Goal: Task Accomplishment & Management: Use online tool/utility

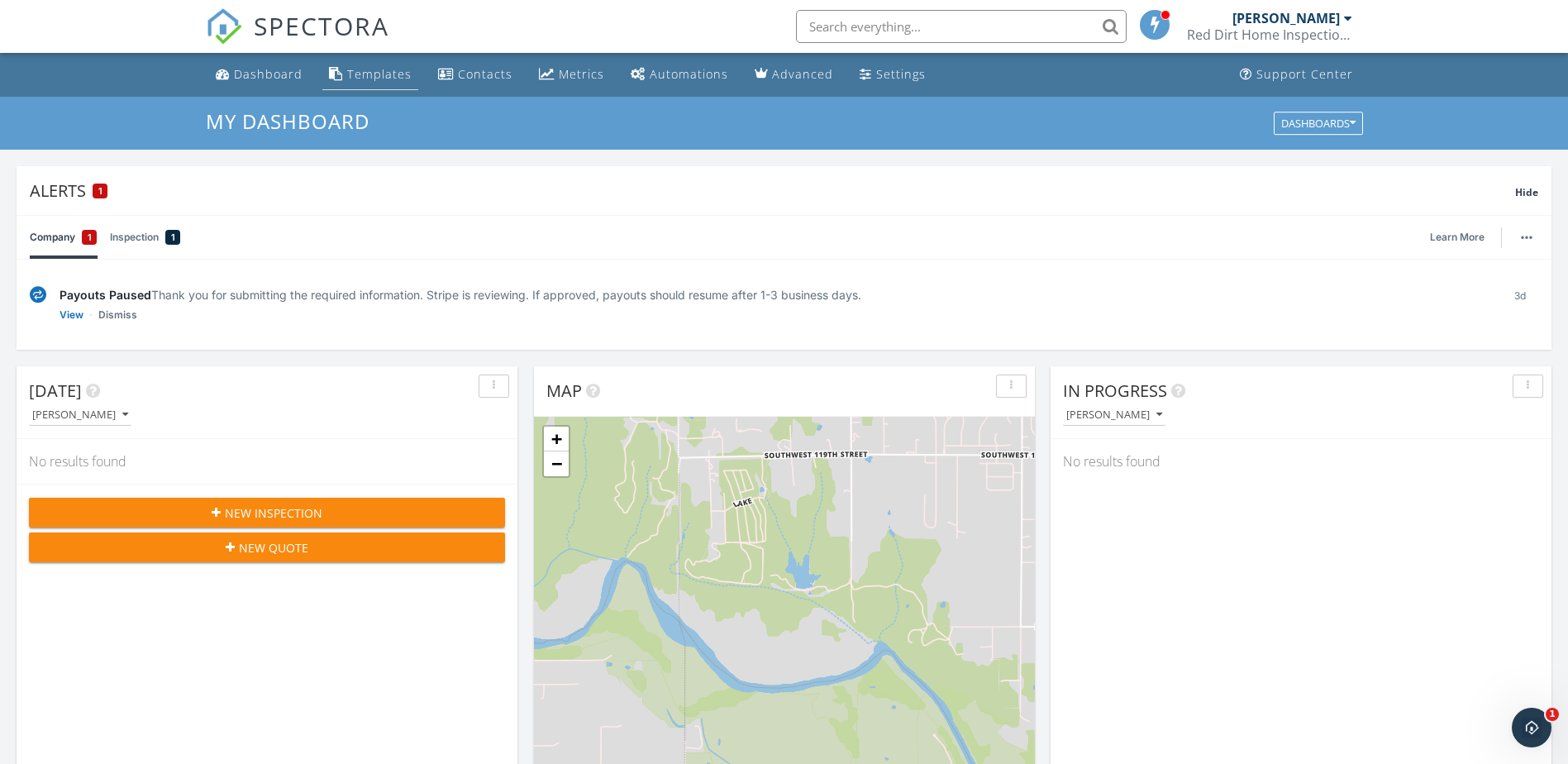
click at [399, 81] on div "Templates" at bounding box center [379, 74] width 64 height 16
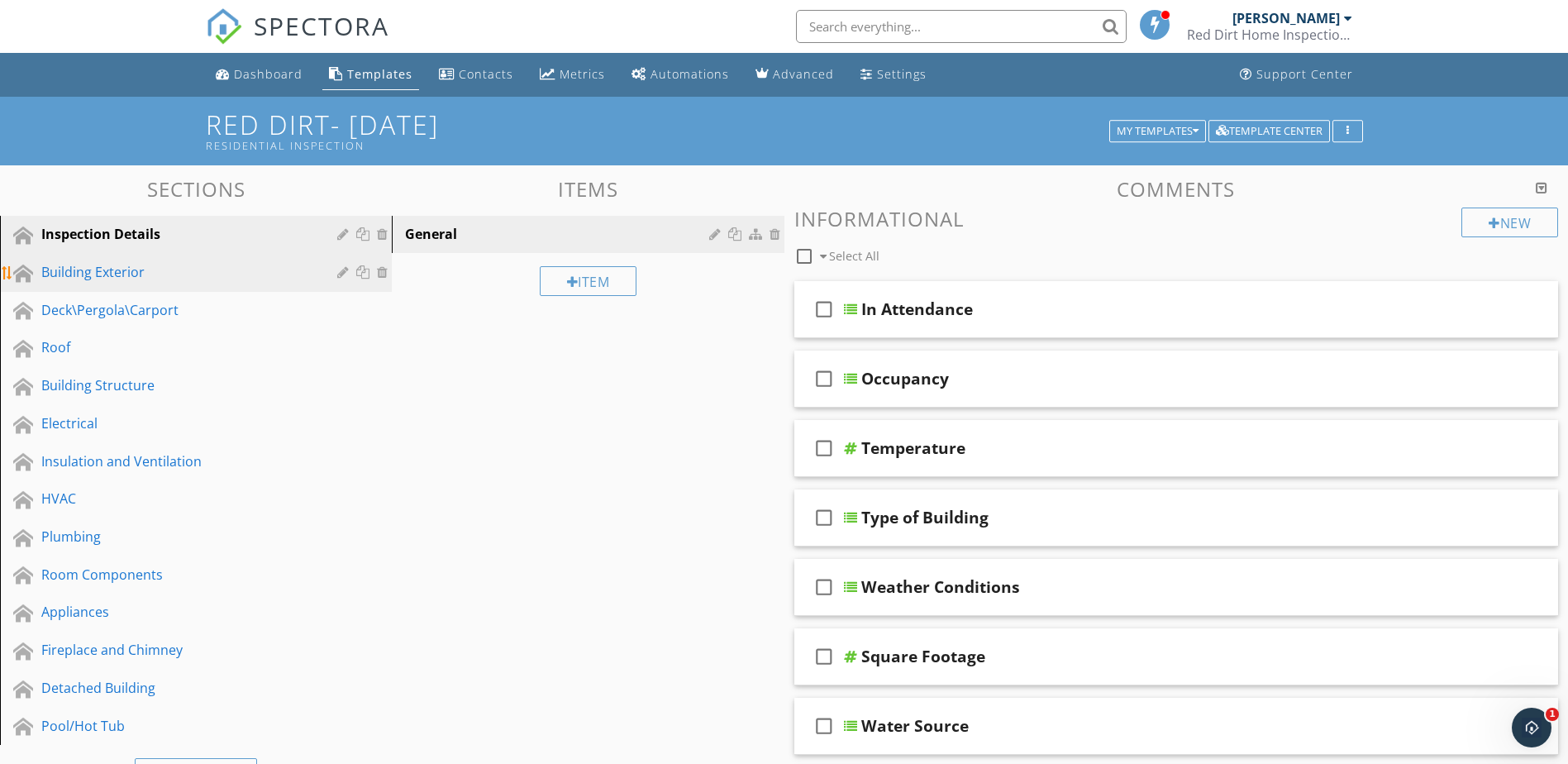
click at [192, 271] on div "Building Exterior" at bounding box center [177, 272] width 272 height 20
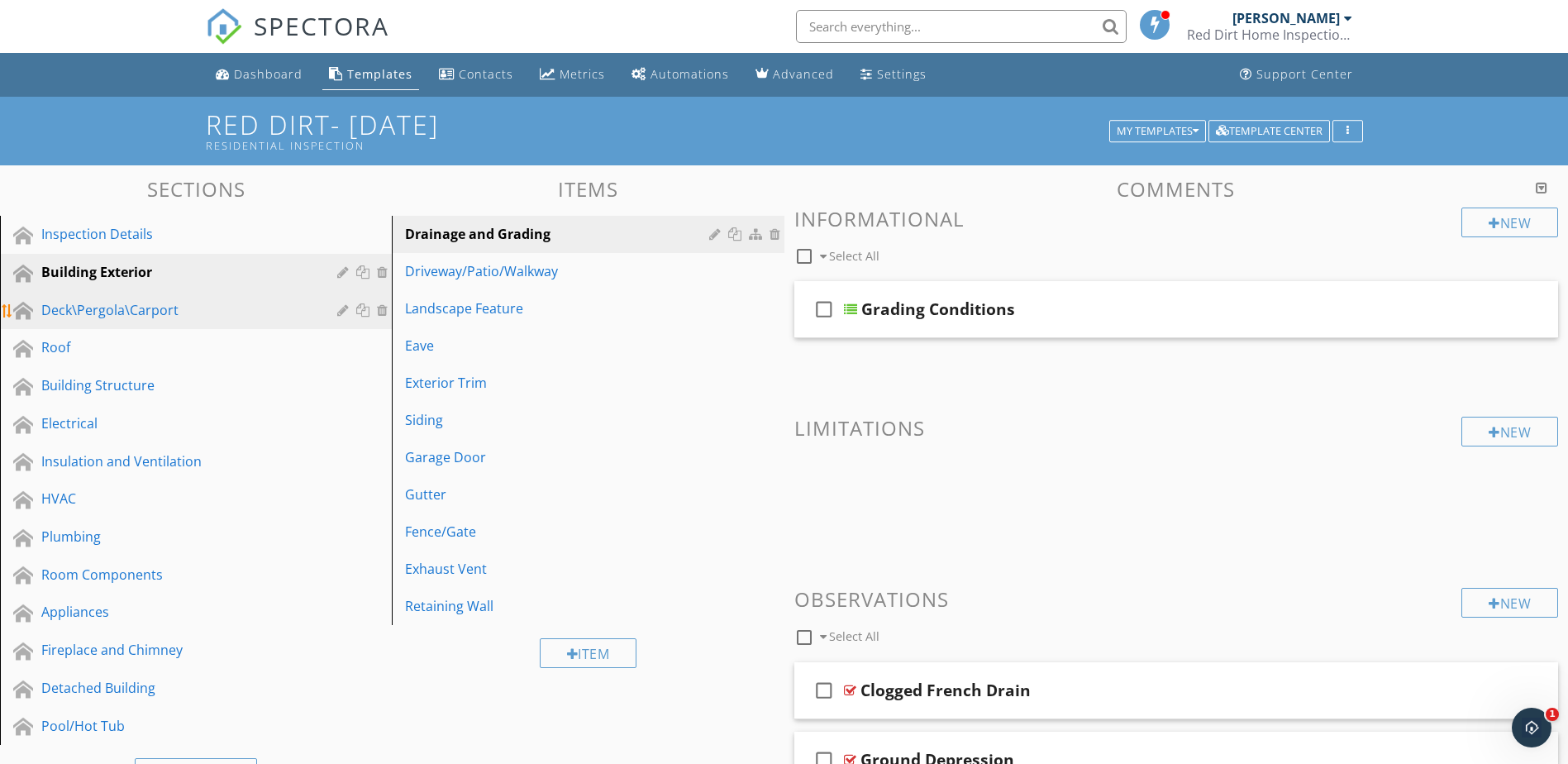
click at [207, 320] on div "Deck\Pergola\Carport" at bounding box center [208, 311] width 334 height 21
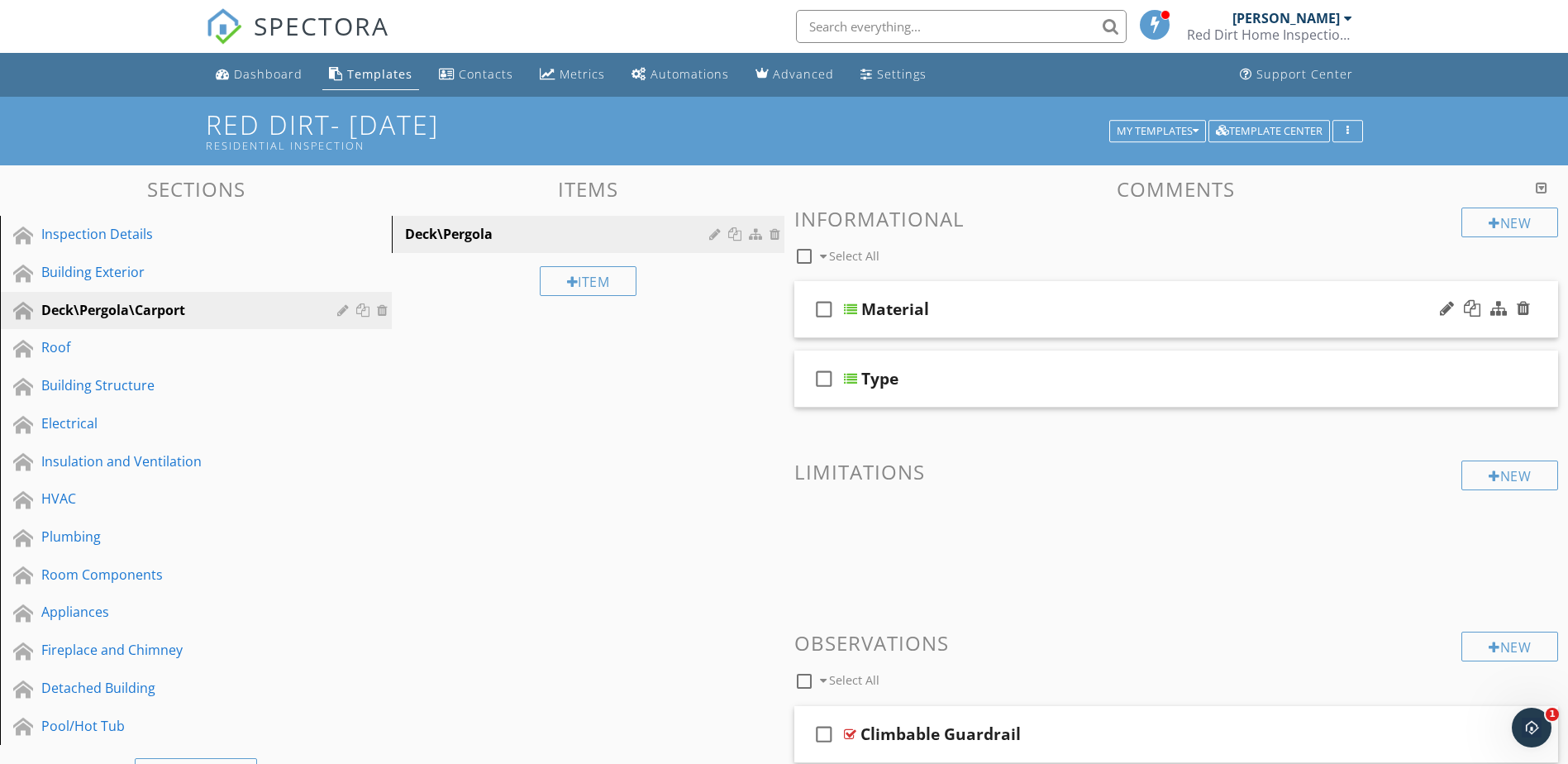
click at [848, 309] on div at bounding box center [851, 309] width 13 height 13
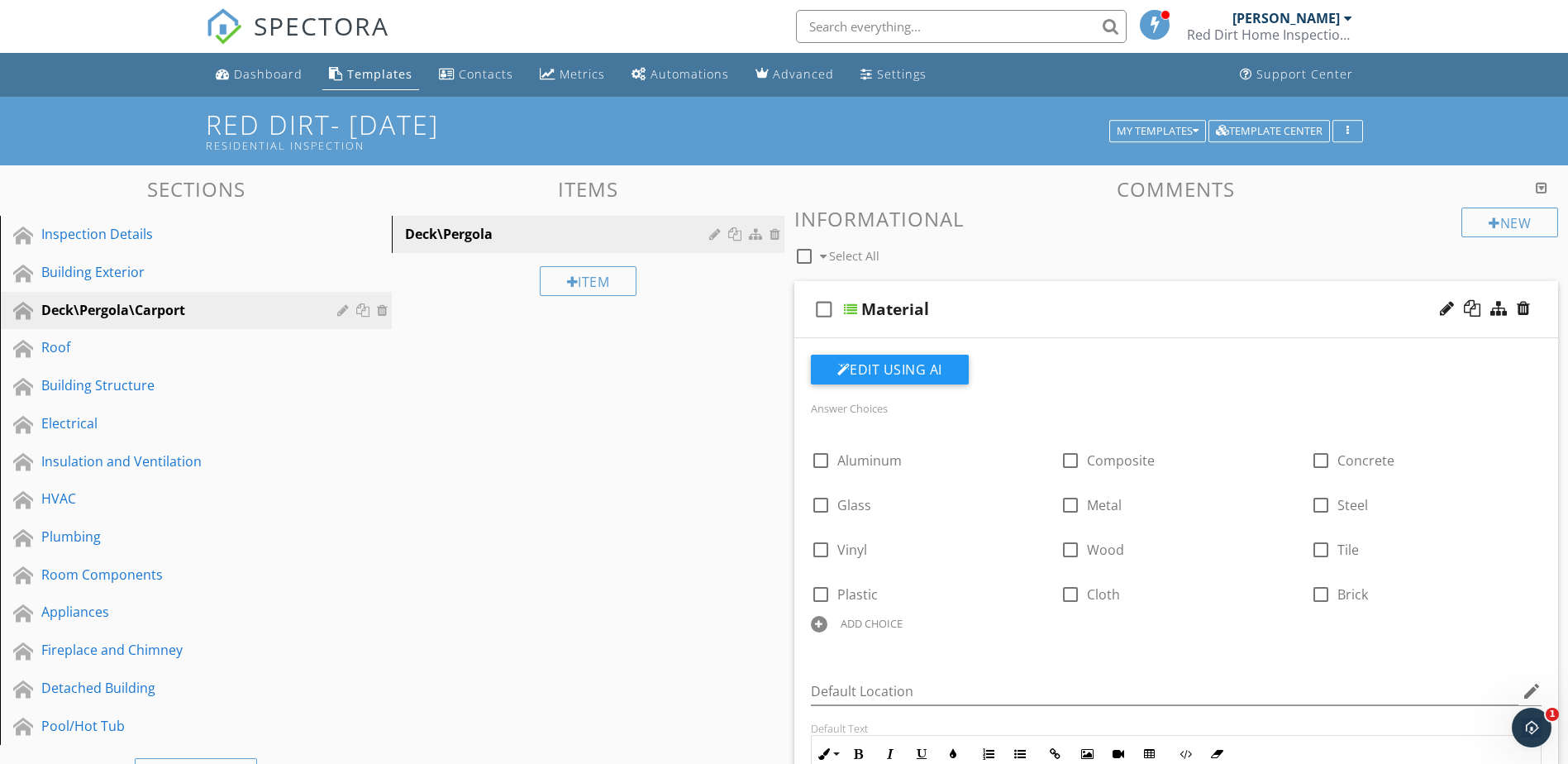
scroll to position [82, 0]
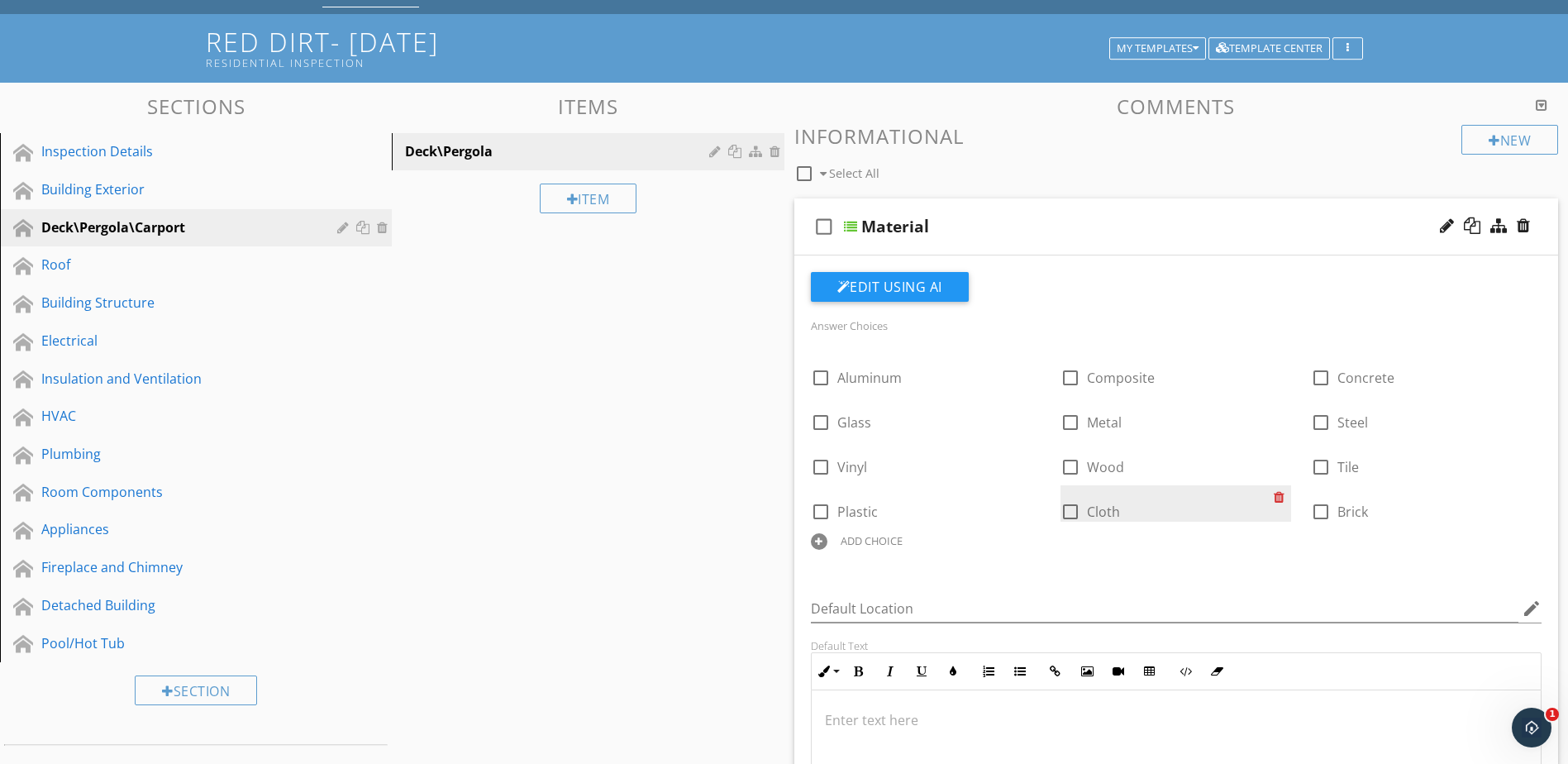
click at [1280, 500] on div at bounding box center [1282, 497] width 17 height 23
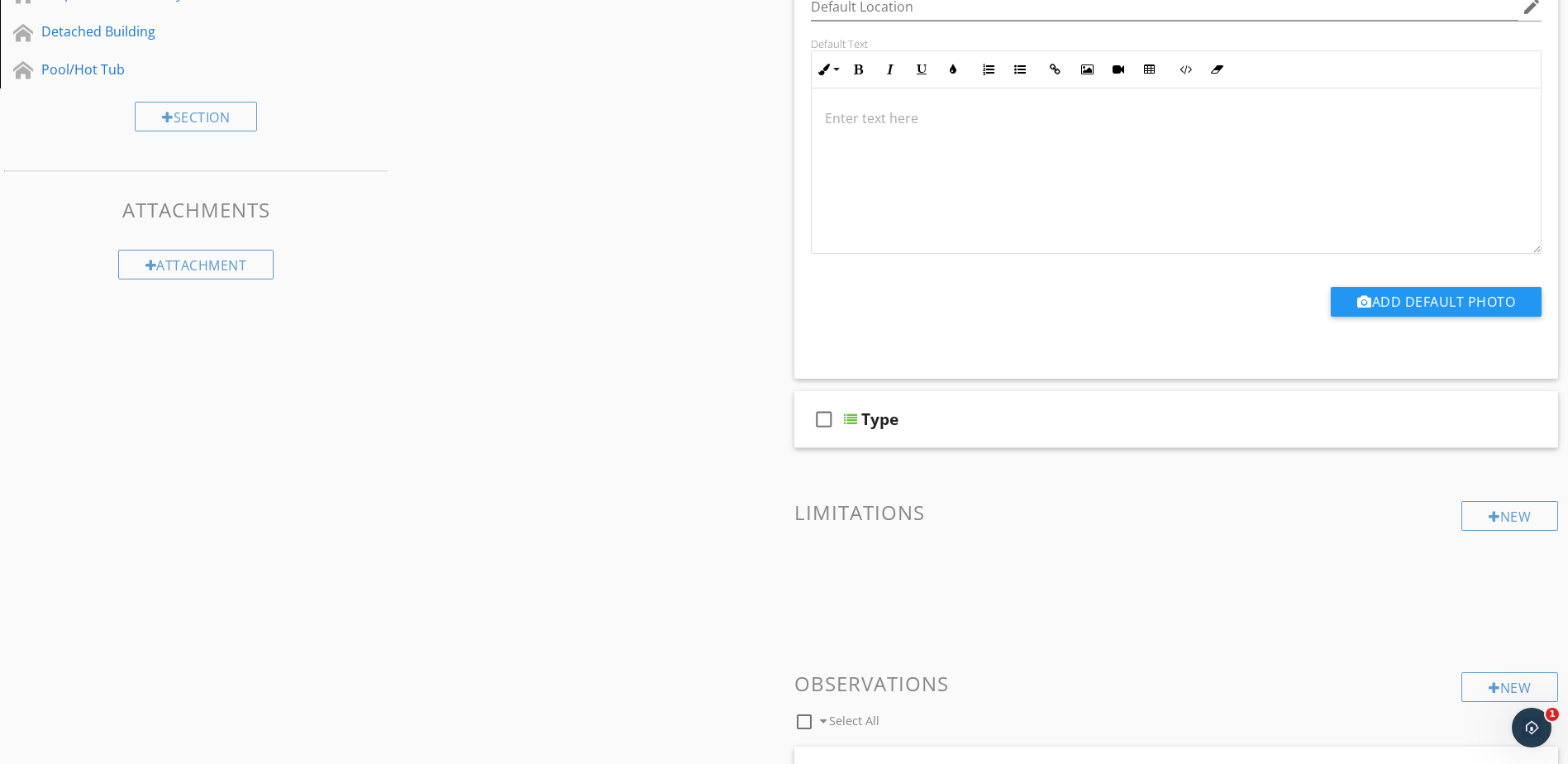
scroll to position [661, 0]
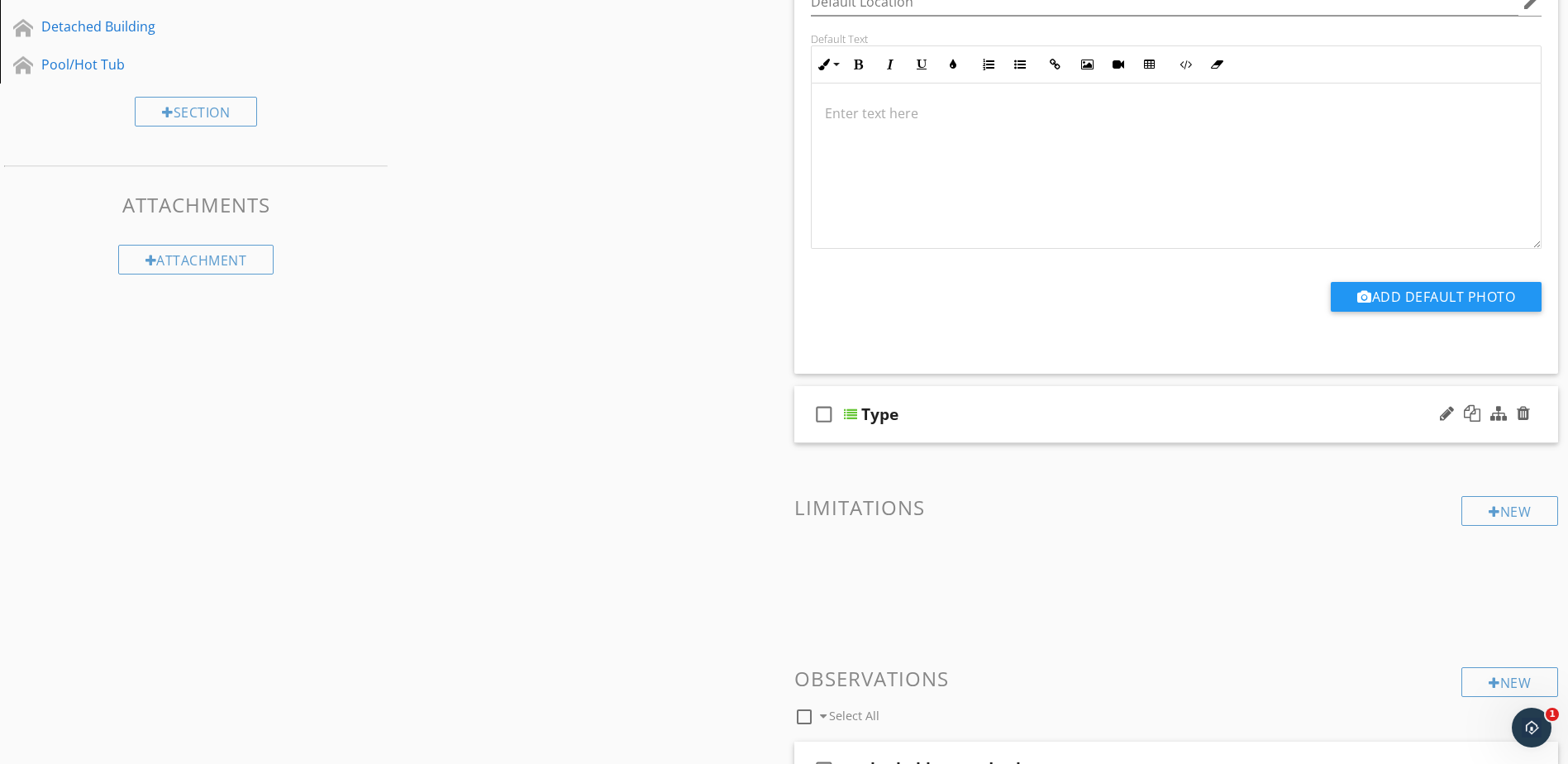
click at [851, 411] on div at bounding box center [851, 414] width 13 height 13
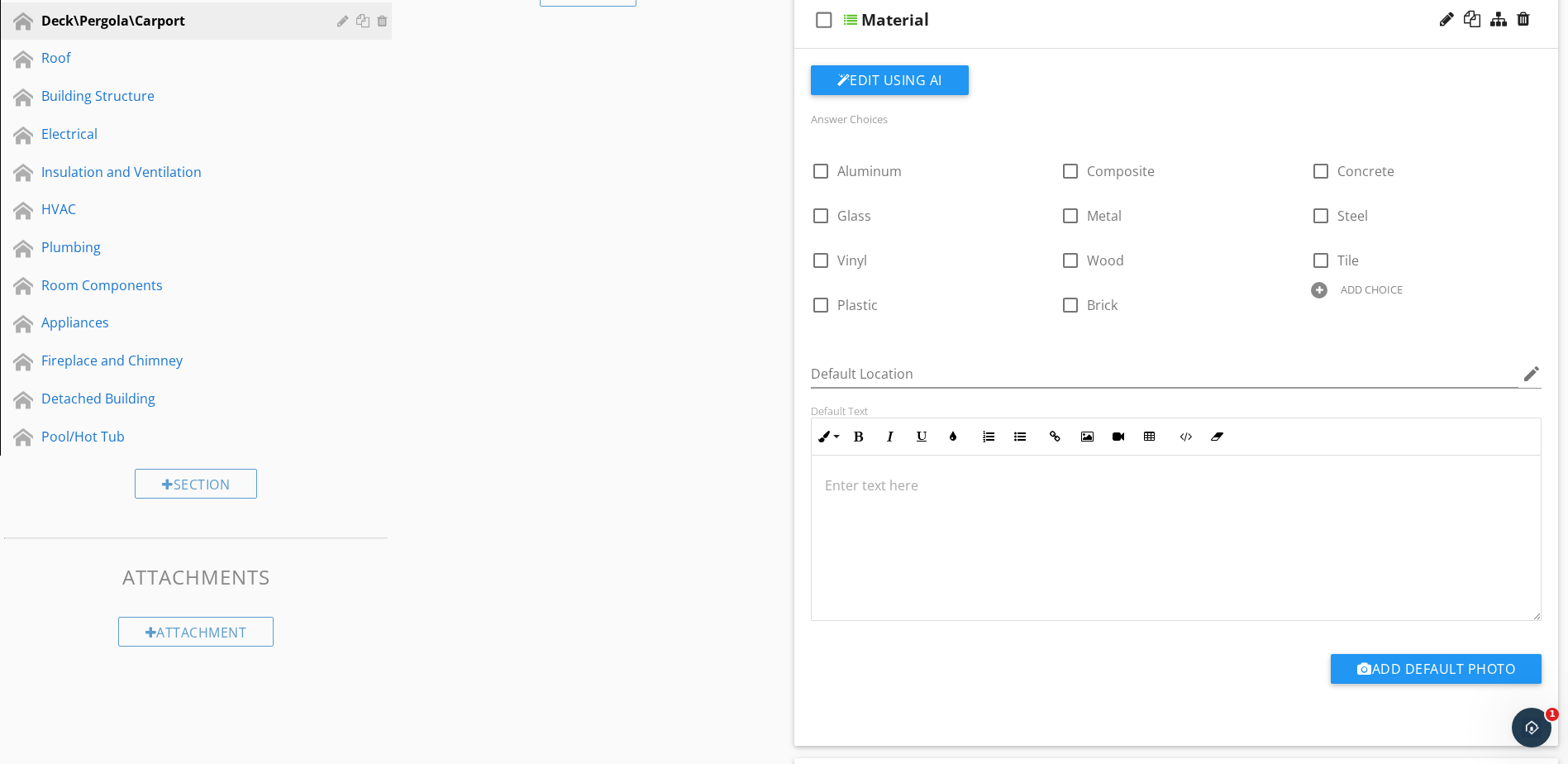
scroll to position [248, 0]
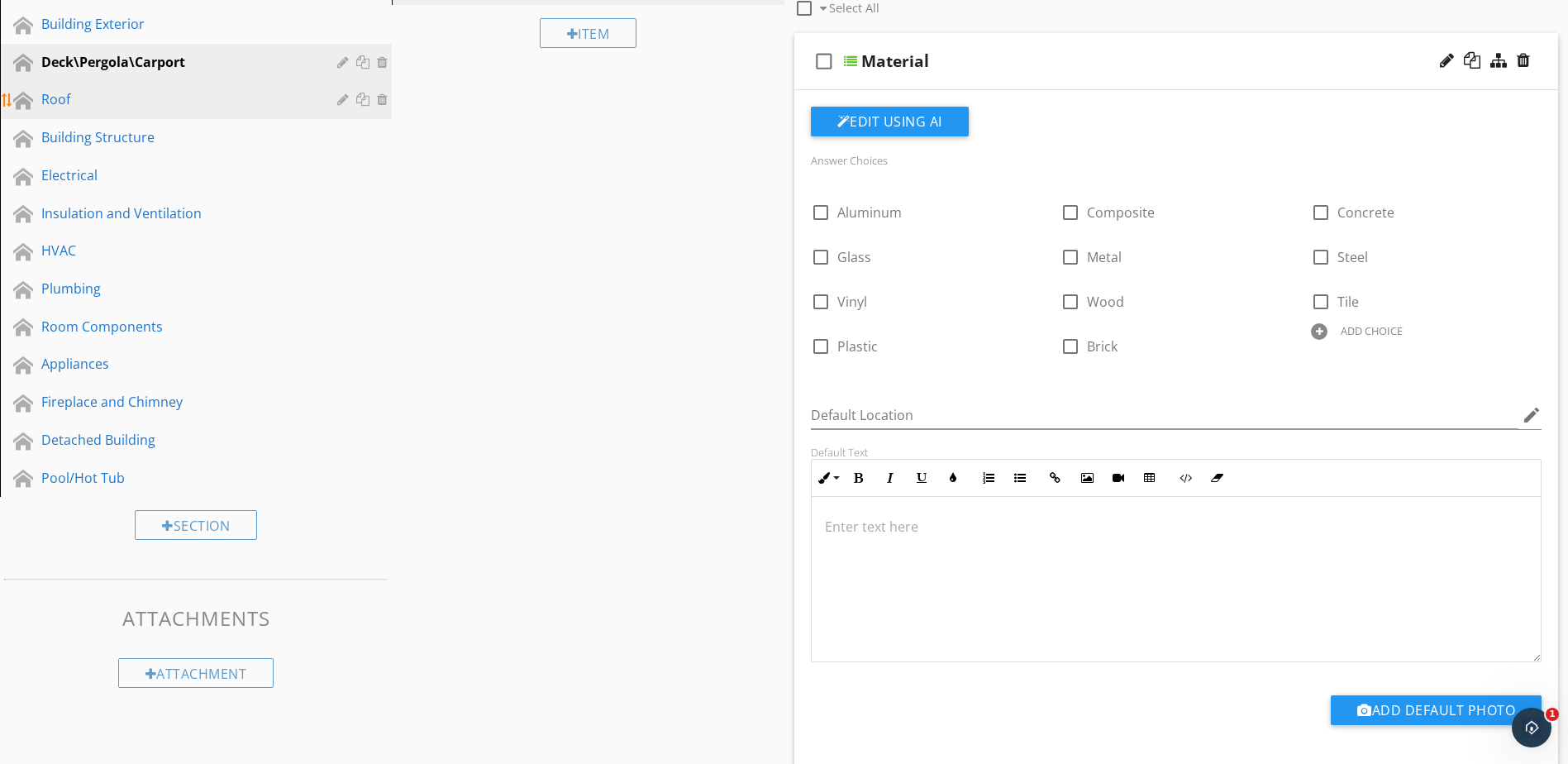
click at [140, 109] on div "Roof" at bounding box center [177, 99] width 272 height 20
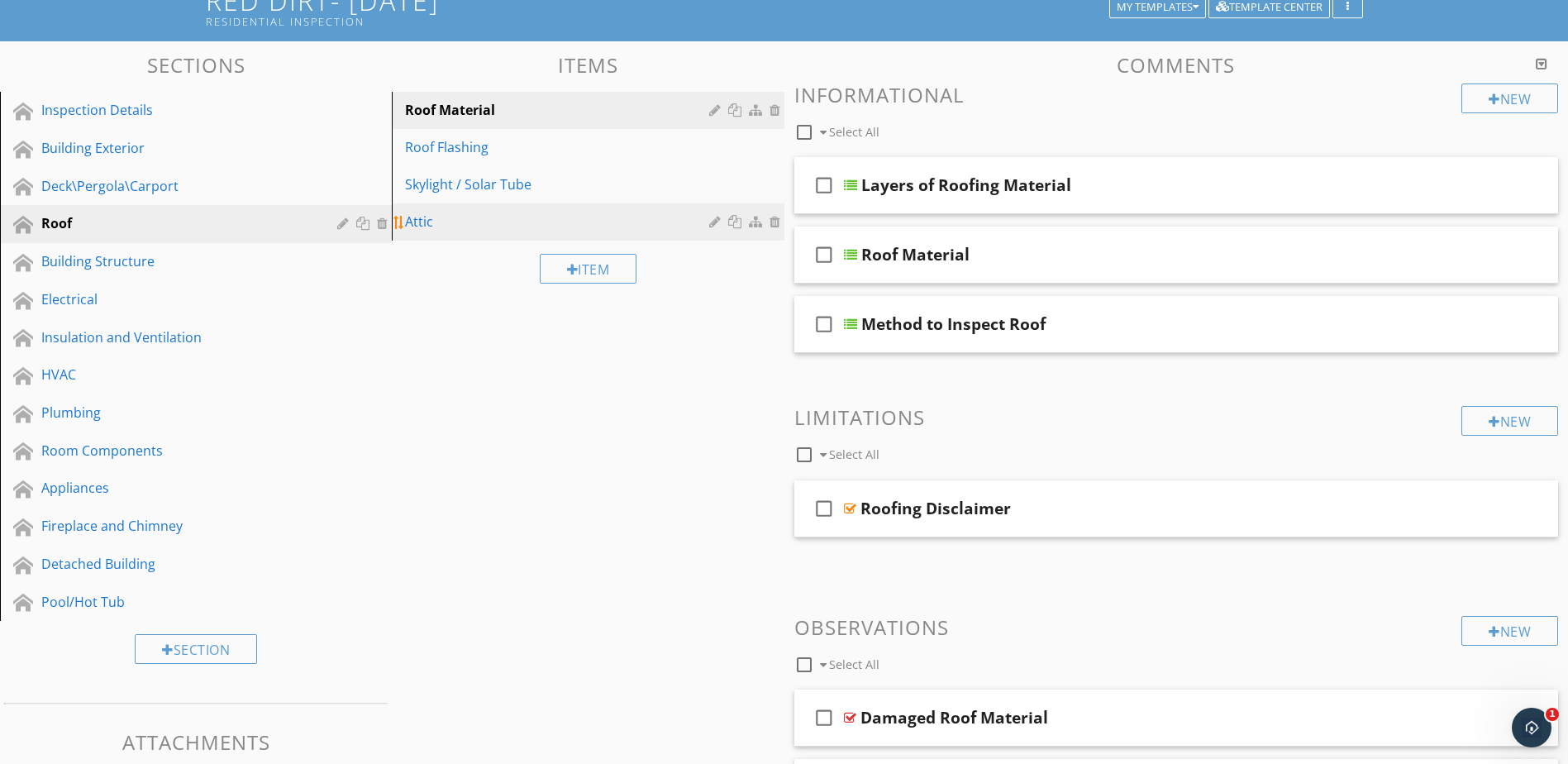
scroll to position [82, 0]
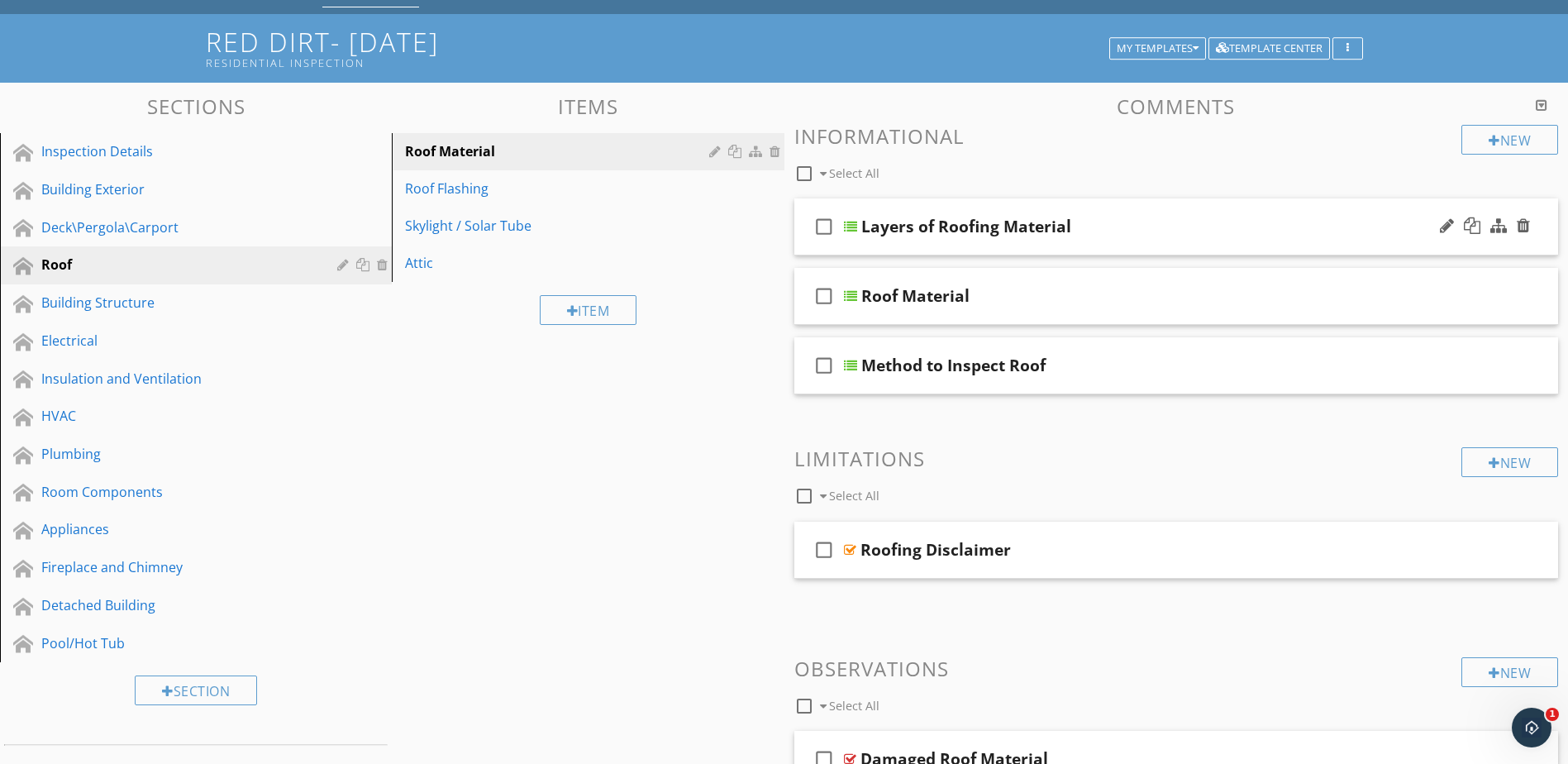
click at [853, 224] on div at bounding box center [851, 226] width 13 height 13
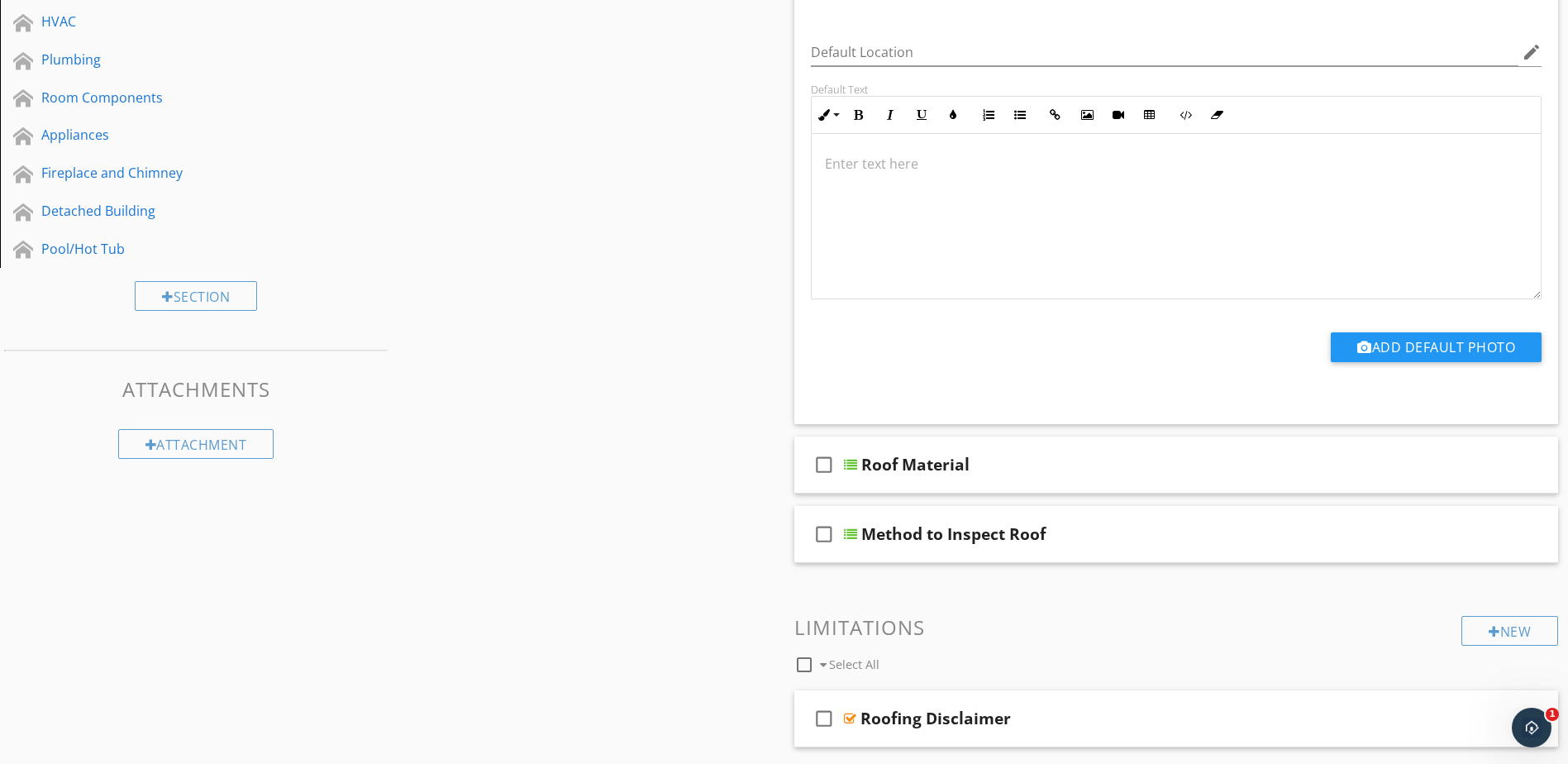
scroll to position [497, 0]
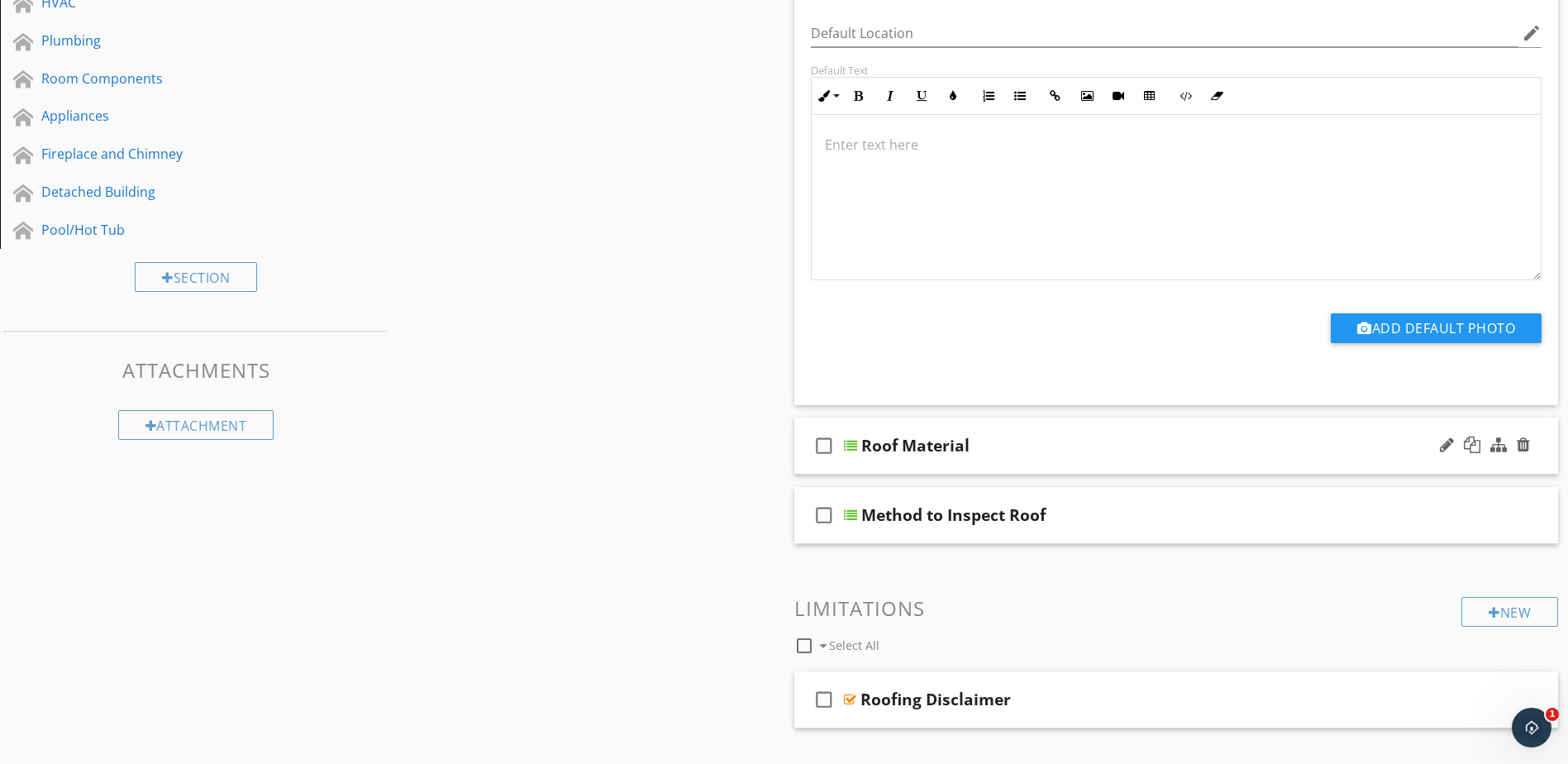
click at [851, 448] on div at bounding box center [851, 446] width 13 height 13
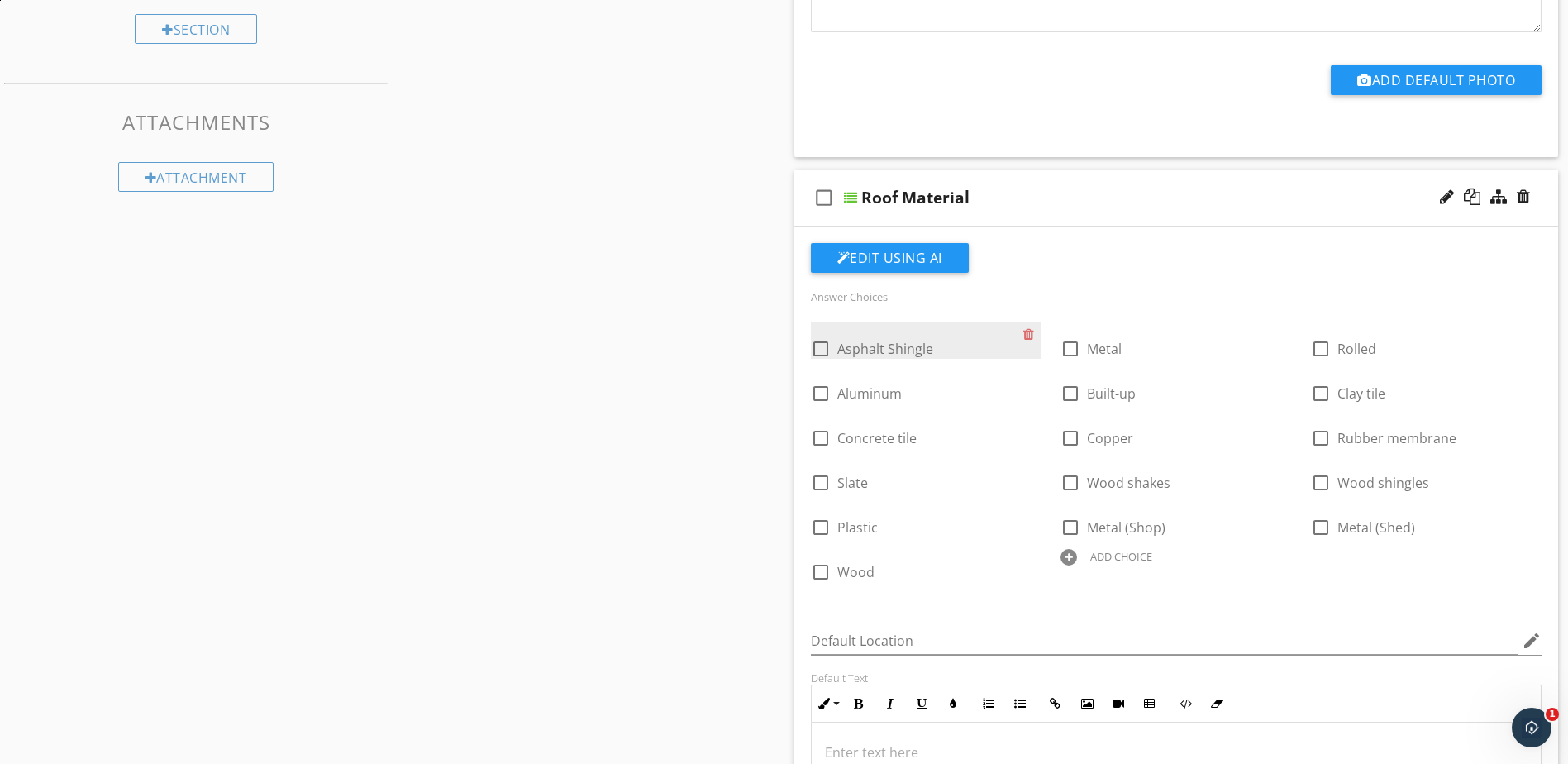
scroll to position [827, 0]
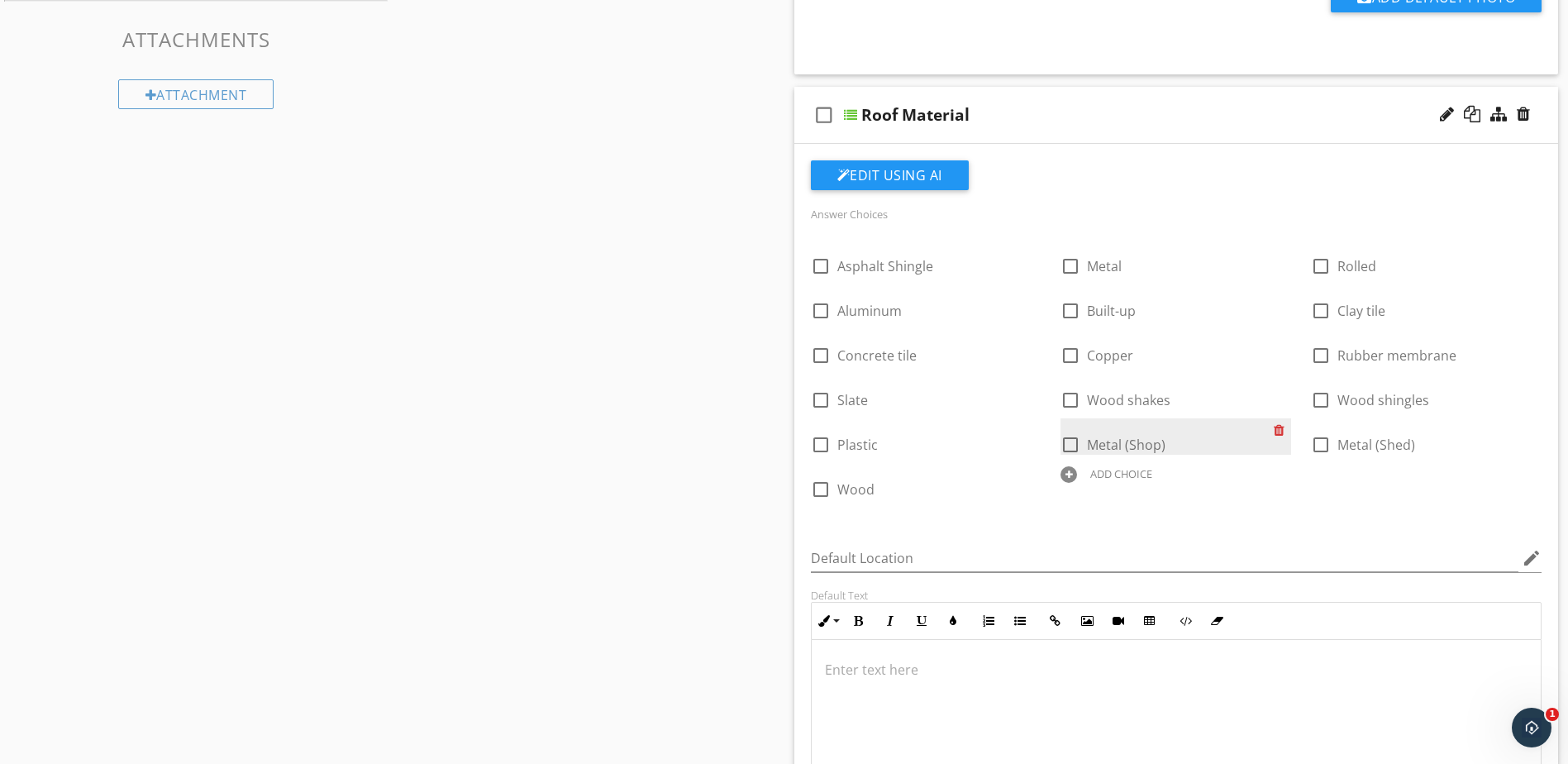
click at [1280, 432] on div at bounding box center [1282, 430] width 17 height 23
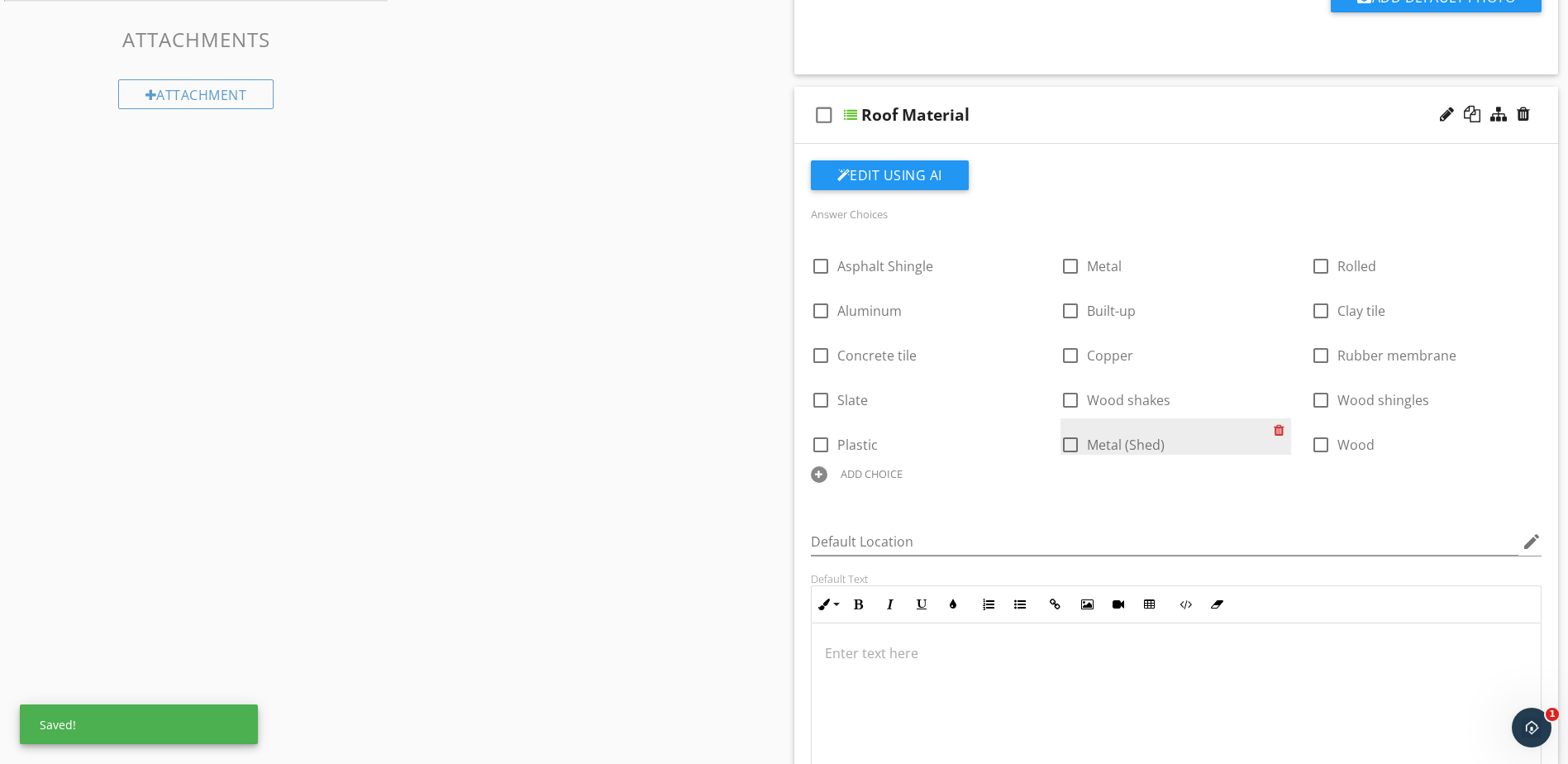
click at [1280, 432] on div at bounding box center [1282, 430] width 17 height 23
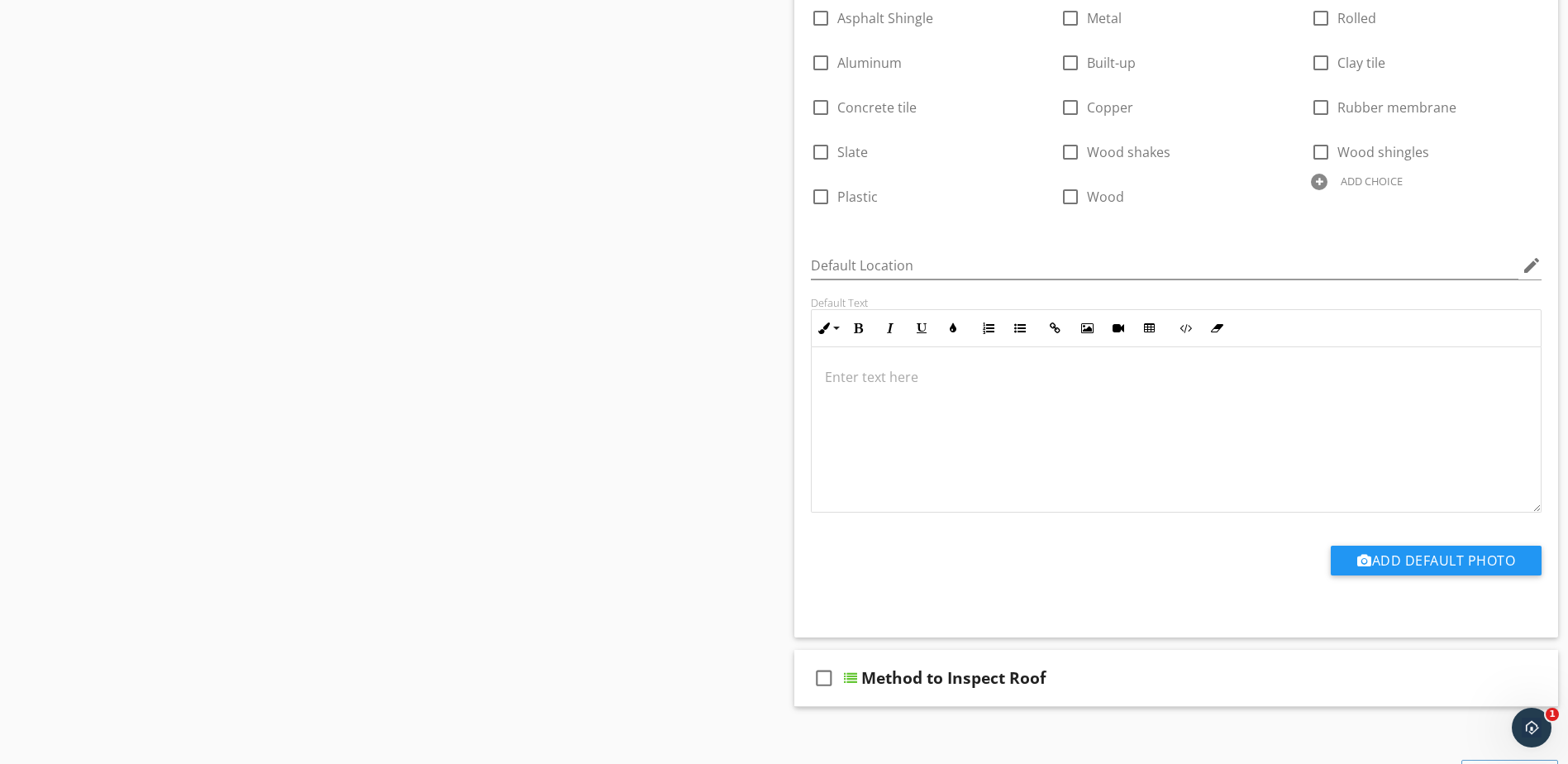
scroll to position [1323, 0]
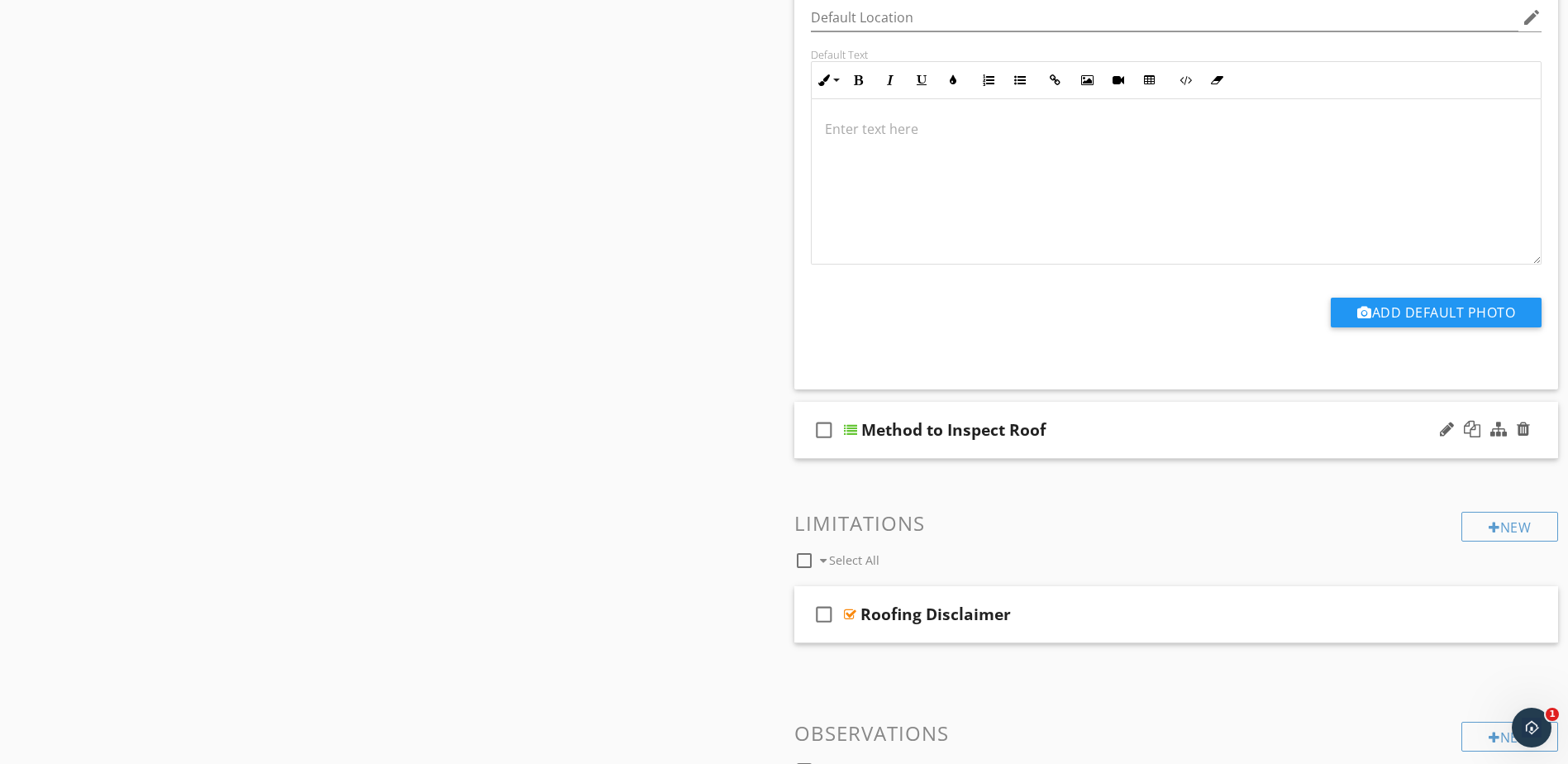
click at [851, 430] on div at bounding box center [851, 429] width 13 height 13
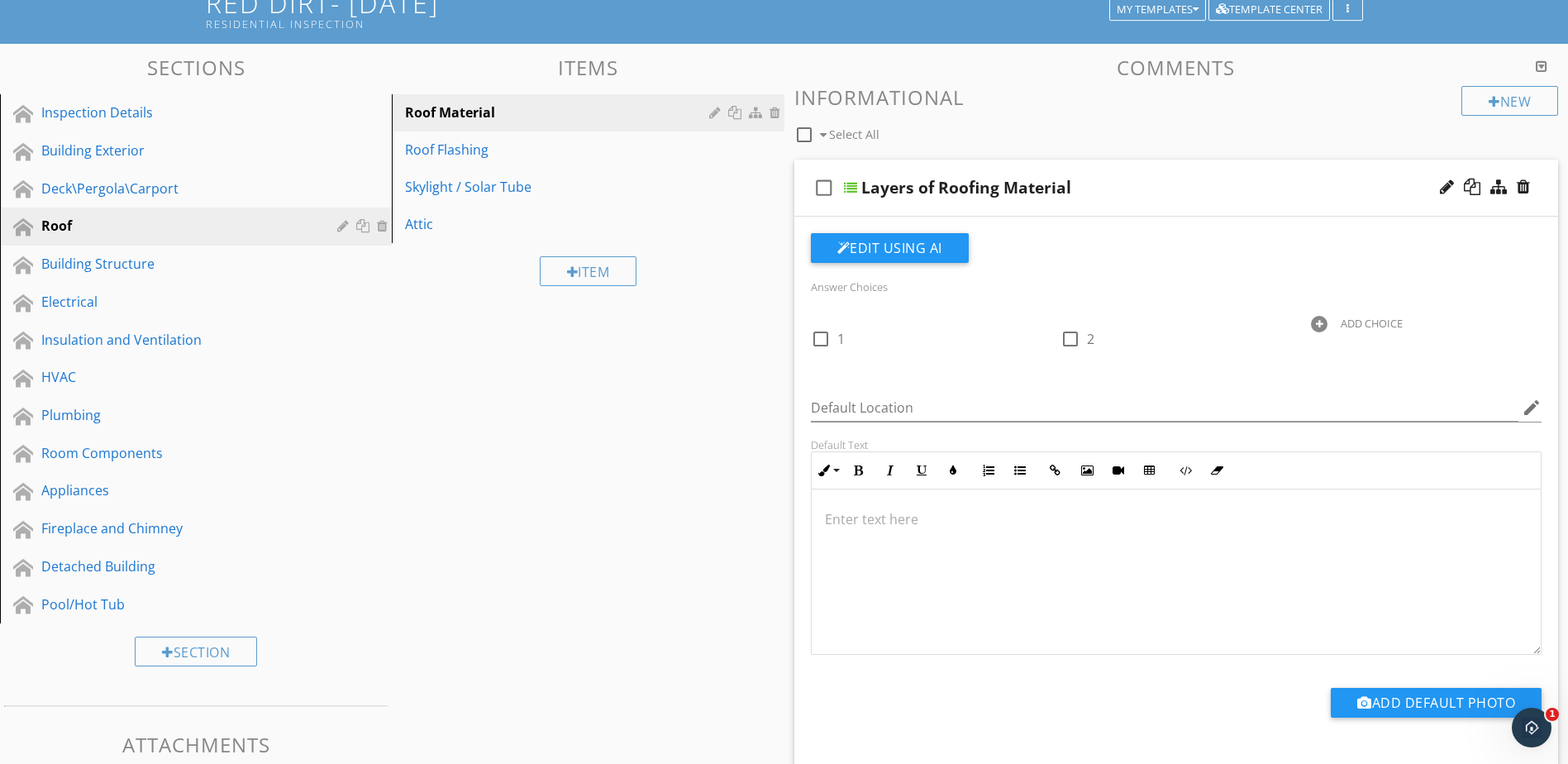
scroll to position [82, 0]
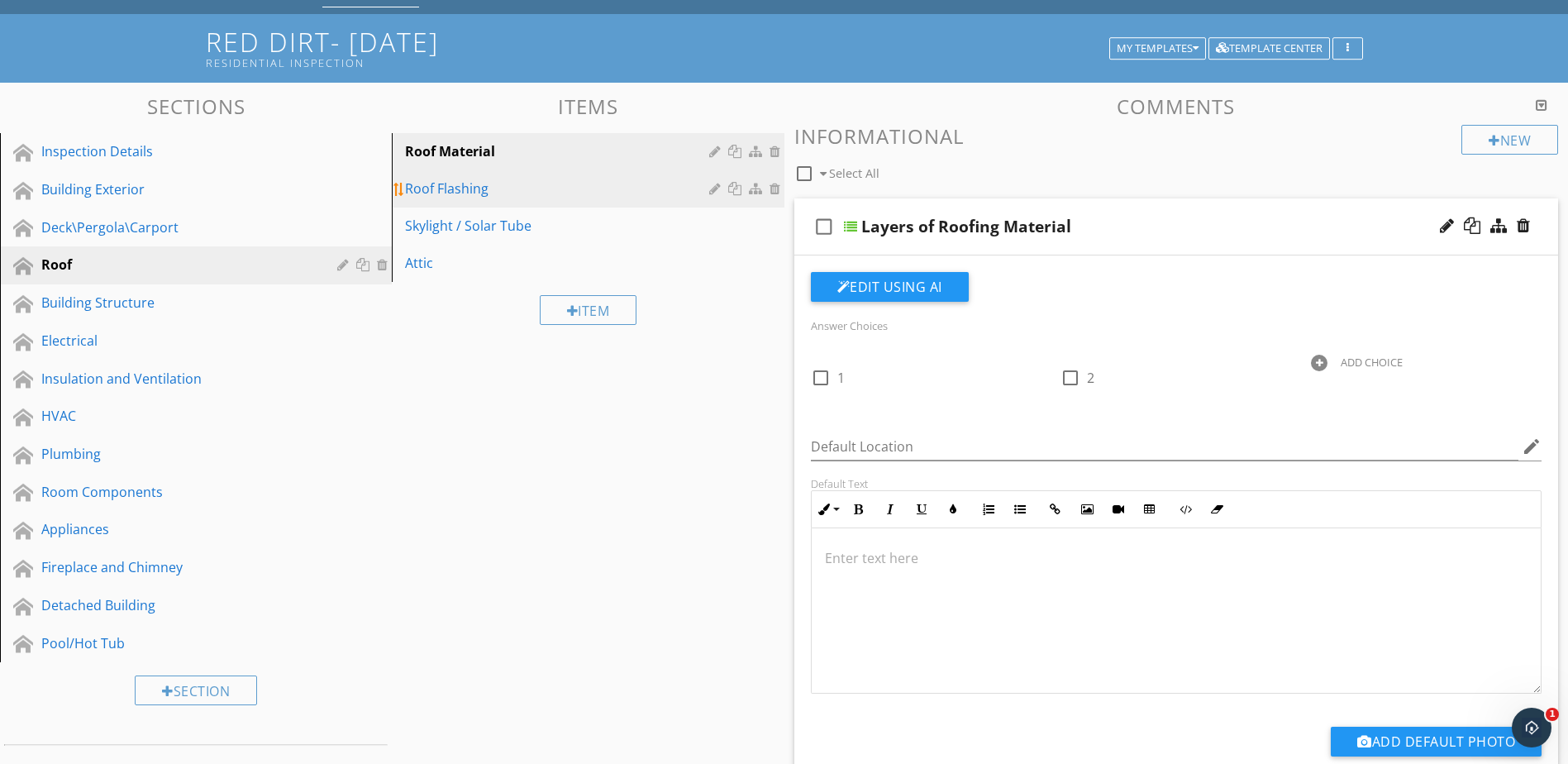
click at [493, 199] on link "Roof Flashing" at bounding box center [590, 188] width 387 height 37
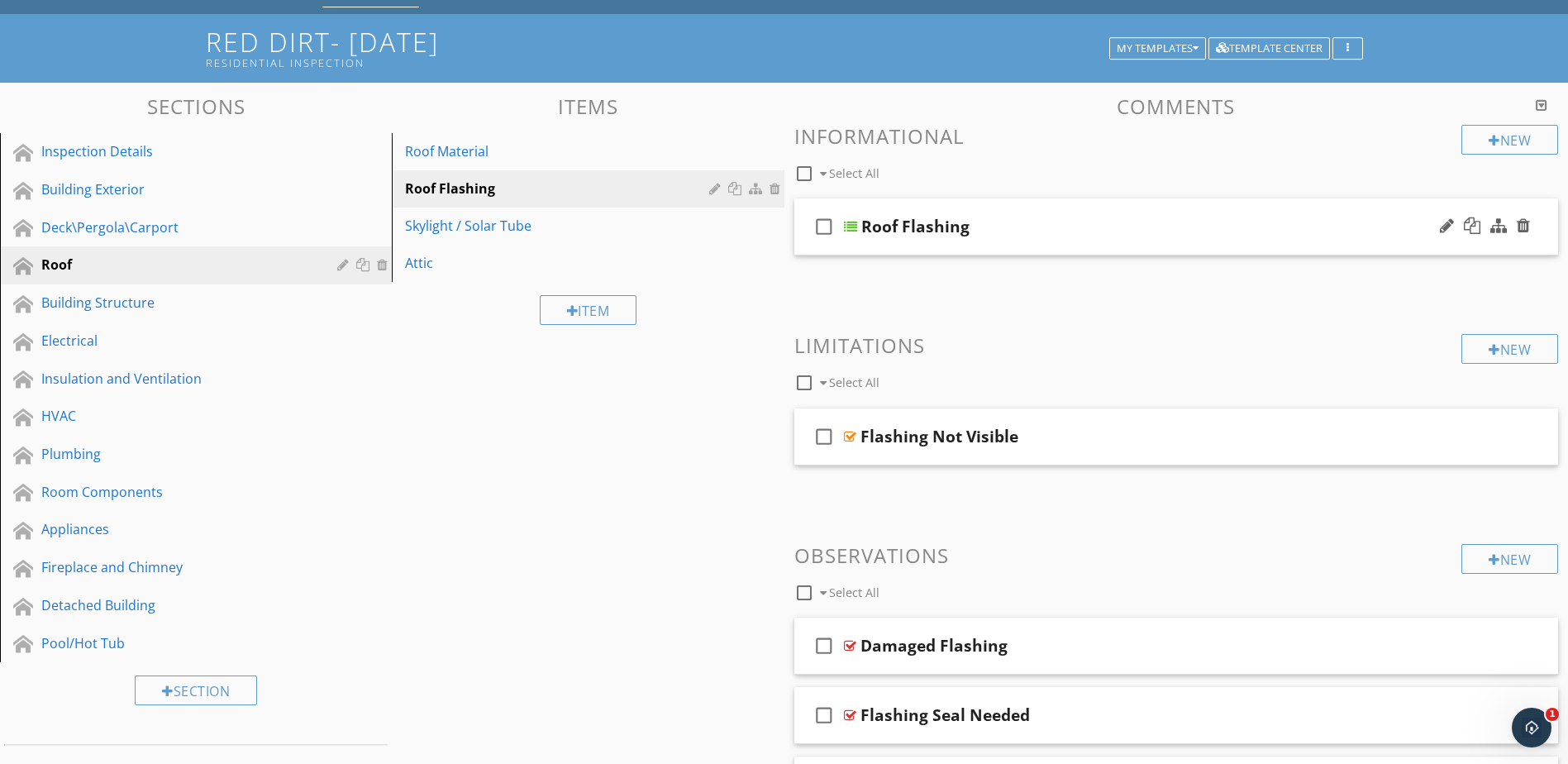
click at [847, 224] on div at bounding box center [851, 226] width 13 height 13
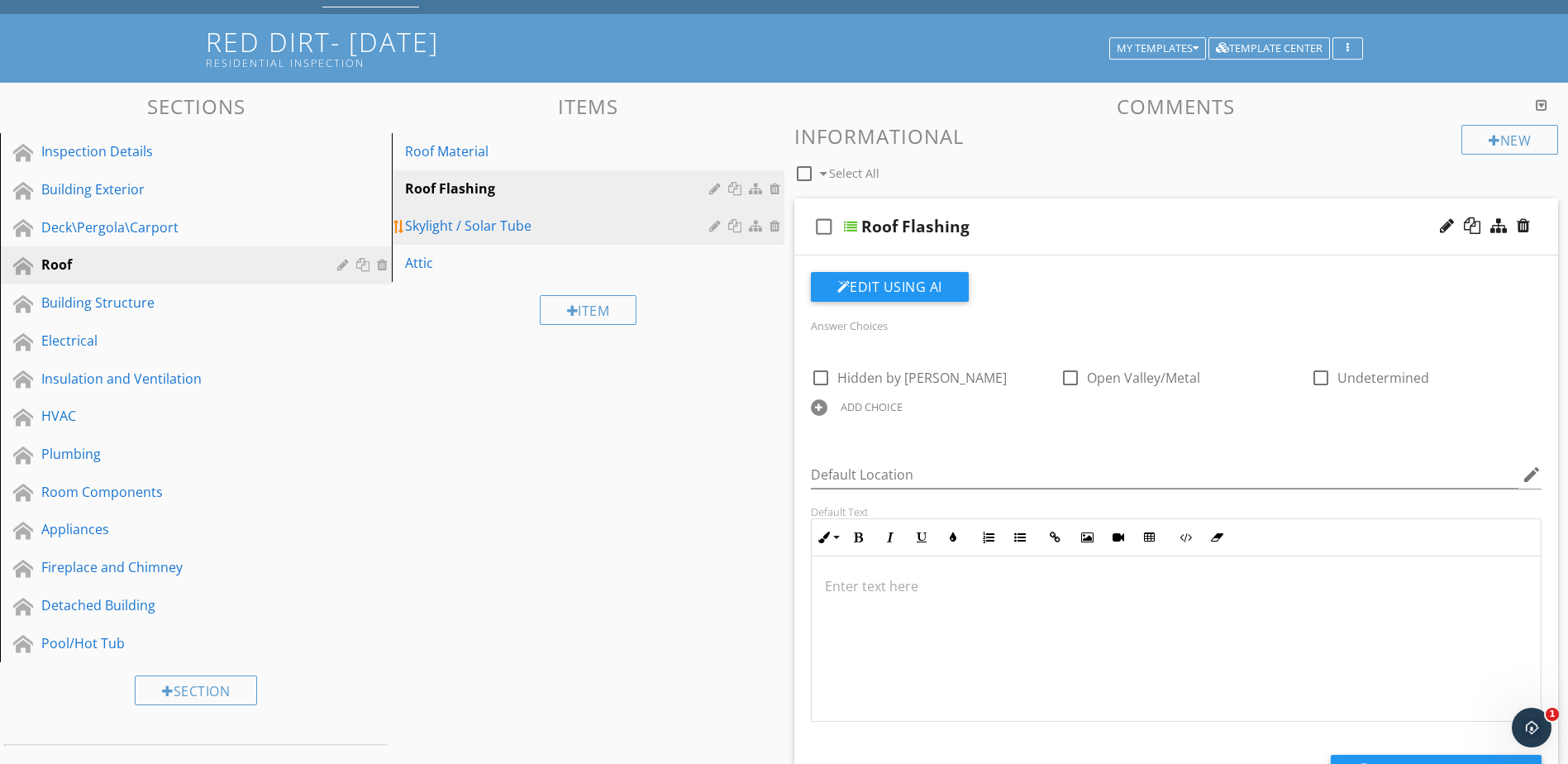
click at [541, 214] on link "Skylight / Solar Tube" at bounding box center [590, 225] width 387 height 37
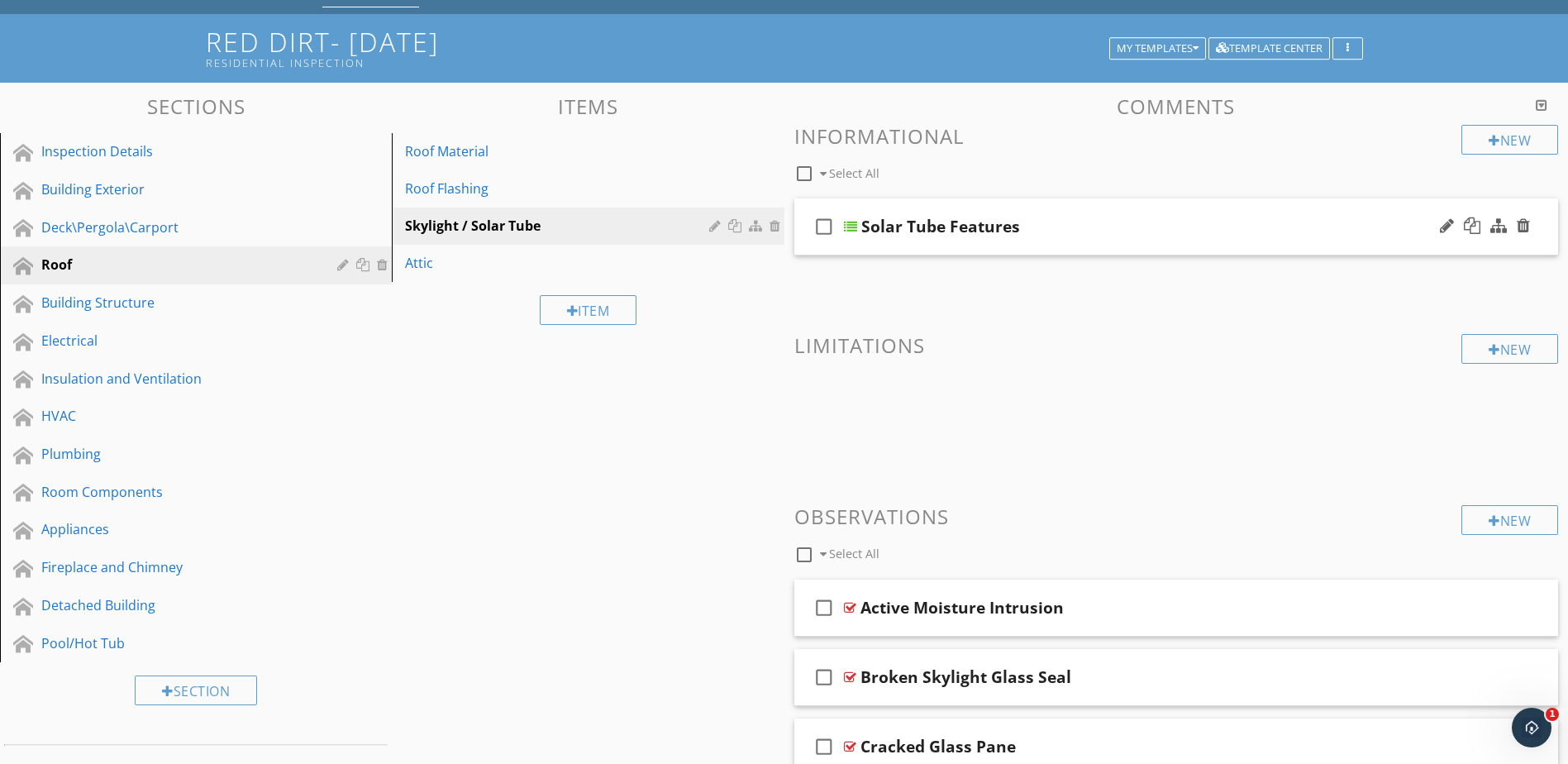
click at [851, 228] on div at bounding box center [851, 226] width 13 height 13
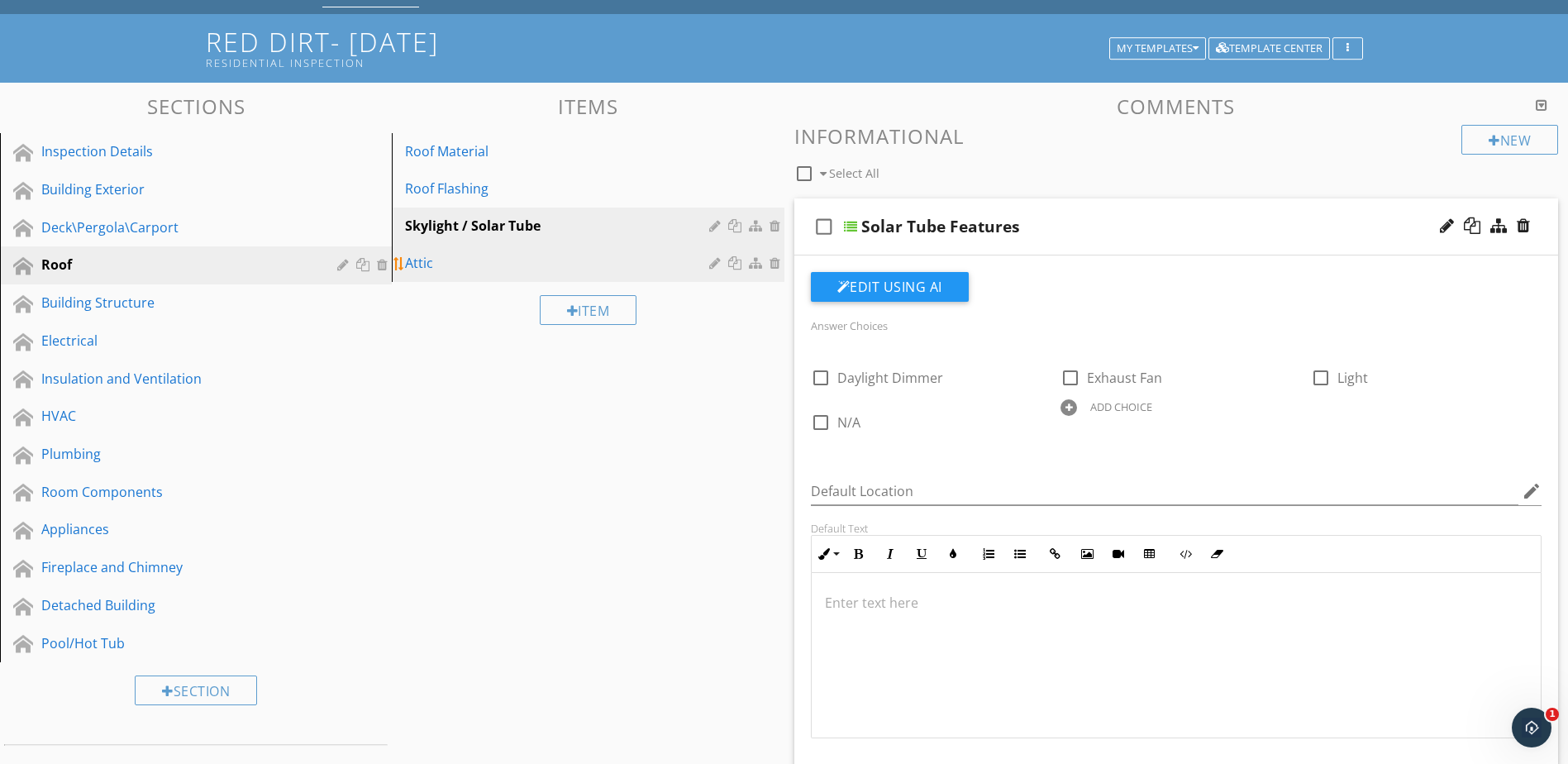
click at [529, 270] on div "Attic" at bounding box center [559, 263] width 309 height 20
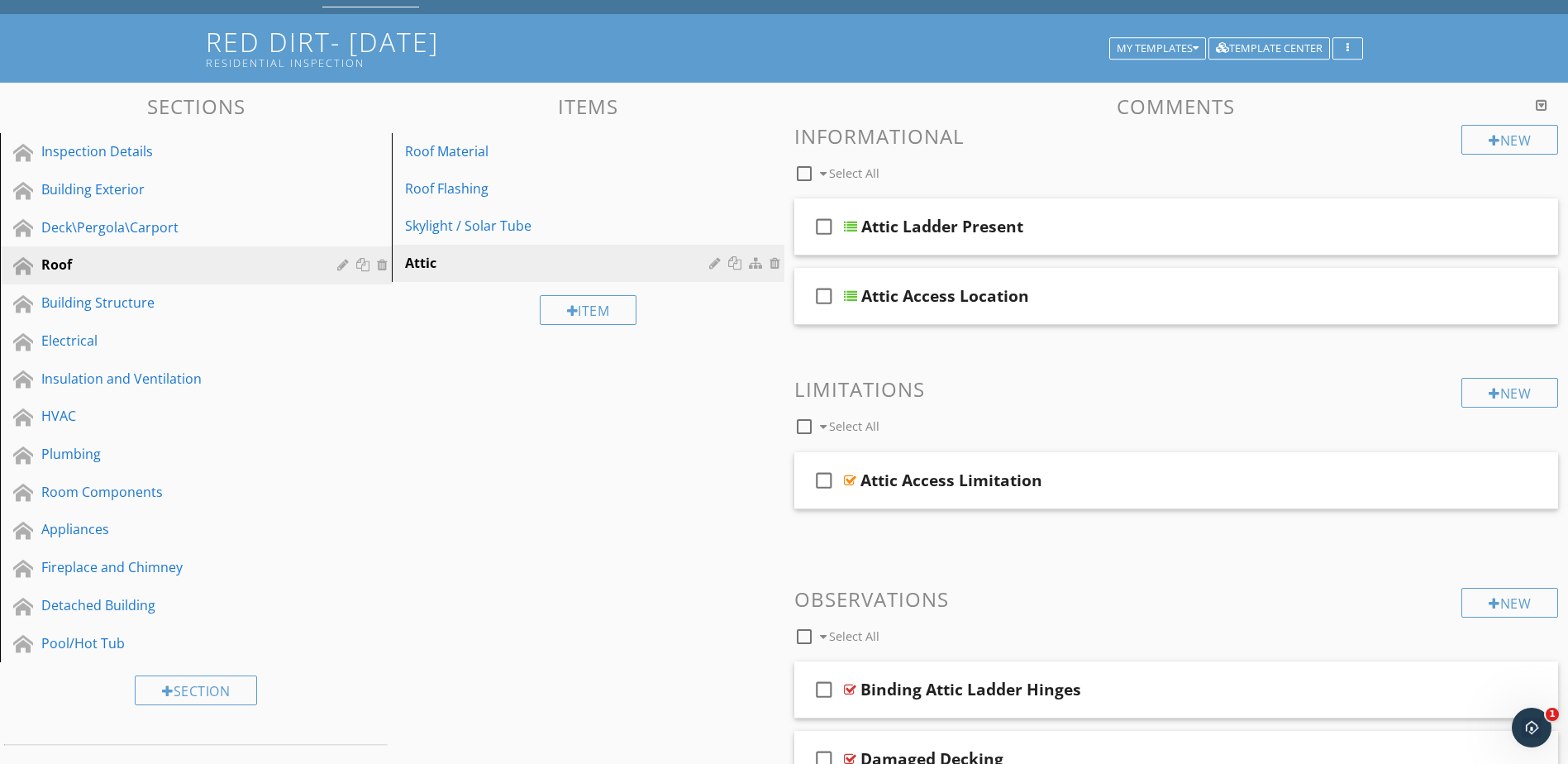
scroll to position [0, 0]
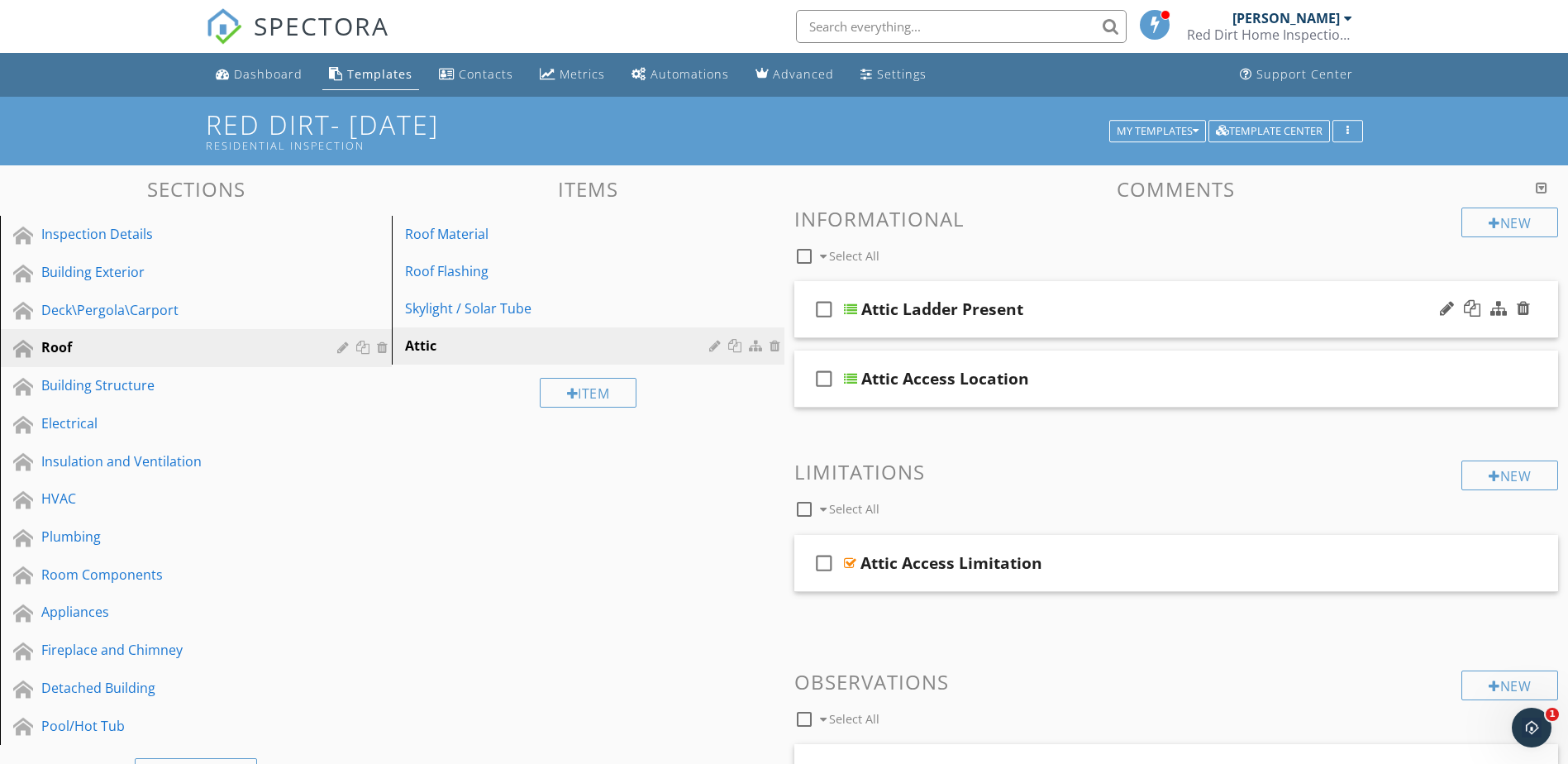
click at [847, 310] on div at bounding box center [851, 309] width 13 height 13
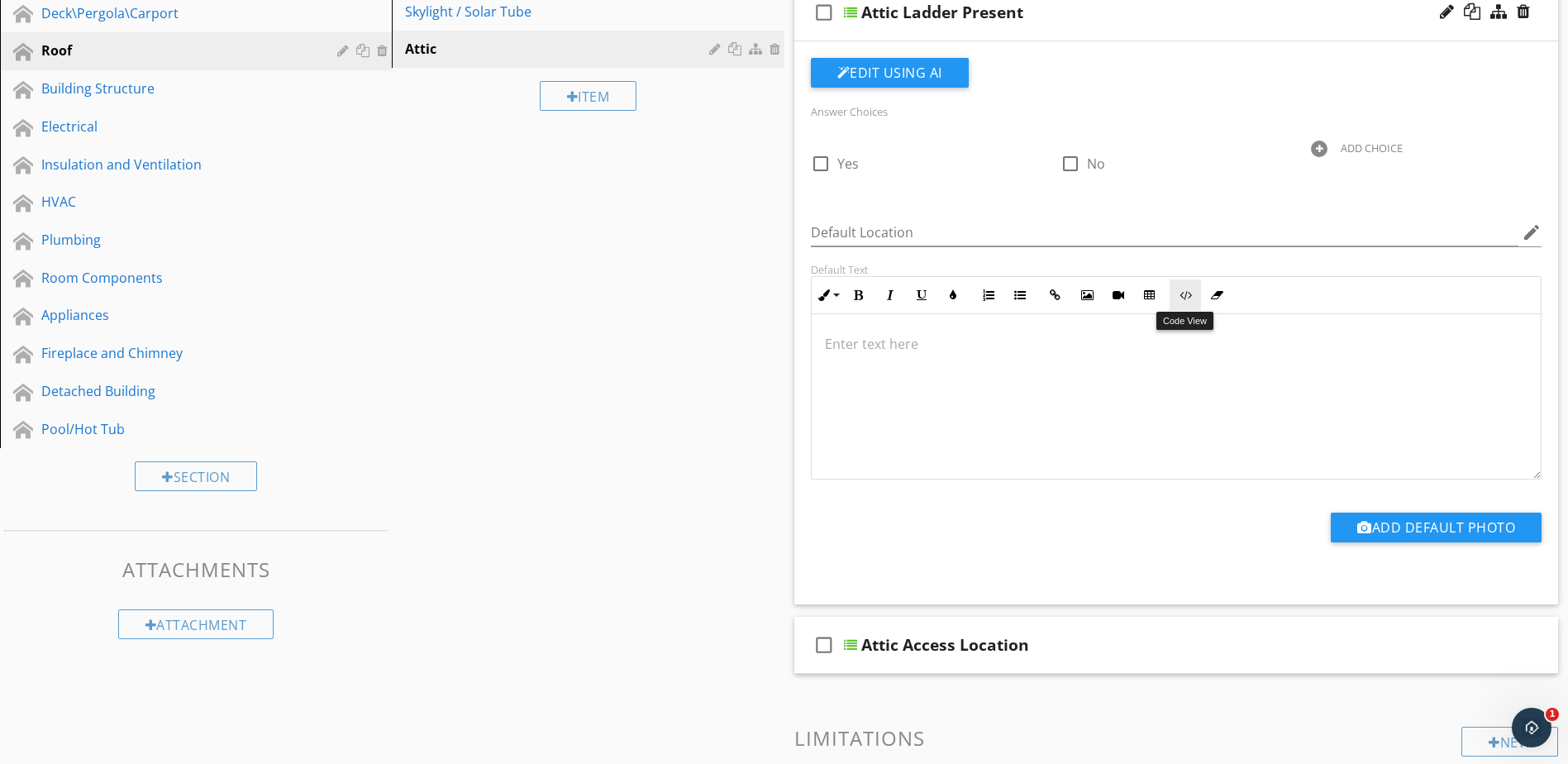
scroll to position [331, 0]
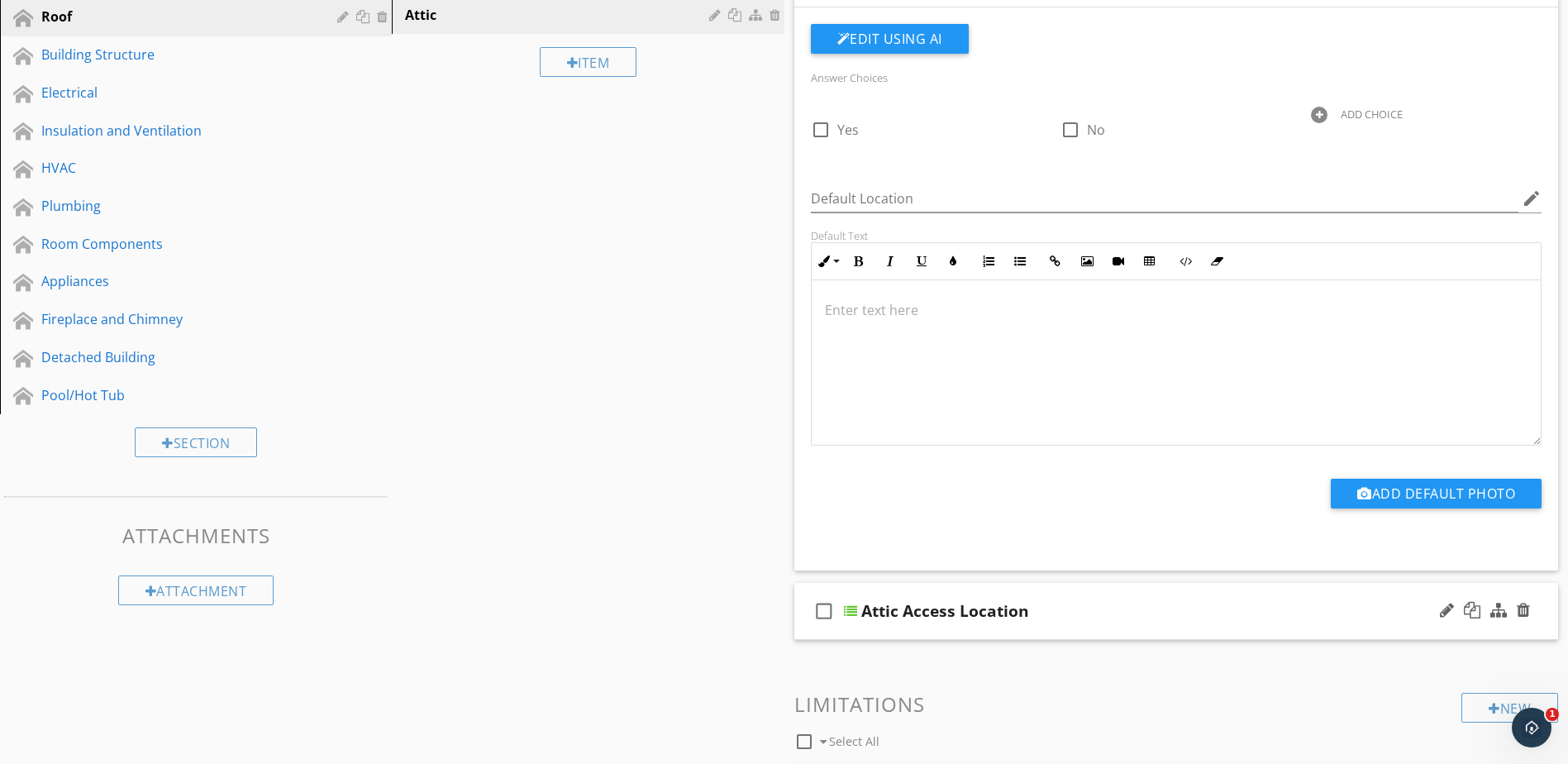
click at [853, 611] on div at bounding box center [851, 611] width 13 height 13
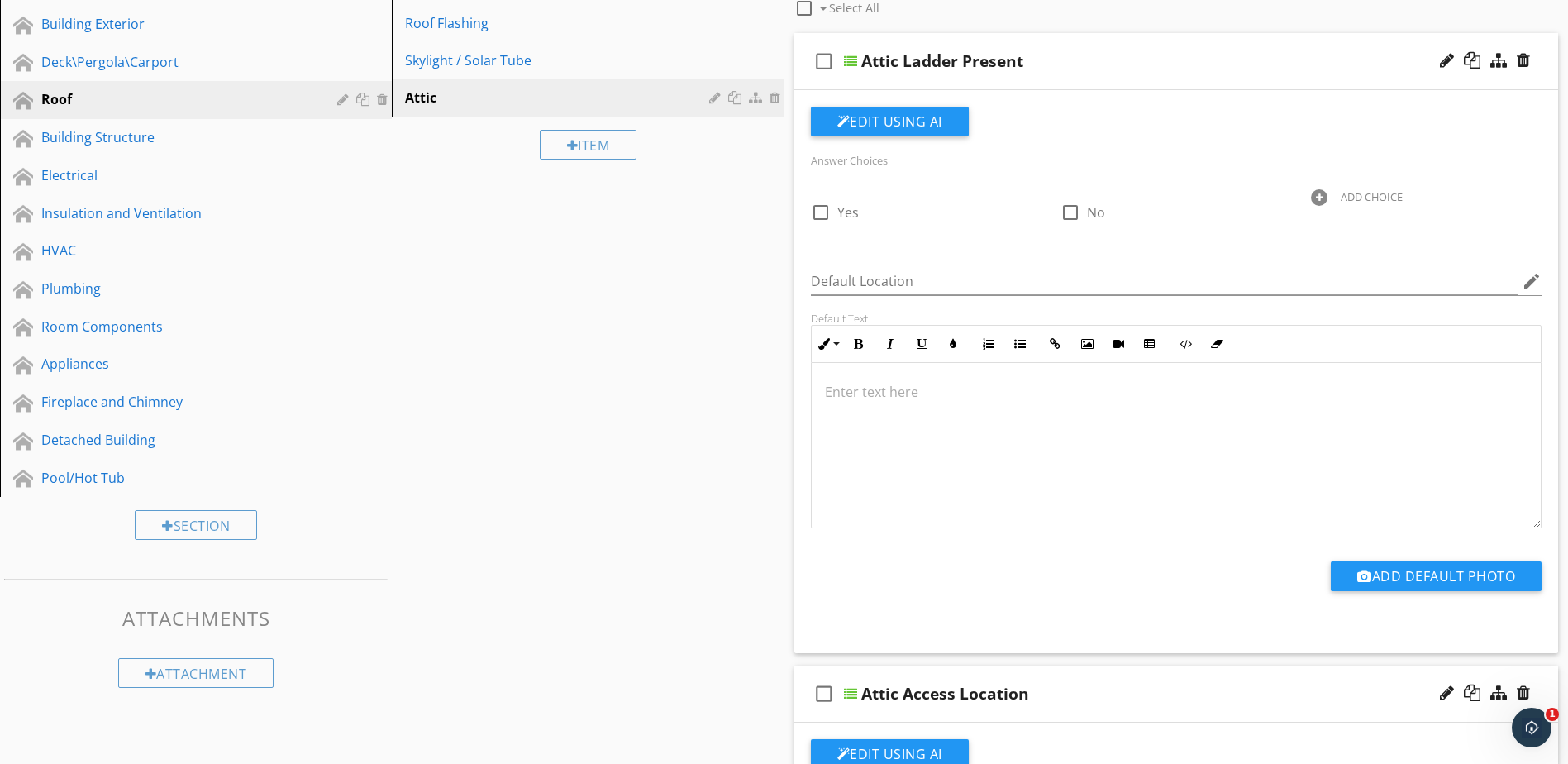
scroll to position [166, 0]
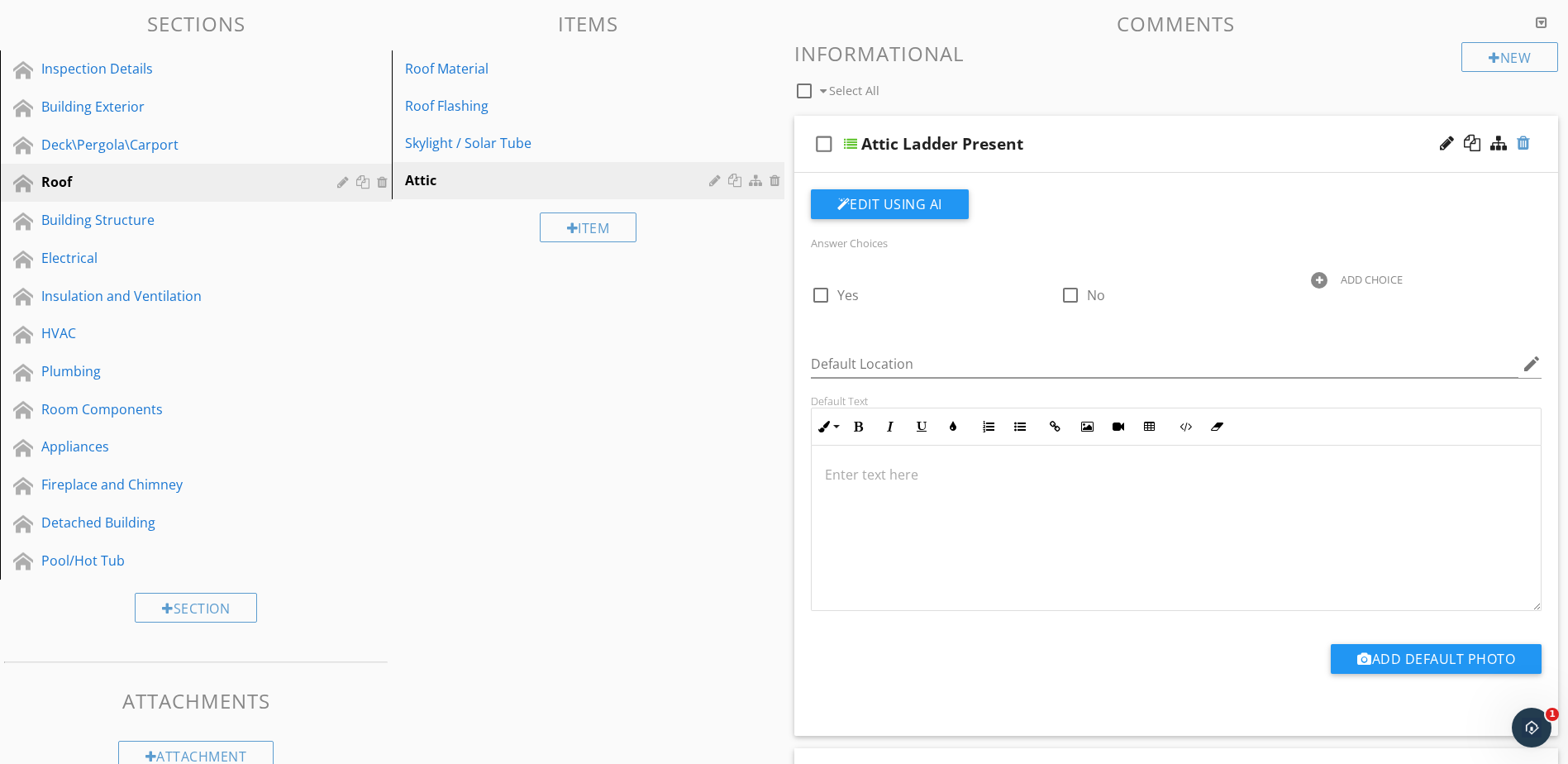
click at [1524, 137] on div at bounding box center [1523, 143] width 13 height 16
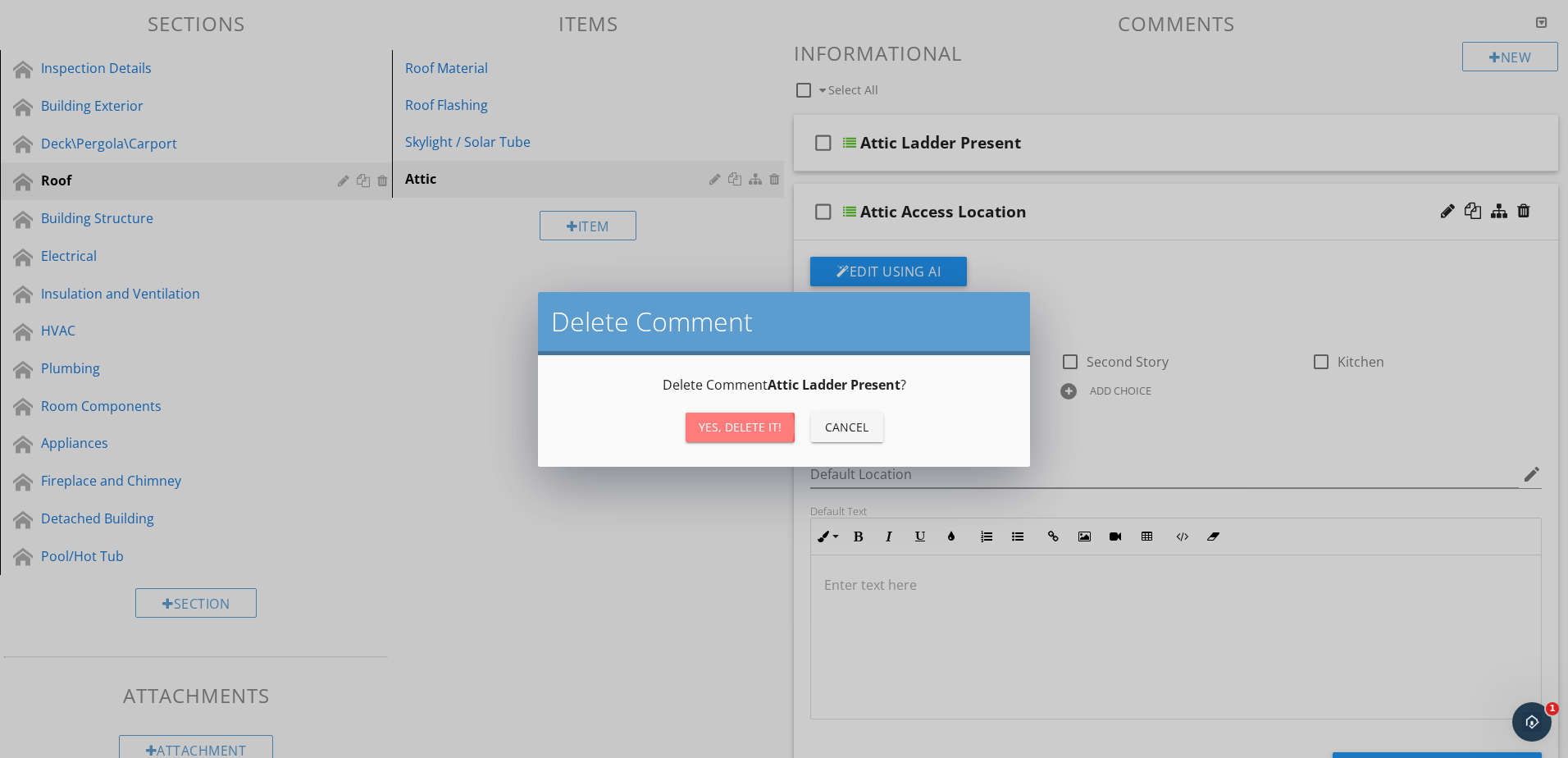
click at [717, 429] on div "Yes, Delete it!" at bounding box center [740, 426] width 83 height 17
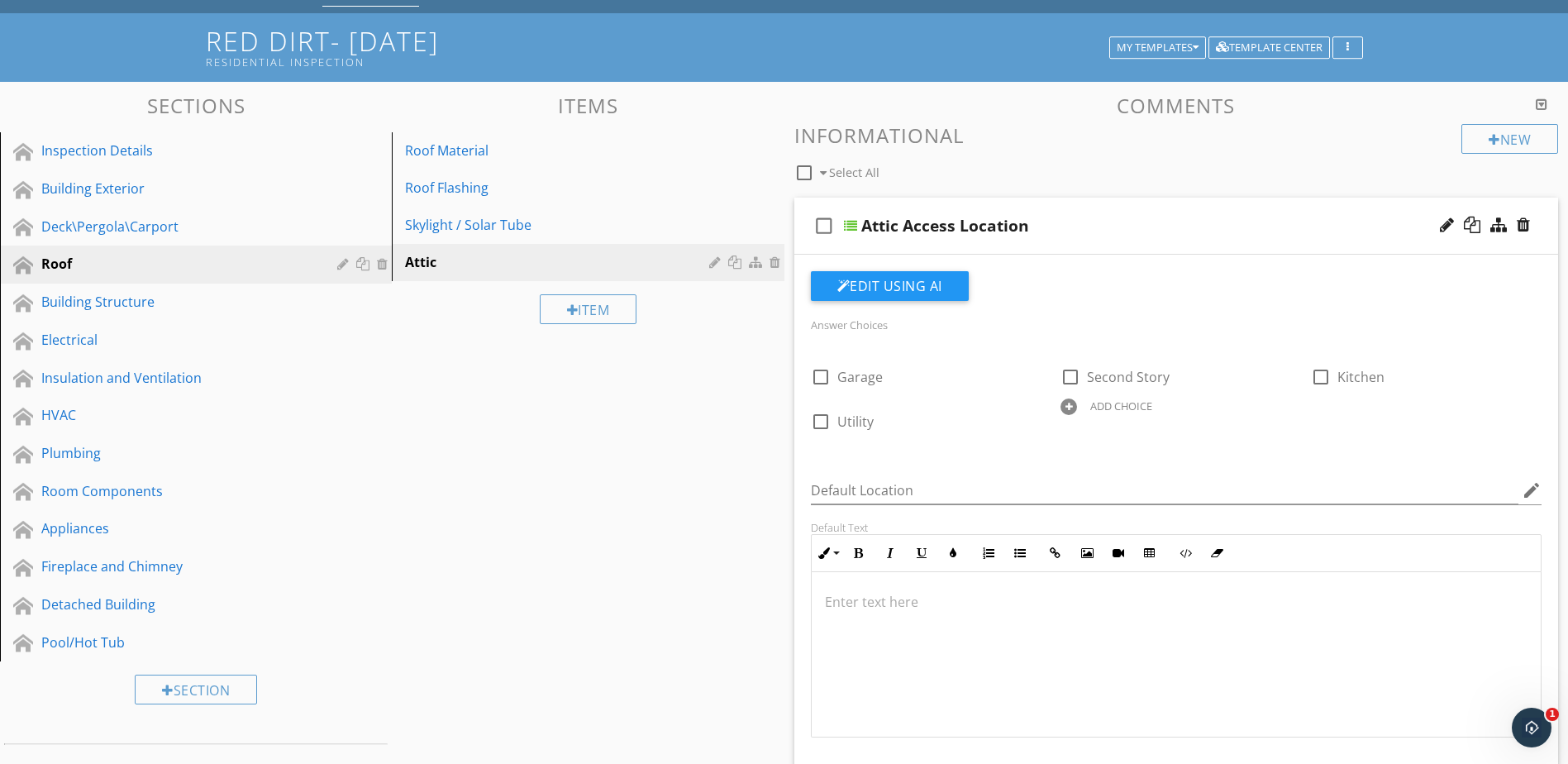
scroll to position [82, 0]
click at [287, 298] on div "Building Structure" at bounding box center [177, 302] width 272 height 20
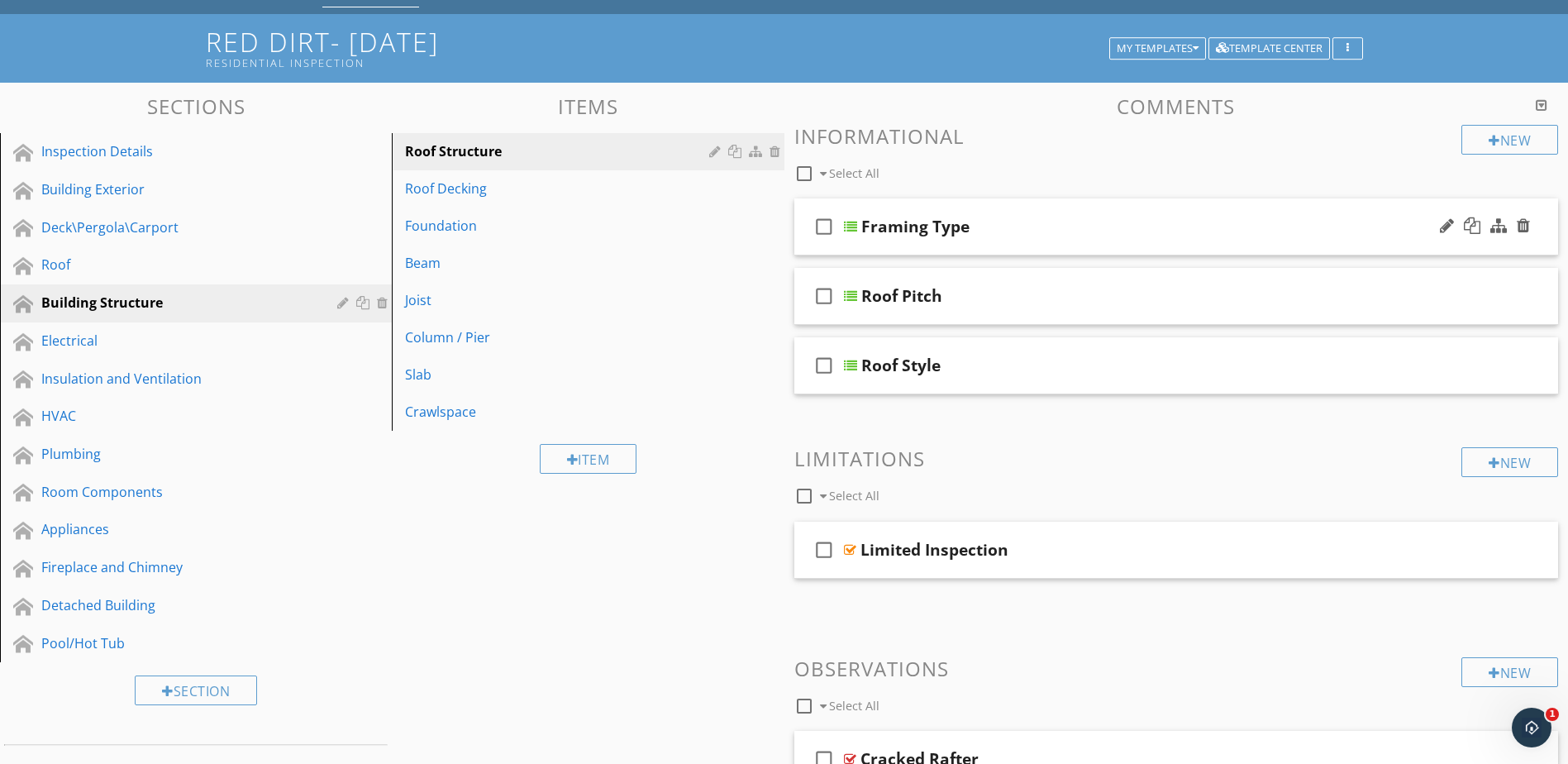
click at [850, 229] on div at bounding box center [851, 226] width 13 height 13
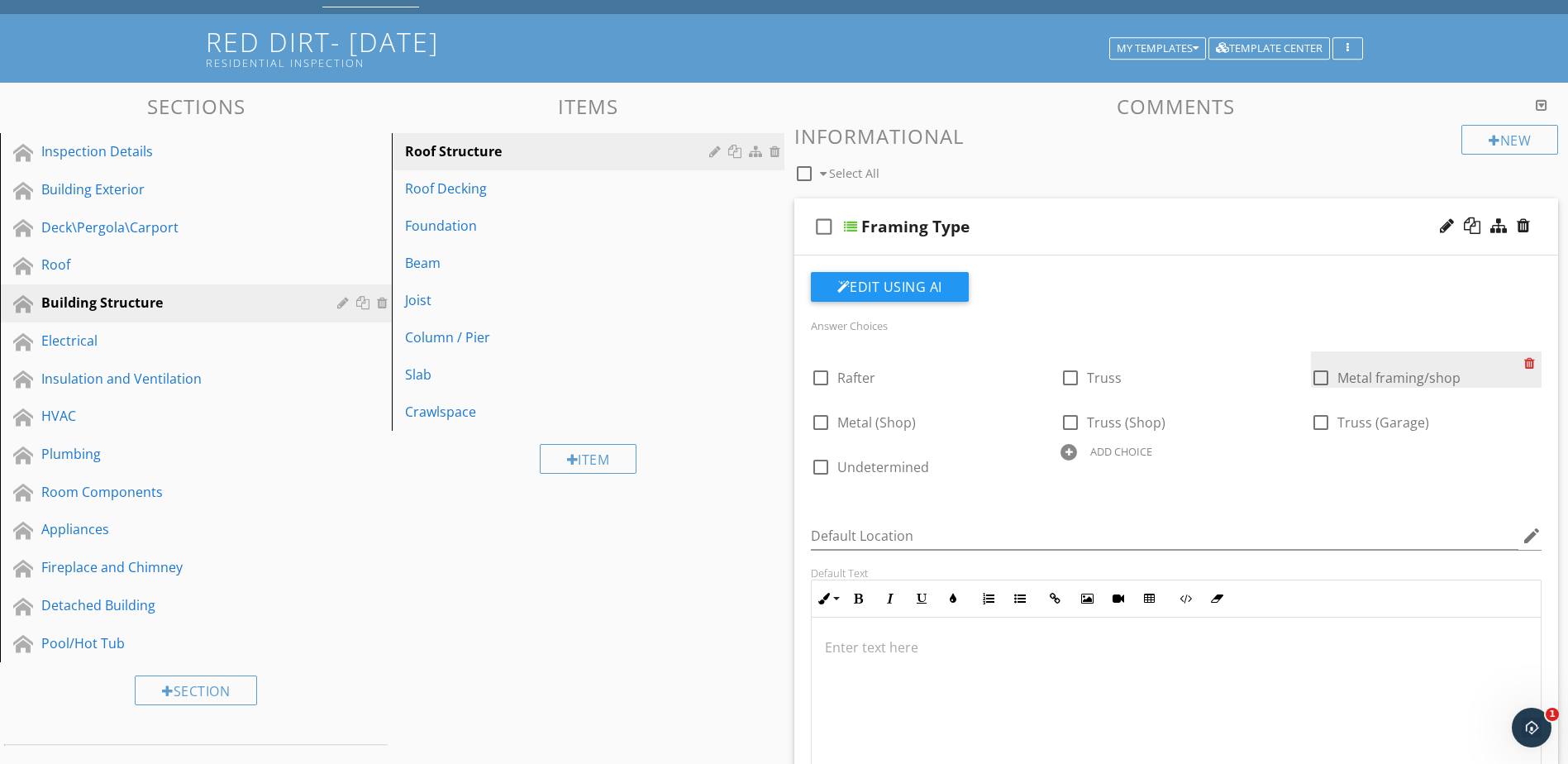
click at [1535, 367] on div at bounding box center [1532, 363] width 17 height 23
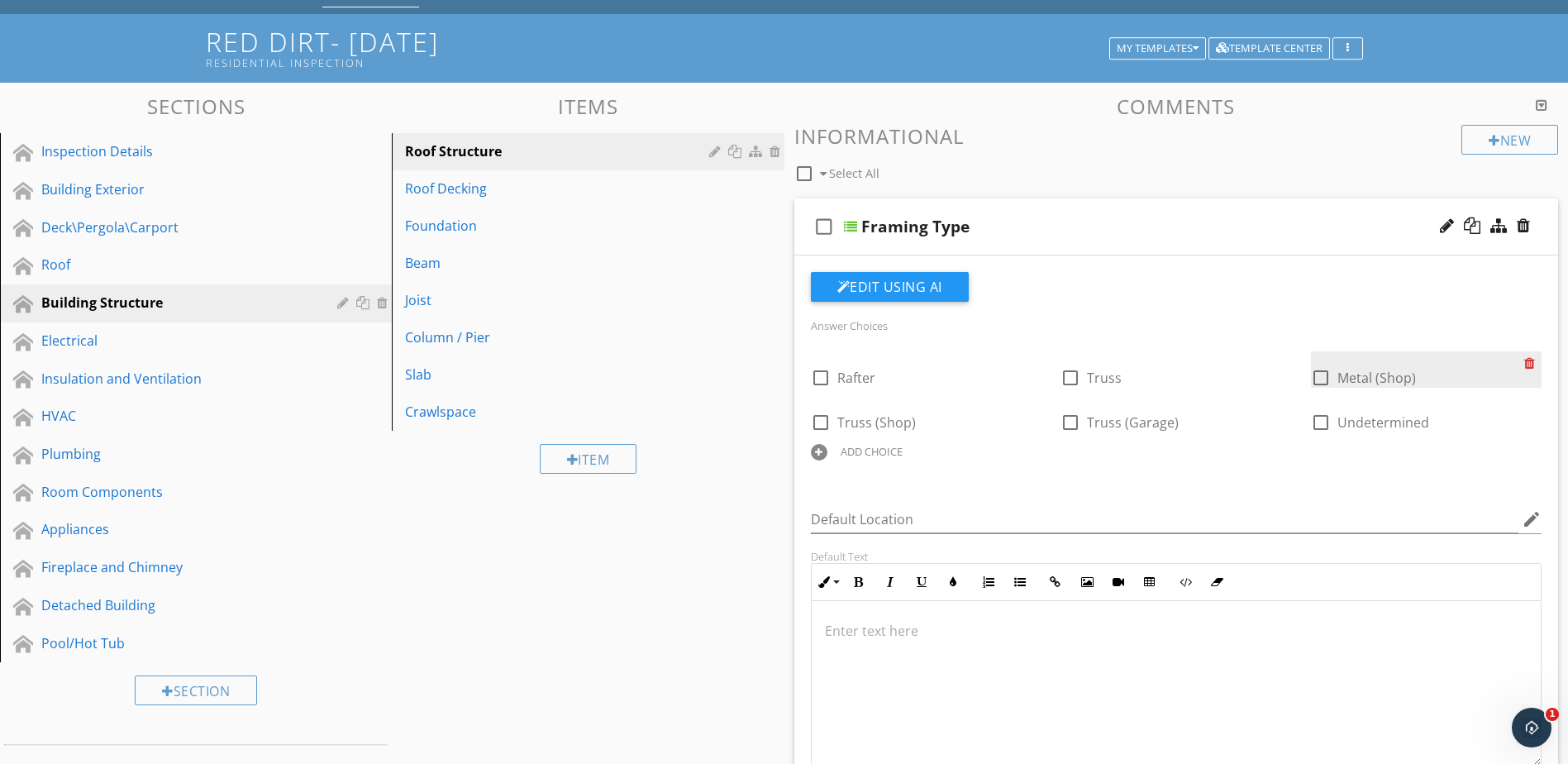
click at [1535, 367] on div at bounding box center [1532, 363] width 17 height 23
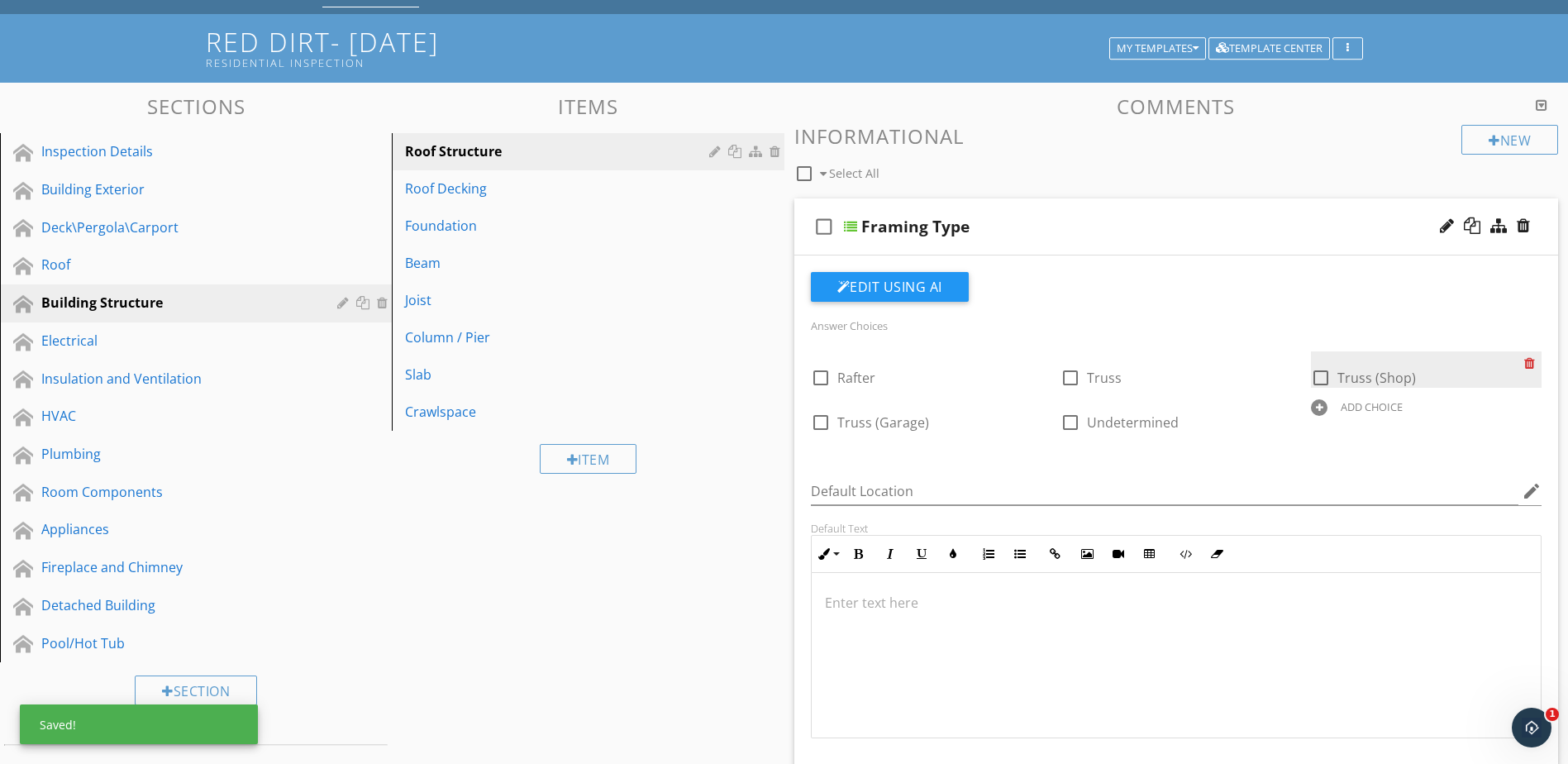
click at [1535, 367] on div at bounding box center [1532, 363] width 17 height 23
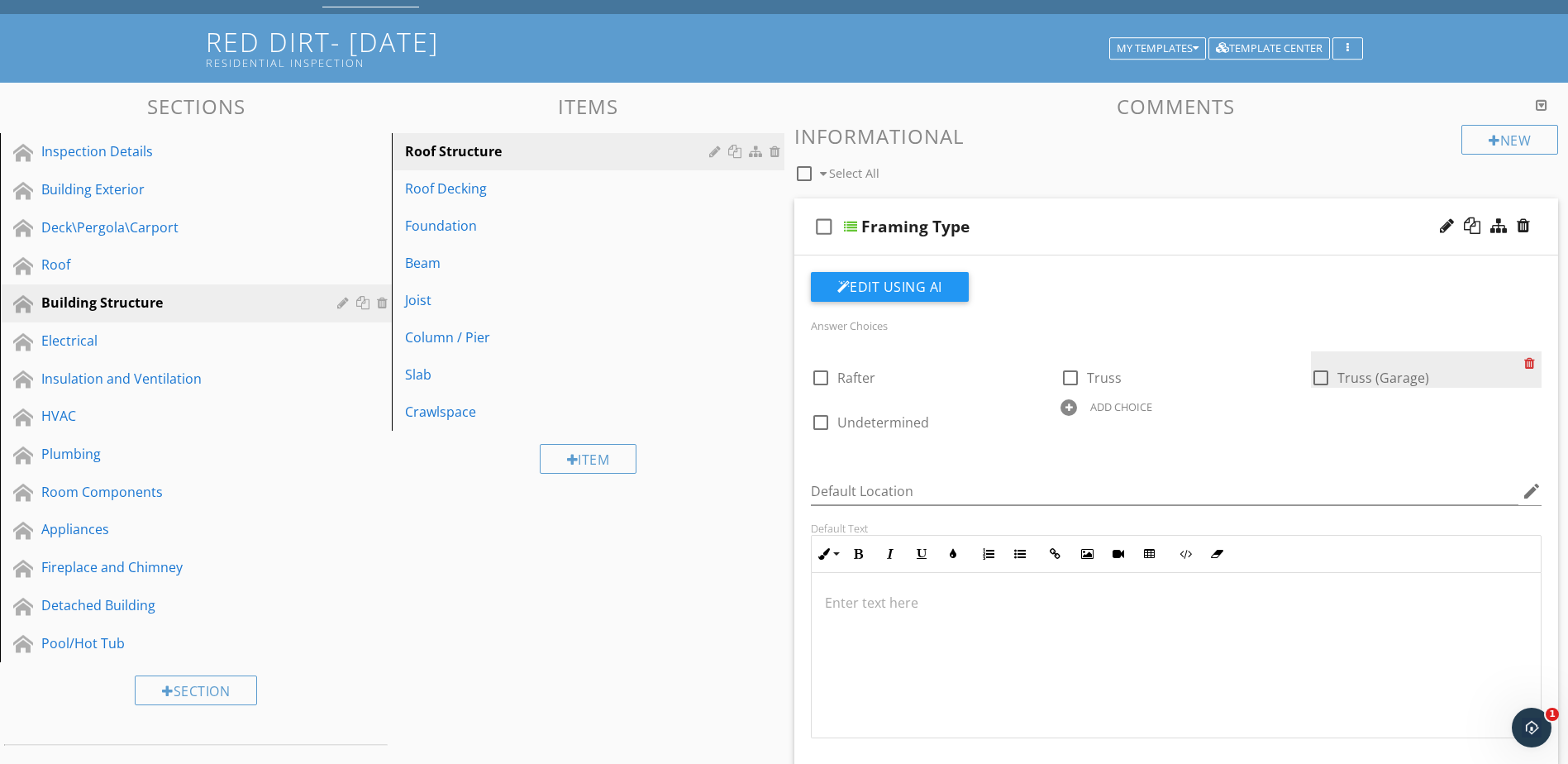
click at [1535, 367] on div at bounding box center [1532, 363] width 17 height 23
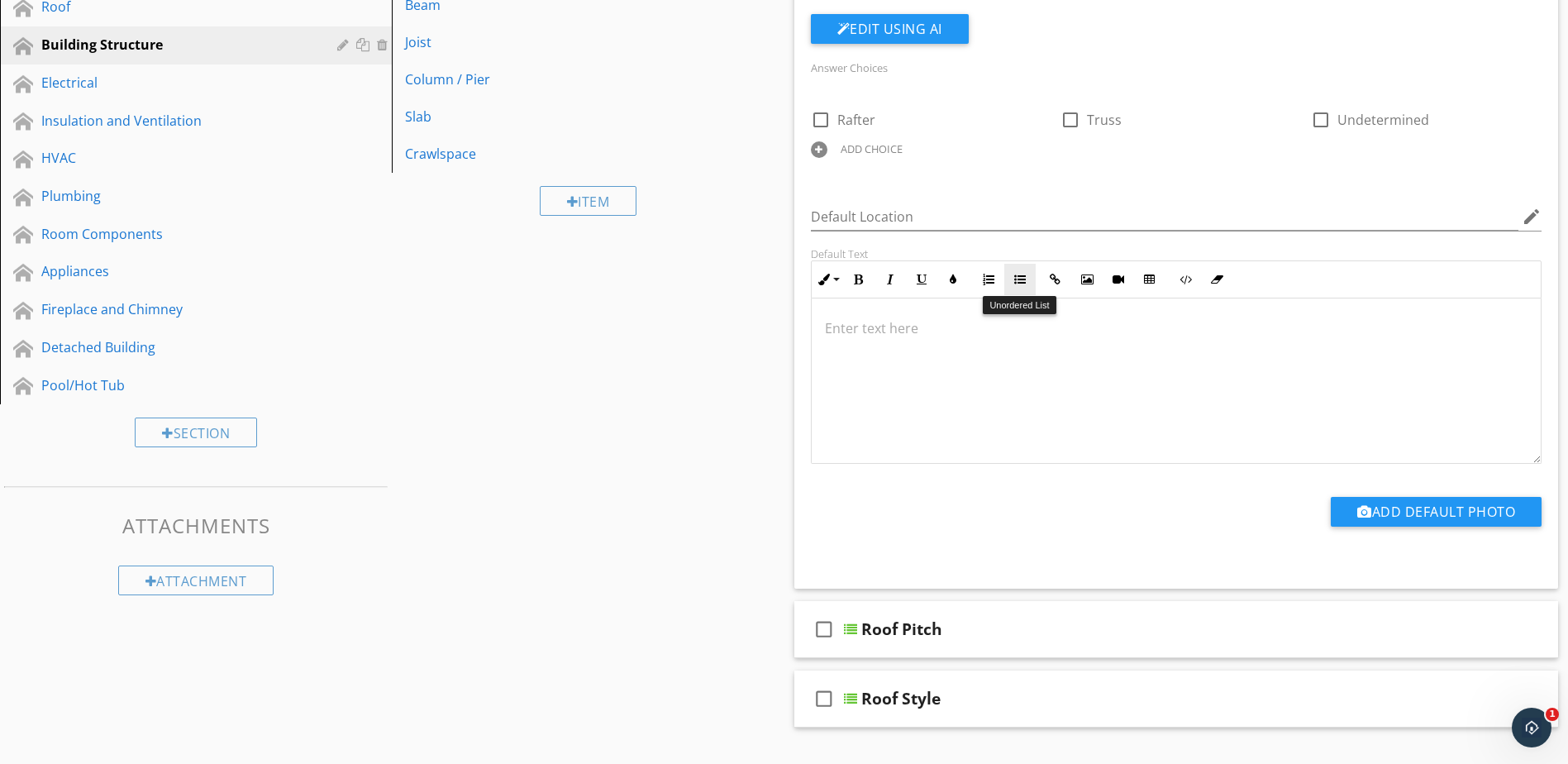
scroll to position [413, 0]
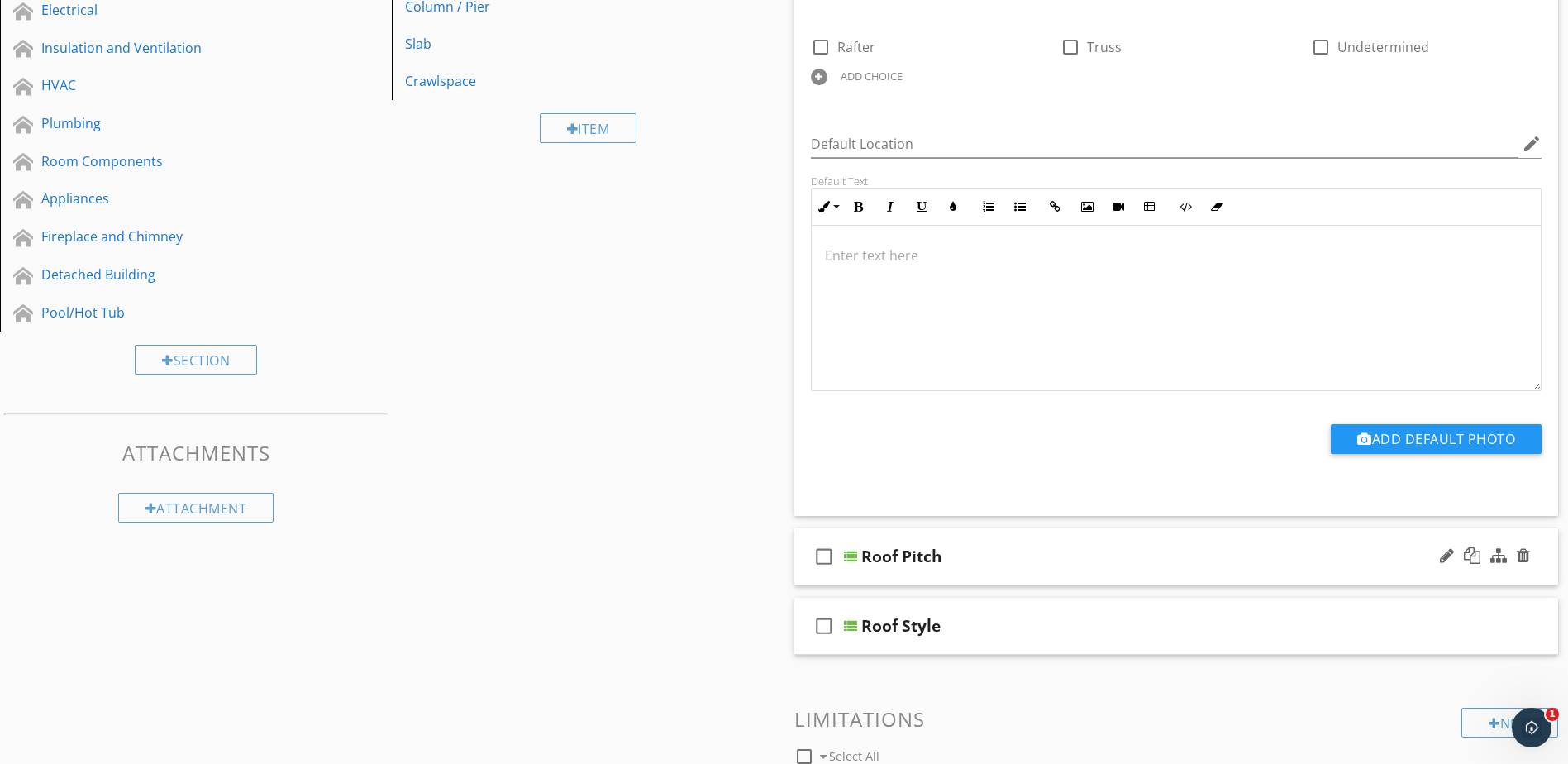
click at [850, 556] on div at bounding box center [851, 556] width 13 height 13
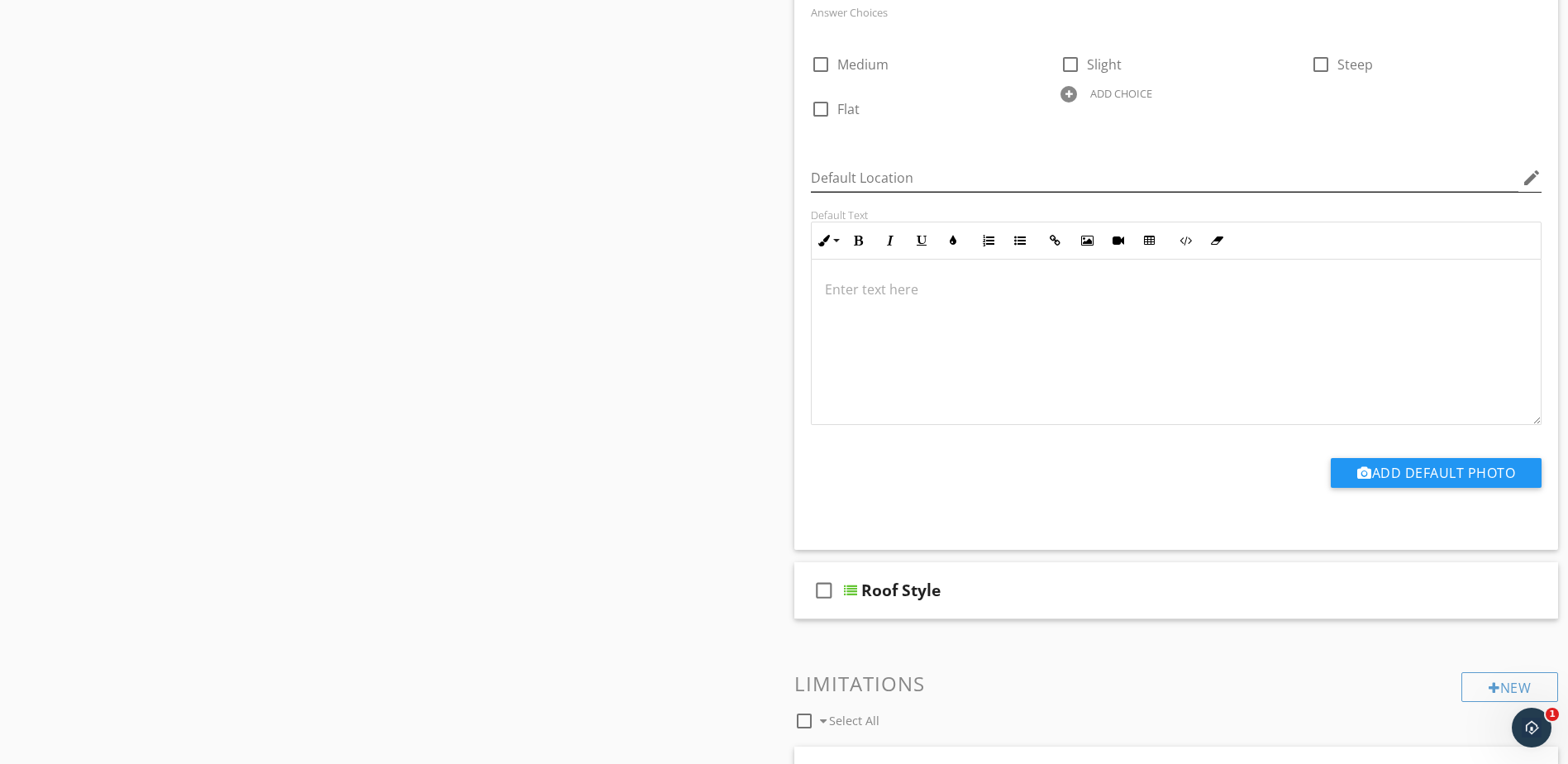
scroll to position [1158, 0]
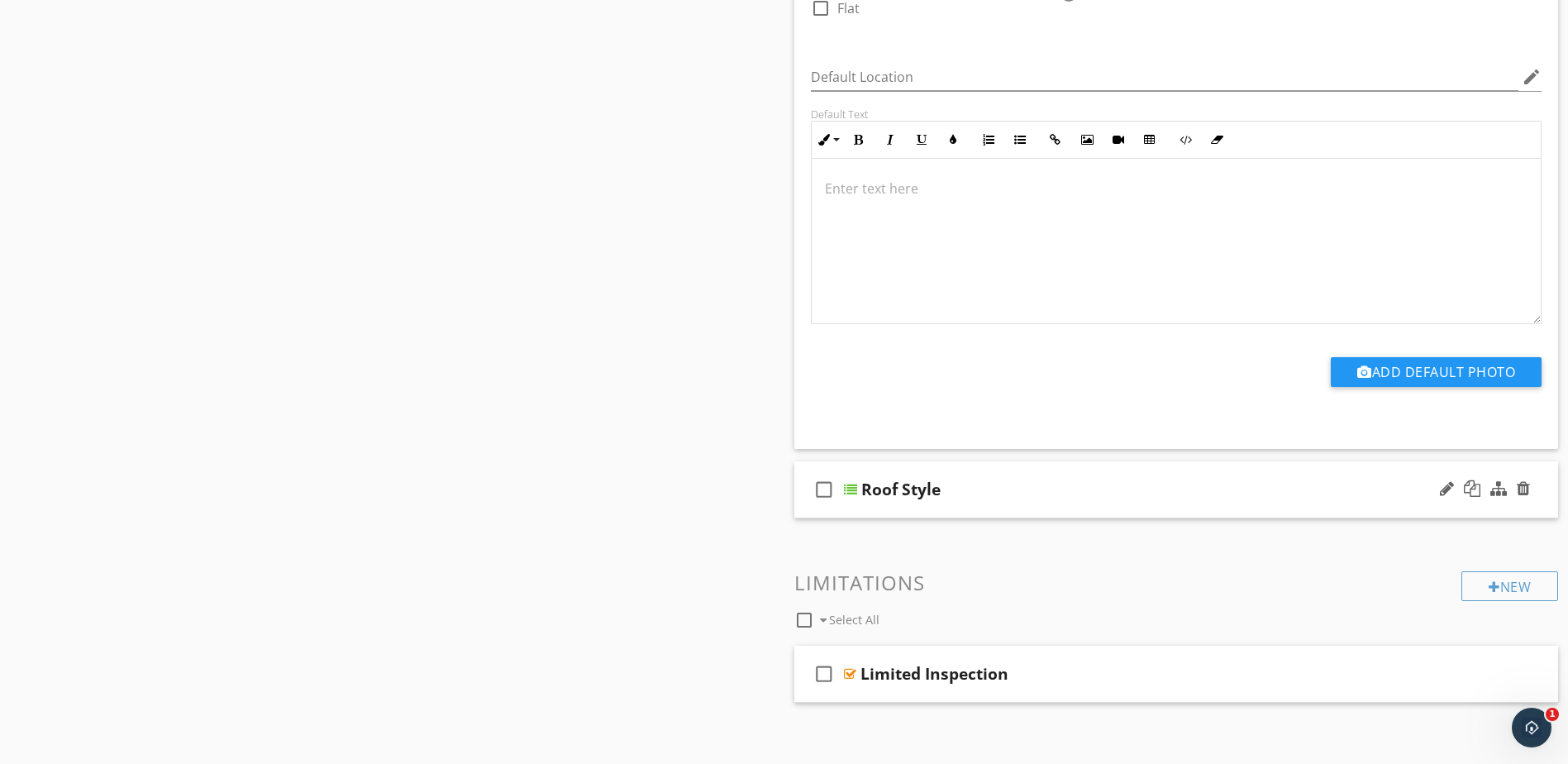
click at [847, 492] on div at bounding box center [851, 489] width 13 height 13
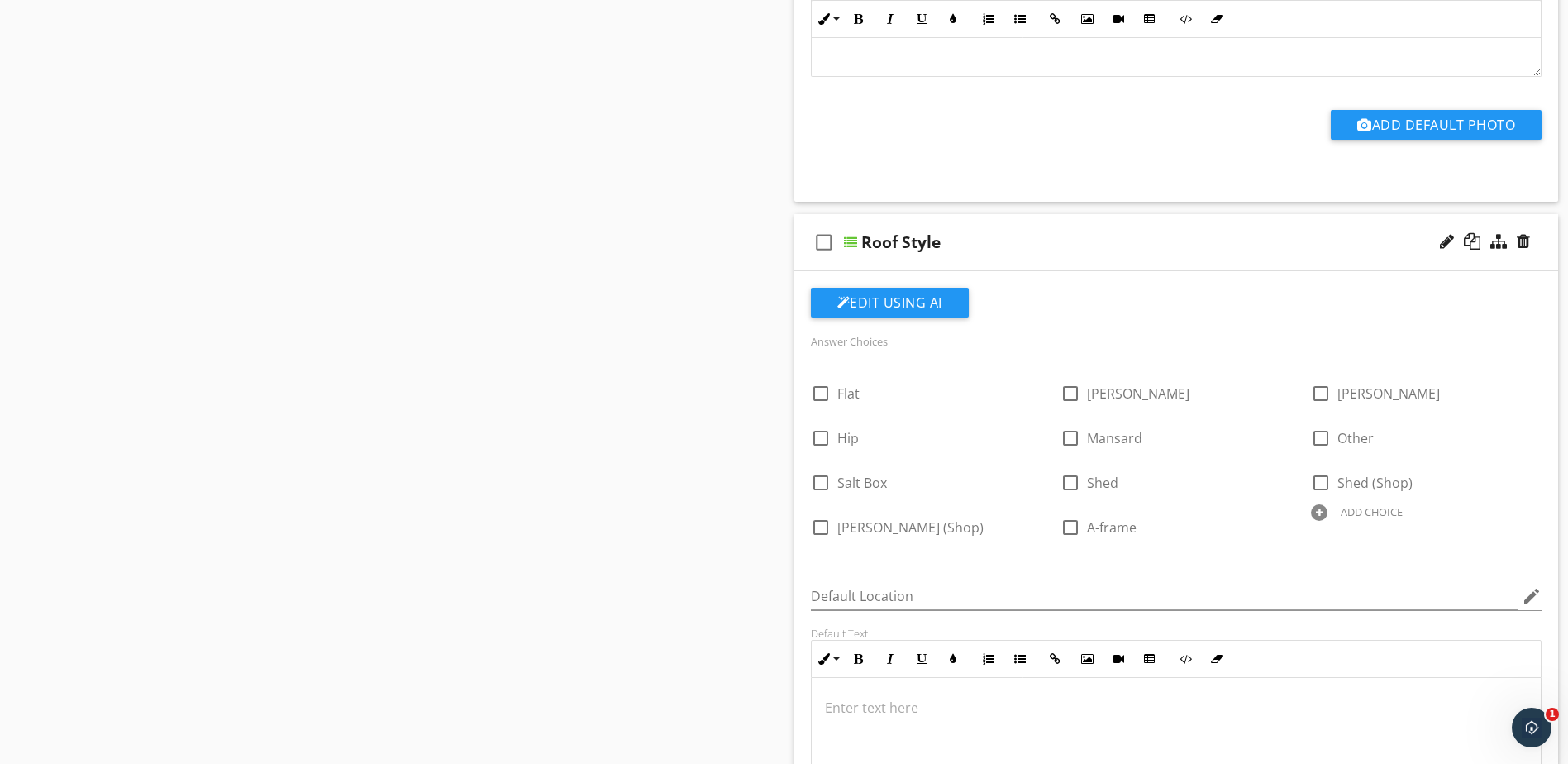
scroll to position [1405, 0]
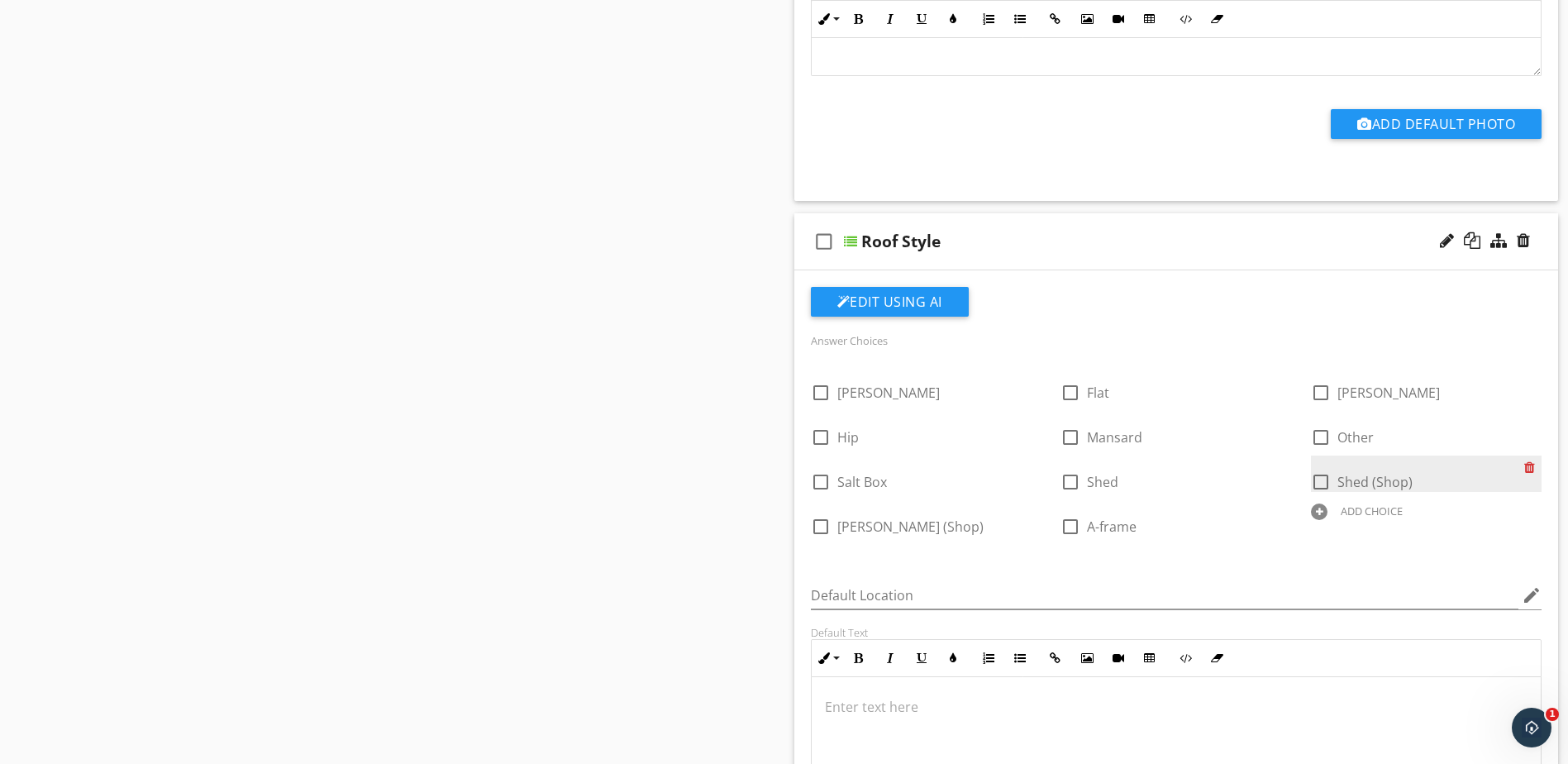
click at [1528, 467] on div at bounding box center [1532, 467] width 17 height 23
click at [1529, 470] on div at bounding box center [1532, 467] width 17 height 23
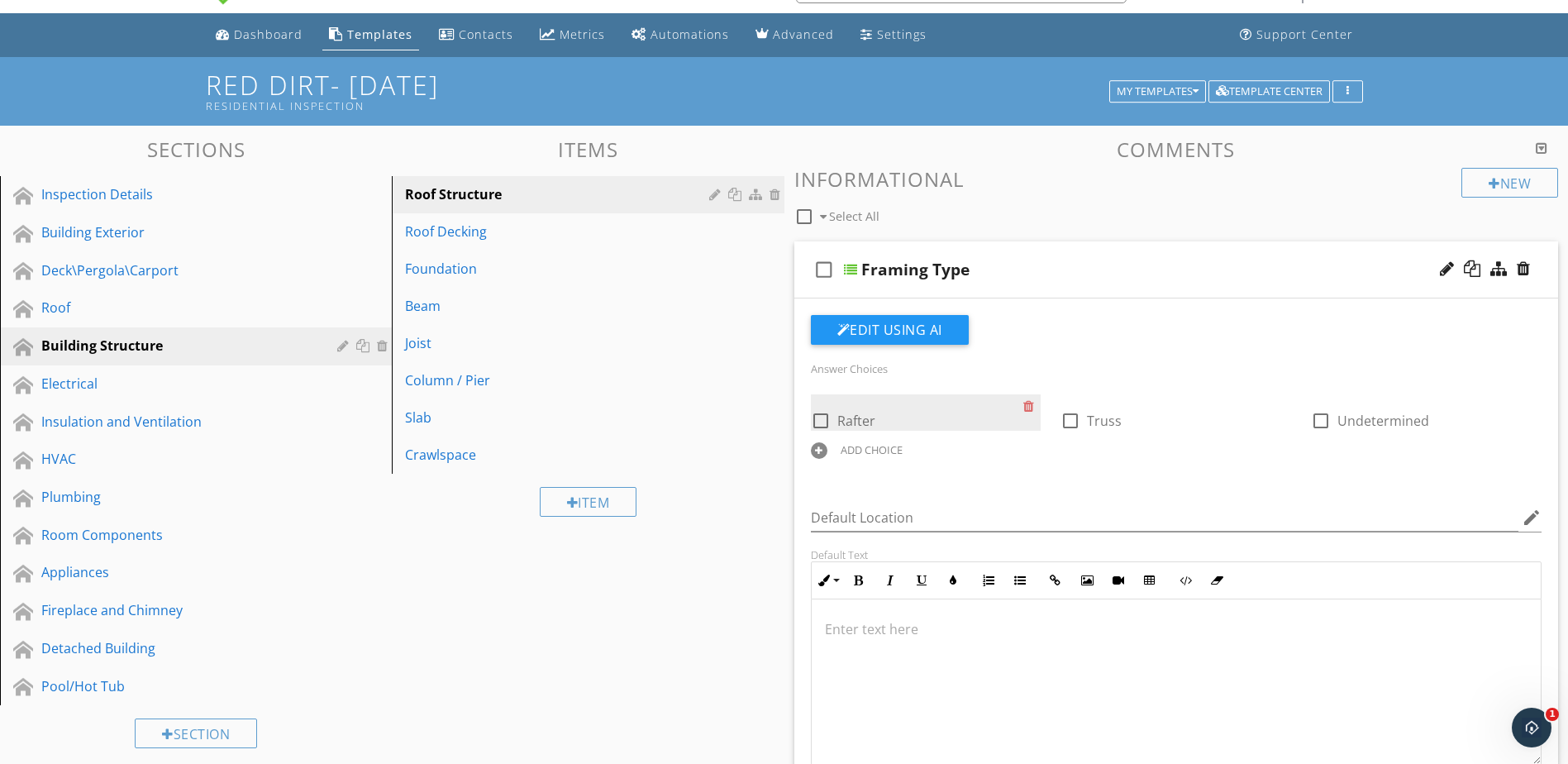
scroll to position [0, 0]
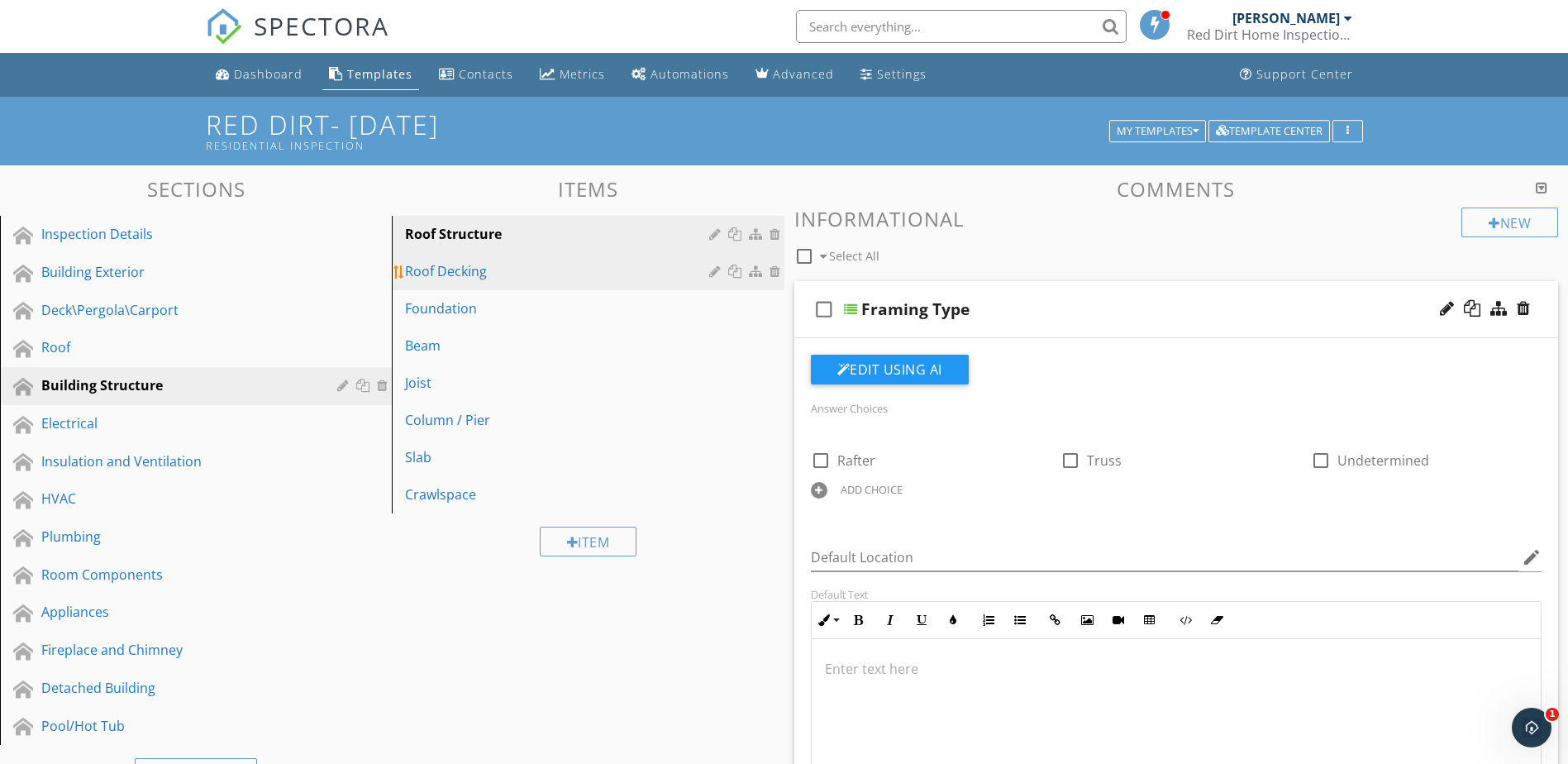
click at [574, 271] on div "Roof Decking" at bounding box center [559, 271] width 309 height 20
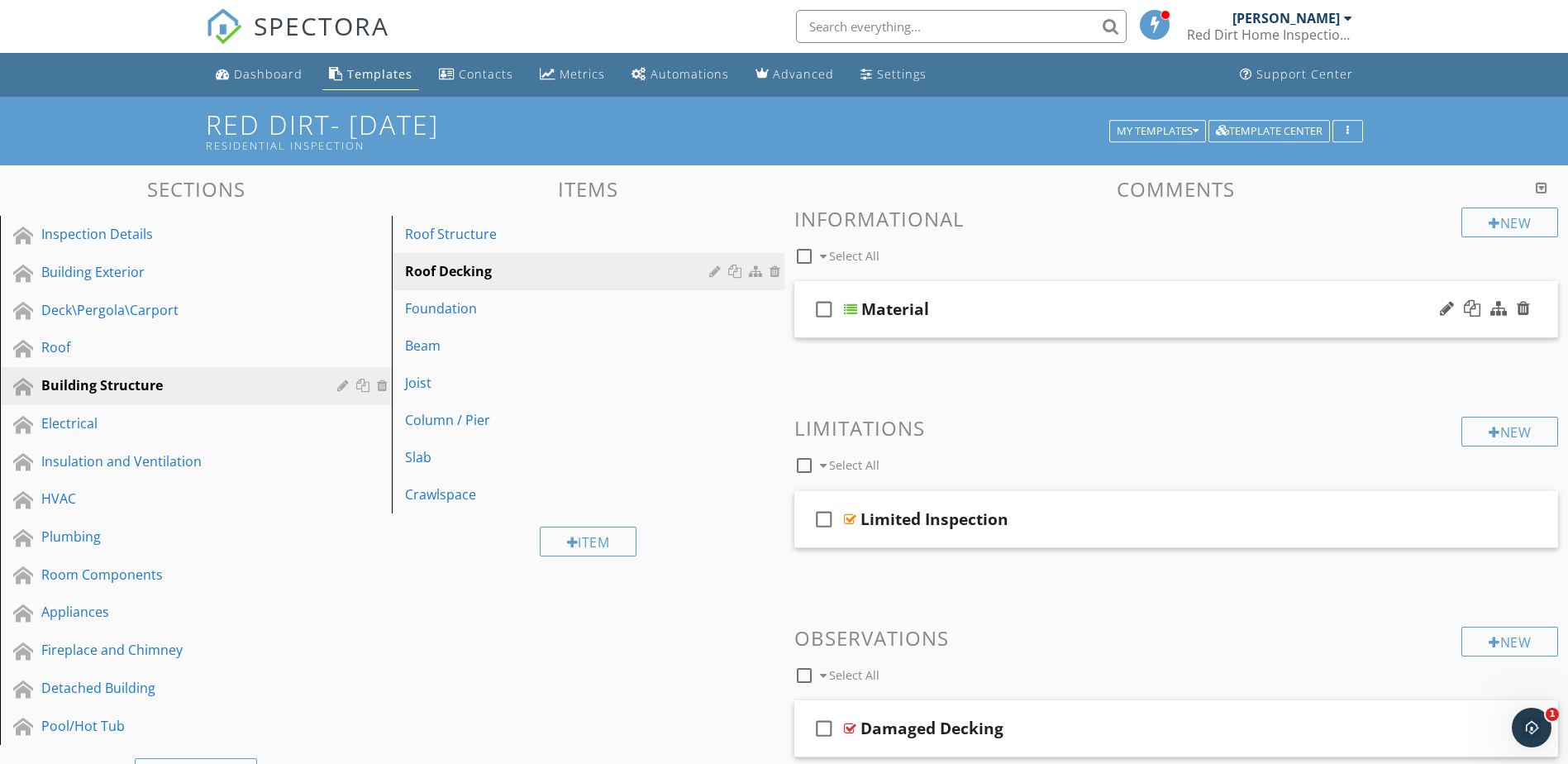
click at [851, 307] on div at bounding box center [851, 309] width 13 height 13
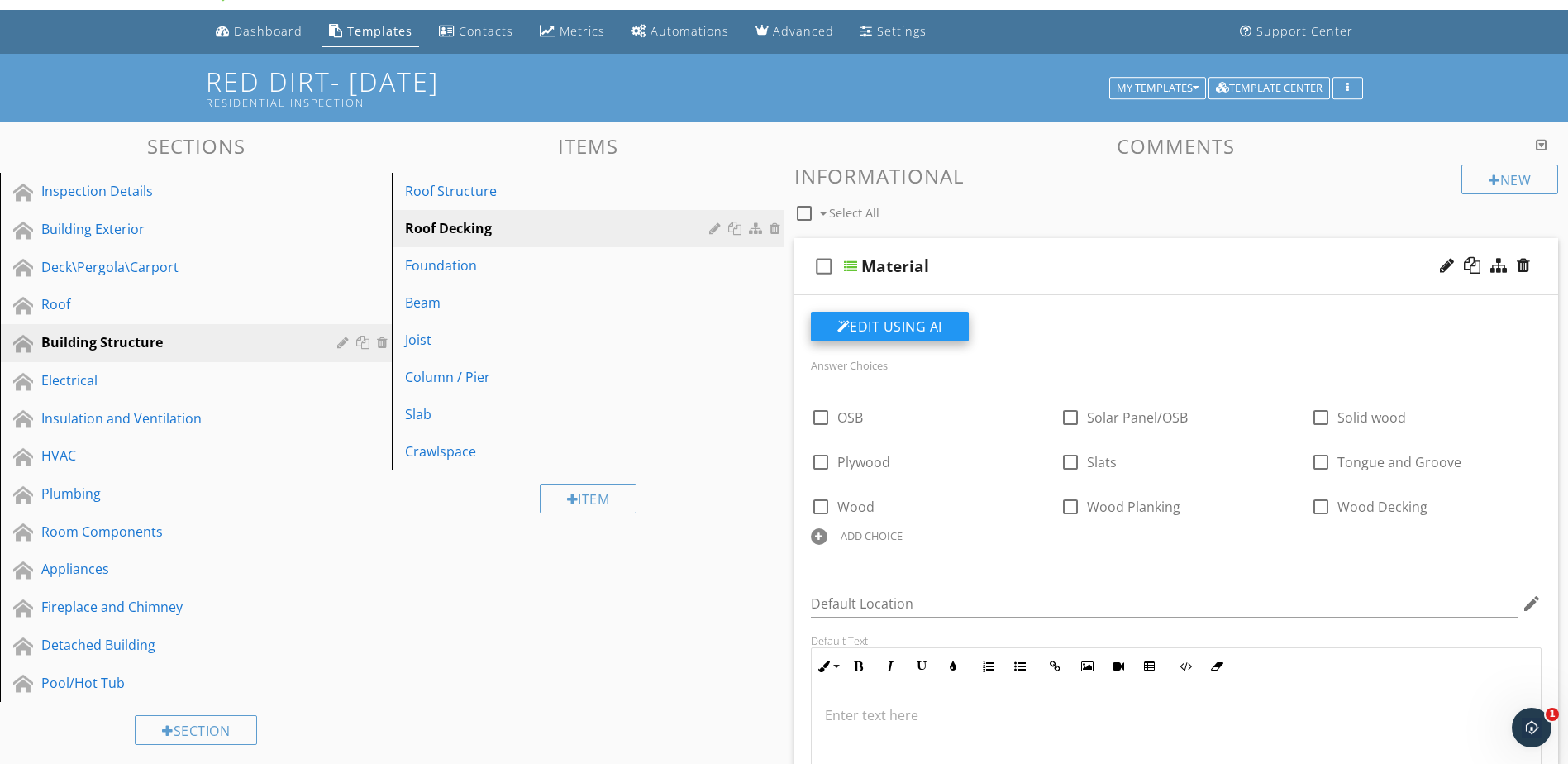
scroll to position [82, 0]
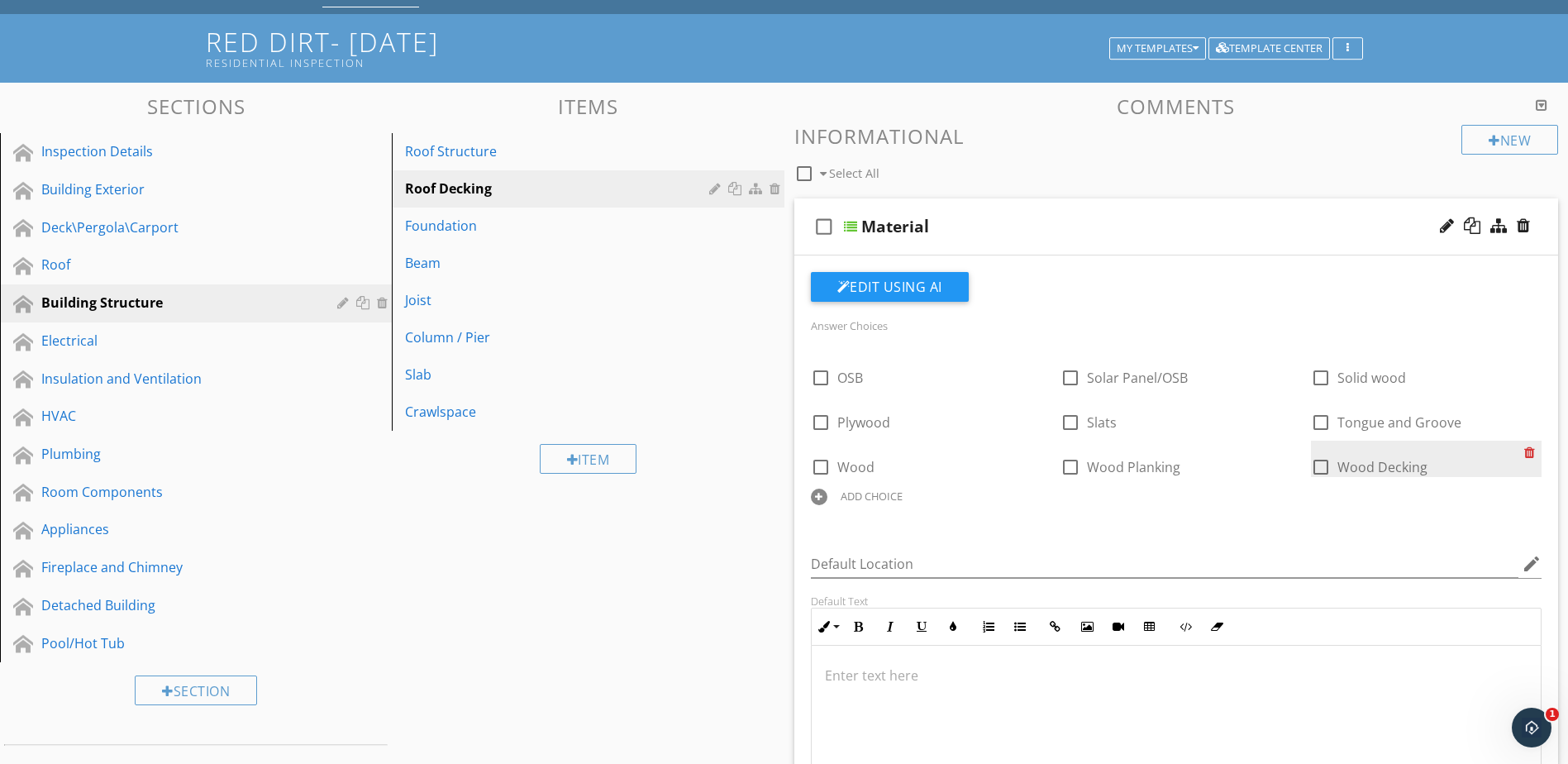
click at [1529, 450] on div at bounding box center [1532, 453] width 17 height 23
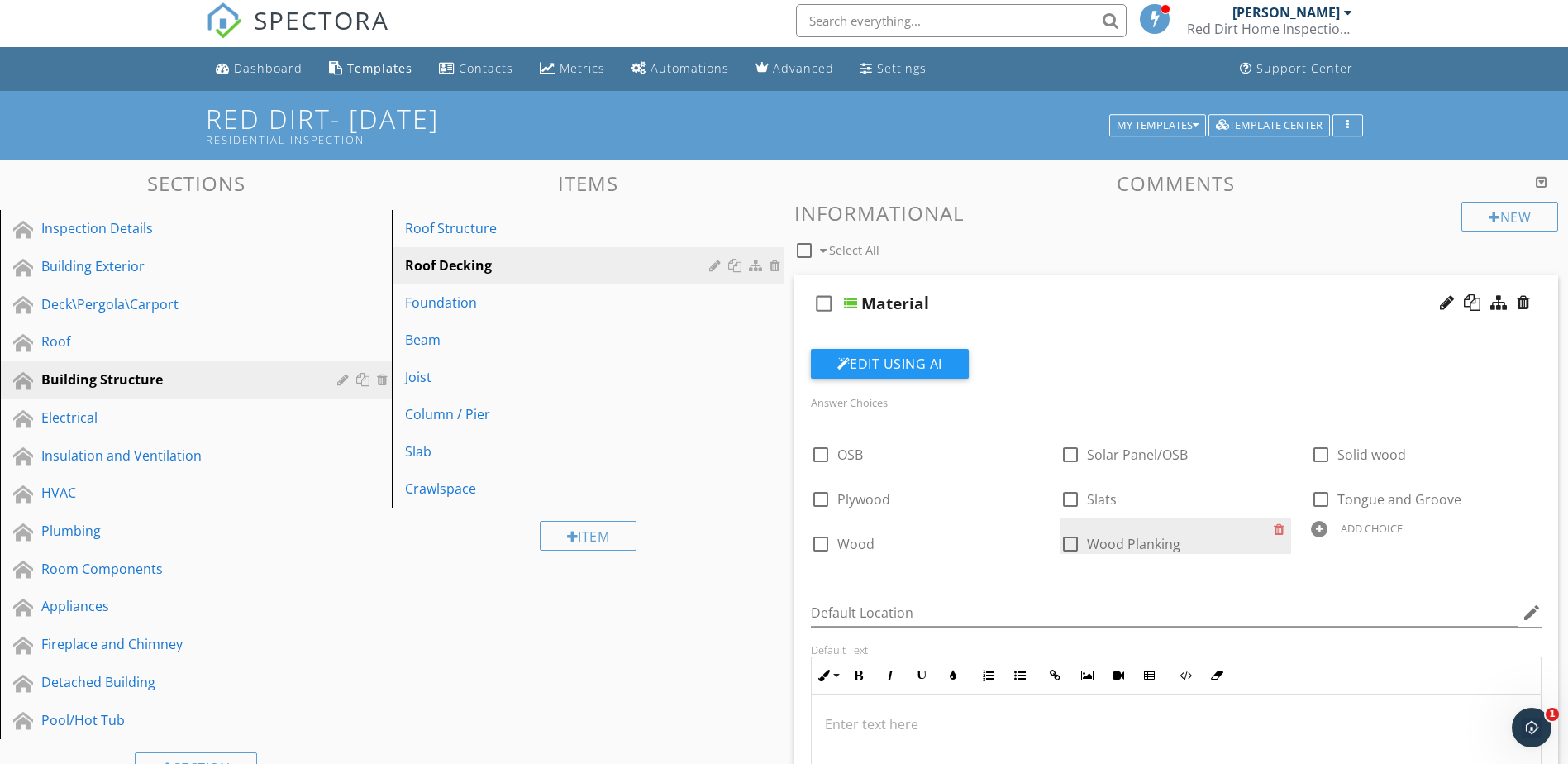
scroll to position [0, 0]
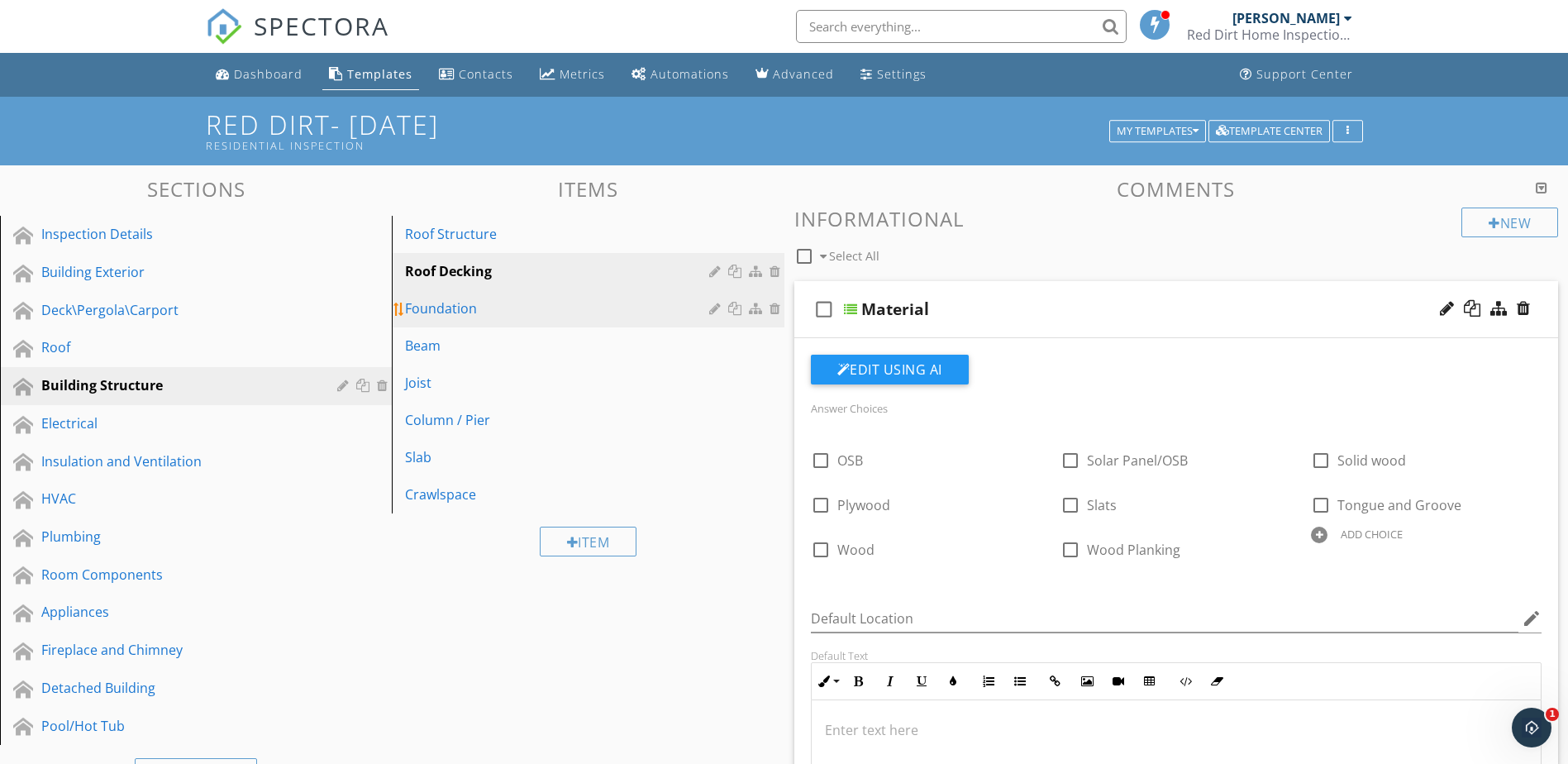
click at [579, 319] on link "Foundation" at bounding box center [590, 308] width 387 height 37
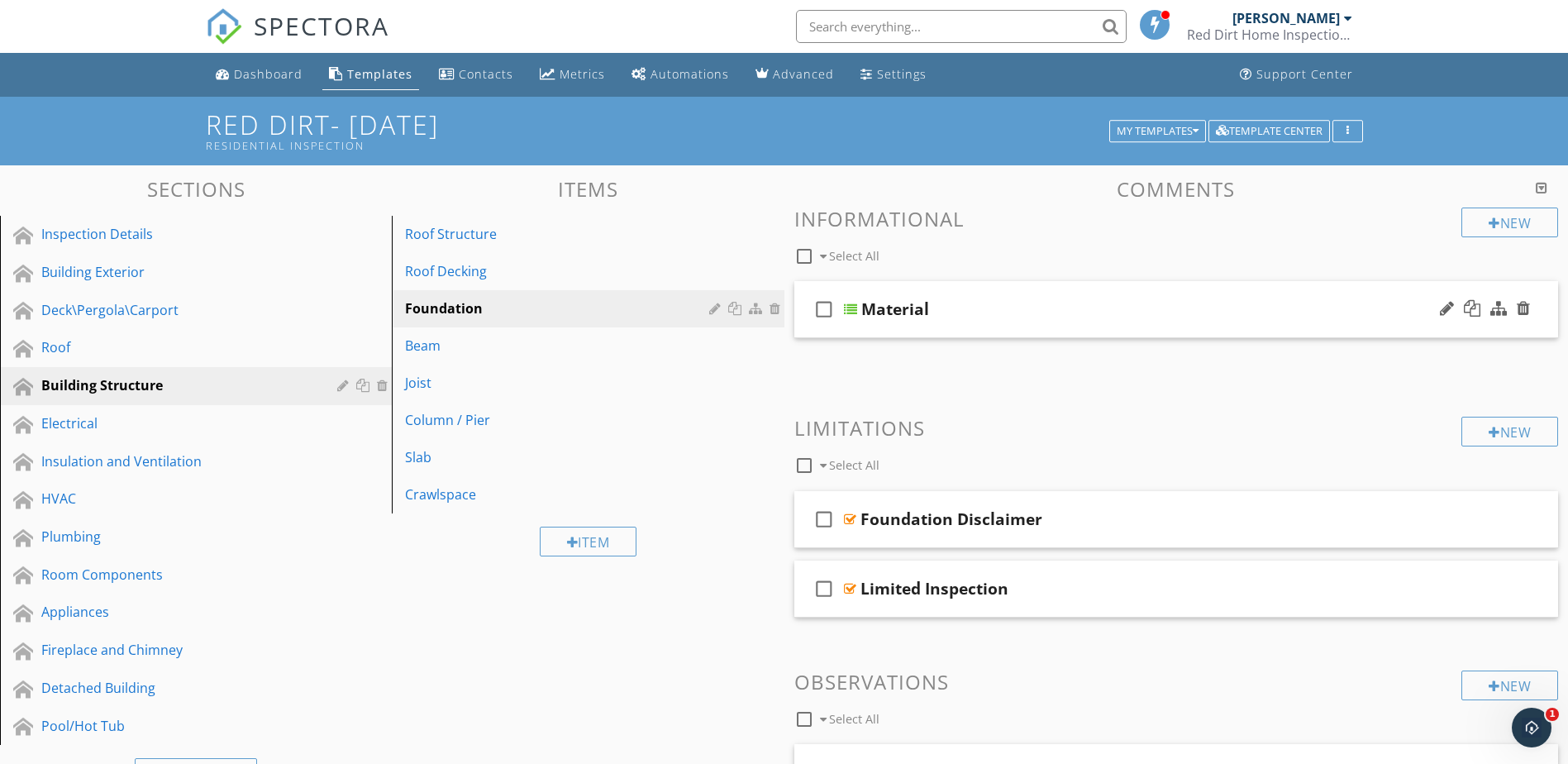
click at [849, 307] on div at bounding box center [851, 309] width 13 height 13
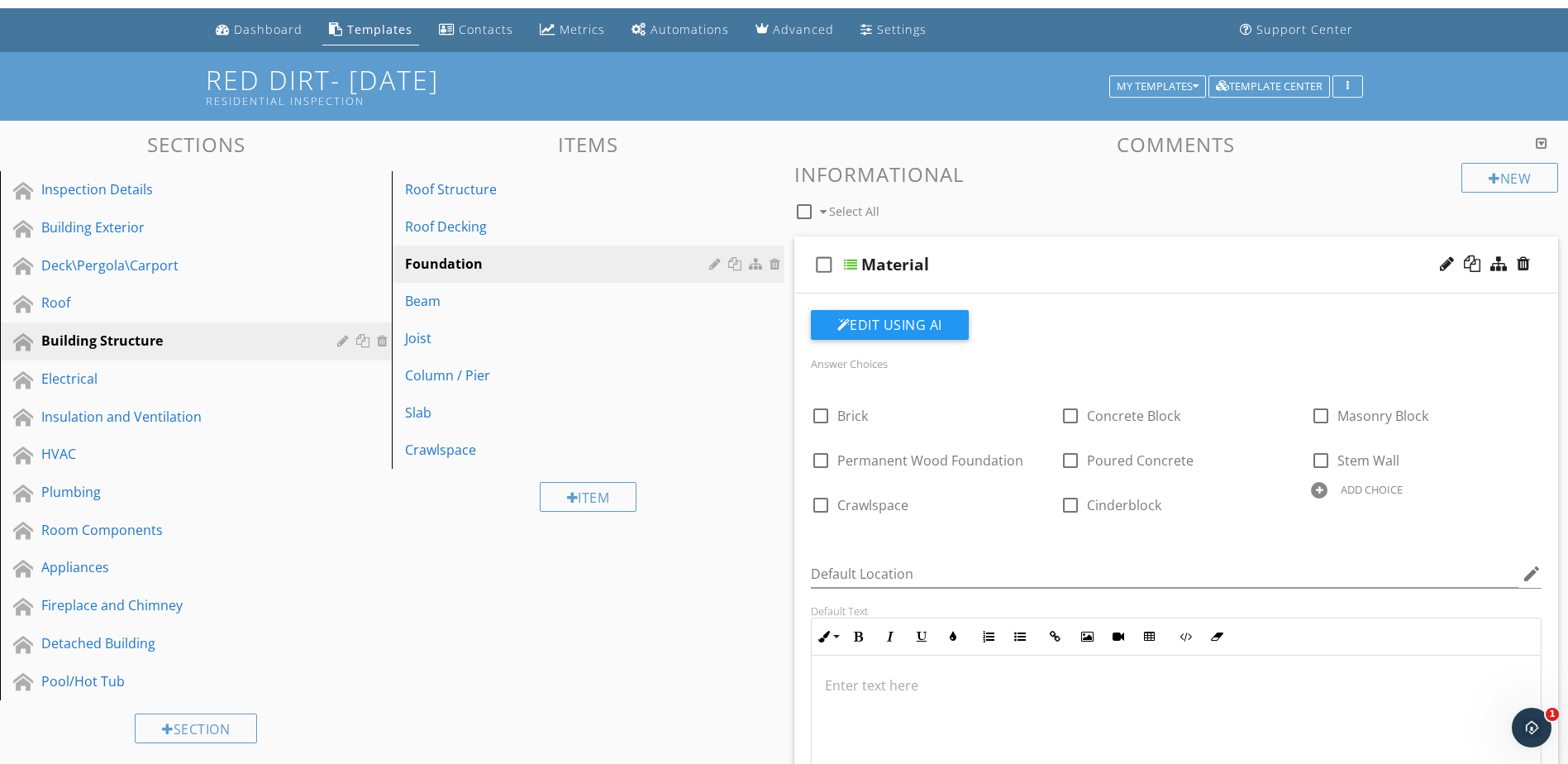
scroll to position [82, 0]
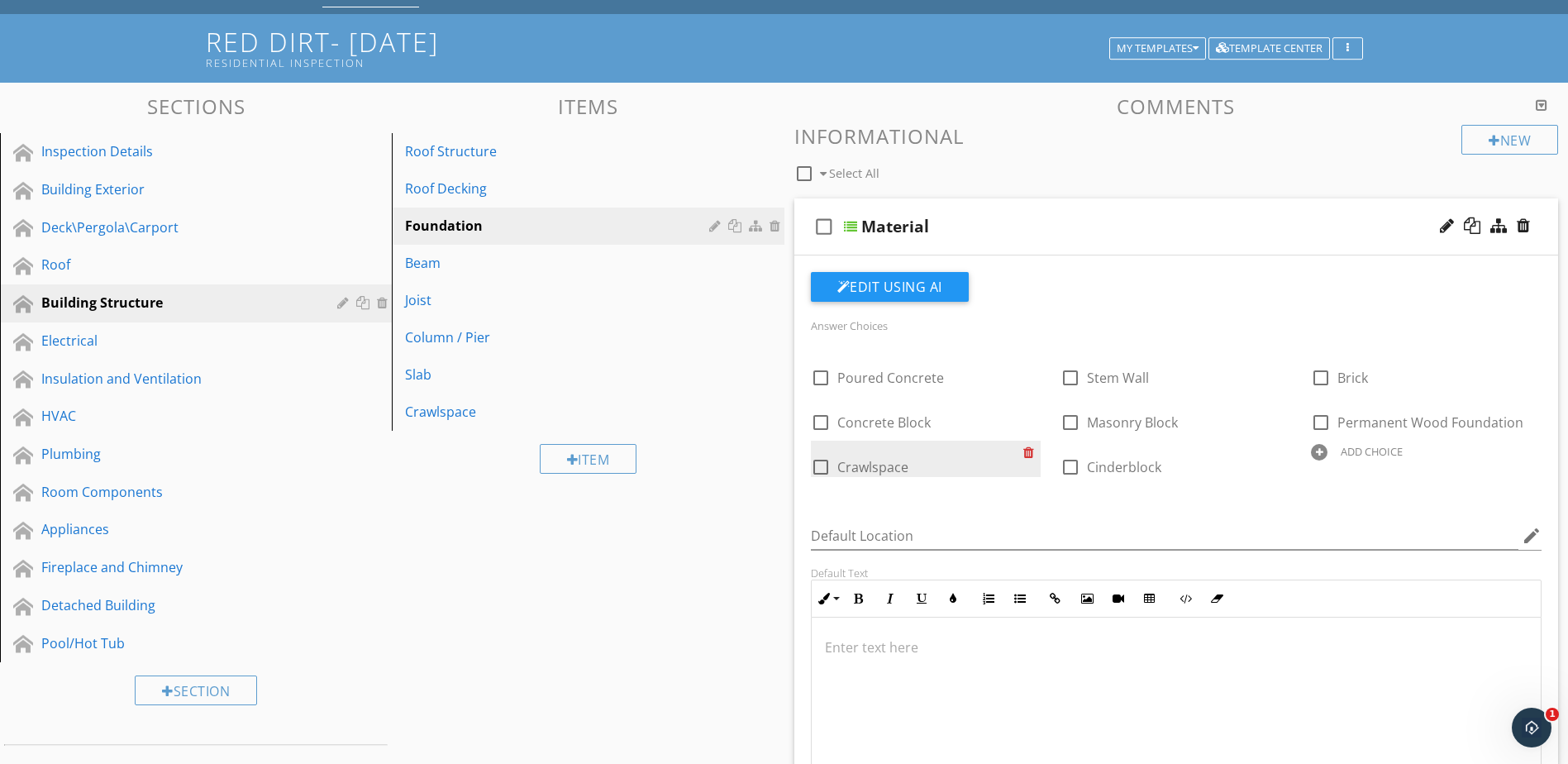
click at [1032, 454] on div at bounding box center [1031, 453] width 17 height 23
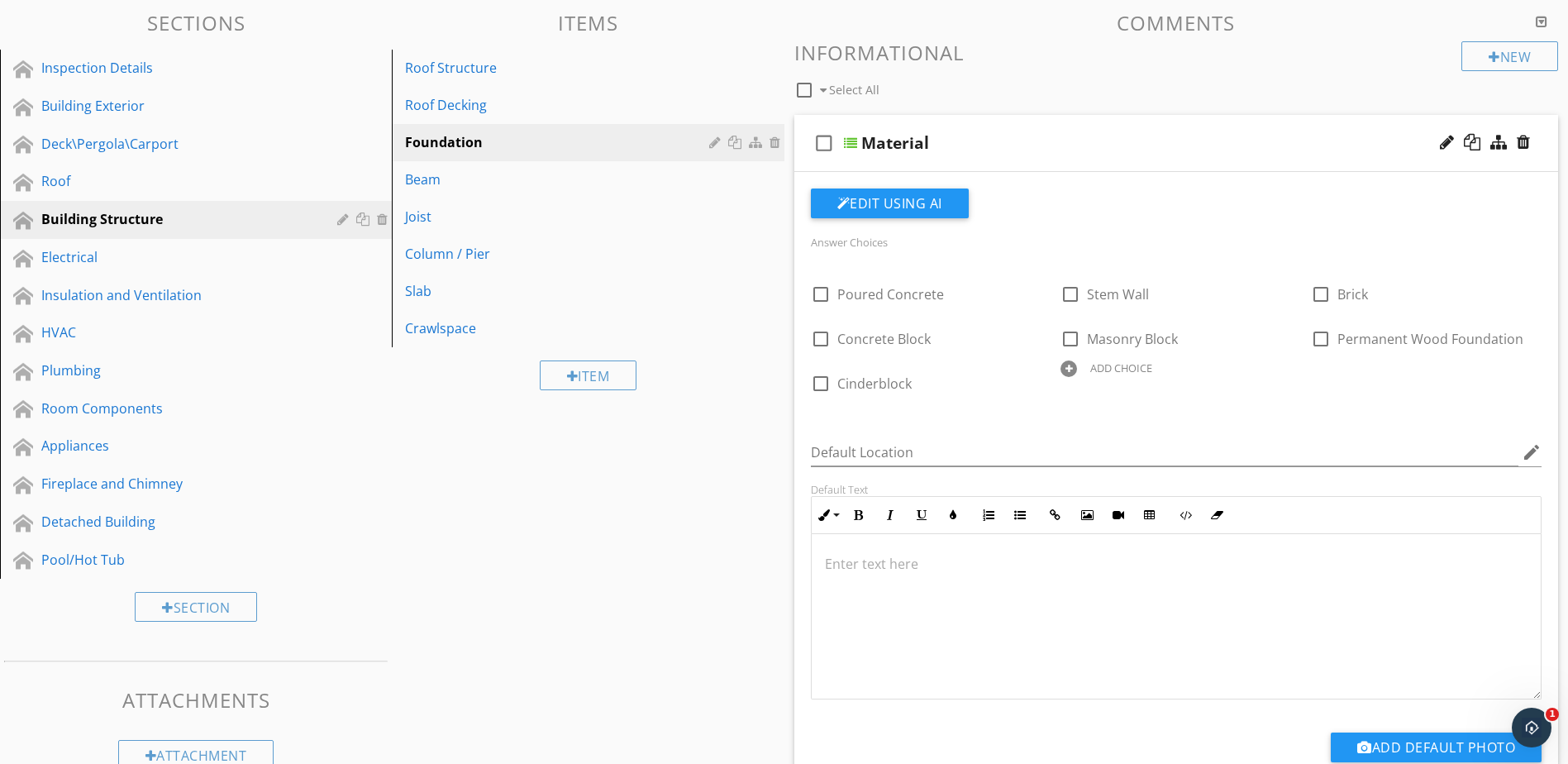
scroll to position [166, 0]
click at [659, 191] on div "Beam" at bounding box center [559, 180] width 309 height 20
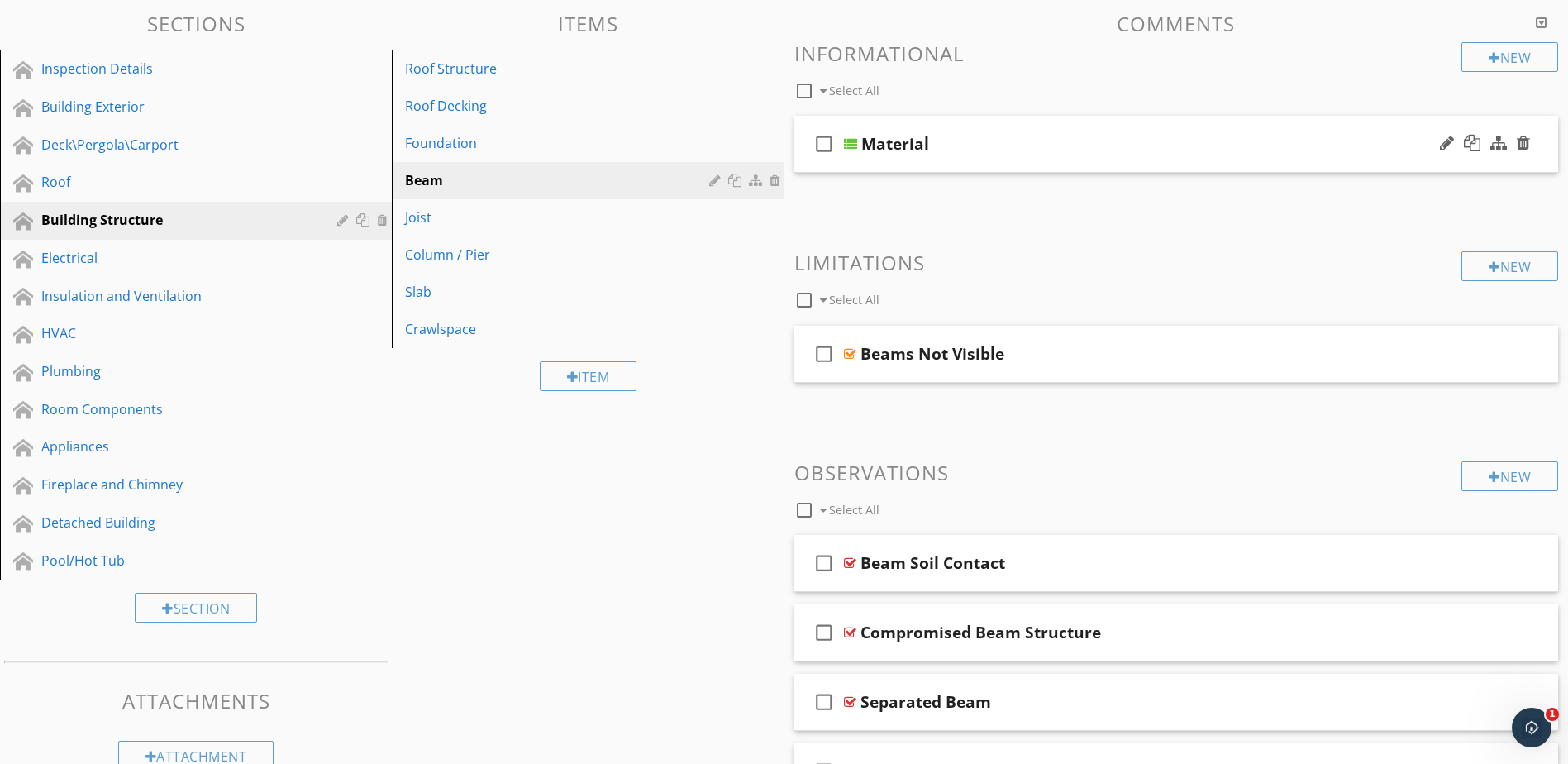
click at [847, 144] on div at bounding box center [851, 143] width 13 height 13
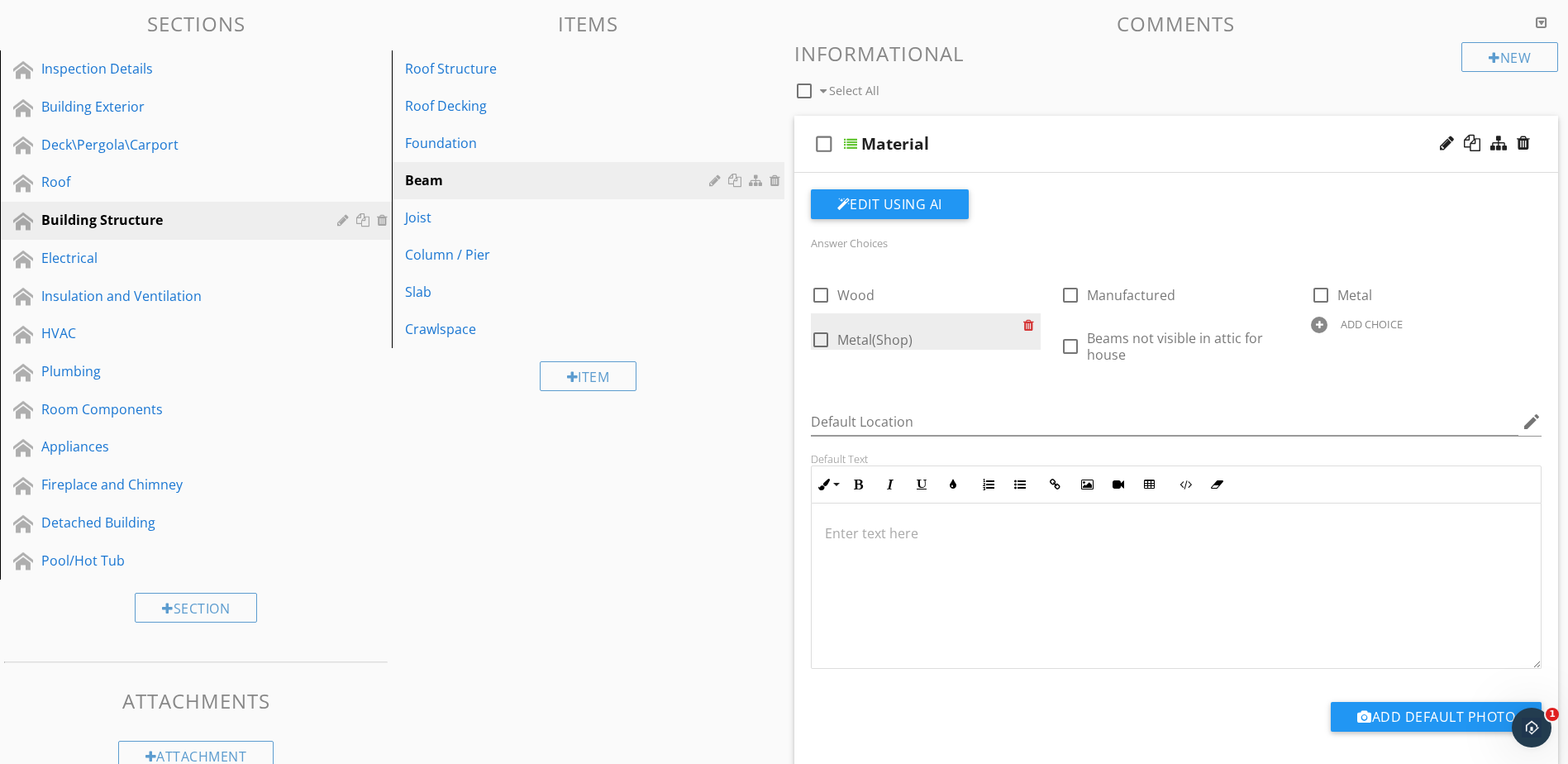
click at [1027, 325] on div at bounding box center [1031, 325] width 17 height 23
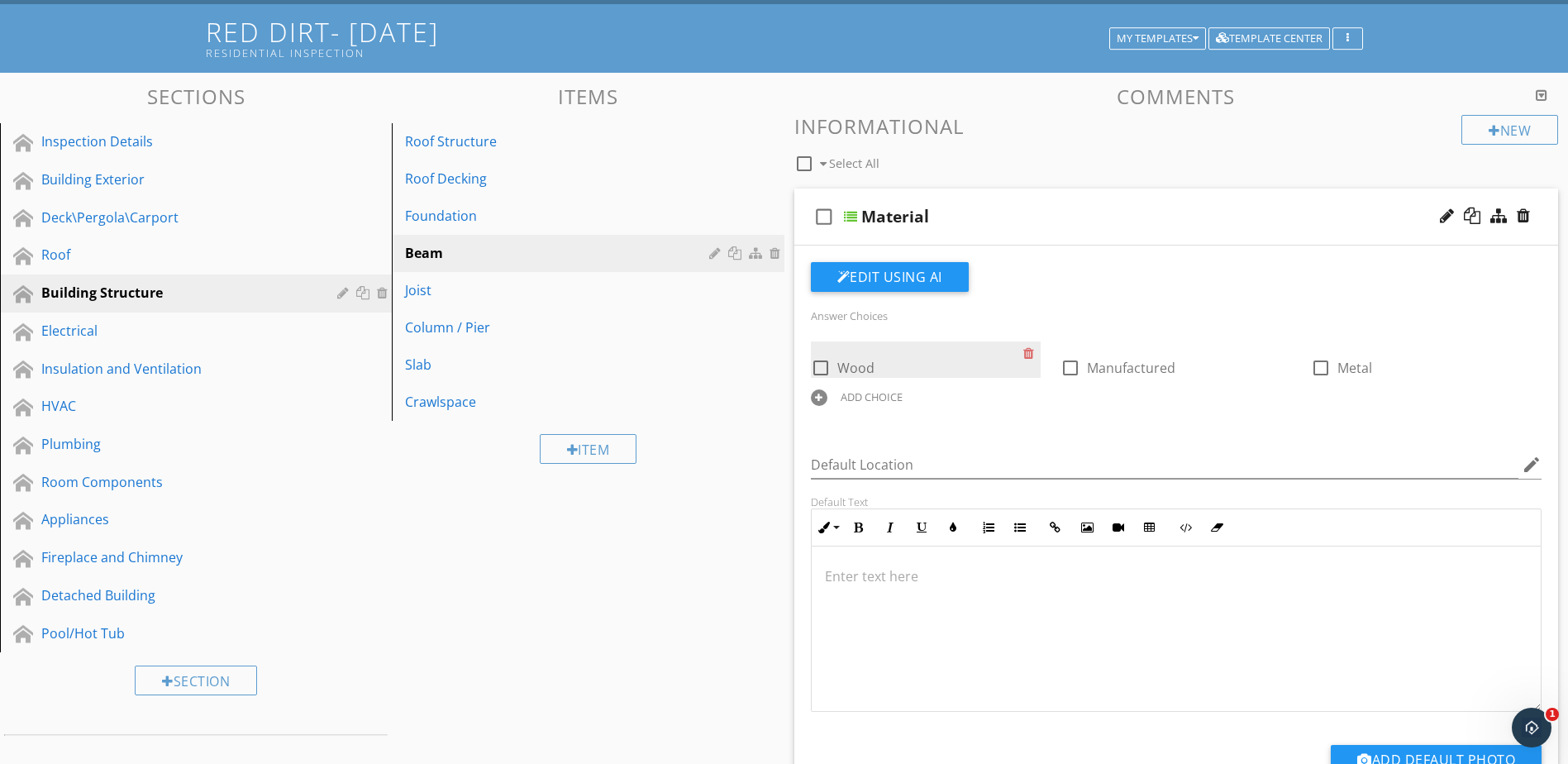
scroll to position [82, 0]
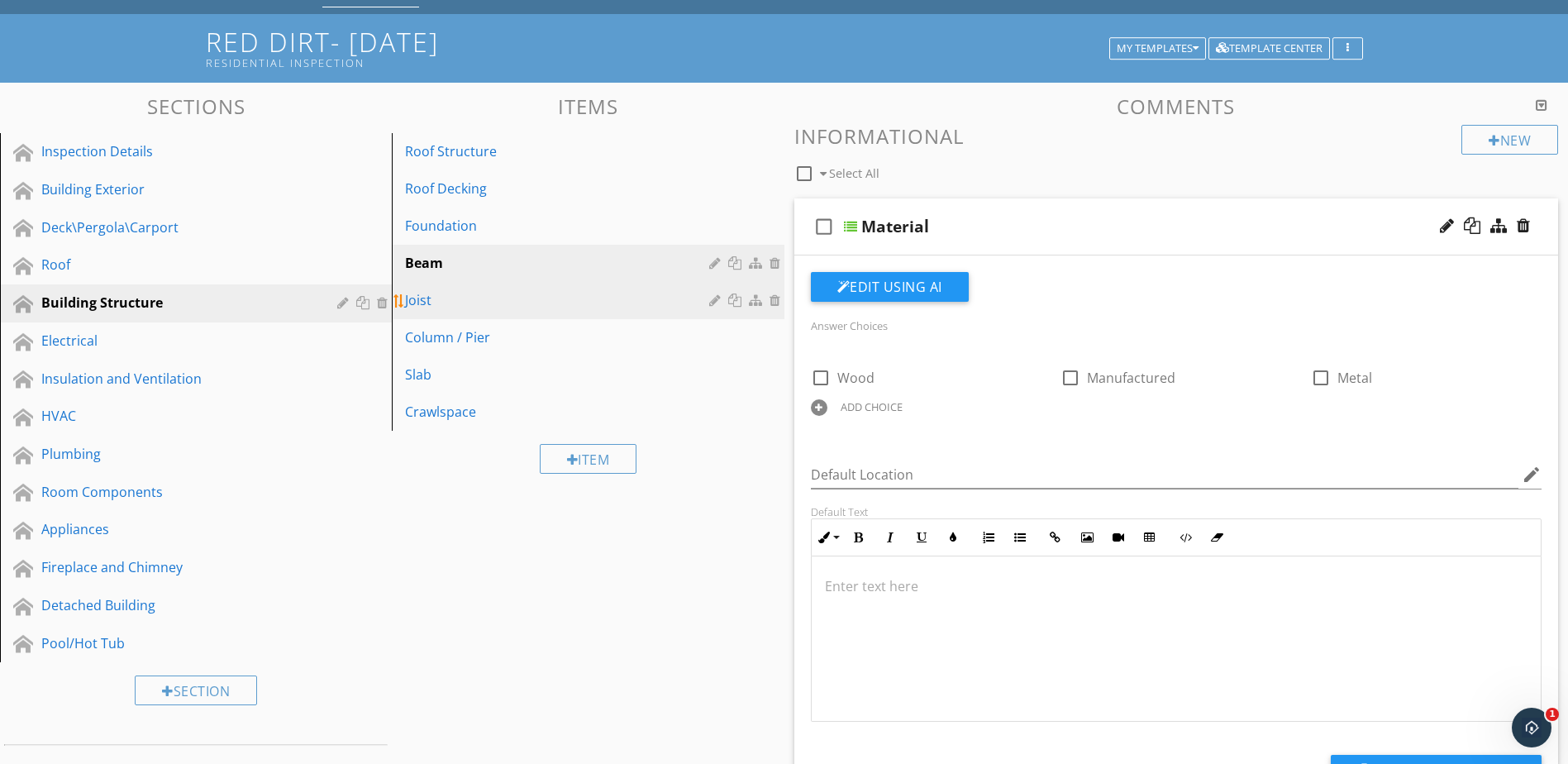
click at [665, 301] on div "Joist" at bounding box center [559, 300] width 309 height 20
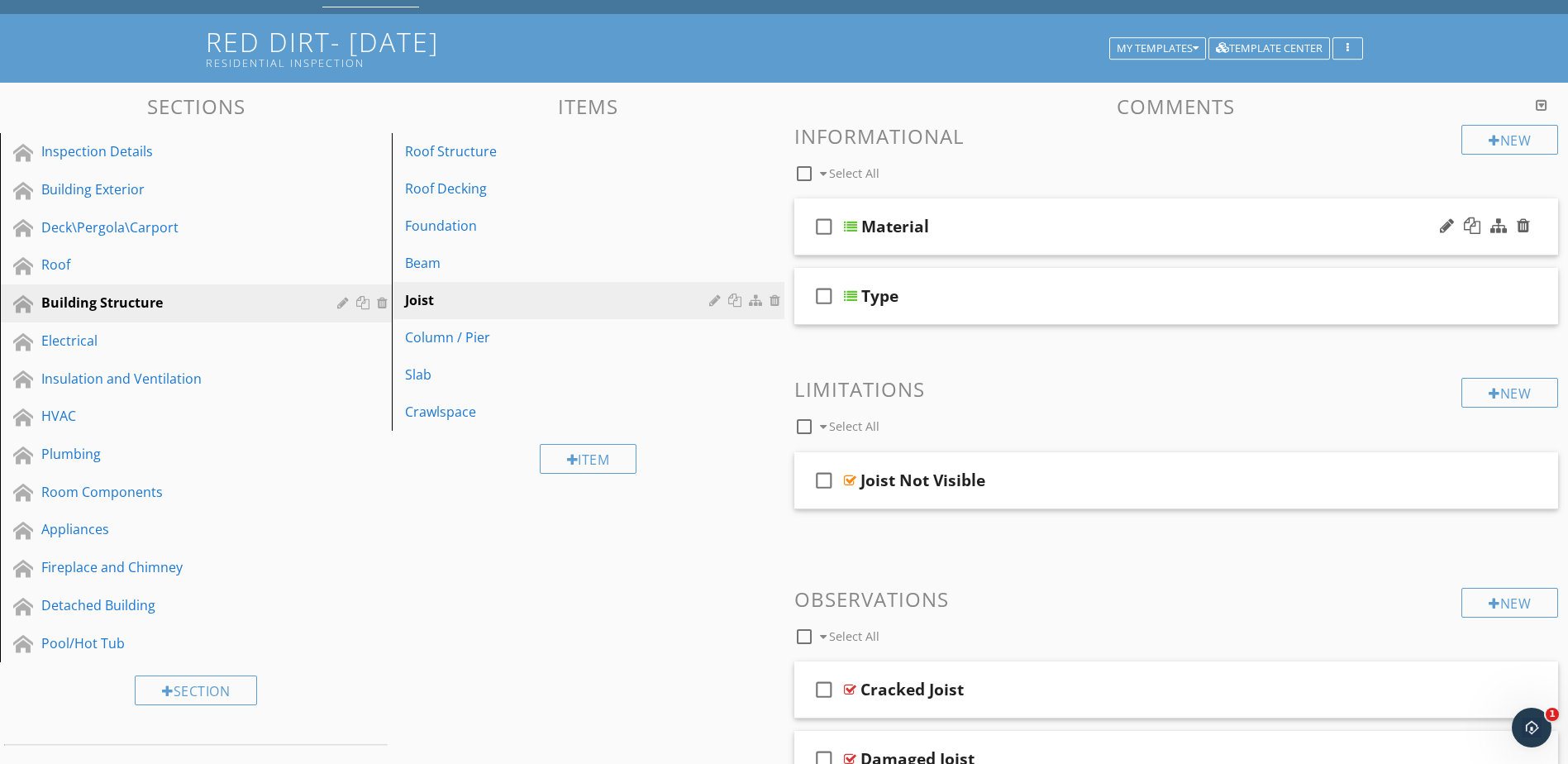
click at [852, 223] on div at bounding box center [851, 226] width 13 height 13
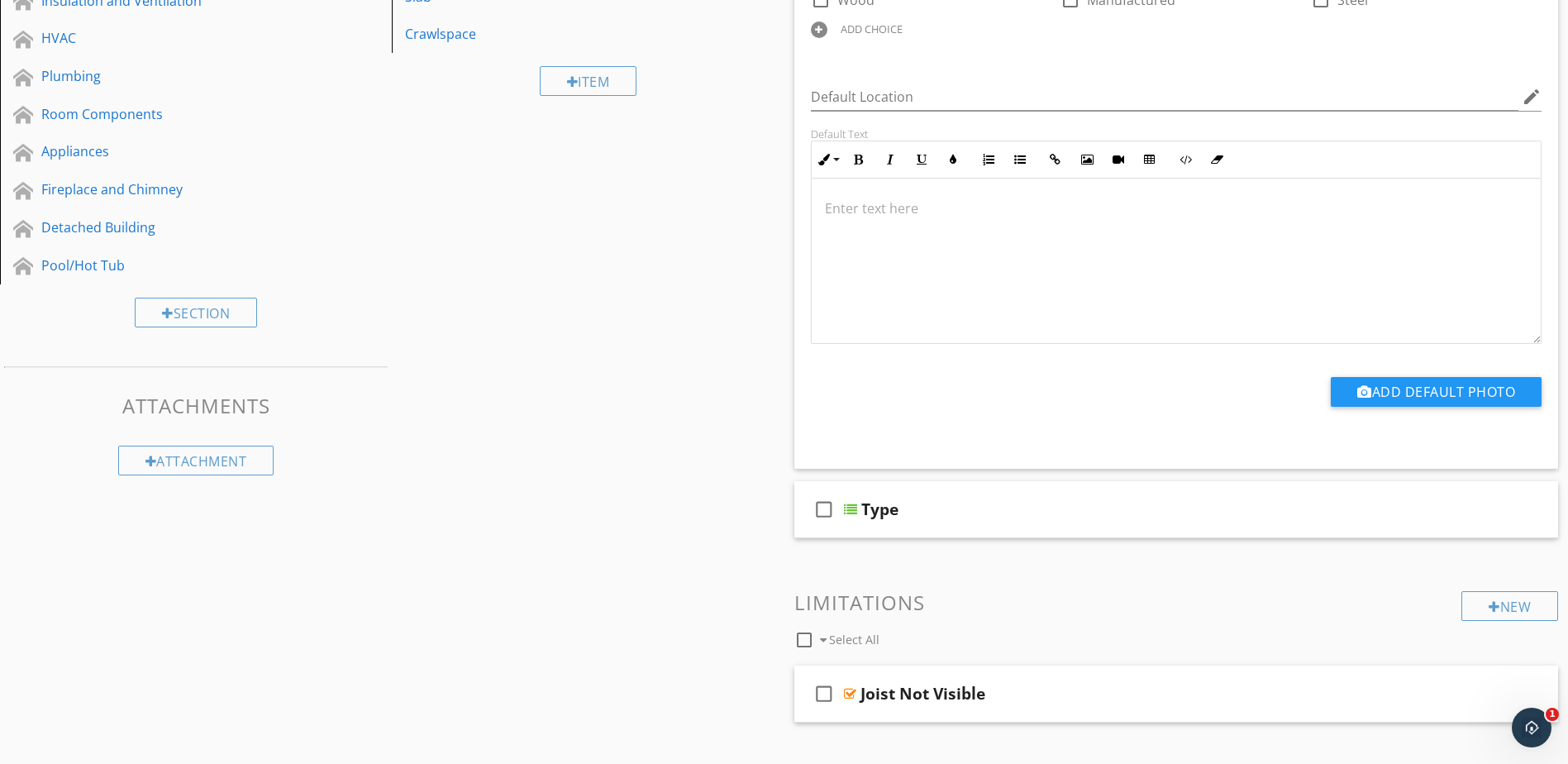
scroll to position [497, 0]
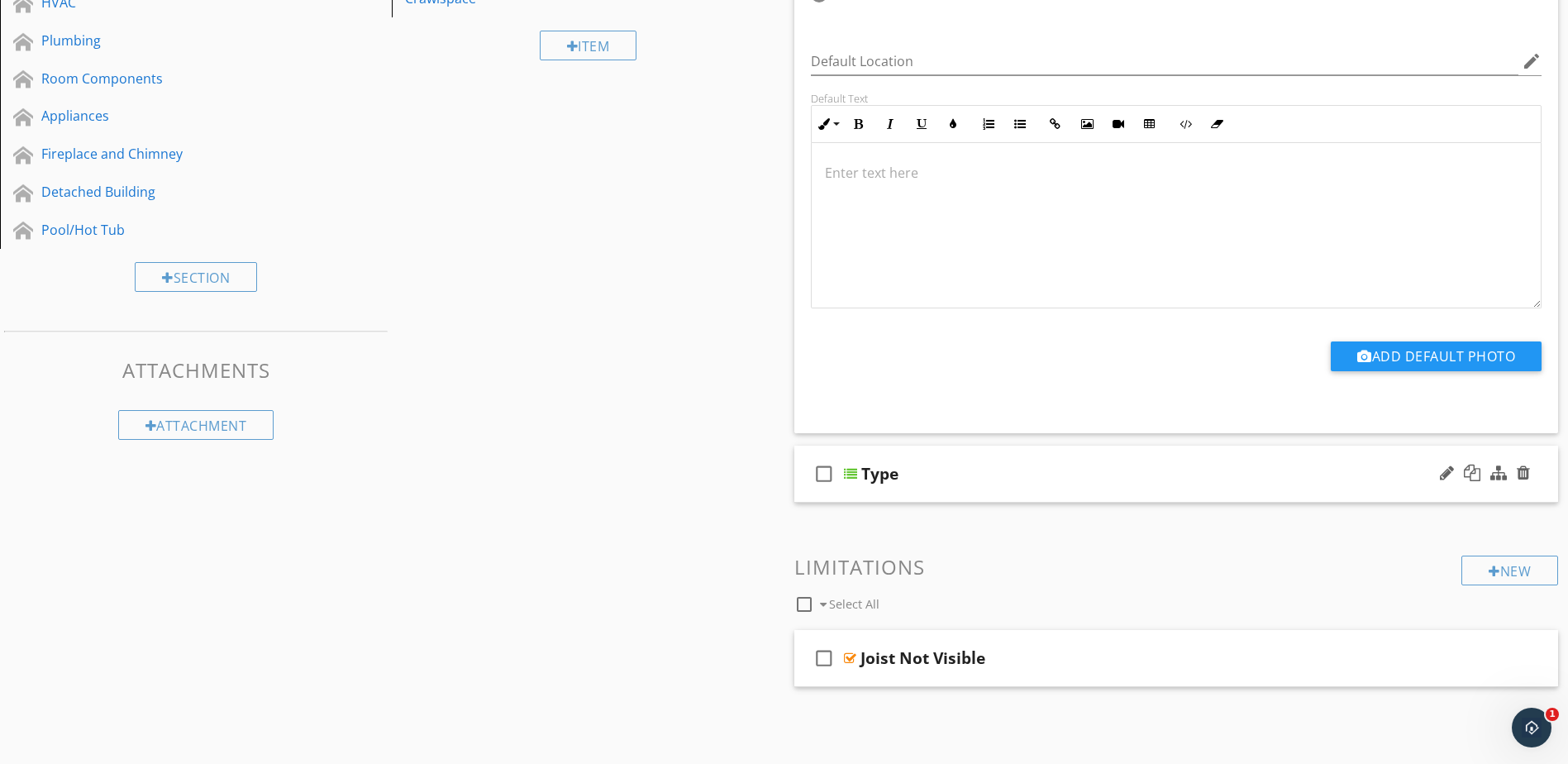
click at [848, 467] on div at bounding box center [851, 473] width 13 height 13
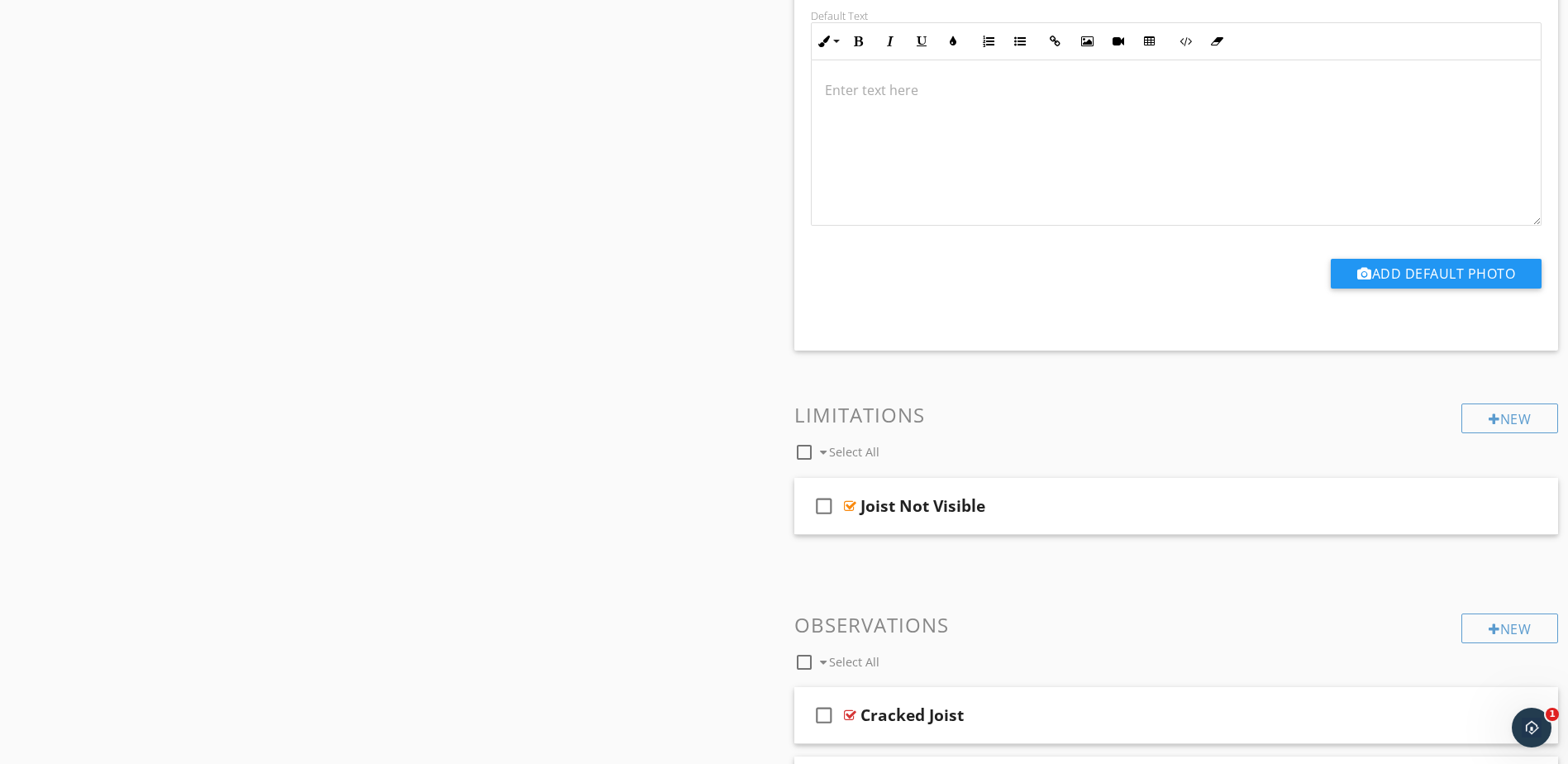
scroll to position [1241, 0]
click at [875, 505] on div "Joist Not Visible" at bounding box center [923, 505] width 125 height 20
click at [848, 505] on div at bounding box center [851, 505] width 13 height 13
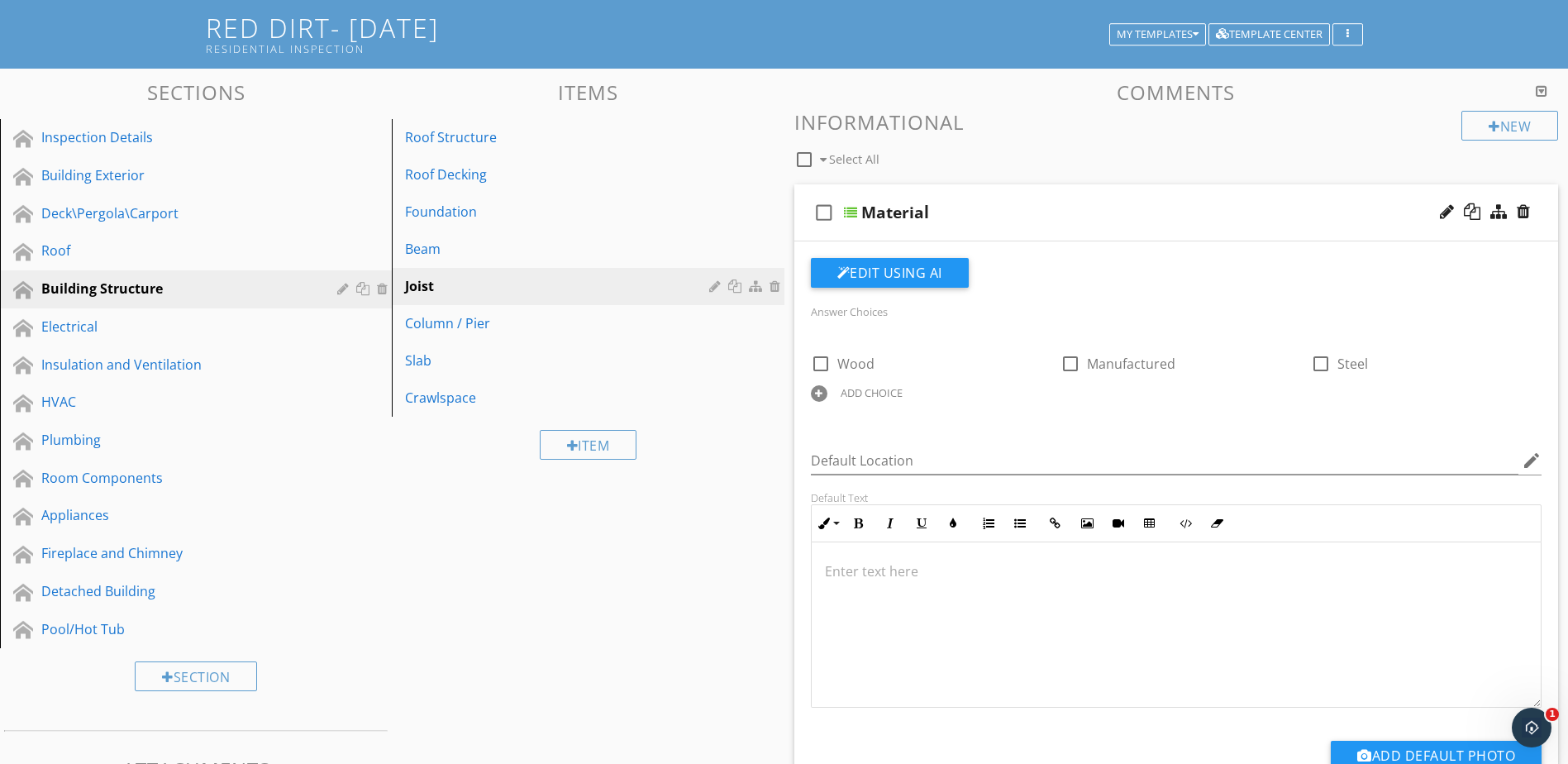
scroll to position [82, 0]
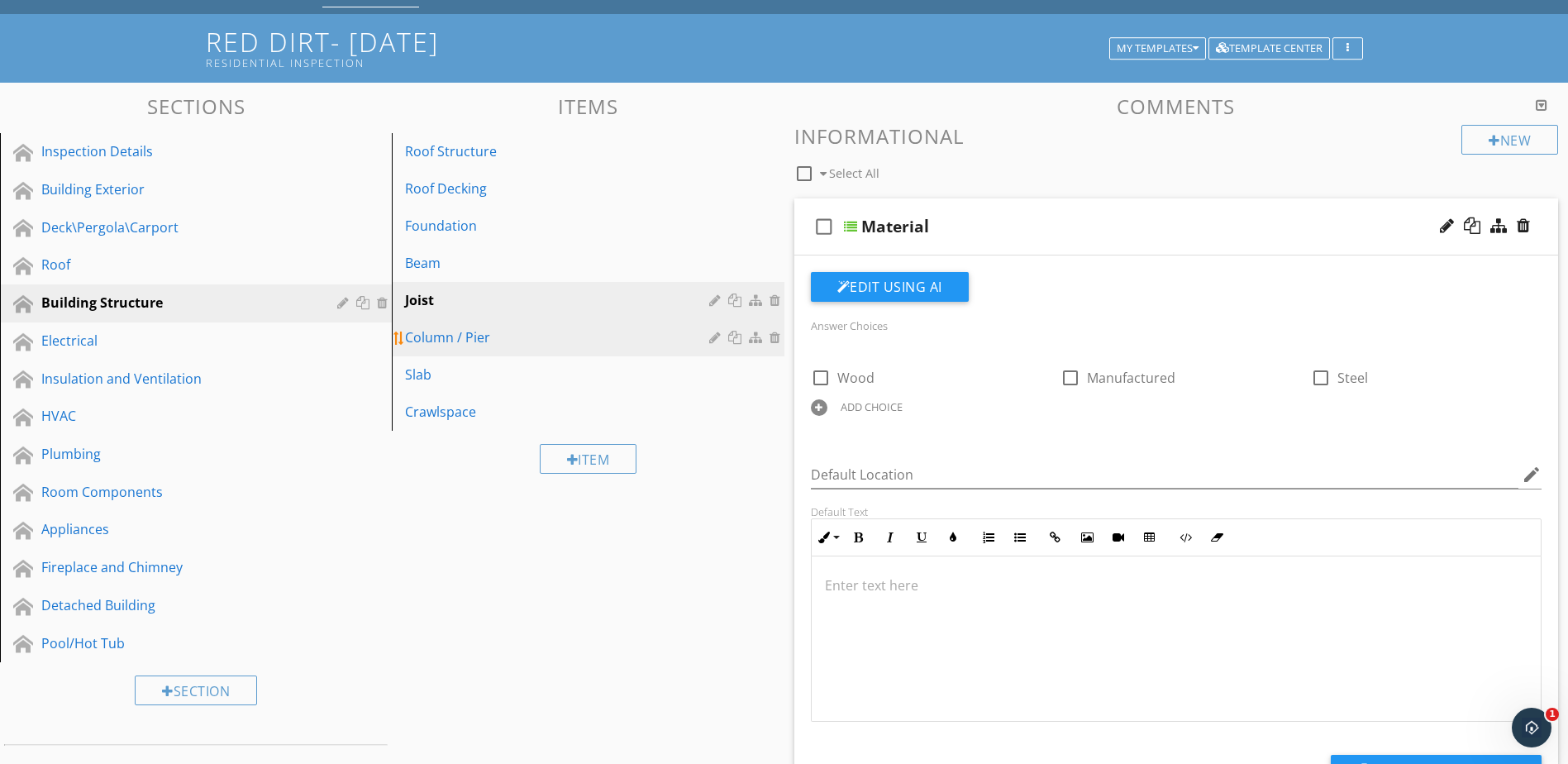
click at [564, 352] on link "Column / Pier" at bounding box center [590, 337] width 387 height 37
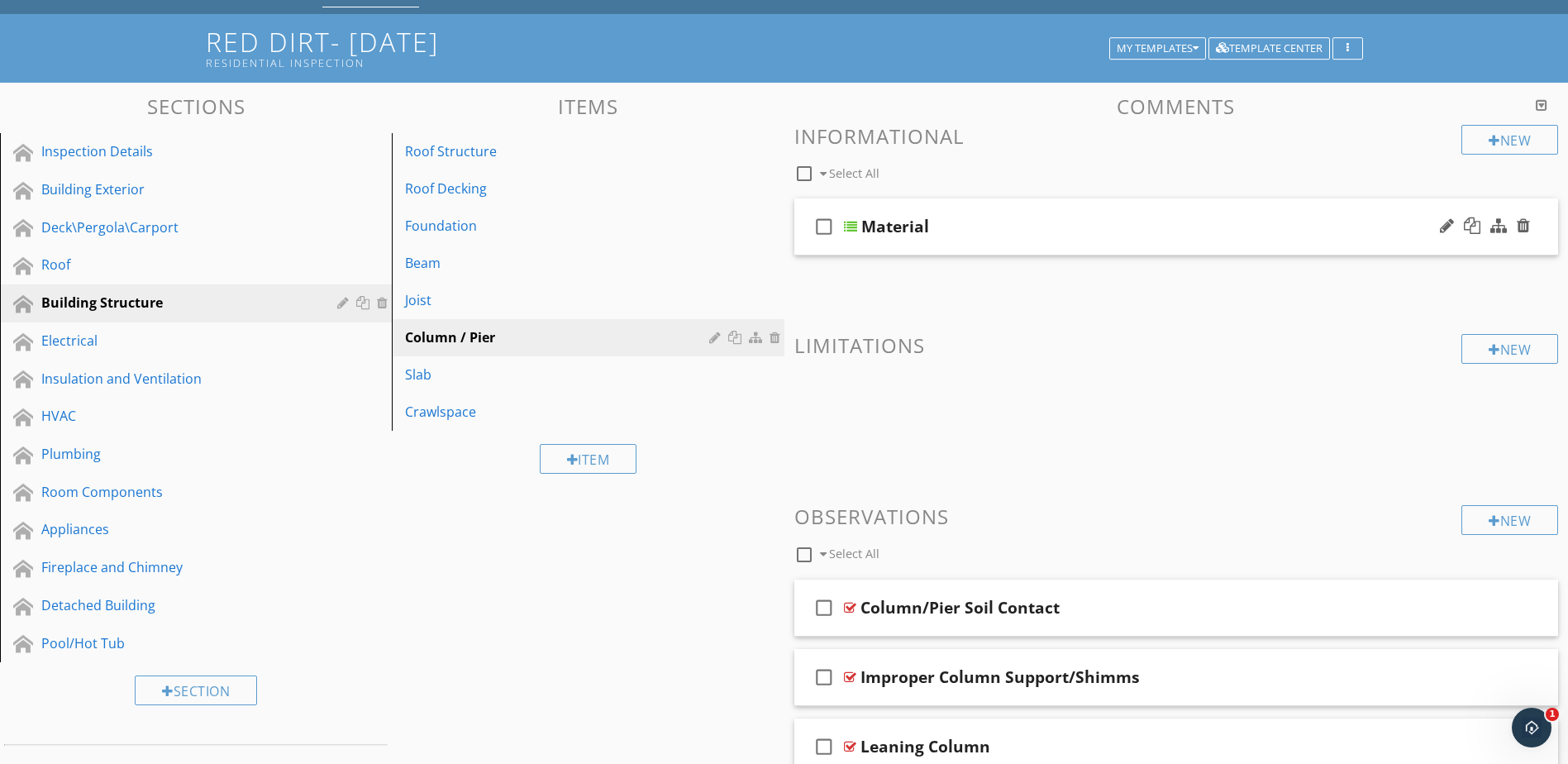
click at [851, 225] on div at bounding box center [851, 226] width 13 height 13
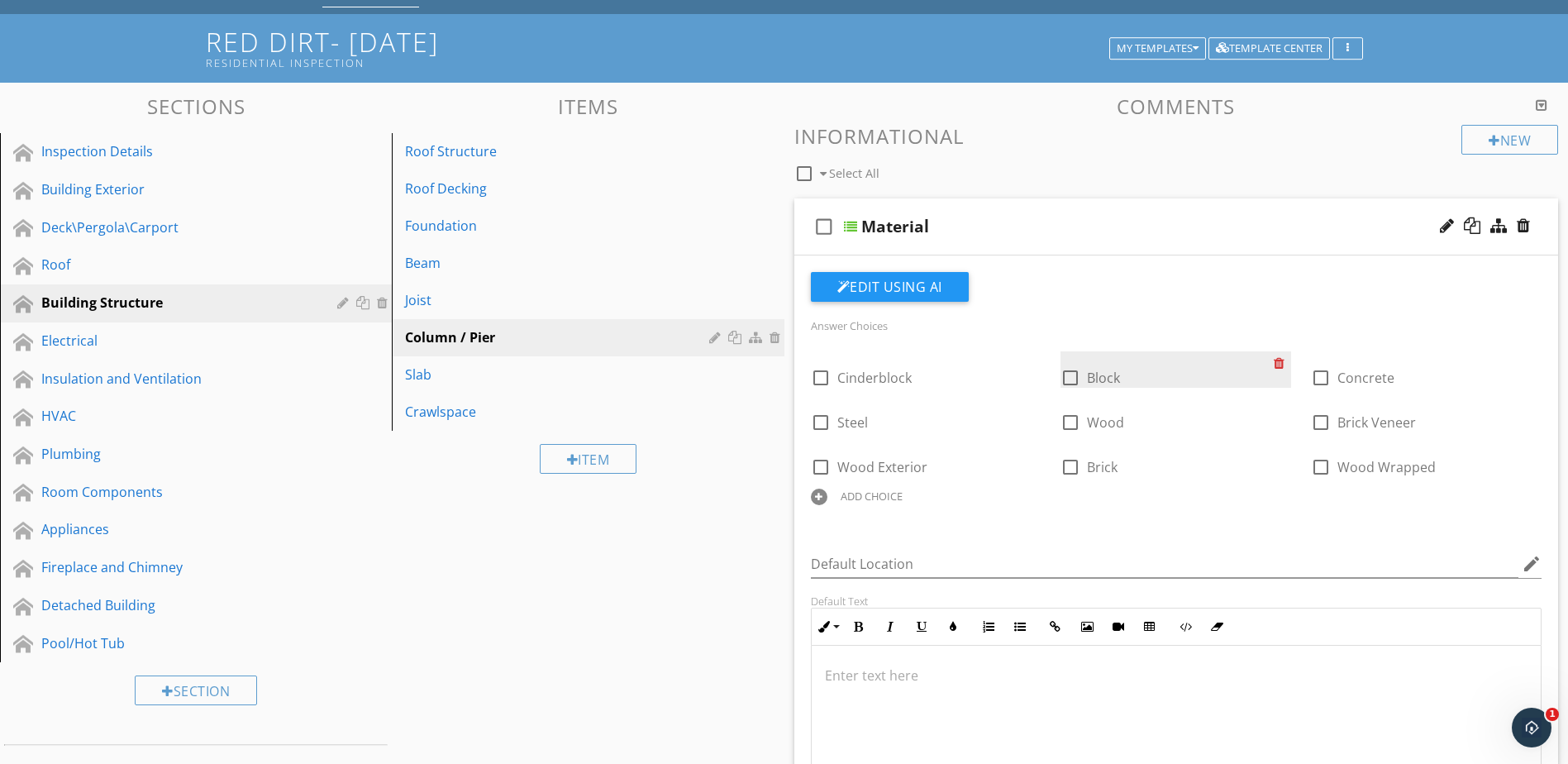
click at [1281, 364] on div at bounding box center [1282, 363] width 17 height 23
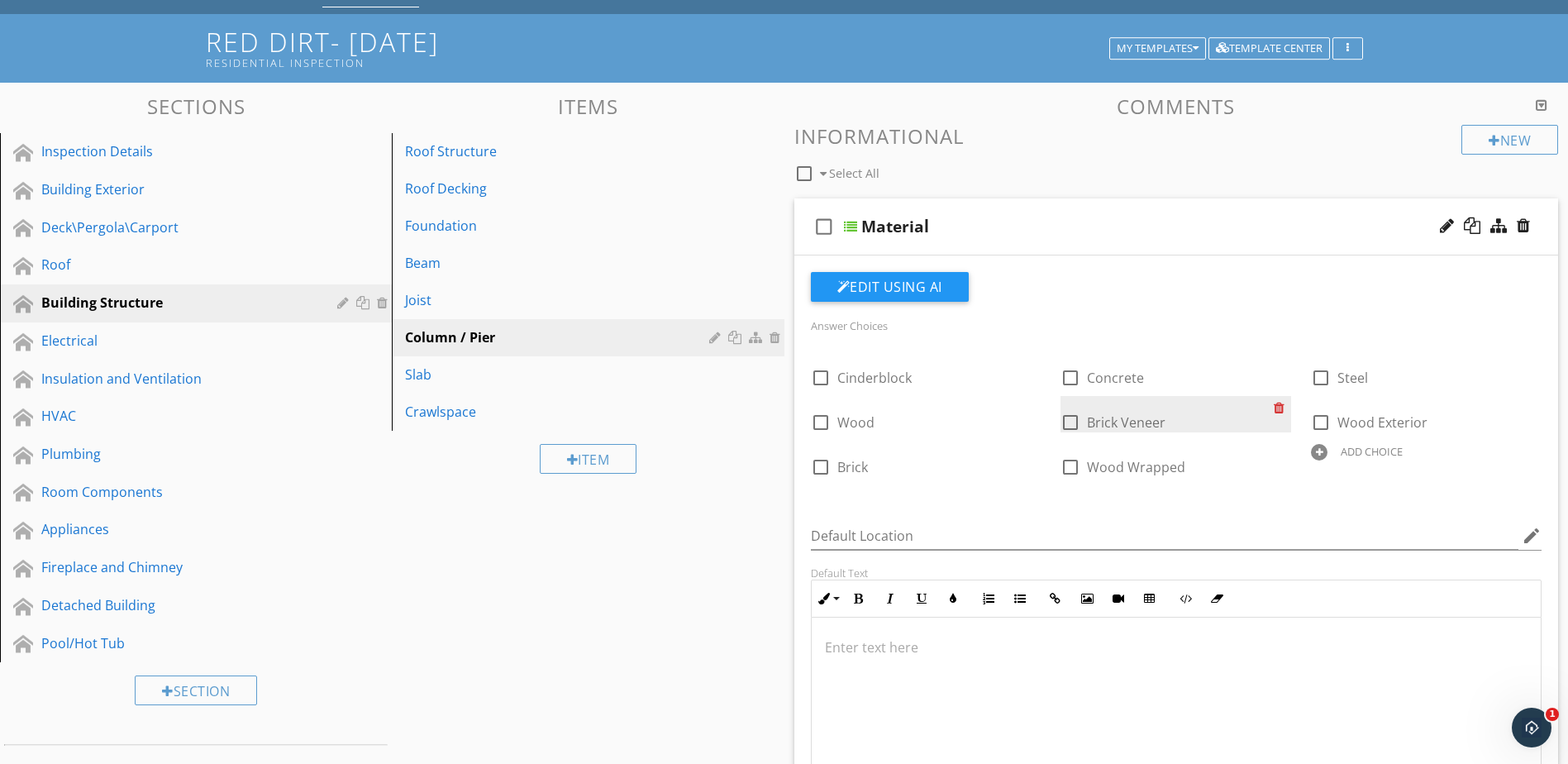
click at [1280, 411] on div at bounding box center [1282, 408] width 17 height 23
click at [1282, 411] on div at bounding box center [1282, 408] width 17 height 23
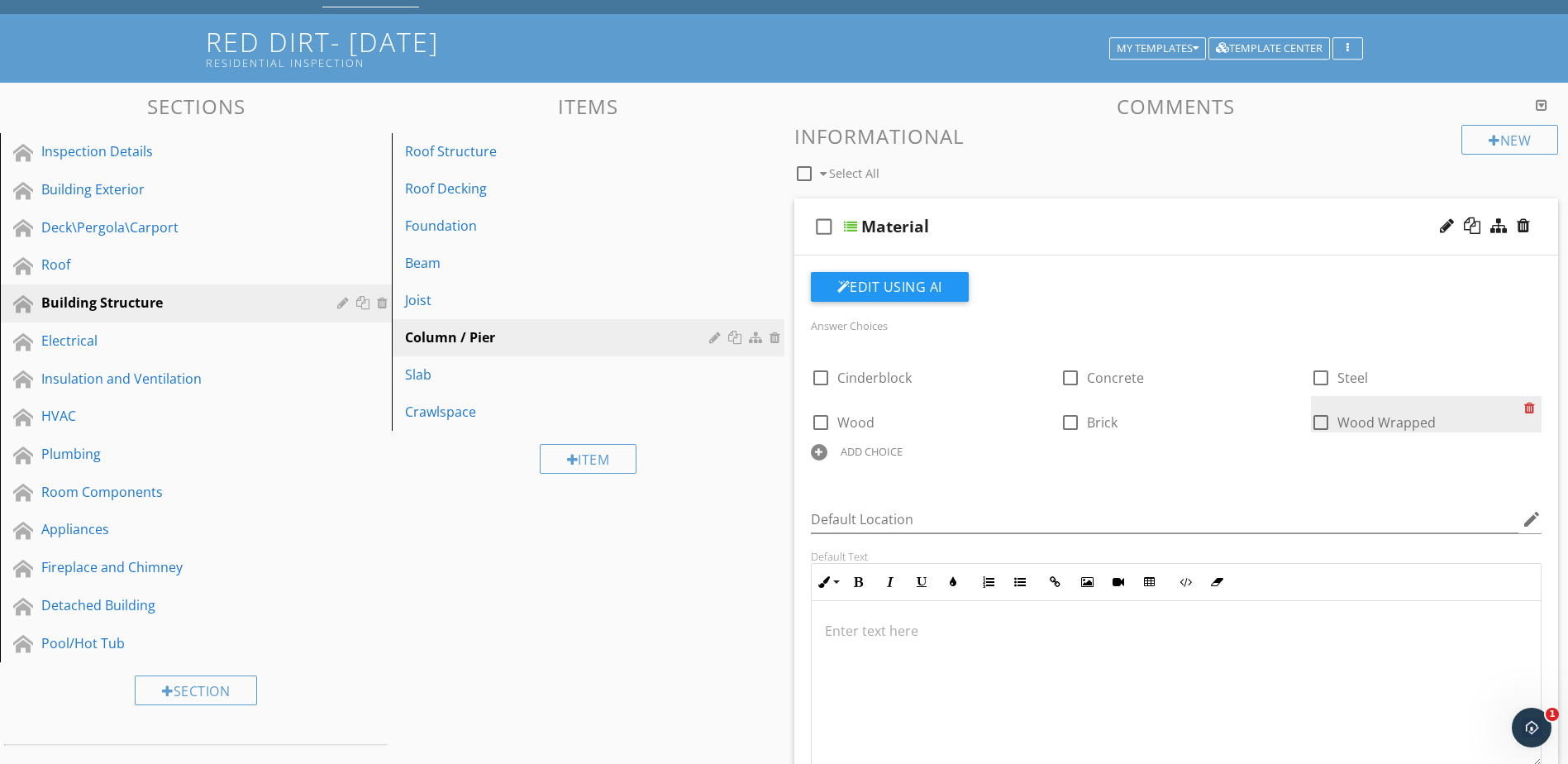
click at [1531, 408] on div at bounding box center [1532, 408] width 17 height 23
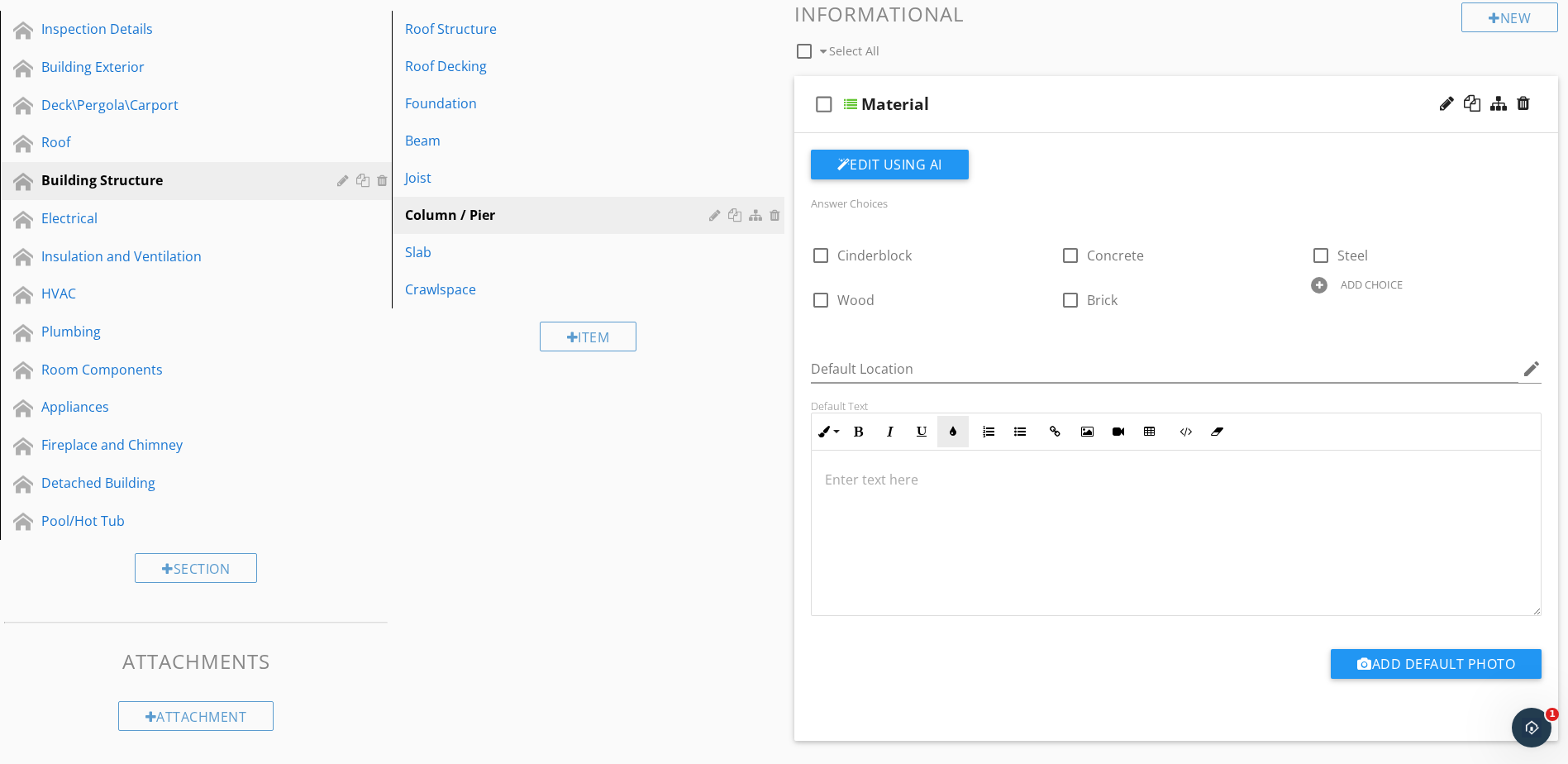
scroll to position [166, 0]
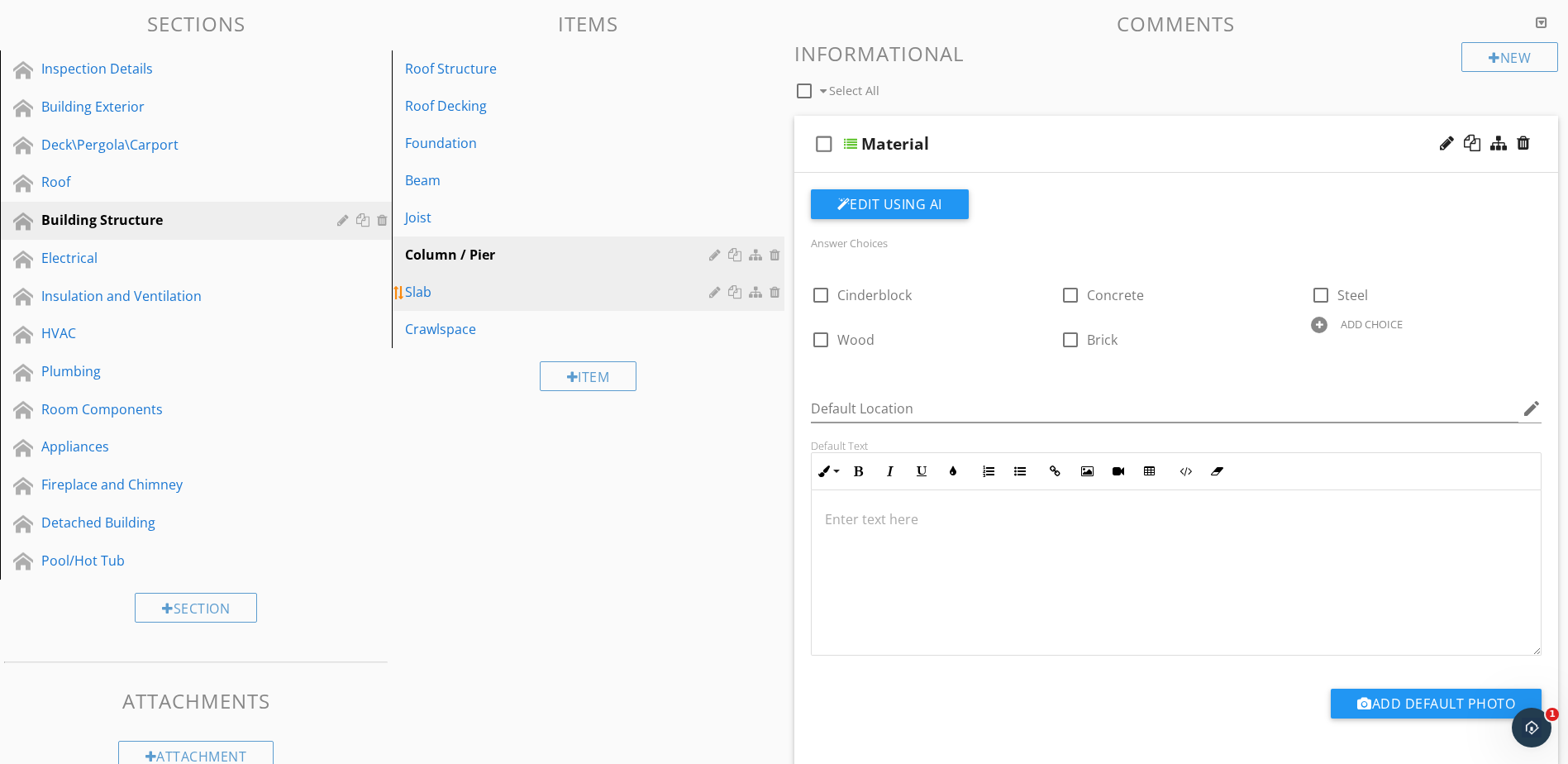
click at [699, 284] on div "Slab" at bounding box center [559, 292] width 309 height 20
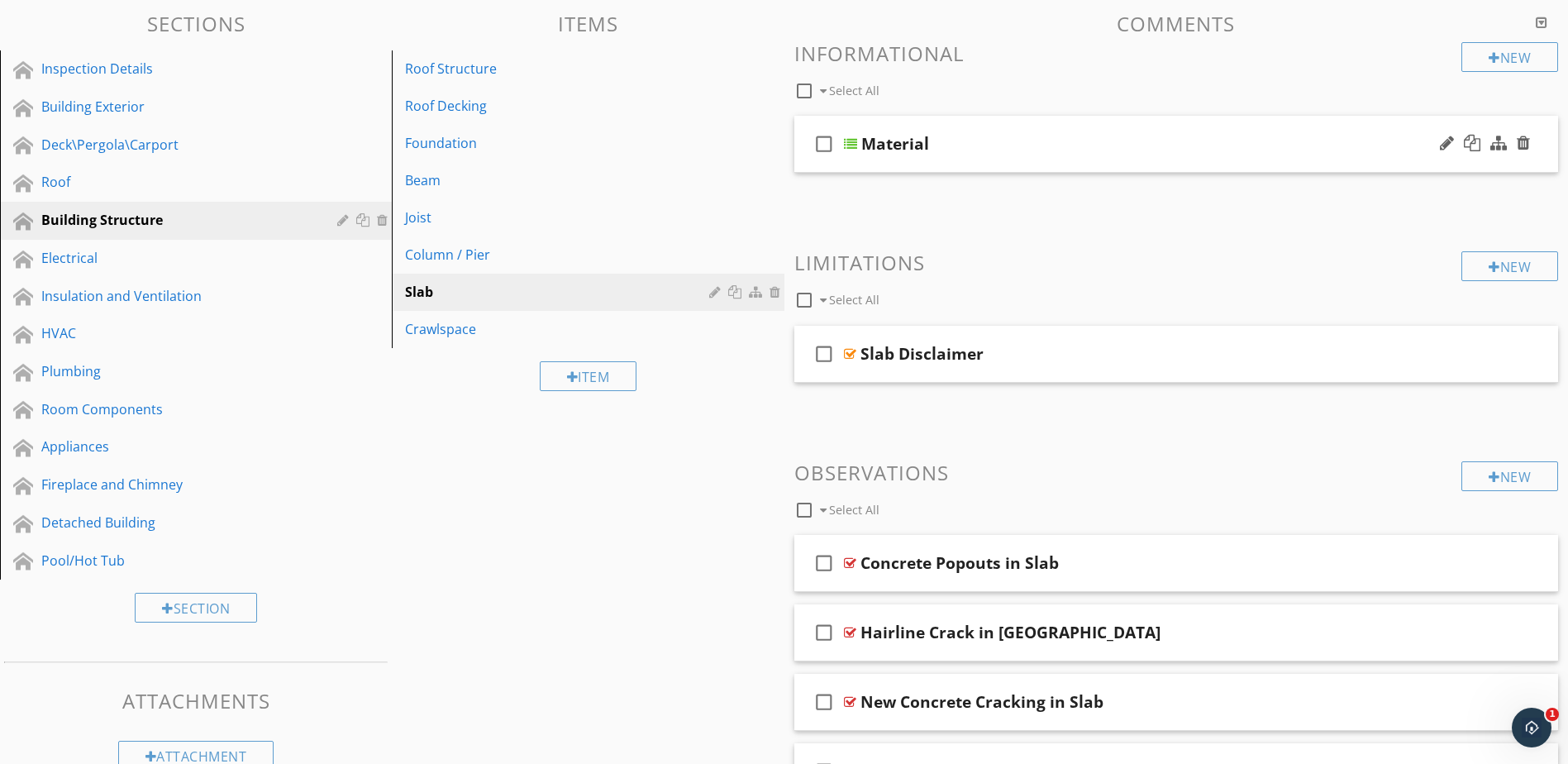
click at [852, 143] on div at bounding box center [851, 143] width 13 height 13
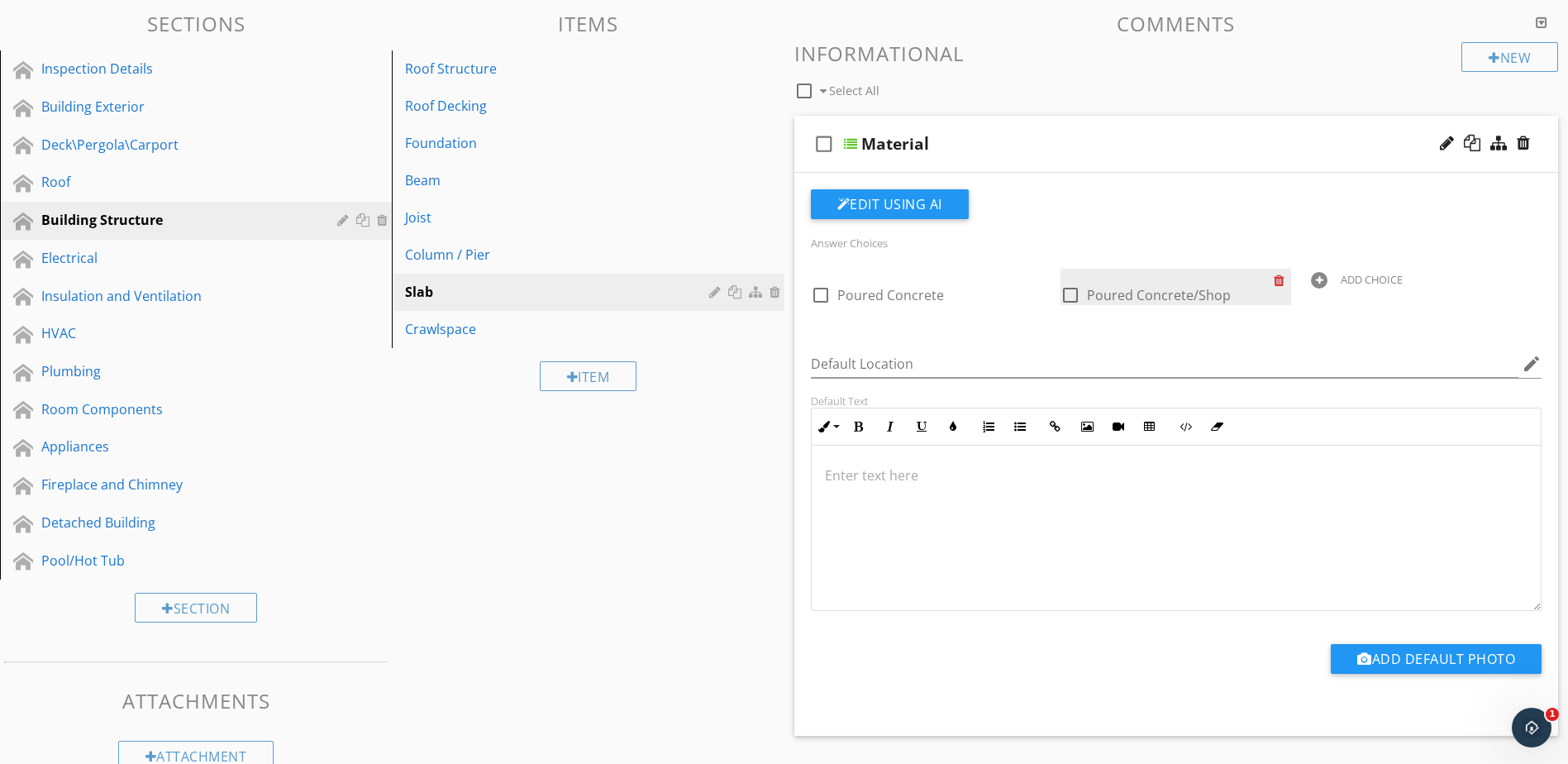
click at [1281, 280] on div at bounding box center [1282, 280] width 17 height 23
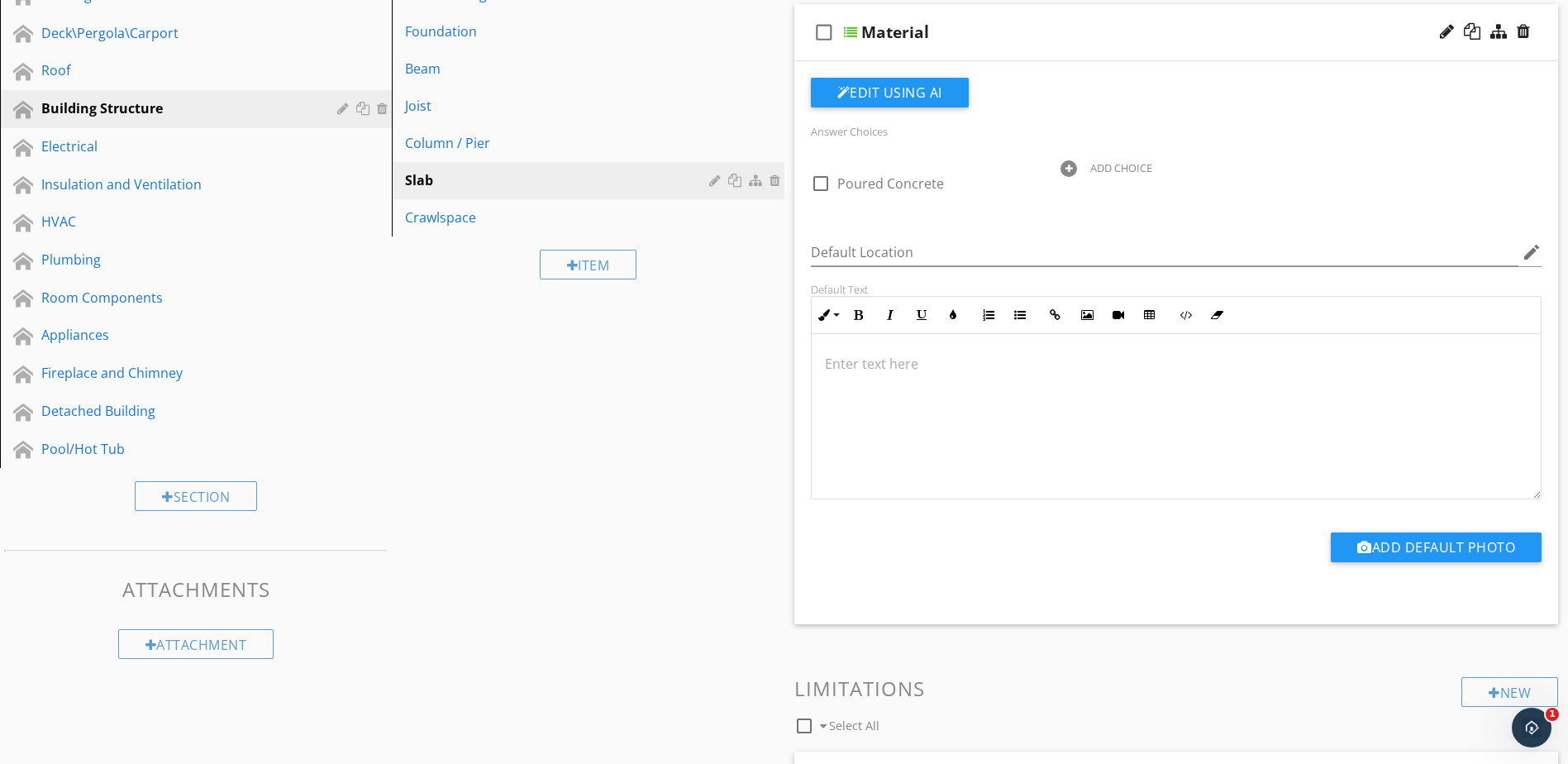
scroll to position [248, 0]
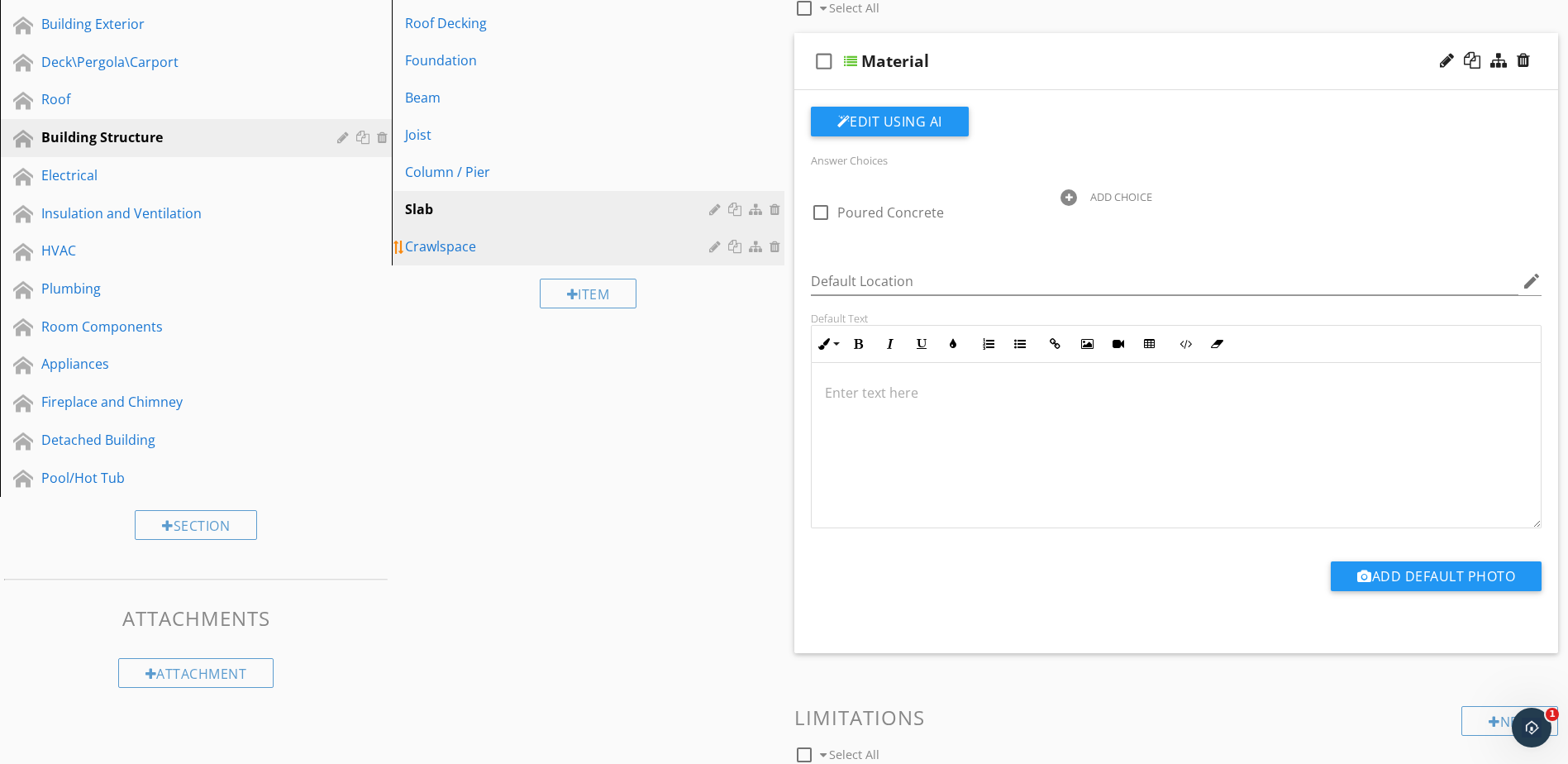
click at [530, 258] on link "Crawlspace" at bounding box center [590, 246] width 387 height 37
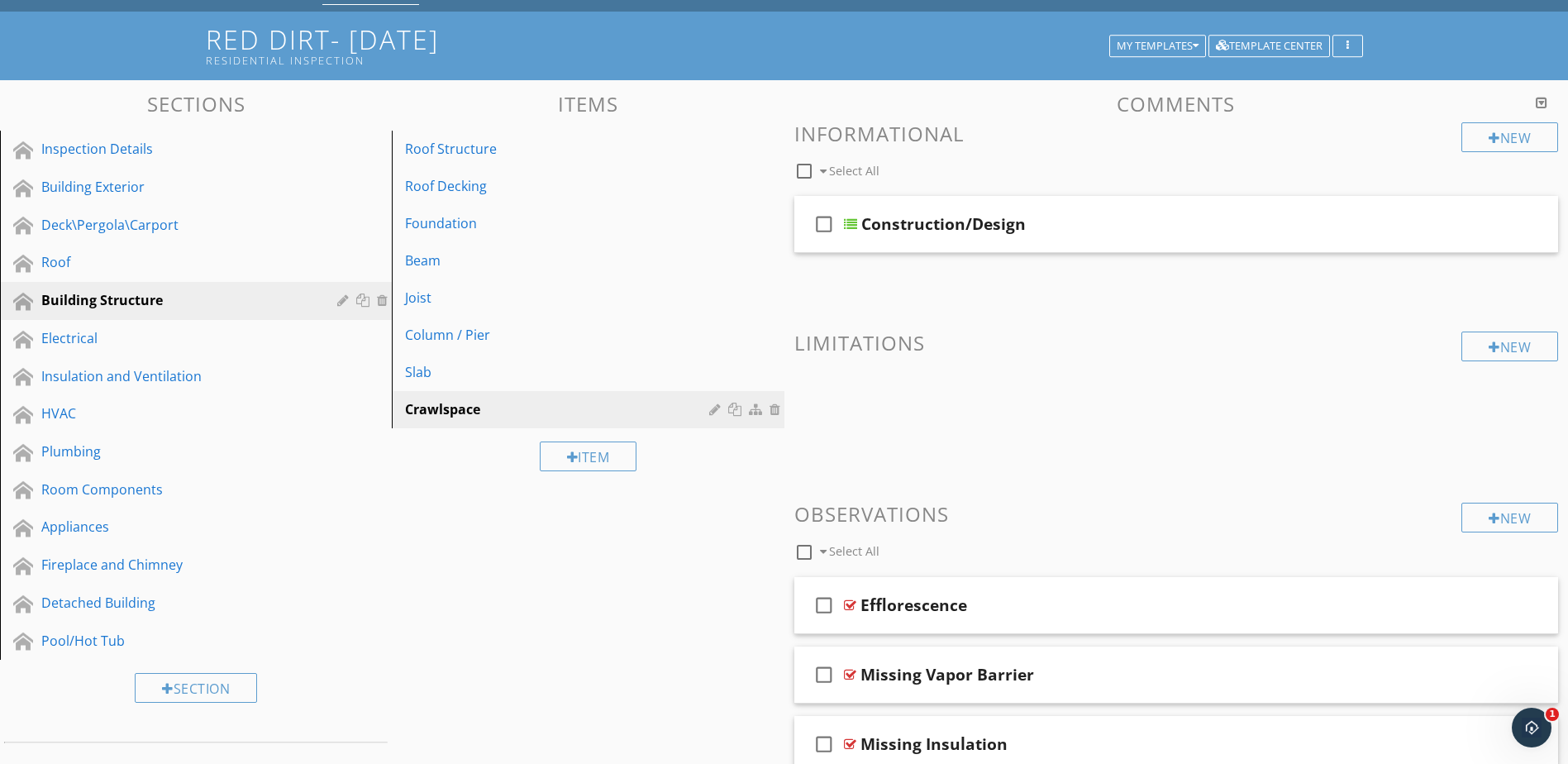
scroll to position [82, 0]
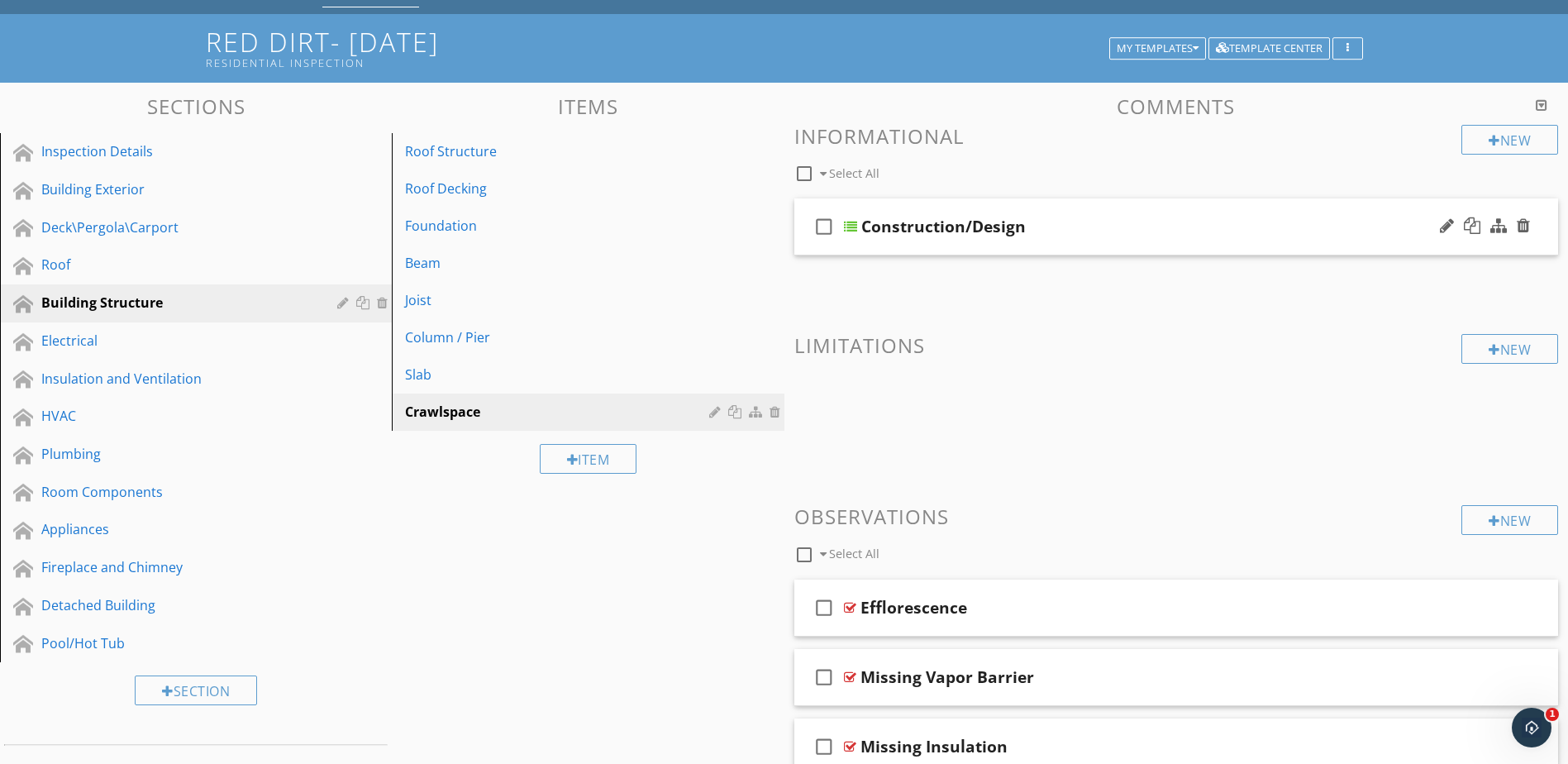
click at [855, 223] on div at bounding box center [851, 226] width 13 height 13
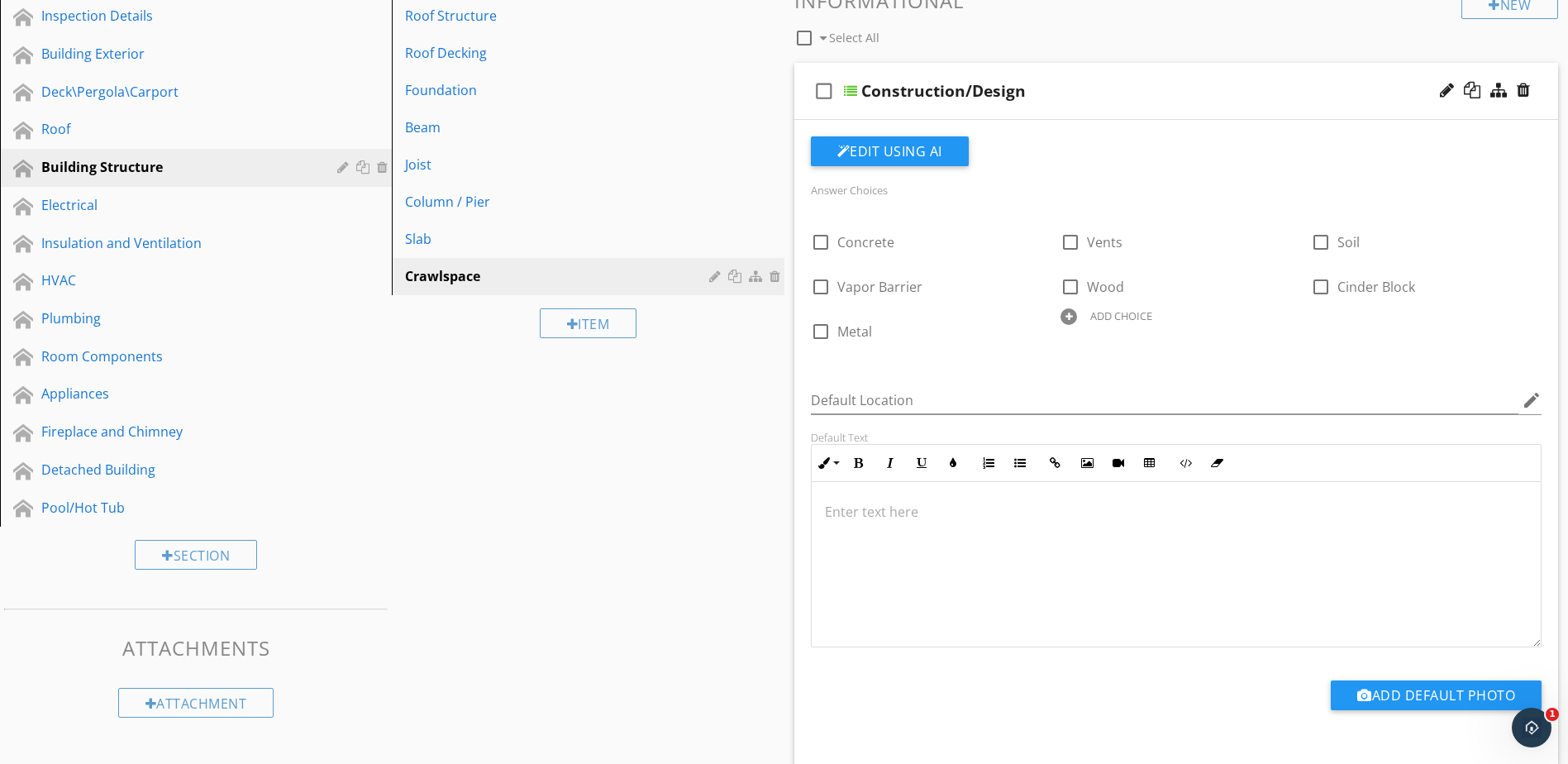
scroll to position [248, 0]
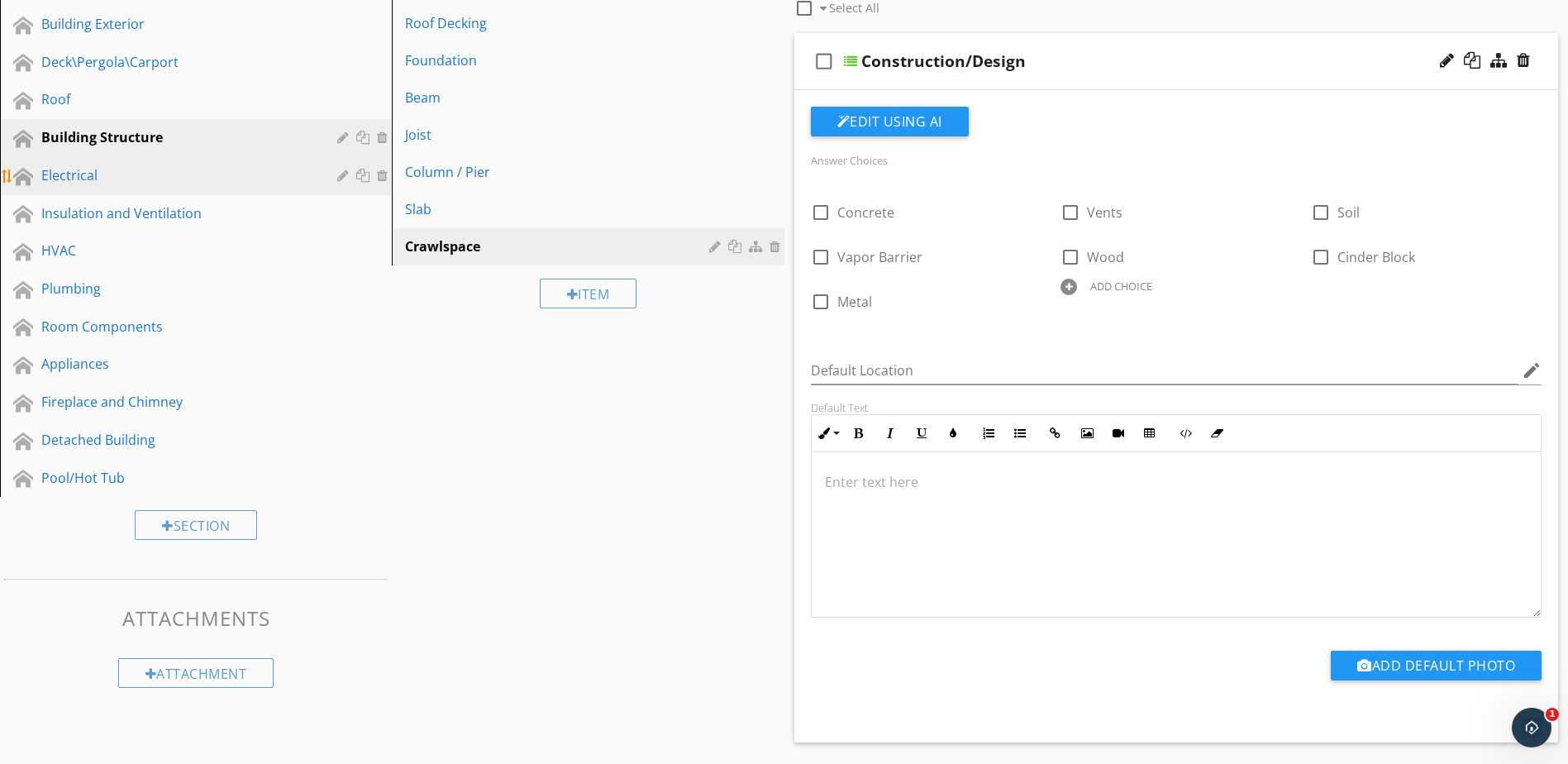
click at [259, 187] on link "Electrical" at bounding box center [199, 176] width 387 height 38
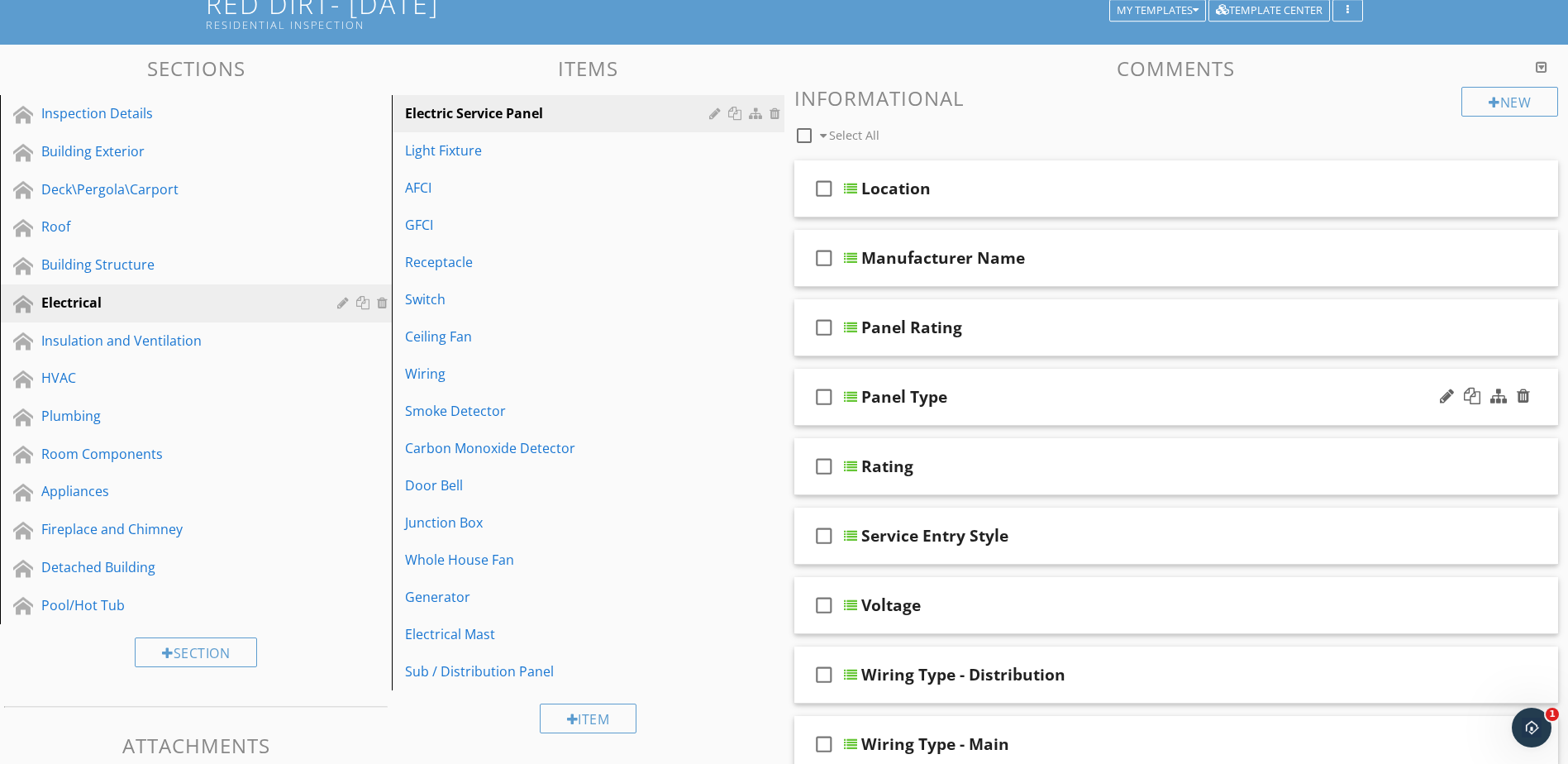
scroll to position [82, 0]
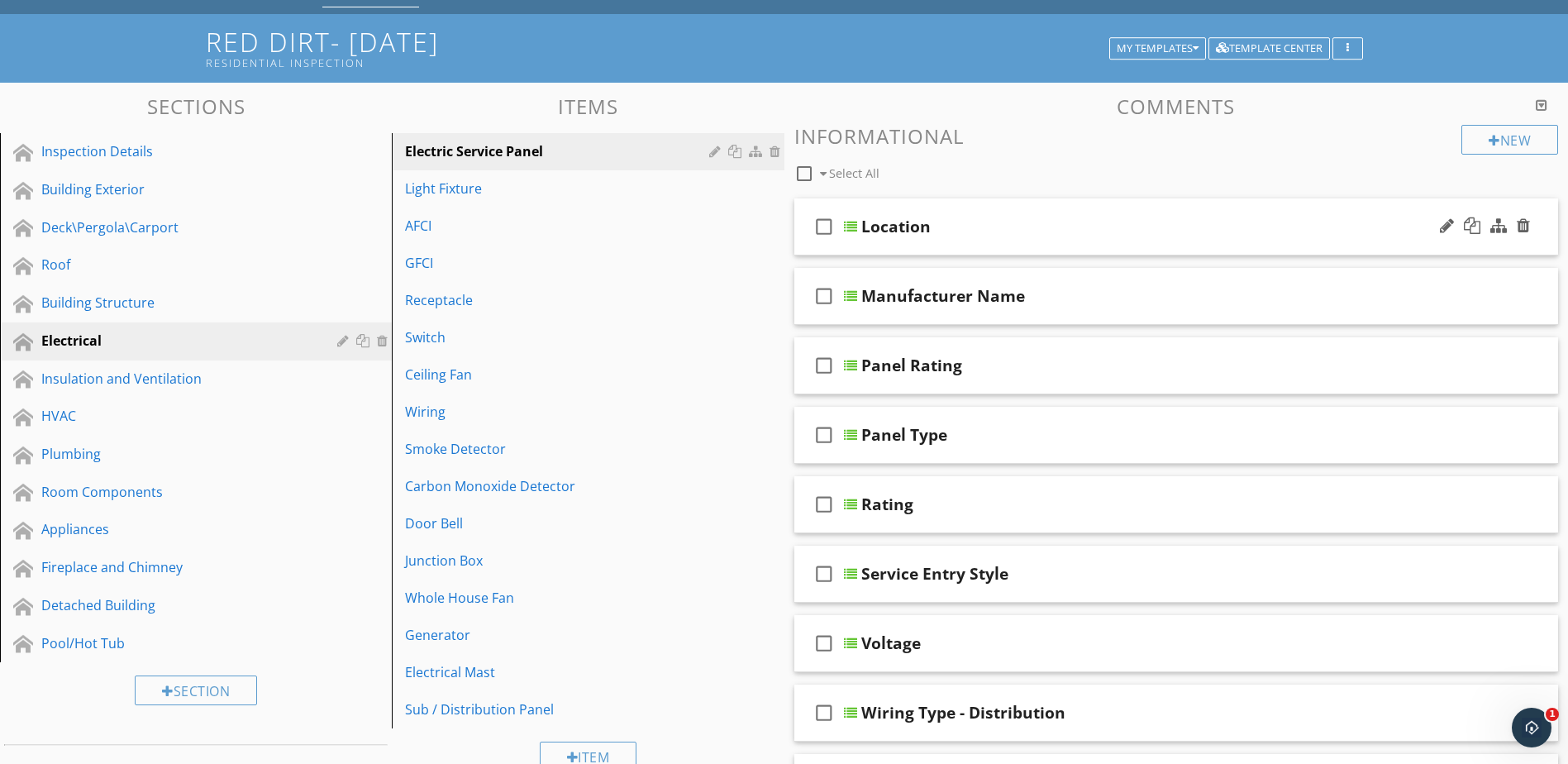
click at [855, 225] on div at bounding box center [851, 226] width 13 height 13
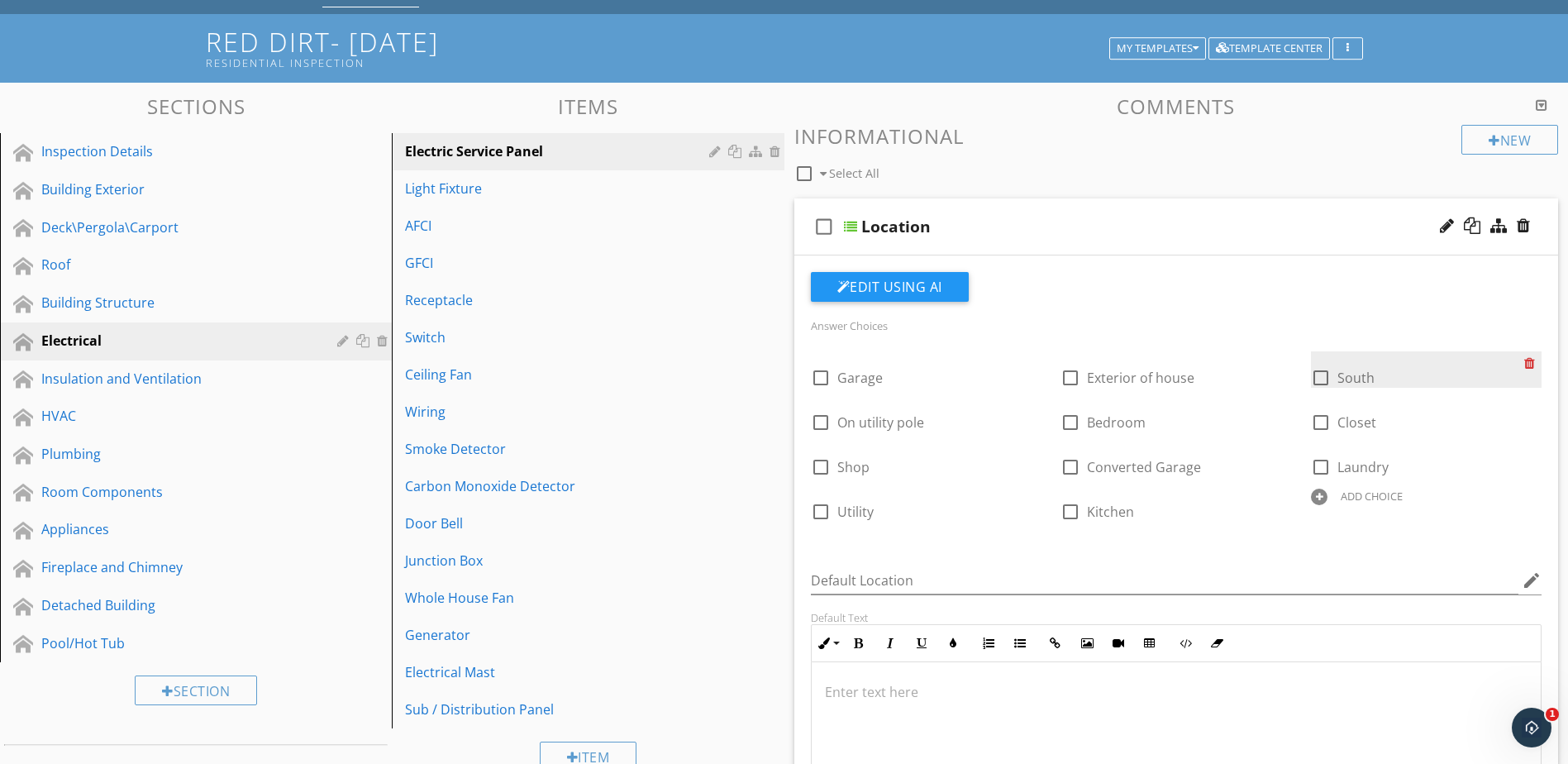
click at [1528, 366] on div at bounding box center [1532, 363] width 17 height 23
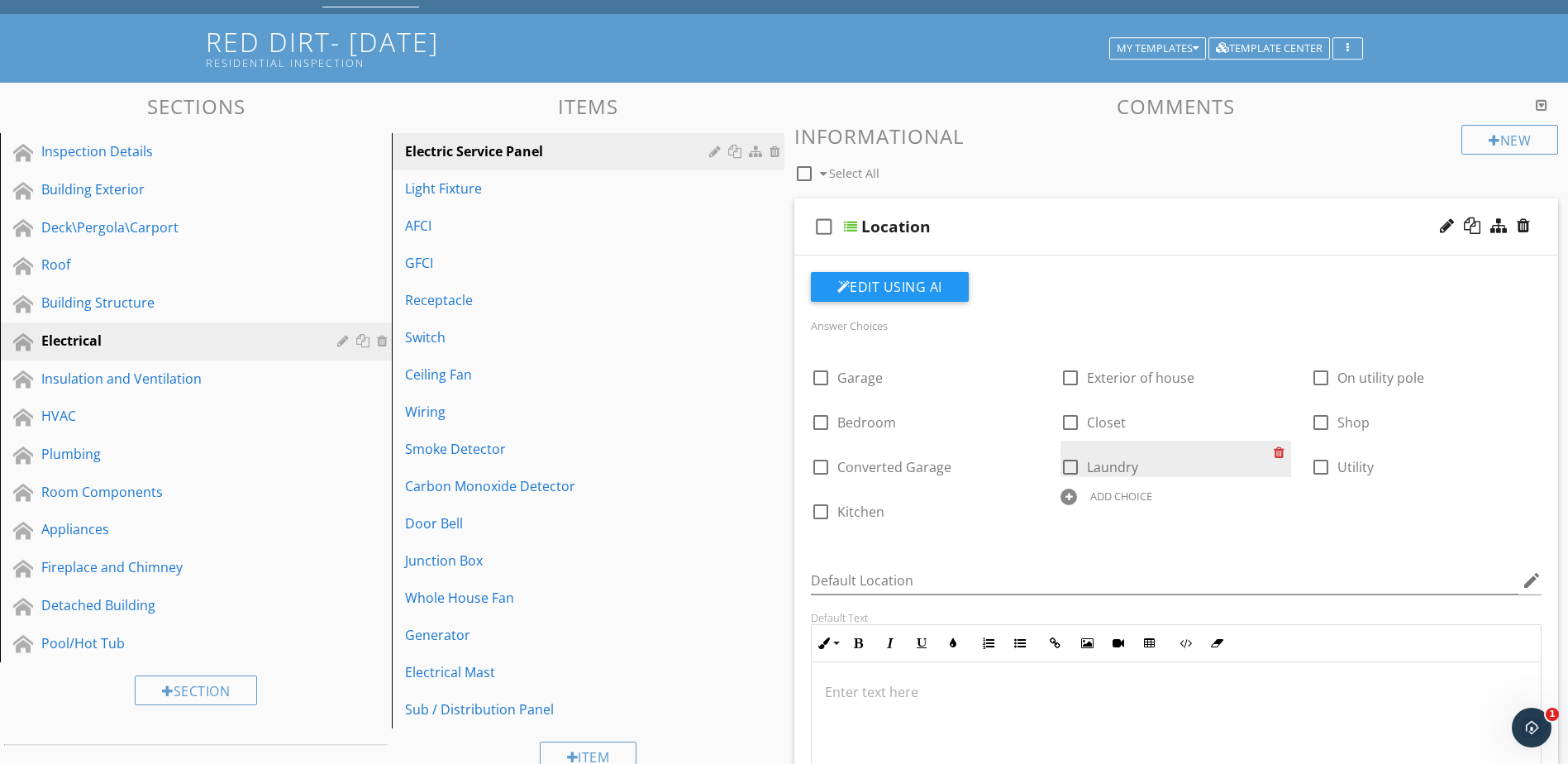
click at [1279, 454] on div at bounding box center [1282, 453] width 17 height 23
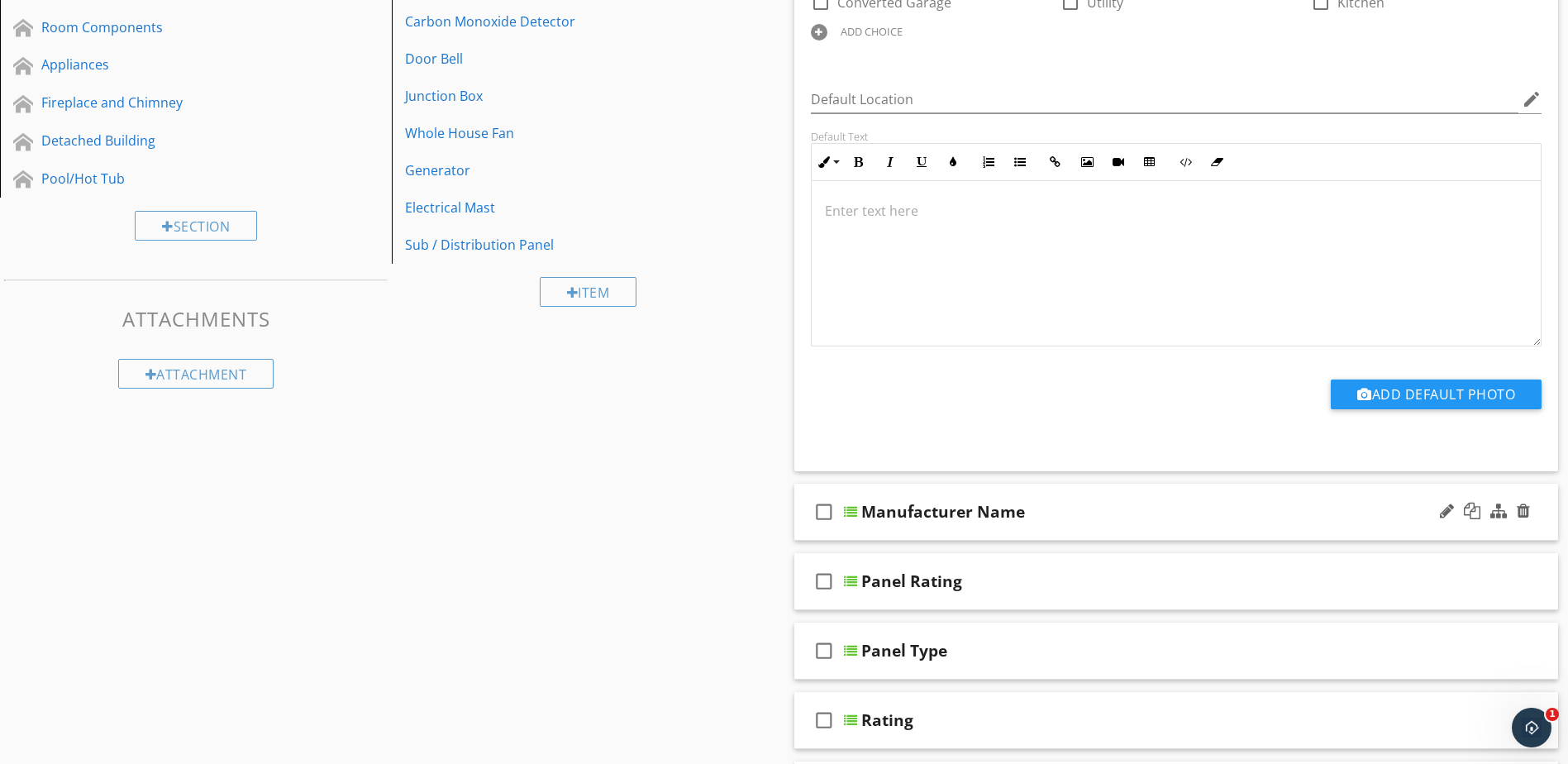
scroll to position [579, 0]
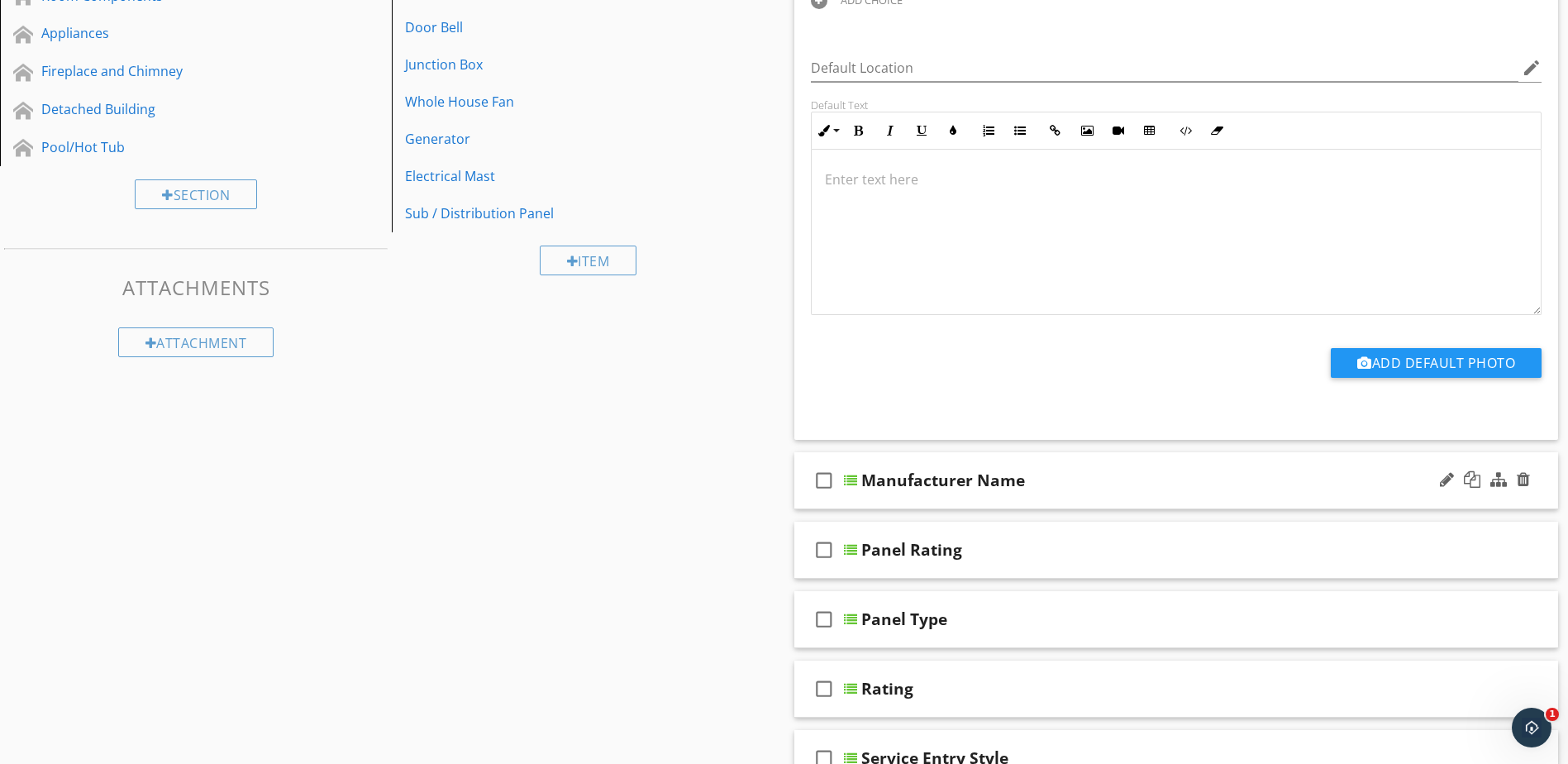
click at [849, 480] on div at bounding box center [851, 480] width 13 height 13
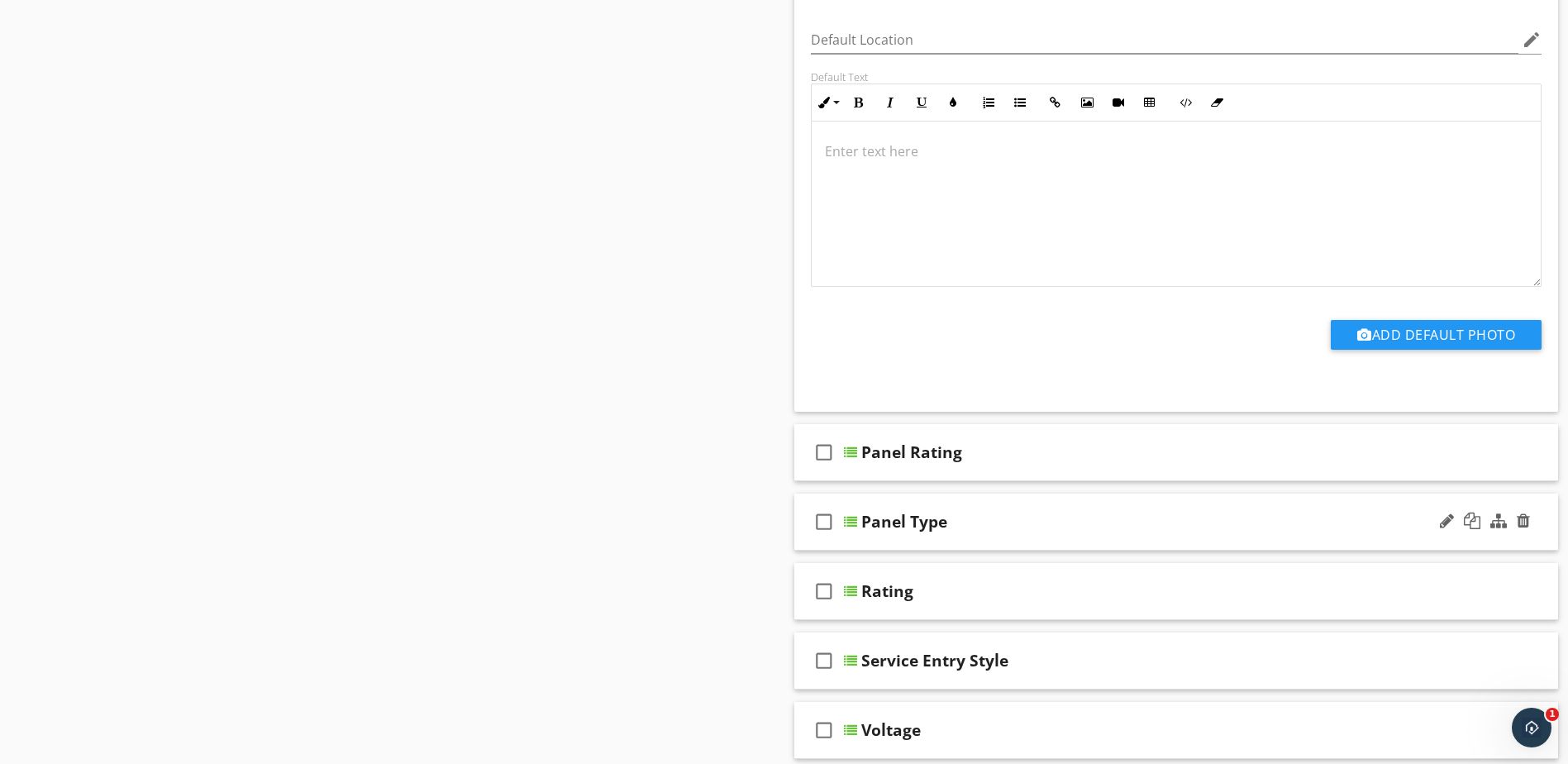
scroll to position [1654, 0]
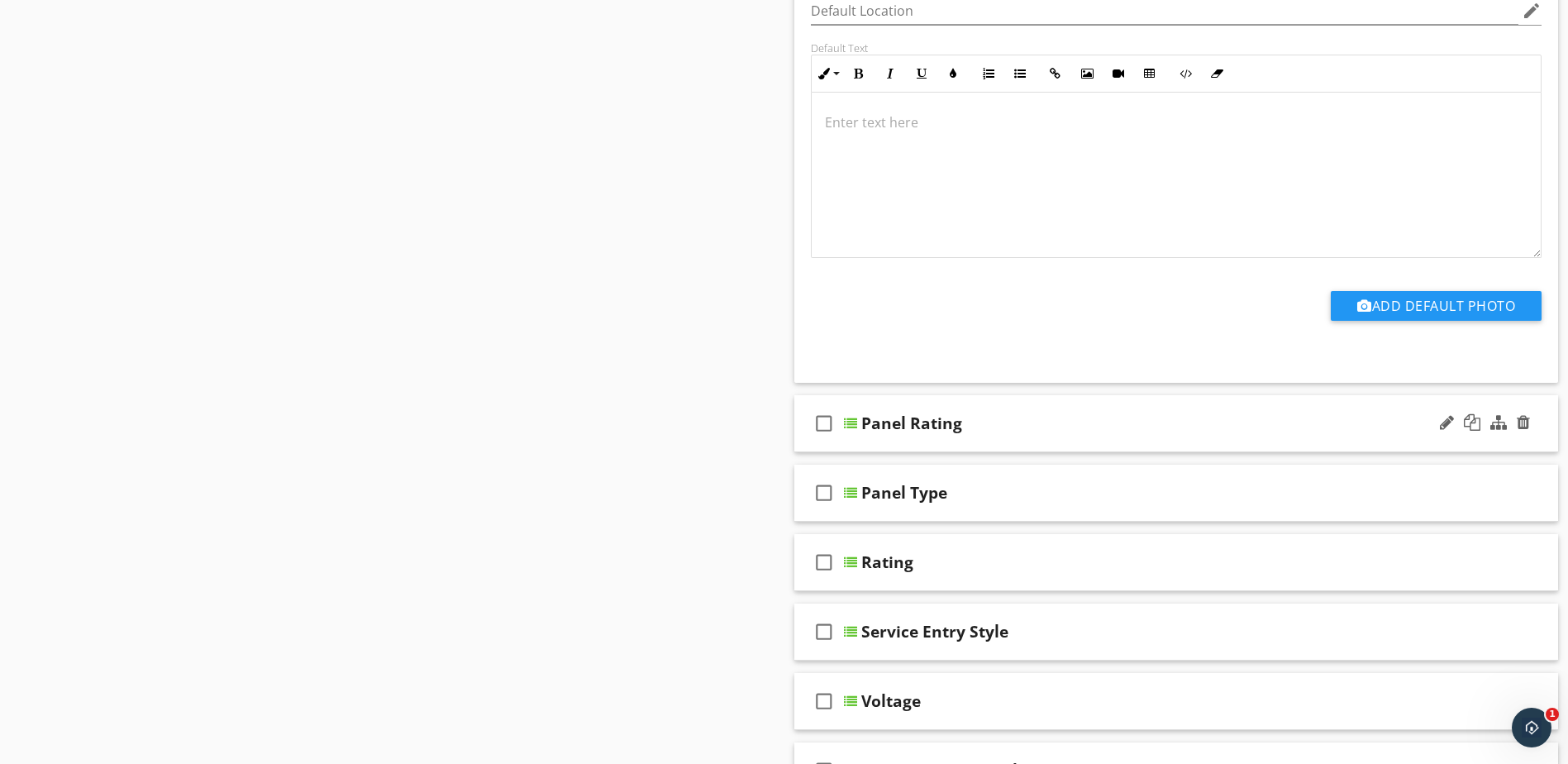
click at [849, 417] on div at bounding box center [851, 423] width 13 height 13
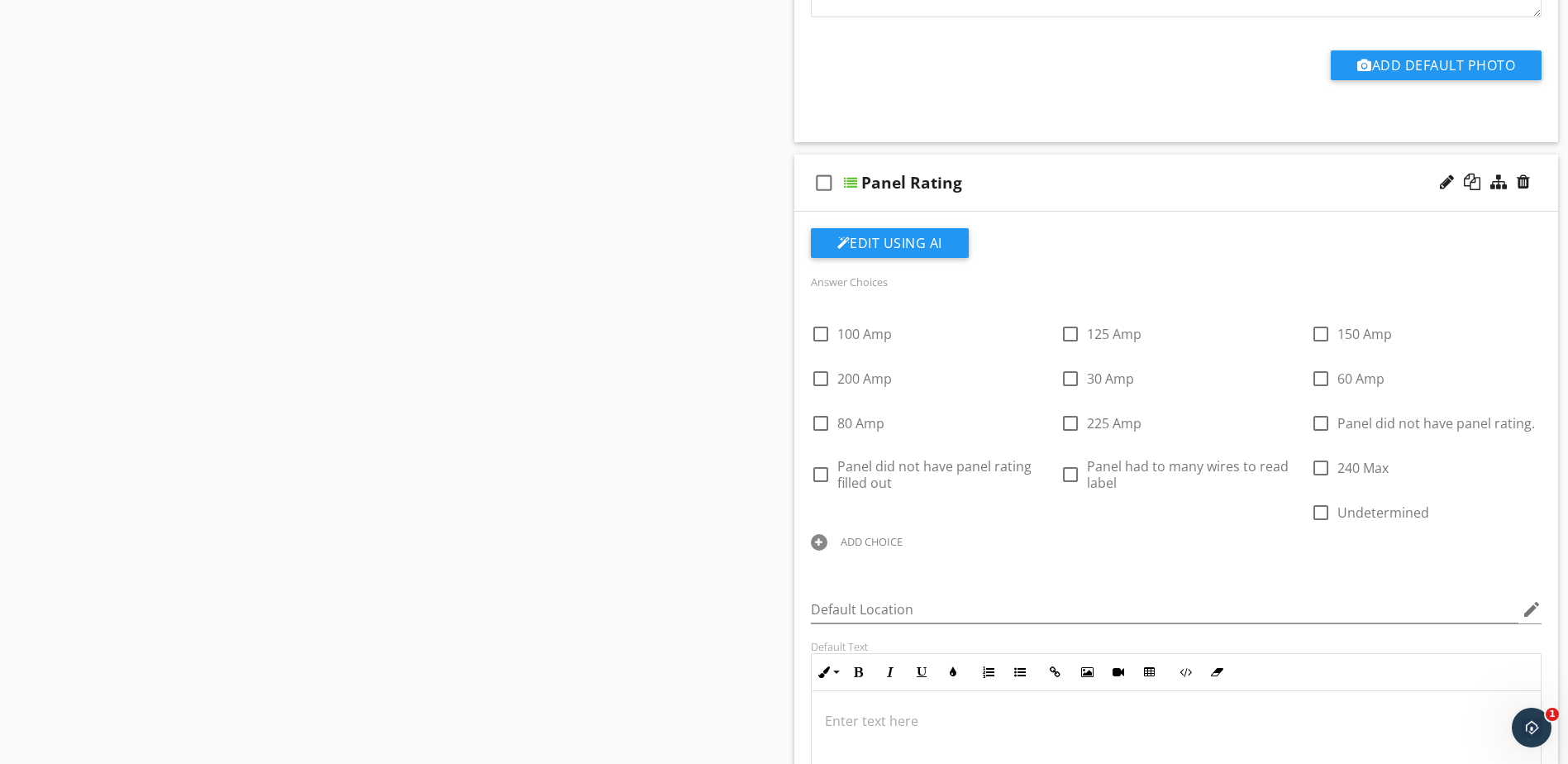
scroll to position [1902, 0]
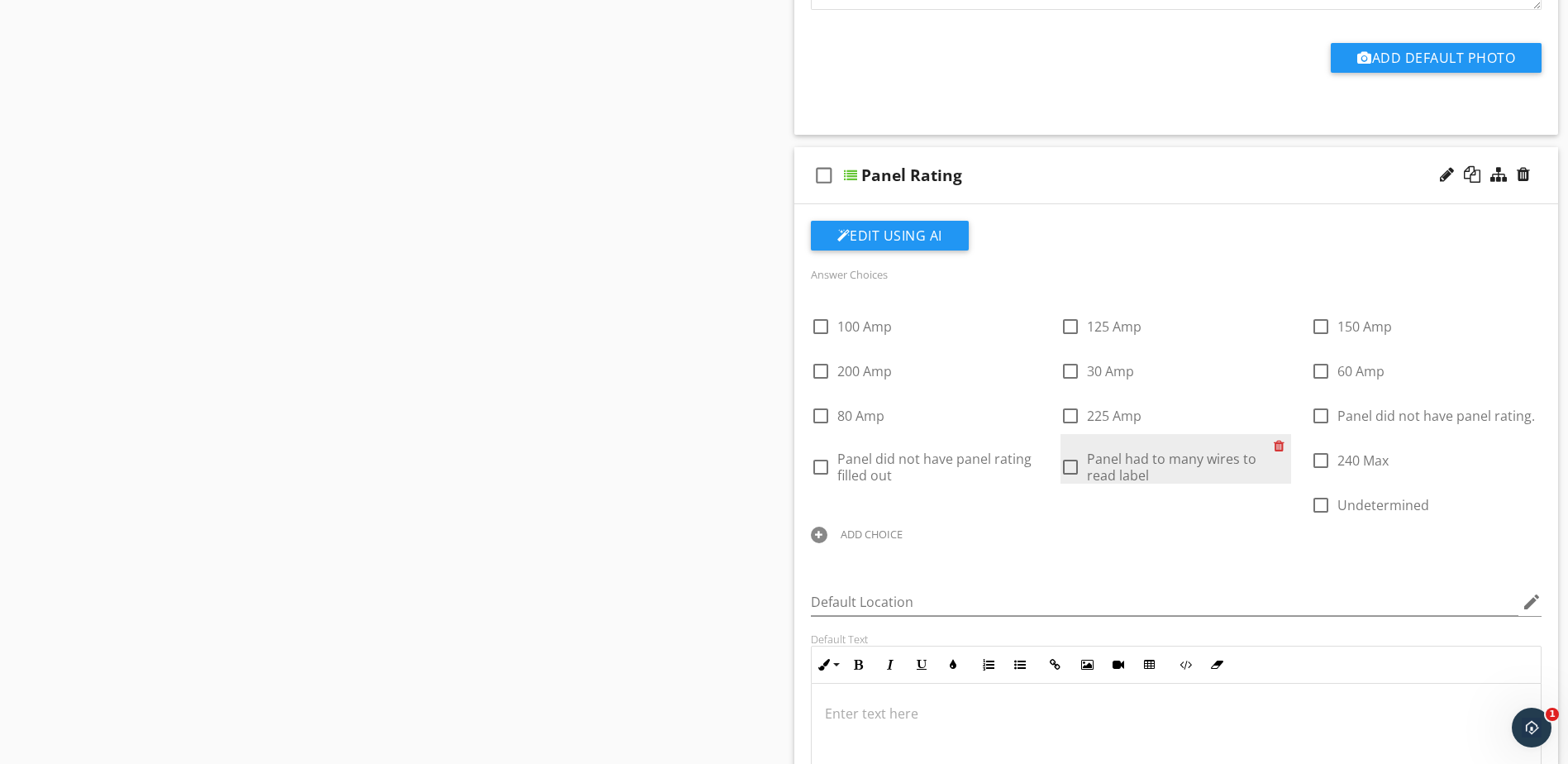
click at [1281, 434] on div at bounding box center [1282, 446] width 17 height 23
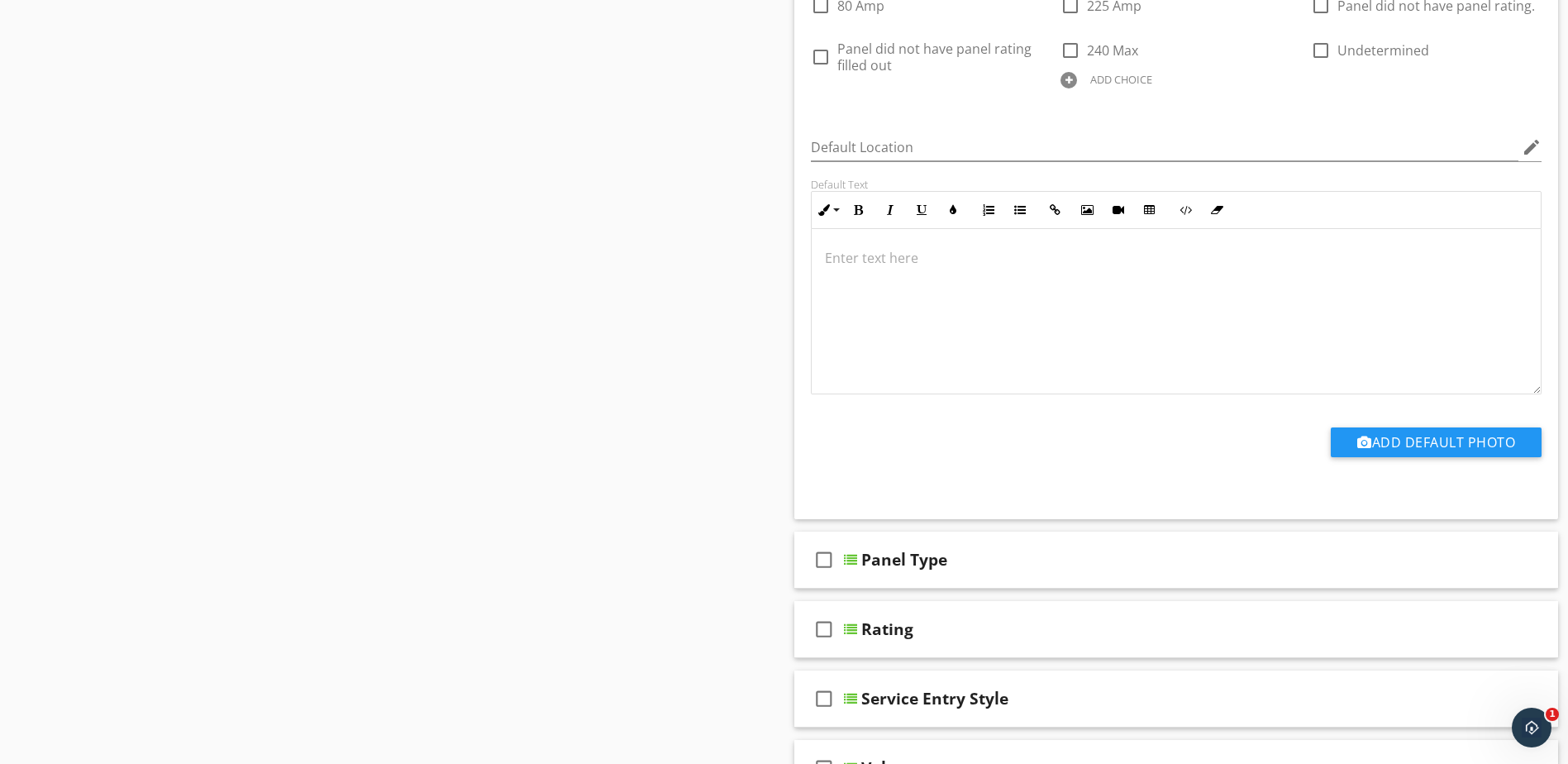
scroll to position [2315, 0]
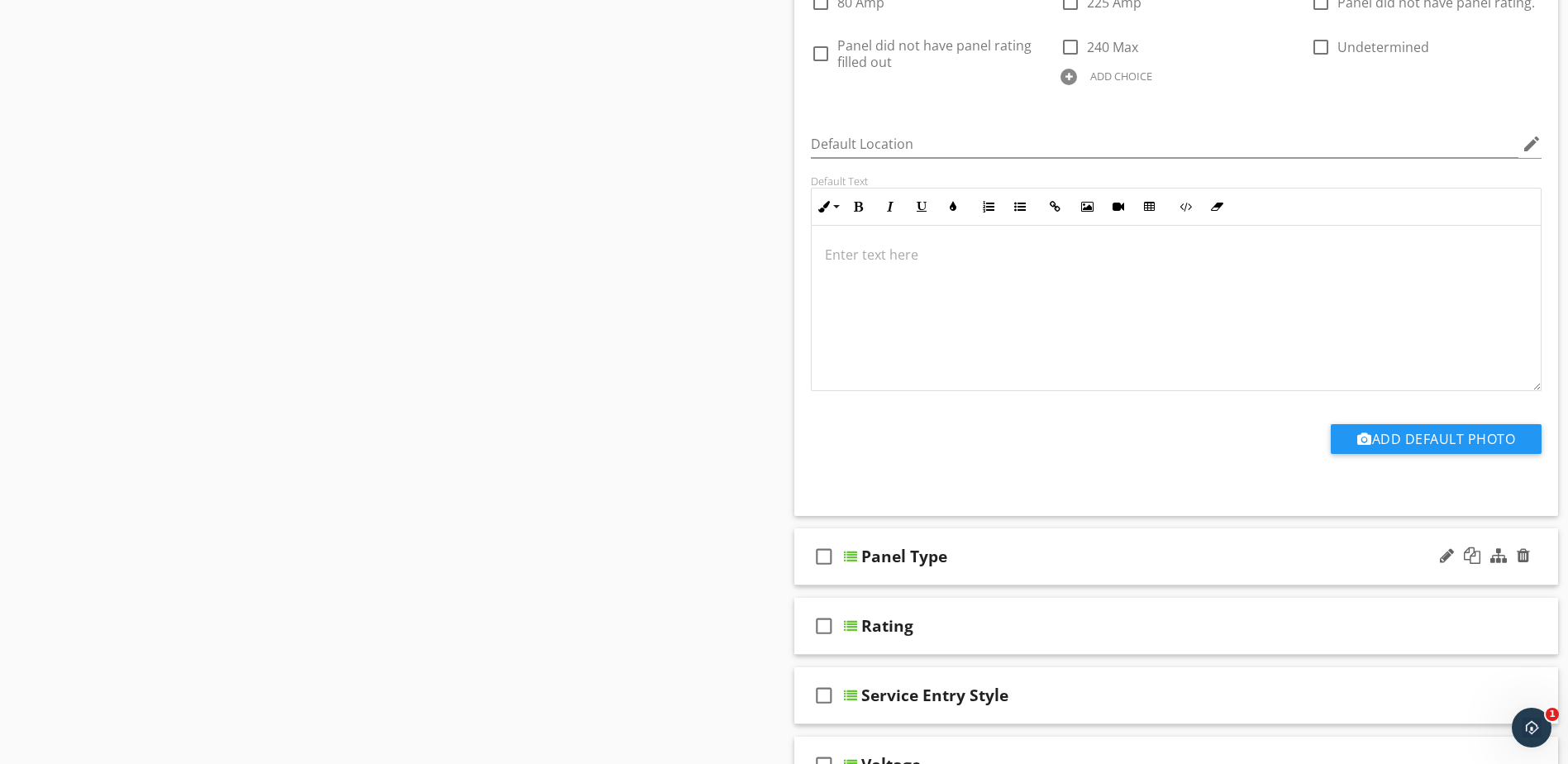
click at [853, 550] on div at bounding box center [851, 556] width 13 height 13
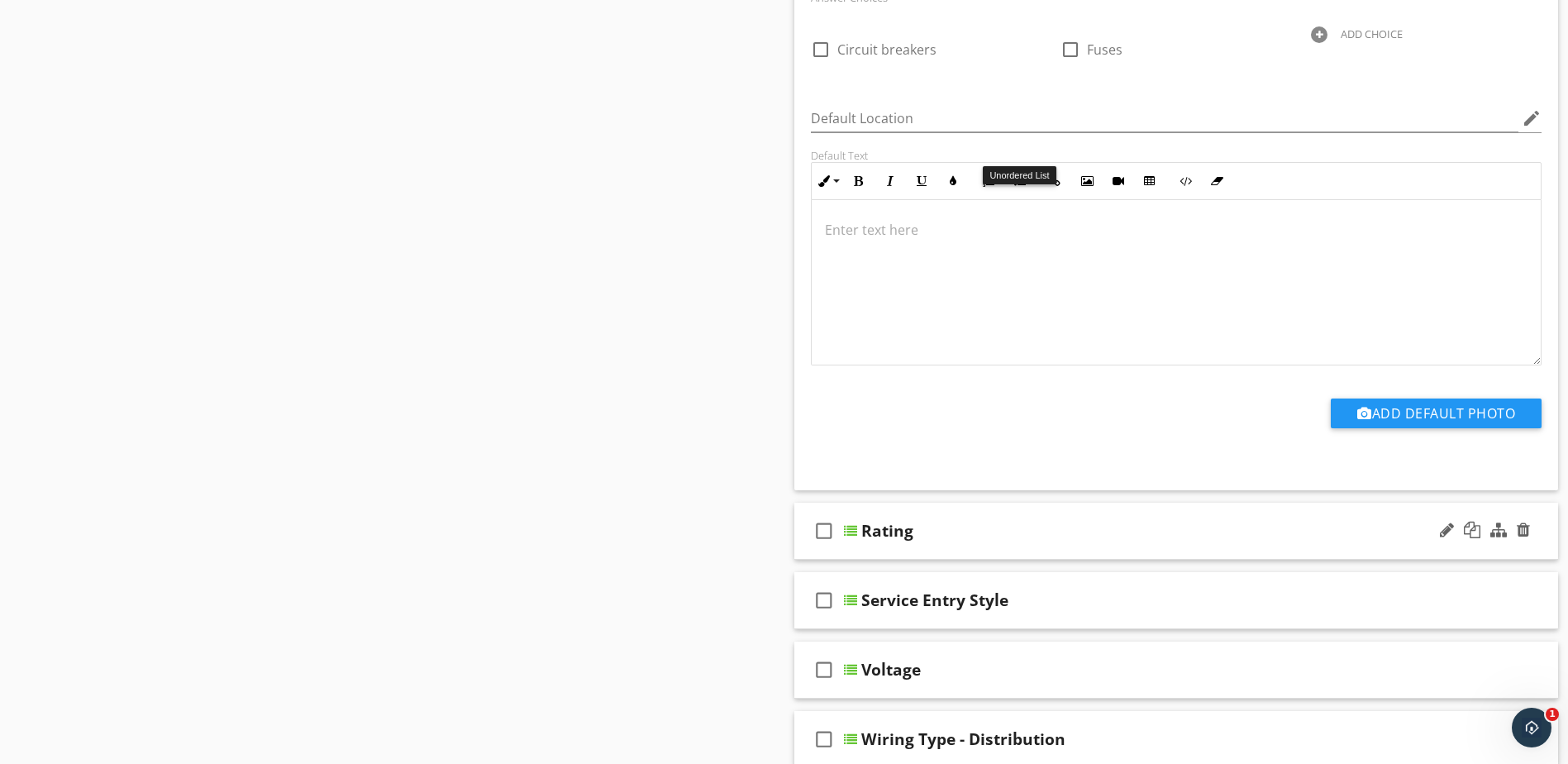
scroll to position [2977, 0]
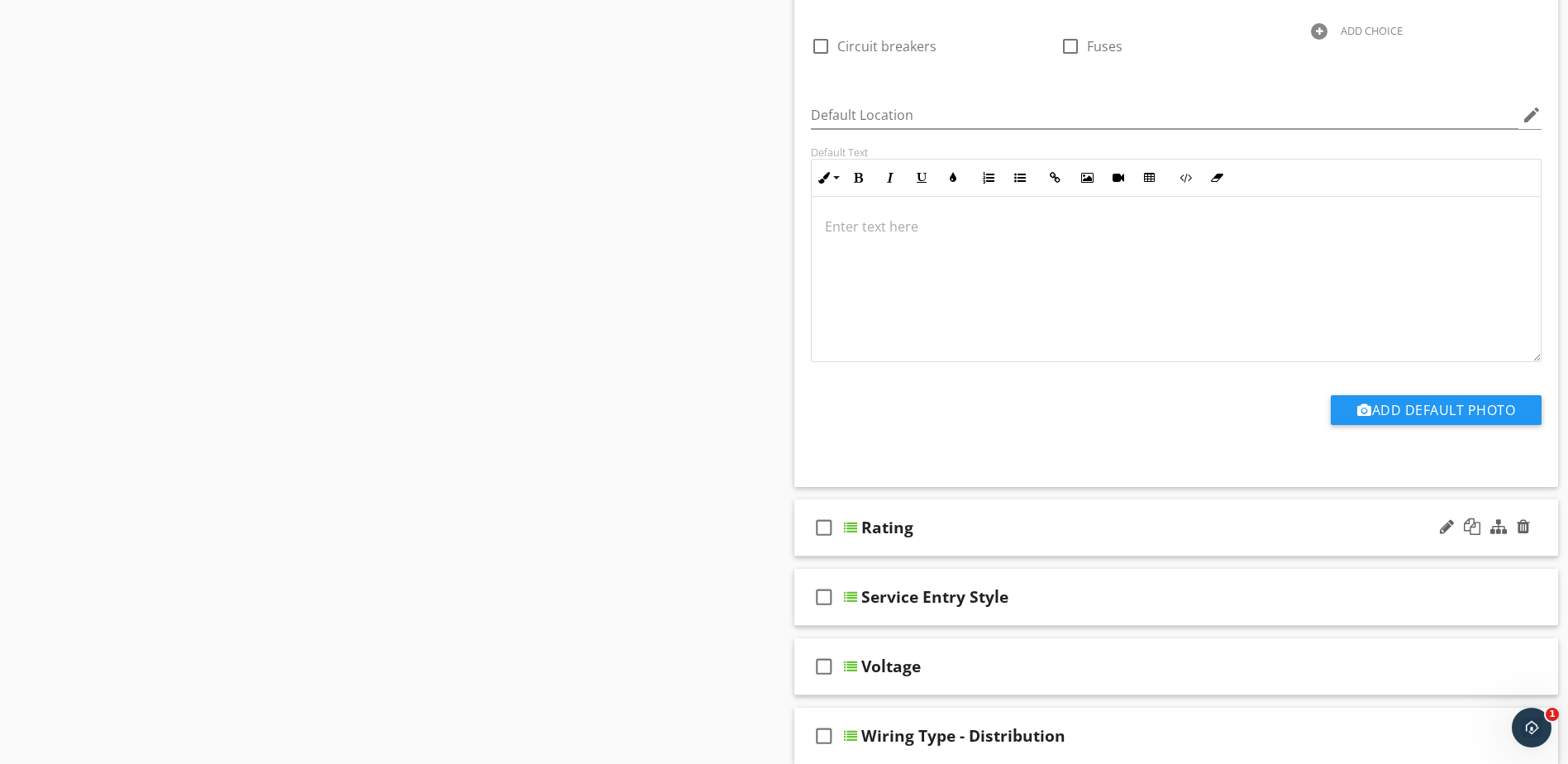
click at [850, 521] on div at bounding box center [851, 527] width 13 height 13
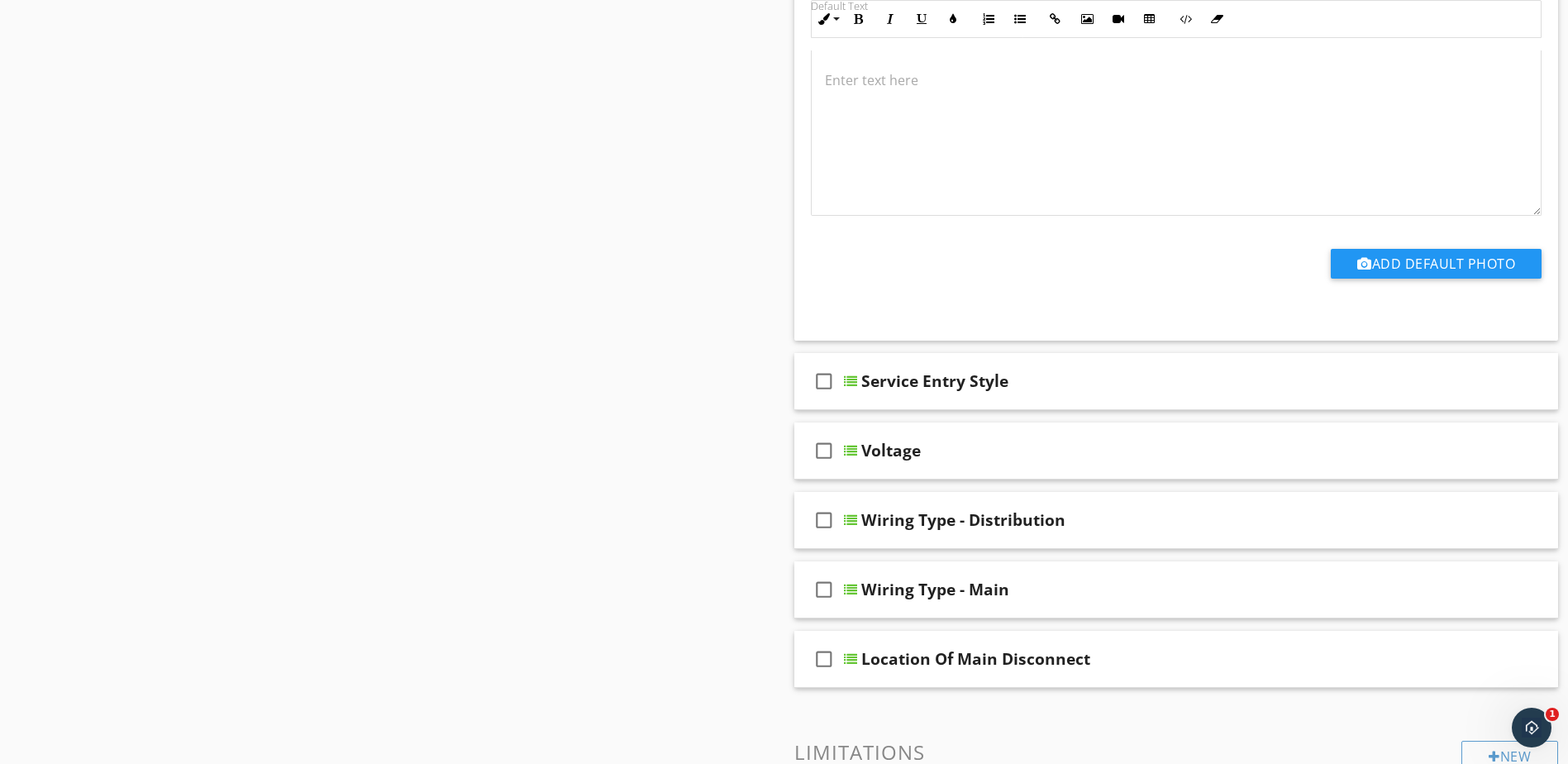
scroll to position [4052, 0]
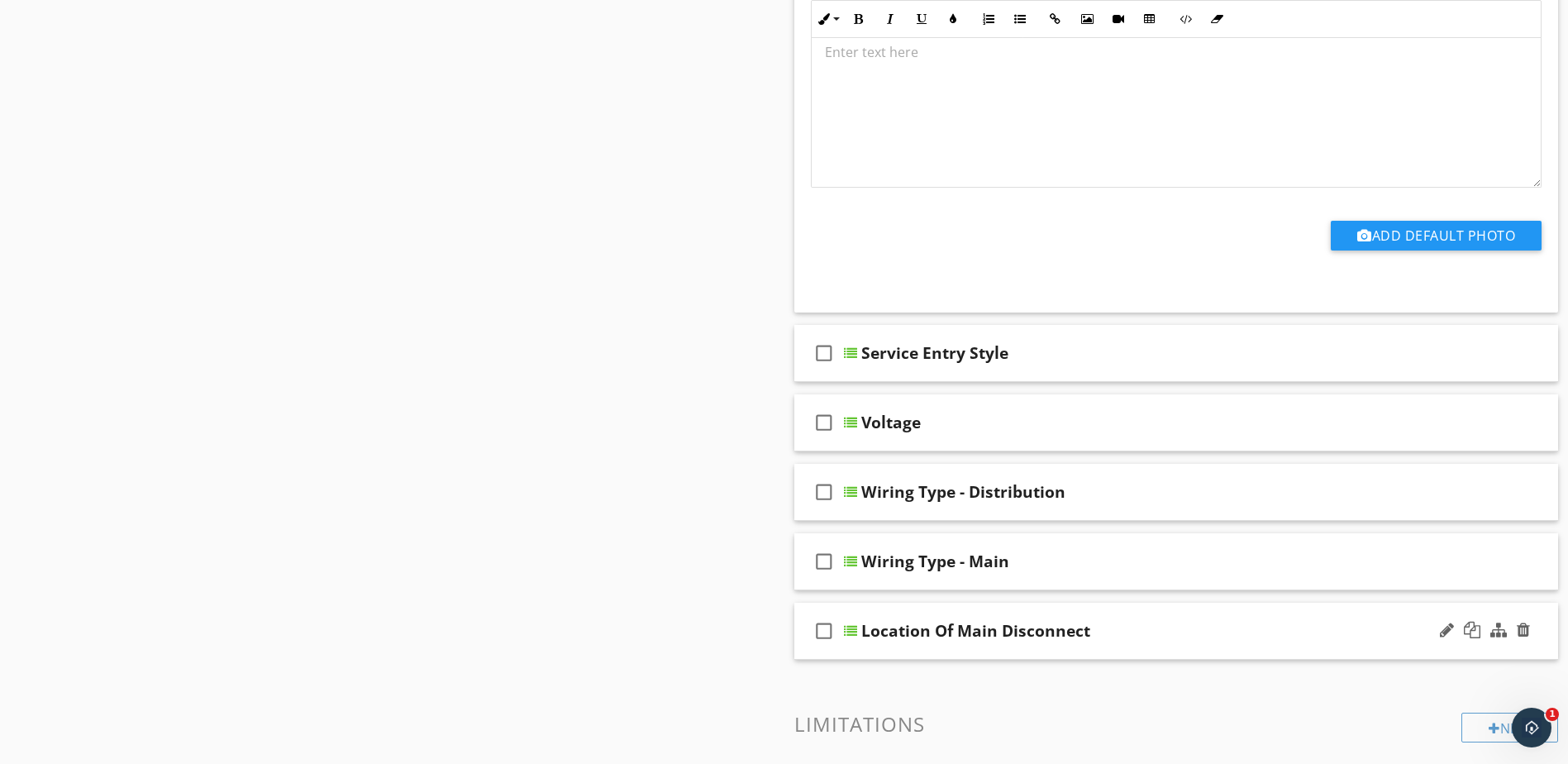
click at [847, 624] on div at bounding box center [851, 631] width 13 height 13
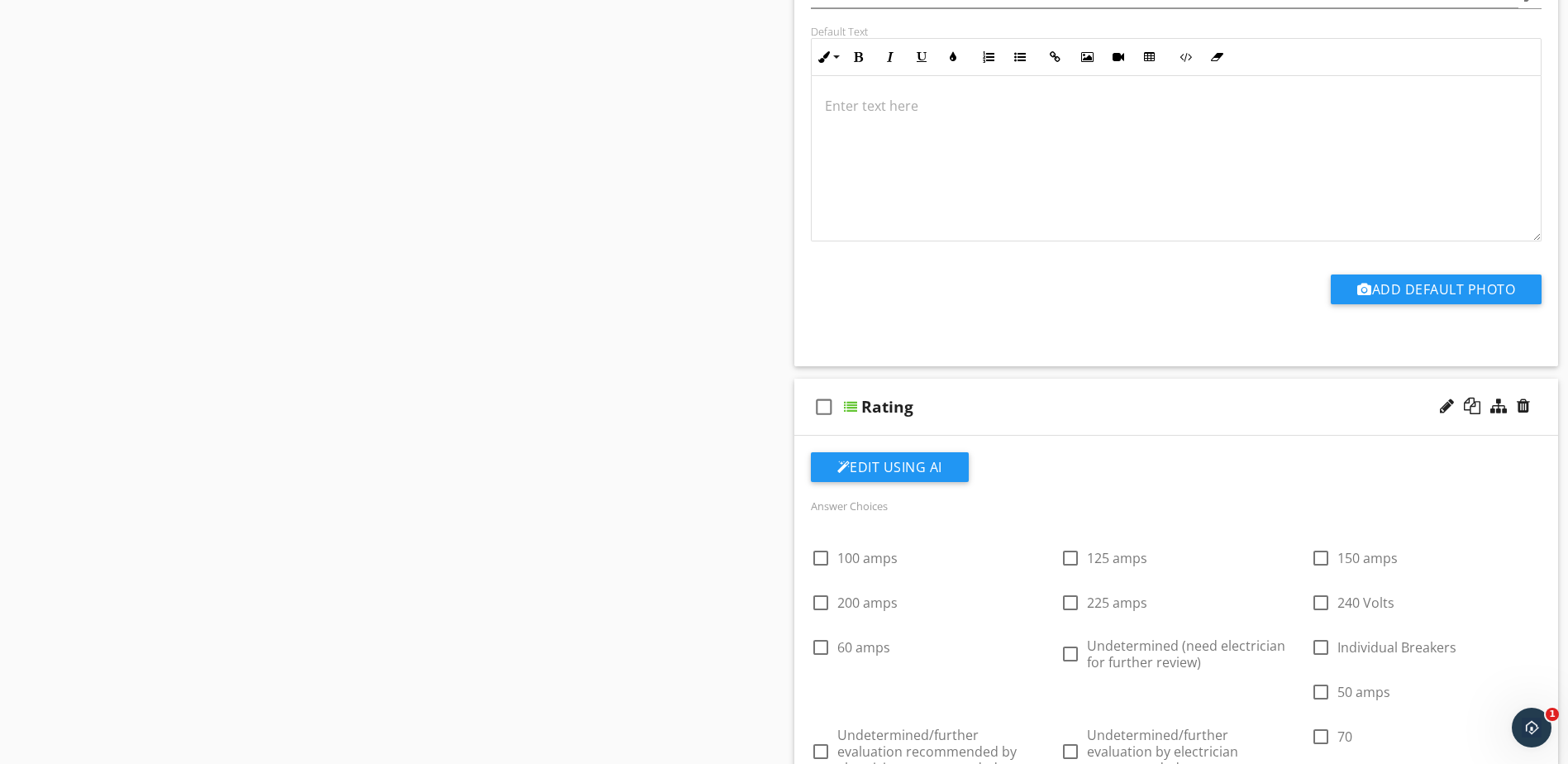
scroll to position [3060, 0]
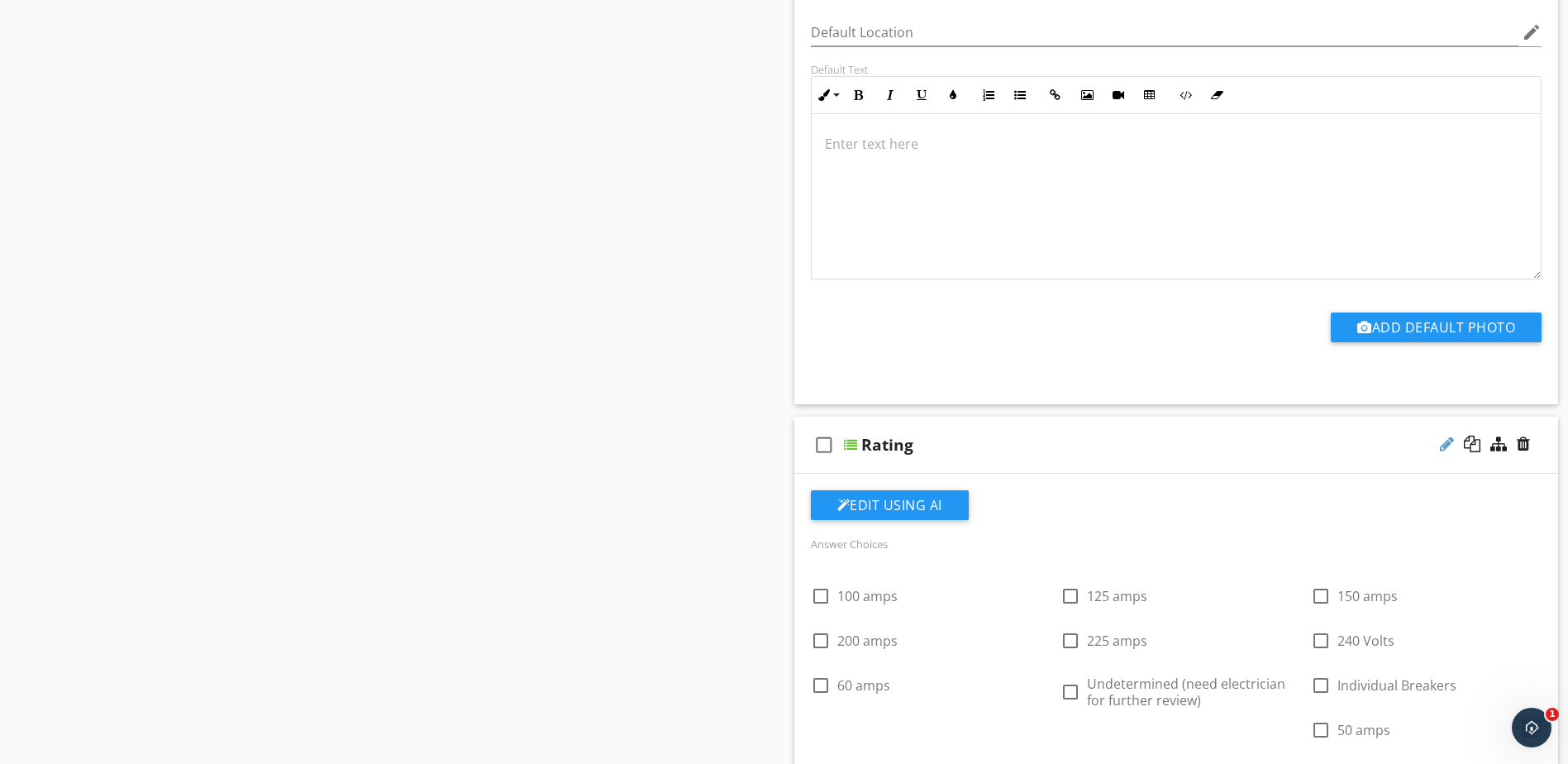
click at [1444, 436] on div at bounding box center [1447, 444] width 14 height 16
click at [862, 433] on input "Rating" at bounding box center [1135, 446] width 548 height 28
type input "Disconnect Rating"
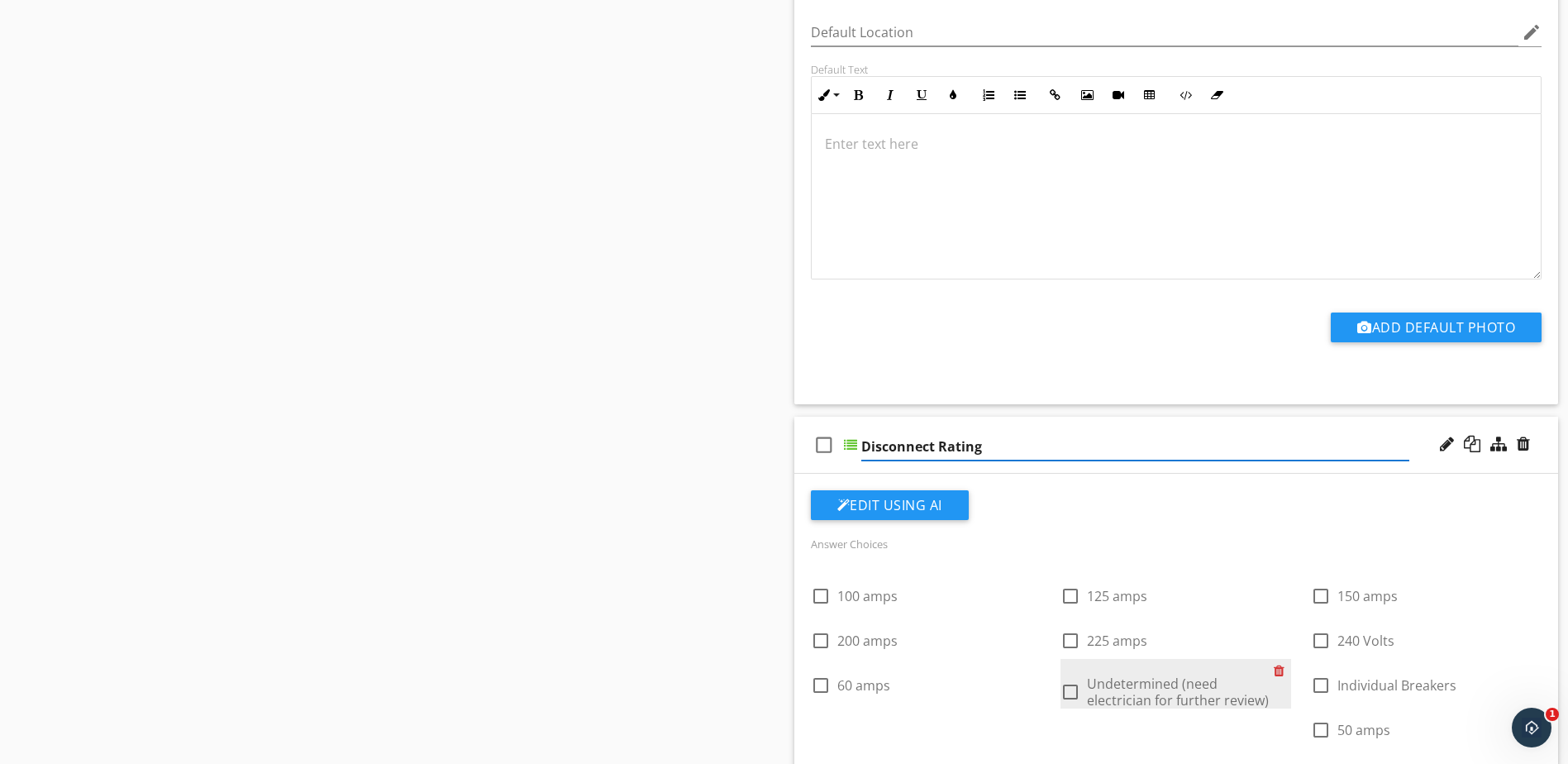
click at [1280, 659] on div at bounding box center [1282, 671] width 17 height 23
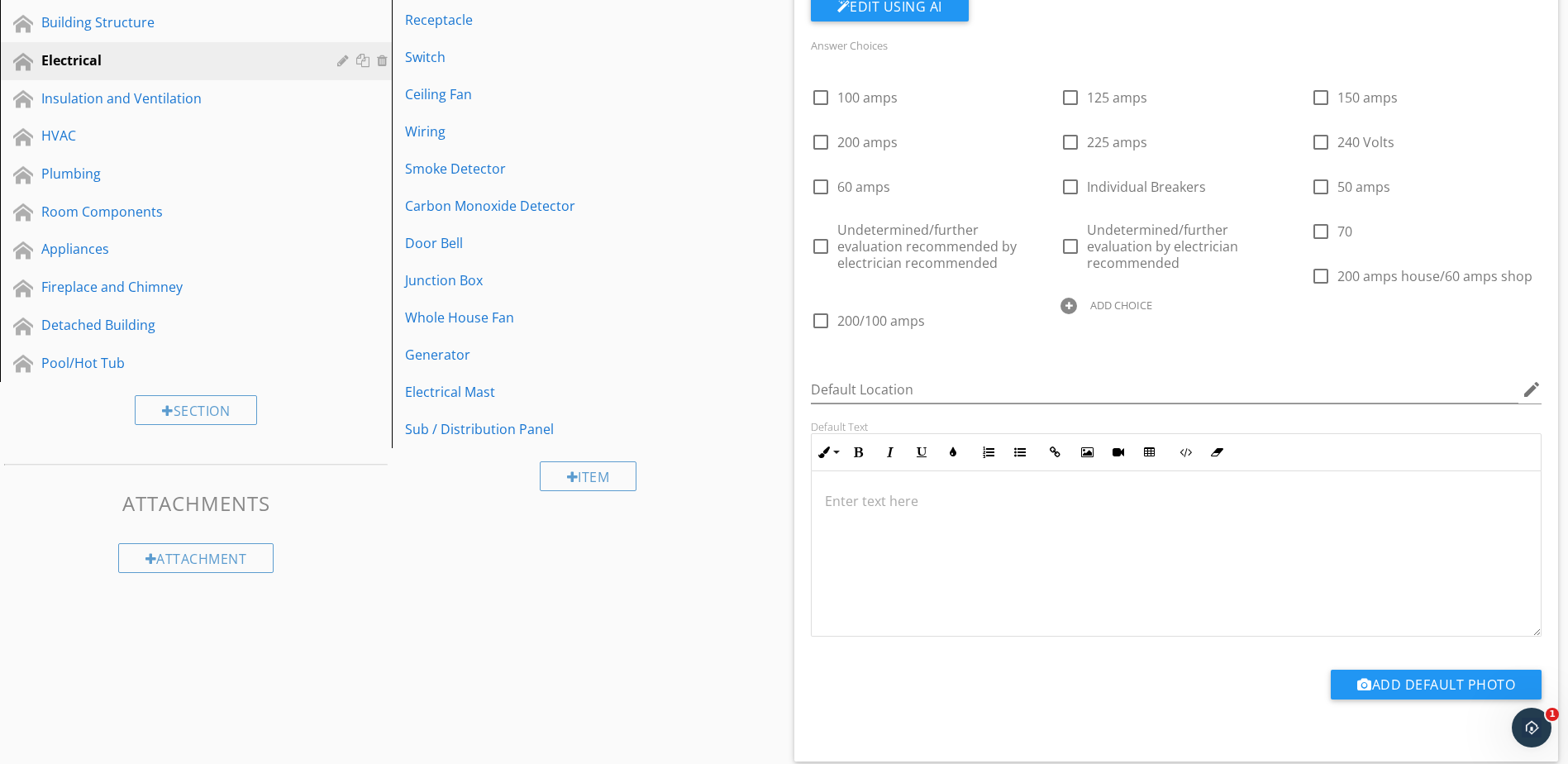
scroll to position [280, 0]
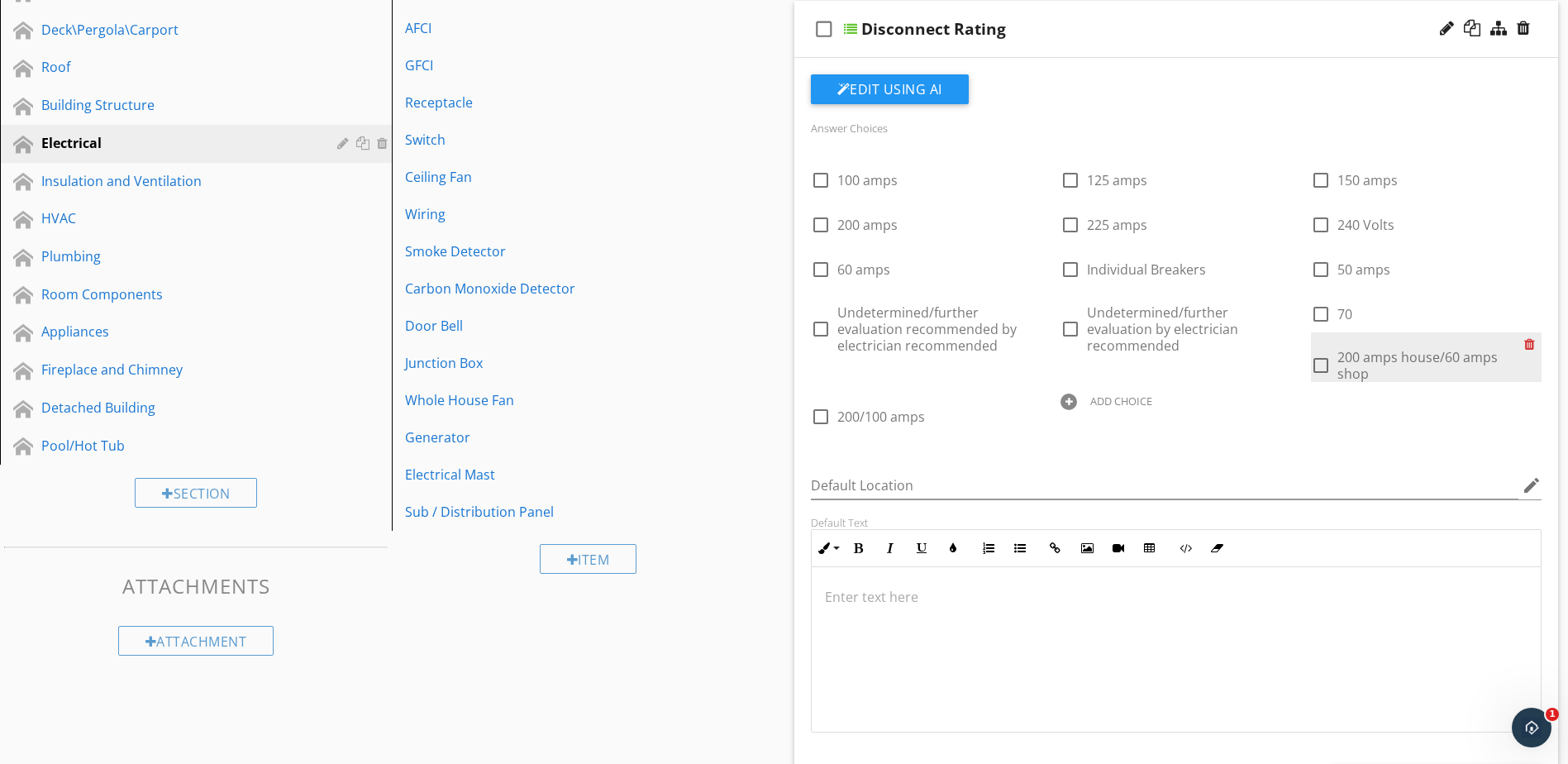
click at [1530, 344] on div at bounding box center [1532, 344] width 17 height 23
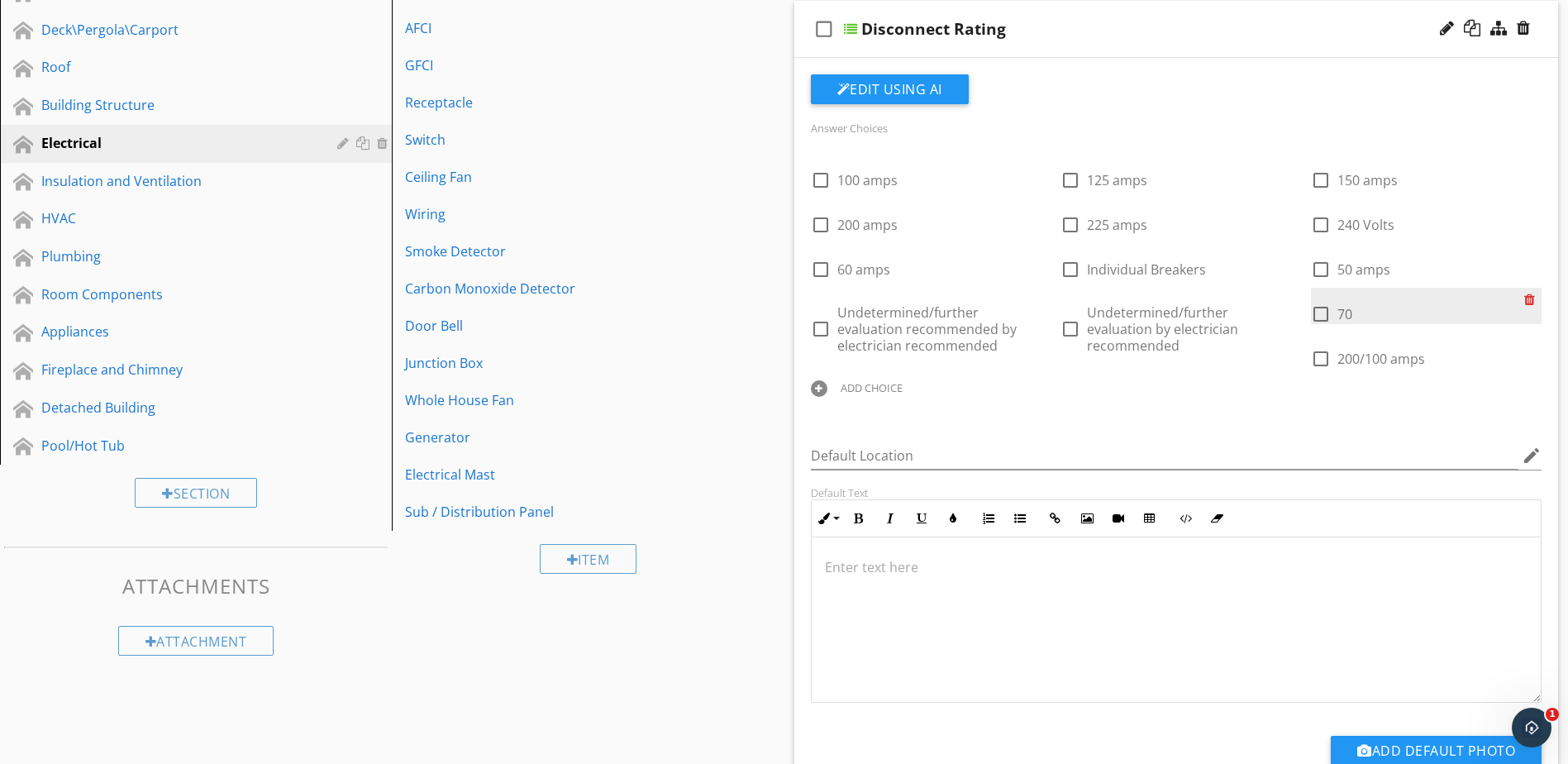
click at [1530, 298] on div at bounding box center [1532, 300] width 17 height 23
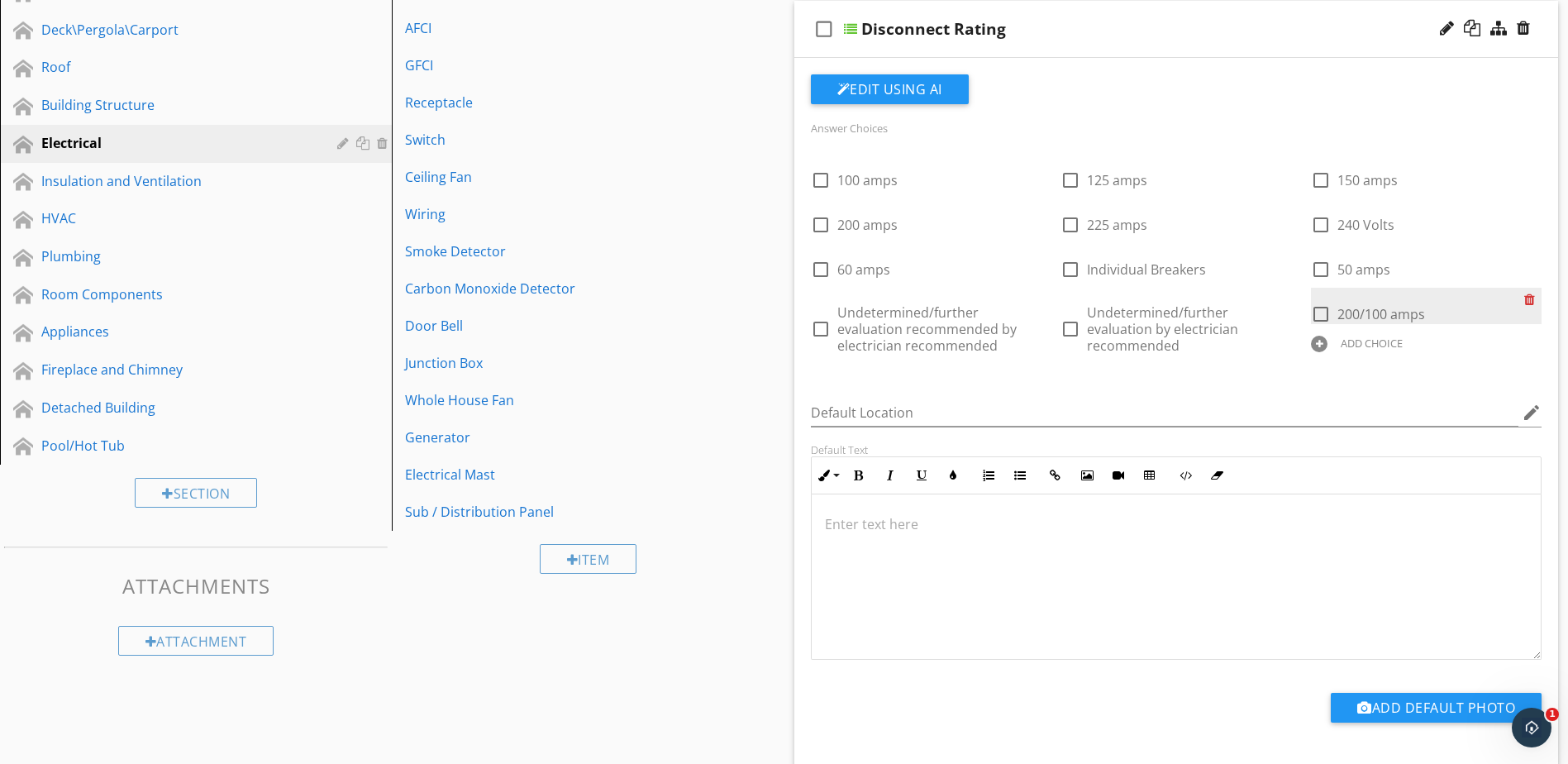
click at [1530, 299] on div at bounding box center [1532, 300] width 17 height 23
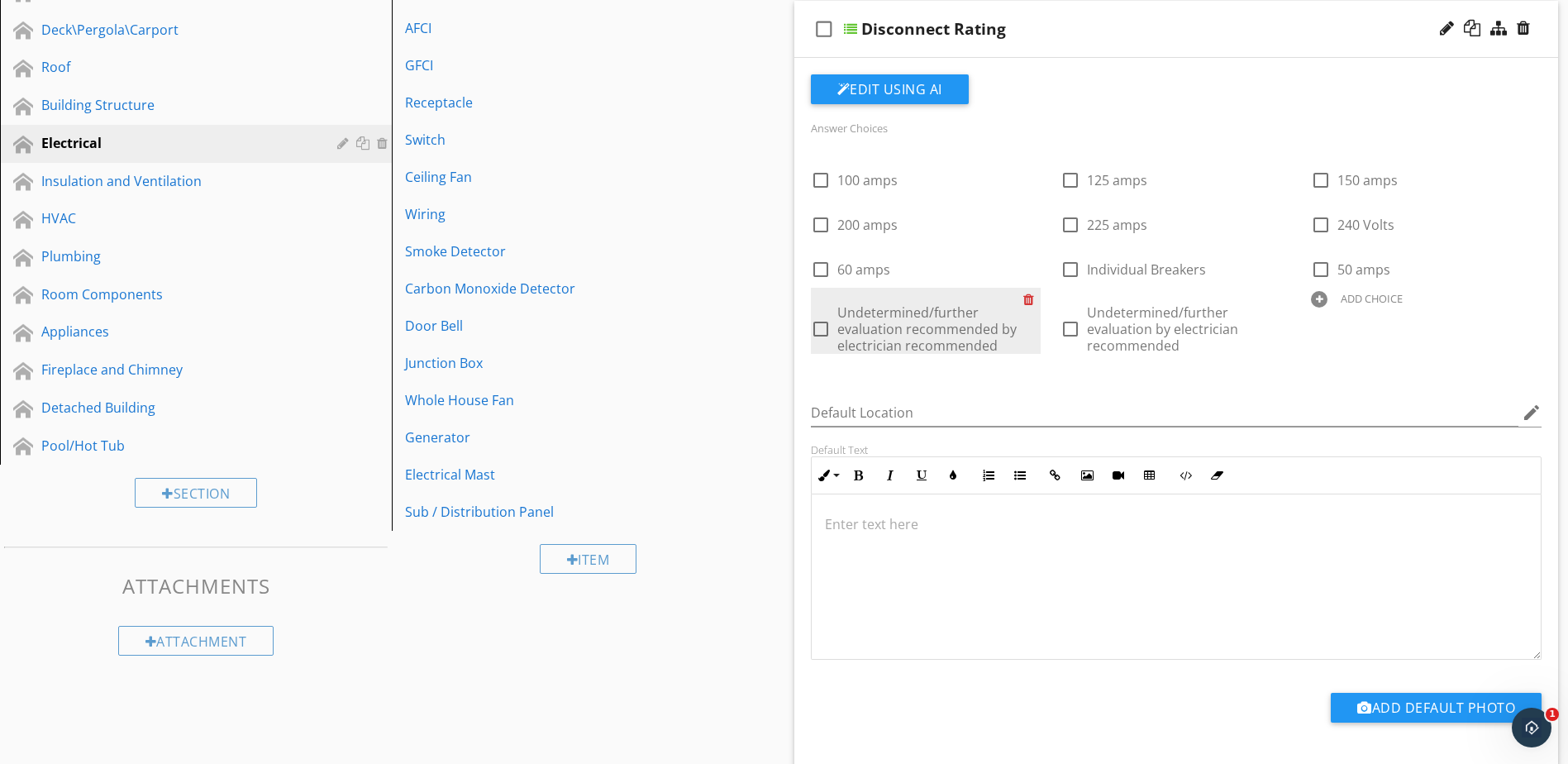
click at [1031, 300] on div at bounding box center [1031, 300] width 17 height 23
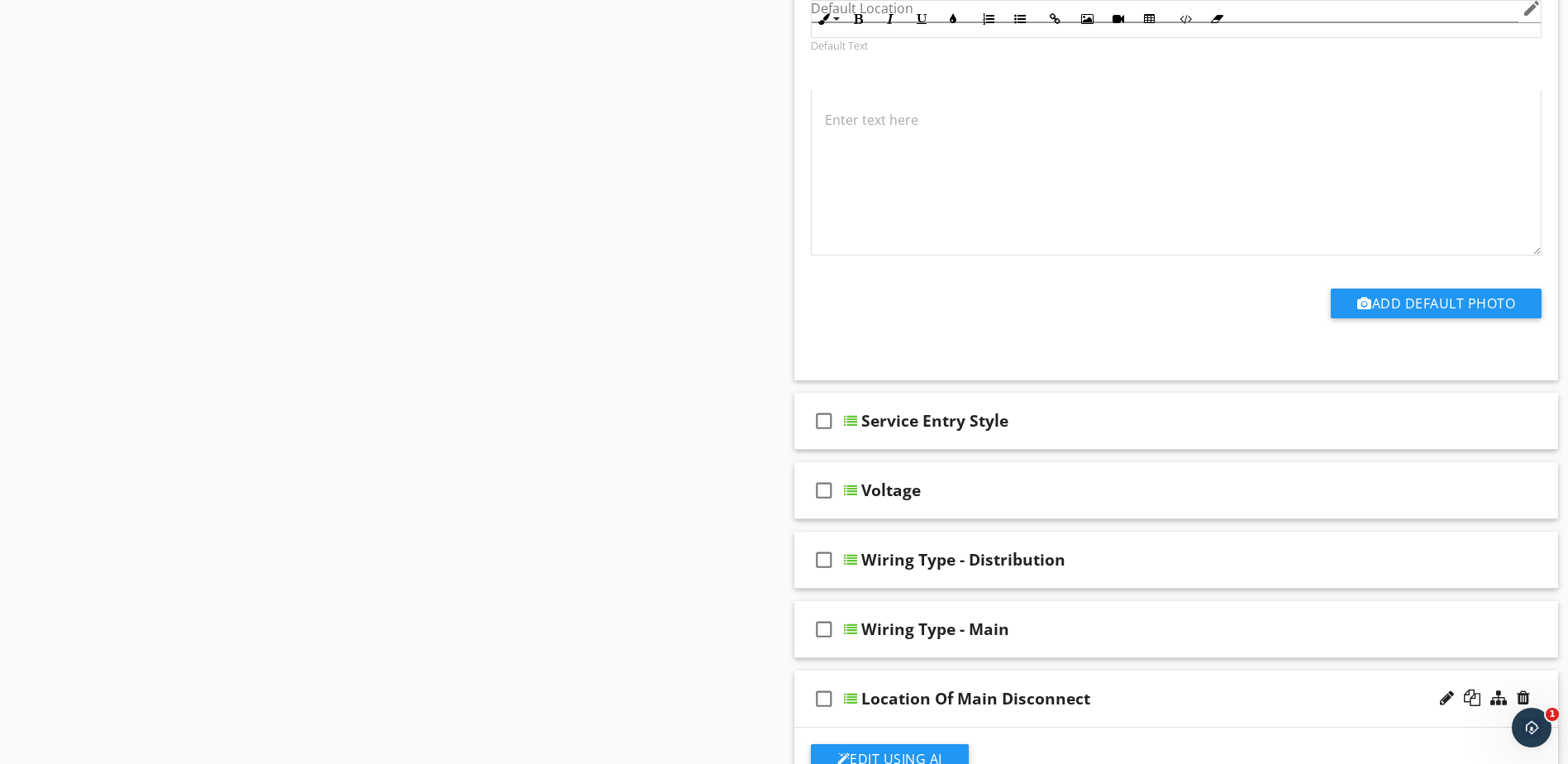
scroll to position [3918, 0]
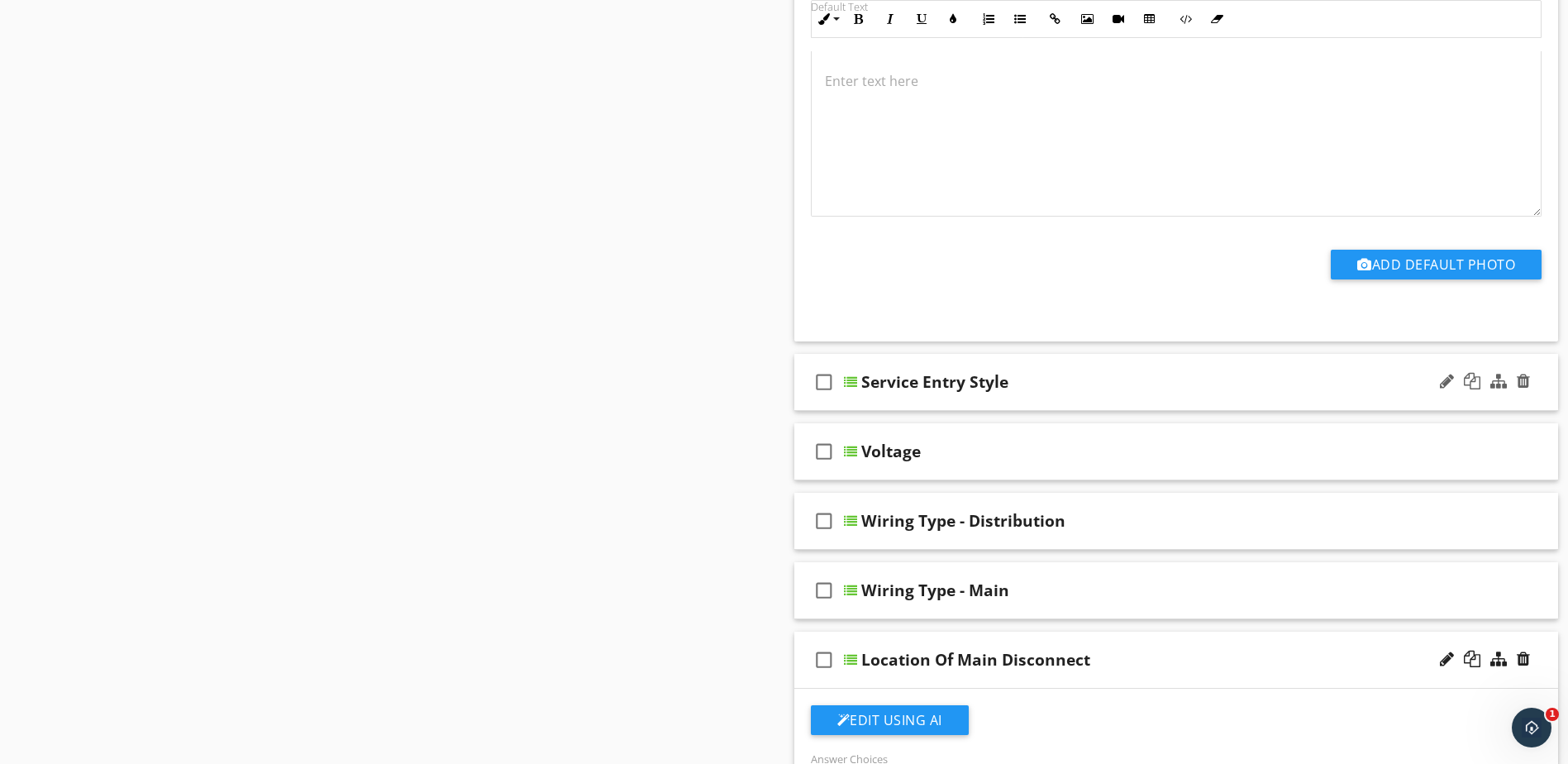
click at [853, 376] on div at bounding box center [851, 382] width 13 height 13
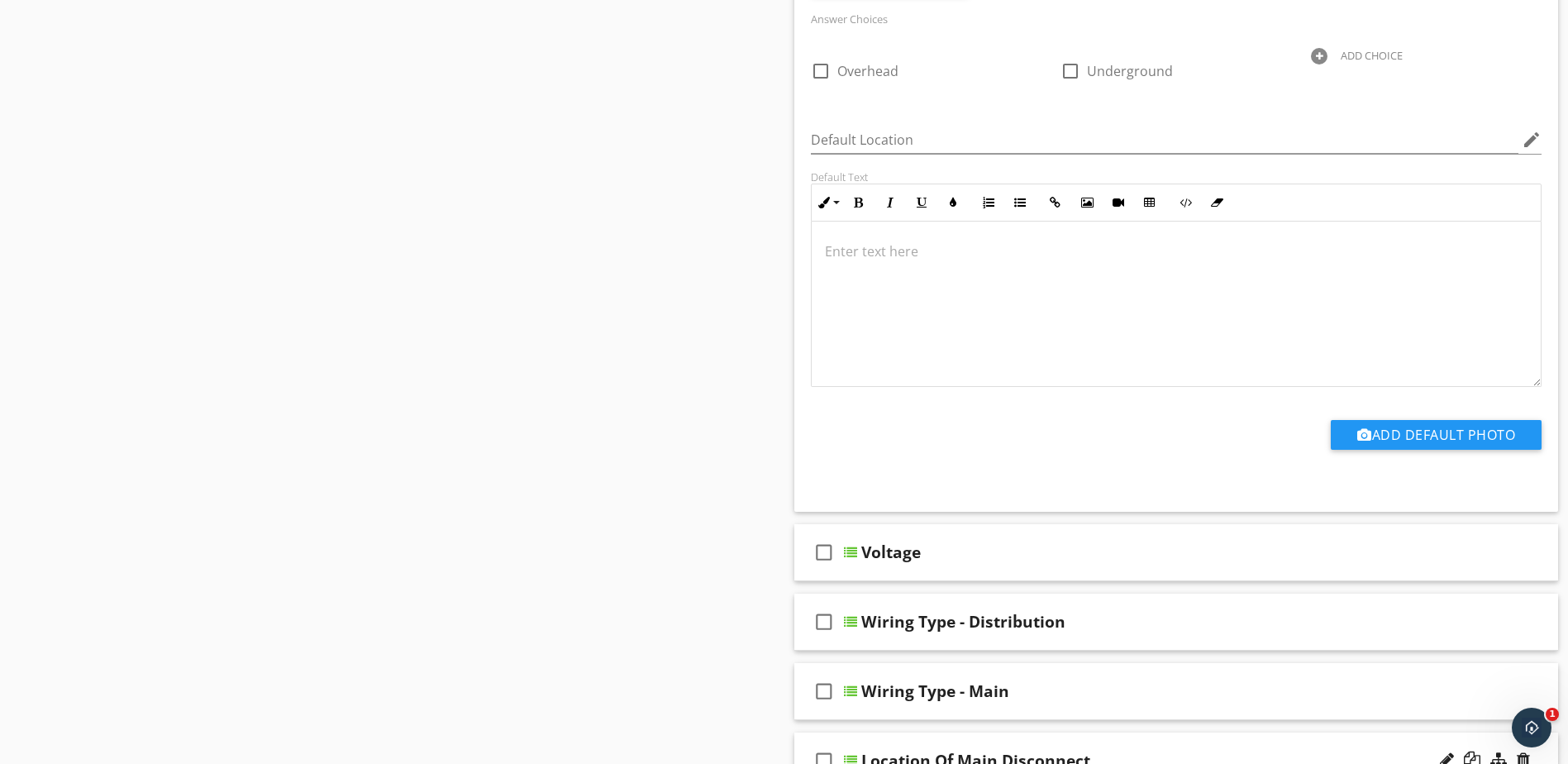
scroll to position [4415, 0]
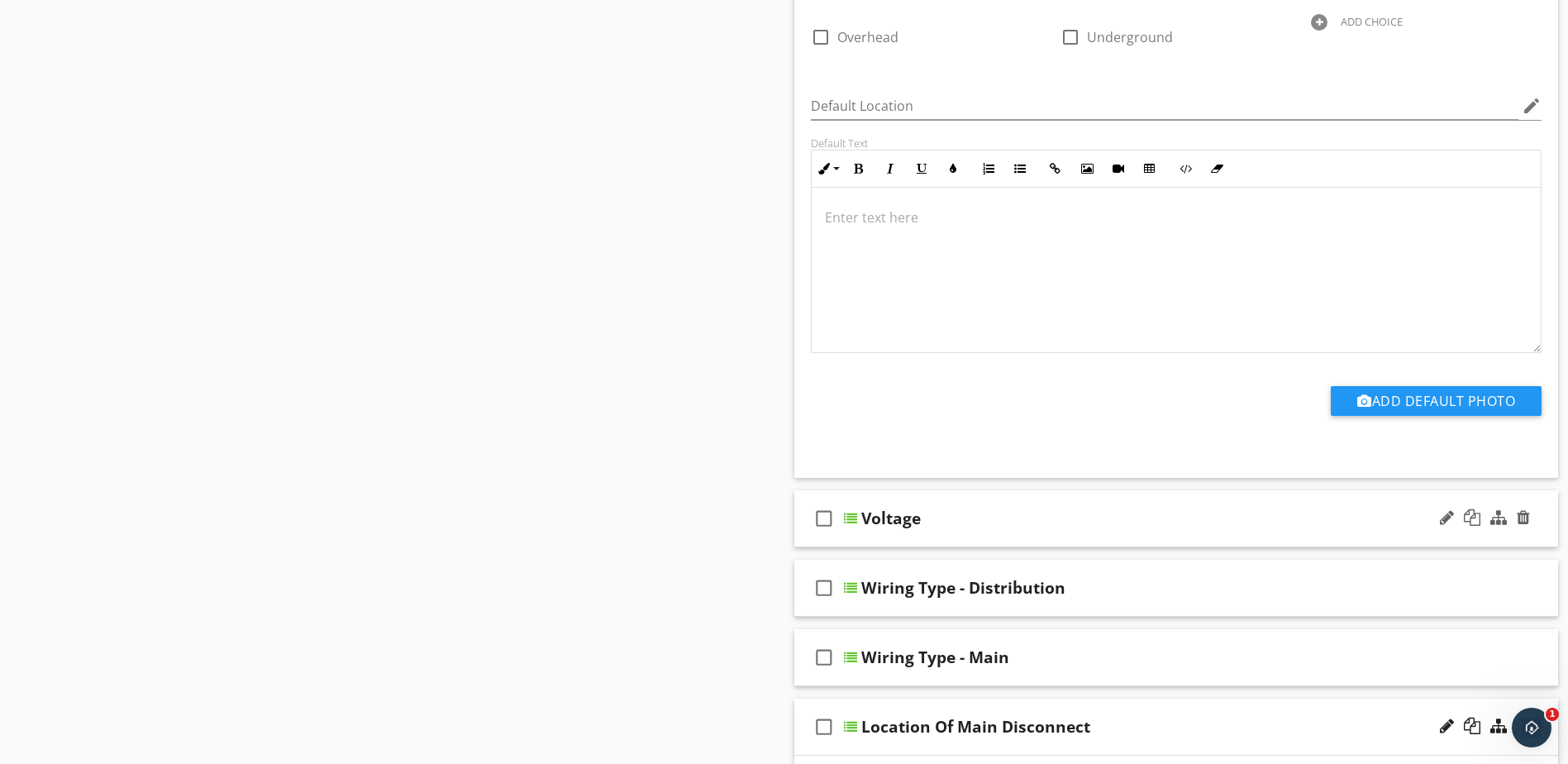
click at [851, 512] on div at bounding box center [851, 518] width 13 height 13
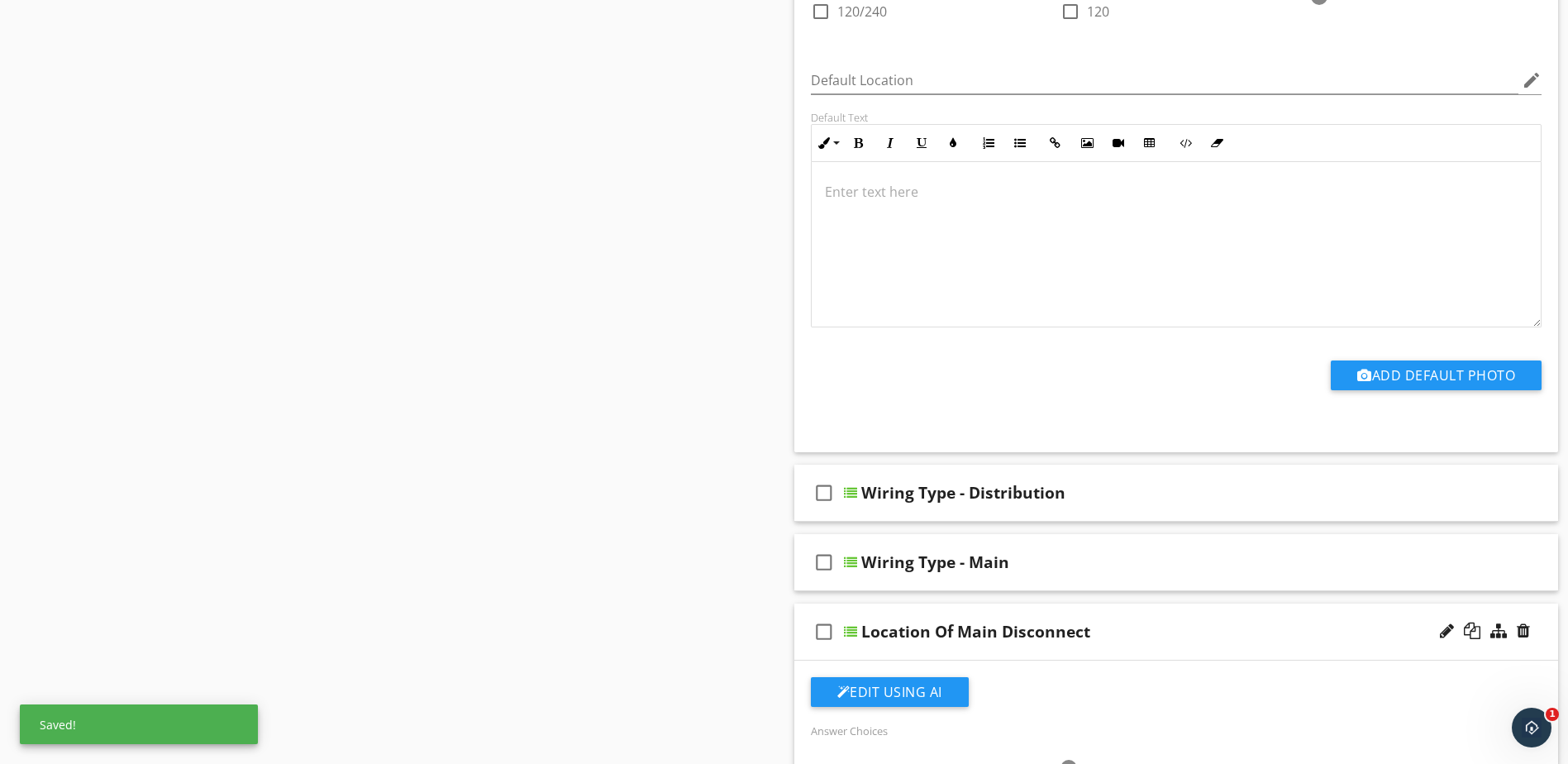
scroll to position [5077, 0]
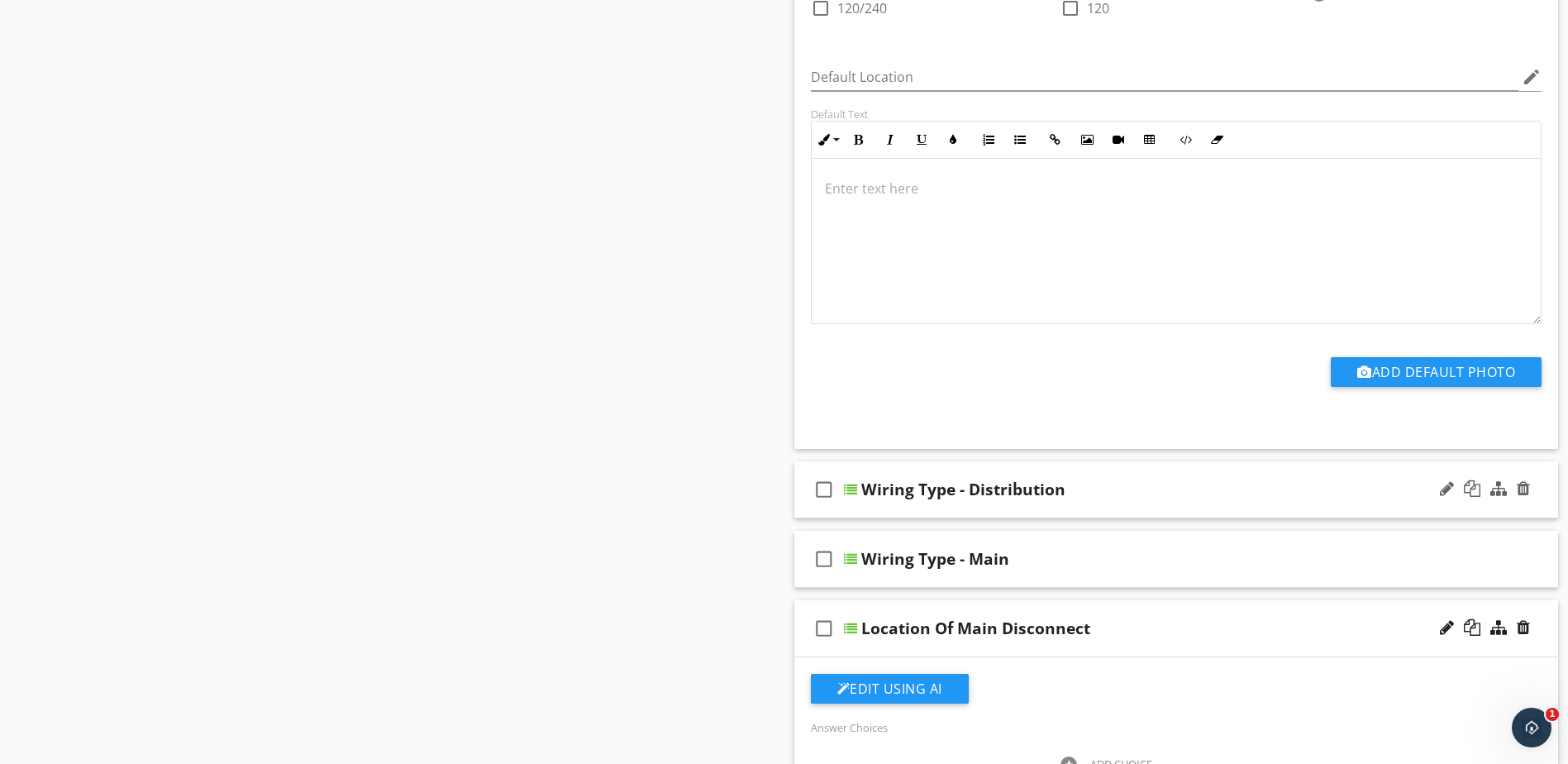
click at [852, 483] on div at bounding box center [851, 489] width 13 height 13
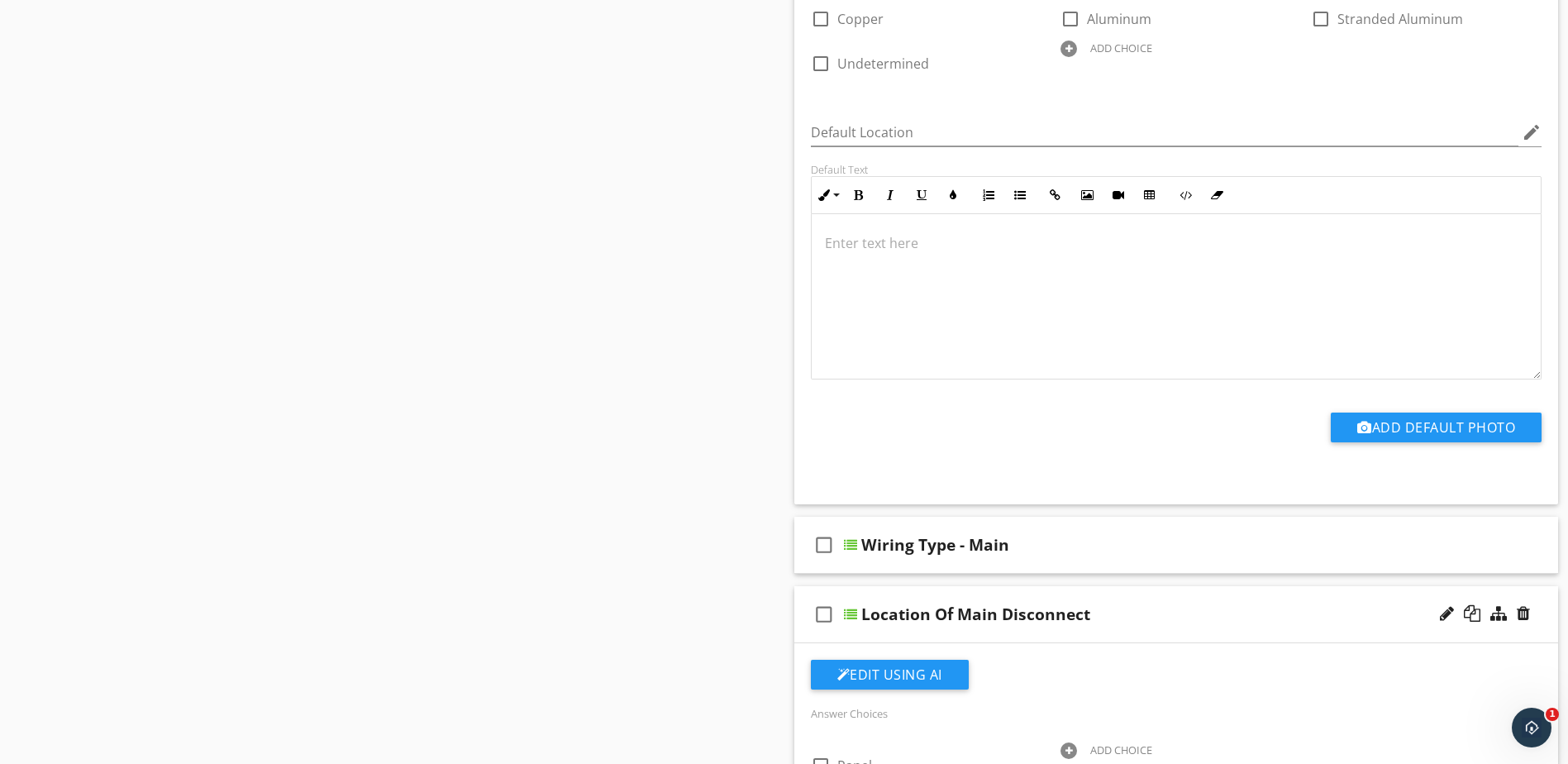
scroll to position [5738, 0]
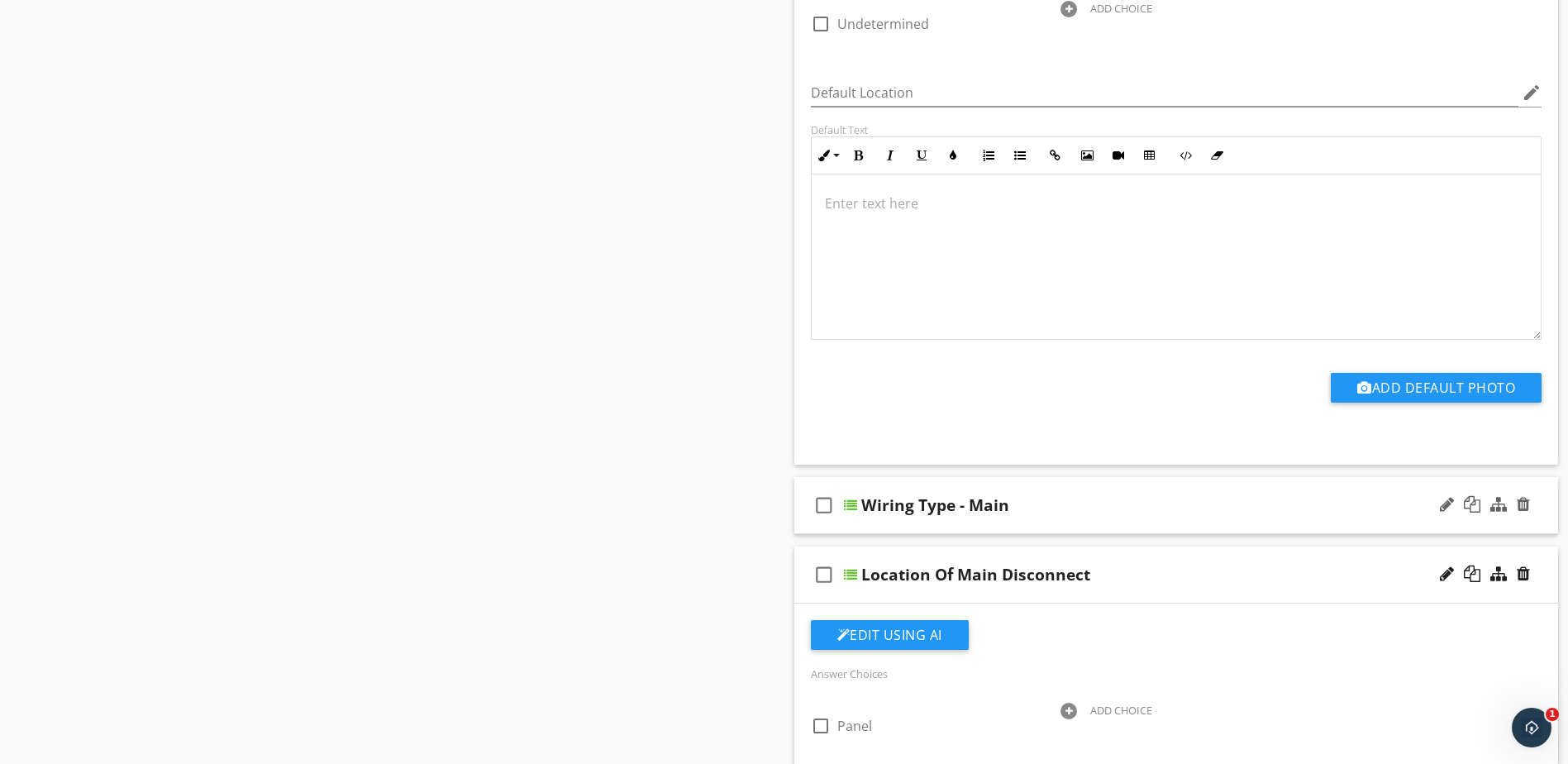
click at [852, 498] on div at bounding box center [851, 505] width 13 height 13
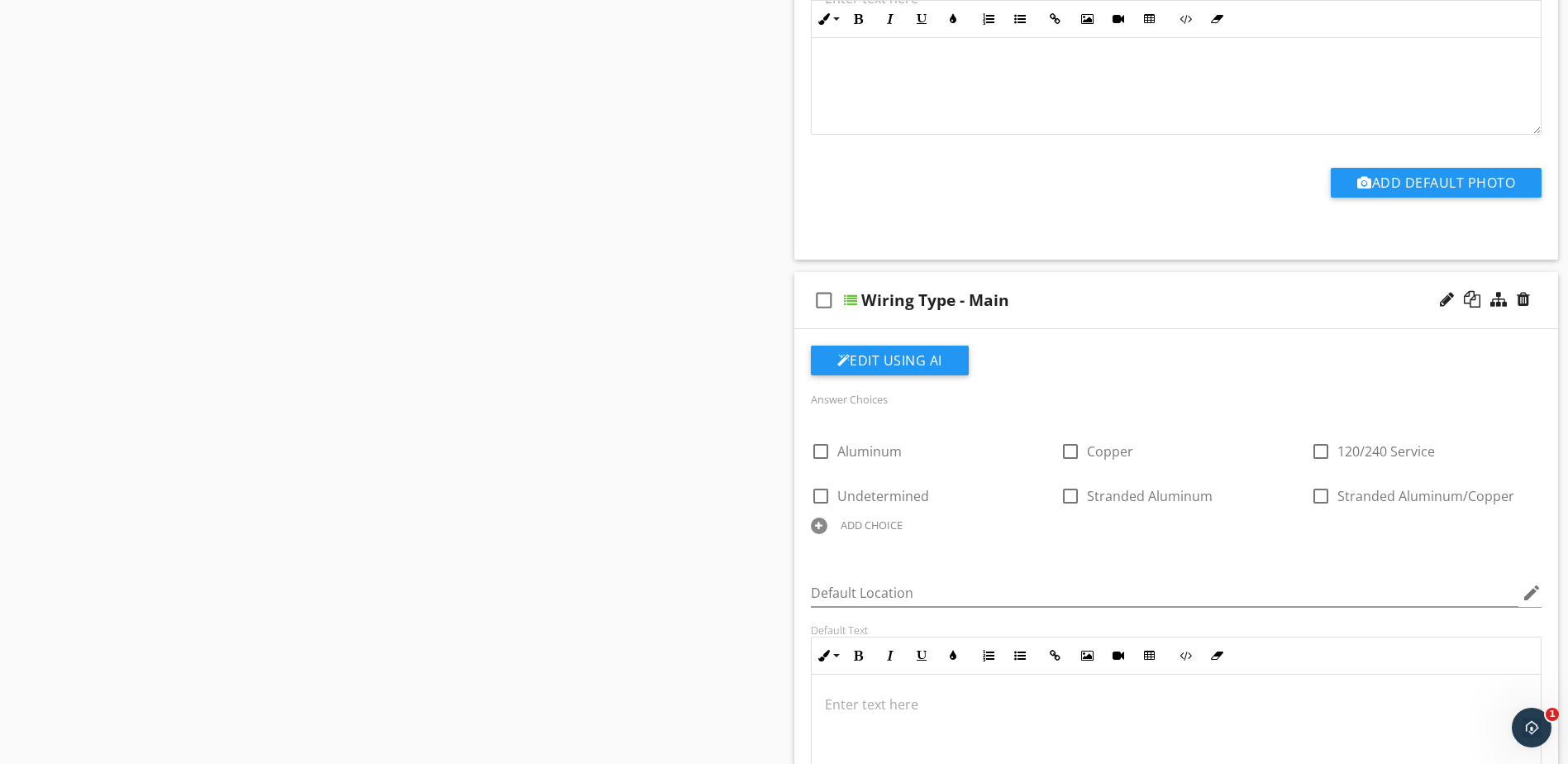
scroll to position [5986, 0]
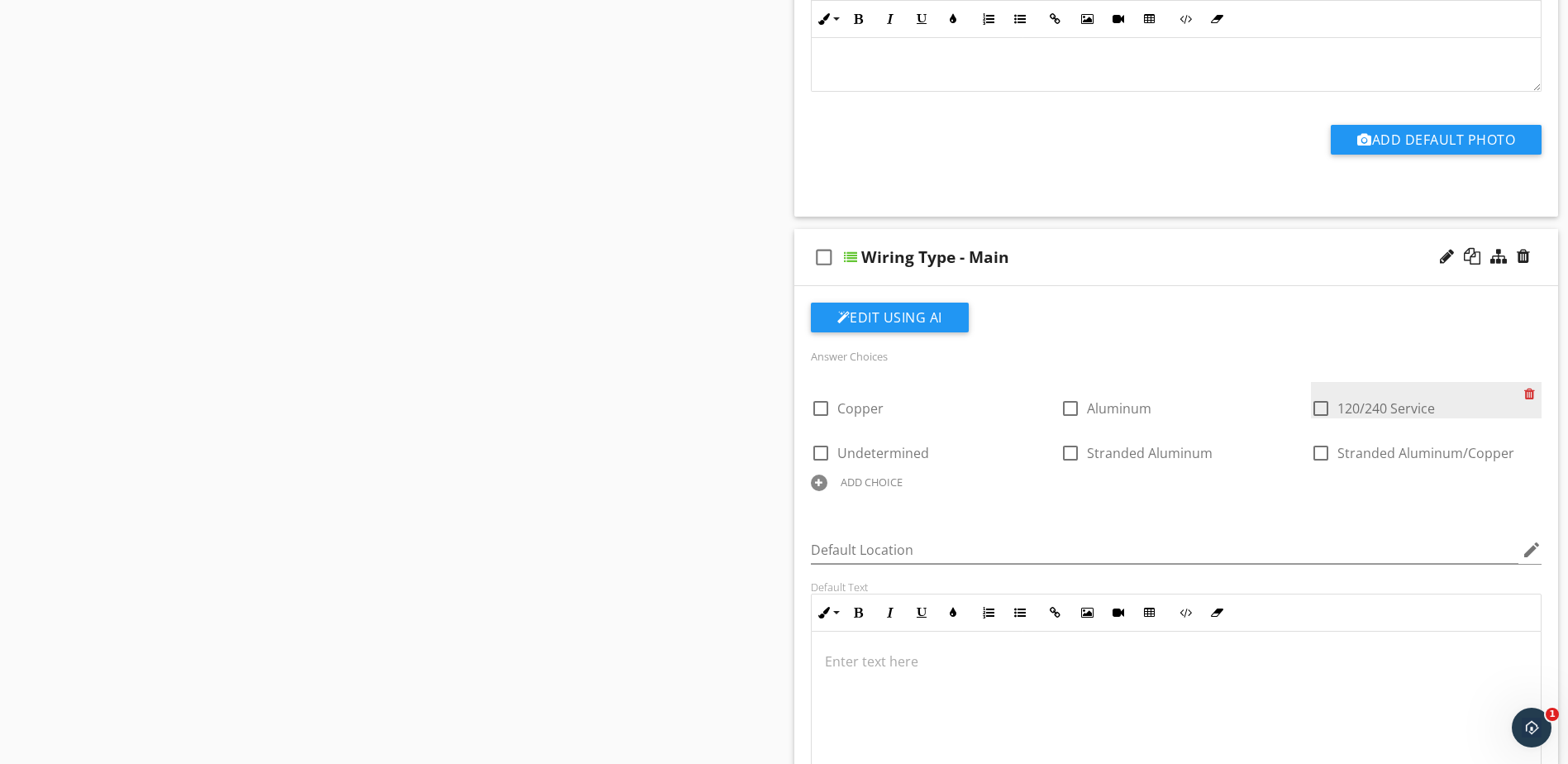
click at [1533, 382] on div at bounding box center [1532, 394] width 17 height 23
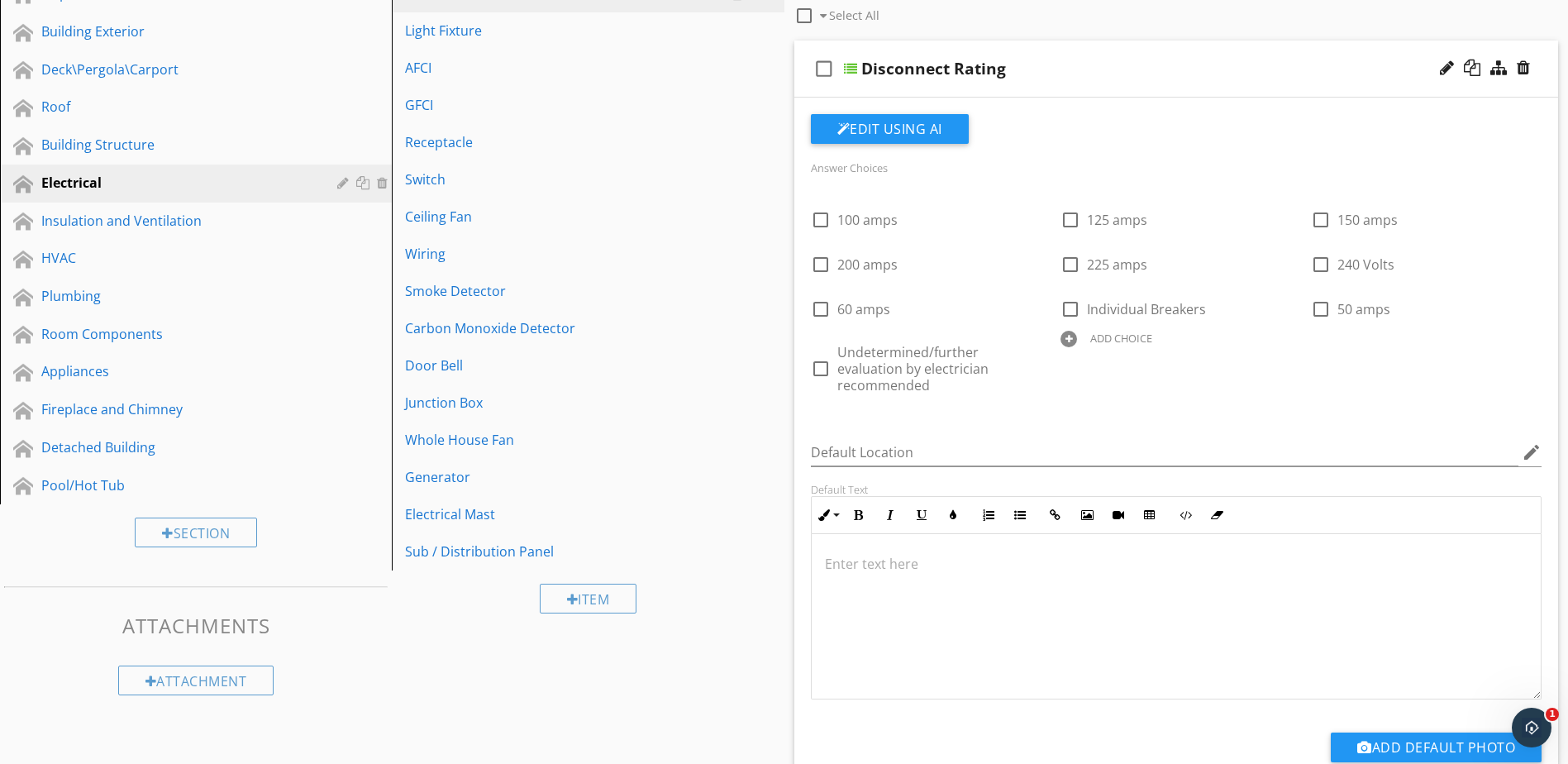
scroll to position [191, 0]
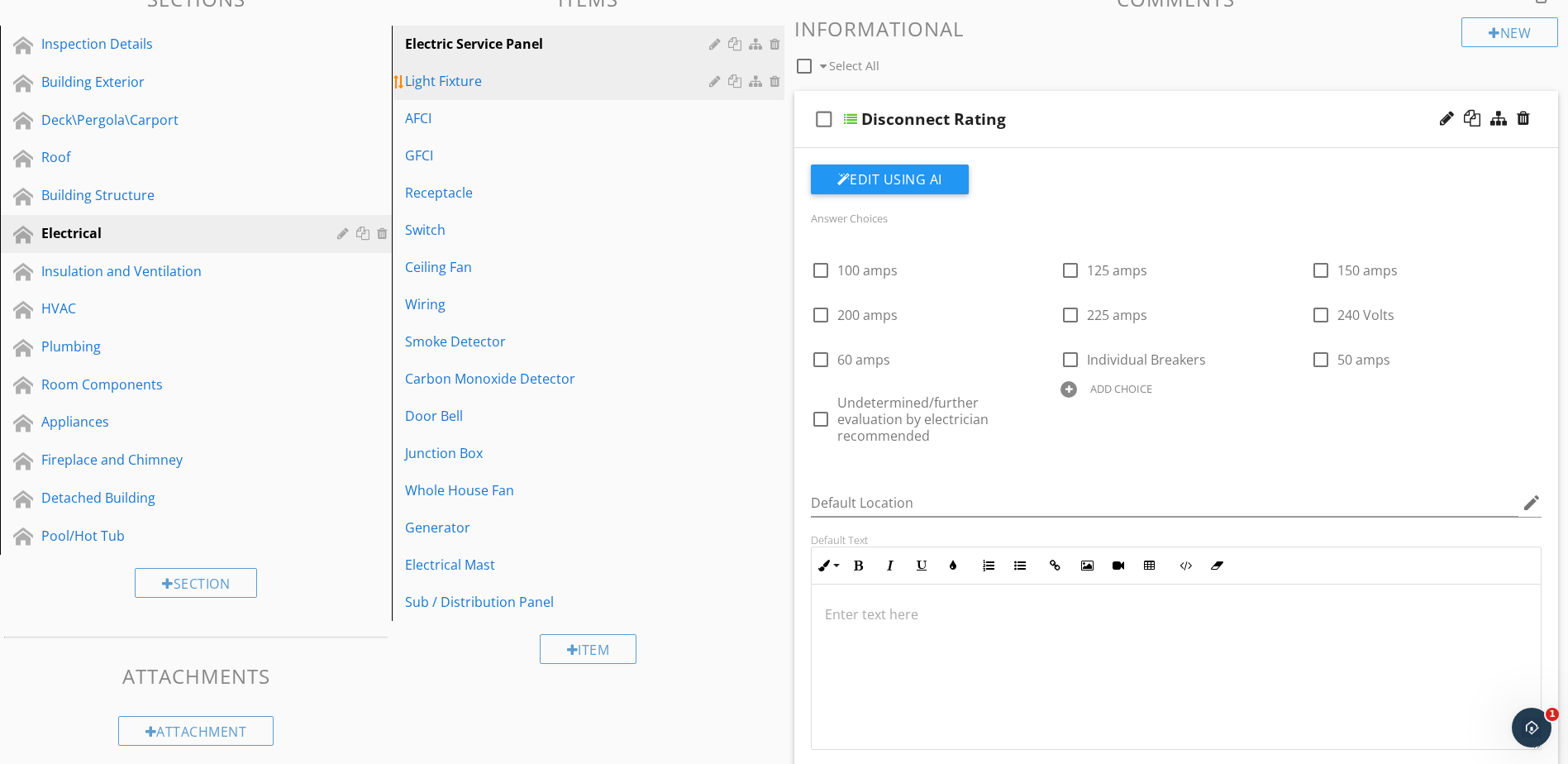
click at [453, 90] on div "Light Fixture" at bounding box center [559, 81] width 309 height 20
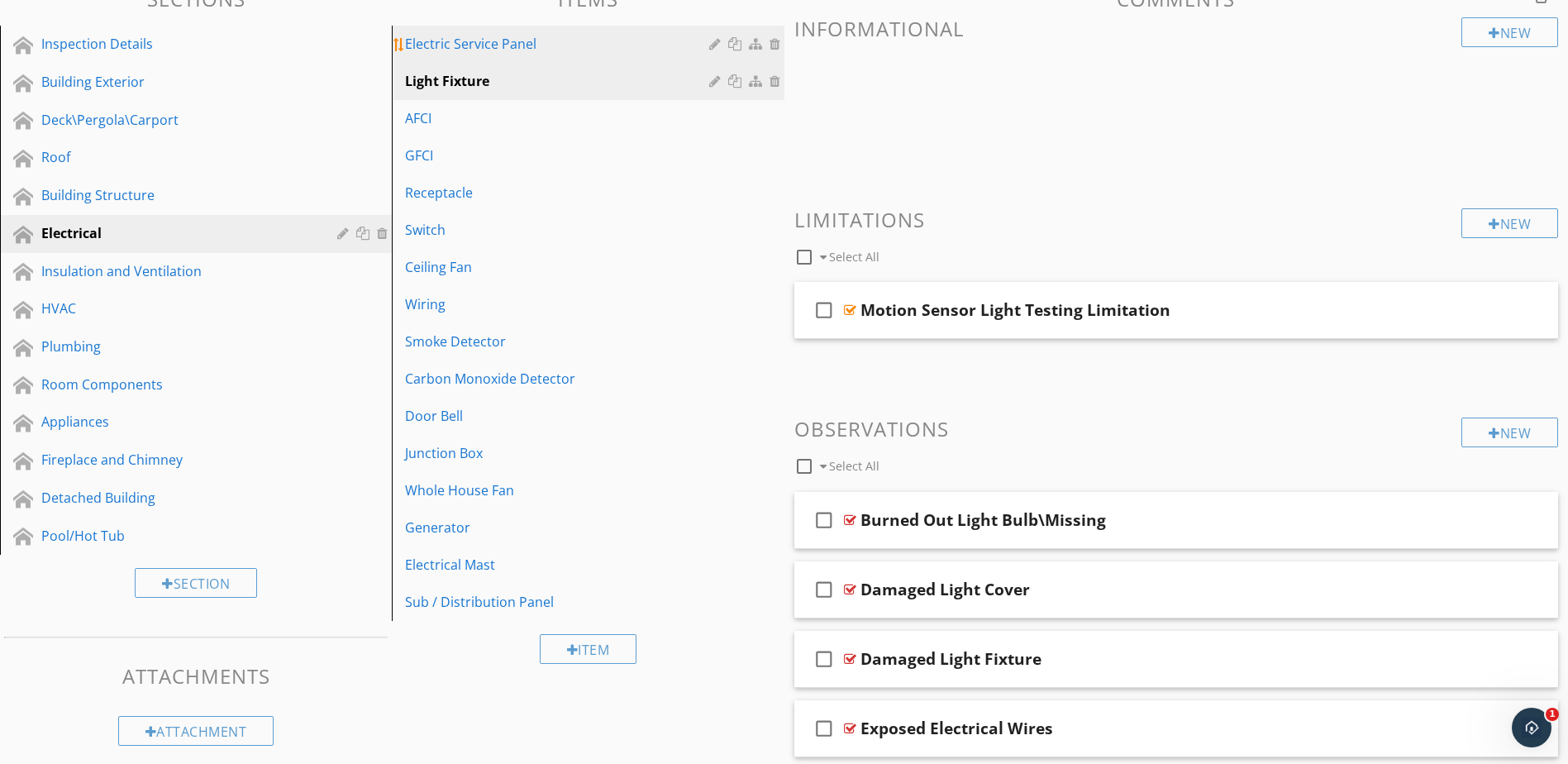
click at [477, 45] on div "Electric Service Panel" at bounding box center [559, 44] width 309 height 20
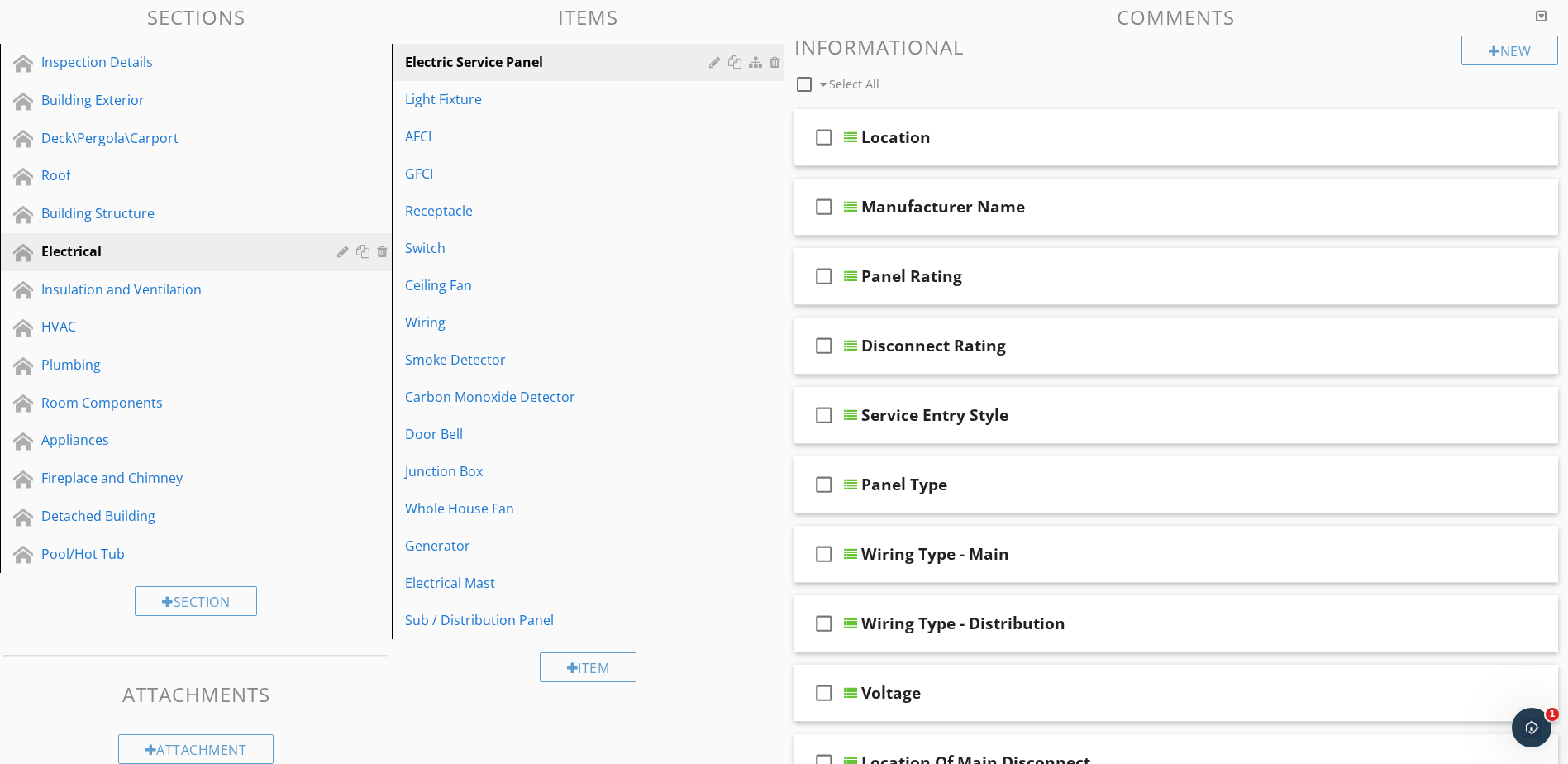
scroll to position [107, 0]
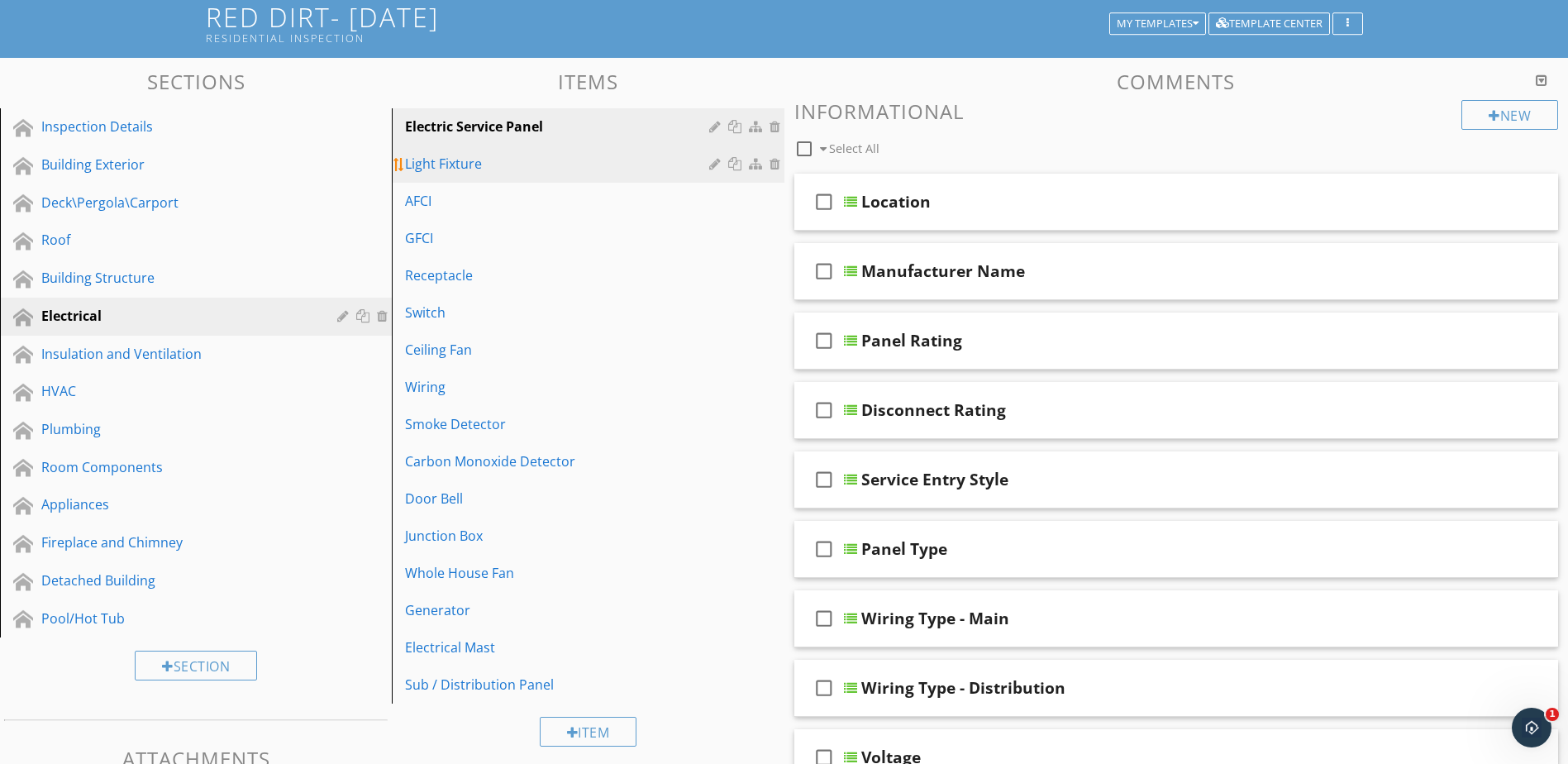
click at [619, 174] on div "Light Fixture" at bounding box center [559, 164] width 309 height 20
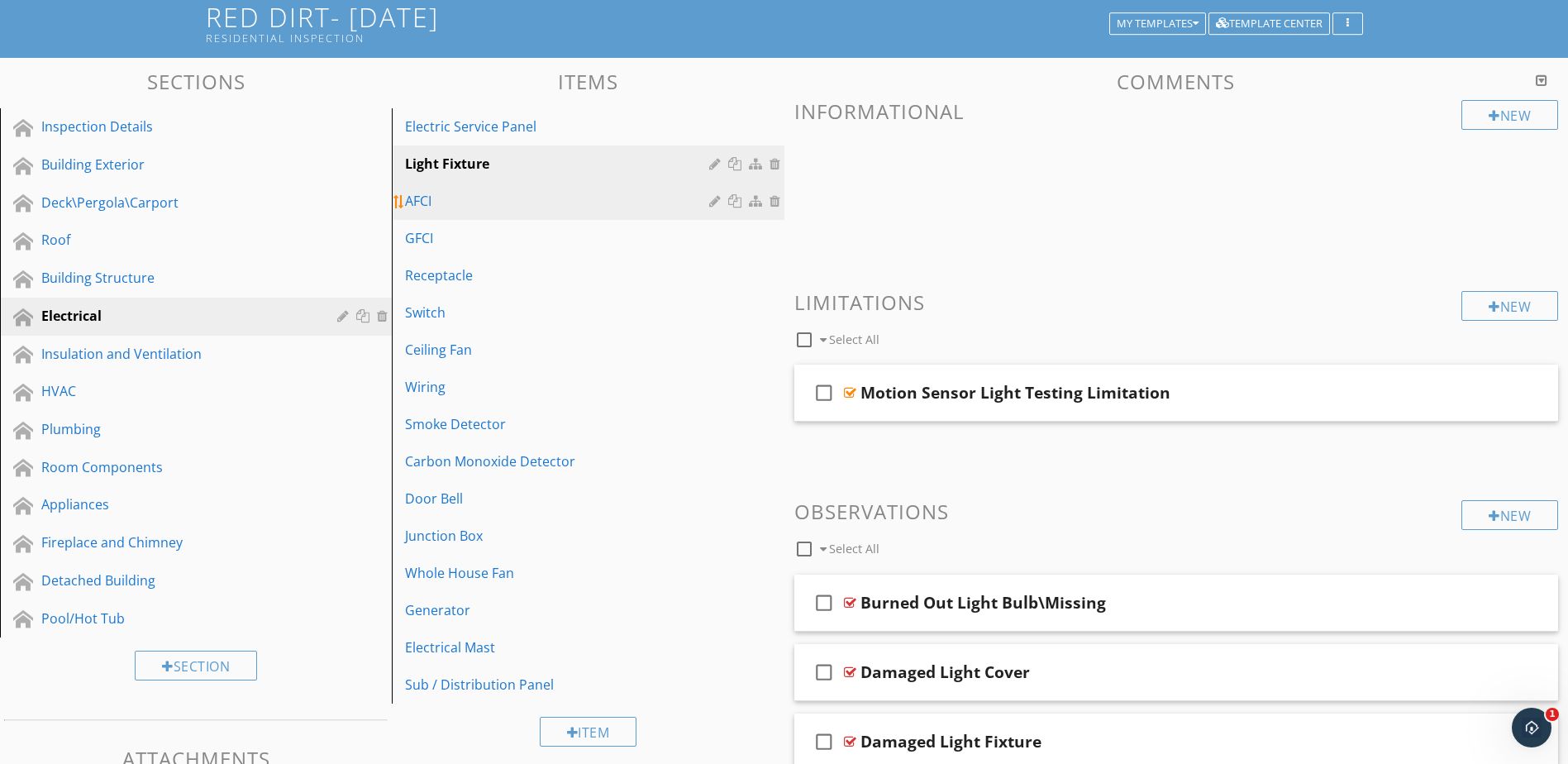
click at [616, 207] on div "AFCI" at bounding box center [559, 201] width 309 height 20
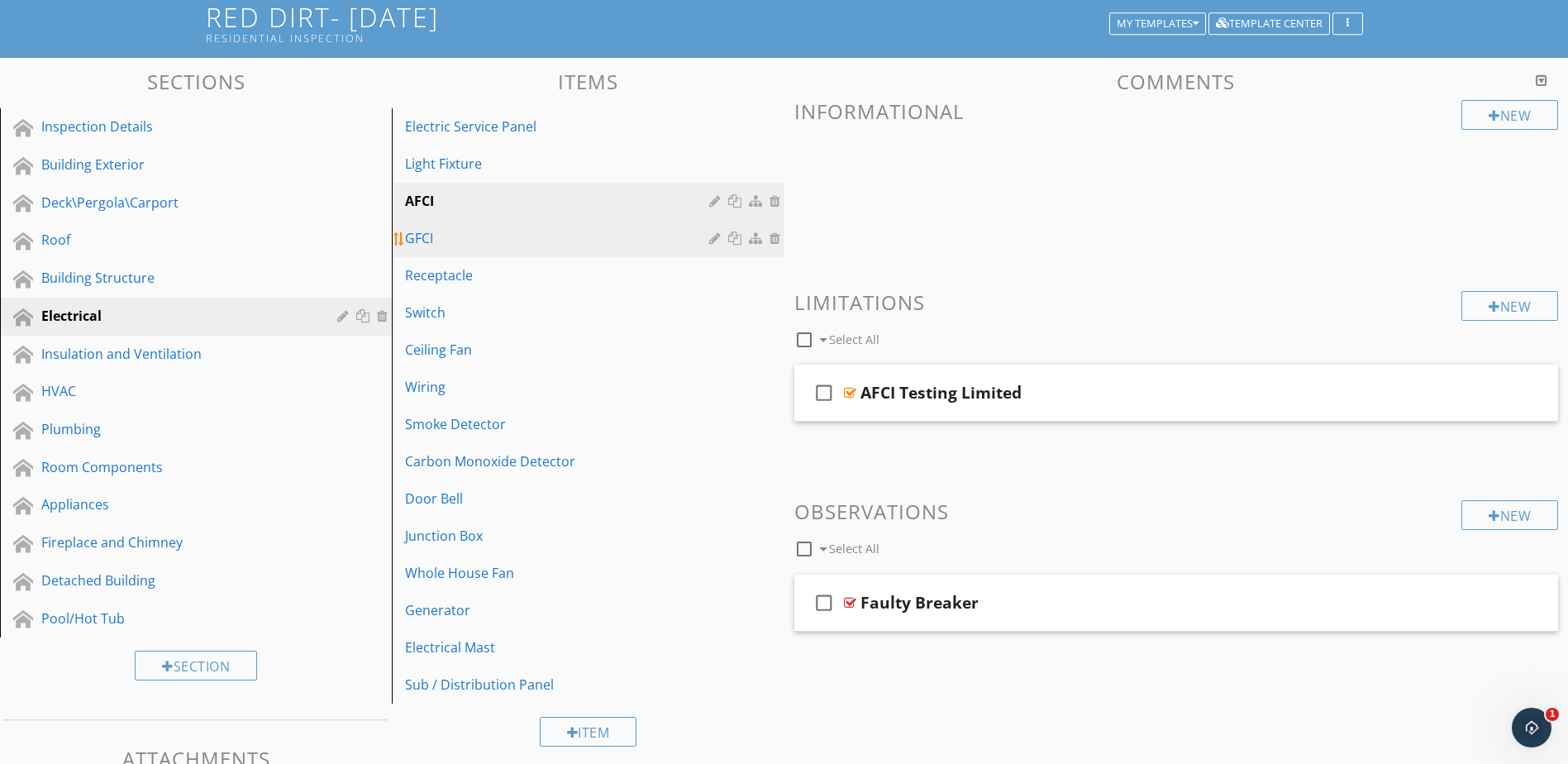
click at [614, 228] on div "GFCI" at bounding box center [559, 238] width 309 height 20
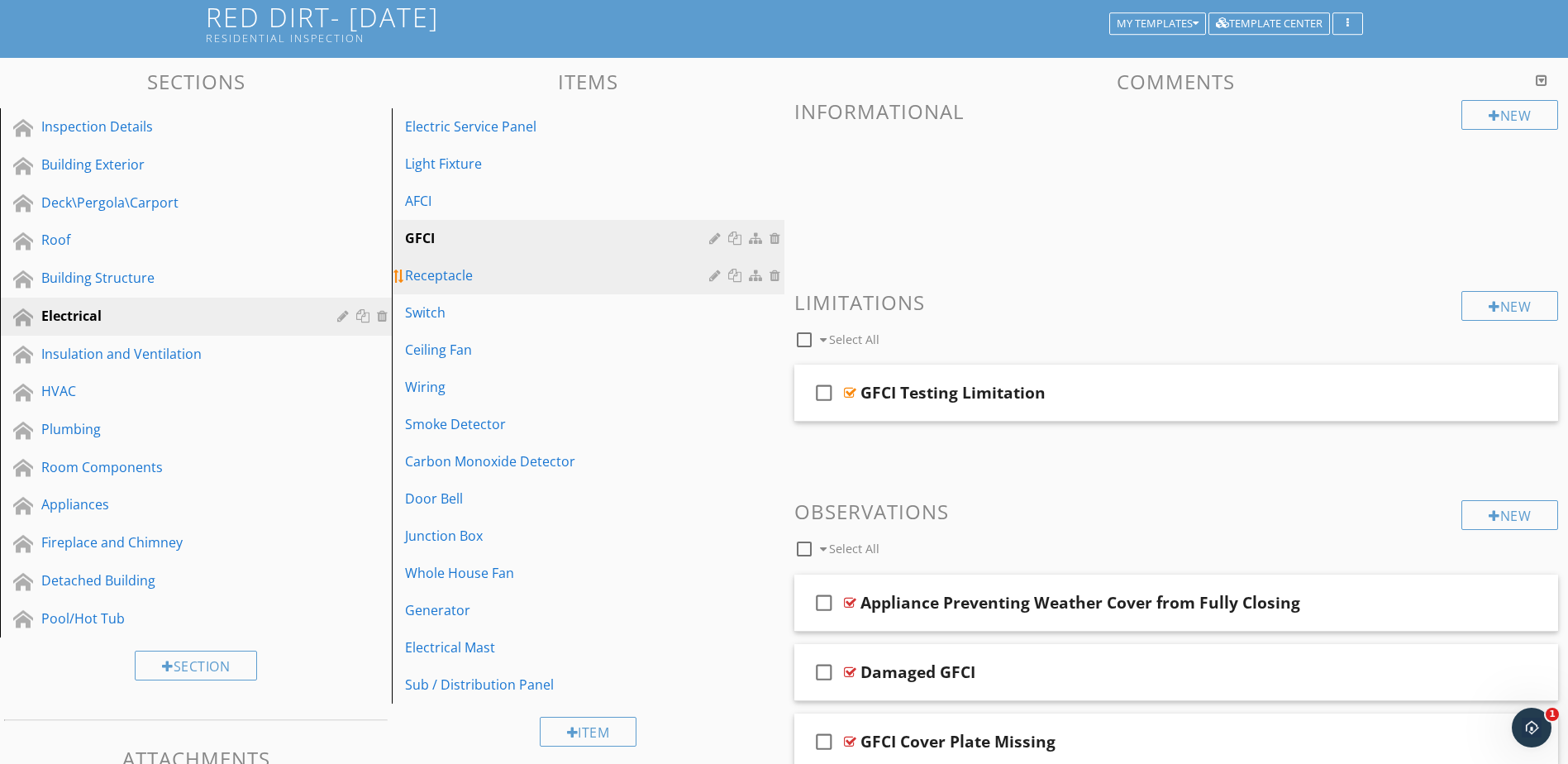
click at [606, 265] on link "Receptacle" at bounding box center [590, 275] width 387 height 37
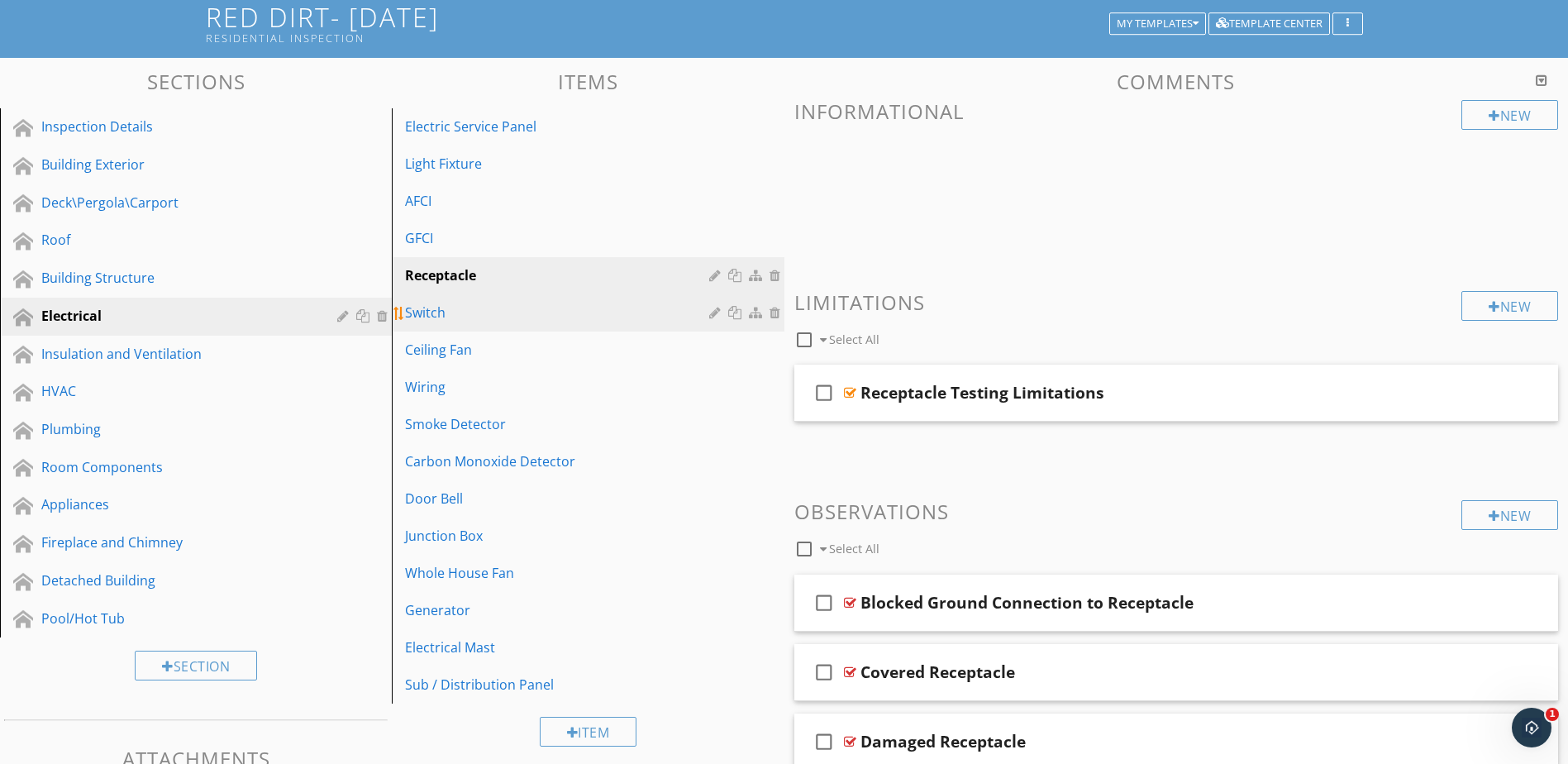
click at [605, 297] on link "Switch" at bounding box center [590, 312] width 387 height 37
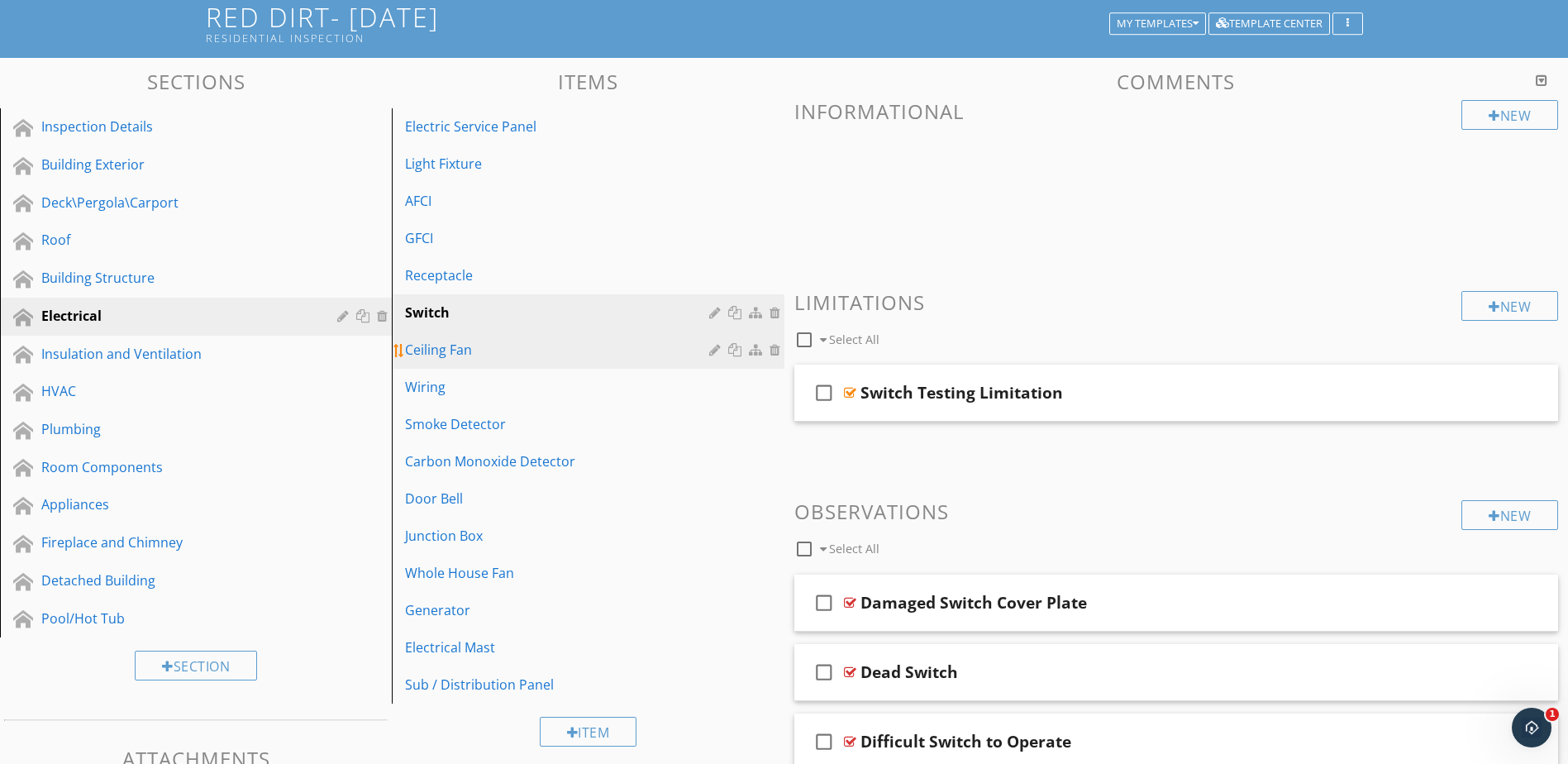
click at [597, 342] on div "Ceiling Fan" at bounding box center [559, 350] width 309 height 20
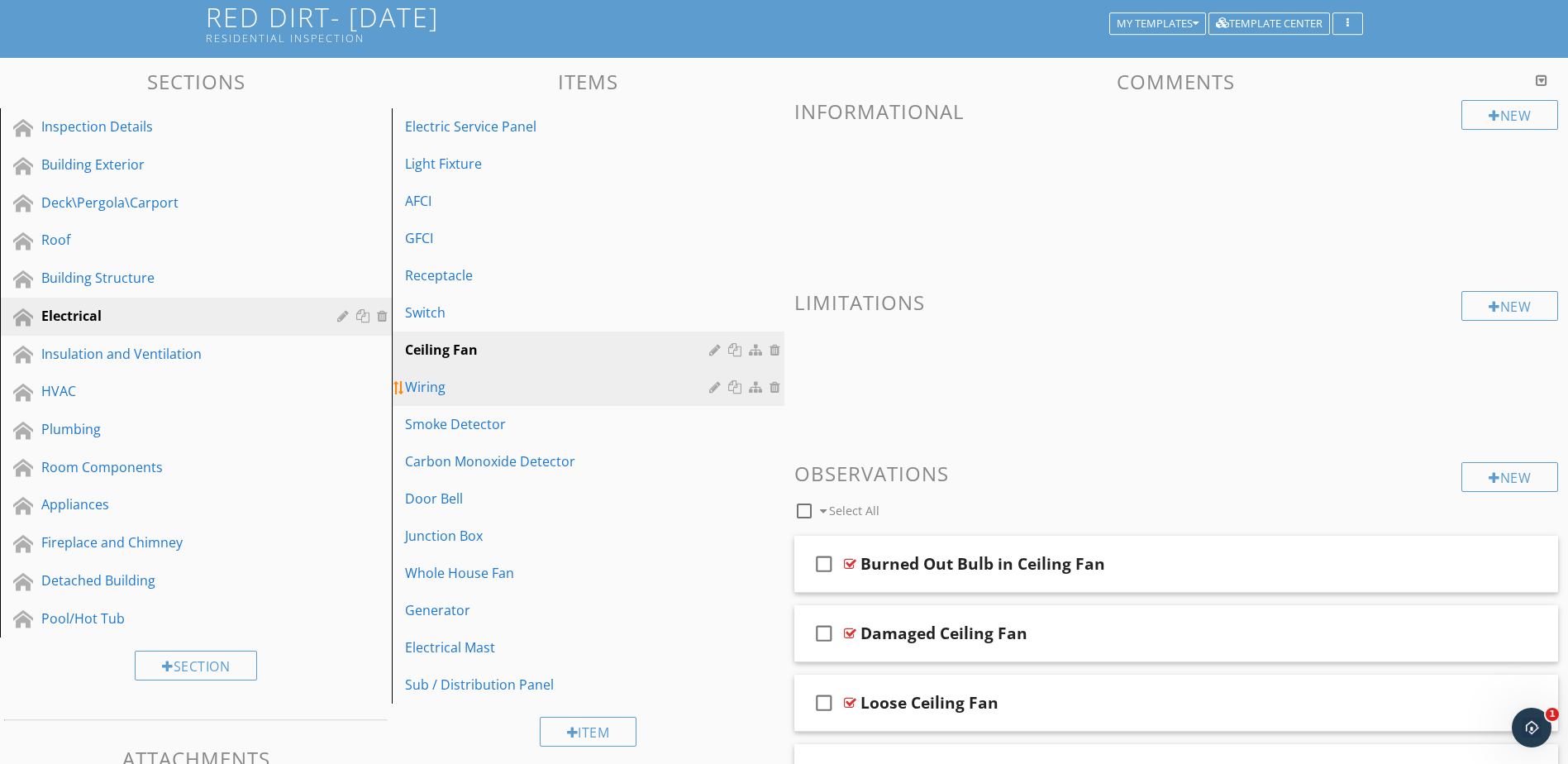
click at [595, 371] on link "Wiring" at bounding box center [590, 386] width 387 height 37
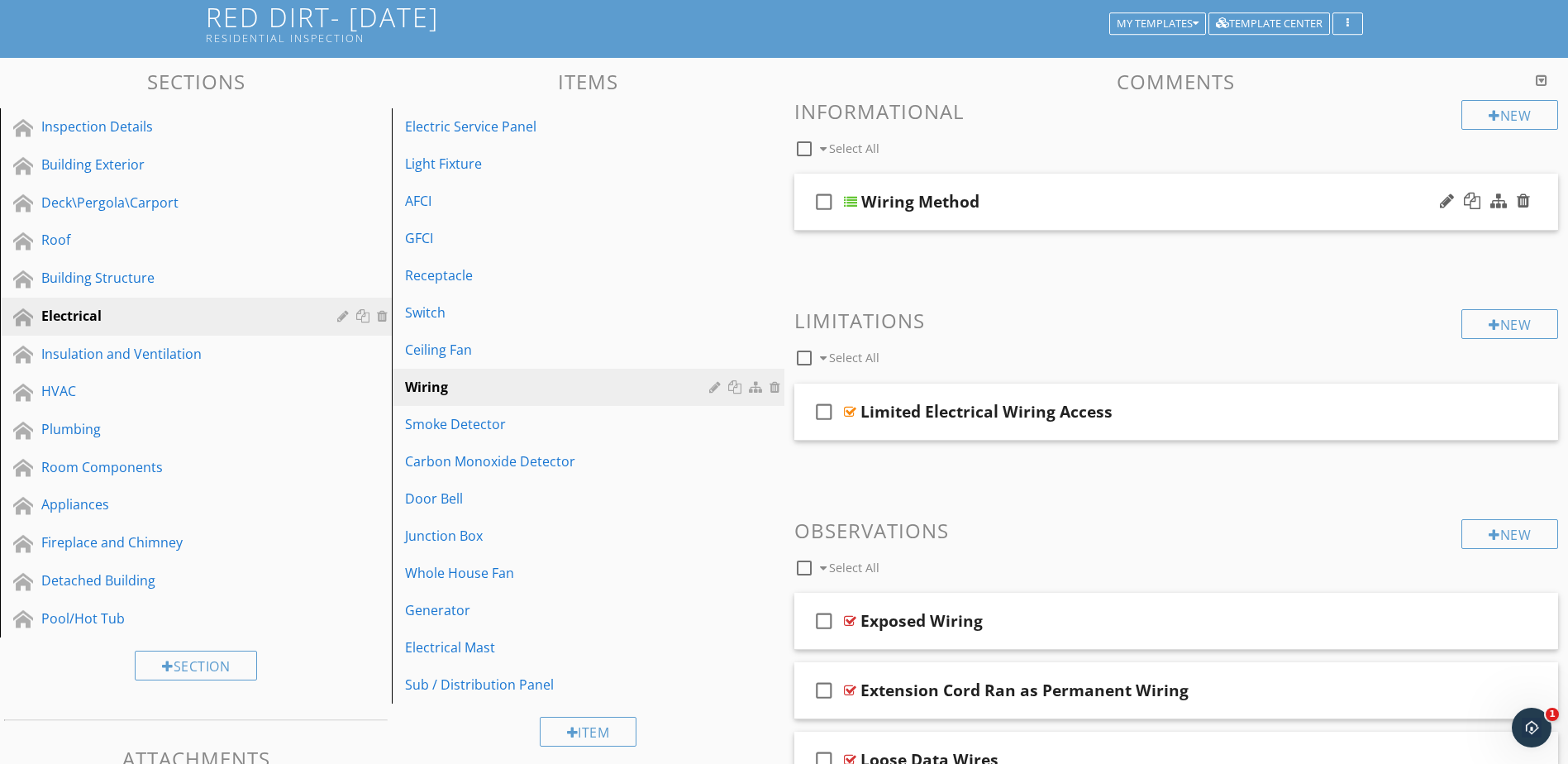
click at [856, 199] on div at bounding box center [851, 201] width 13 height 13
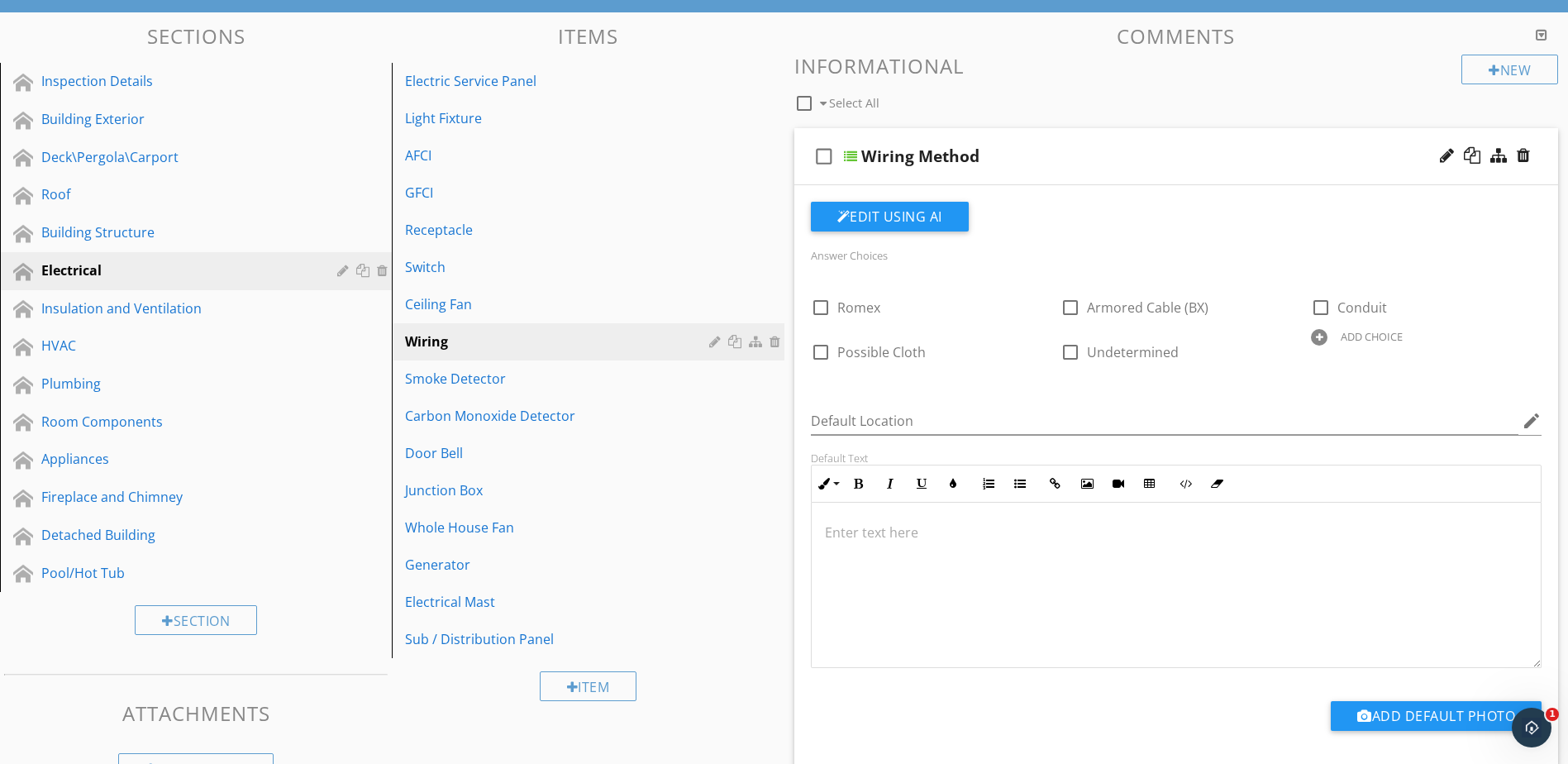
scroll to position [191, 0]
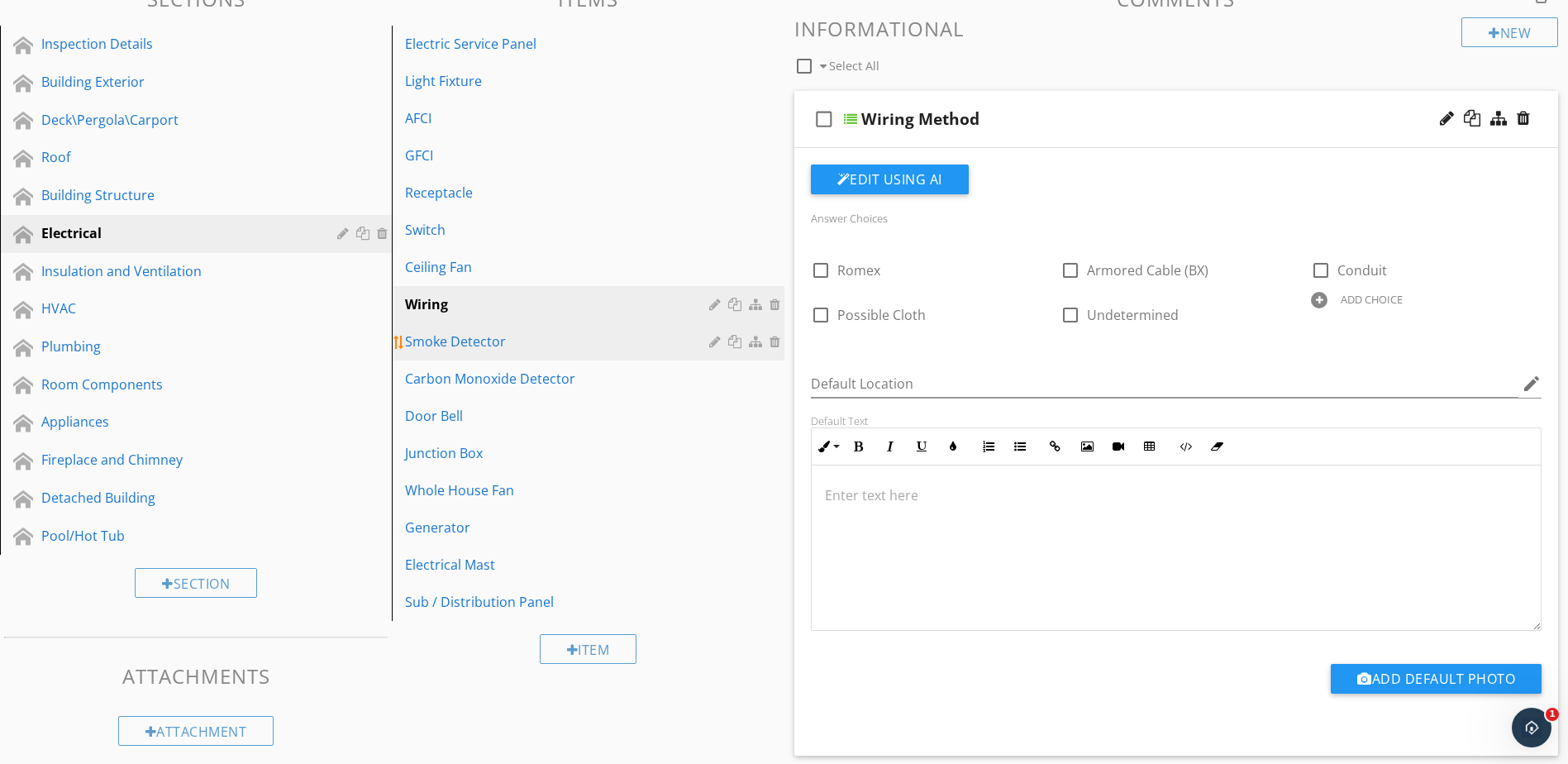
click at [570, 341] on div "Smoke Detector" at bounding box center [559, 342] width 309 height 20
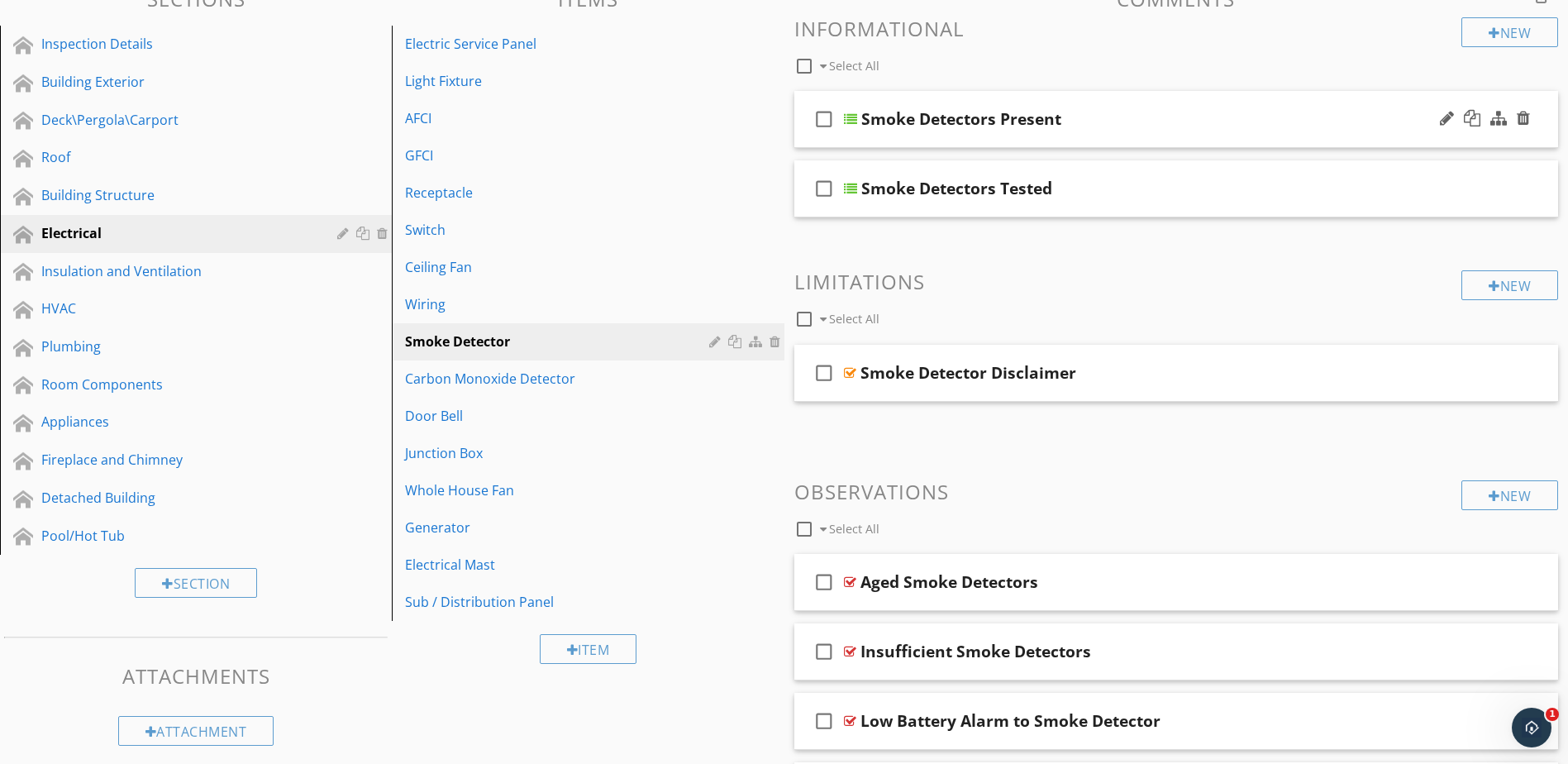
click at [849, 120] on div at bounding box center [851, 119] width 13 height 13
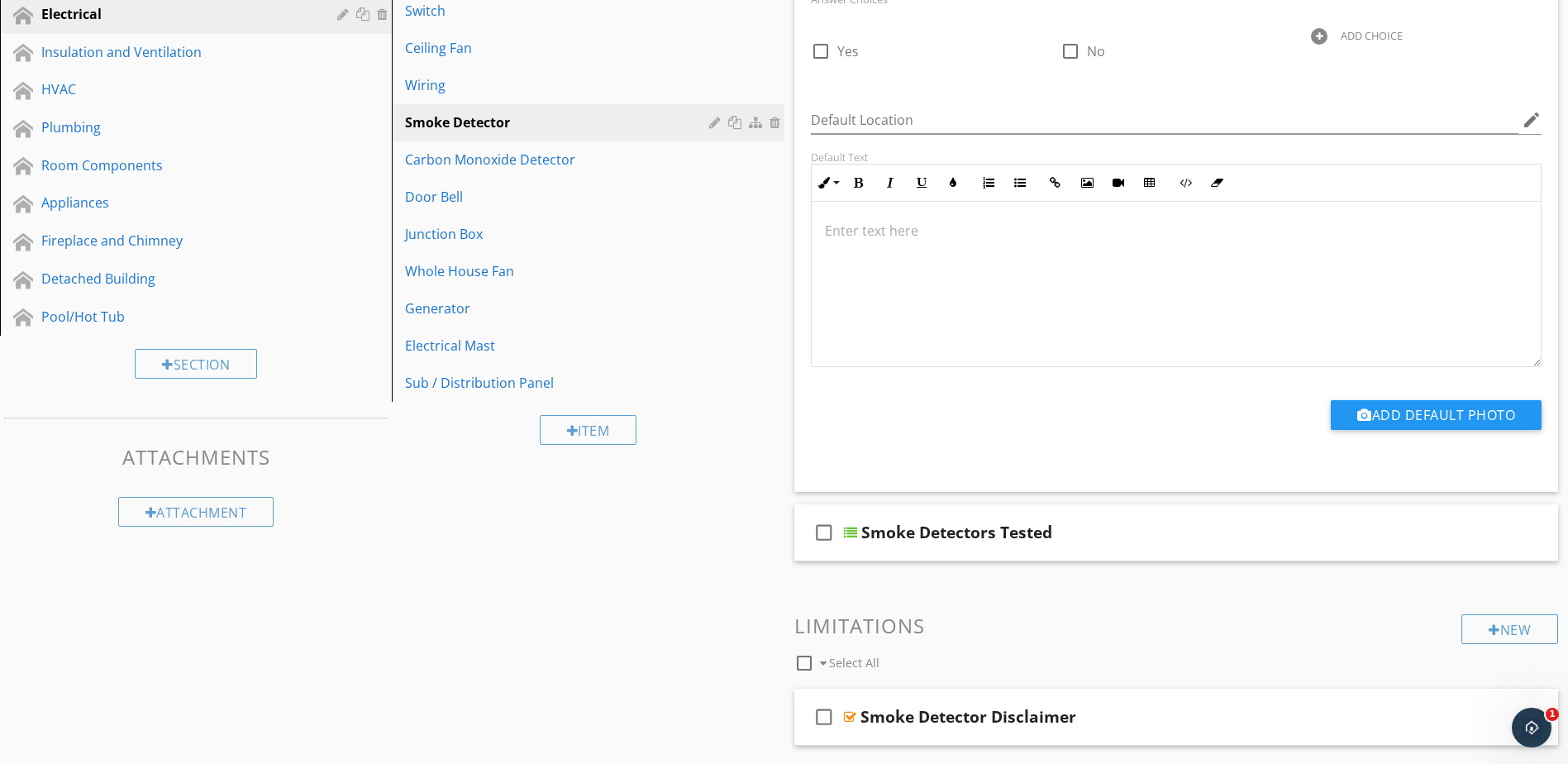
scroll to position [438, 0]
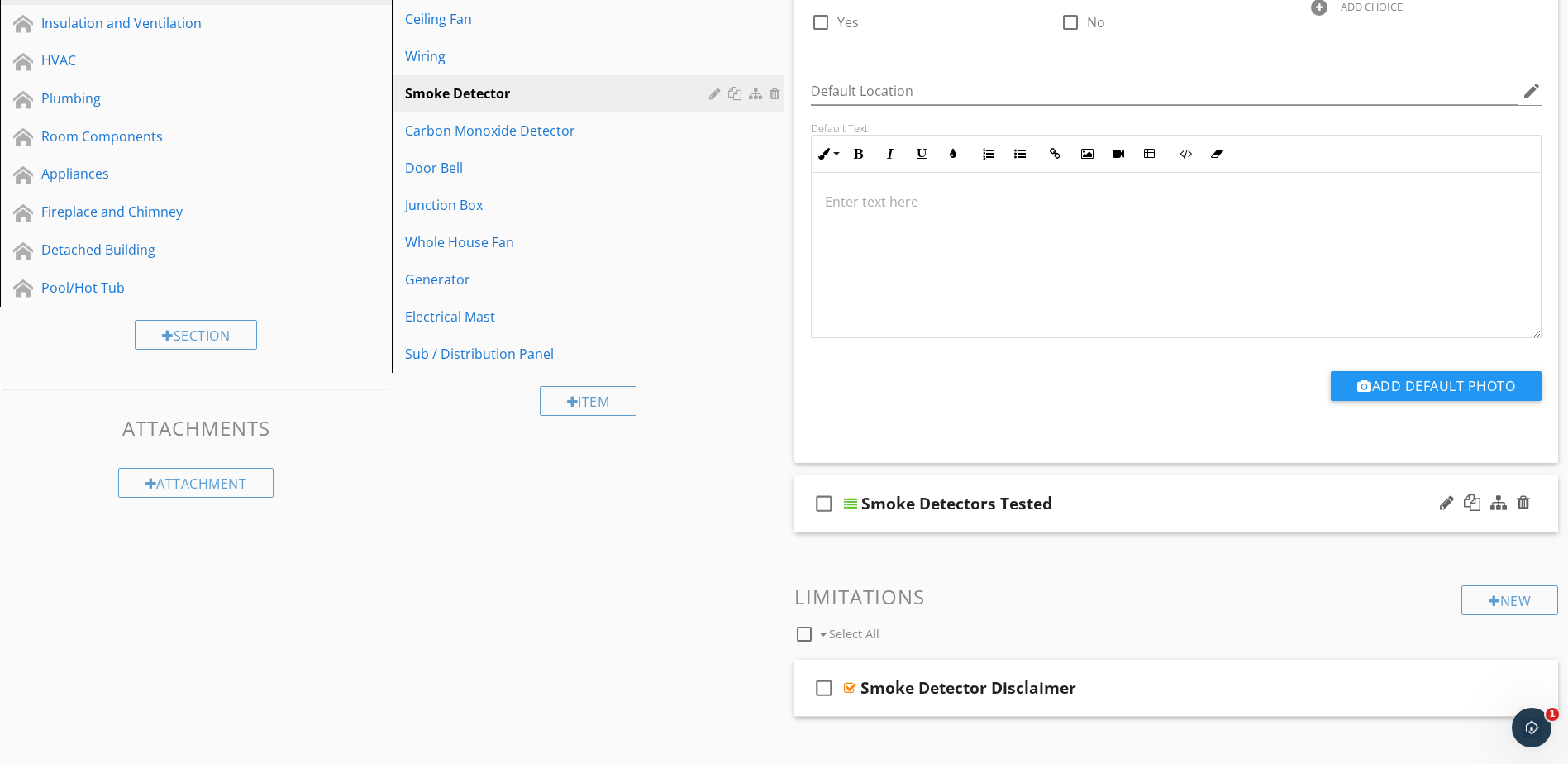
click at [850, 503] on div at bounding box center [851, 504] width 13 height 13
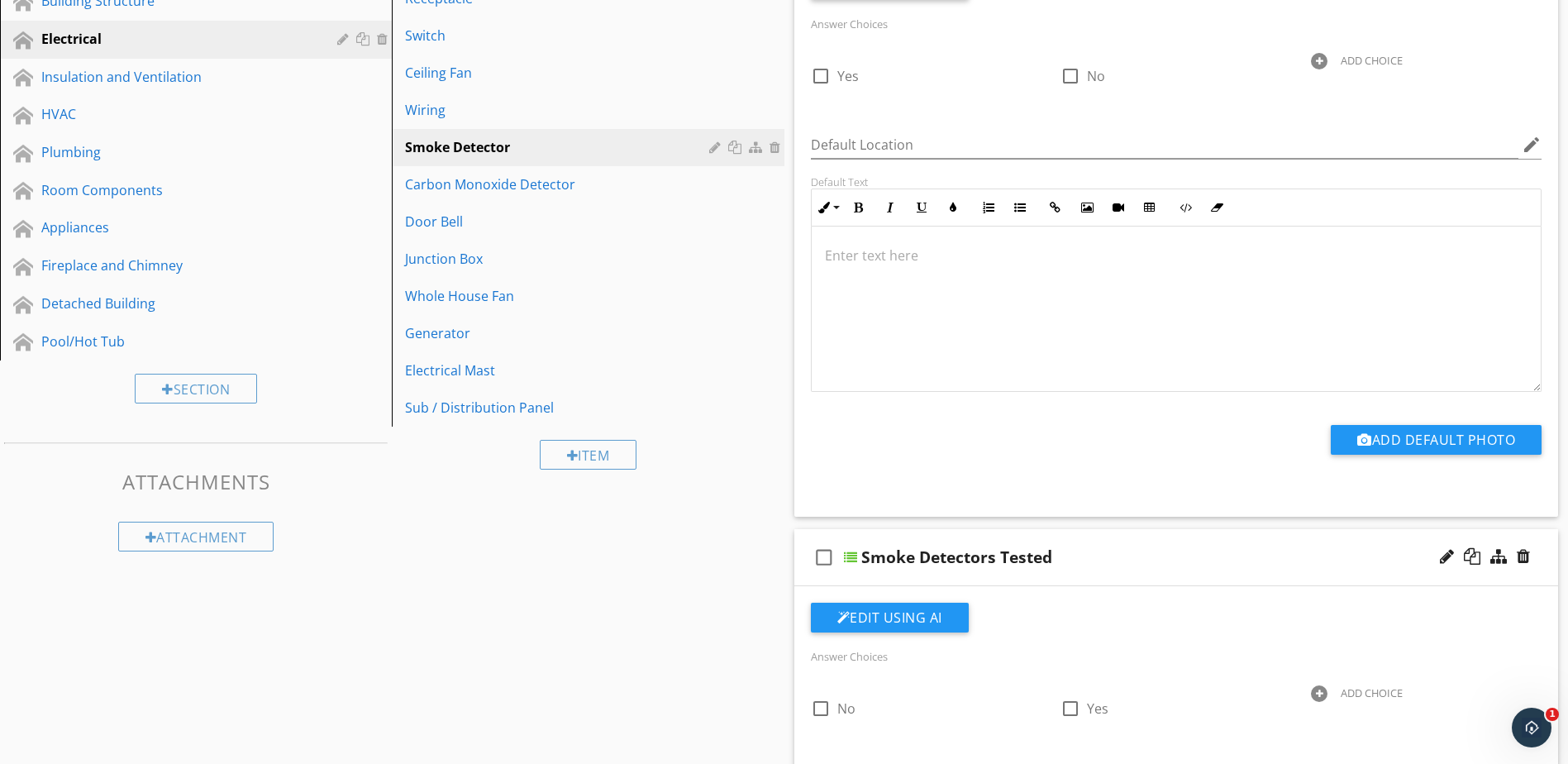
scroll to position [355, 0]
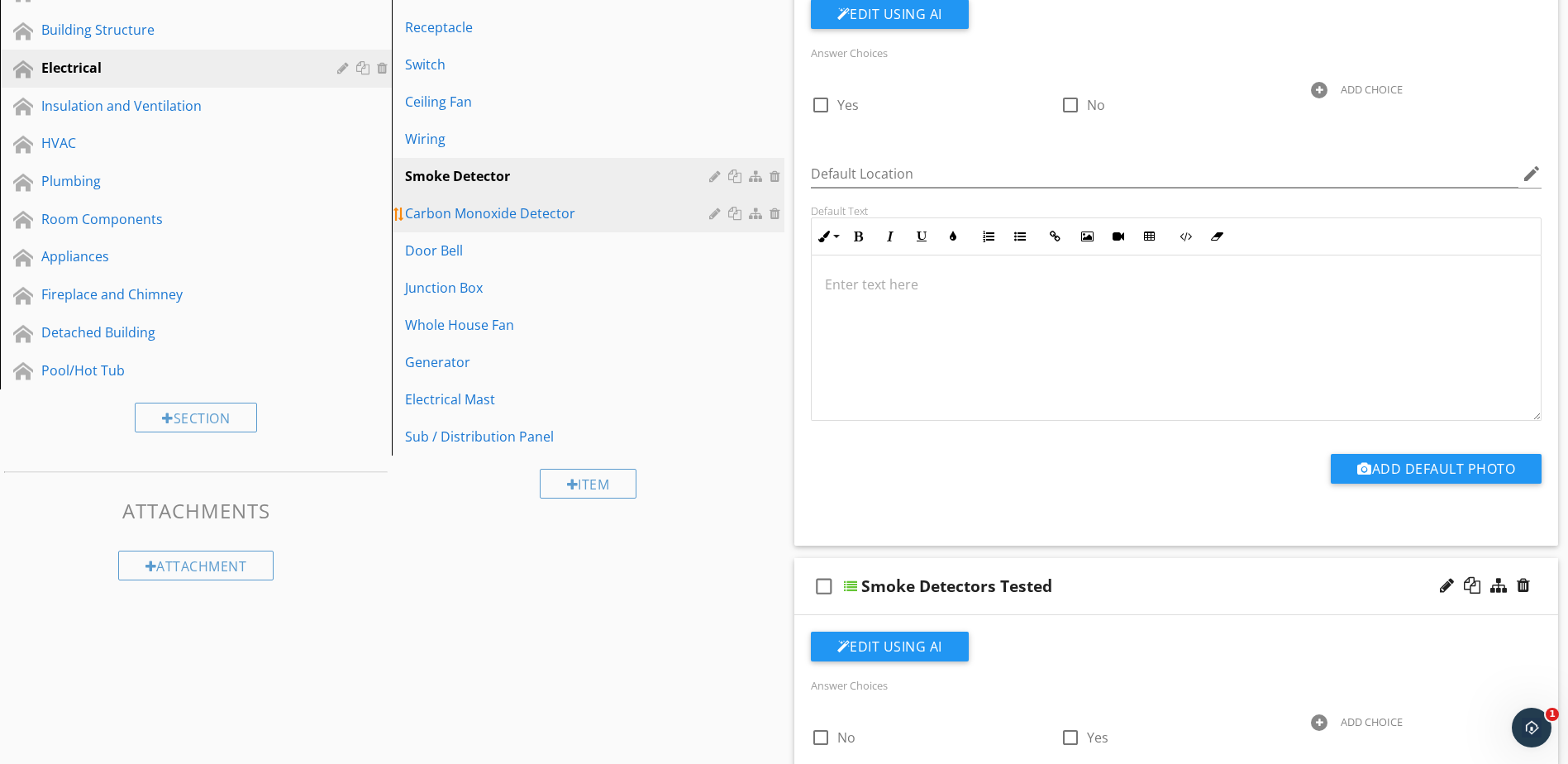
click at [530, 222] on div "Carbon Monoxide Detector" at bounding box center [559, 213] width 309 height 20
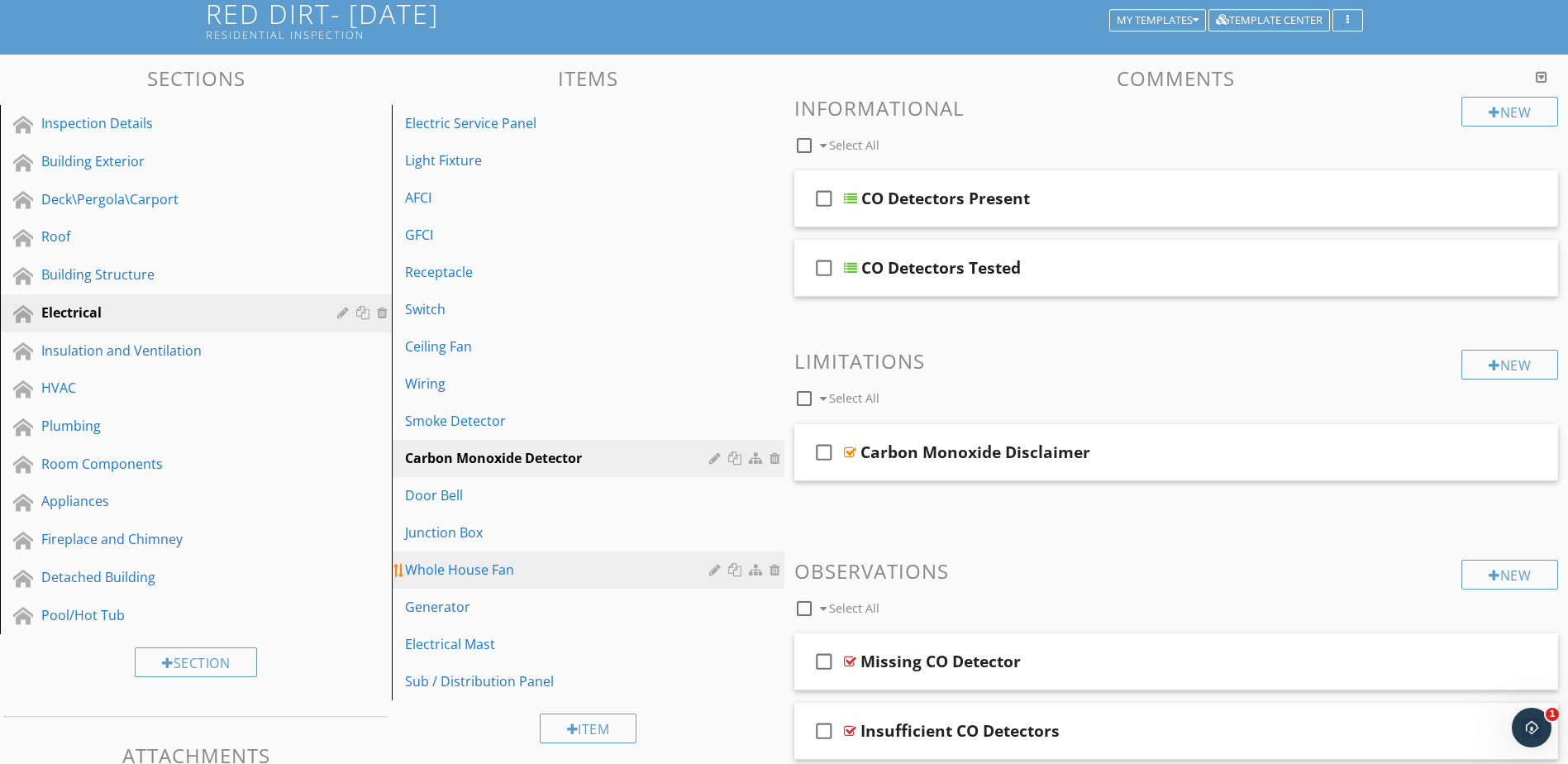
scroll to position [107, 0]
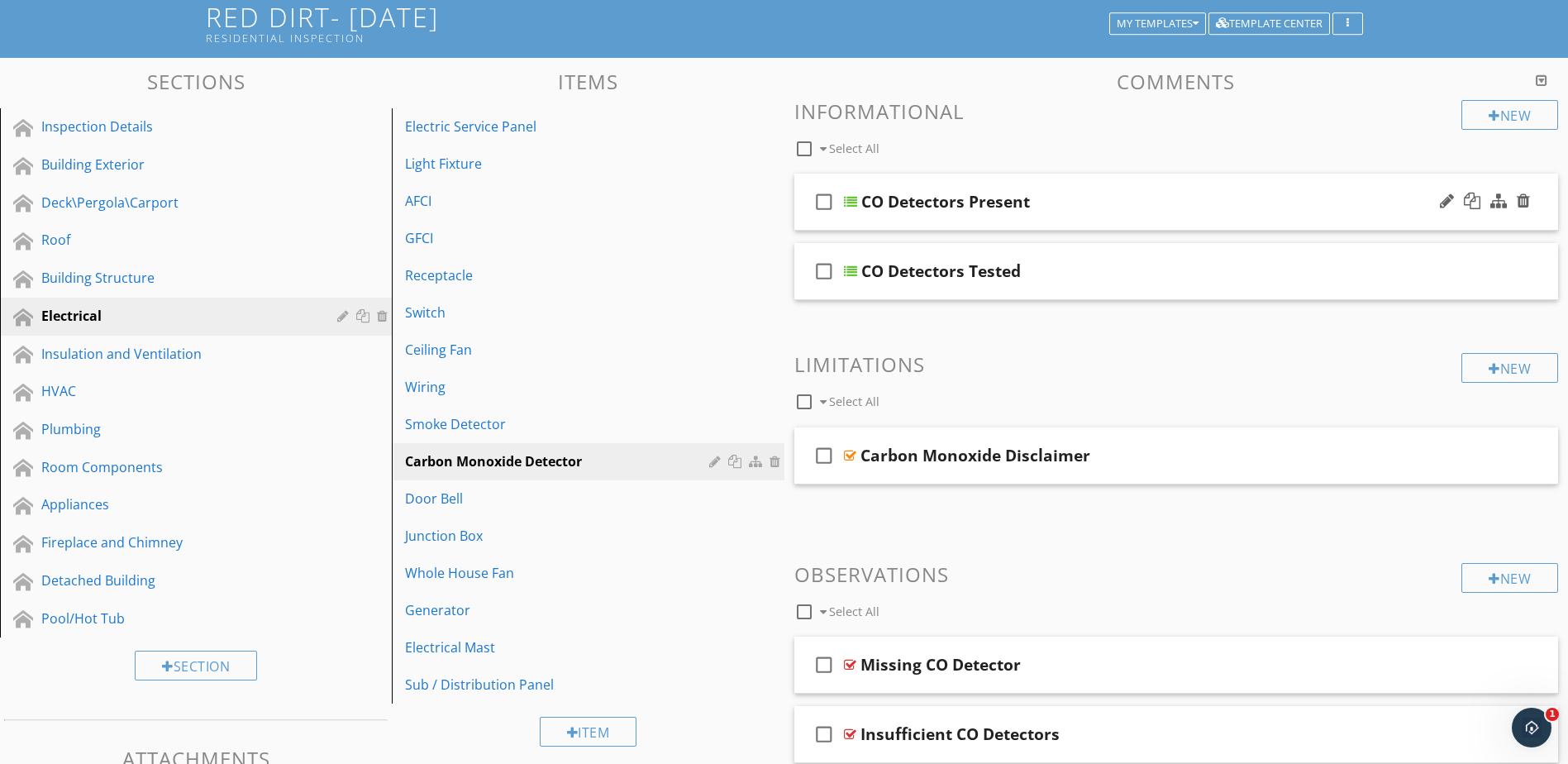
click at [852, 199] on div at bounding box center [851, 201] width 13 height 13
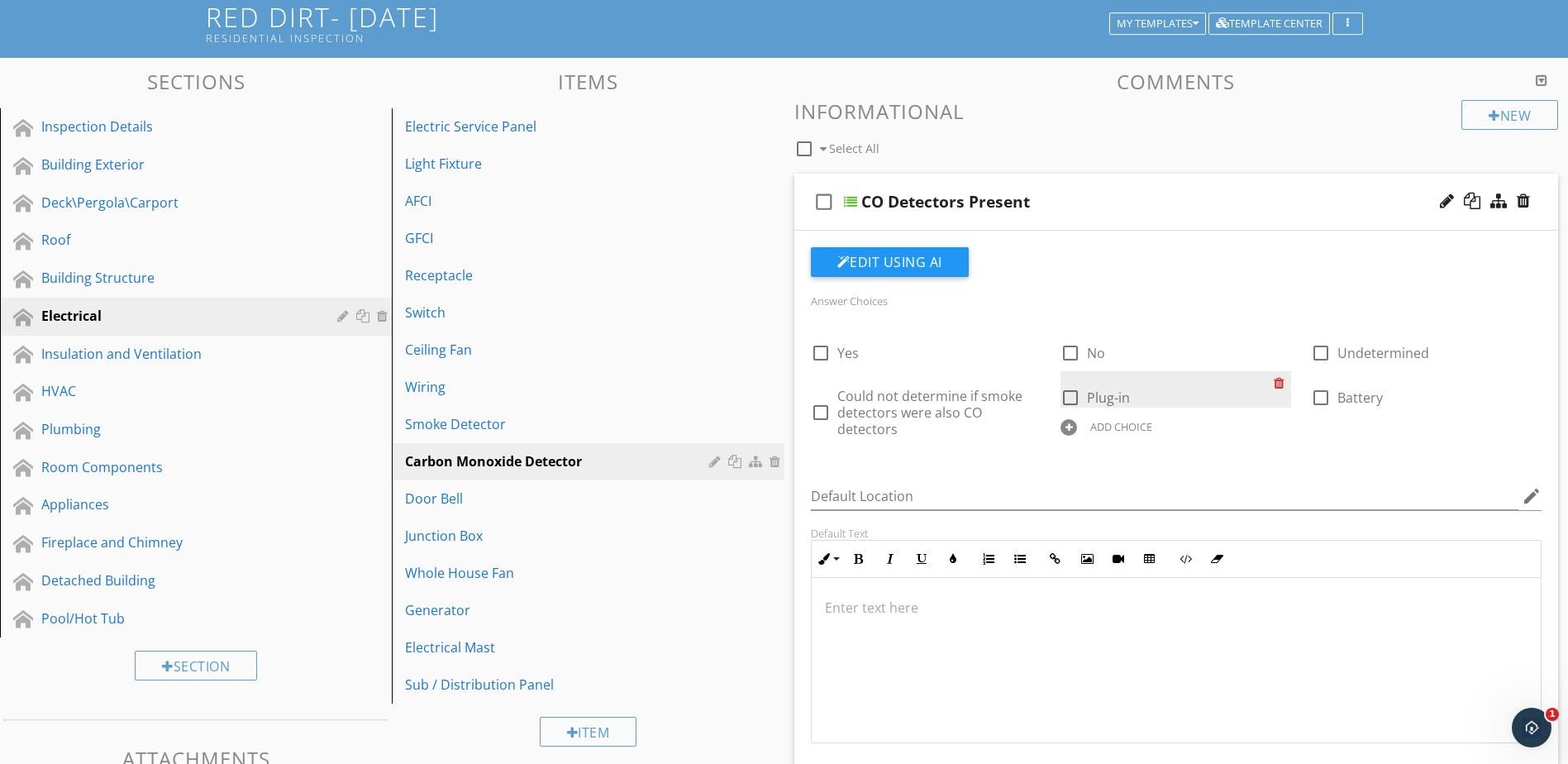
click at [1278, 384] on div at bounding box center [1282, 383] width 17 height 23
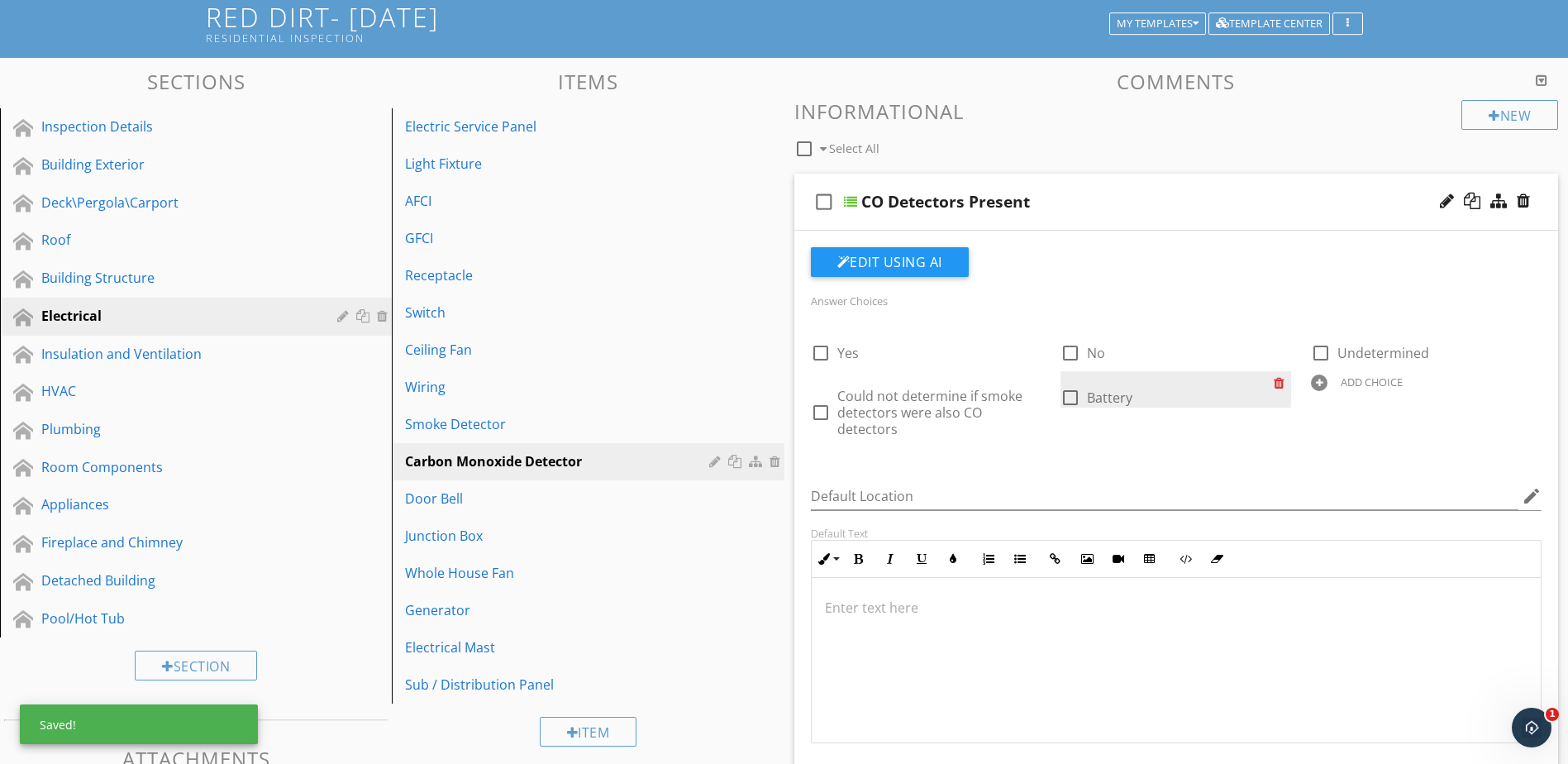
click at [1278, 384] on div at bounding box center [1282, 383] width 17 height 23
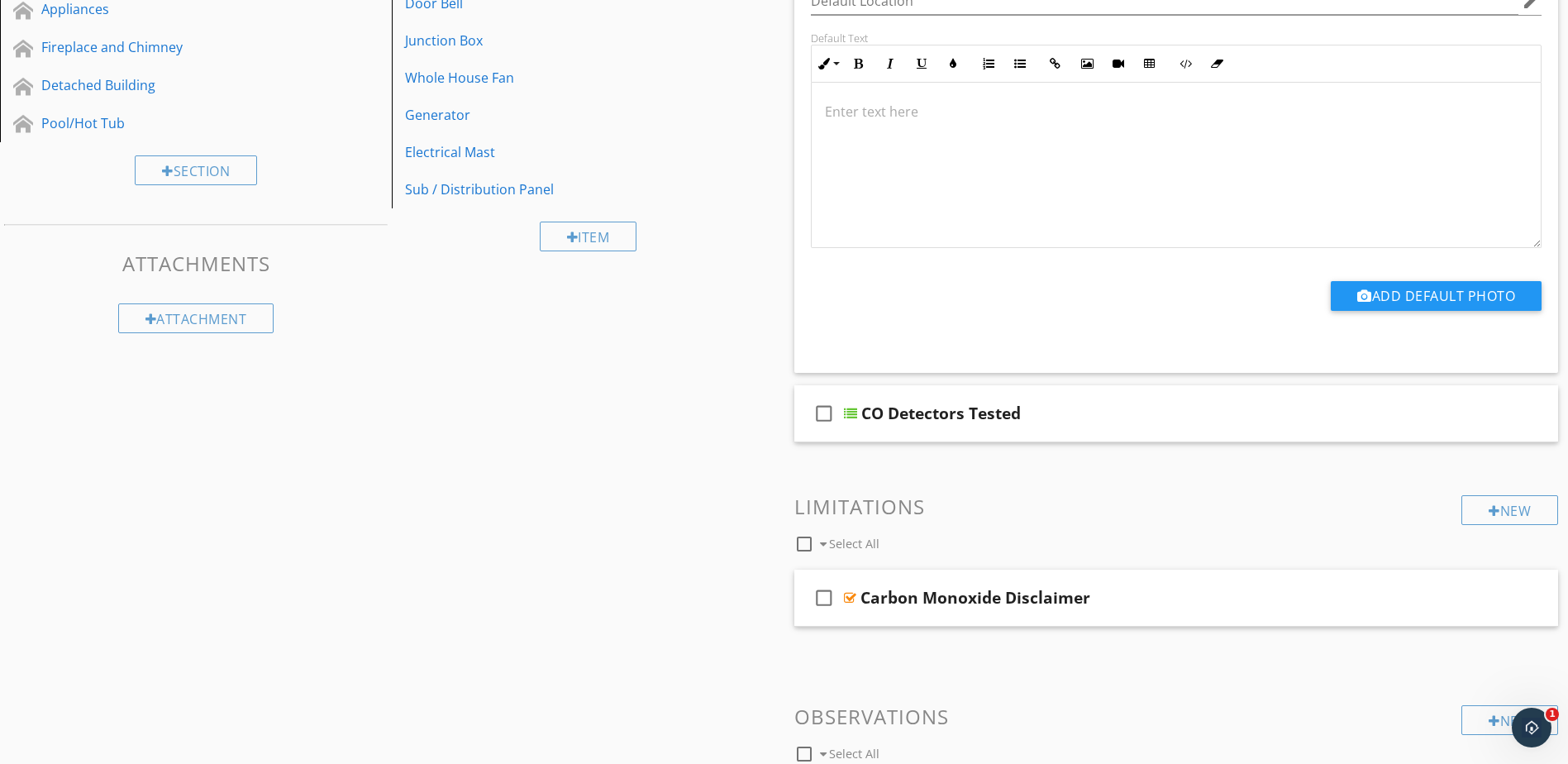
scroll to position [604, 0]
click at [848, 413] on div at bounding box center [851, 412] width 13 height 13
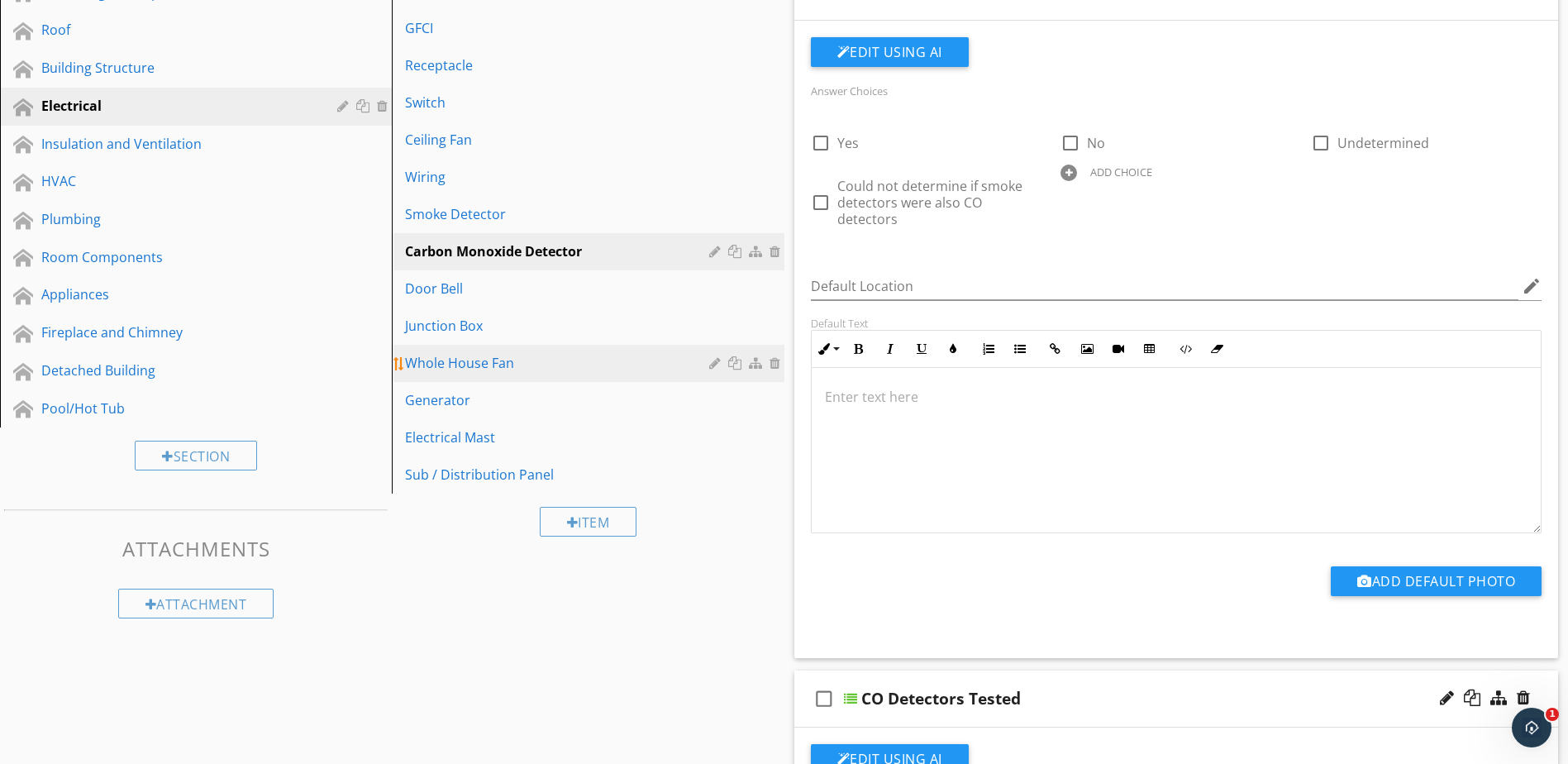
scroll to position [273, 0]
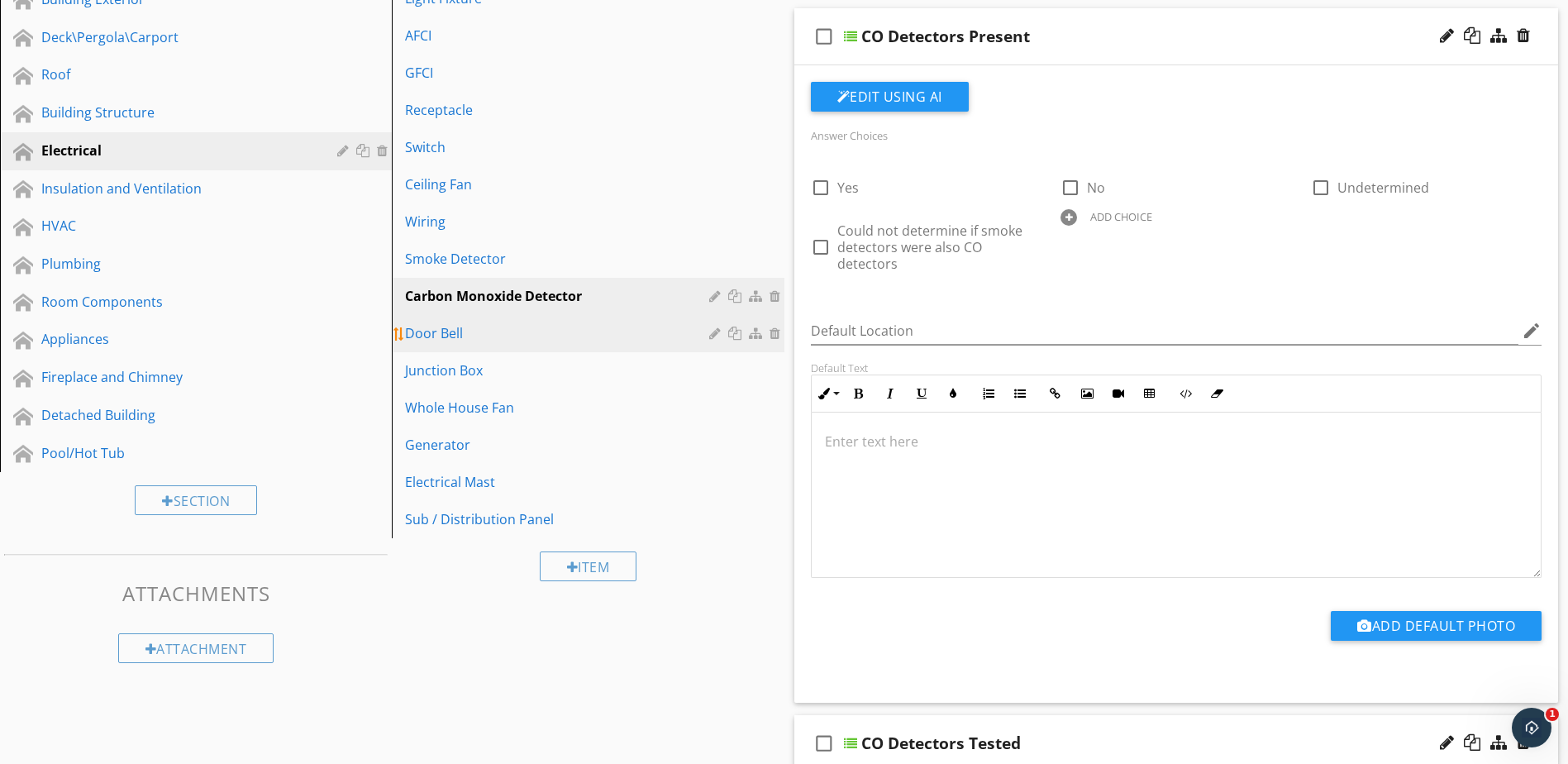
click at [663, 336] on div "Door Bell" at bounding box center [559, 333] width 309 height 20
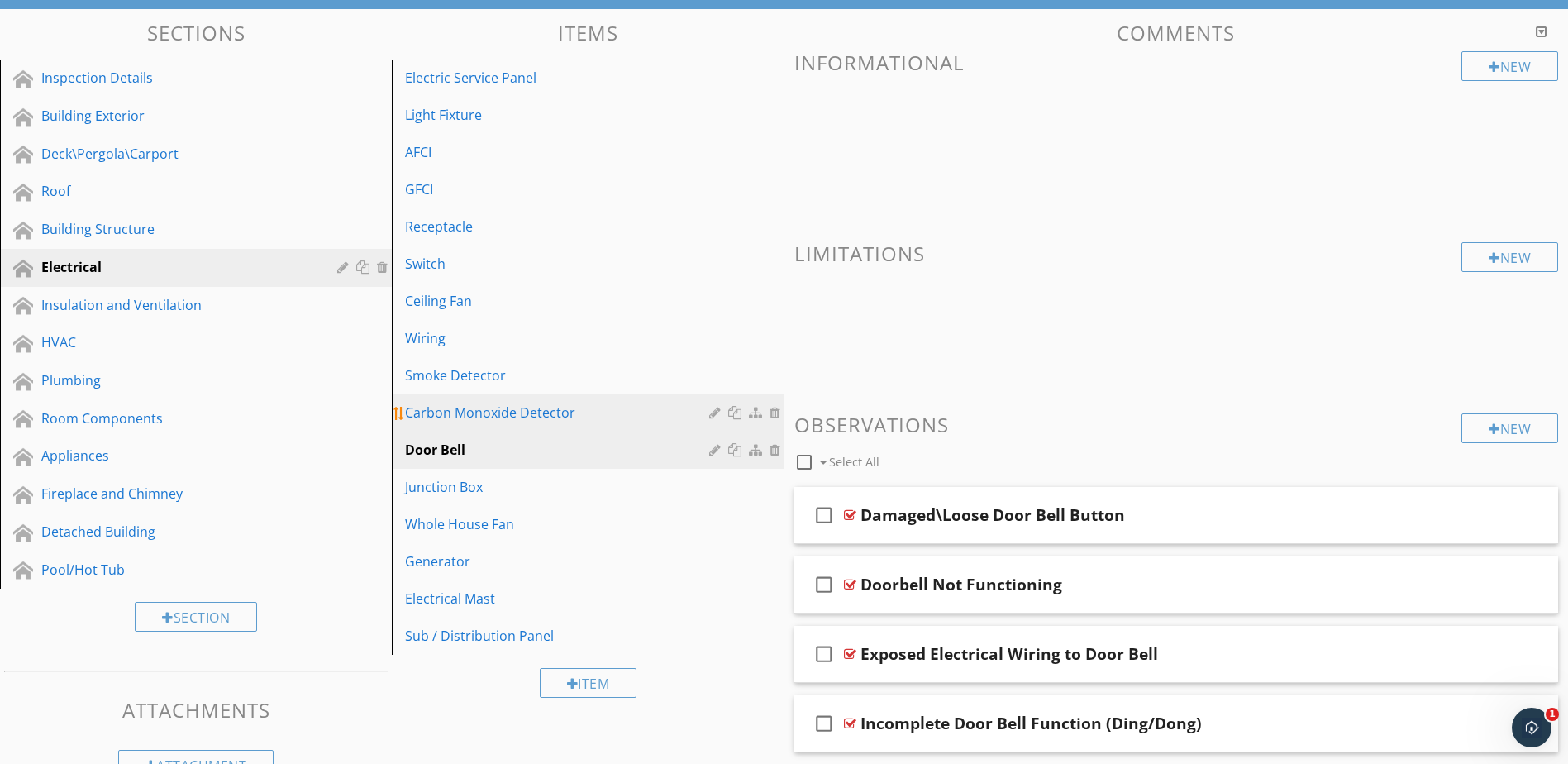
scroll to position [132, 0]
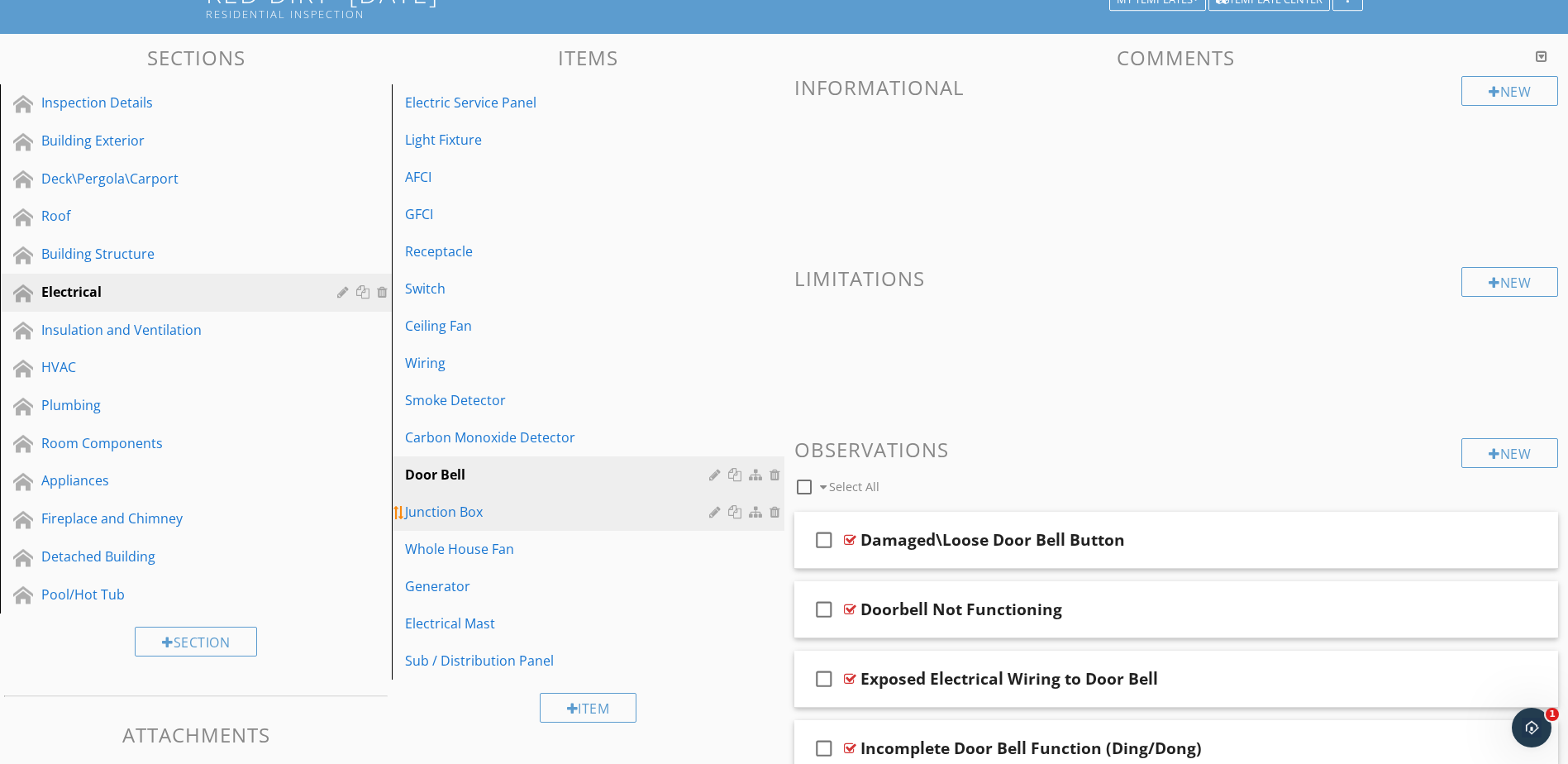
click at [564, 497] on link "Junction Box" at bounding box center [590, 512] width 387 height 37
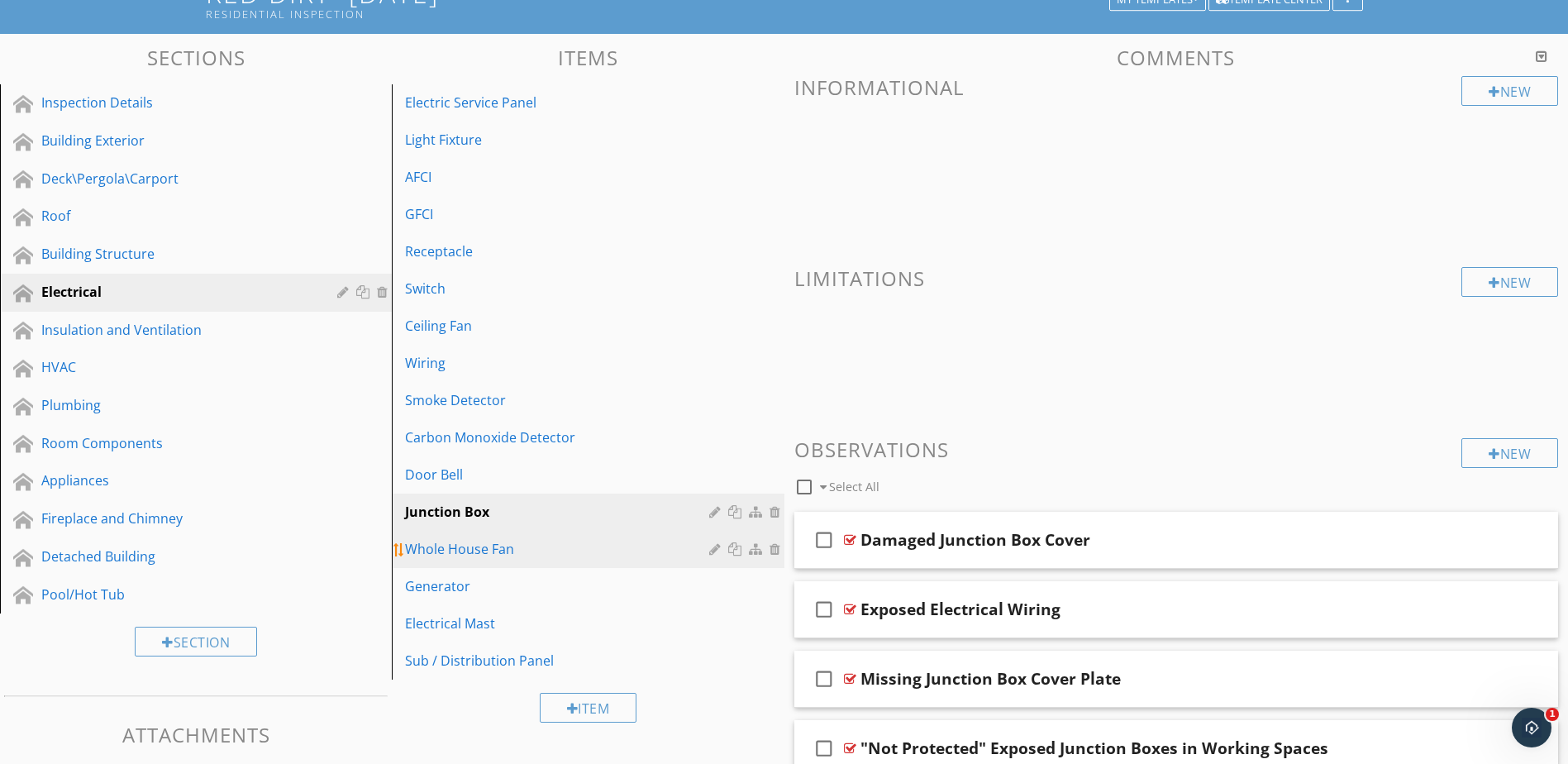
click at [545, 548] on div "Whole House Fan" at bounding box center [559, 549] width 309 height 20
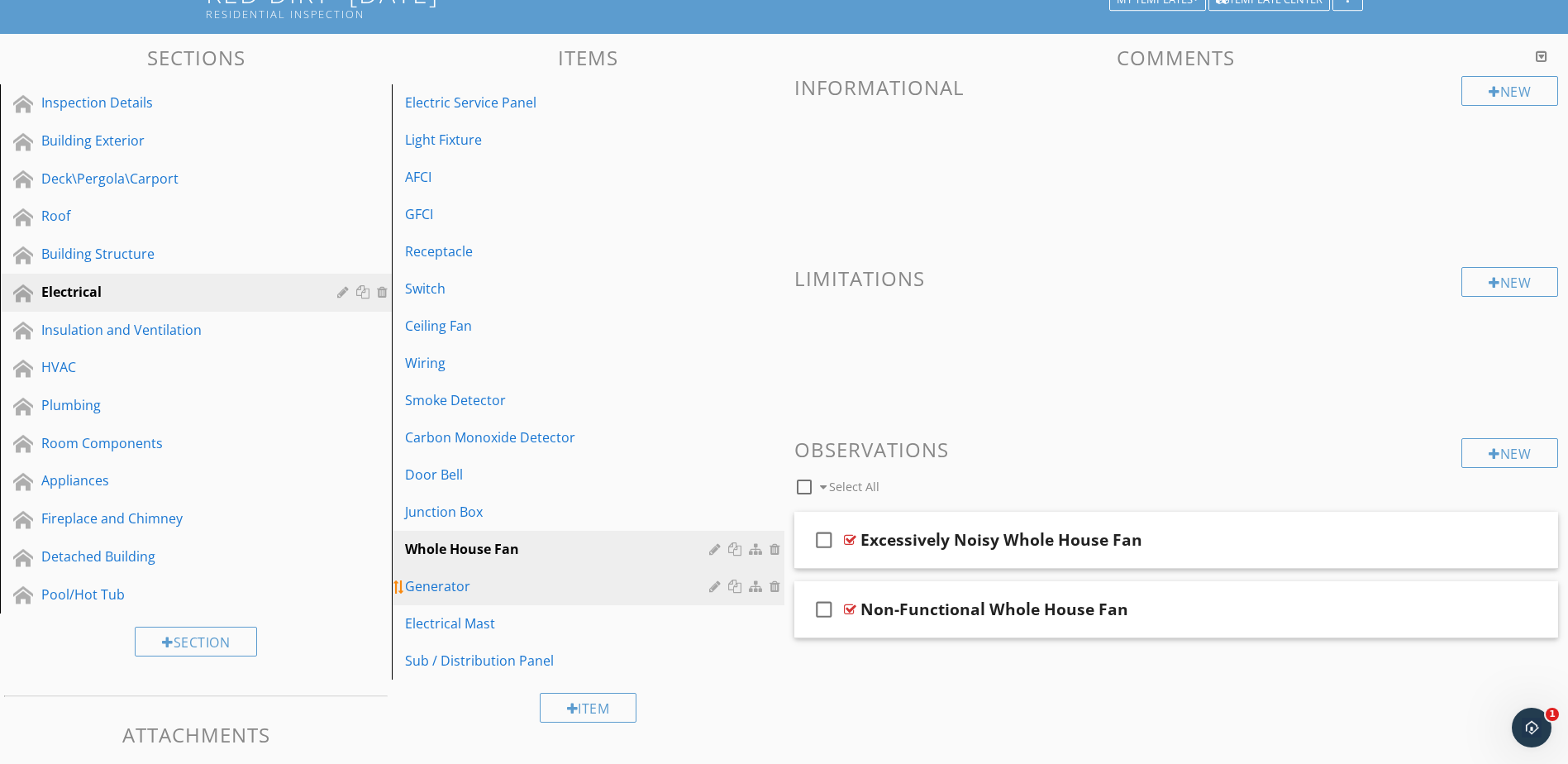
click at [533, 580] on div "Generator" at bounding box center [559, 586] width 309 height 20
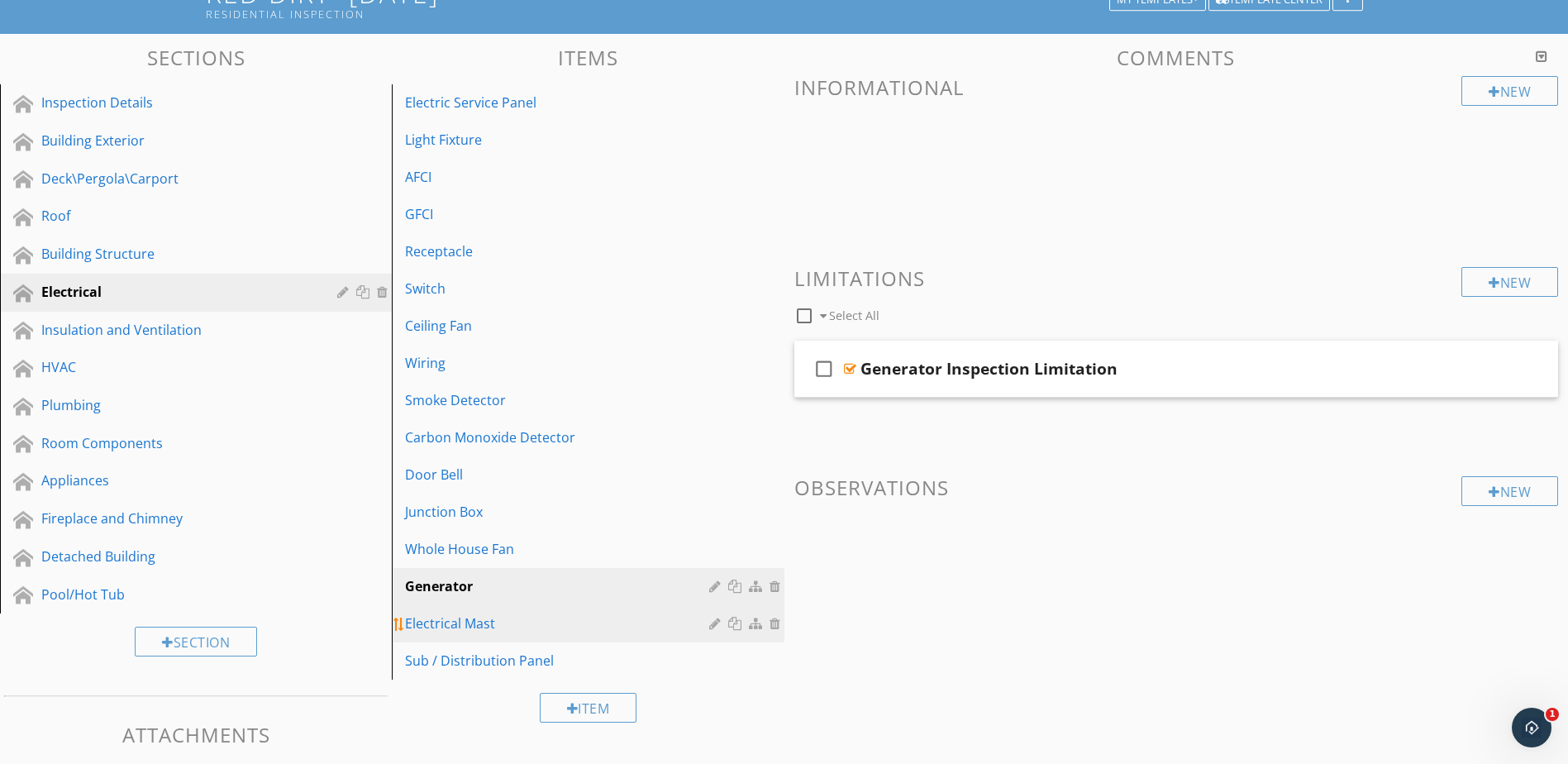
click at [519, 628] on div "Electrical Mast" at bounding box center [559, 624] width 309 height 20
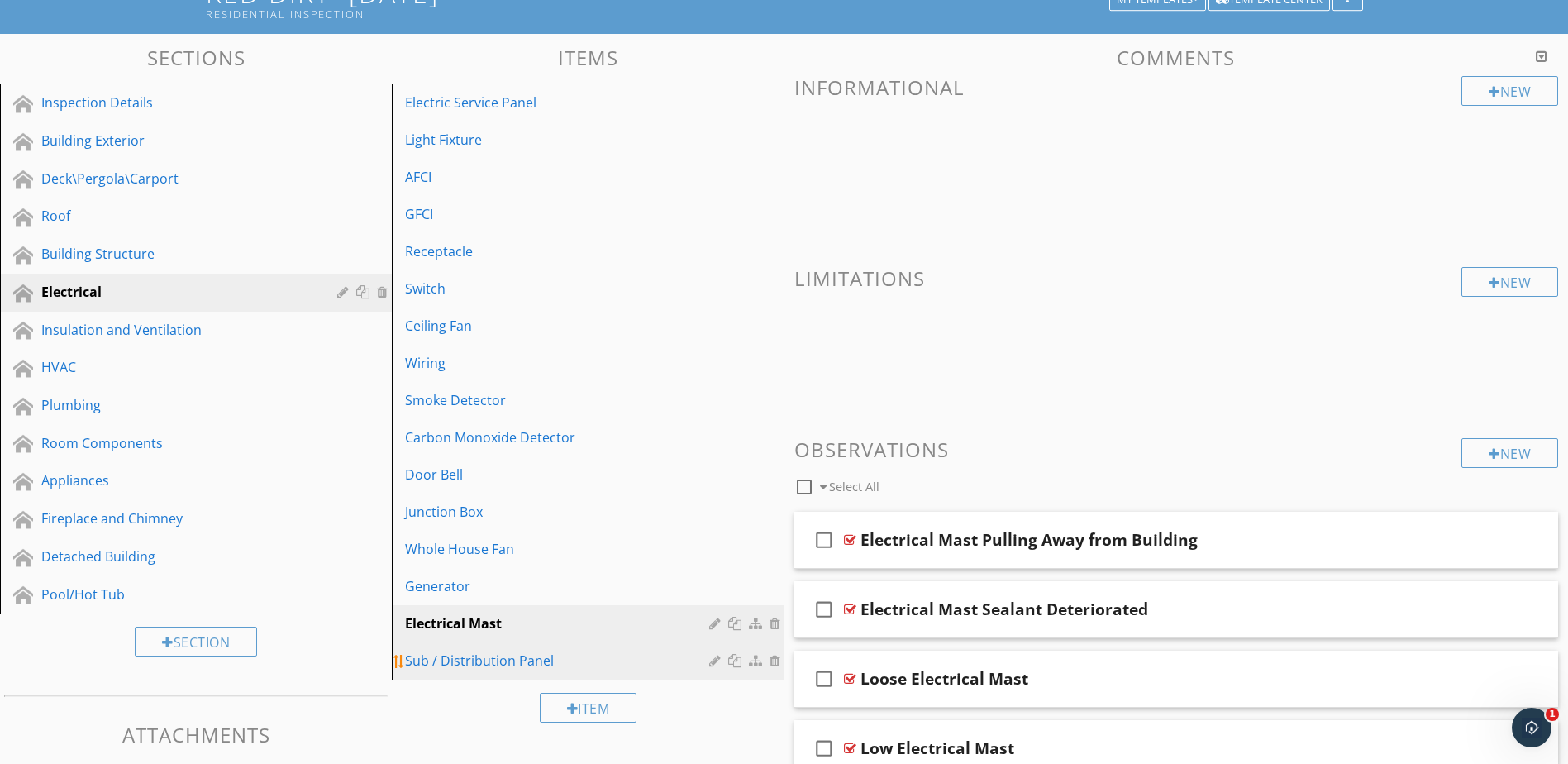
click at [513, 655] on div "Sub / Distribution Panel" at bounding box center [559, 660] width 309 height 20
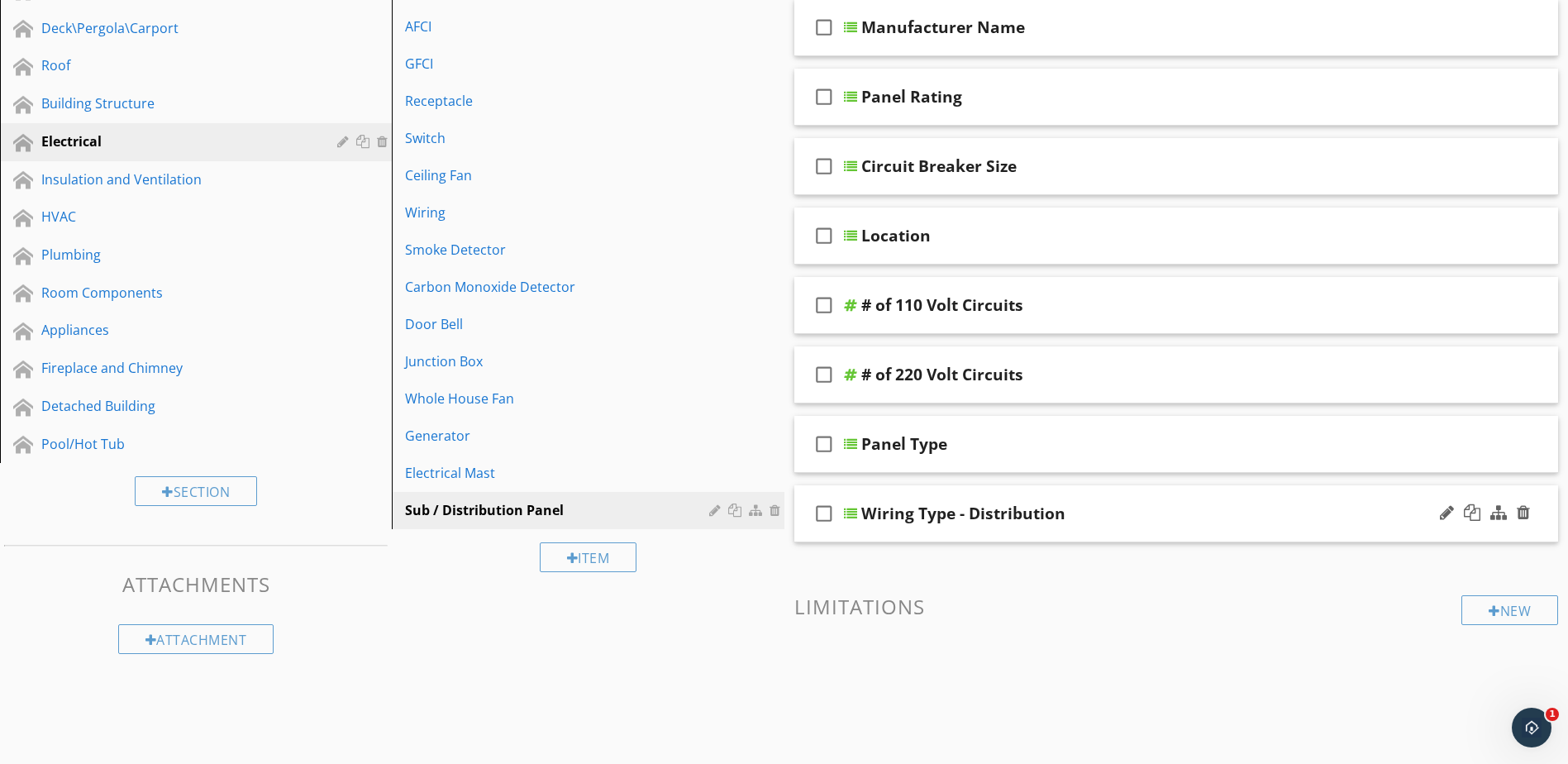
scroll to position [297, 0]
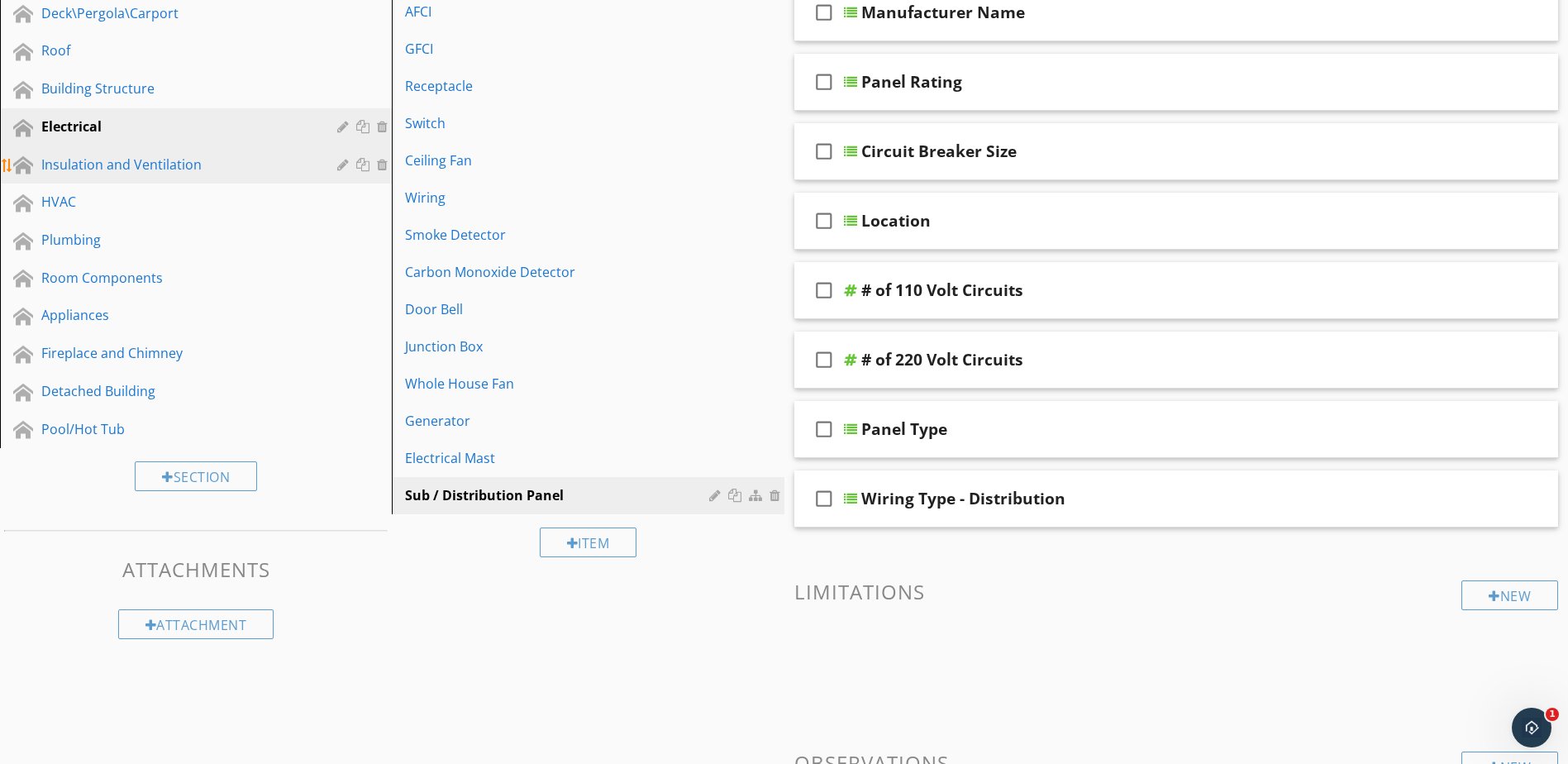
click at [258, 179] on link "Insulation and Ventilation" at bounding box center [199, 166] width 387 height 38
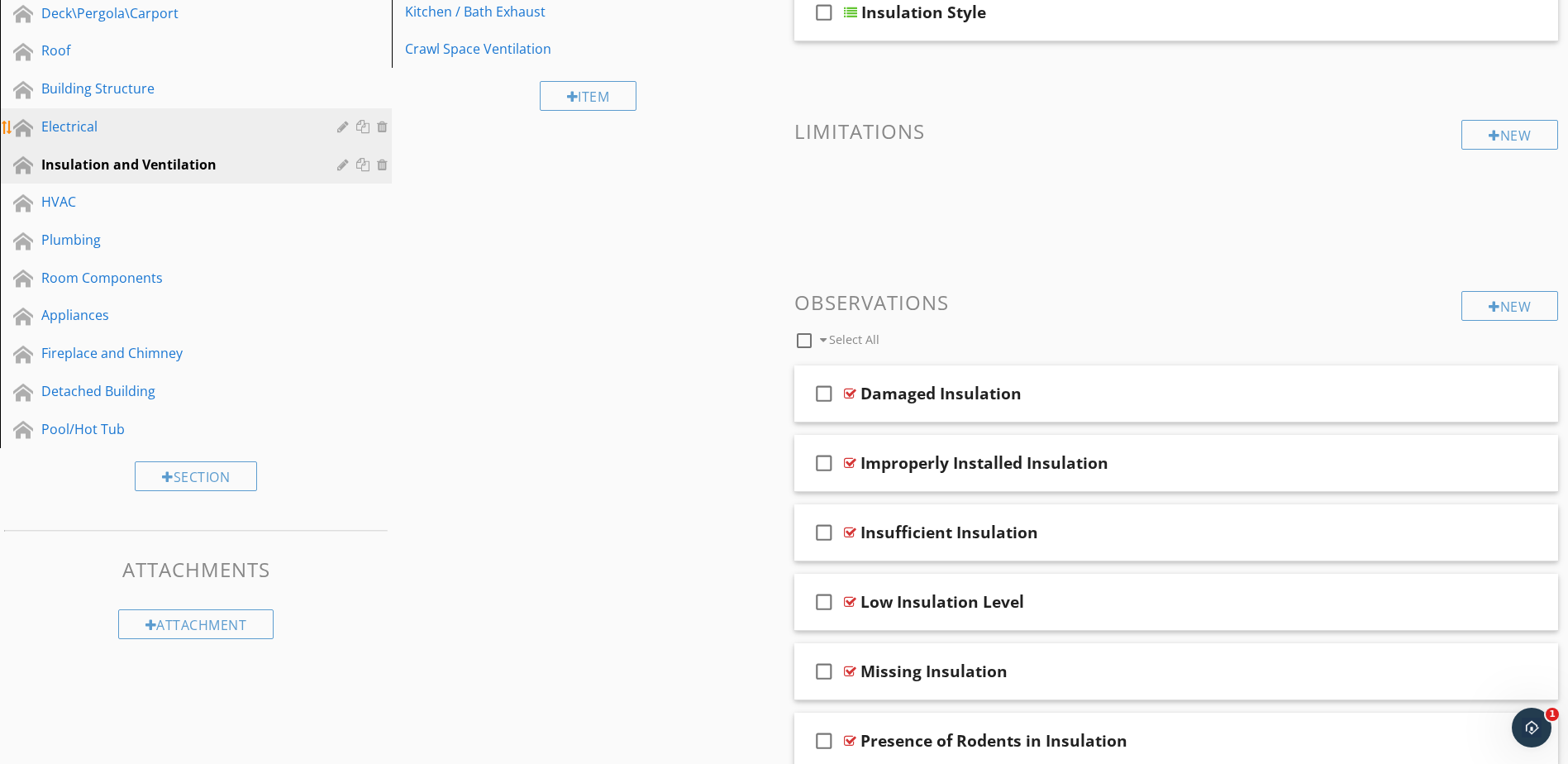
click at [197, 121] on div "Electrical" at bounding box center [177, 126] width 272 height 20
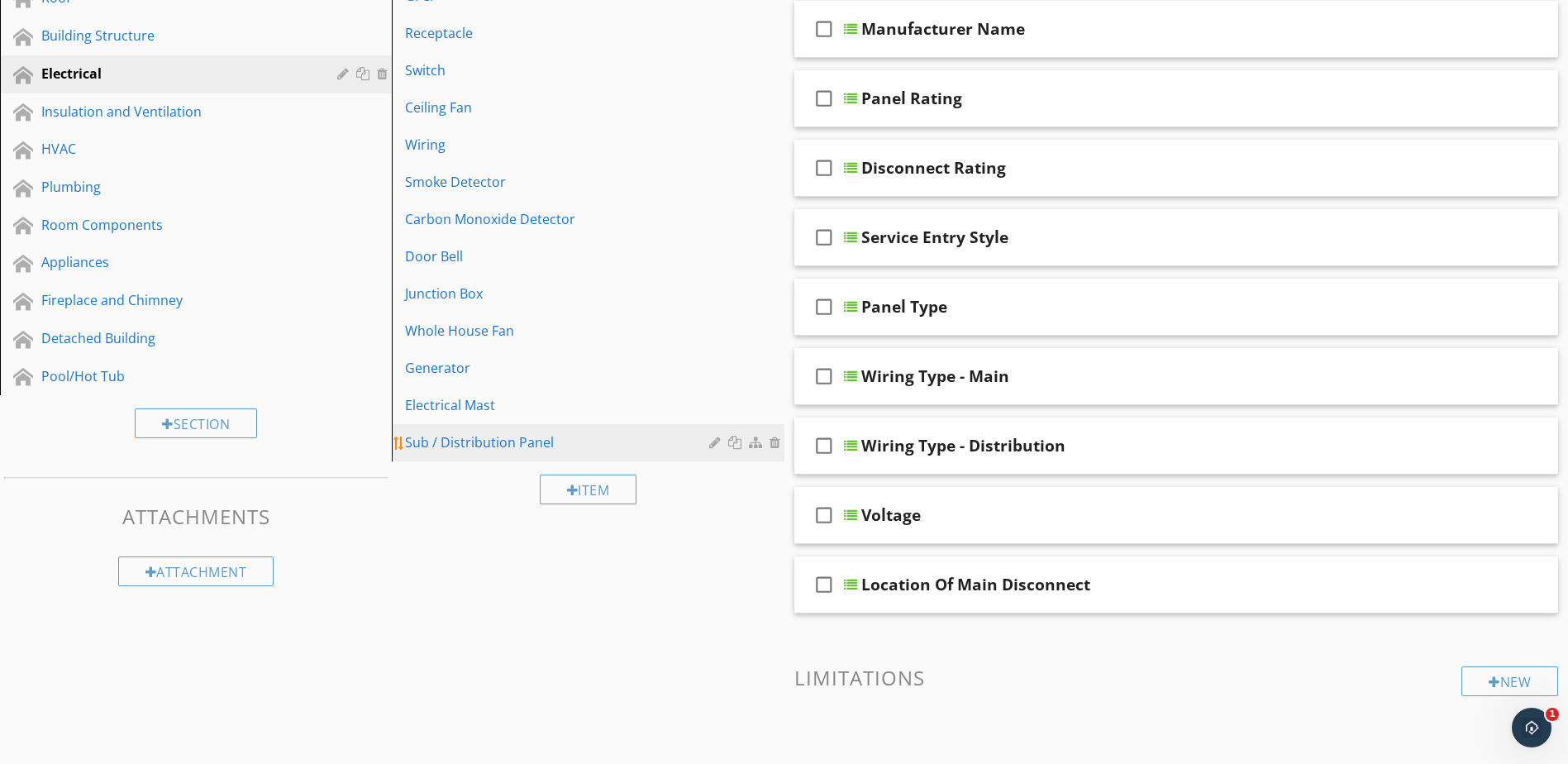
scroll to position [379, 0]
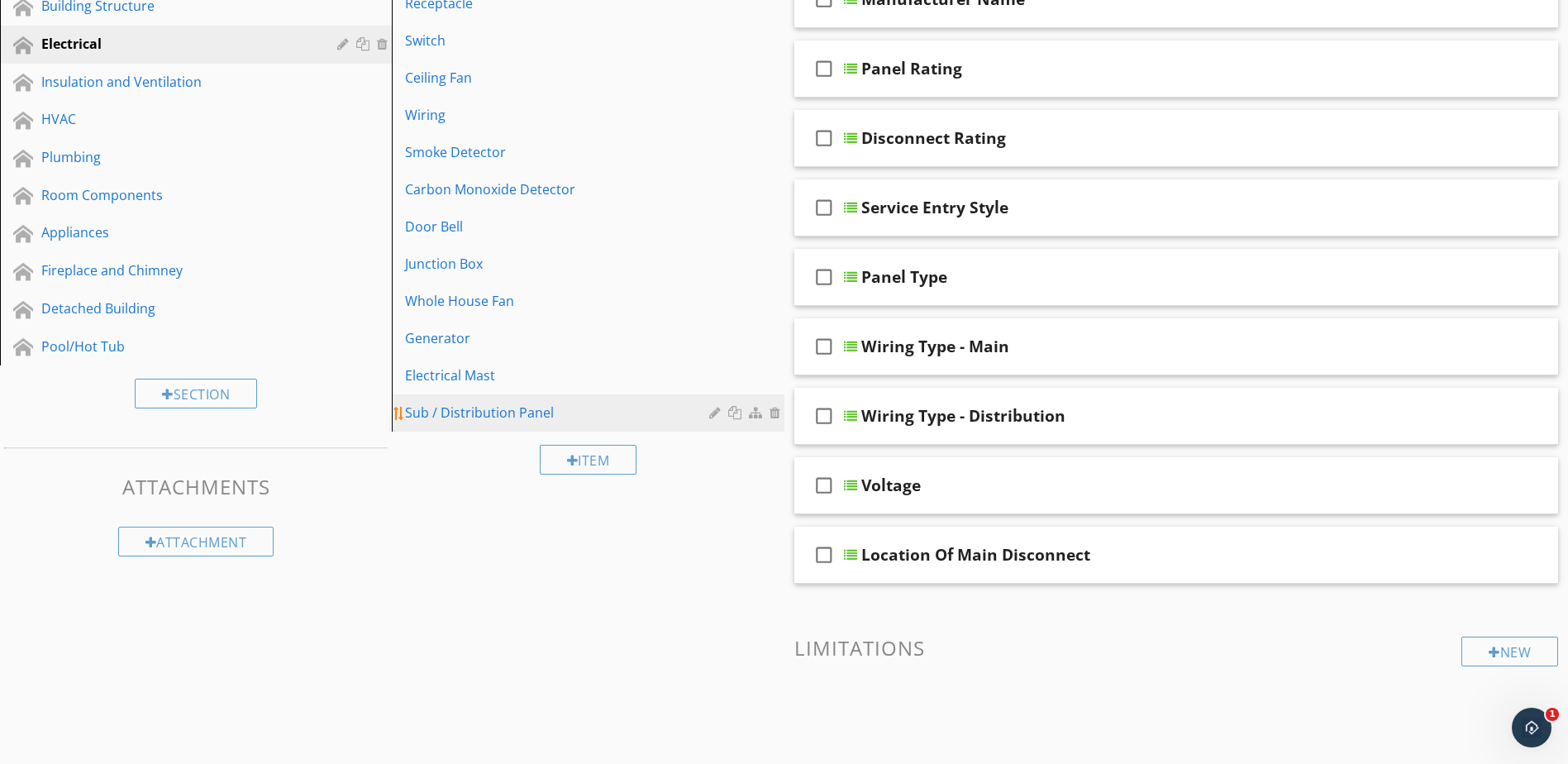
click at [606, 404] on div "Sub / Distribution Panel" at bounding box center [559, 412] width 309 height 20
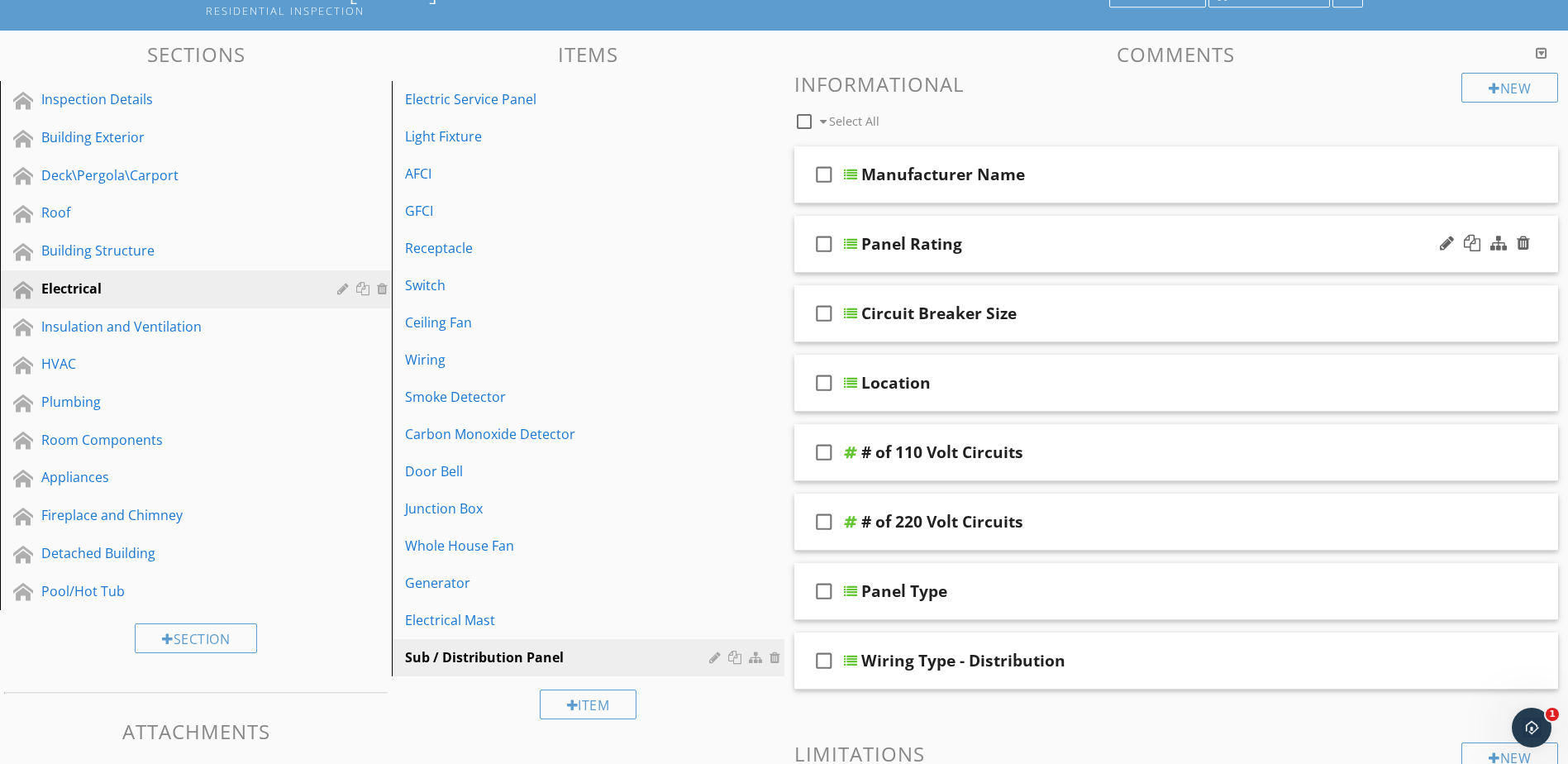
scroll to position [0, 0]
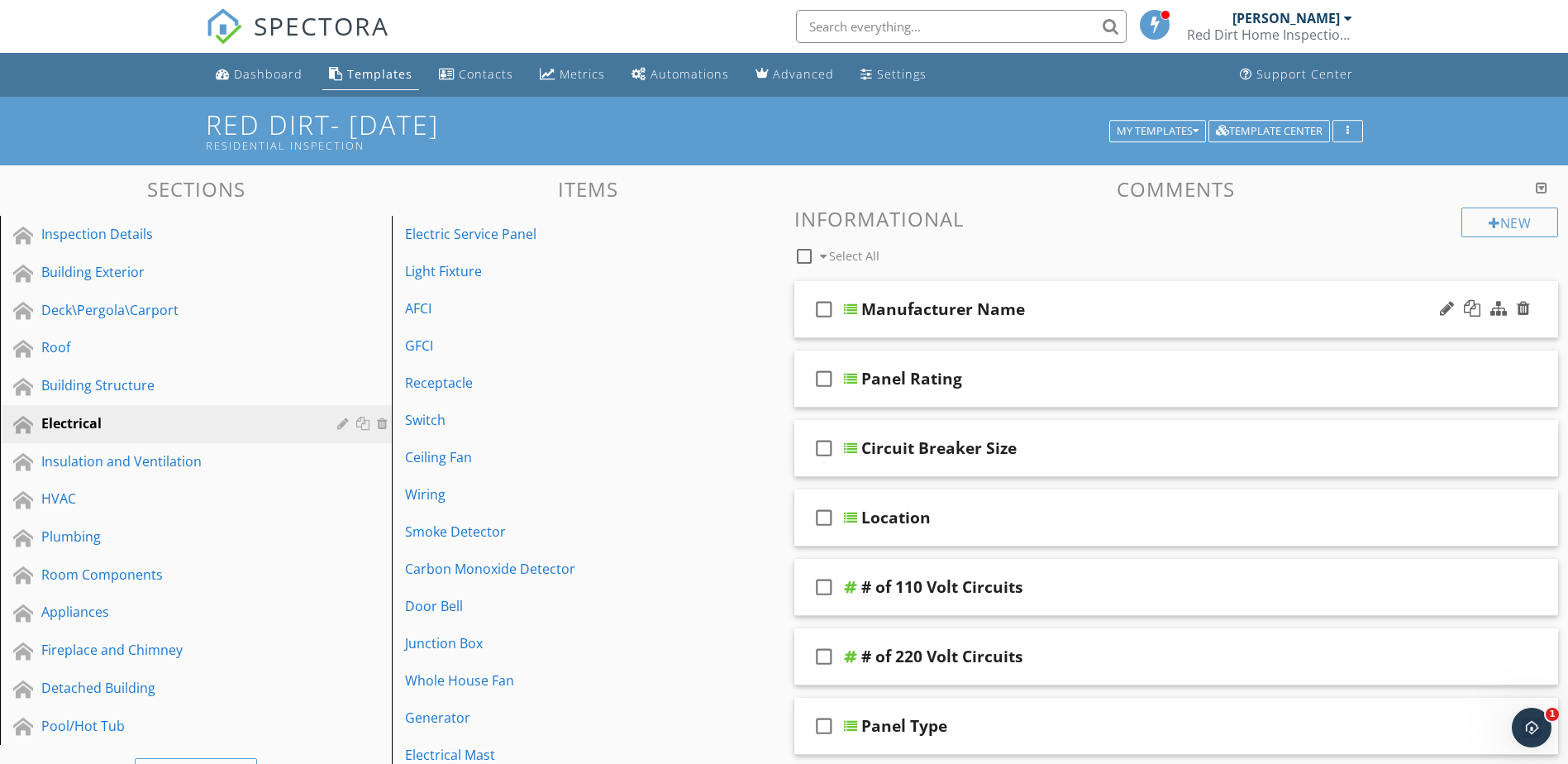
click at [852, 303] on div at bounding box center [851, 309] width 13 height 13
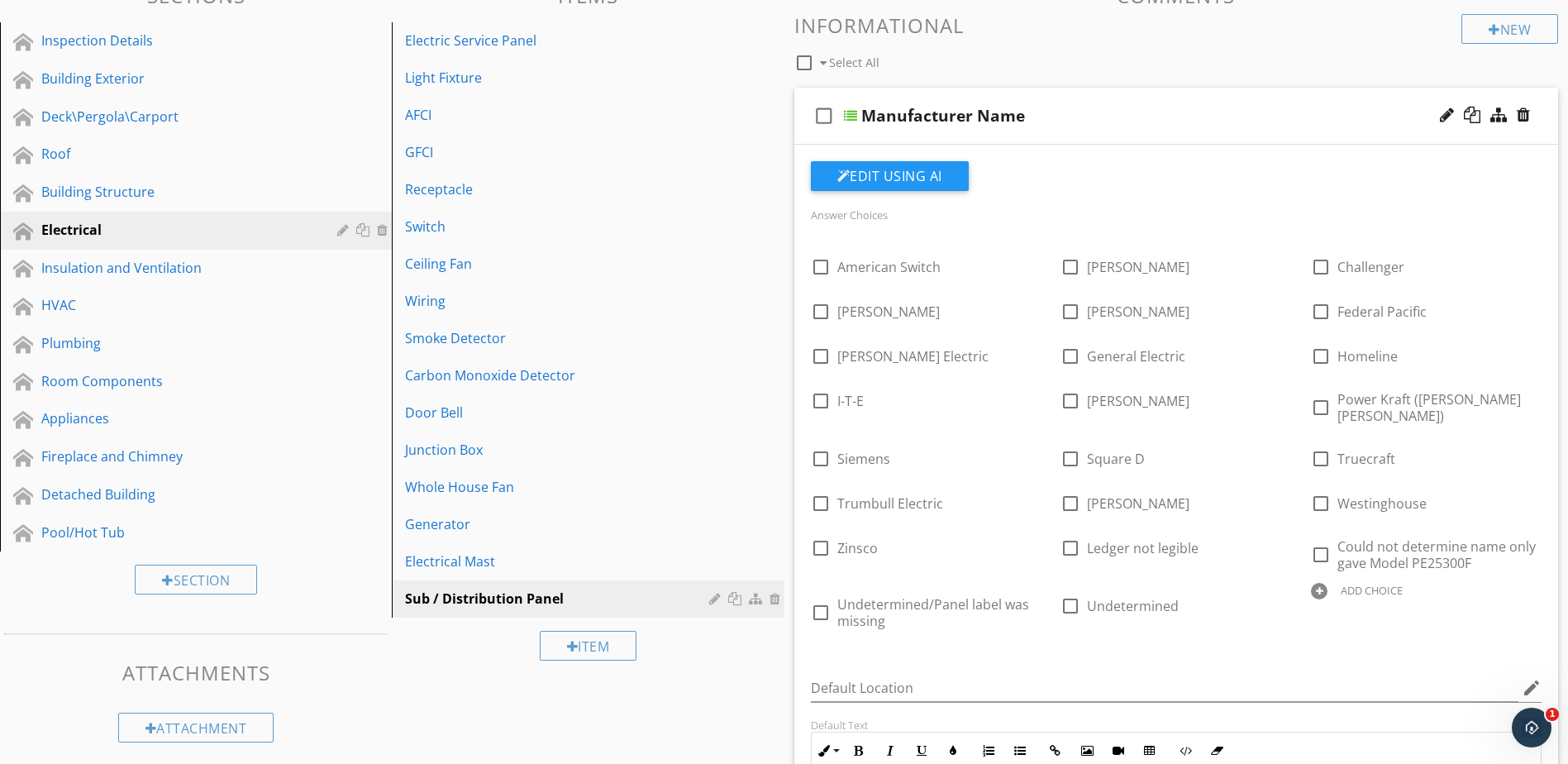
scroll to position [248, 0]
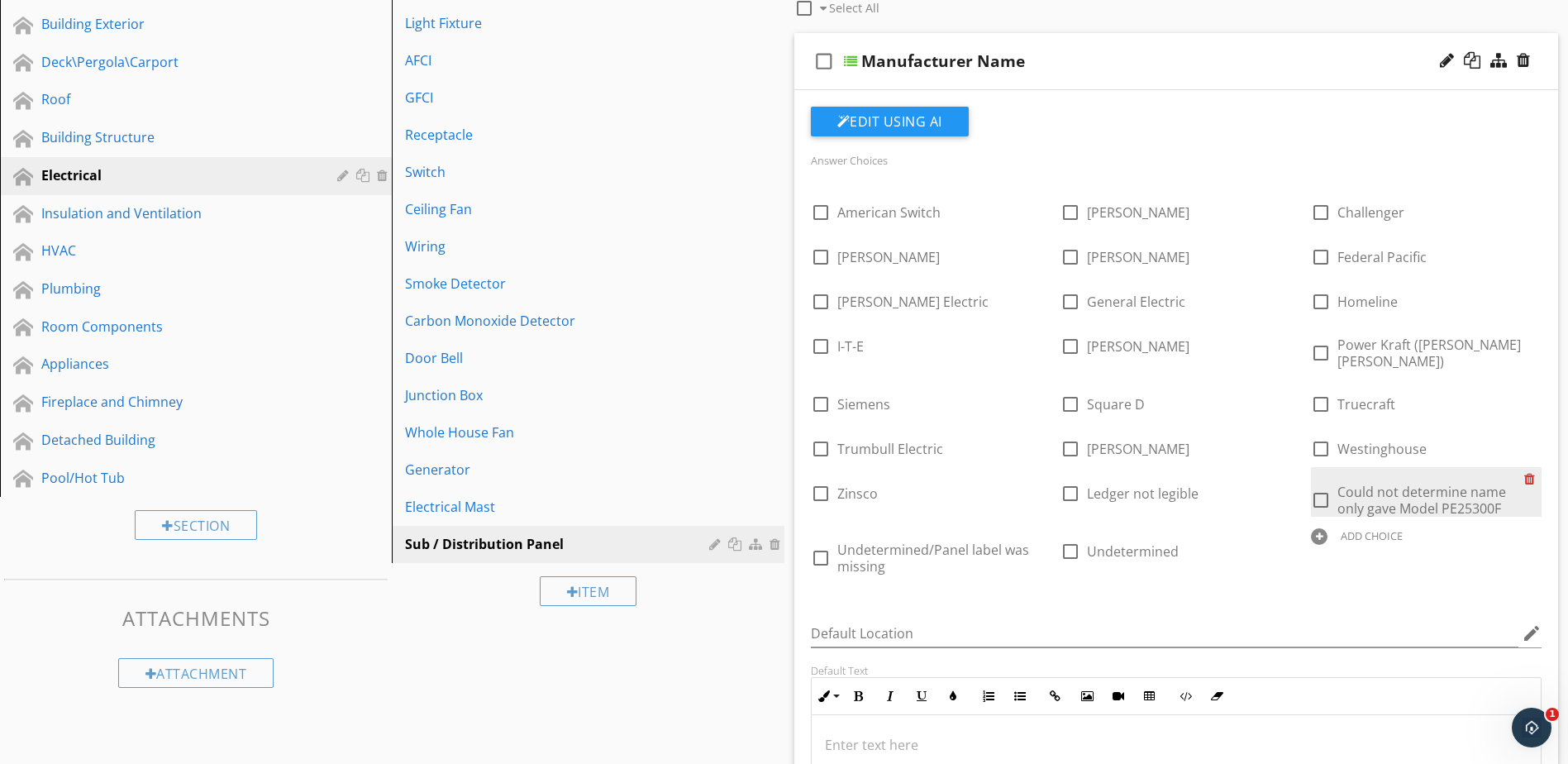
click at [1532, 467] on div at bounding box center [1532, 479] width 17 height 23
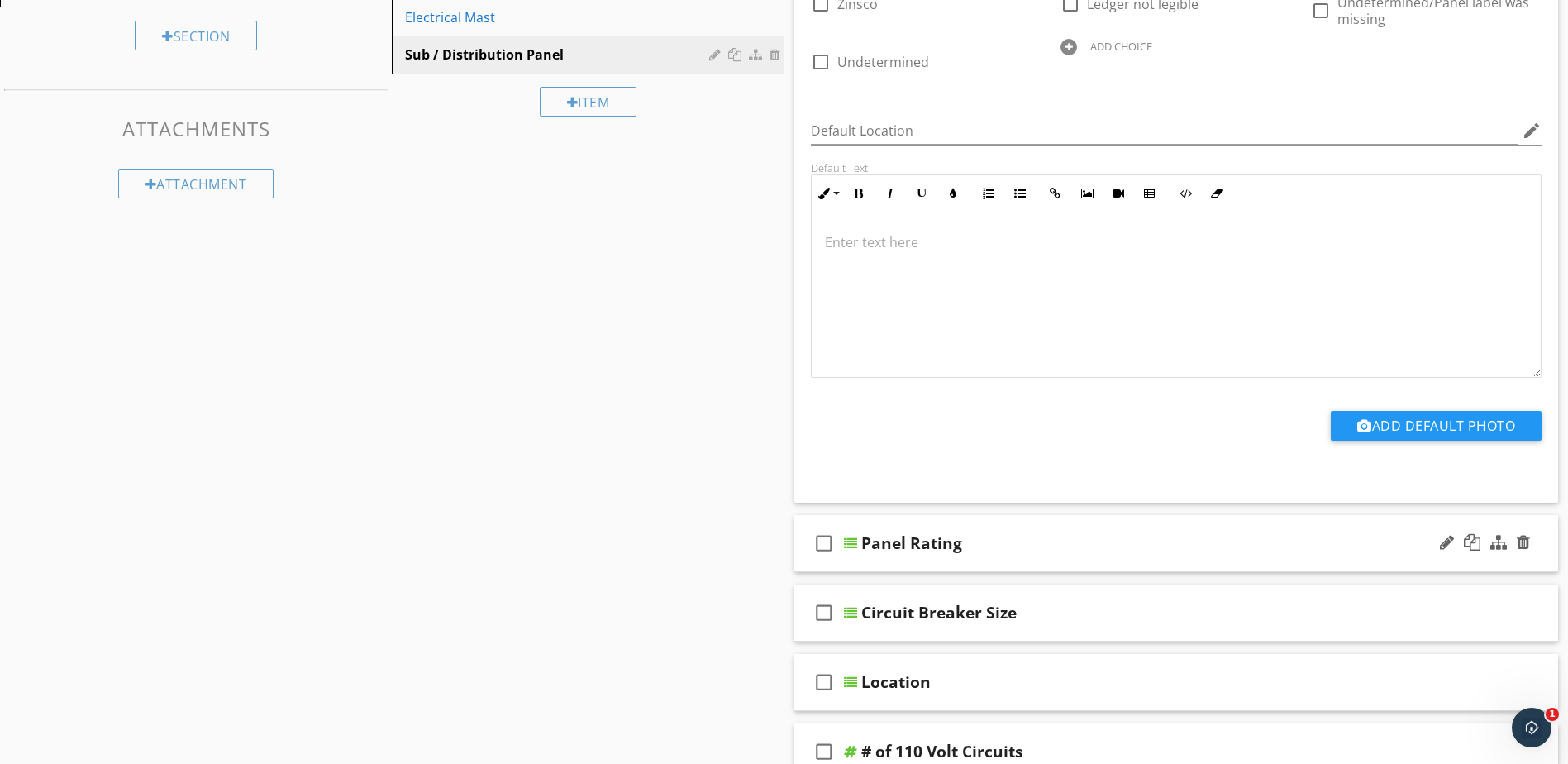
scroll to position [744, 0]
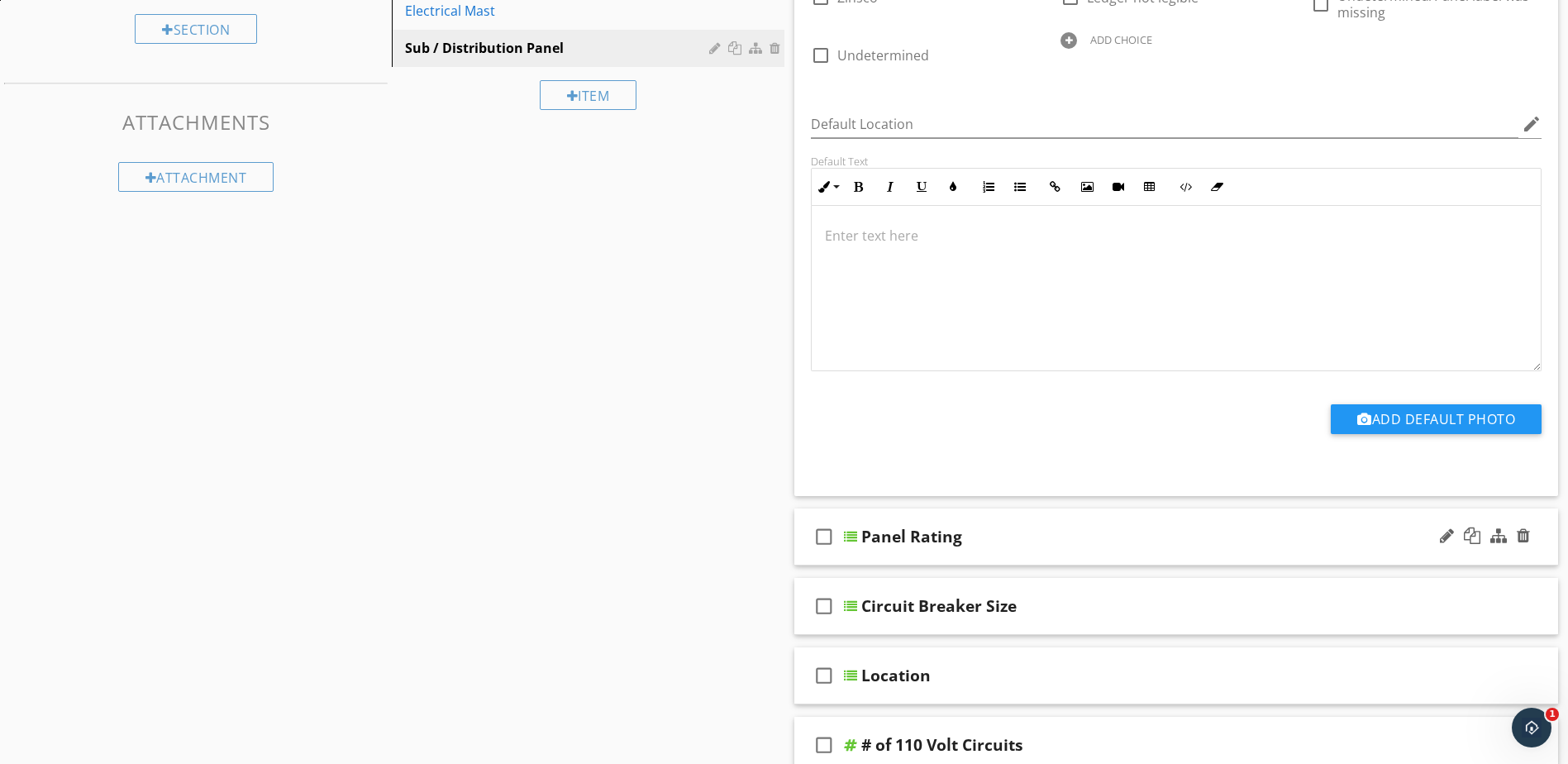
click at [847, 531] on div at bounding box center [851, 537] width 13 height 13
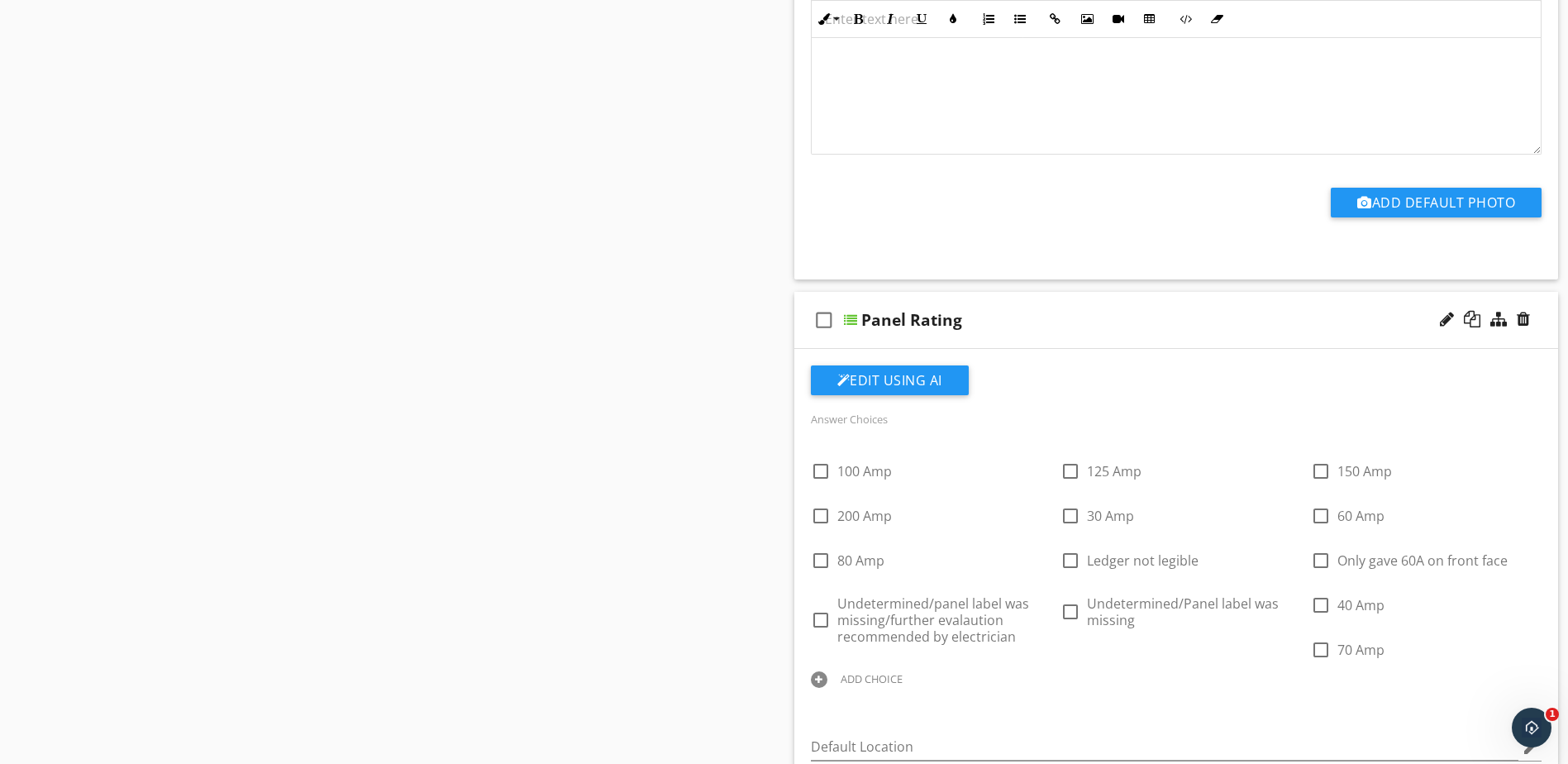
scroll to position [992, 0]
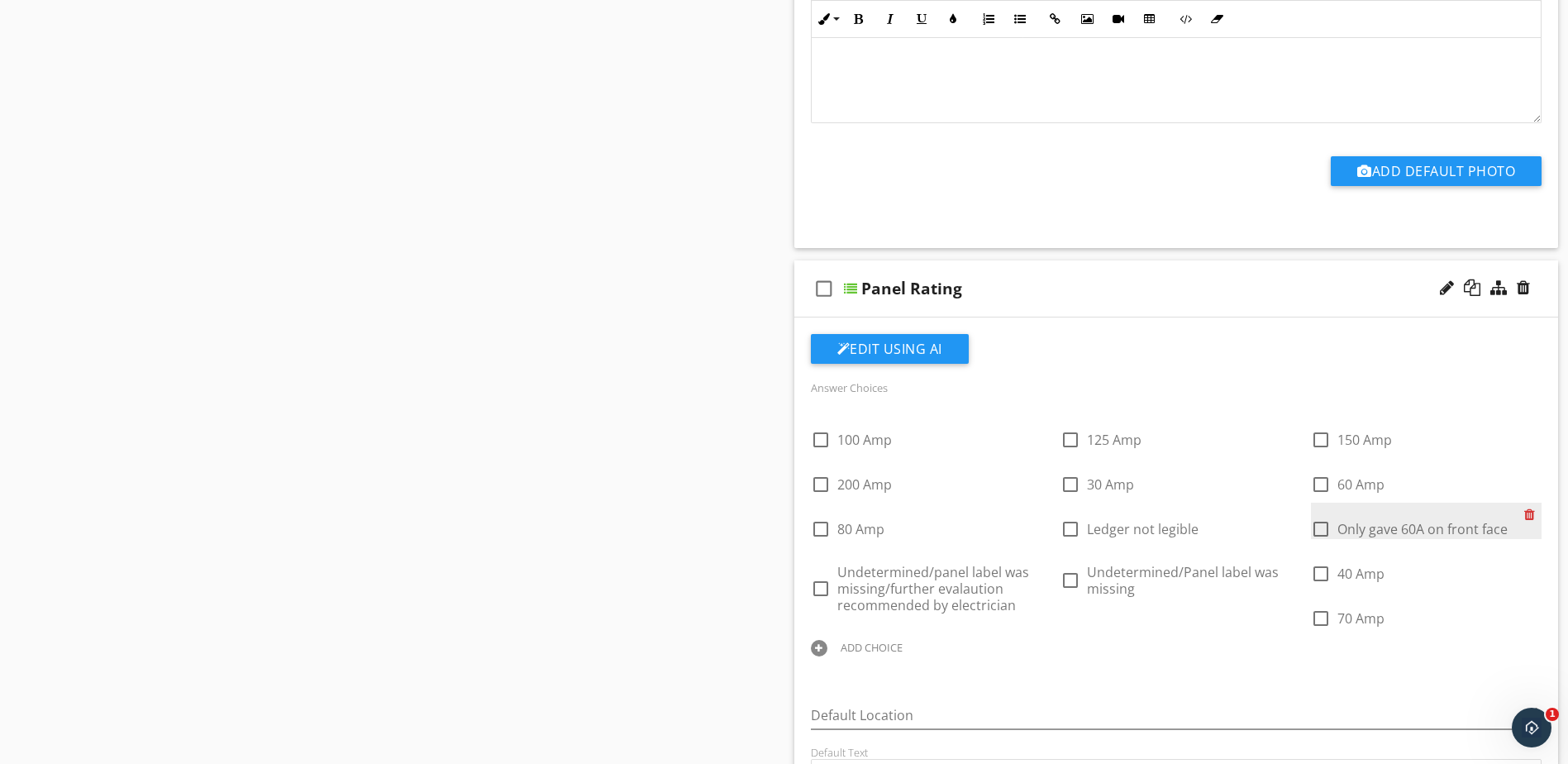
click at [1530, 503] on div at bounding box center [1532, 514] width 17 height 23
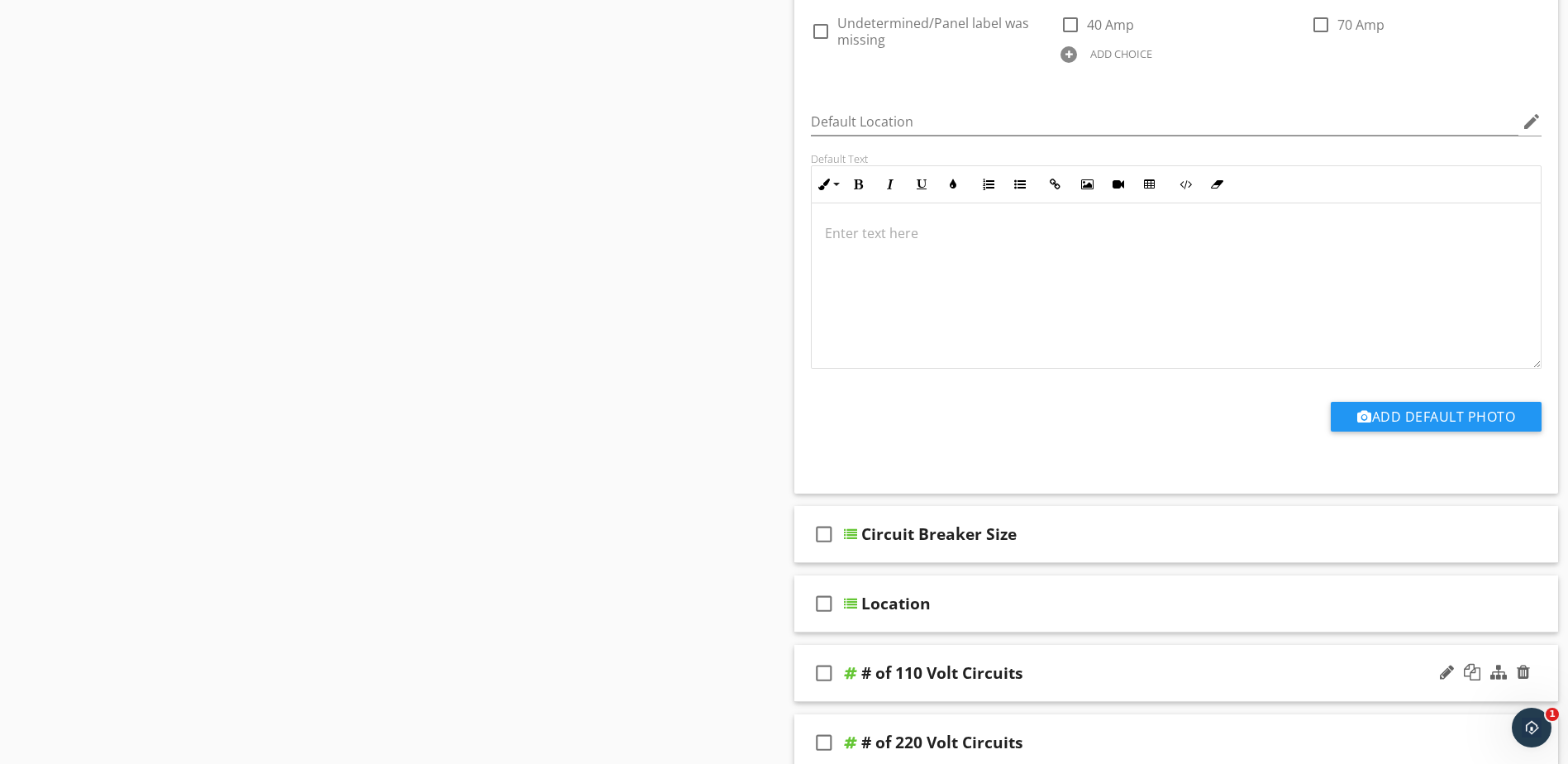
scroll to position [1654, 0]
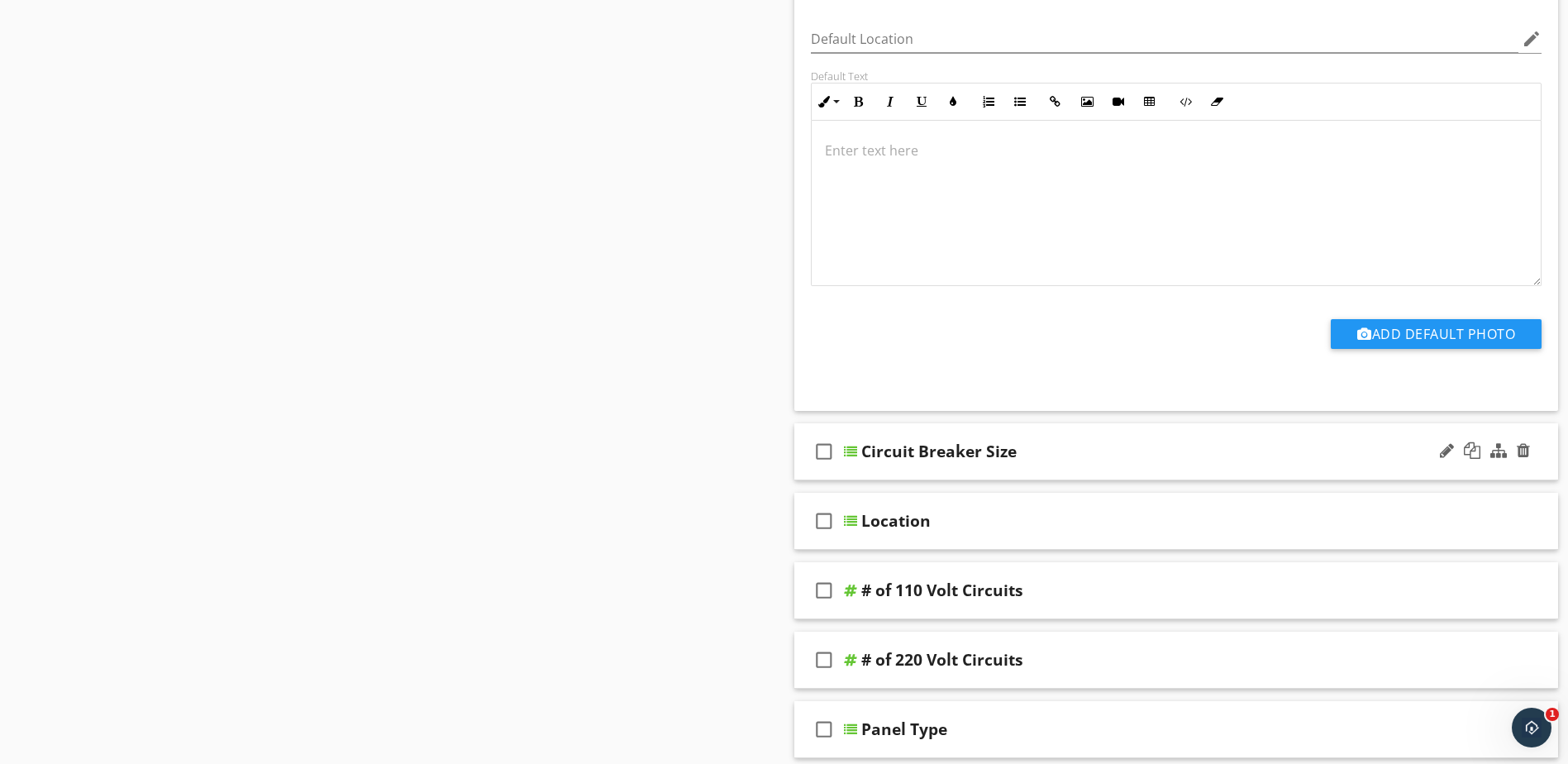
click at [847, 445] on div at bounding box center [851, 451] width 13 height 13
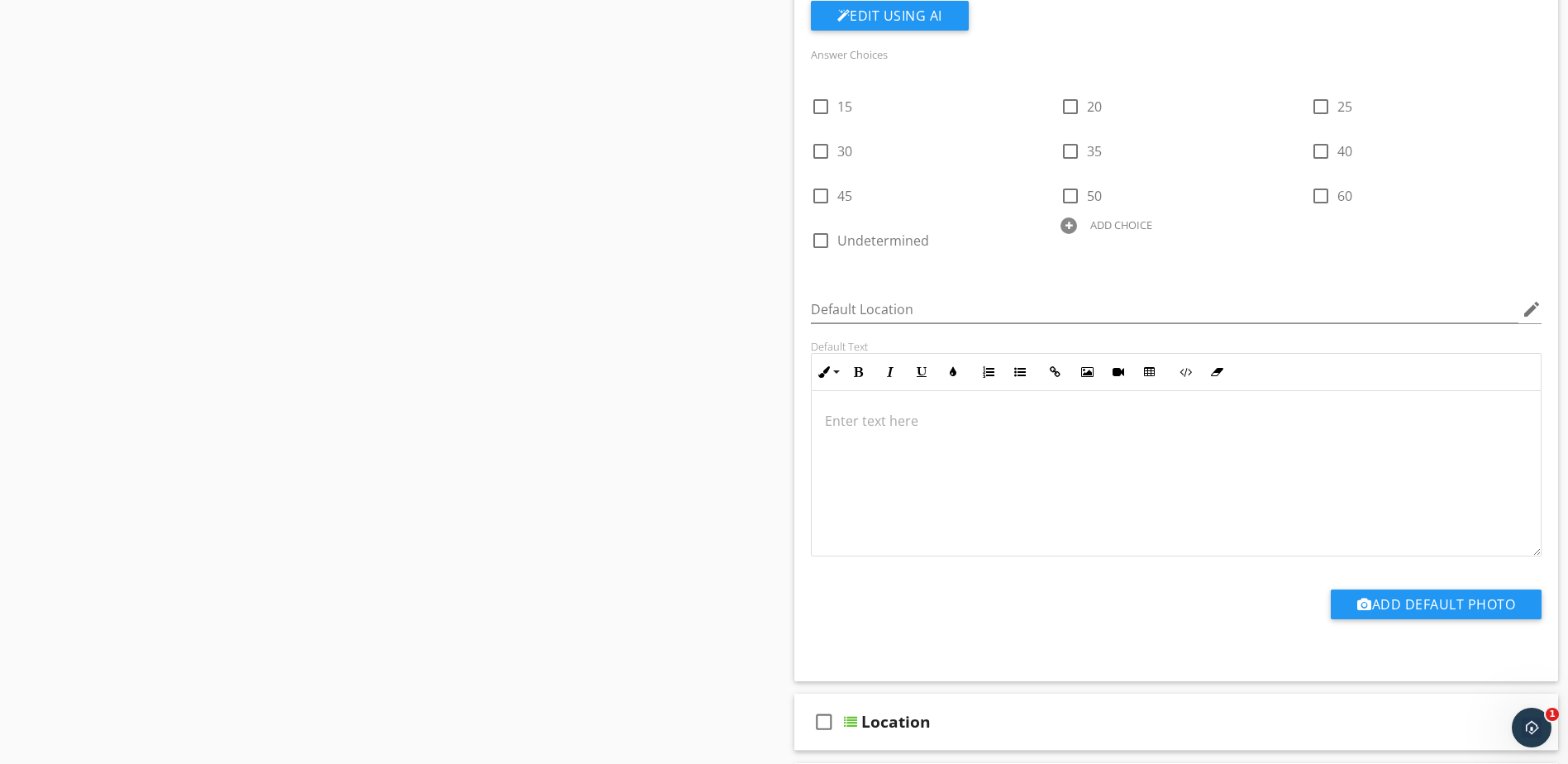
scroll to position [2315, 0]
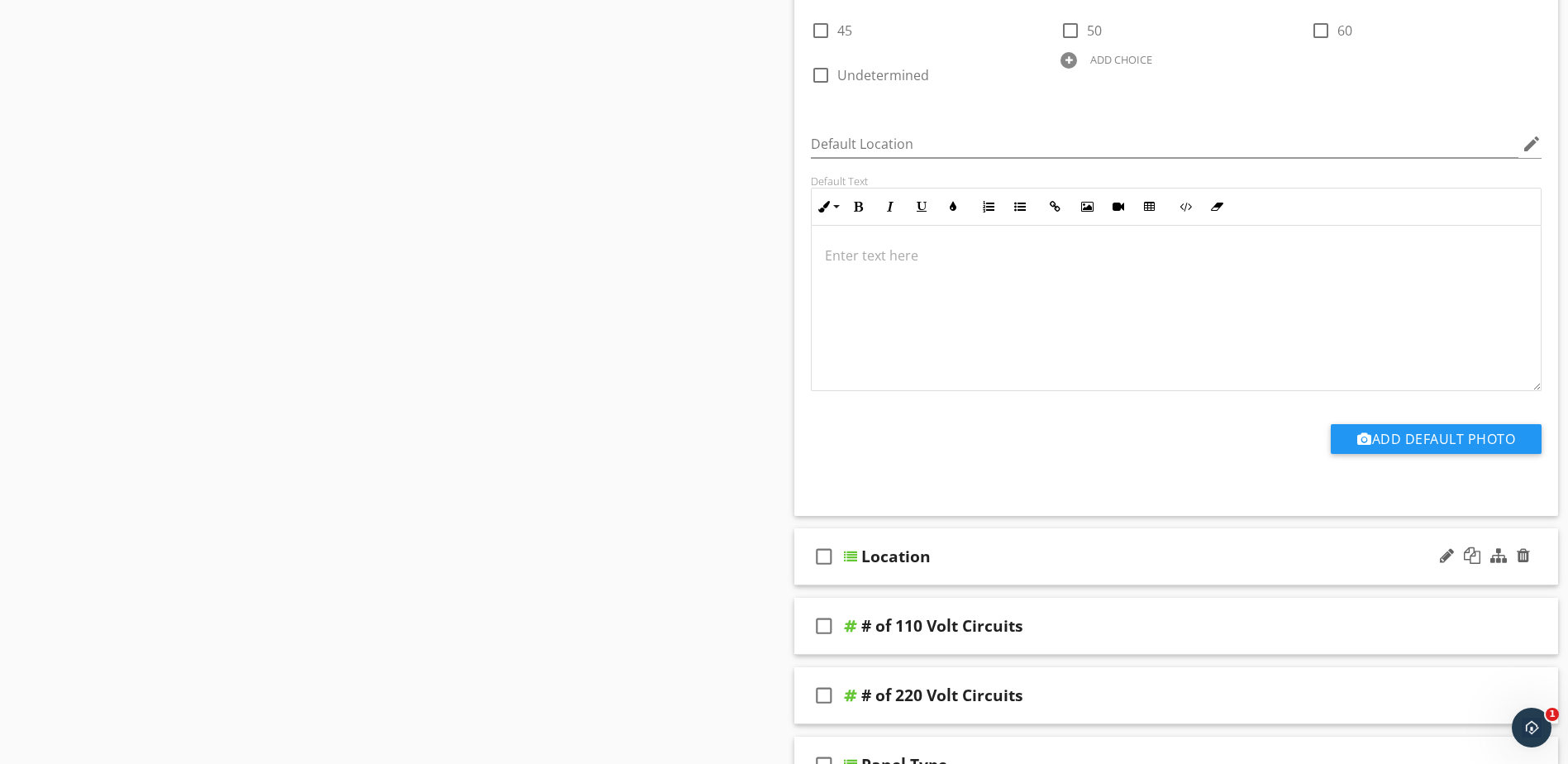
click at [847, 550] on div at bounding box center [851, 556] width 13 height 13
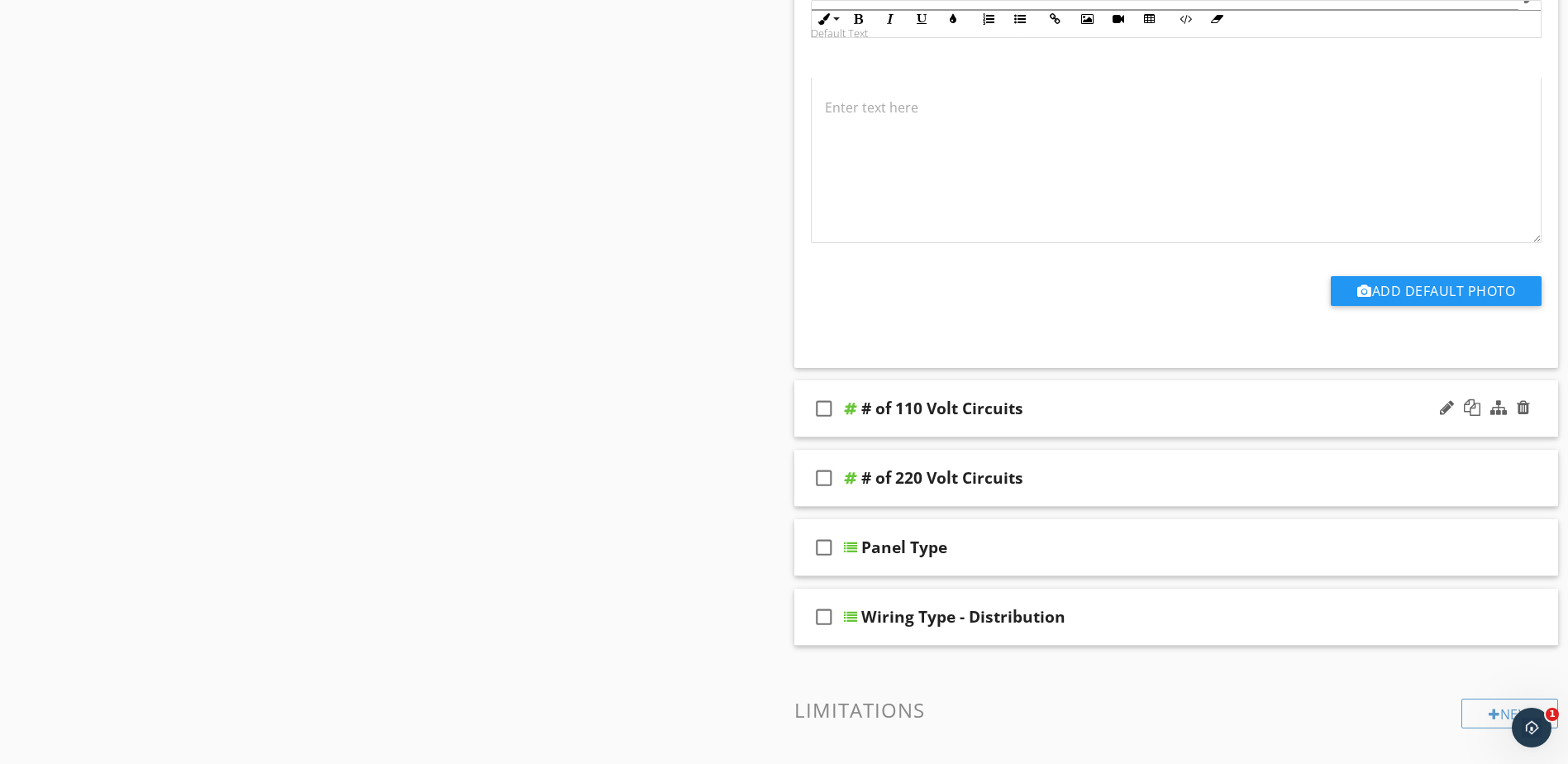
scroll to position [3225, 0]
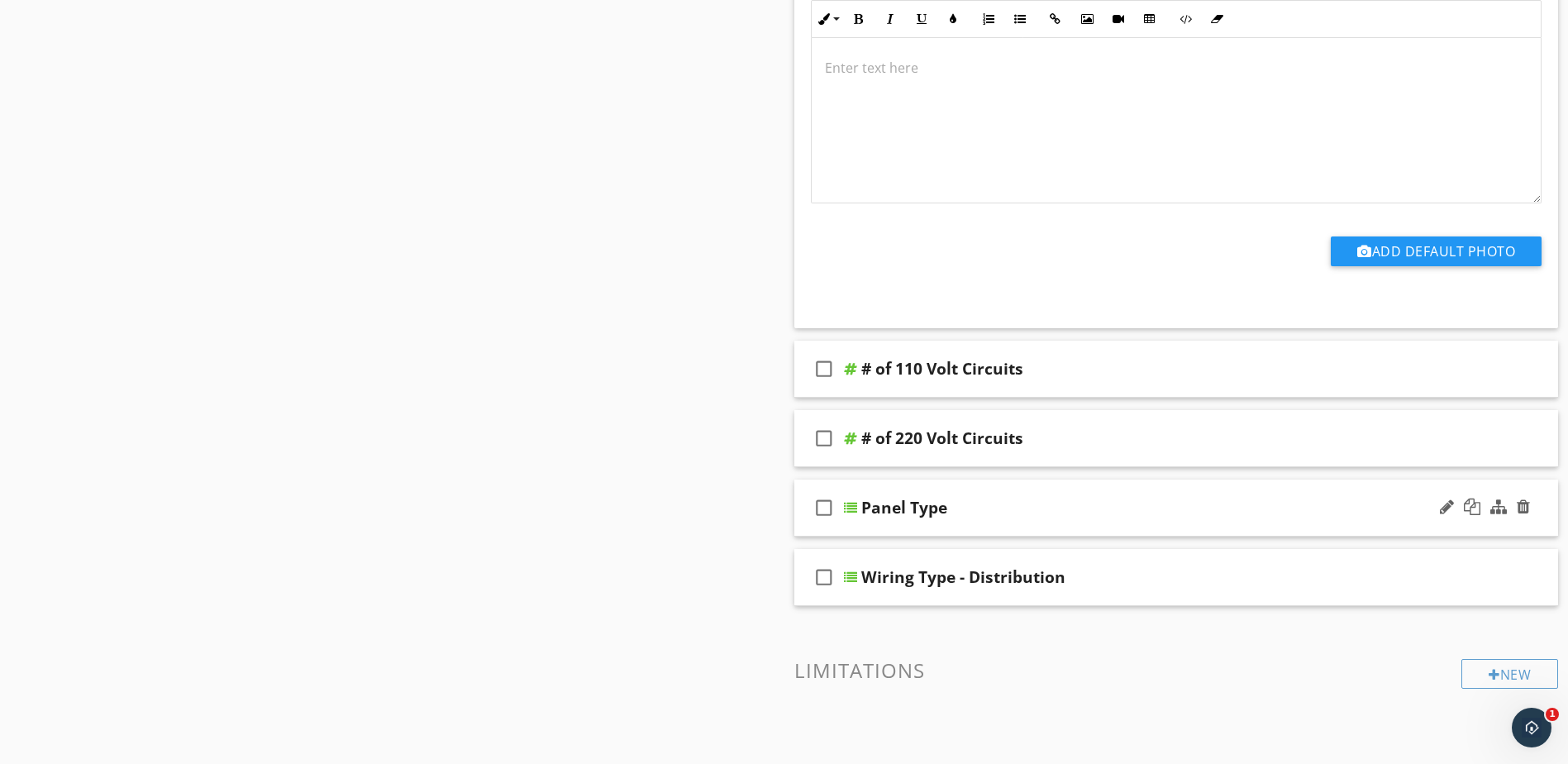
click at [855, 501] on div at bounding box center [851, 507] width 13 height 13
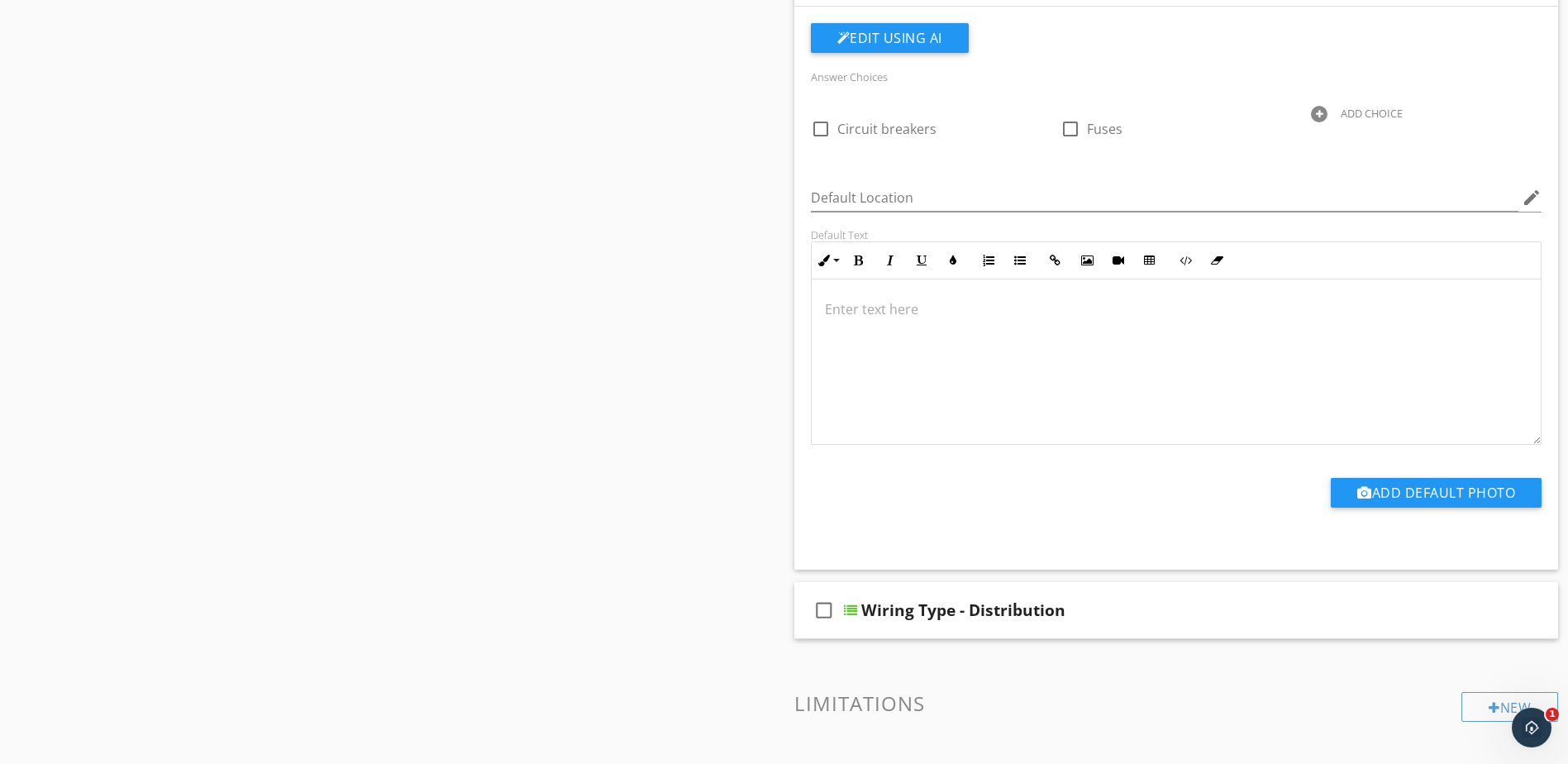
scroll to position [3804, 0]
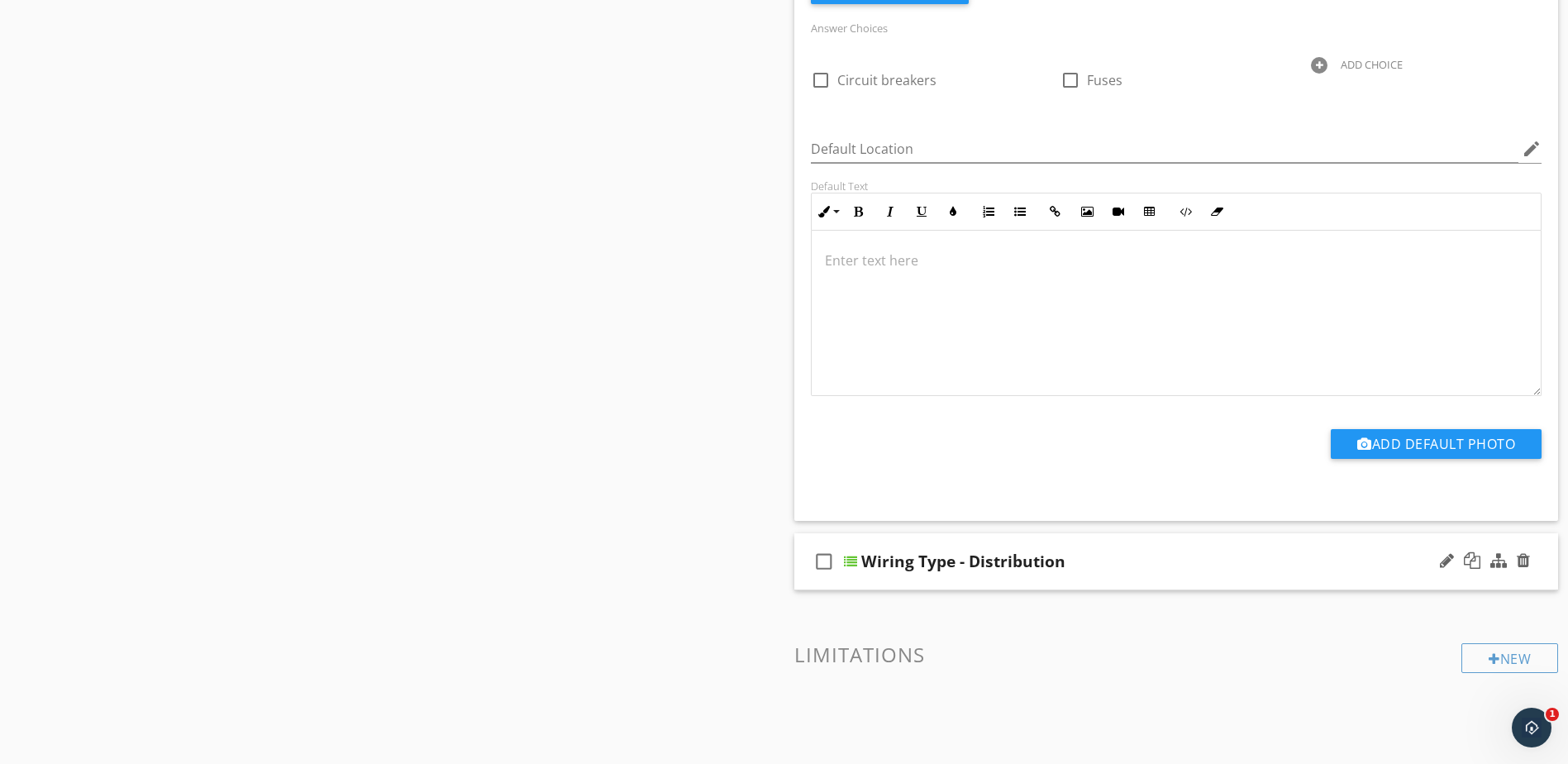
click at [853, 555] on div at bounding box center [851, 561] width 13 height 13
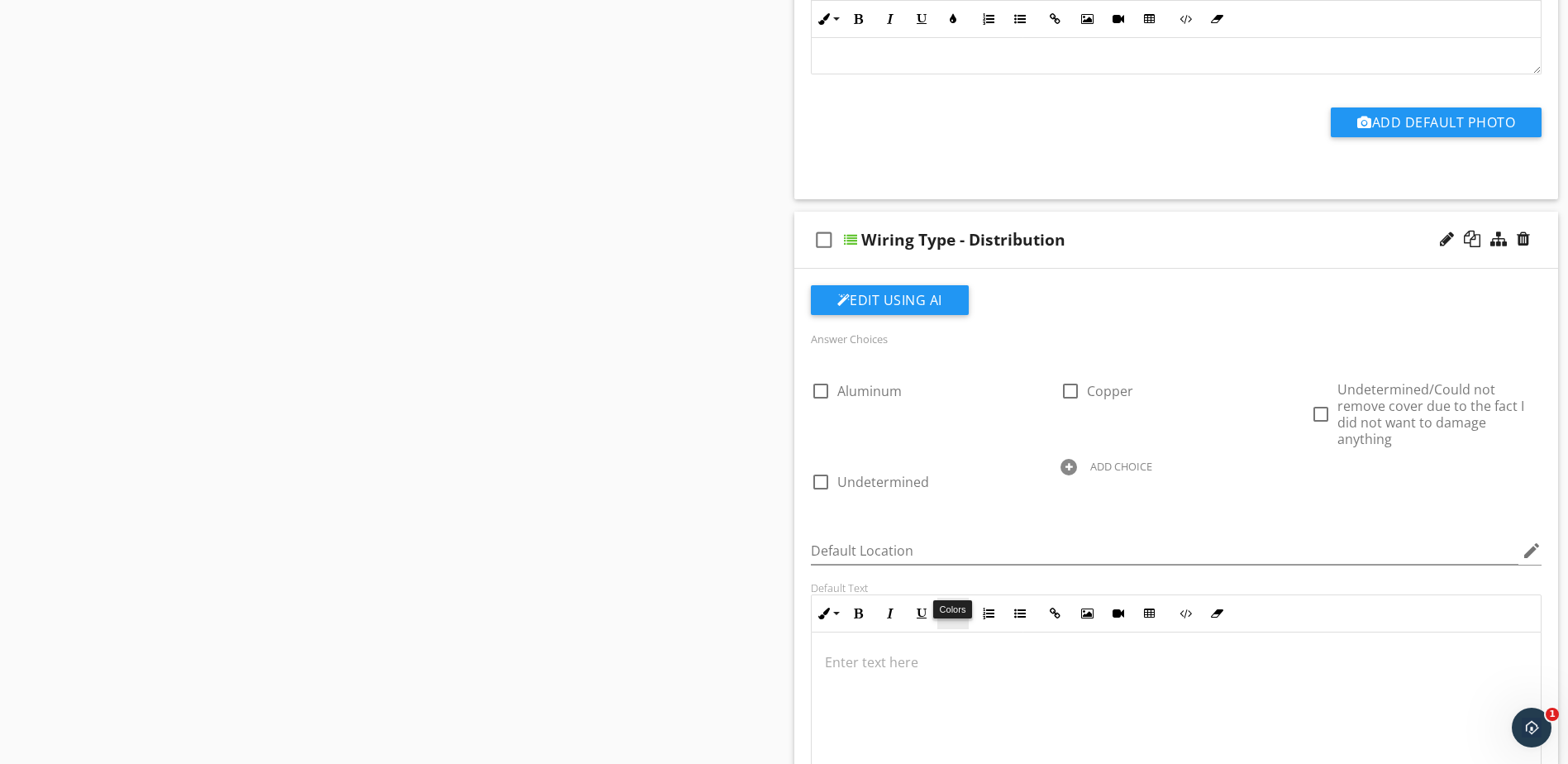
scroll to position [4135, 0]
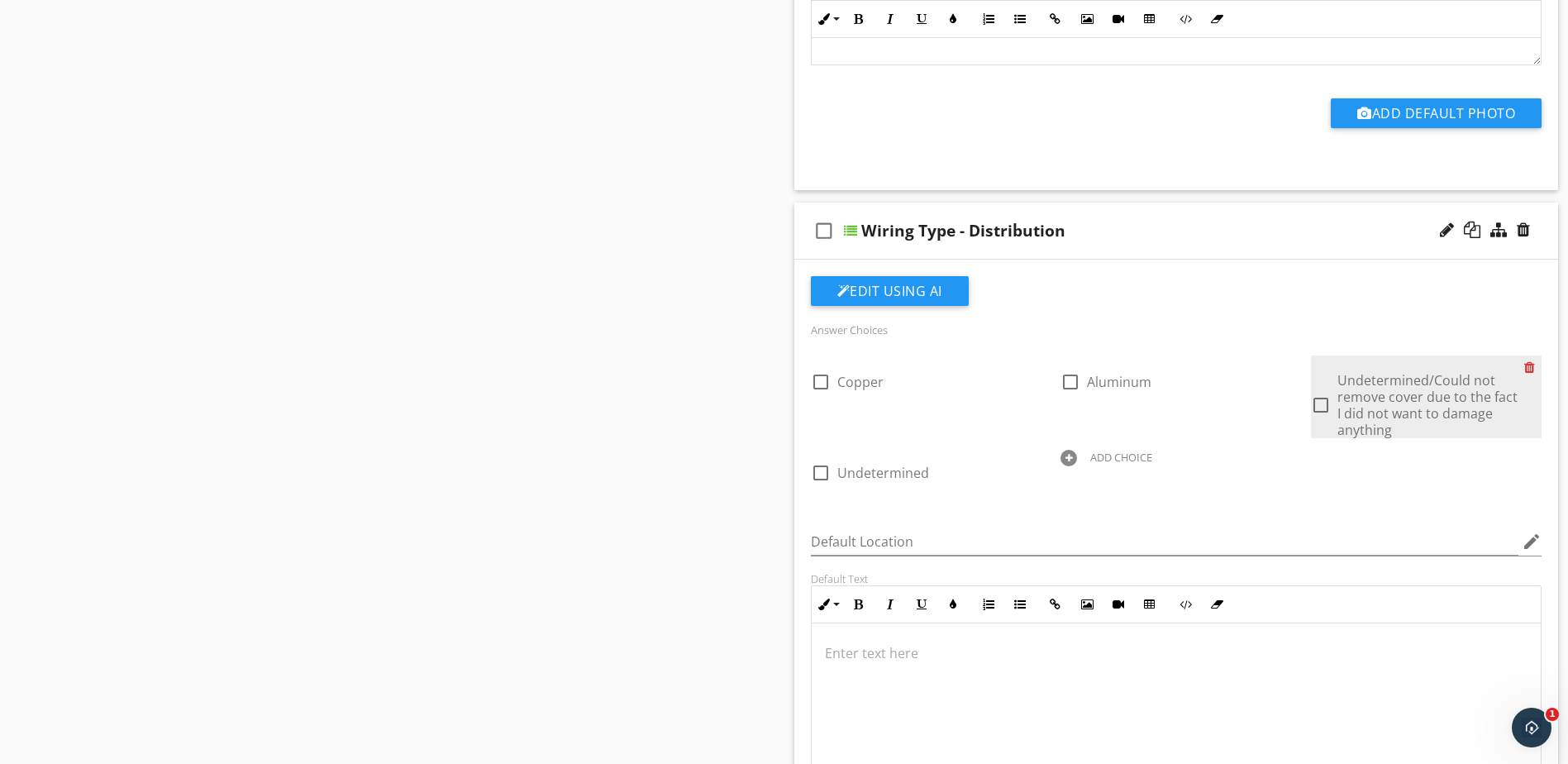
click at [1529, 356] on div at bounding box center [1532, 367] width 17 height 23
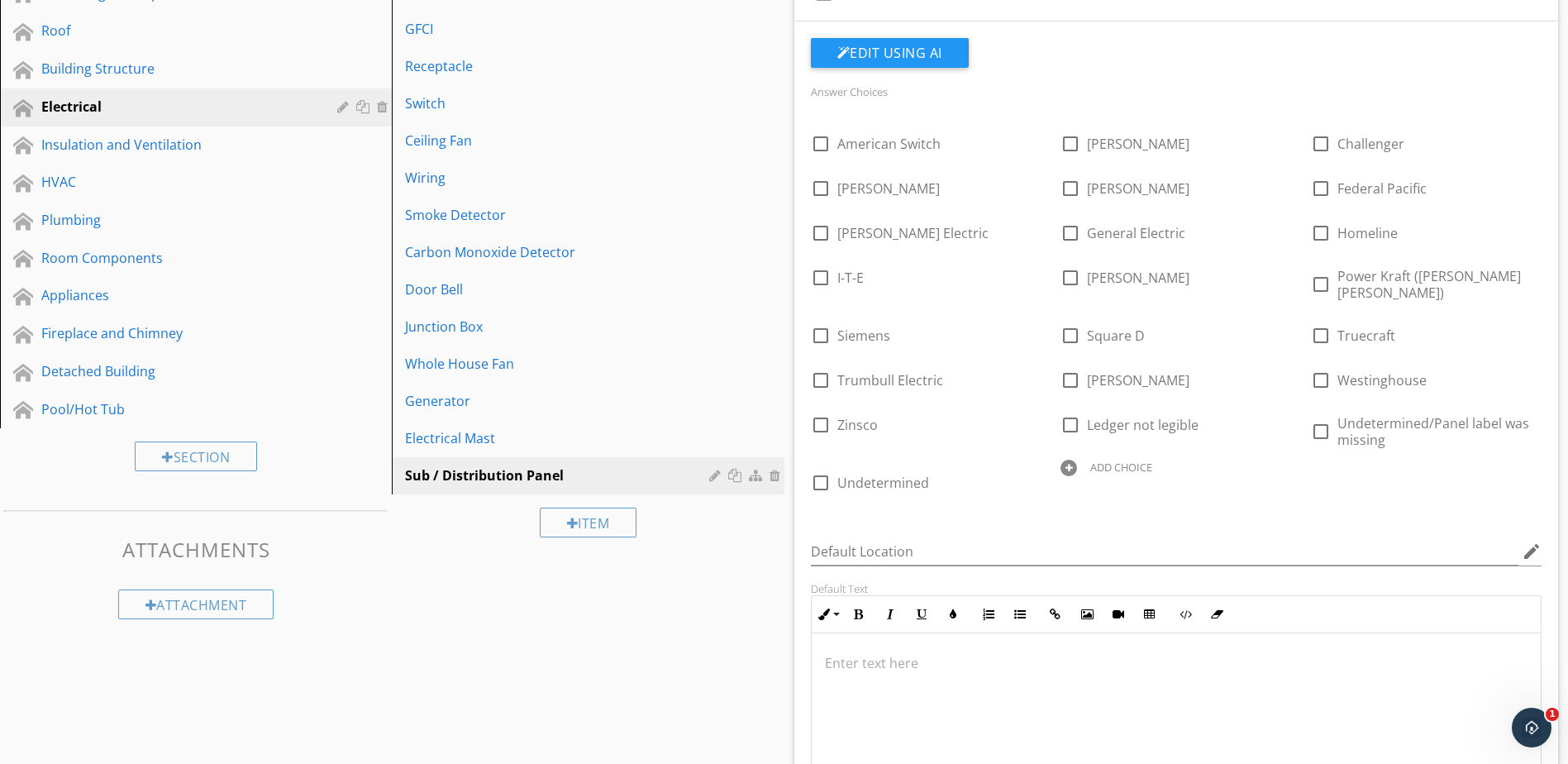
scroll to position [234, 0]
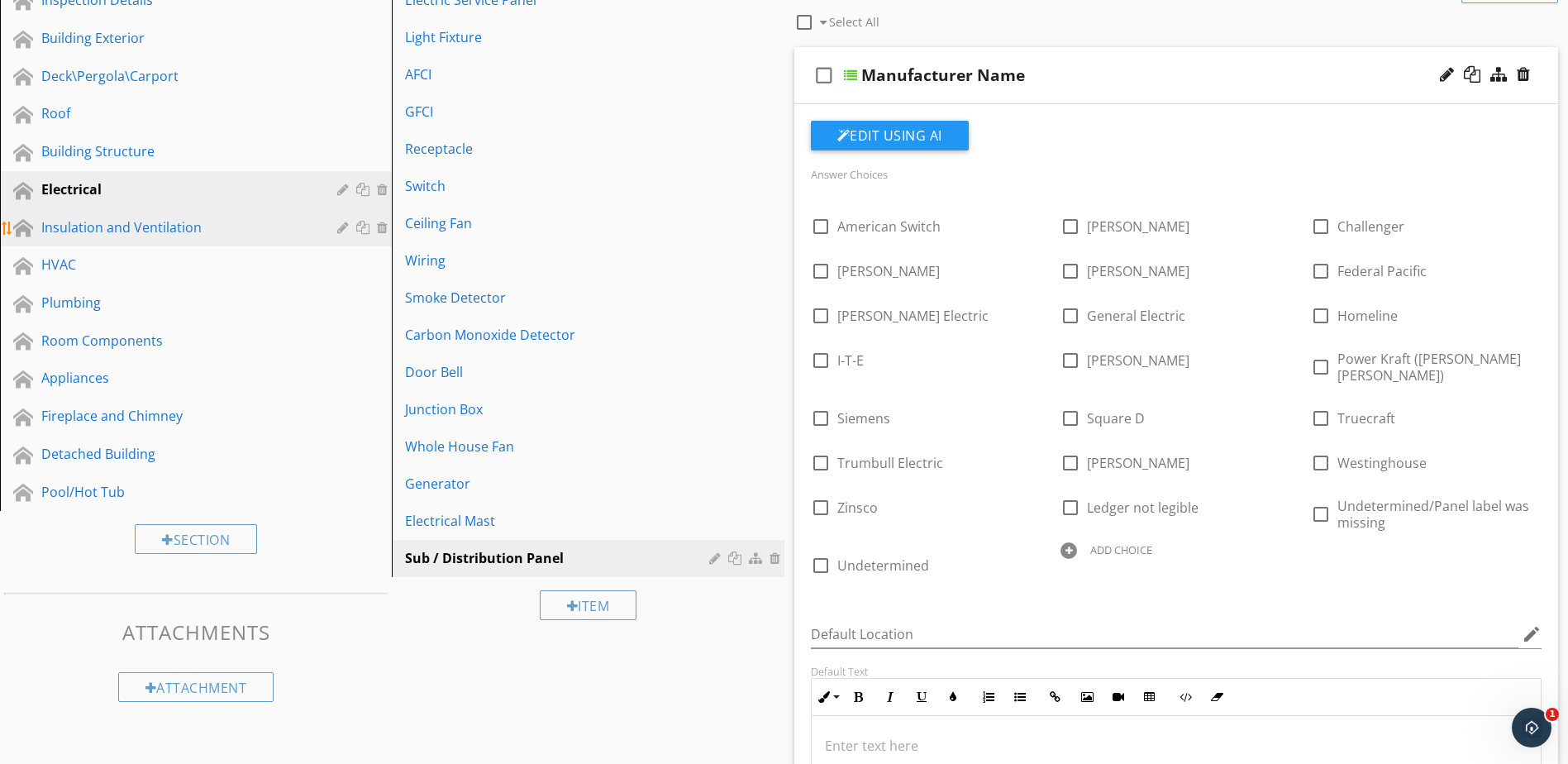
click at [153, 242] on link "Insulation and Ventilation" at bounding box center [199, 228] width 387 height 38
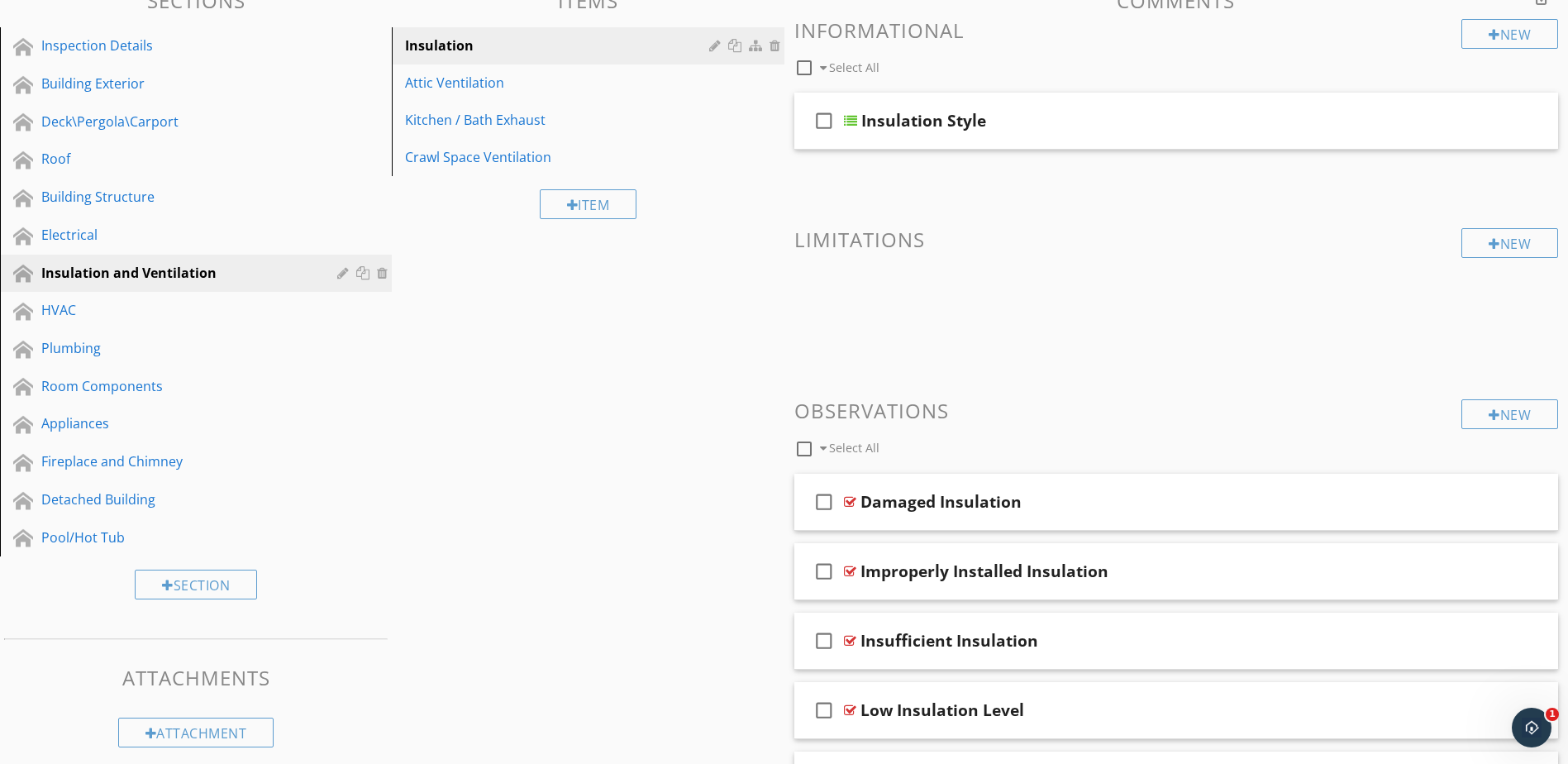
scroll to position [0, 0]
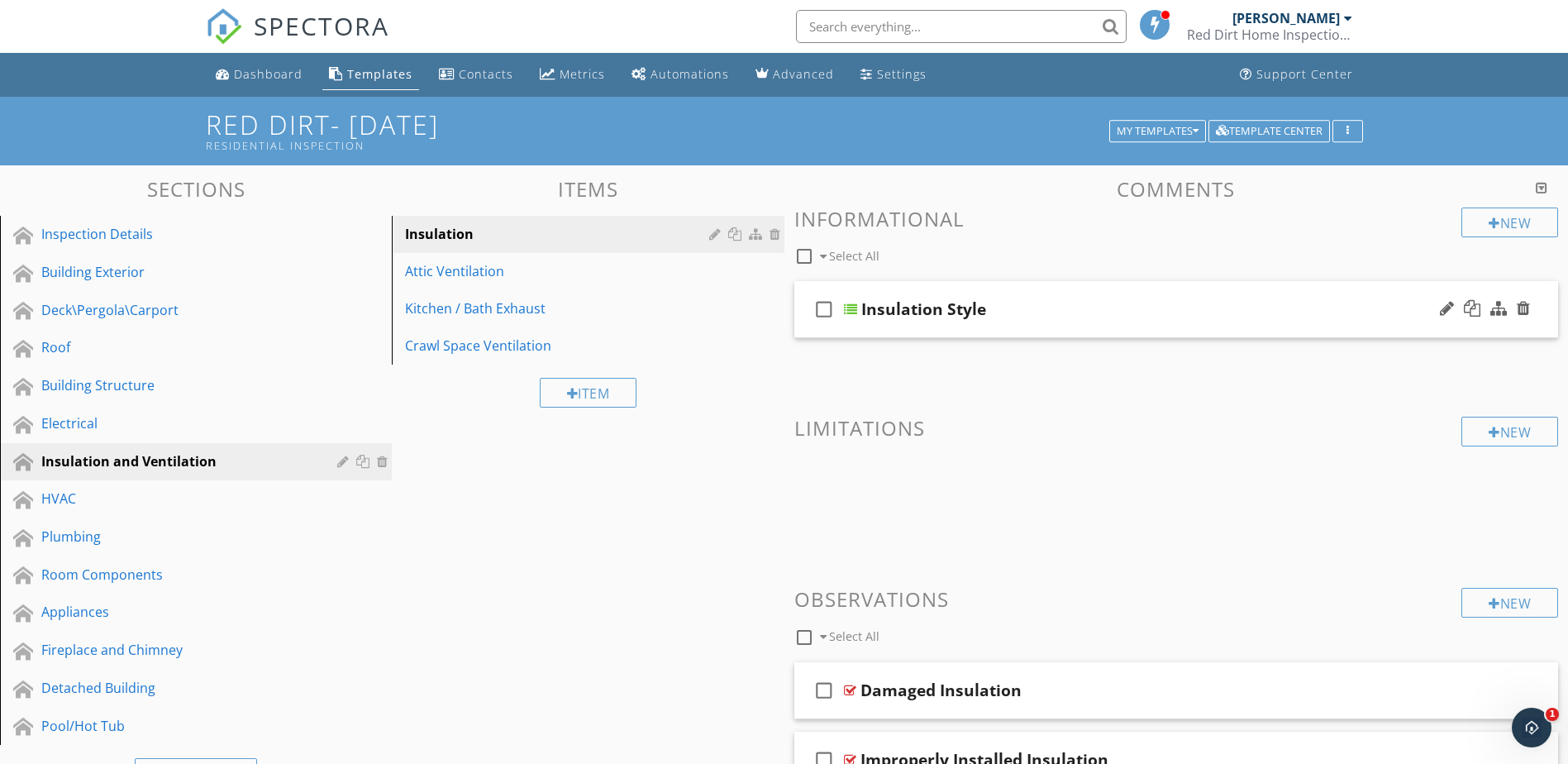
click at [847, 311] on div at bounding box center [851, 309] width 13 height 13
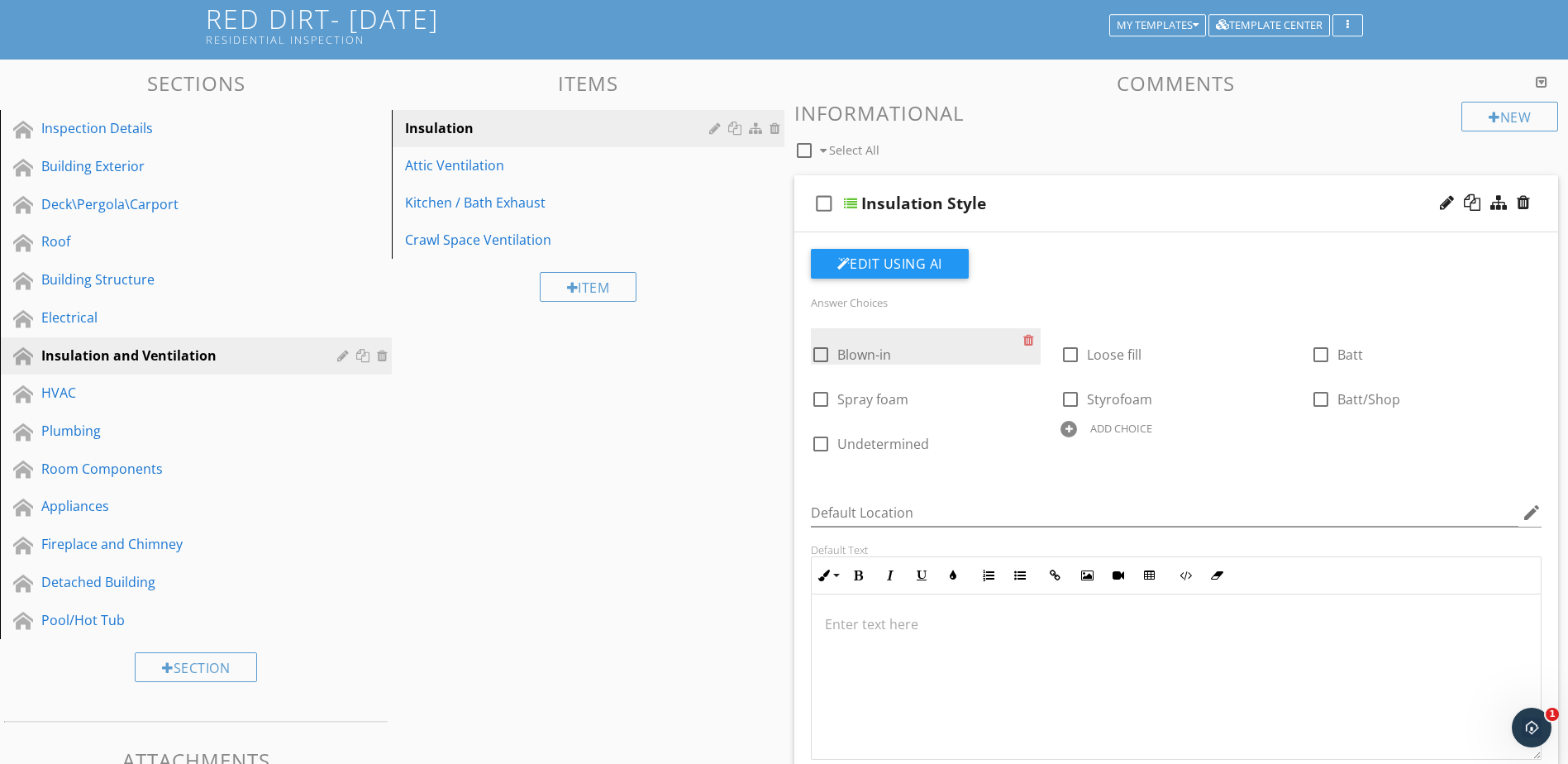
scroll to position [166, 0]
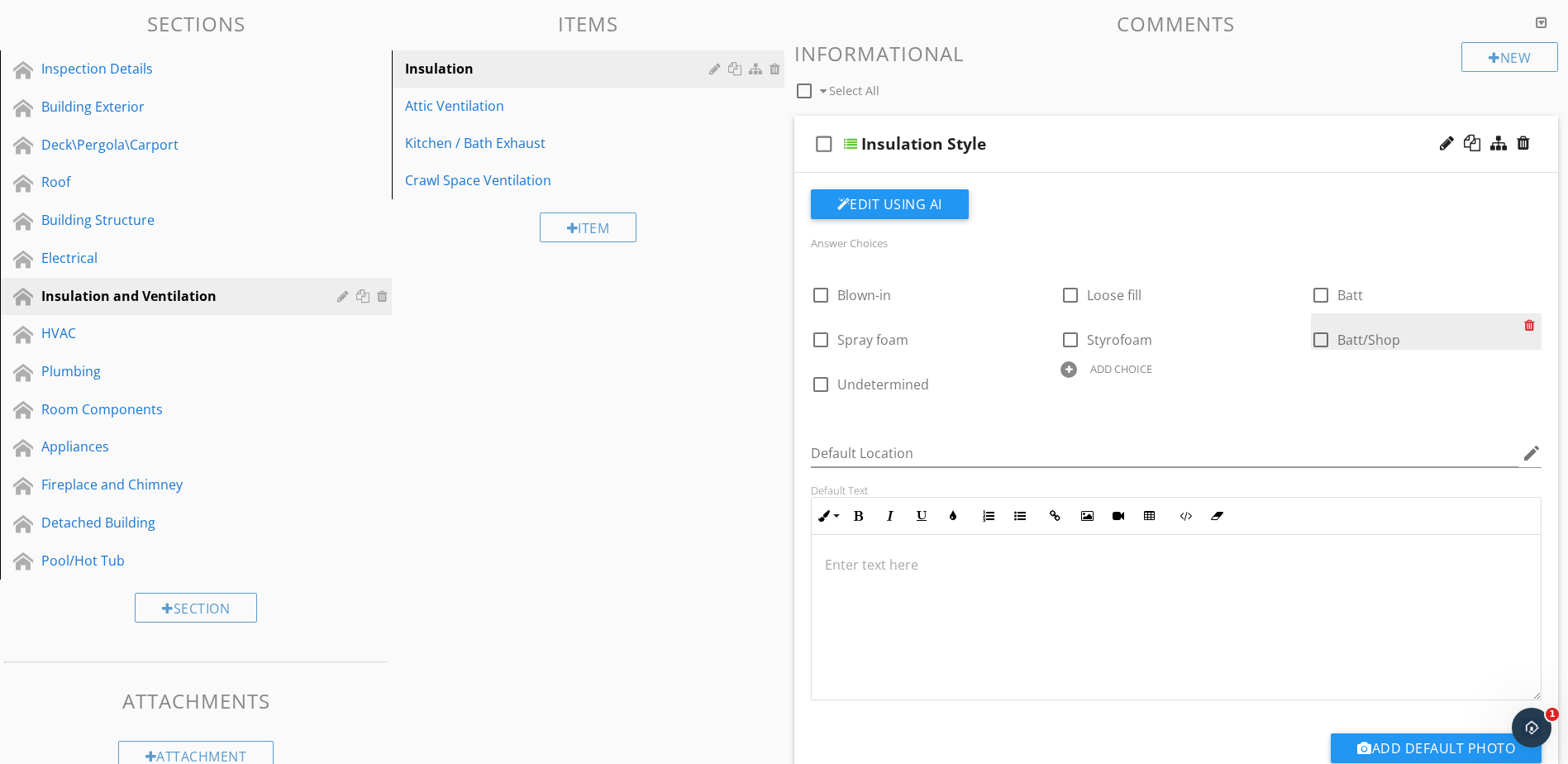
click at [1526, 327] on div at bounding box center [1532, 325] width 17 height 23
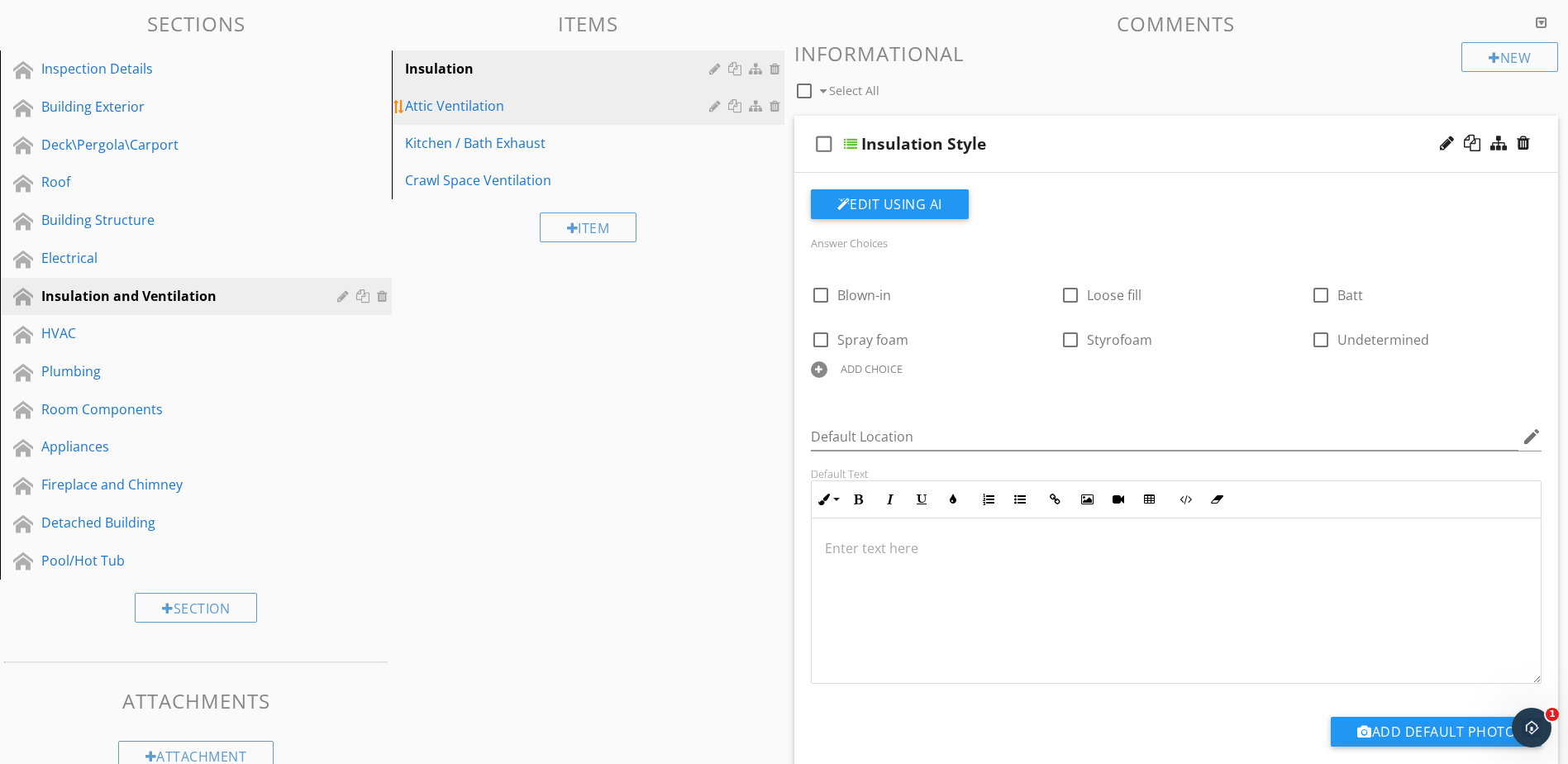
click at [541, 124] on link "Attic Ventilation" at bounding box center [590, 106] width 387 height 37
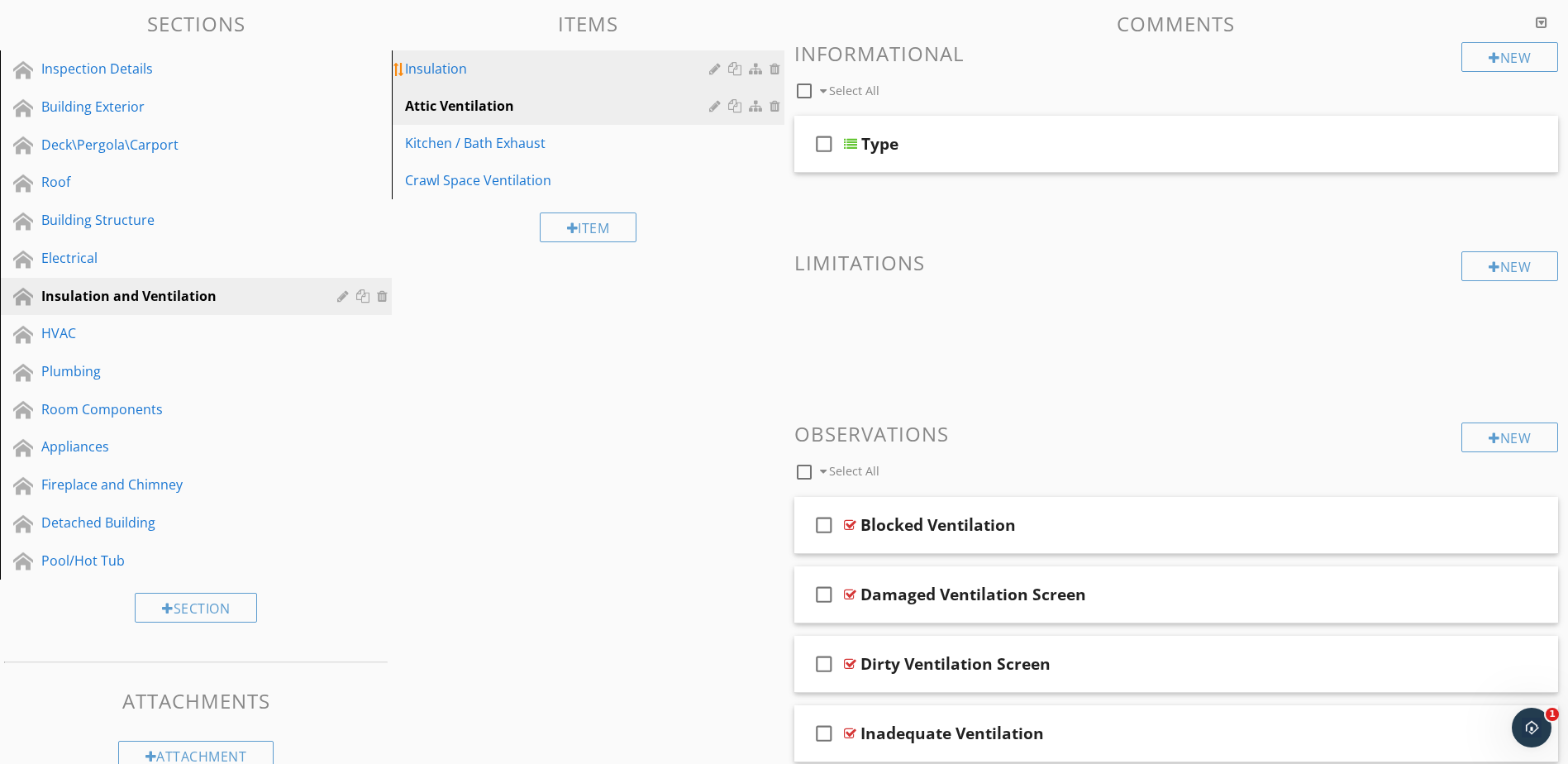
click at [541, 87] on link "Insulation" at bounding box center [590, 68] width 387 height 37
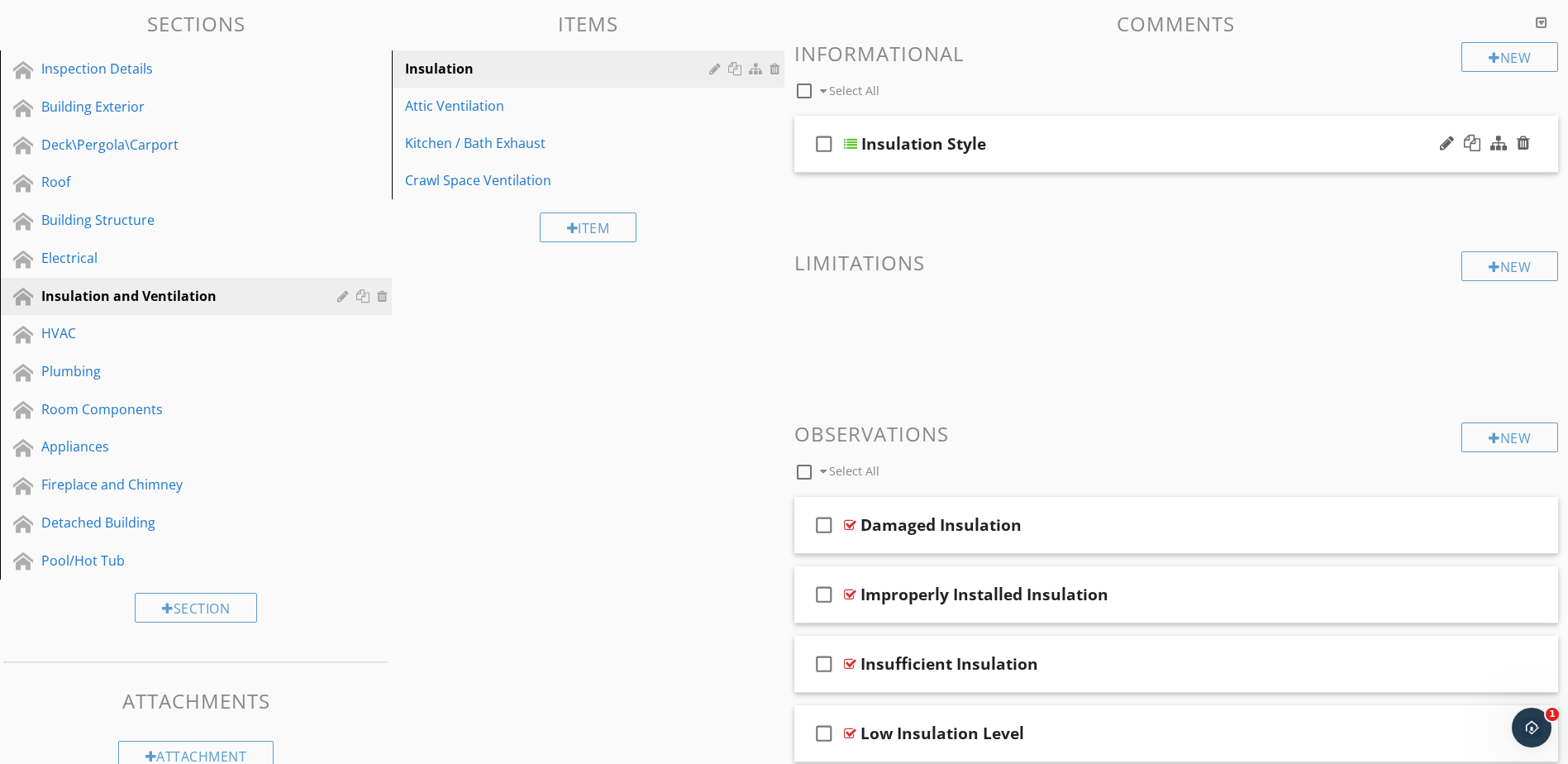
click at [853, 144] on div at bounding box center [851, 143] width 13 height 13
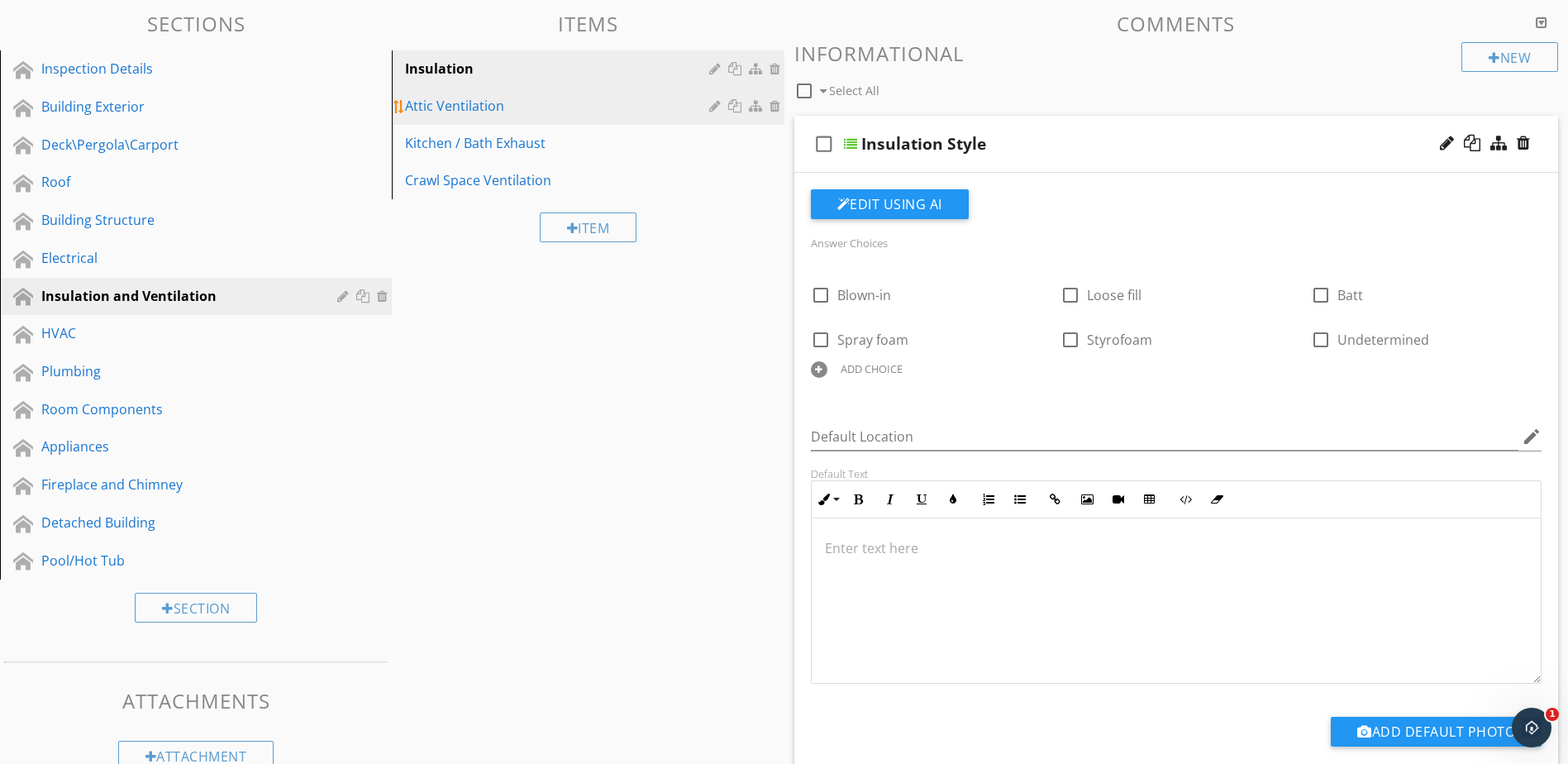
click at [663, 122] on link "Attic Ventilation" at bounding box center [590, 106] width 387 height 37
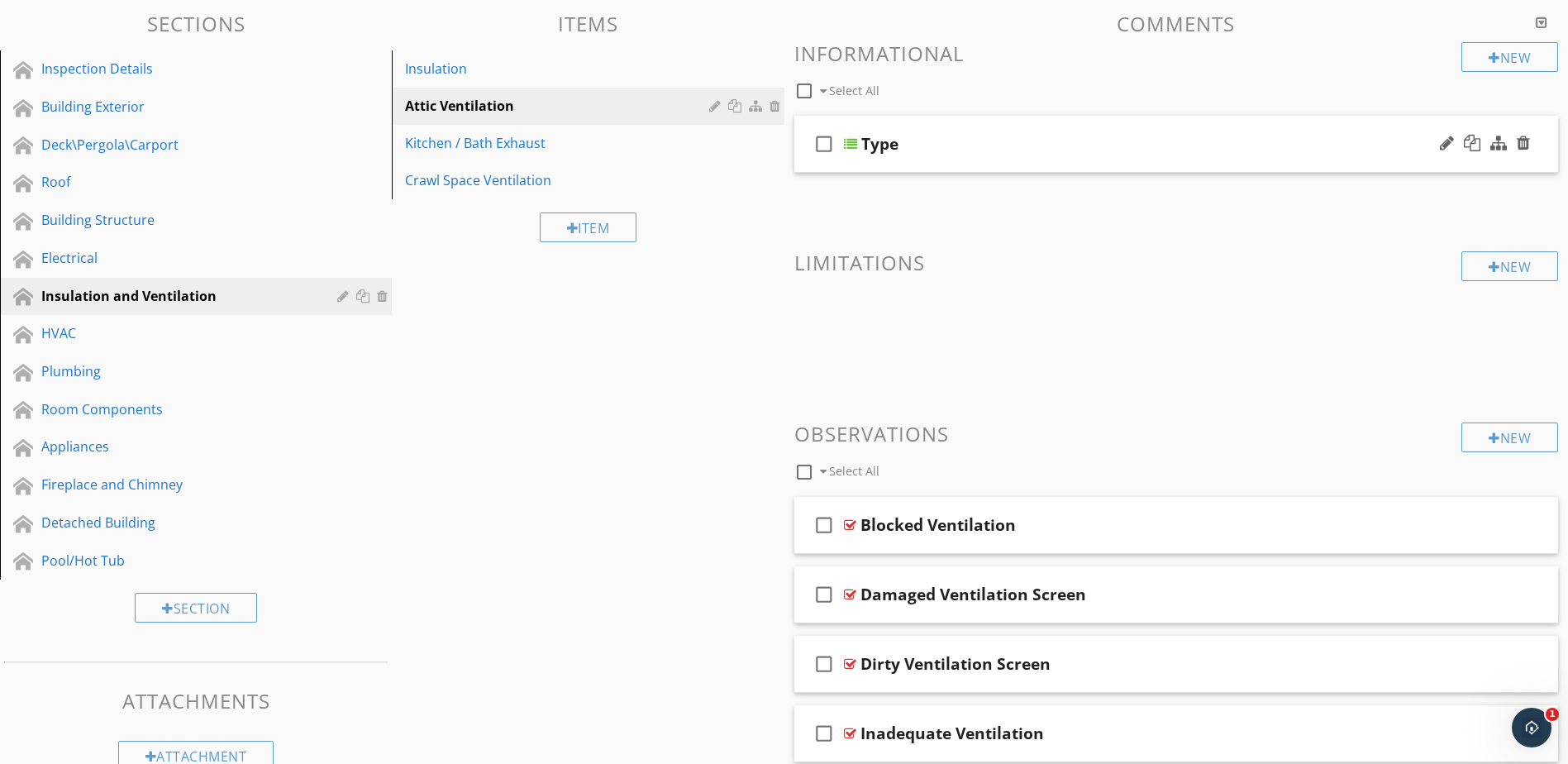
click at [856, 146] on div at bounding box center [851, 143] width 13 height 13
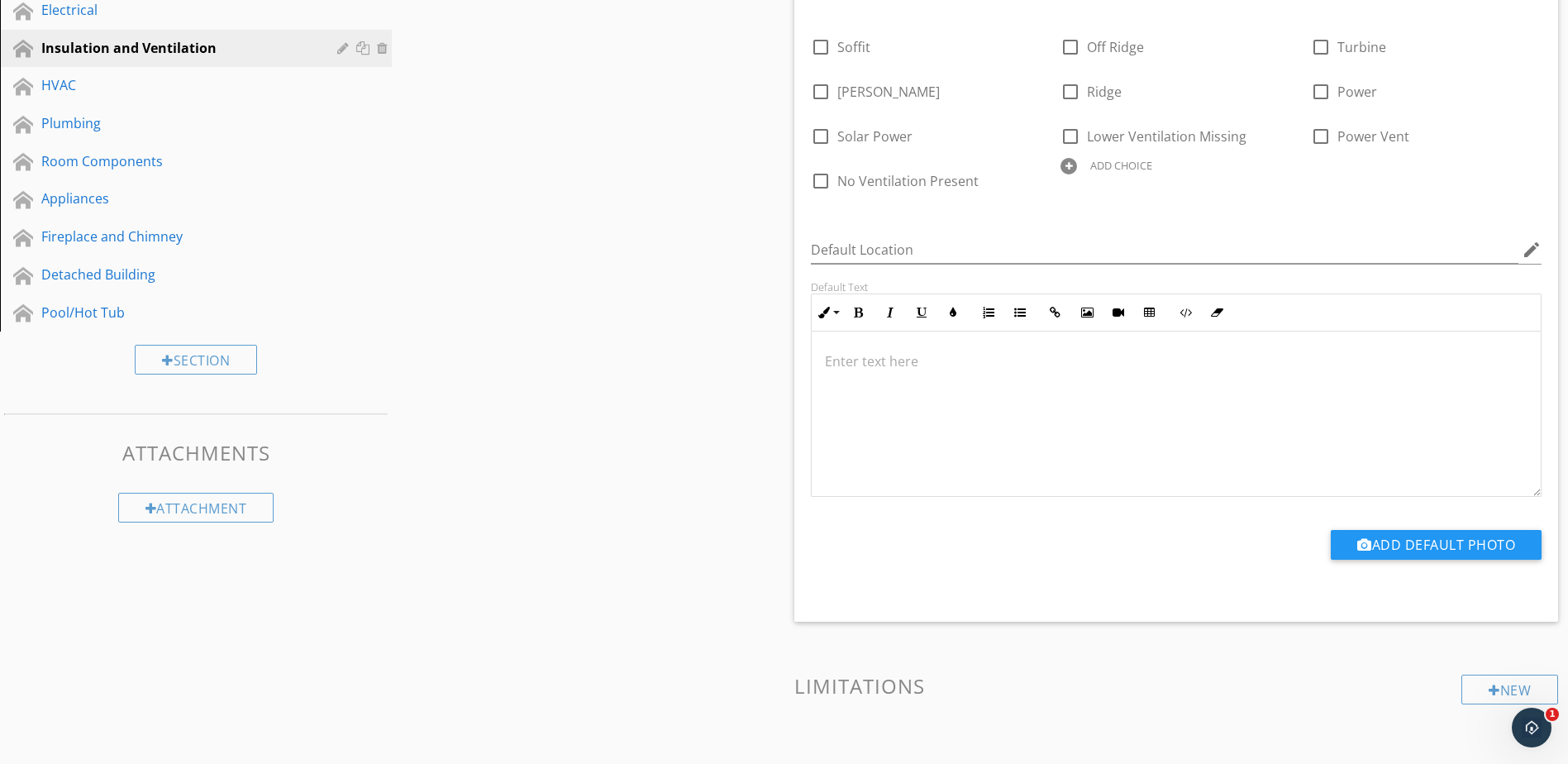
scroll to position [82, 0]
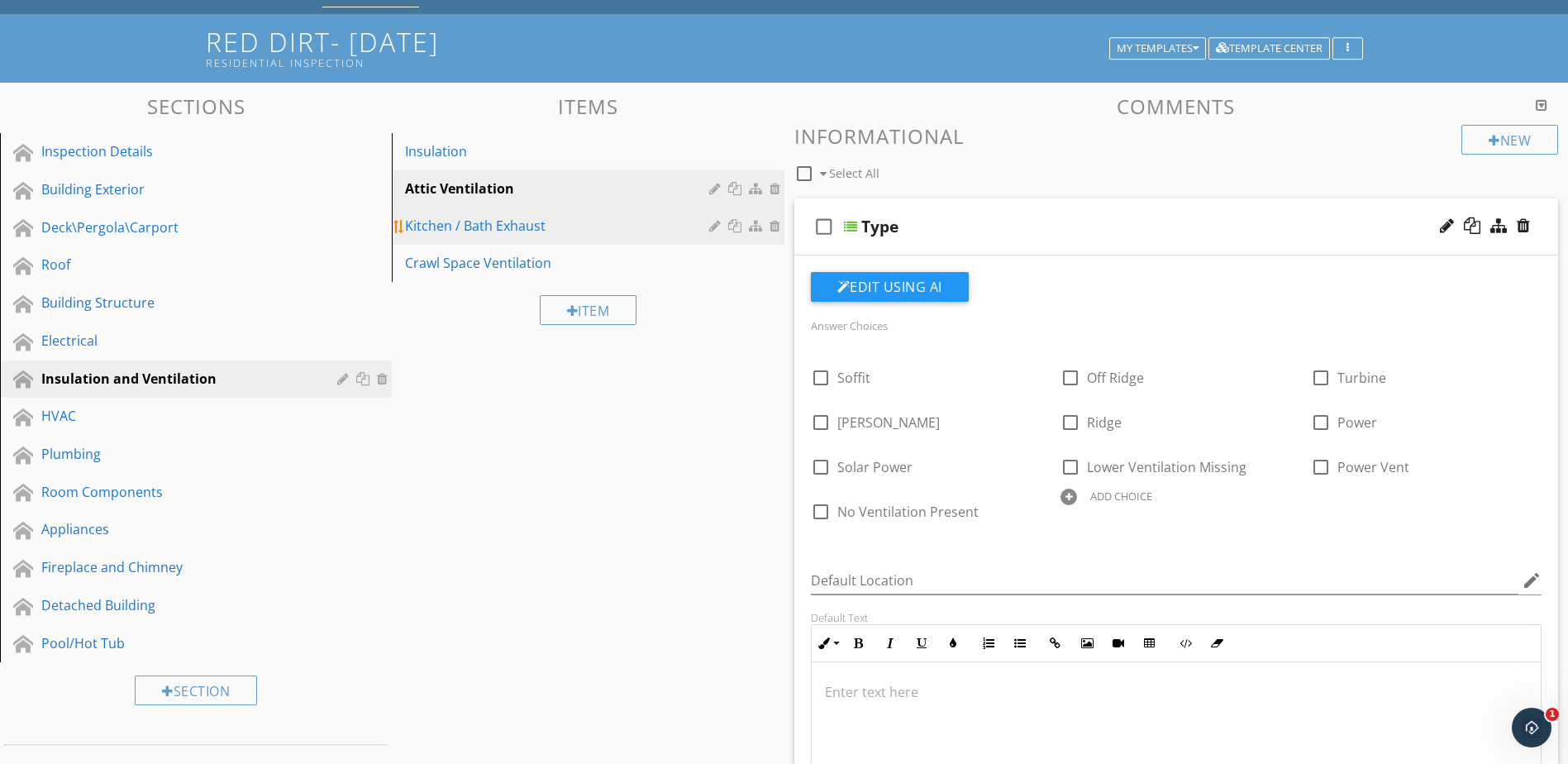
click at [531, 219] on div "Kitchen / Bath Exhaust" at bounding box center [559, 225] width 309 height 20
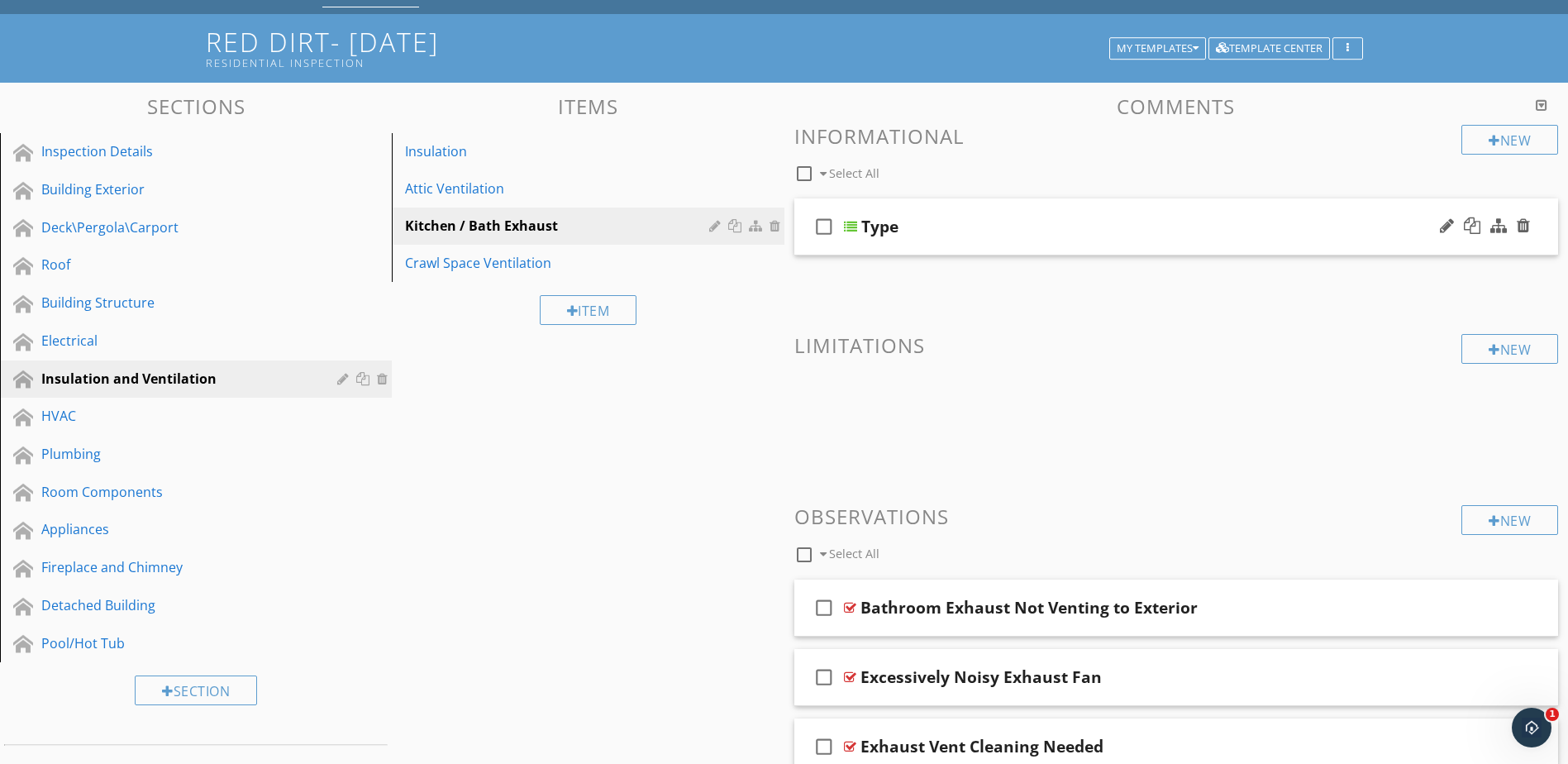
click at [853, 231] on div at bounding box center [851, 226] width 13 height 13
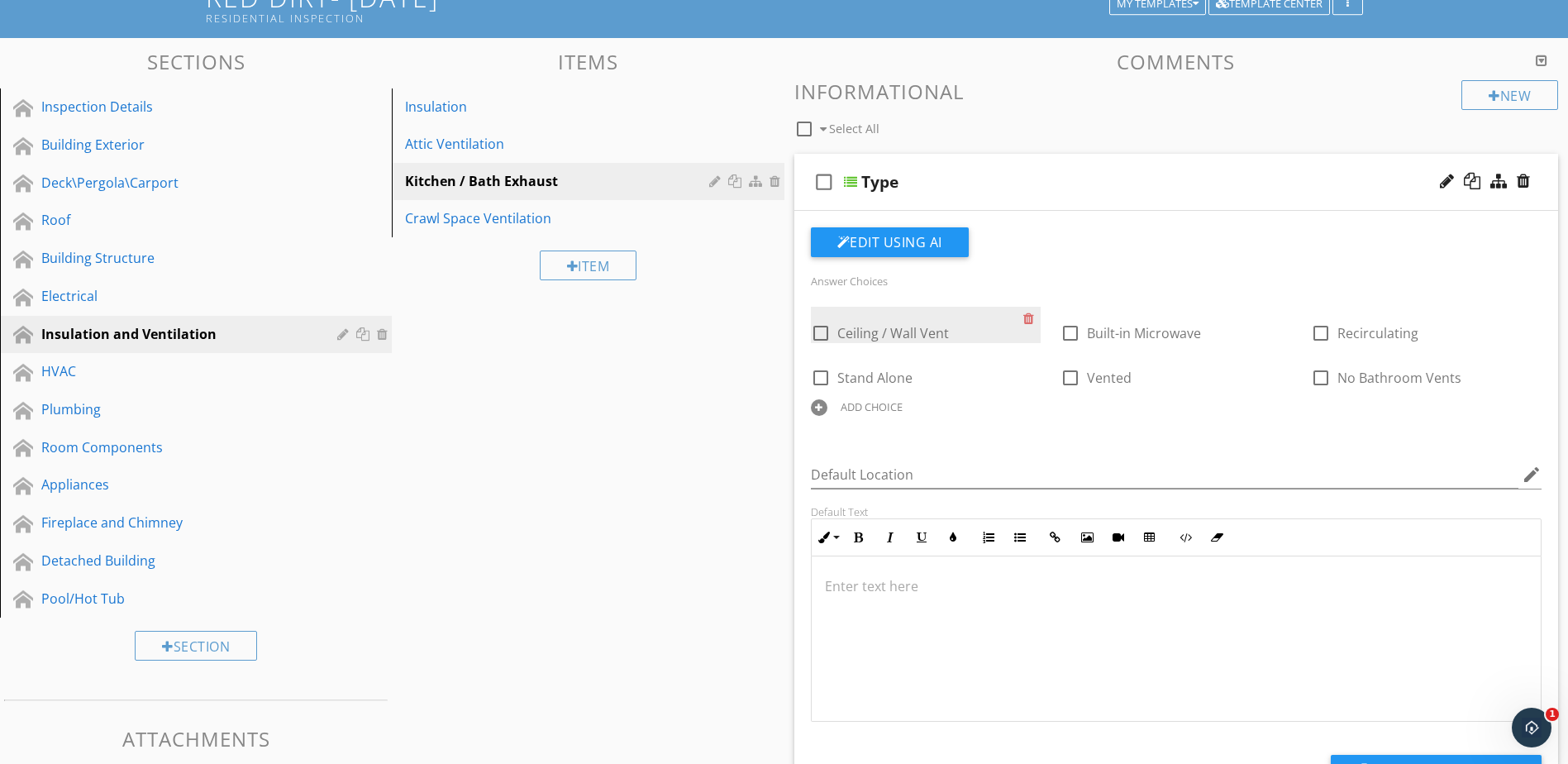
scroll to position [166, 0]
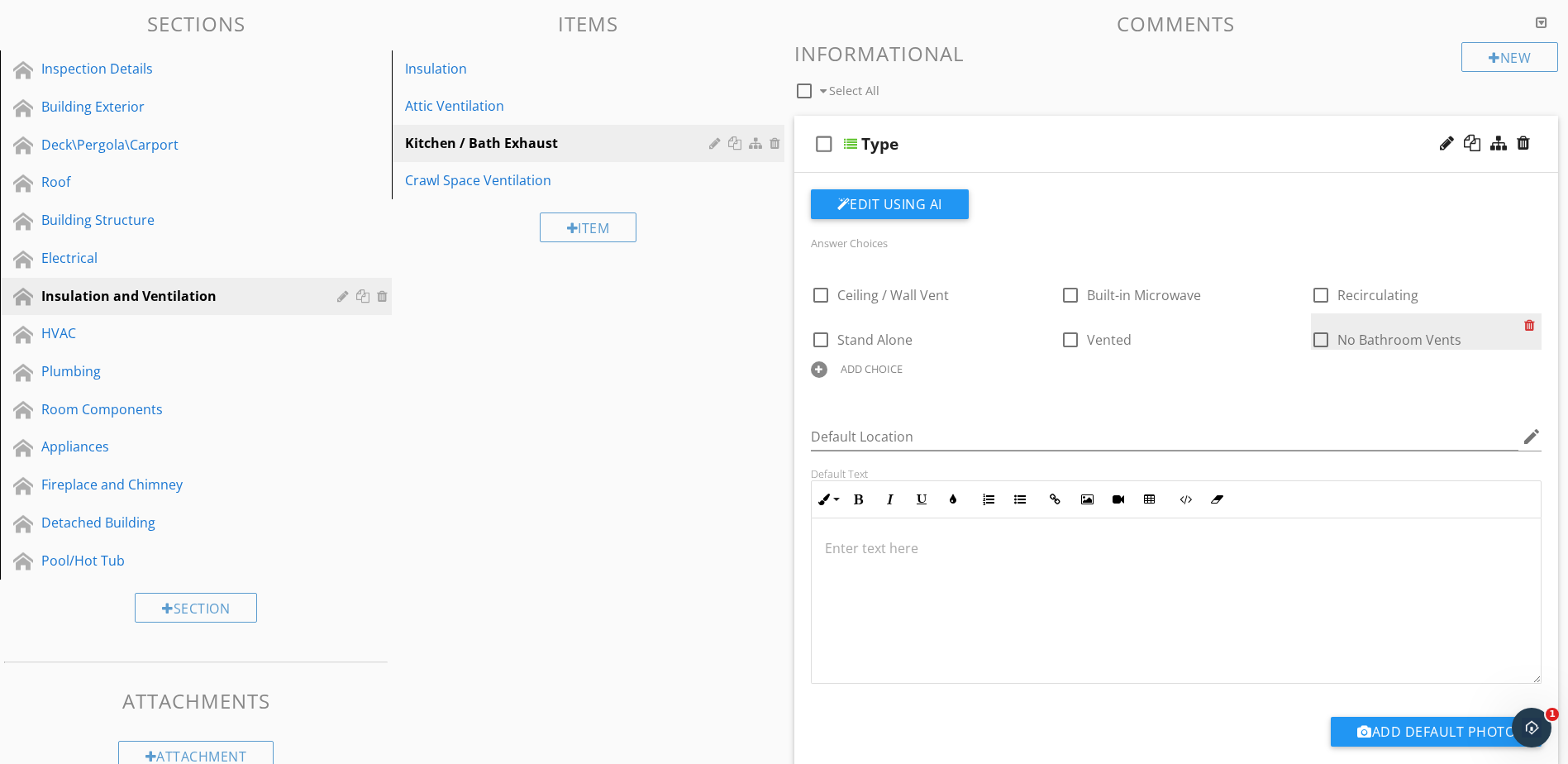
click at [1530, 323] on div at bounding box center [1532, 325] width 17 height 23
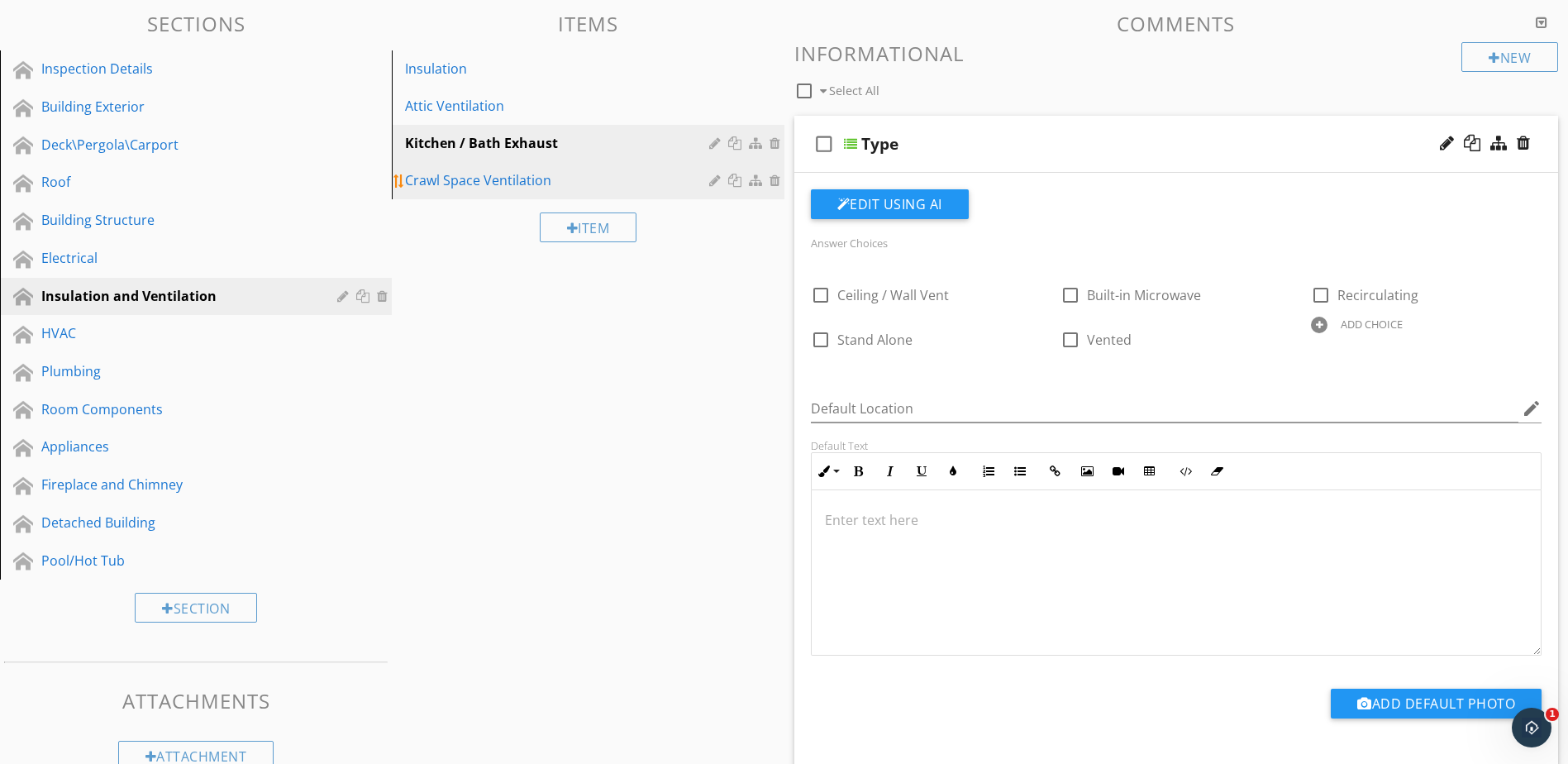
click at [535, 183] on div "Crawl Space Ventilation" at bounding box center [559, 180] width 309 height 20
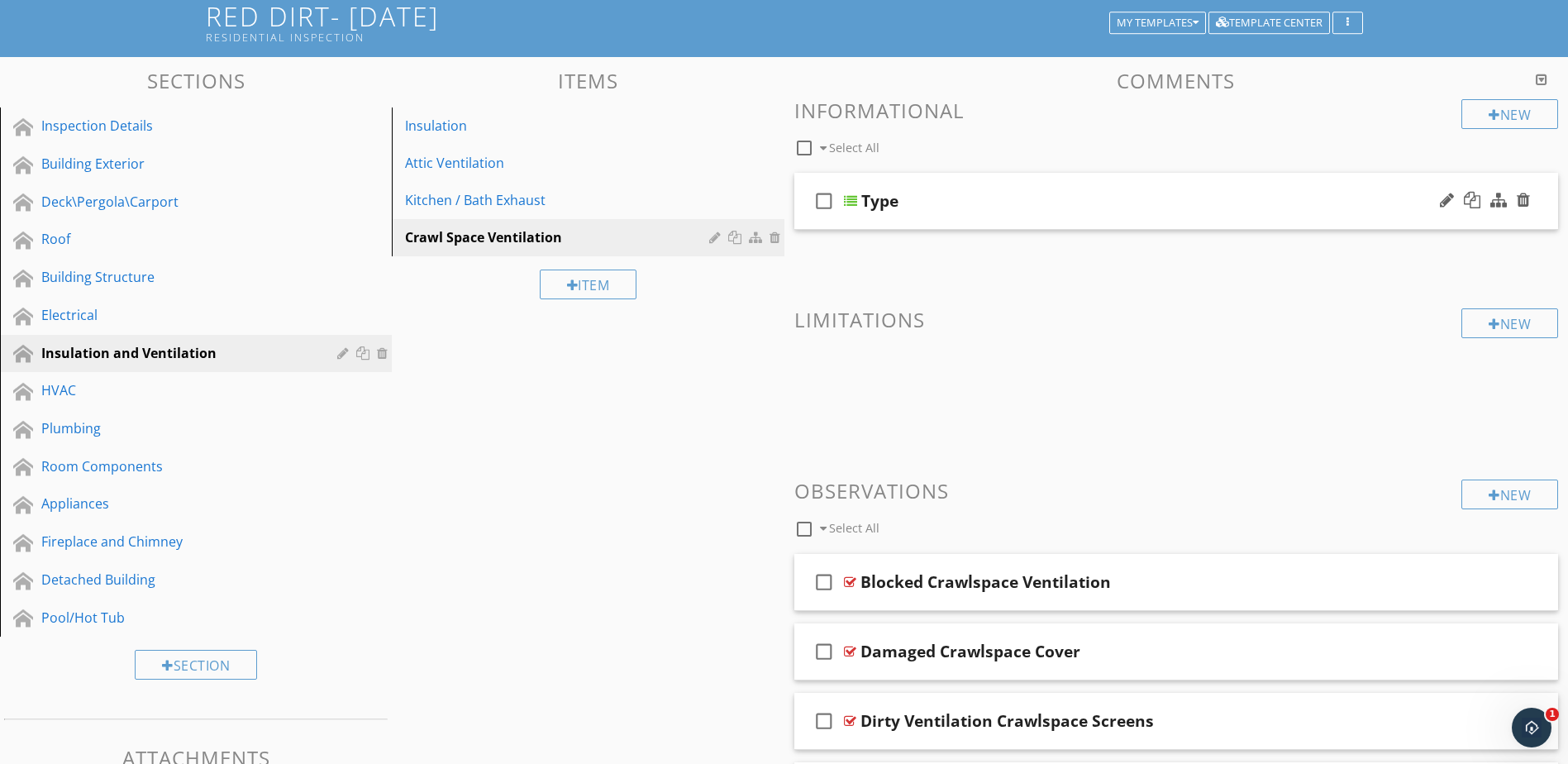
scroll to position [82, 0]
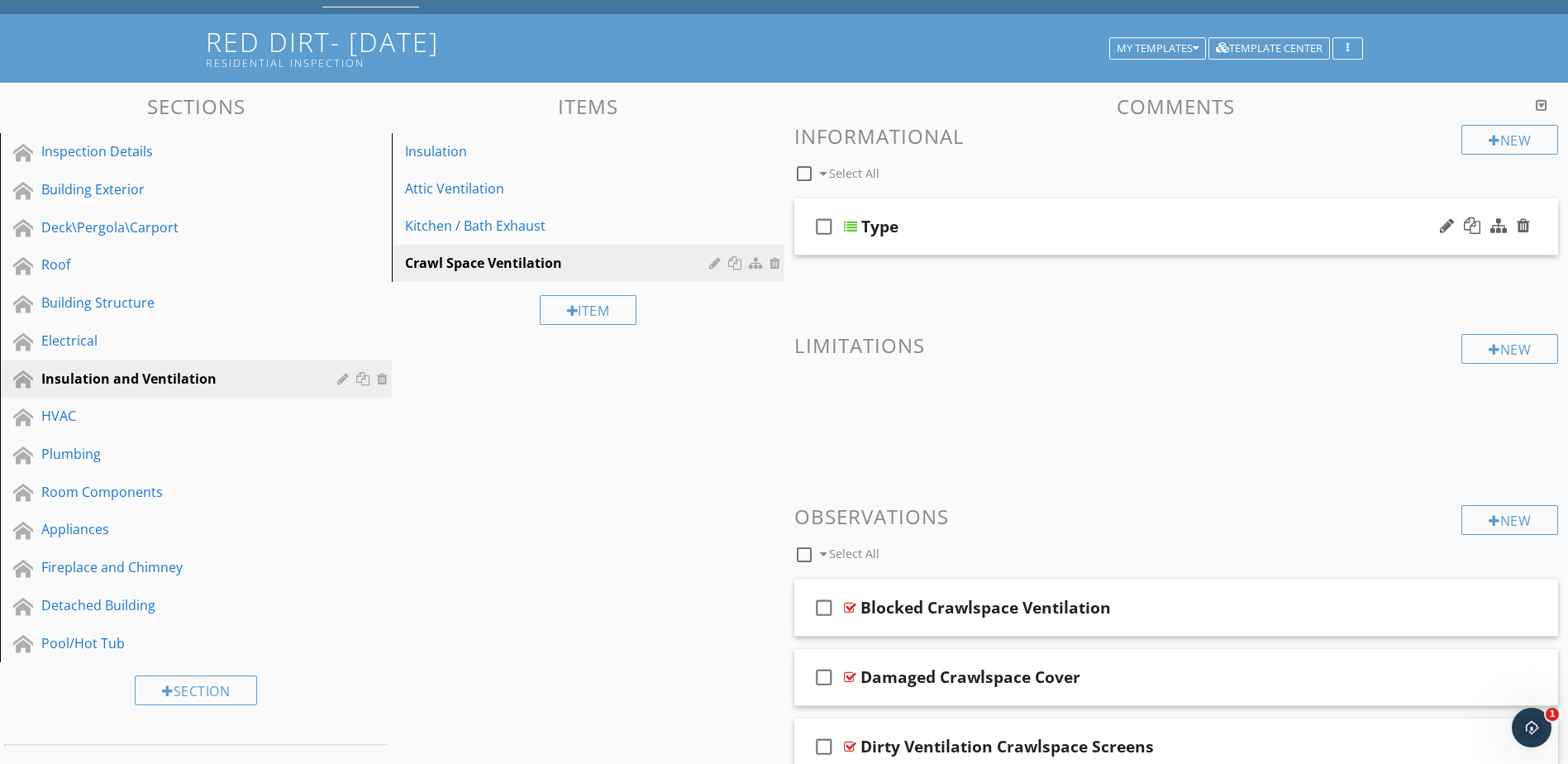
click at [854, 223] on div at bounding box center [851, 226] width 13 height 13
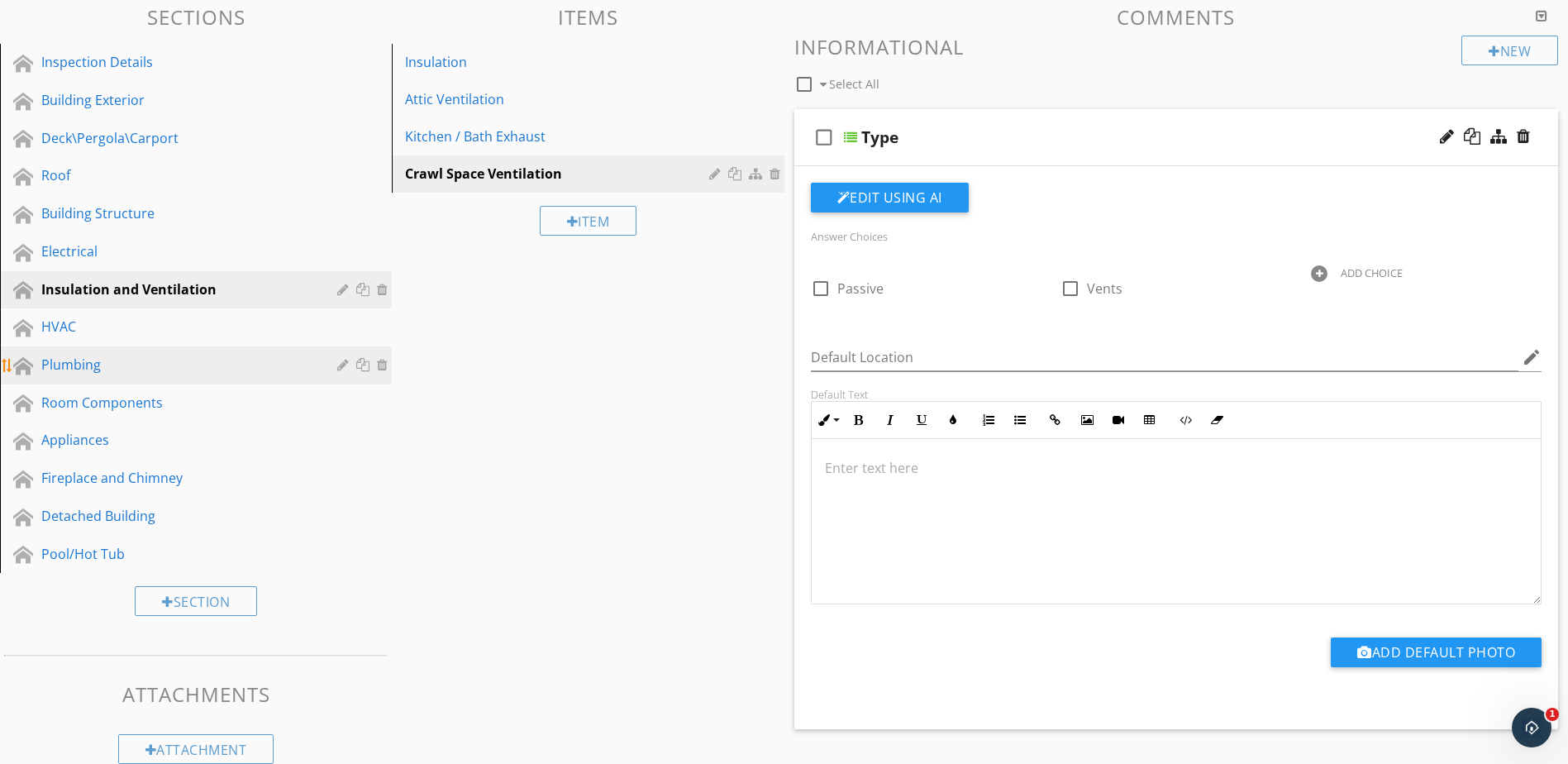
scroll to position [166, 0]
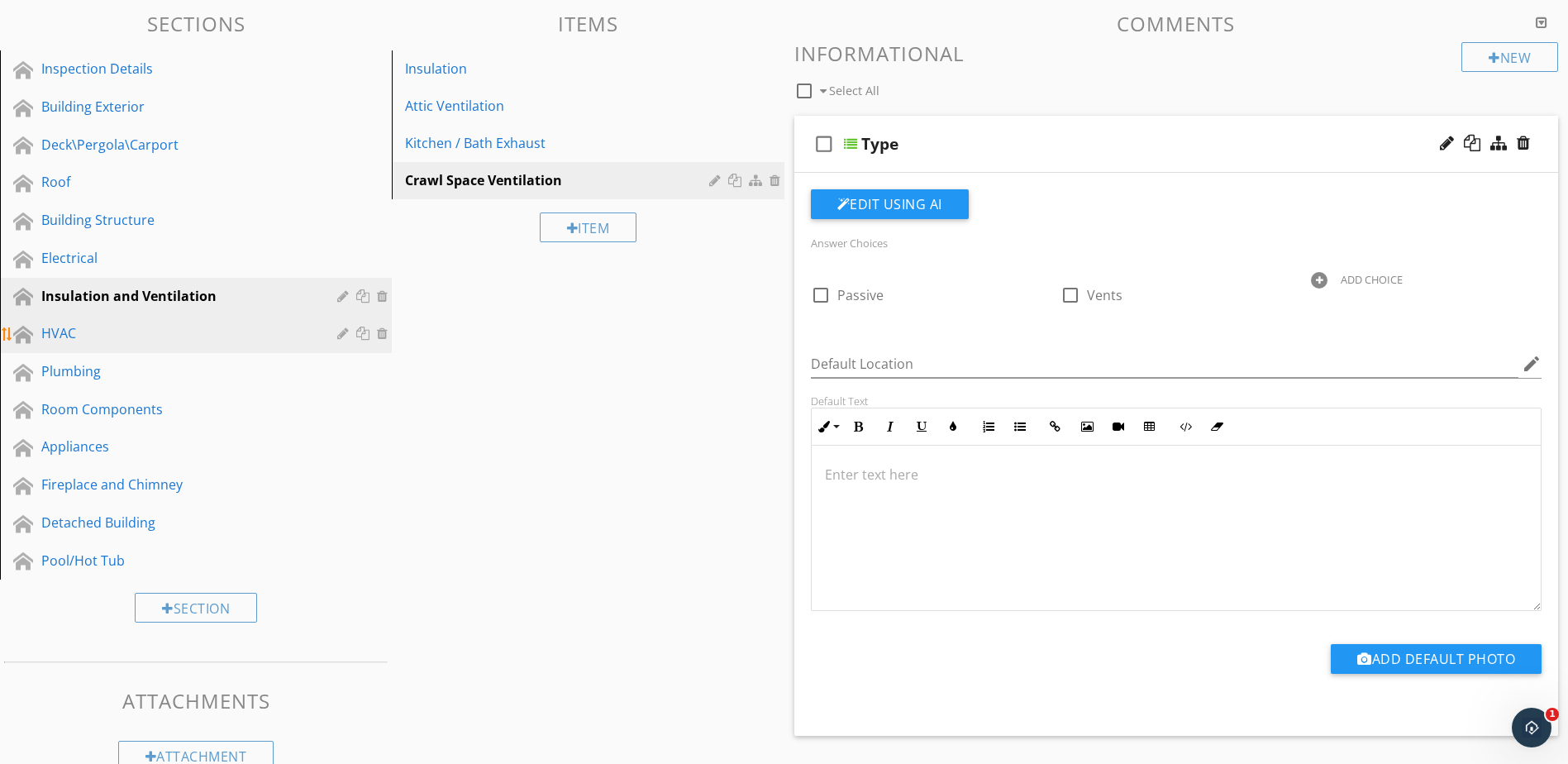
click at [161, 340] on div "HVAC" at bounding box center [177, 333] width 272 height 20
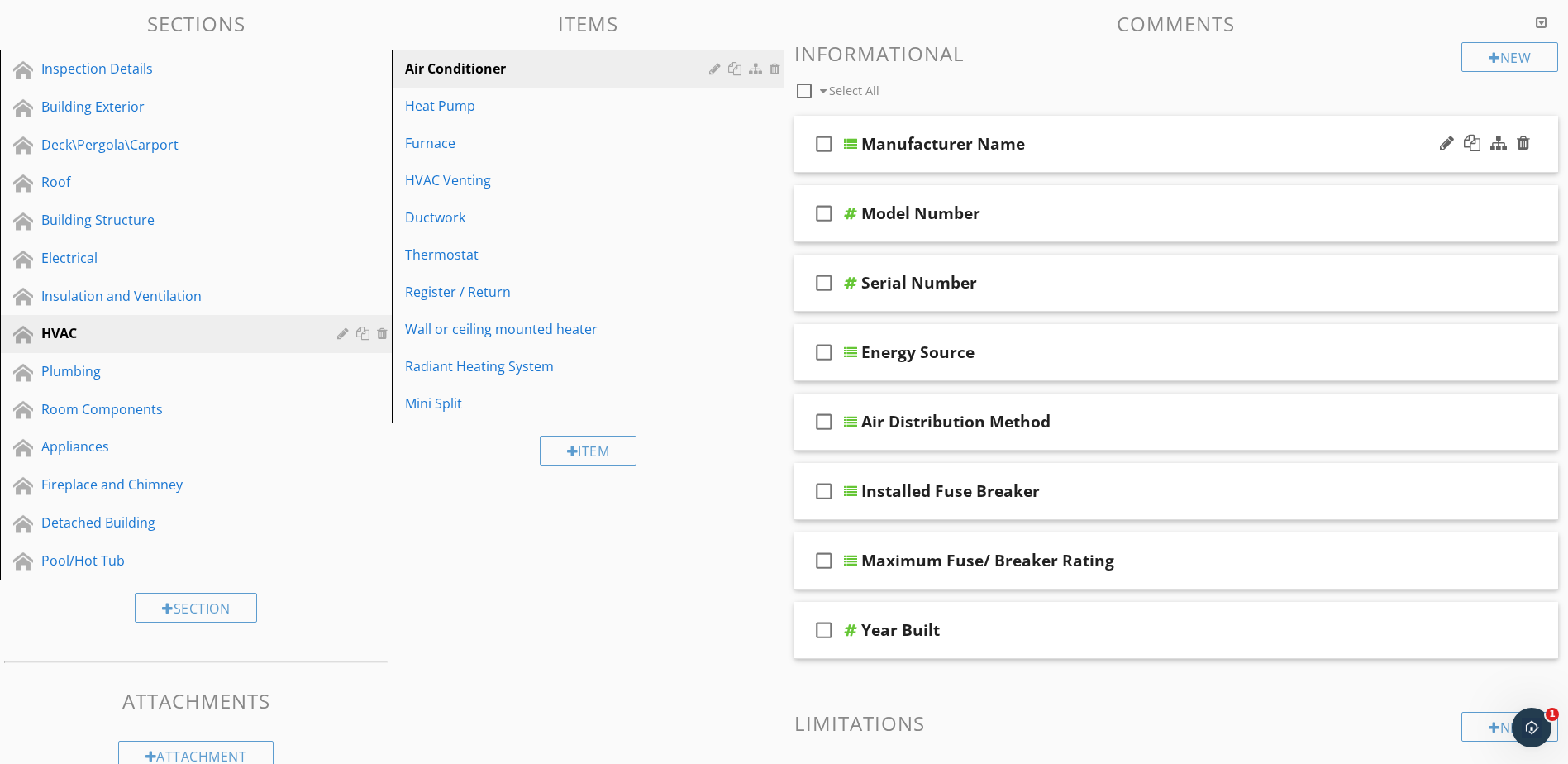
click at [848, 142] on div at bounding box center [851, 143] width 13 height 13
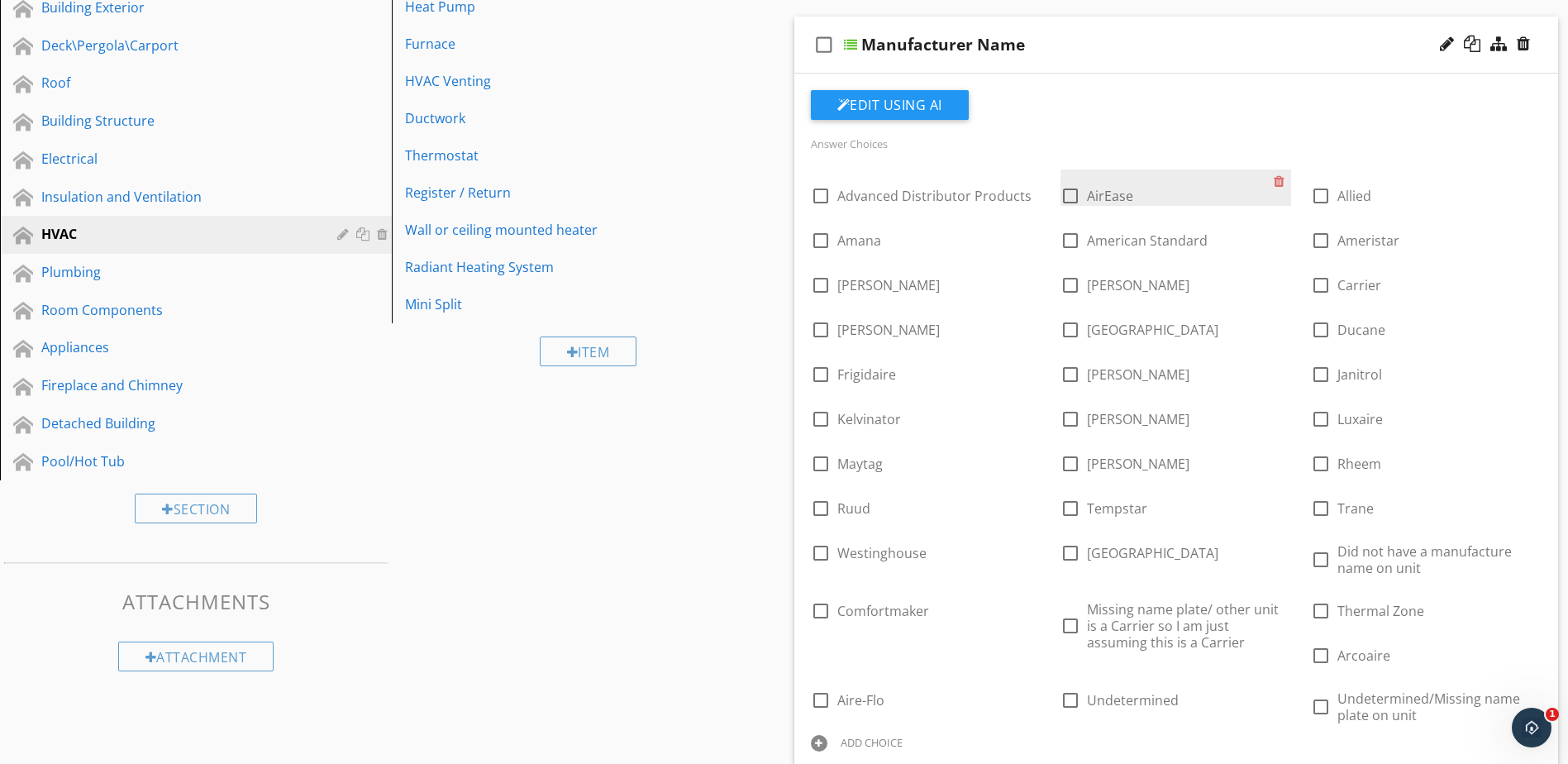
scroll to position [331, 0]
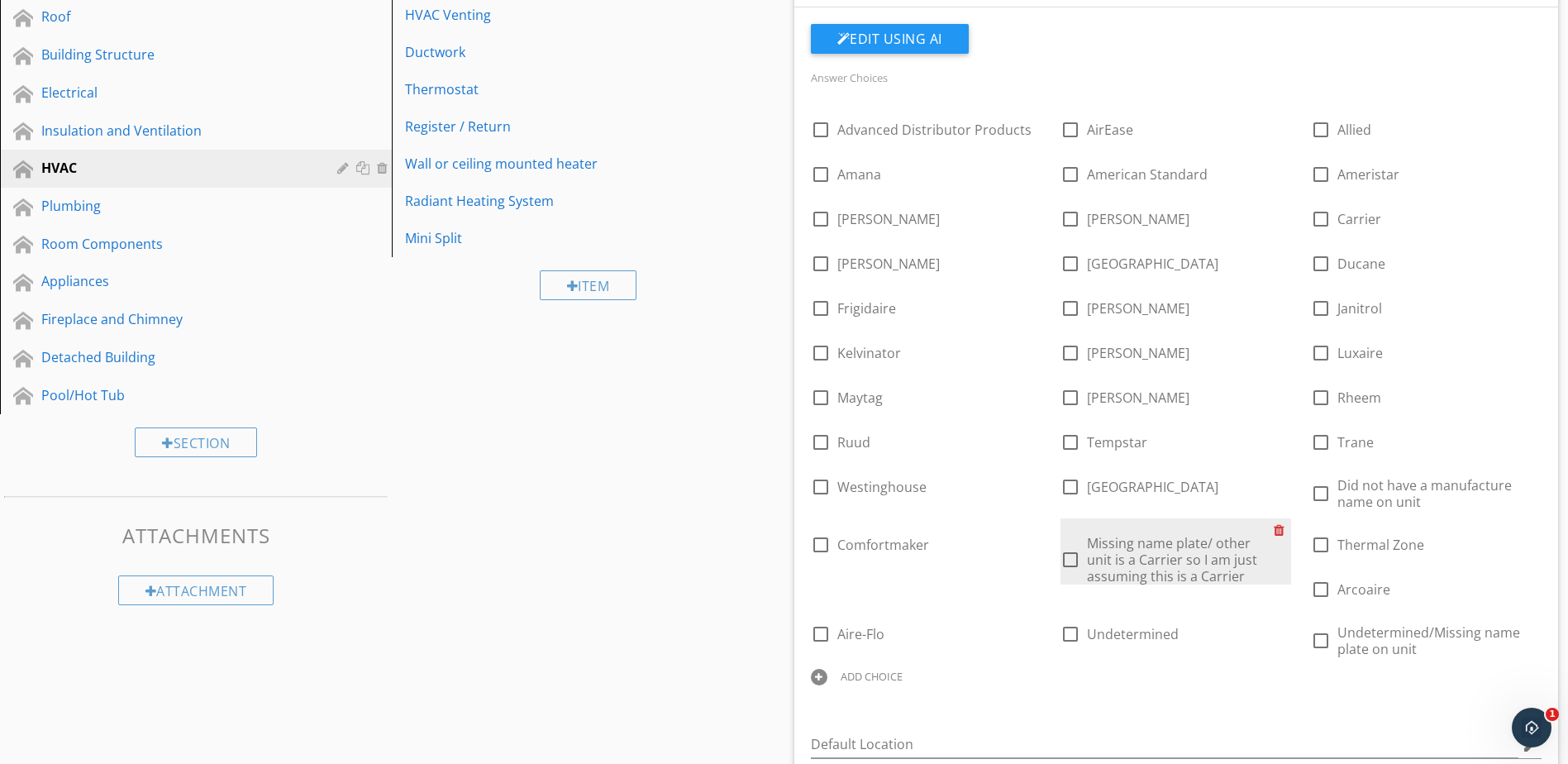
click at [1280, 530] on div at bounding box center [1282, 531] width 17 height 23
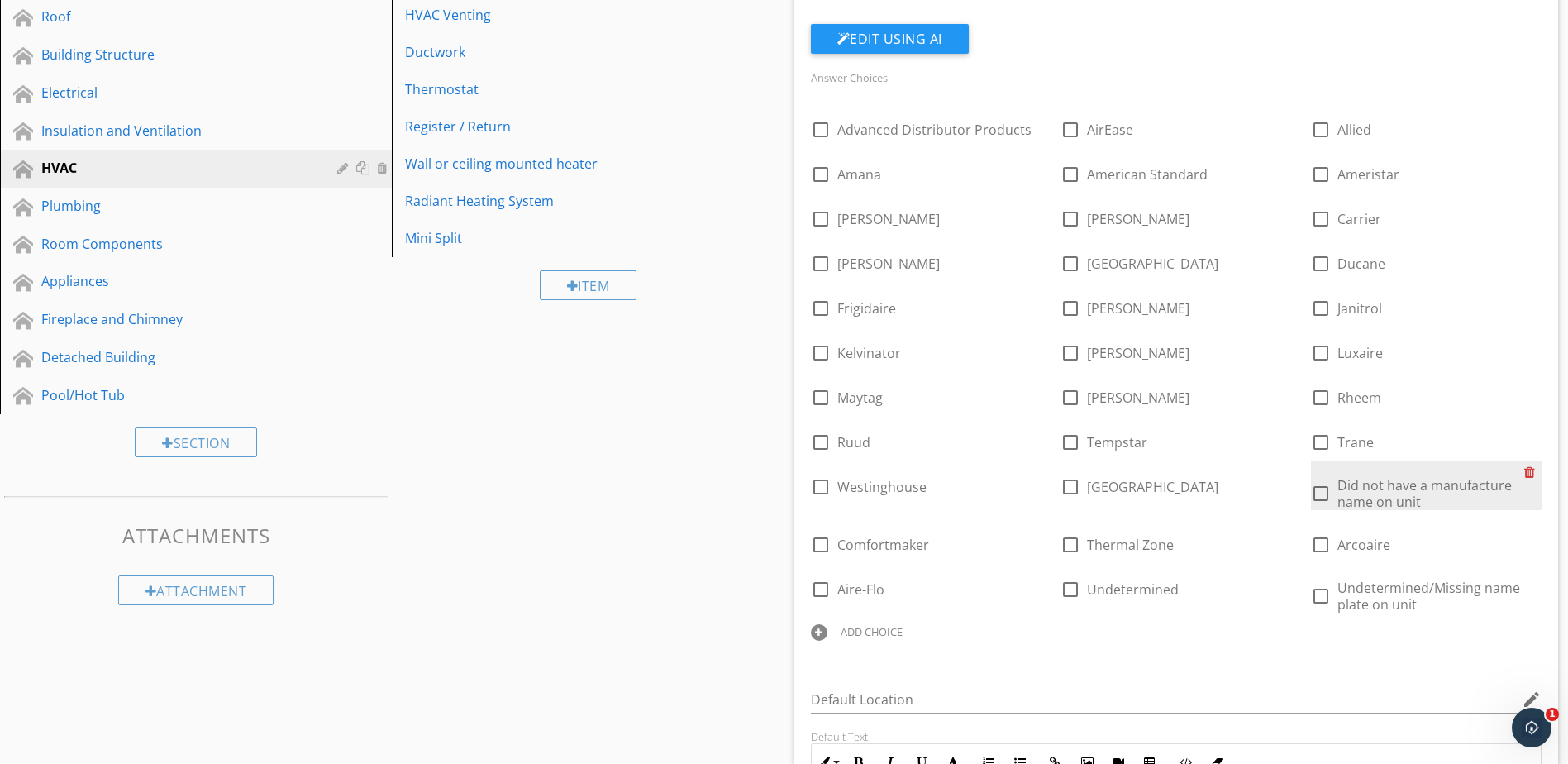
click at [1528, 475] on div at bounding box center [1532, 472] width 17 height 23
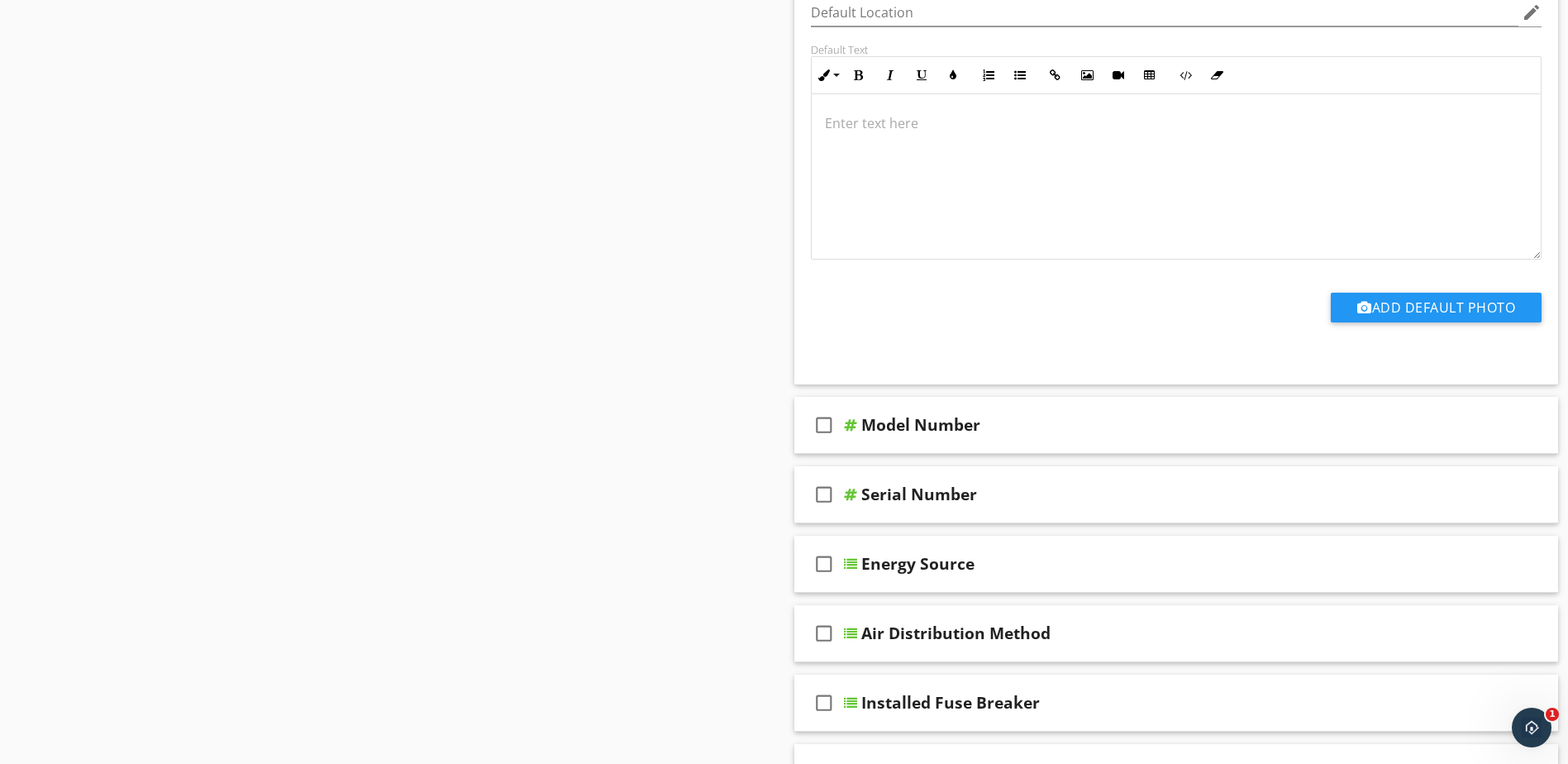
scroll to position [1075, 0]
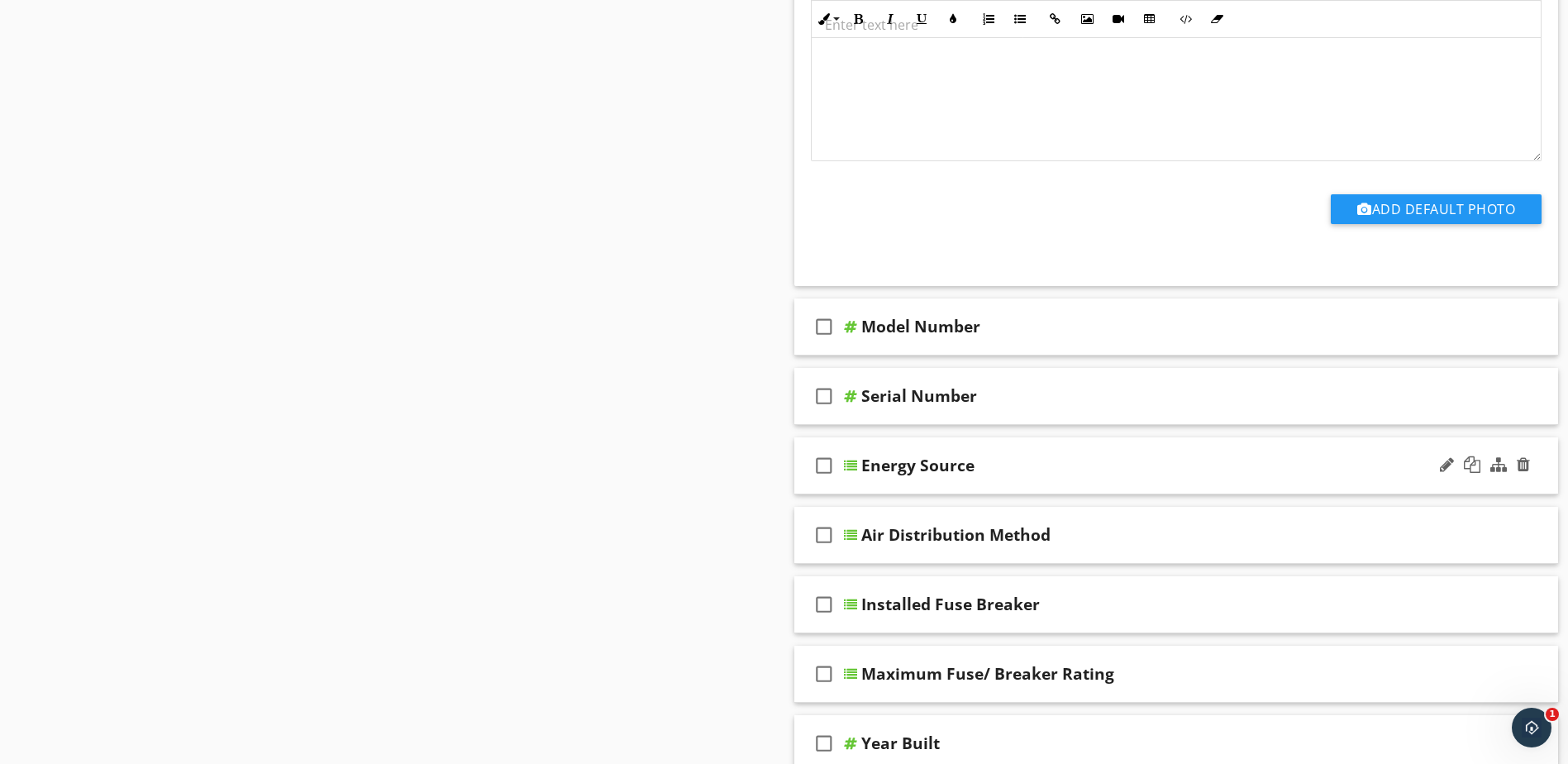
click at [851, 464] on div at bounding box center [851, 465] width 13 height 13
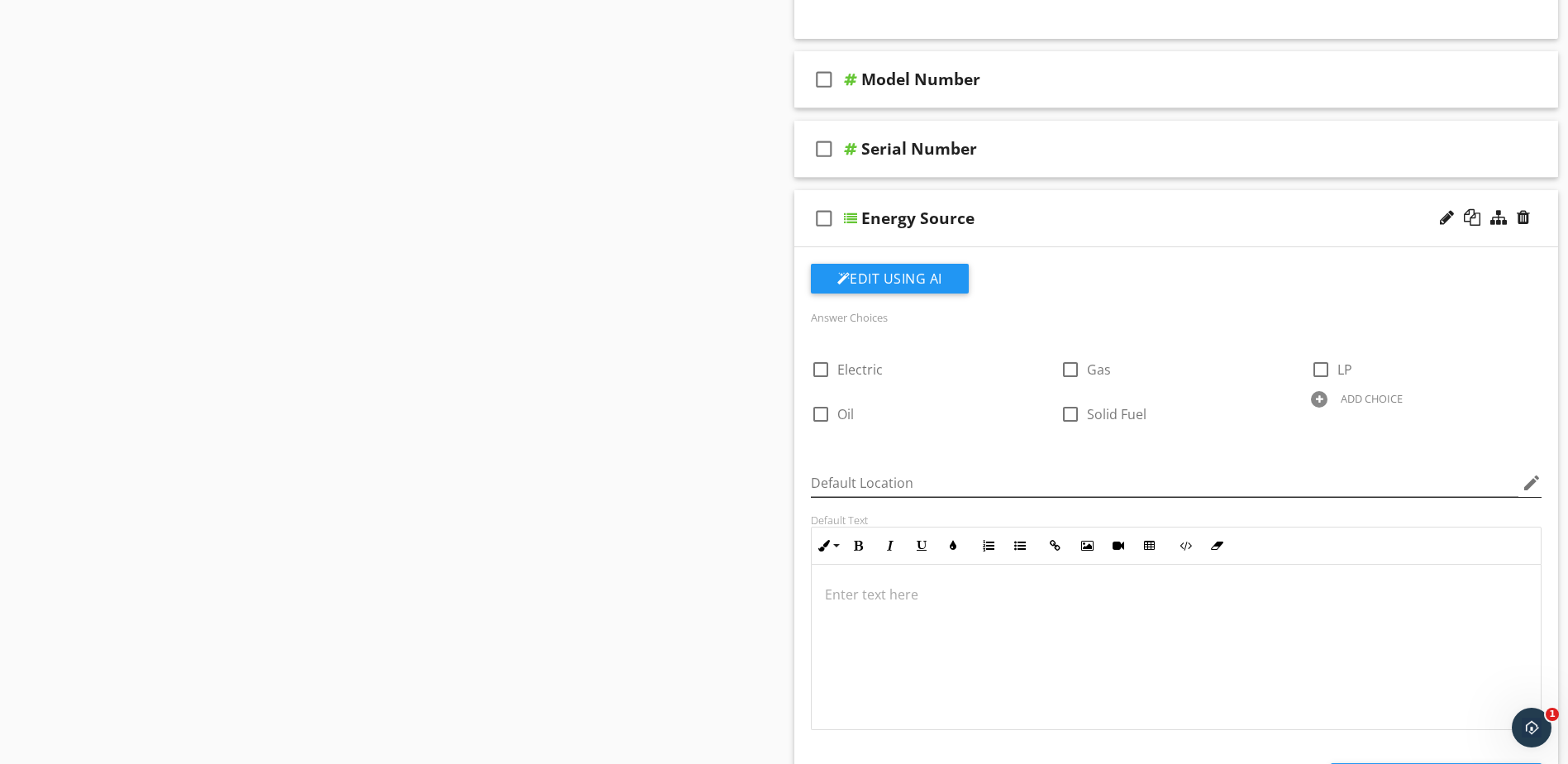
scroll to position [1323, 0]
click at [1030, 400] on div at bounding box center [1031, 399] width 17 height 23
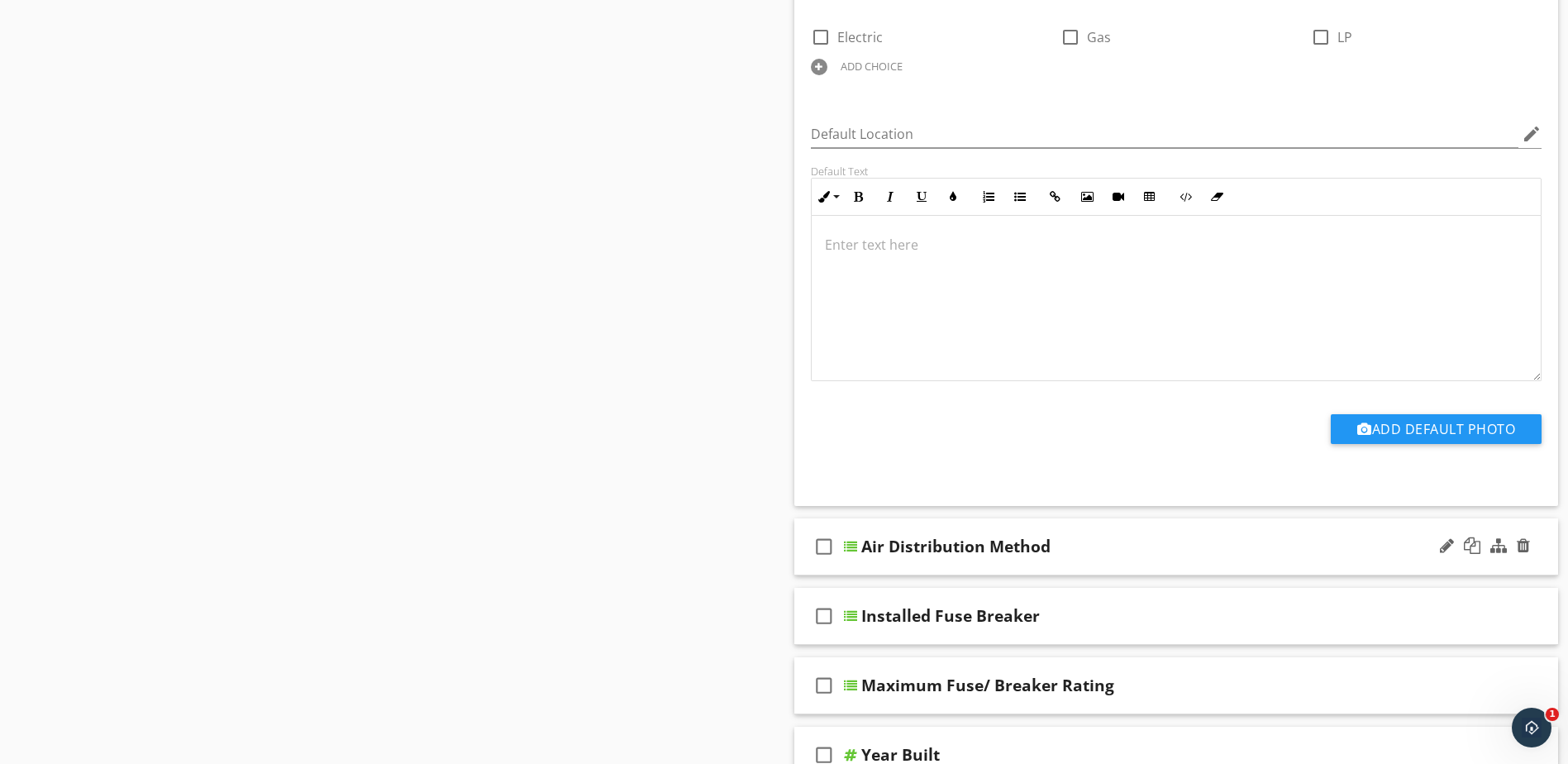
scroll to position [1736, 0]
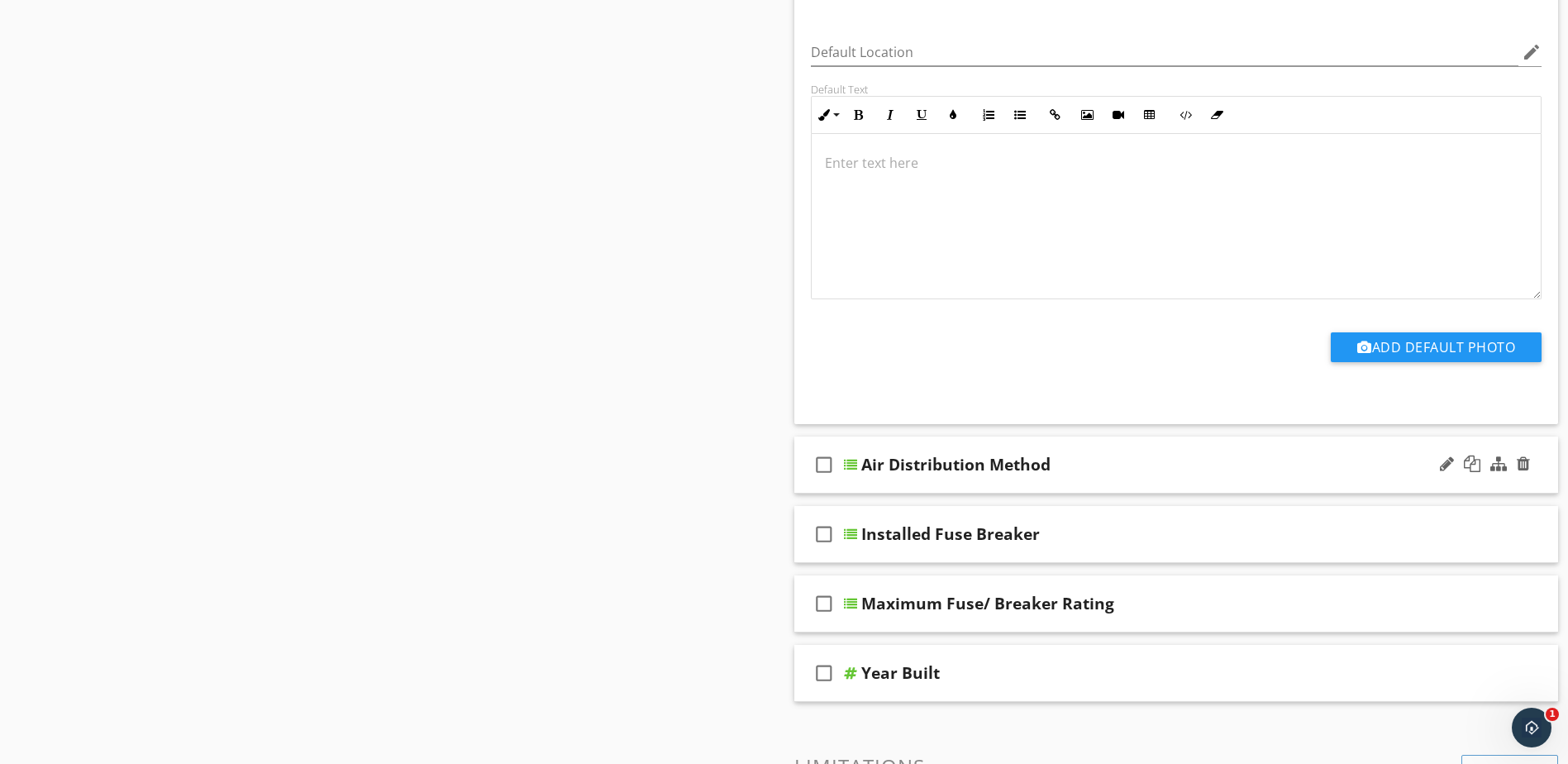
click at [851, 466] on div at bounding box center [851, 464] width 13 height 13
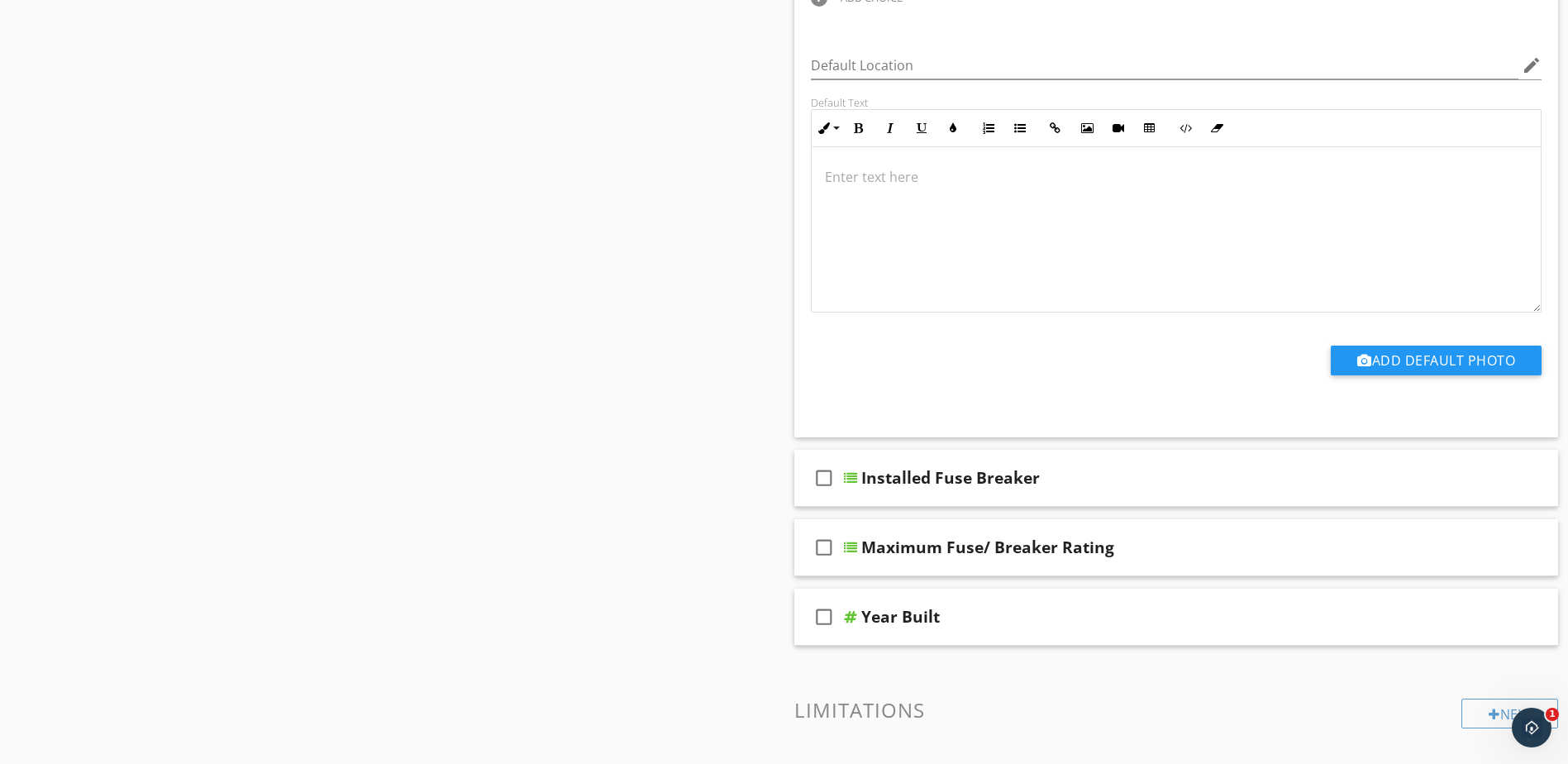
scroll to position [2398, 0]
click at [852, 478] on div at bounding box center [851, 477] width 13 height 13
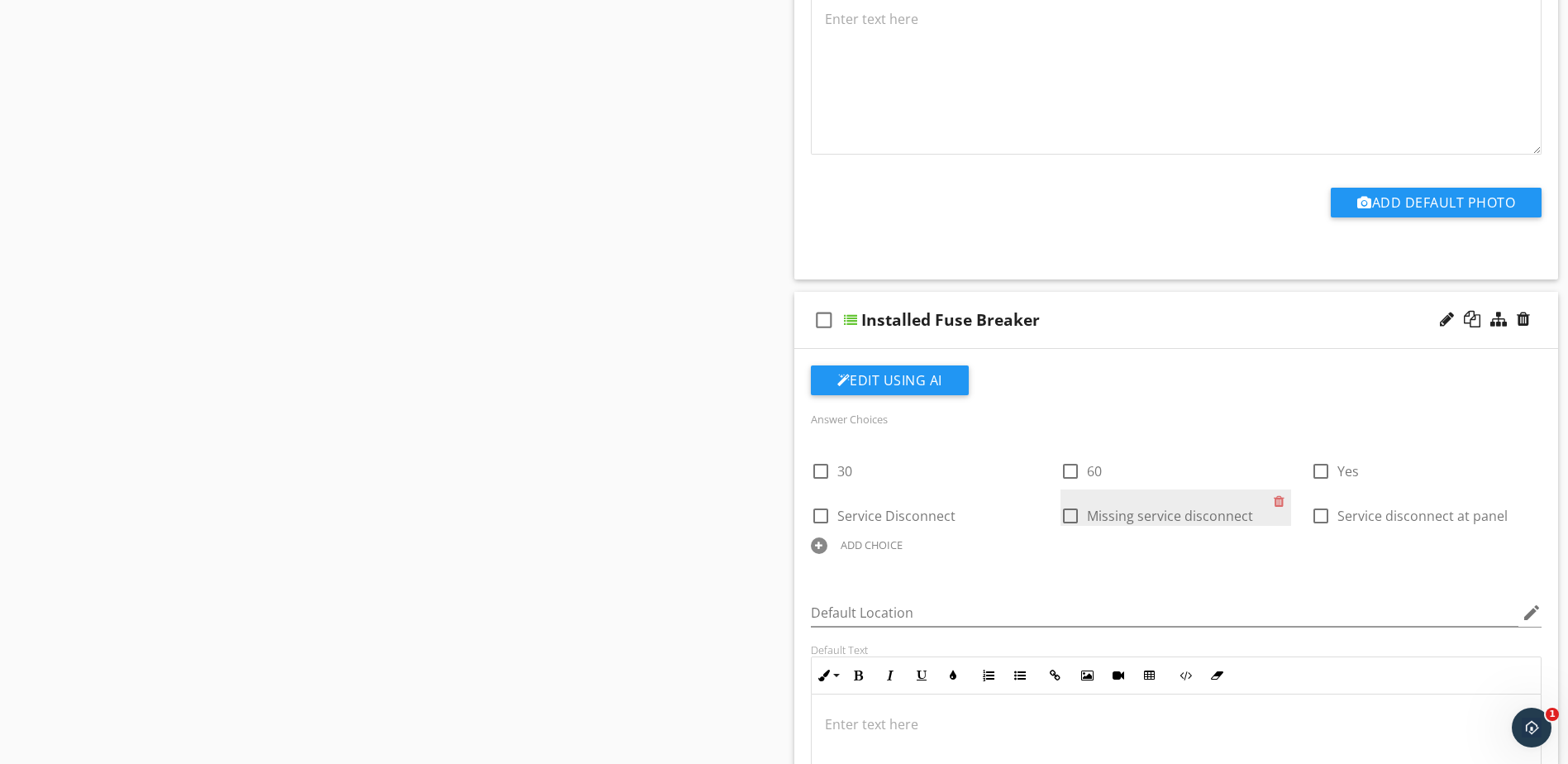
scroll to position [2563, 0]
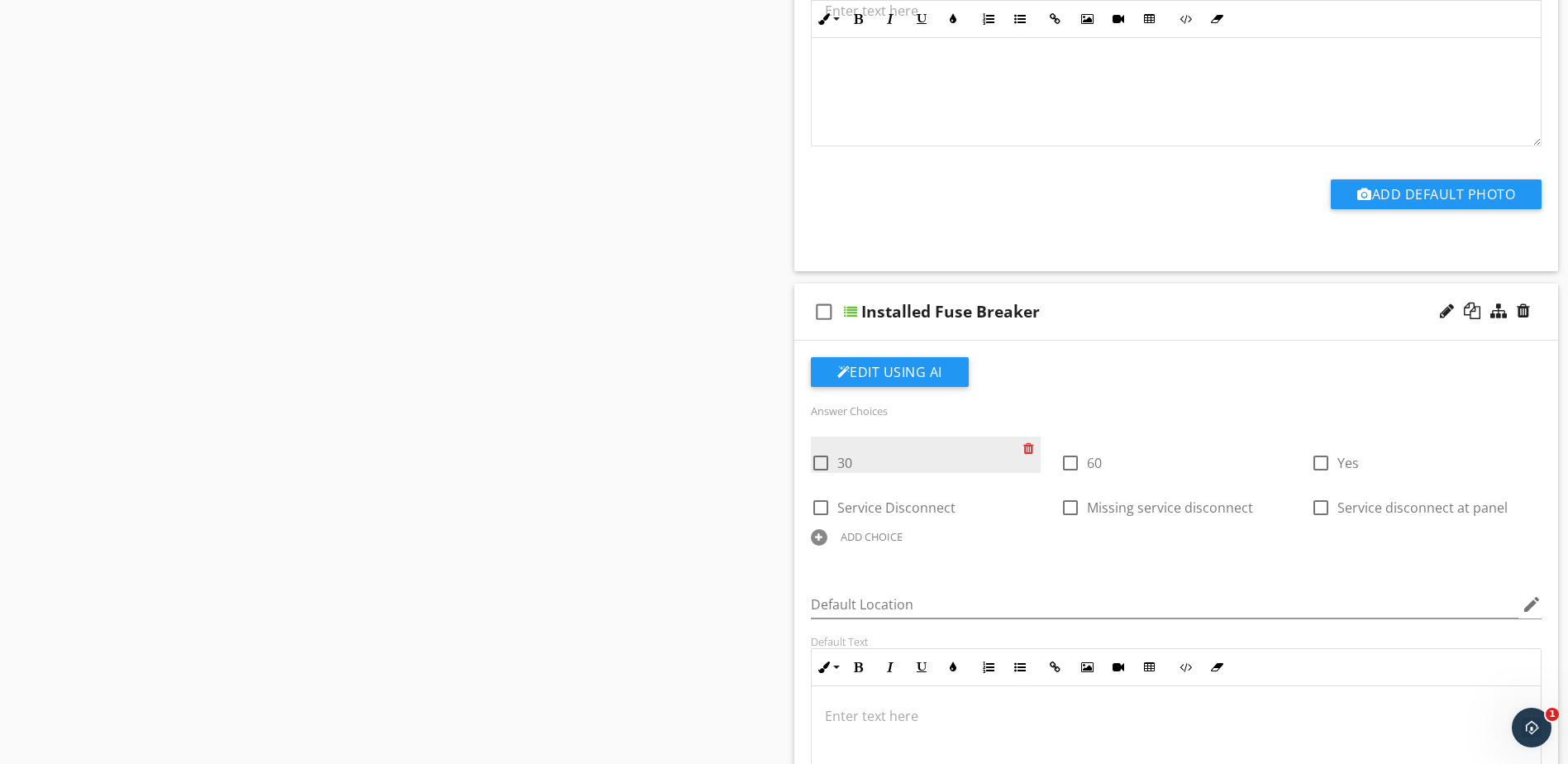
click at [1028, 447] on div at bounding box center [1031, 448] width 17 height 23
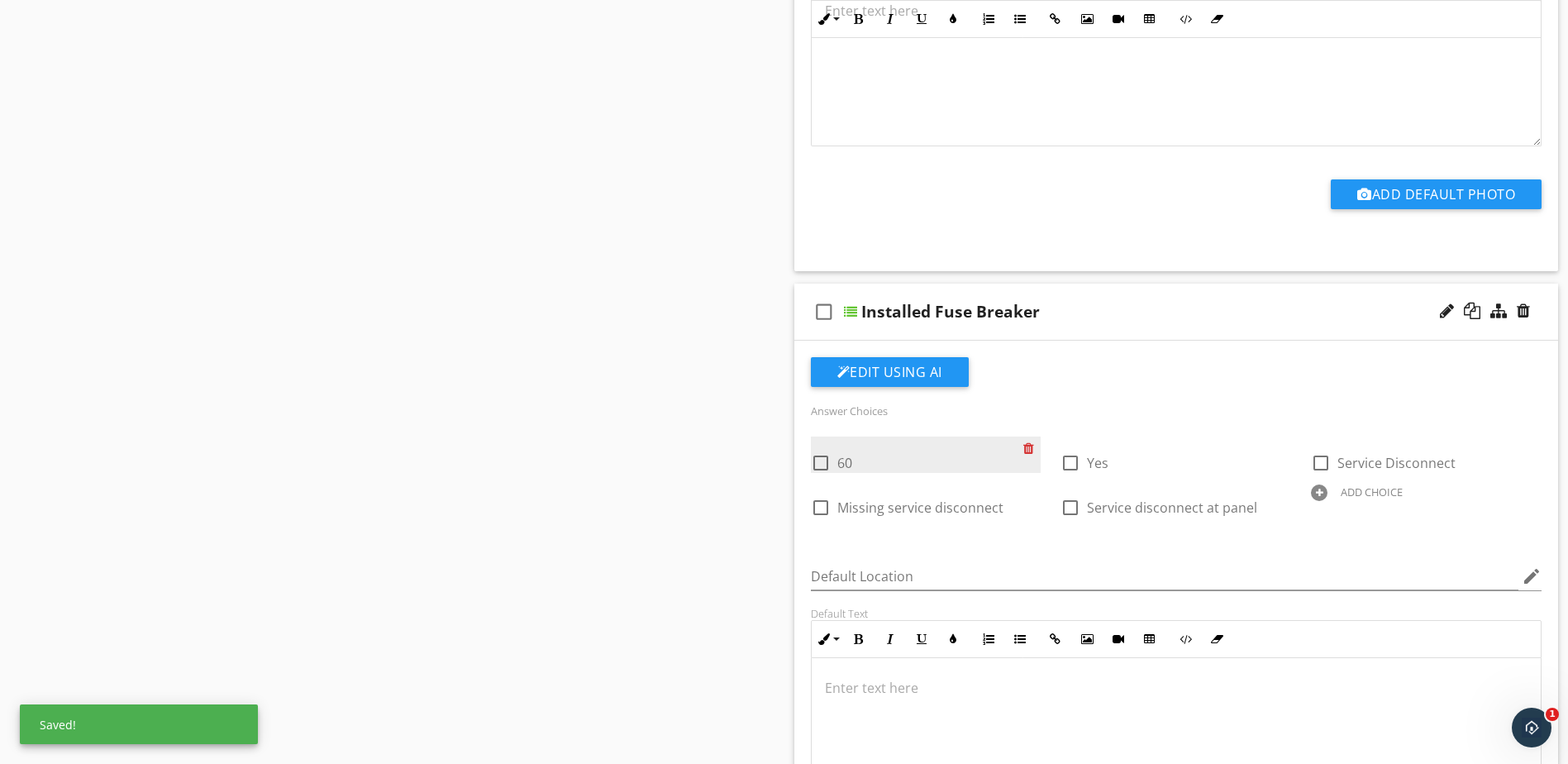
click at [1028, 447] on div at bounding box center [1031, 448] width 17 height 23
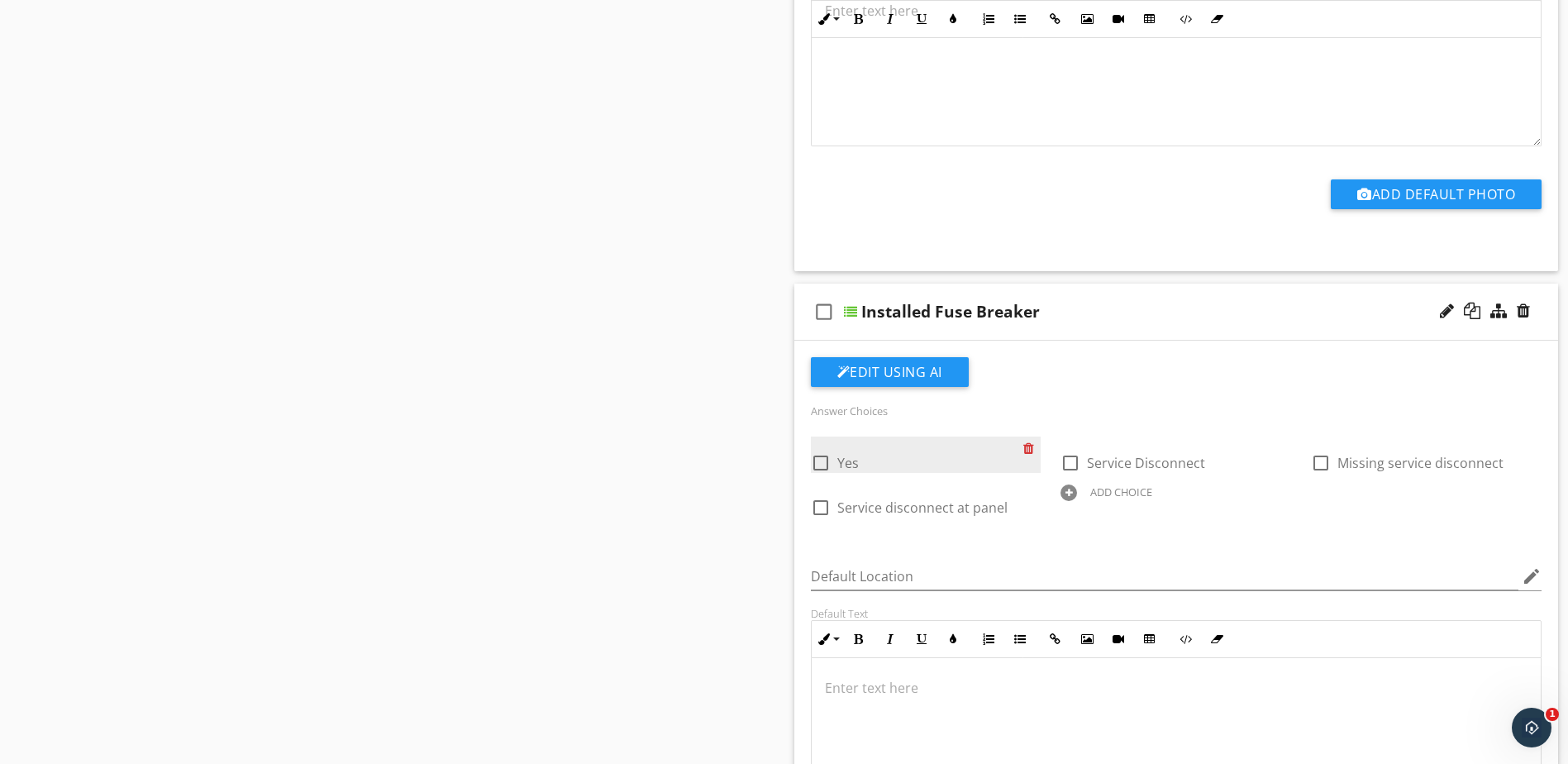
click at [1028, 447] on div at bounding box center [1031, 448] width 17 height 23
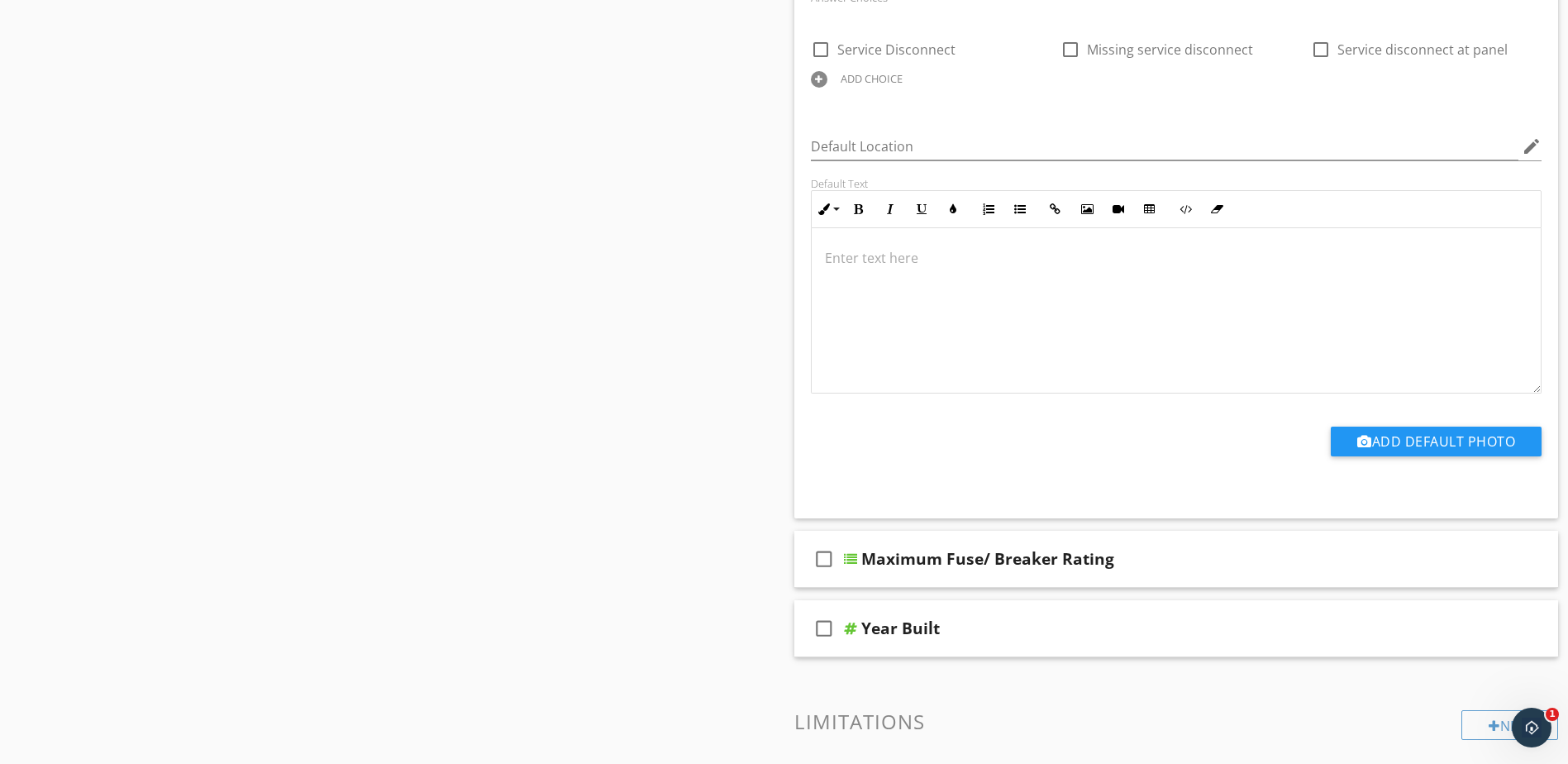
scroll to position [3060, 0]
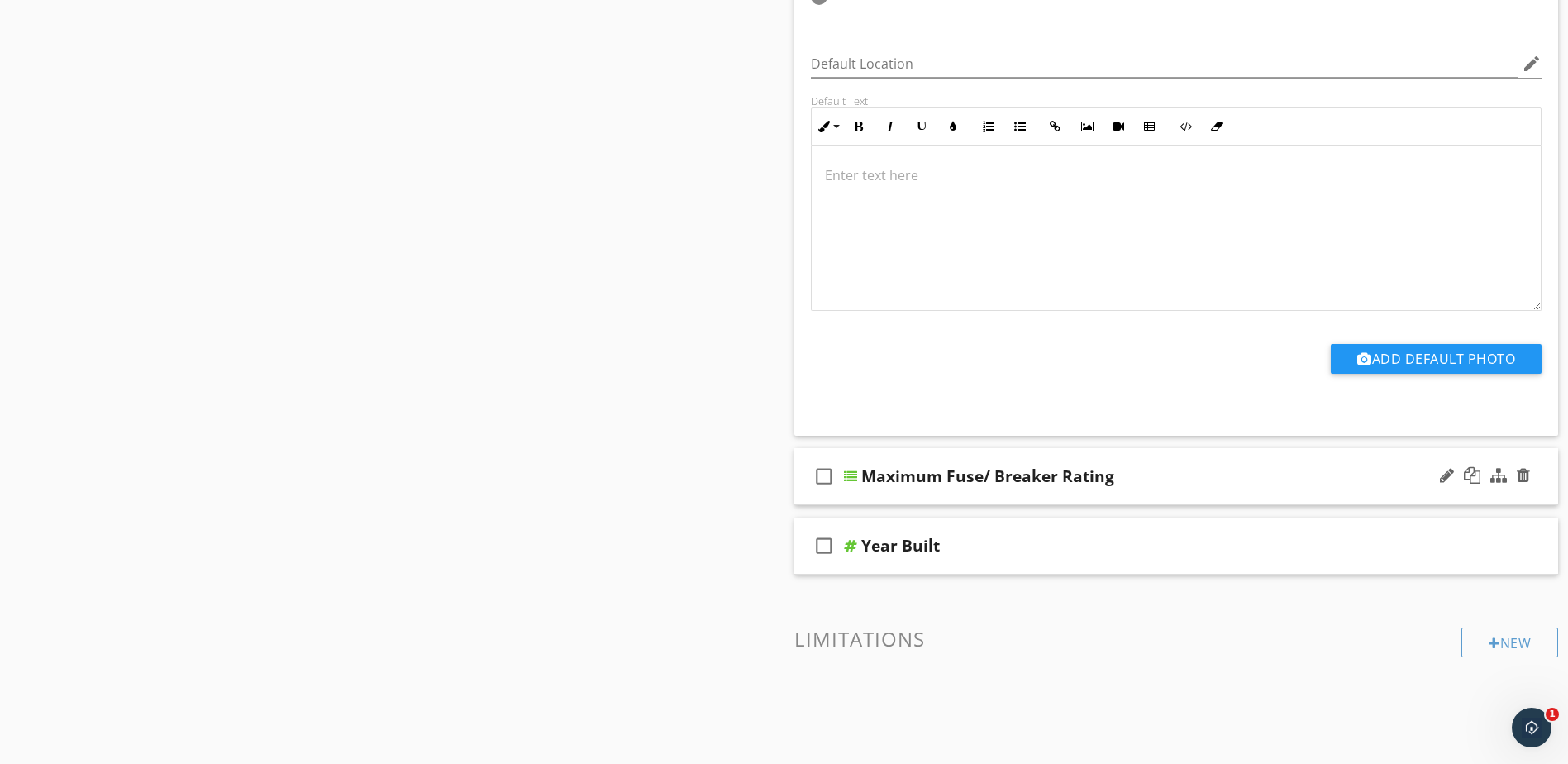
click at [854, 473] on div at bounding box center [851, 476] width 13 height 13
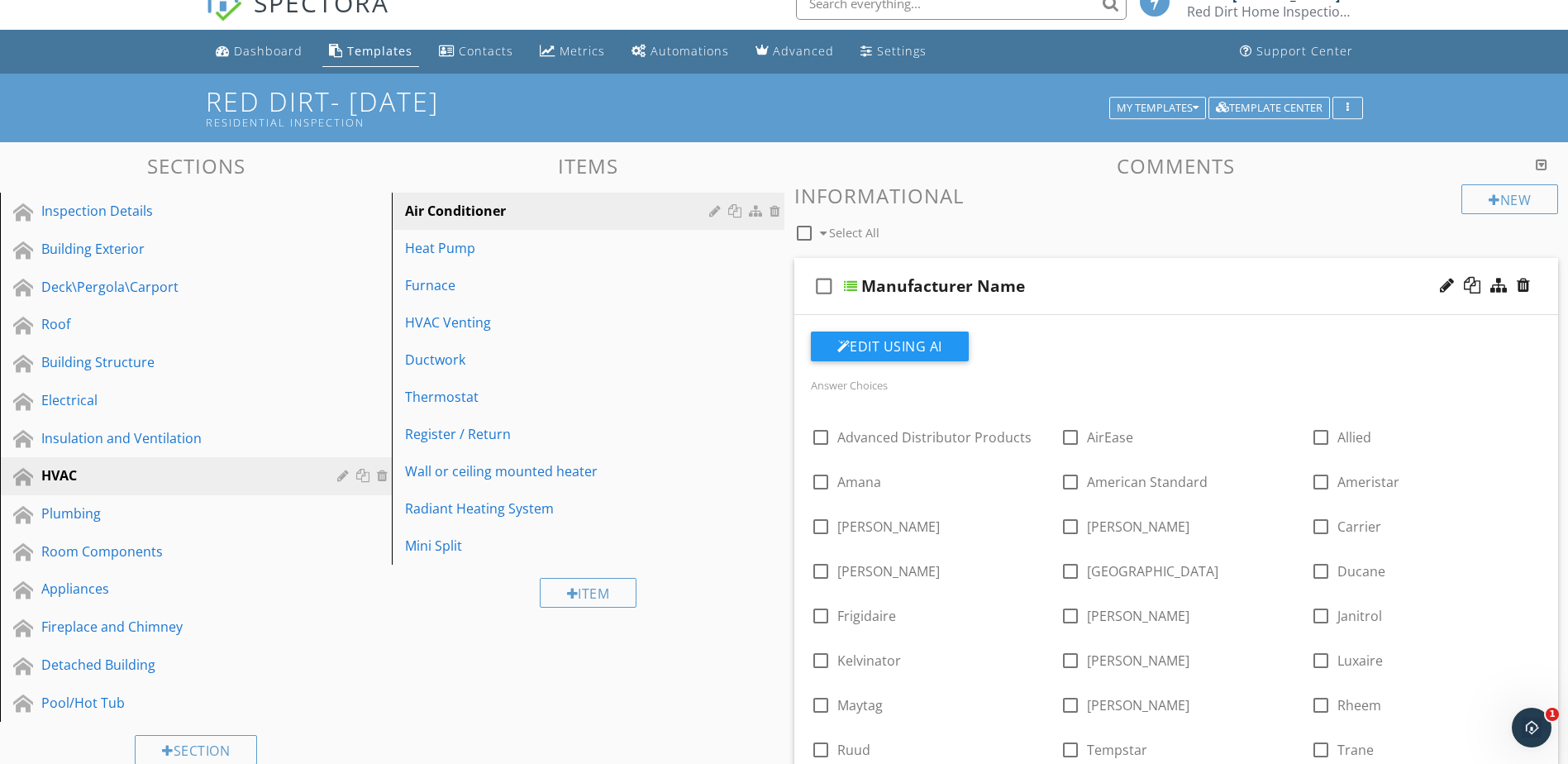
scroll to position [0, 0]
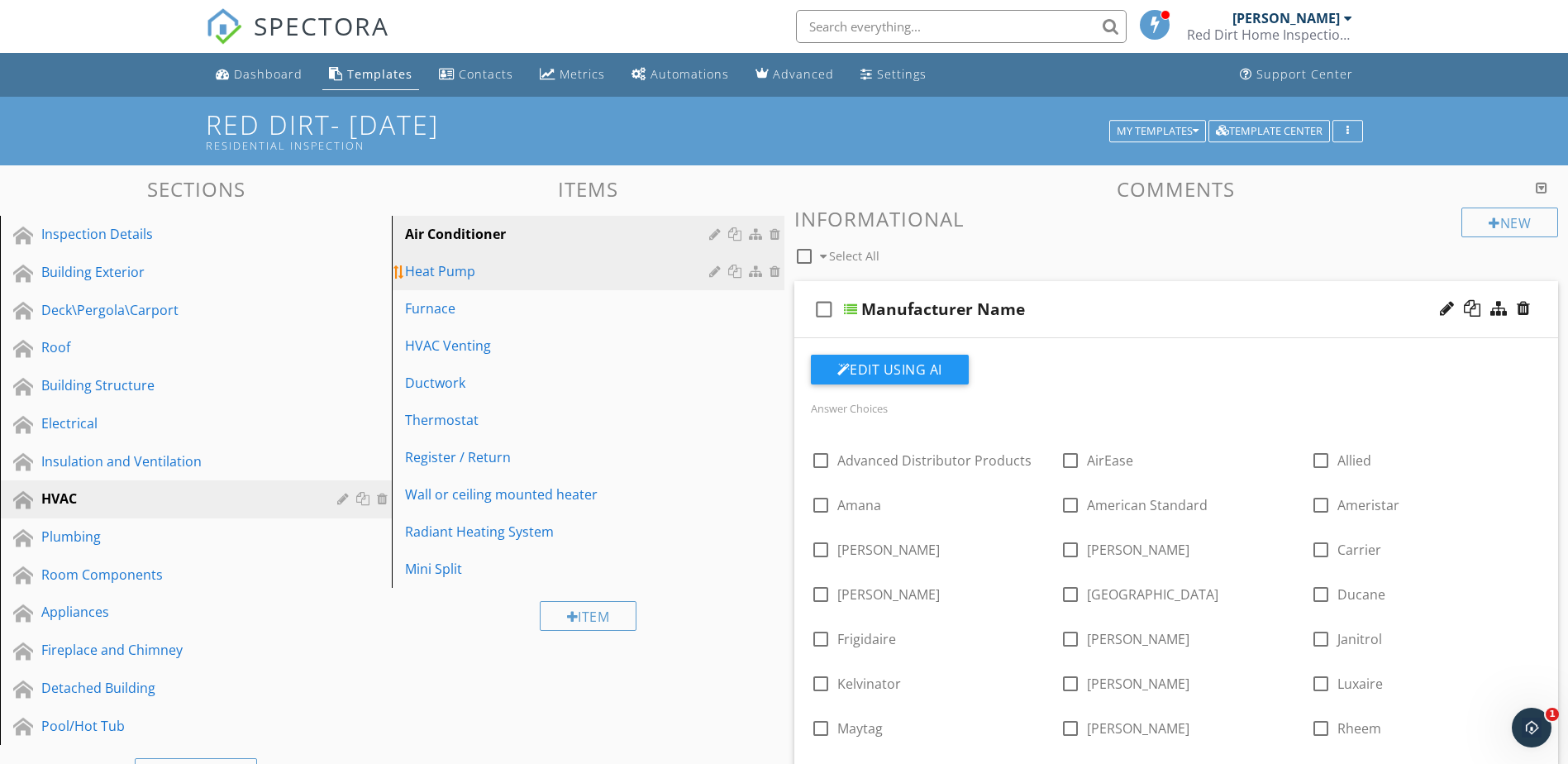
click at [613, 266] on div "Heat Pump" at bounding box center [559, 271] width 309 height 20
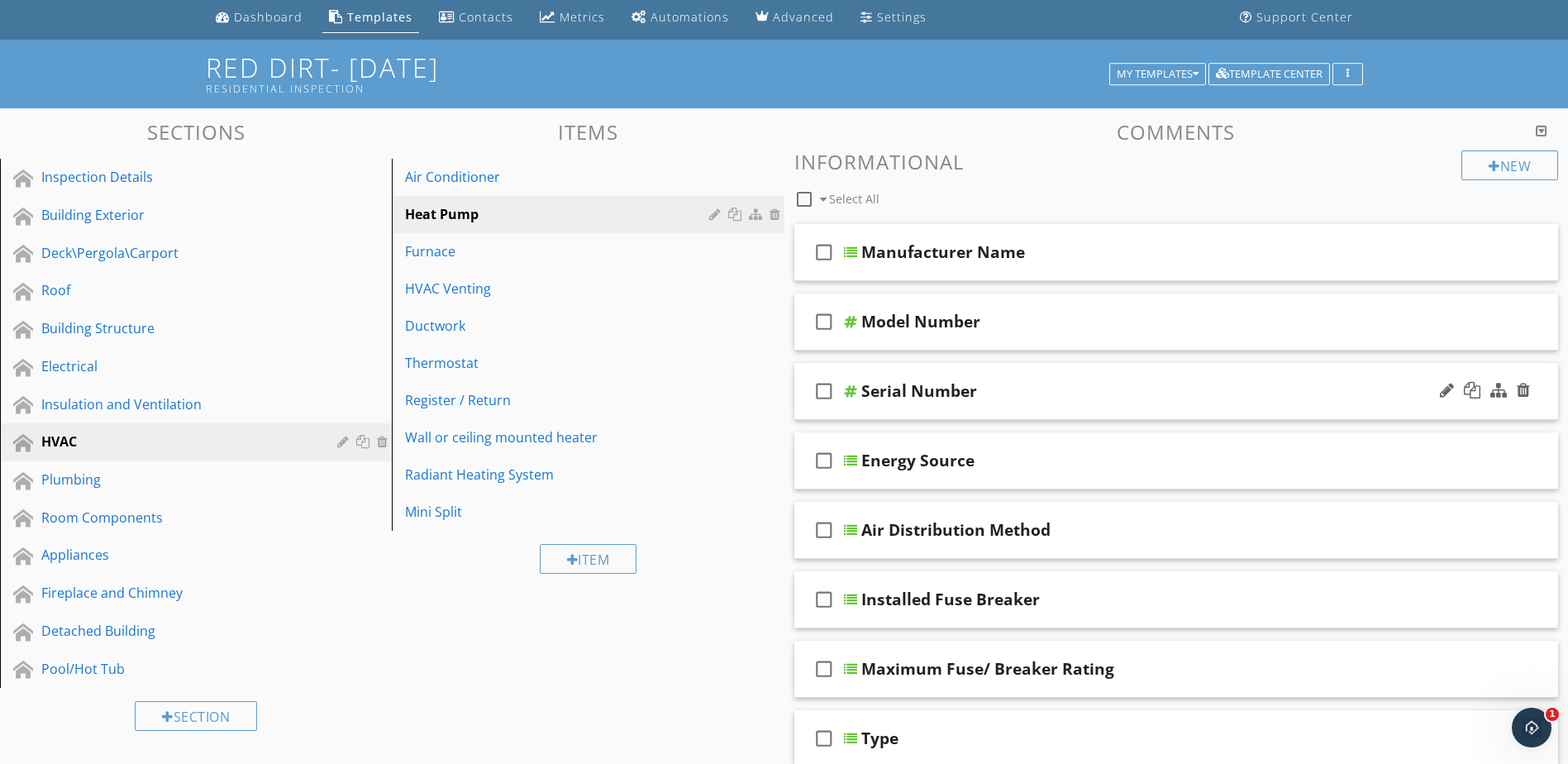
scroll to position [82, 0]
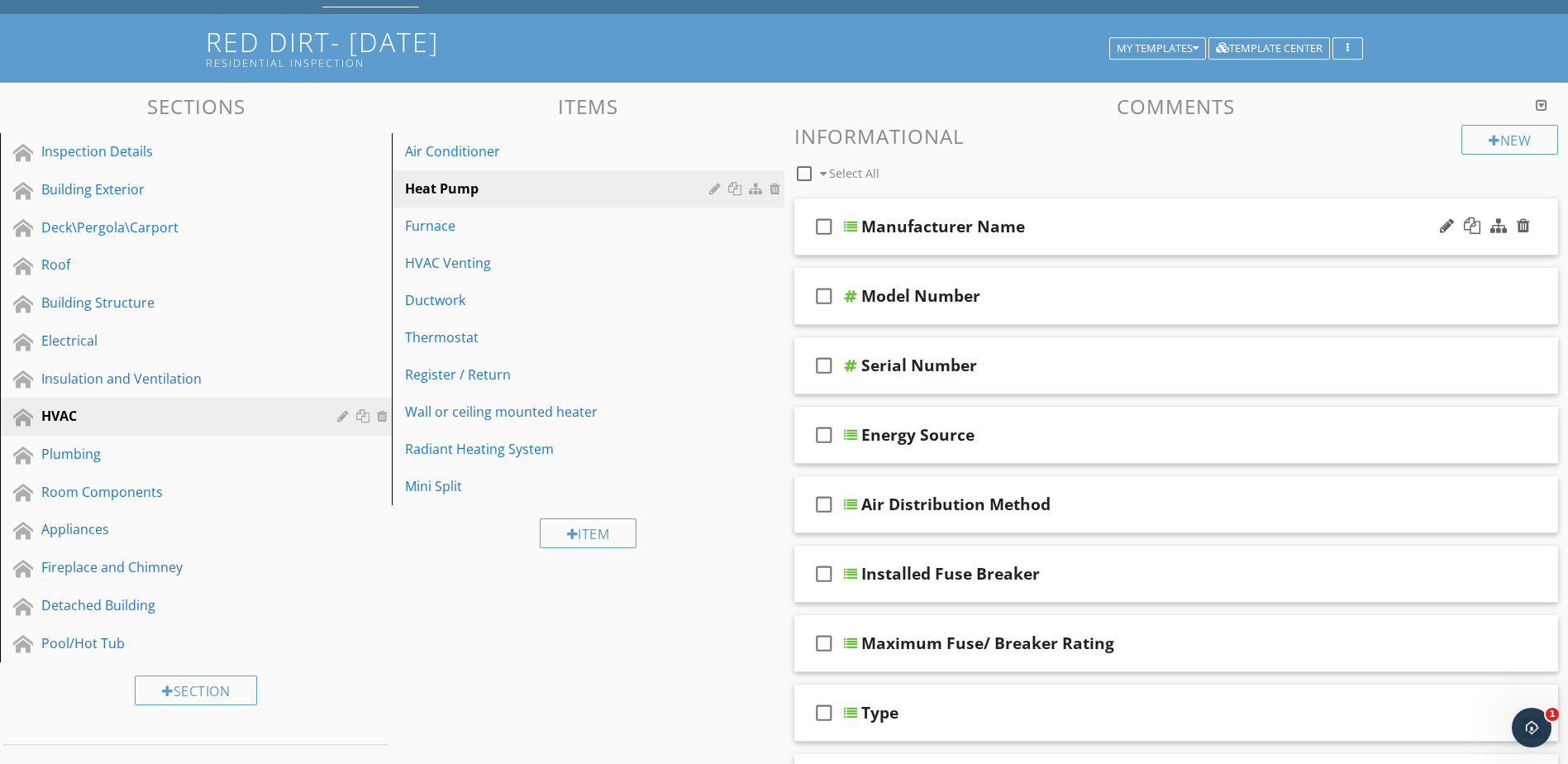
click at [853, 228] on div at bounding box center [851, 226] width 13 height 13
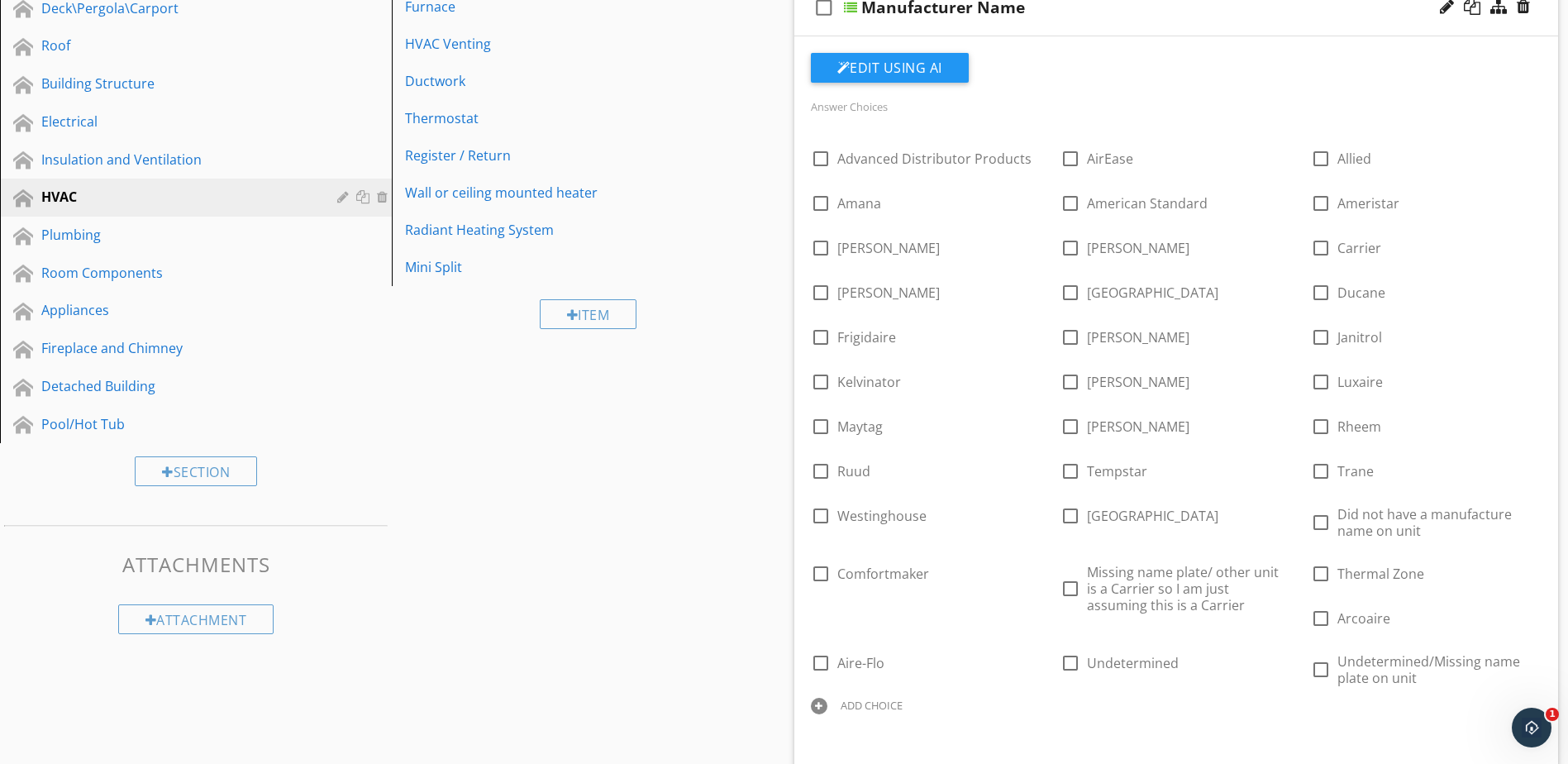
scroll to position [331, 0]
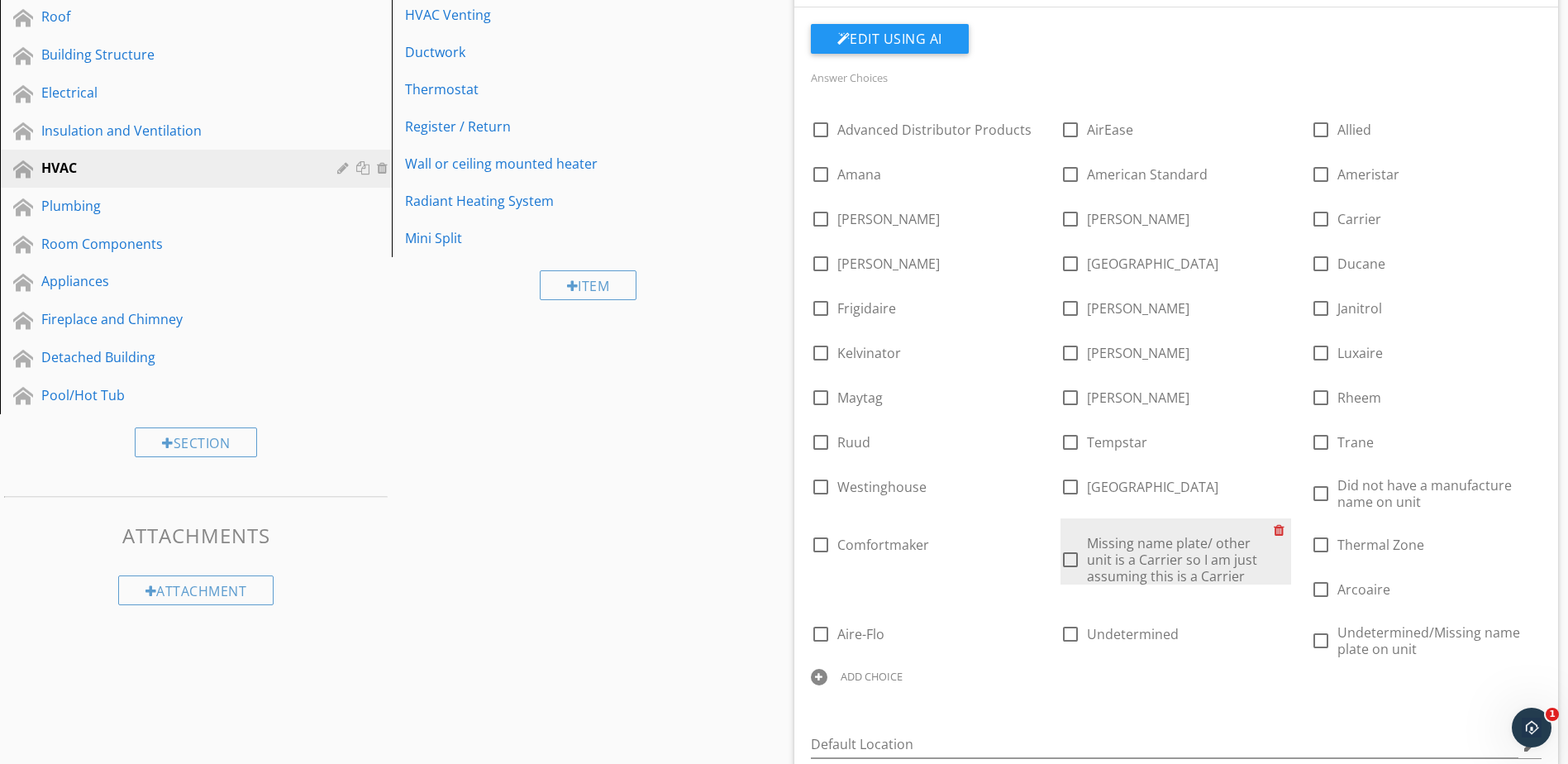
click at [1278, 531] on div at bounding box center [1282, 531] width 17 height 23
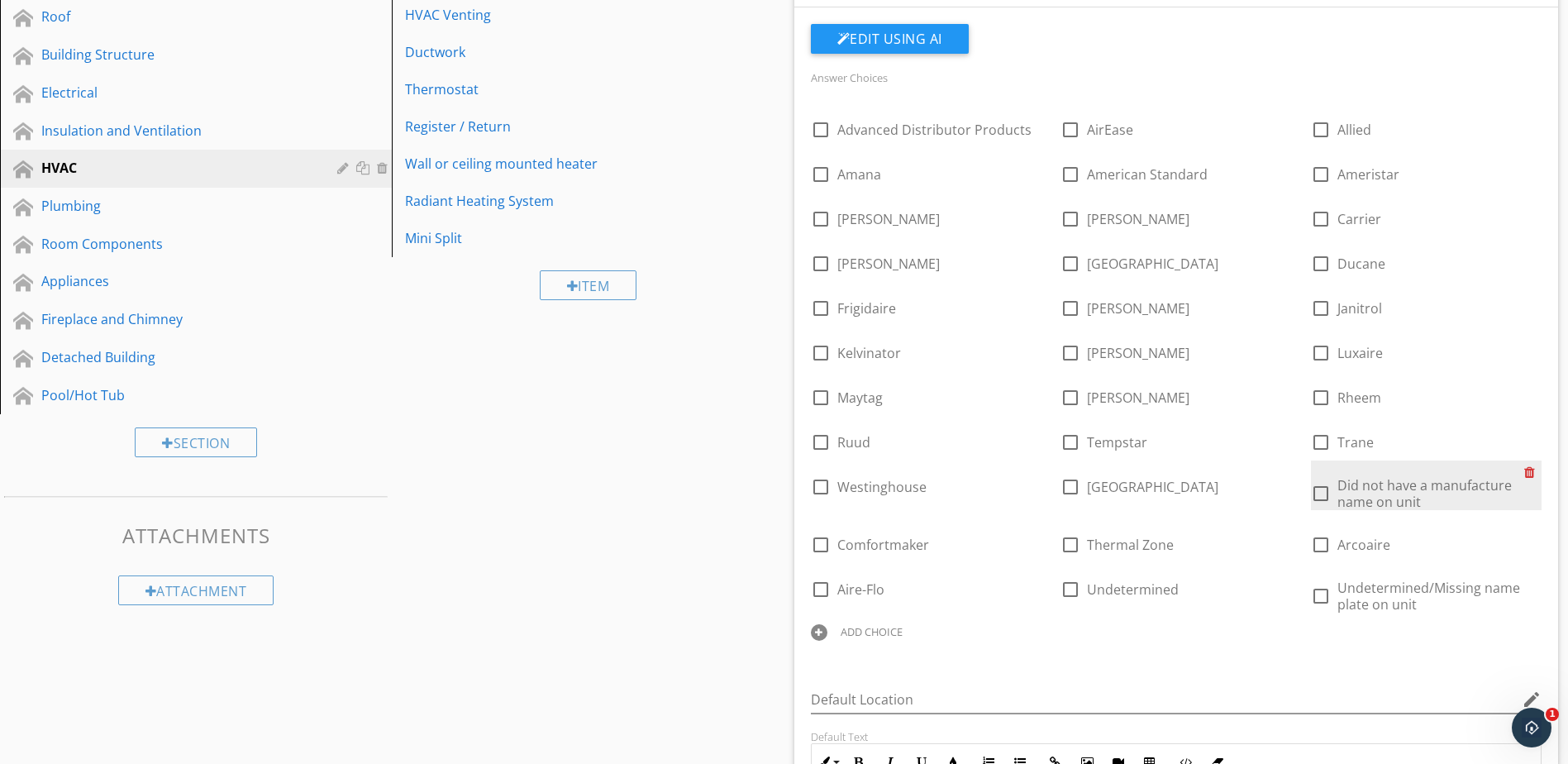
click at [1530, 473] on div at bounding box center [1532, 472] width 17 height 23
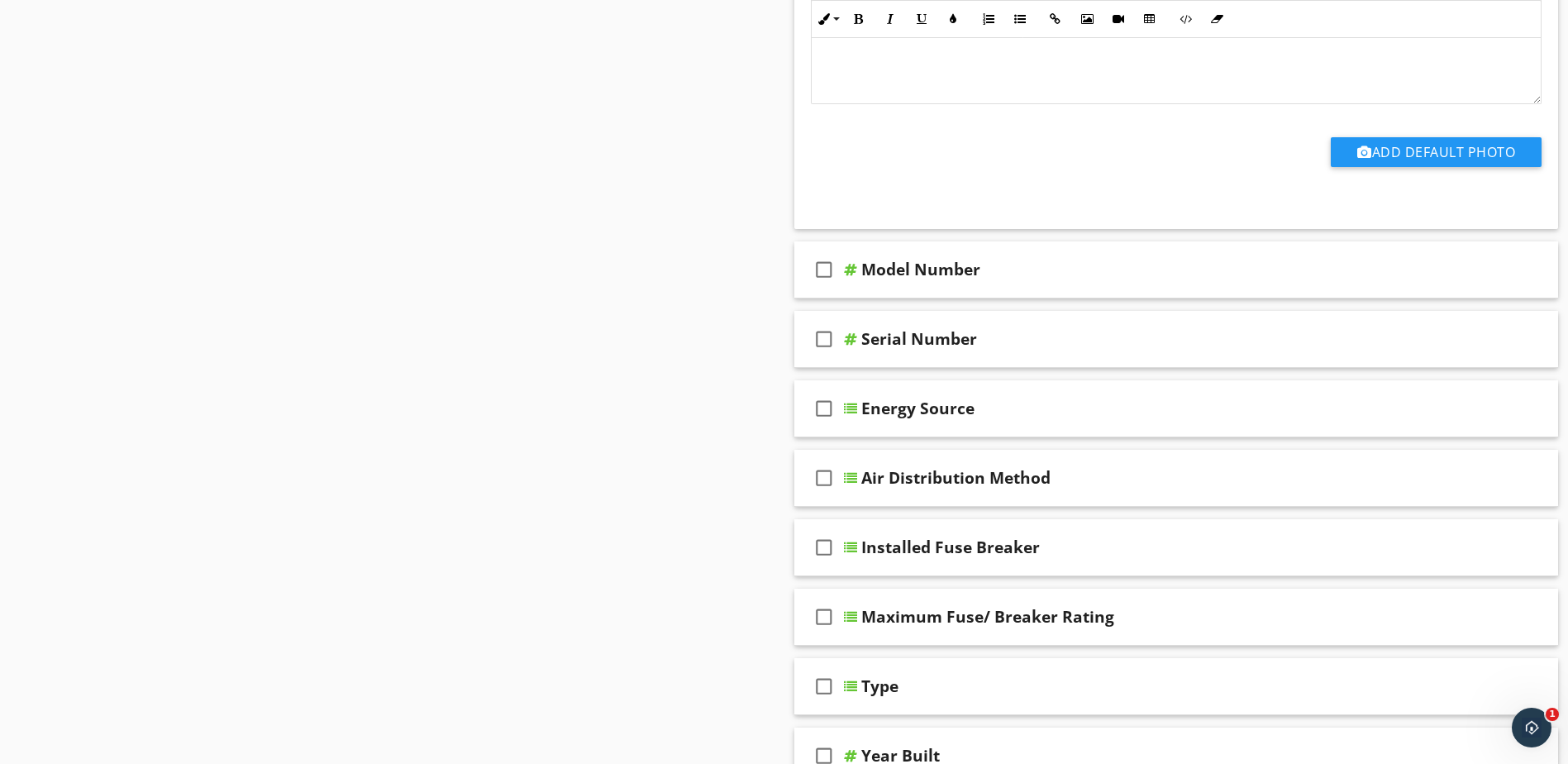
scroll to position [1158, 0]
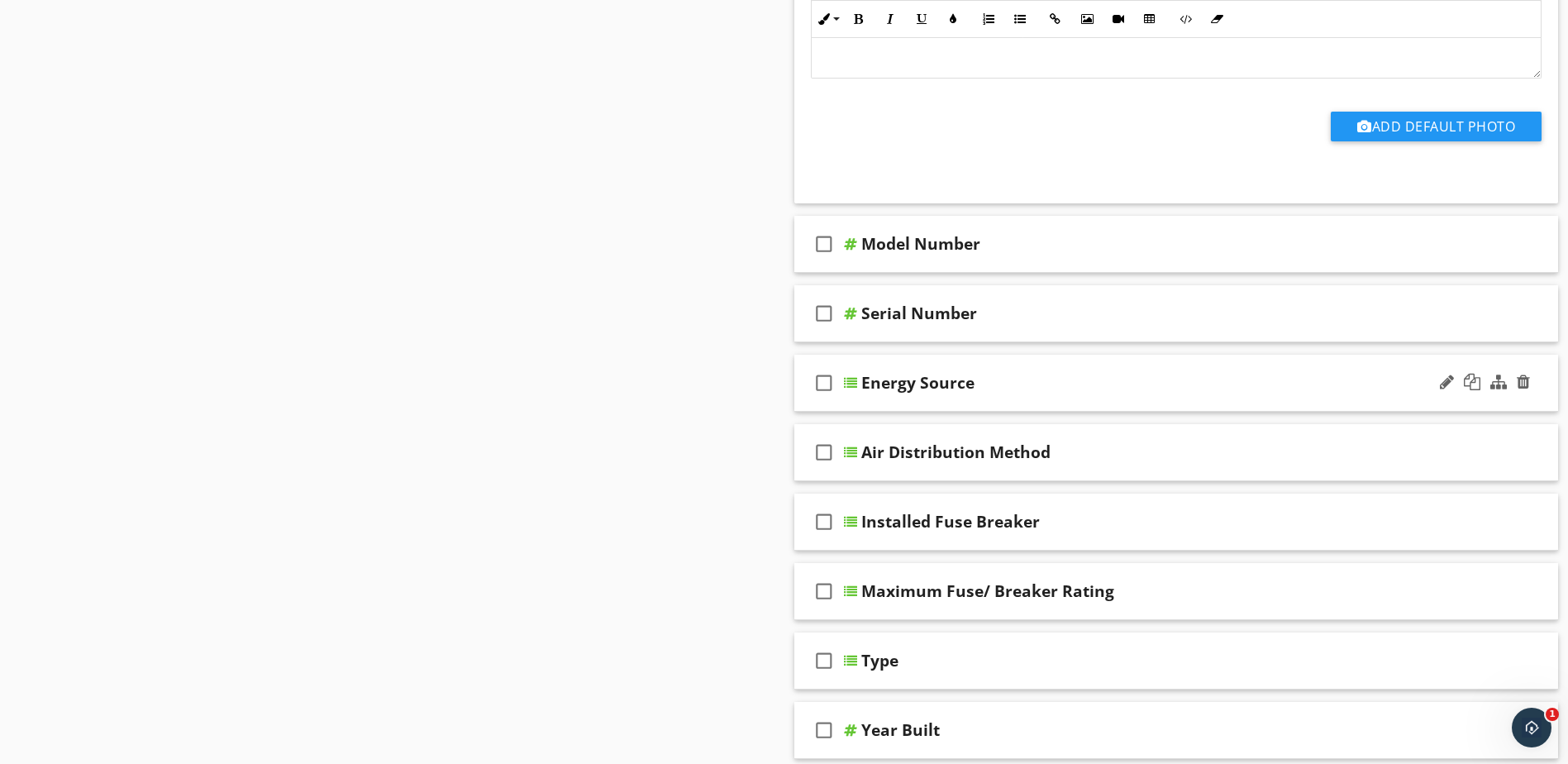
click at [849, 380] on div at bounding box center [851, 383] width 13 height 13
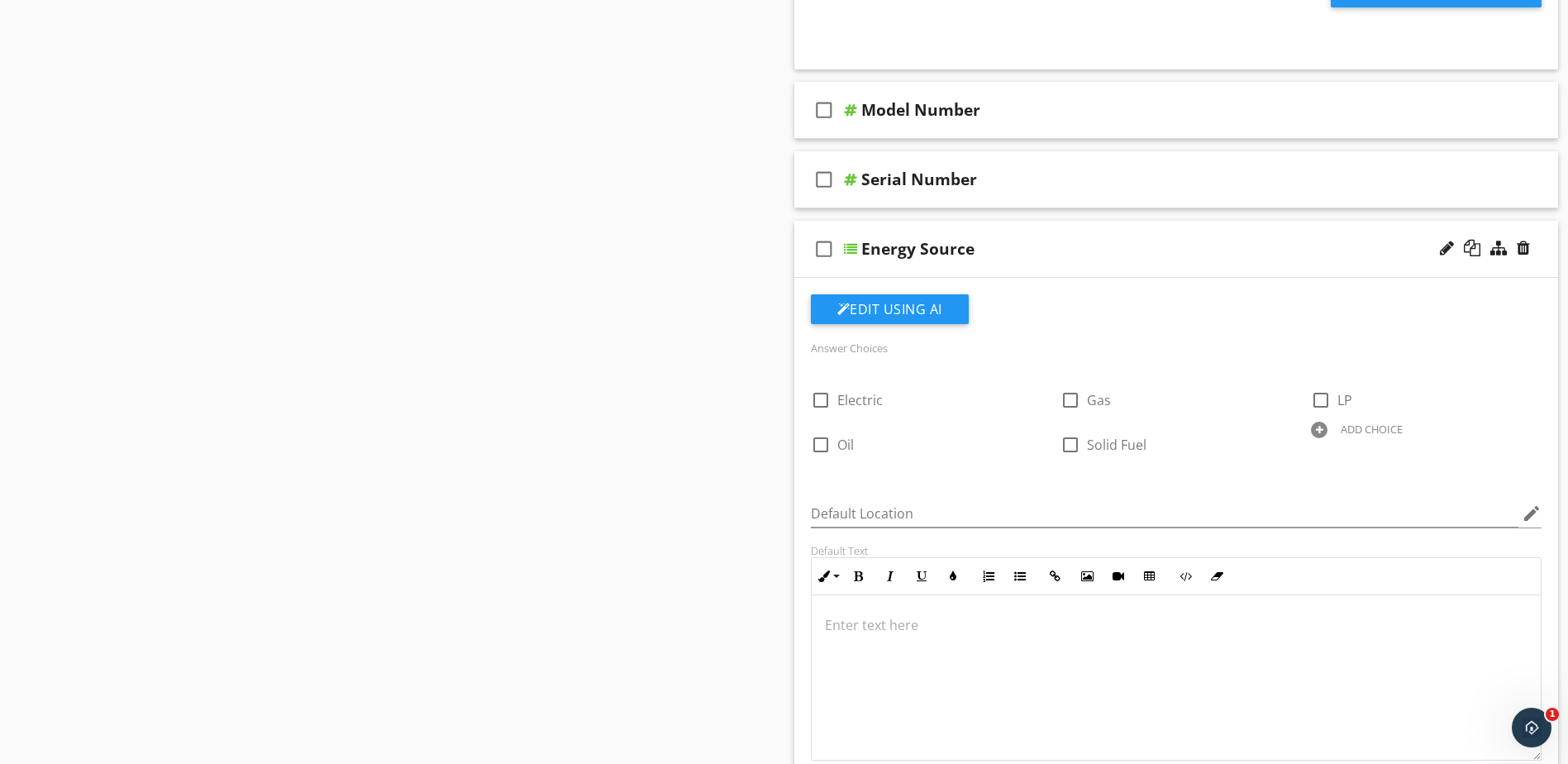
scroll to position [1323, 0]
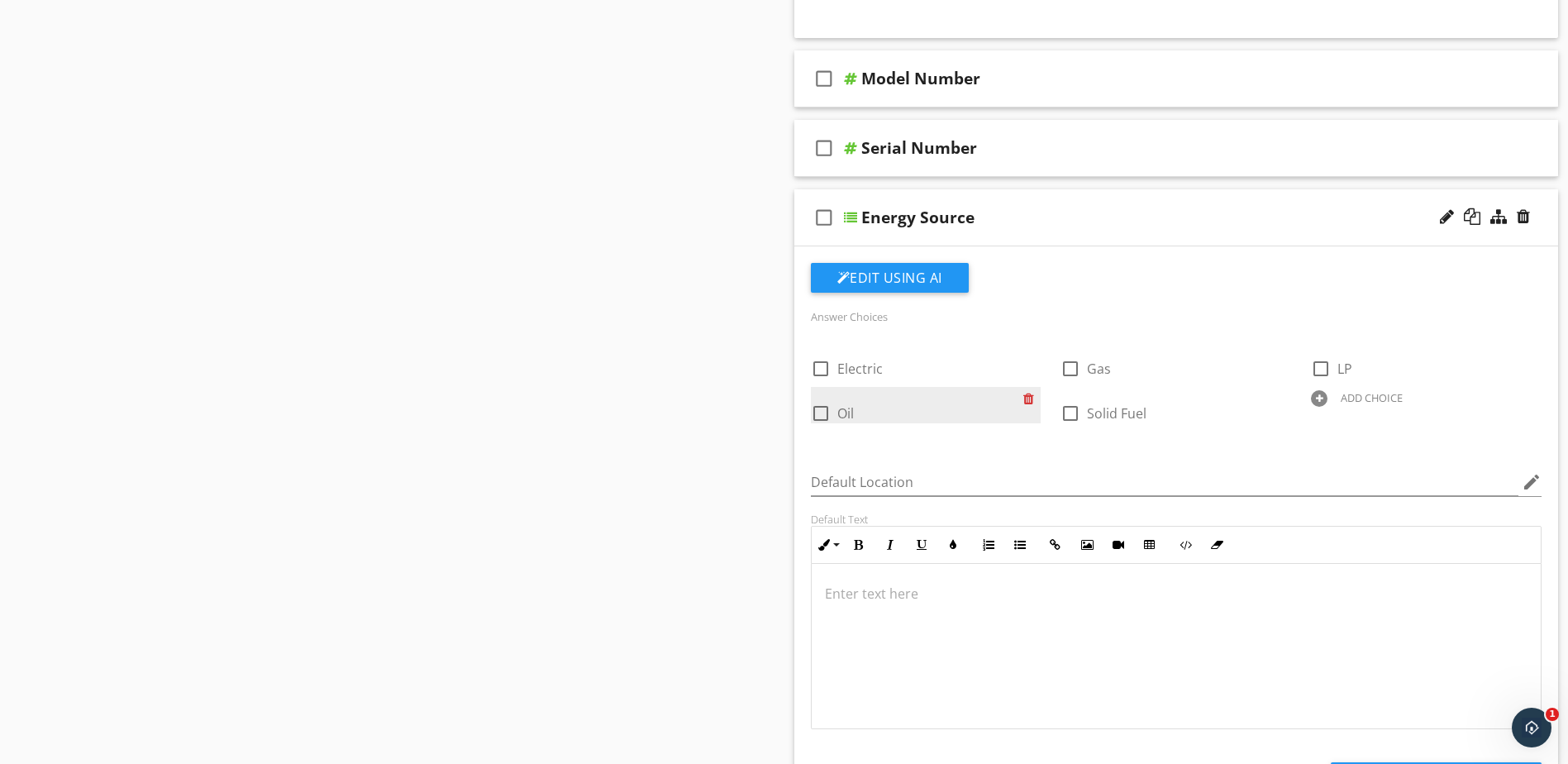
click at [1030, 399] on div at bounding box center [1031, 399] width 17 height 23
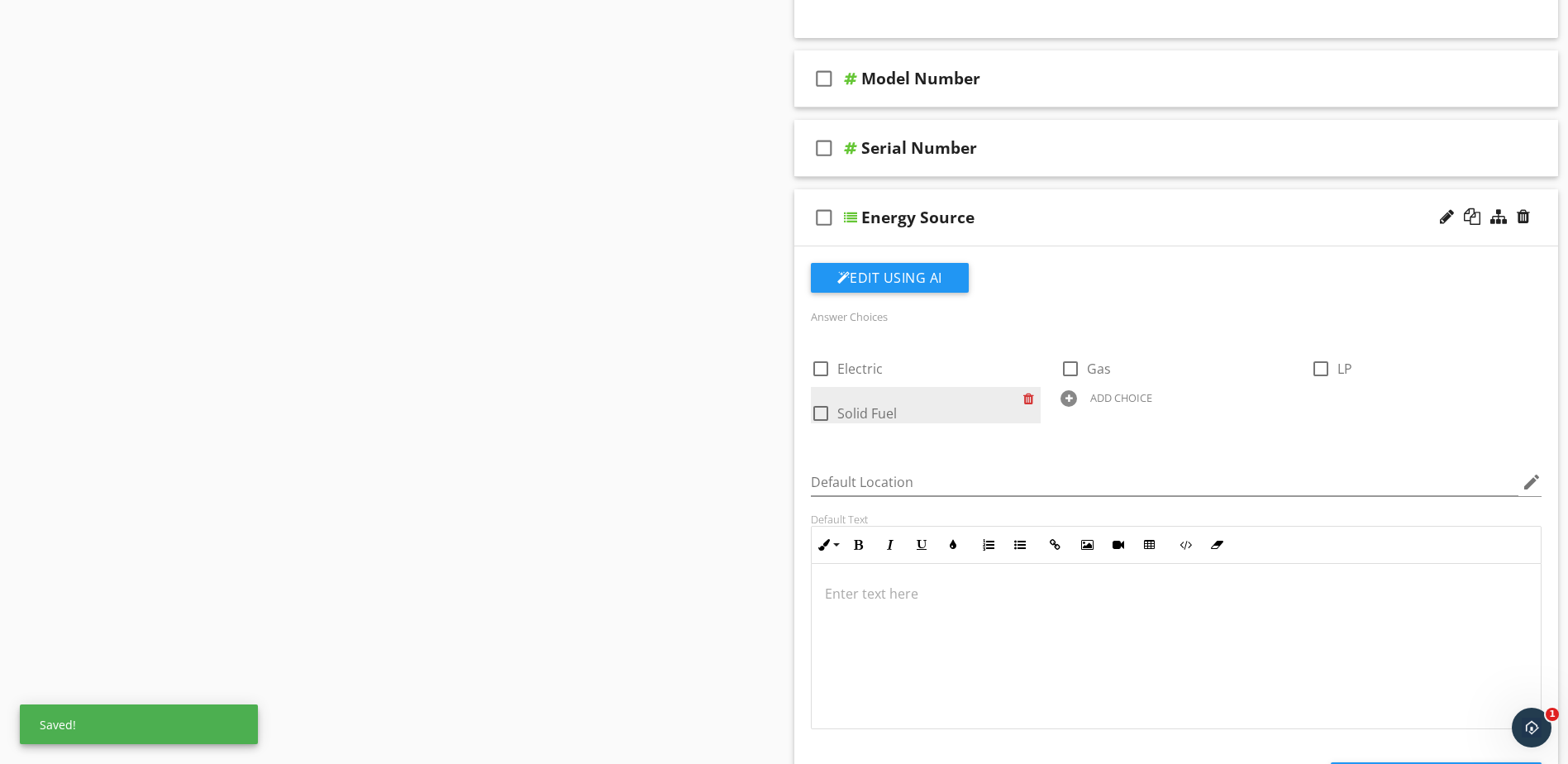
click at [1030, 399] on div at bounding box center [1031, 399] width 17 height 23
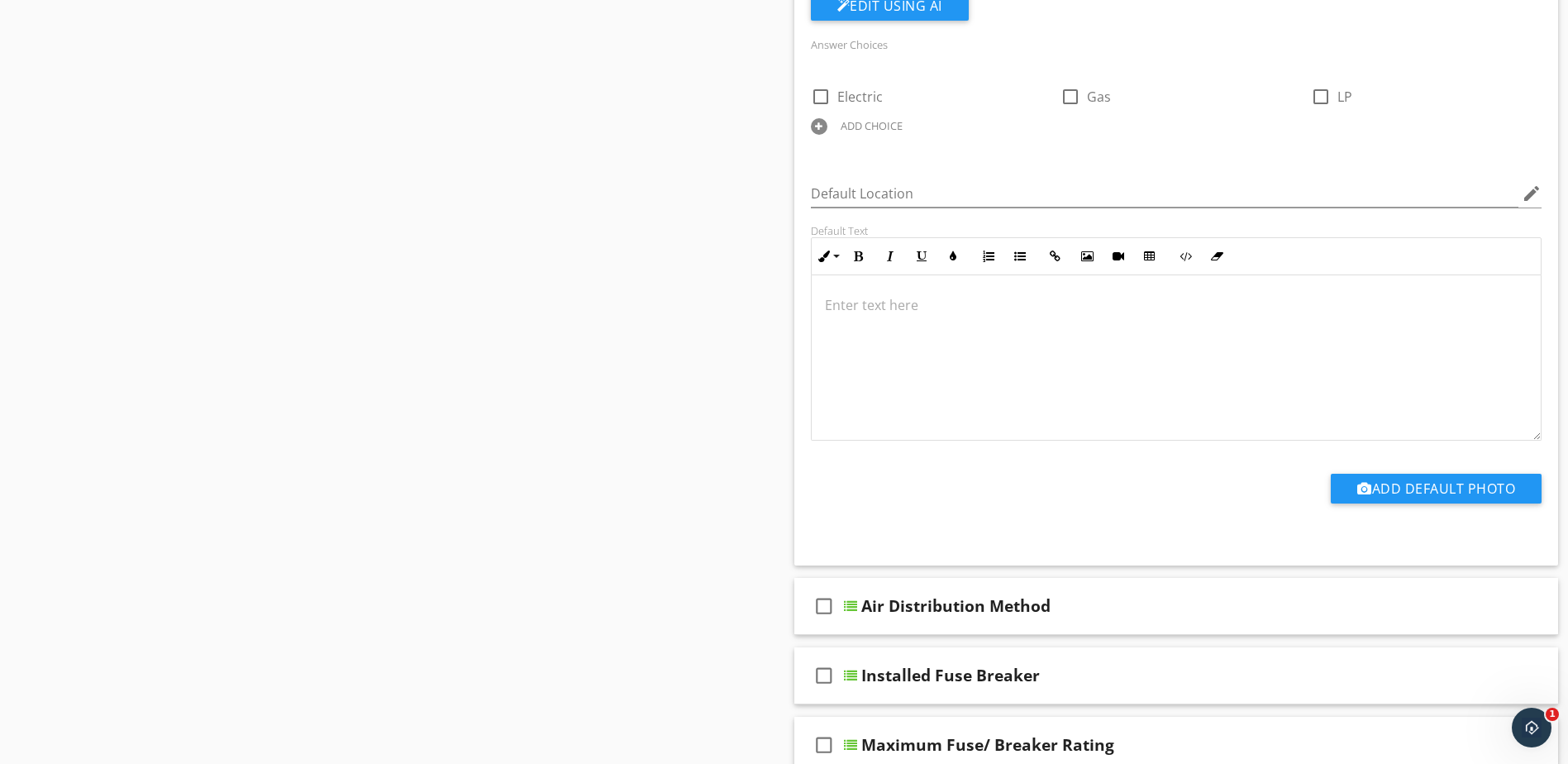
scroll to position [1654, 0]
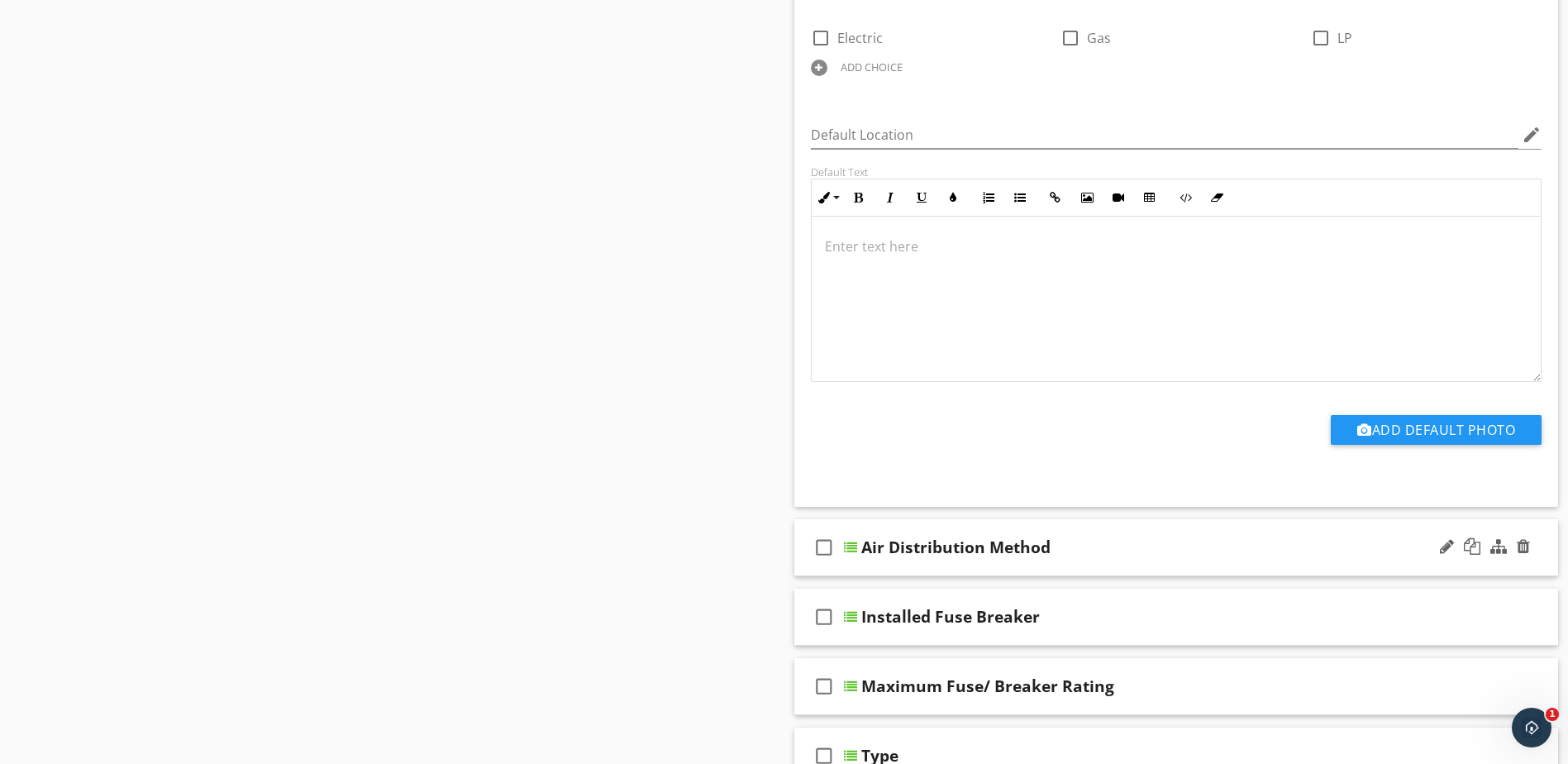
click at [849, 548] on div at bounding box center [851, 548] width 13 height 13
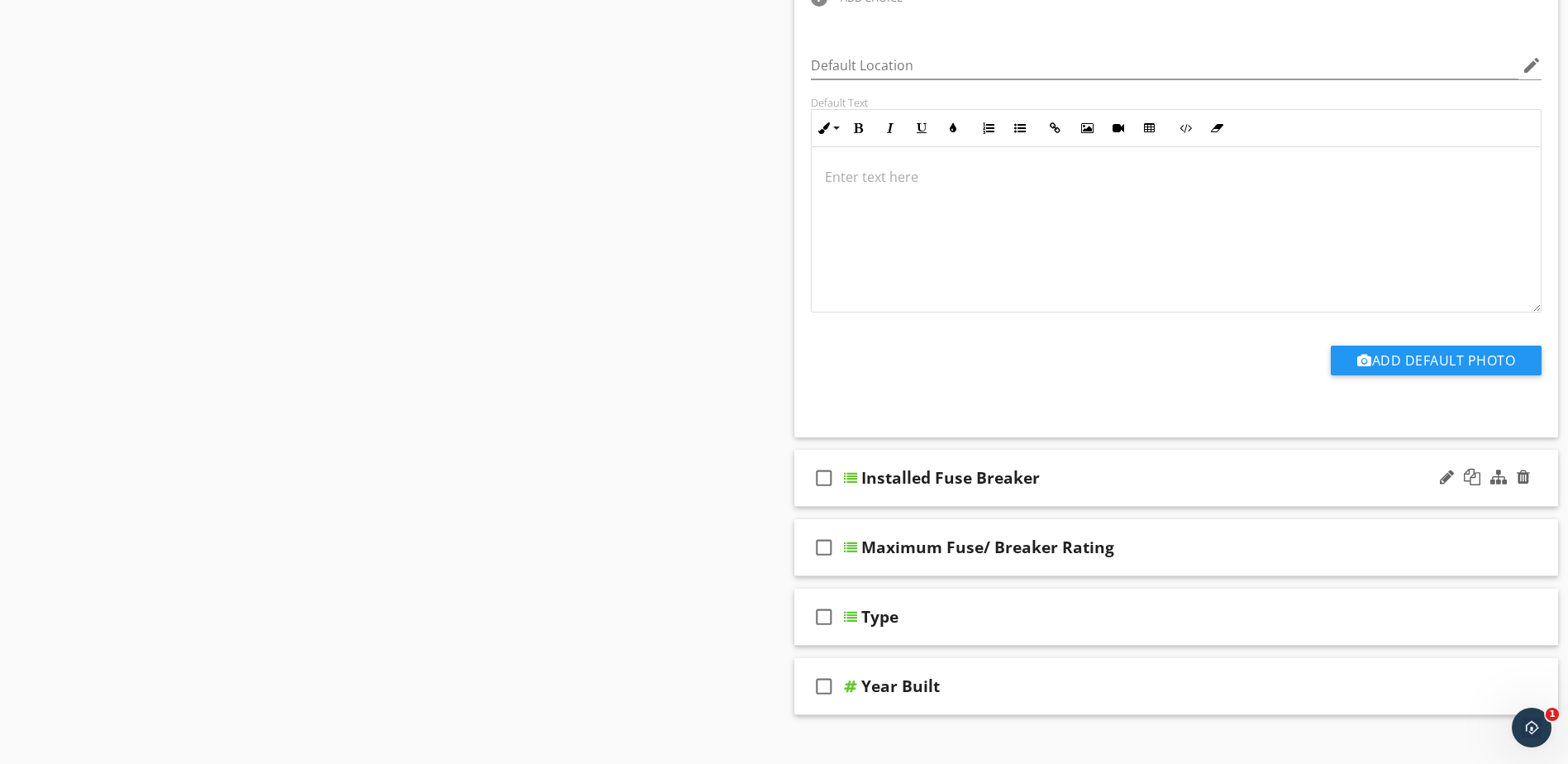
scroll to position [2398, 0]
click at [850, 482] on div at bounding box center [851, 477] width 13 height 13
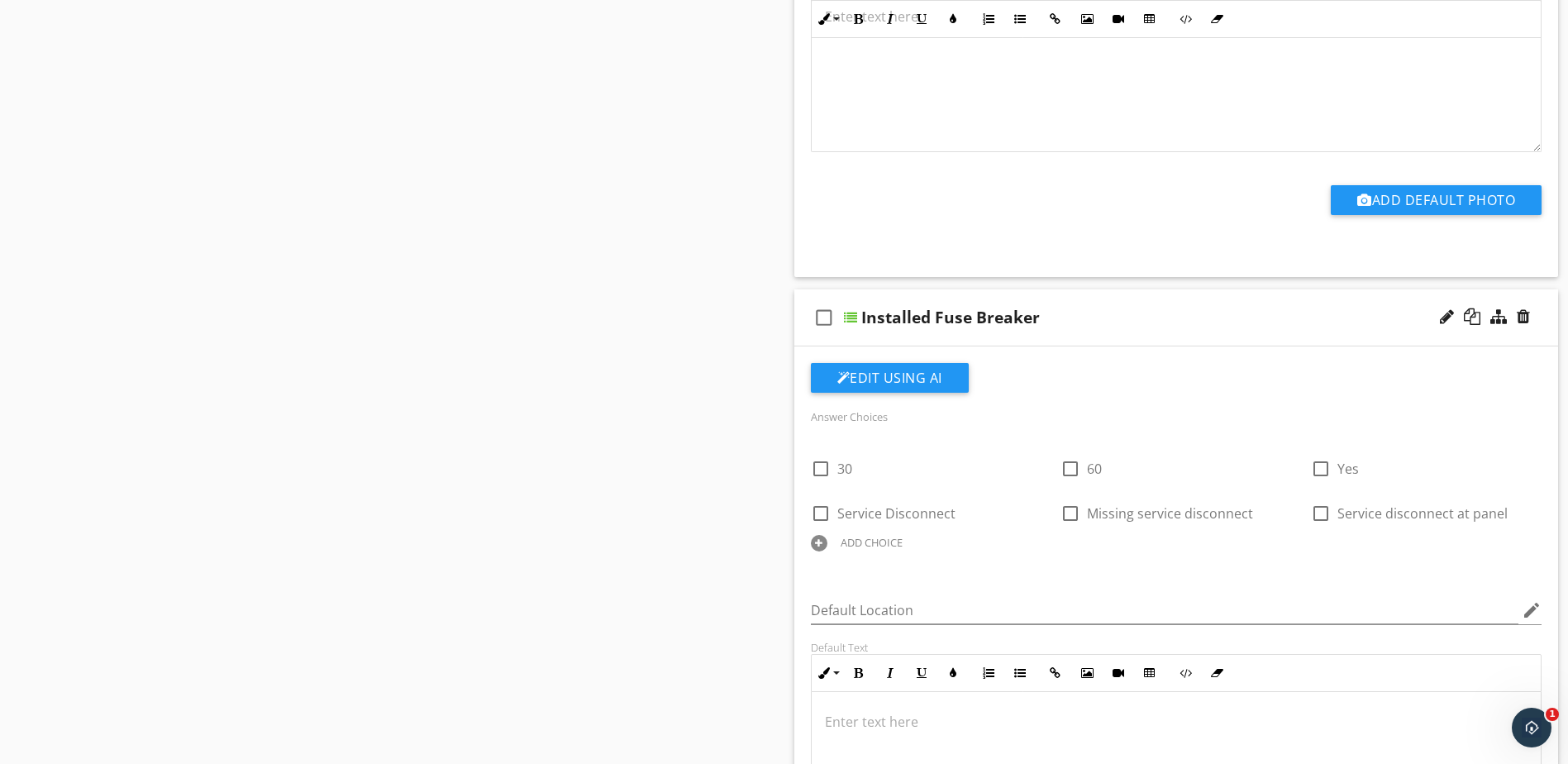
scroll to position [2646, 0]
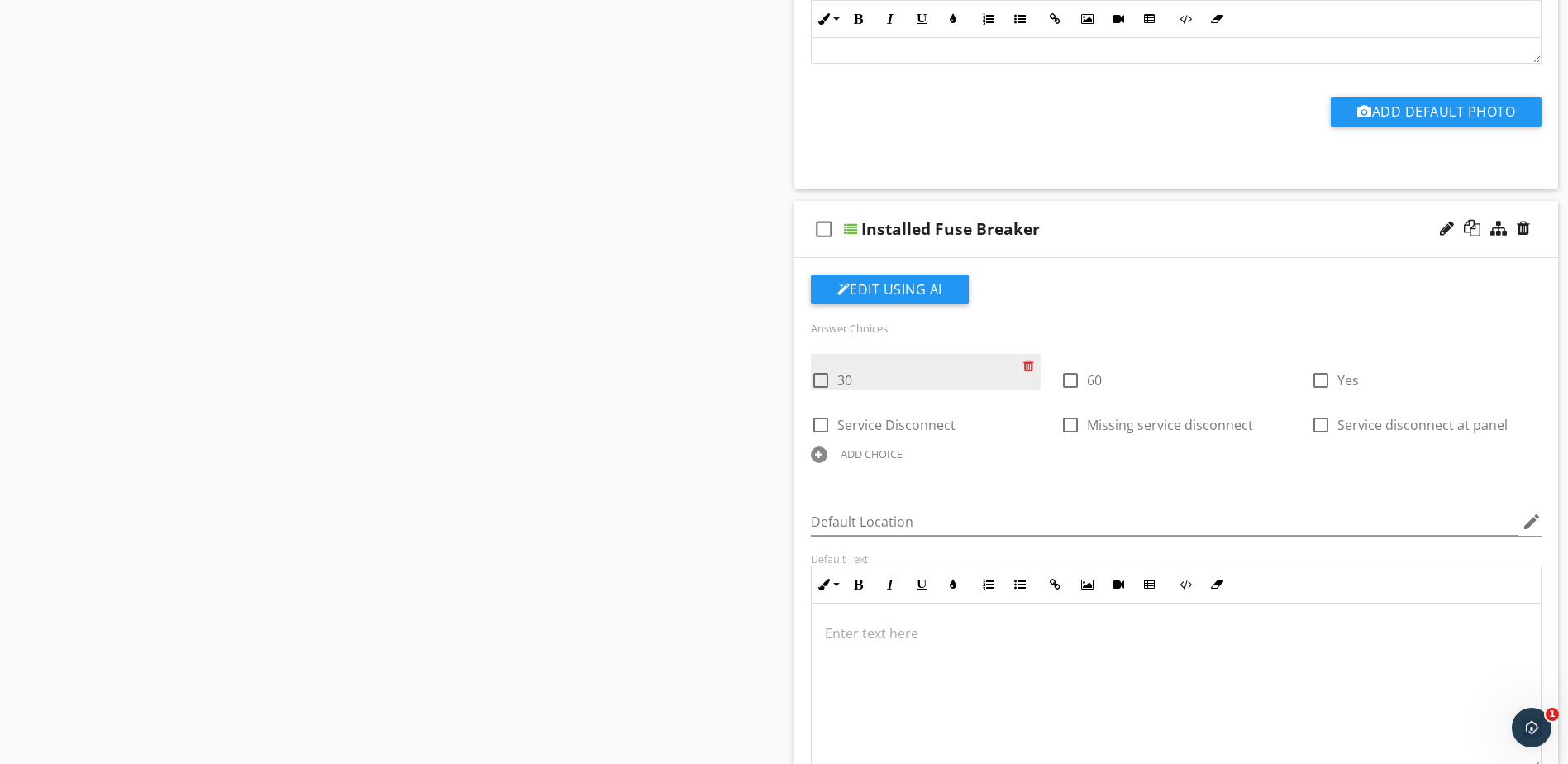
click at [1032, 367] on div at bounding box center [1031, 366] width 17 height 23
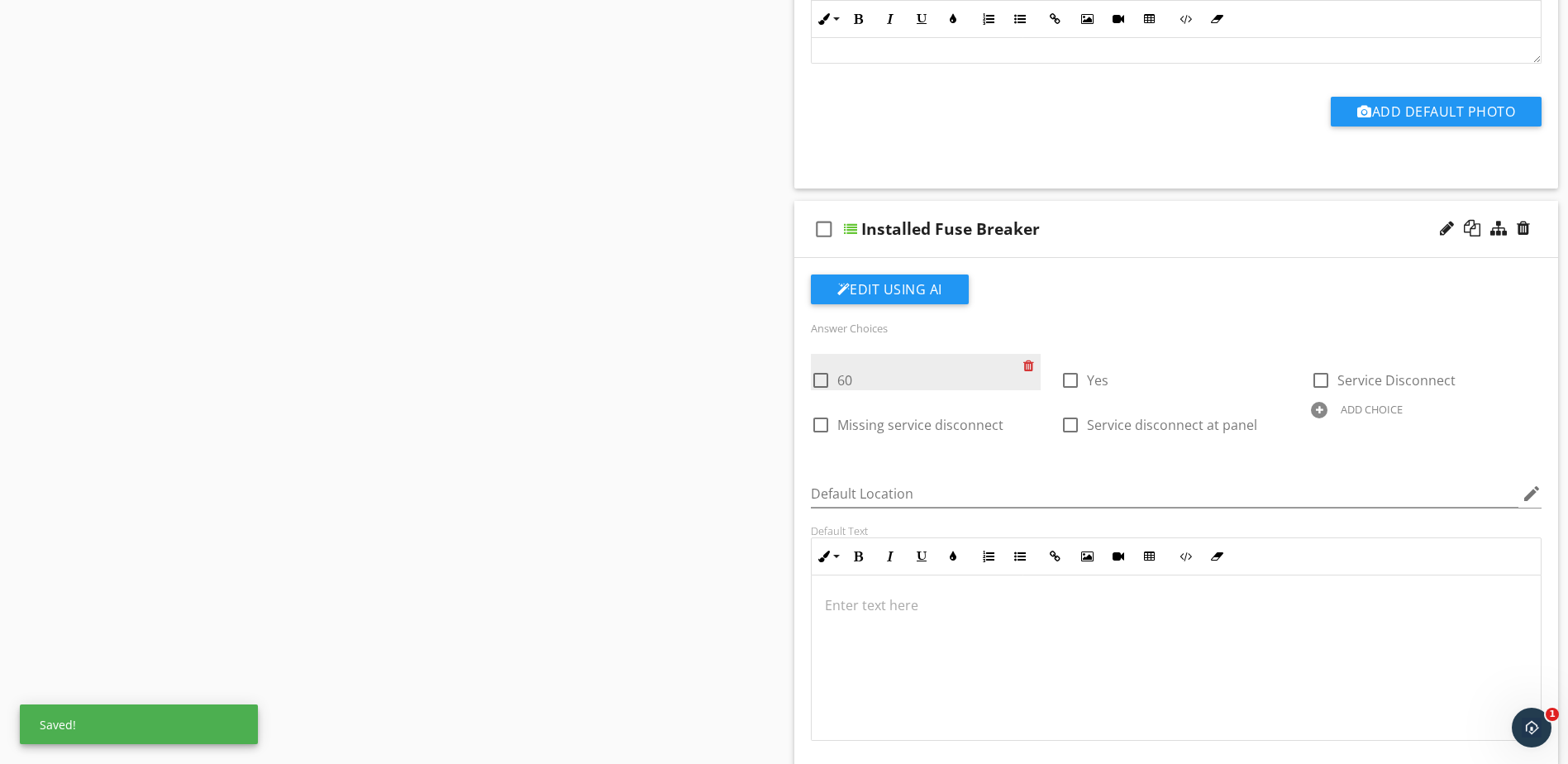
click at [1032, 367] on div at bounding box center [1031, 366] width 17 height 23
click at [1031, 367] on div at bounding box center [1031, 366] width 17 height 23
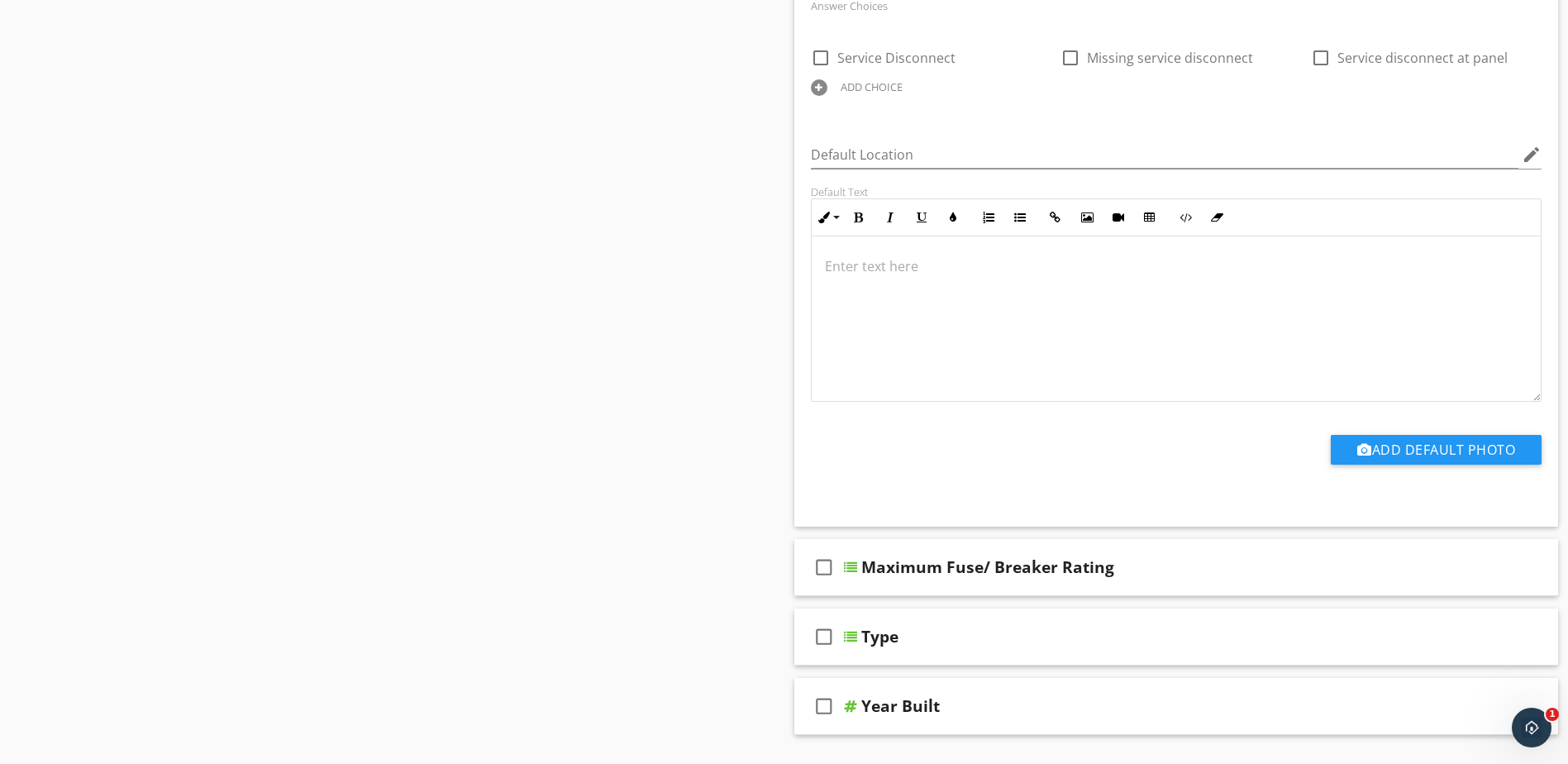
scroll to position [2977, 0]
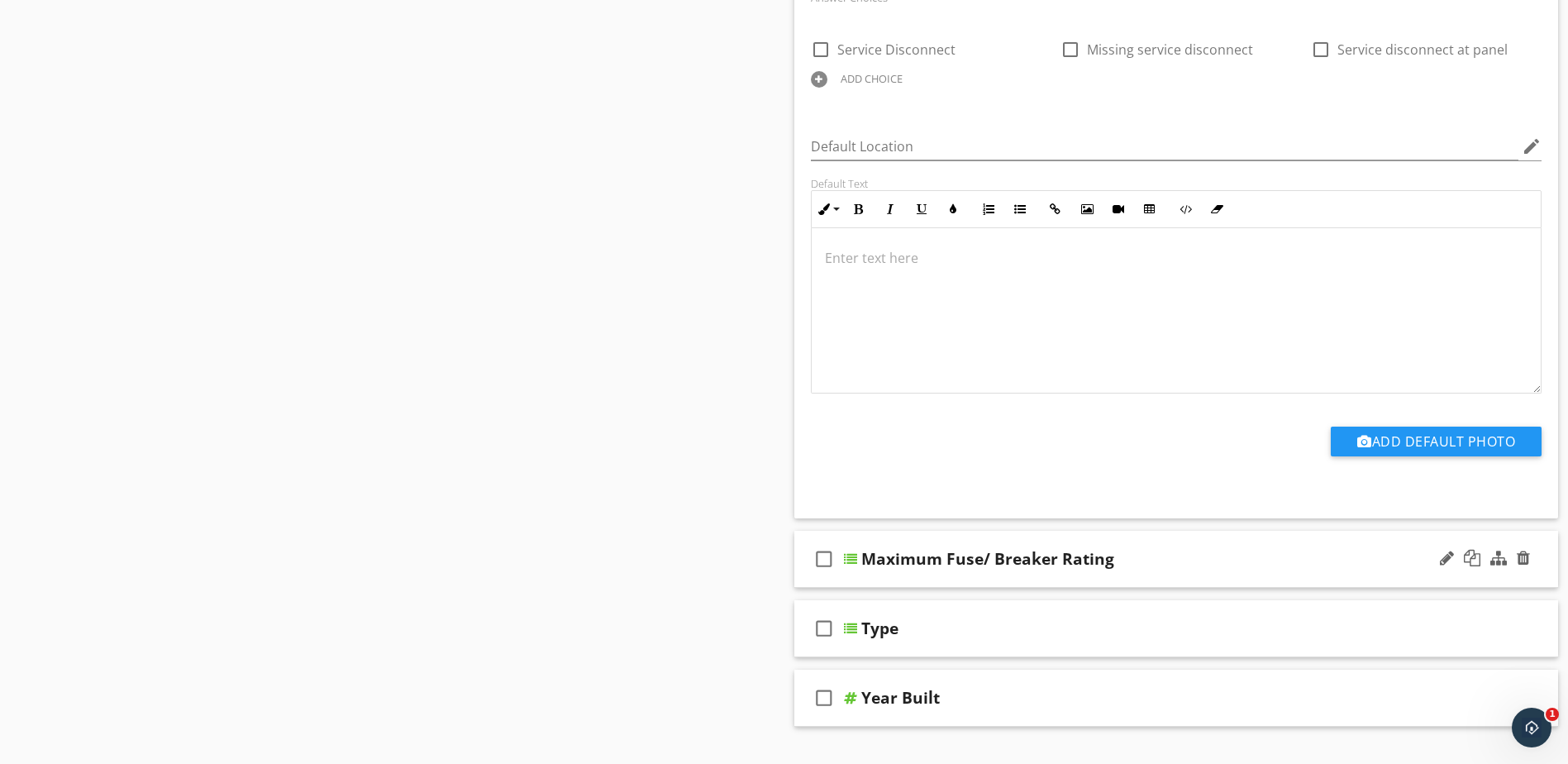
click at [851, 561] on div at bounding box center [851, 558] width 13 height 13
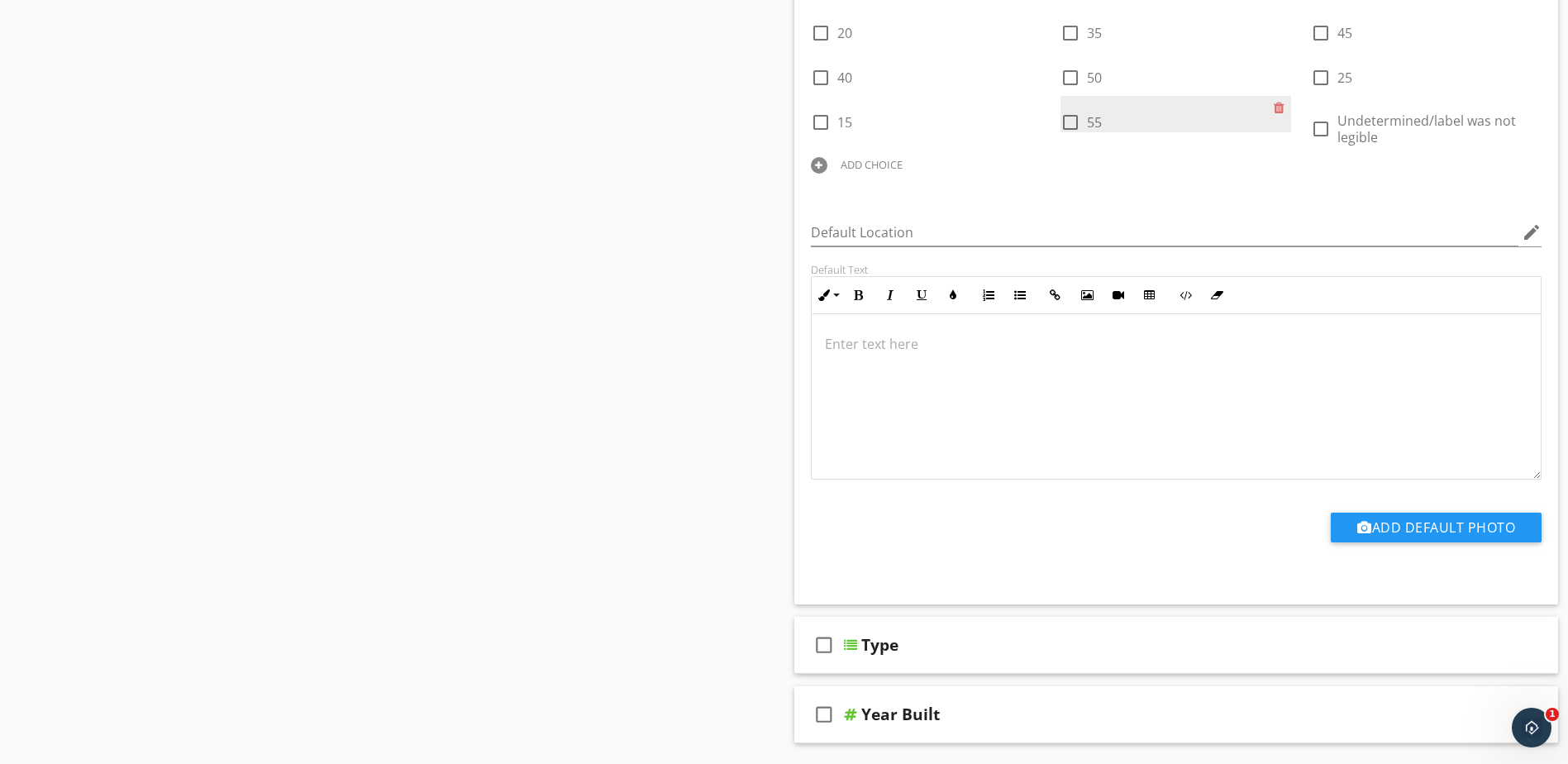
scroll to position [3722, 0]
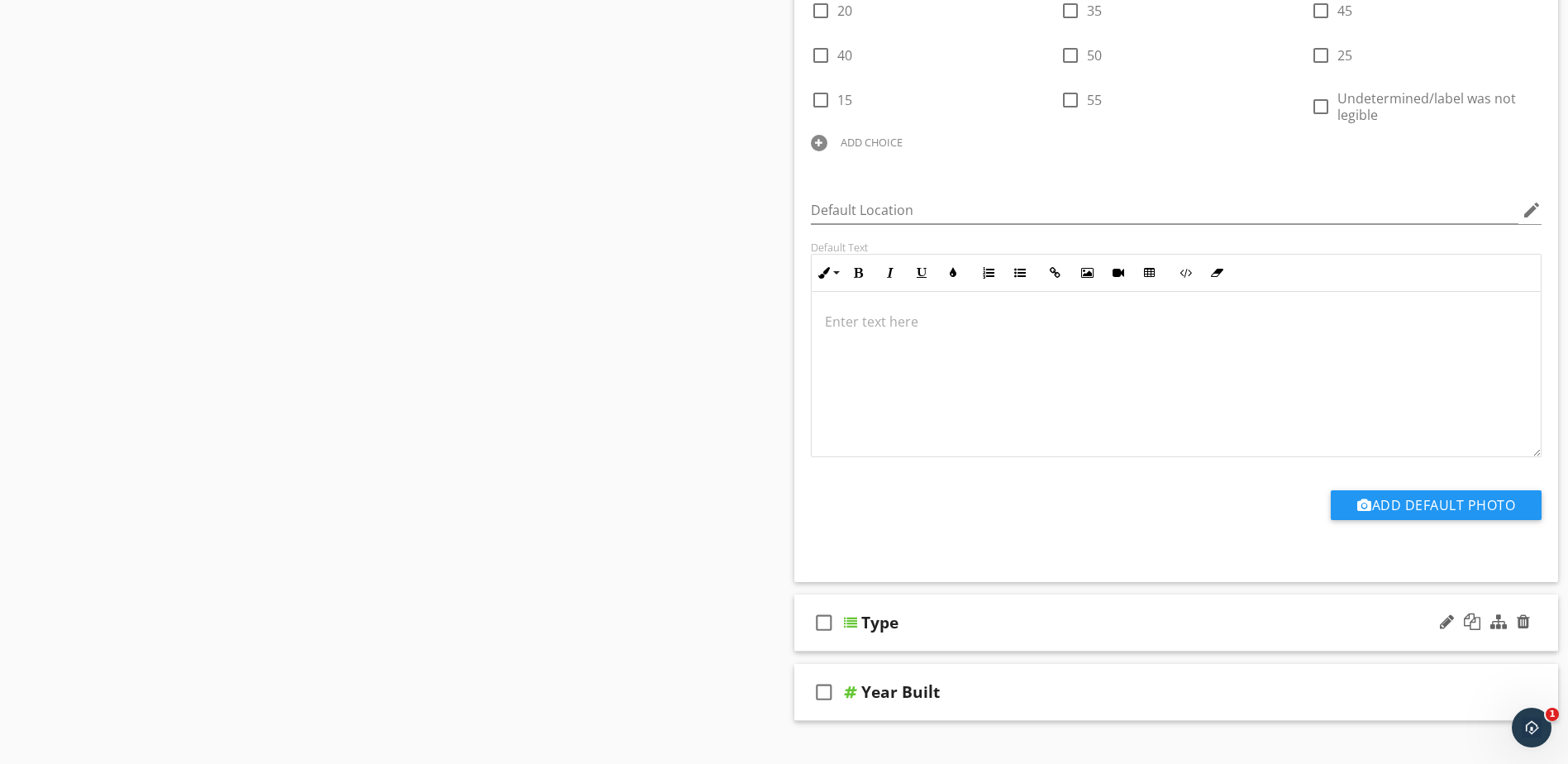
click at [852, 622] on div at bounding box center [851, 623] width 13 height 13
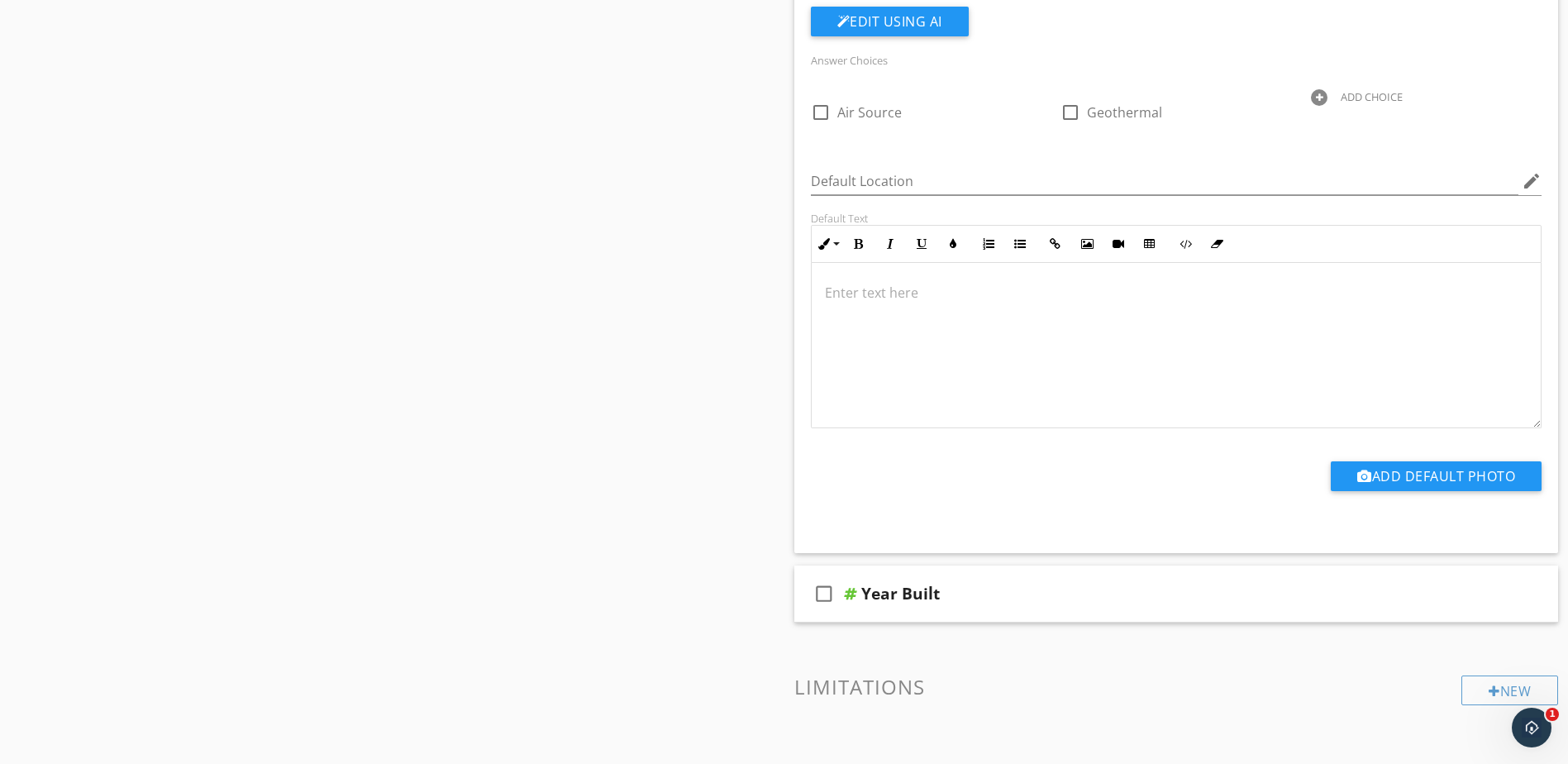
scroll to position [4548, 0]
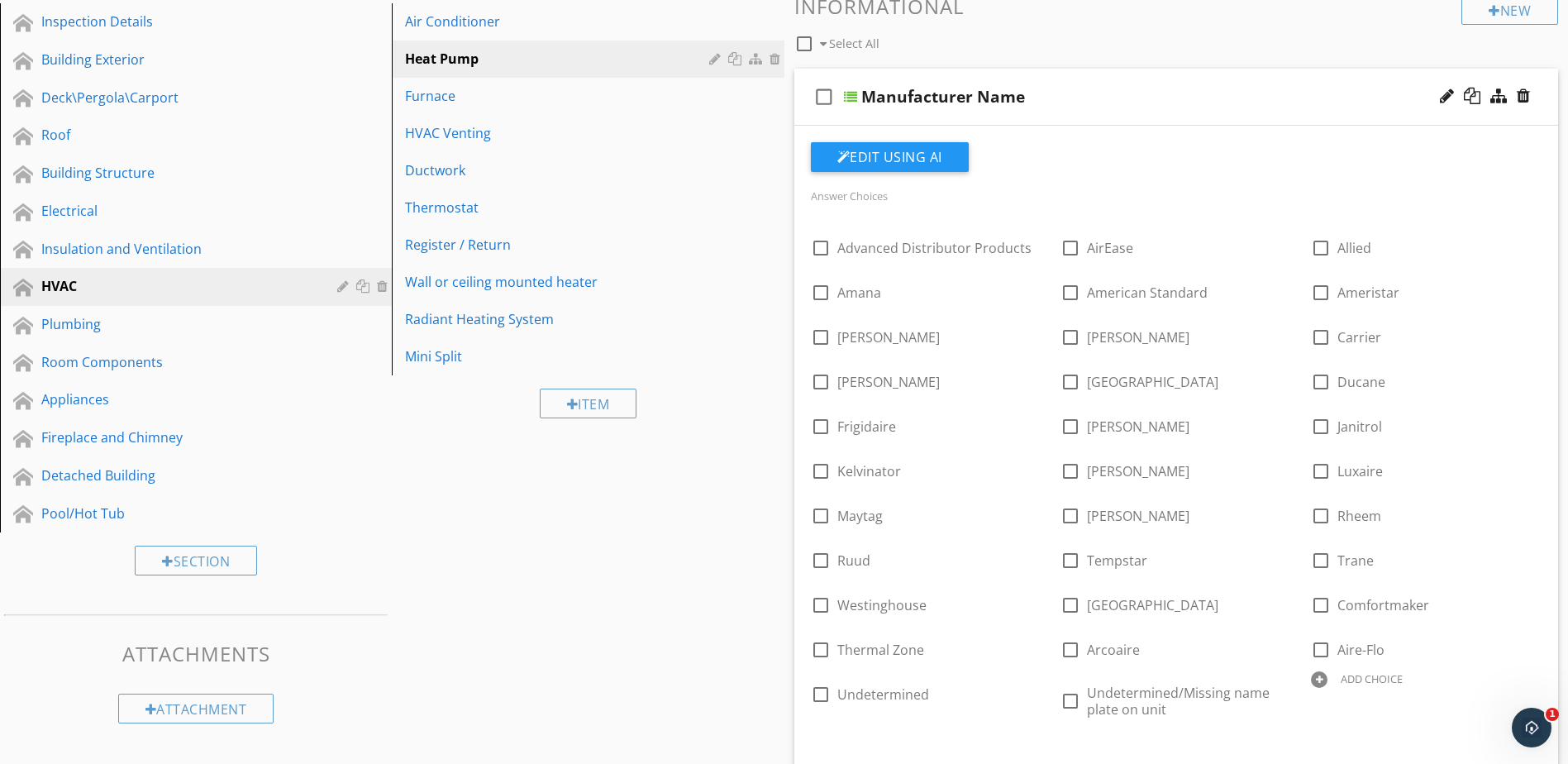
scroll to position [188, 0]
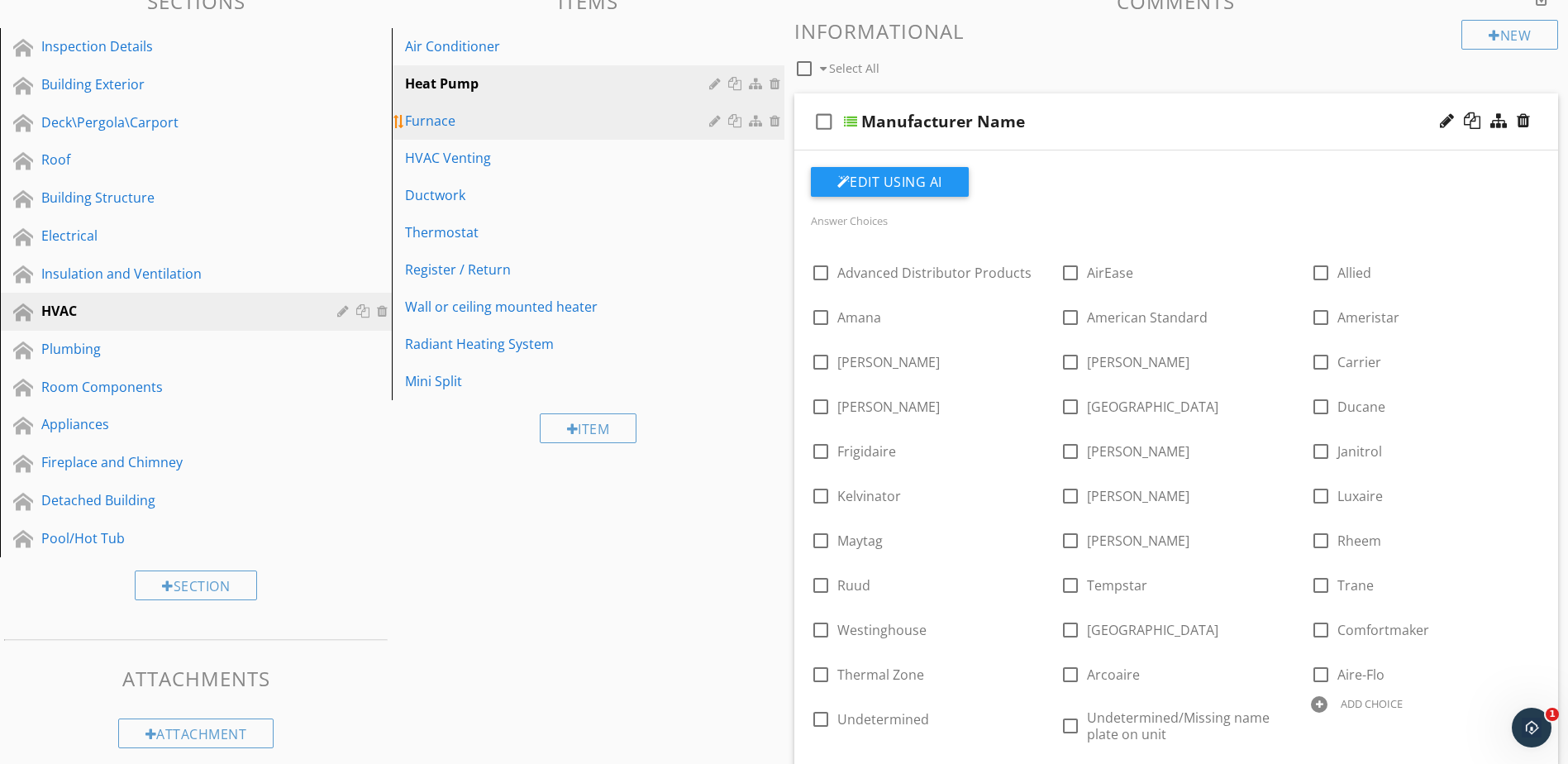
click at [606, 137] on link "Furnace" at bounding box center [590, 121] width 387 height 37
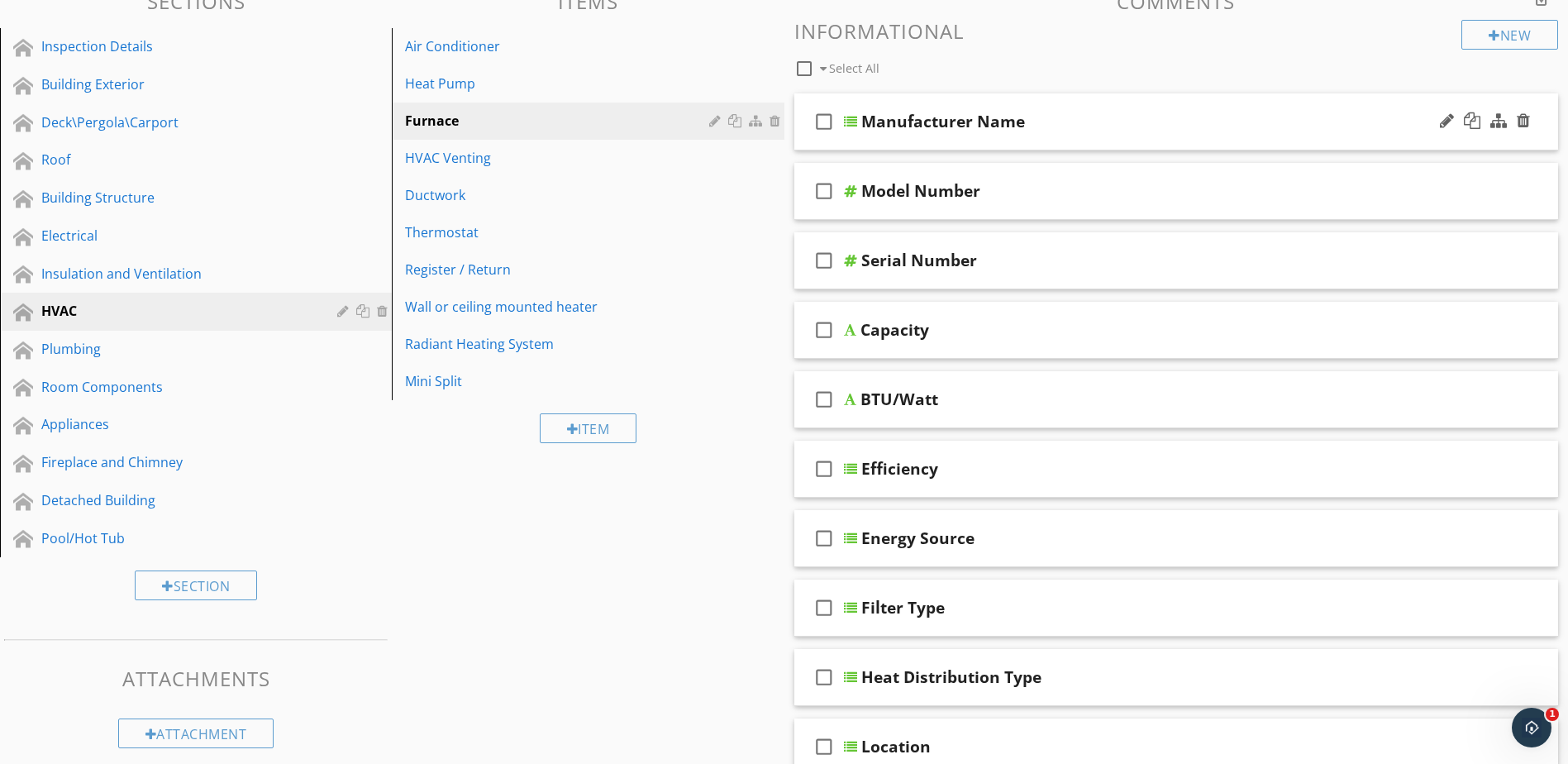
click at [849, 121] on div at bounding box center [851, 121] width 13 height 13
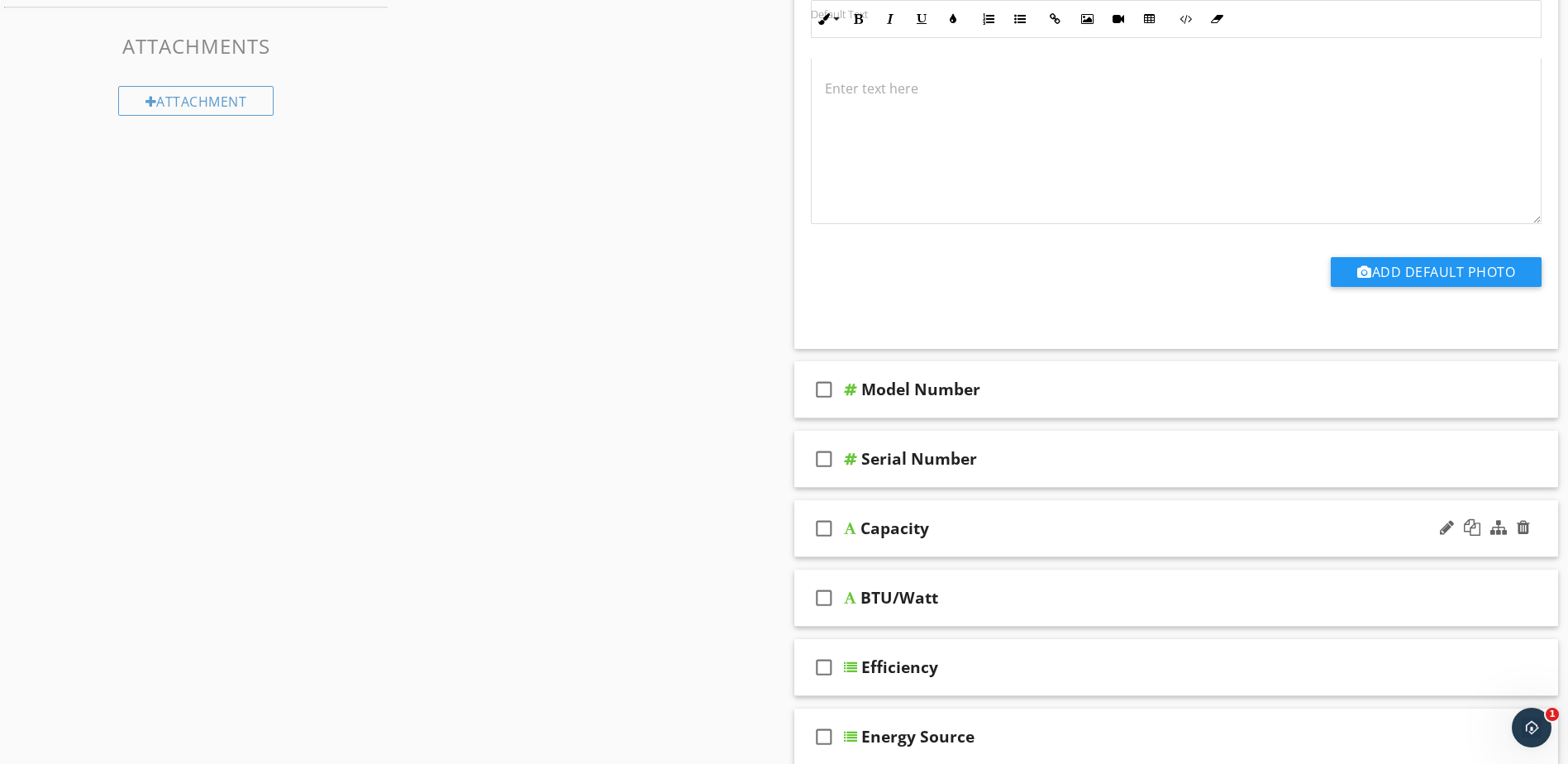
scroll to position [849, 0]
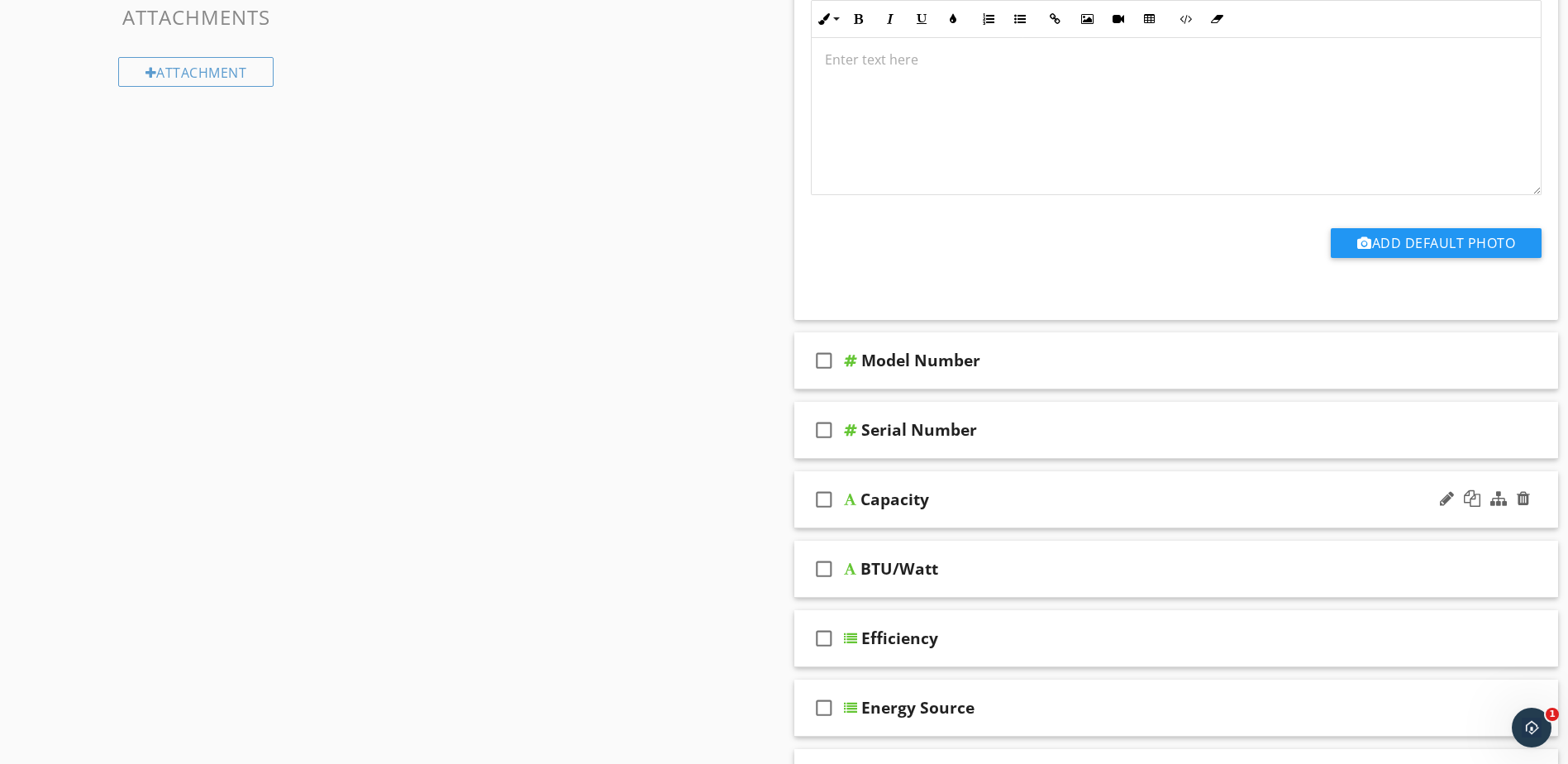
click at [852, 501] on div at bounding box center [851, 499] width 13 height 13
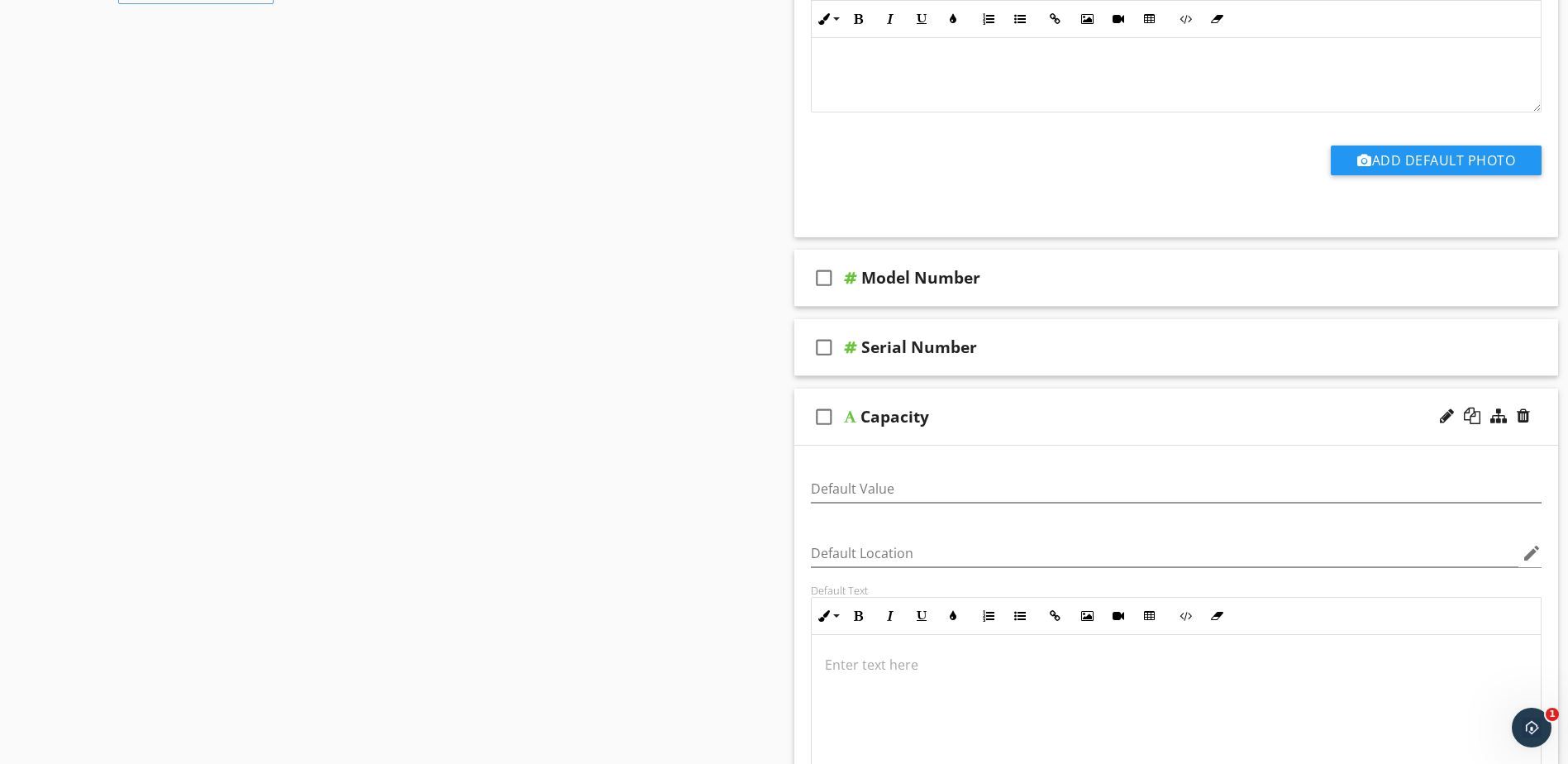
scroll to position [1014, 0]
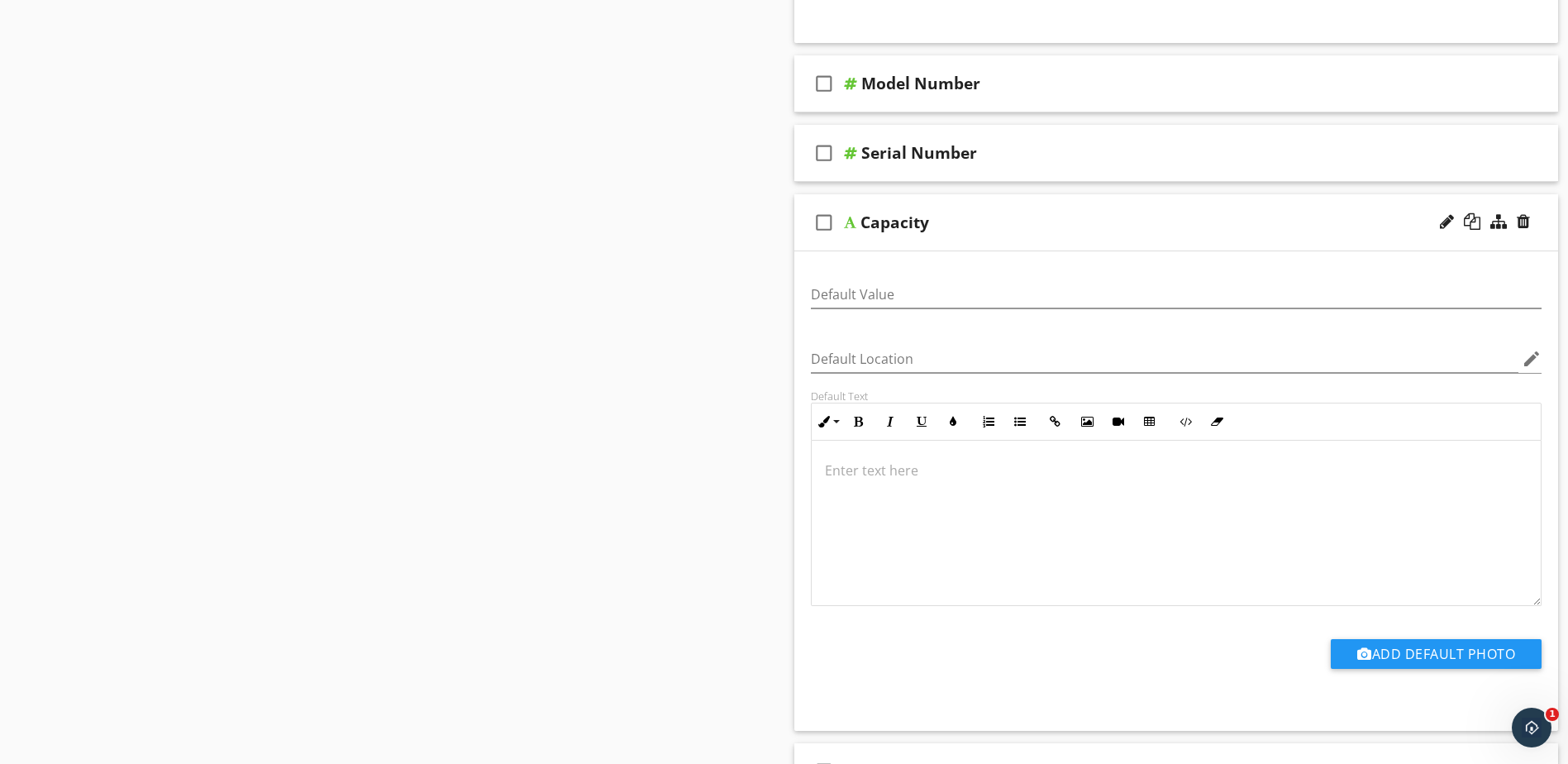
scroll to position [1098, 0]
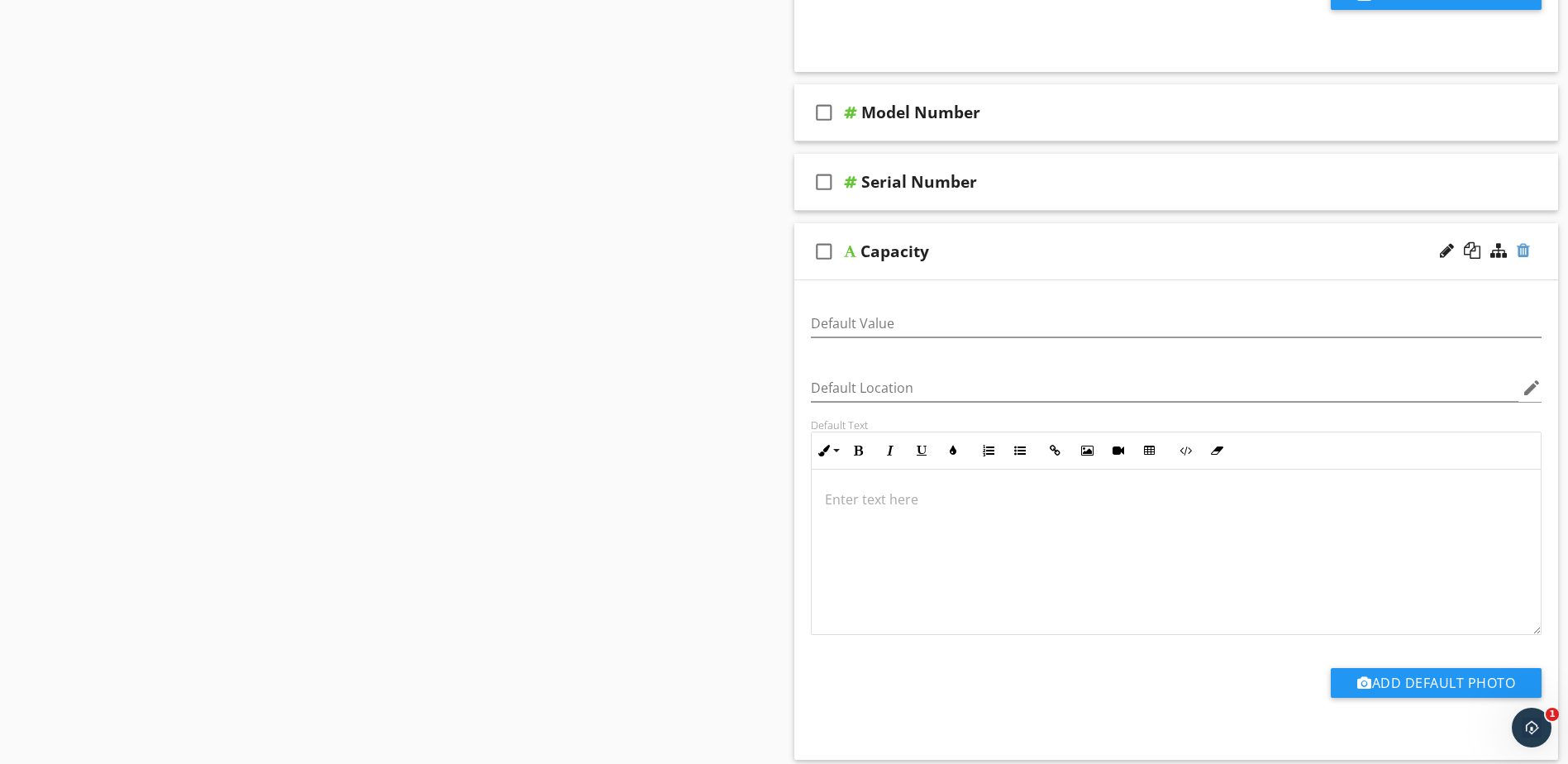
click at [1524, 251] on div at bounding box center [1523, 250] width 13 height 16
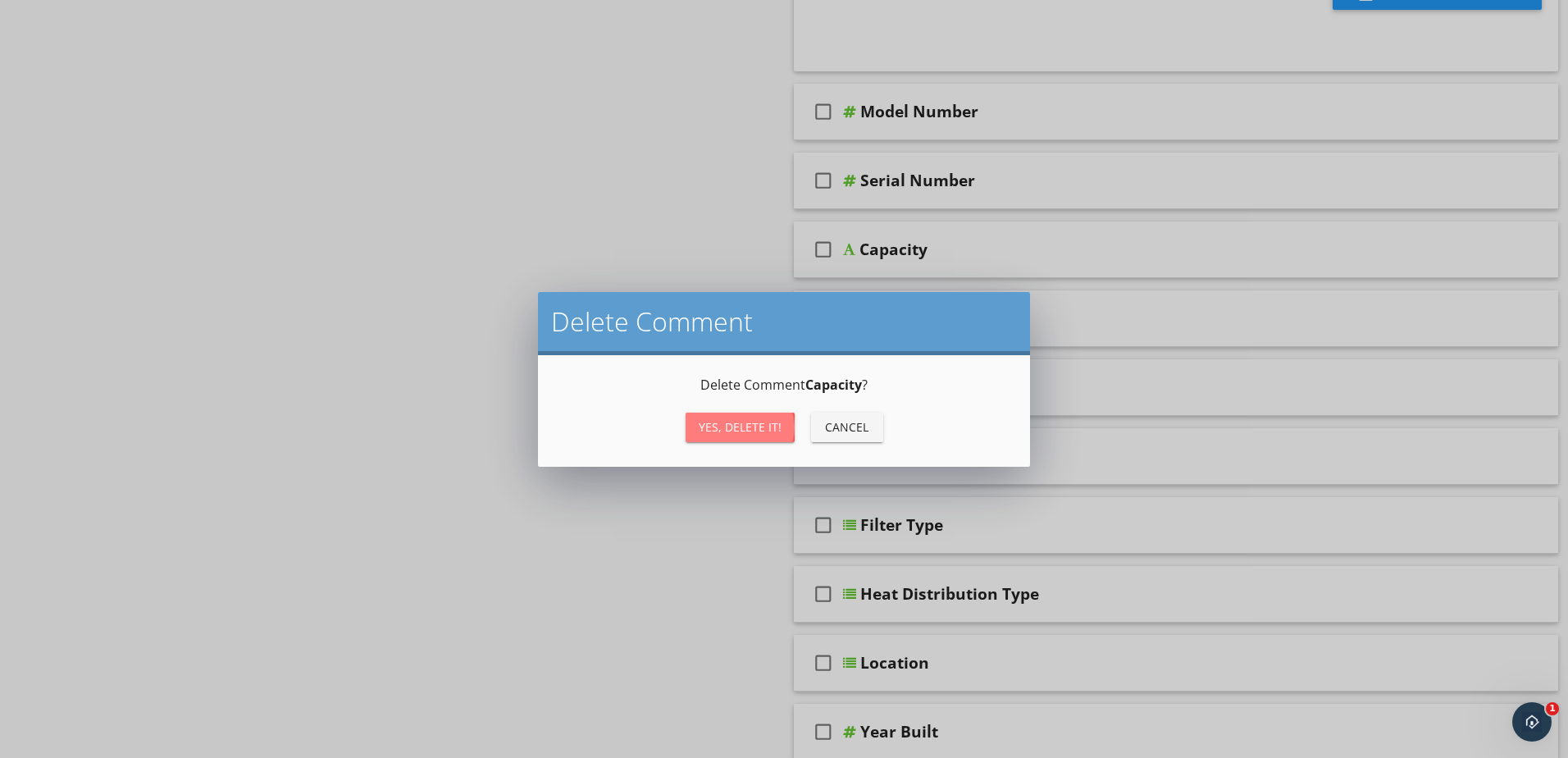
click at [724, 422] on div "Yes, Delete it!" at bounding box center [740, 426] width 83 height 17
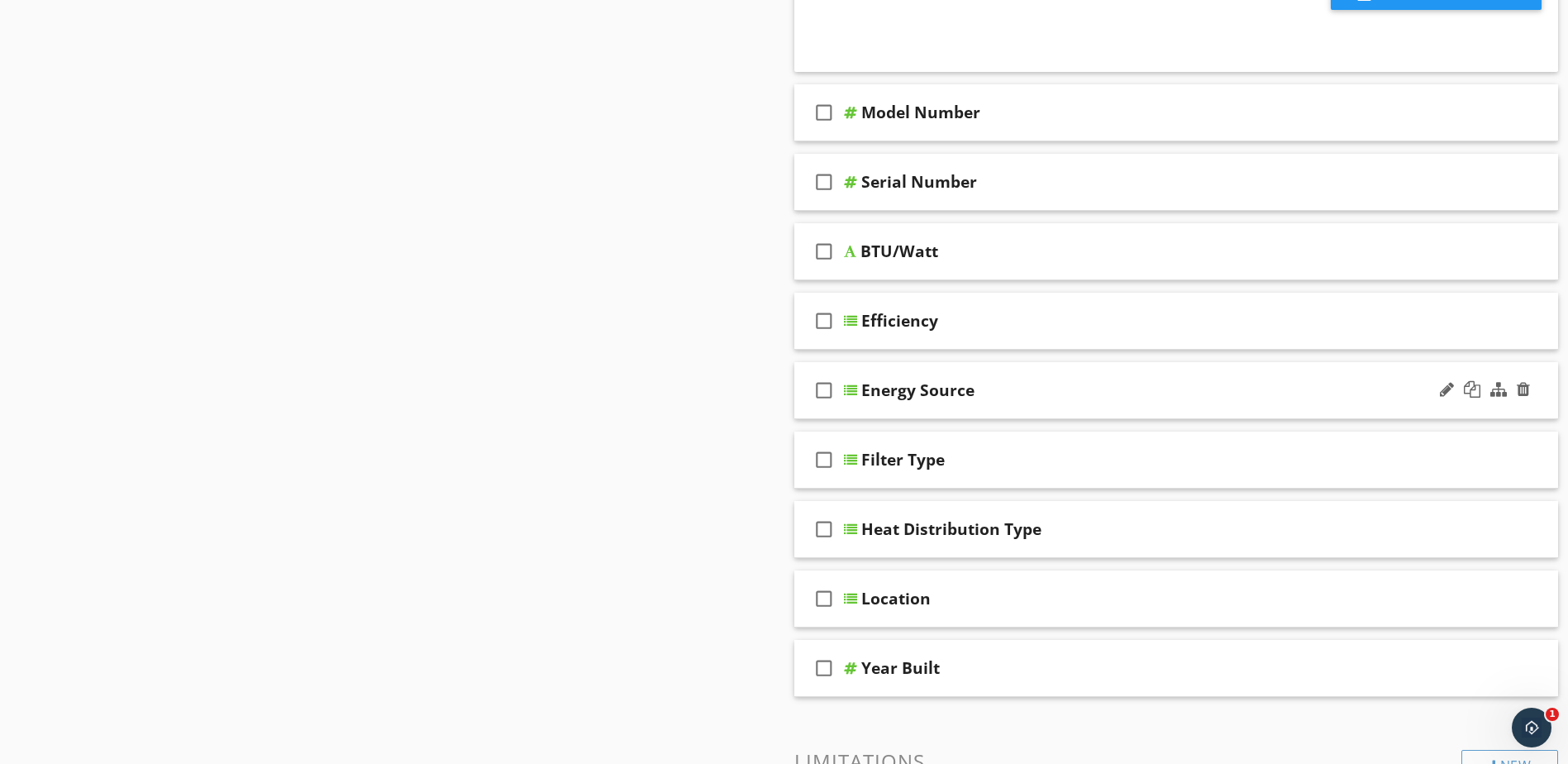
scroll to position [1014, 0]
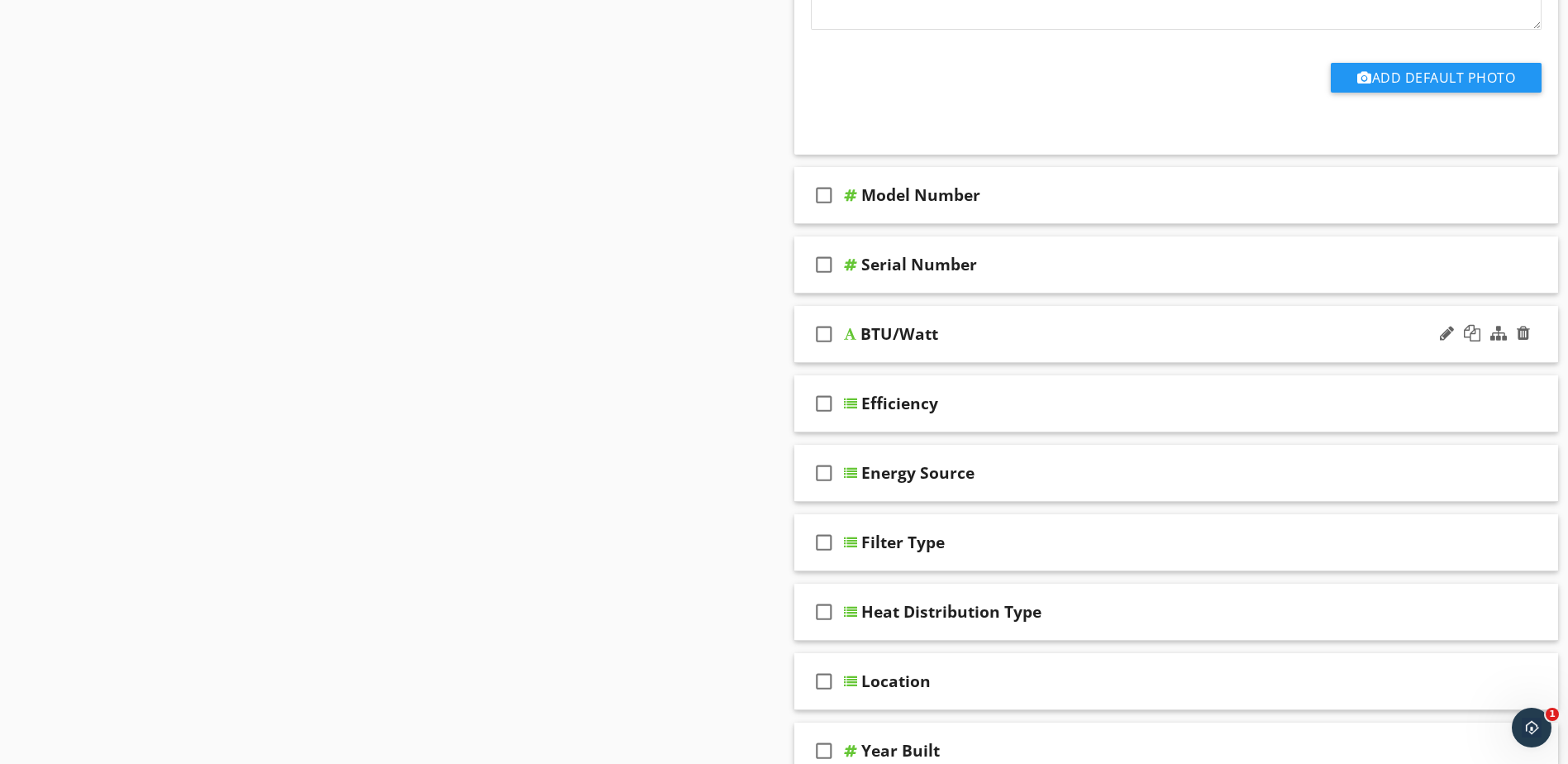
click at [852, 338] on div at bounding box center [851, 334] width 13 height 13
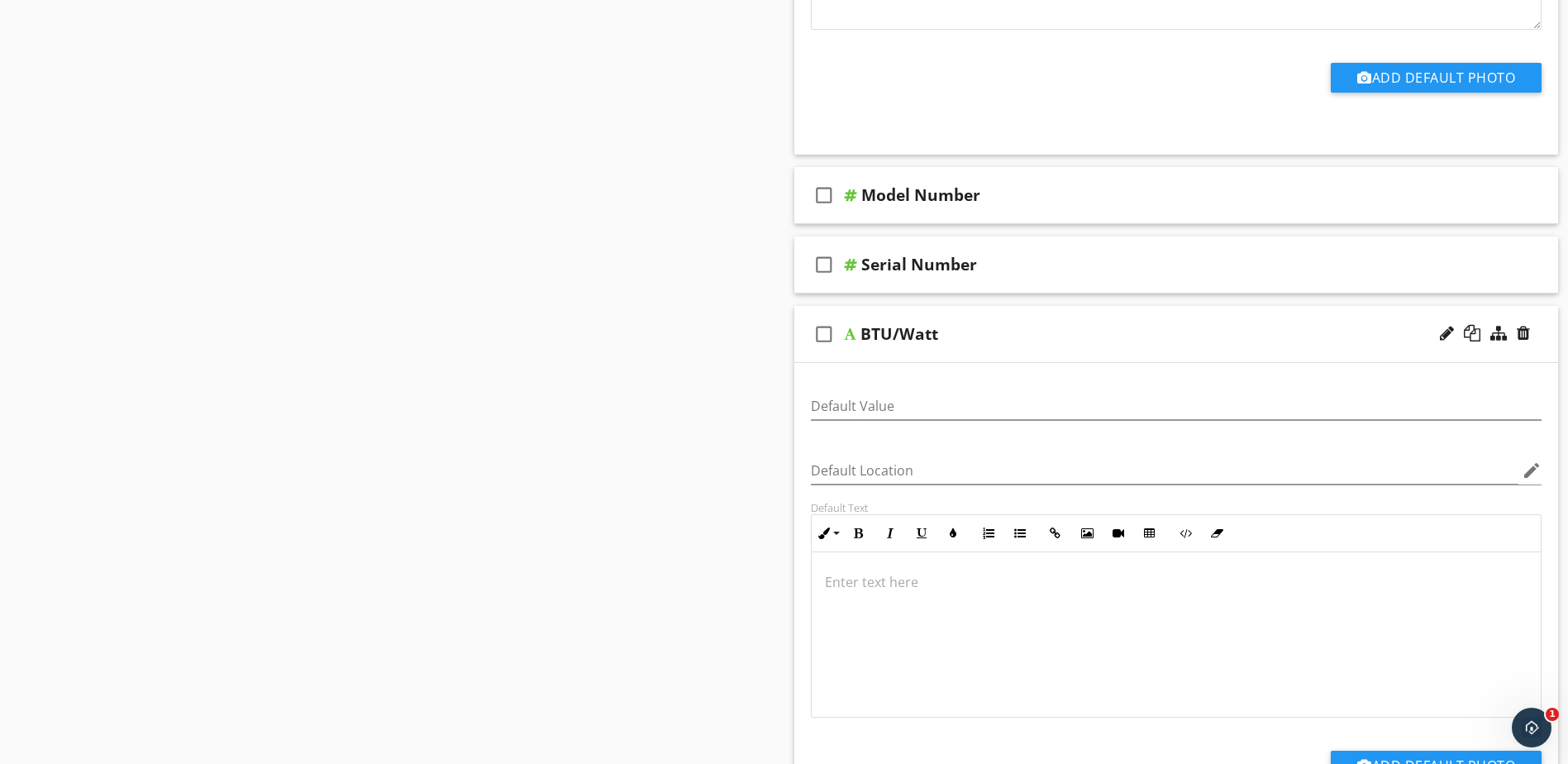
click at [852, 338] on div at bounding box center [851, 334] width 13 height 13
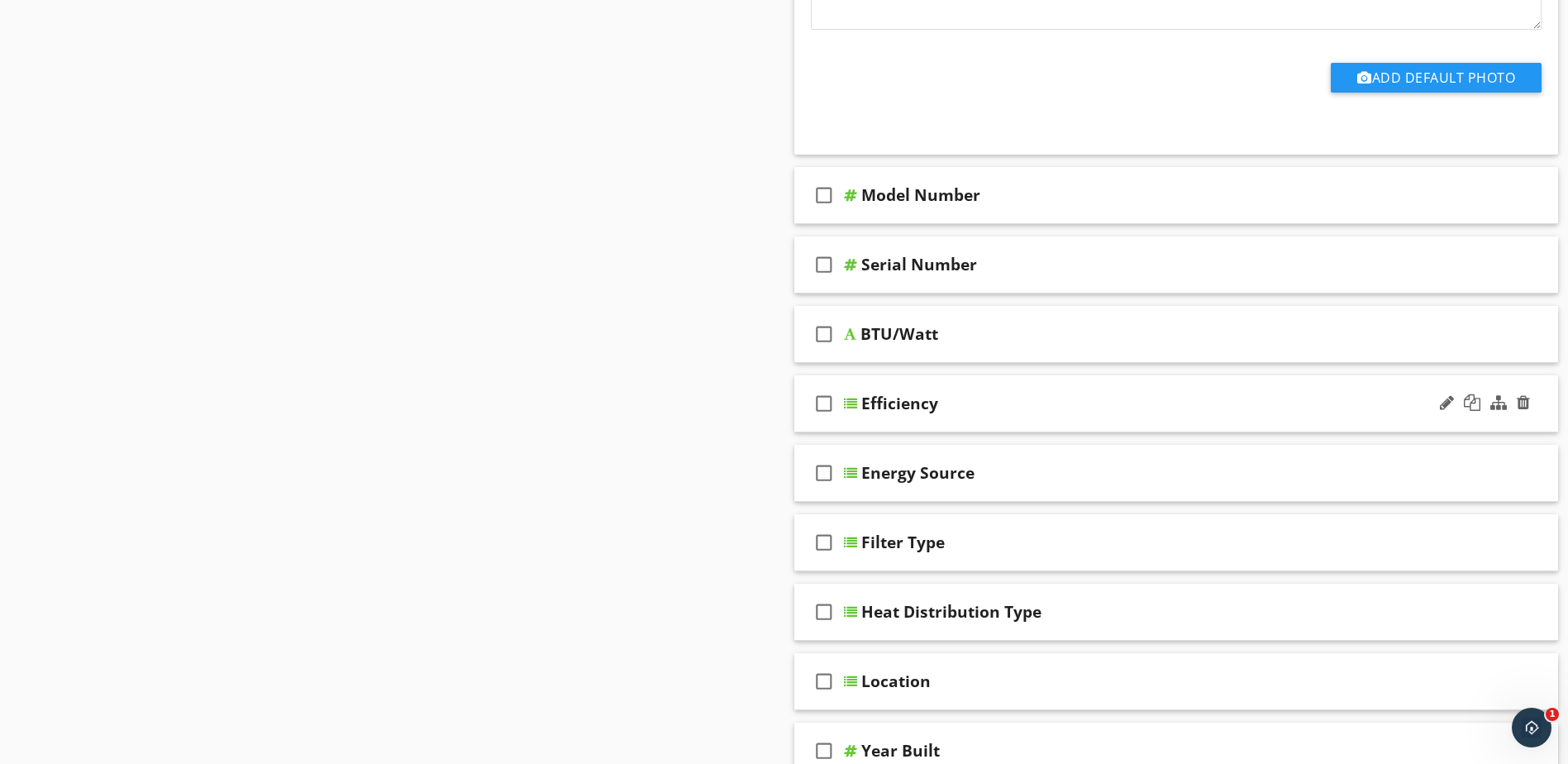
click at [850, 403] on div at bounding box center [851, 403] width 13 height 13
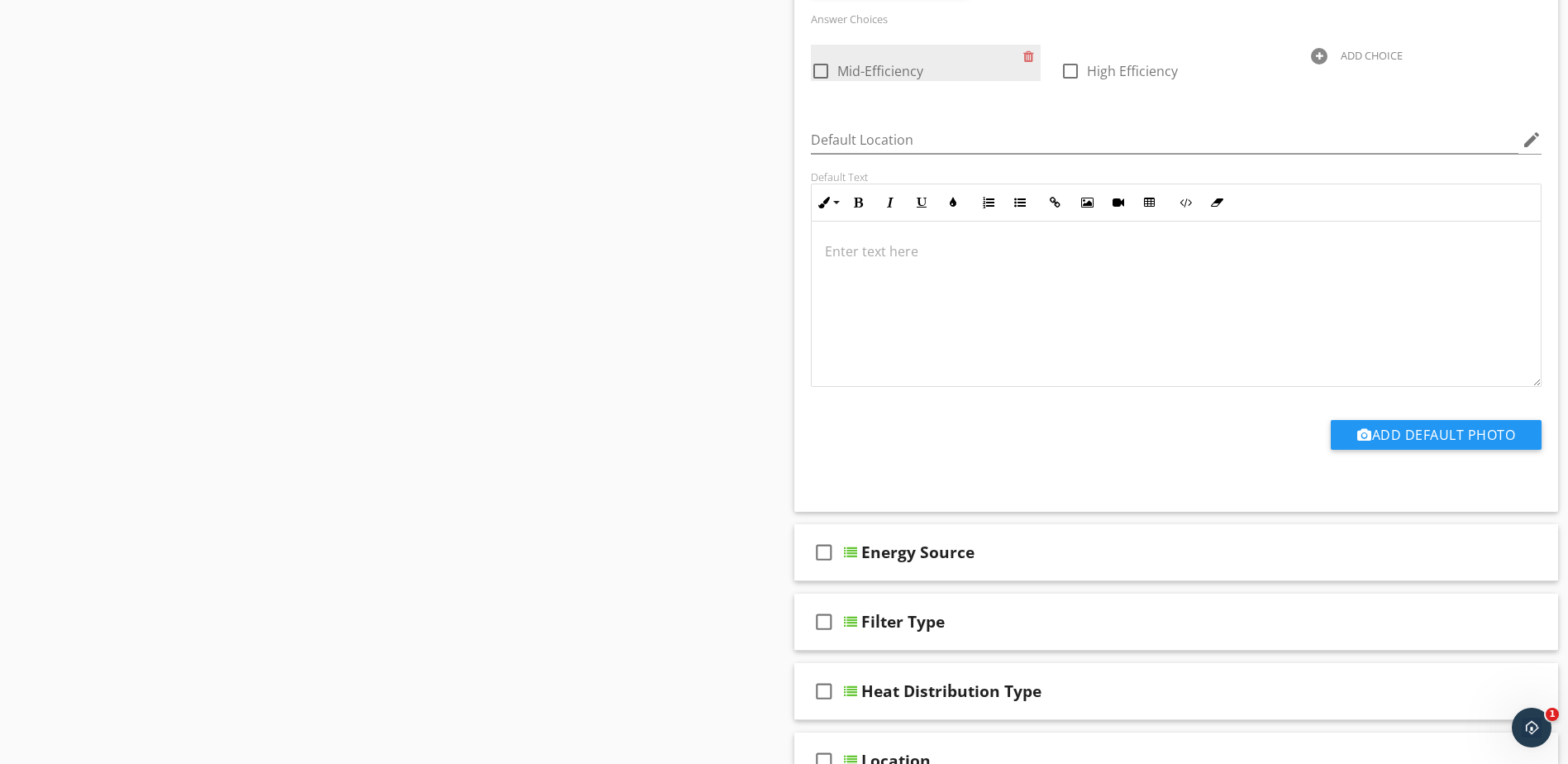
scroll to position [1511, 0]
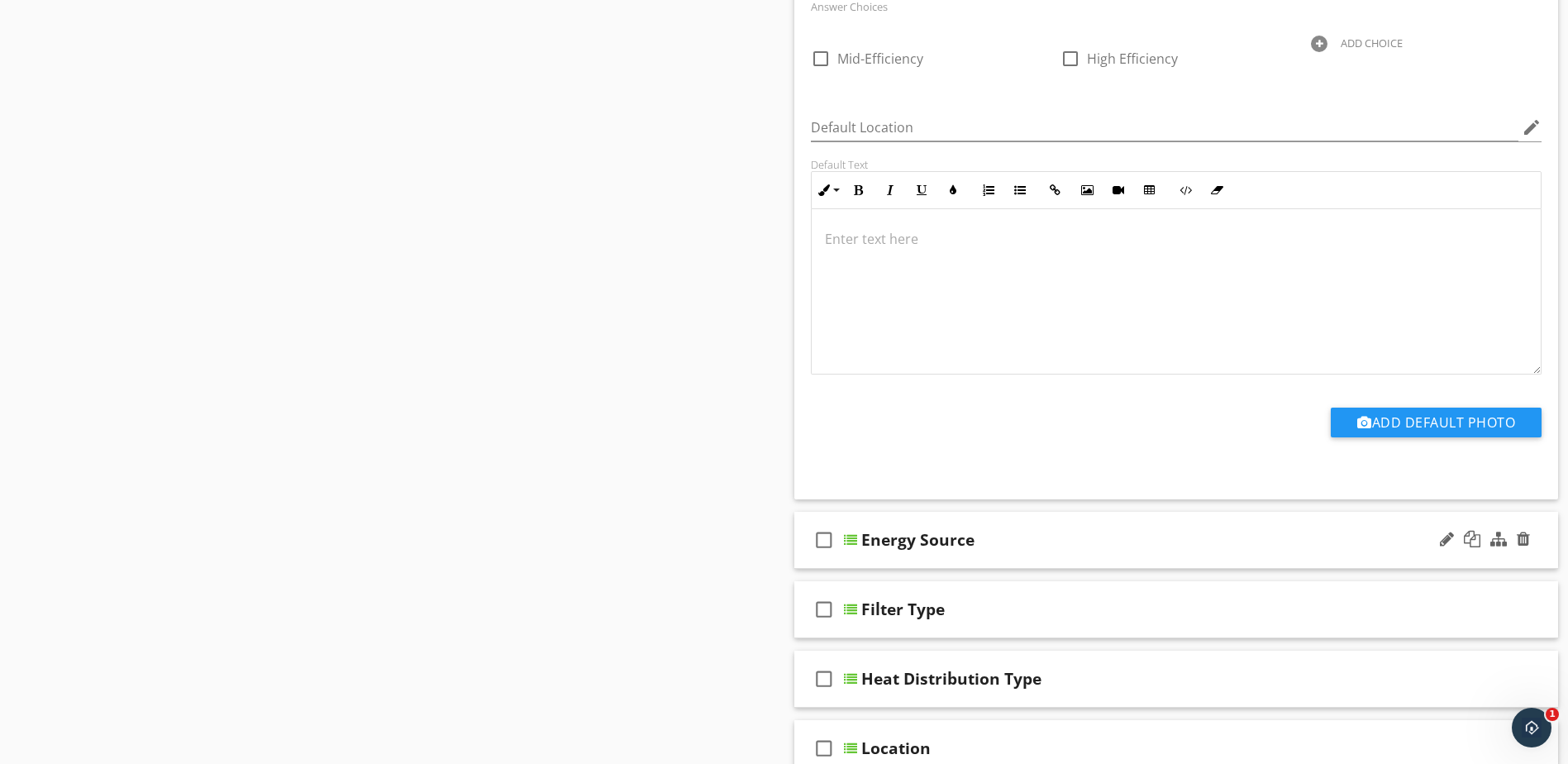
click at [856, 539] on div at bounding box center [851, 539] width 13 height 13
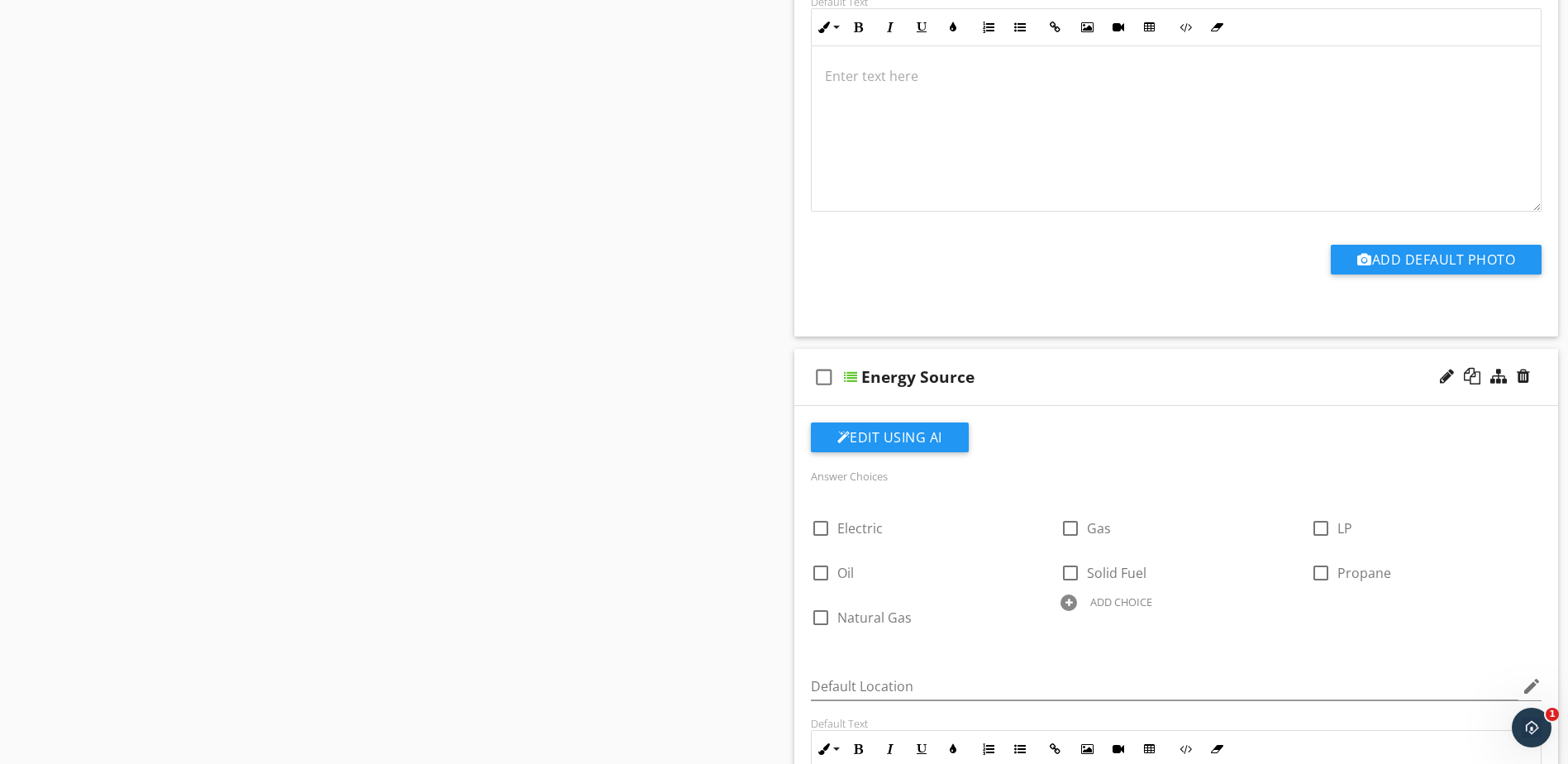
scroll to position [1677, 0]
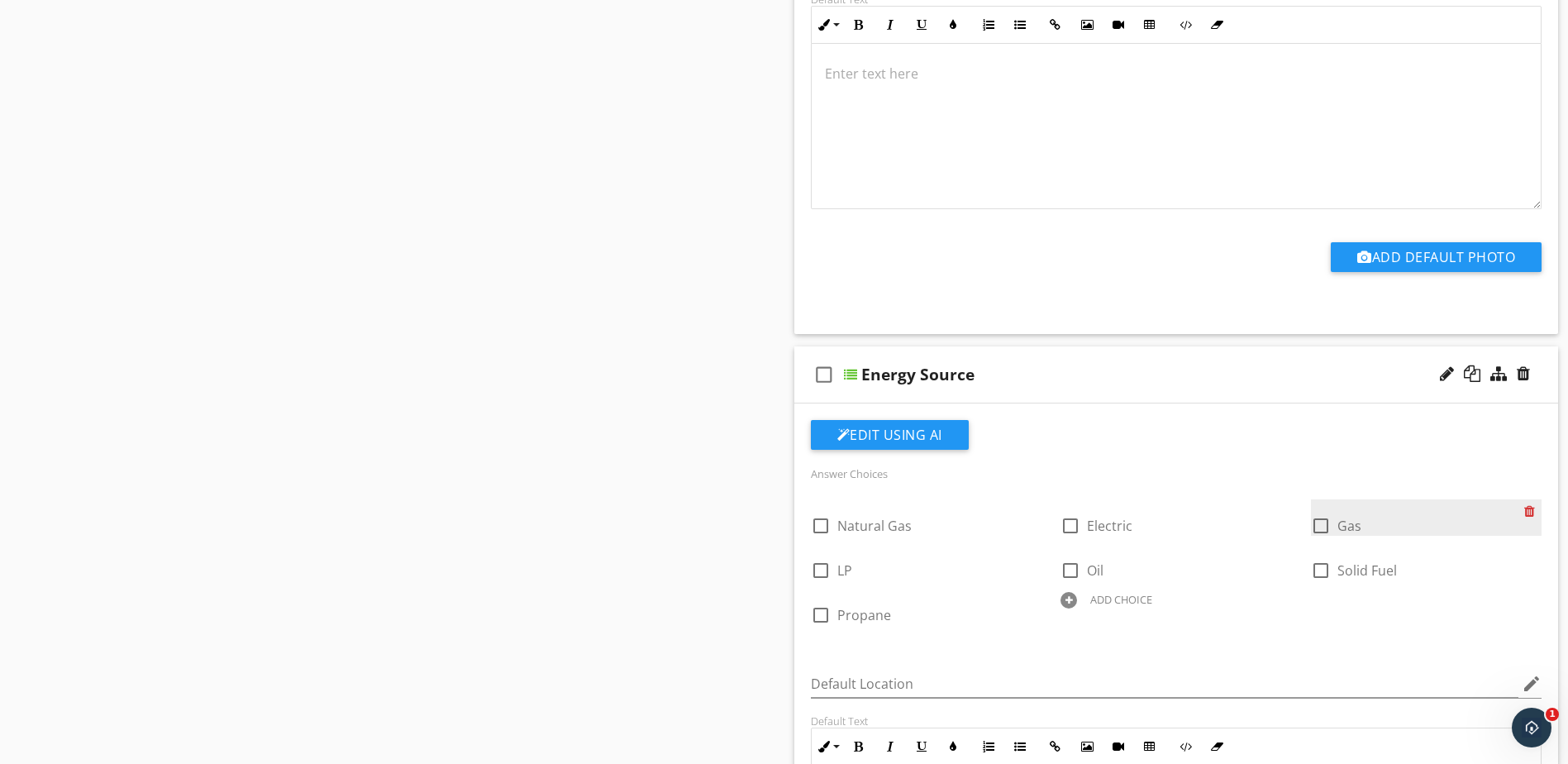
click at [1530, 511] on div at bounding box center [1532, 511] width 17 height 23
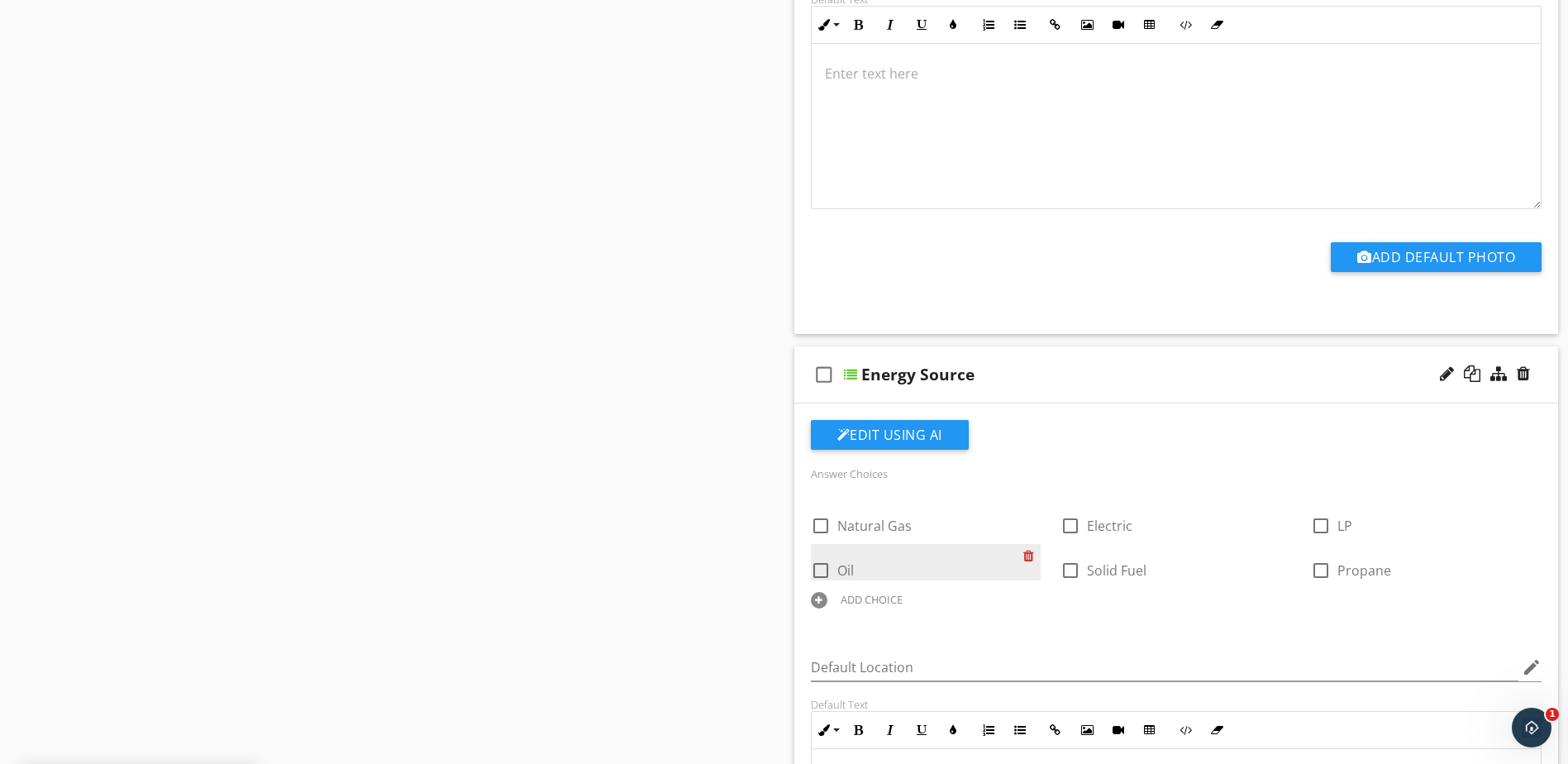
click at [1030, 557] on div at bounding box center [1031, 556] width 17 height 23
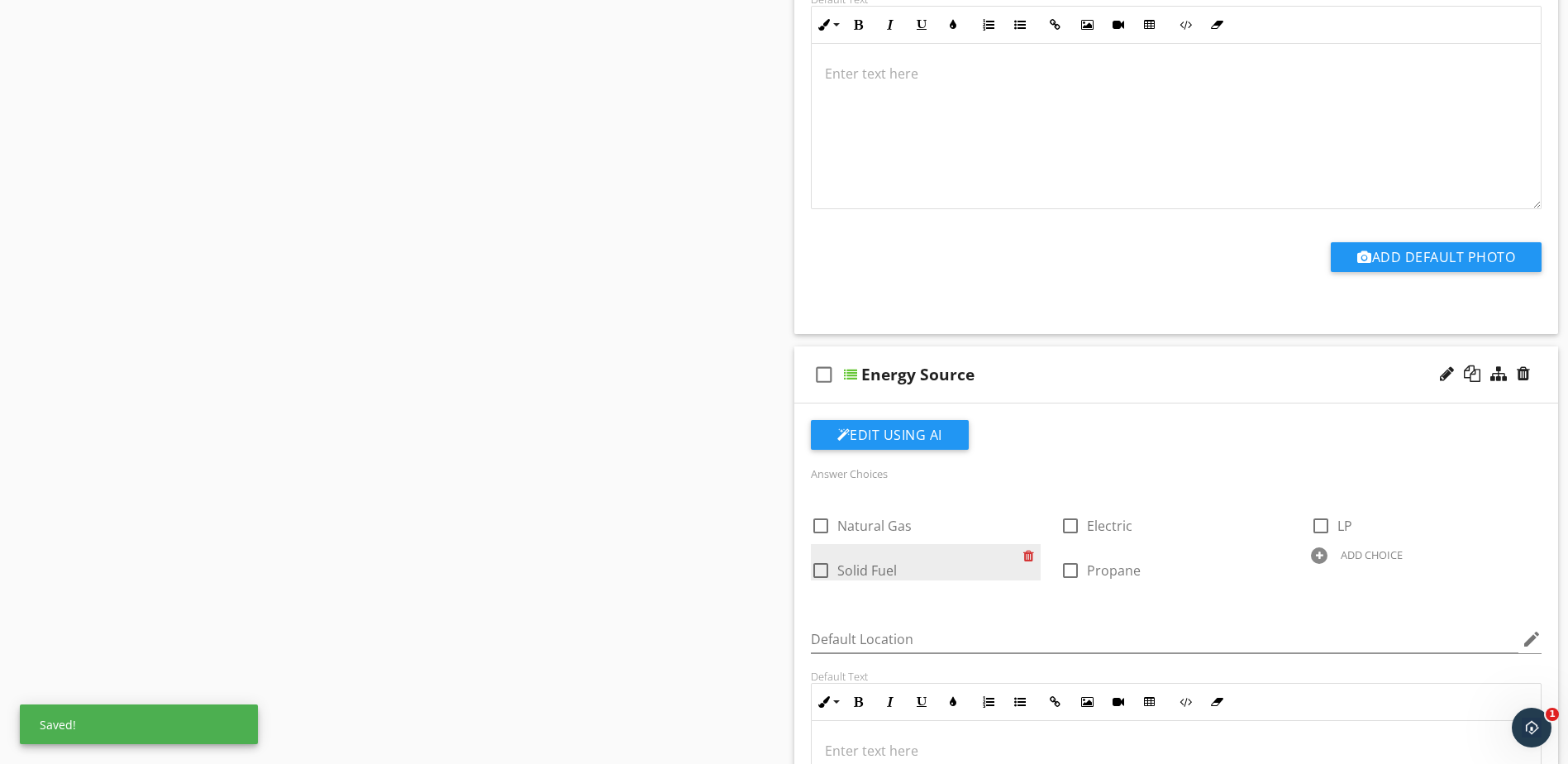
click at [1030, 557] on div at bounding box center [1031, 556] width 17 height 23
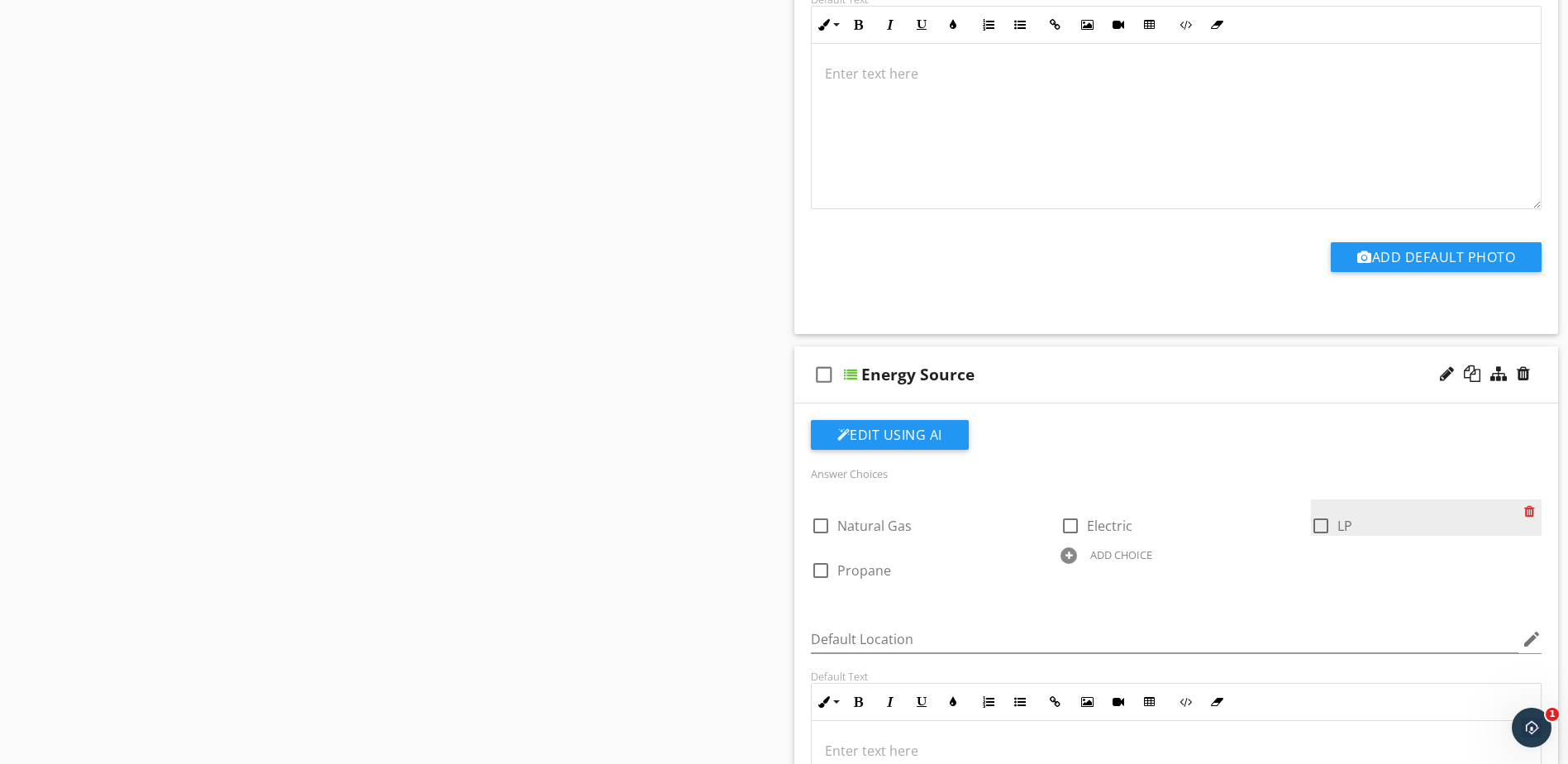
click at [1529, 512] on div at bounding box center [1532, 511] width 17 height 23
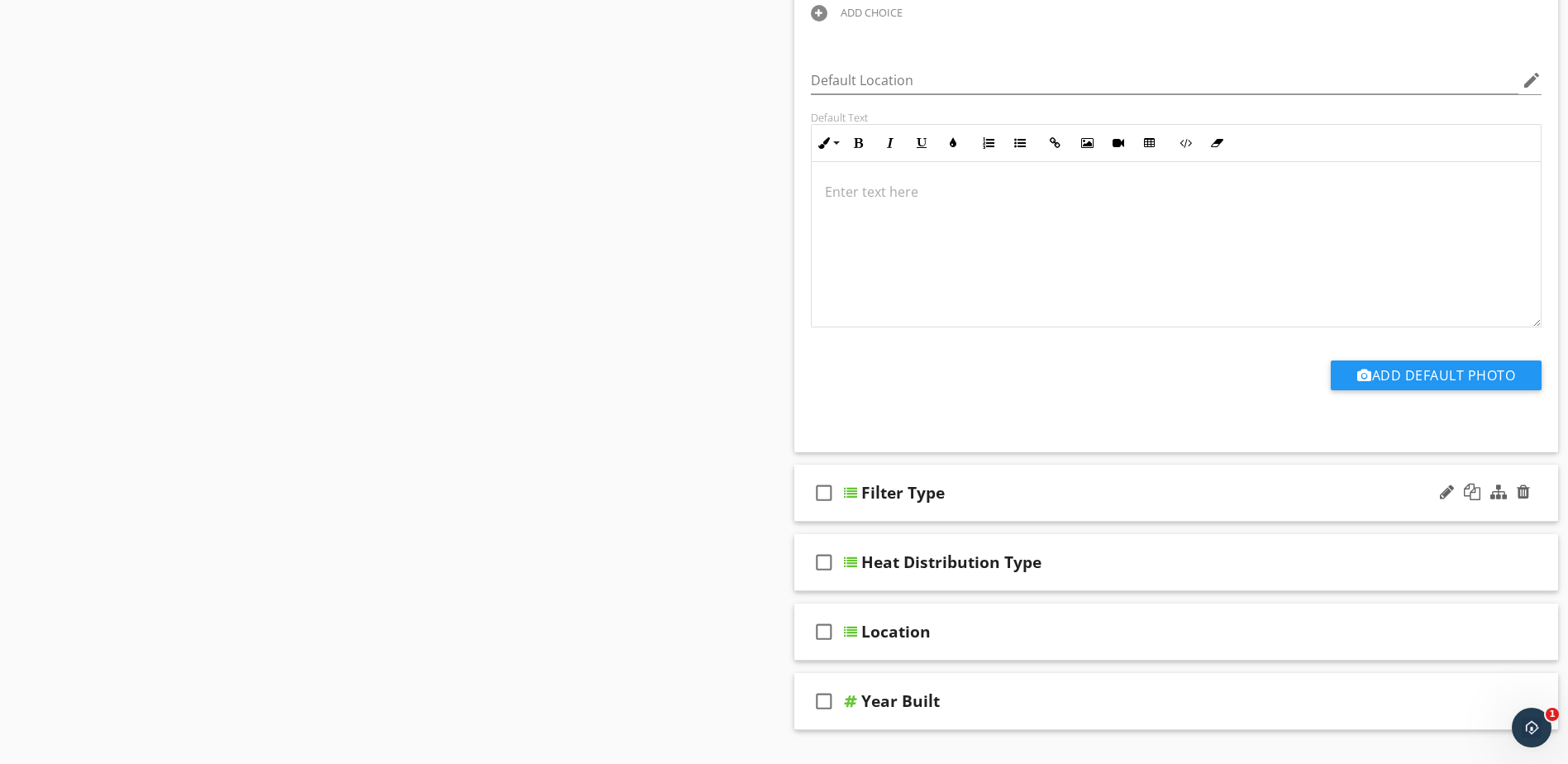
scroll to position [2255, 0]
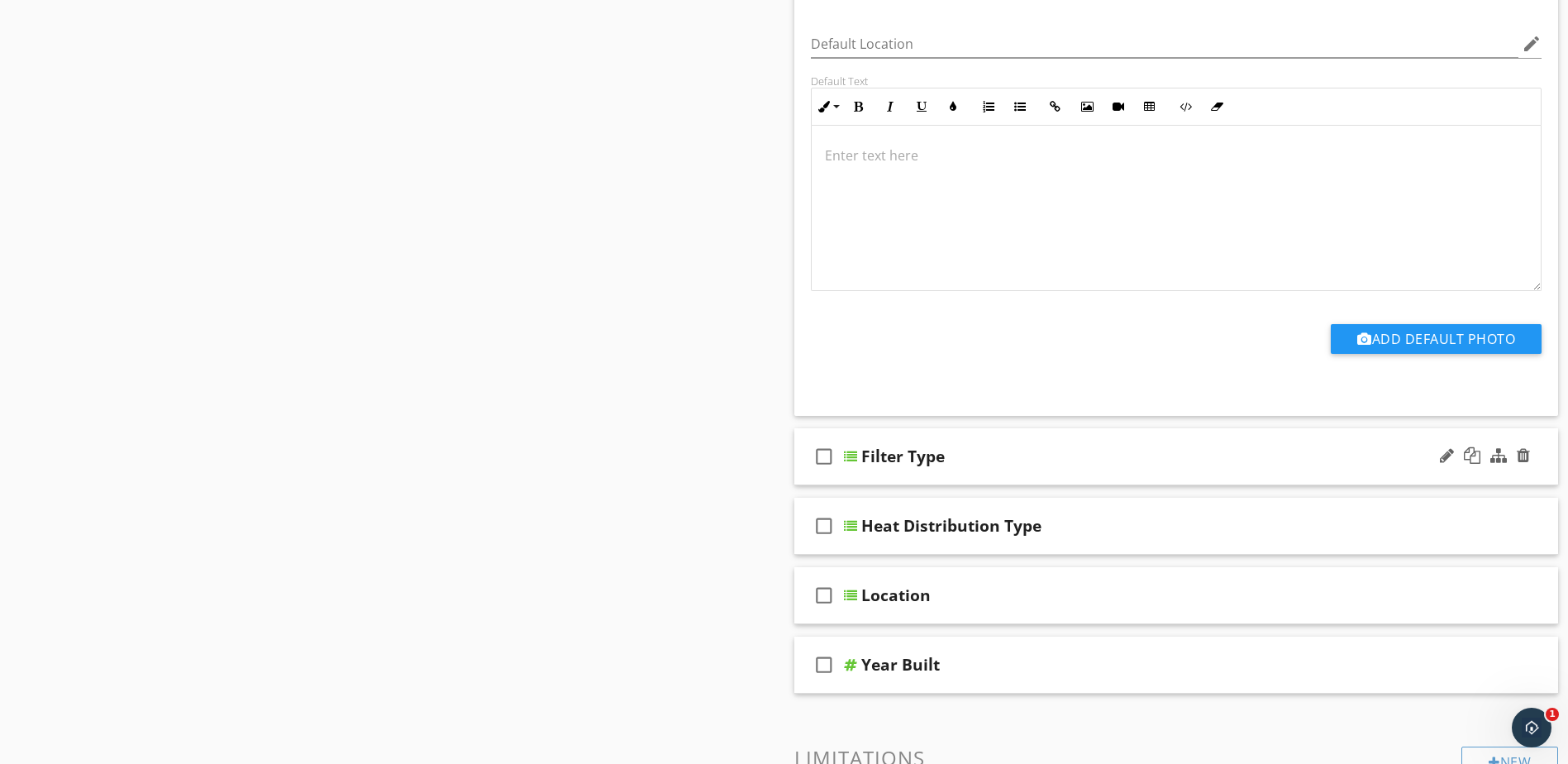
click at [852, 454] on div at bounding box center [851, 456] width 13 height 13
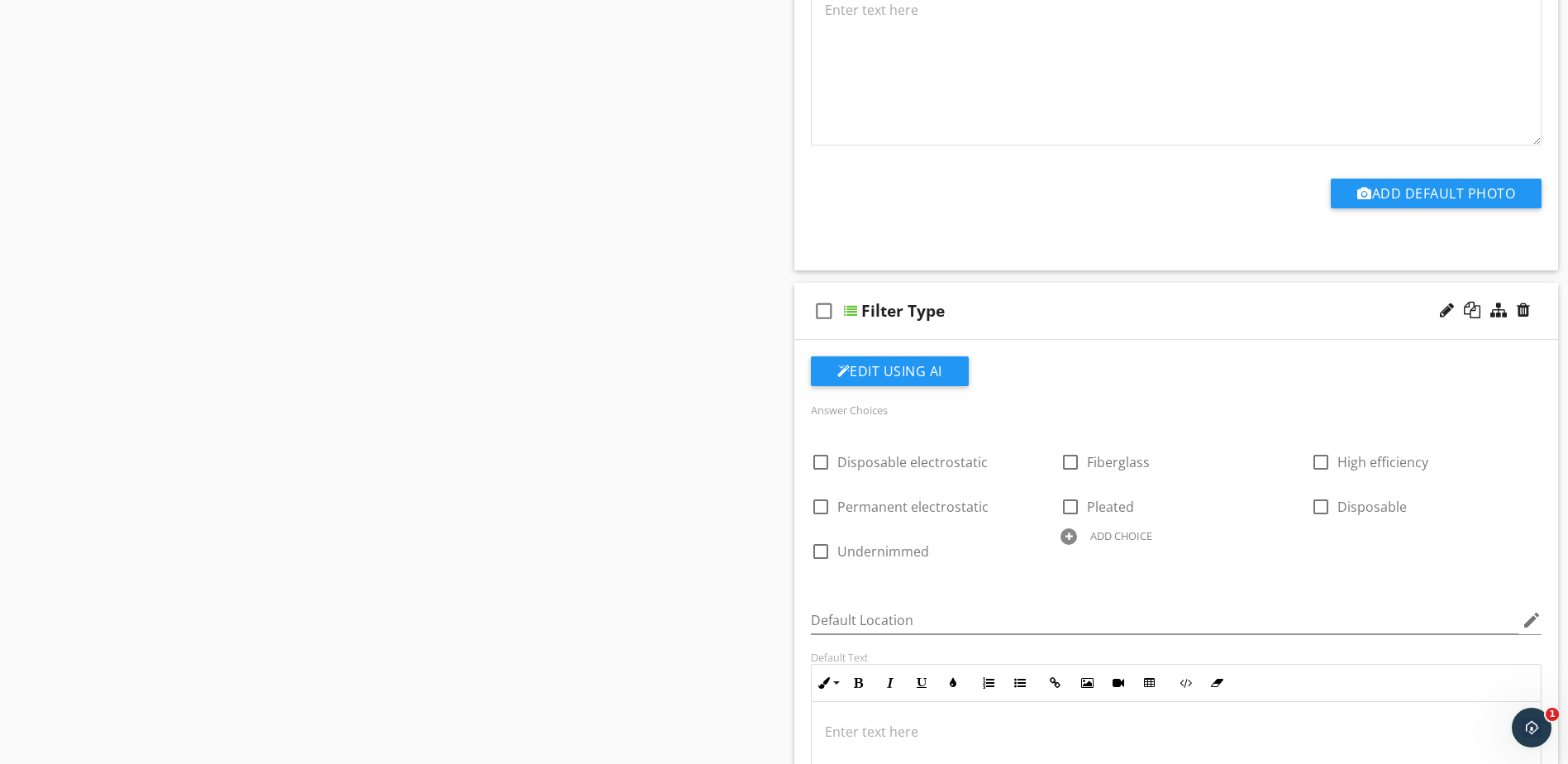
scroll to position [2421, 0]
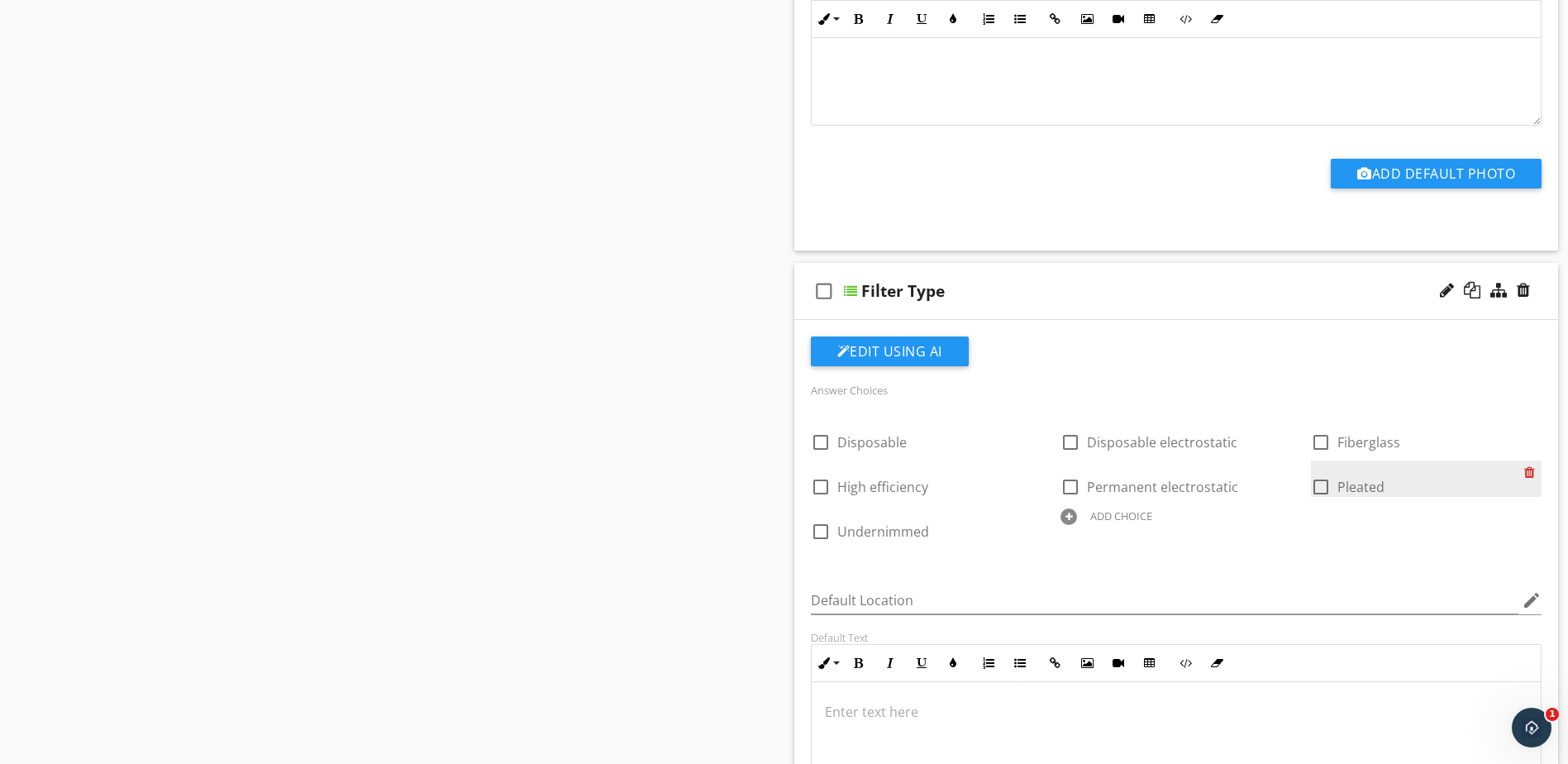
click at [1532, 473] on div at bounding box center [1532, 472] width 17 height 23
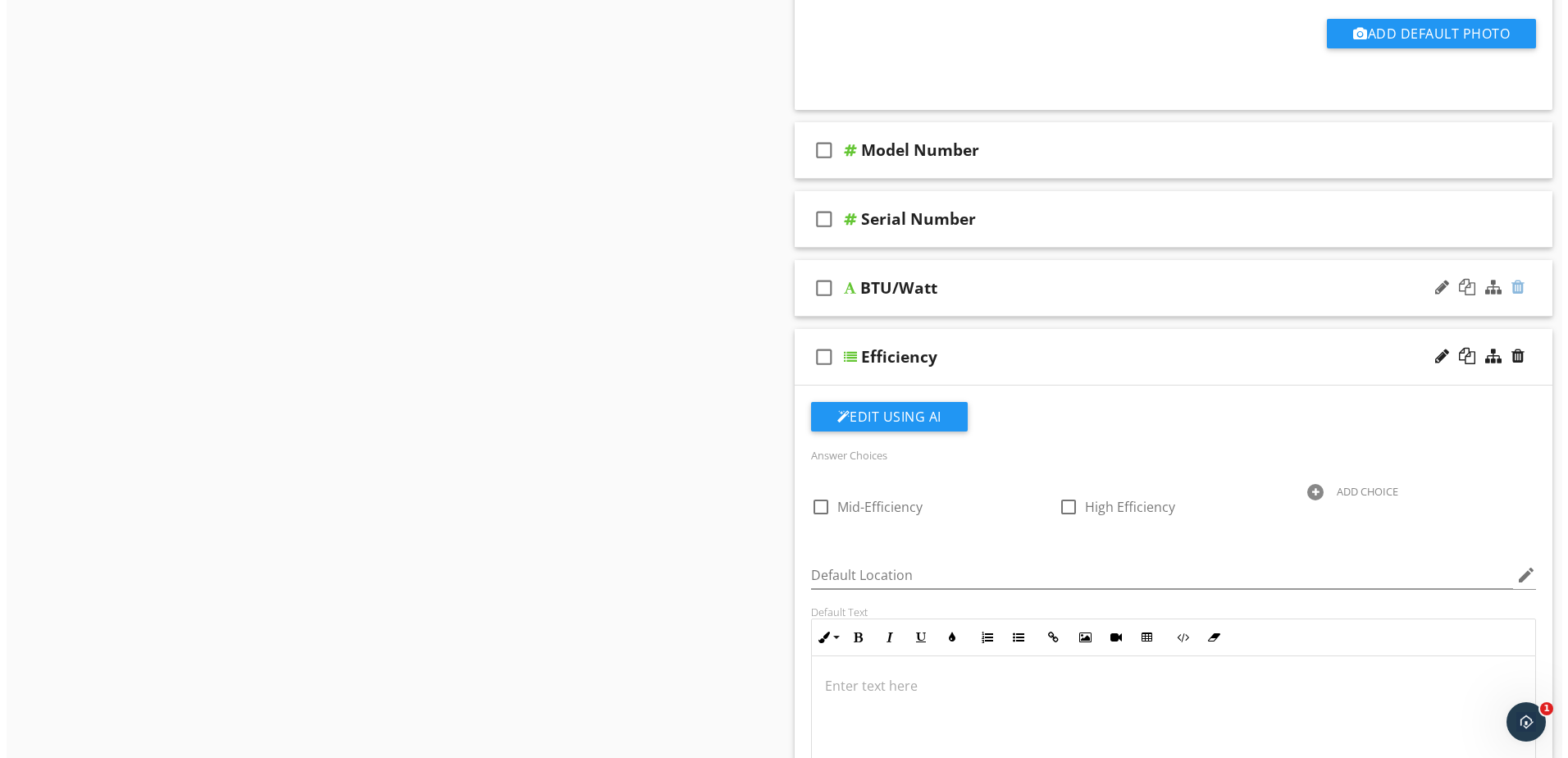
scroll to position [1007, 0]
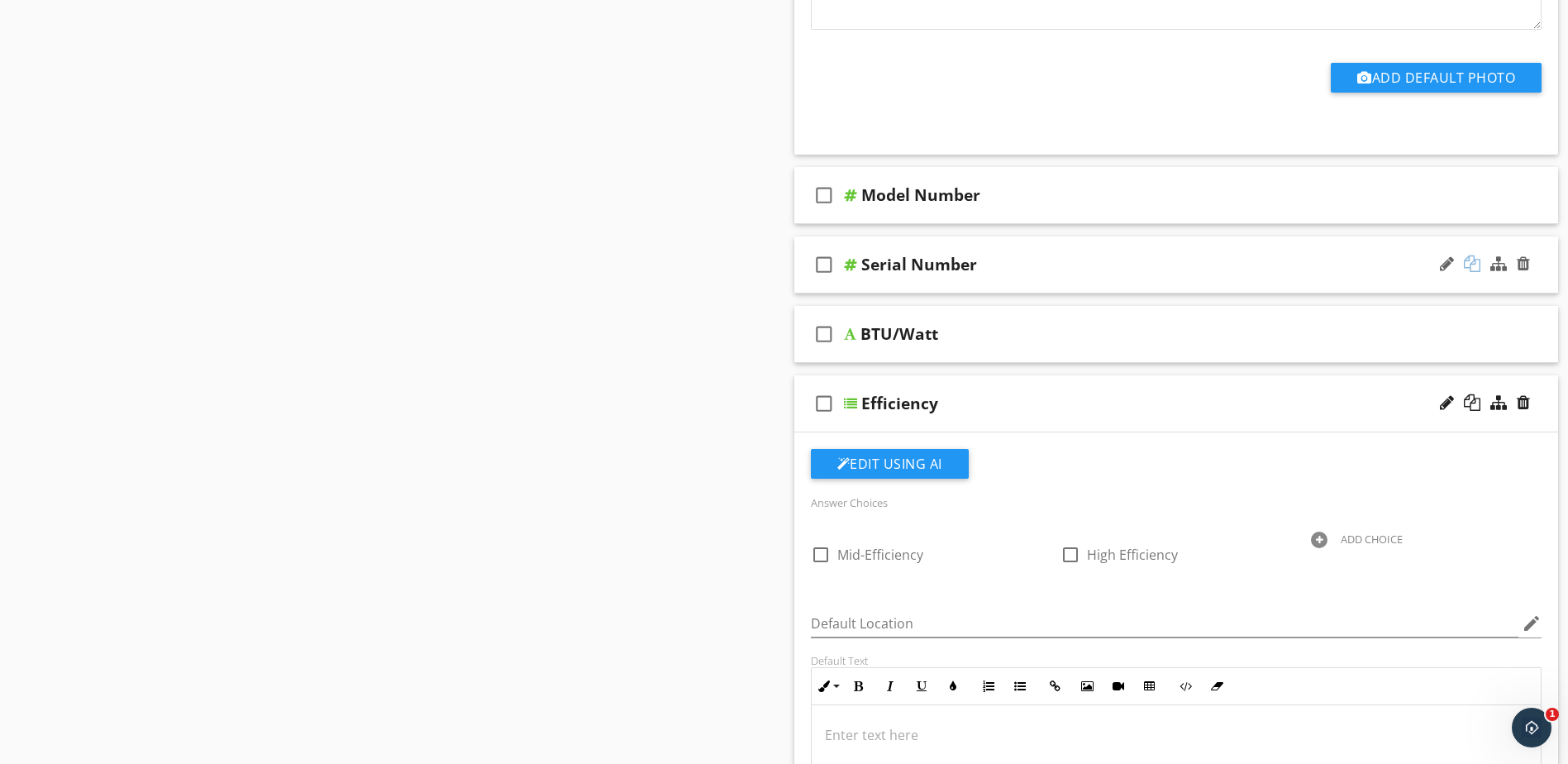
click at [1469, 262] on div at bounding box center [1472, 264] width 16 height 16
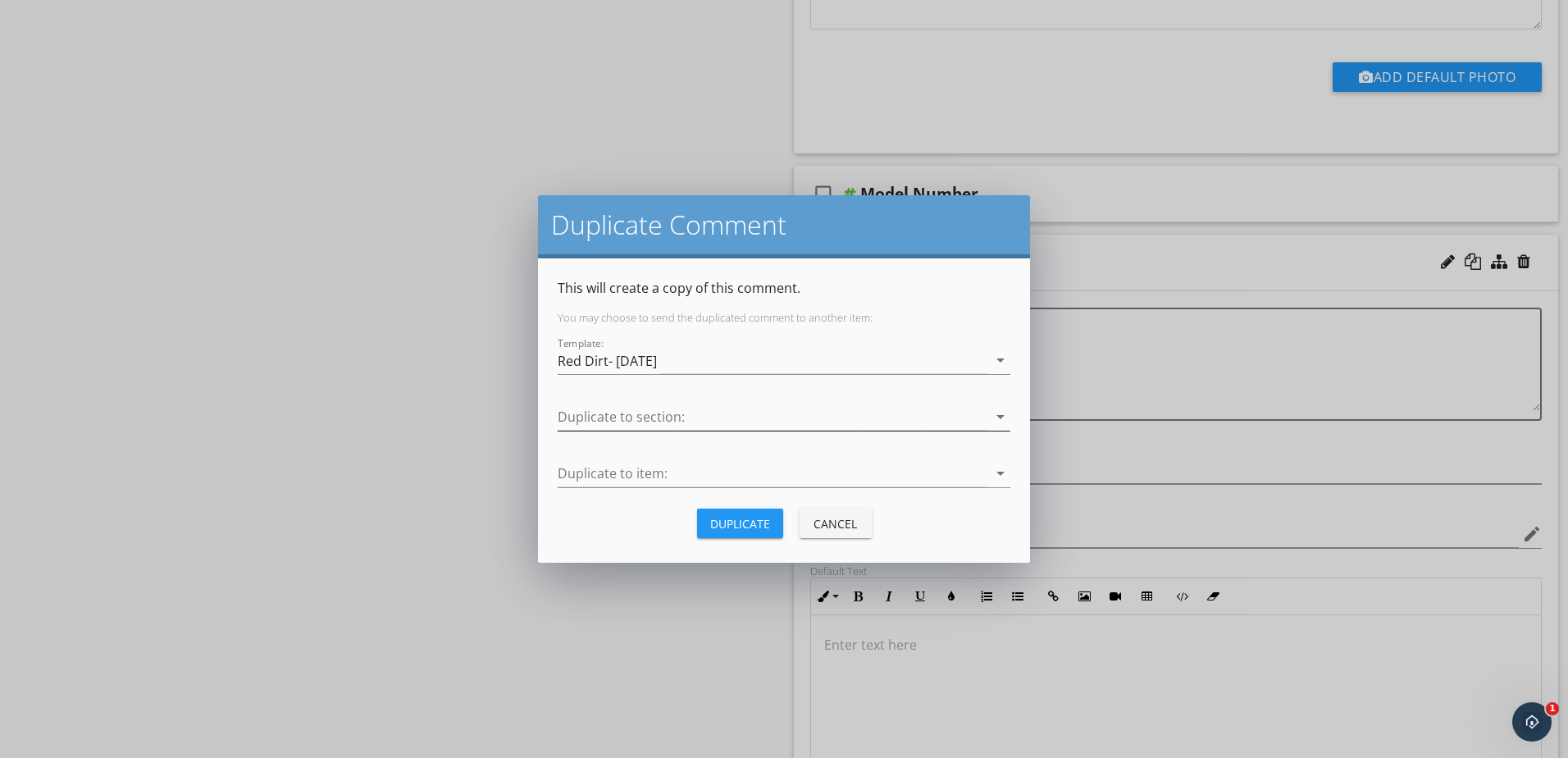
click at [1005, 415] on icon "arrow_drop_down" at bounding box center [1001, 416] width 20 height 20
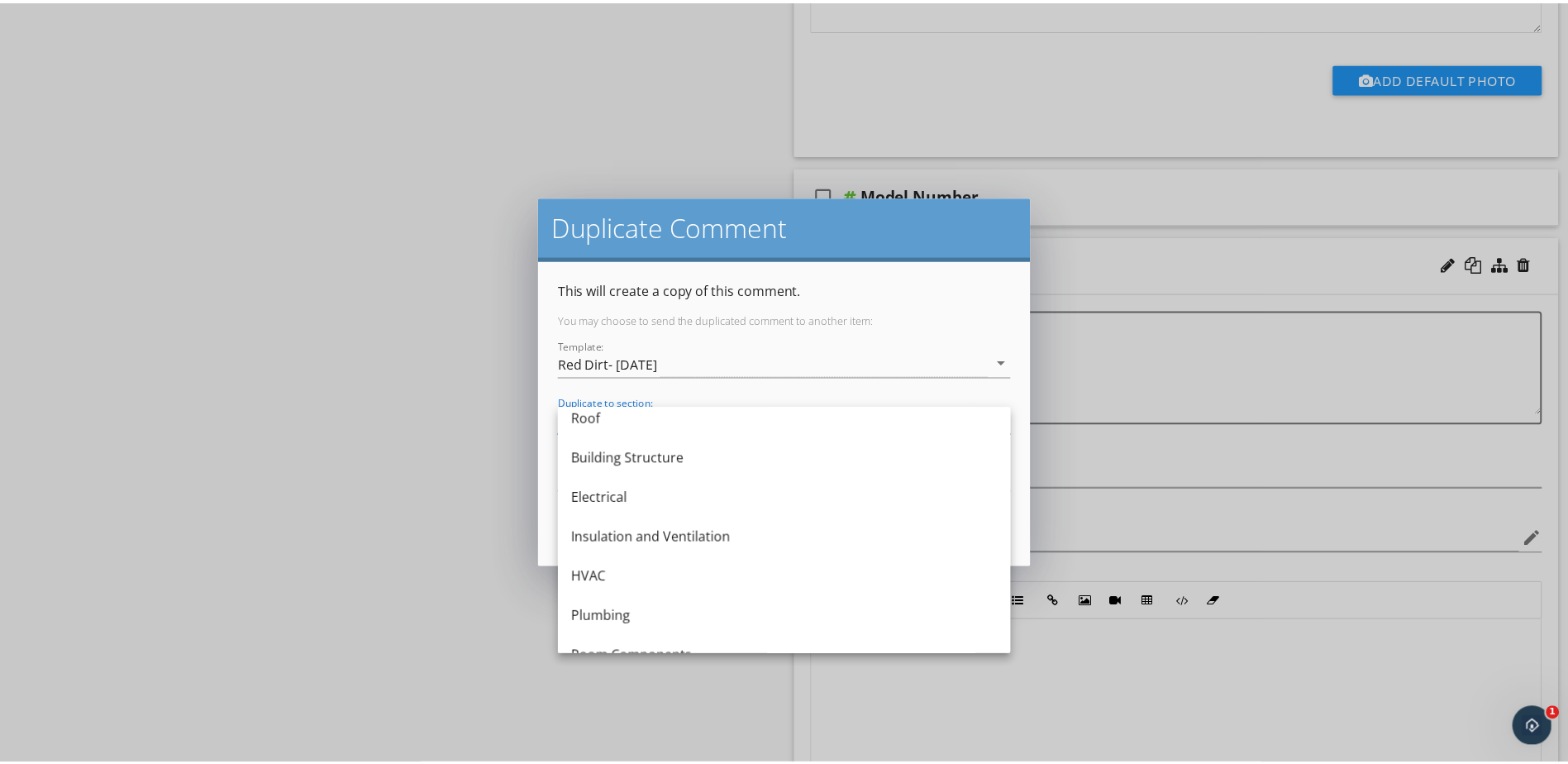
scroll to position [166, 0]
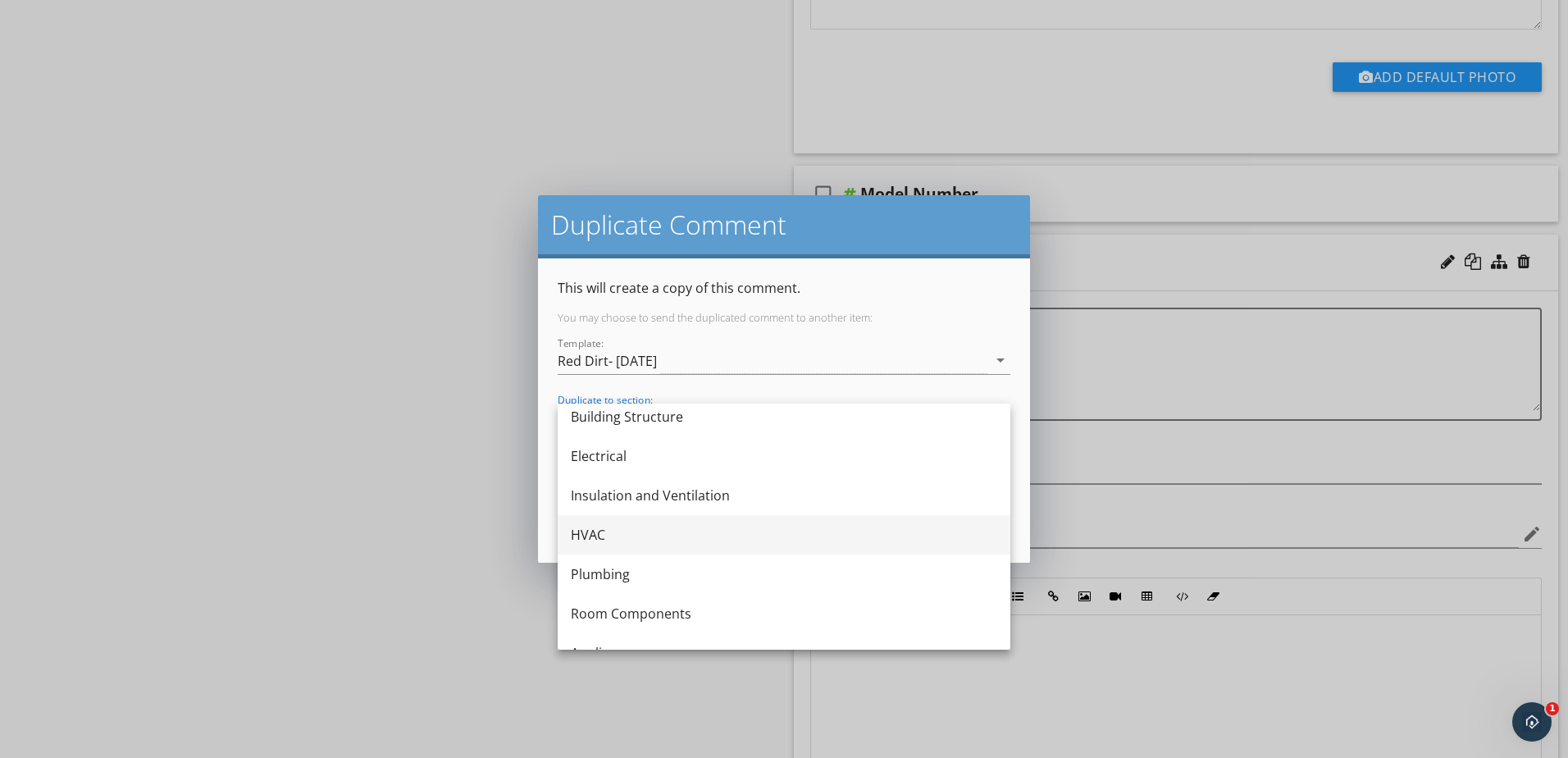
click at [891, 535] on div "HVAC" at bounding box center [784, 535] width 427 height 20
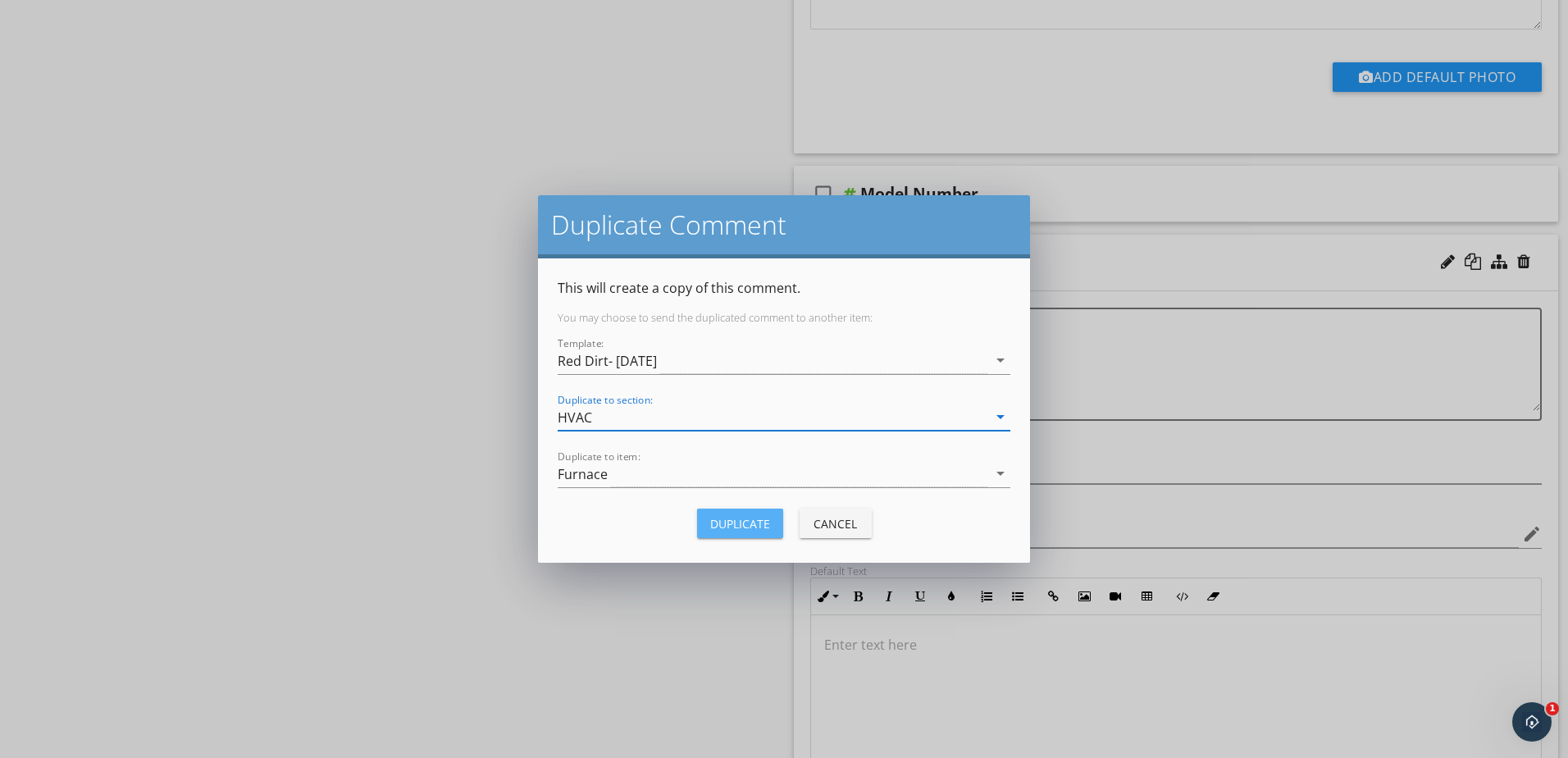
click at [762, 519] on div "Duplicate" at bounding box center [739, 523] width 59 height 17
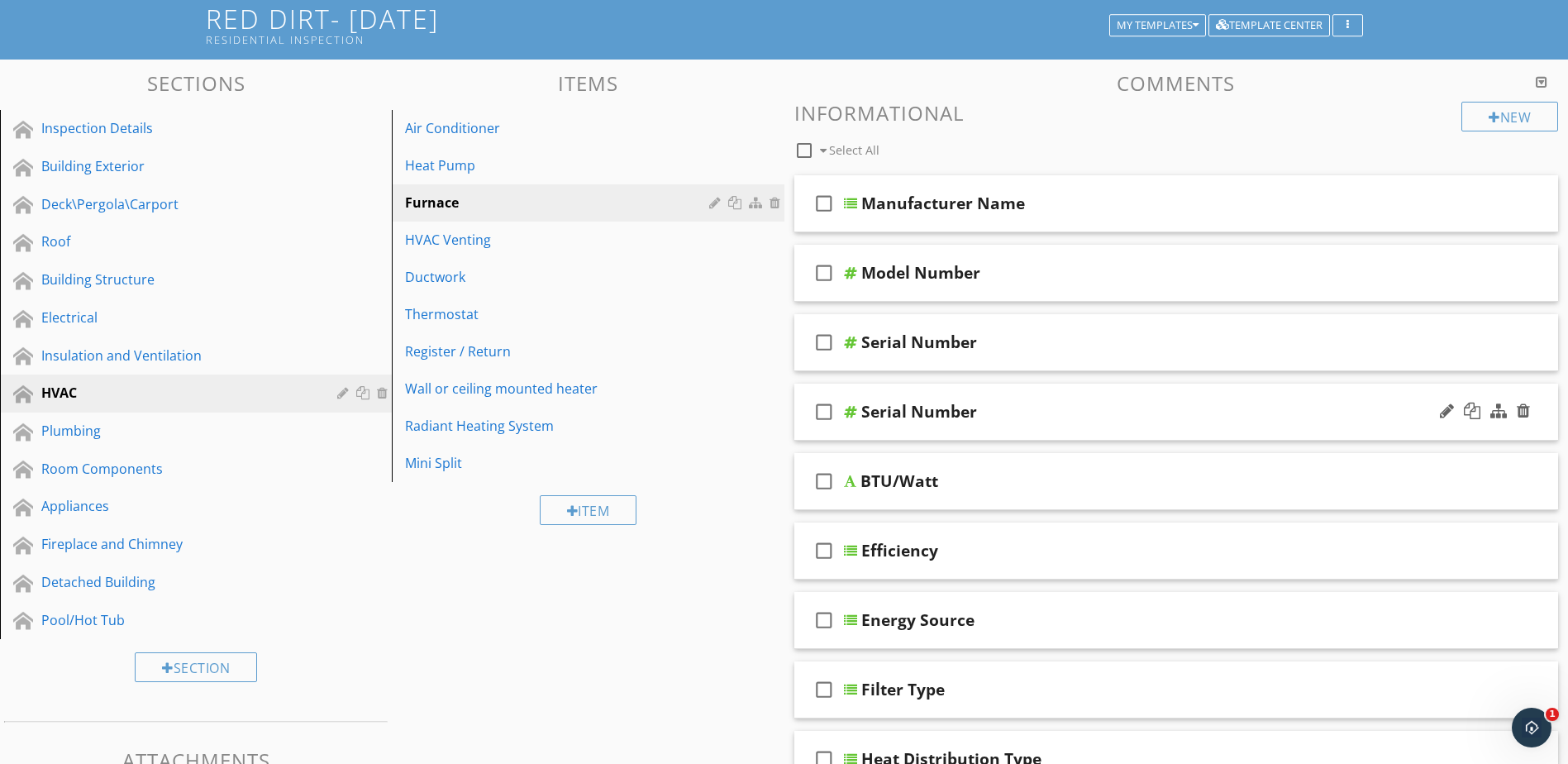
scroll to position [105, 0]
click at [1448, 407] on div at bounding box center [1447, 412] width 14 height 16
type input "S"
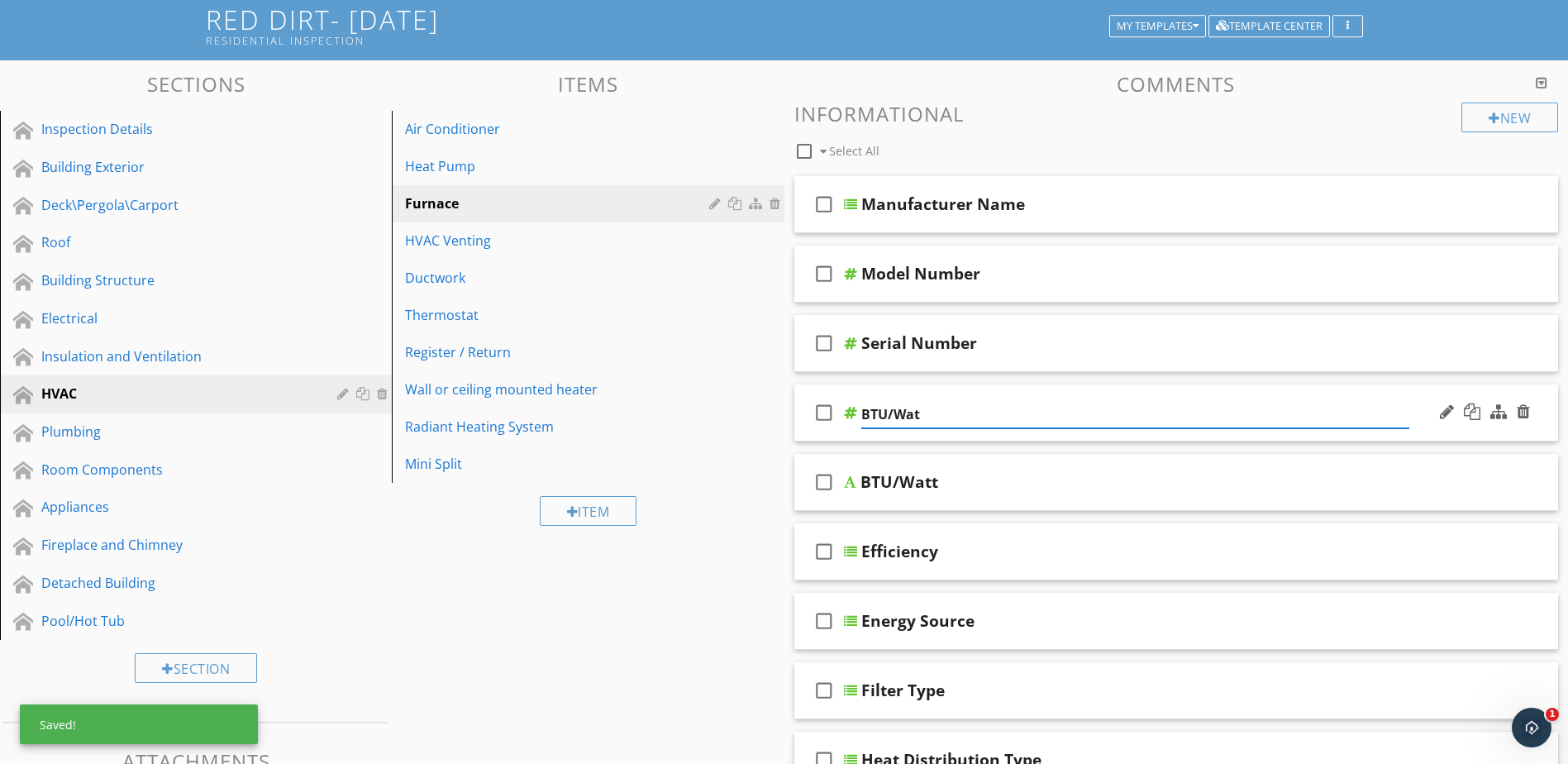
type input "BTU/Watt"
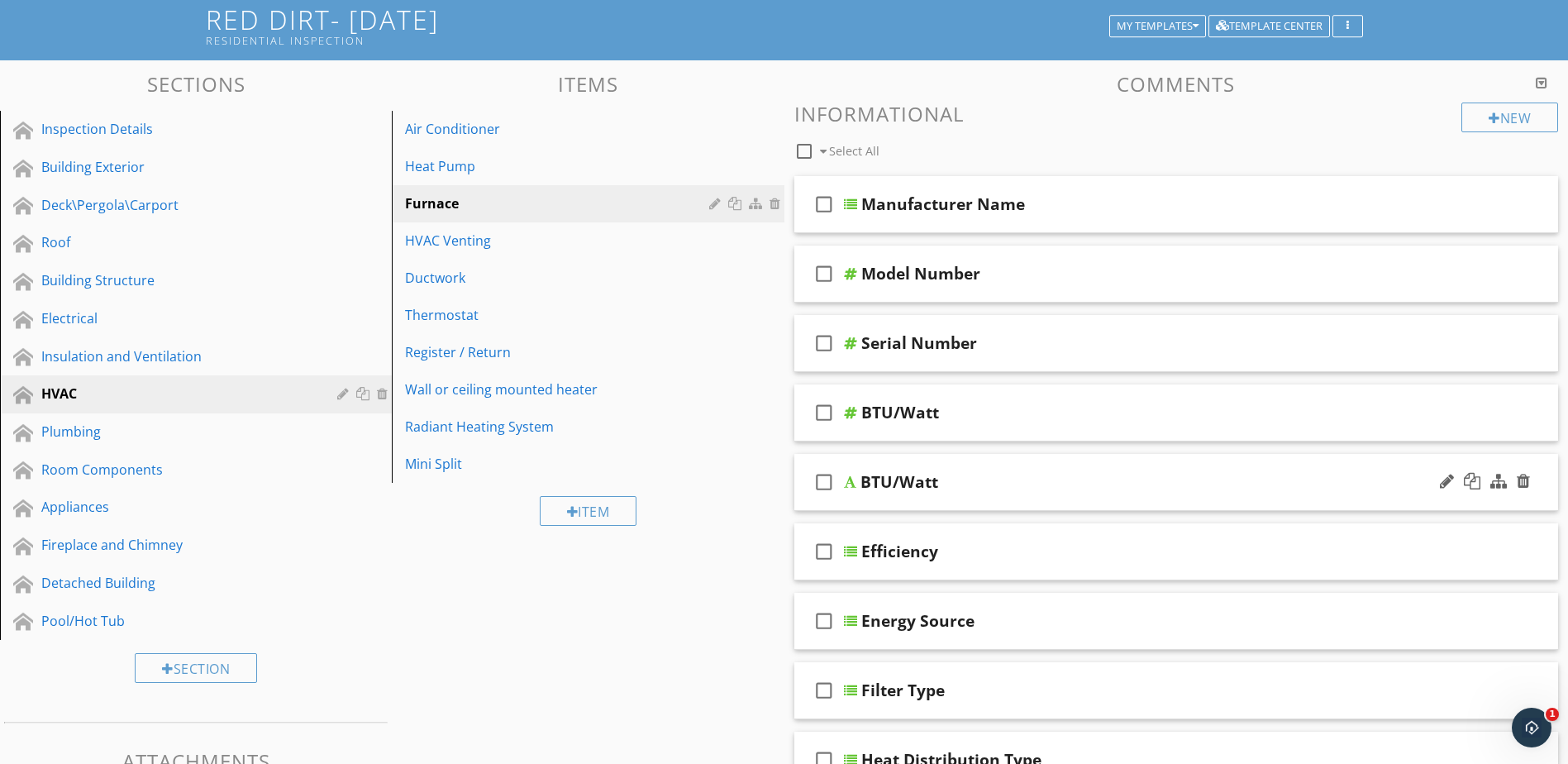
click at [1034, 475] on div "BTU/Watt" at bounding box center [1134, 482] width 548 height 20
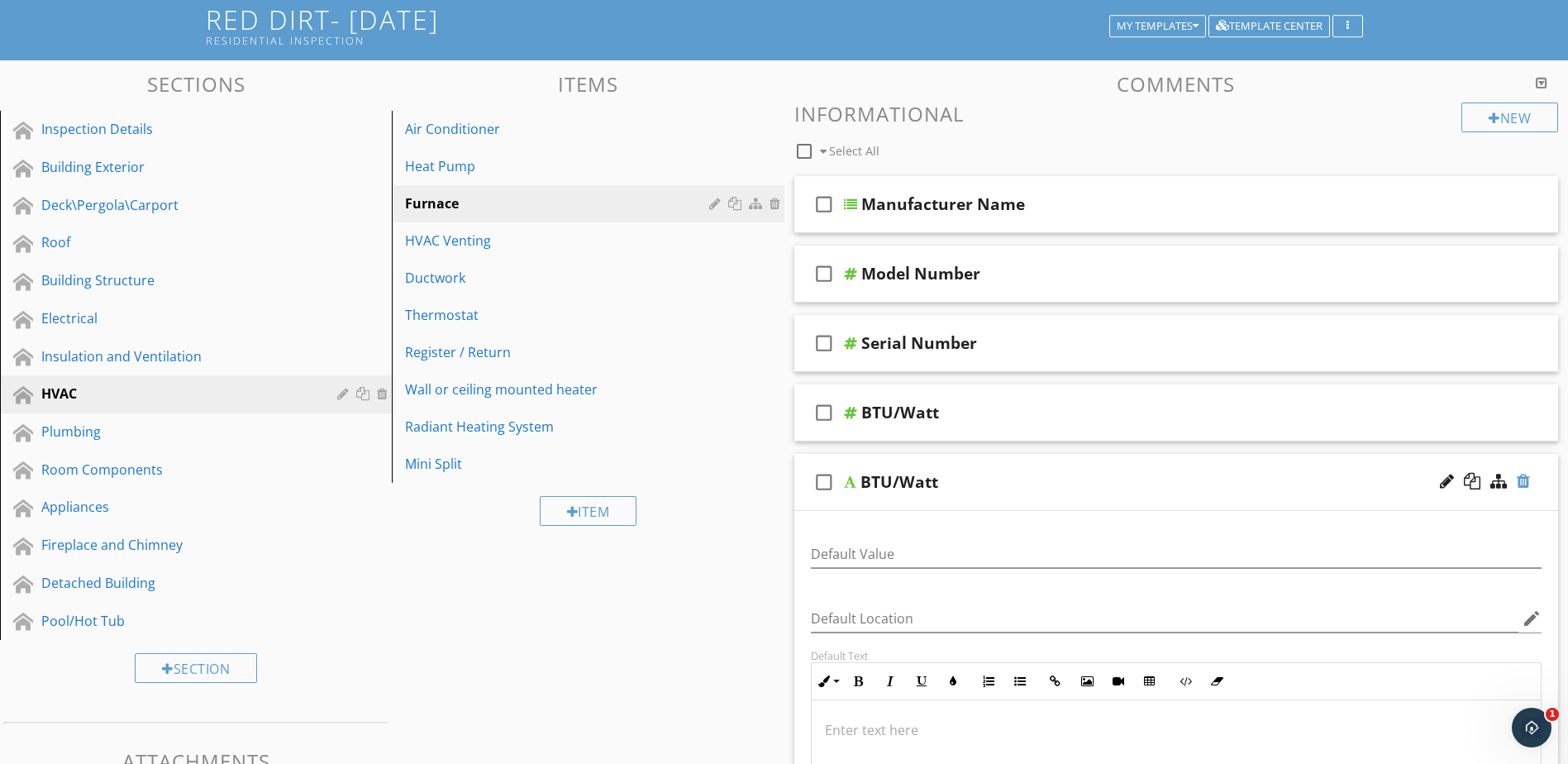
click at [1521, 483] on div at bounding box center [1523, 481] width 13 height 16
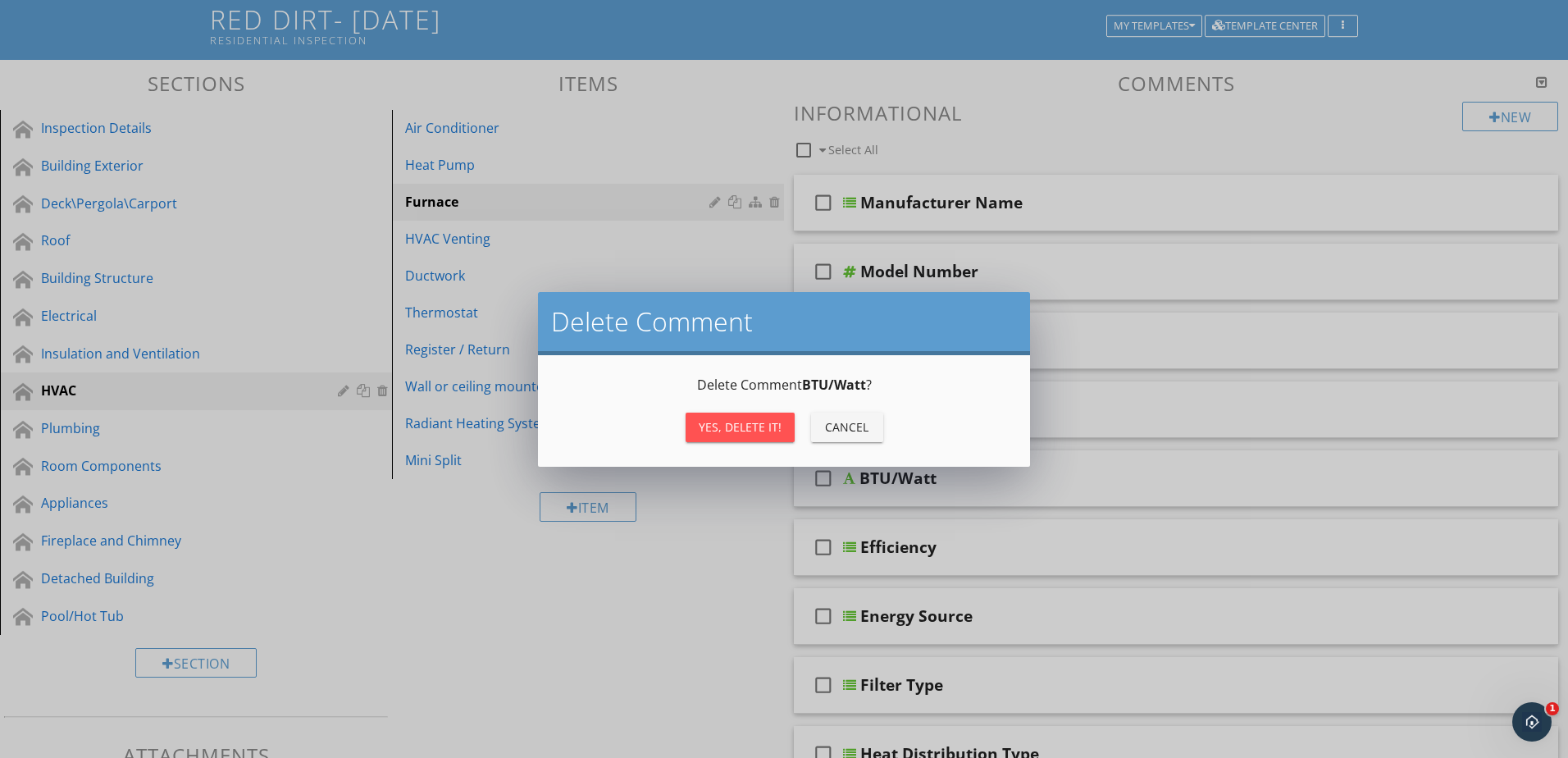
click at [755, 421] on div "Yes, Delete it!" at bounding box center [740, 426] width 83 height 17
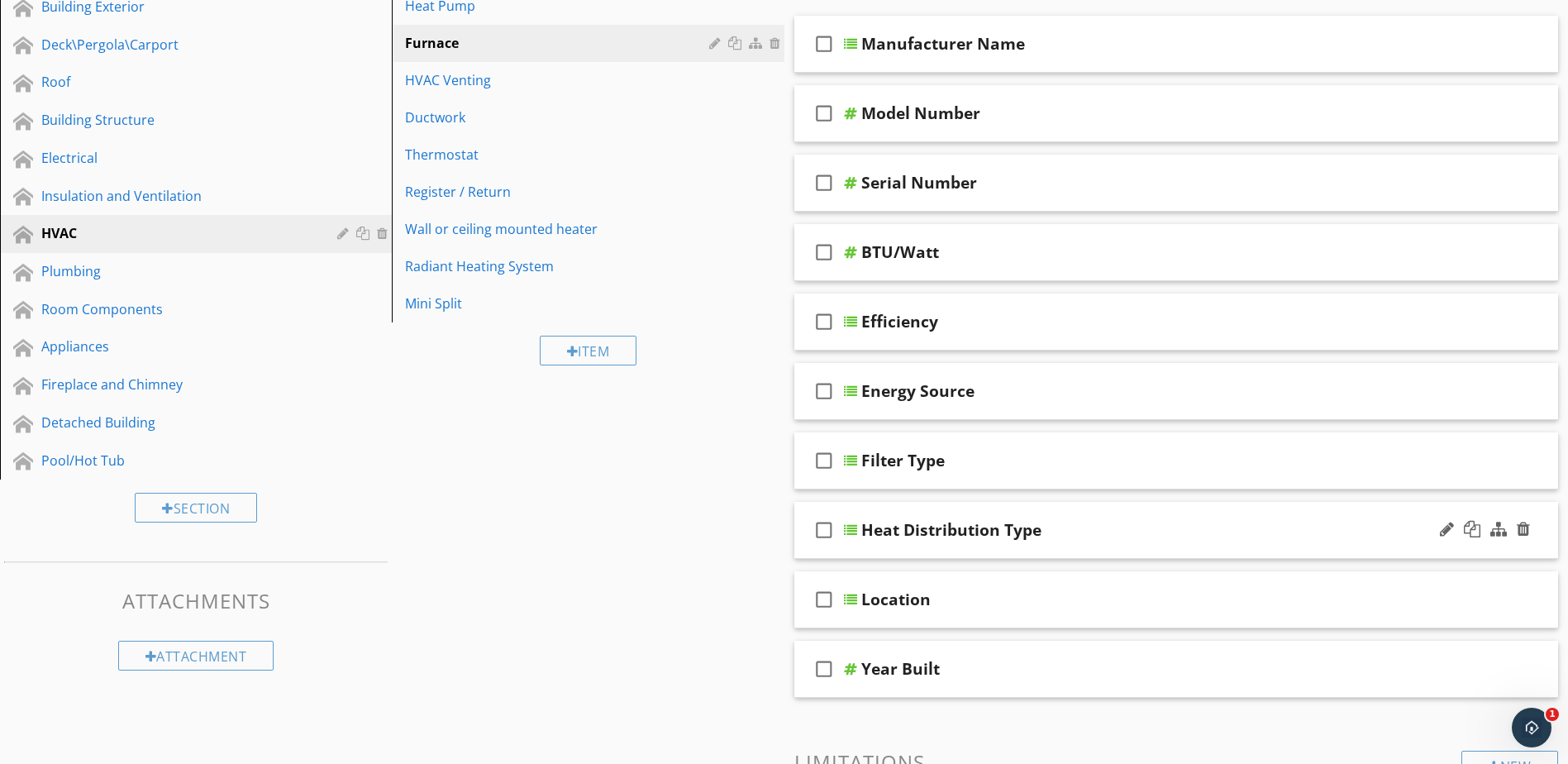
scroll to position [270, 0]
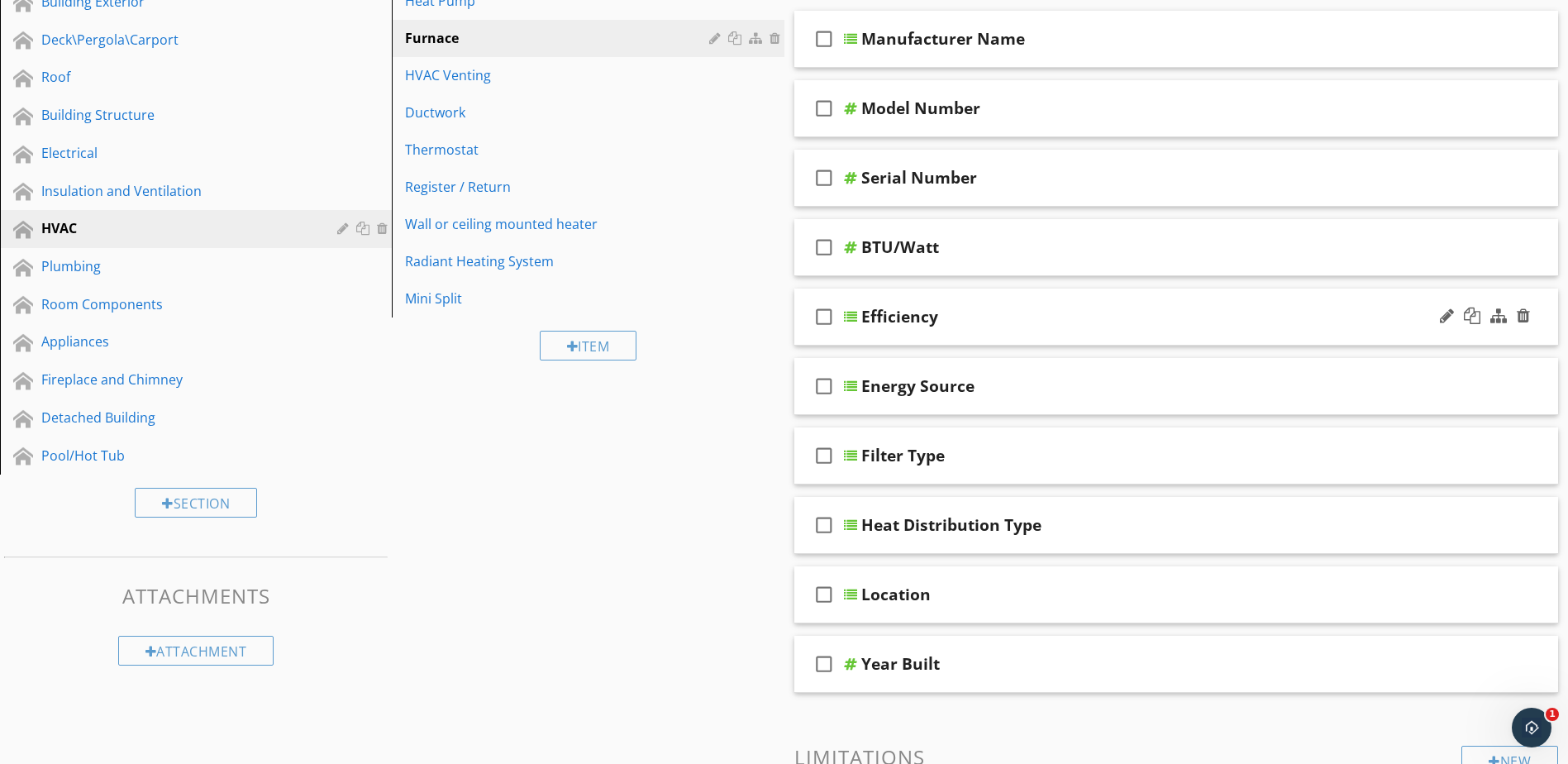
click at [849, 314] on div at bounding box center [851, 317] width 13 height 13
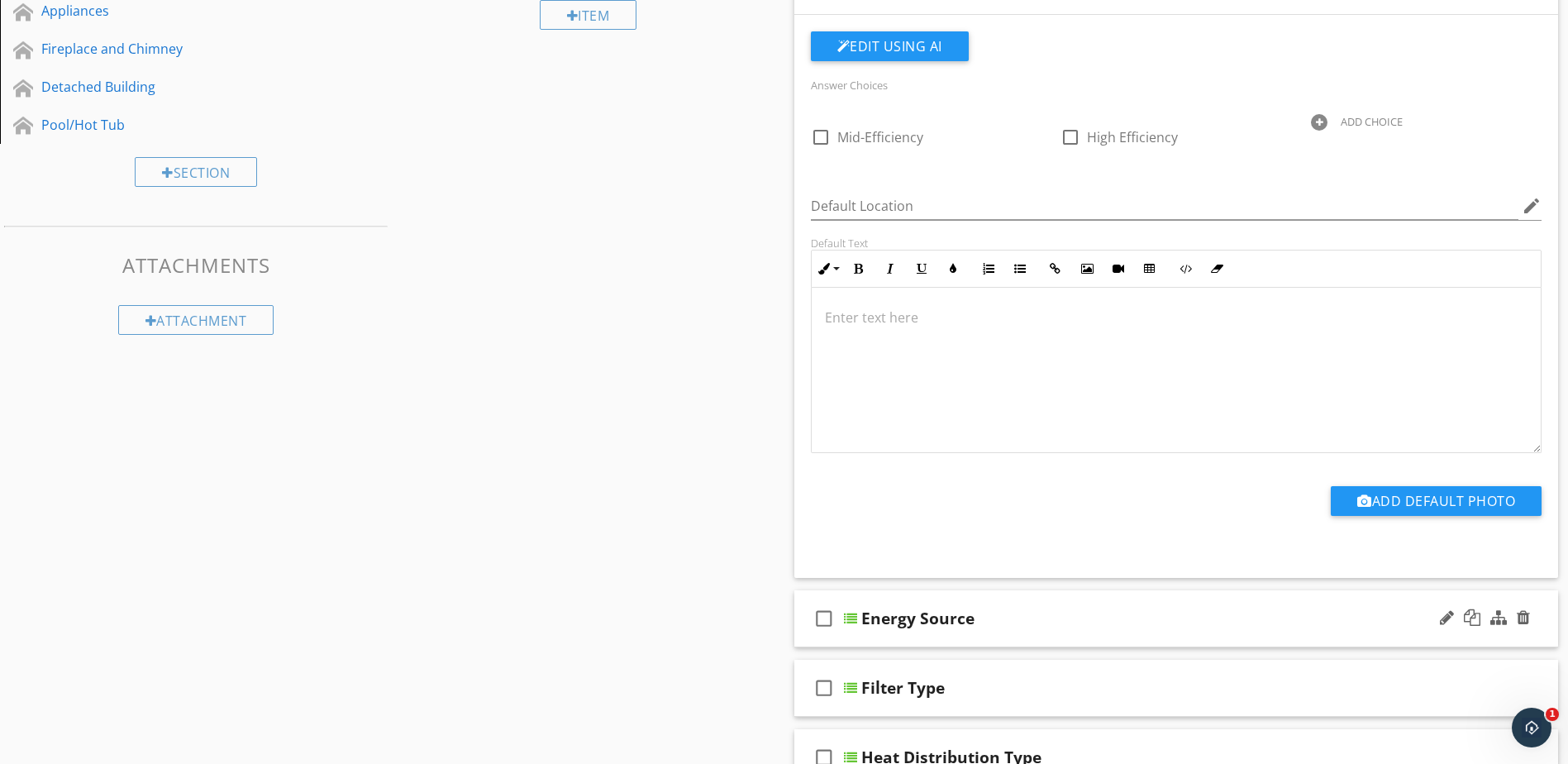
scroll to position [683, 0]
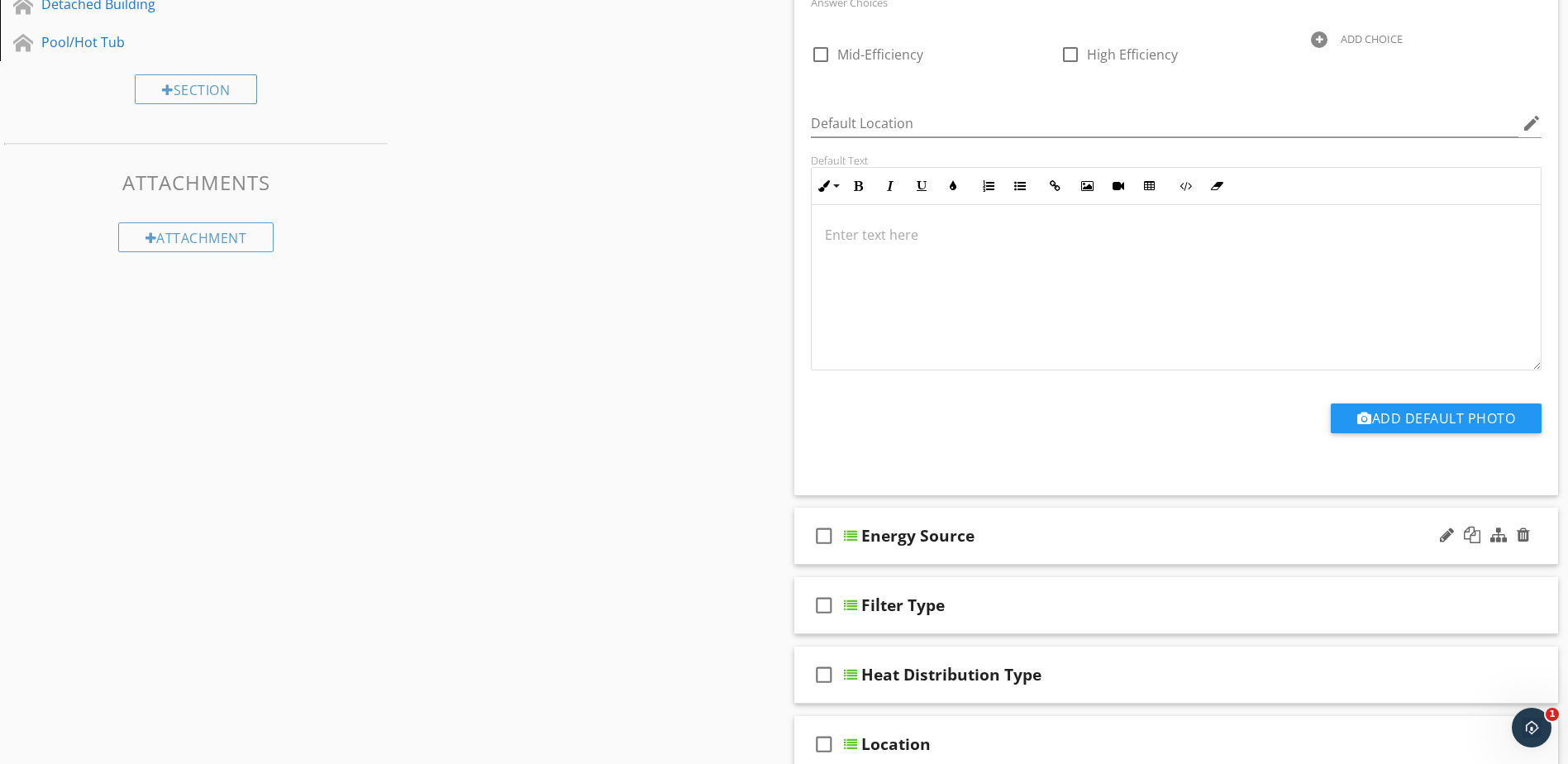
click at [851, 536] on div at bounding box center [851, 536] width 13 height 13
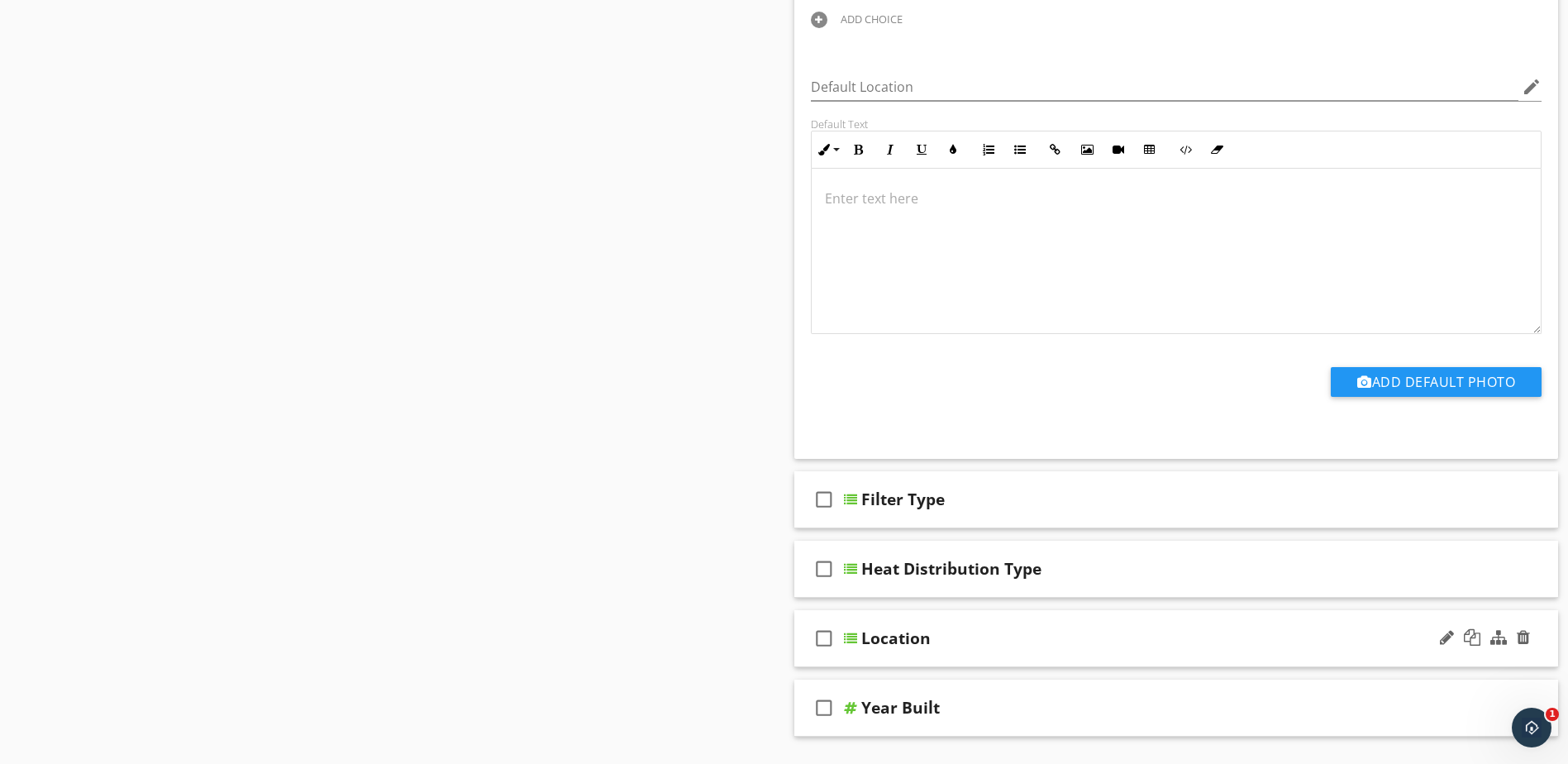
scroll to position [1428, 0]
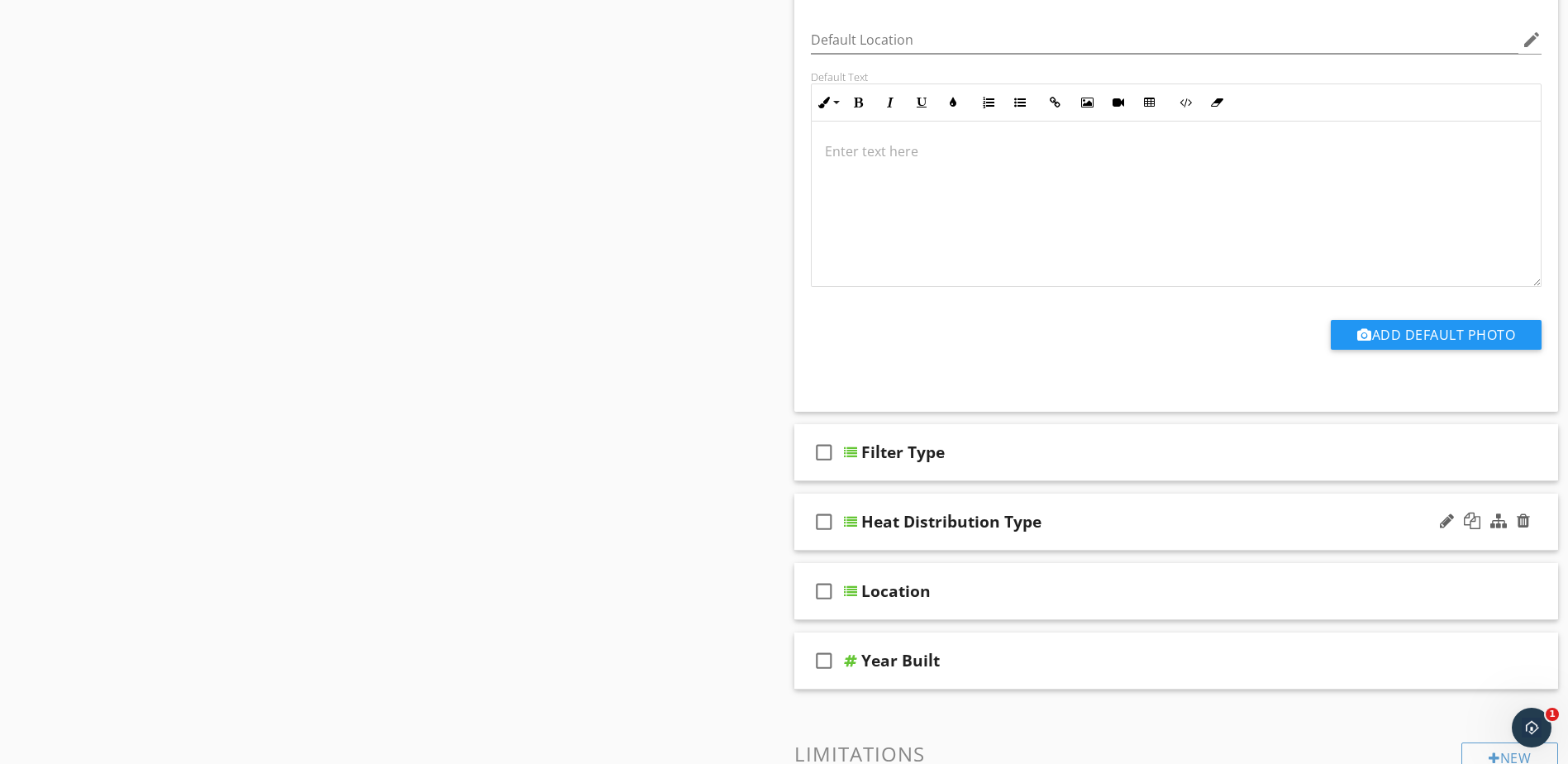
click at [849, 520] on div at bounding box center [851, 522] width 13 height 13
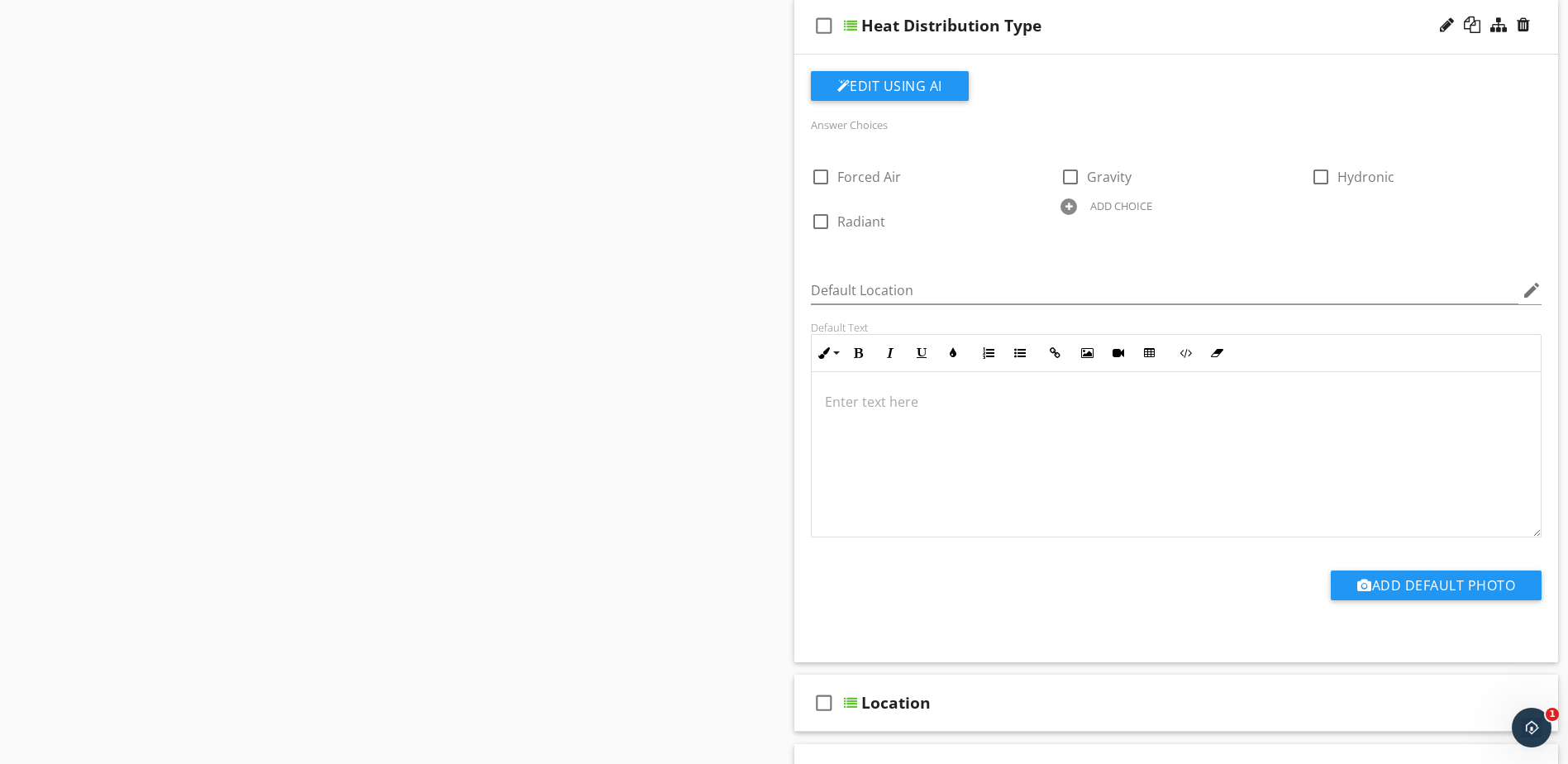
scroll to position [2090, 0]
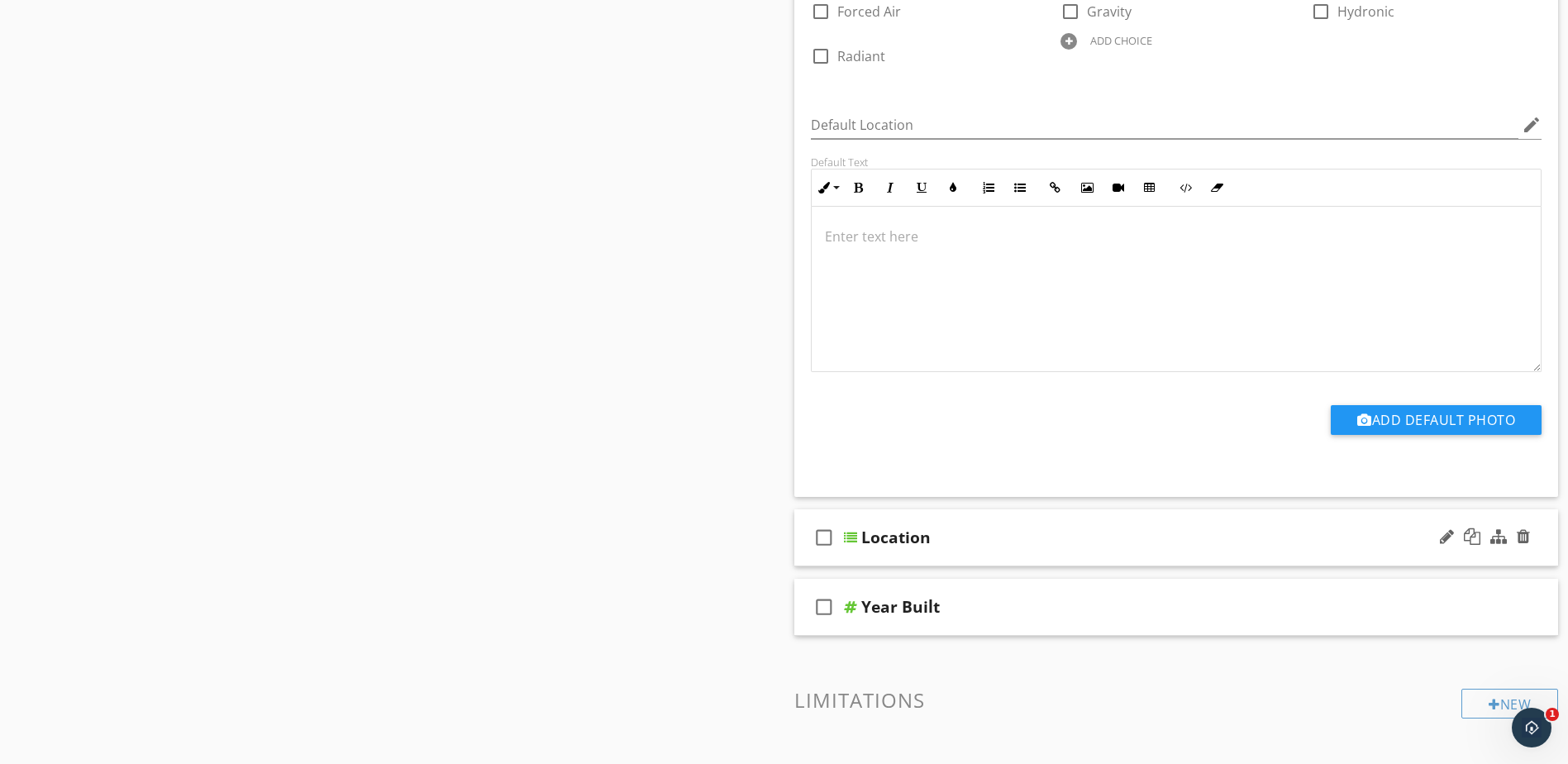
click at [848, 540] on div at bounding box center [851, 537] width 13 height 13
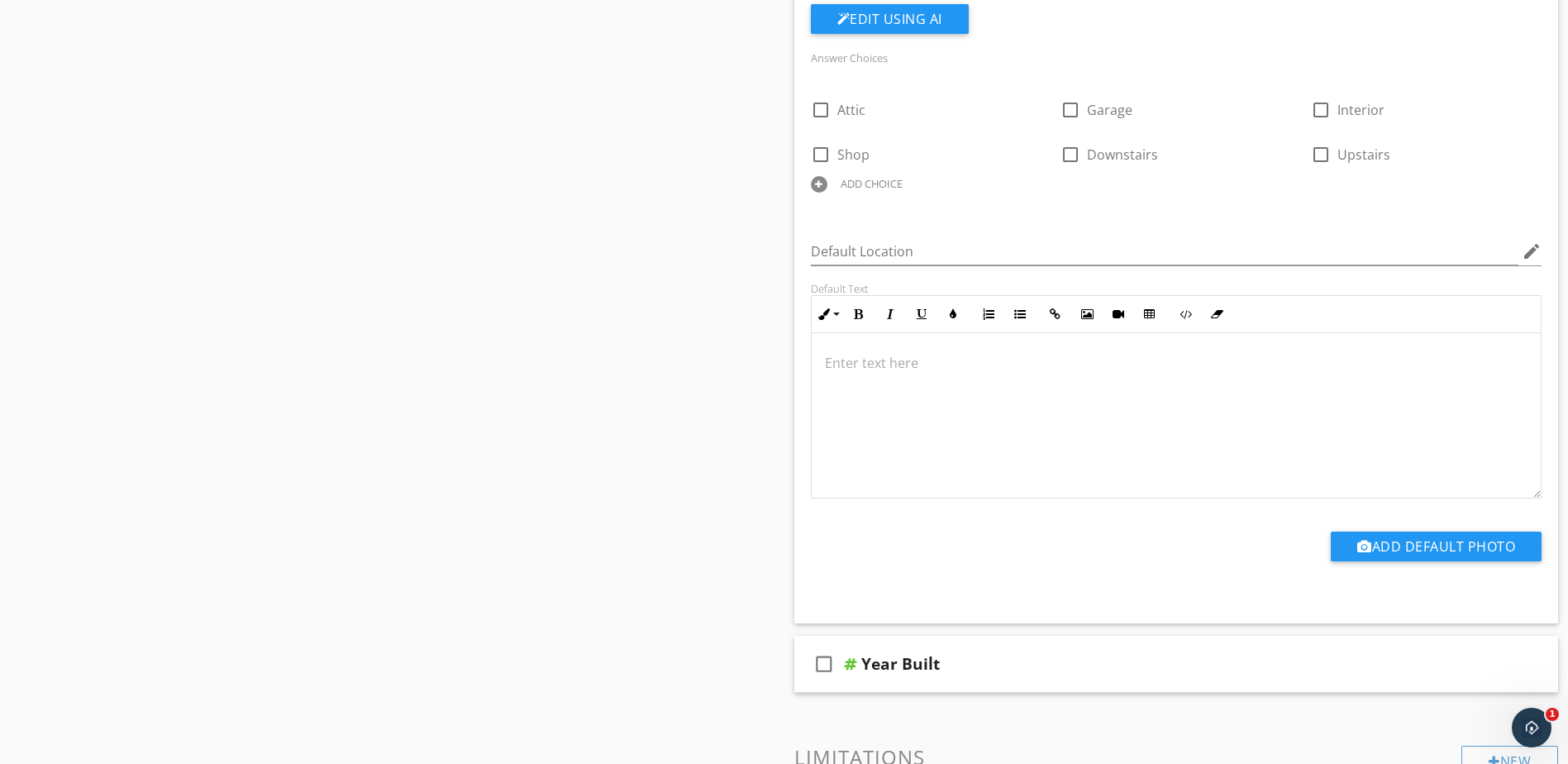
scroll to position [2834, 0]
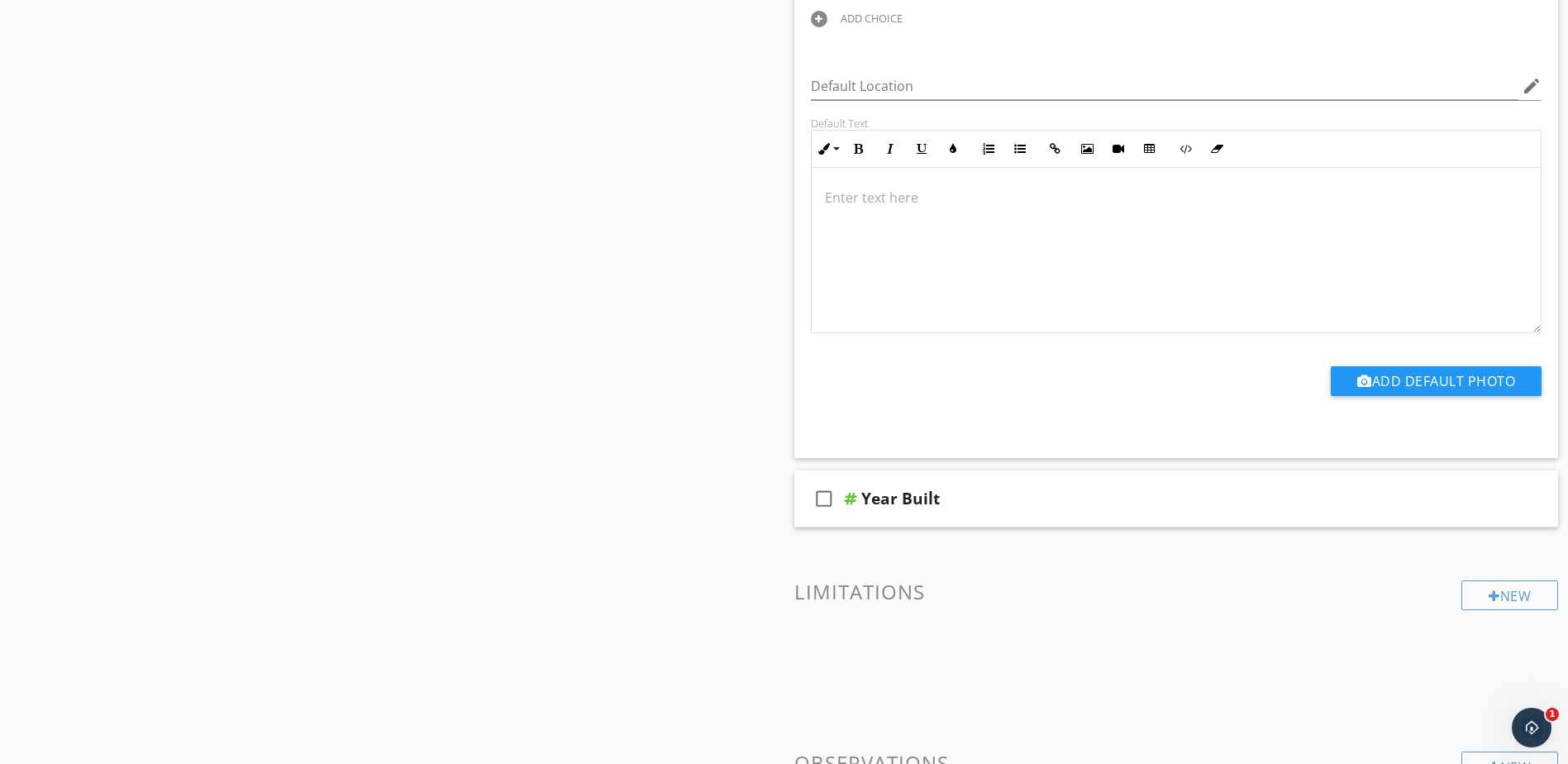
click at [608, 512] on div "Sections Inspection Details Building Exterior Deck\Pergola\Carport Roof Buildin…" at bounding box center [784, 2] width 1568 height 5341
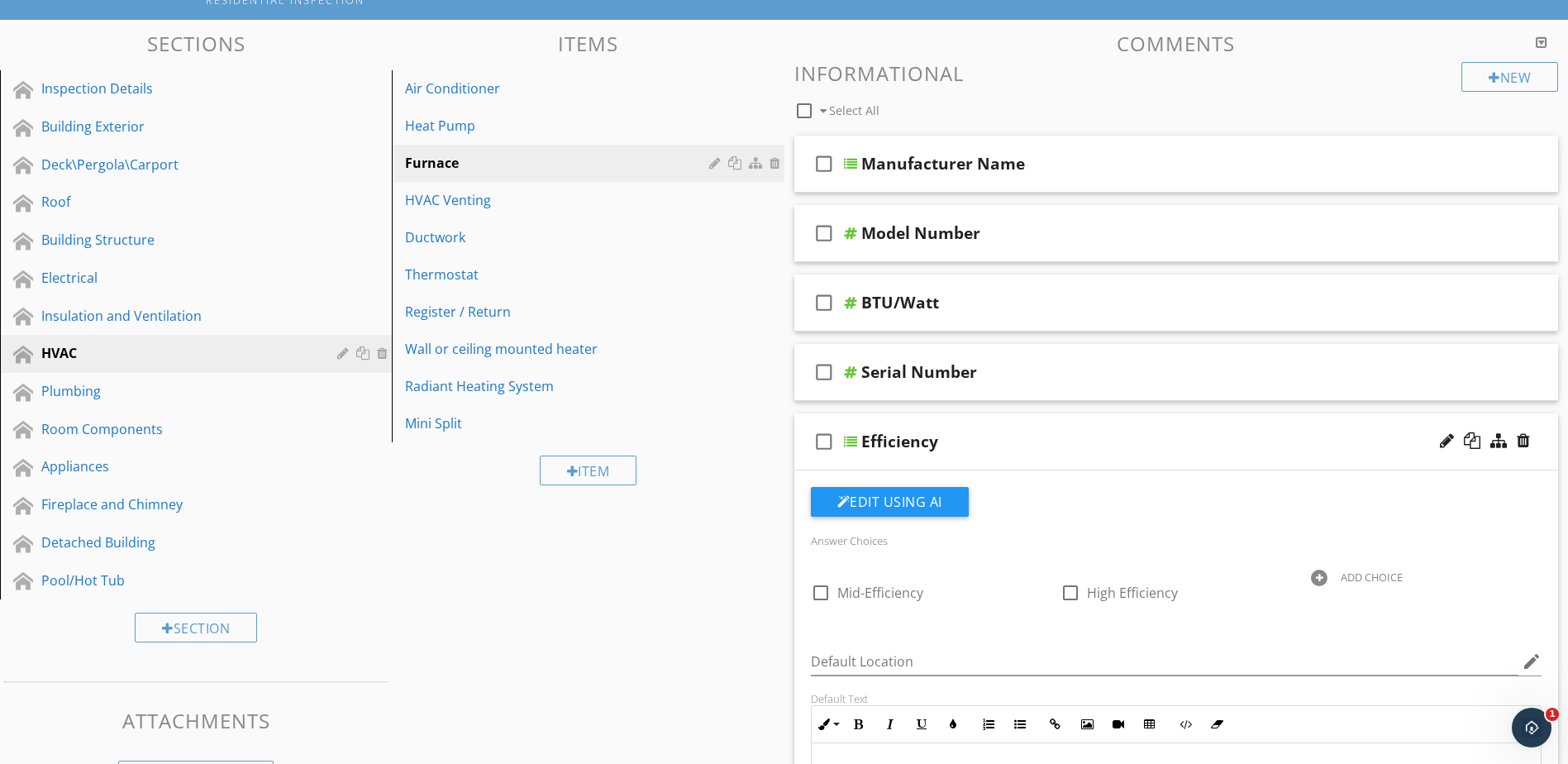
scroll to position [105, 0]
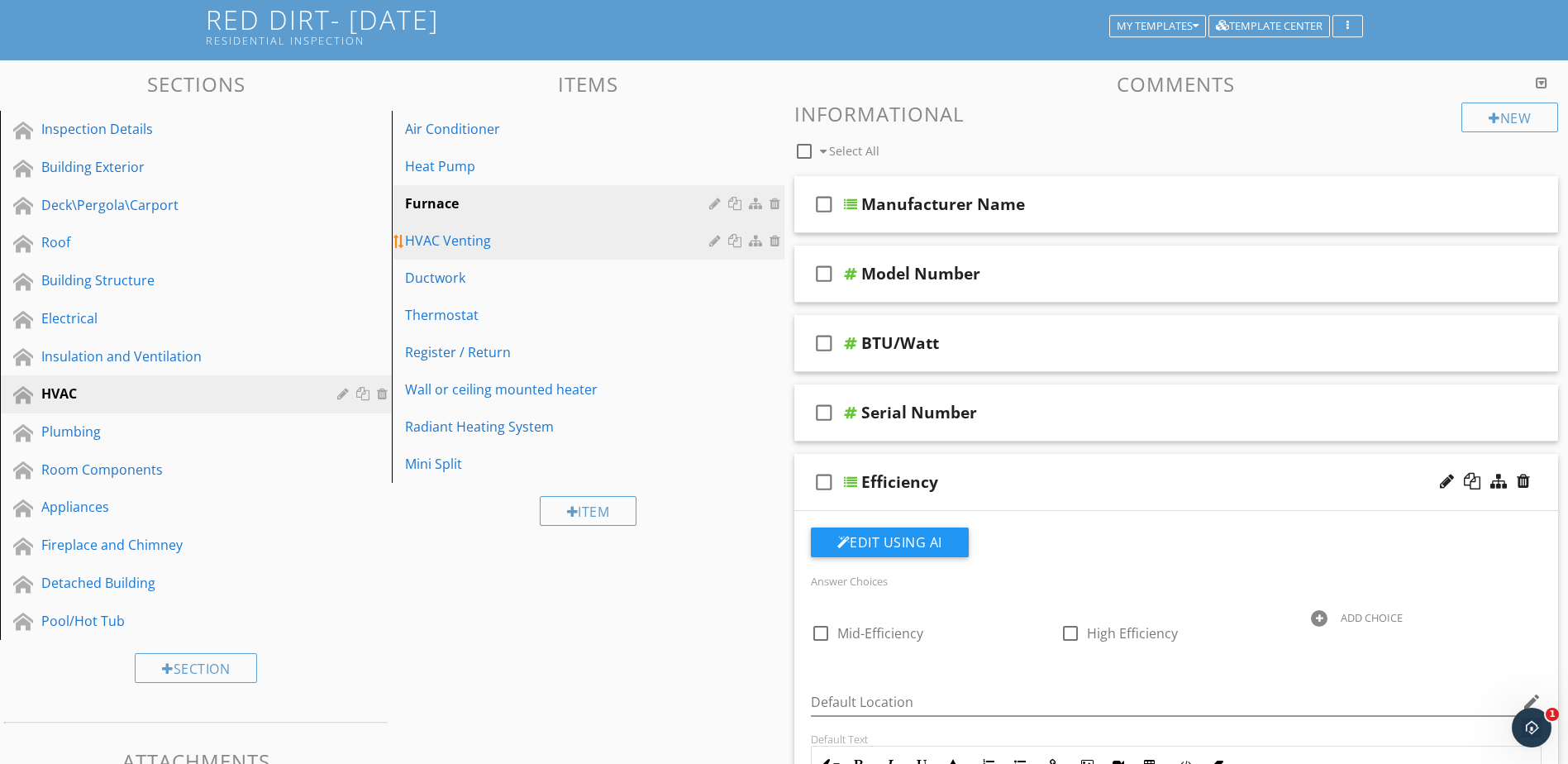
click at [640, 251] on link "HVAC Venting" at bounding box center [590, 241] width 387 height 37
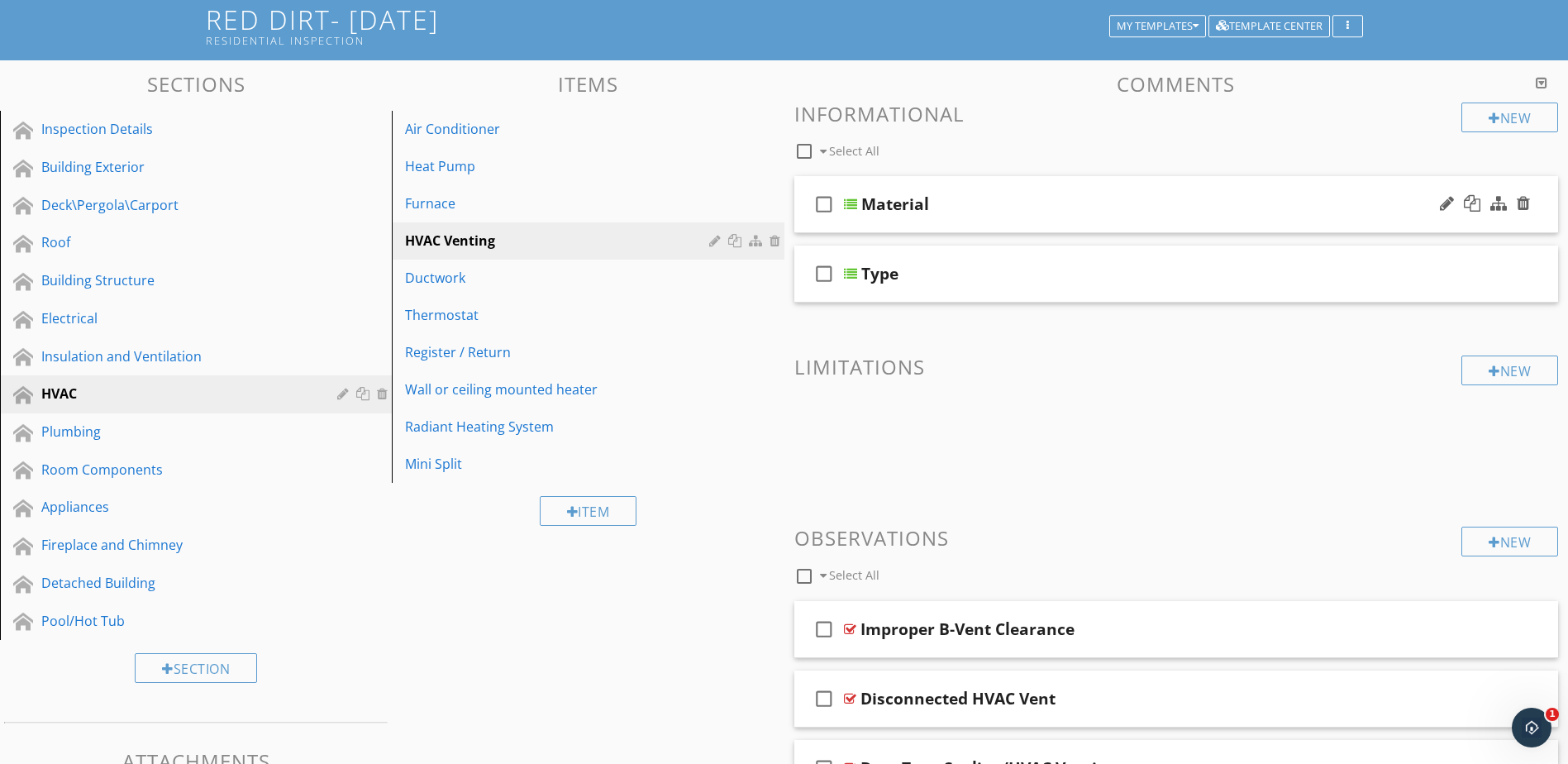
click at [851, 207] on div at bounding box center [851, 204] width 13 height 13
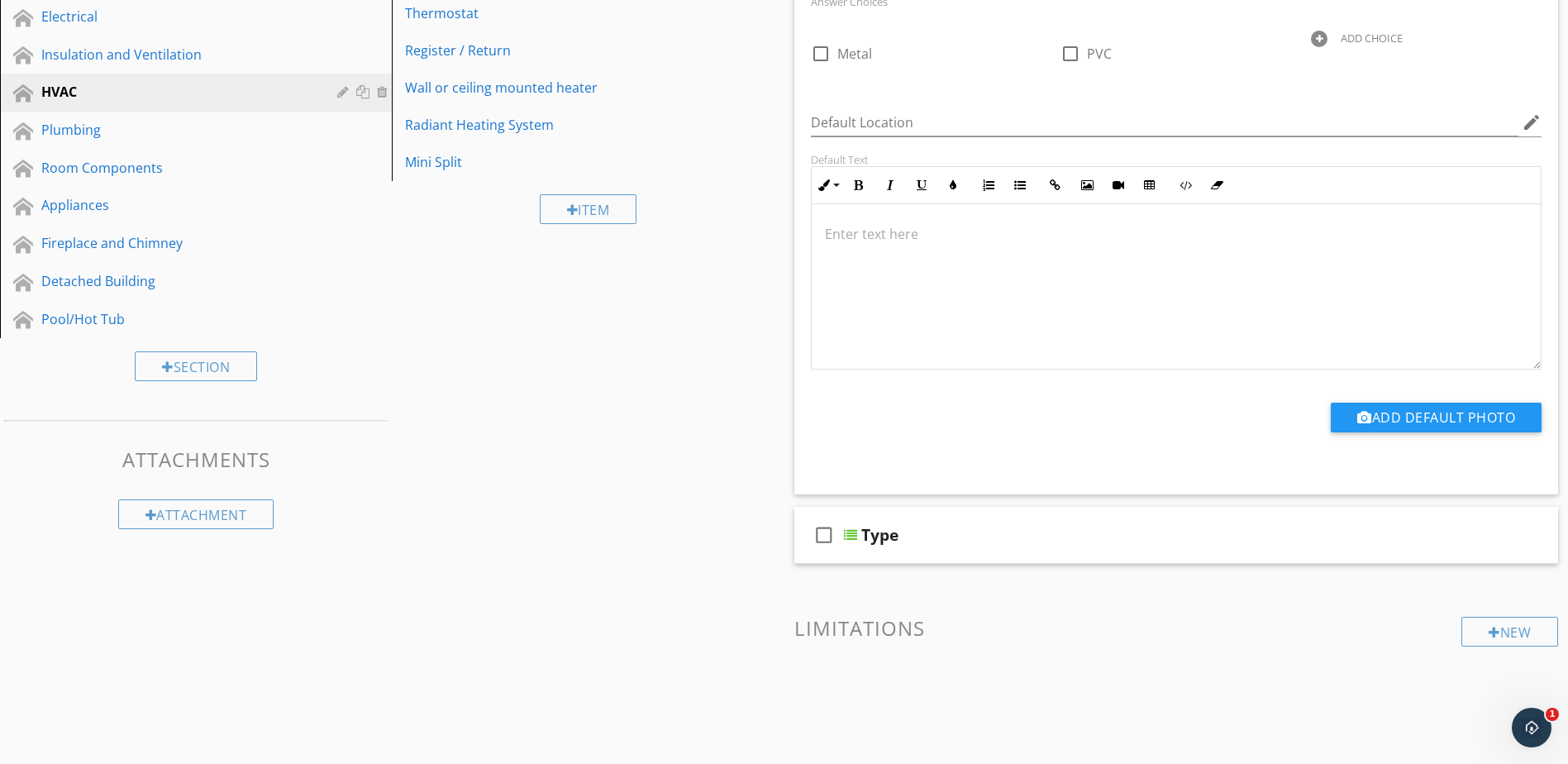
scroll to position [436, 0]
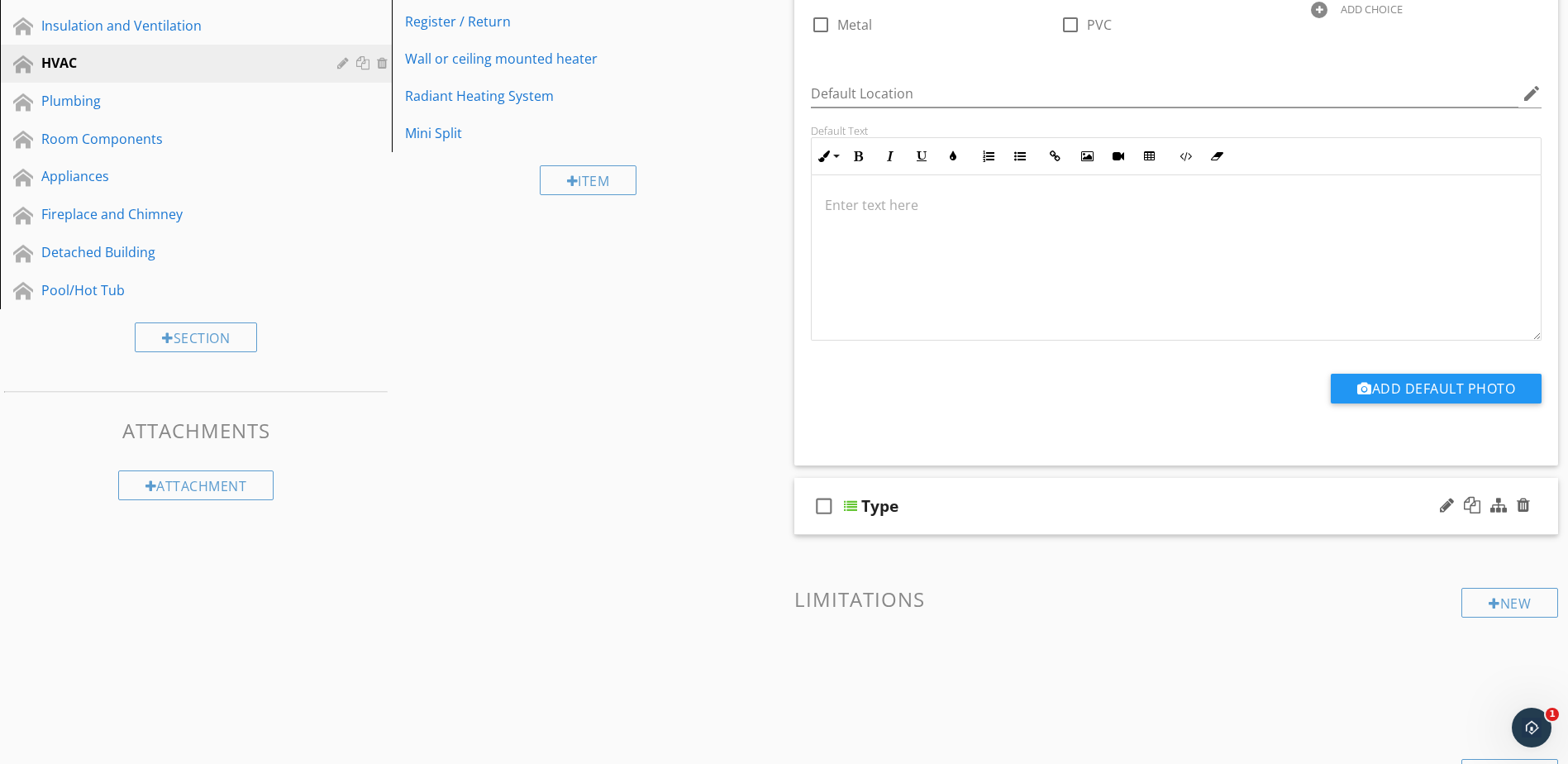
click at [855, 502] on div at bounding box center [851, 505] width 13 height 13
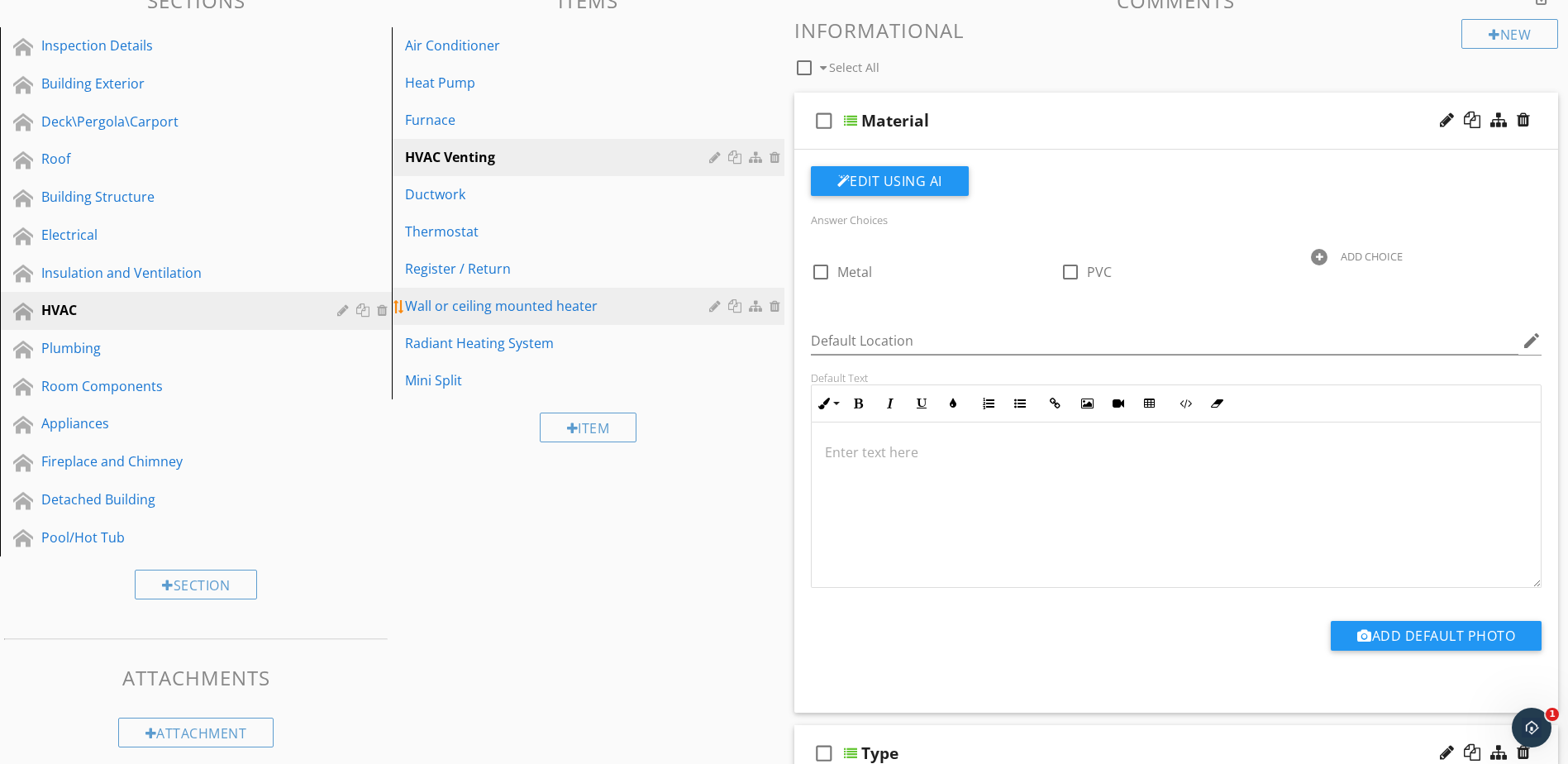
scroll to position [188, 0]
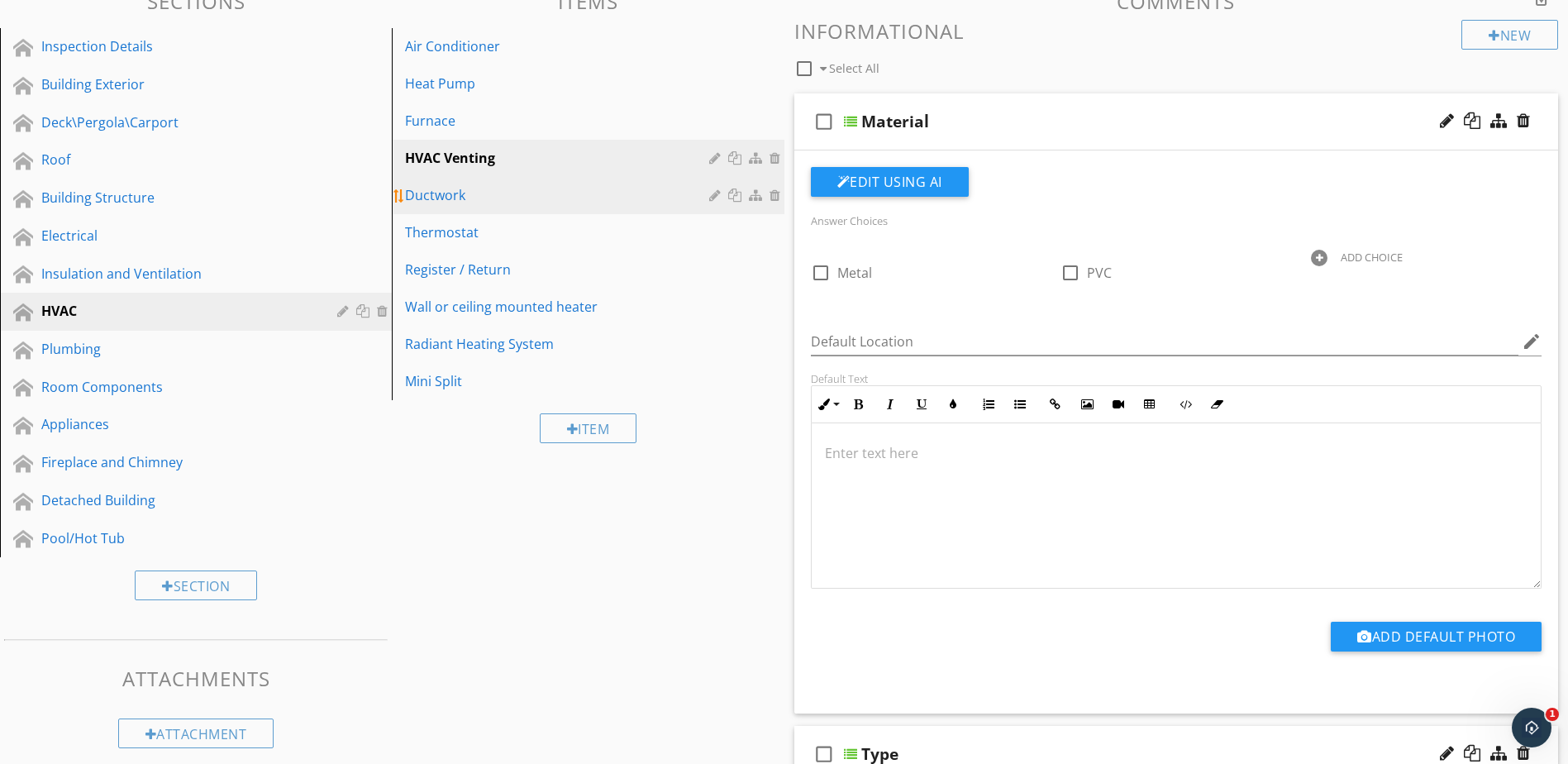
click at [640, 202] on div "Ductwork" at bounding box center [559, 195] width 309 height 20
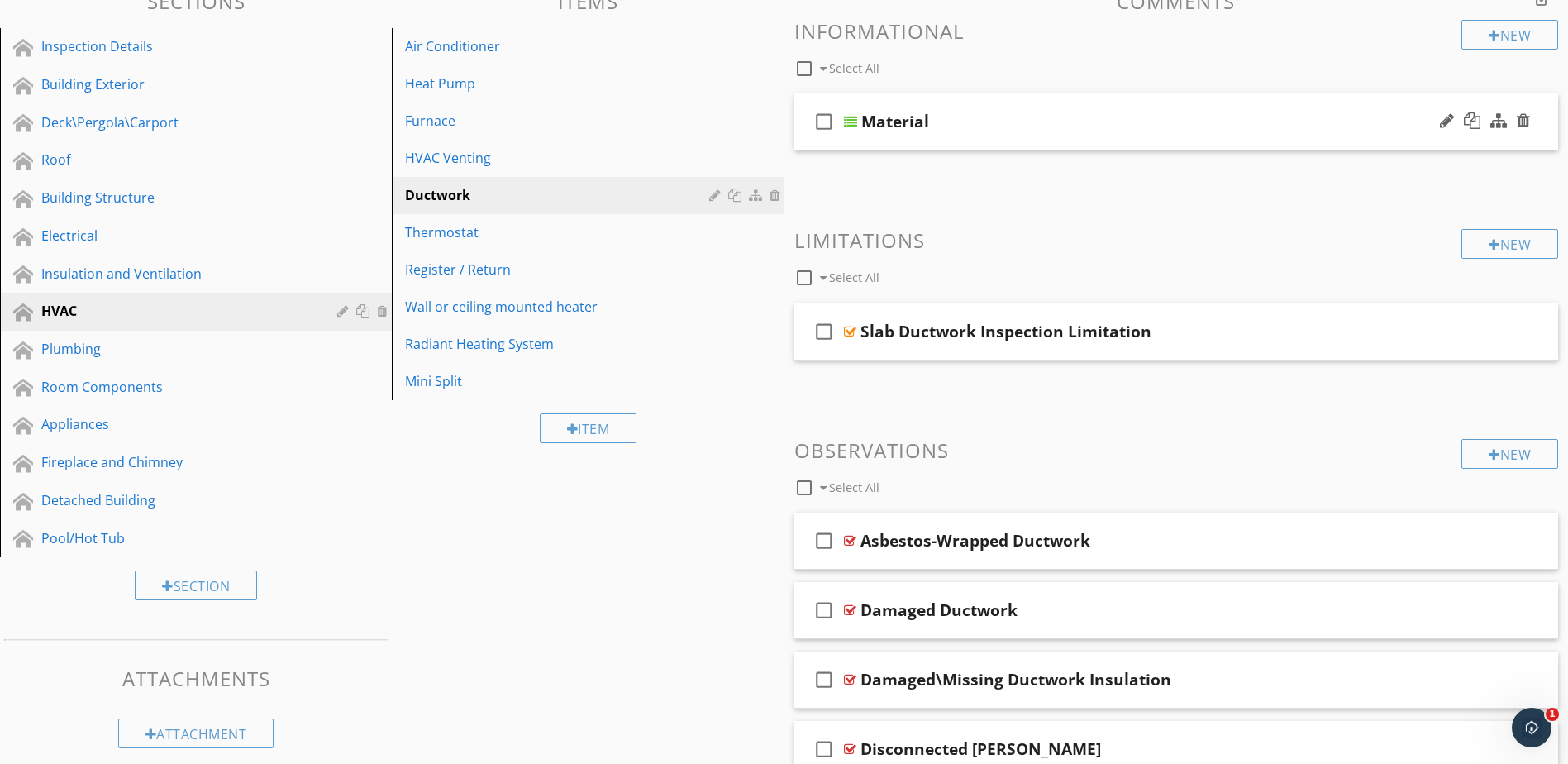
click at [851, 119] on div at bounding box center [851, 121] width 13 height 13
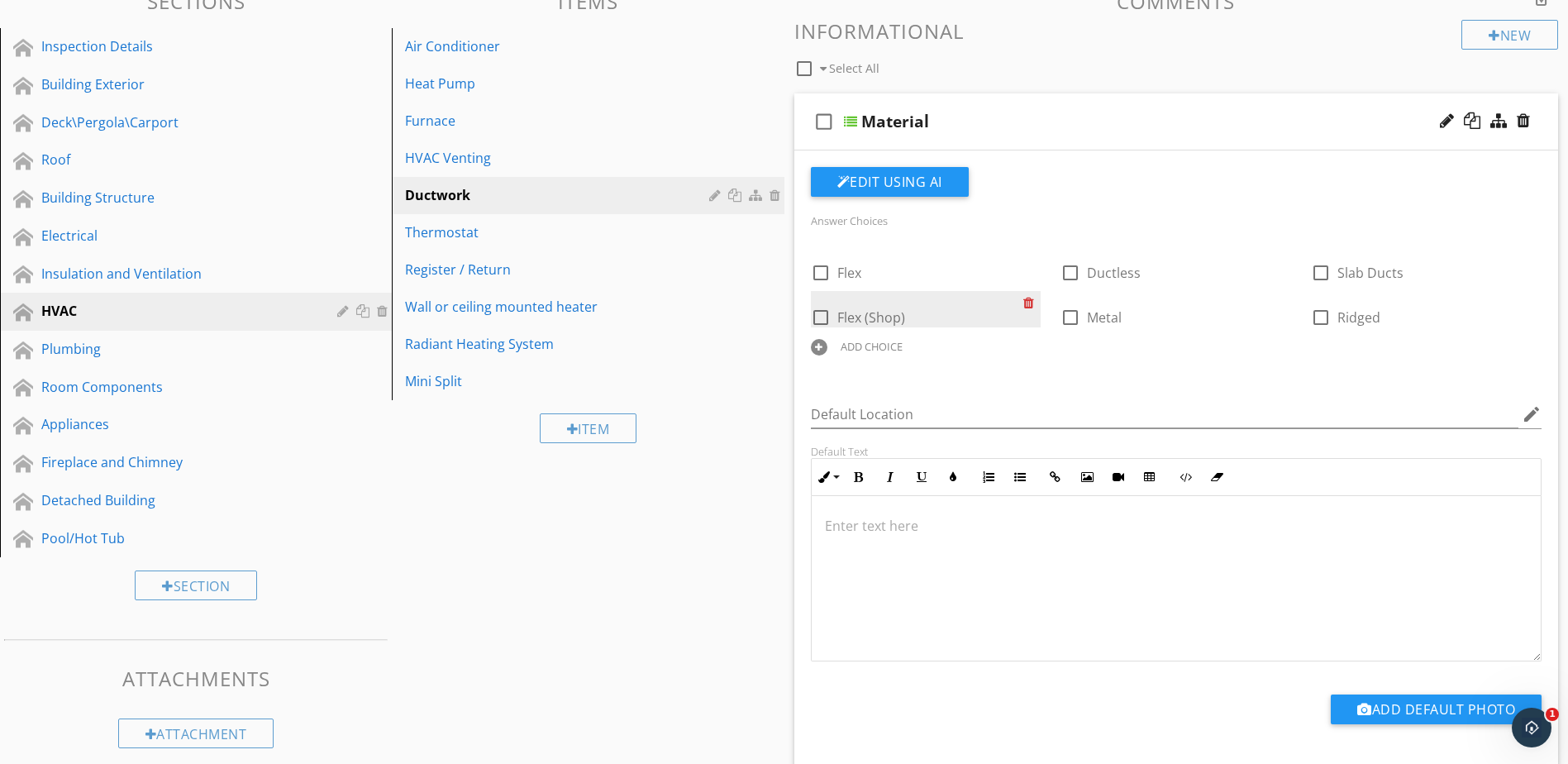
click at [1030, 301] on div at bounding box center [1031, 302] width 17 height 23
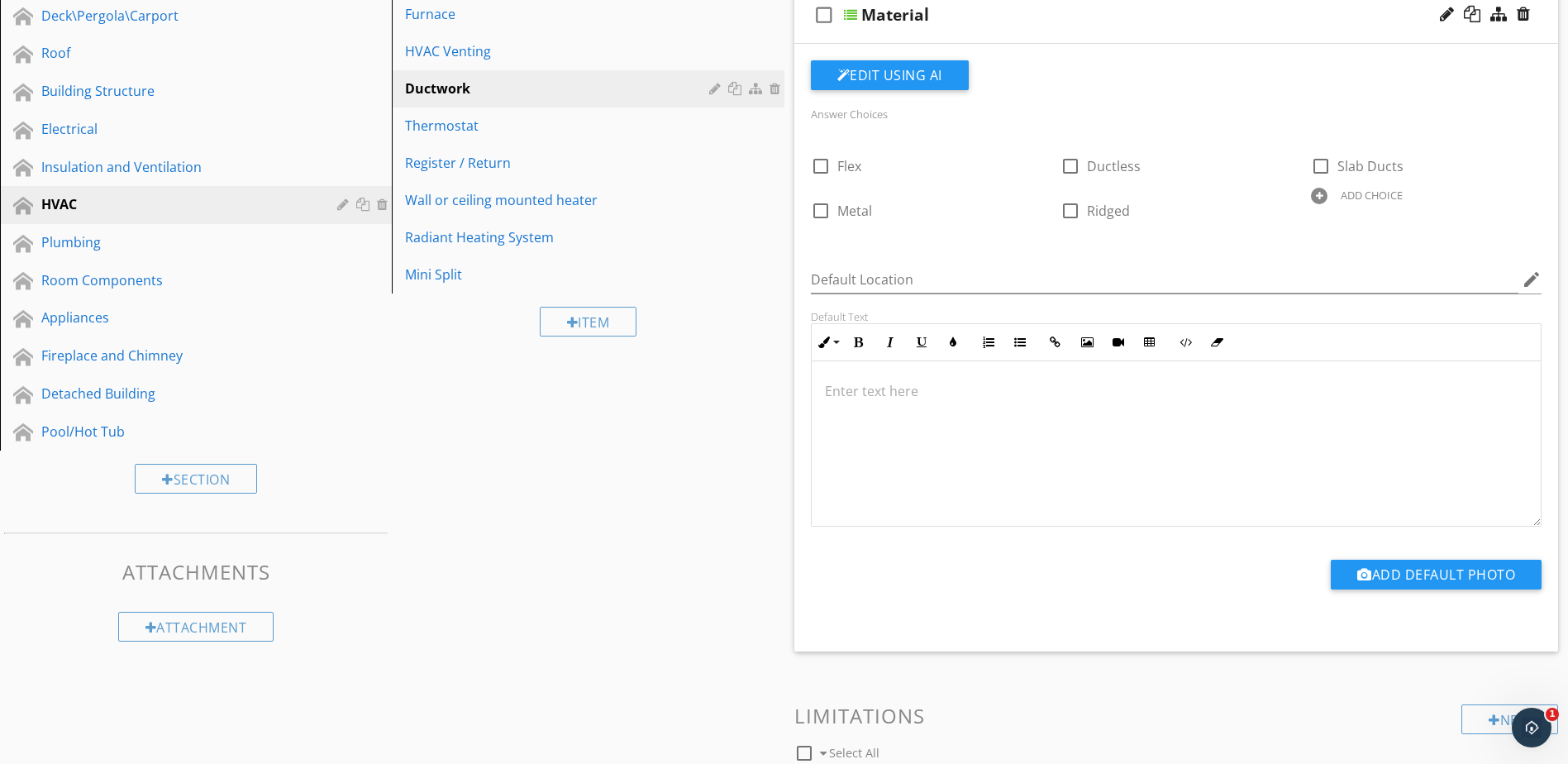
scroll to position [270, 0]
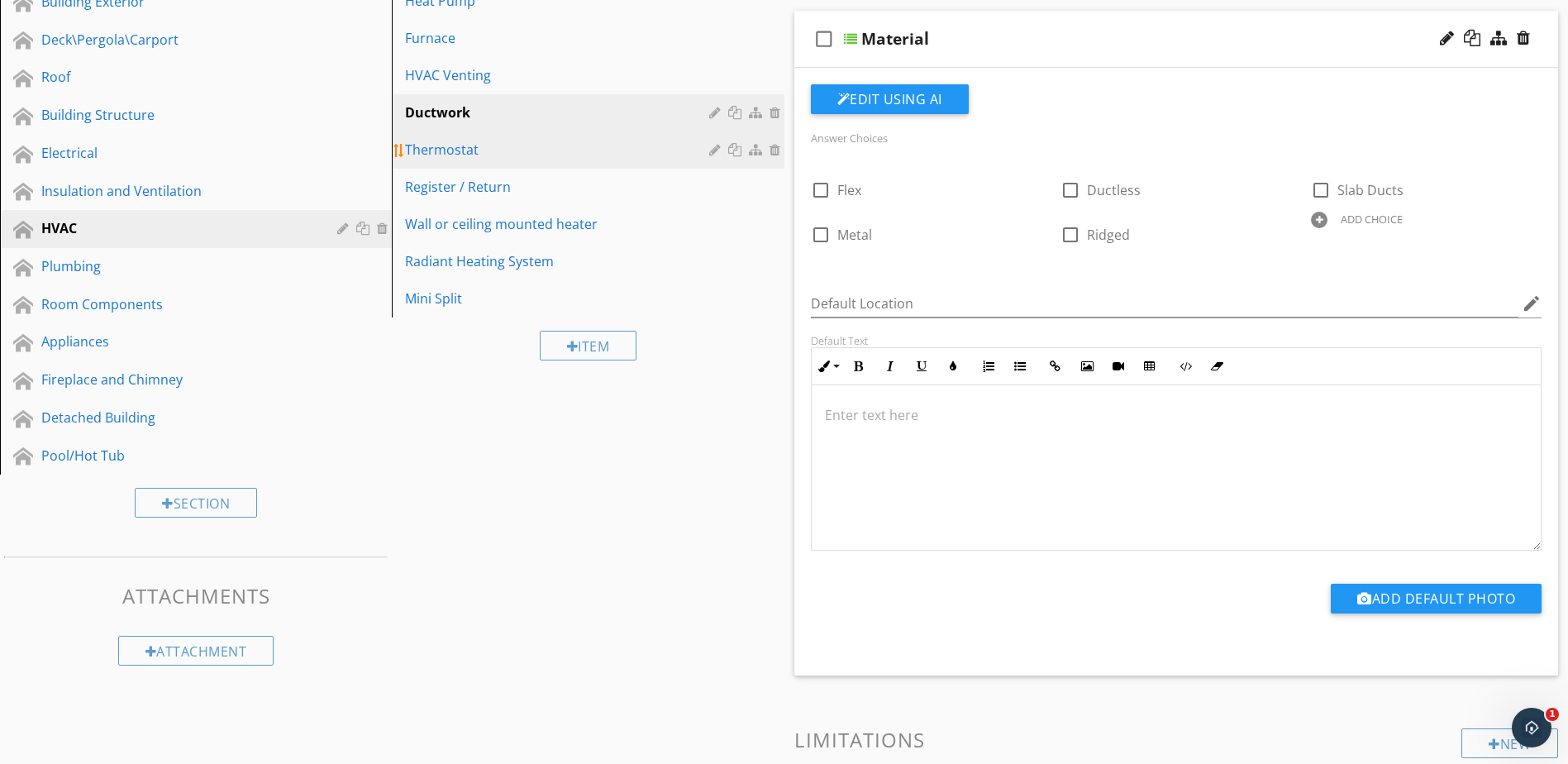
click at [611, 147] on div "Thermostat" at bounding box center [559, 149] width 309 height 20
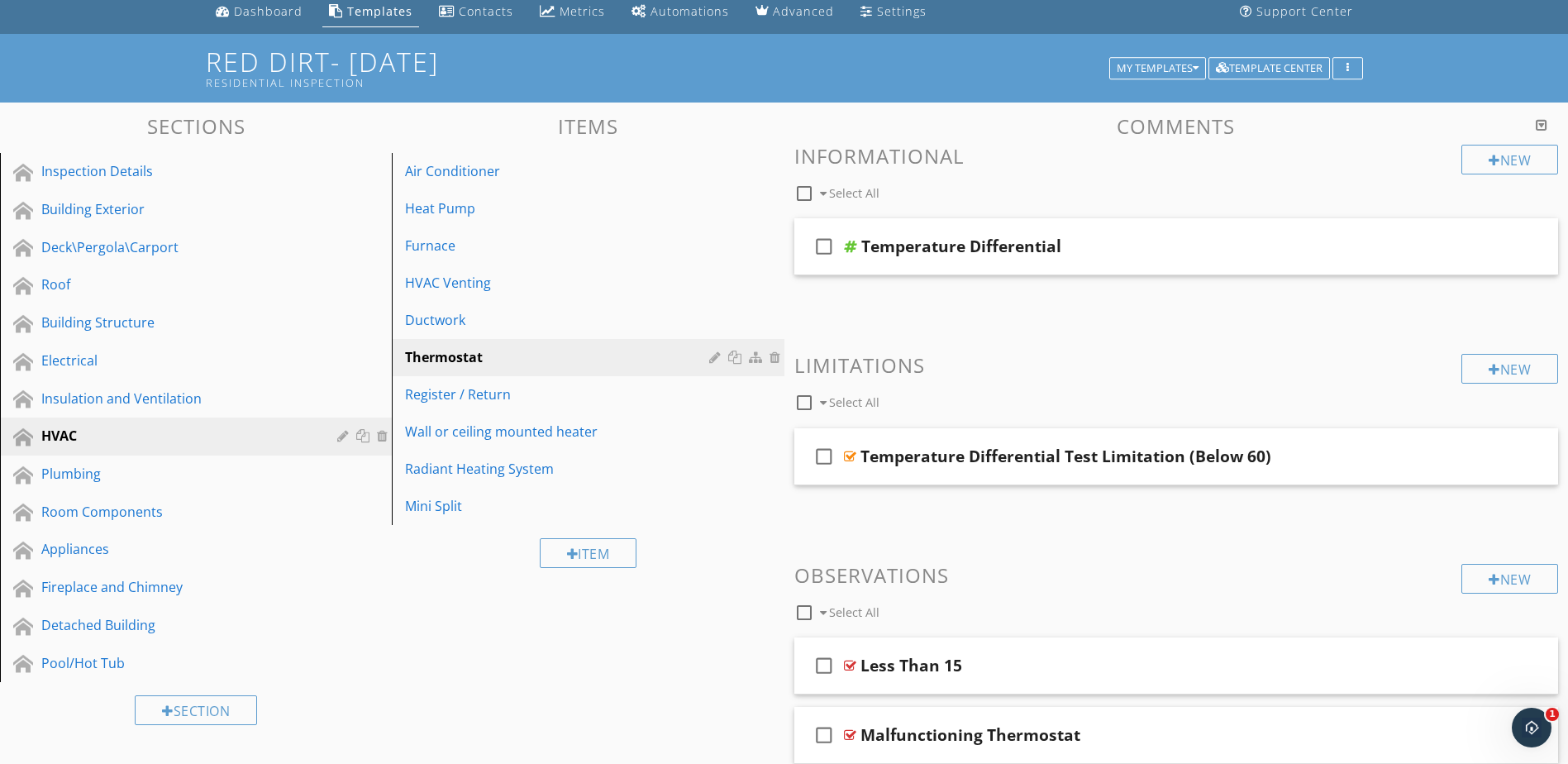
scroll to position [37, 0]
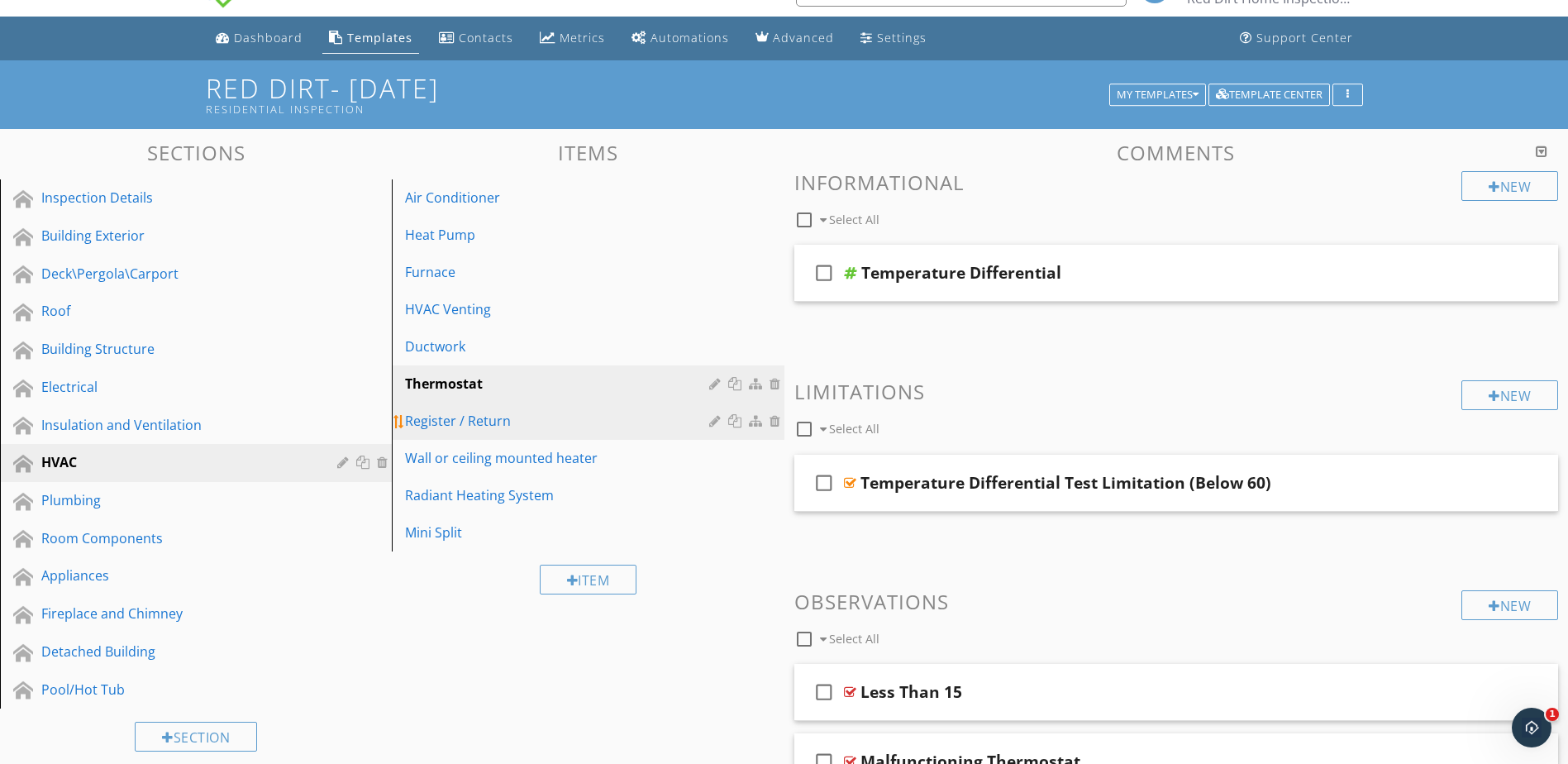
click at [578, 422] on div "Register / Return" at bounding box center [559, 420] width 309 height 20
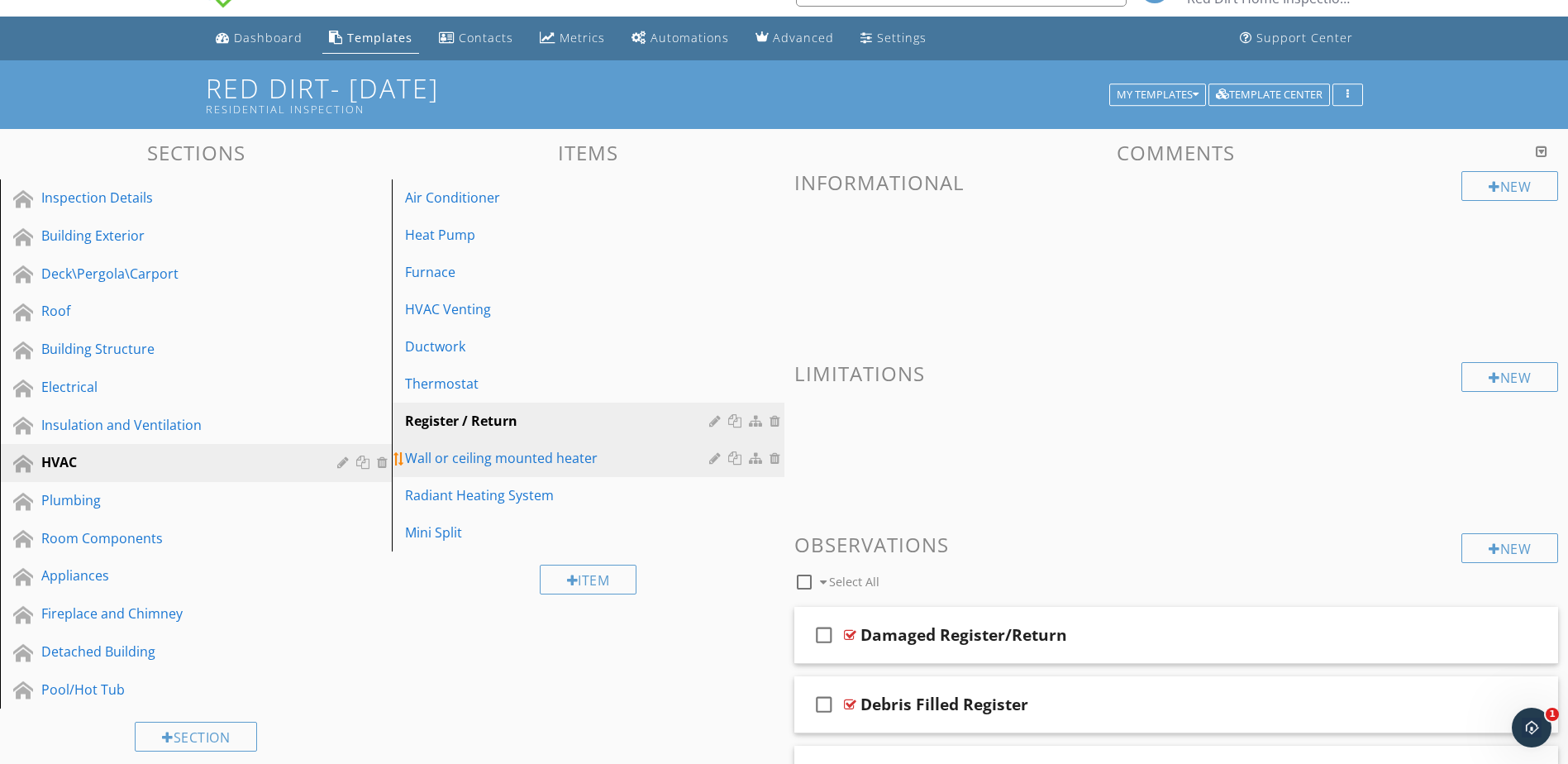
click at [576, 467] on div "Wall or ceiling mounted heater" at bounding box center [559, 458] width 309 height 20
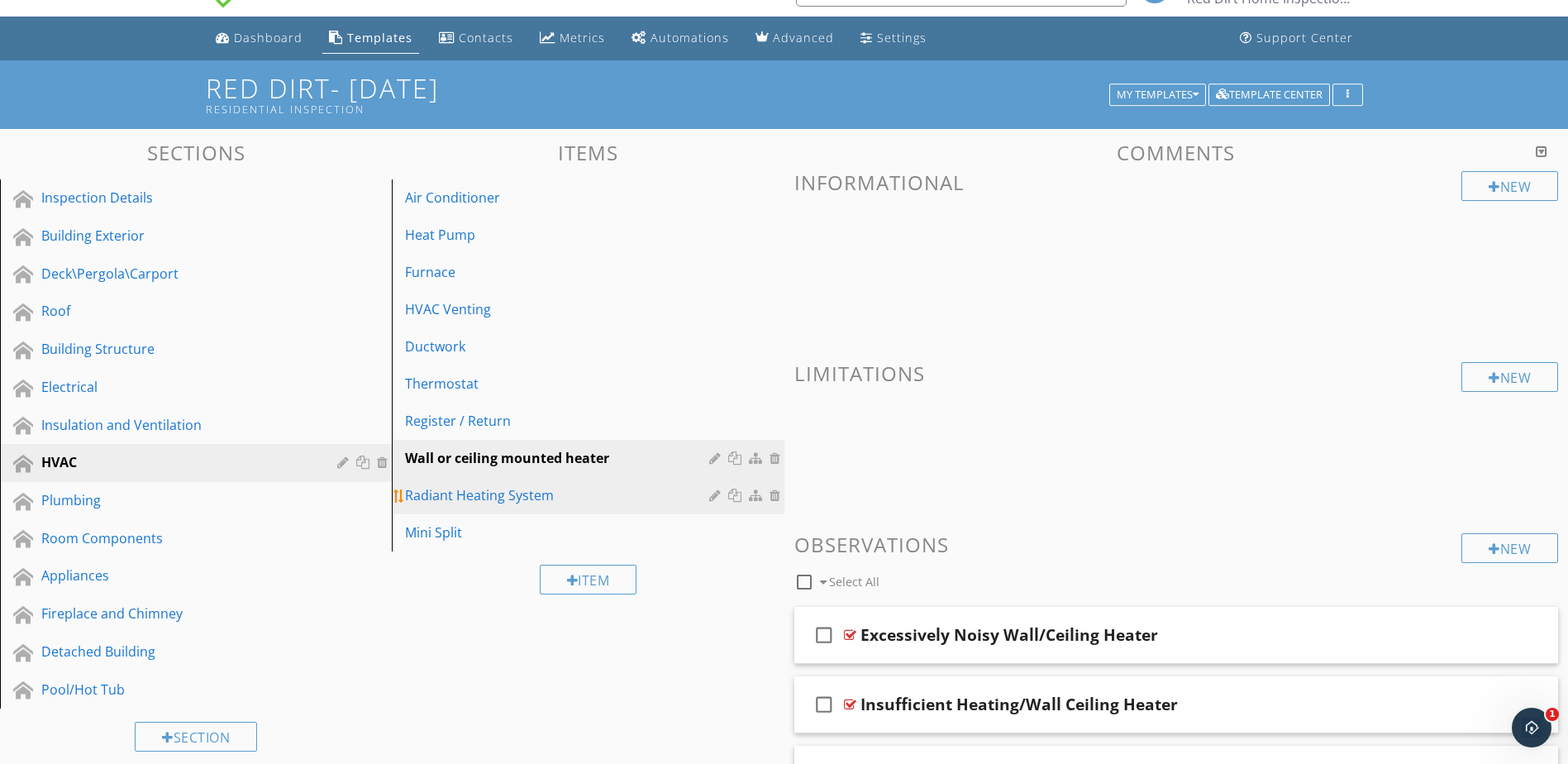
click at [572, 507] on link "Radiant Heating System" at bounding box center [590, 495] width 387 height 37
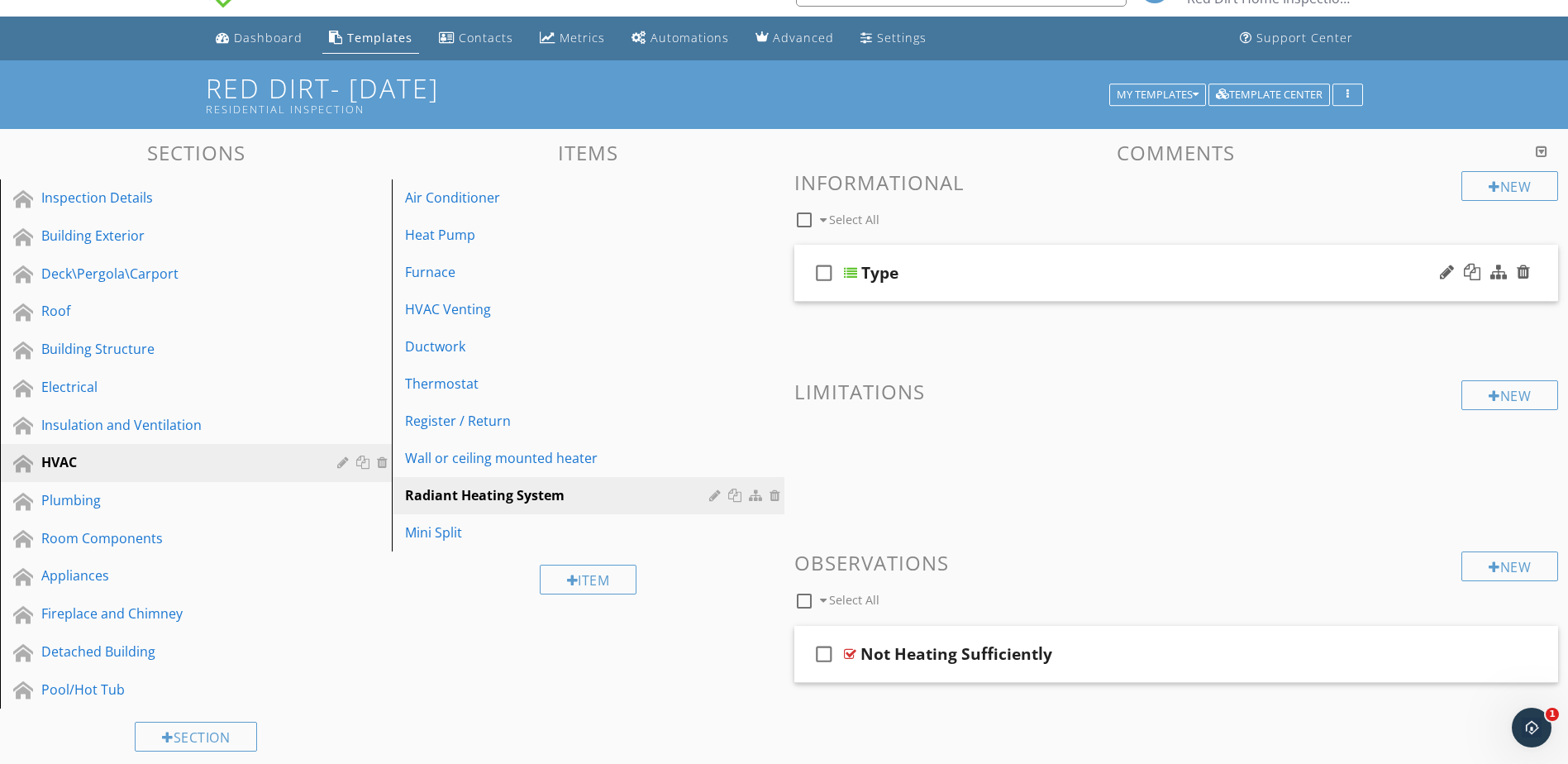
click at [849, 276] on div at bounding box center [851, 273] width 13 height 13
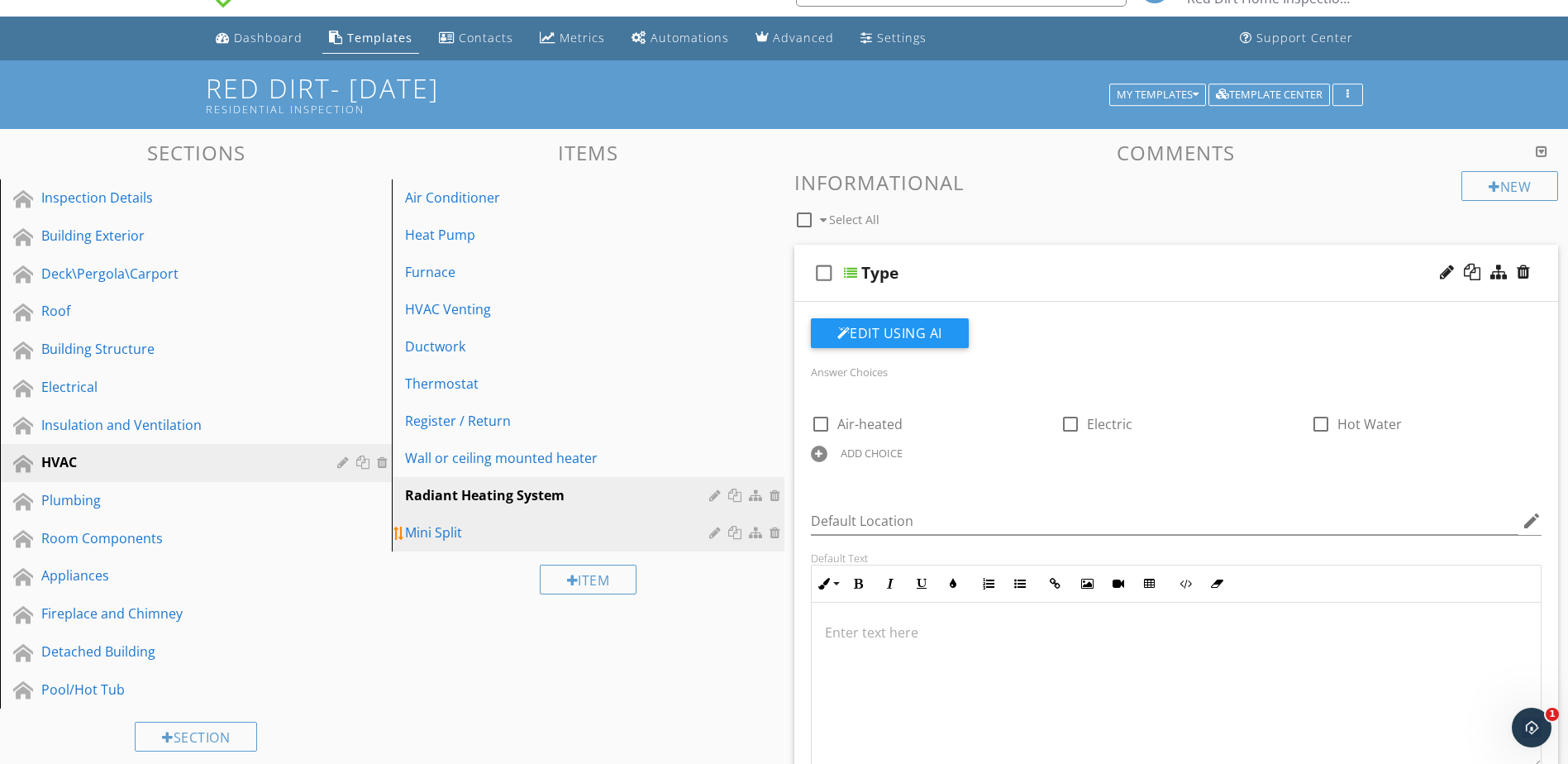
click at [633, 531] on div "Mini Split" at bounding box center [559, 532] width 309 height 20
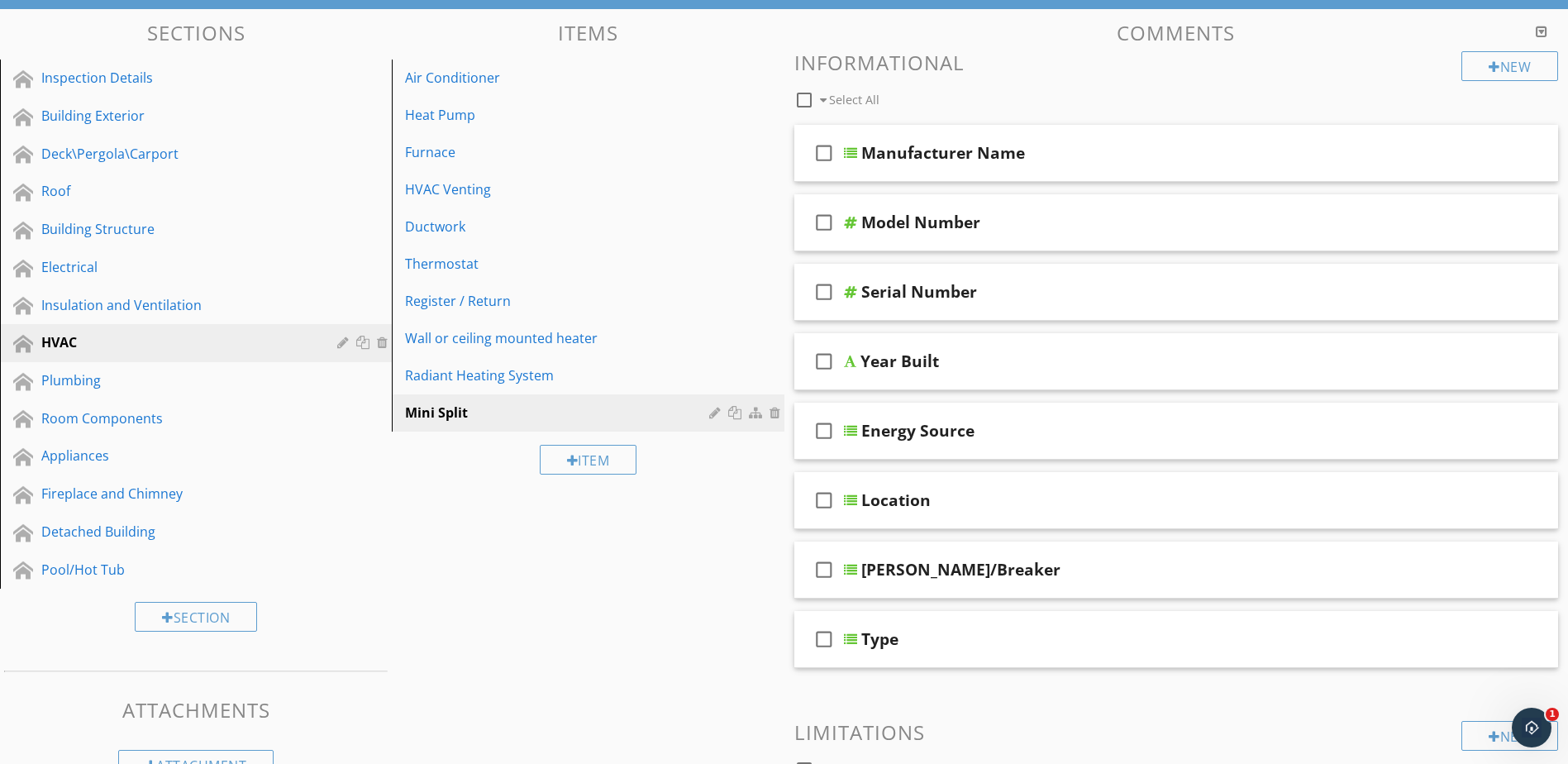
scroll to position [119, 0]
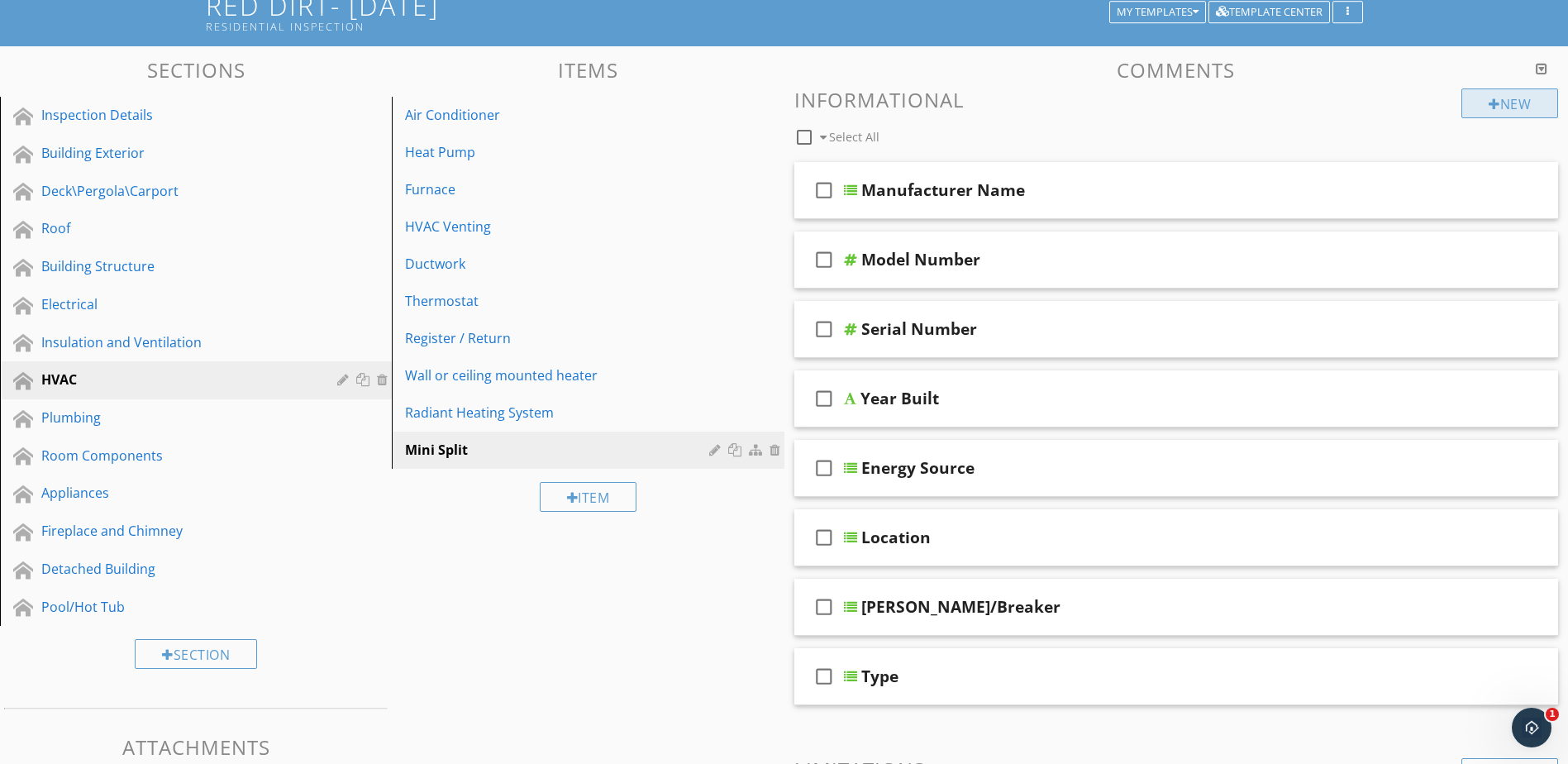
click at [1489, 98] on div at bounding box center [1495, 104] width 12 height 13
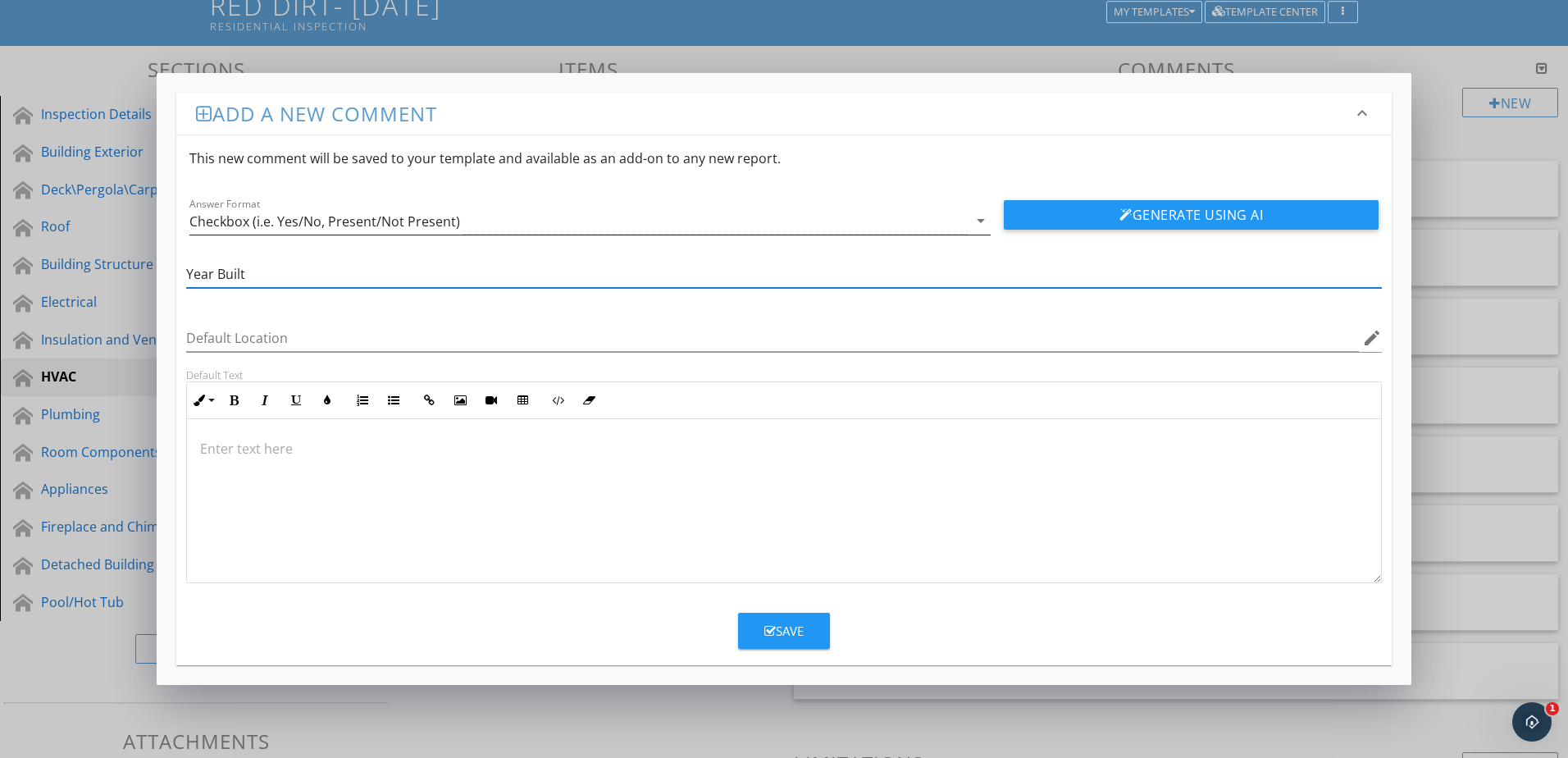
type input "Year Built"
click at [982, 223] on icon "arrow_drop_down" at bounding box center [981, 221] width 20 height 20
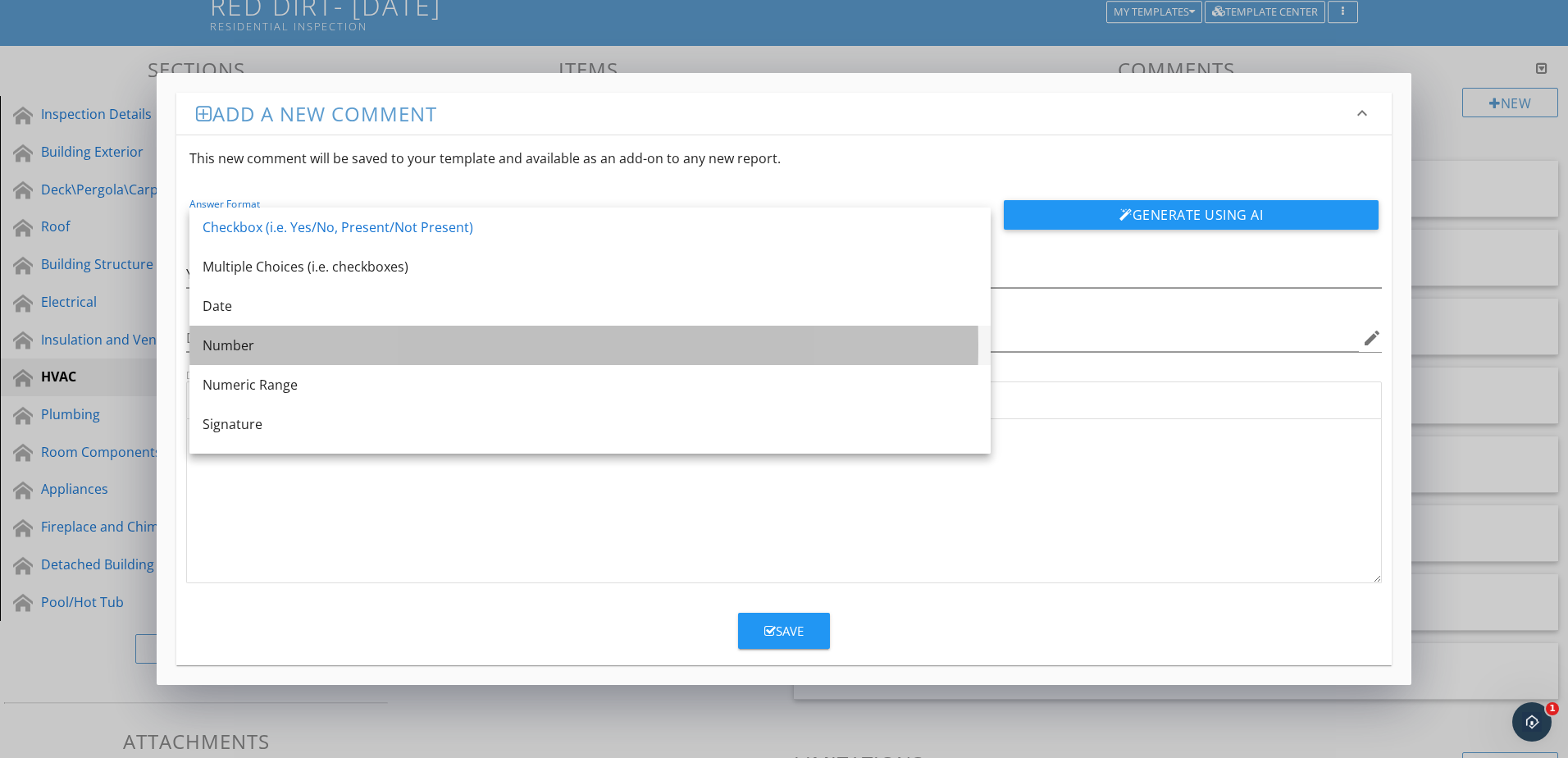
click at [909, 357] on div "Number" at bounding box center [590, 345] width 776 height 39
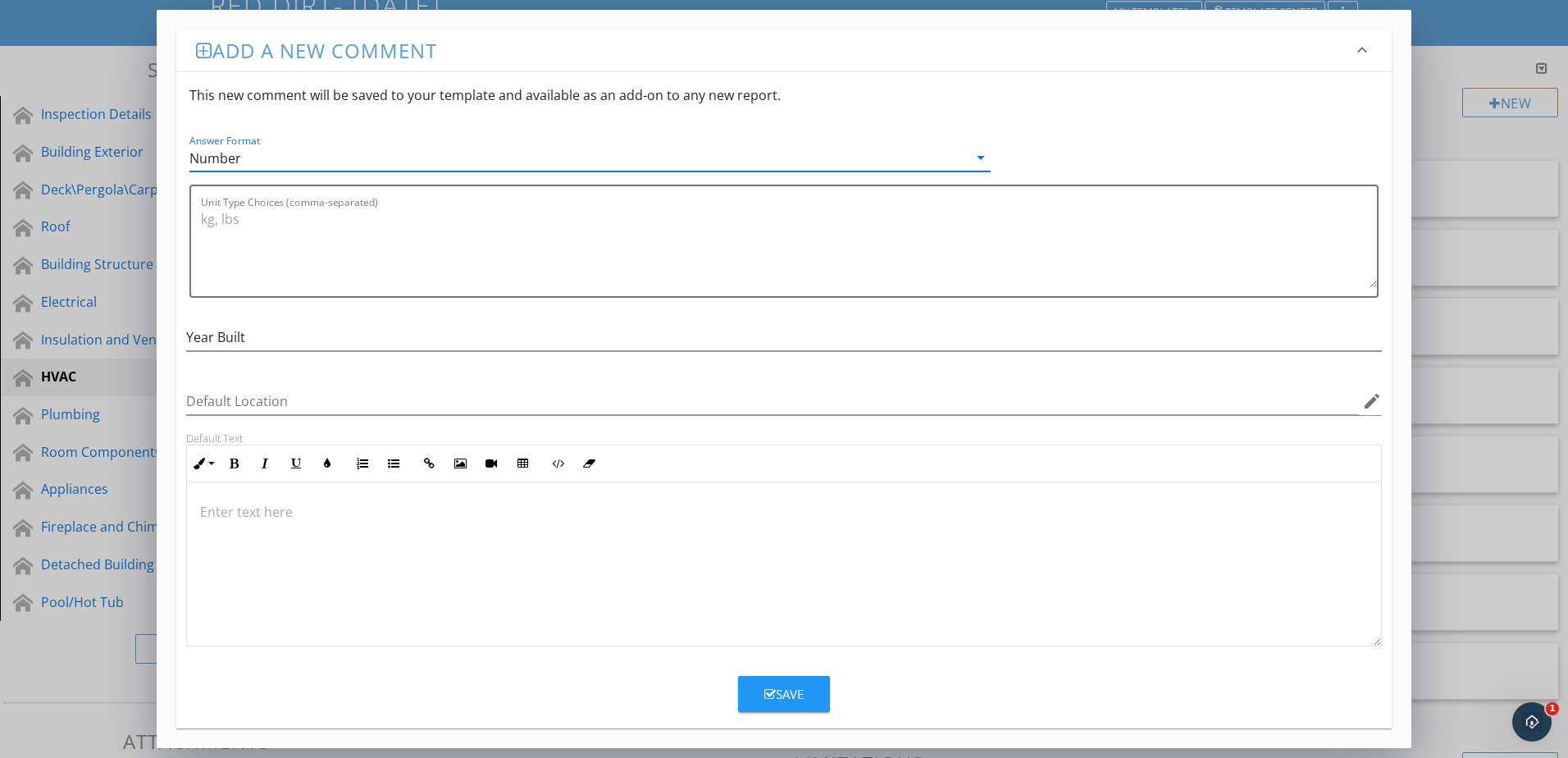
click at [778, 697] on div "Save" at bounding box center [784, 694] width 39 height 19
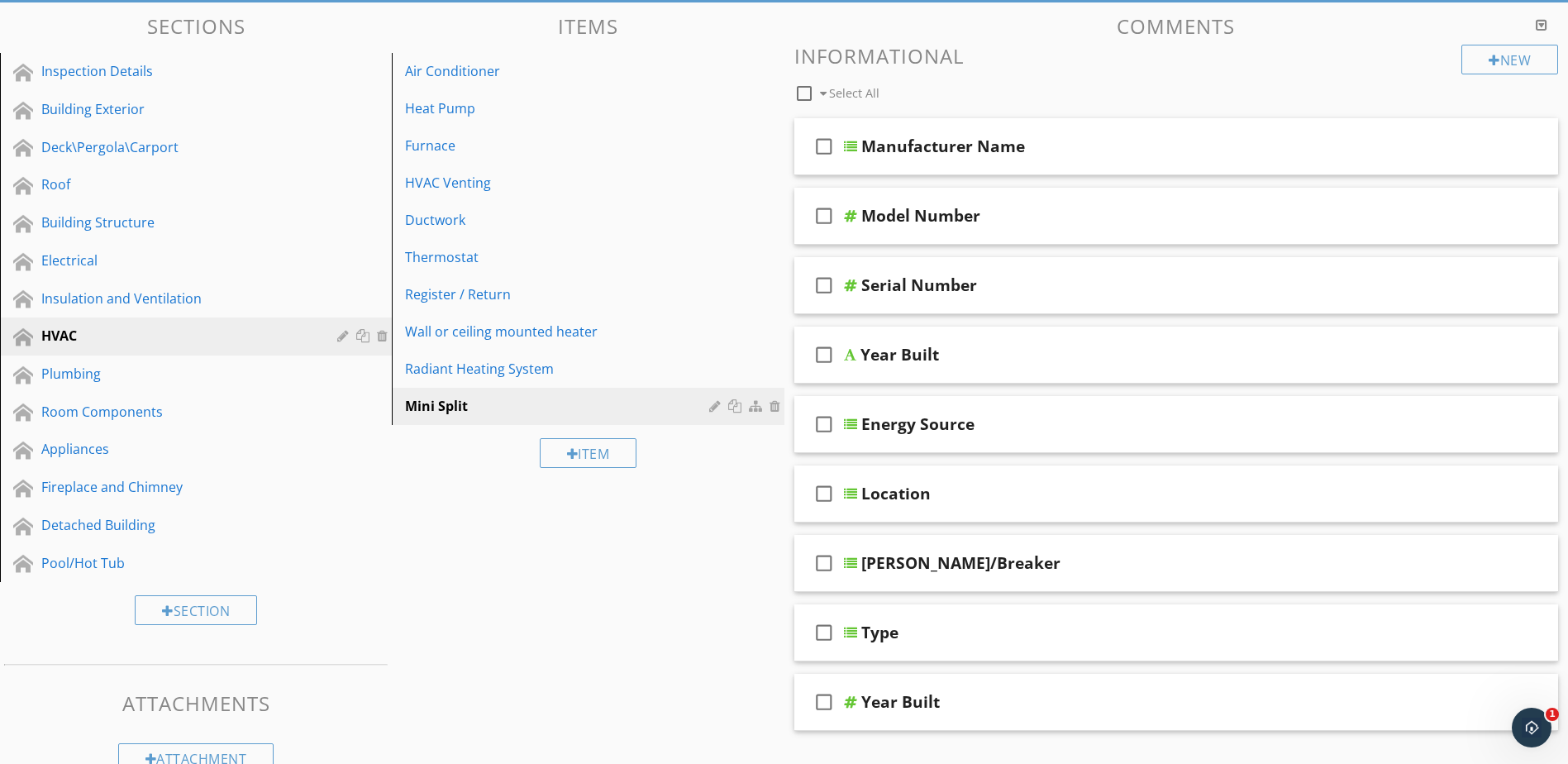
scroll to position [202, 0]
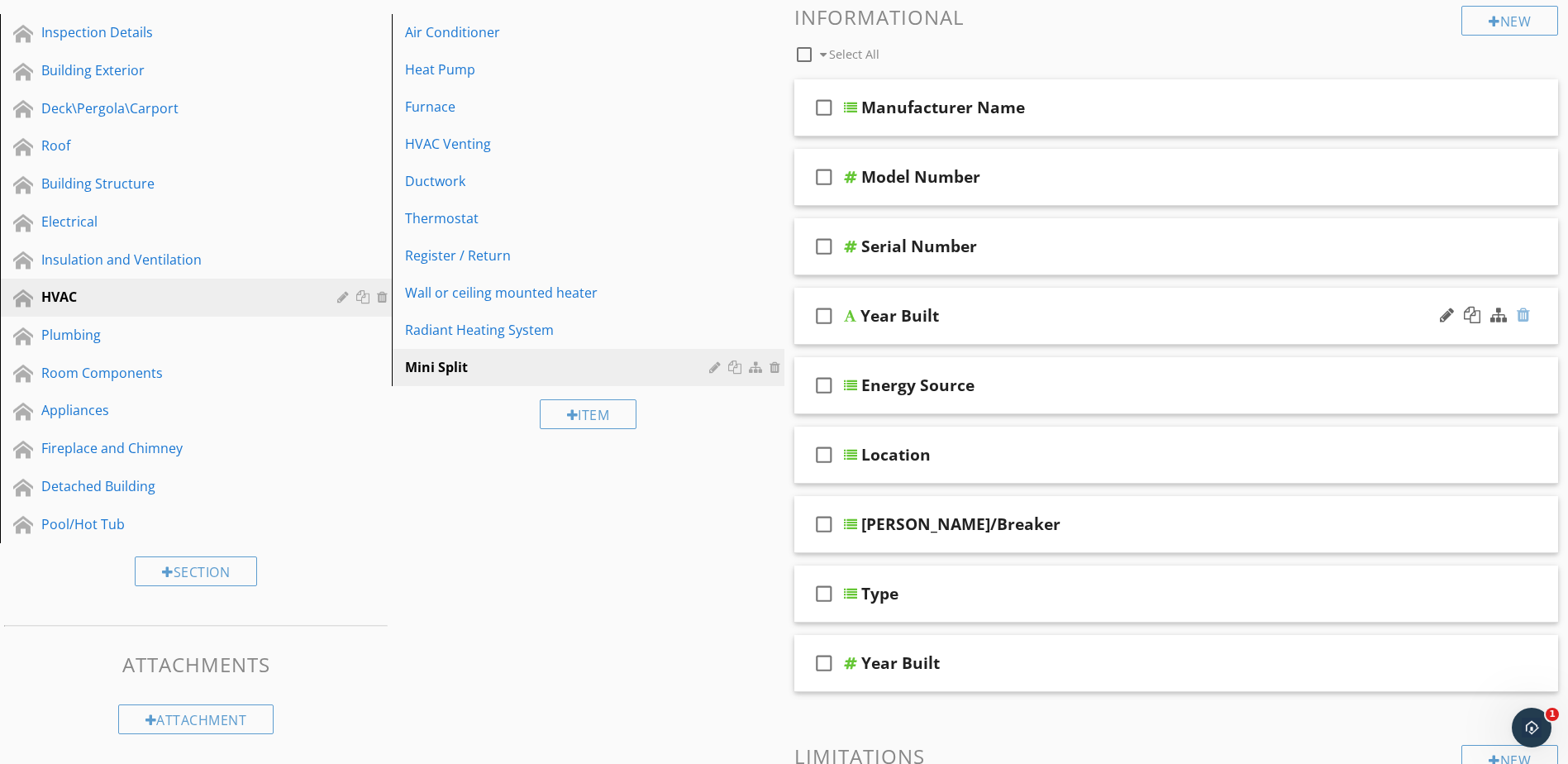
click at [1528, 312] on div at bounding box center [1523, 315] width 13 height 16
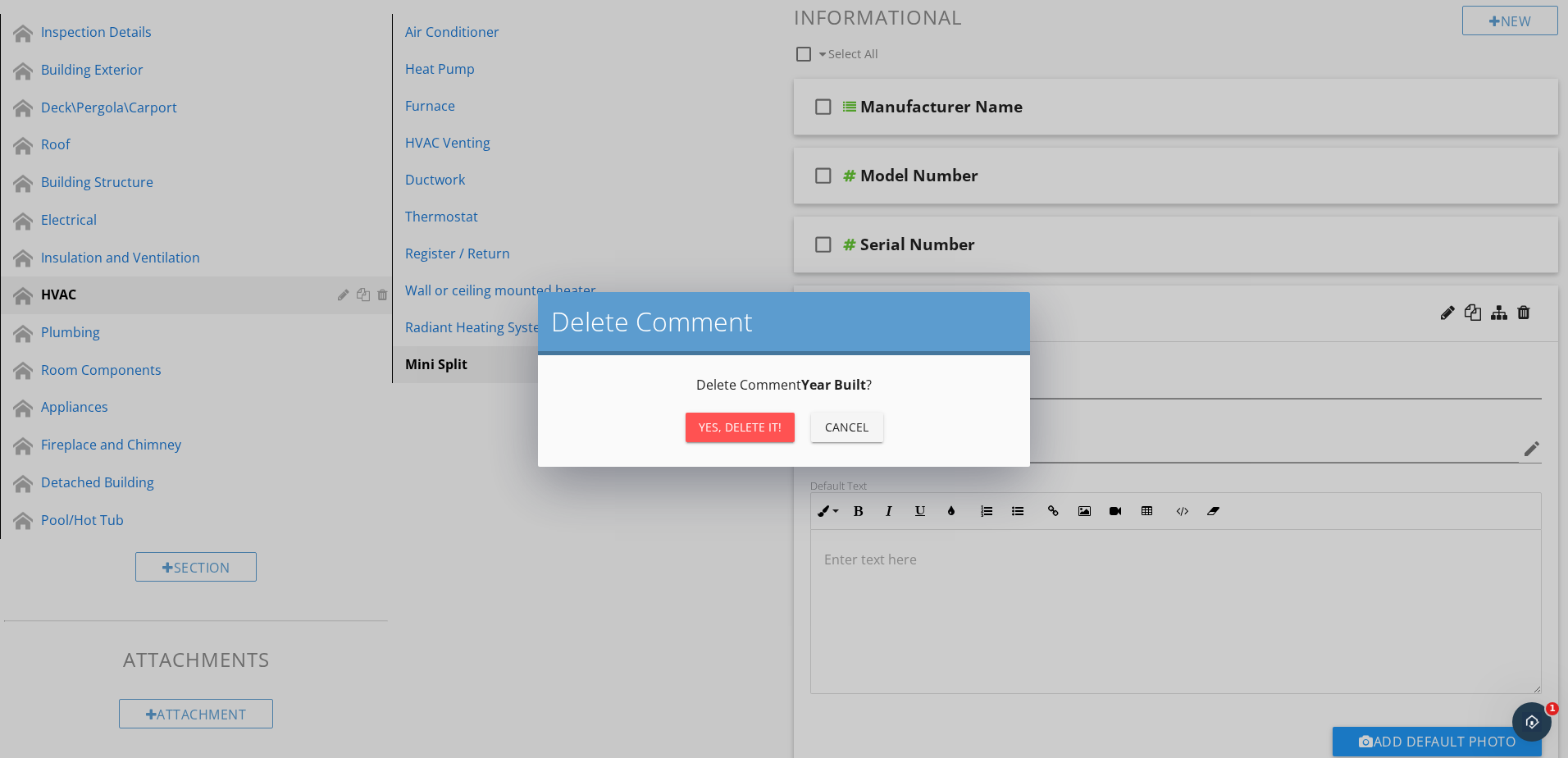
click at [770, 428] on div "Yes, Delete it!" at bounding box center [740, 426] width 83 height 17
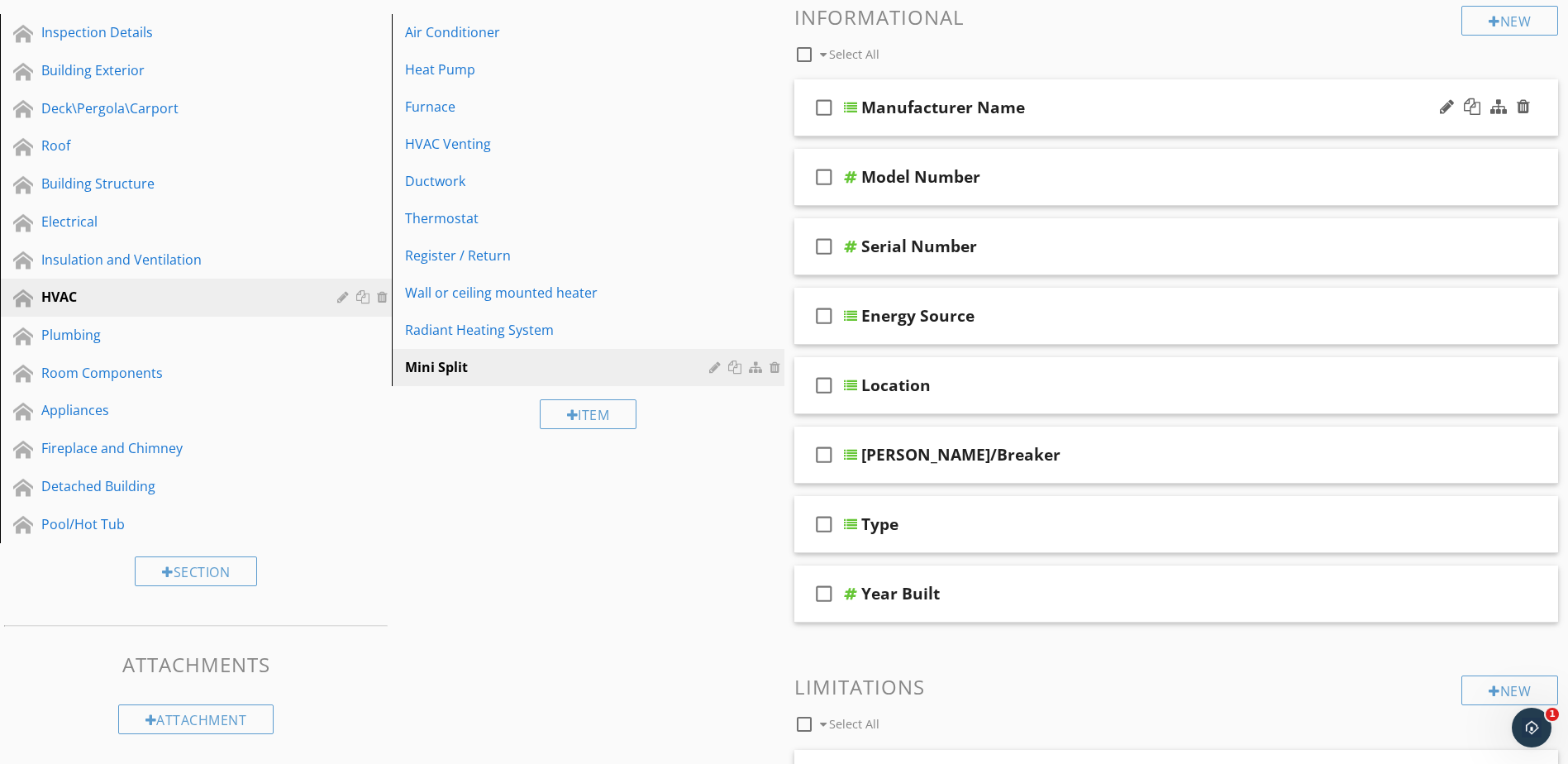
click at [852, 105] on div at bounding box center [851, 107] width 13 height 13
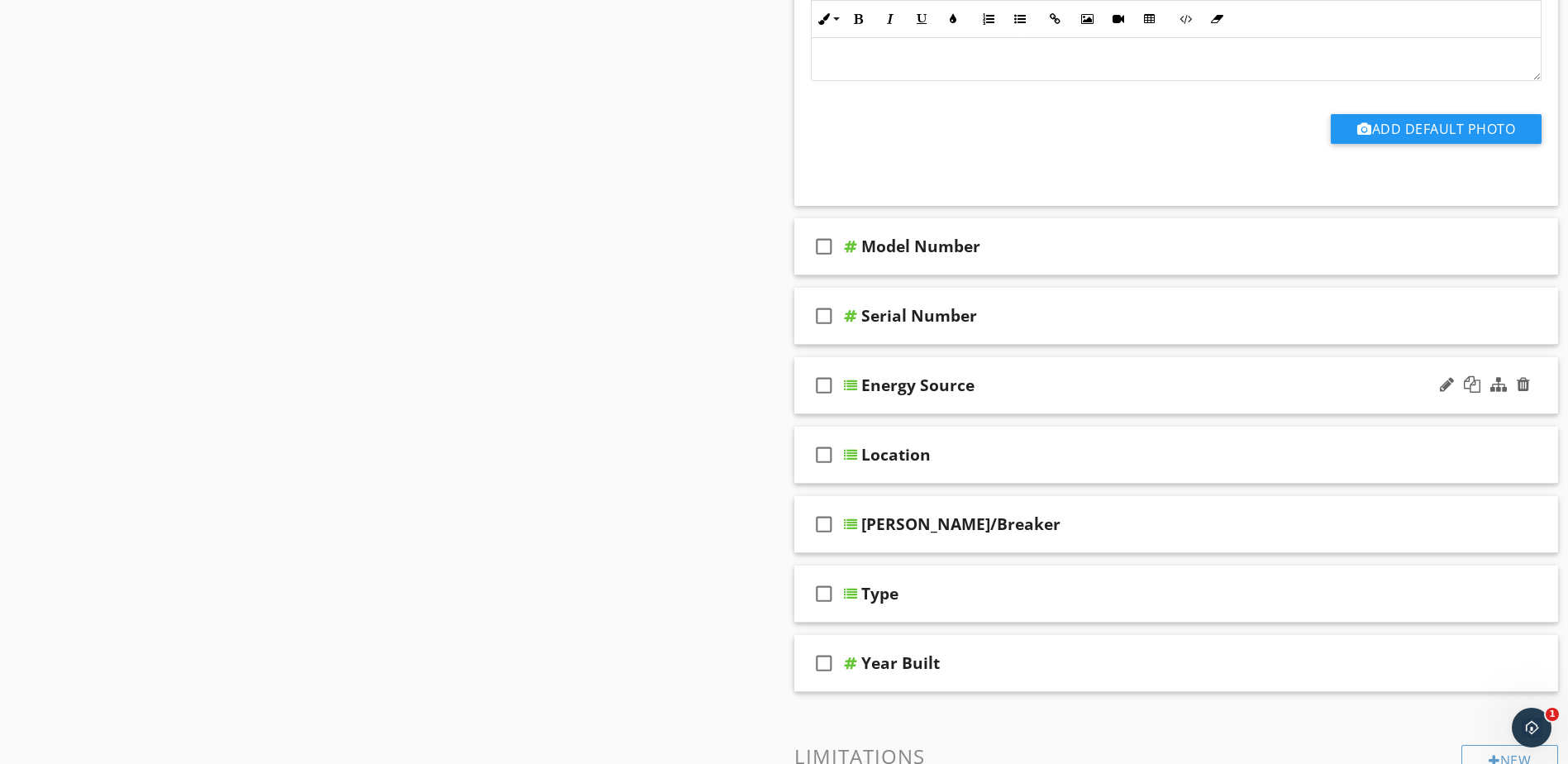
scroll to position [1194, 0]
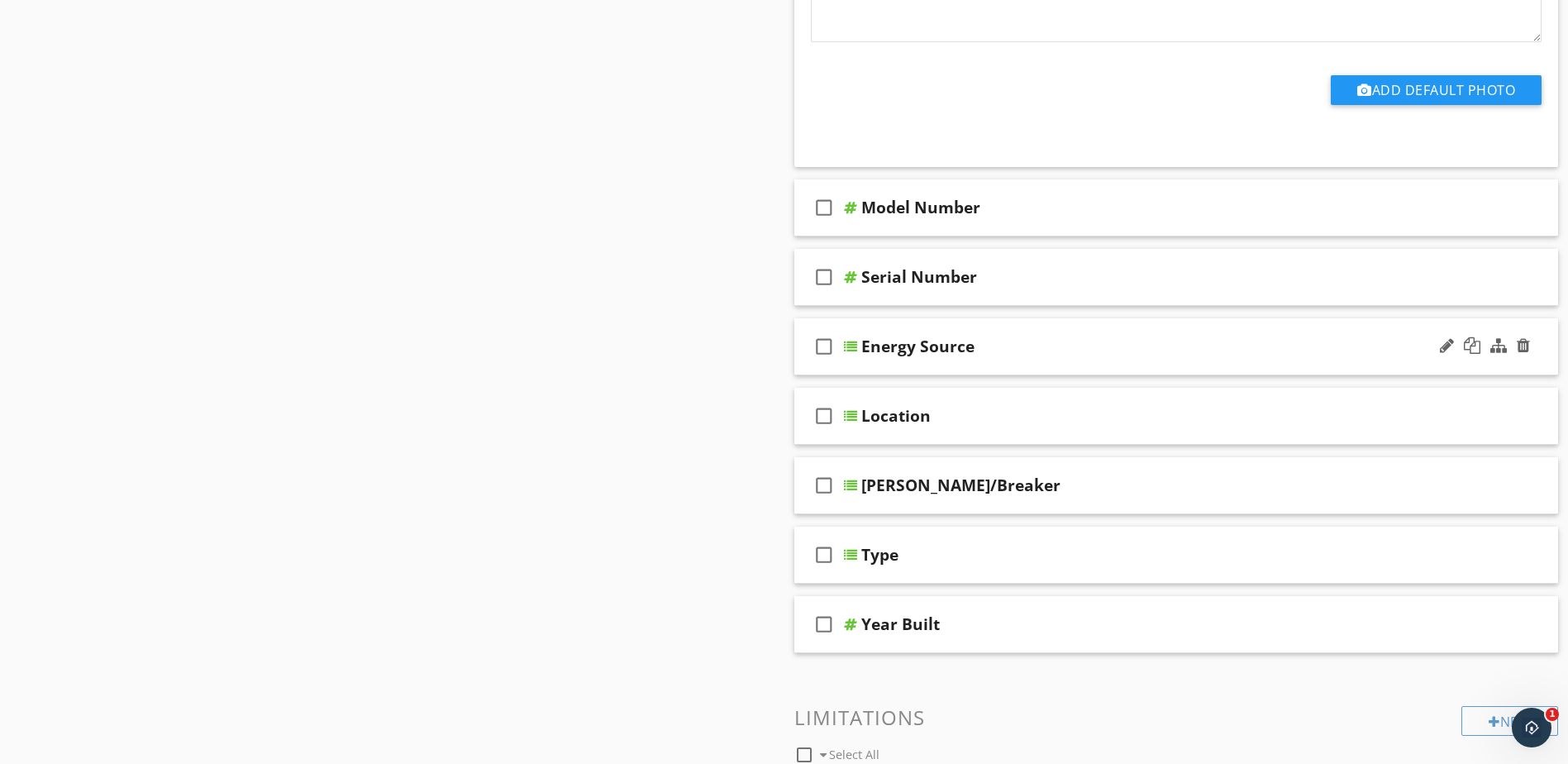
click at [849, 340] on div at bounding box center [851, 346] width 13 height 13
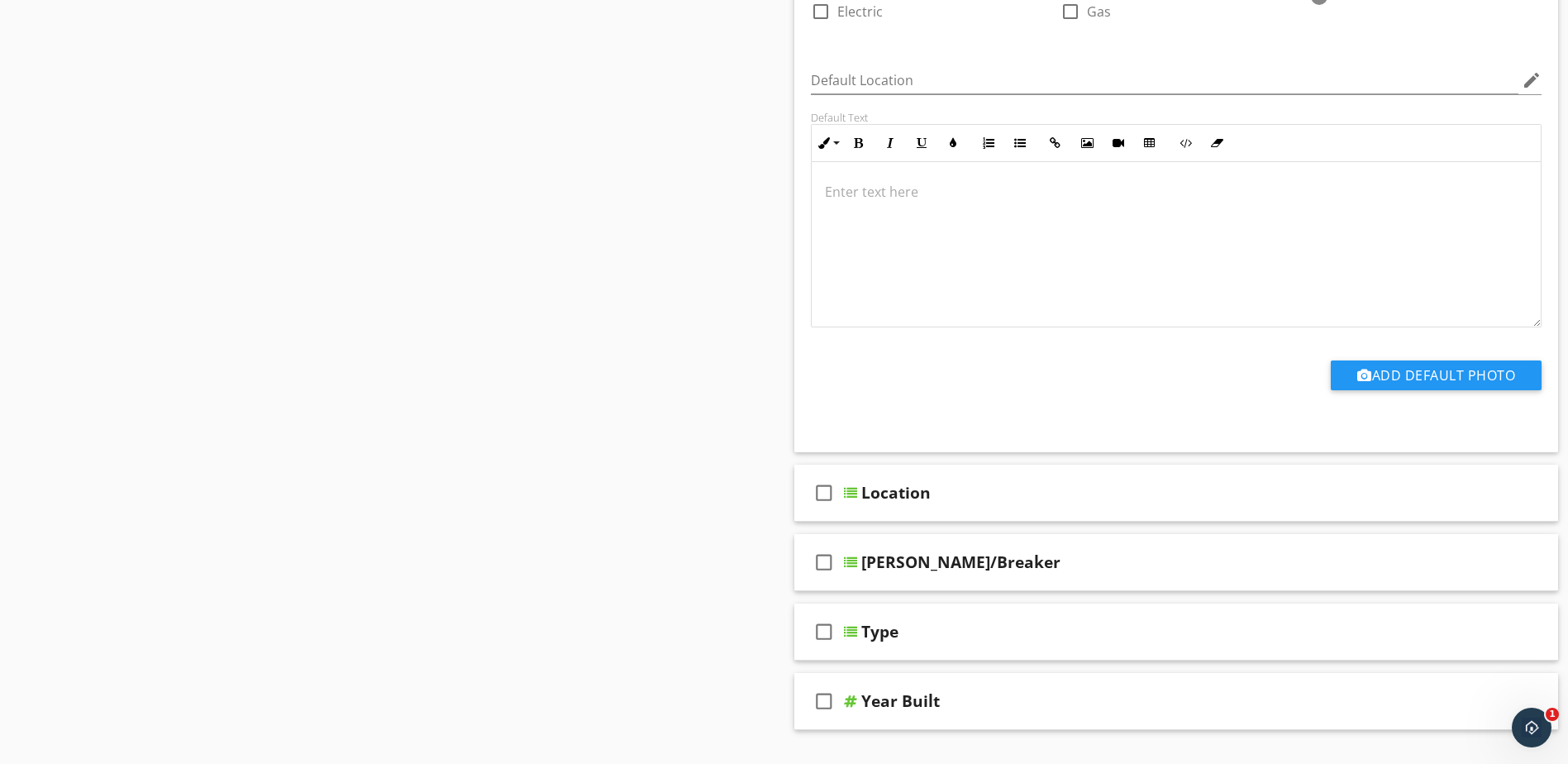
scroll to position [1690, 0]
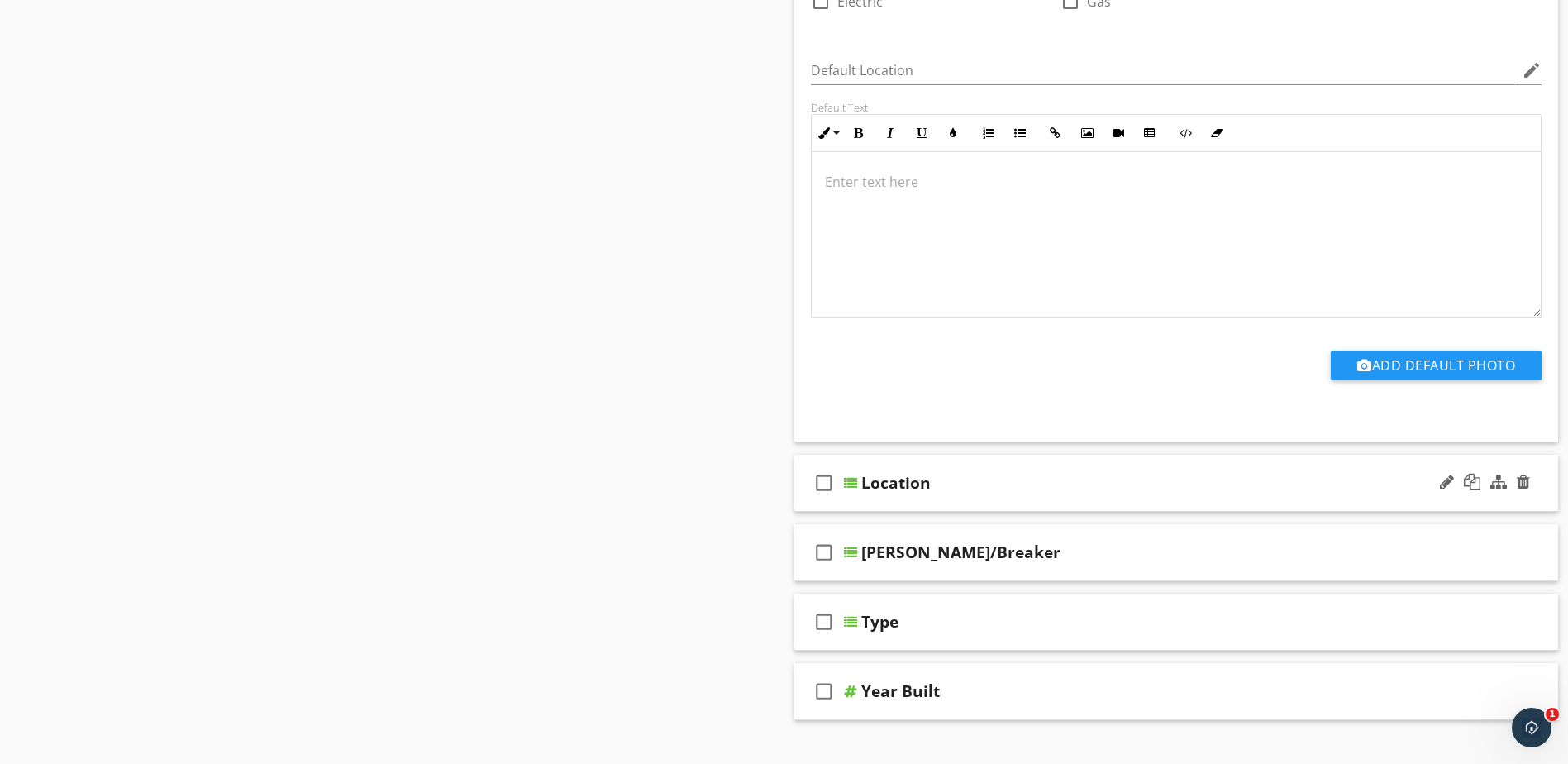
click at [848, 476] on div at bounding box center [851, 482] width 13 height 13
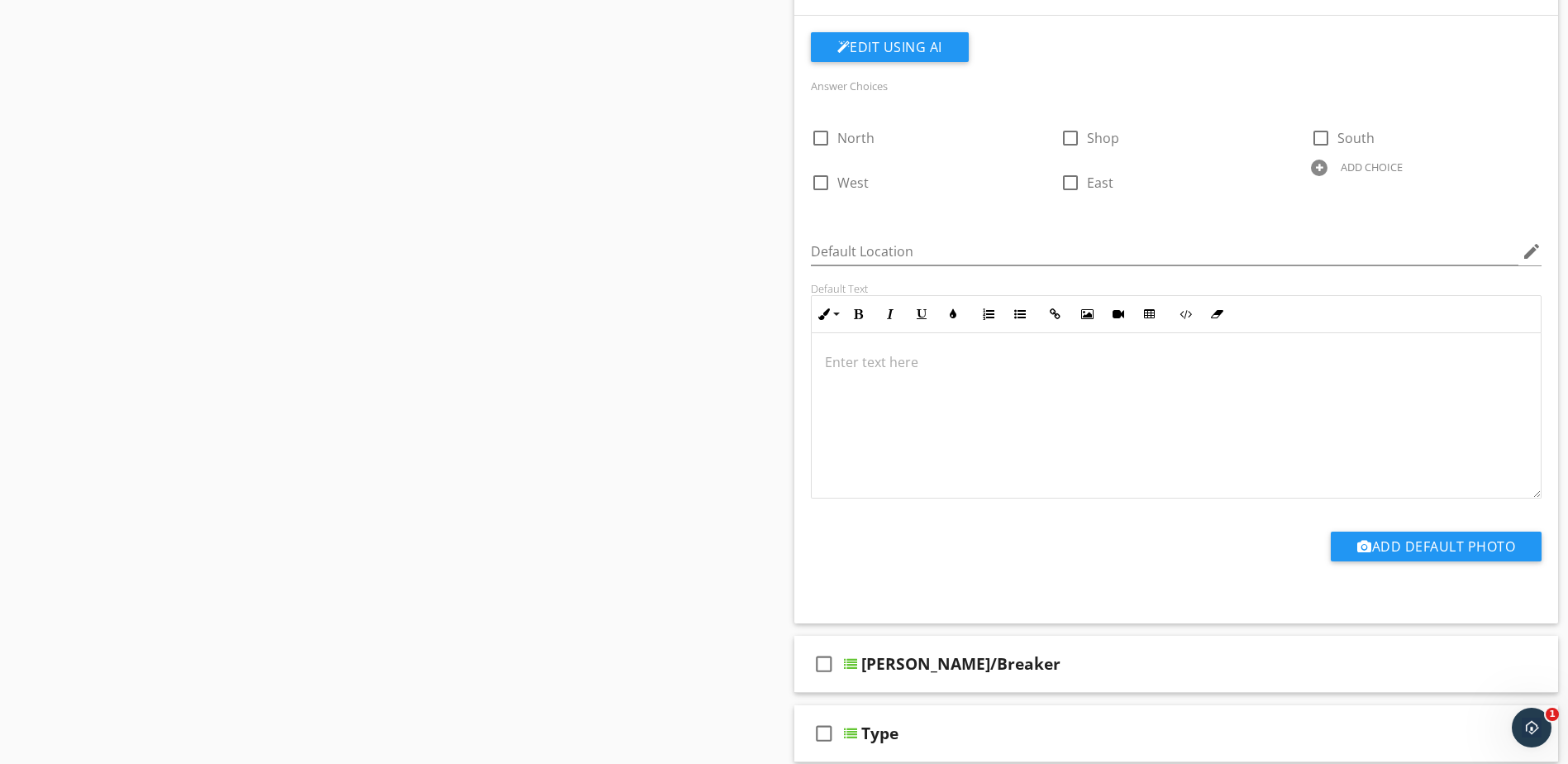
scroll to position [2352, 0]
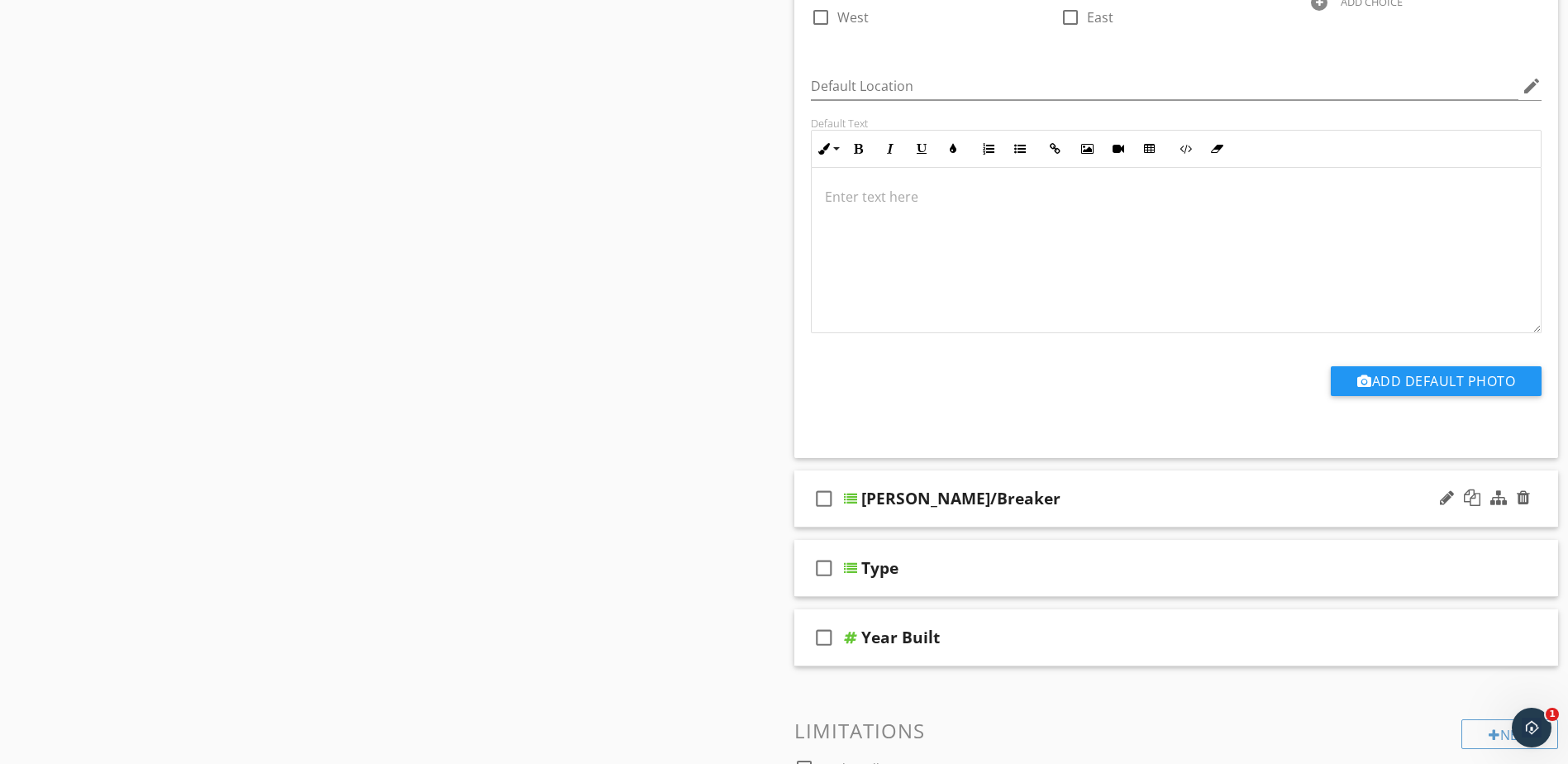
click at [852, 492] on div at bounding box center [851, 498] width 13 height 13
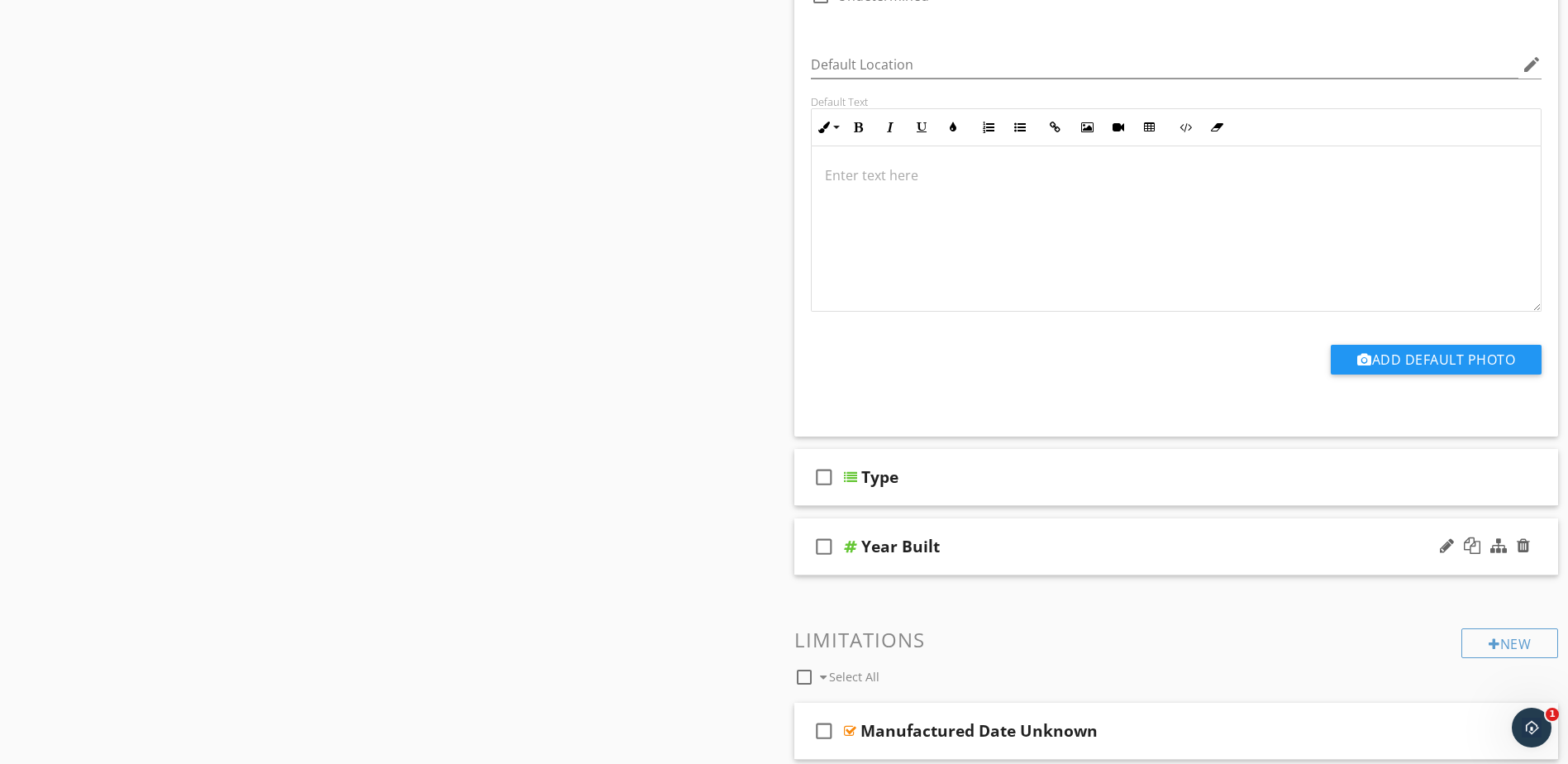
scroll to position [3096, 0]
click at [853, 470] on div at bounding box center [851, 476] width 13 height 13
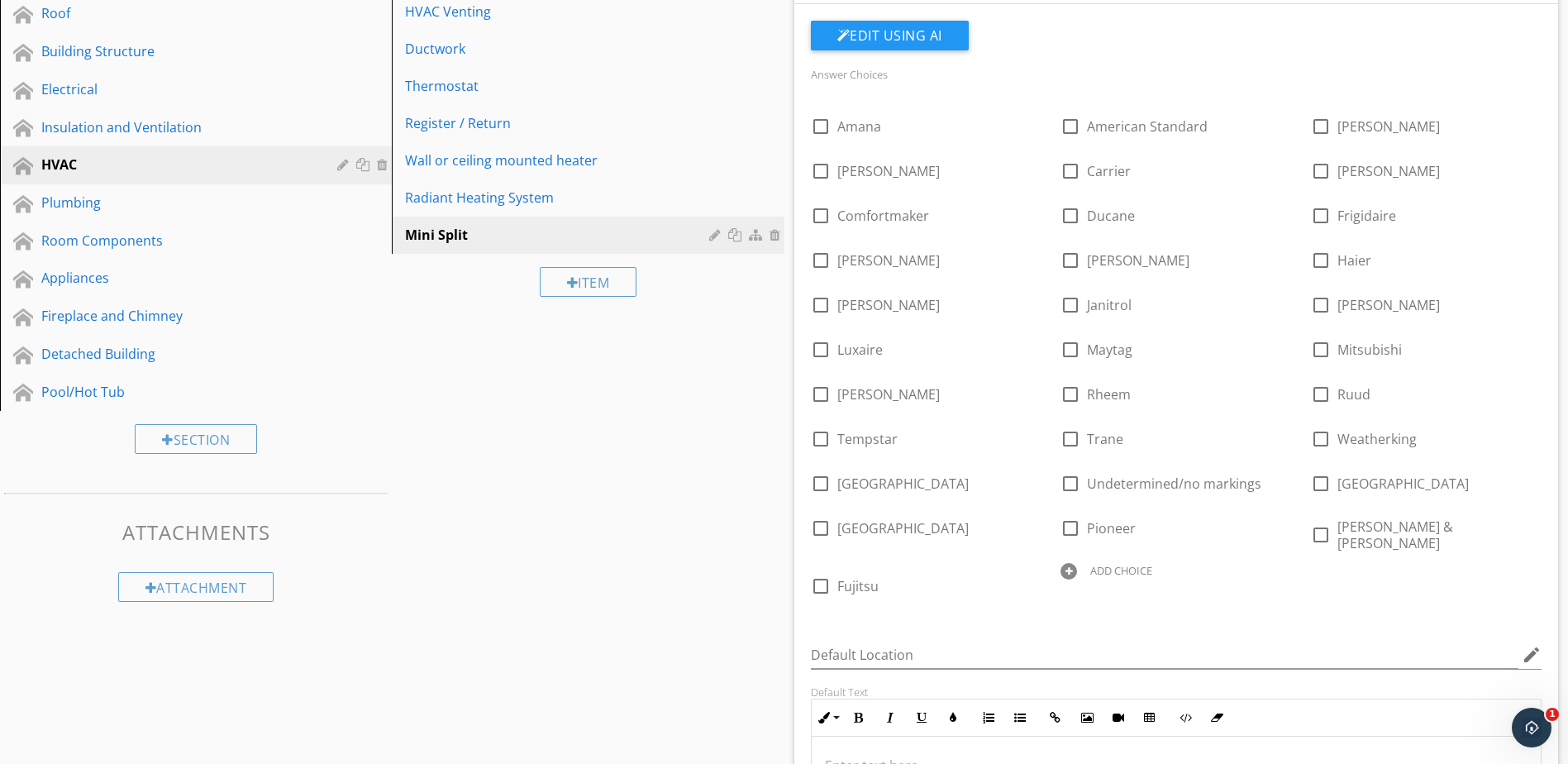
scroll to position [341, 0]
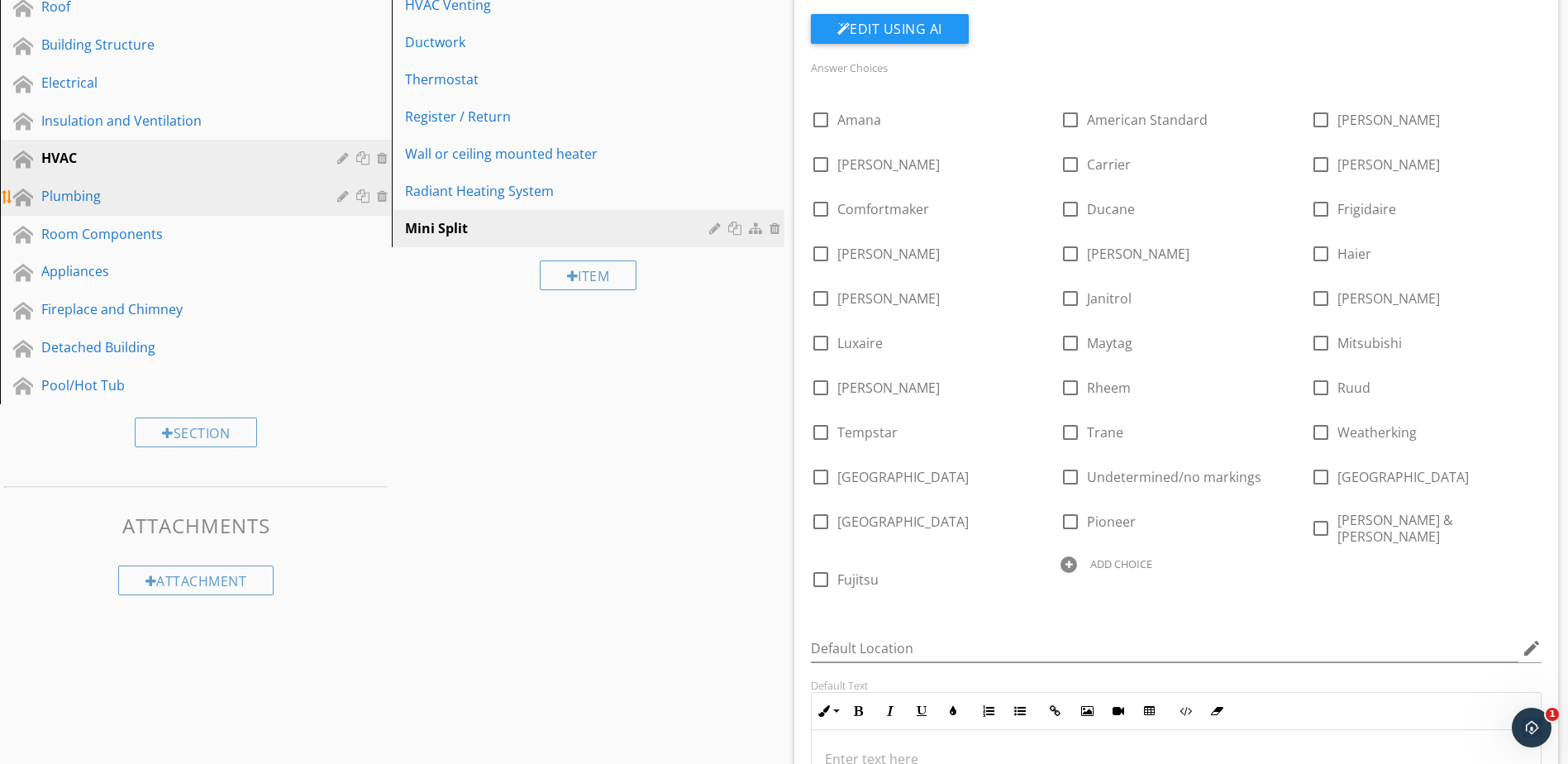
click at [132, 201] on div "Plumbing" at bounding box center [177, 196] width 272 height 20
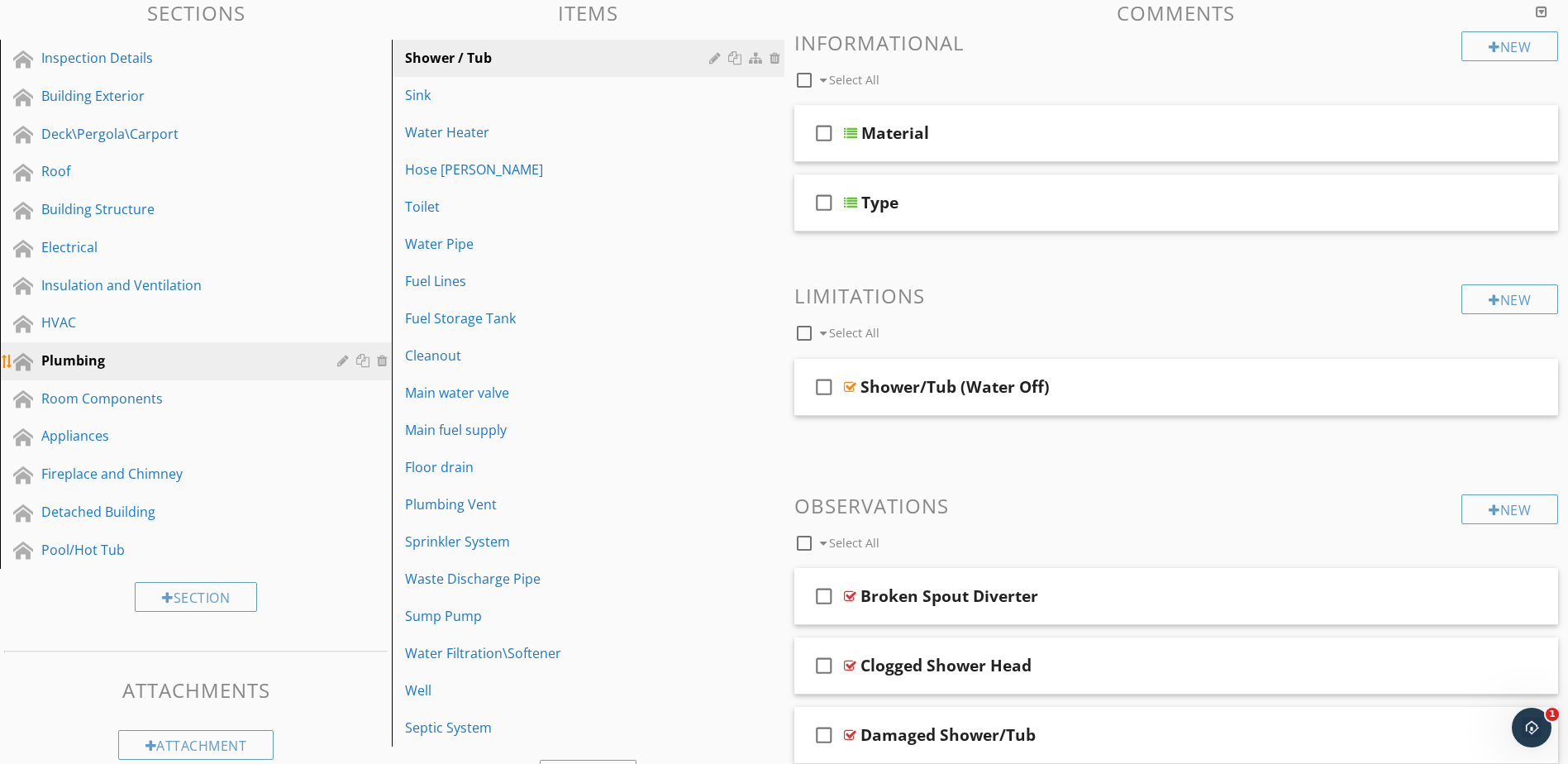
scroll to position [175, 0]
click at [852, 135] on div at bounding box center [851, 133] width 13 height 13
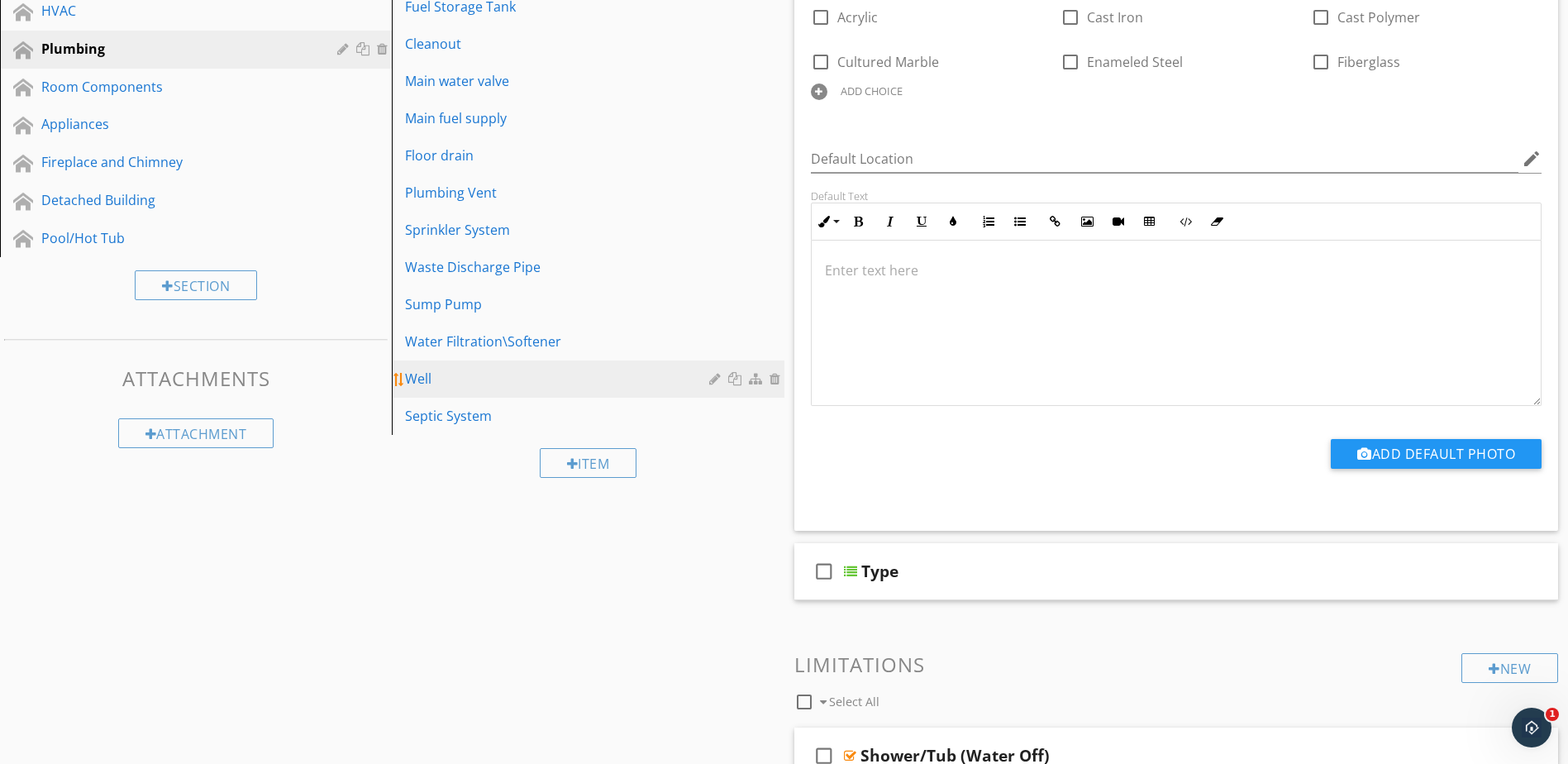
scroll to position [506, 0]
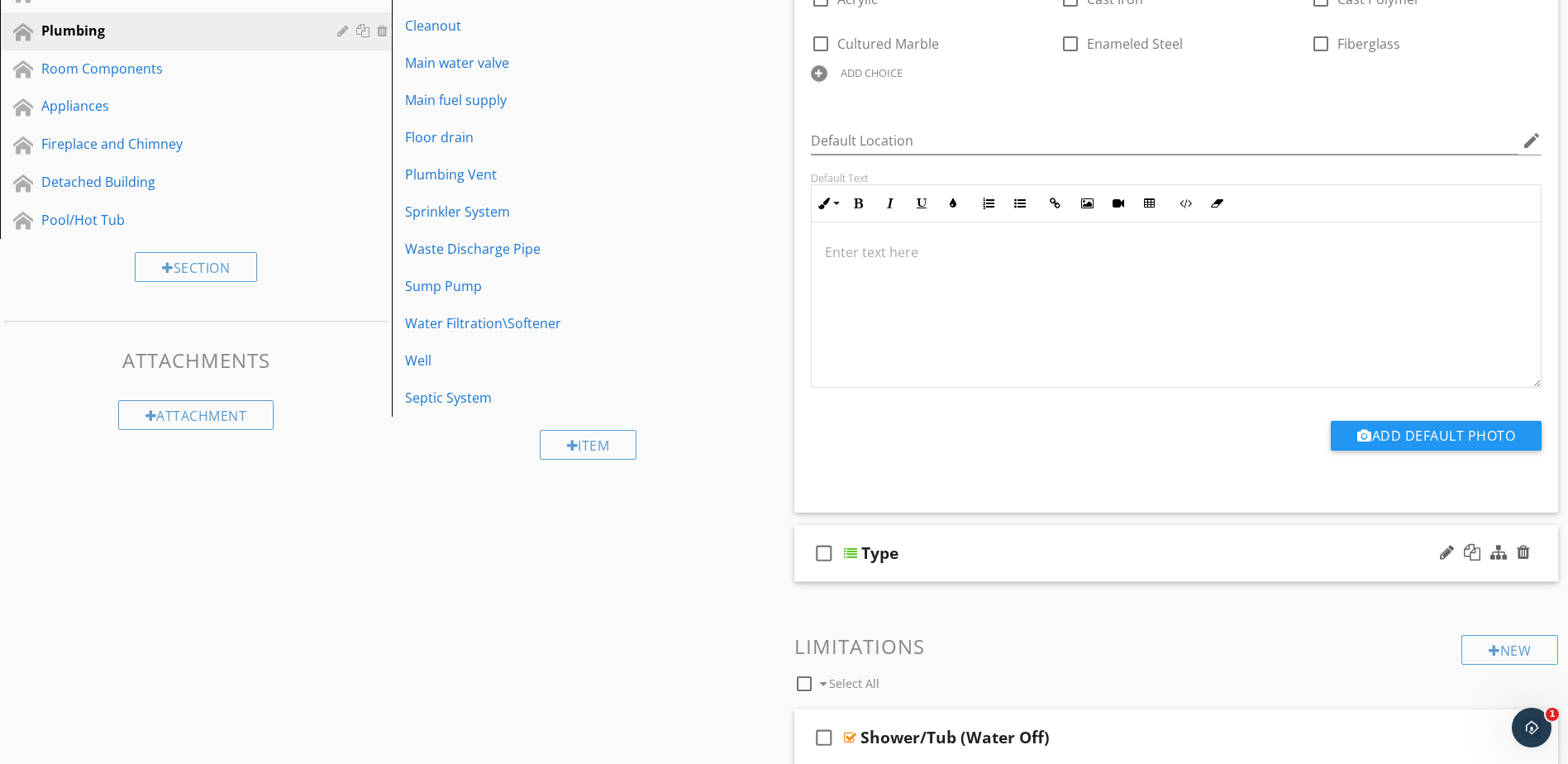
click at [852, 558] on div at bounding box center [851, 553] width 13 height 13
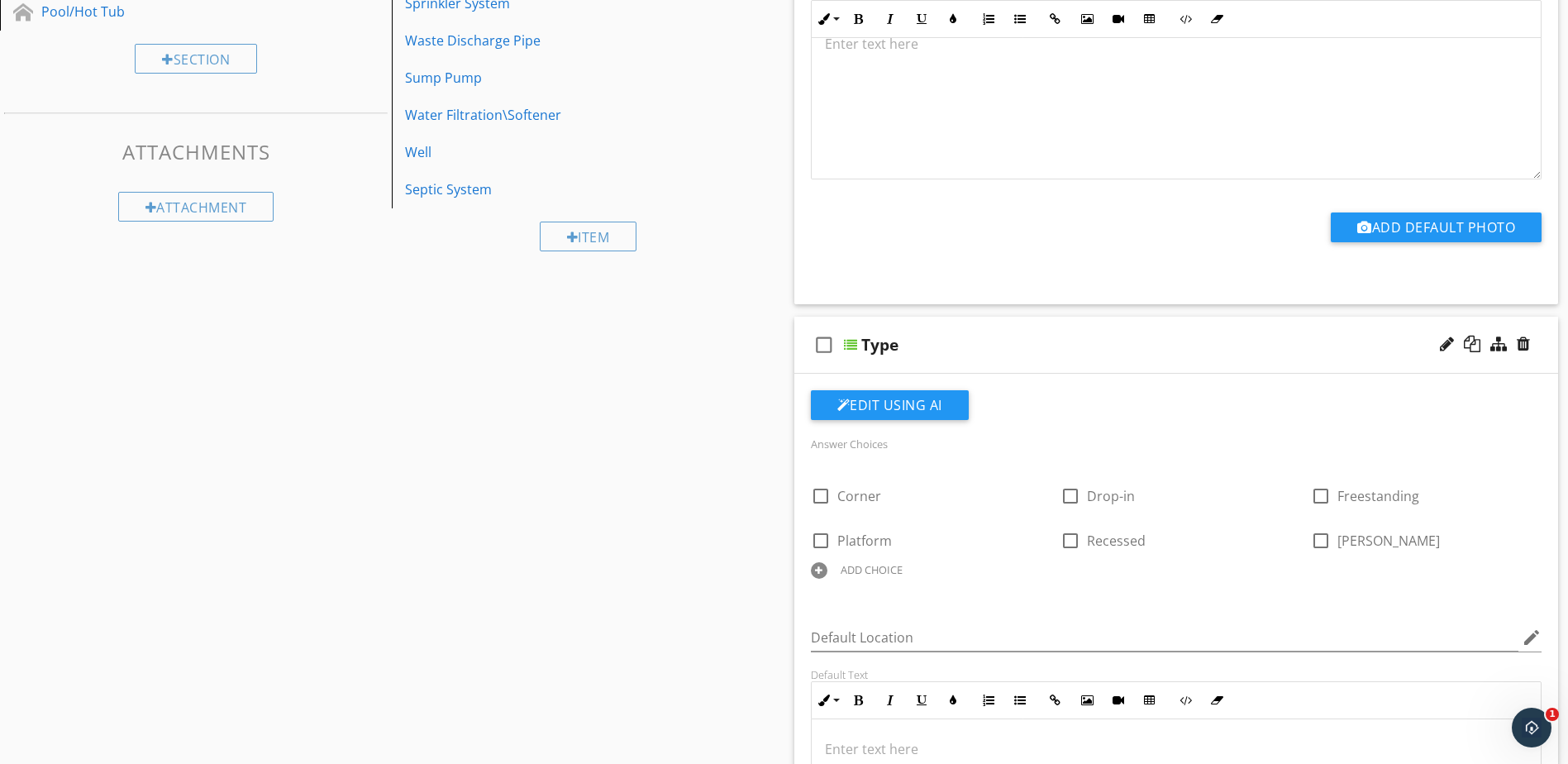
scroll to position [754, 0]
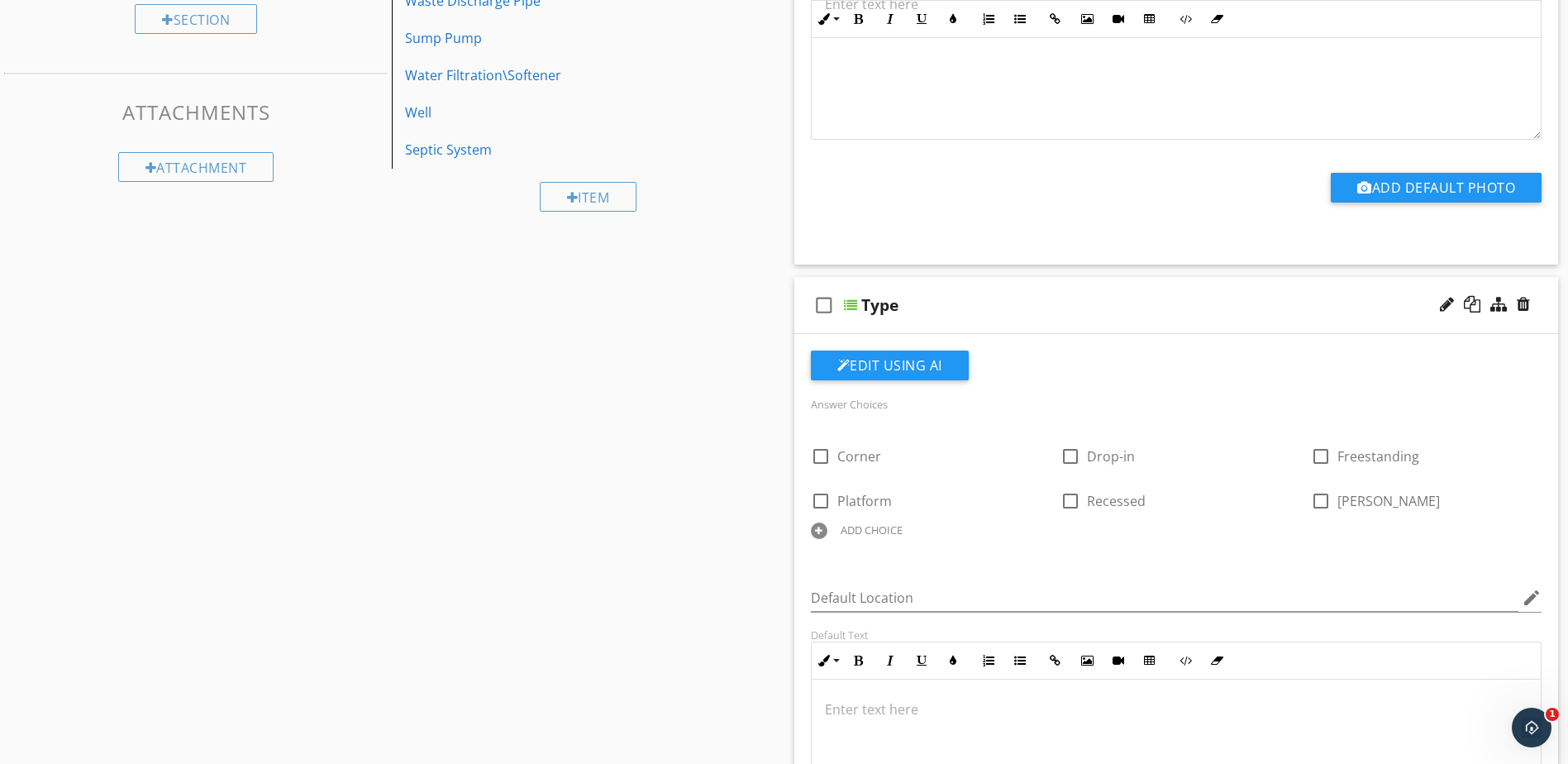
click at [894, 526] on div "ADD CHOICE" at bounding box center [871, 530] width 62 height 13
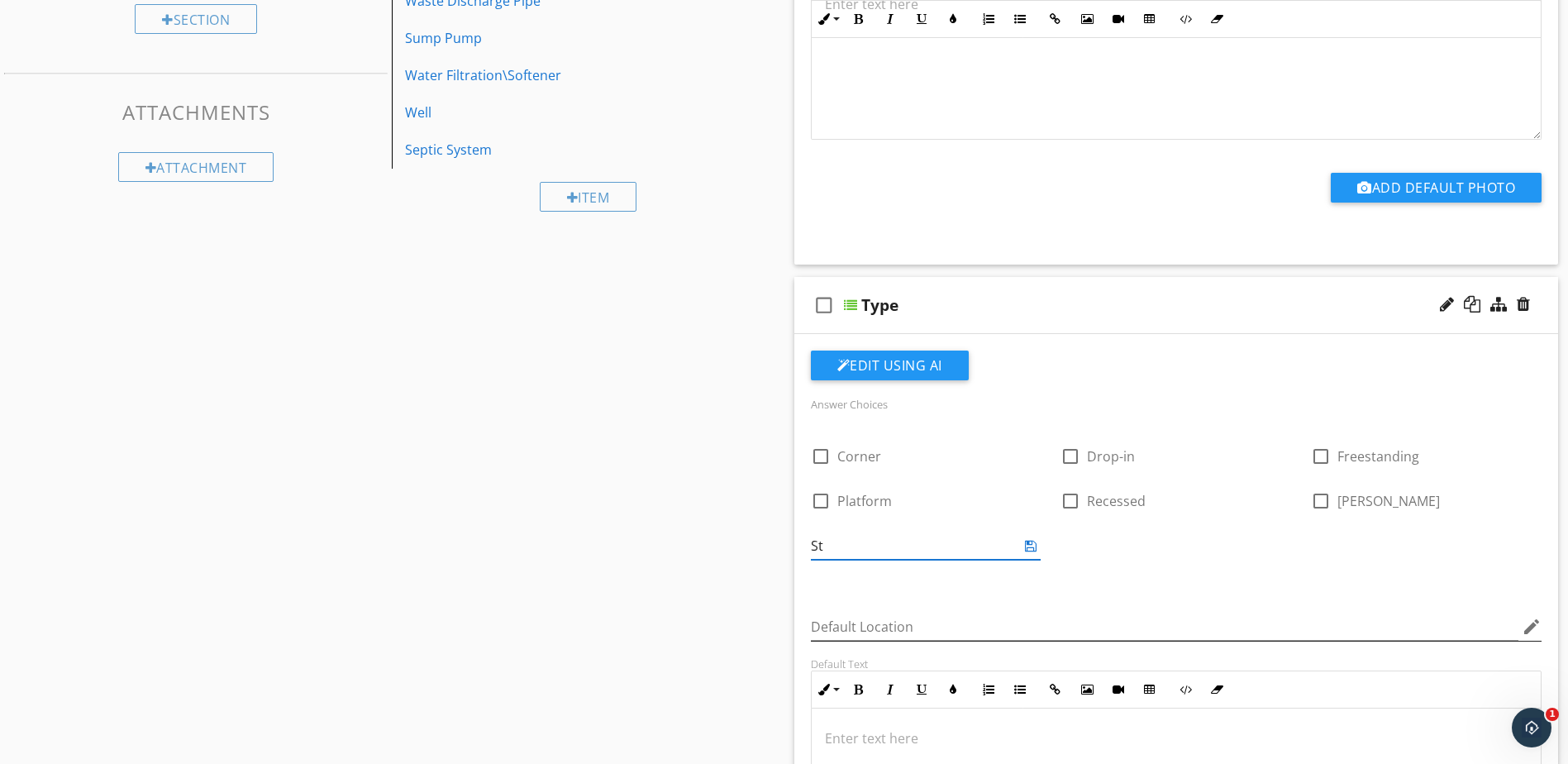
type input "S"
click at [1029, 548] on icon at bounding box center [1030, 546] width 12 height 13
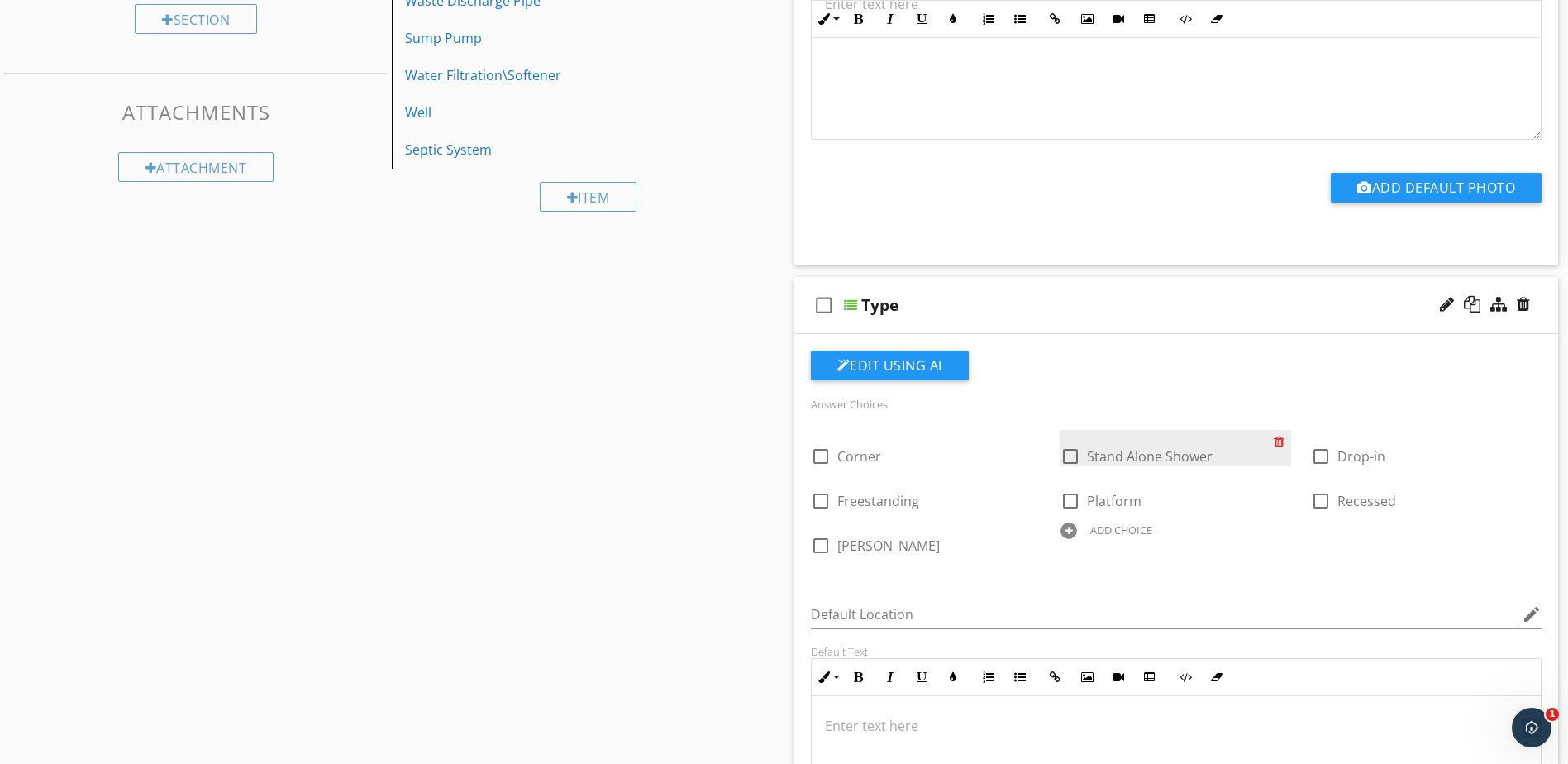
click at [1280, 443] on div at bounding box center [1282, 442] width 17 height 23
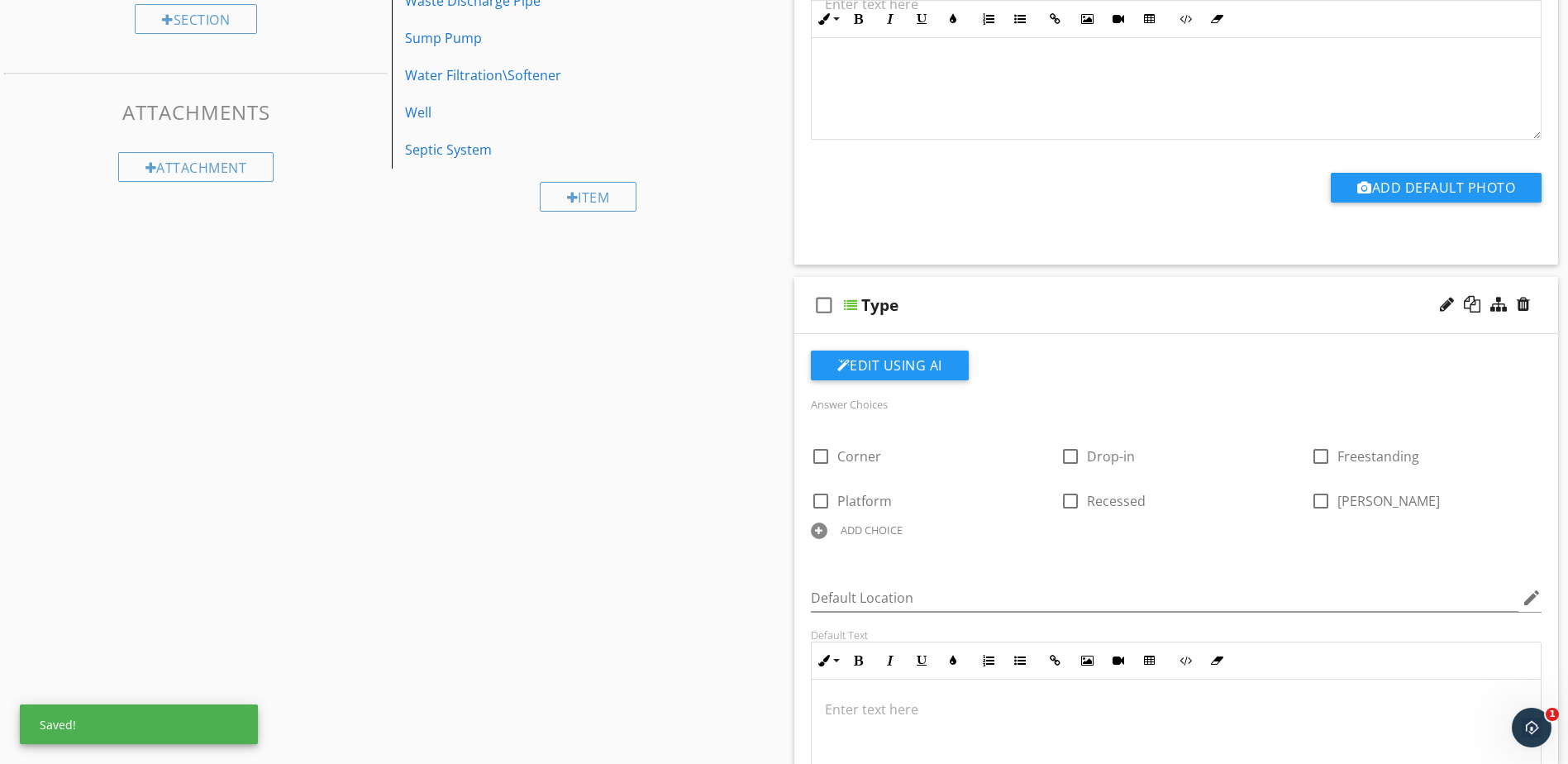
click at [891, 531] on div "ADD CHOICE" at bounding box center [871, 530] width 62 height 13
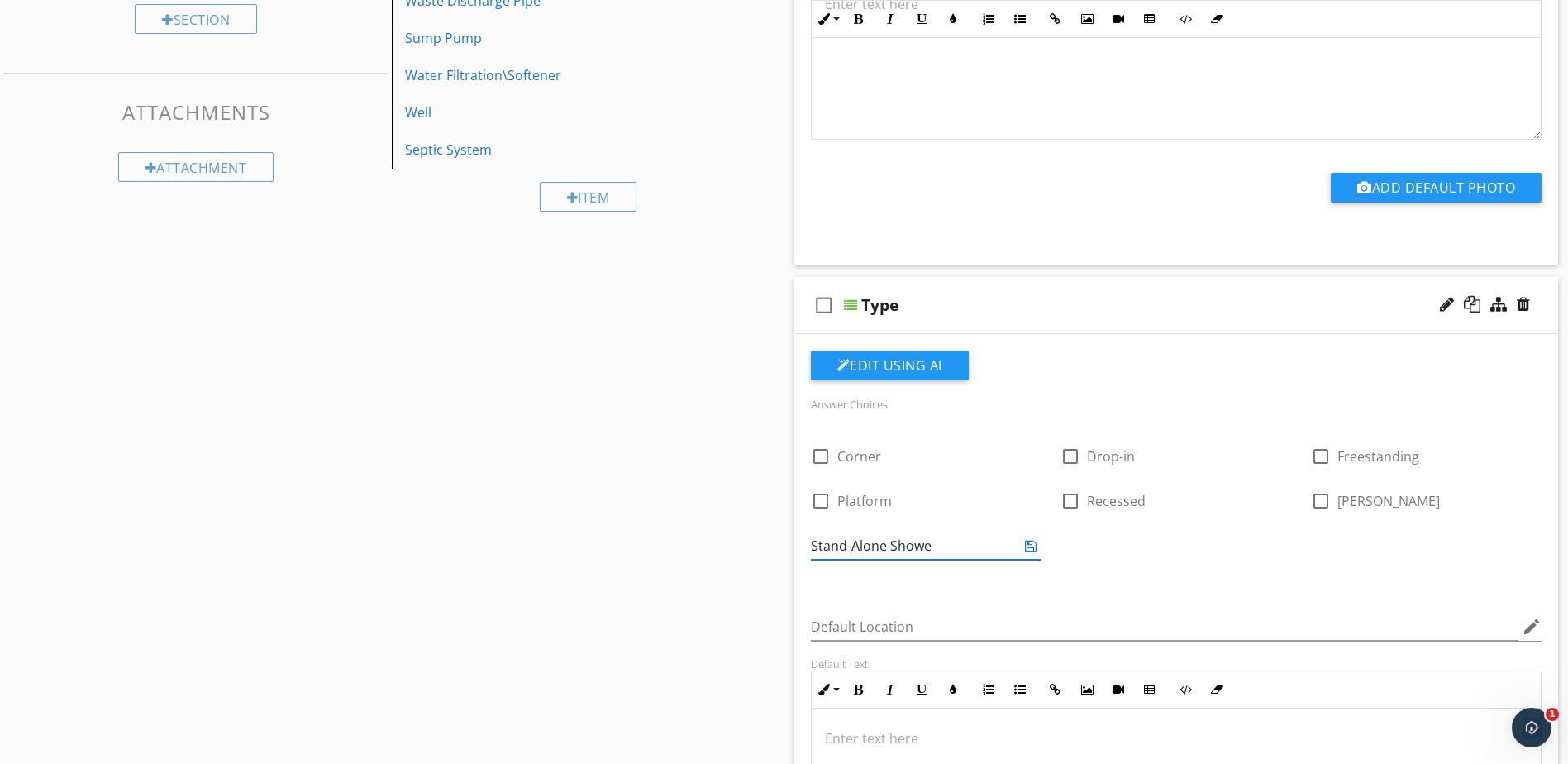
type input "Stand-Alone Shower"
click at [1033, 547] on icon at bounding box center [1030, 546] width 12 height 13
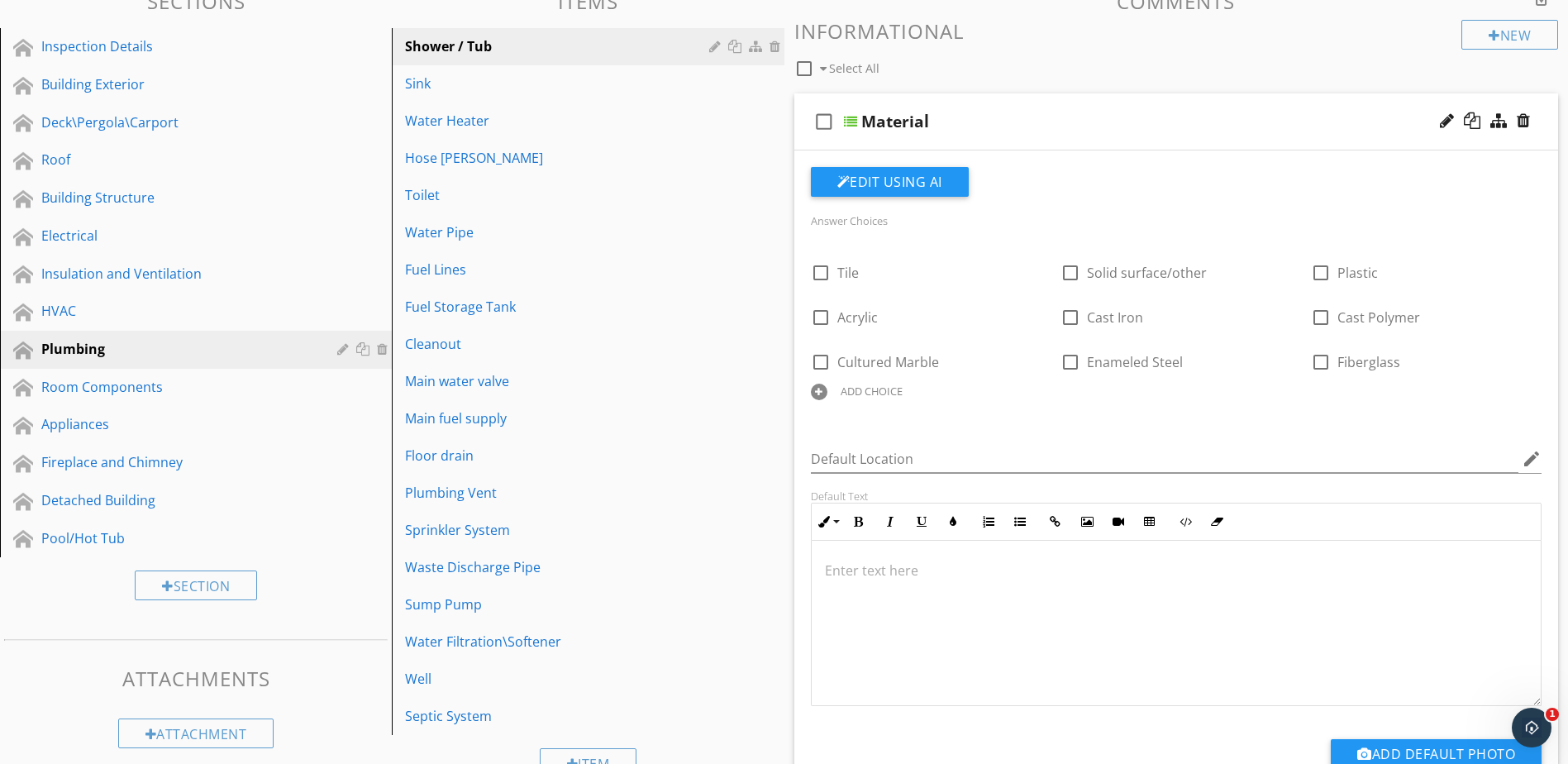
scroll to position [93, 0]
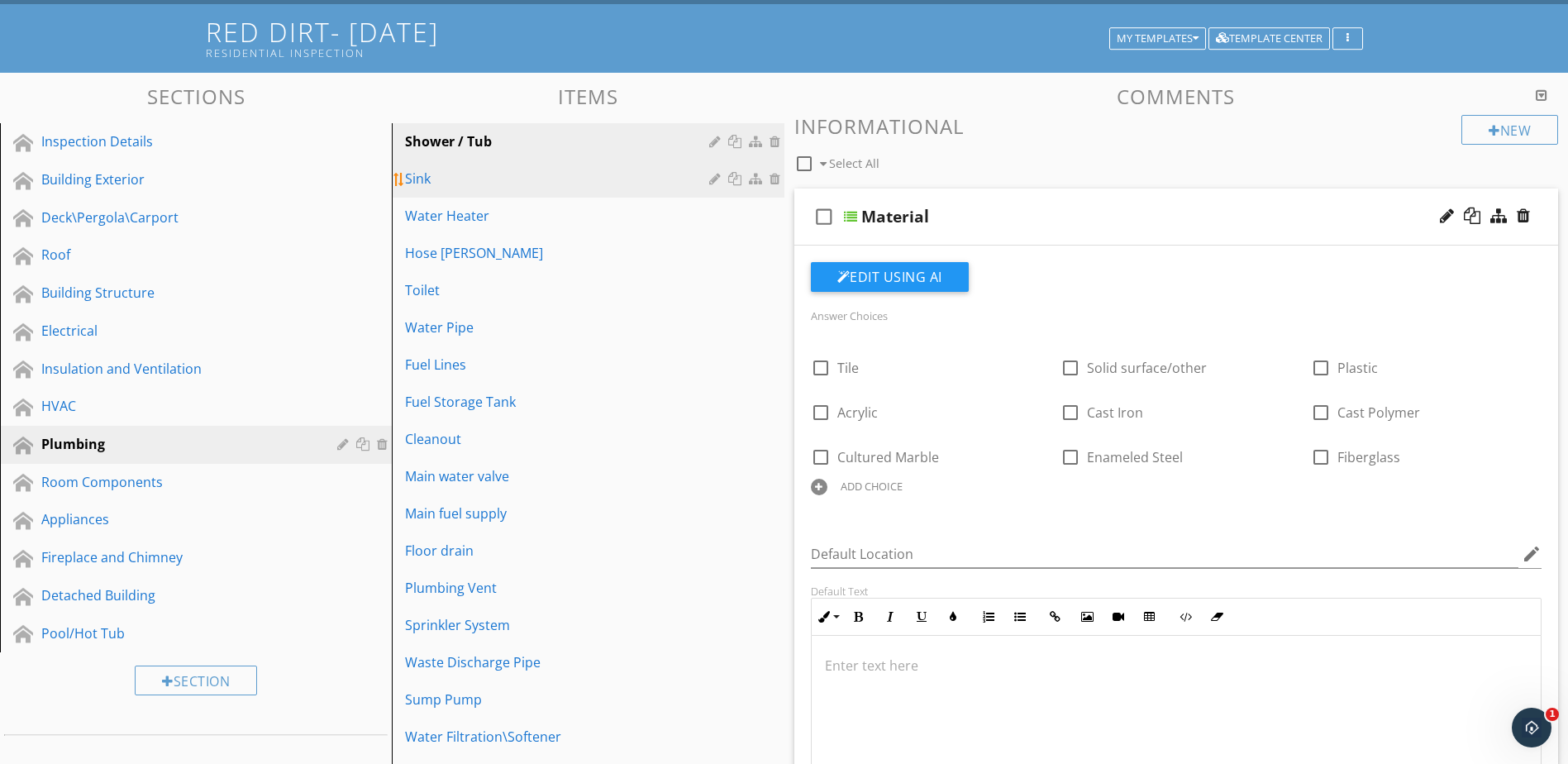
click at [603, 185] on div "Sink" at bounding box center [559, 179] width 309 height 20
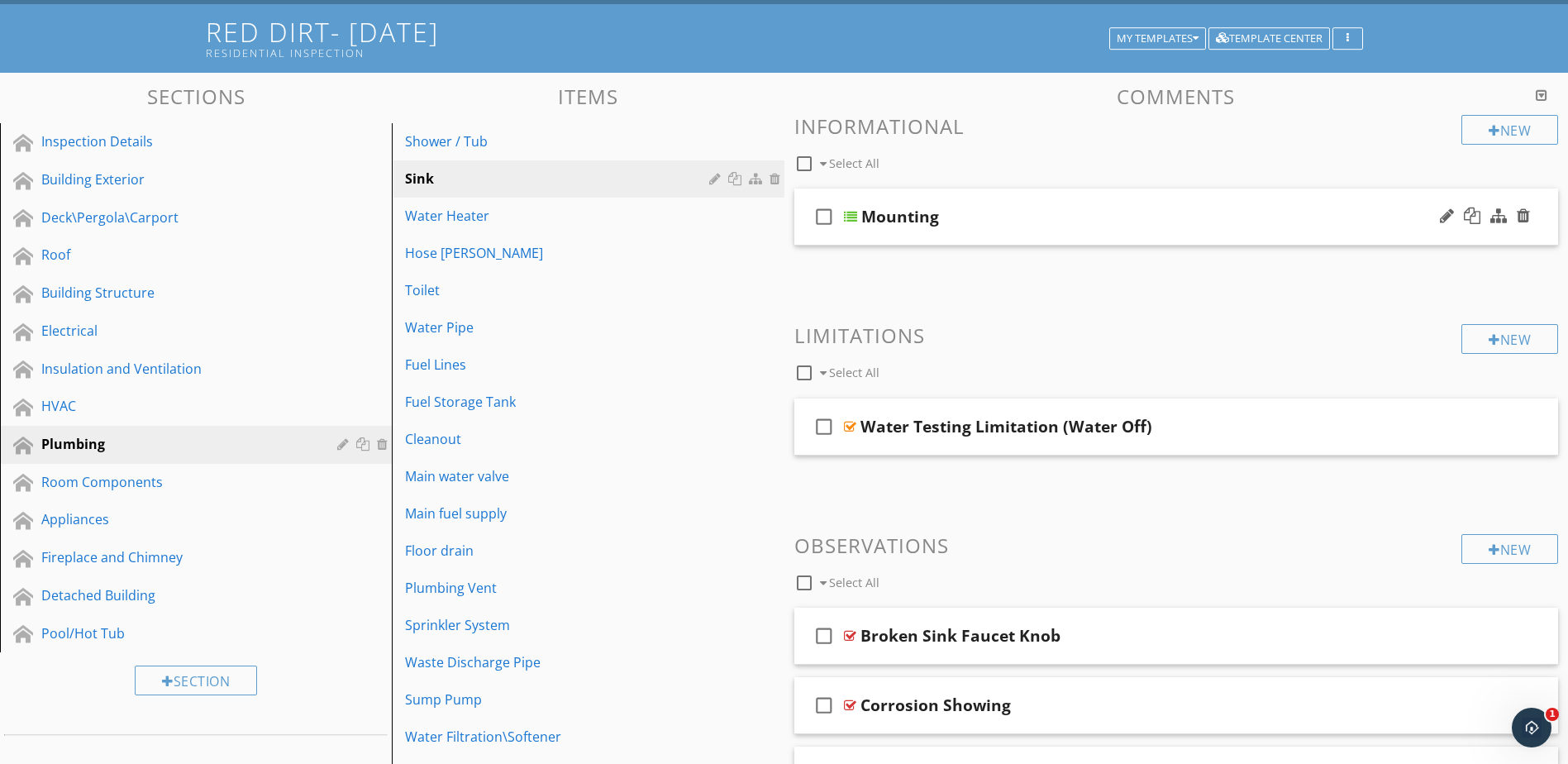
click at [852, 212] on div at bounding box center [851, 216] width 13 height 13
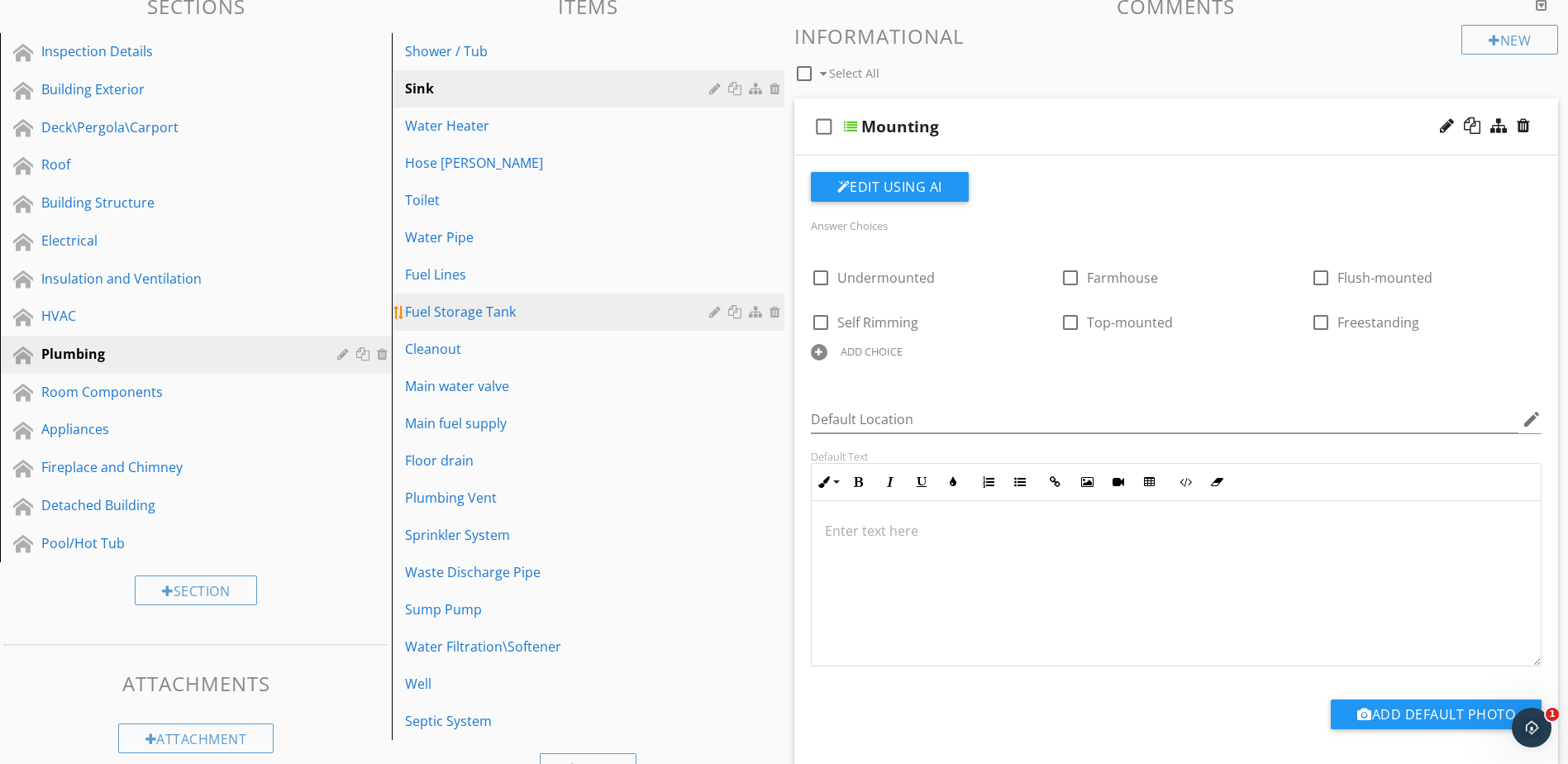
scroll to position [175, 0]
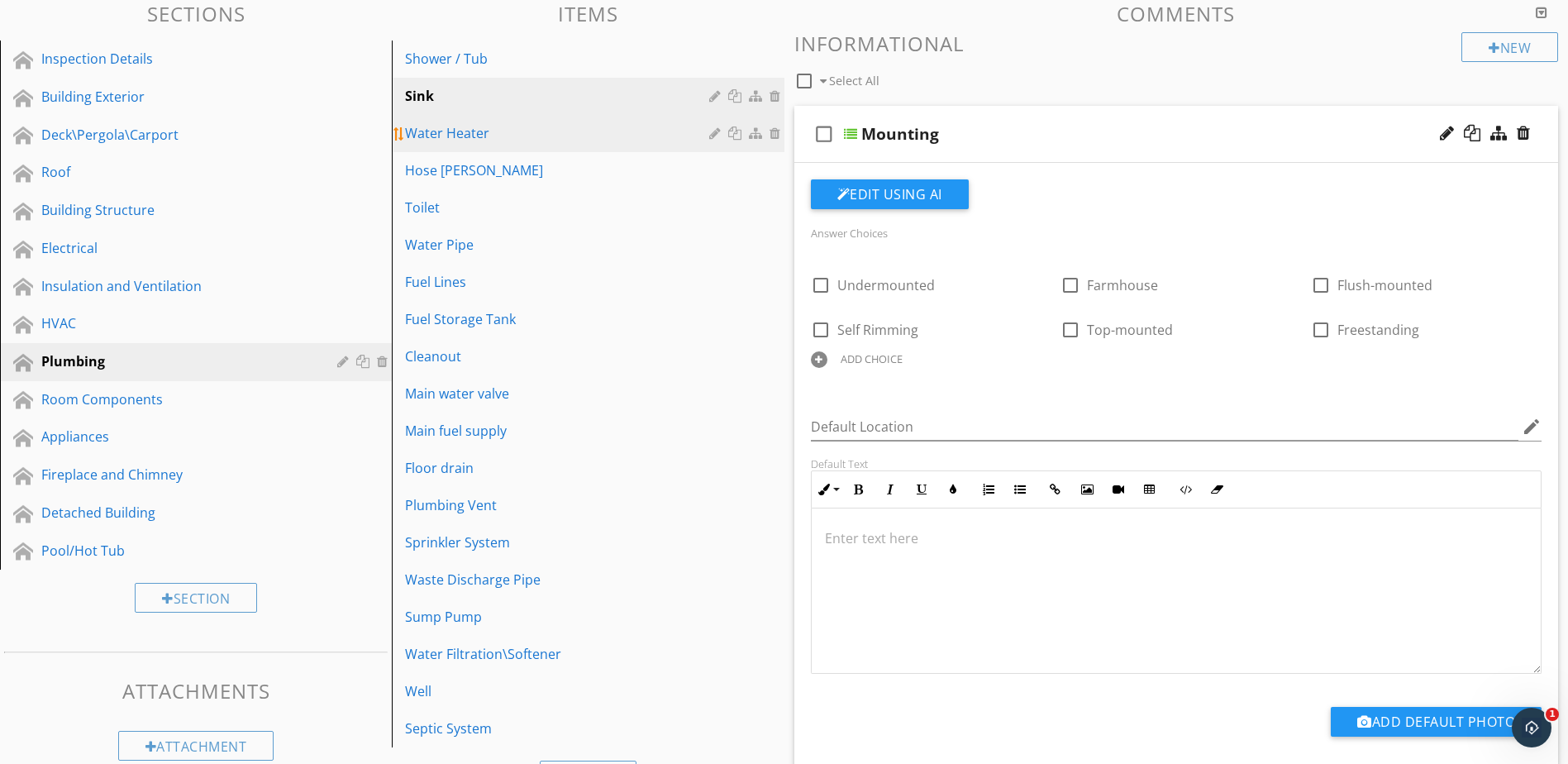
click at [588, 142] on div "Water Heater" at bounding box center [559, 133] width 309 height 20
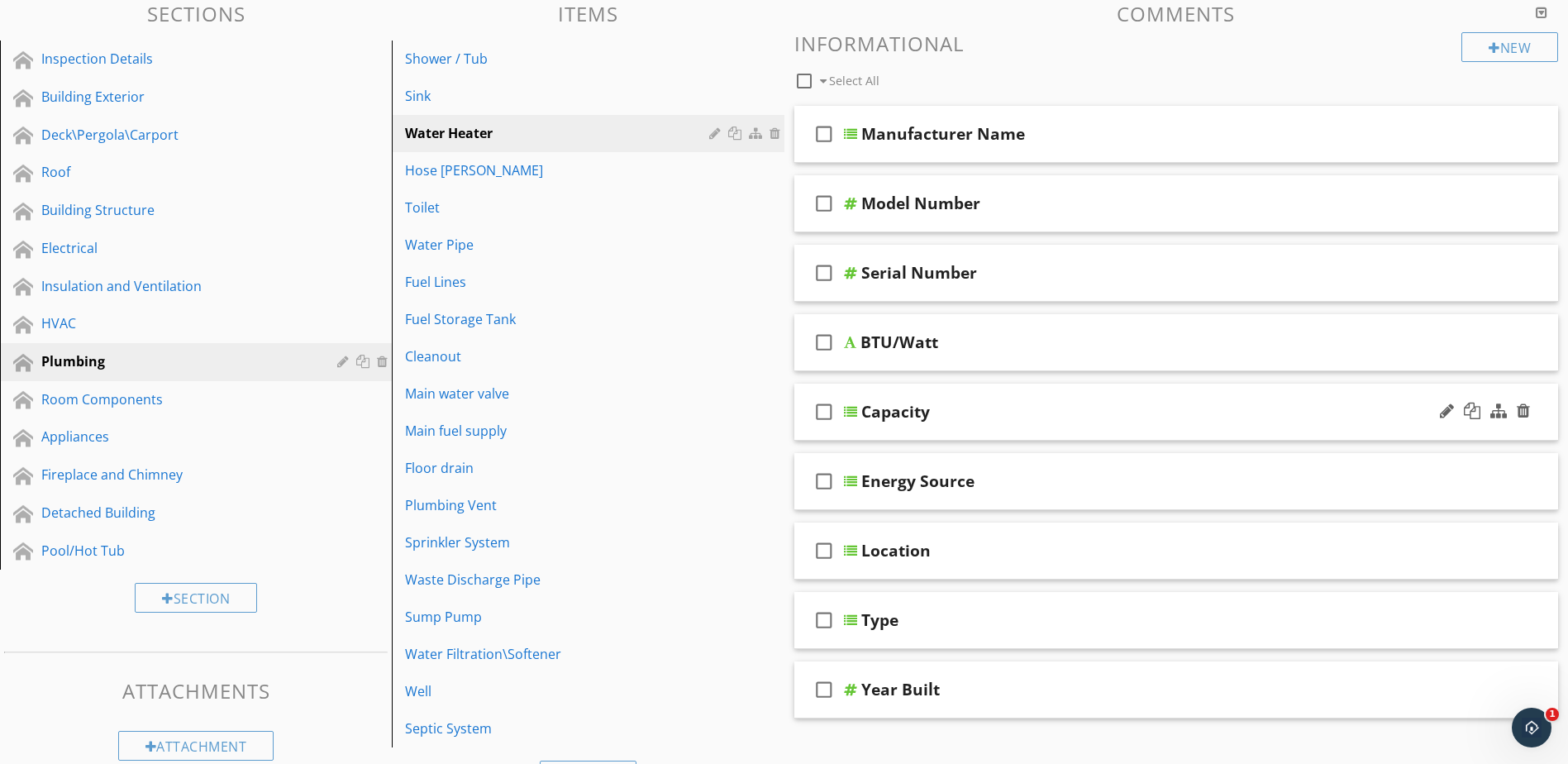
scroll to position [258, 0]
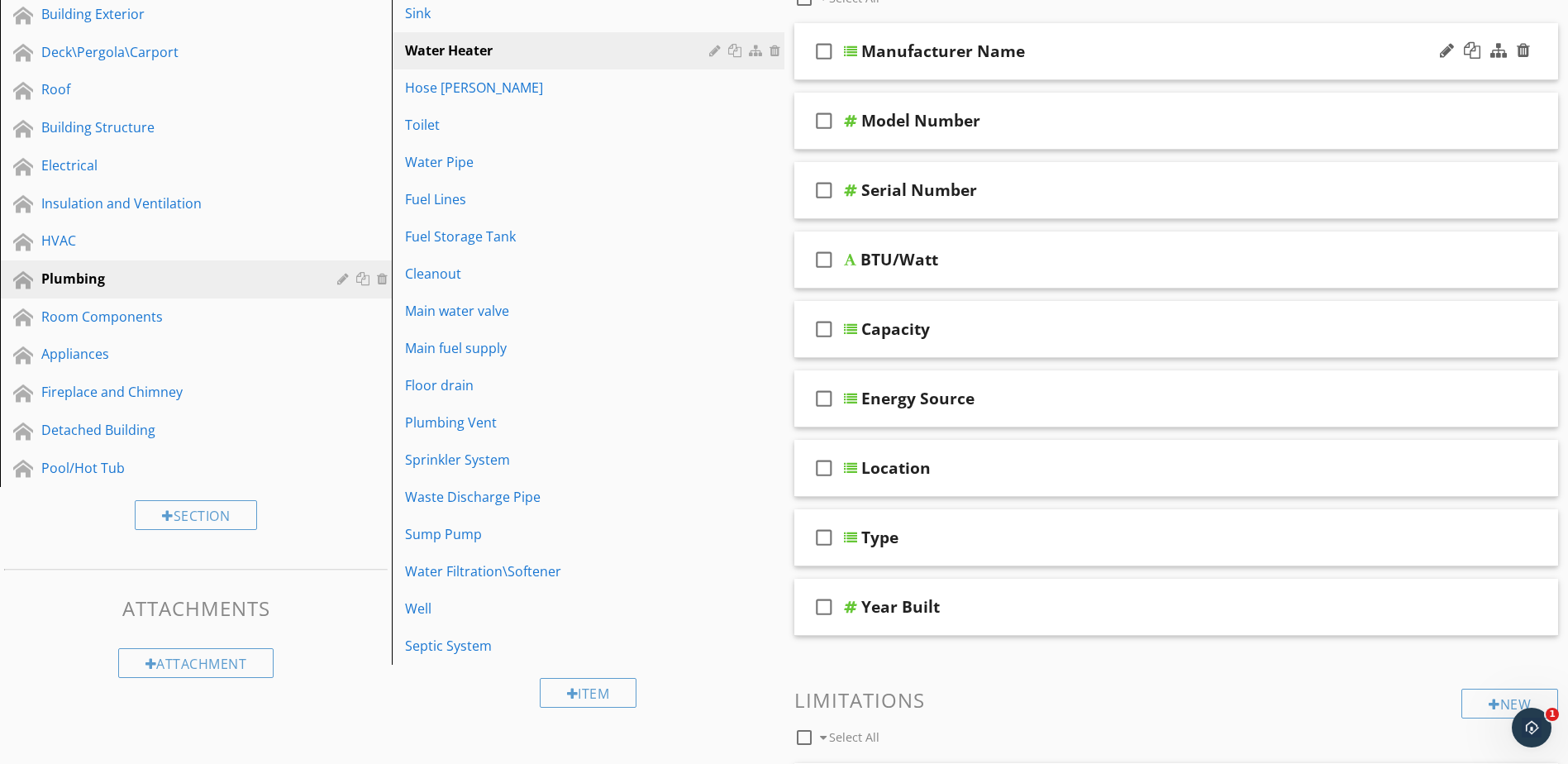
click at [850, 53] on div at bounding box center [851, 51] width 13 height 13
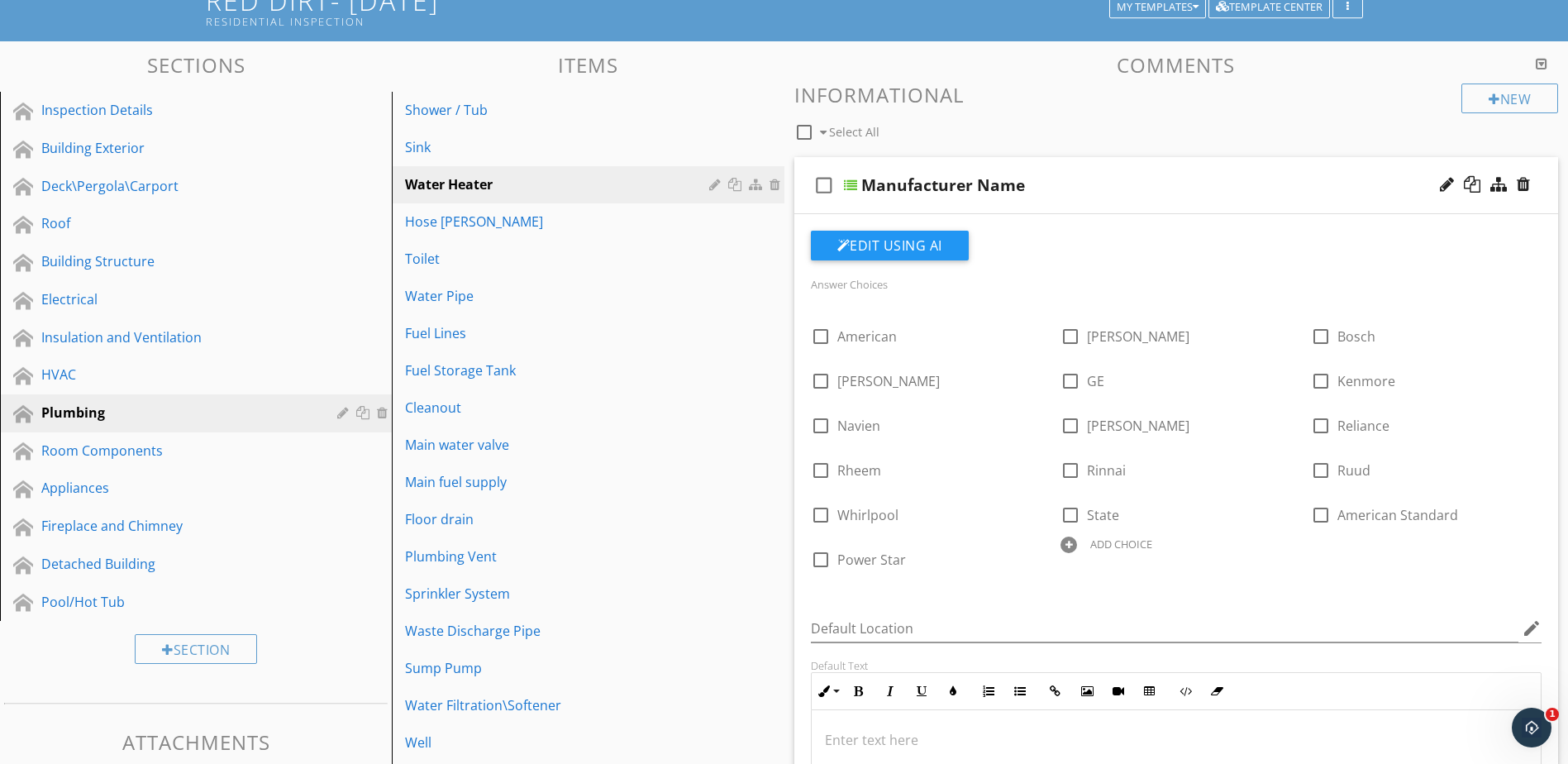
scroll to position [95, 0]
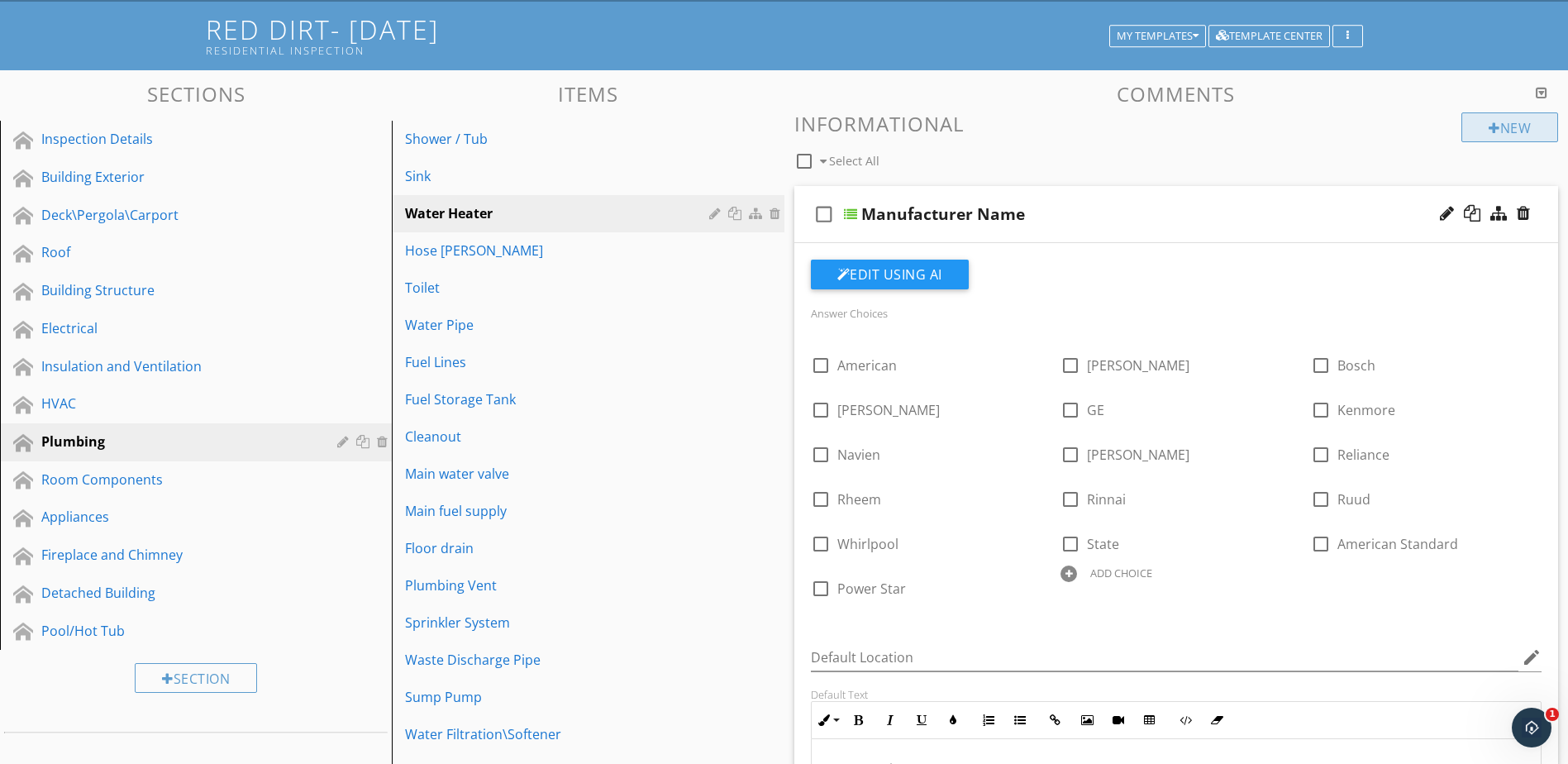
click at [1505, 123] on div "New" at bounding box center [1510, 127] width 97 height 30
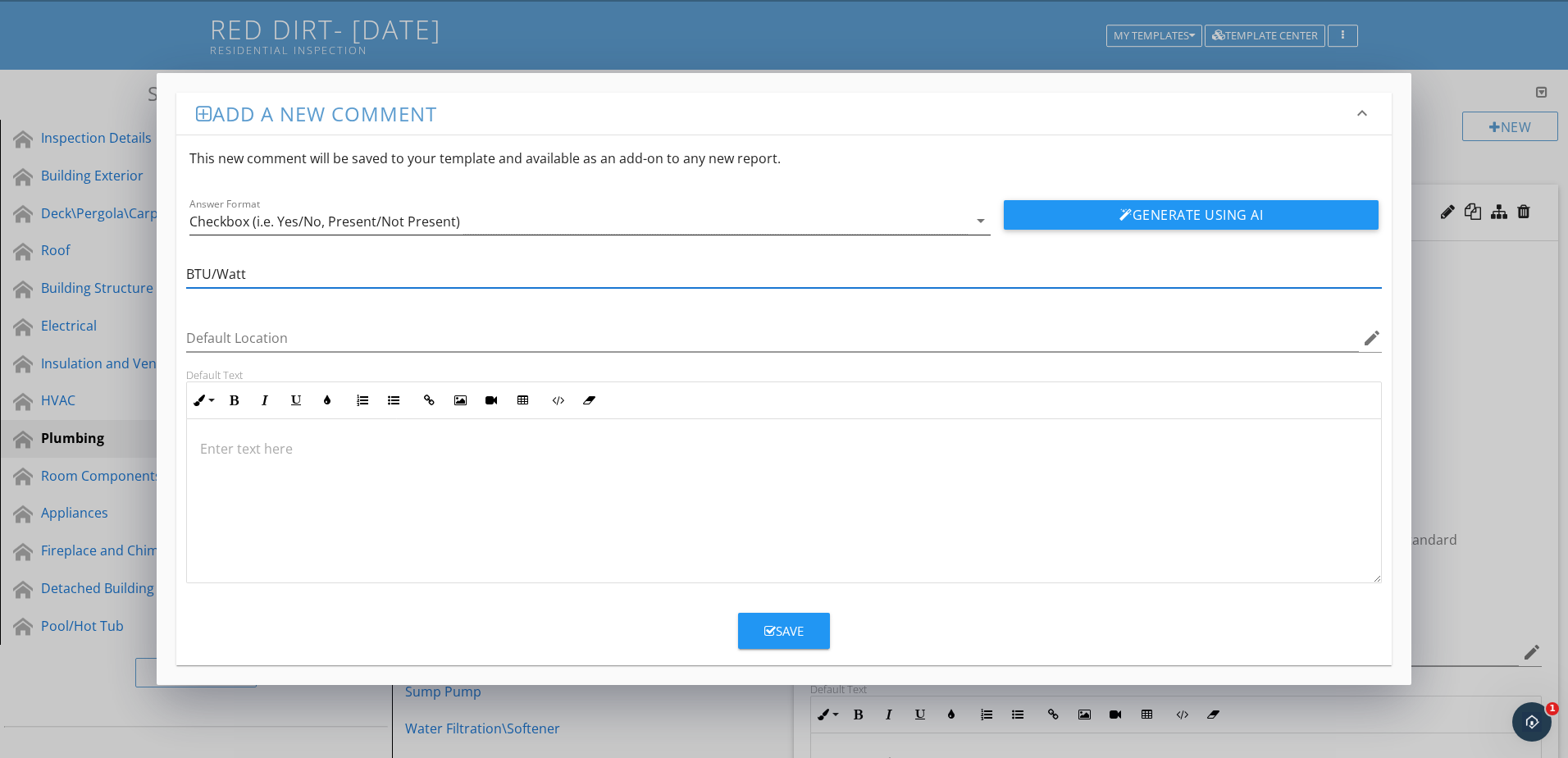
type input "BTU/Watt"
click at [883, 228] on div "Checkbox (i.e. Yes/No, Present/Not Present)" at bounding box center [579, 221] width 778 height 28
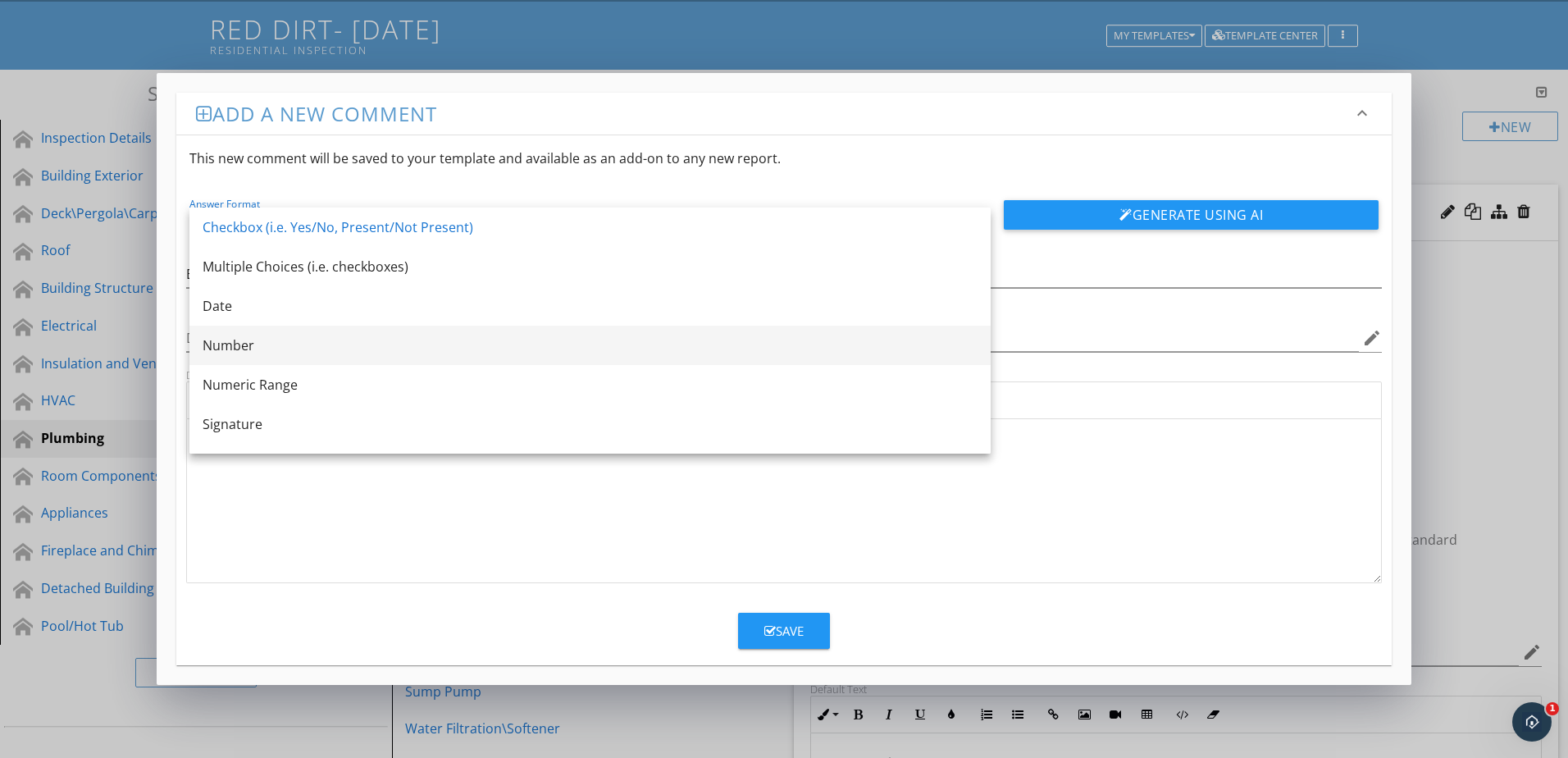
click at [843, 349] on div "Number" at bounding box center [590, 345] width 776 height 20
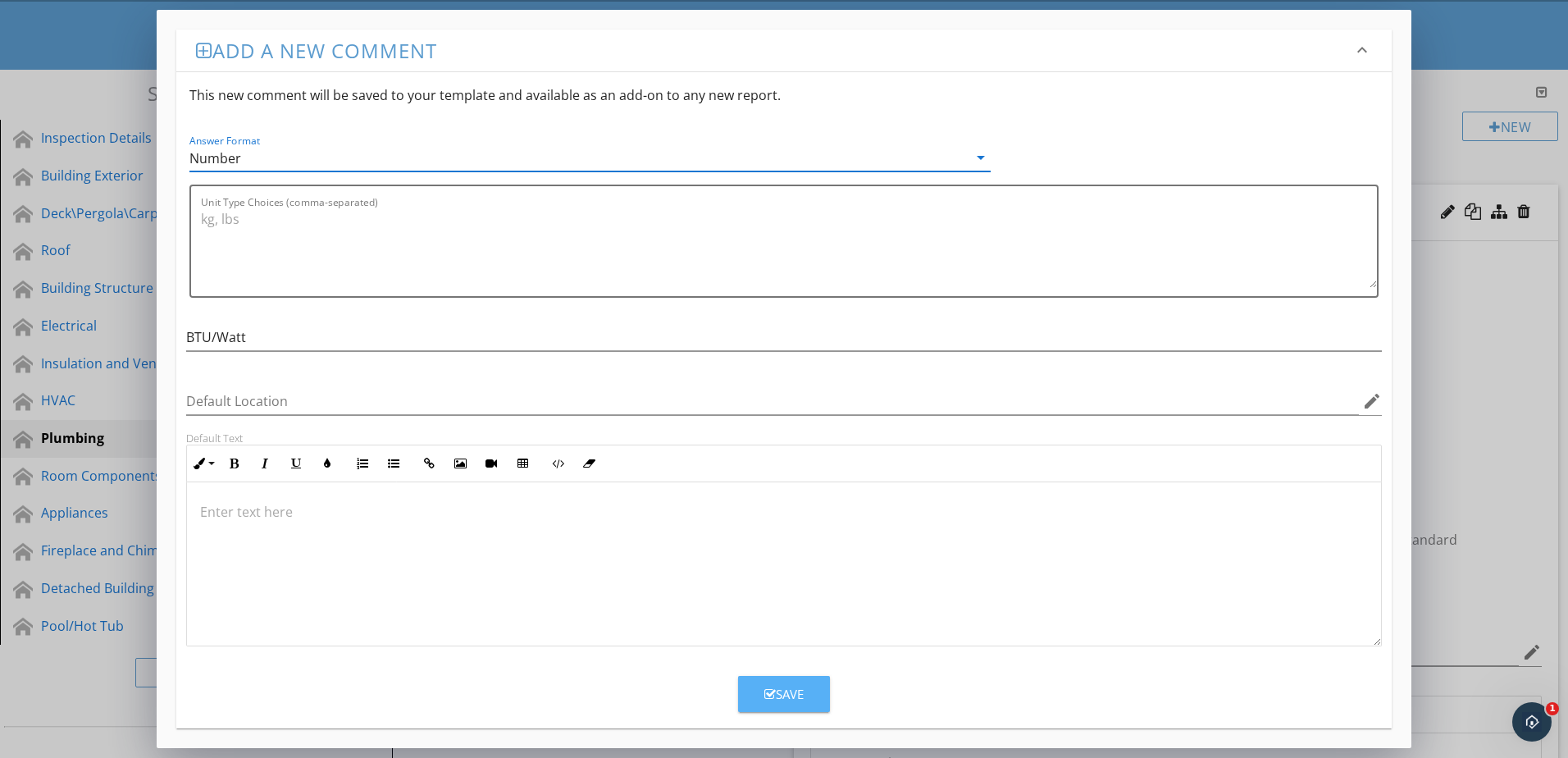
click at [776, 695] on div "Save" at bounding box center [784, 694] width 39 height 19
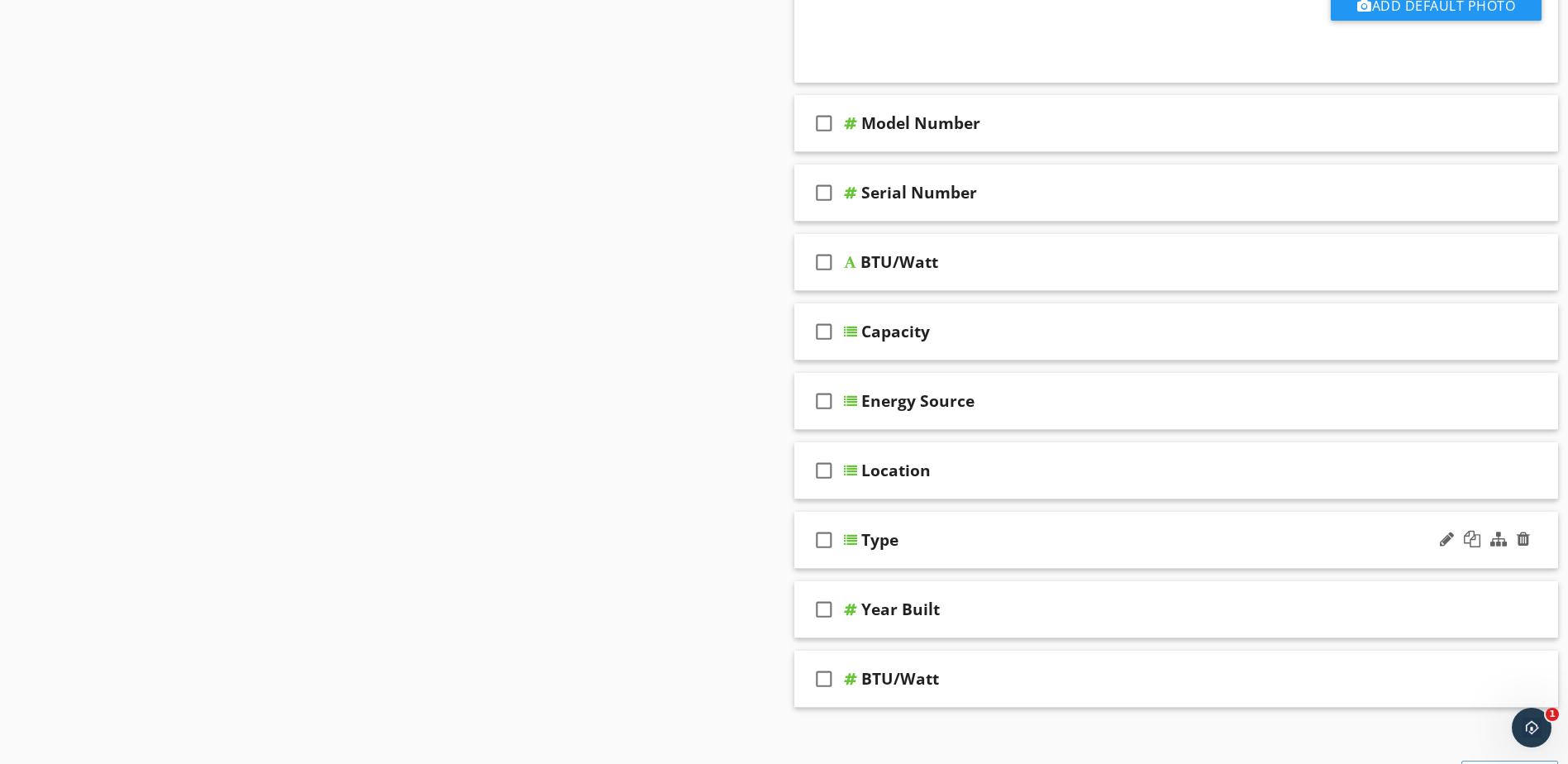
scroll to position [1005, 0]
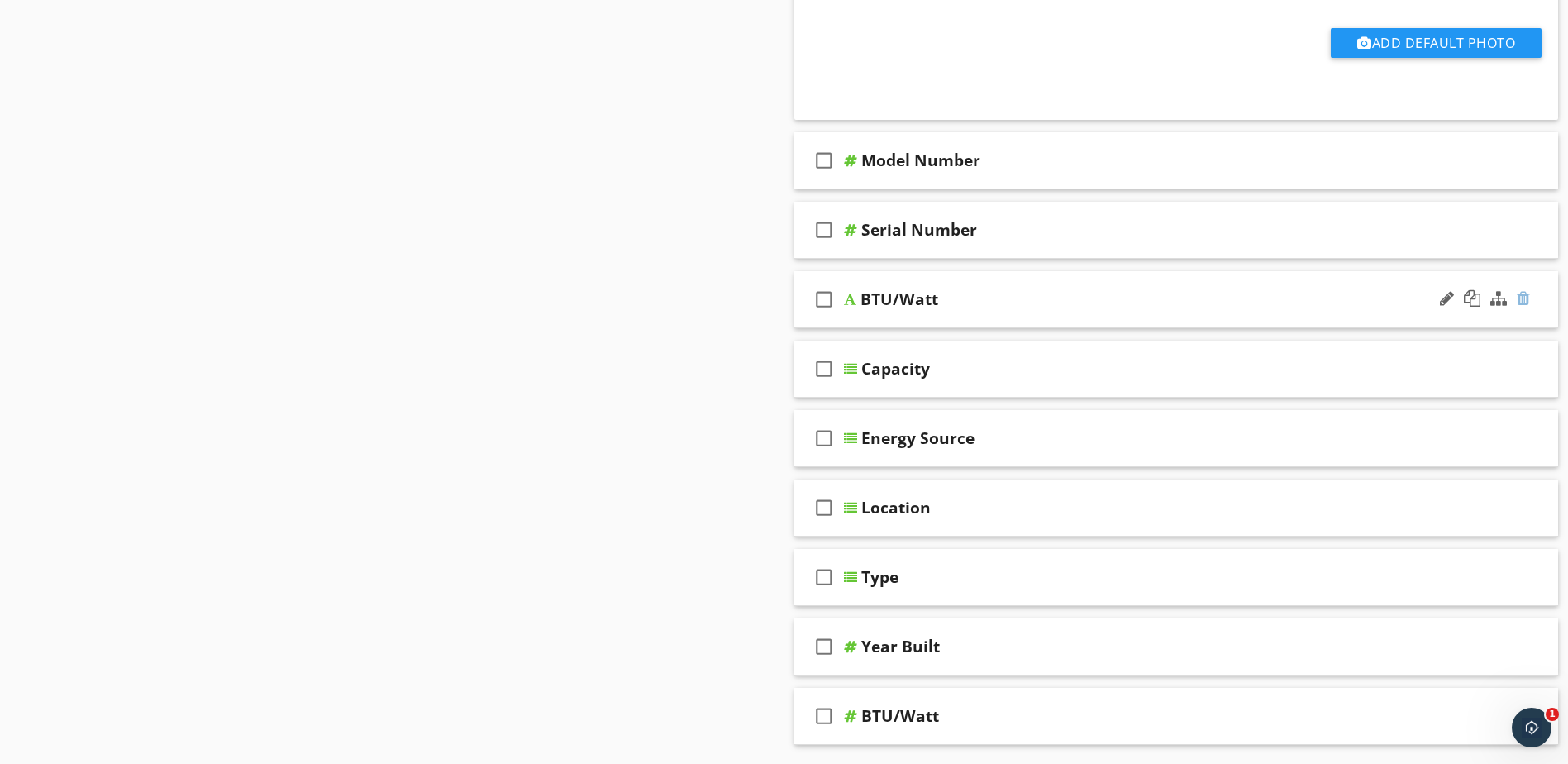
click at [1521, 301] on div at bounding box center [1523, 298] width 13 height 16
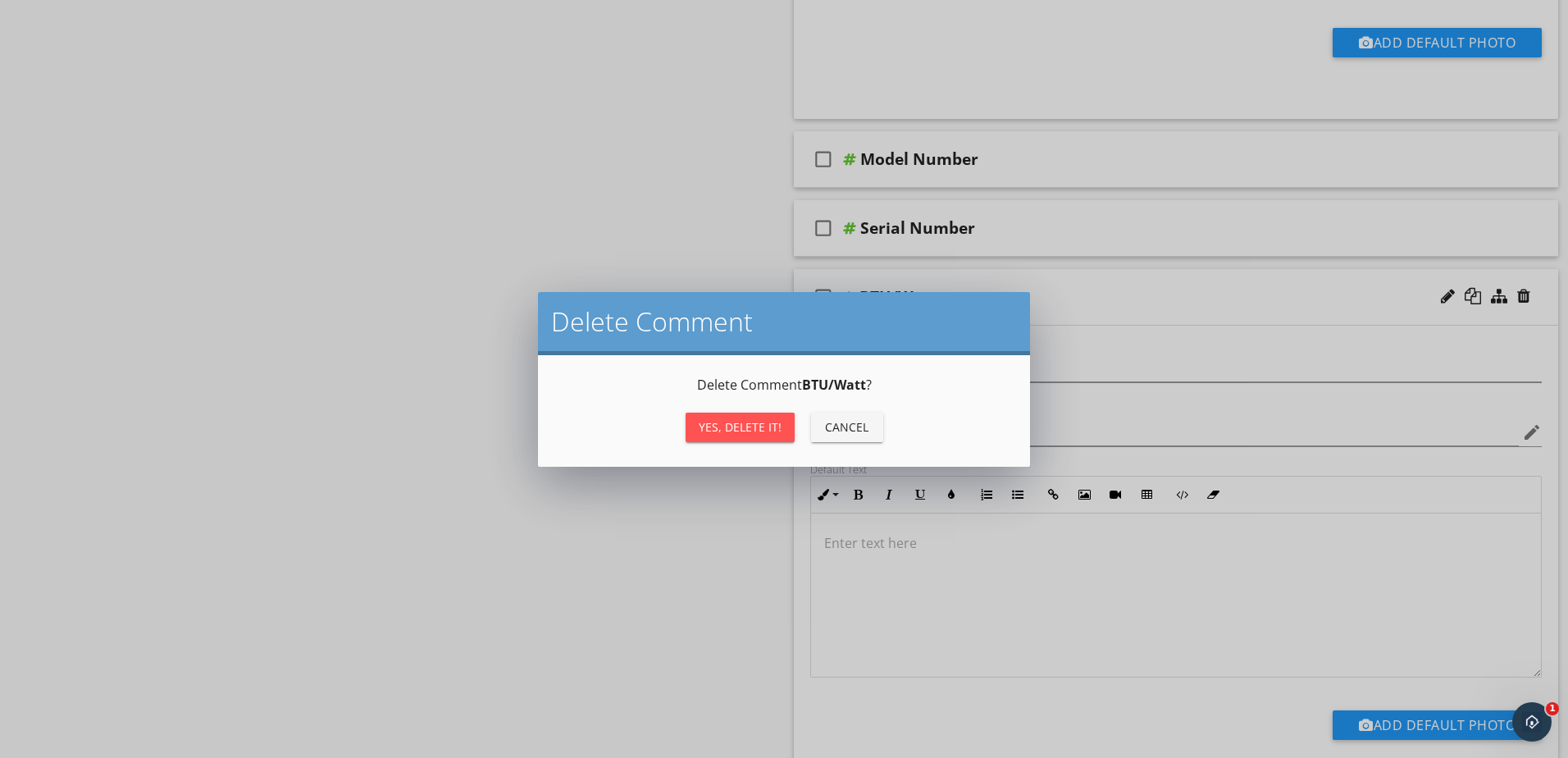
click at [753, 428] on div "Yes, Delete it!" at bounding box center [740, 426] width 83 height 17
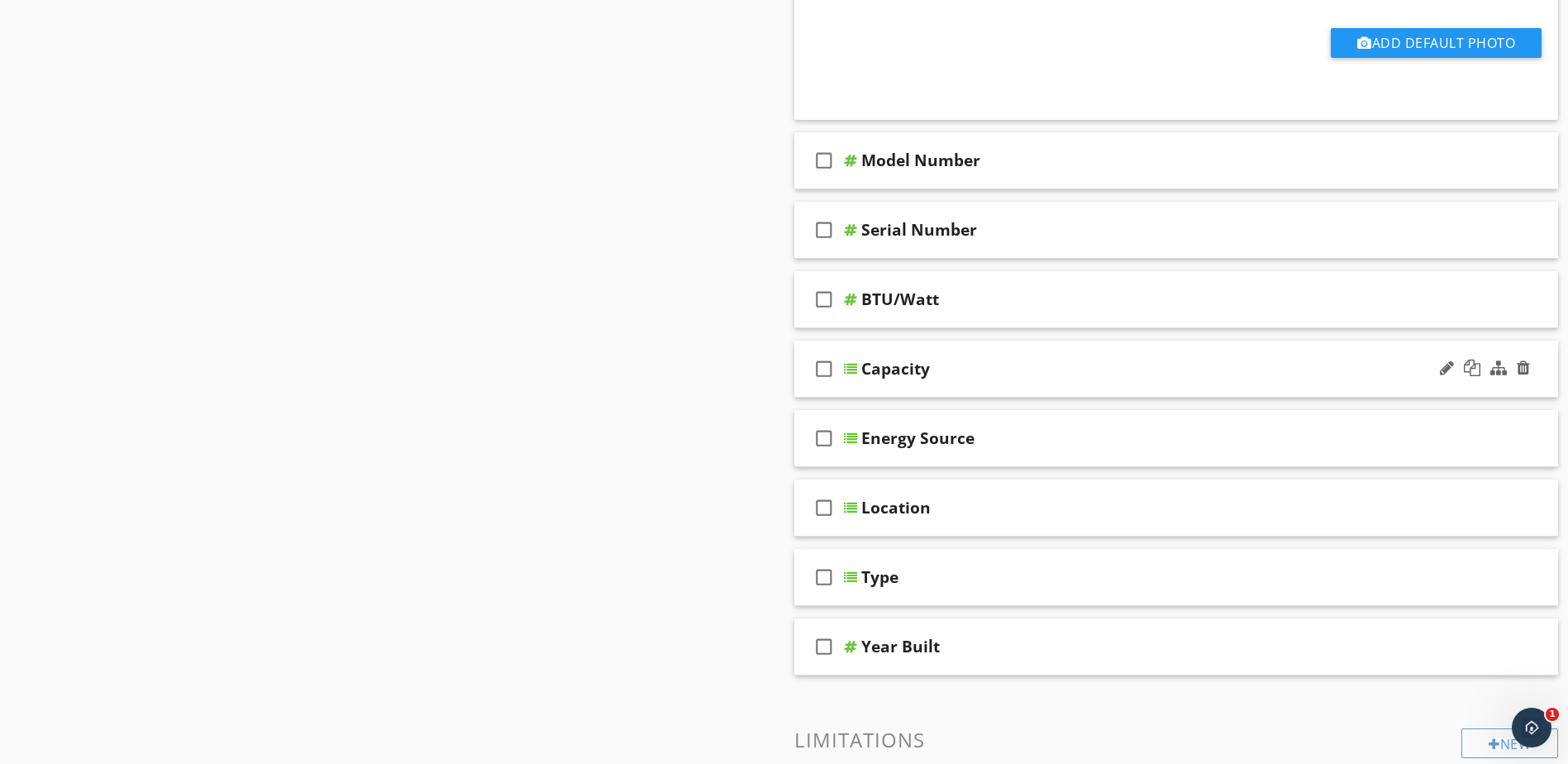
click at [848, 369] on div at bounding box center [851, 369] width 13 height 13
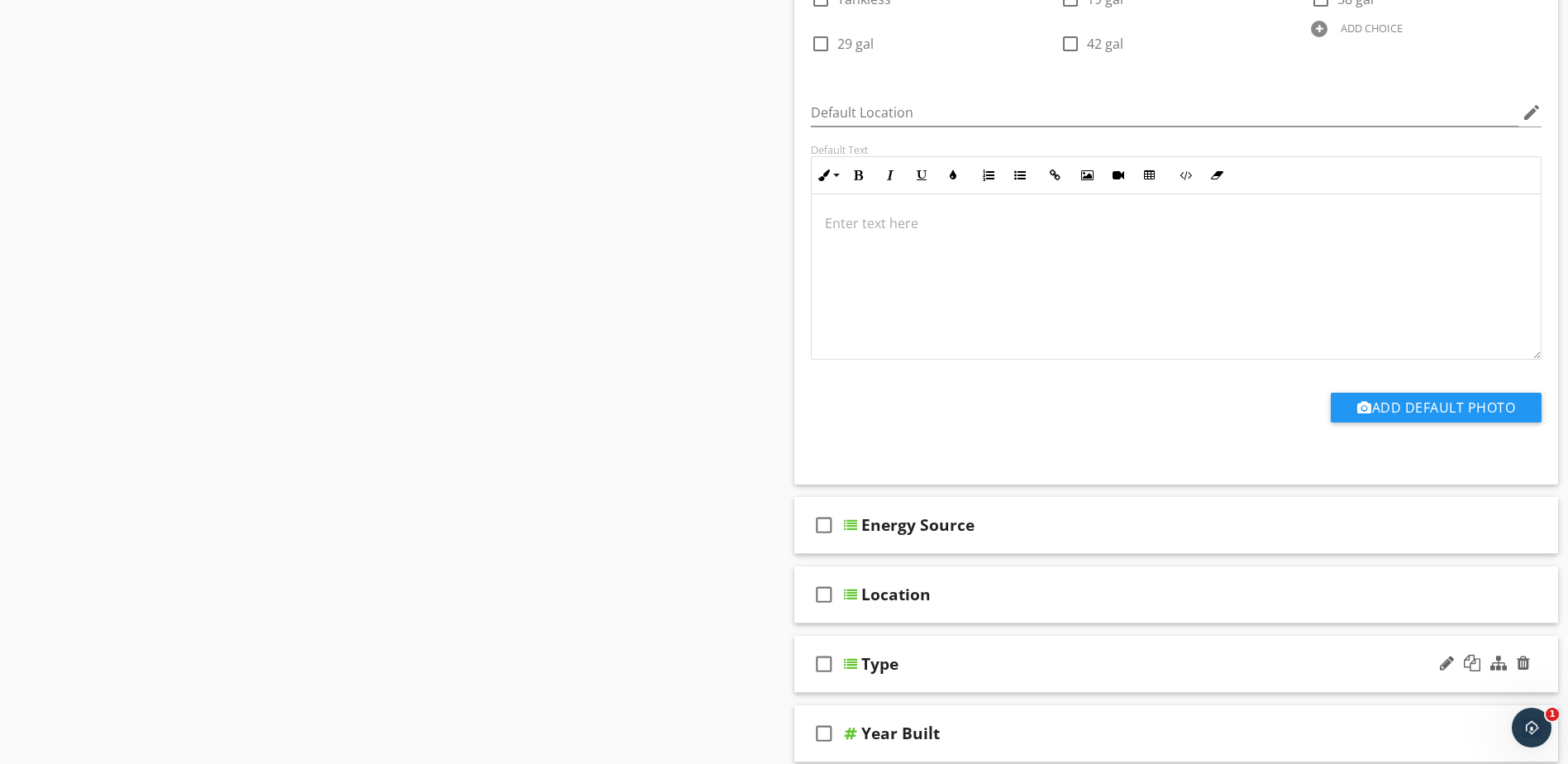
scroll to position [1667, 0]
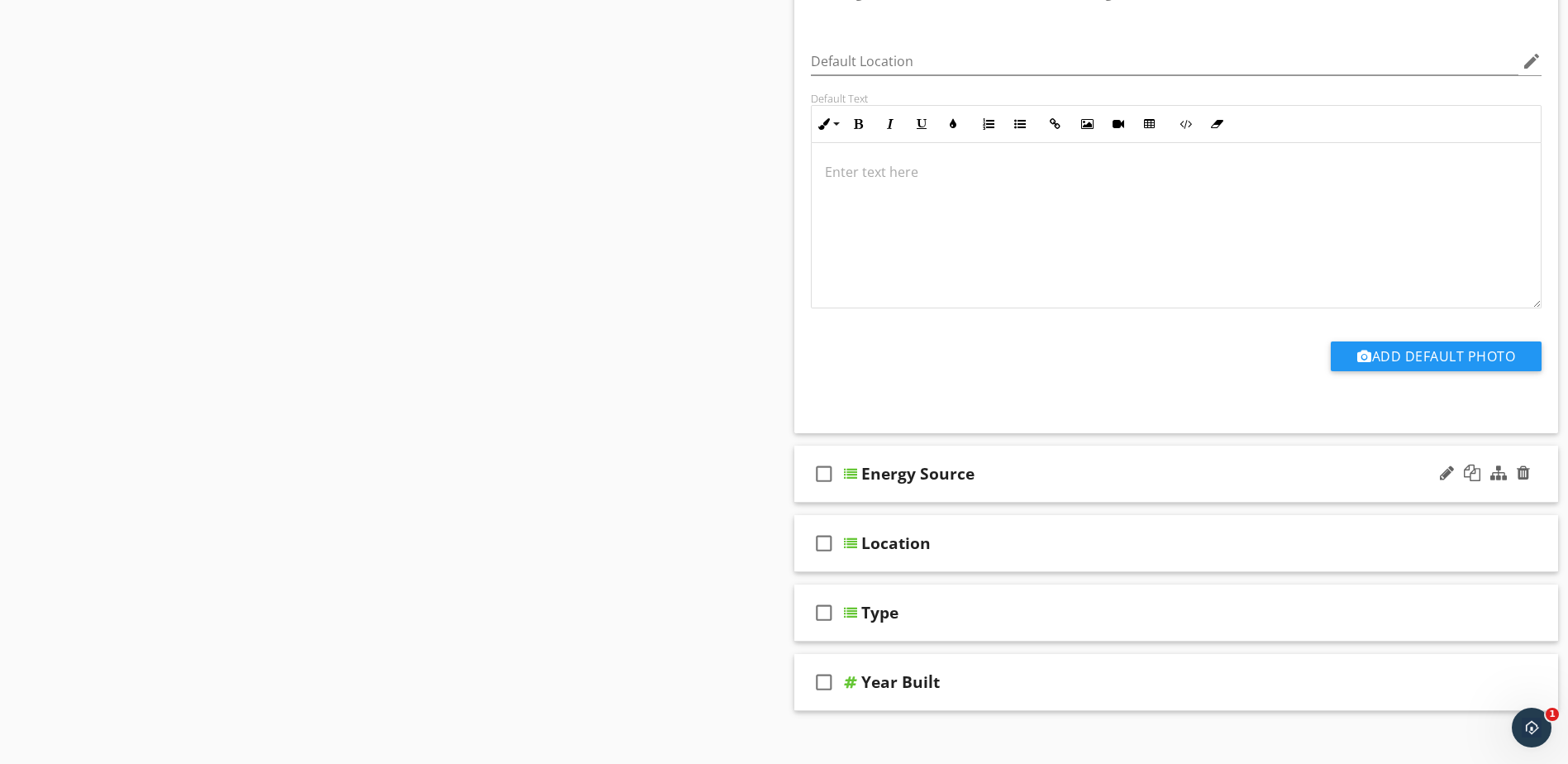
click at [854, 478] on div at bounding box center [851, 473] width 13 height 13
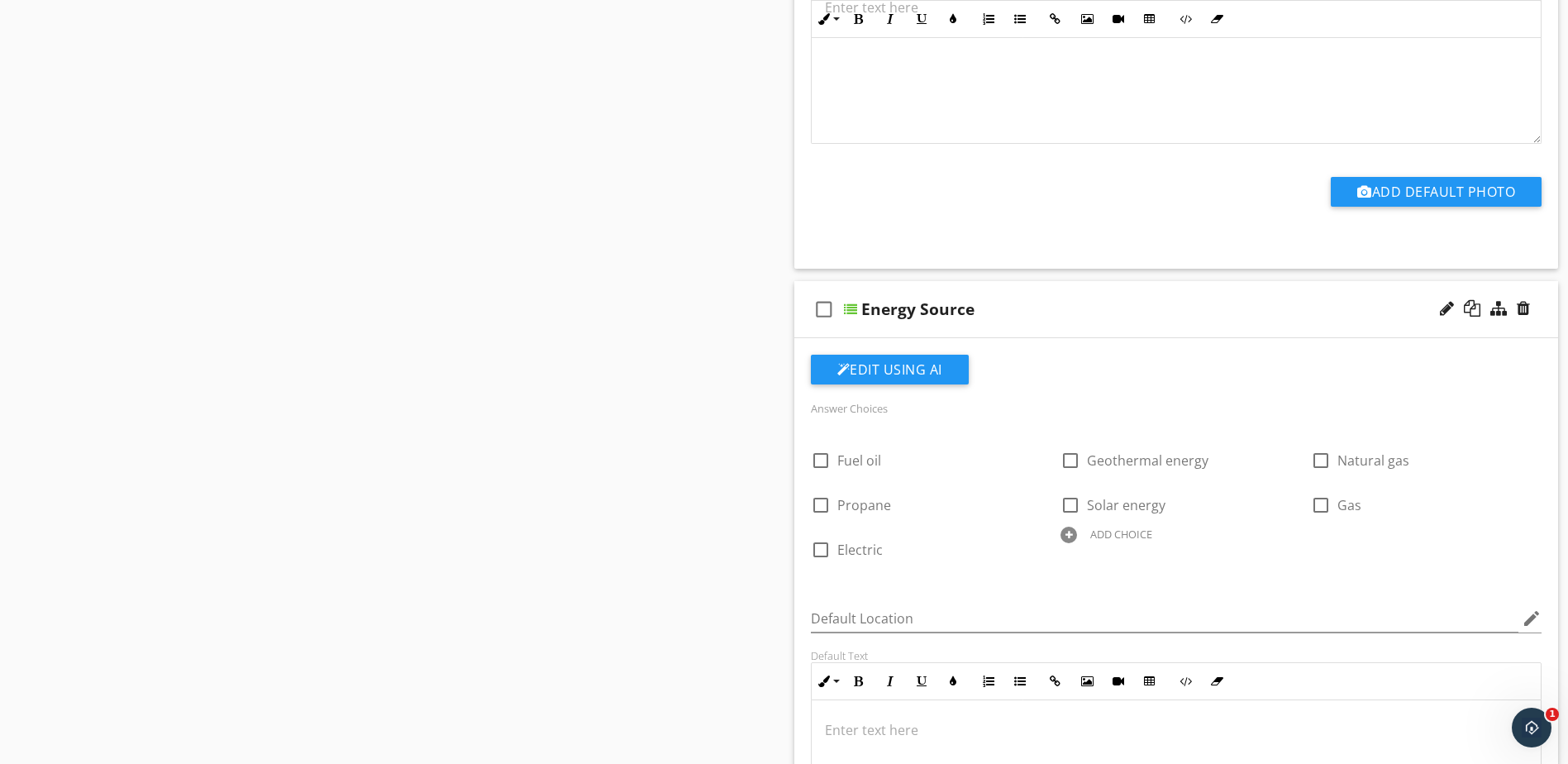
scroll to position [1831, 0]
drag, startPoint x: 1332, startPoint y: 473, endPoint x: 1438, endPoint y: 497, distance: 108.7
click at [1438, 497] on div "check_box_outline_blank Fuel oil check_box_outline_blank Geothermal energy chec…" at bounding box center [1177, 500] width 751 height 134
drag, startPoint x: 1438, startPoint y: 497, endPoint x: 1366, endPoint y: 460, distance: 81.0
click at [1366, 460] on span "Natural gas" at bounding box center [1374, 460] width 72 height 18
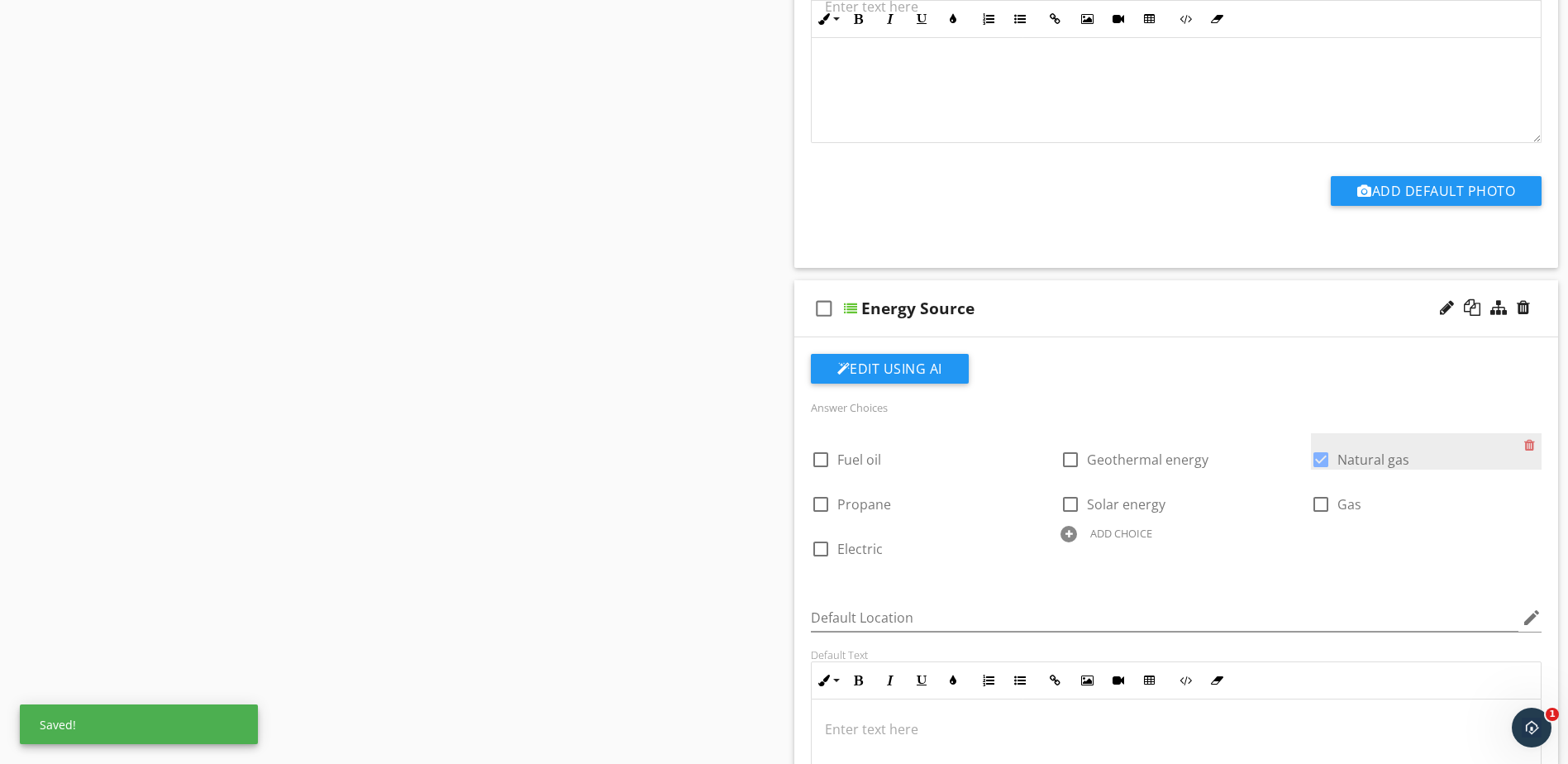
click at [1321, 463] on div at bounding box center [1320, 459] width 28 height 28
checkbox input "false"
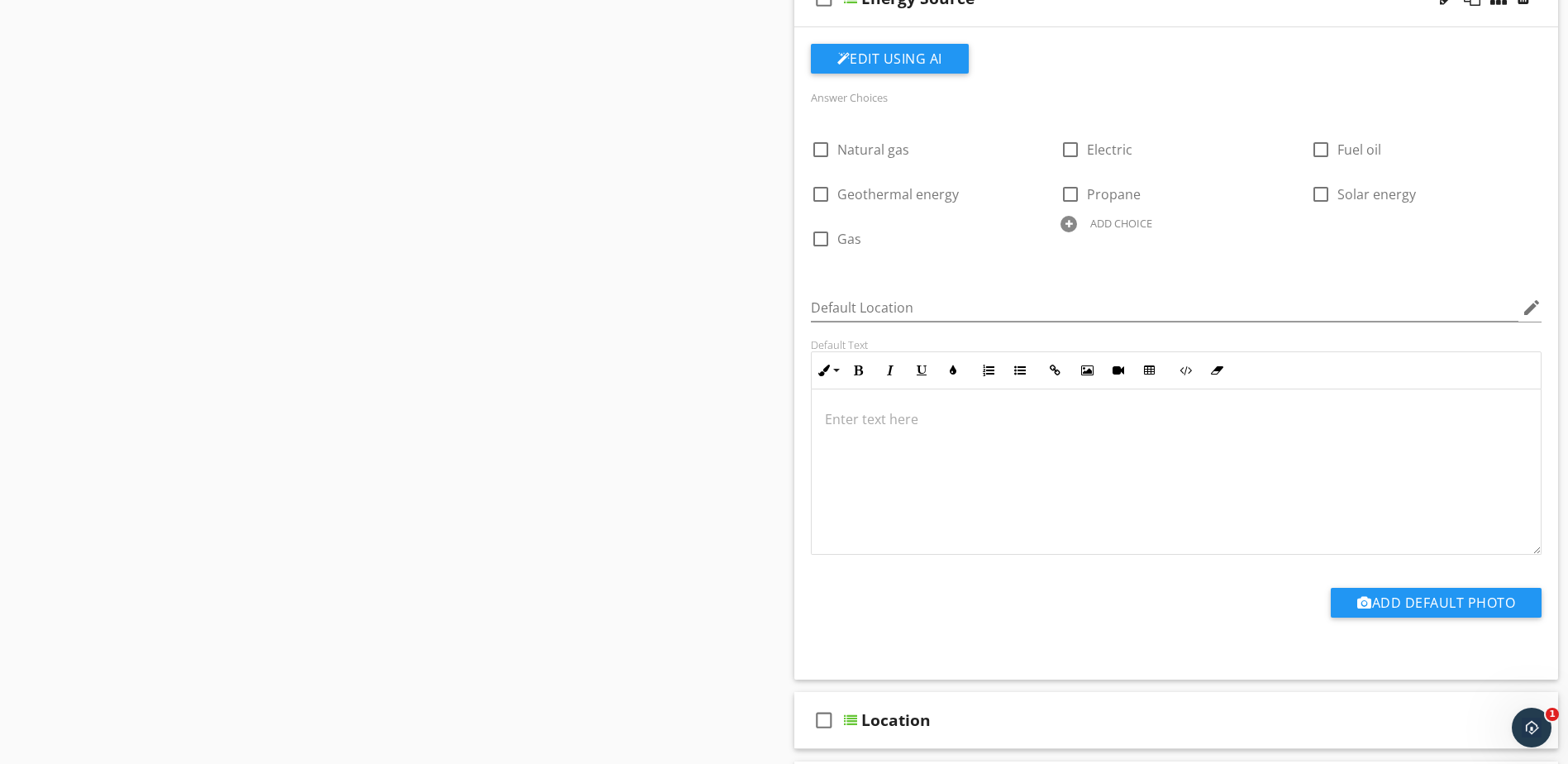
scroll to position [2328, 0]
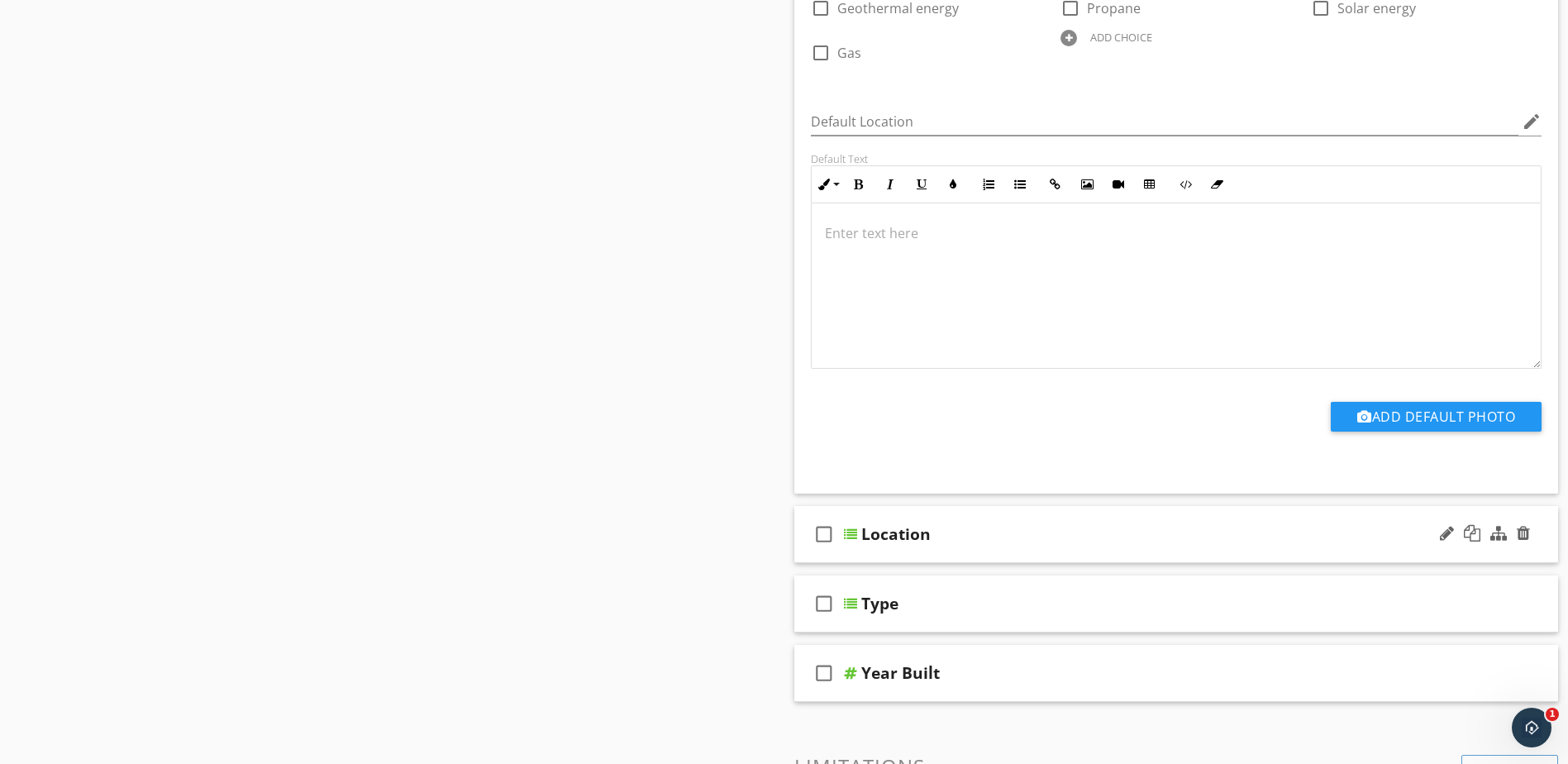
click at [849, 535] on div at bounding box center [851, 534] width 13 height 13
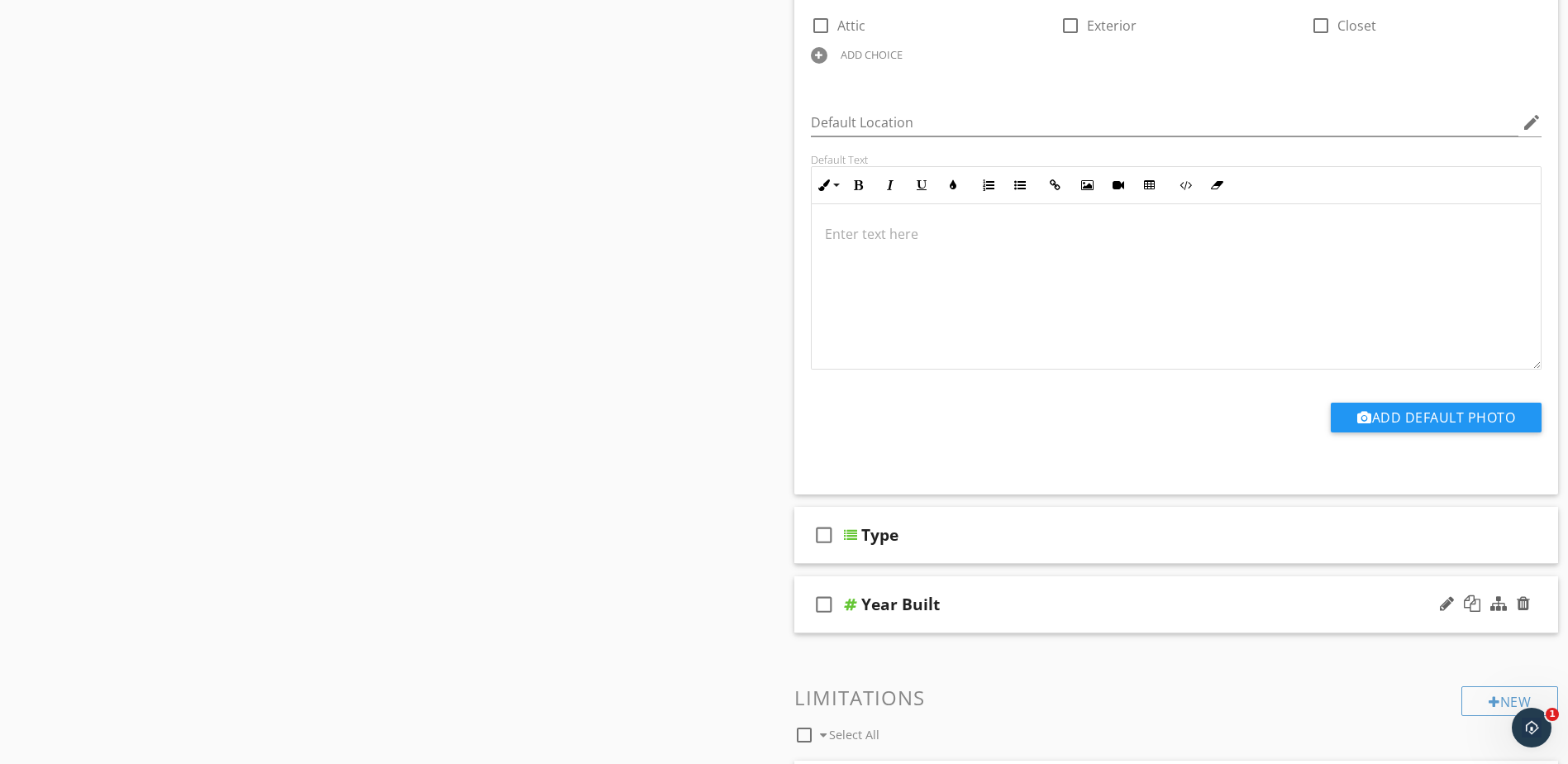
scroll to position [3072, 0]
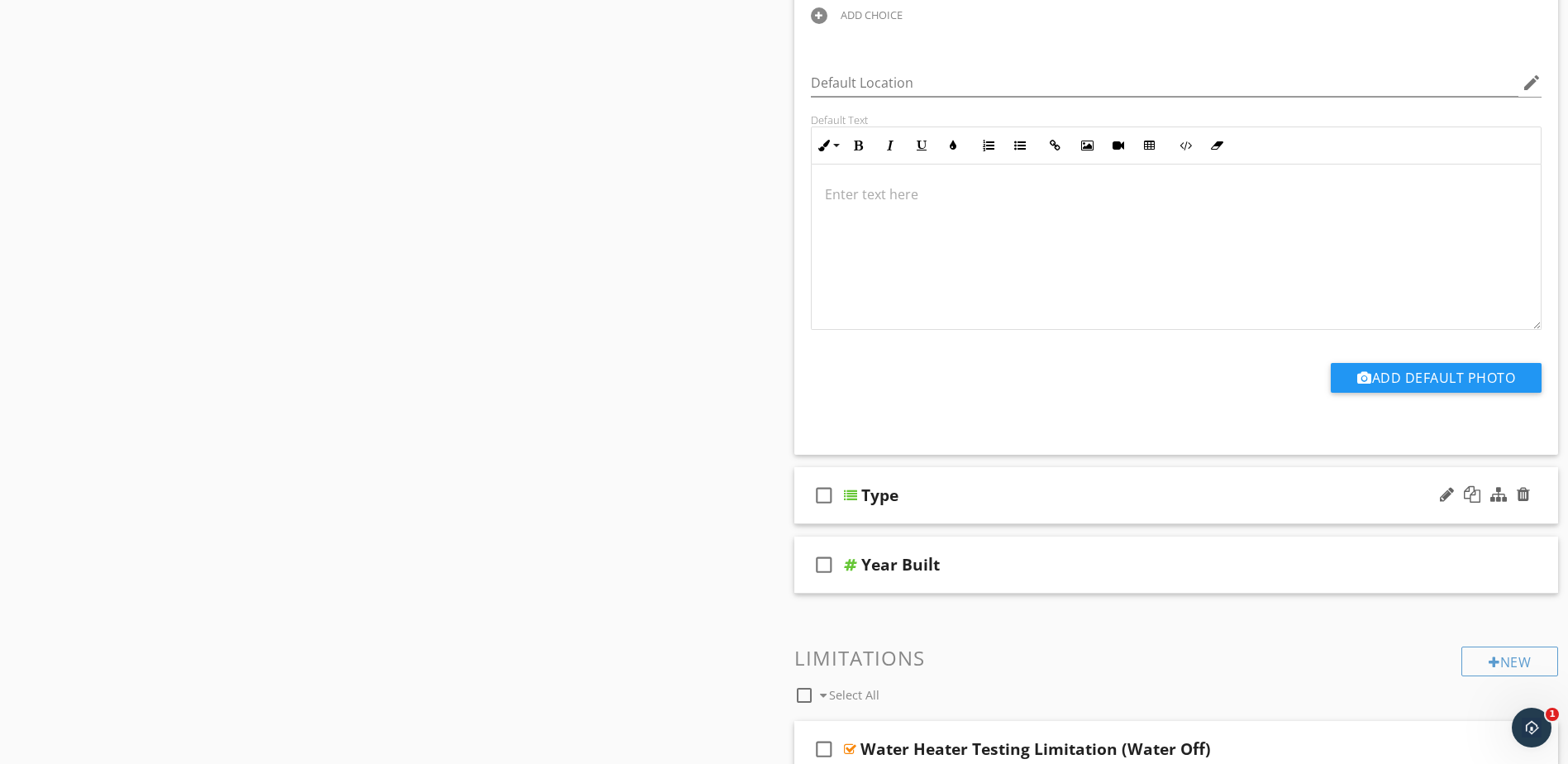
click at [852, 497] on div at bounding box center [851, 495] width 13 height 13
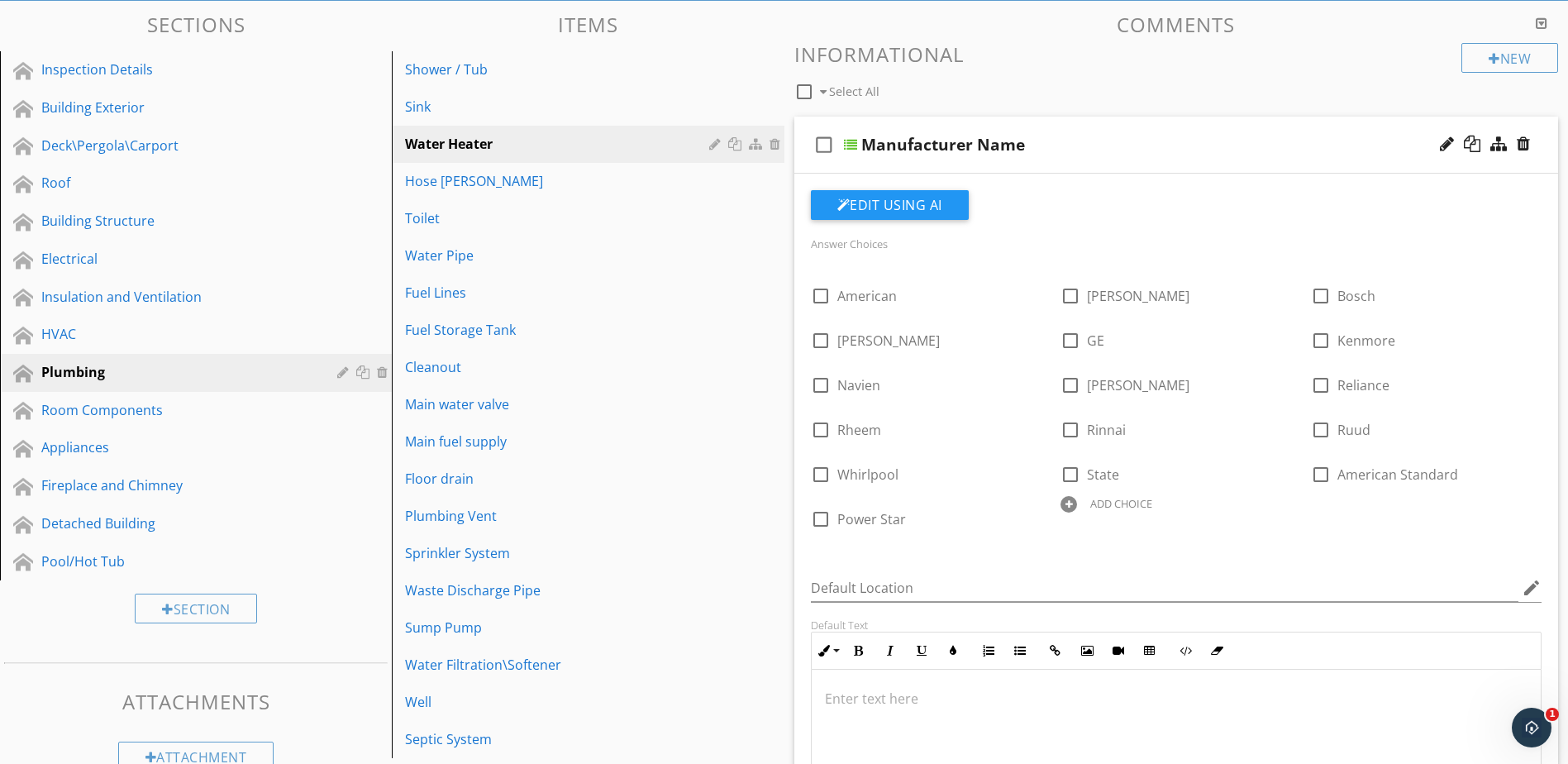
scroll to position [254, 0]
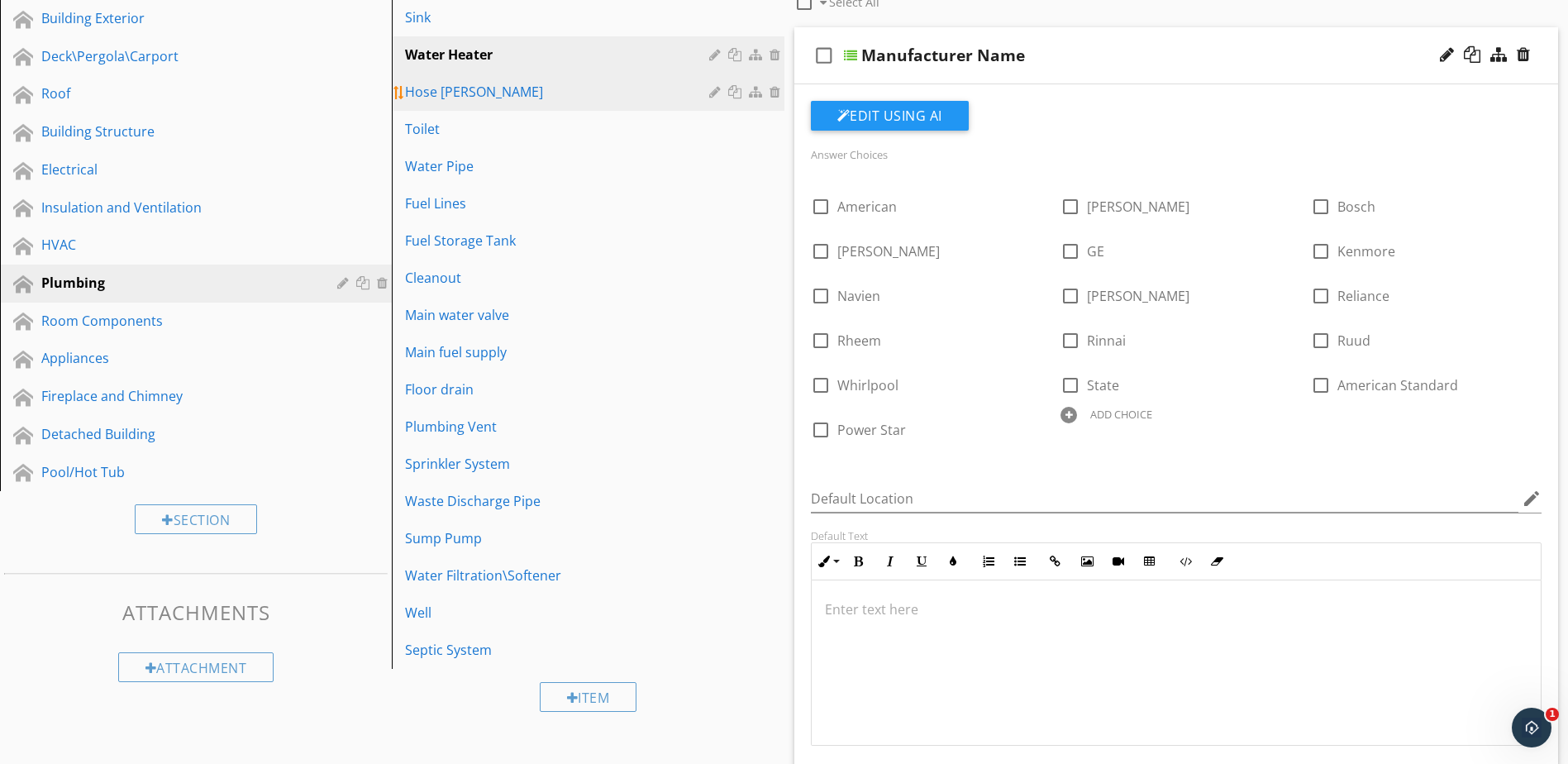
click at [665, 93] on div "Hose [PERSON_NAME]" at bounding box center [559, 92] width 309 height 20
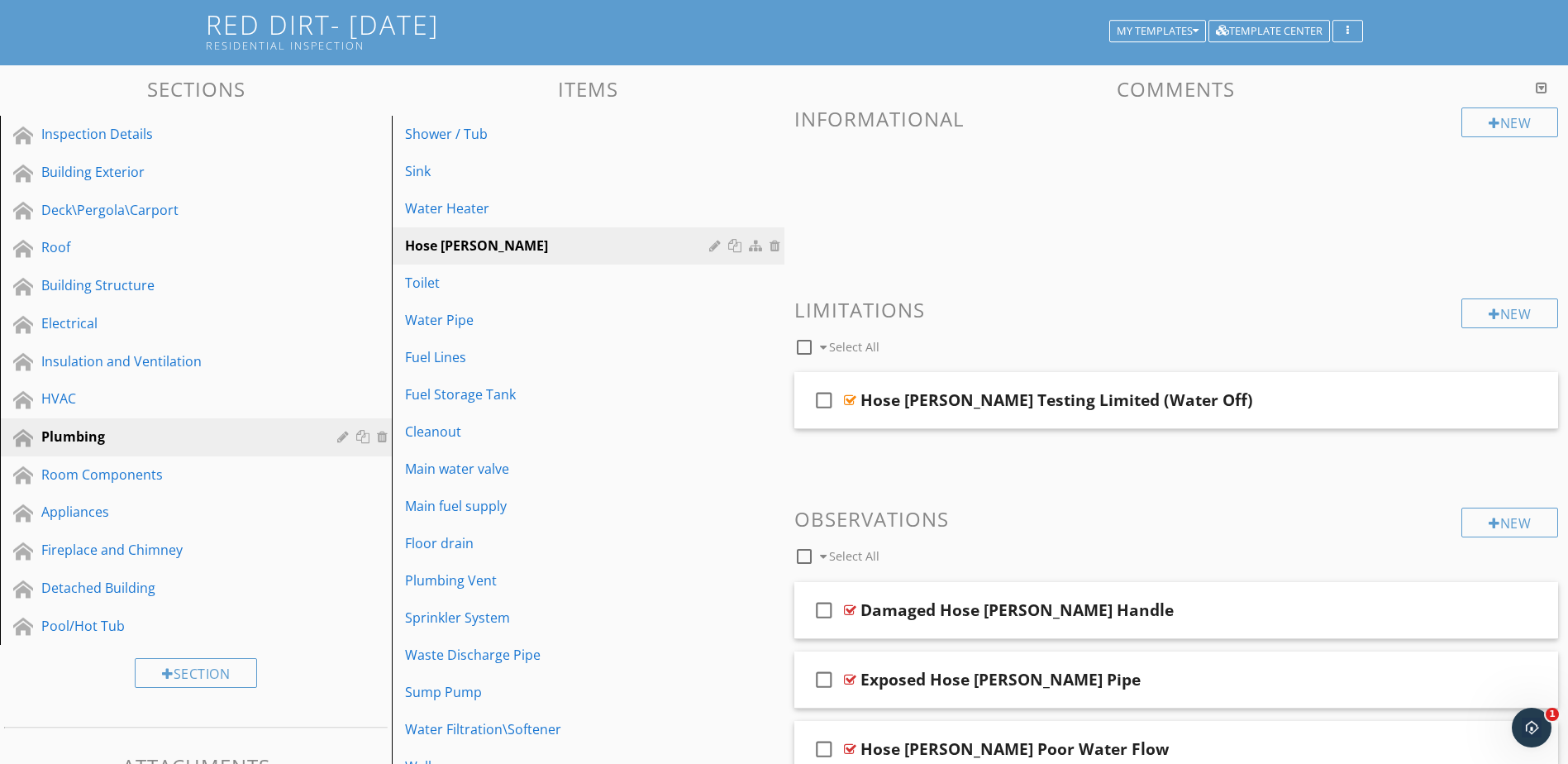
scroll to position [89, 0]
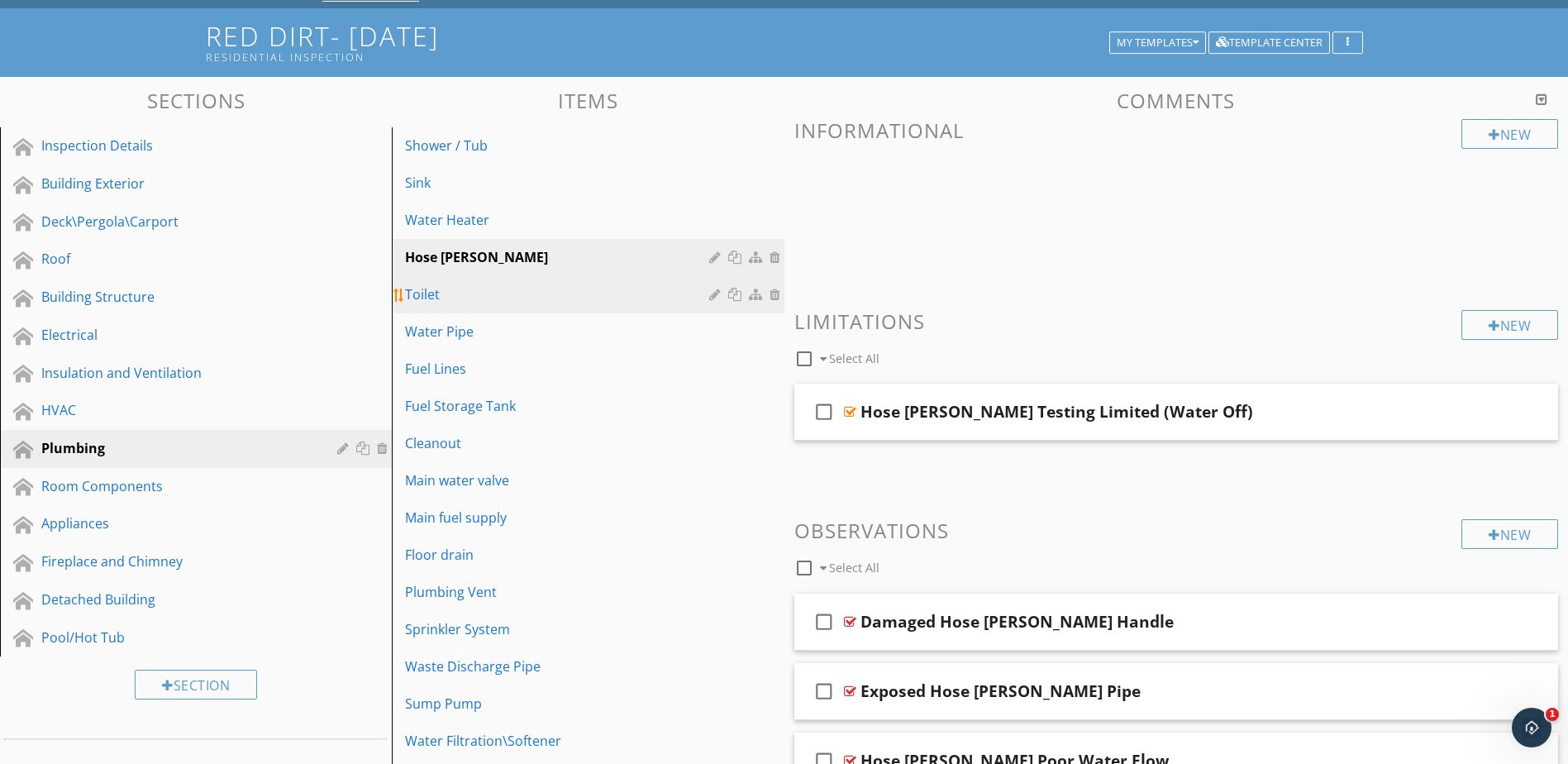
click at [658, 292] on div "Toilet" at bounding box center [559, 294] width 309 height 20
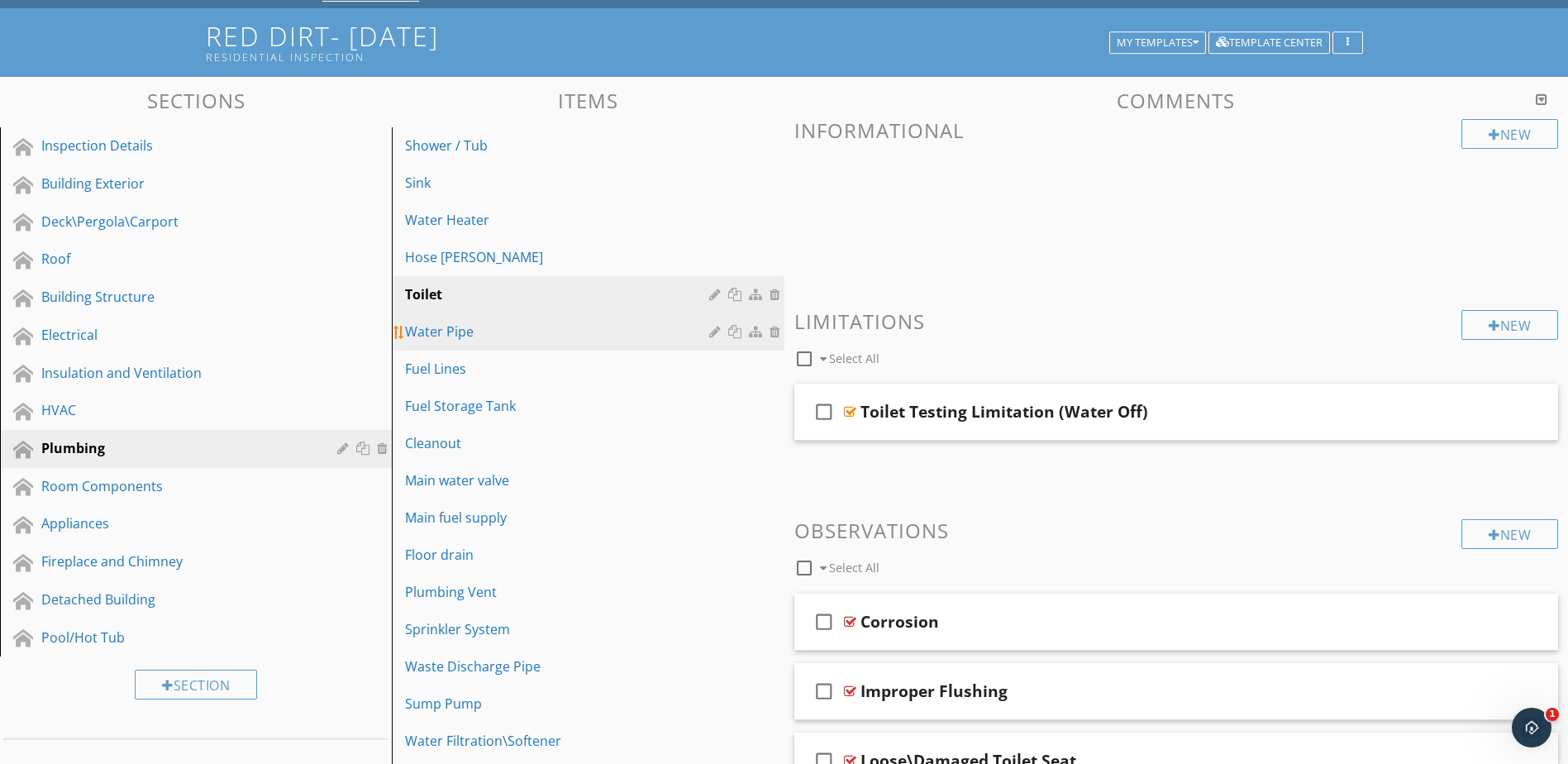
click at [617, 326] on div "Water Pipe" at bounding box center [559, 332] width 309 height 20
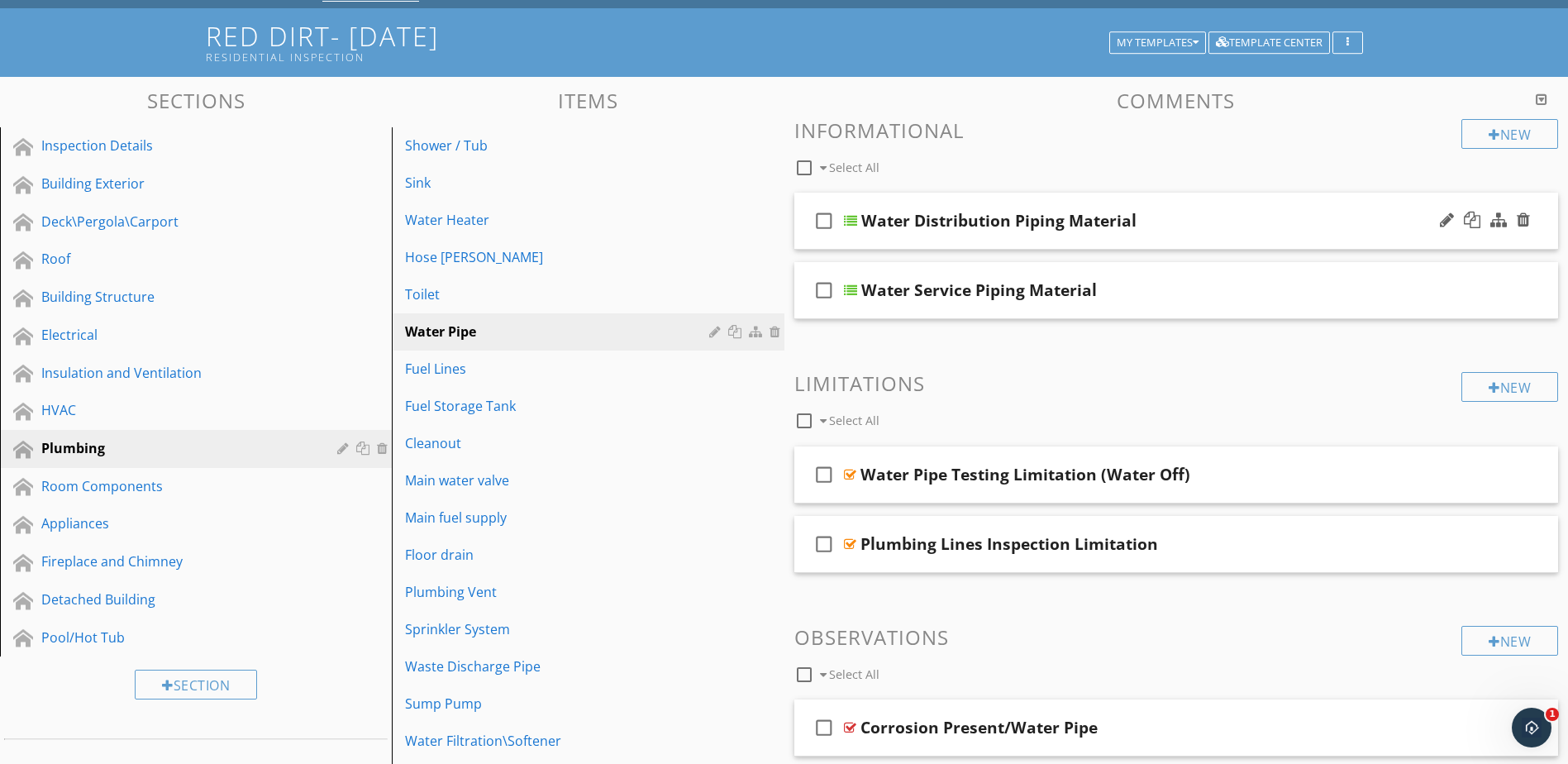
click at [850, 218] on div at bounding box center [851, 220] width 13 height 13
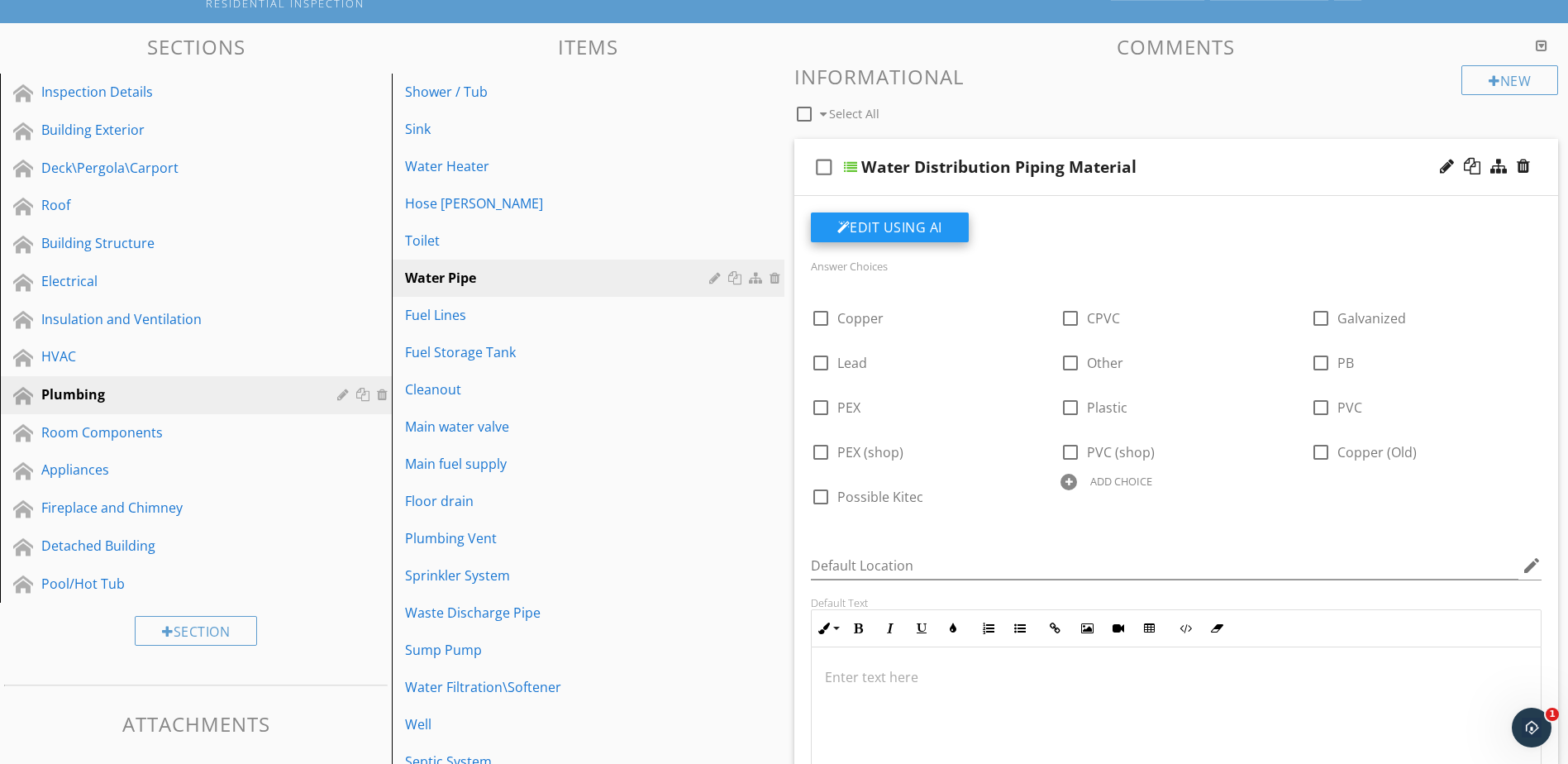
scroll to position [171, 0]
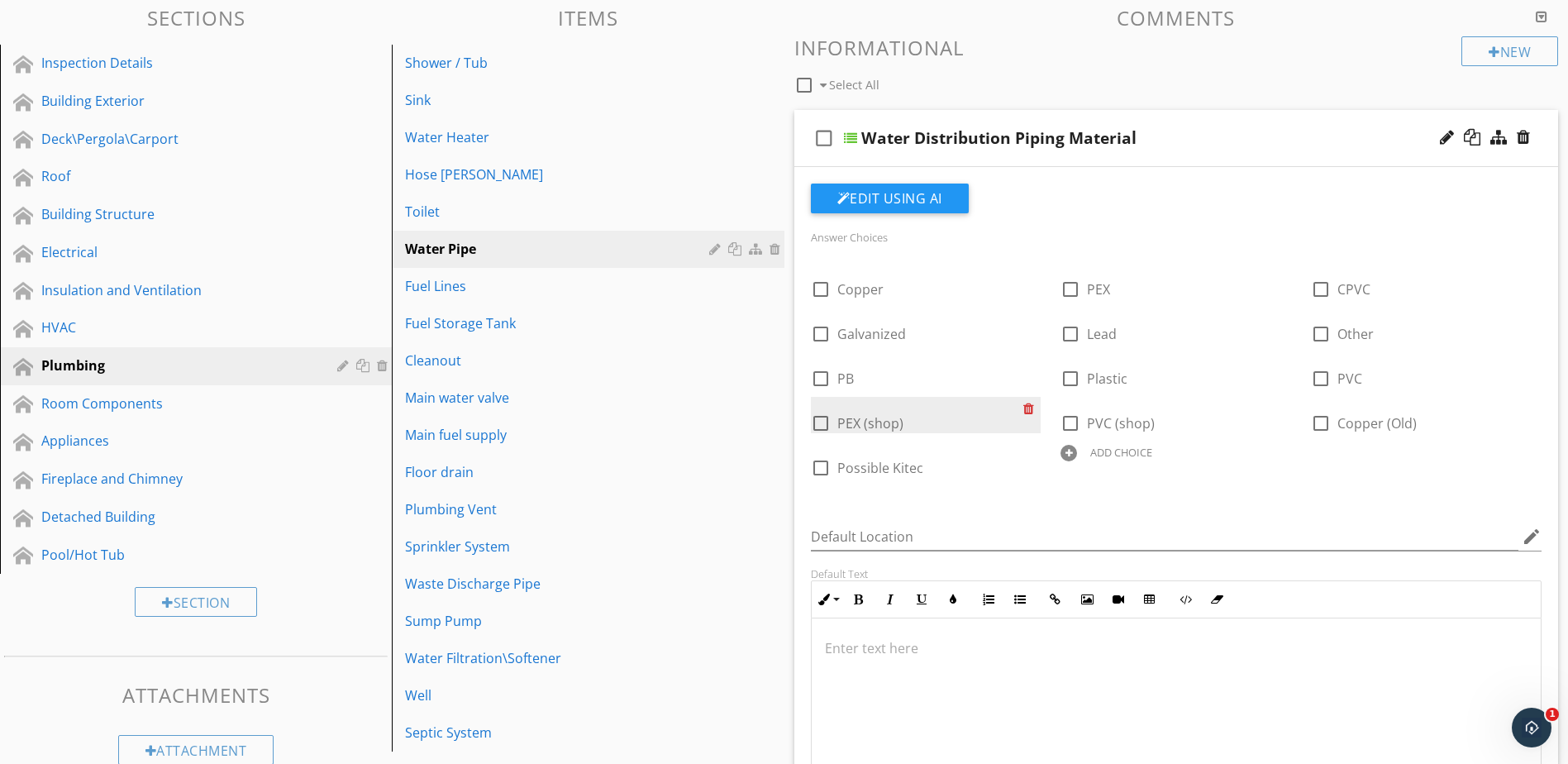
click at [1029, 410] on div at bounding box center [1031, 409] width 17 height 23
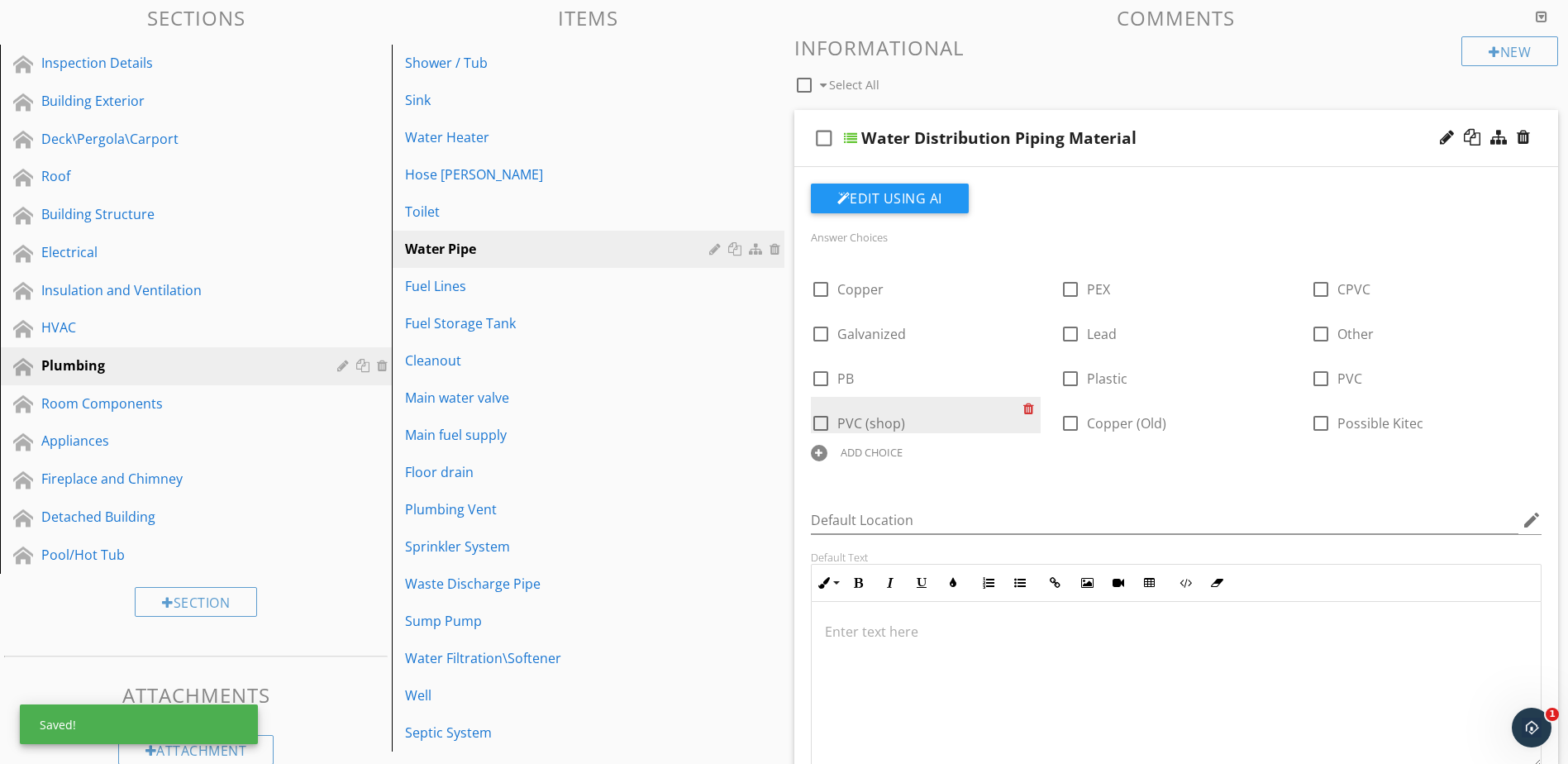
click at [1029, 410] on div at bounding box center [1031, 409] width 17 height 23
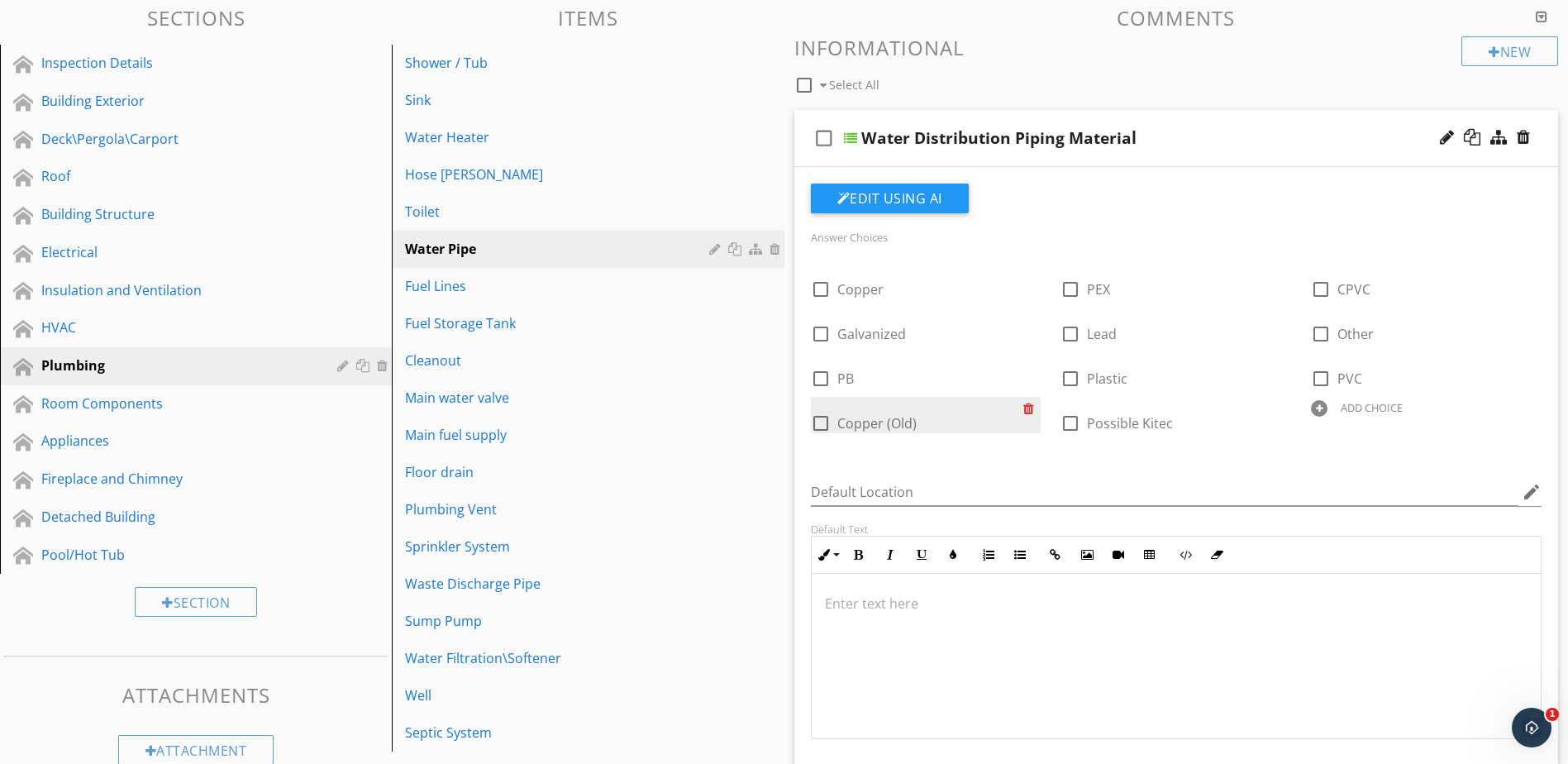
click at [1029, 410] on div at bounding box center [1031, 409] width 17 height 23
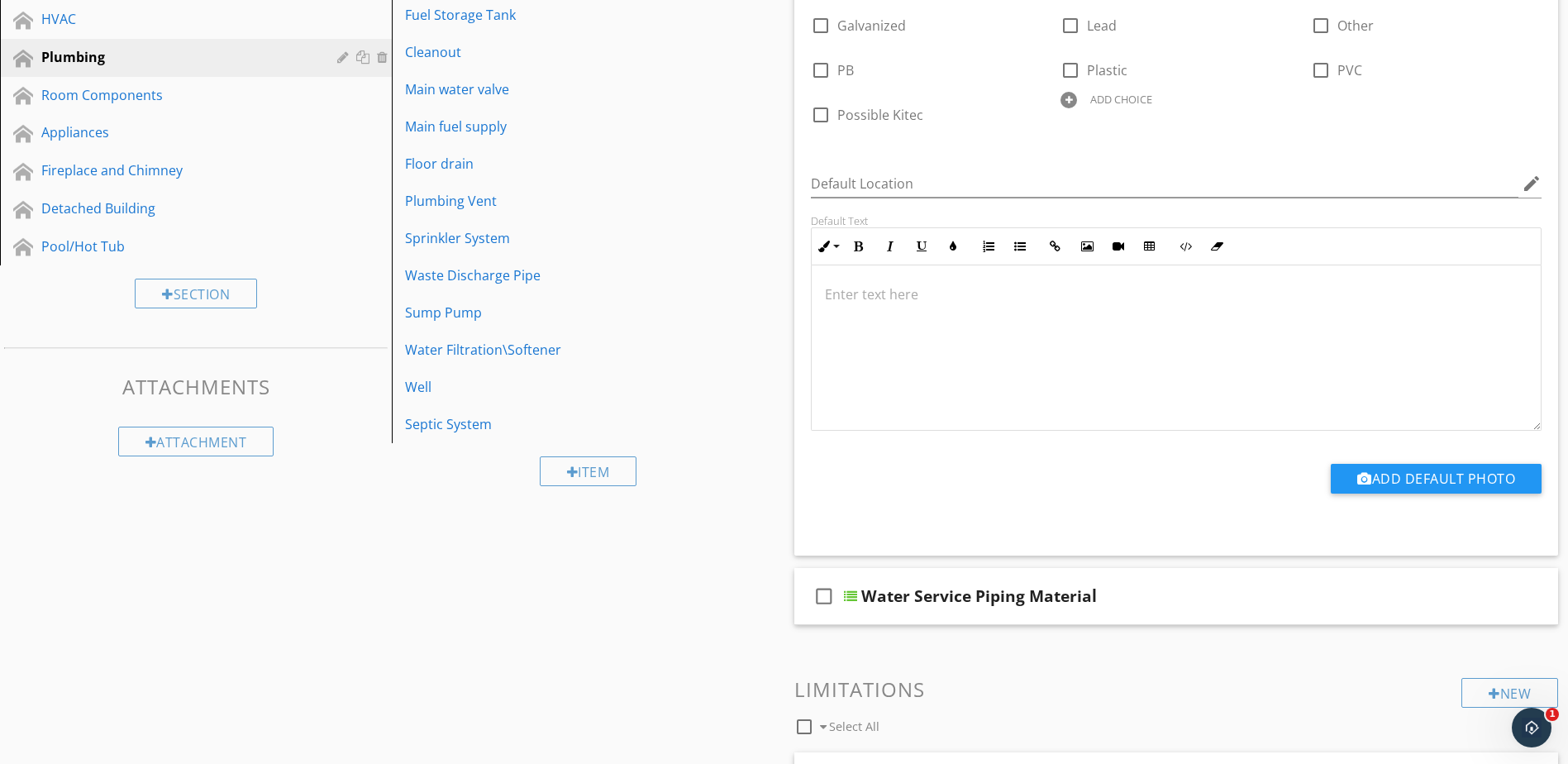
scroll to position [502, 0]
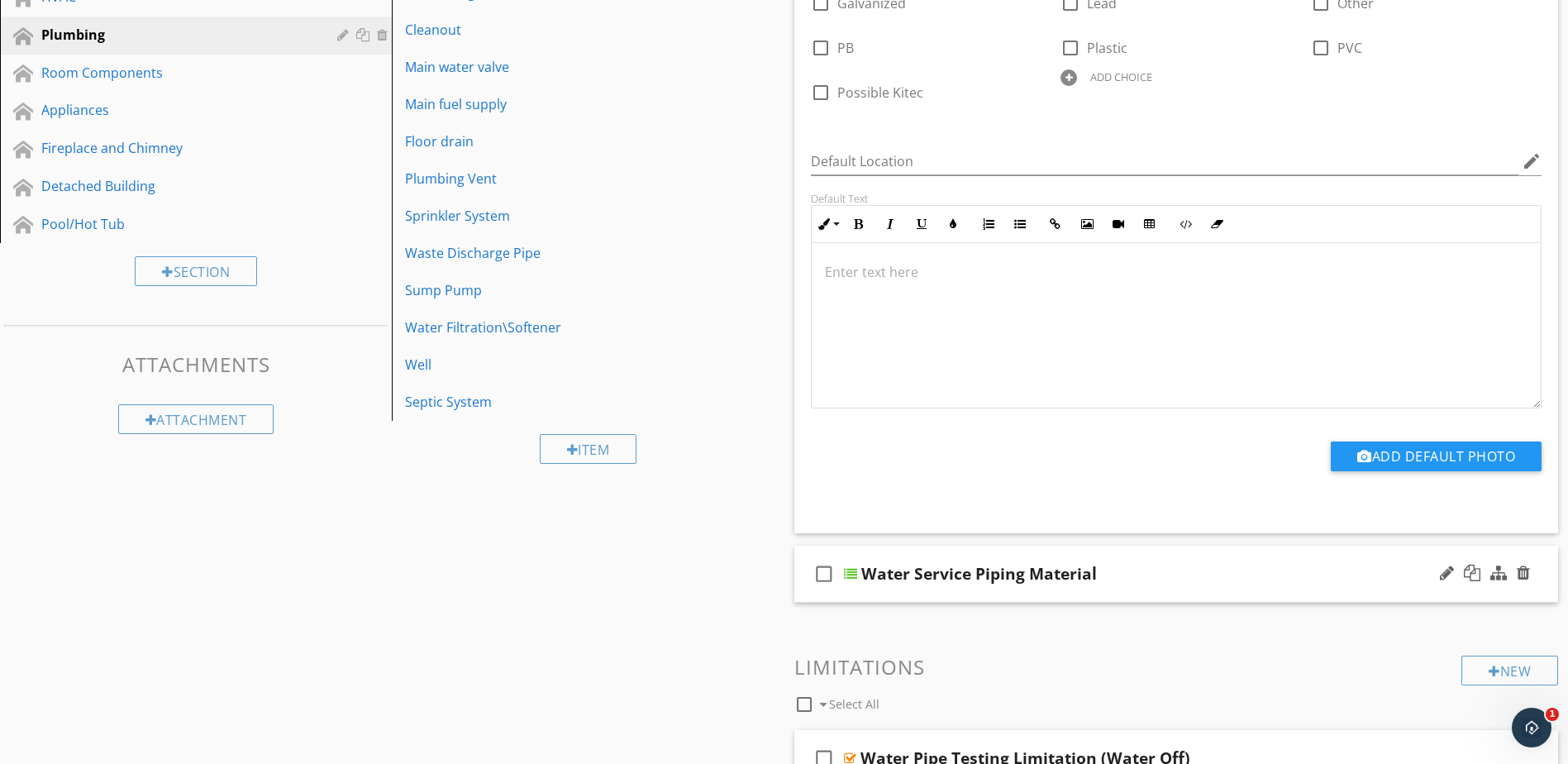
click at [853, 573] on div at bounding box center [851, 573] width 13 height 13
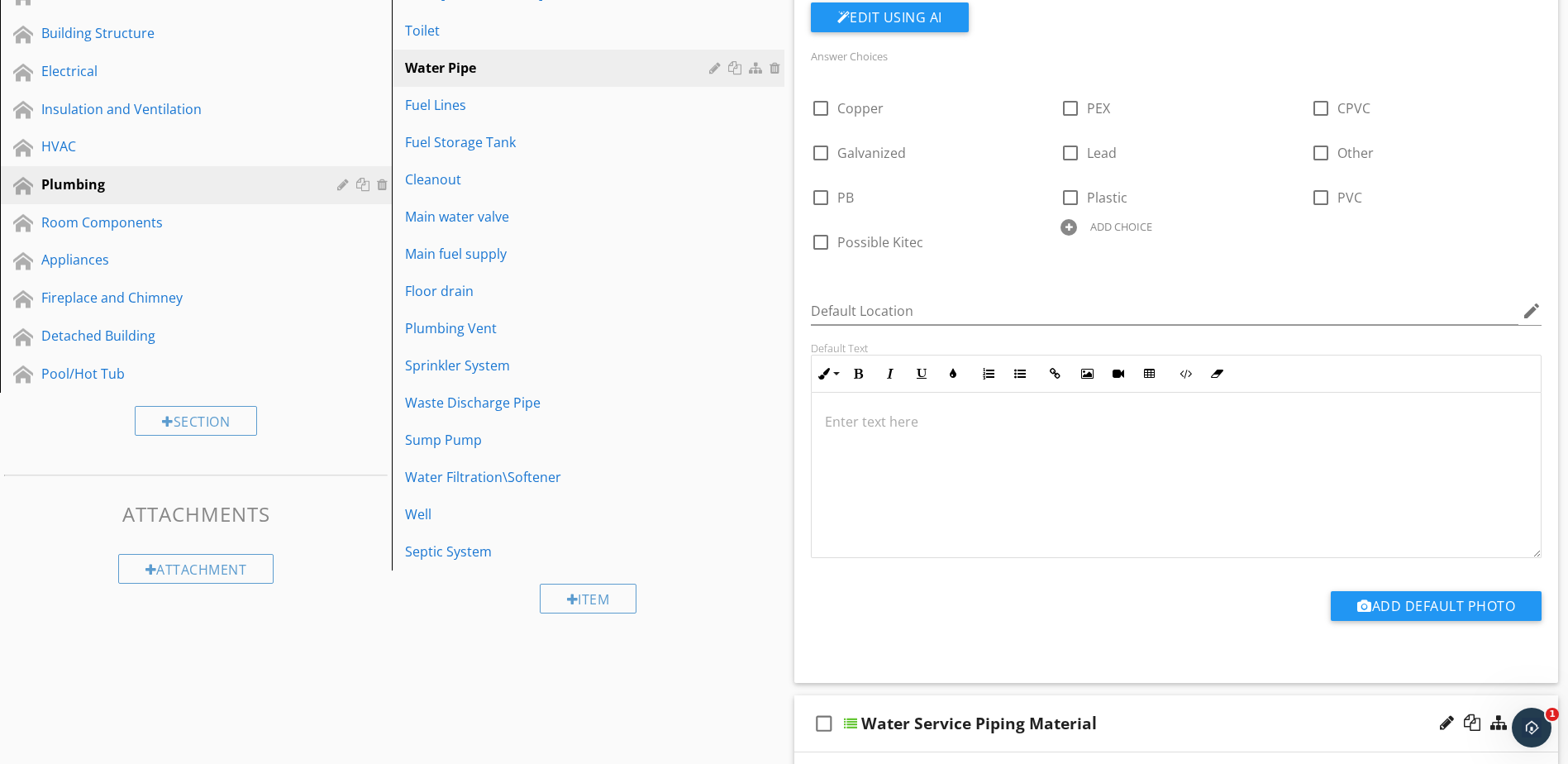
scroll to position [269, 0]
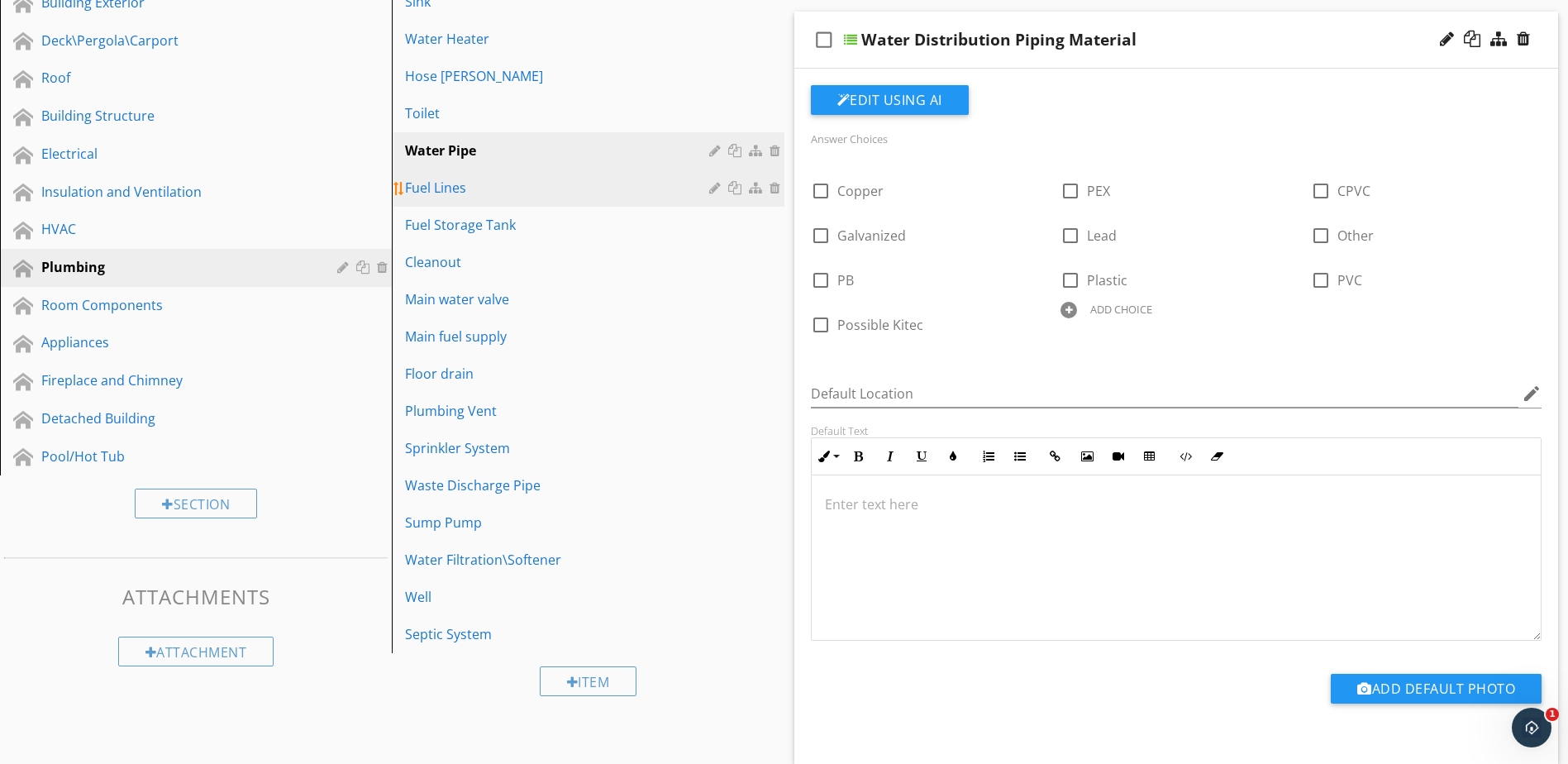
click at [566, 192] on div "Fuel Lines" at bounding box center [559, 188] width 309 height 20
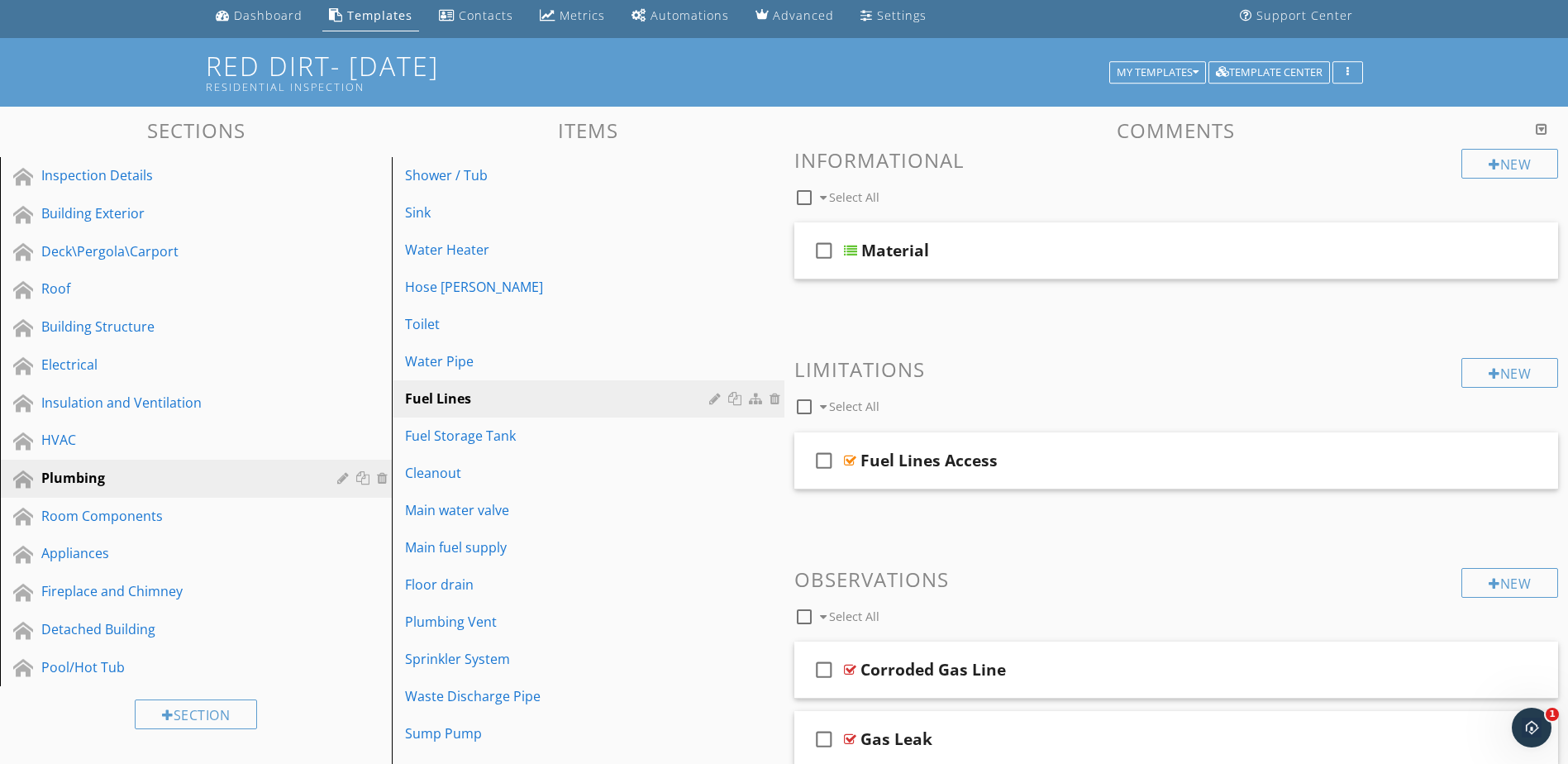
scroll to position [21, 0]
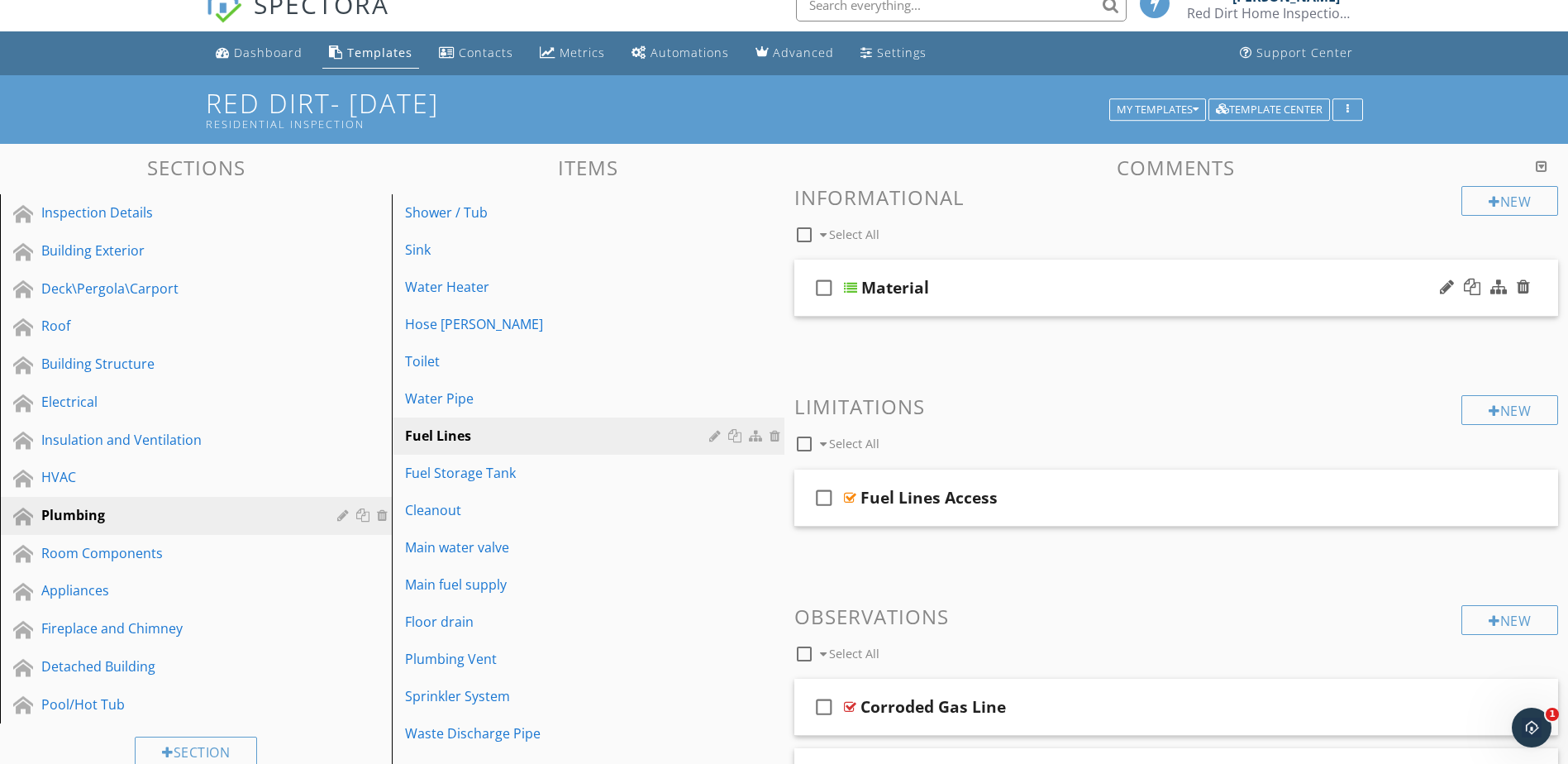
click at [852, 286] on div at bounding box center [851, 287] width 13 height 13
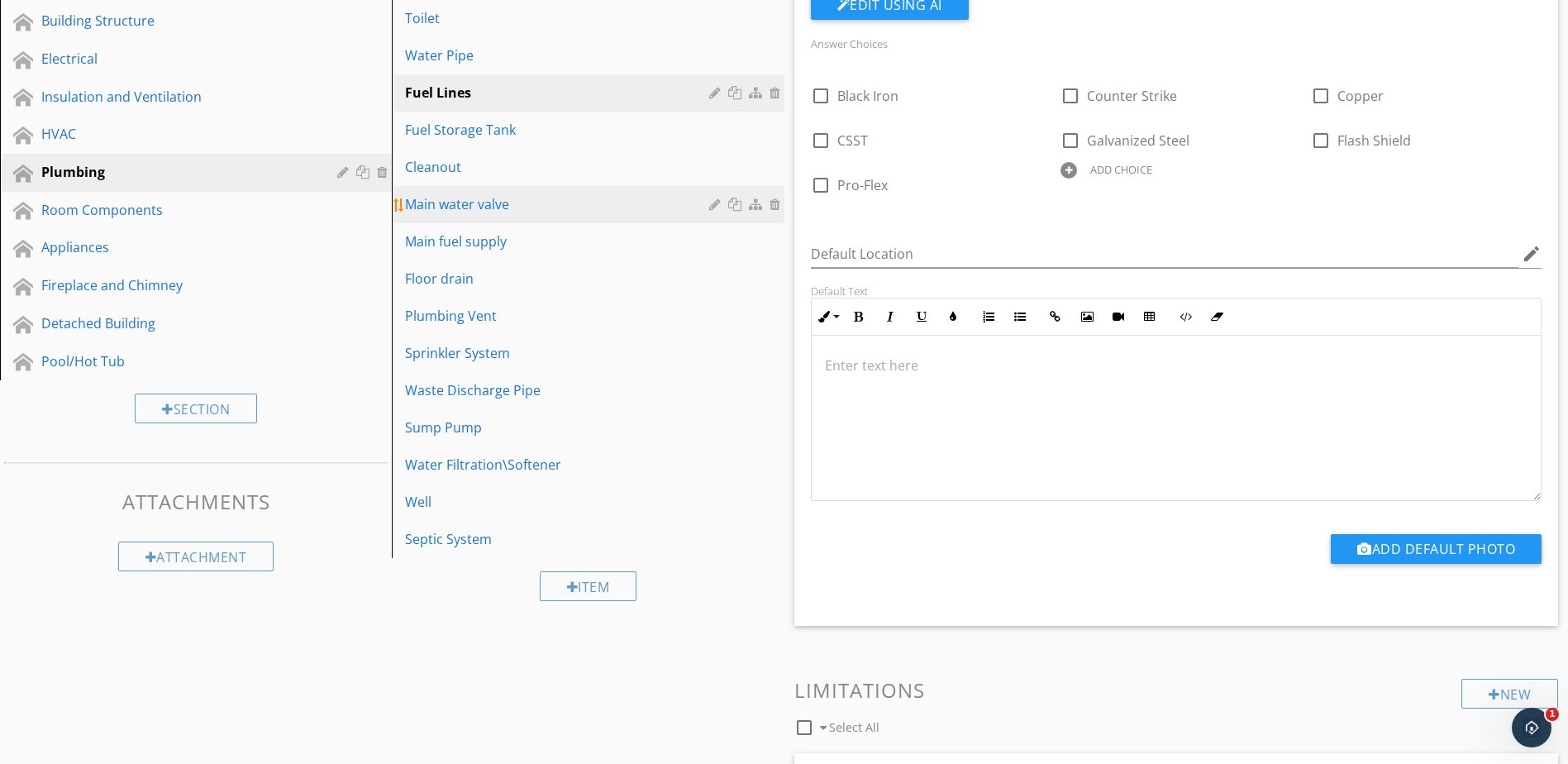
scroll to position [269, 0]
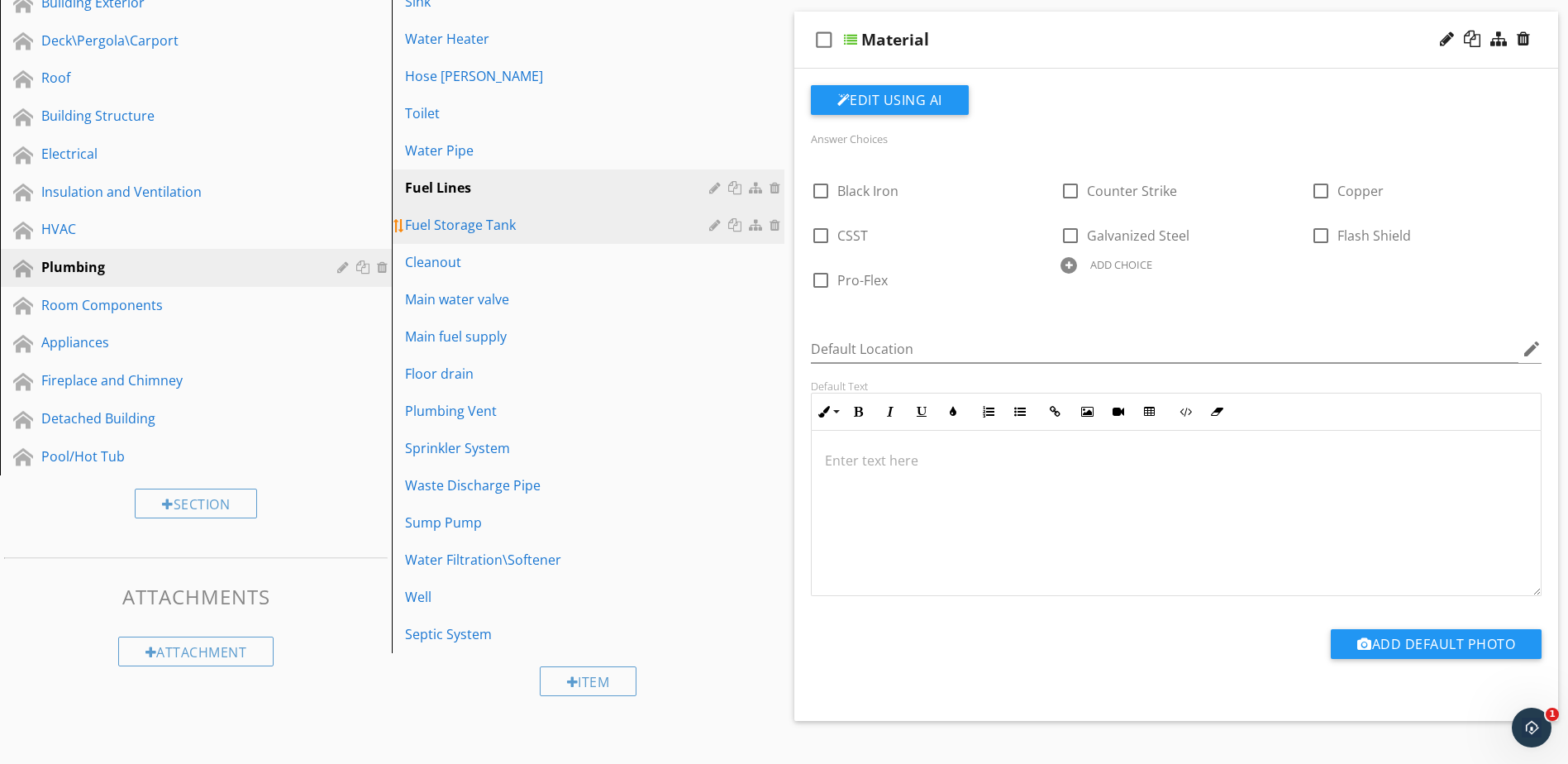
click at [640, 228] on div "Fuel Storage Tank" at bounding box center [559, 225] width 309 height 20
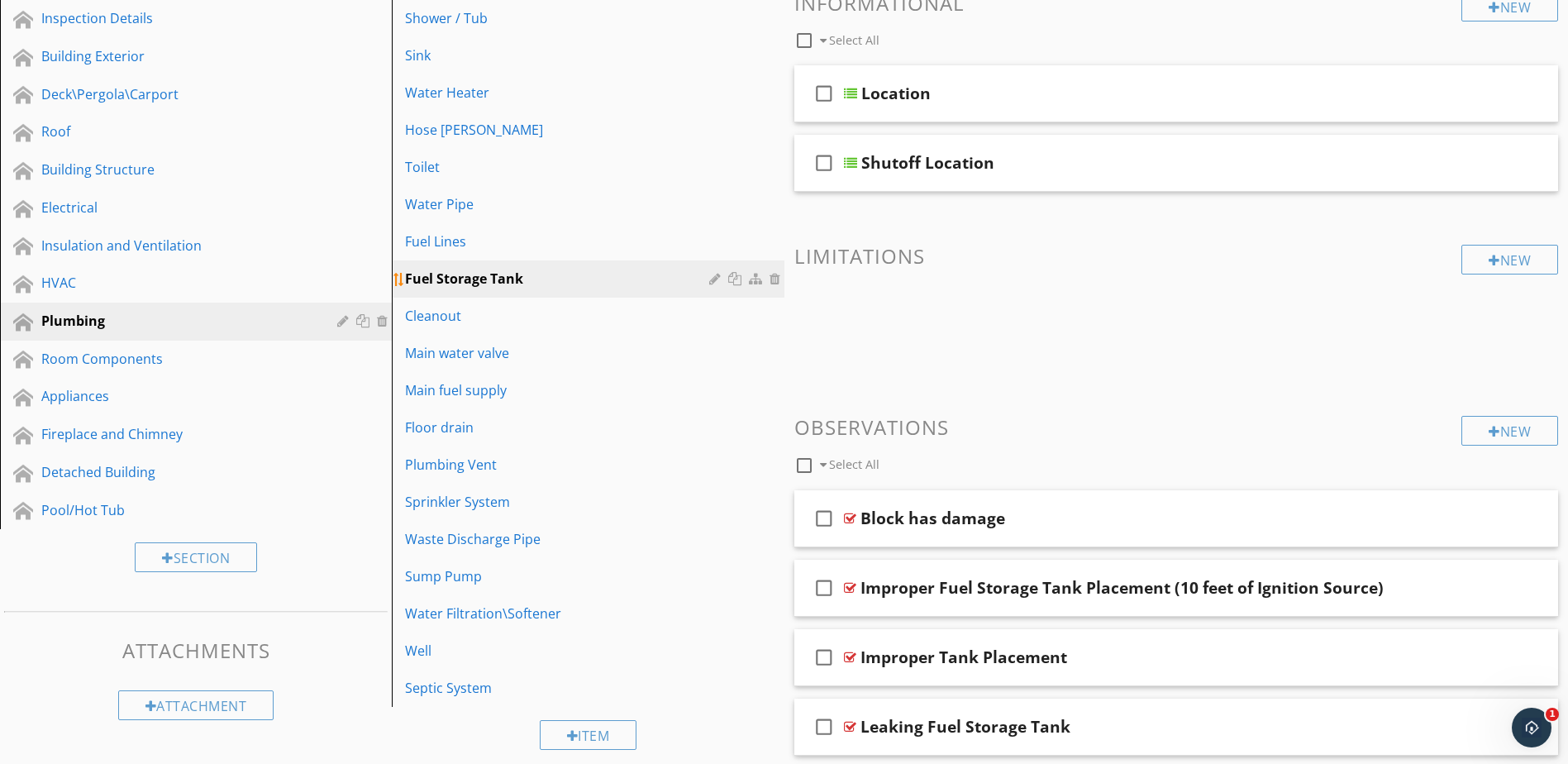
scroll to position [187, 0]
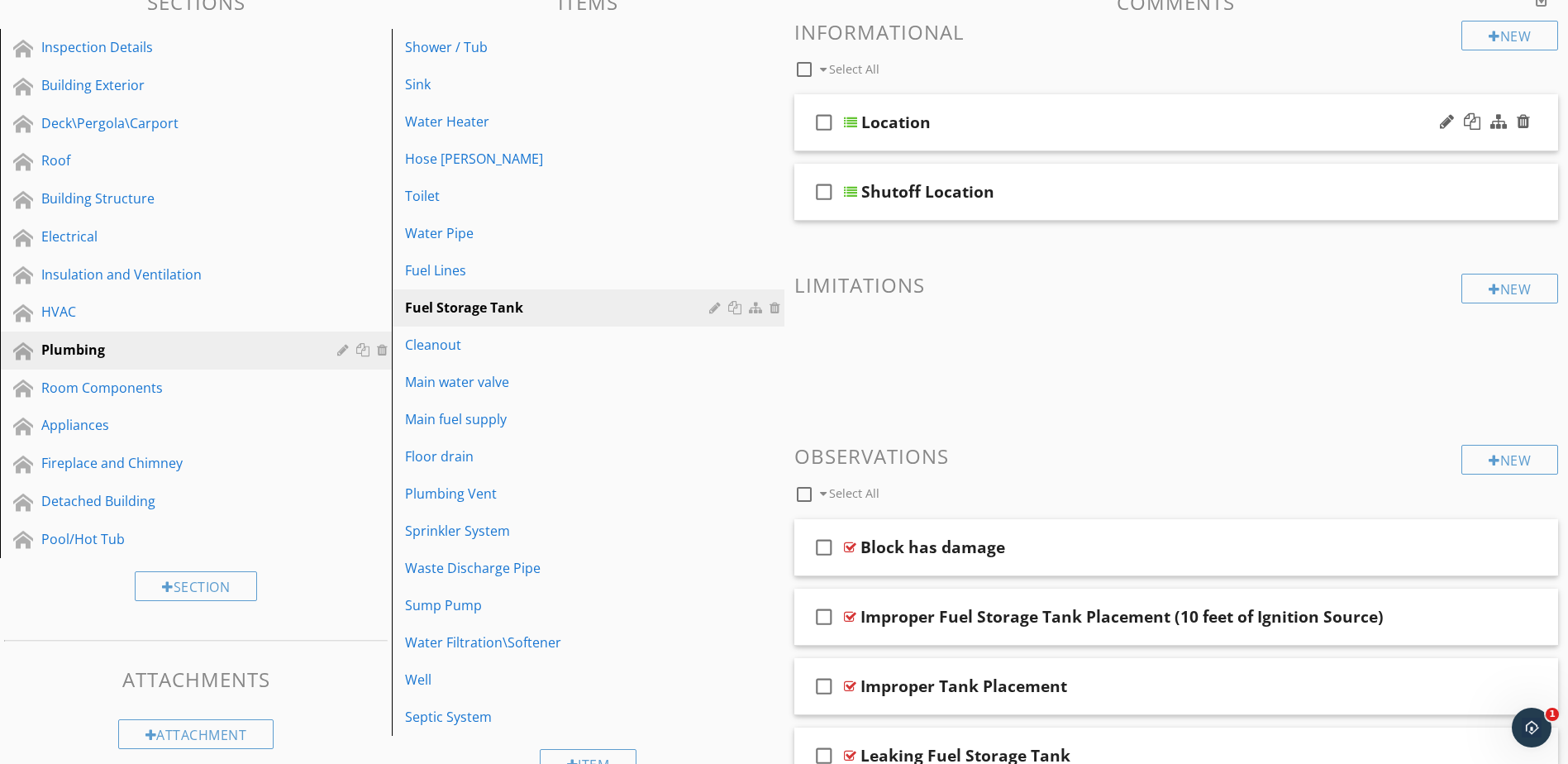
click at [852, 119] on div at bounding box center [851, 122] width 13 height 13
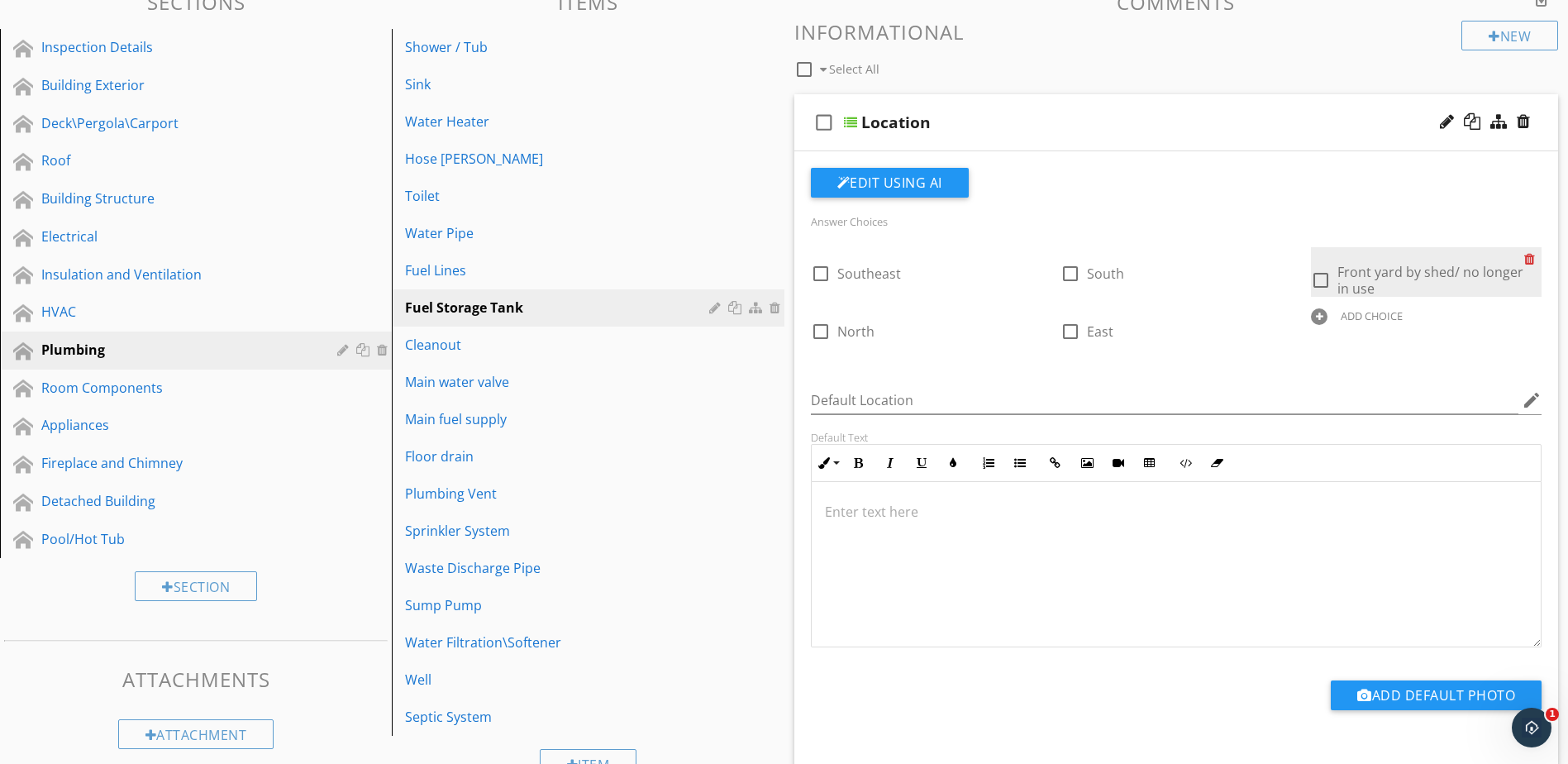
click at [1531, 258] on div at bounding box center [1532, 259] width 17 height 23
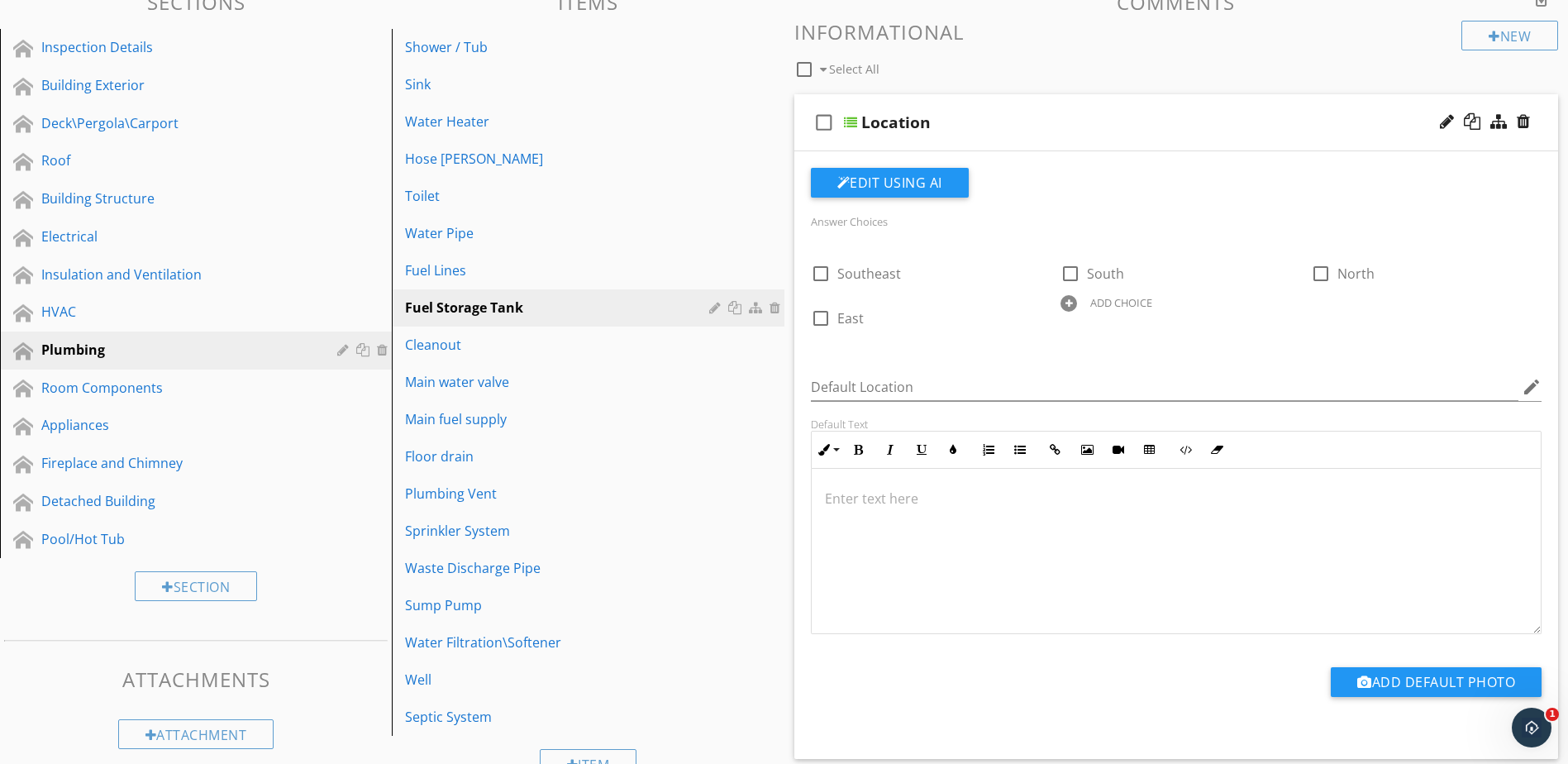
click at [1117, 303] on div "ADD CHOICE" at bounding box center [1121, 302] width 62 height 13
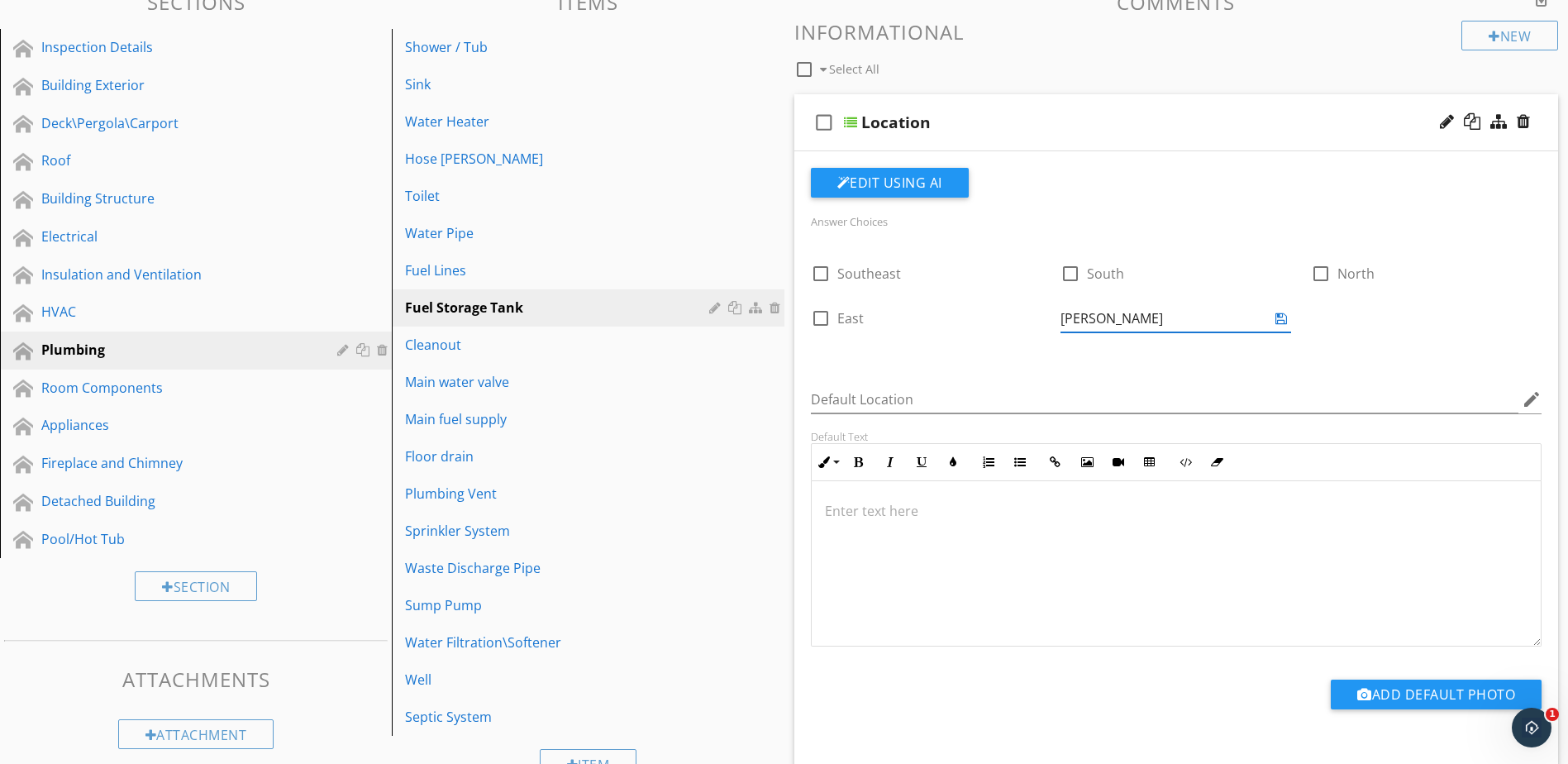
type input "West"
click at [1283, 319] on icon at bounding box center [1281, 318] width 12 height 13
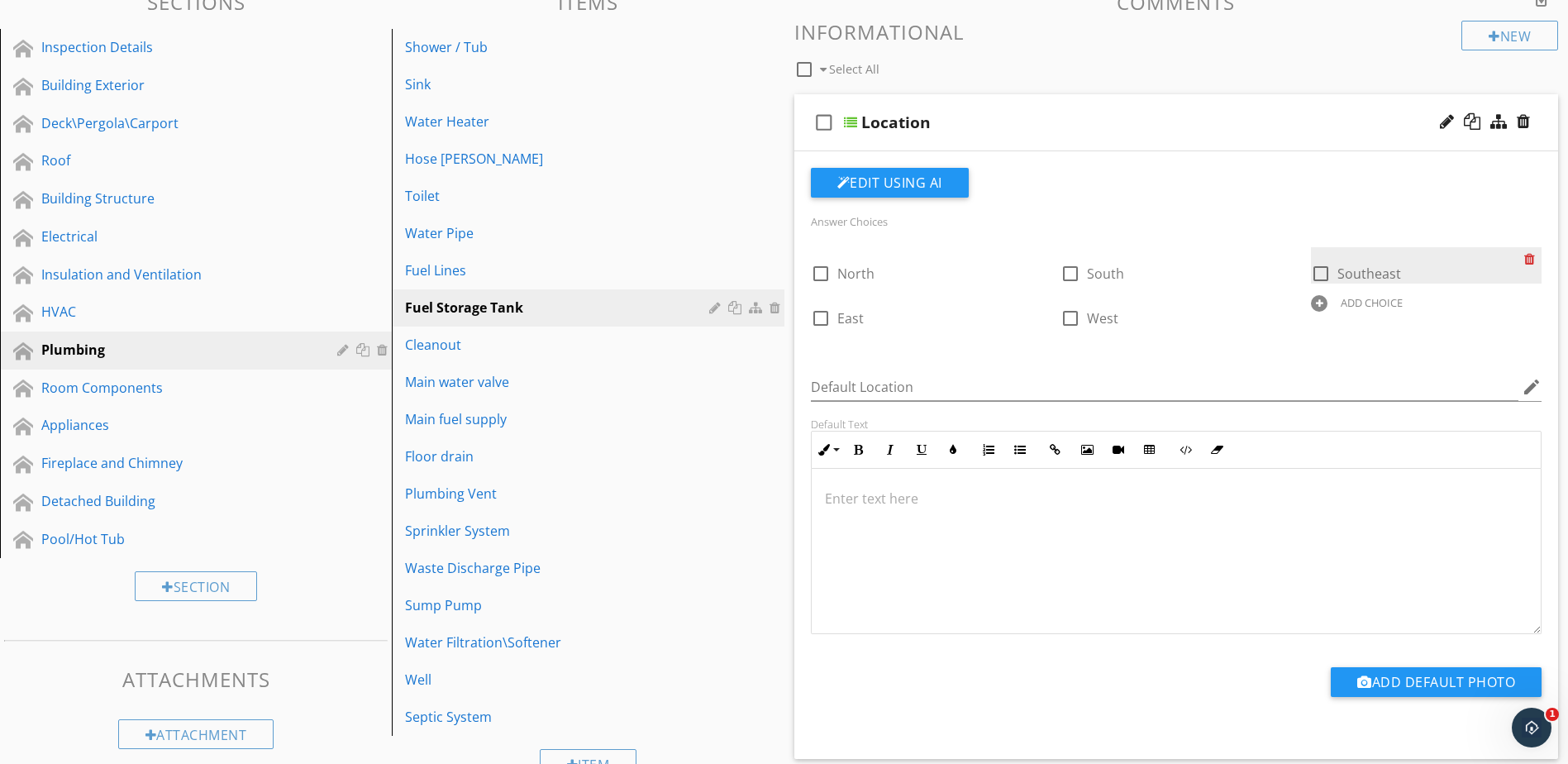
click at [1531, 257] on div at bounding box center [1532, 259] width 17 height 23
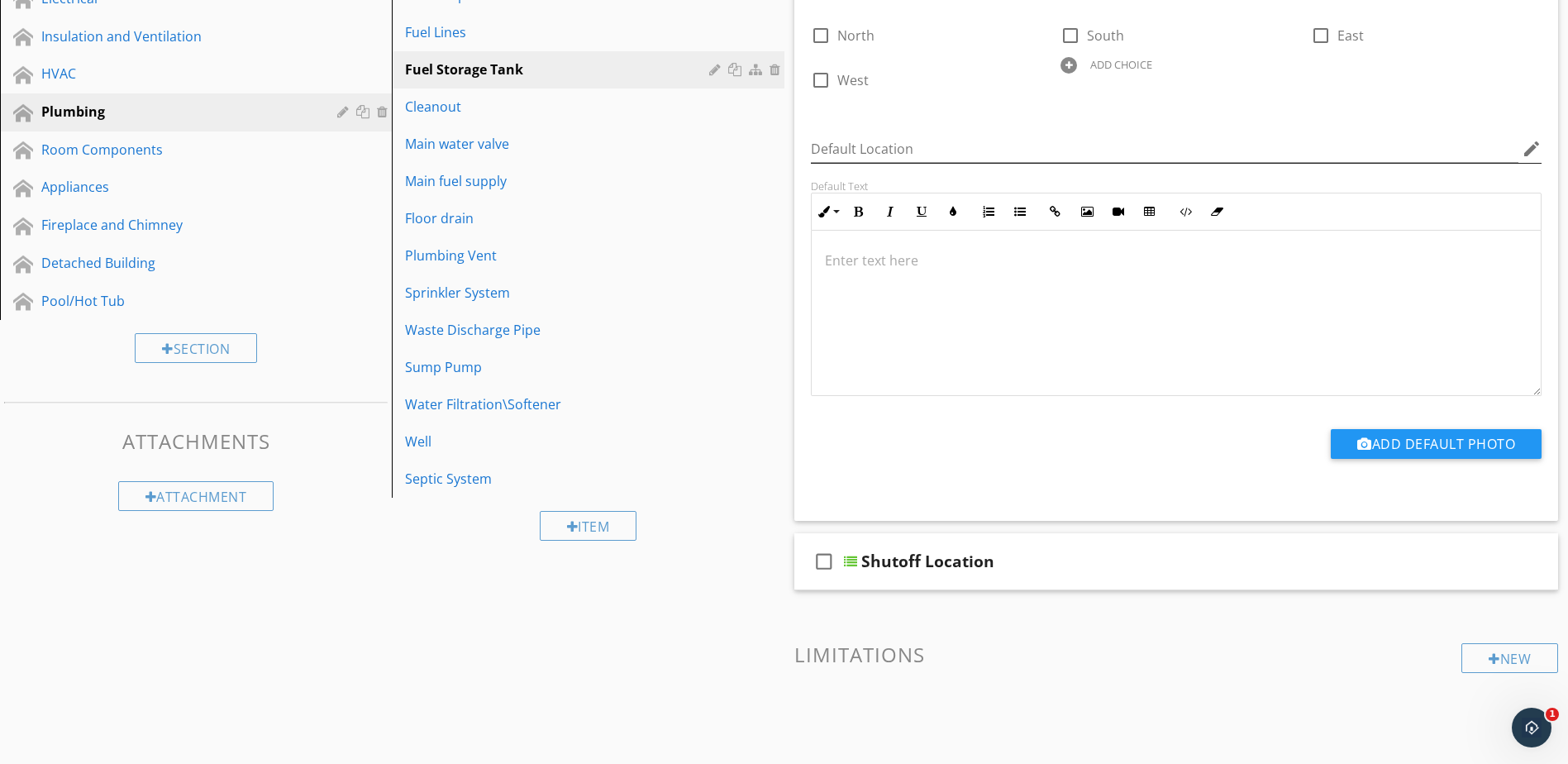
scroll to position [518, 0]
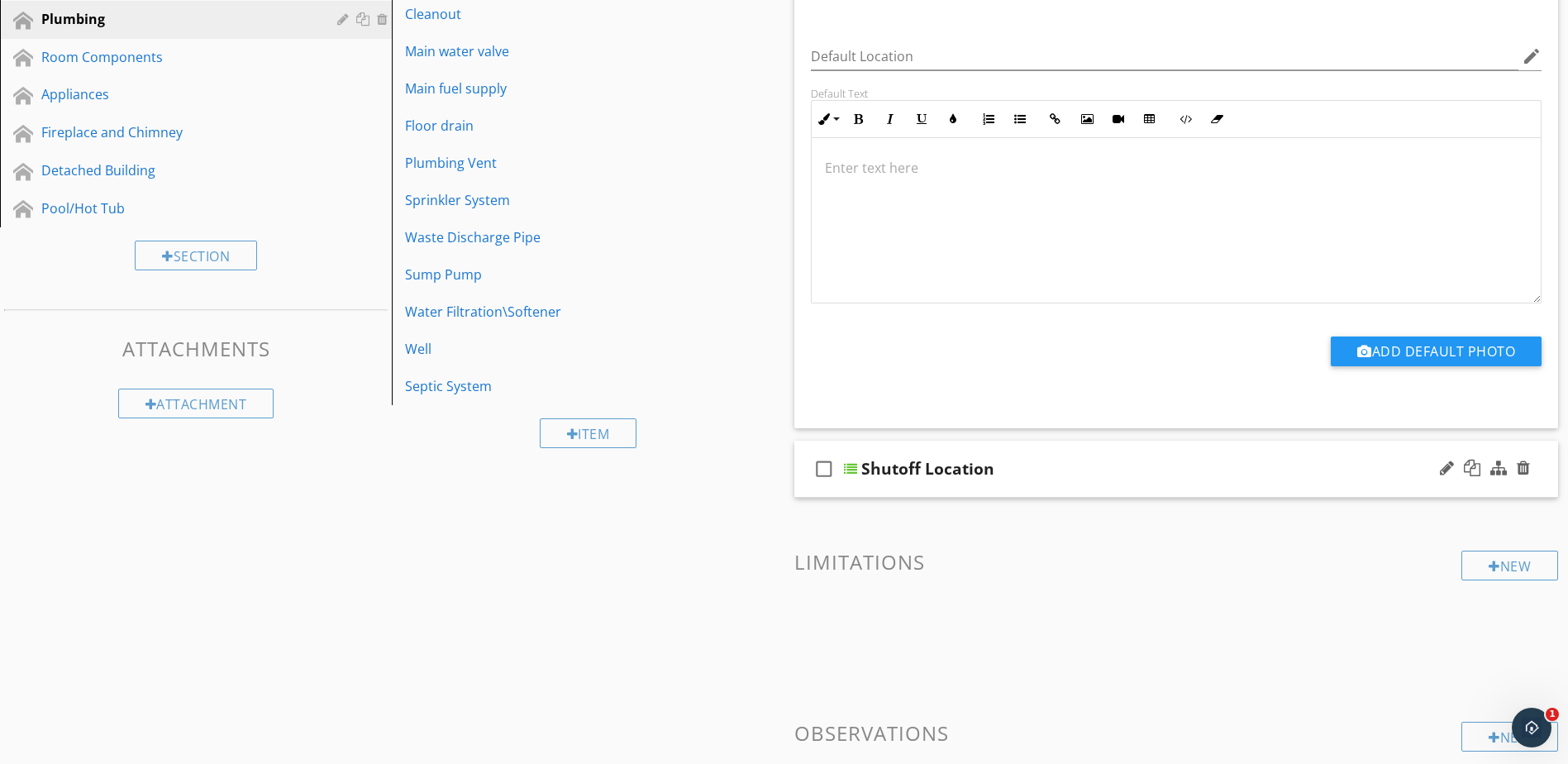
click at [854, 467] on div at bounding box center [851, 469] width 13 height 13
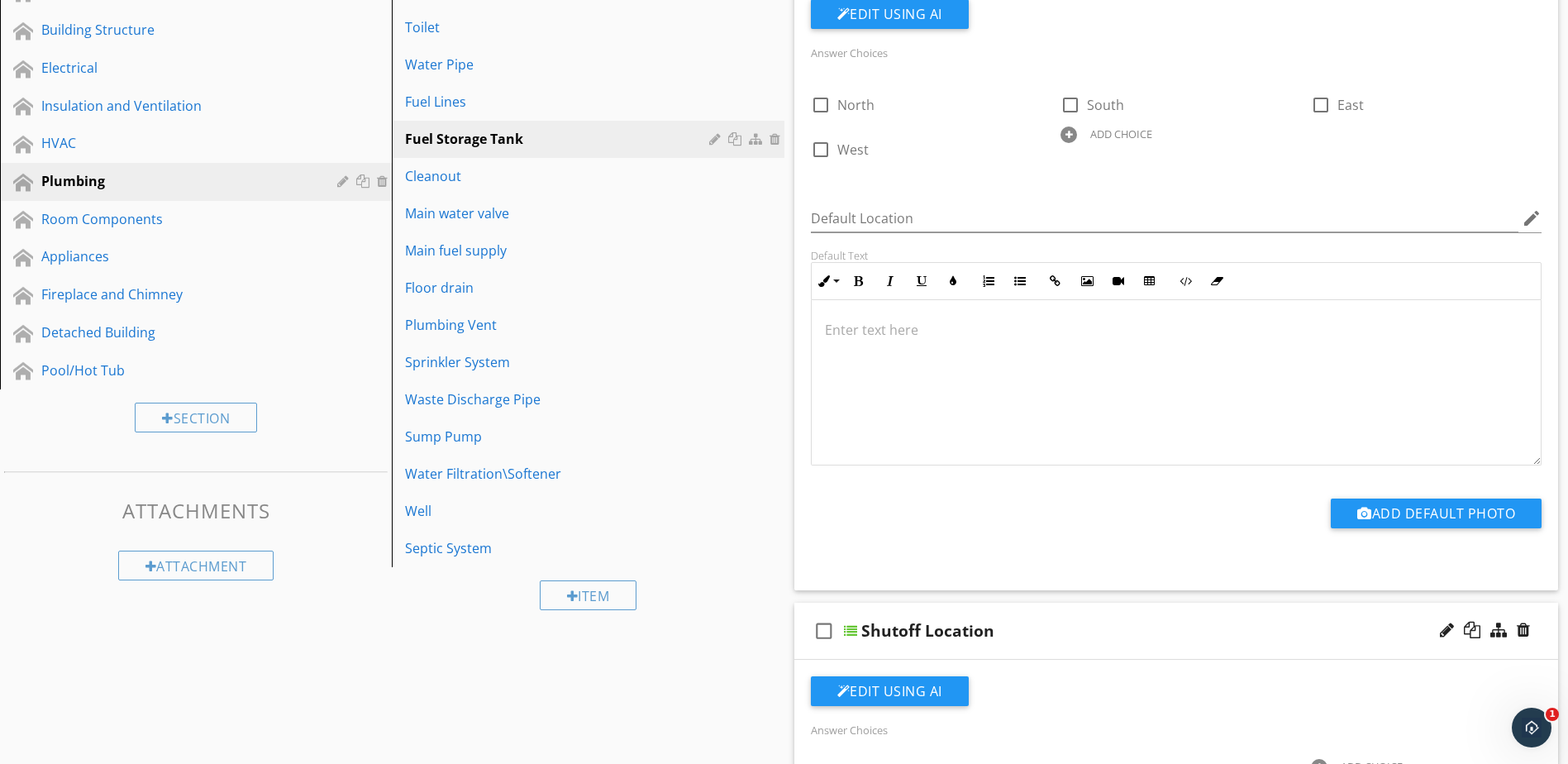
scroll to position [352, 0]
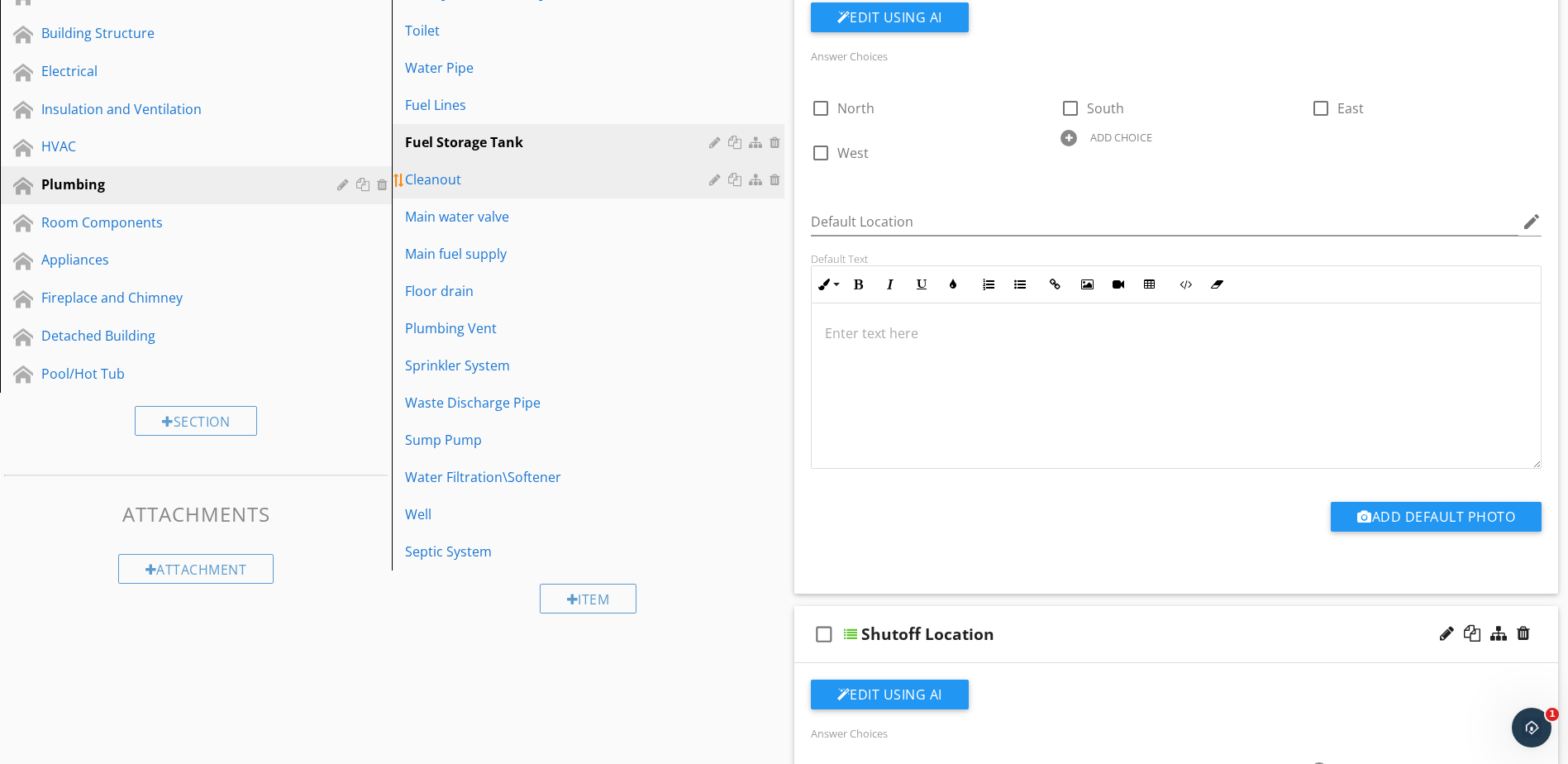
click at [675, 180] on div "Cleanout" at bounding box center [559, 179] width 309 height 20
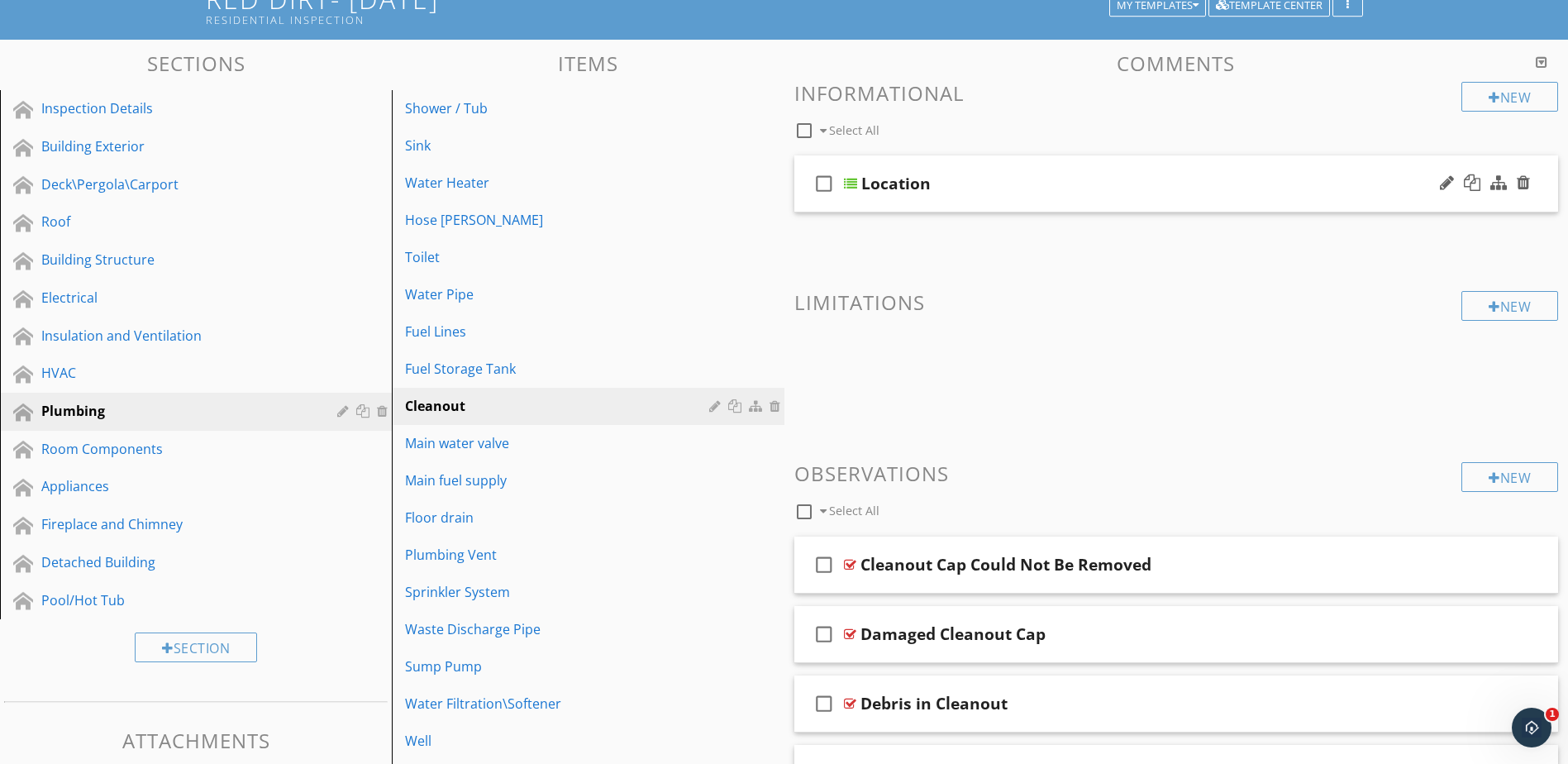
scroll to position [104, 0]
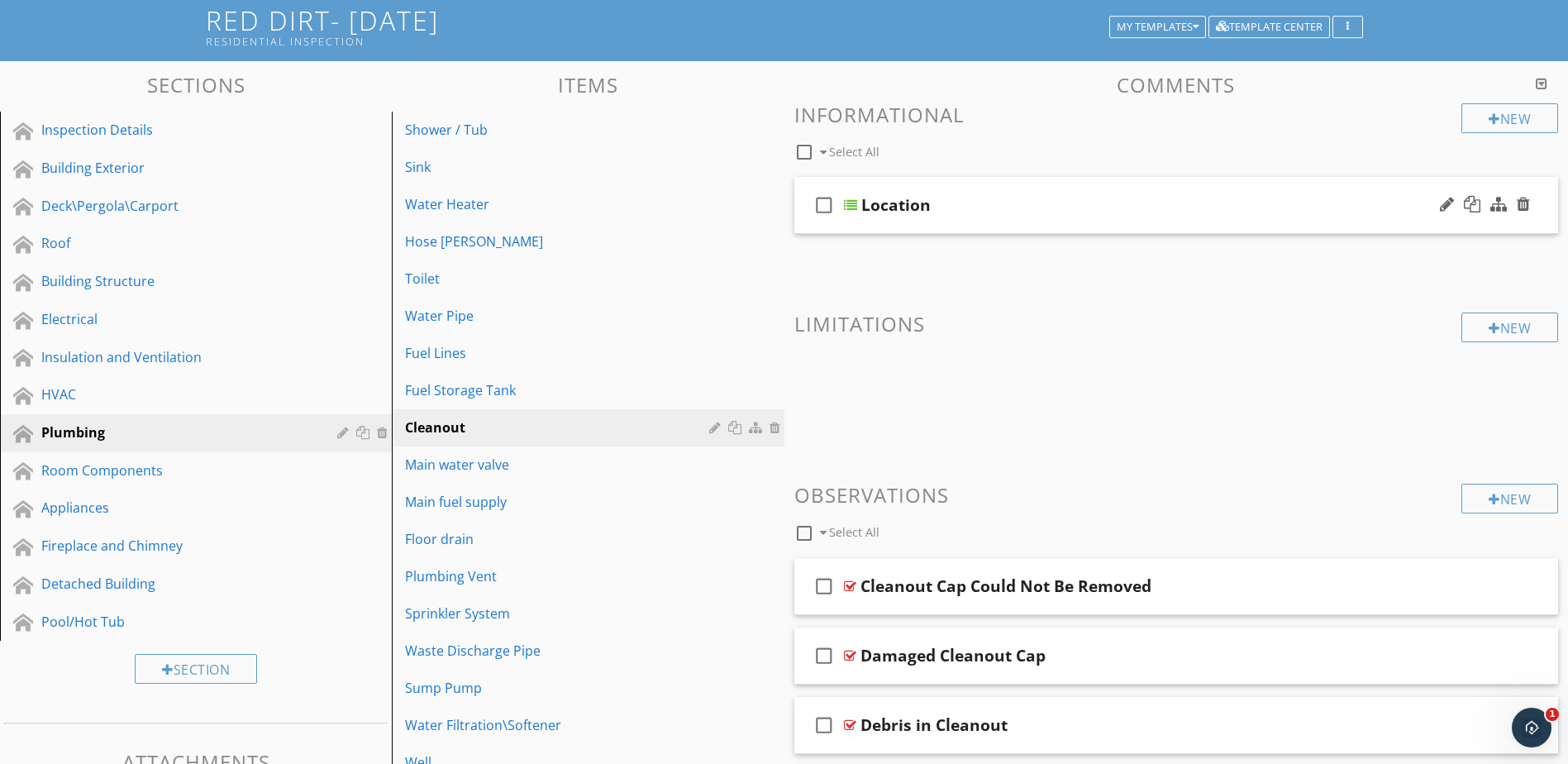
click at [855, 206] on div at bounding box center [851, 205] width 13 height 13
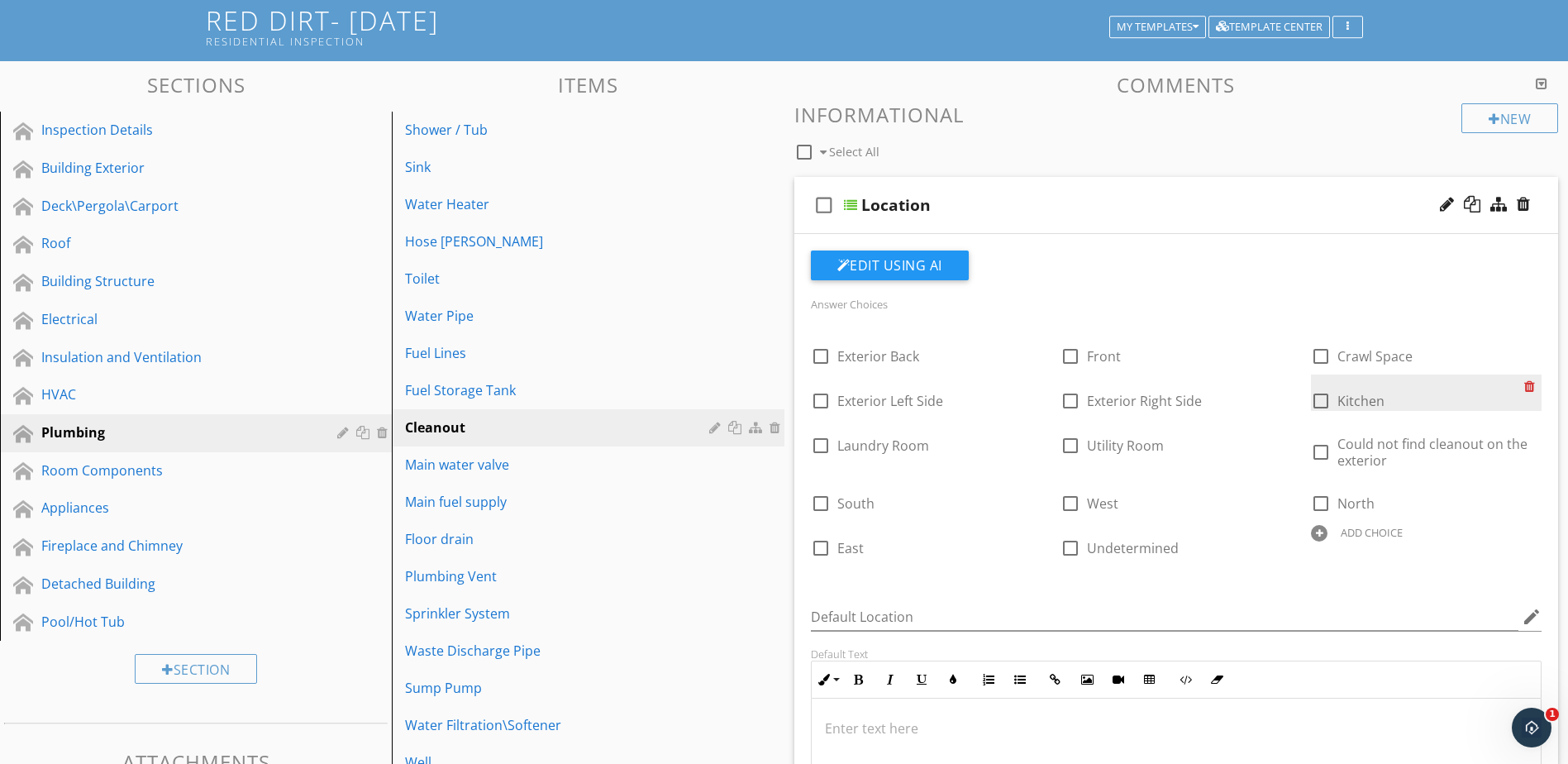
click at [1529, 388] on div at bounding box center [1532, 386] width 17 height 23
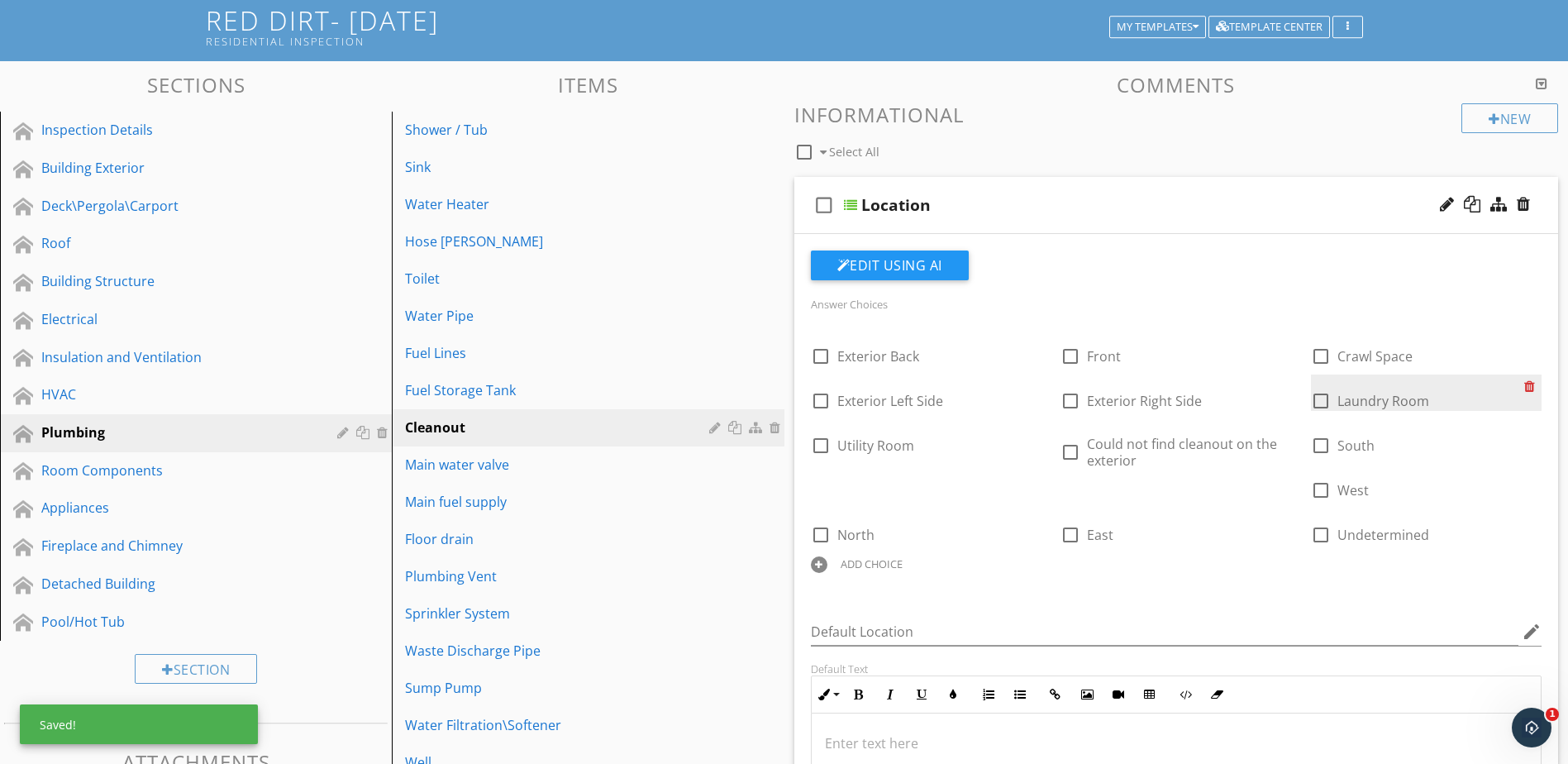
click at [1529, 388] on div at bounding box center [1532, 386] width 17 height 23
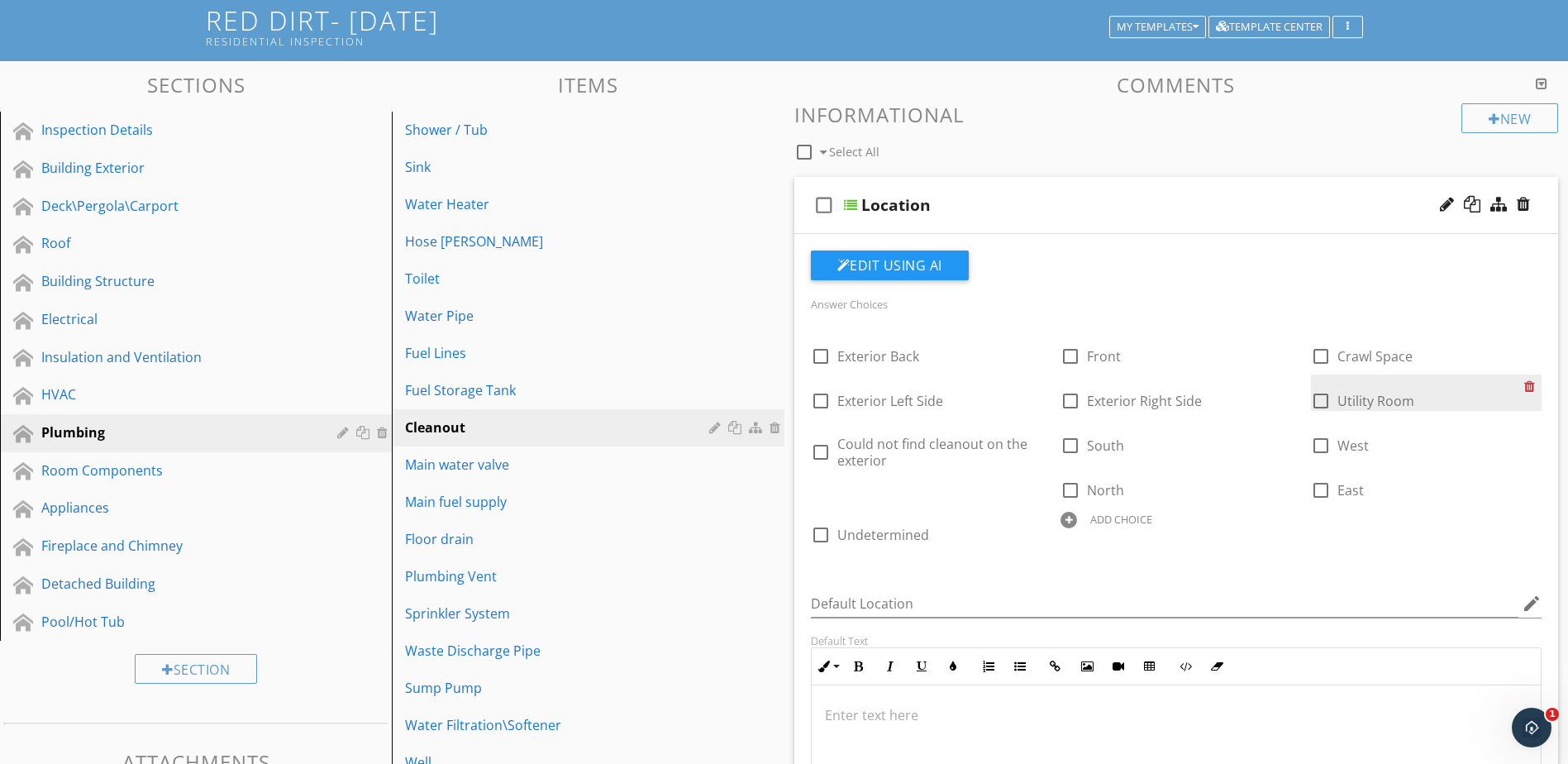
click at [1529, 388] on div at bounding box center [1532, 386] width 17 height 23
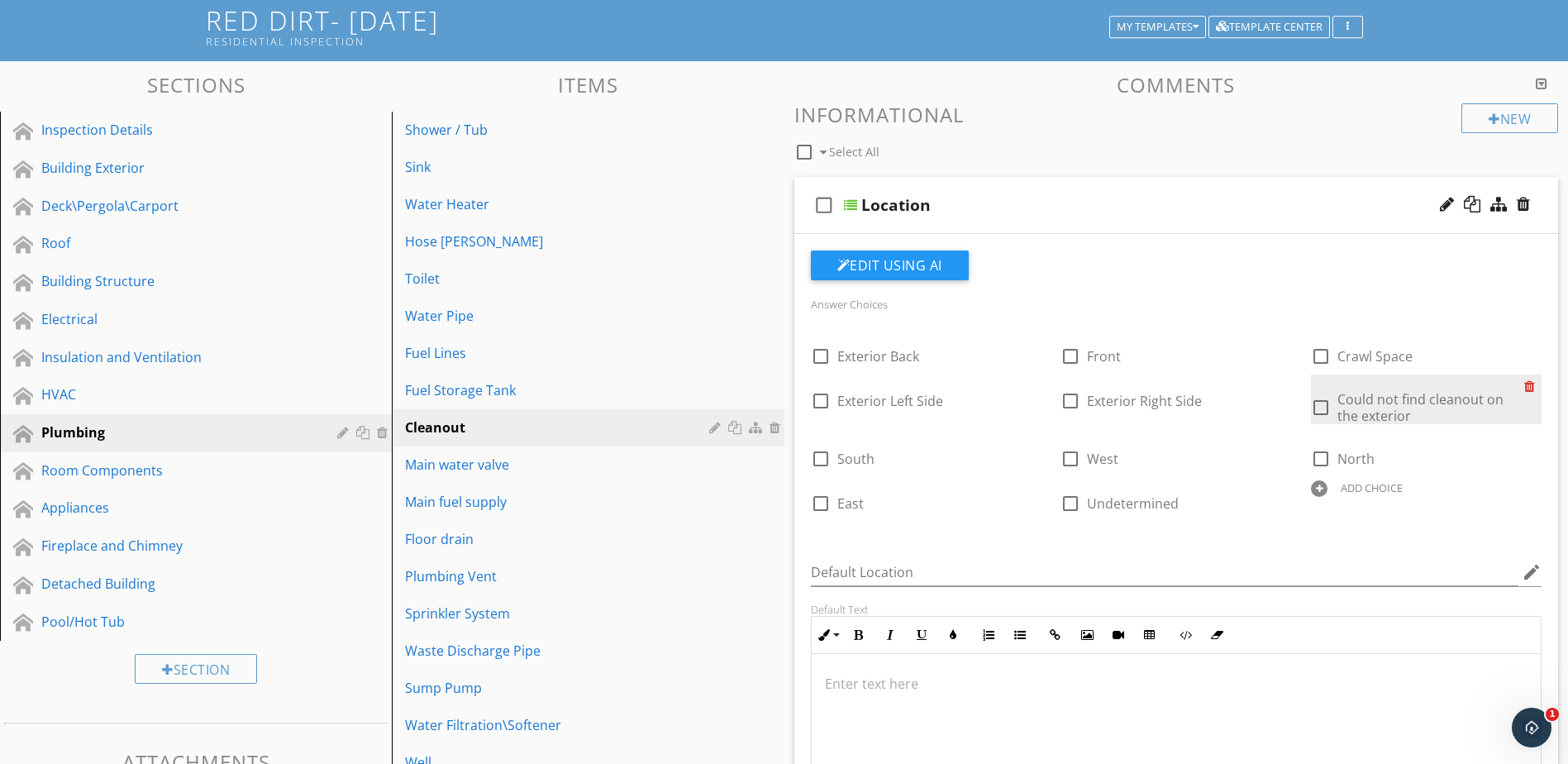
click at [1529, 388] on div at bounding box center [1532, 386] width 17 height 23
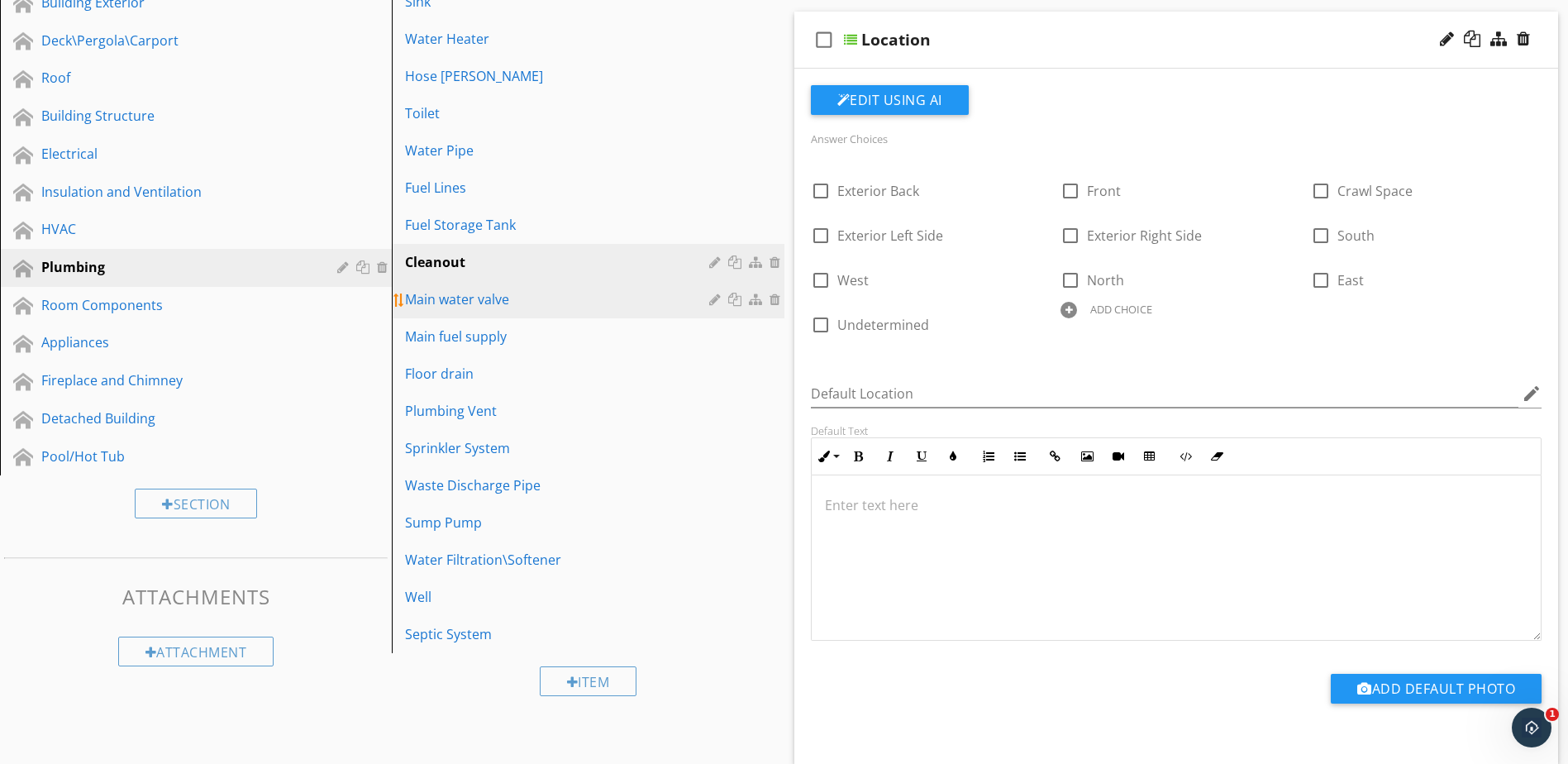
scroll to position [187, 0]
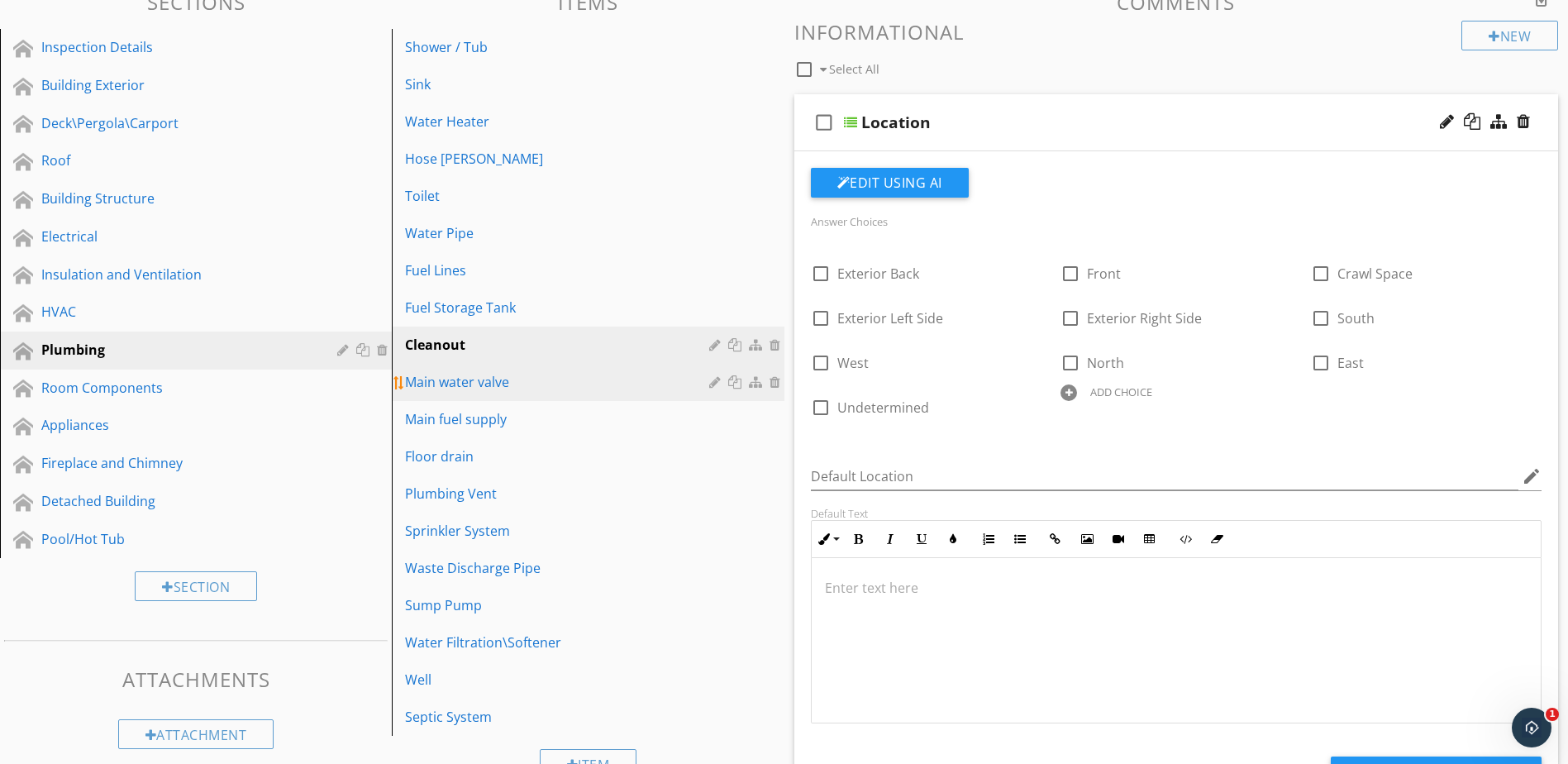
click at [716, 382] on div at bounding box center [717, 382] width 16 height 13
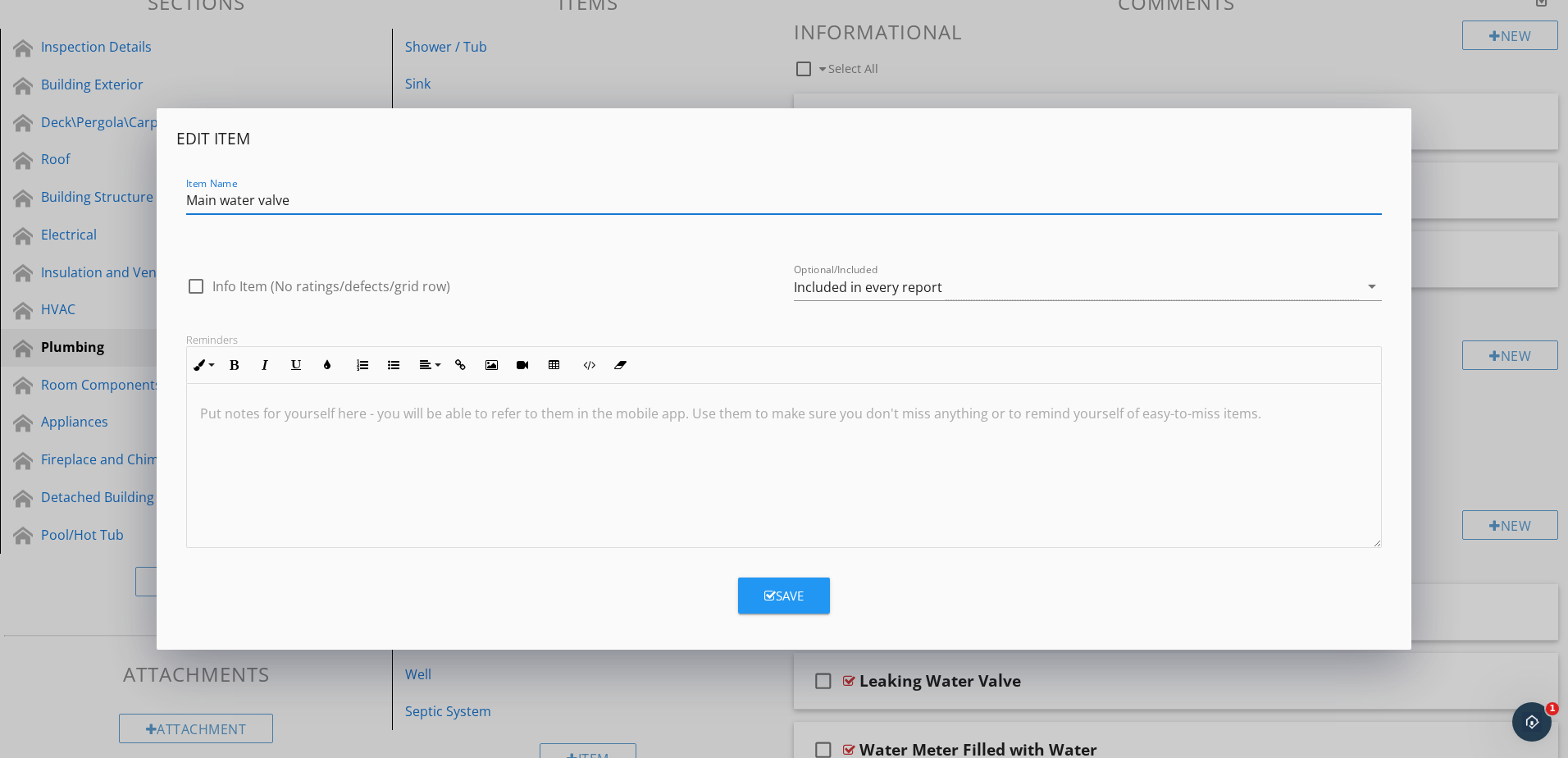
click at [230, 200] on input "Main water valve" at bounding box center [784, 201] width 1196 height 28
type input "Main Water Valve"
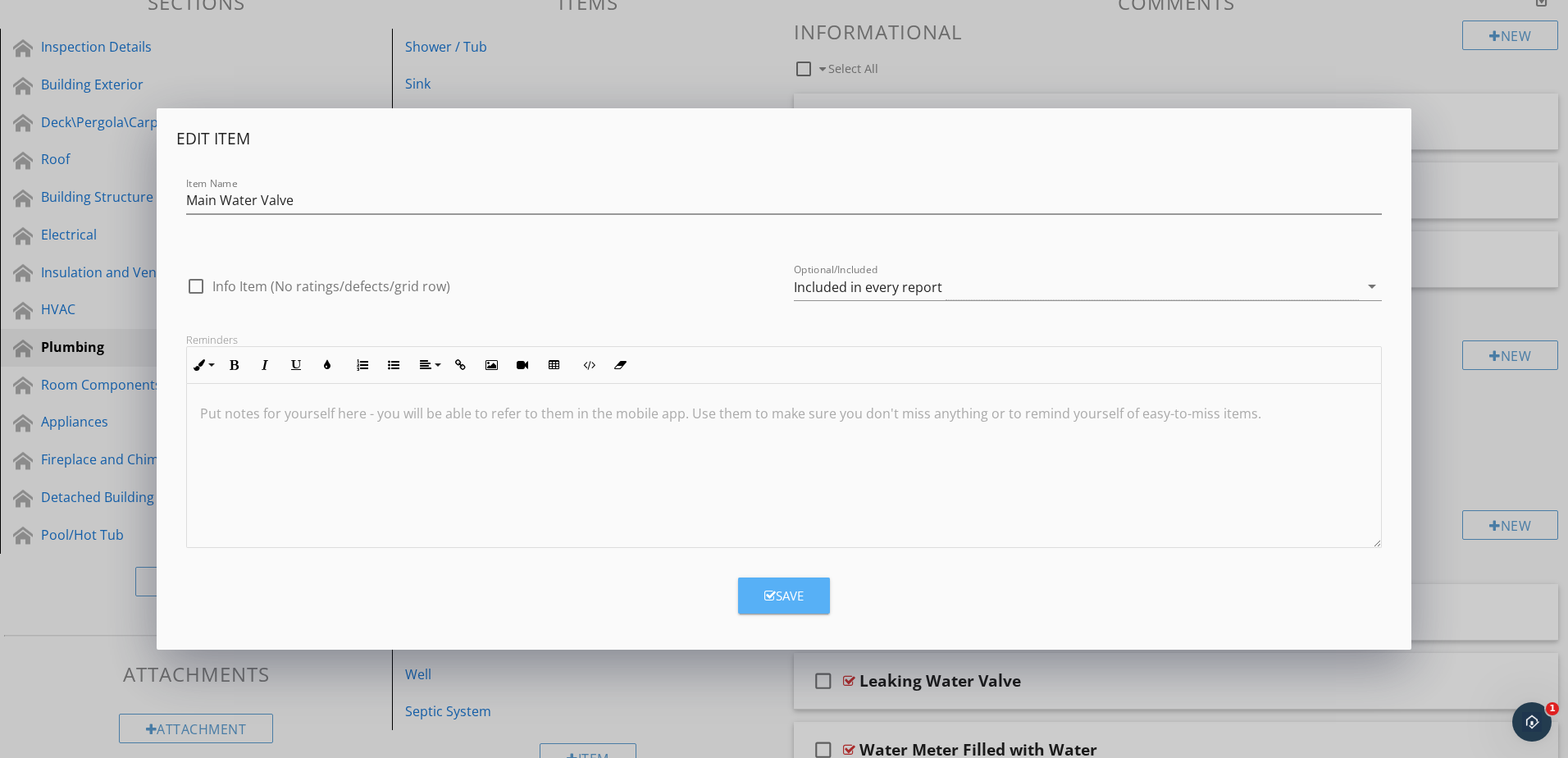
click at [797, 584] on button "Save" at bounding box center [784, 596] width 92 height 36
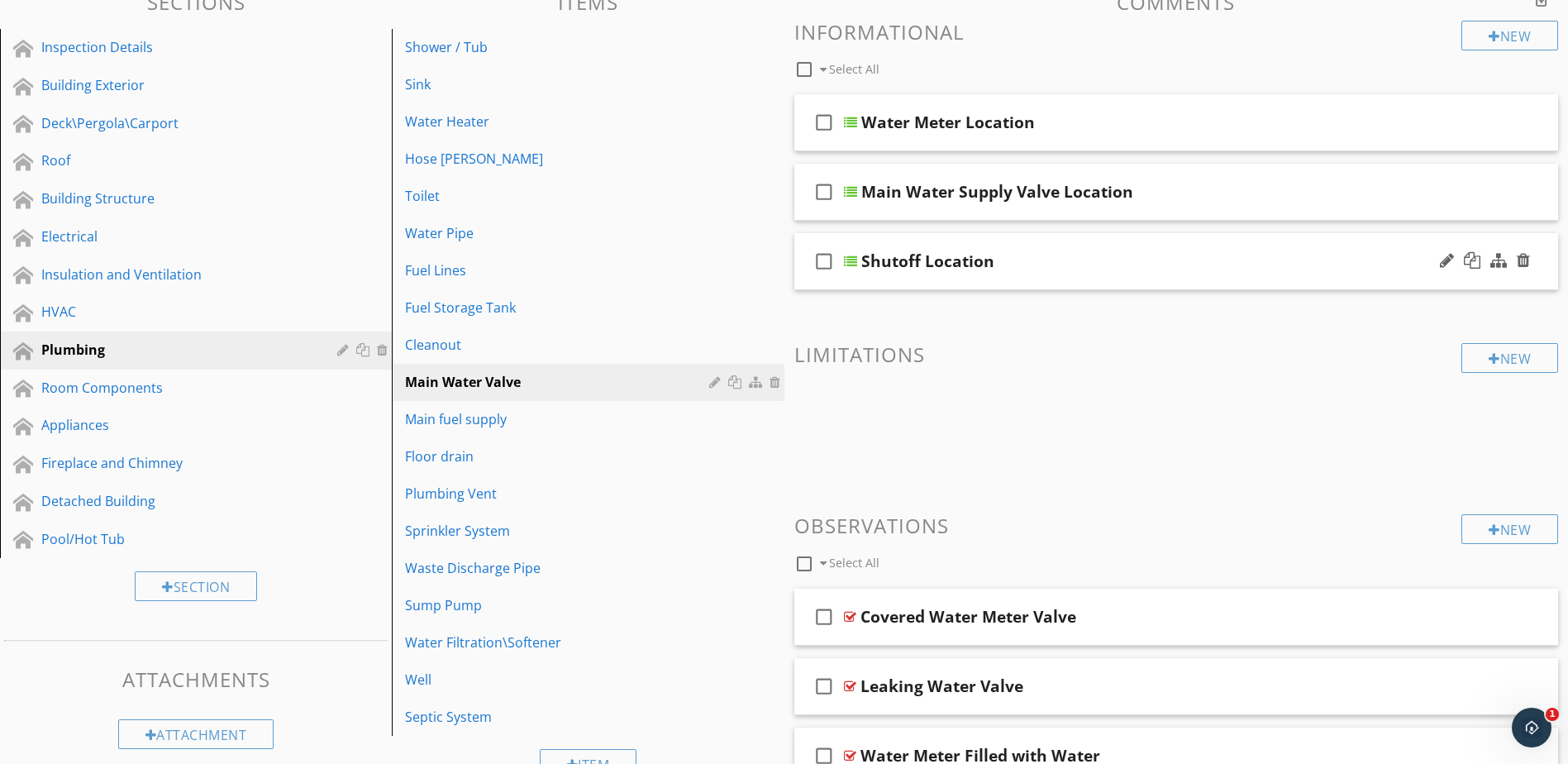
scroll to position [104, 0]
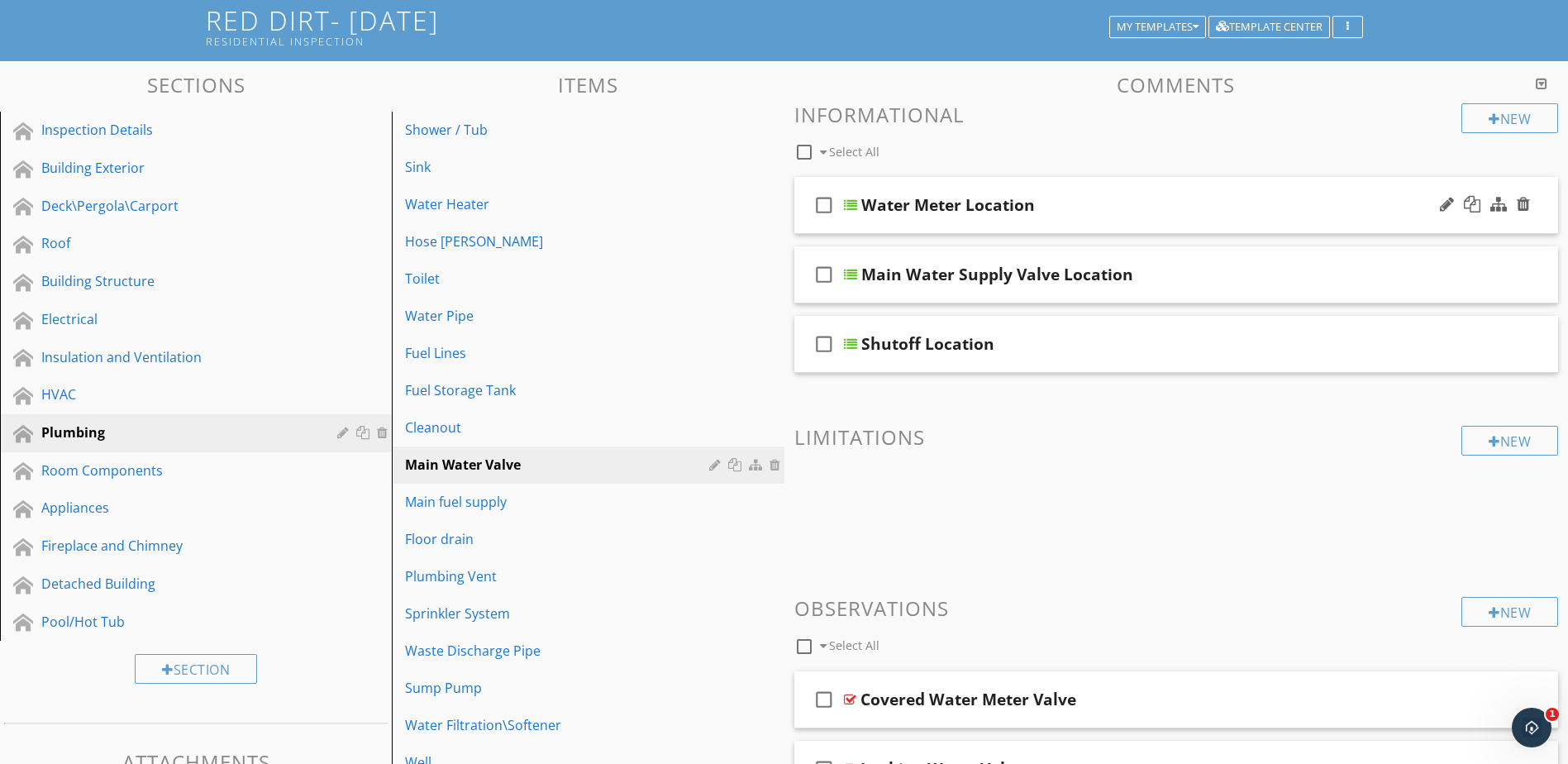
click at [855, 207] on div at bounding box center [851, 205] width 13 height 13
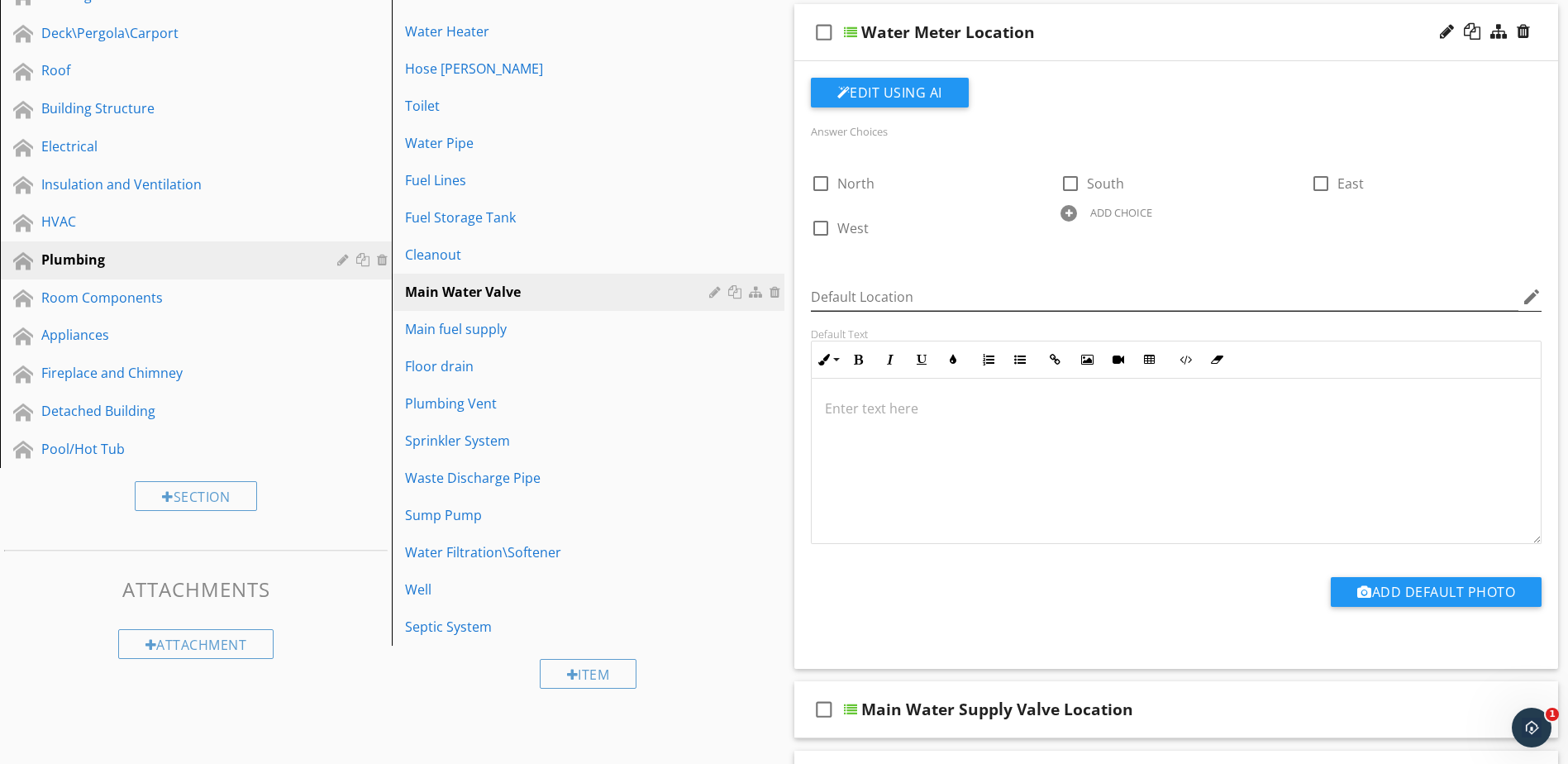
scroll to position [352, 0]
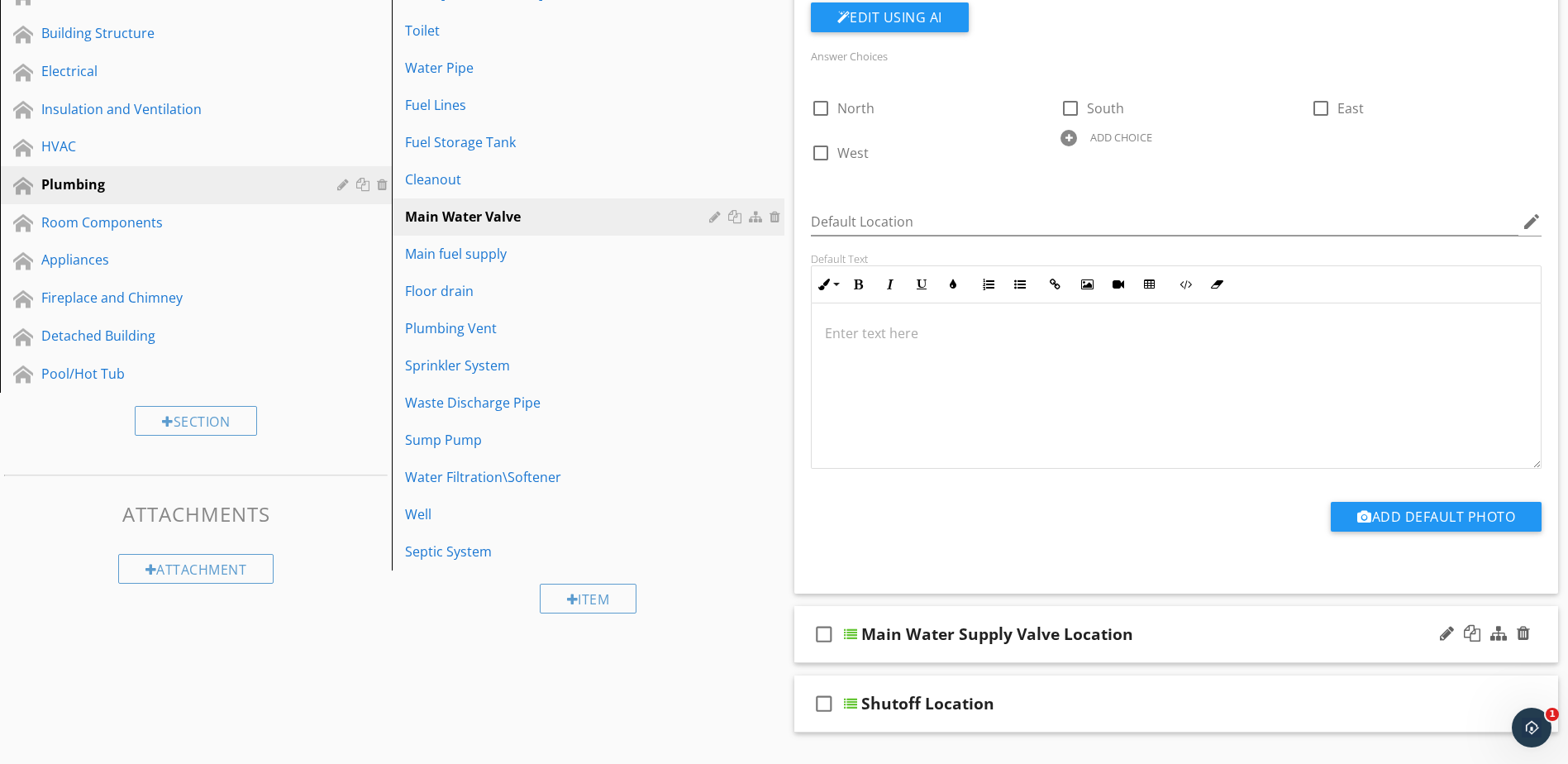
click at [852, 634] on div at bounding box center [851, 634] width 13 height 13
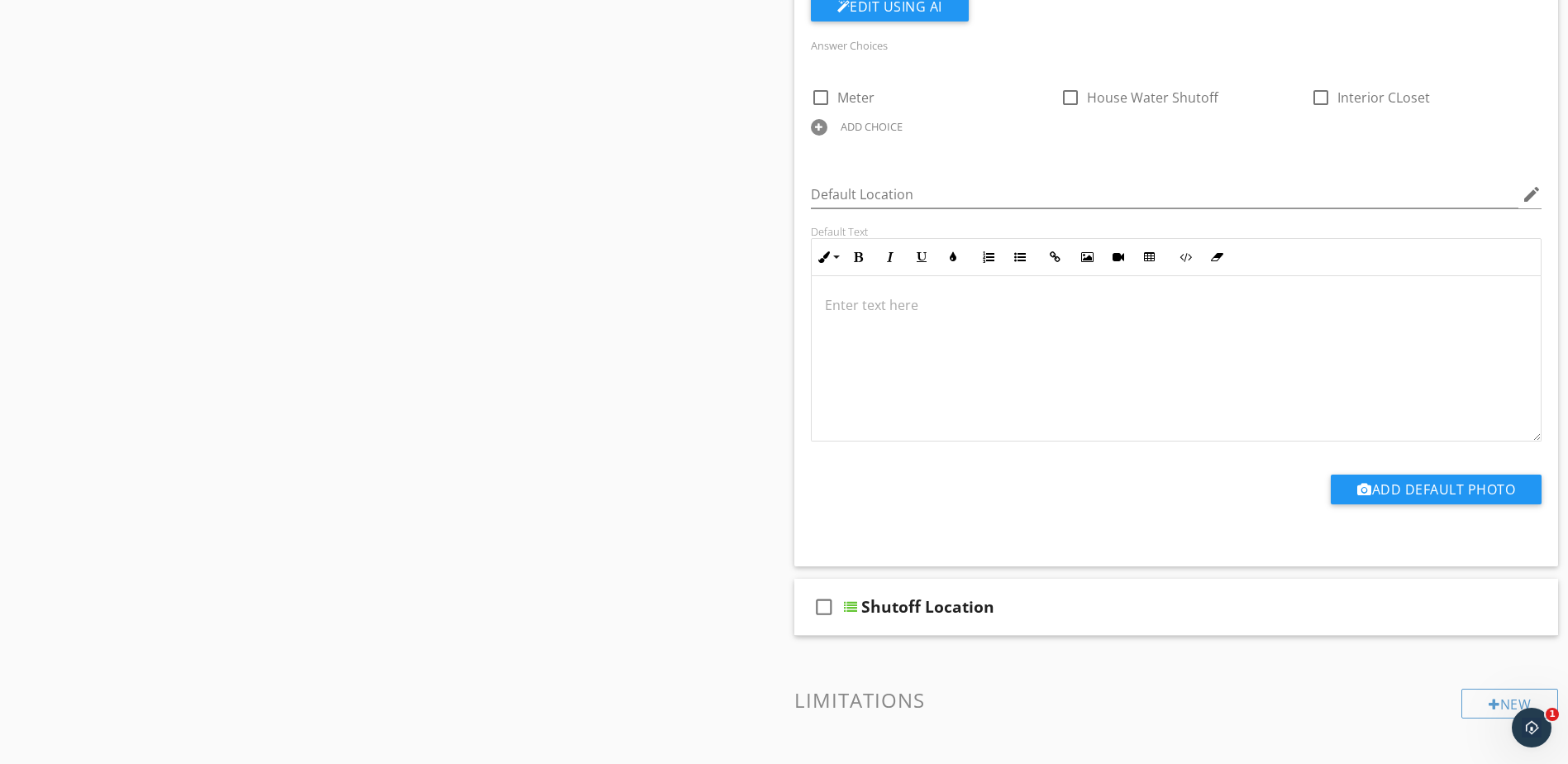
scroll to position [1097, 0]
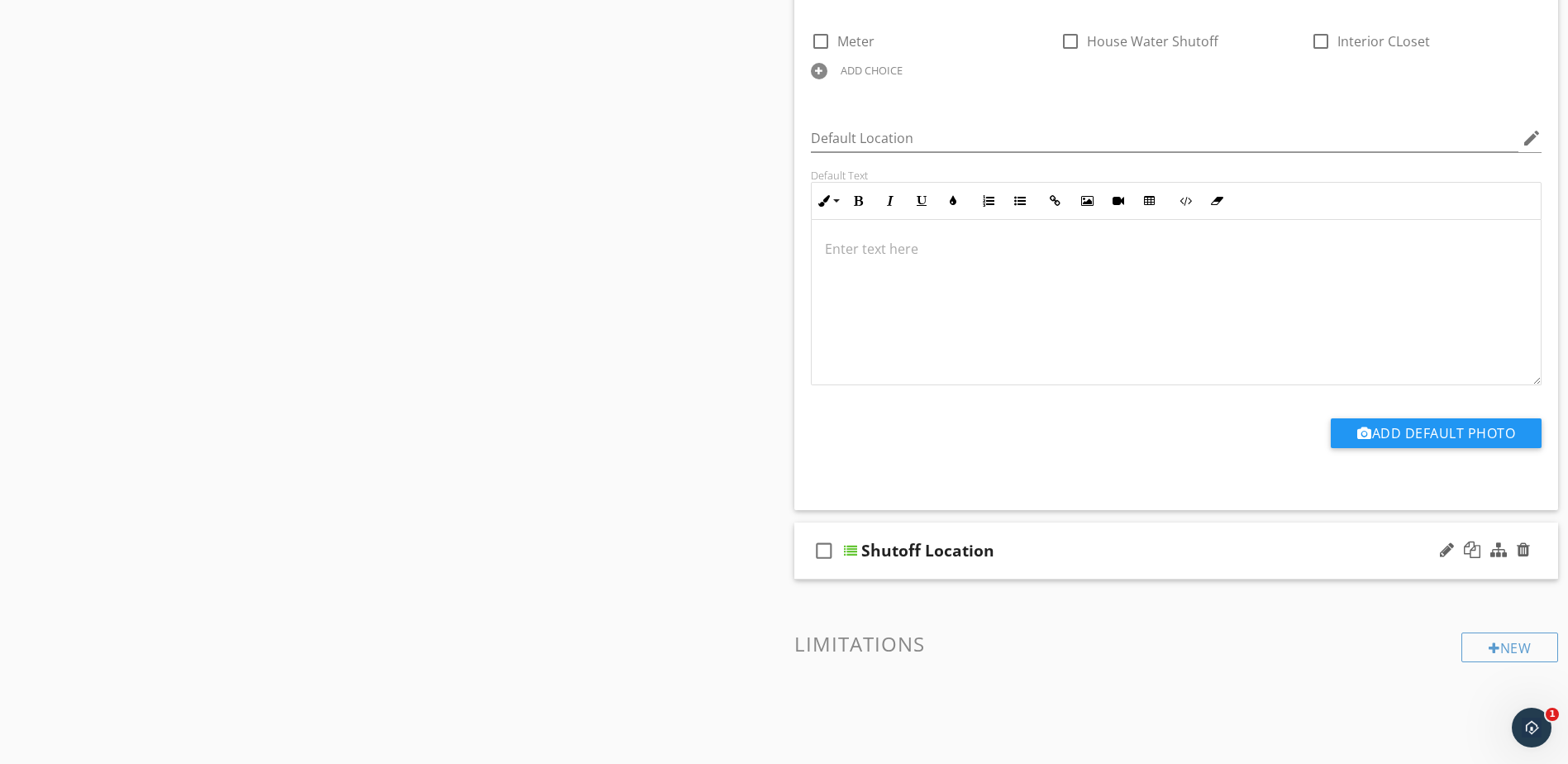
click at [847, 549] on div at bounding box center [851, 550] width 13 height 13
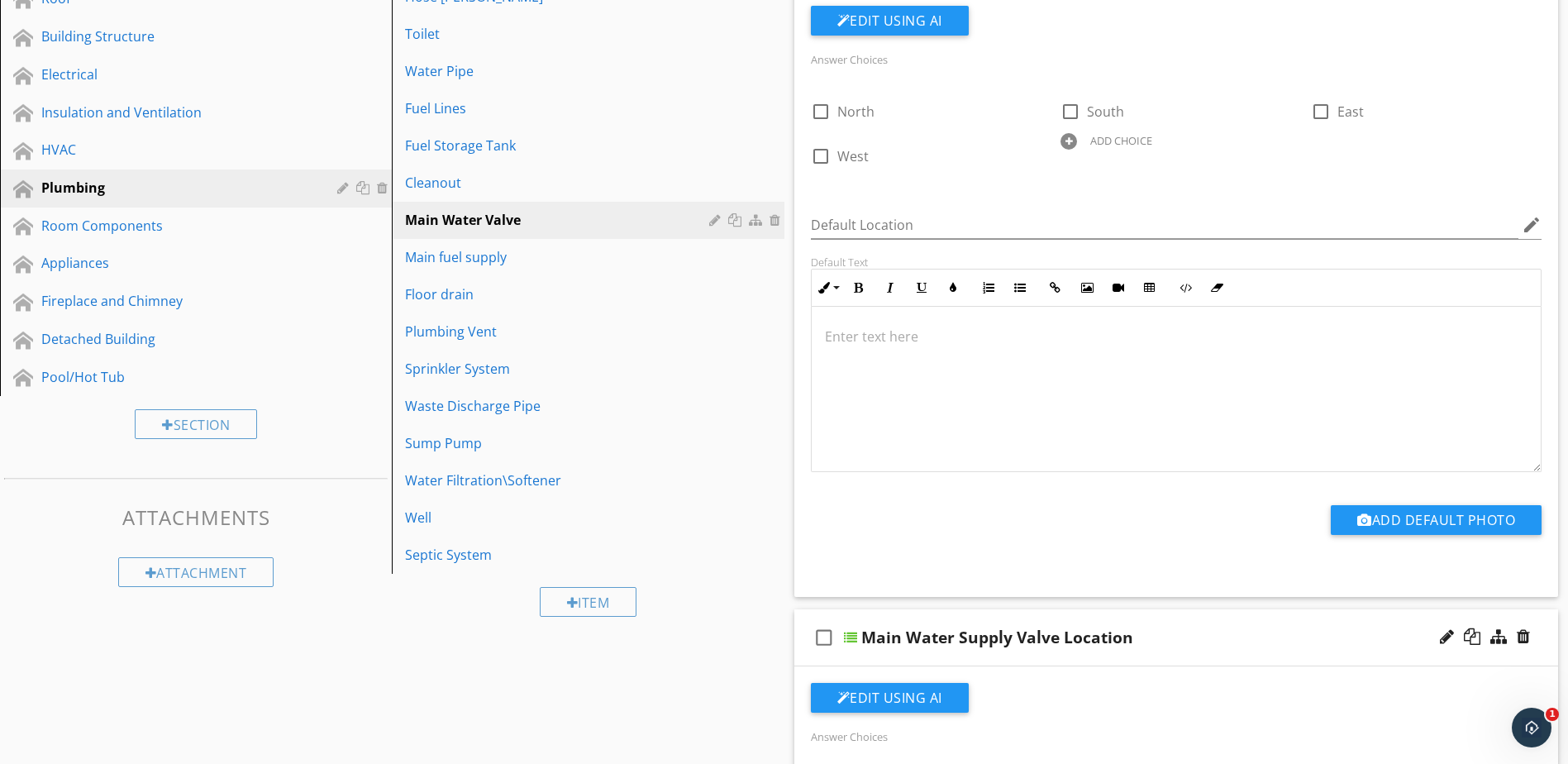
scroll to position [269, 0]
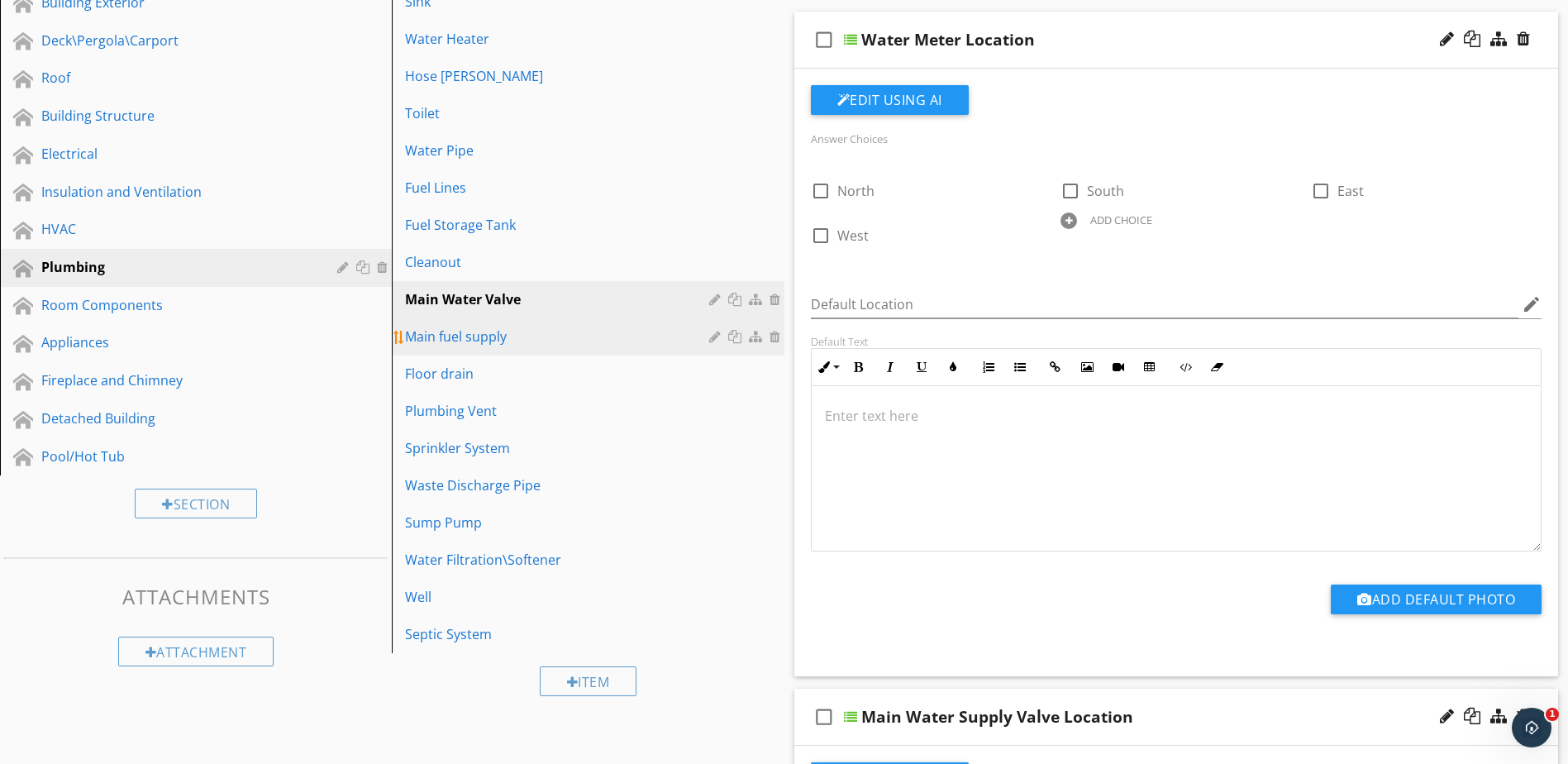
click at [590, 347] on link "Main fuel supply" at bounding box center [590, 336] width 387 height 37
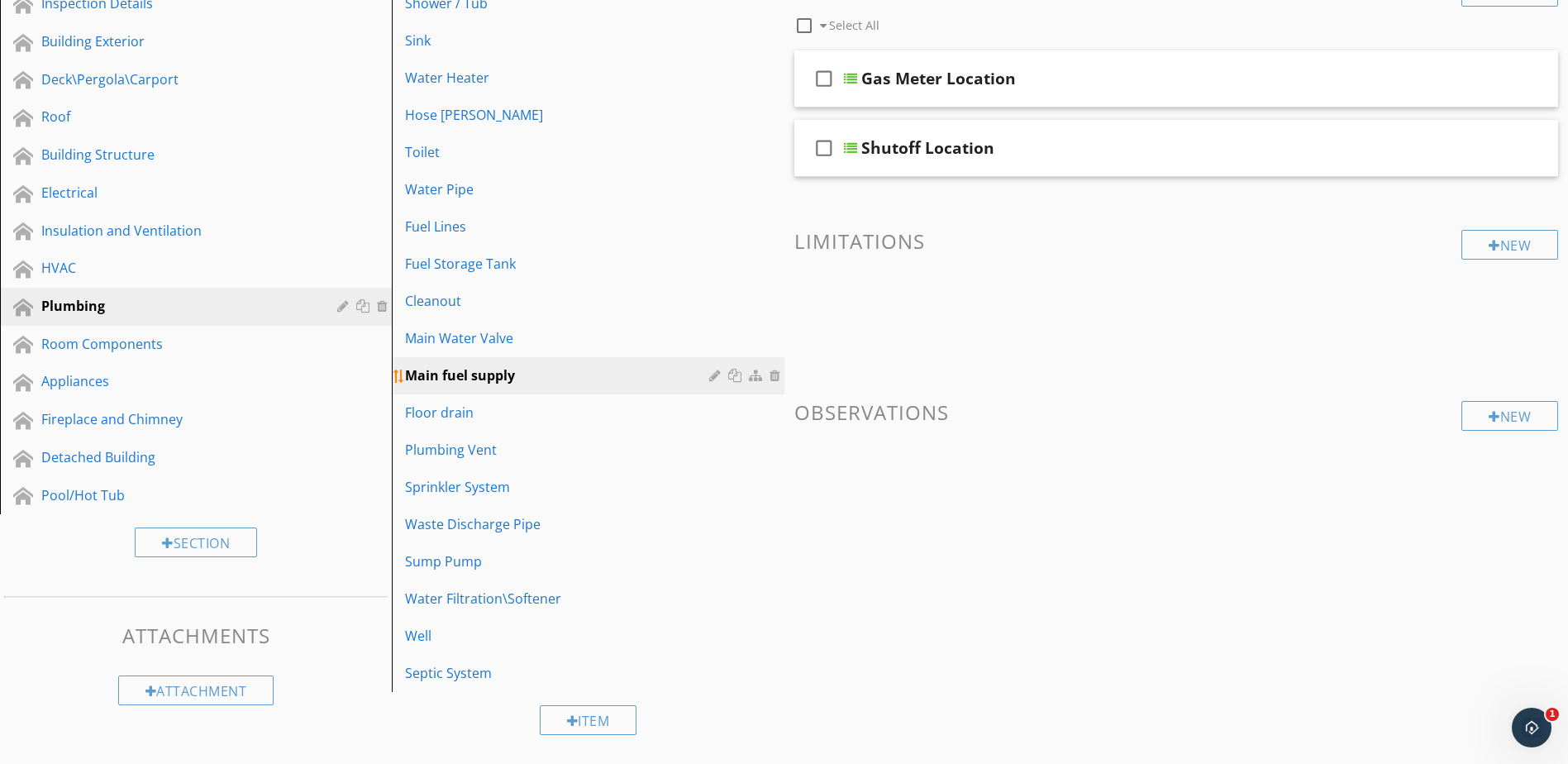
scroll to position [231, 0]
click at [716, 373] on div at bounding box center [717, 375] width 16 height 13
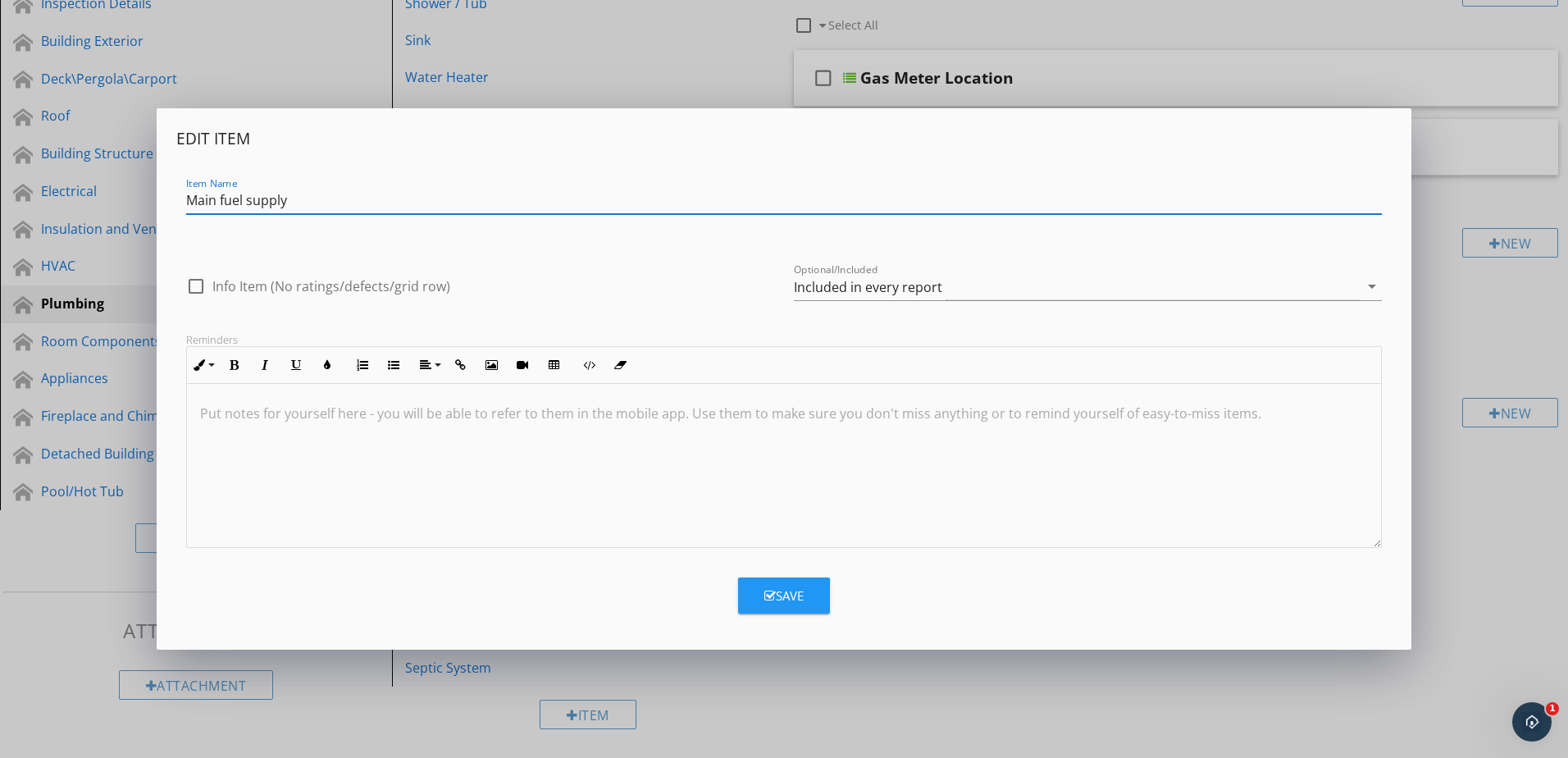
click at [226, 202] on input "Main fuel supply" at bounding box center [784, 201] width 1196 height 28
type input "Main Fuel Supply"
click at [769, 603] on div "Save" at bounding box center [784, 596] width 39 height 19
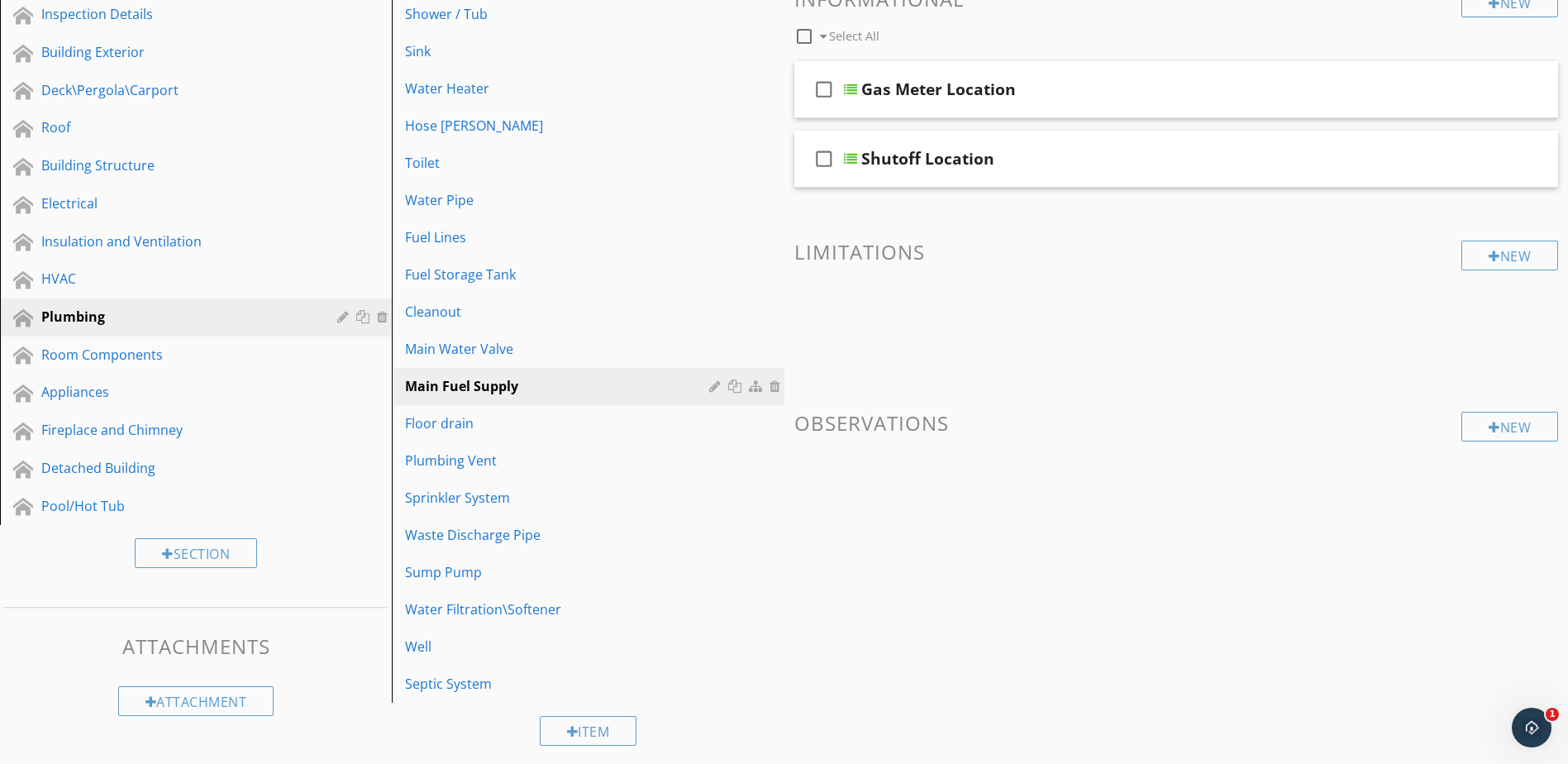
scroll to position [148, 0]
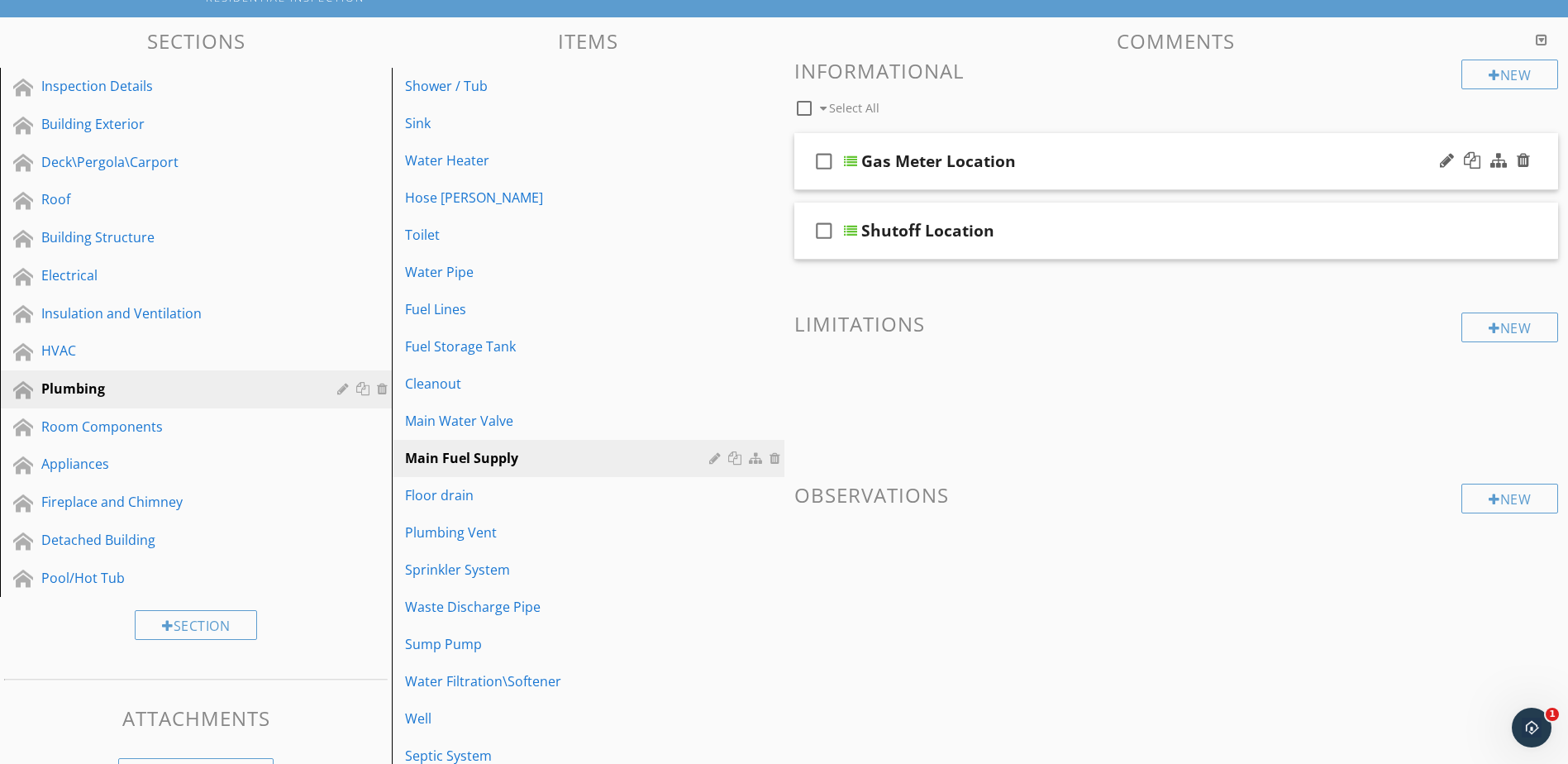
click at [850, 158] on div at bounding box center [851, 161] width 13 height 13
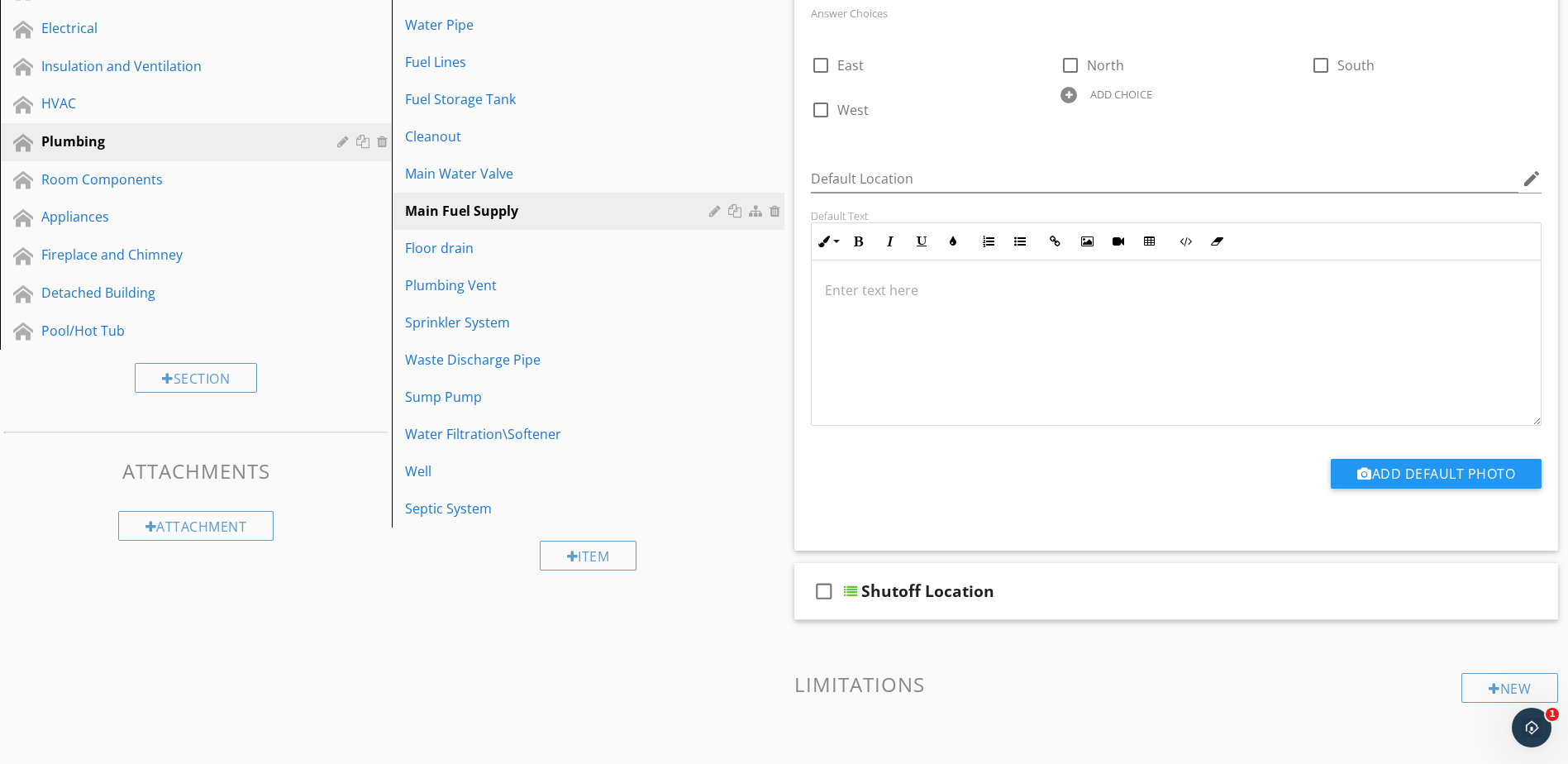
scroll to position [396, 0]
click at [851, 590] on div at bounding box center [851, 590] width 13 height 13
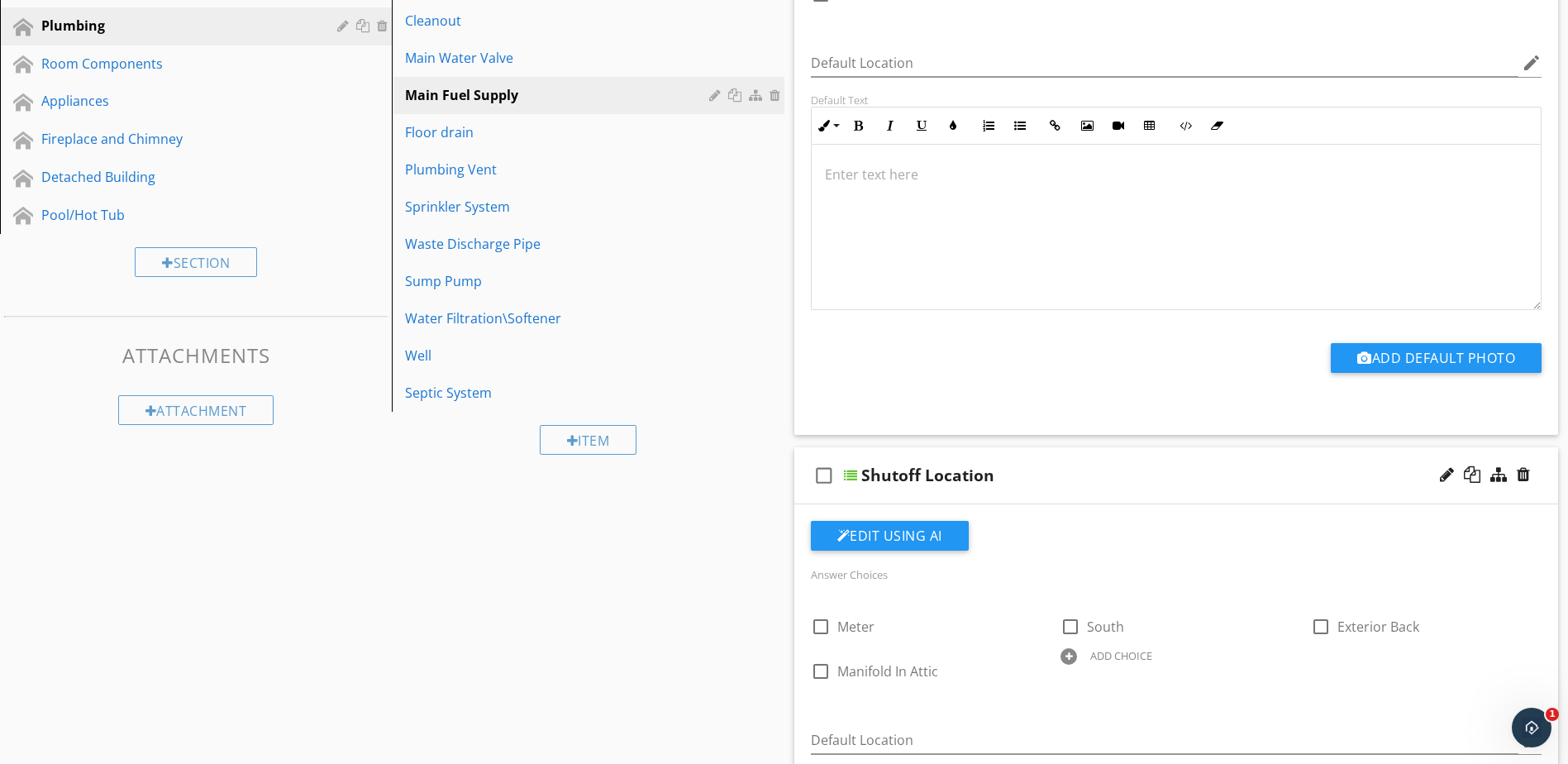
scroll to position [479, 0]
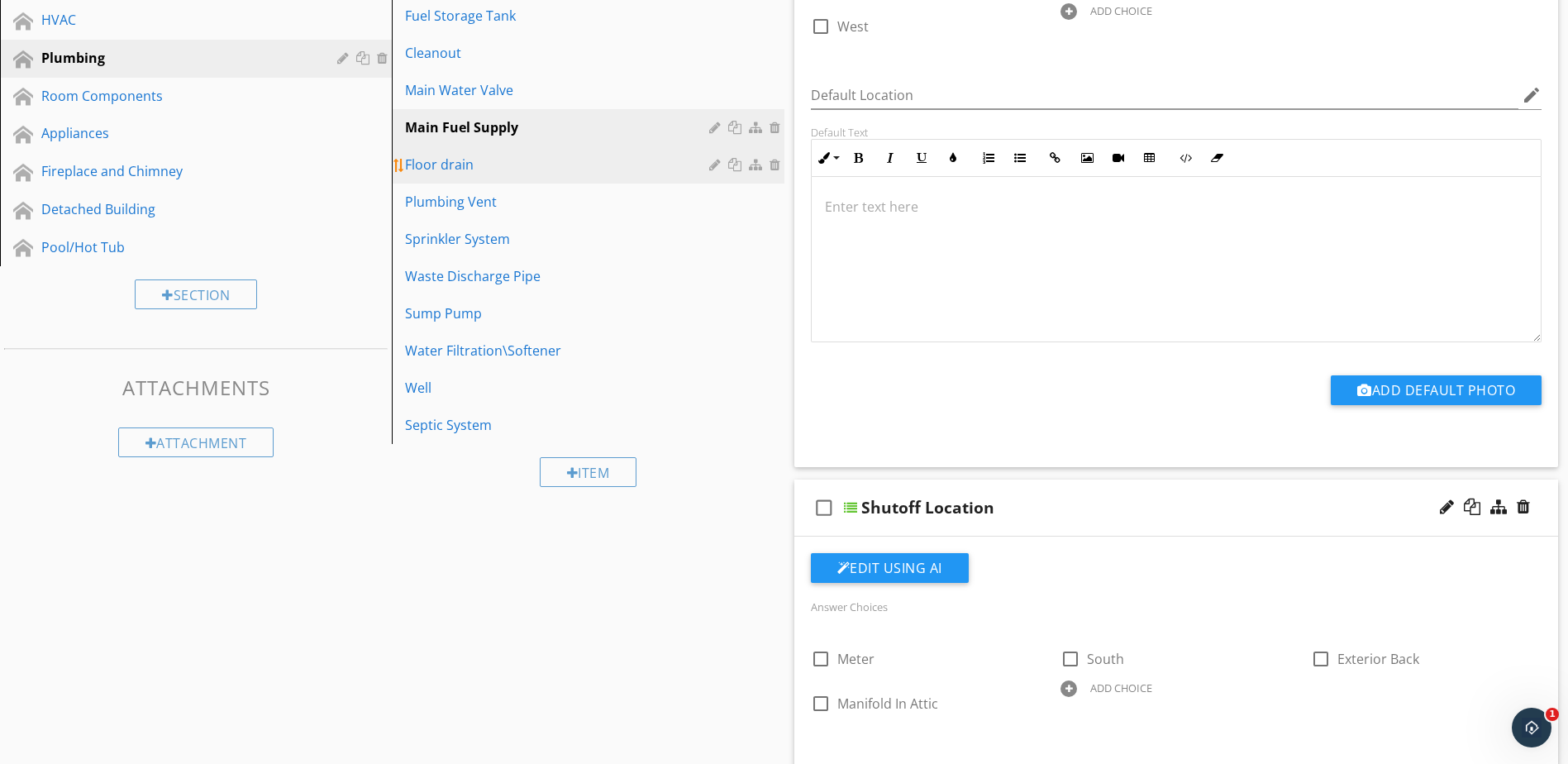
click at [553, 171] on div "Floor drain" at bounding box center [559, 165] width 309 height 20
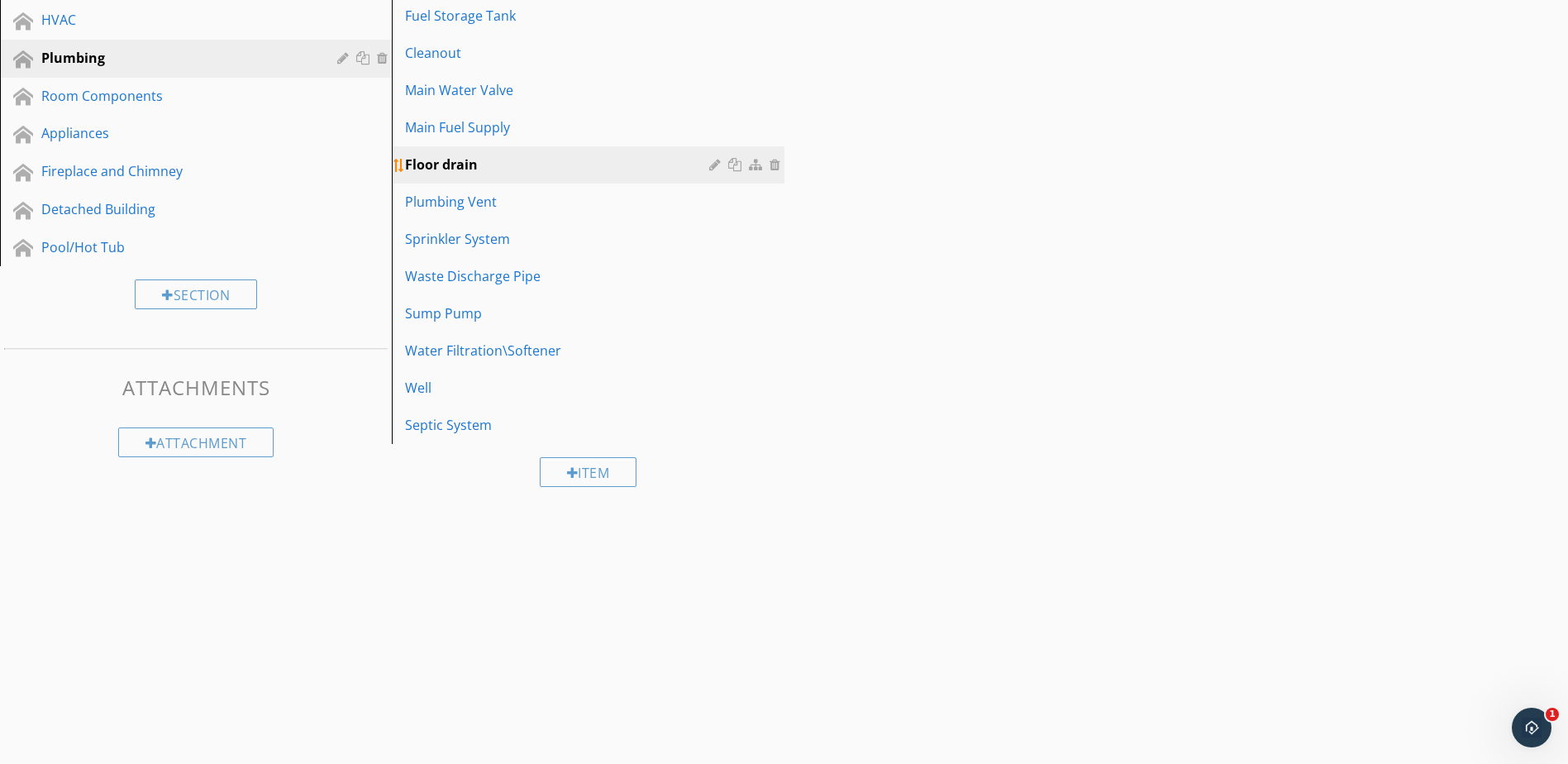
scroll to position [231, 0]
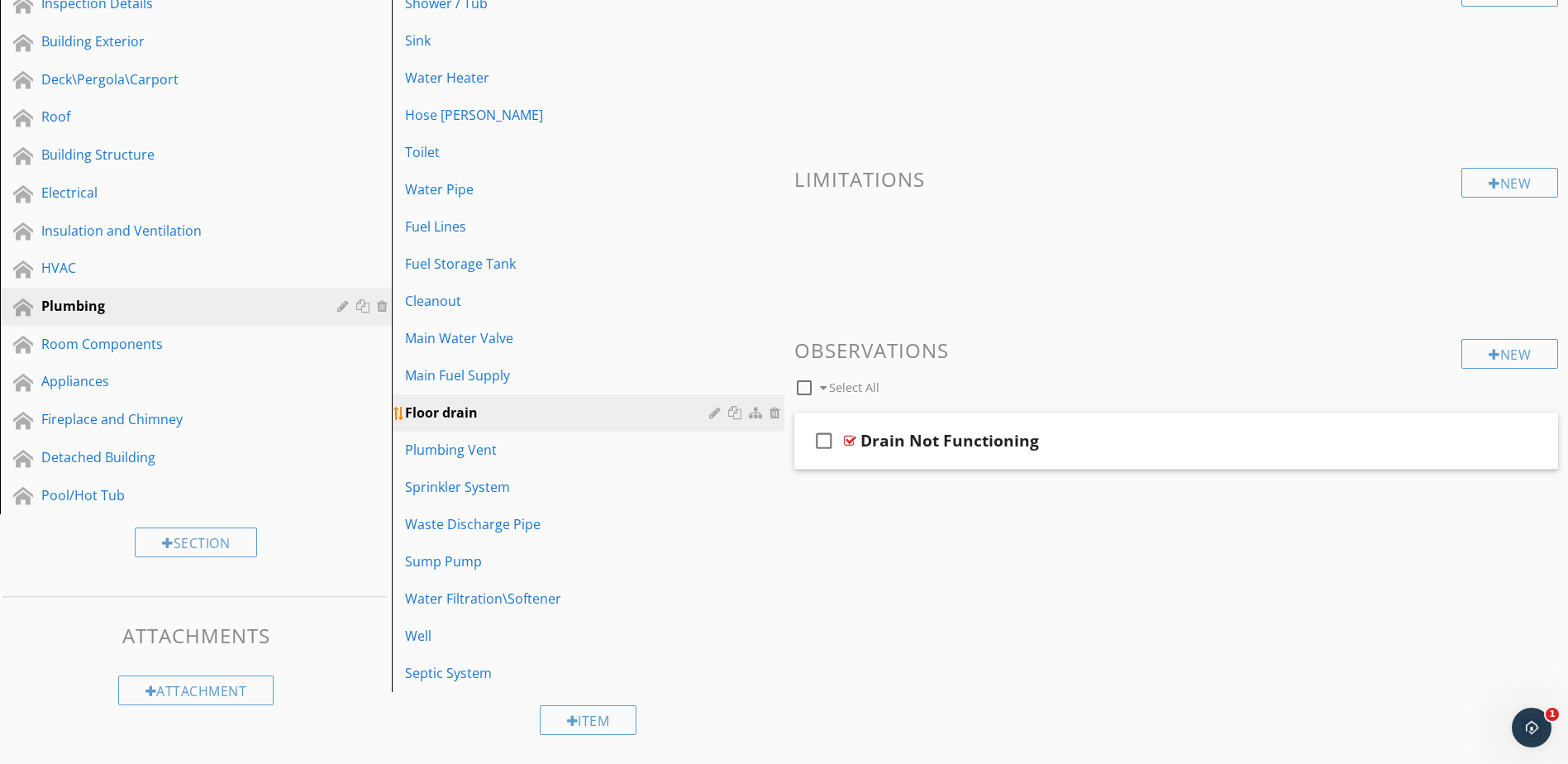
click at [710, 415] on div at bounding box center [717, 412] width 16 height 13
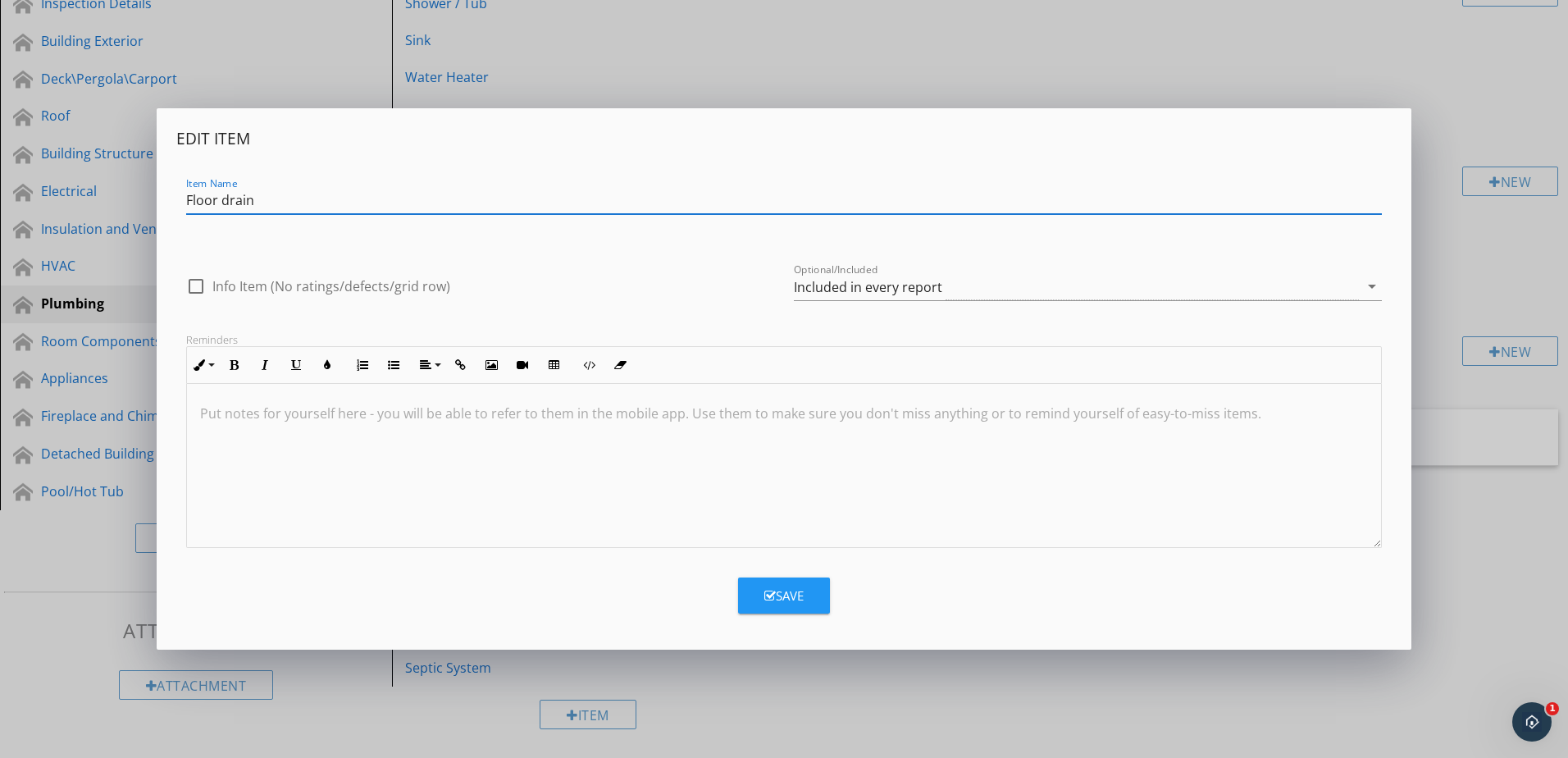
click at [227, 204] on input "Floor drain" at bounding box center [784, 201] width 1196 height 28
type input "Floor Drain"
click at [789, 596] on div "Save" at bounding box center [784, 596] width 39 height 19
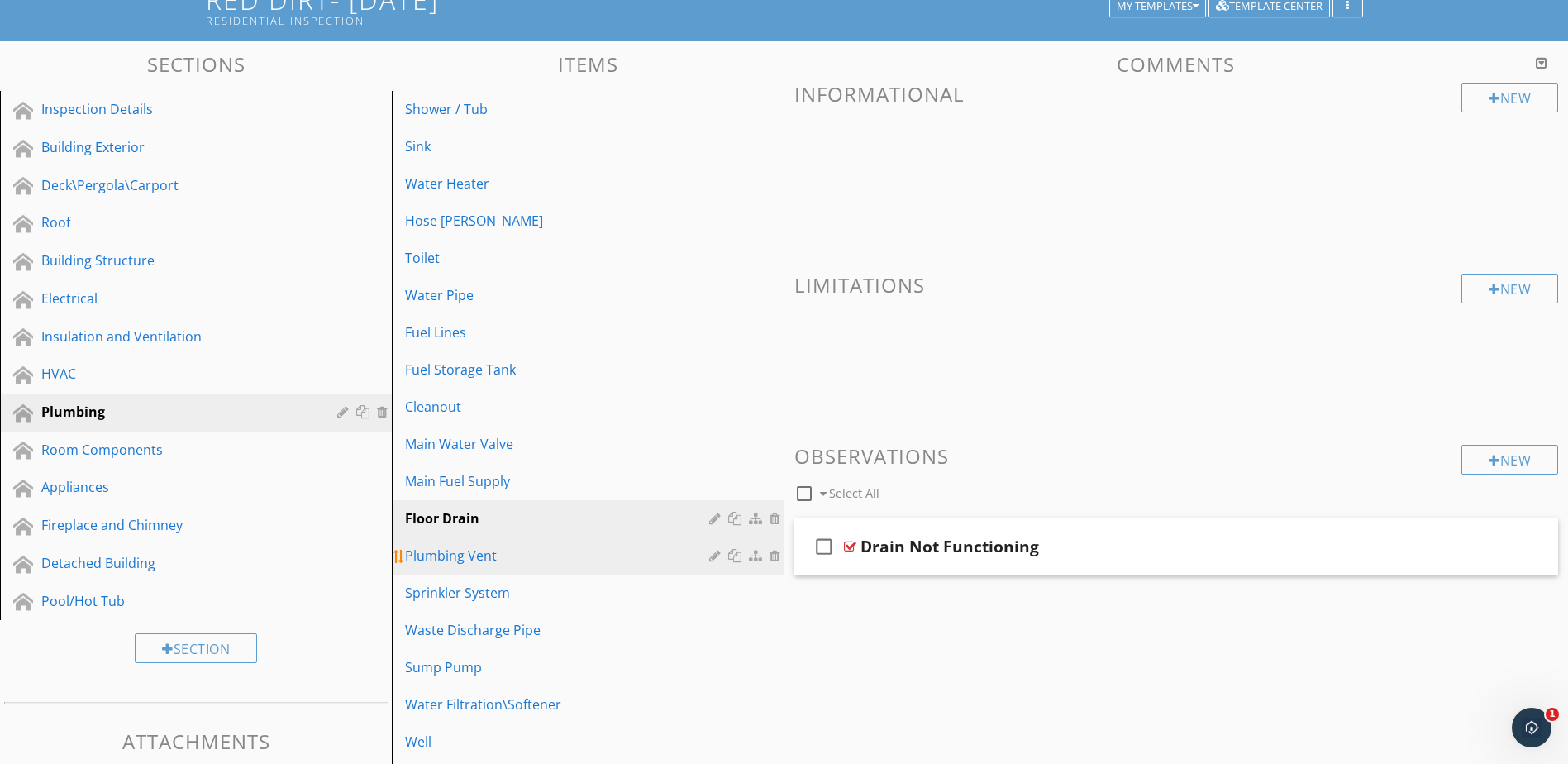
scroll to position [166, 0]
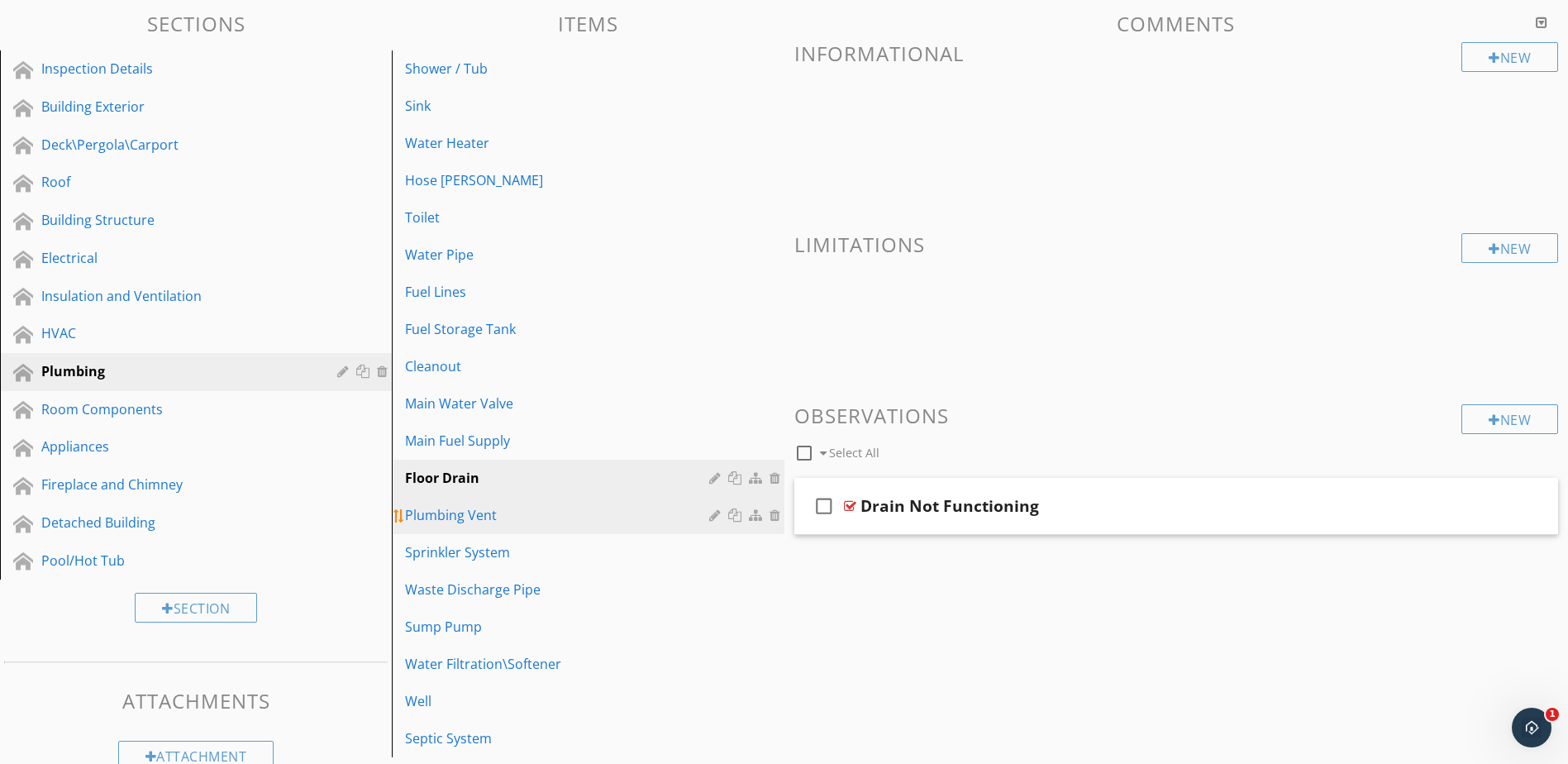
click at [576, 523] on div "Plumbing Vent" at bounding box center [559, 515] width 309 height 20
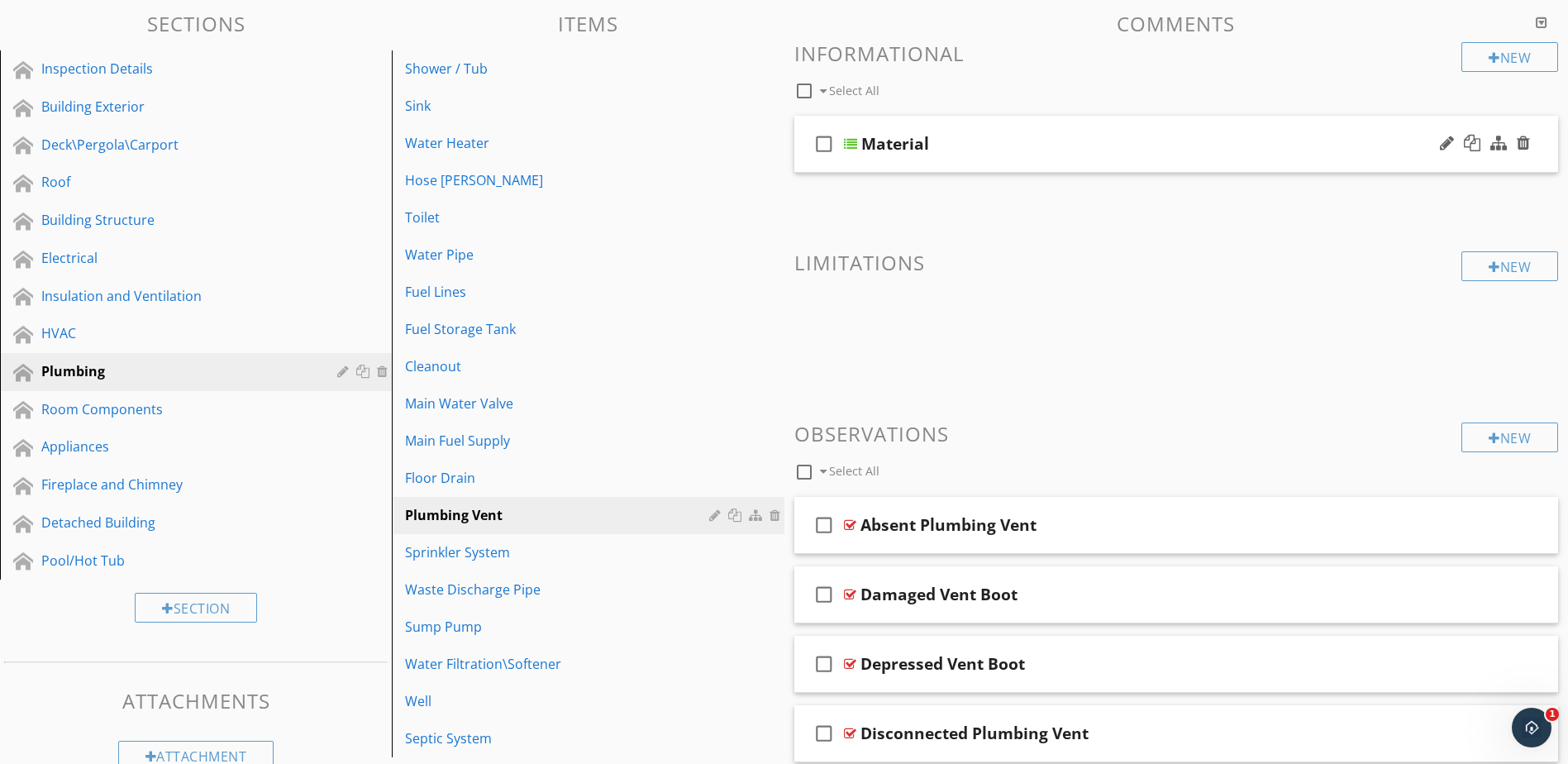
click at [854, 143] on div at bounding box center [851, 143] width 13 height 13
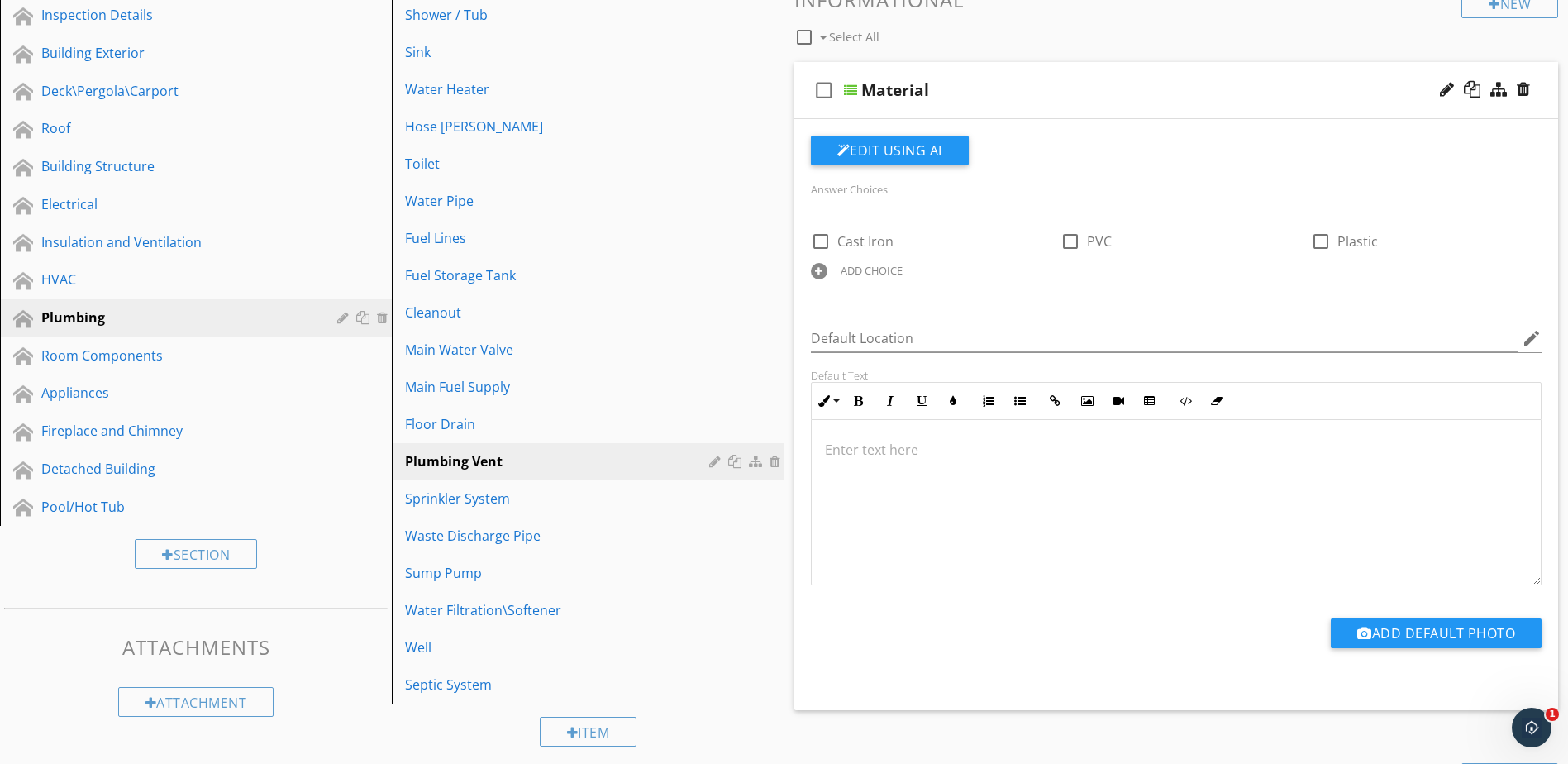
scroll to position [248, 0]
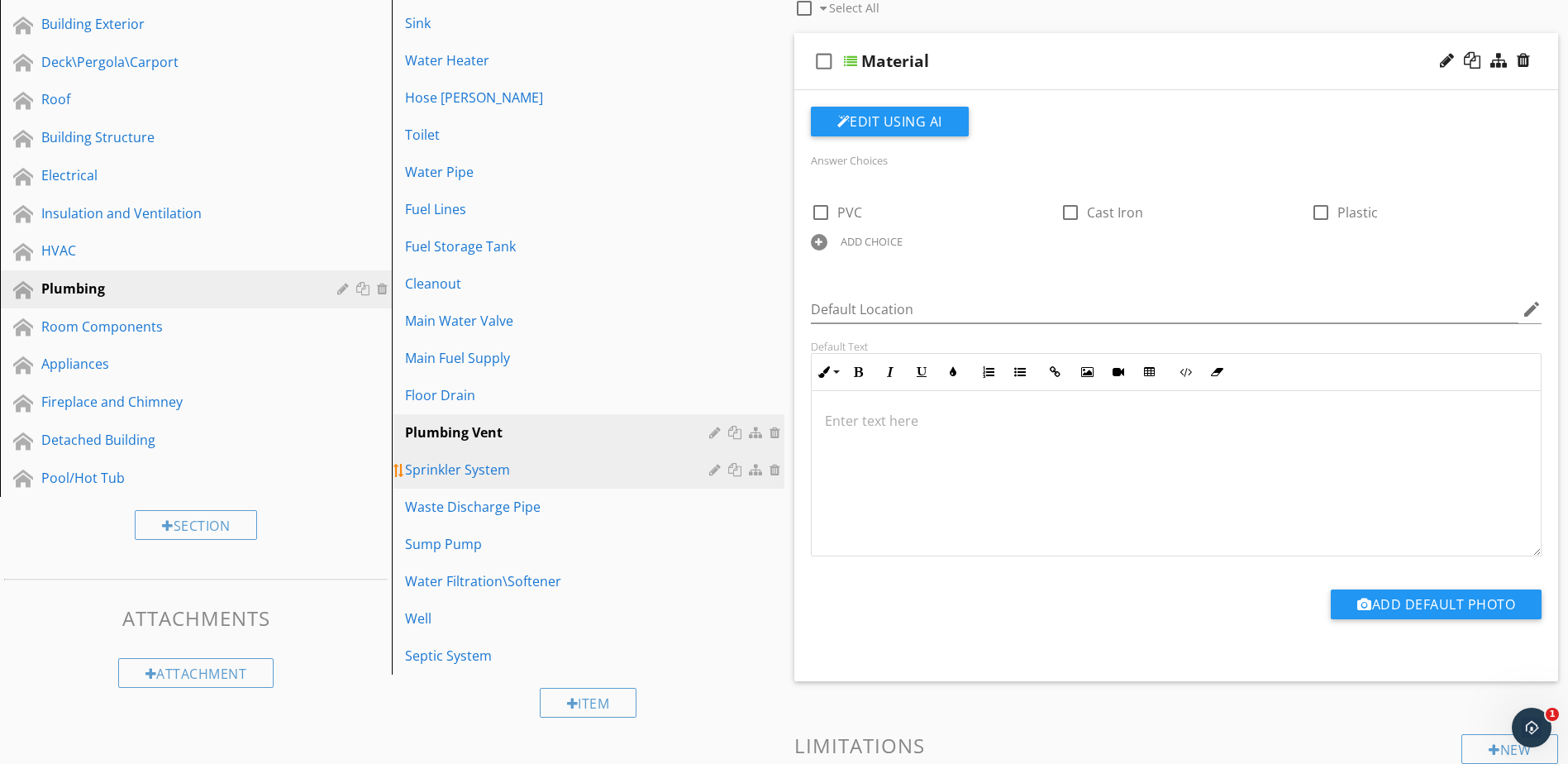
click at [642, 481] on link "Sprinkler System" at bounding box center [590, 470] width 387 height 37
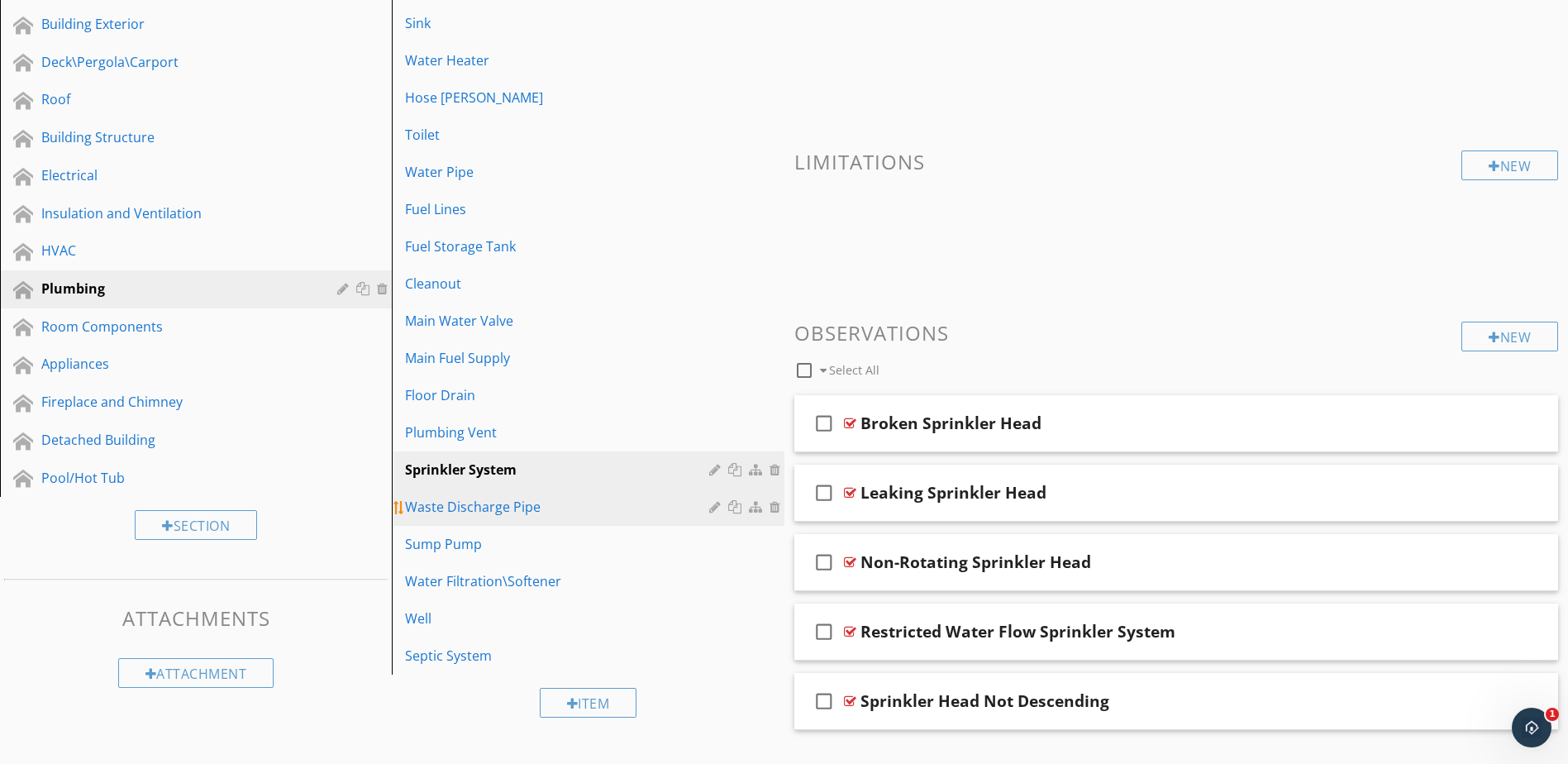
click at [560, 521] on link "Waste Discharge Pipe" at bounding box center [590, 506] width 387 height 37
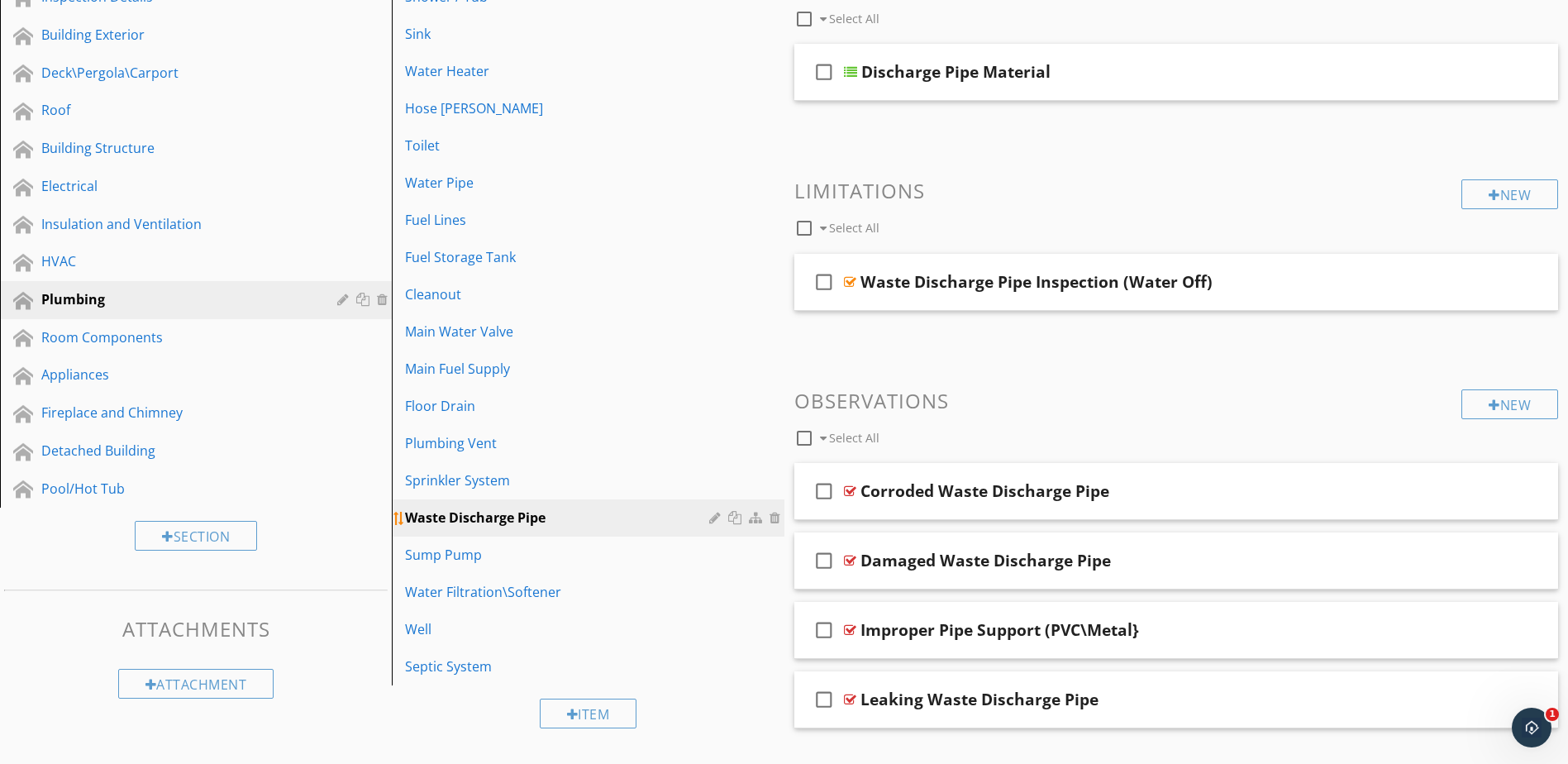
scroll to position [166, 0]
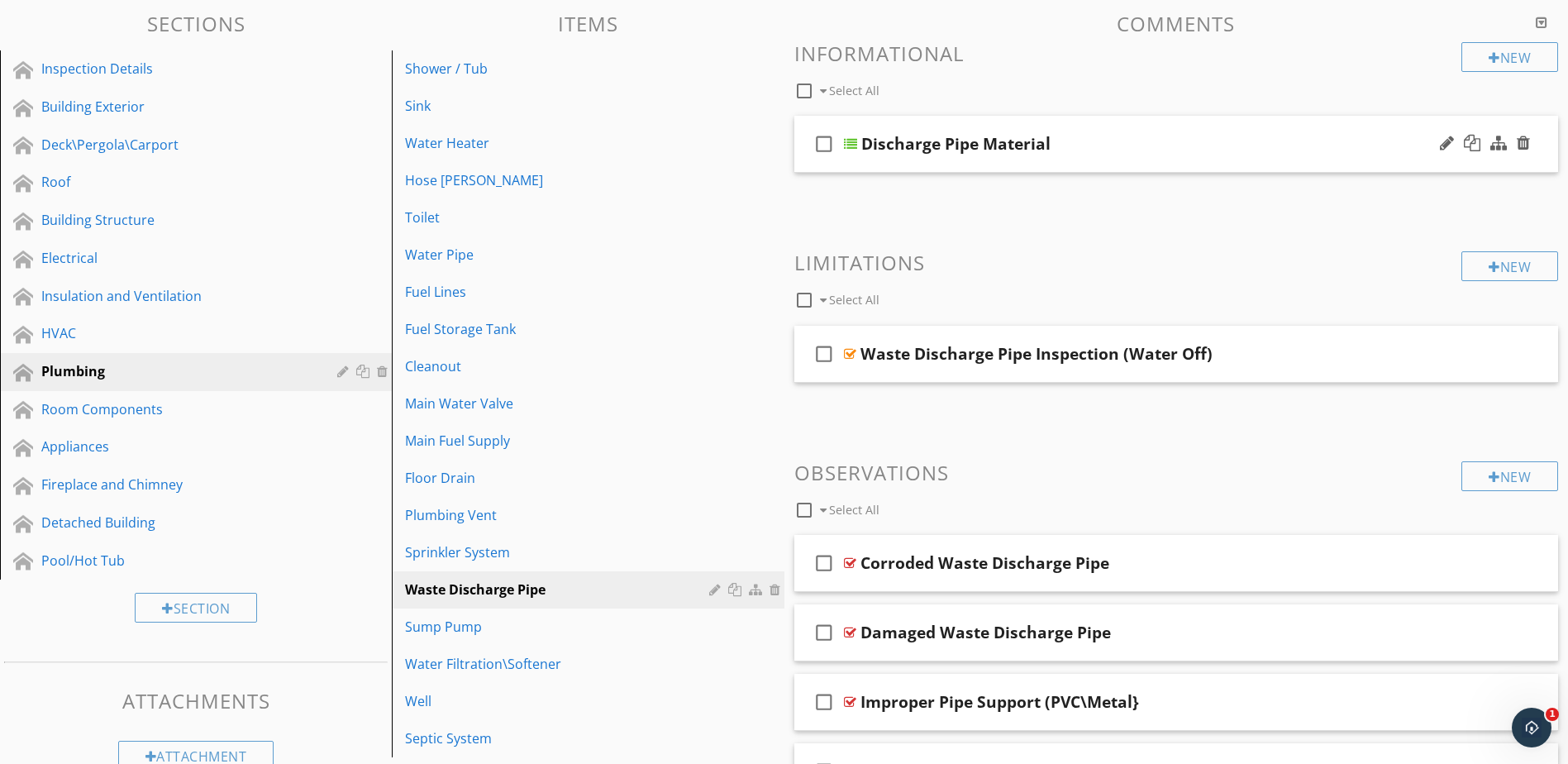
click at [852, 139] on div at bounding box center [851, 143] width 13 height 13
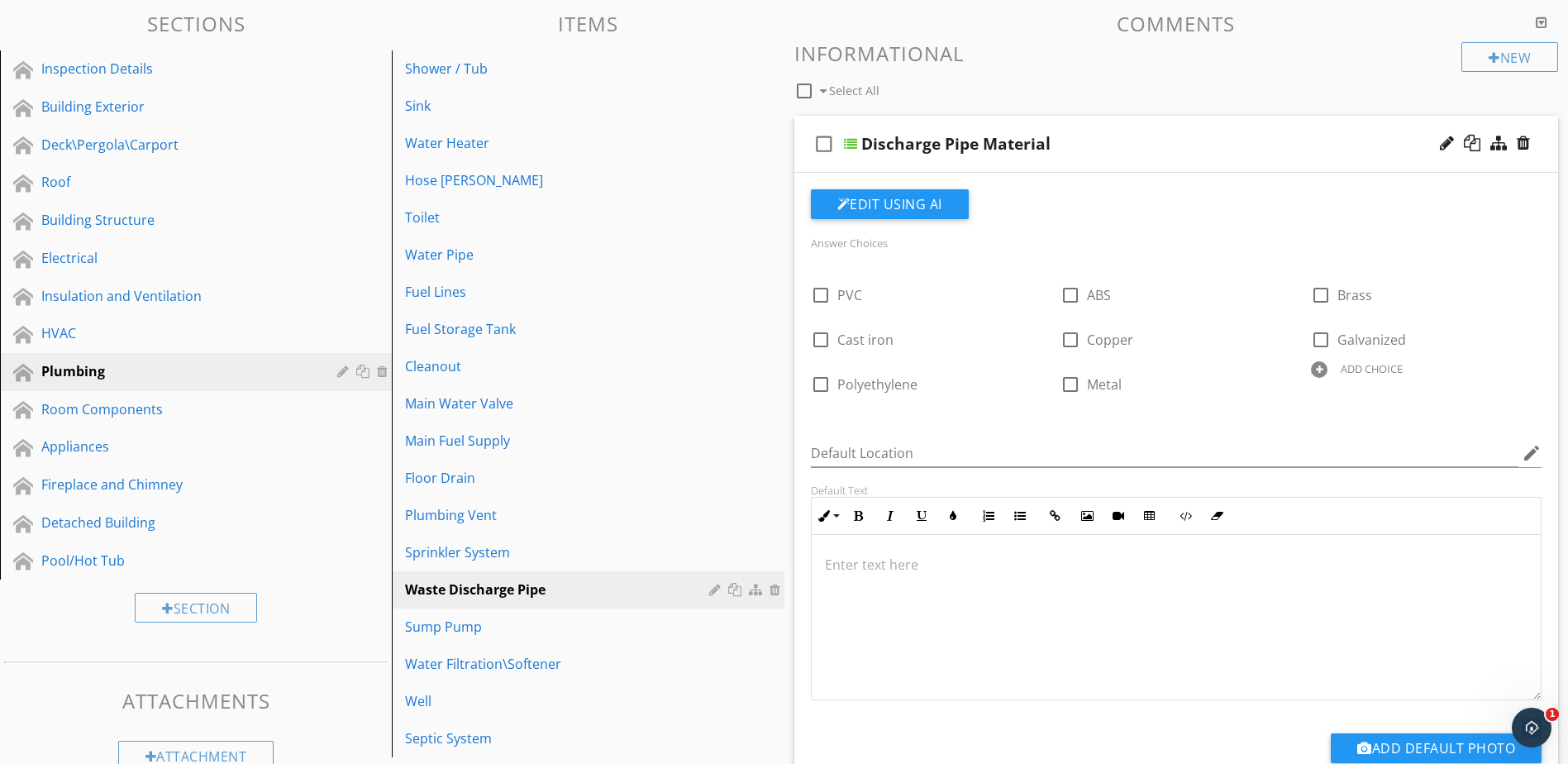
click at [1320, 371] on div at bounding box center [1319, 369] width 16 height 16
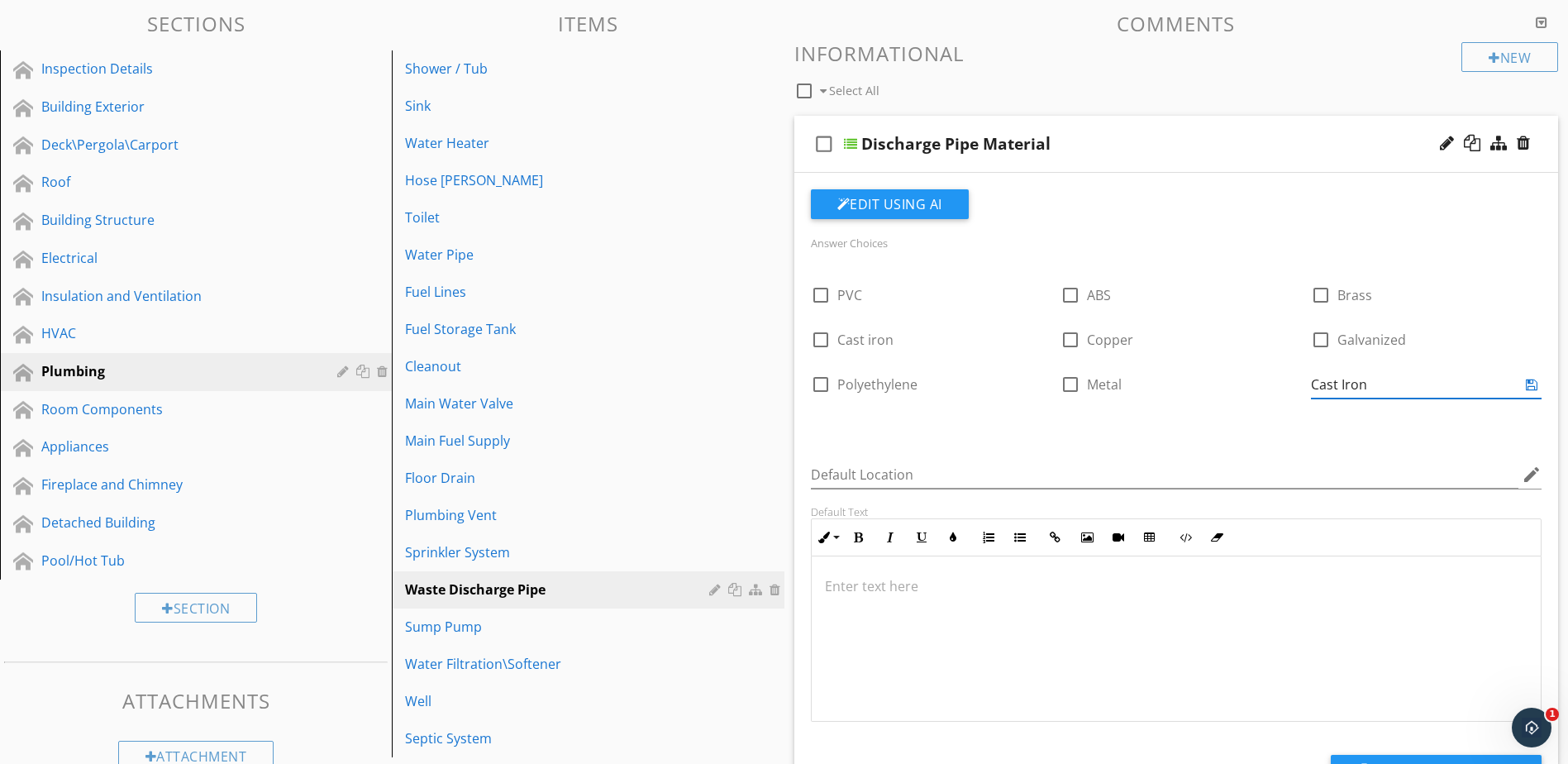
type input "Cast Iron"
click at [1533, 388] on icon at bounding box center [1531, 384] width 12 height 13
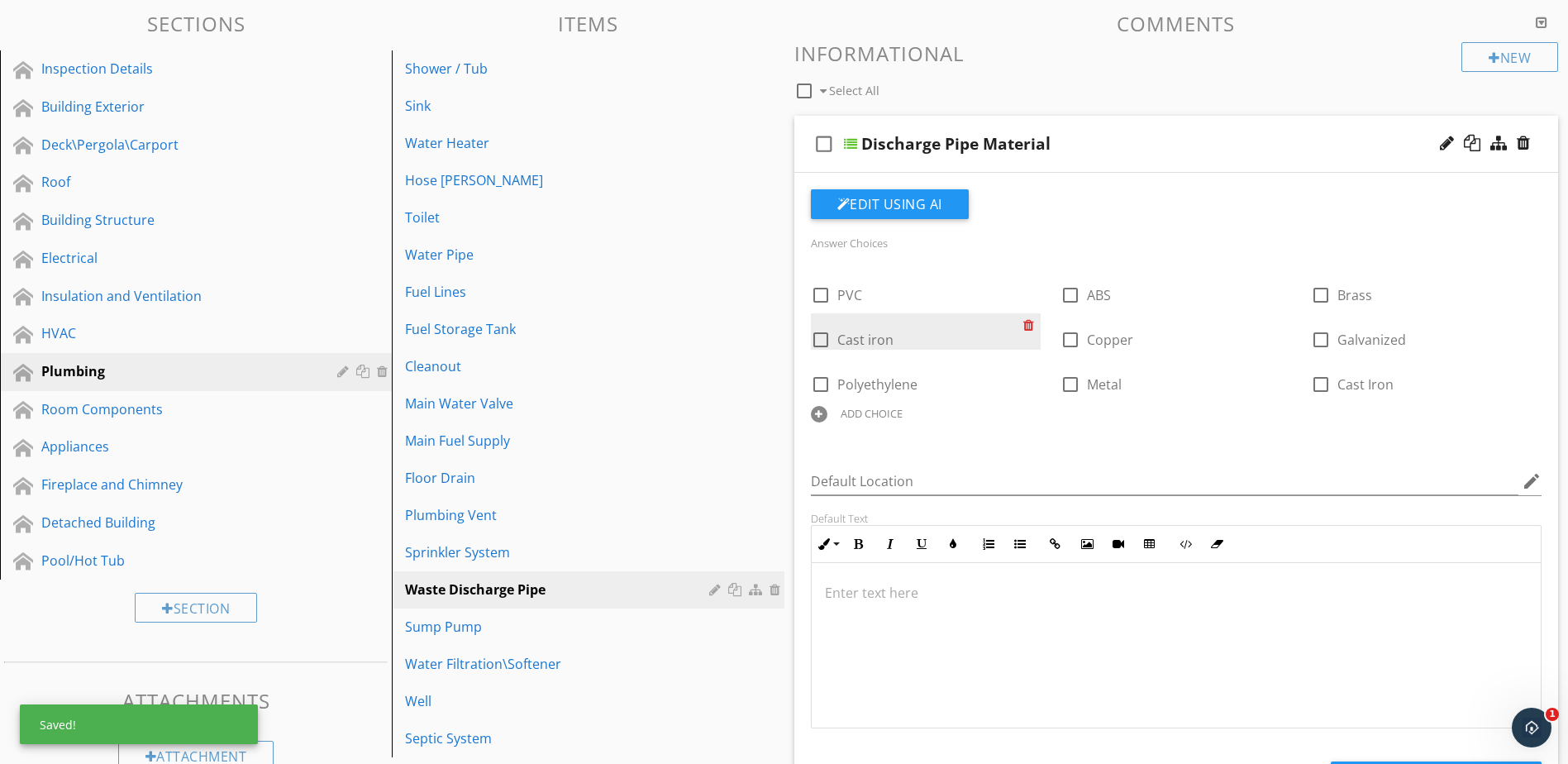
click at [1025, 327] on div at bounding box center [1031, 325] width 17 height 23
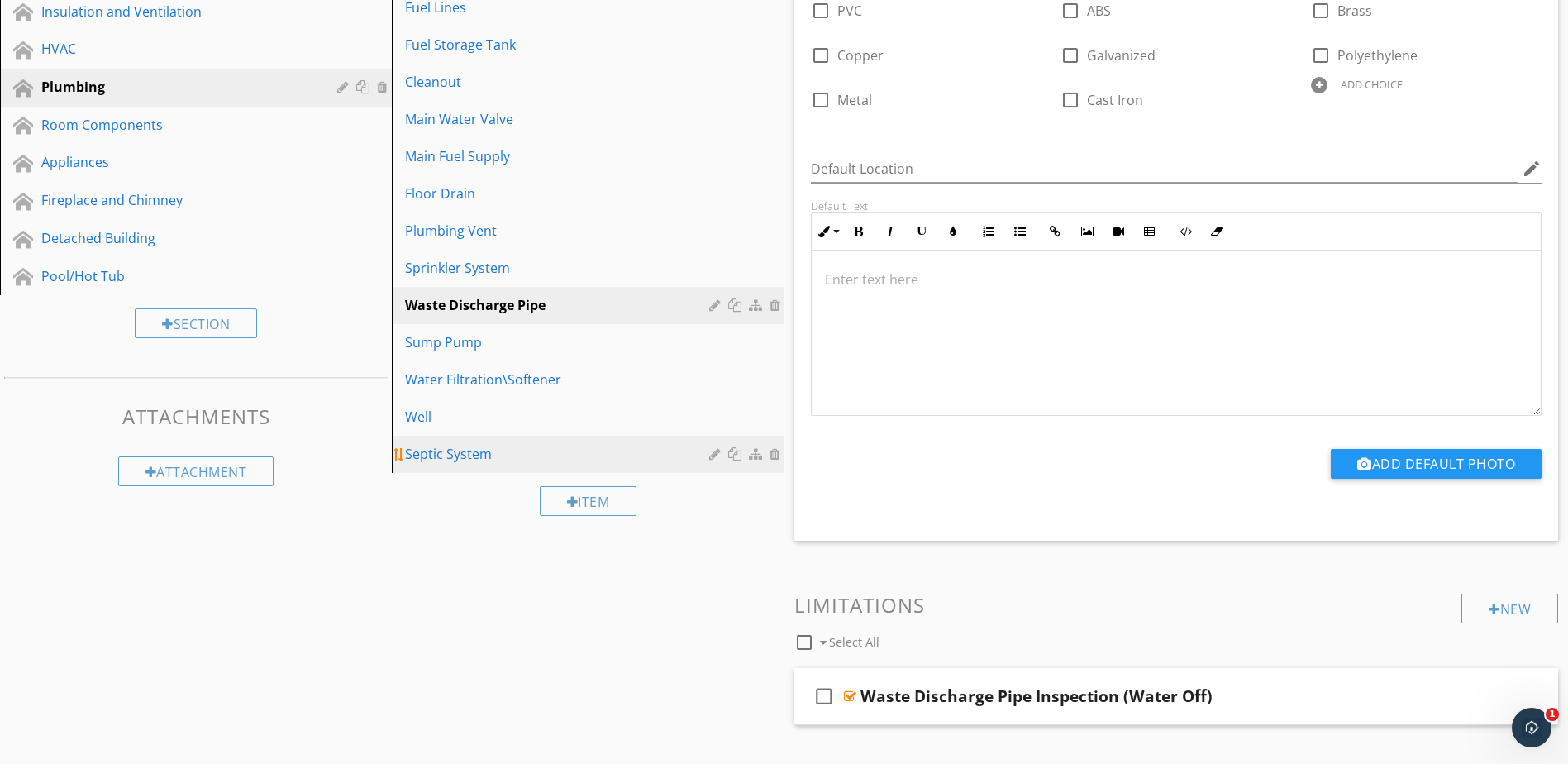
scroll to position [413, 0]
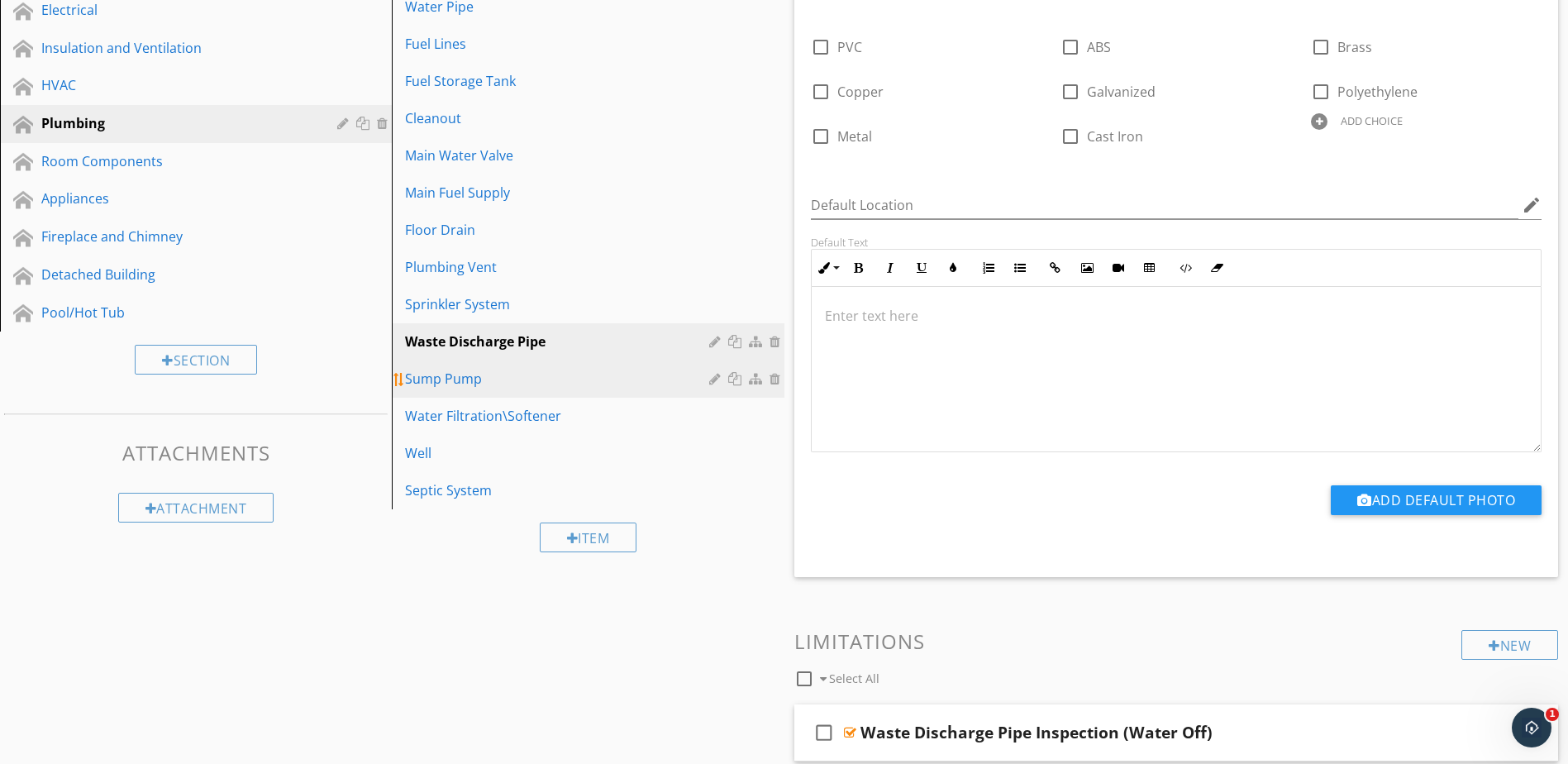
click at [602, 389] on link "Sump Pump" at bounding box center [590, 378] width 387 height 37
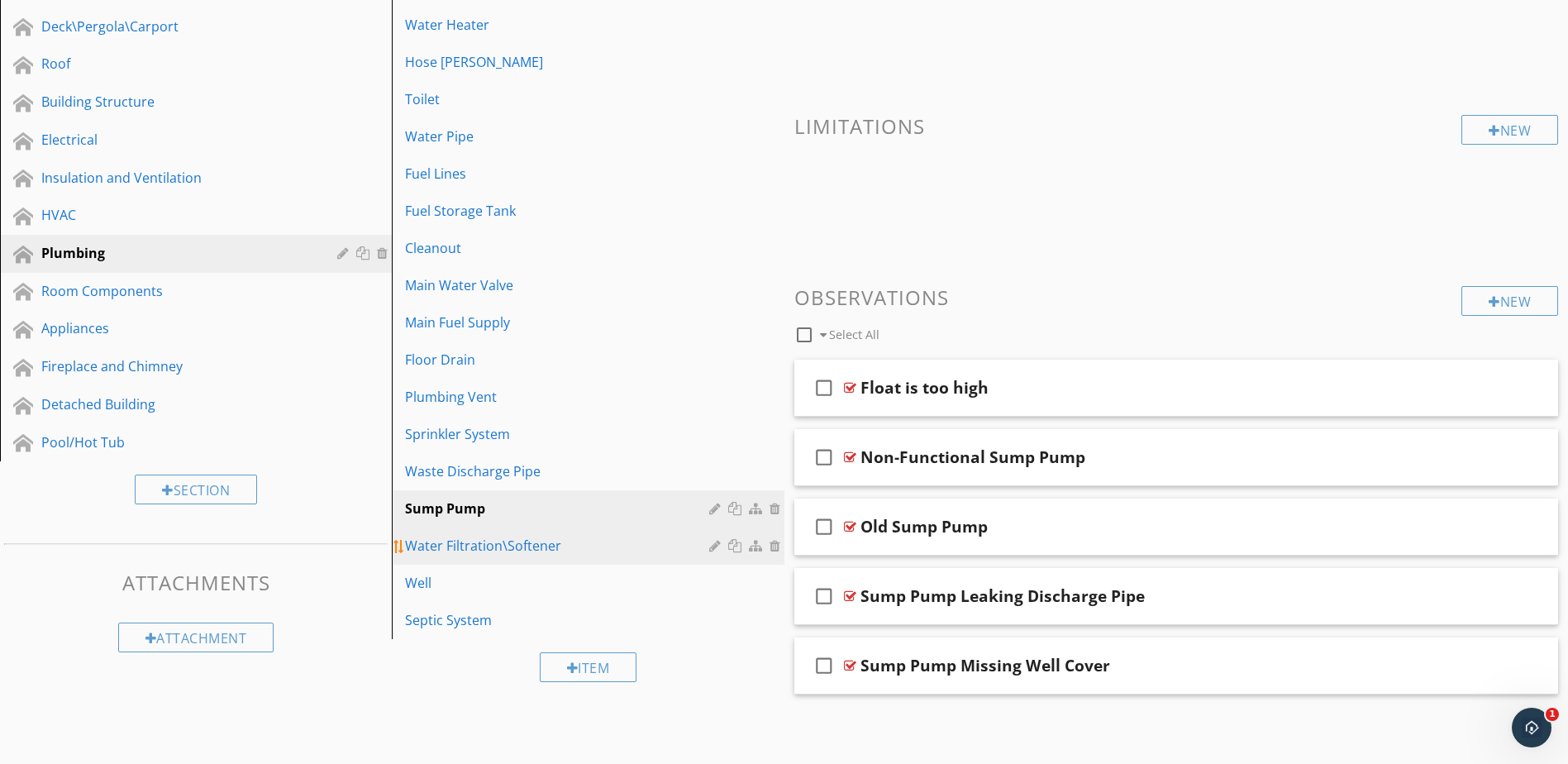
click at [637, 551] on div "Water Filtration\Softener" at bounding box center [559, 546] width 309 height 20
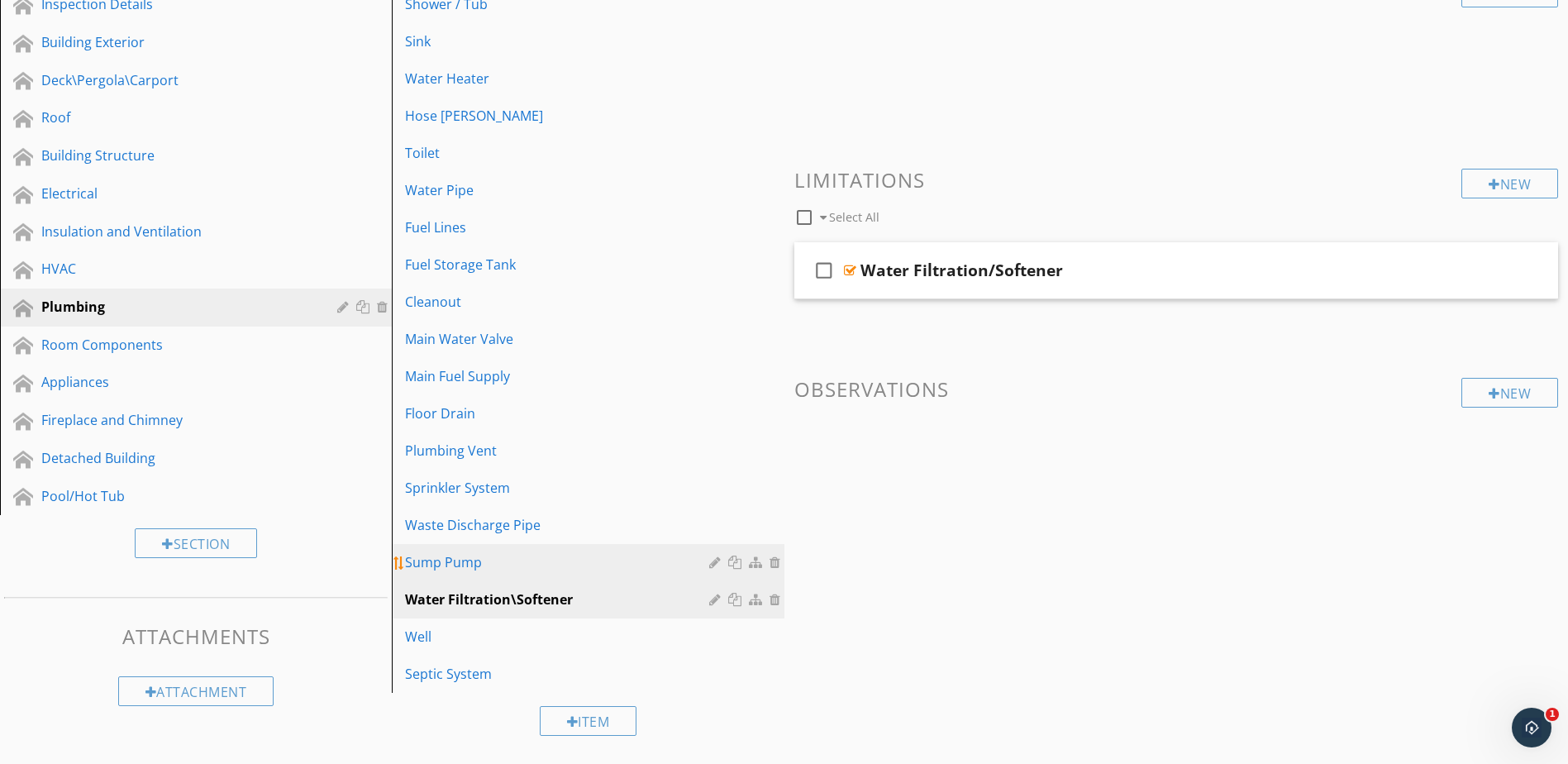
scroll to position [231, 0]
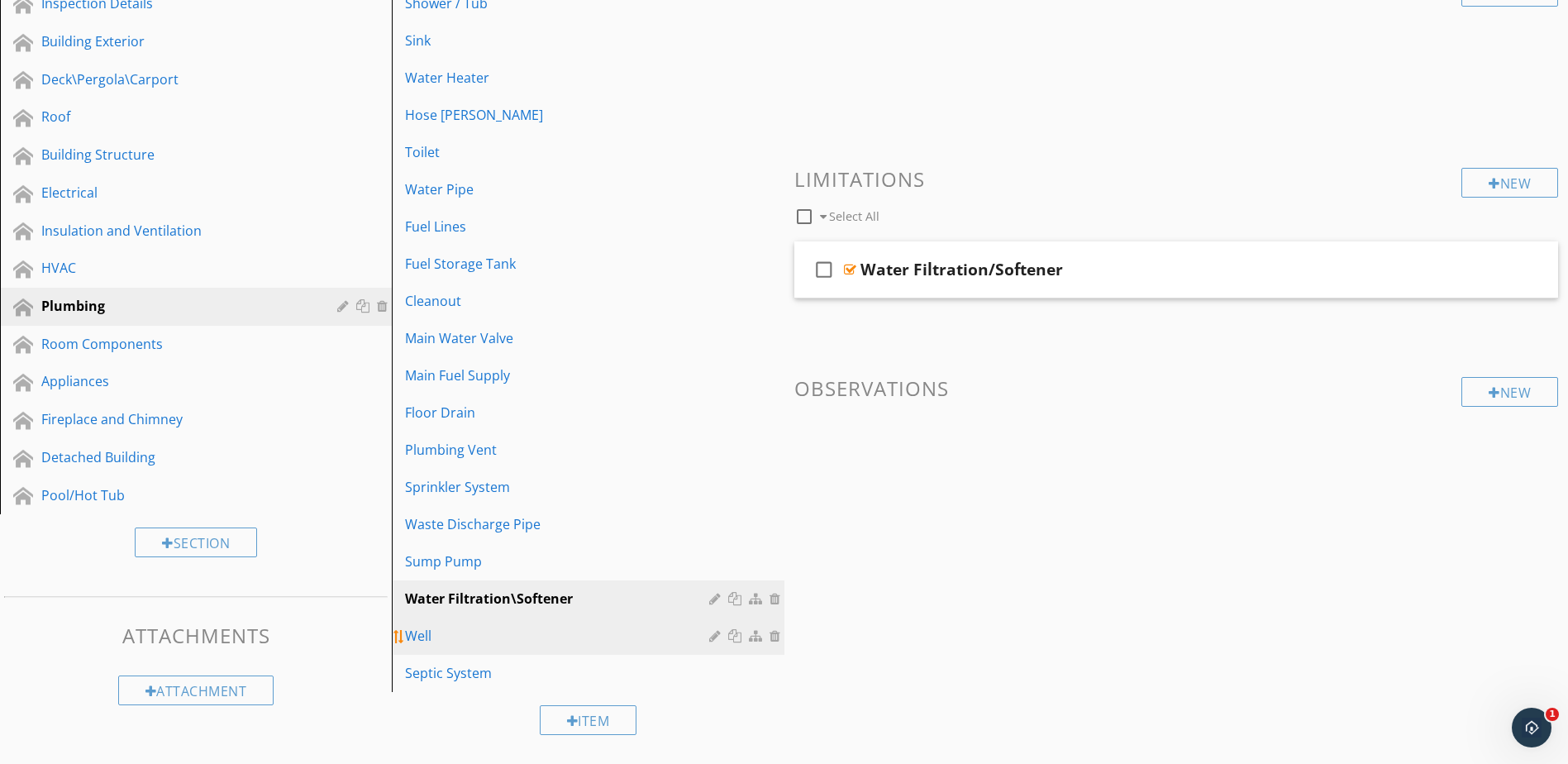
click at [640, 643] on div "Well" at bounding box center [559, 636] width 309 height 20
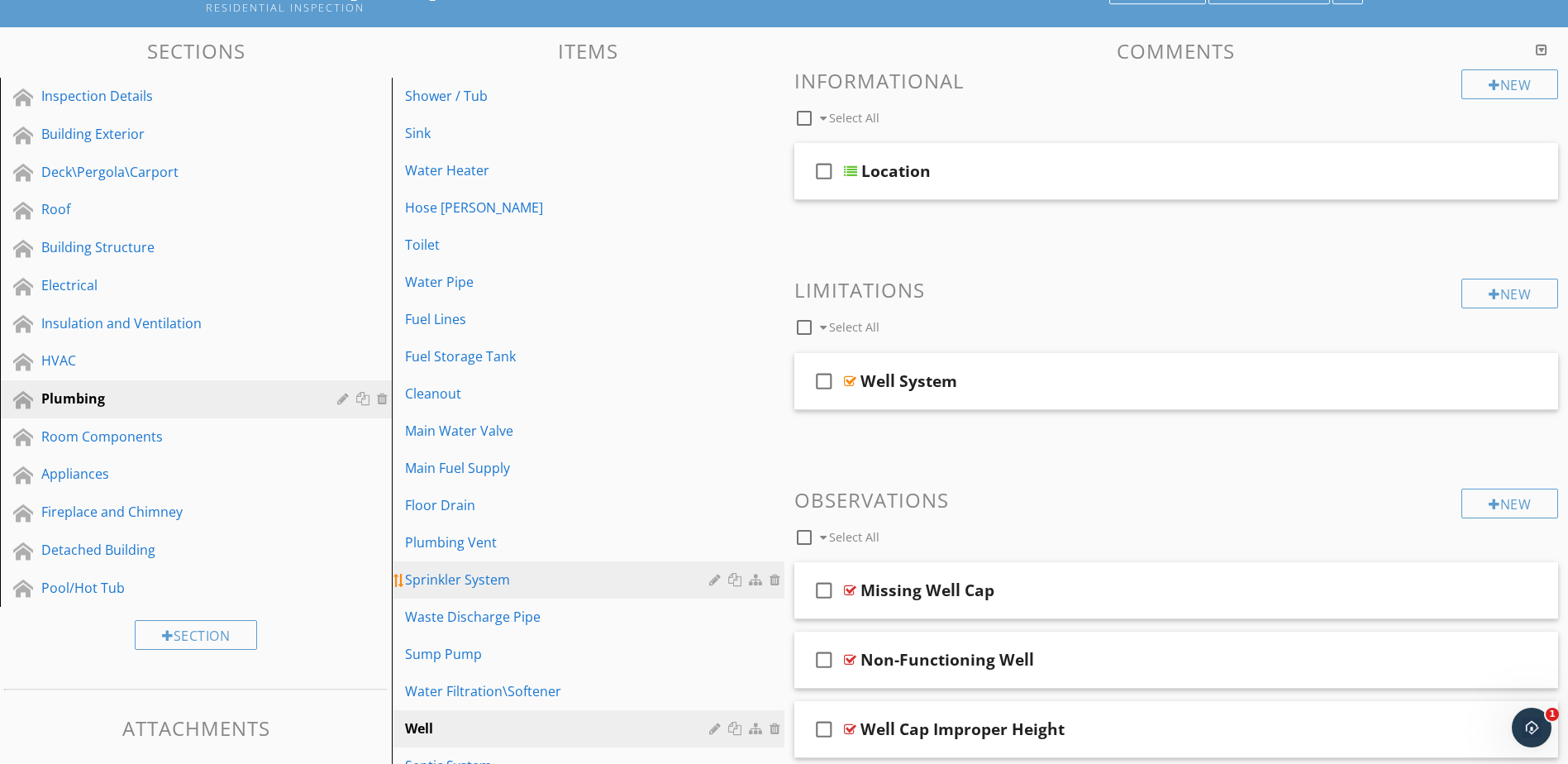
scroll to position [65, 0]
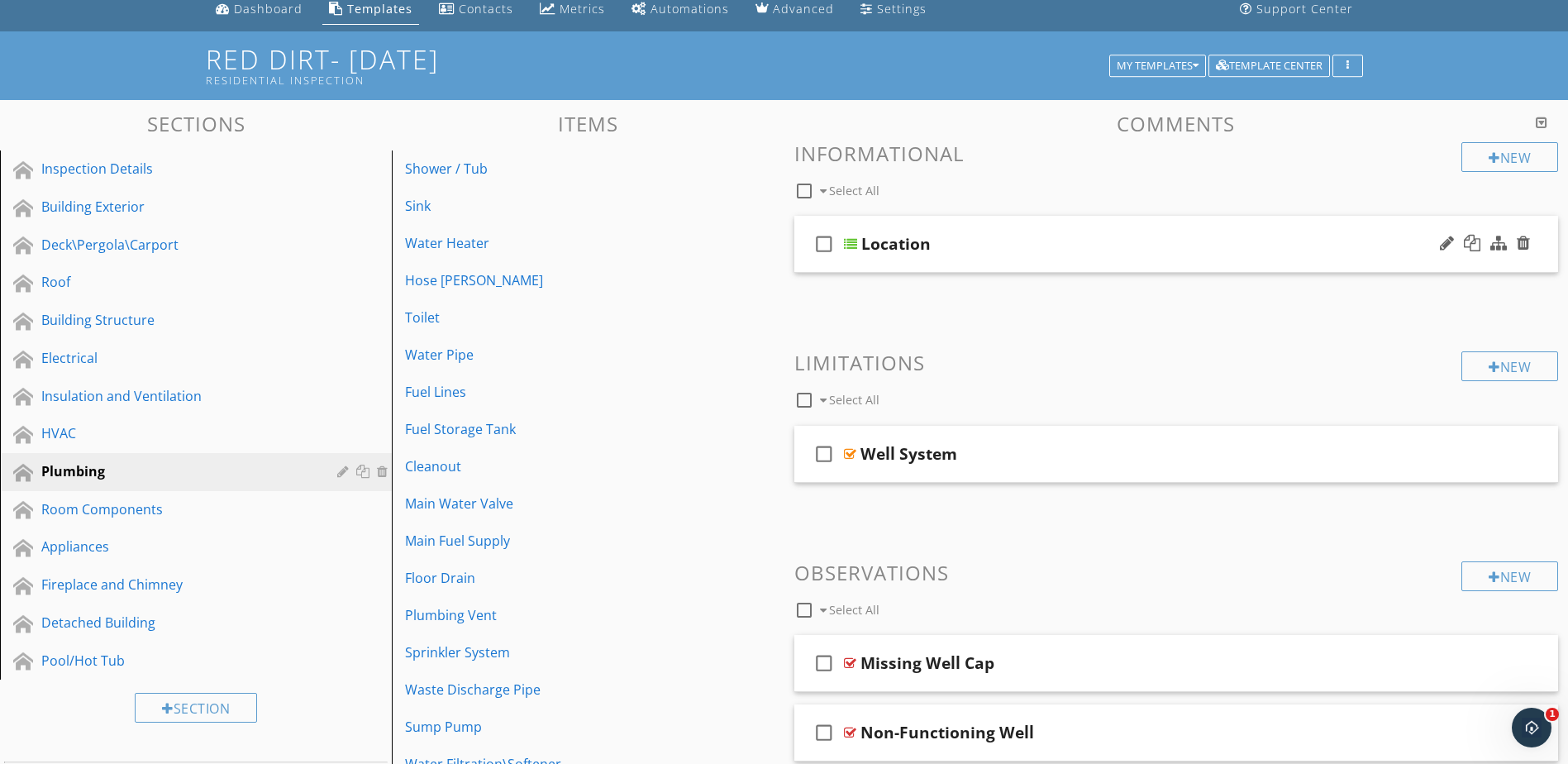
click at [847, 245] on div at bounding box center [851, 243] width 13 height 13
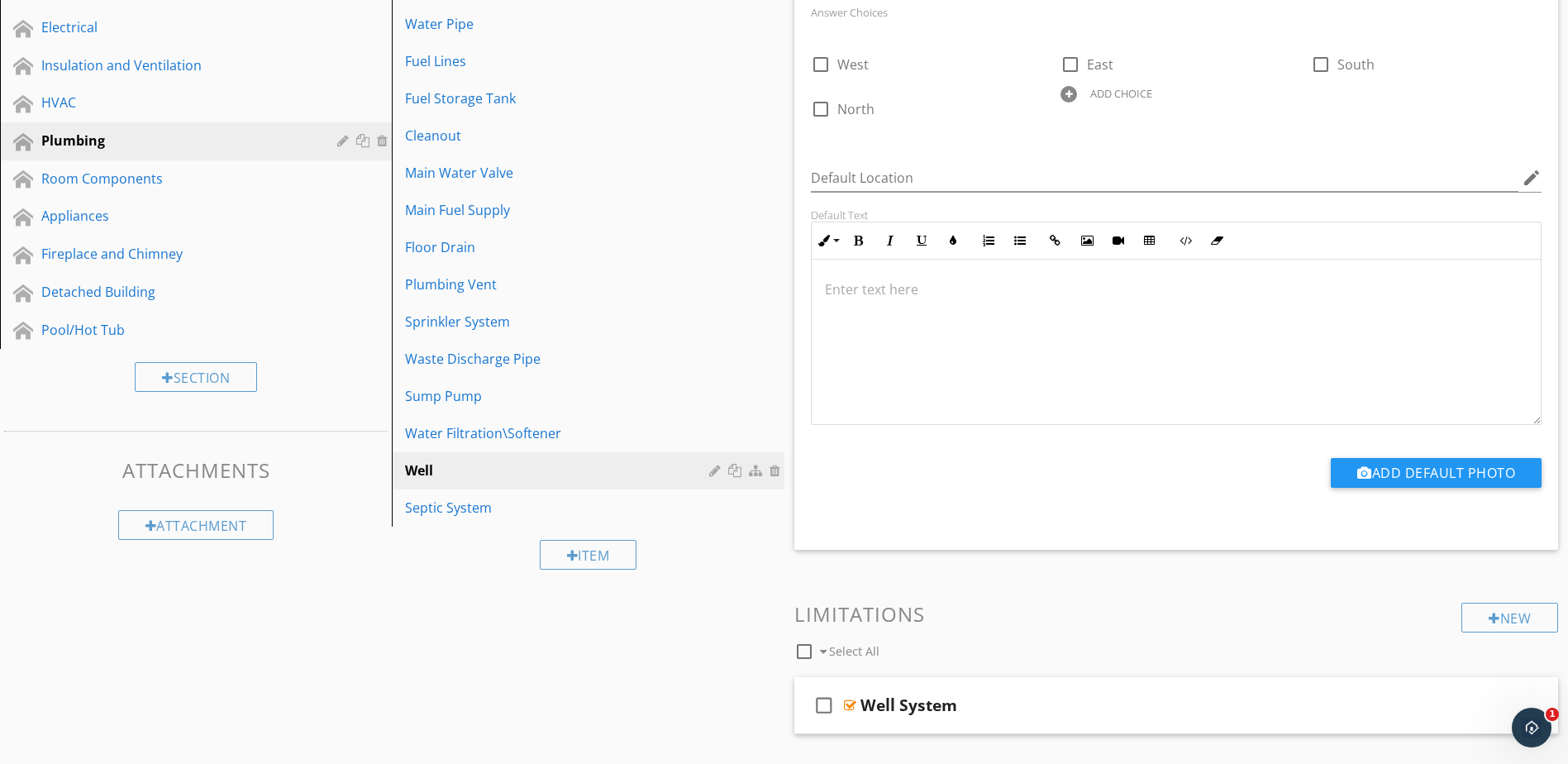
scroll to position [479, 0]
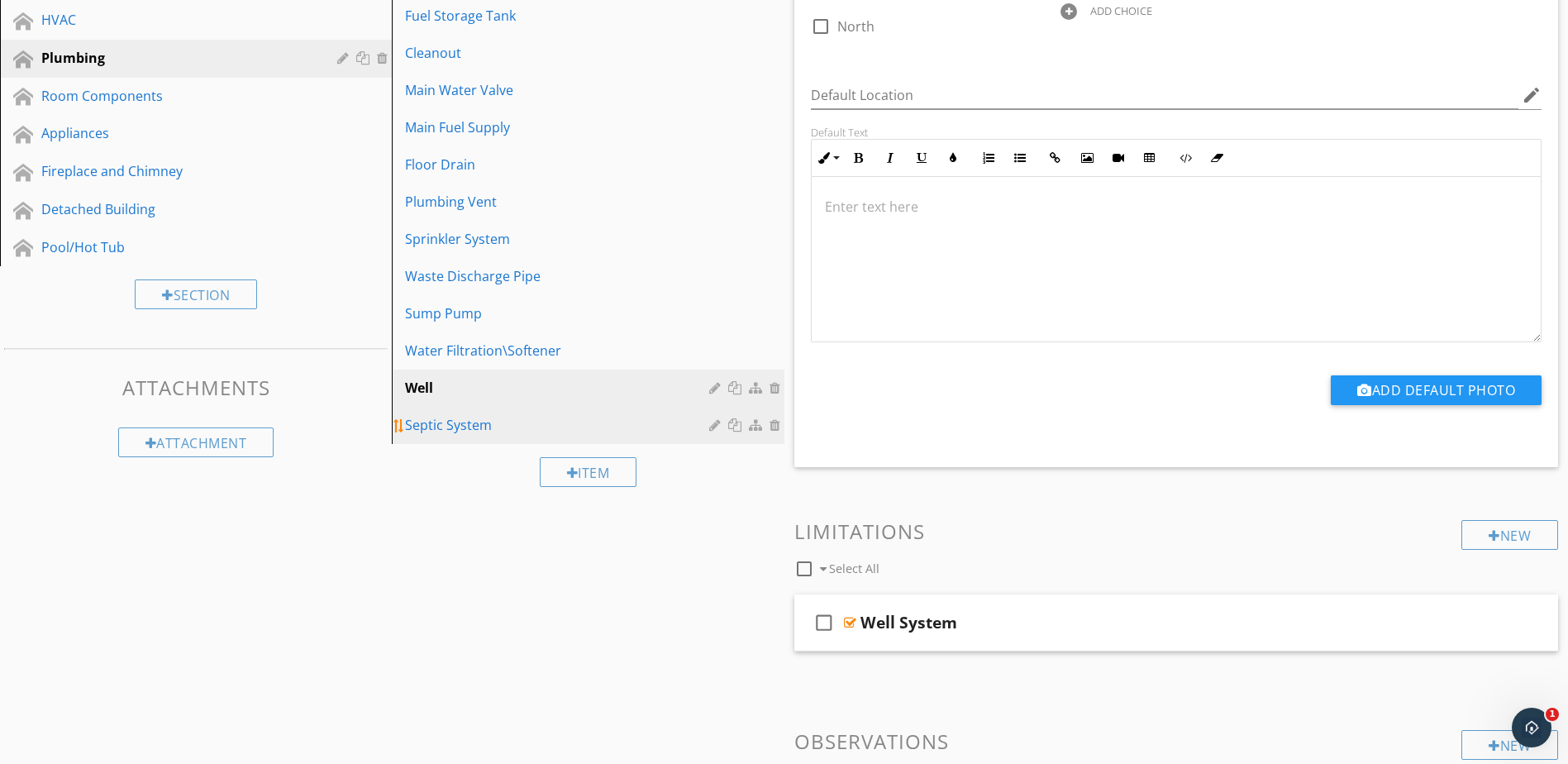
click at [542, 419] on div "Septic System" at bounding box center [559, 425] width 309 height 20
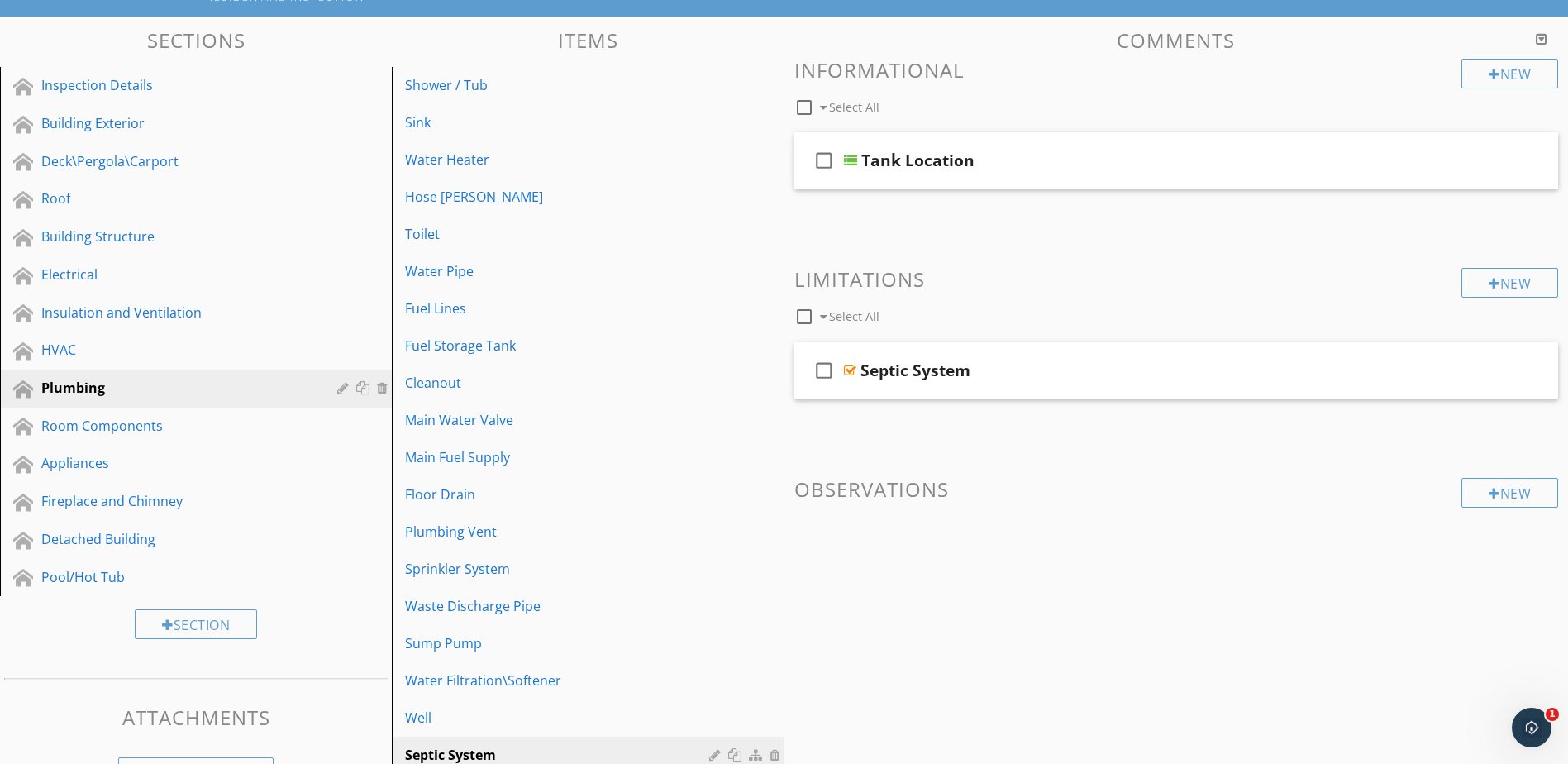
scroll to position [148, 0]
click at [585, 730] on link "Well" at bounding box center [590, 718] width 387 height 37
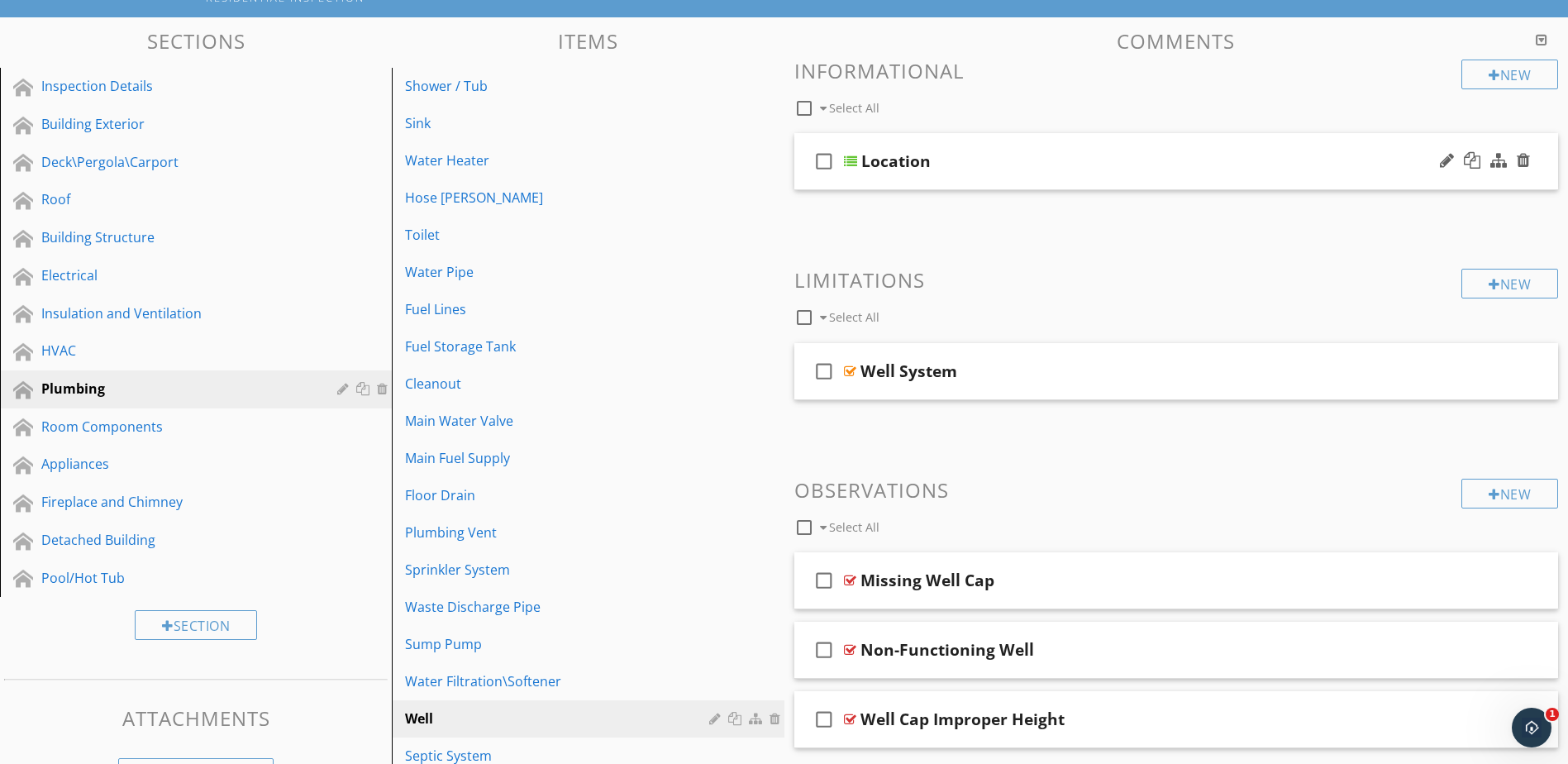
click at [853, 158] on div at bounding box center [851, 161] width 13 height 13
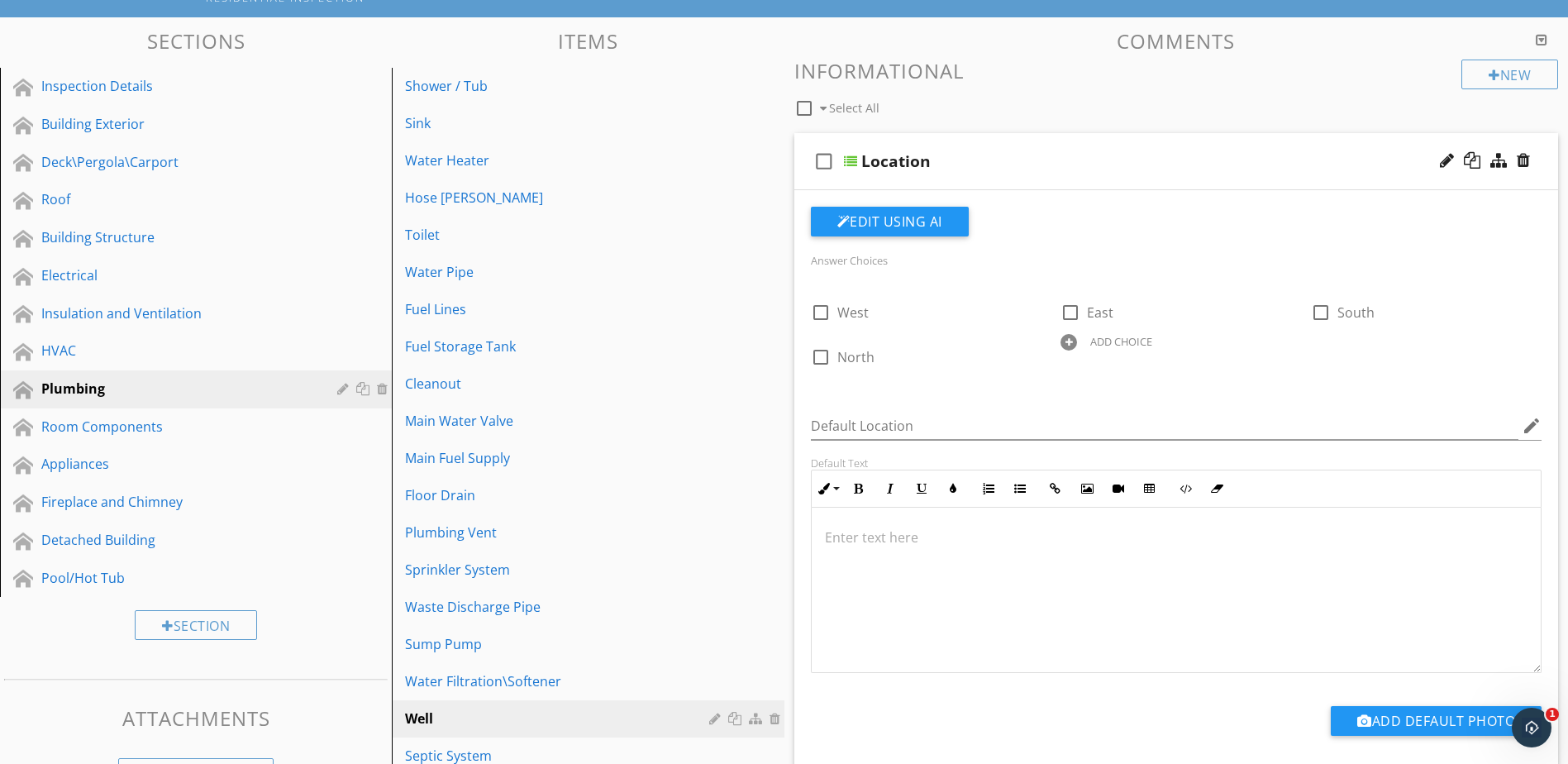
click at [1071, 341] on div at bounding box center [1069, 342] width 16 height 16
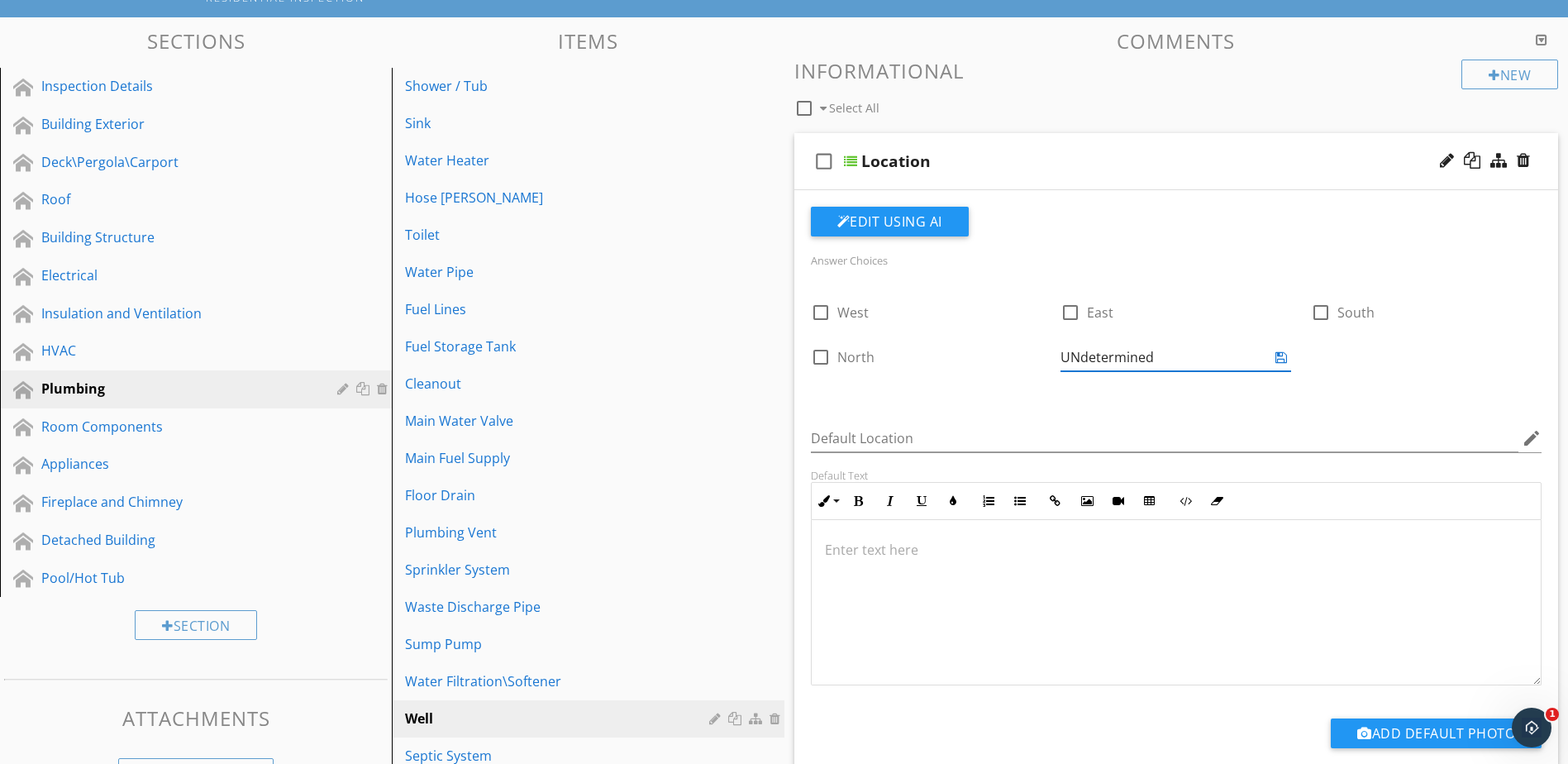
type input "Undetermined"
click at [1277, 357] on icon at bounding box center [1281, 357] width 12 height 13
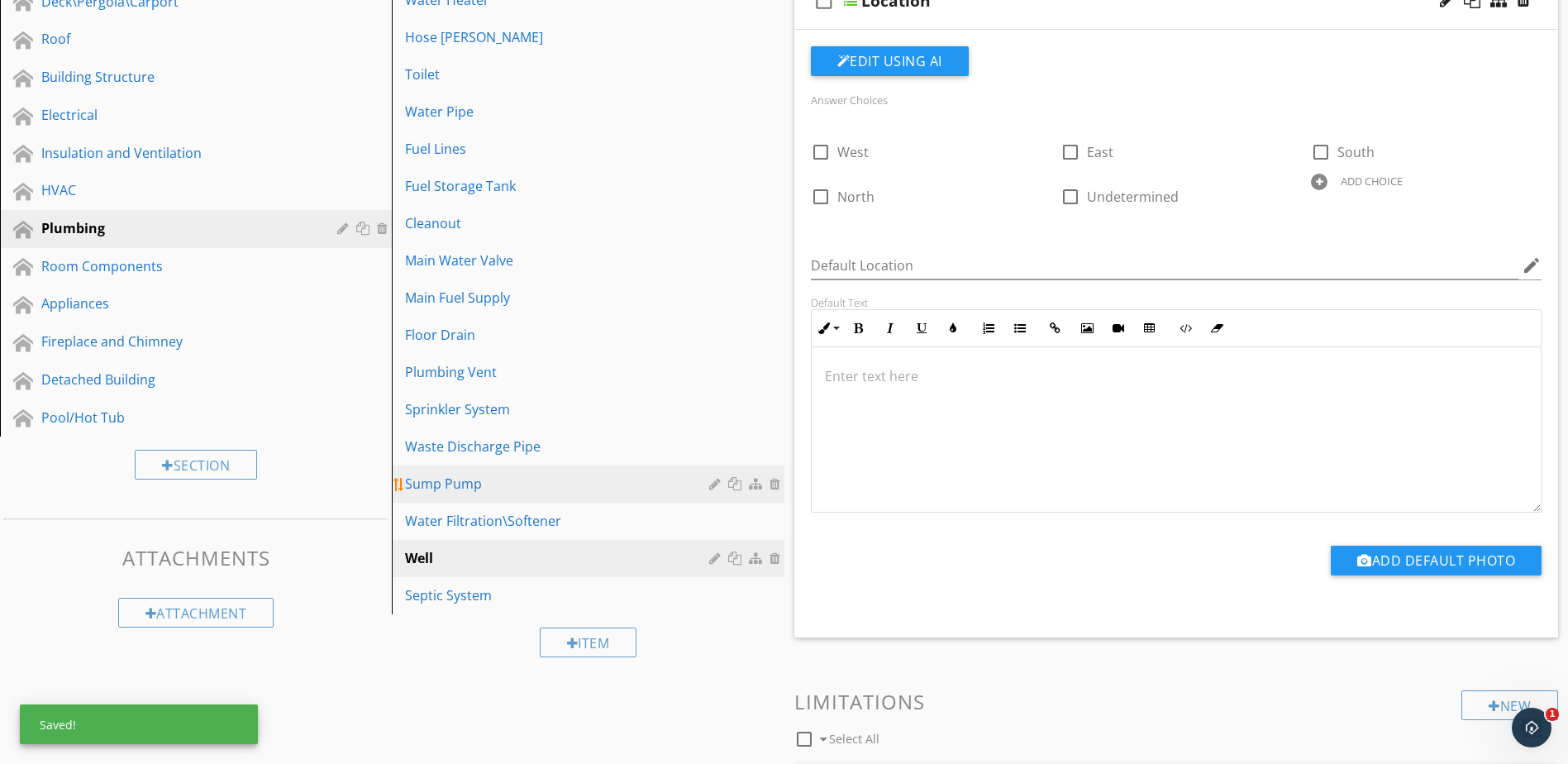
scroll to position [313, 0]
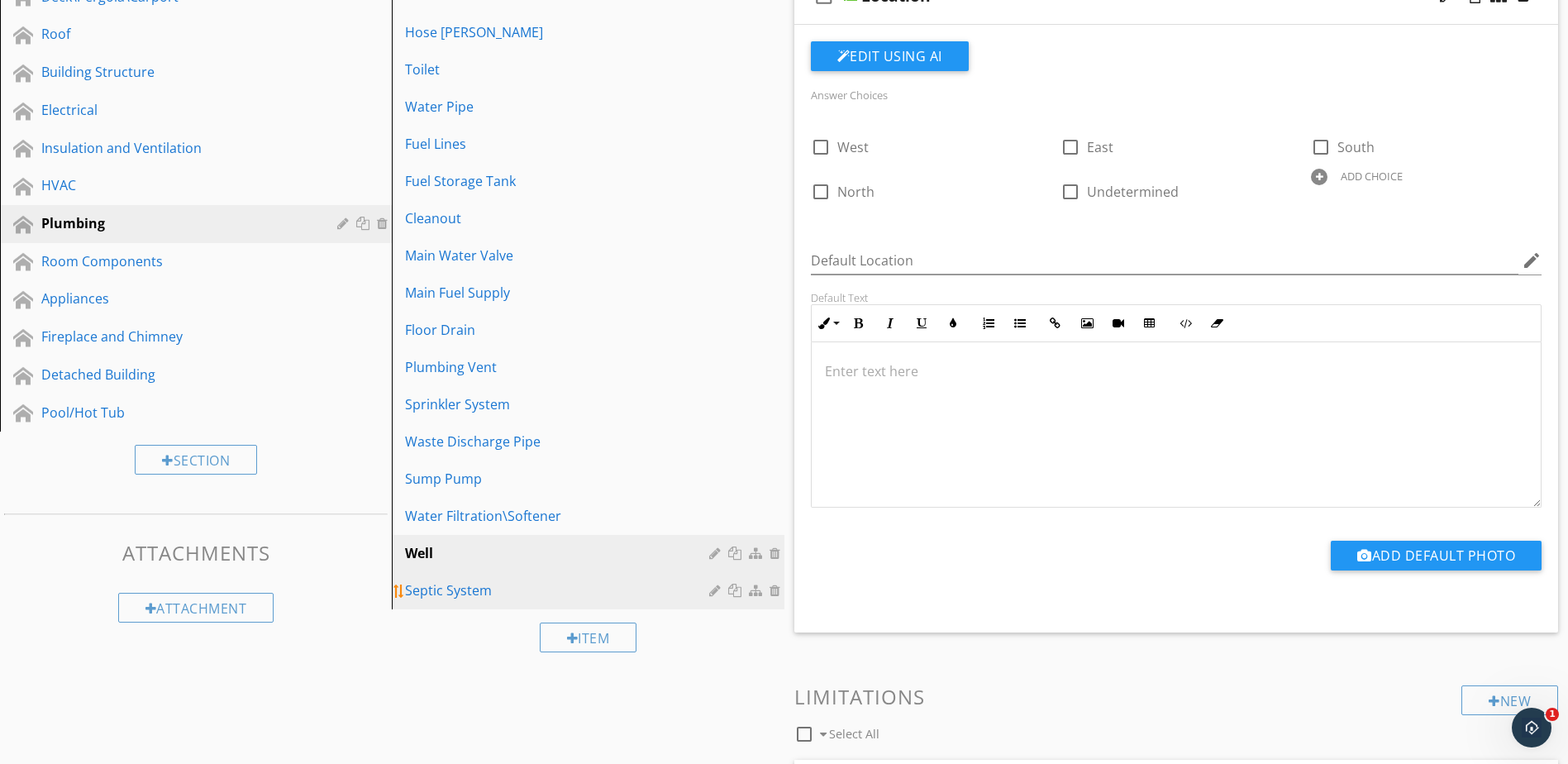
click at [651, 586] on div "Septic System" at bounding box center [559, 590] width 309 height 20
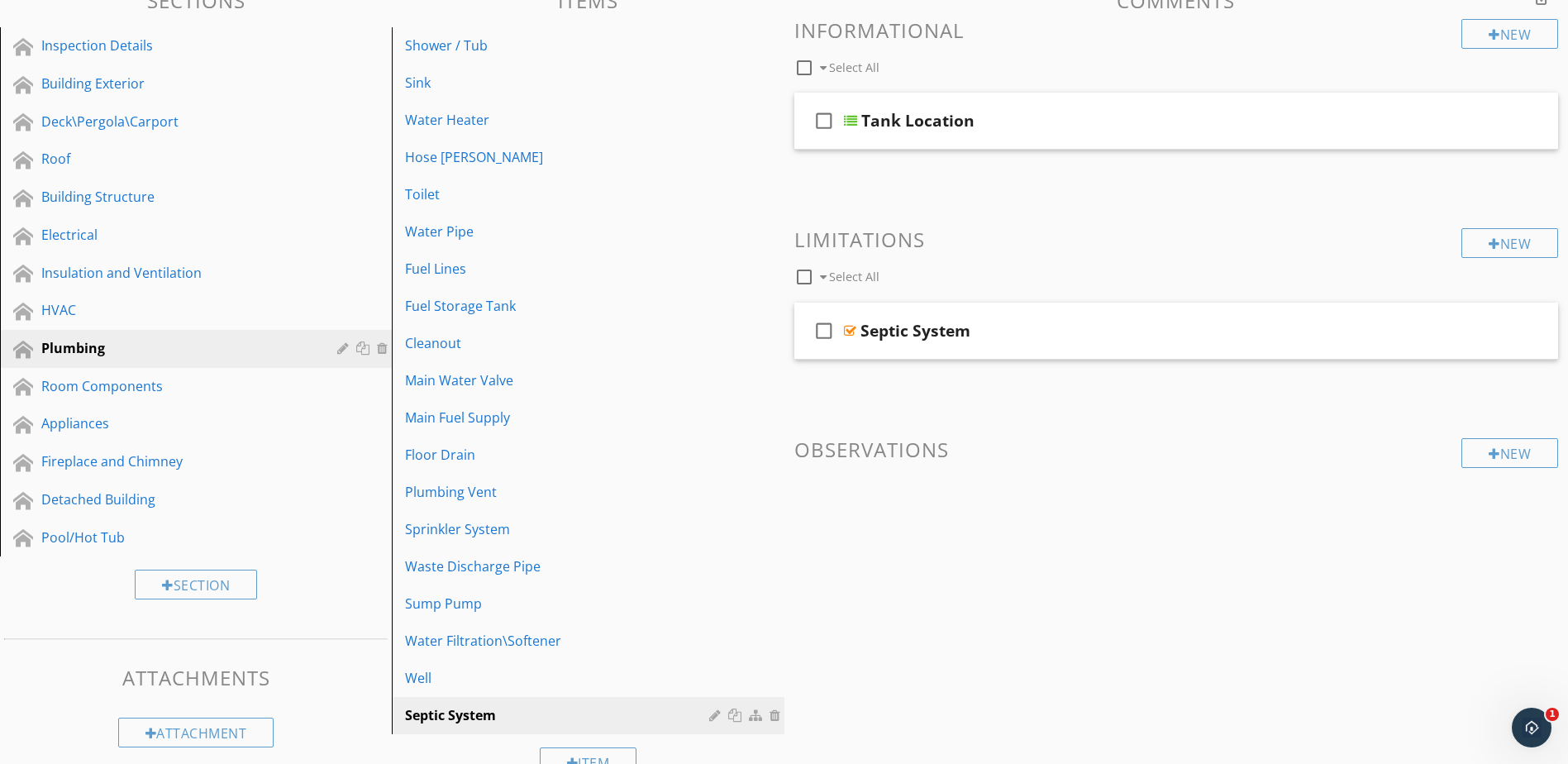
scroll to position [148, 0]
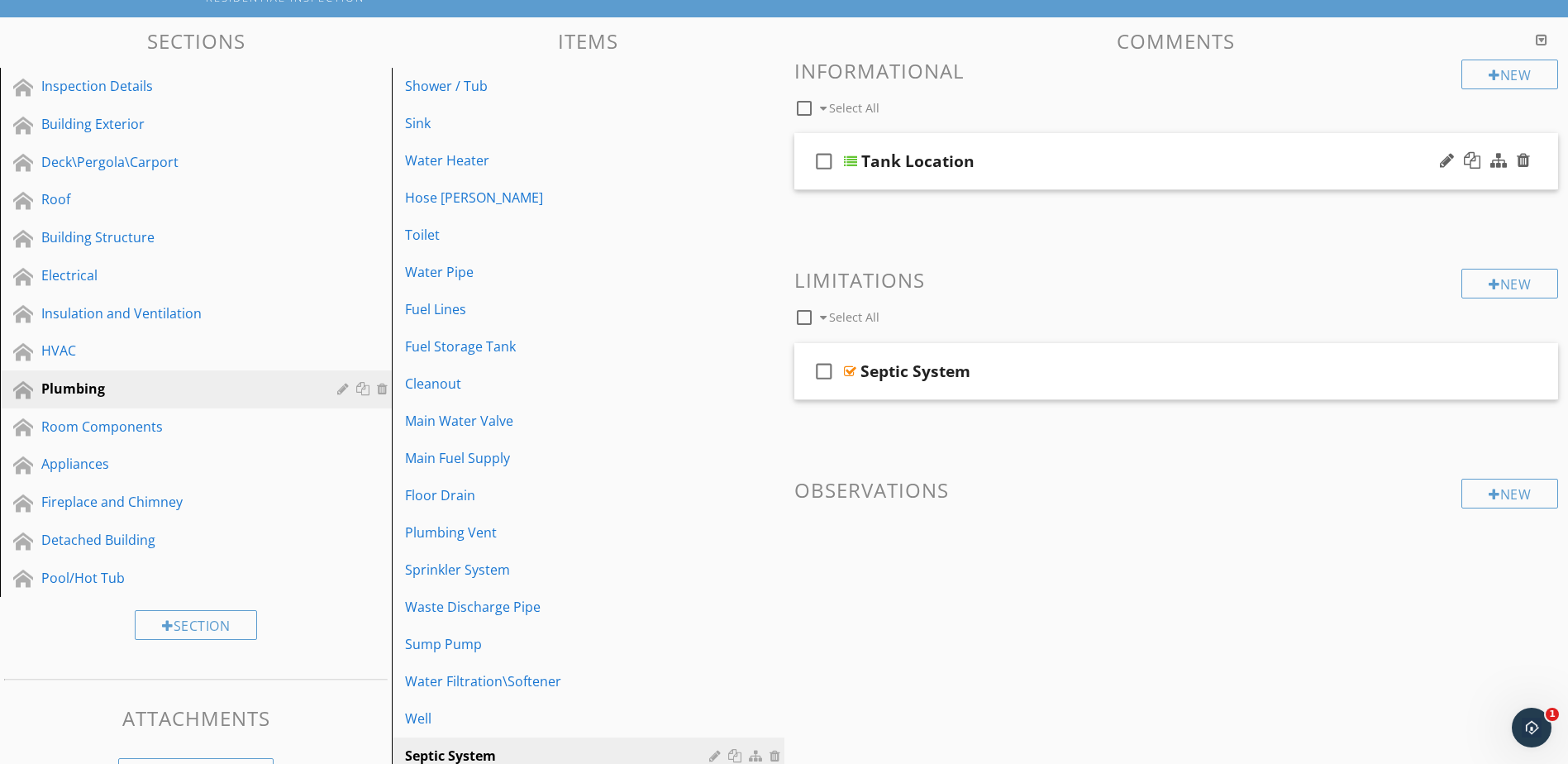
click at [852, 163] on div at bounding box center [851, 161] width 13 height 13
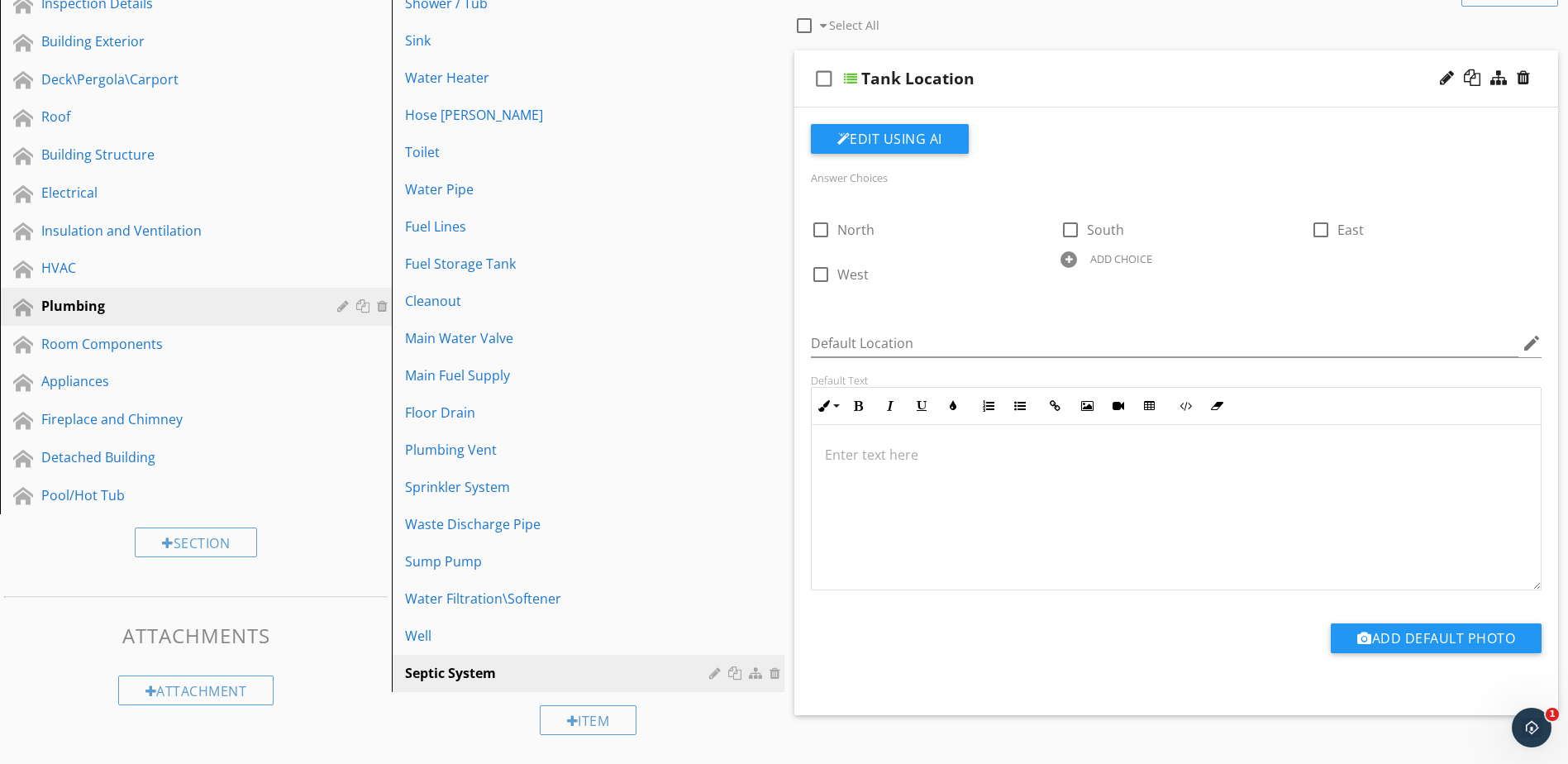
scroll to position [1, 0]
click at [226, 350] on div "Room Components" at bounding box center [177, 344] width 272 height 20
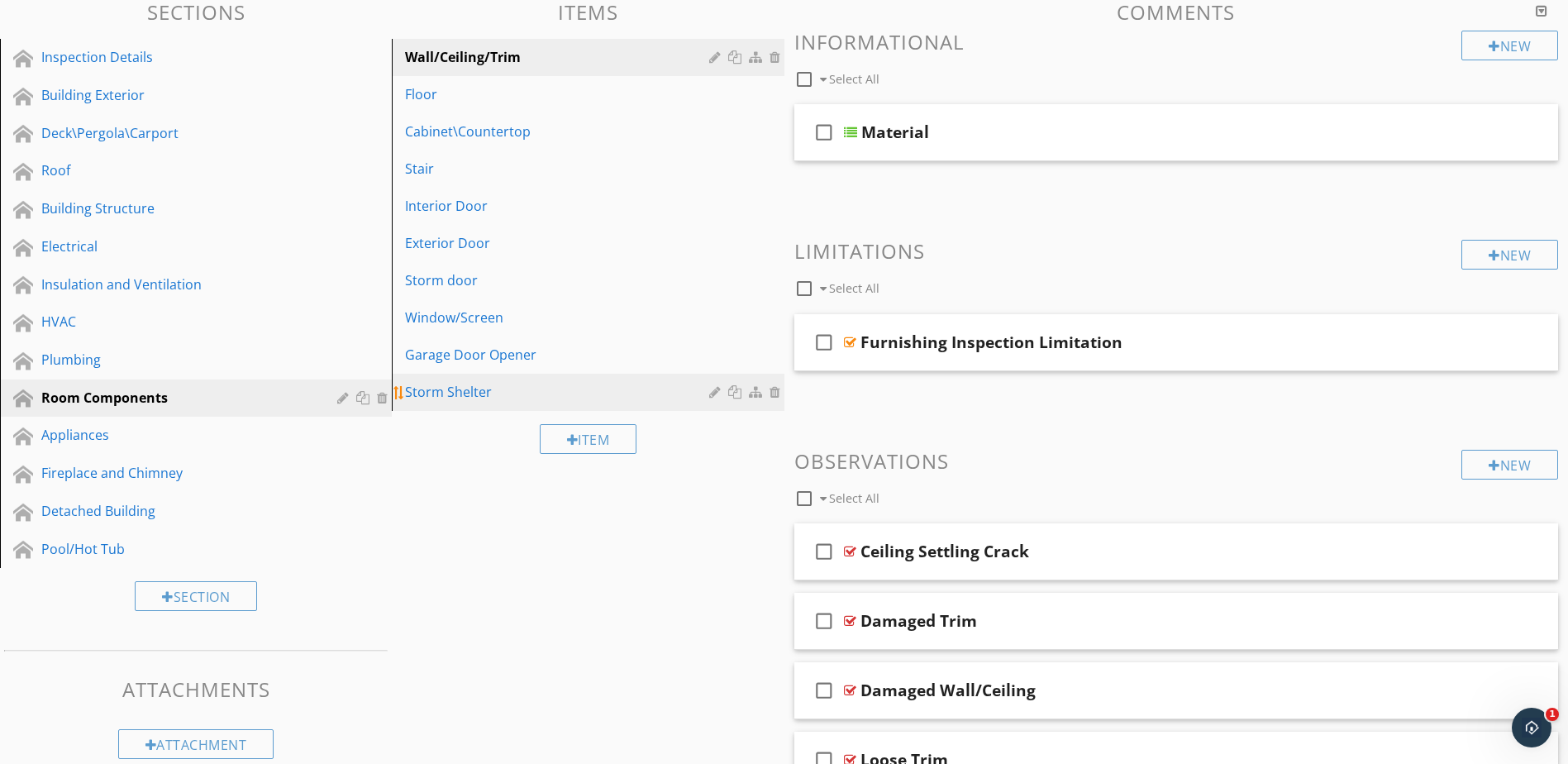
scroll to position [148, 0]
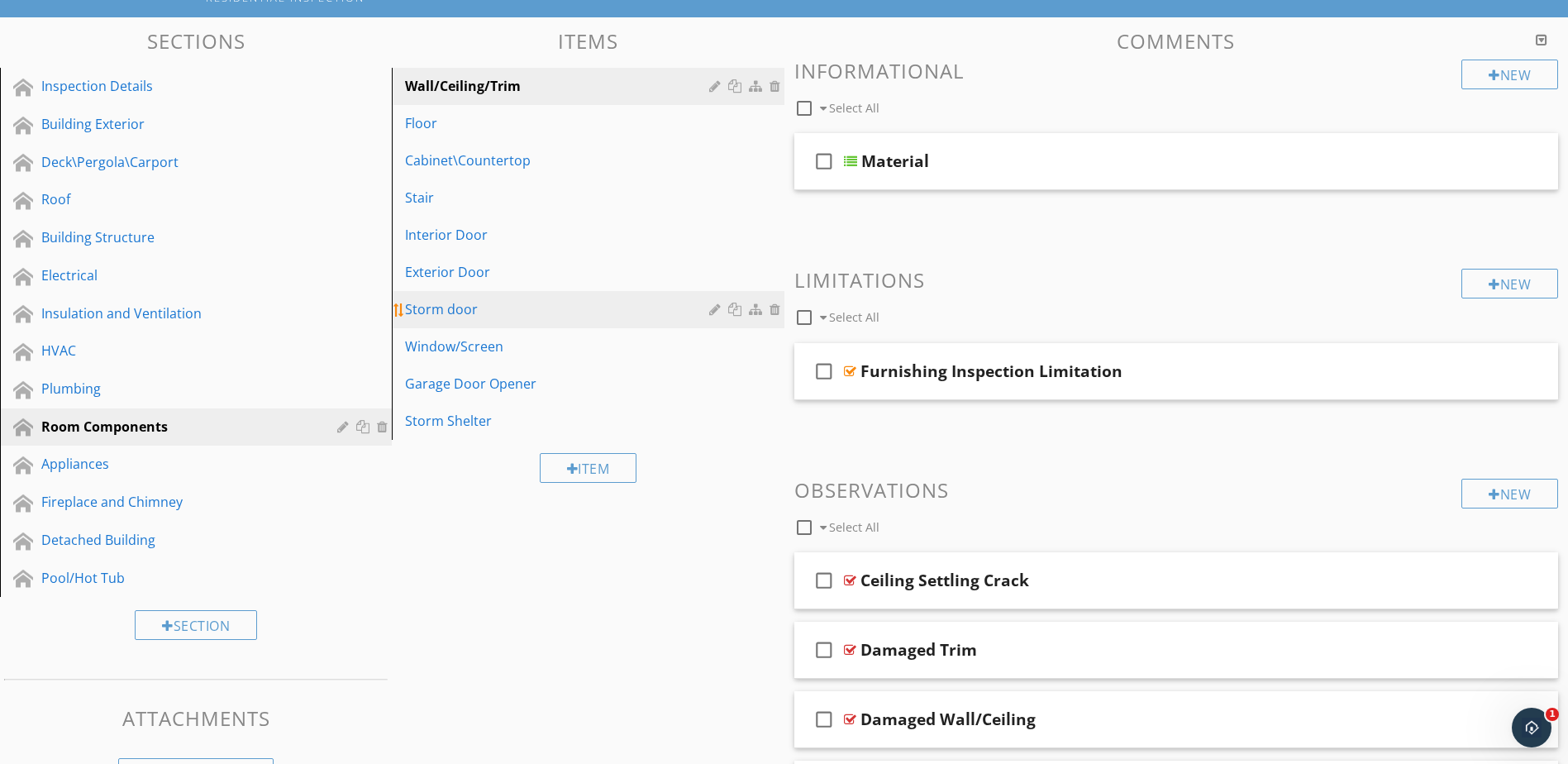
click at [713, 312] on div at bounding box center [717, 309] width 16 height 13
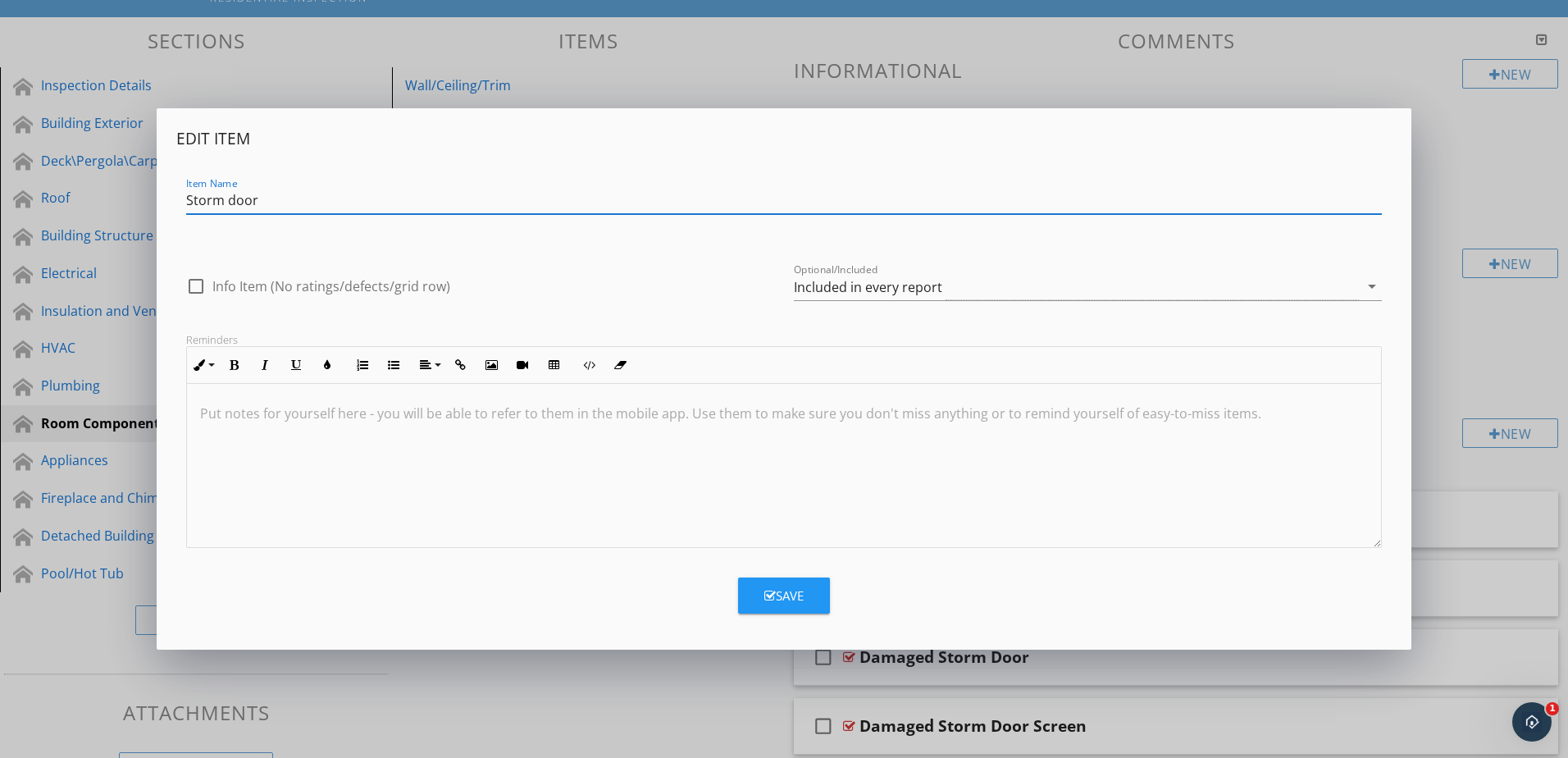
click at [235, 201] on input "Storm door" at bounding box center [784, 201] width 1196 height 28
type input "Storm Door"
click at [779, 592] on div "Save" at bounding box center [784, 596] width 39 height 19
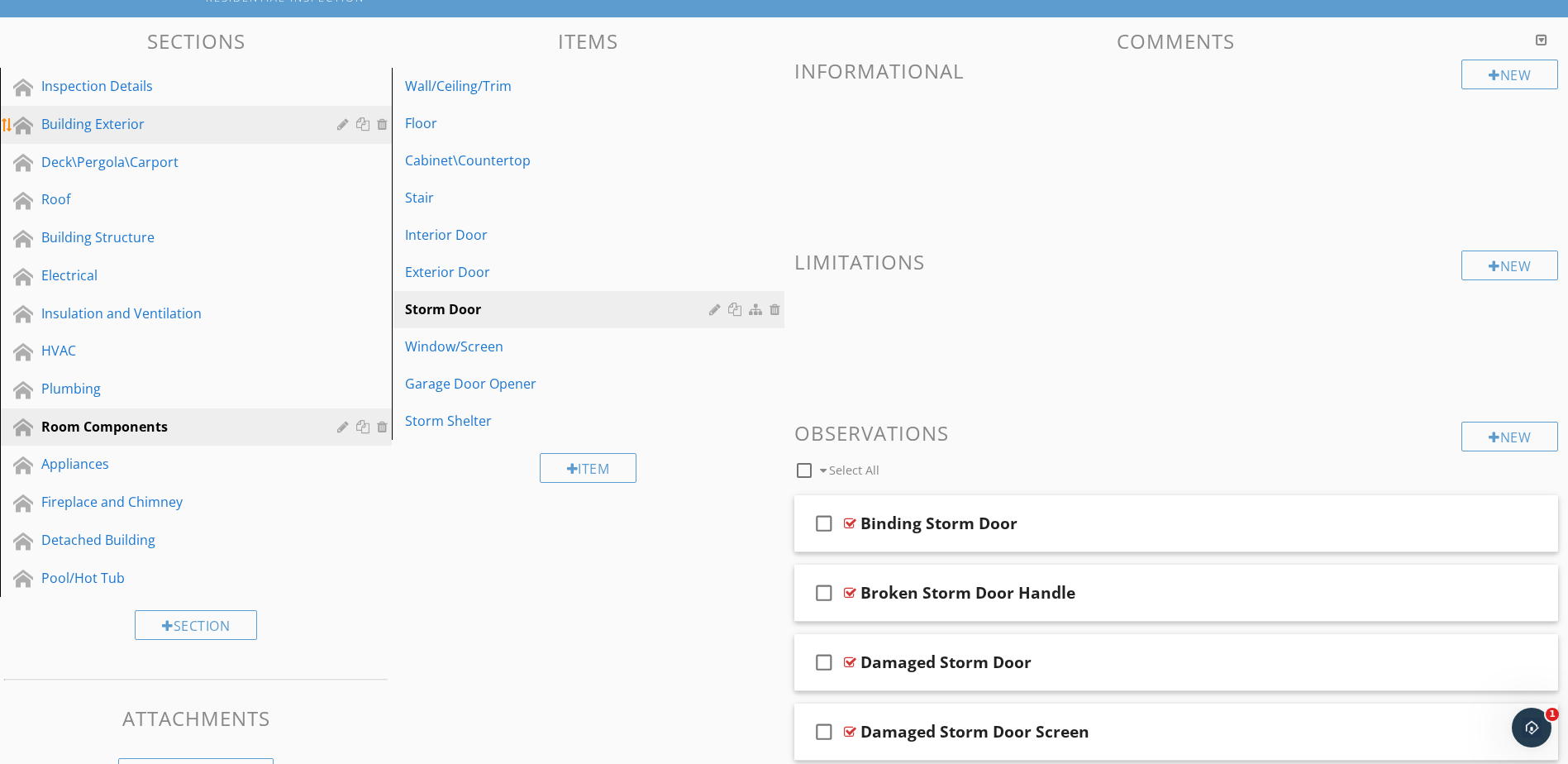
click at [301, 134] on div "Building Exterior" at bounding box center [208, 125] width 334 height 21
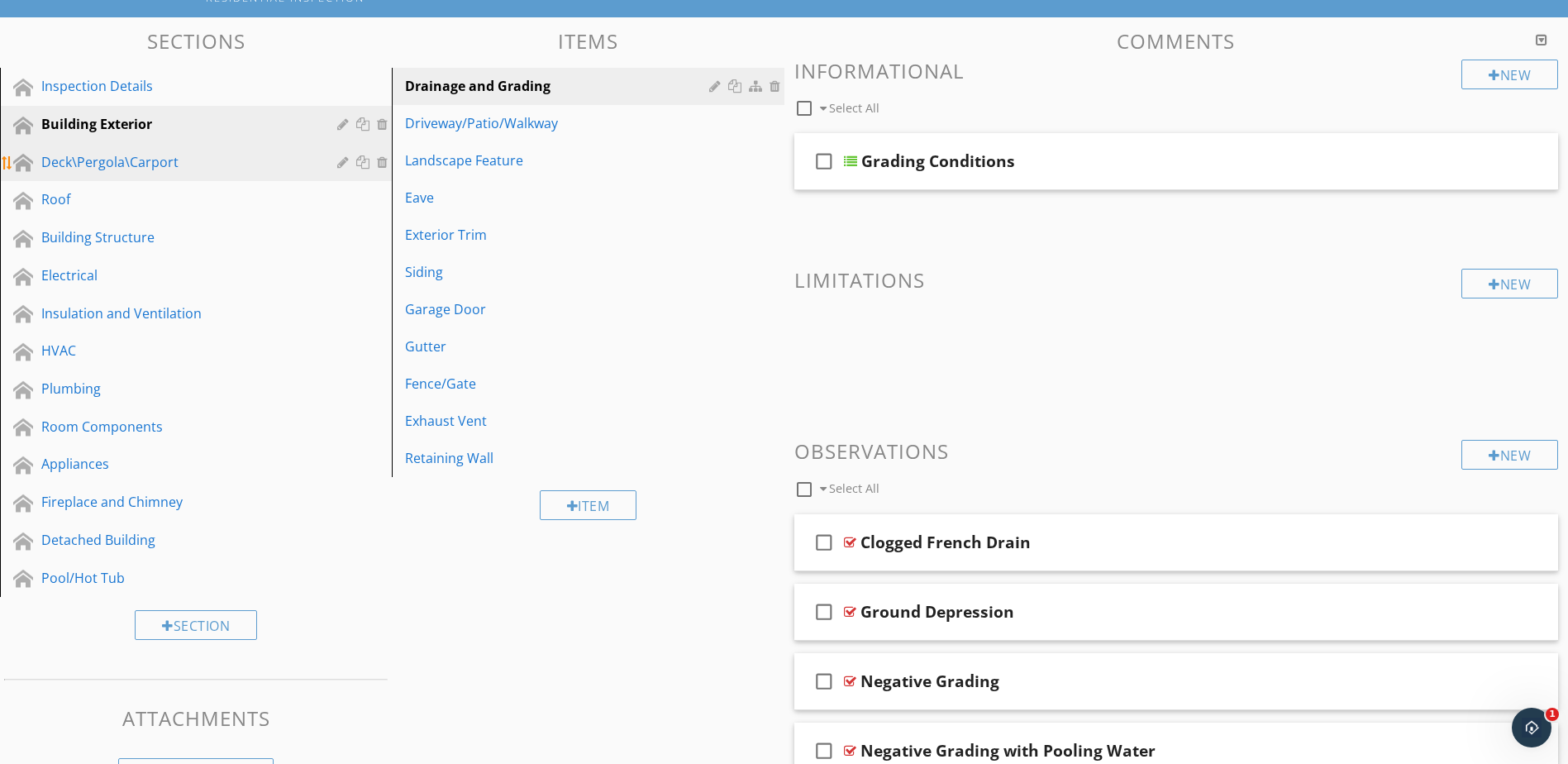
click at [269, 179] on link "Deck\Pergola\Carport" at bounding box center [199, 163] width 387 height 38
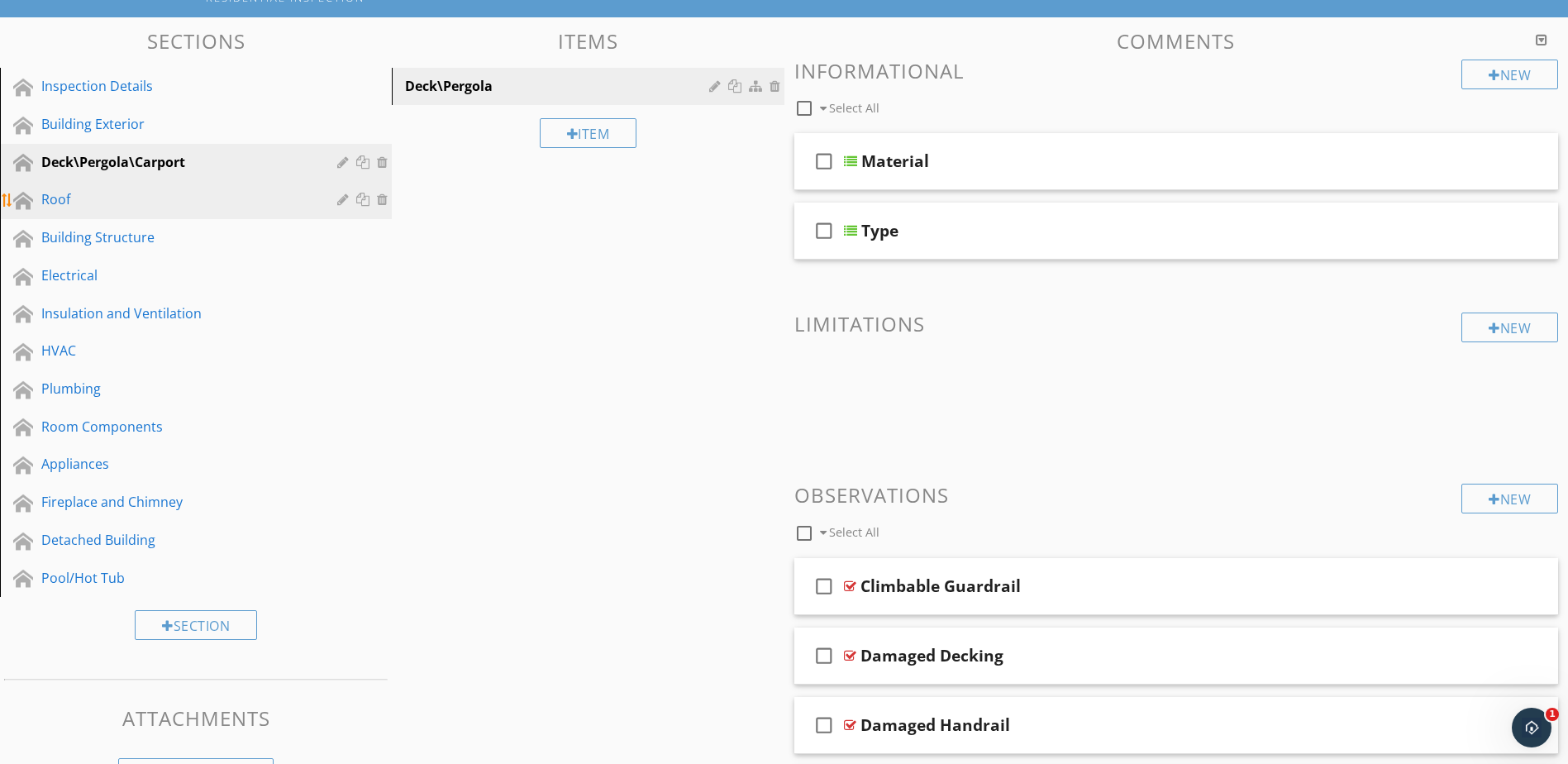
click at [299, 206] on div "Roof" at bounding box center [177, 199] width 272 height 20
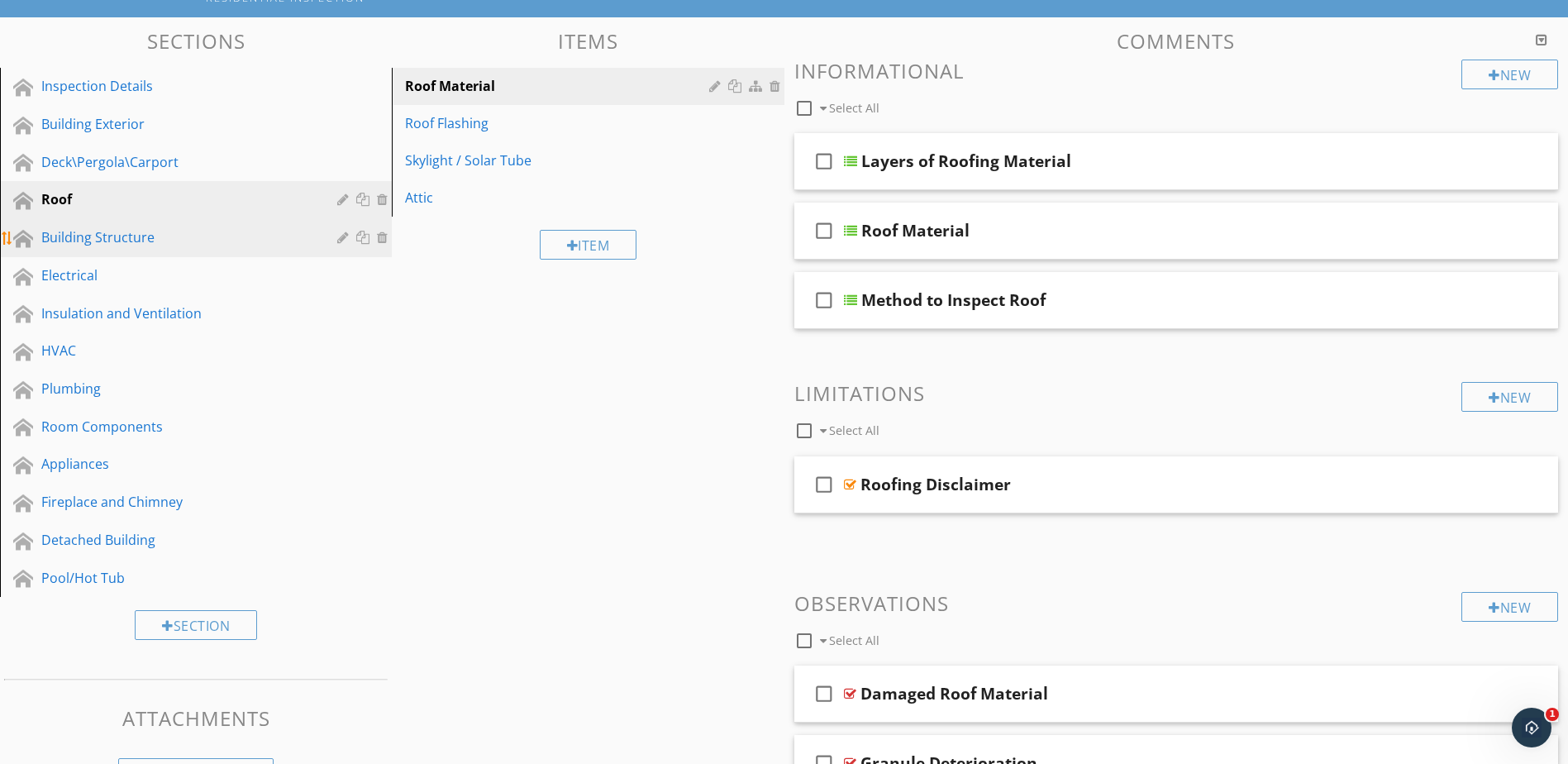
click at [262, 247] on div "Building Structure" at bounding box center [177, 237] width 272 height 20
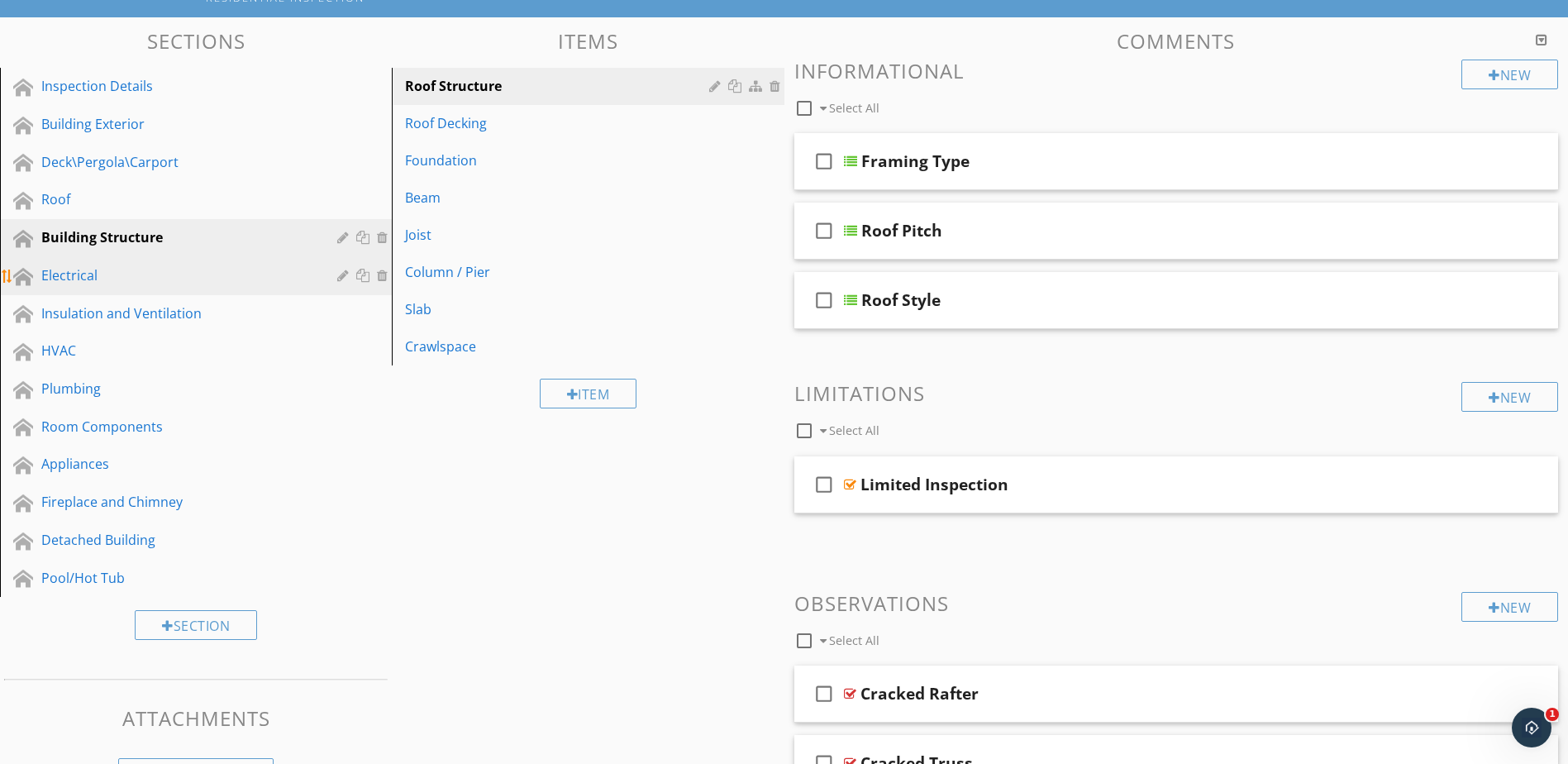
click at [322, 271] on div "Electrical" at bounding box center [208, 276] width 334 height 21
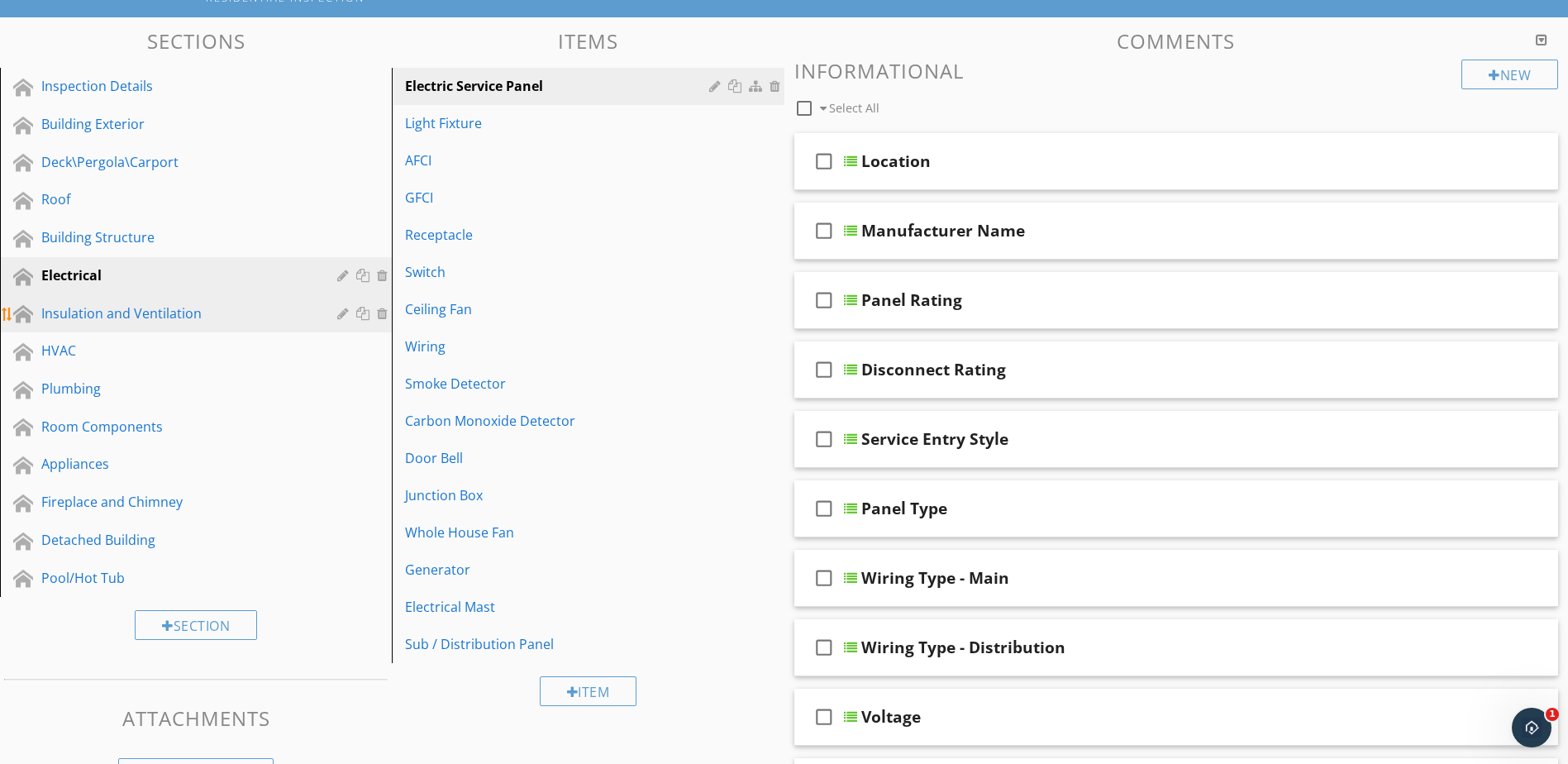
click at [262, 324] on div "Insulation and Ventilation" at bounding box center [208, 314] width 334 height 21
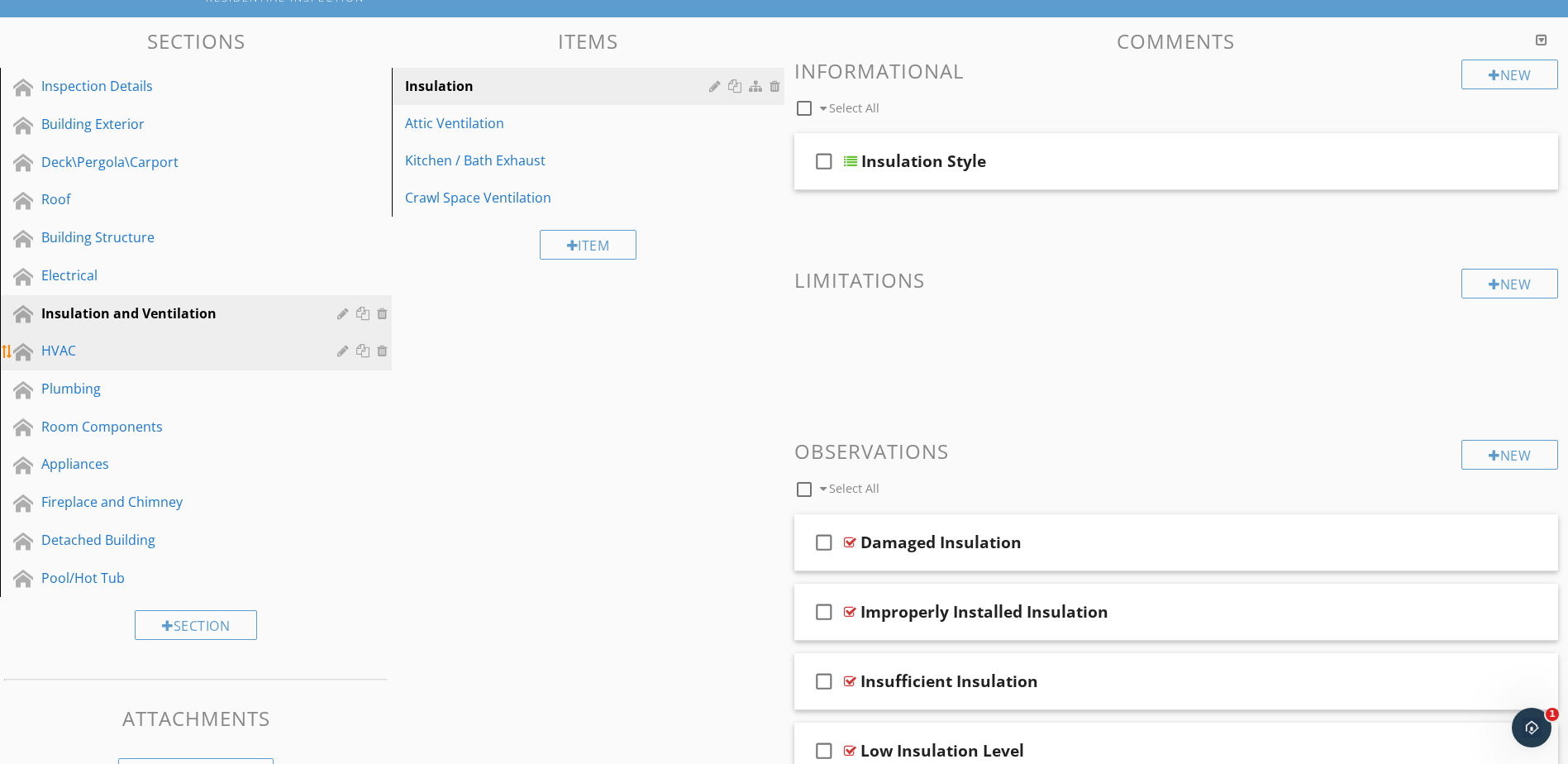
click at [246, 355] on div "HVAC" at bounding box center [177, 351] width 272 height 20
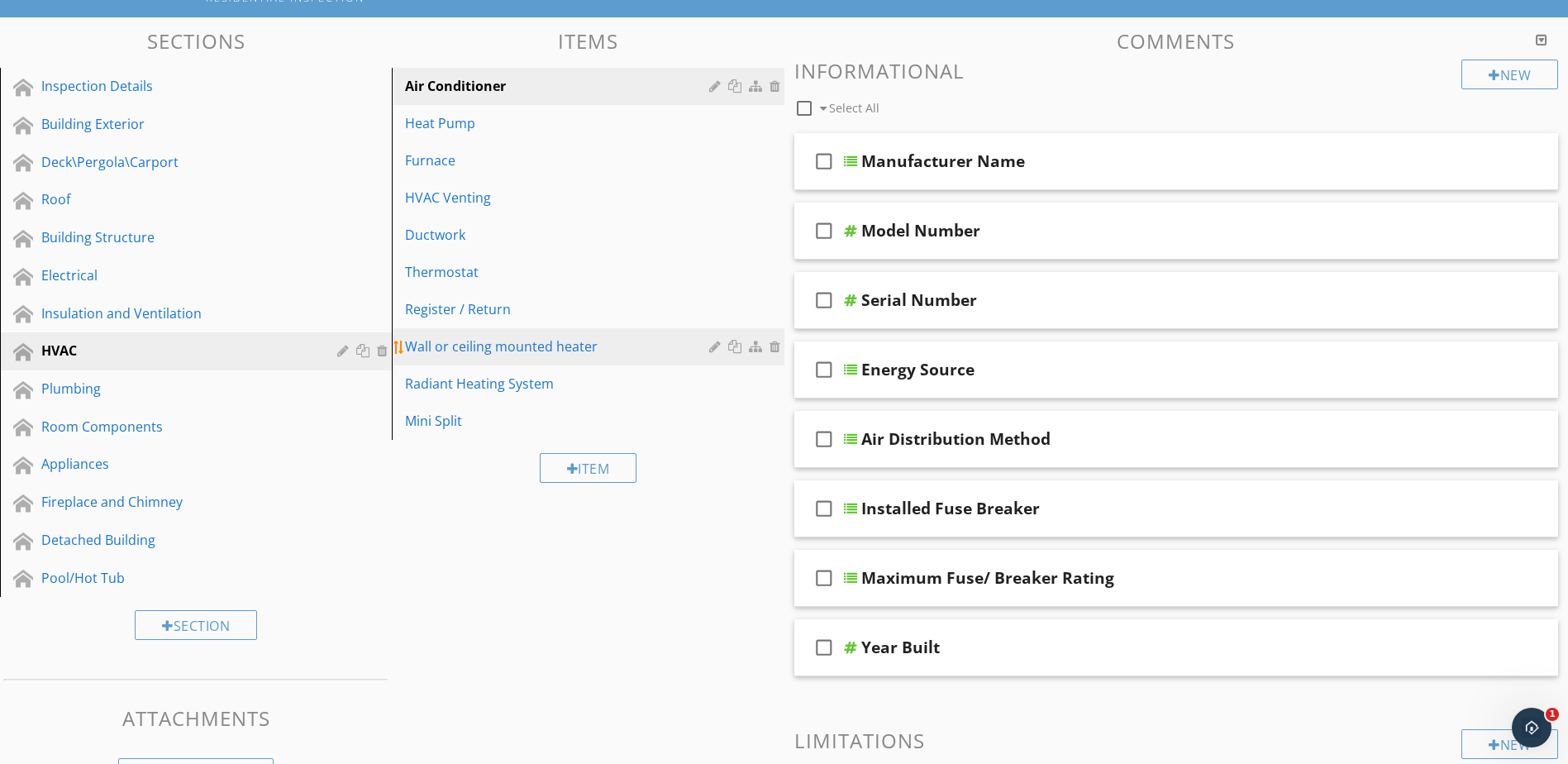
click at [716, 344] on div at bounding box center [717, 346] width 16 height 13
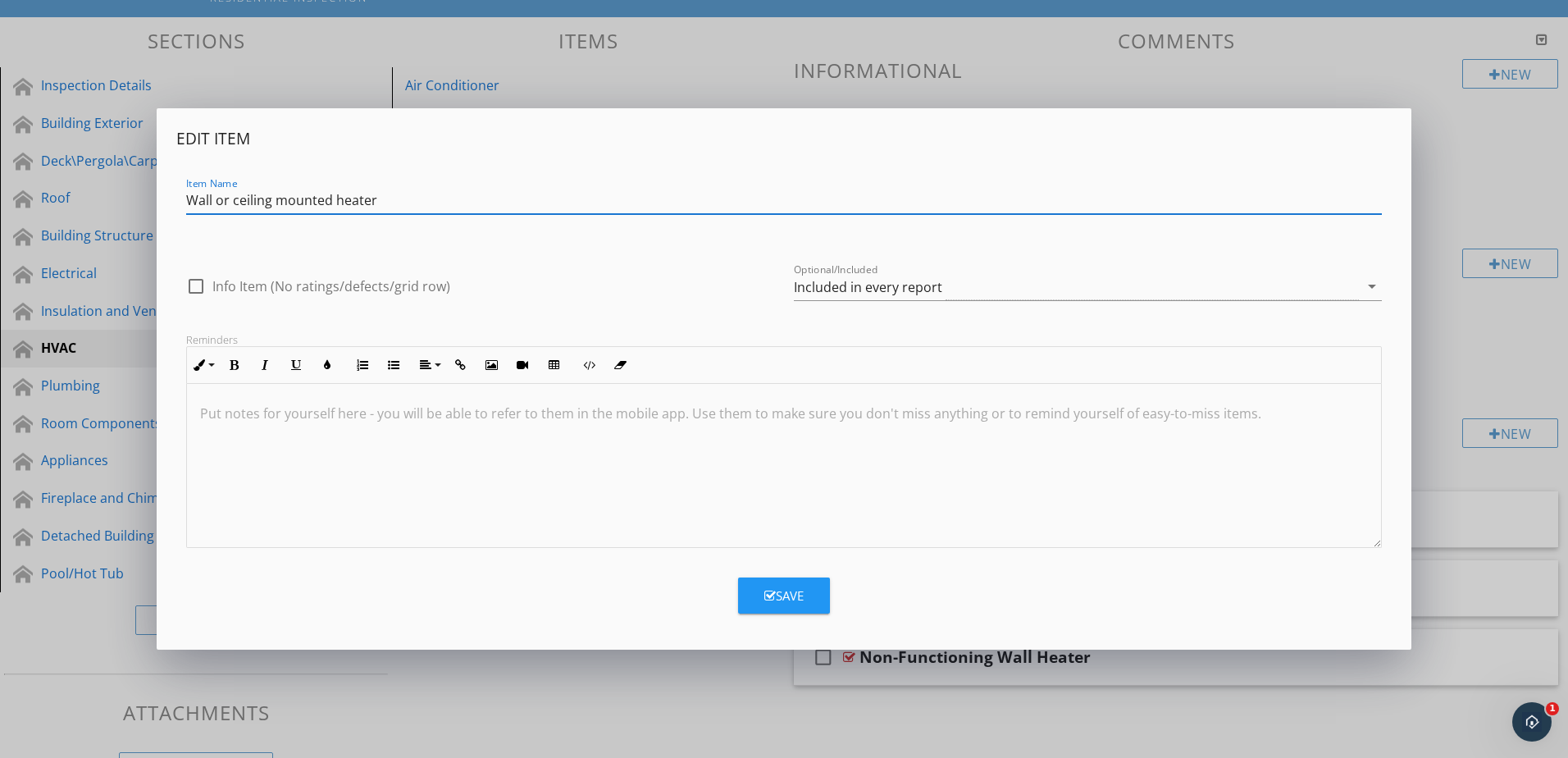
click at [238, 201] on input "Wall or ceiling mounted heater" at bounding box center [784, 201] width 1196 height 28
click at [287, 200] on input "Wall or Ceiling mounted heater" at bounding box center [784, 201] width 1196 height 28
click at [343, 200] on input "Wall or Ceiling Mounted heater" at bounding box center [784, 201] width 1196 height 28
type input "Wall or Ceiling Mounted Heater"
click at [788, 601] on div "Save" at bounding box center [784, 596] width 39 height 19
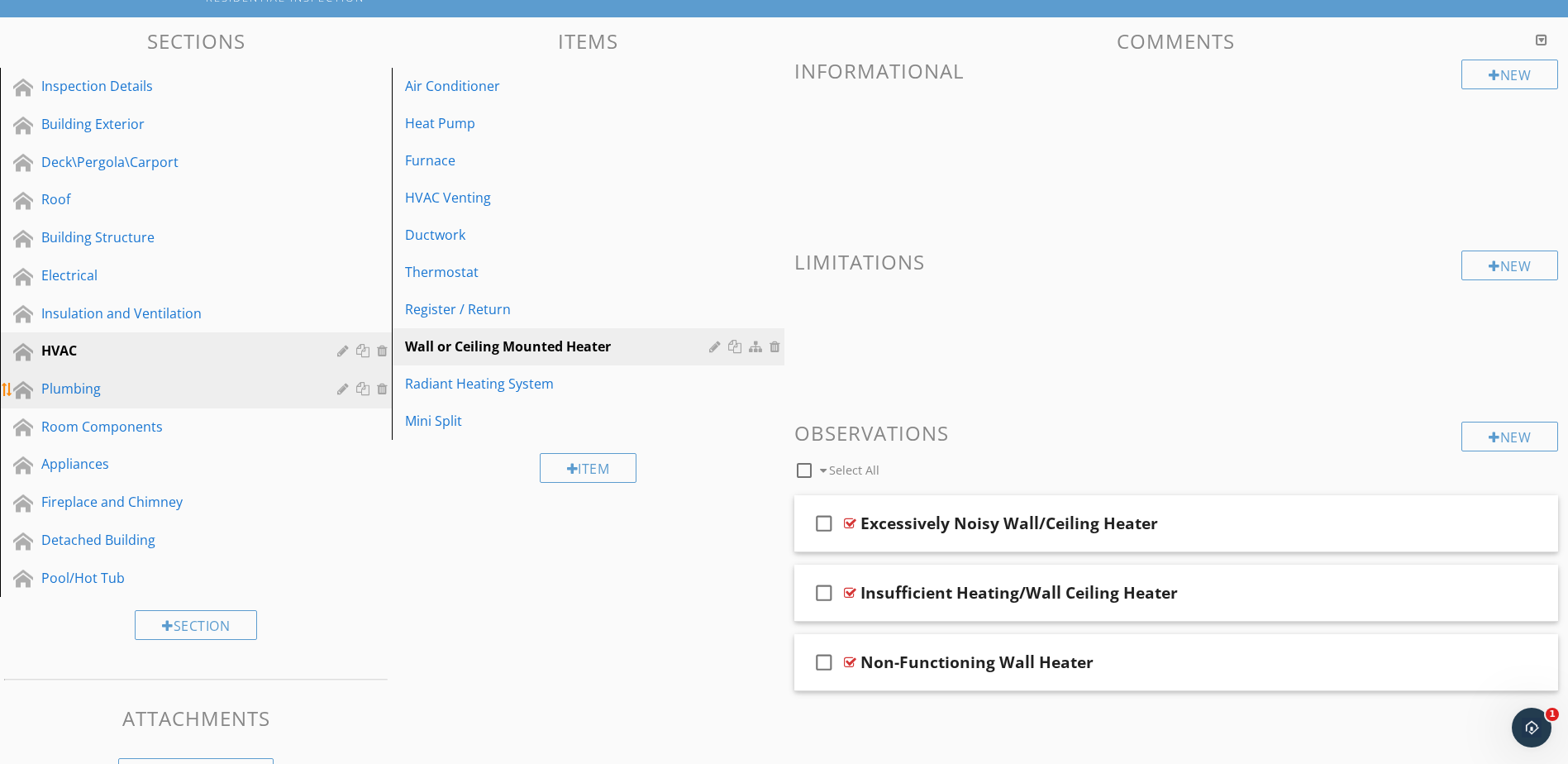
click at [307, 401] on link "Plumbing" at bounding box center [199, 389] width 387 height 38
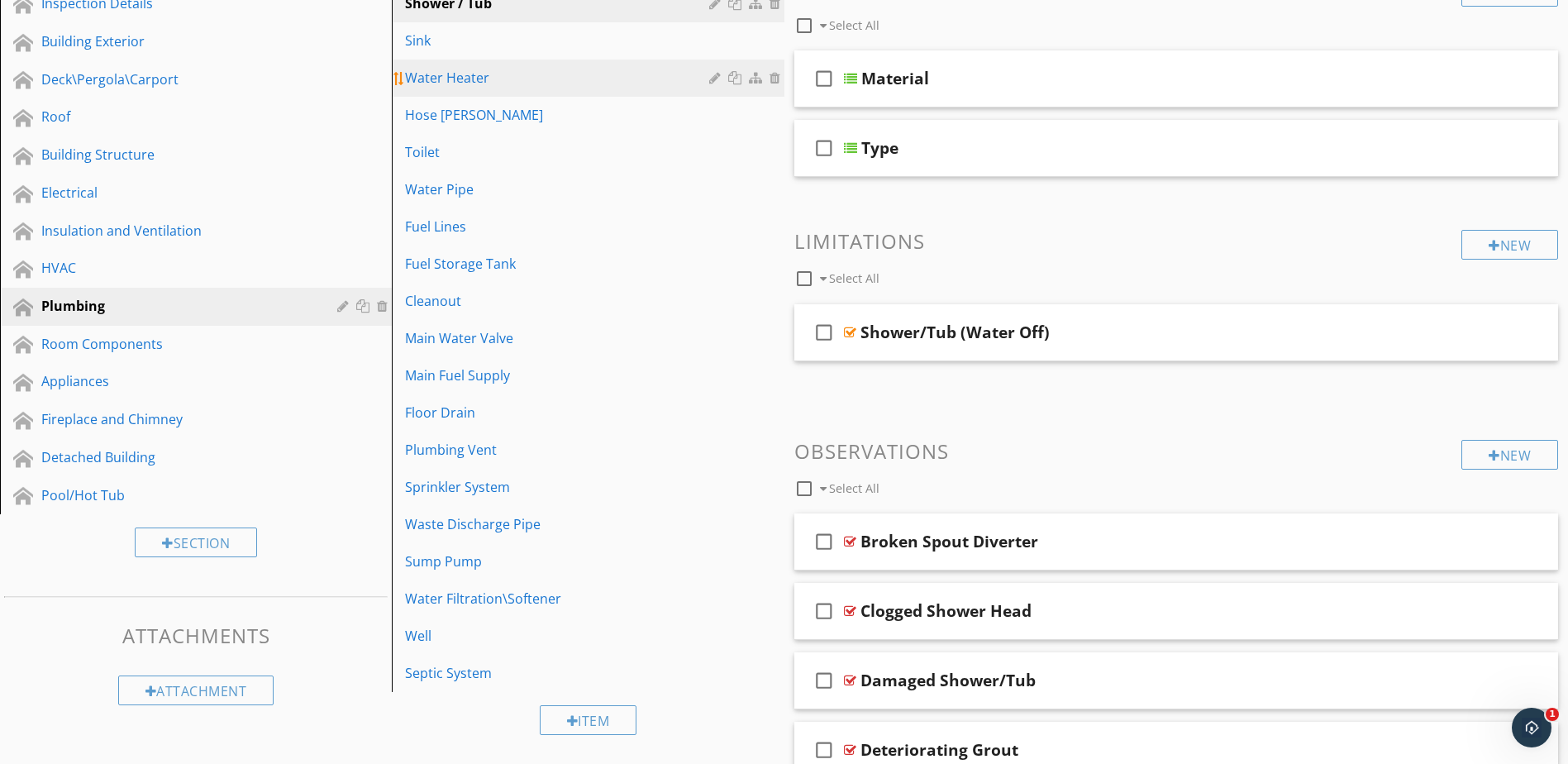
scroll to position [313, 0]
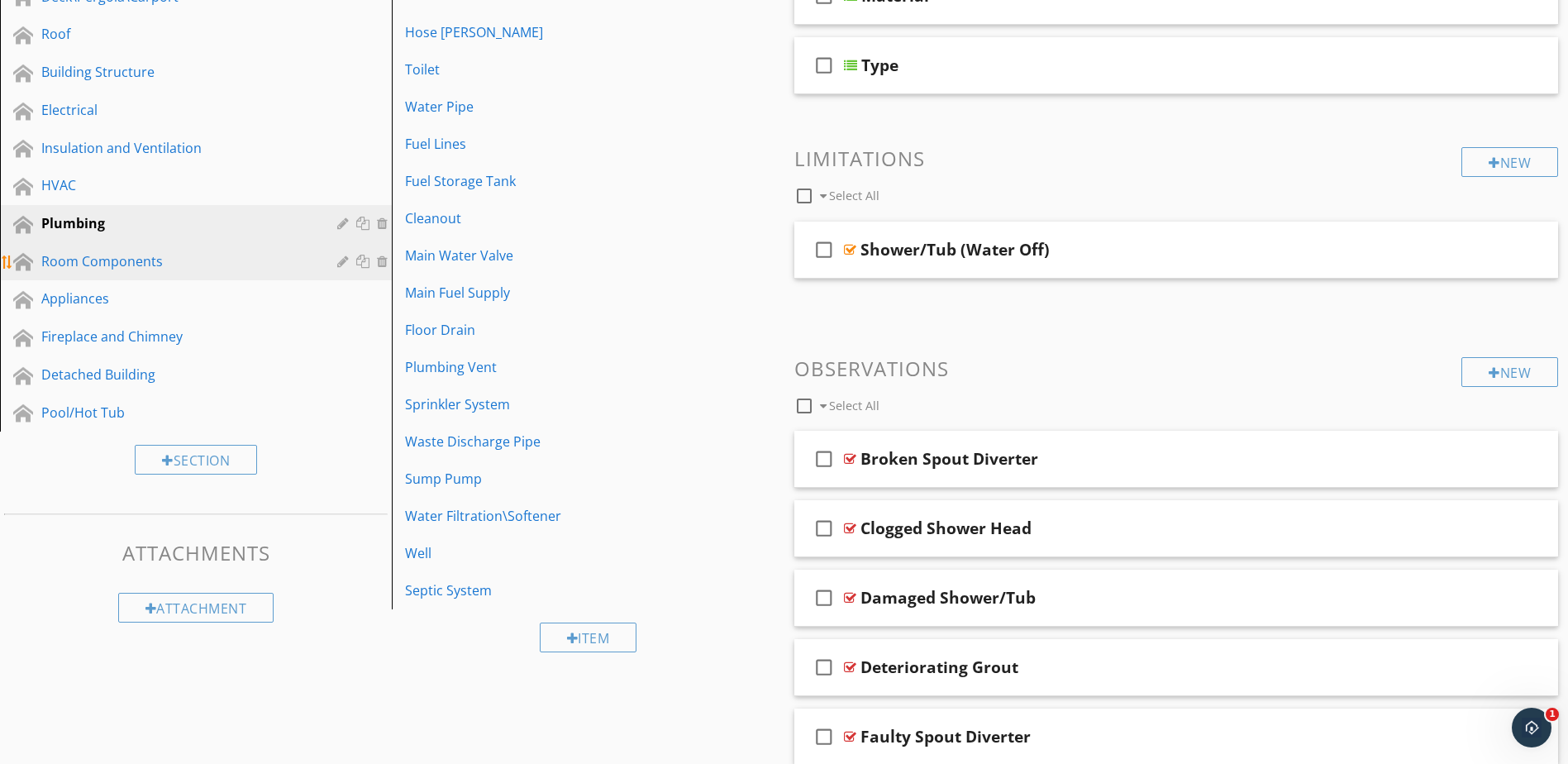
click at [255, 260] on div "Room Components" at bounding box center [177, 261] width 272 height 20
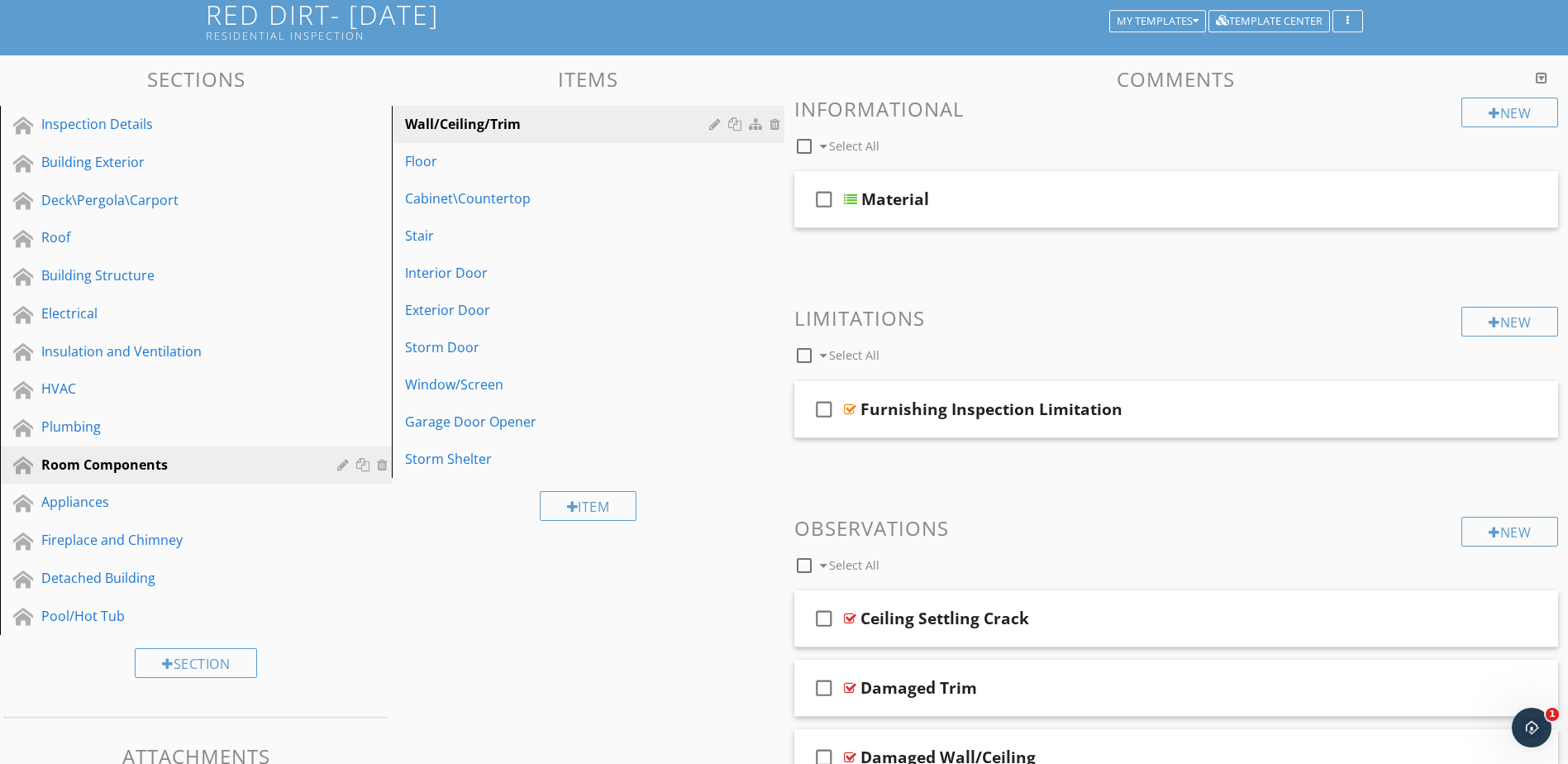
scroll to position [148, 0]
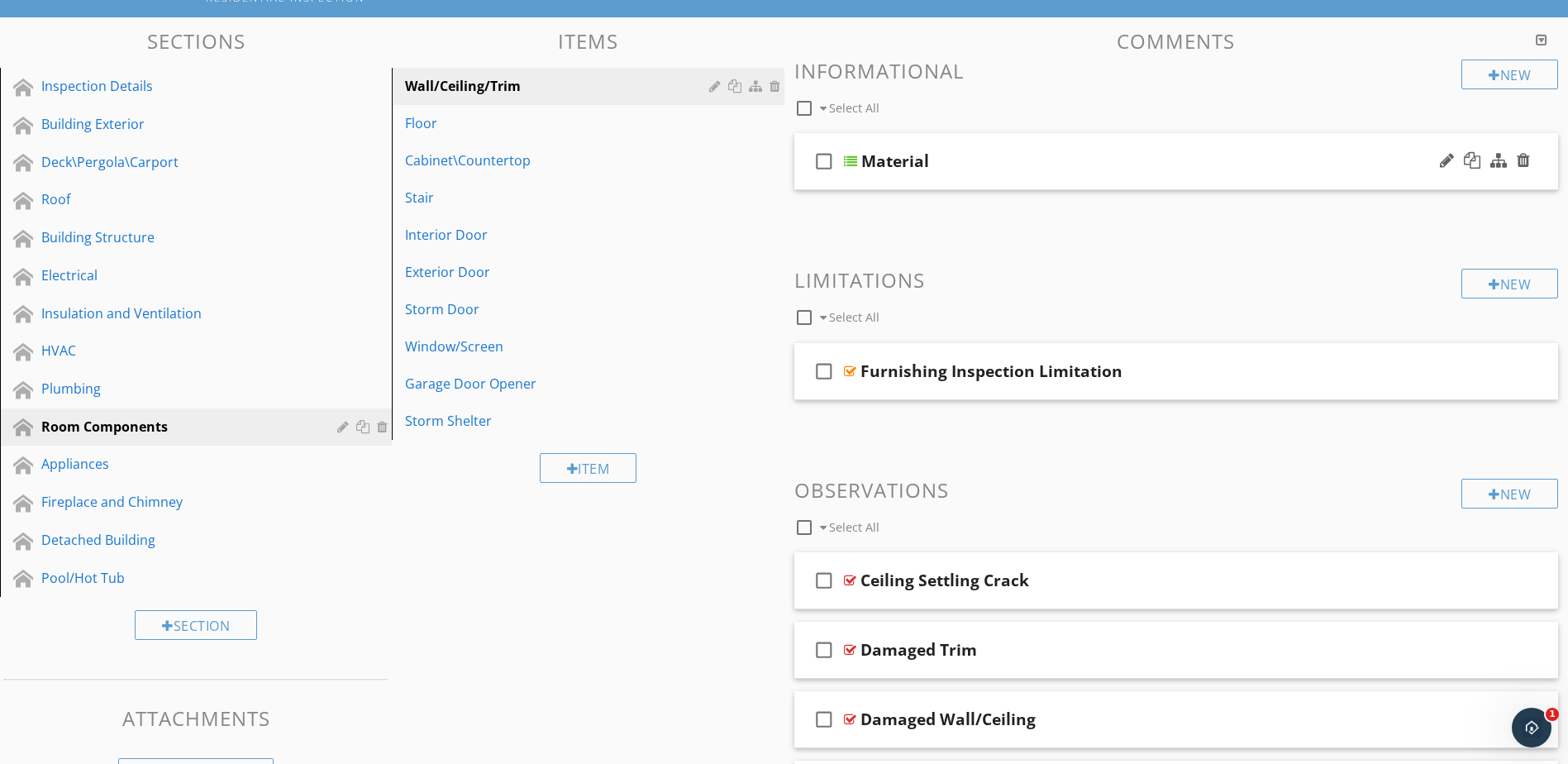
click at [848, 161] on div at bounding box center [851, 161] width 13 height 13
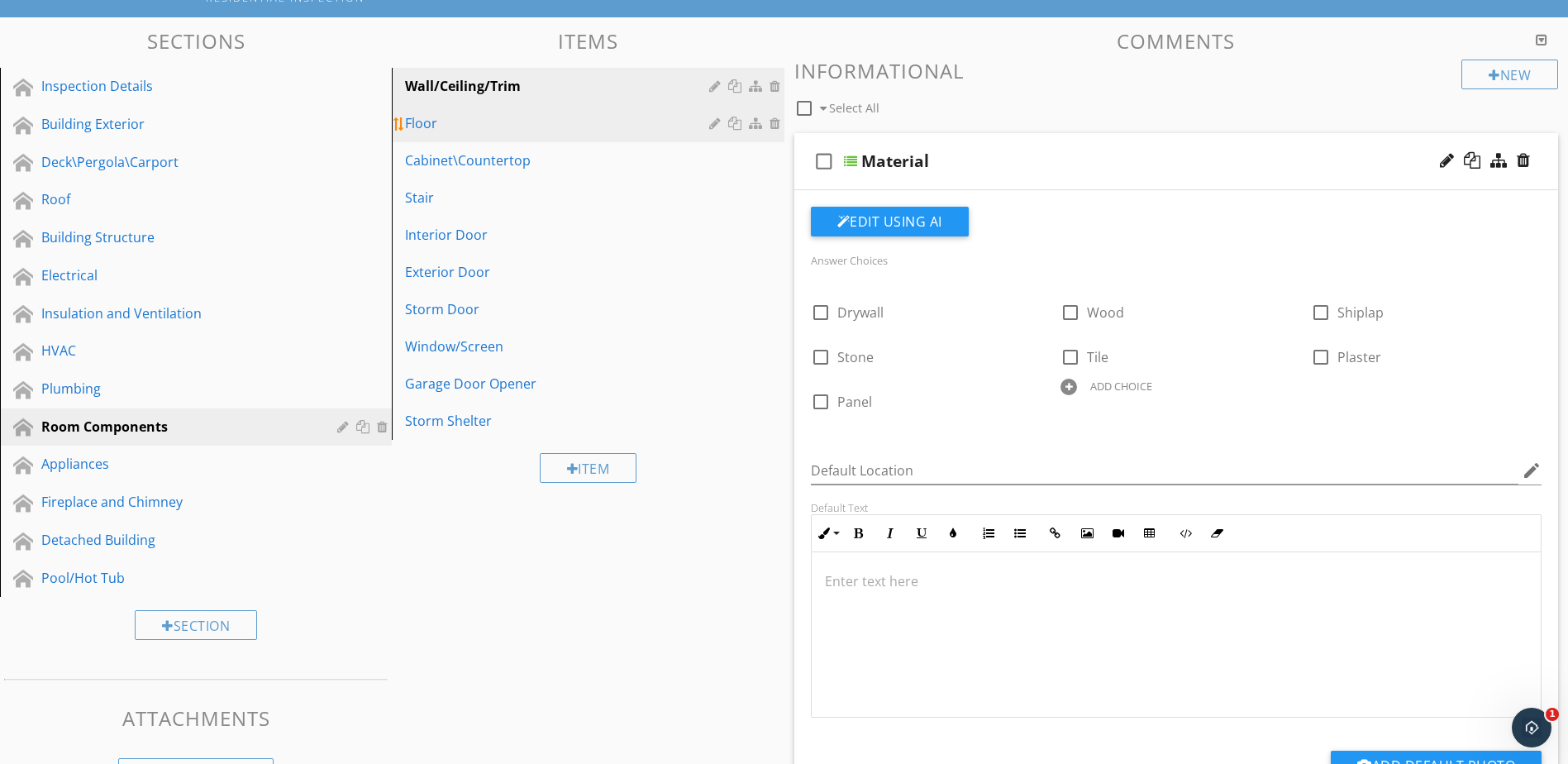
click at [540, 130] on div "Floor" at bounding box center [559, 123] width 309 height 20
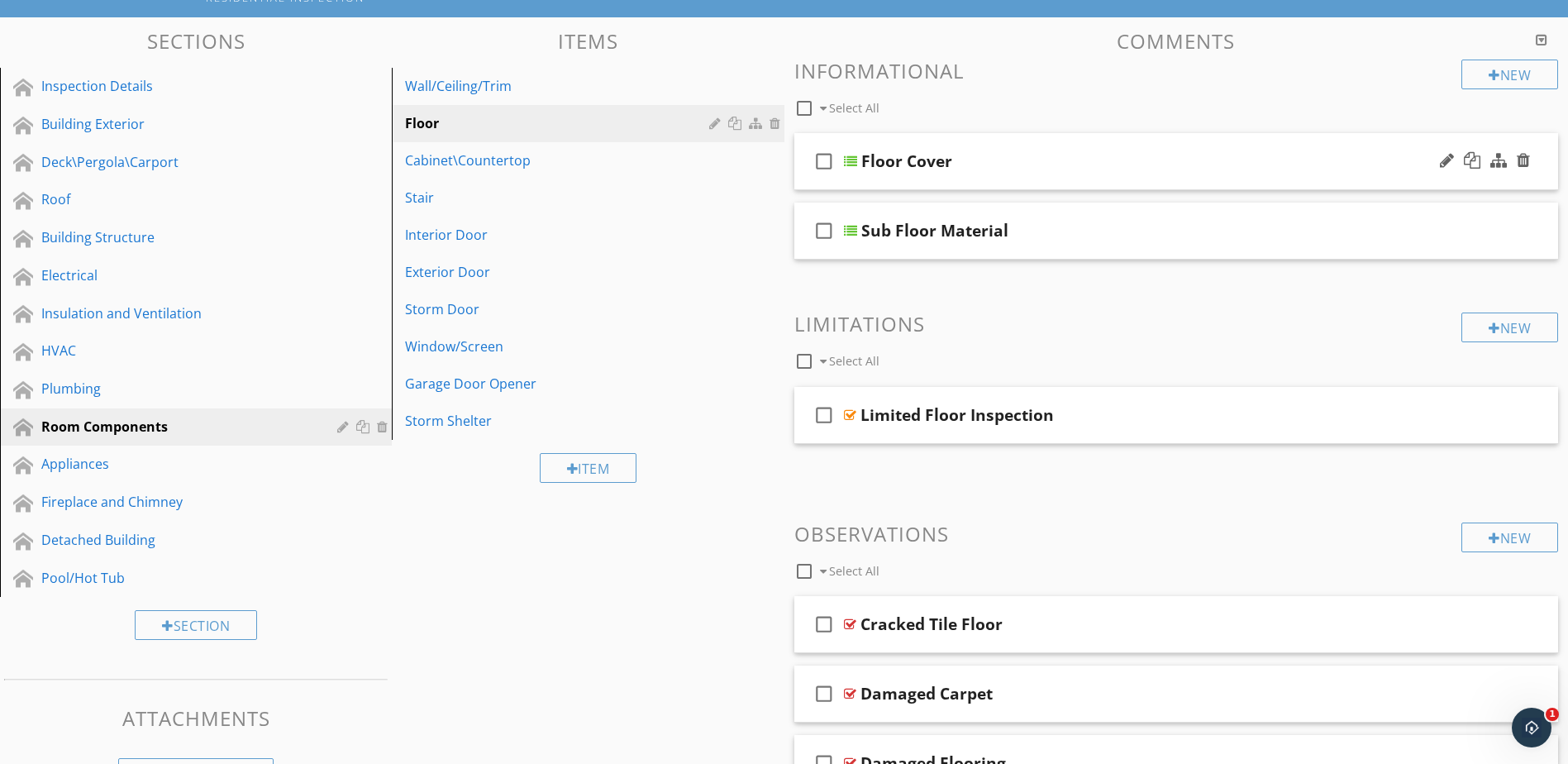
click at [847, 159] on div at bounding box center [851, 161] width 13 height 13
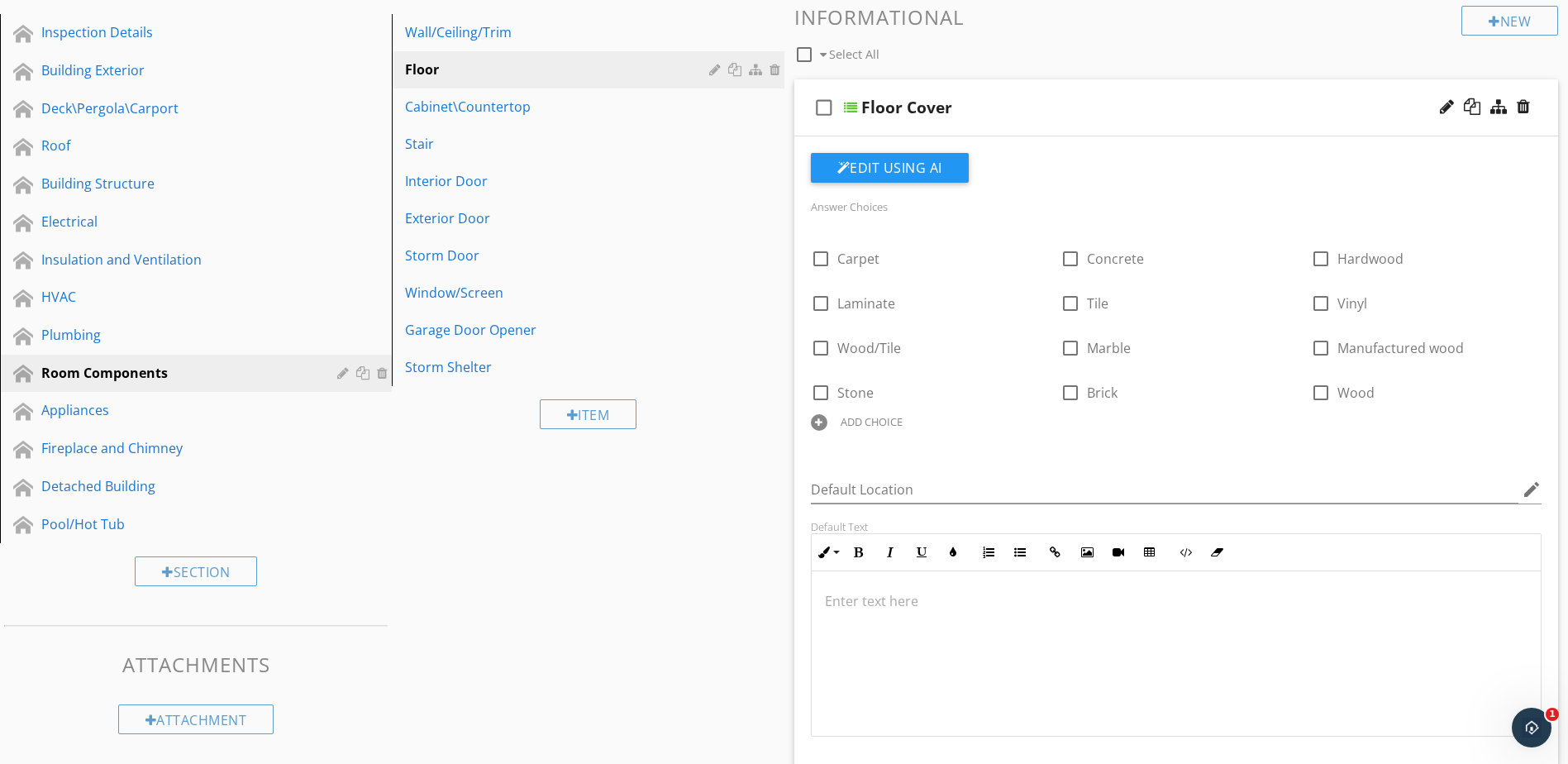
scroll to position [231, 0]
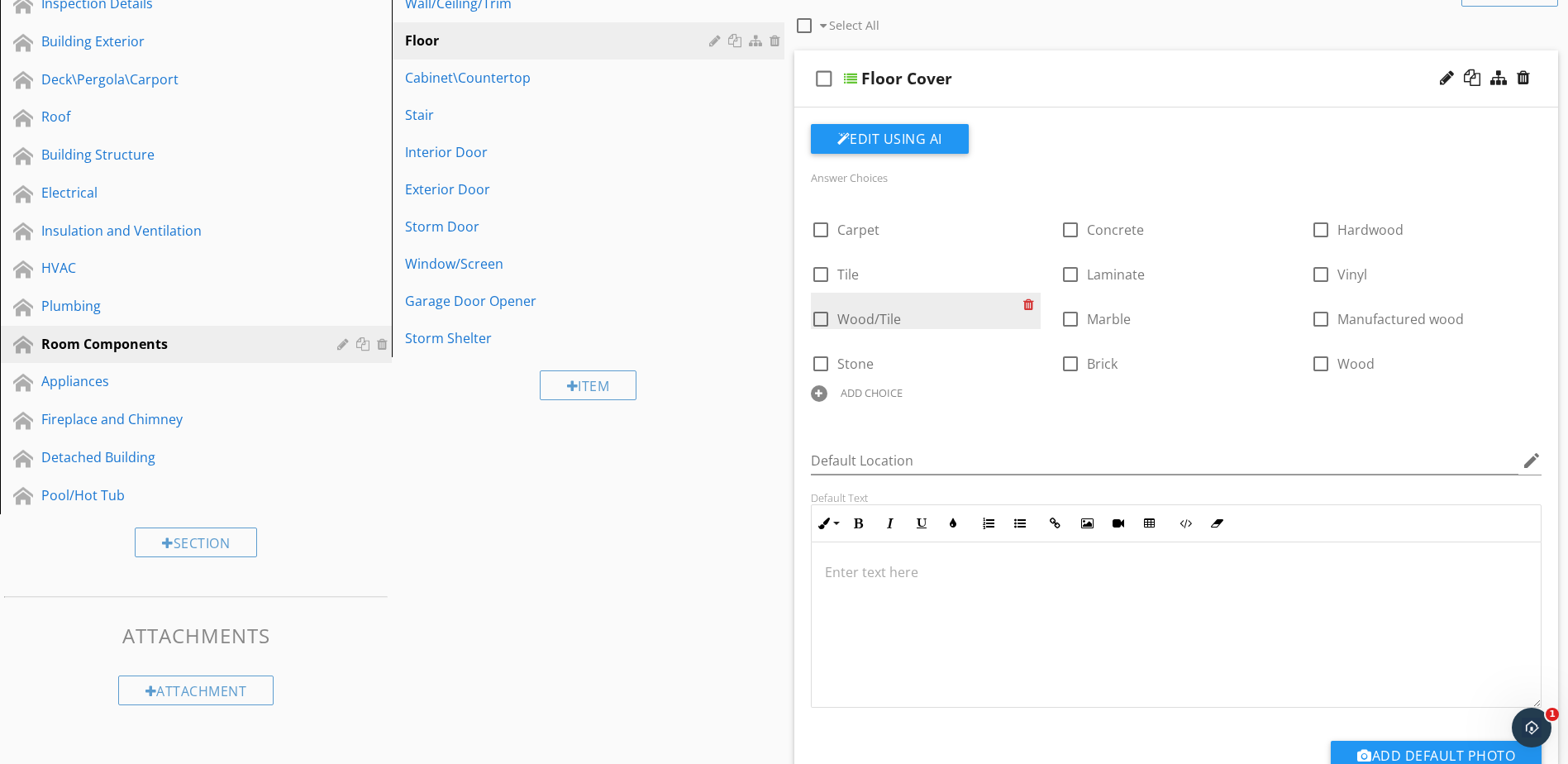
click at [1029, 305] on div at bounding box center [1031, 304] width 17 height 23
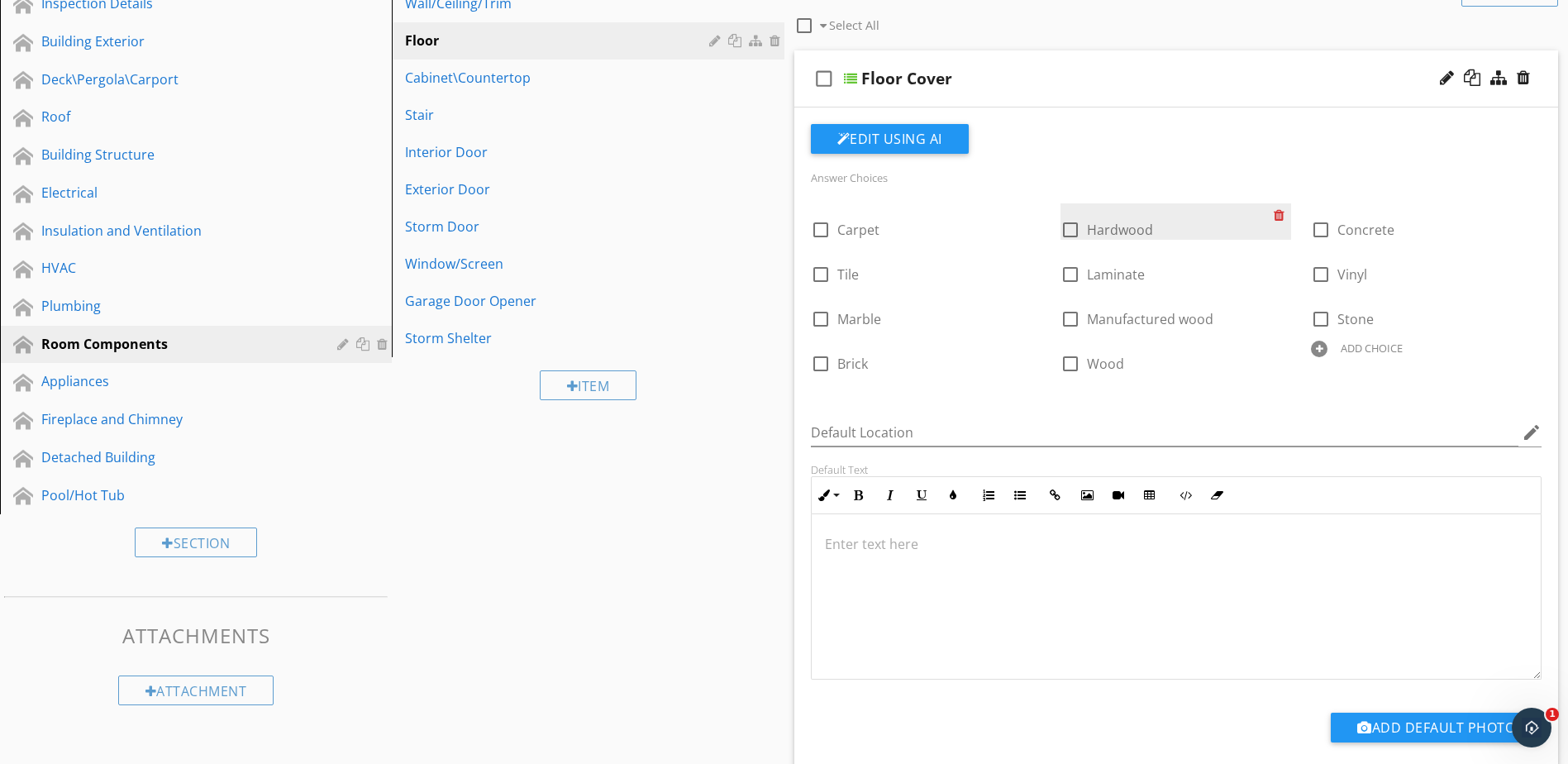
click at [1276, 216] on div at bounding box center [1282, 215] width 17 height 23
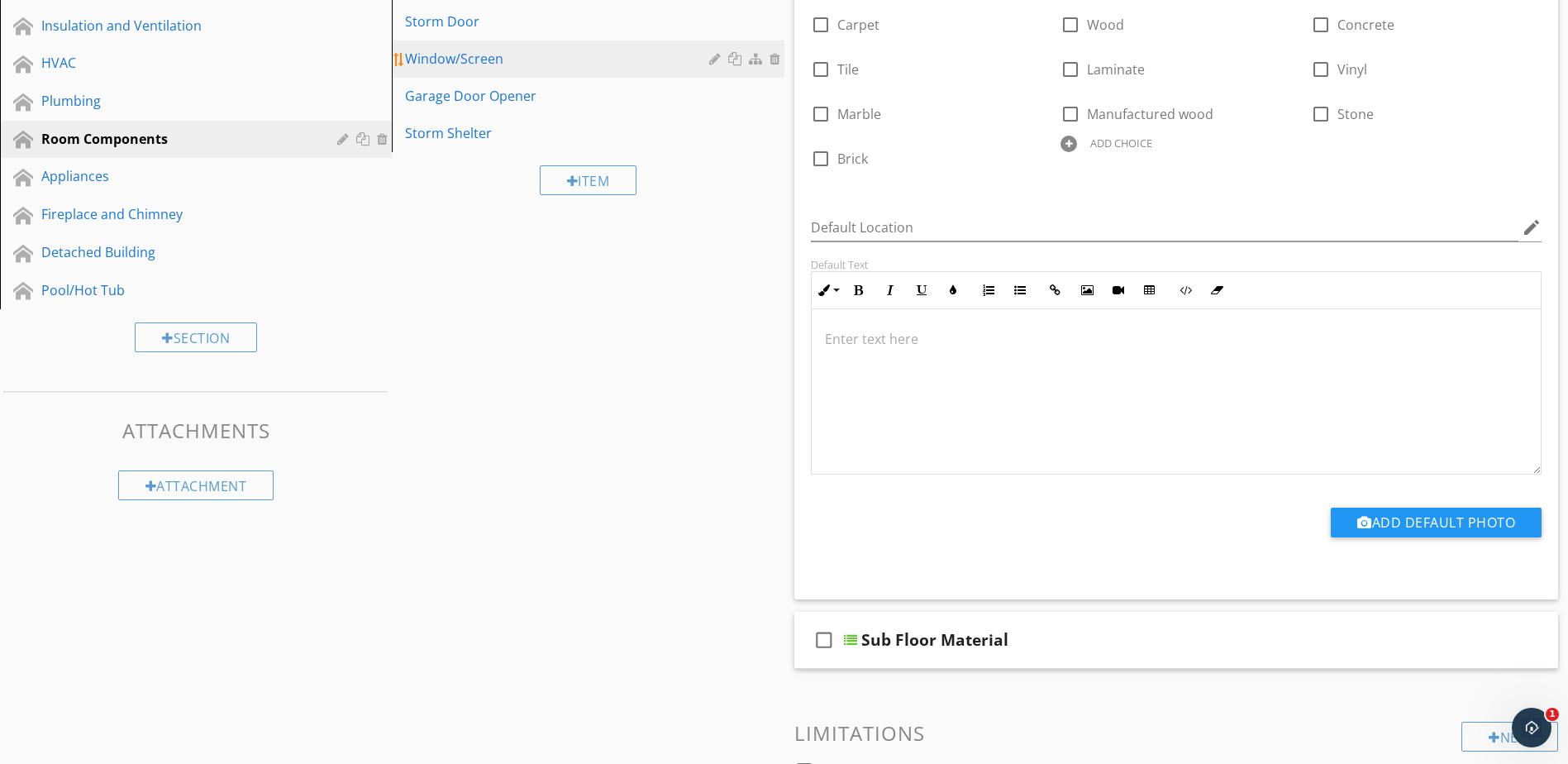
scroll to position [479, 0]
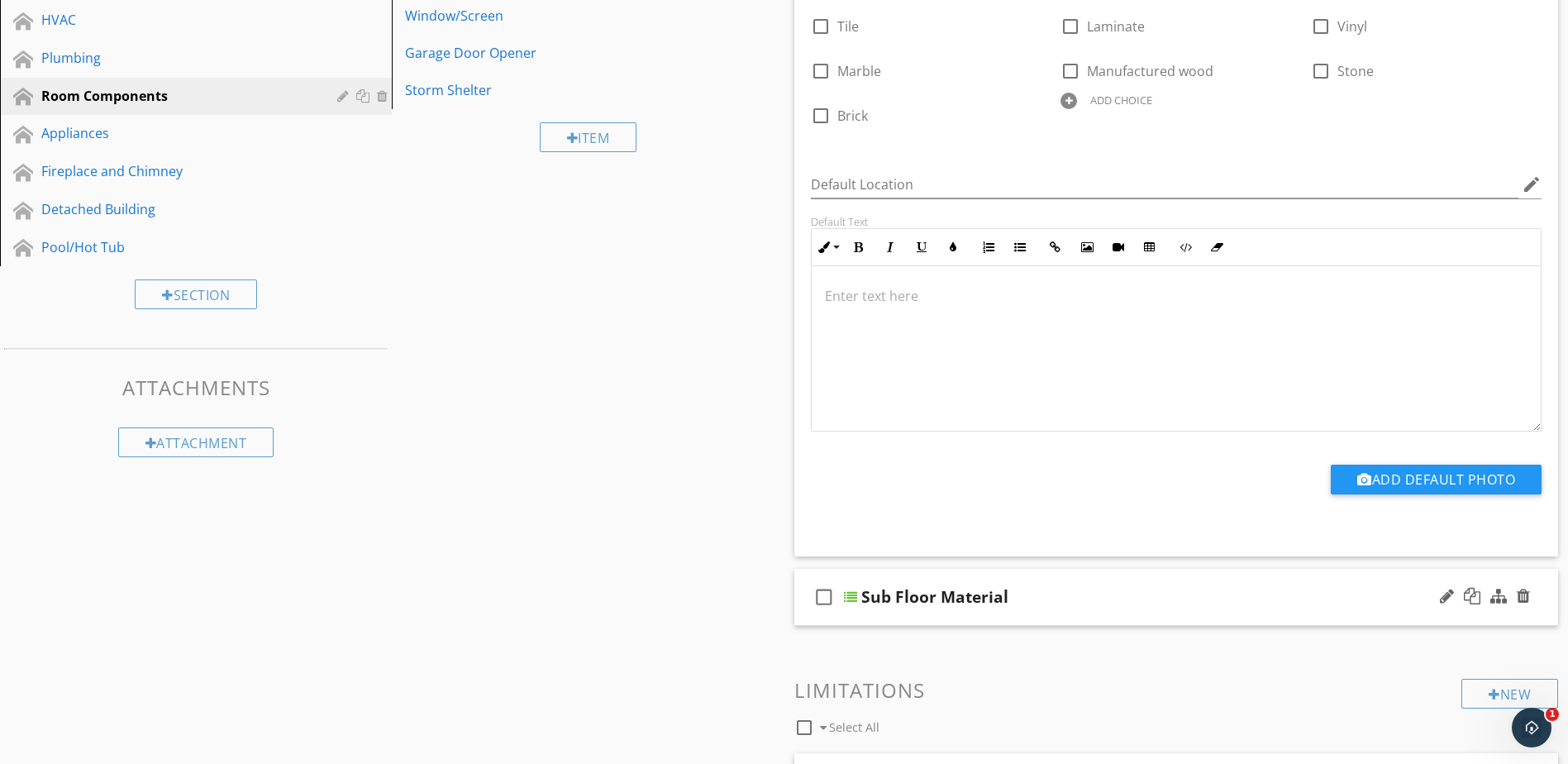
click at [855, 598] on div at bounding box center [851, 597] width 13 height 13
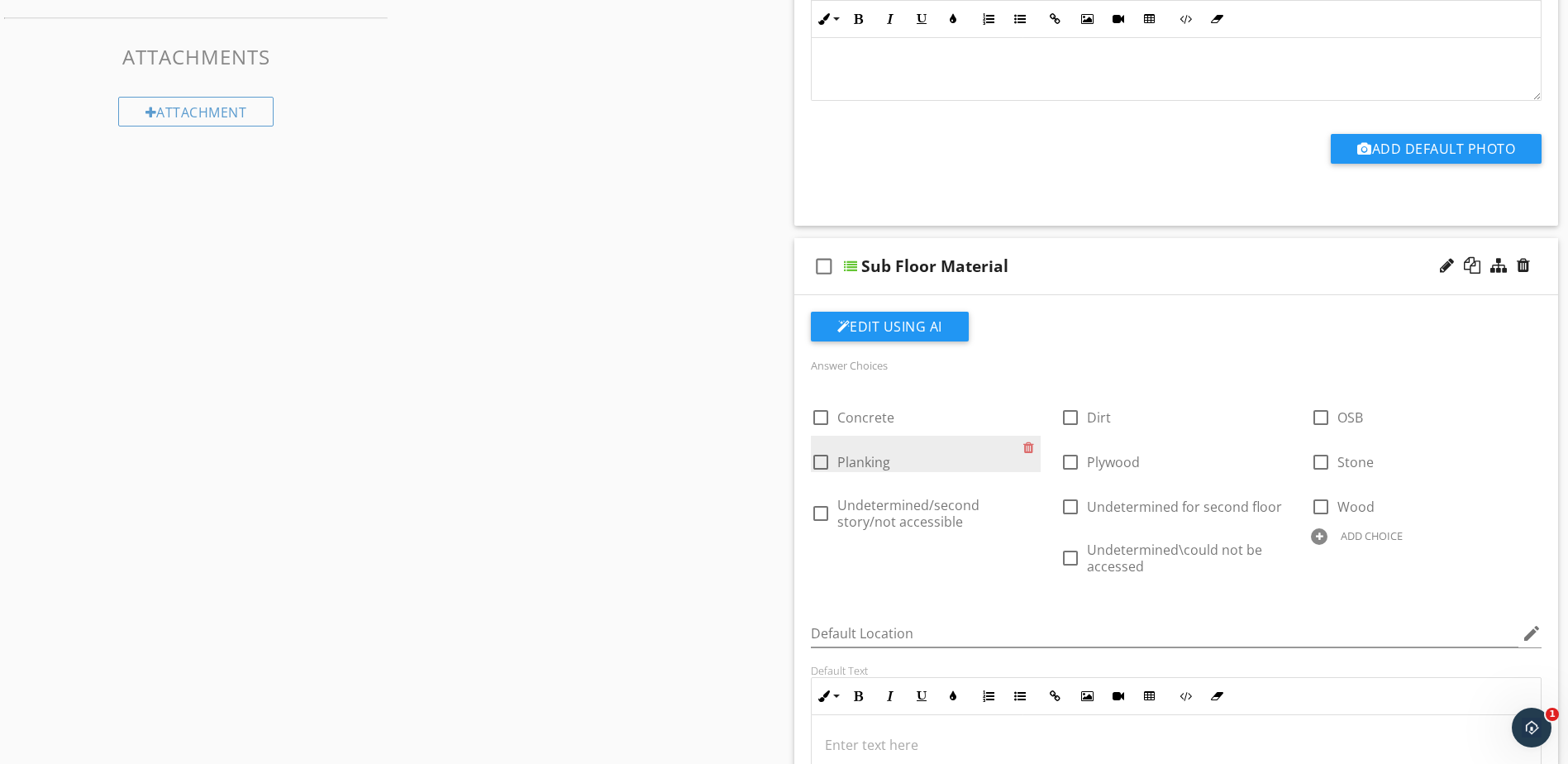
scroll to position [892, 0]
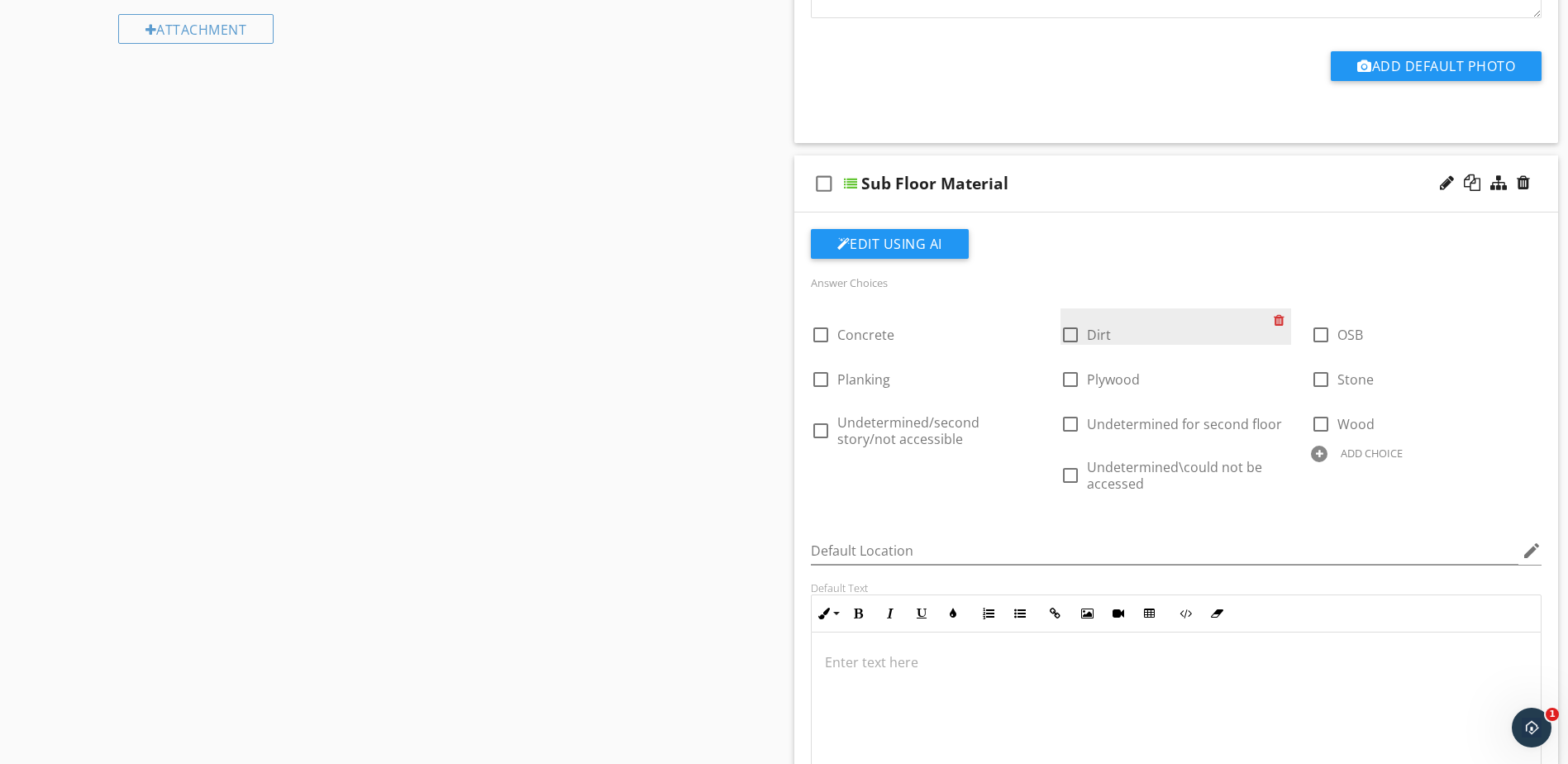
click at [1282, 319] on div at bounding box center [1282, 320] width 17 height 23
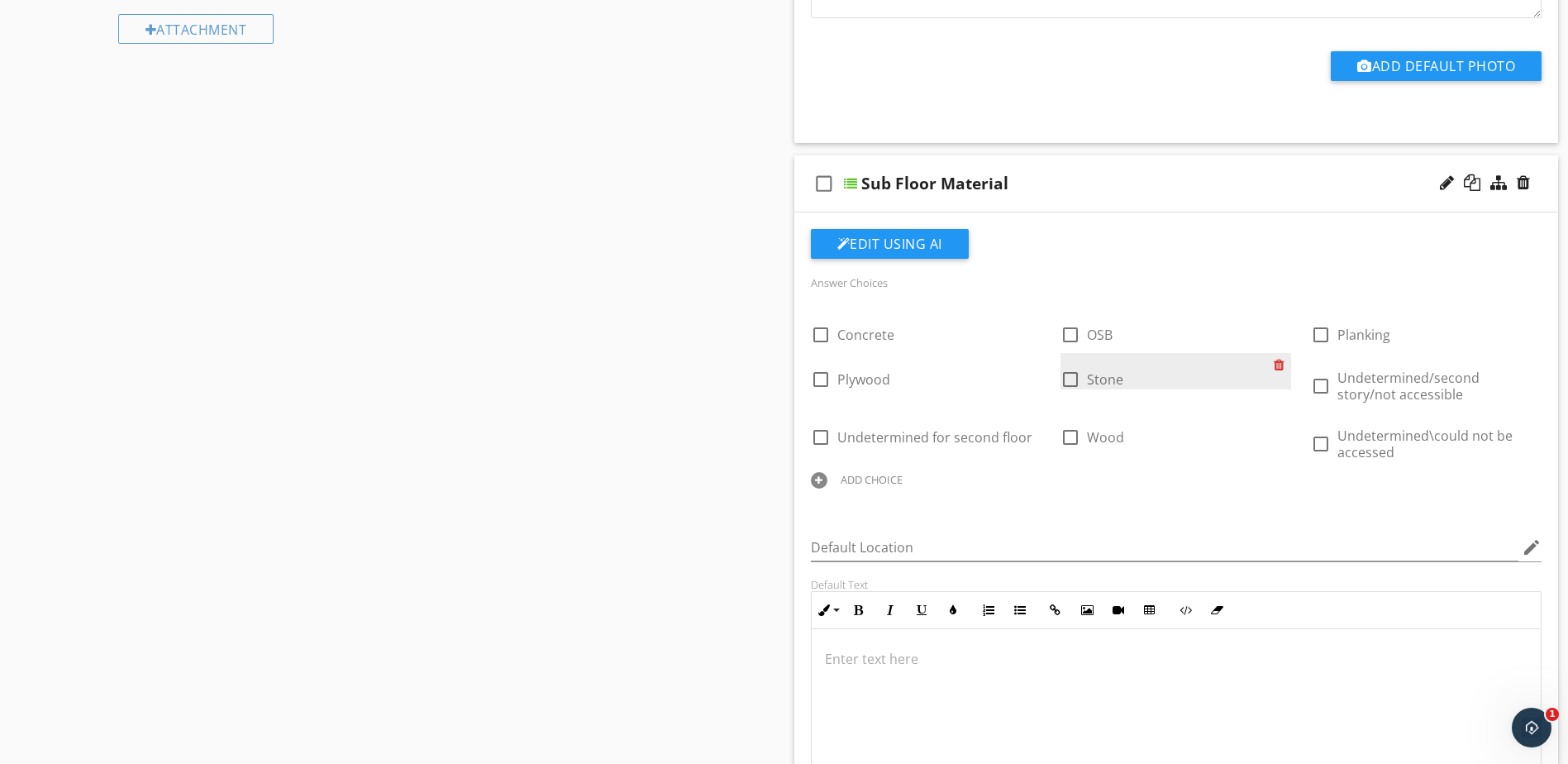
click at [1278, 366] on div at bounding box center [1282, 365] width 17 height 23
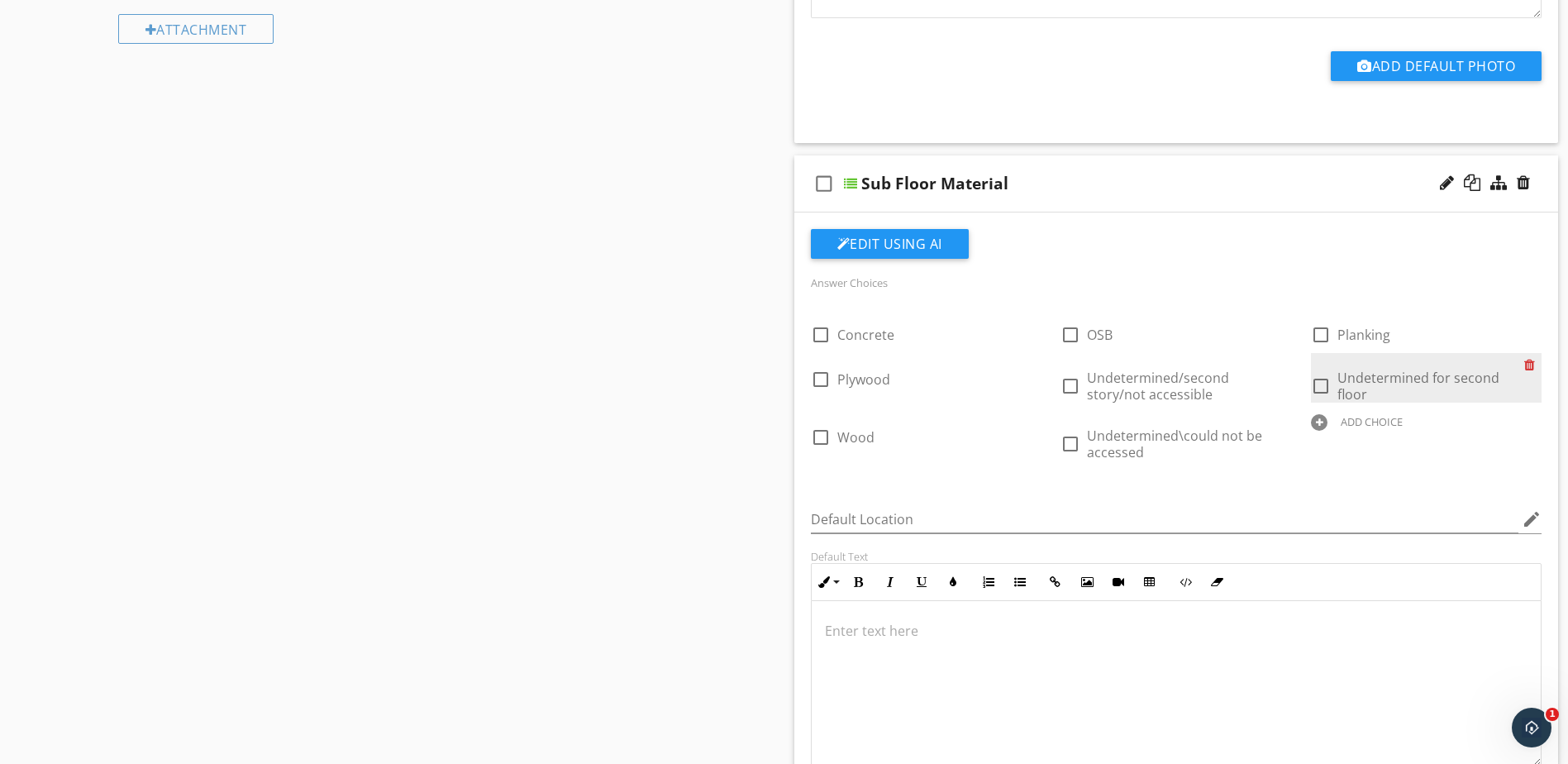
click at [1531, 363] on div at bounding box center [1532, 365] width 17 height 23
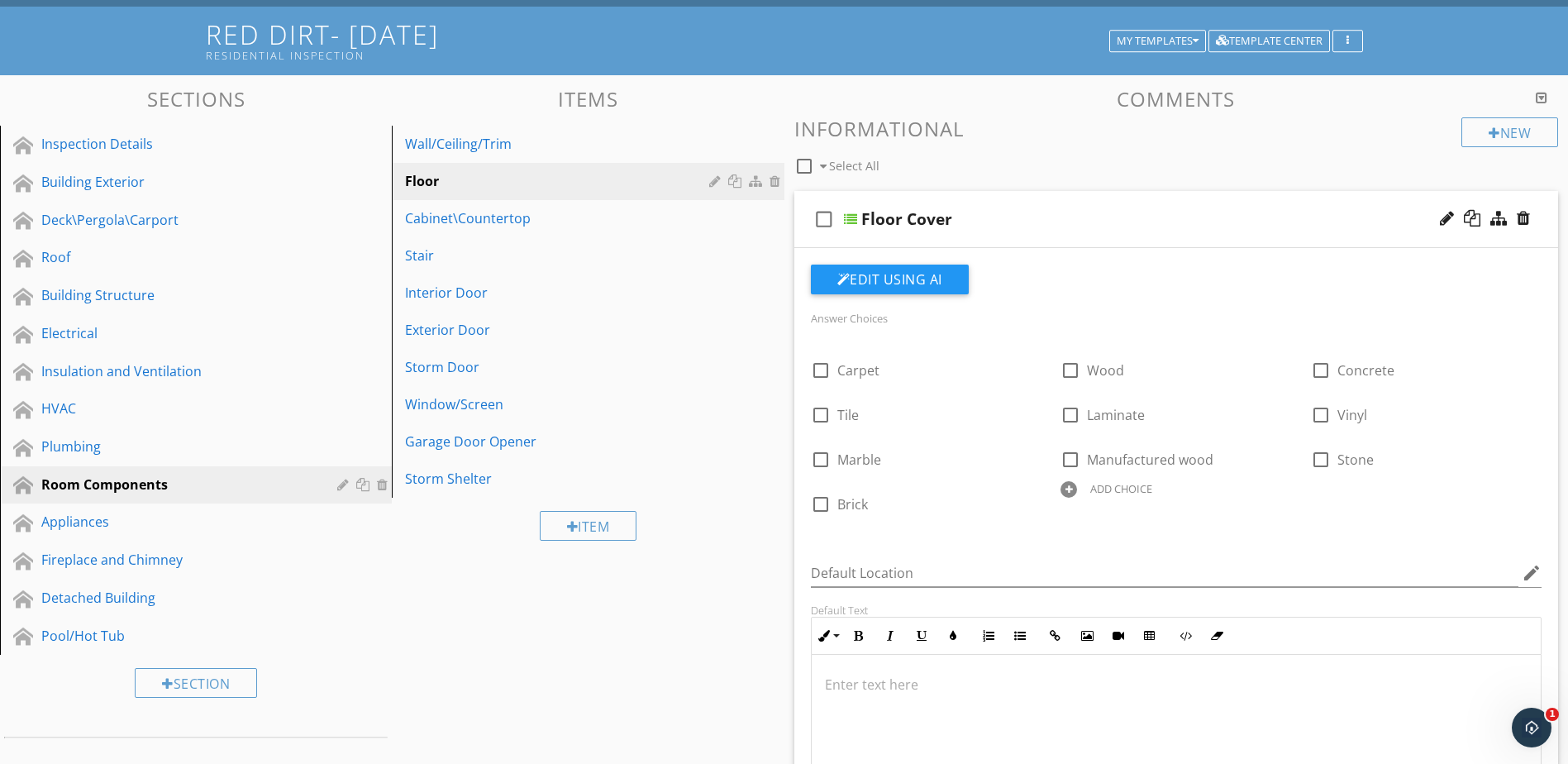
scroll to position [65, 0]
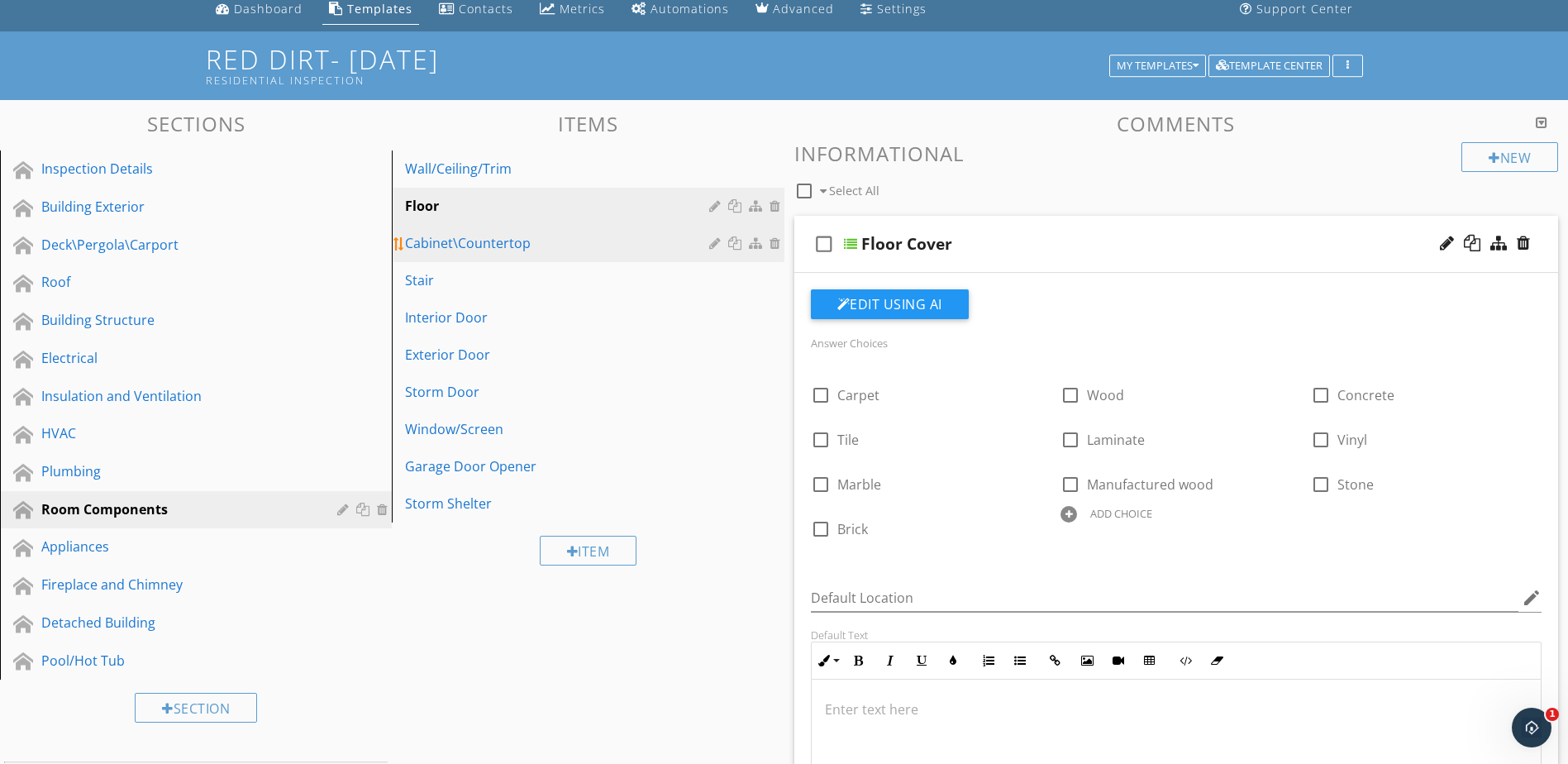
click at [710, 250] on div at bounding box center [717, 242] width 16 height 13
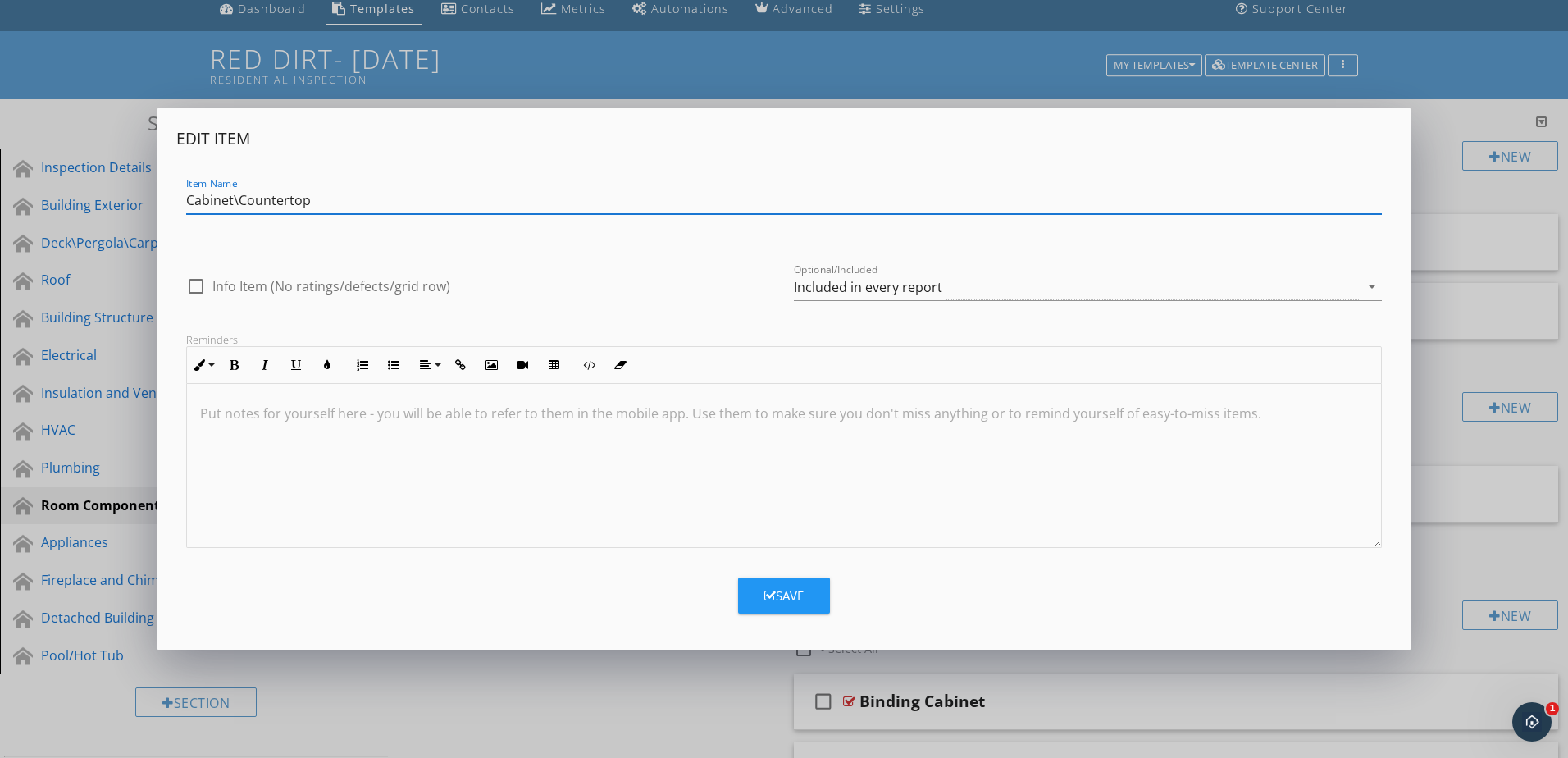
click at [1362, 659] on div "Edit Item Item Name Cabinet\Countertop check_box_outline_blank Info Item (No ra…" at bounding box center [784, 379] width 1568 height 758
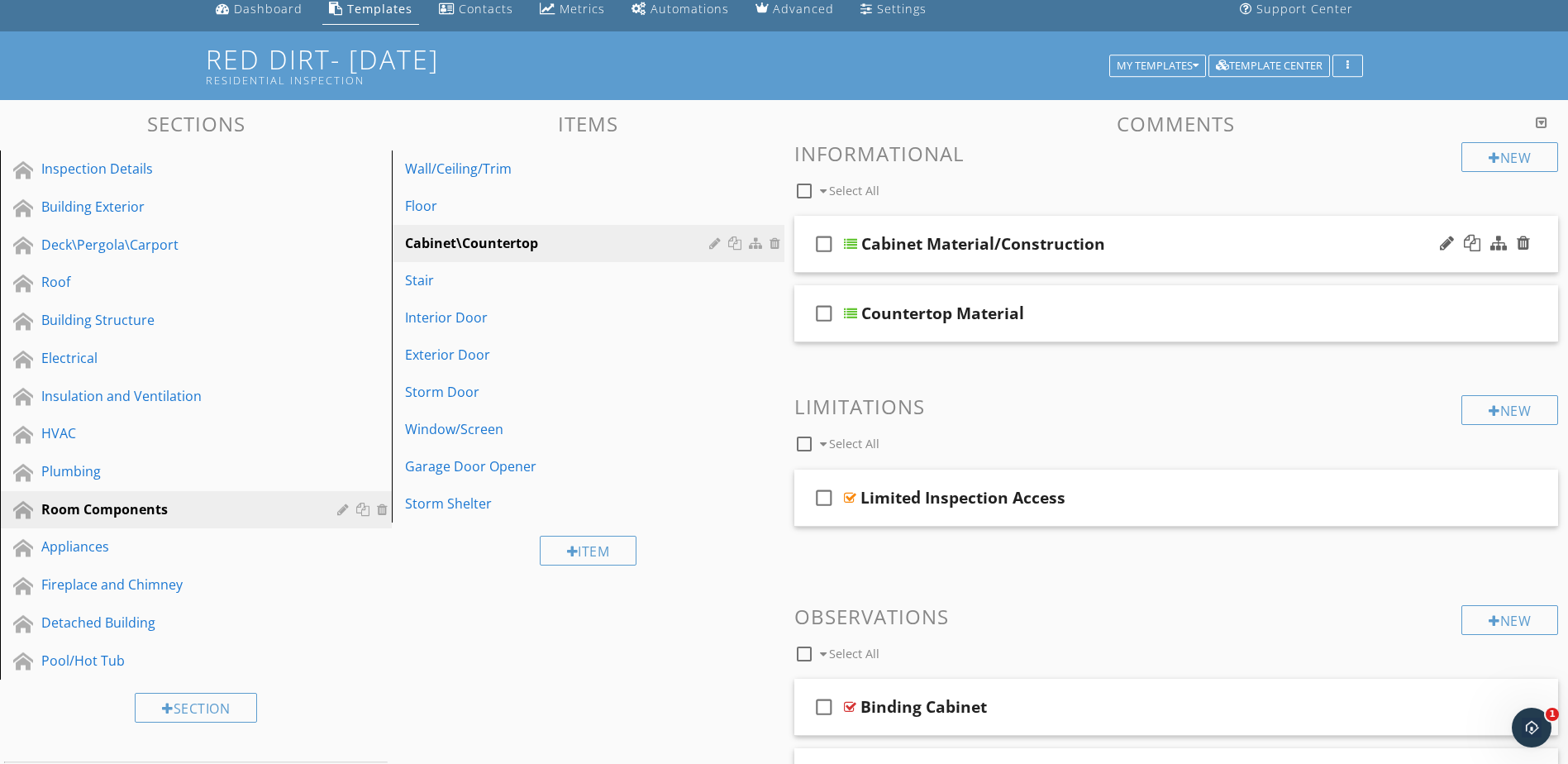
click at [852, 244] on div at bounding box center [851, 243] width 13 height 13
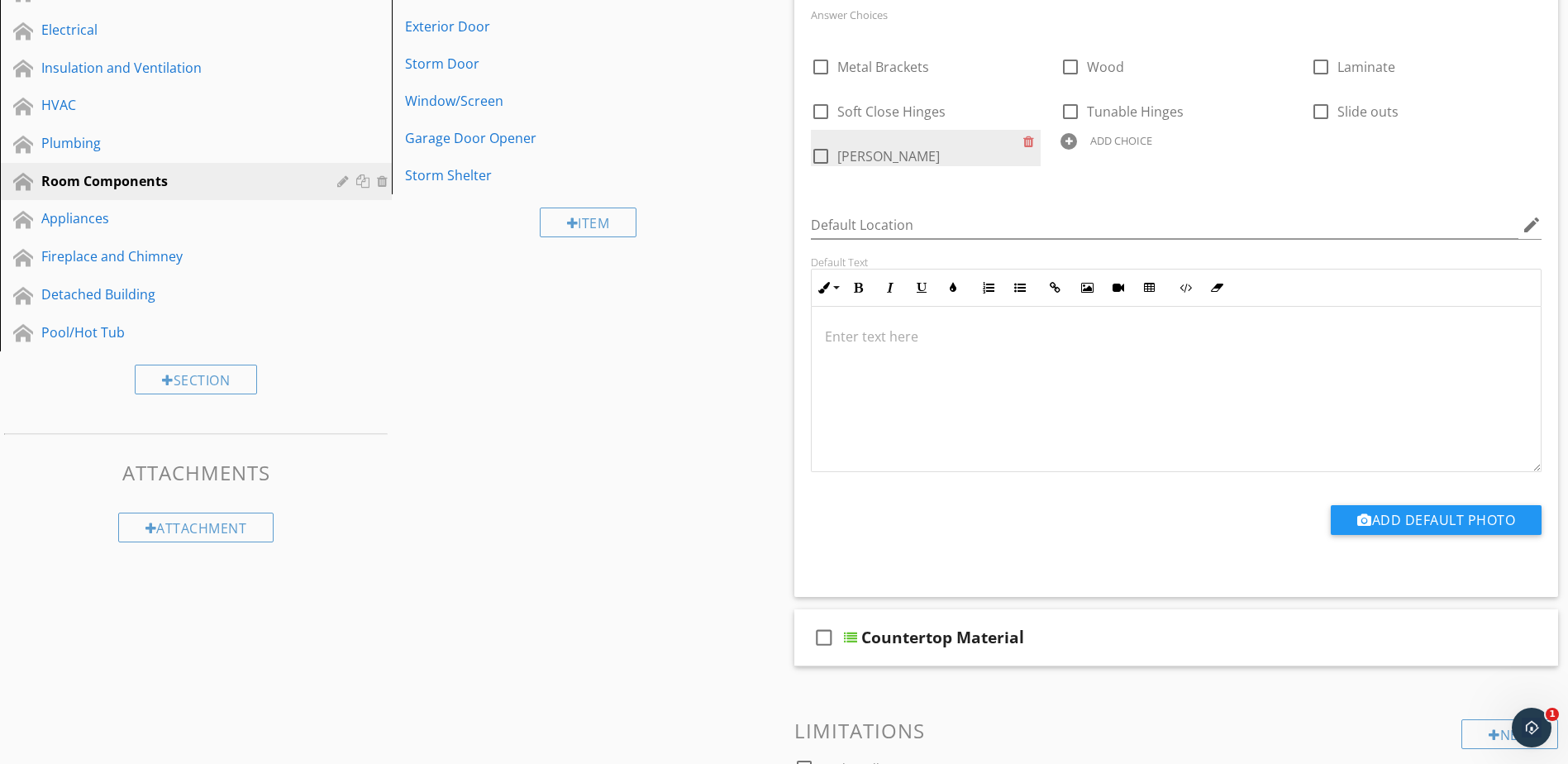
scroll to position [396, 0]
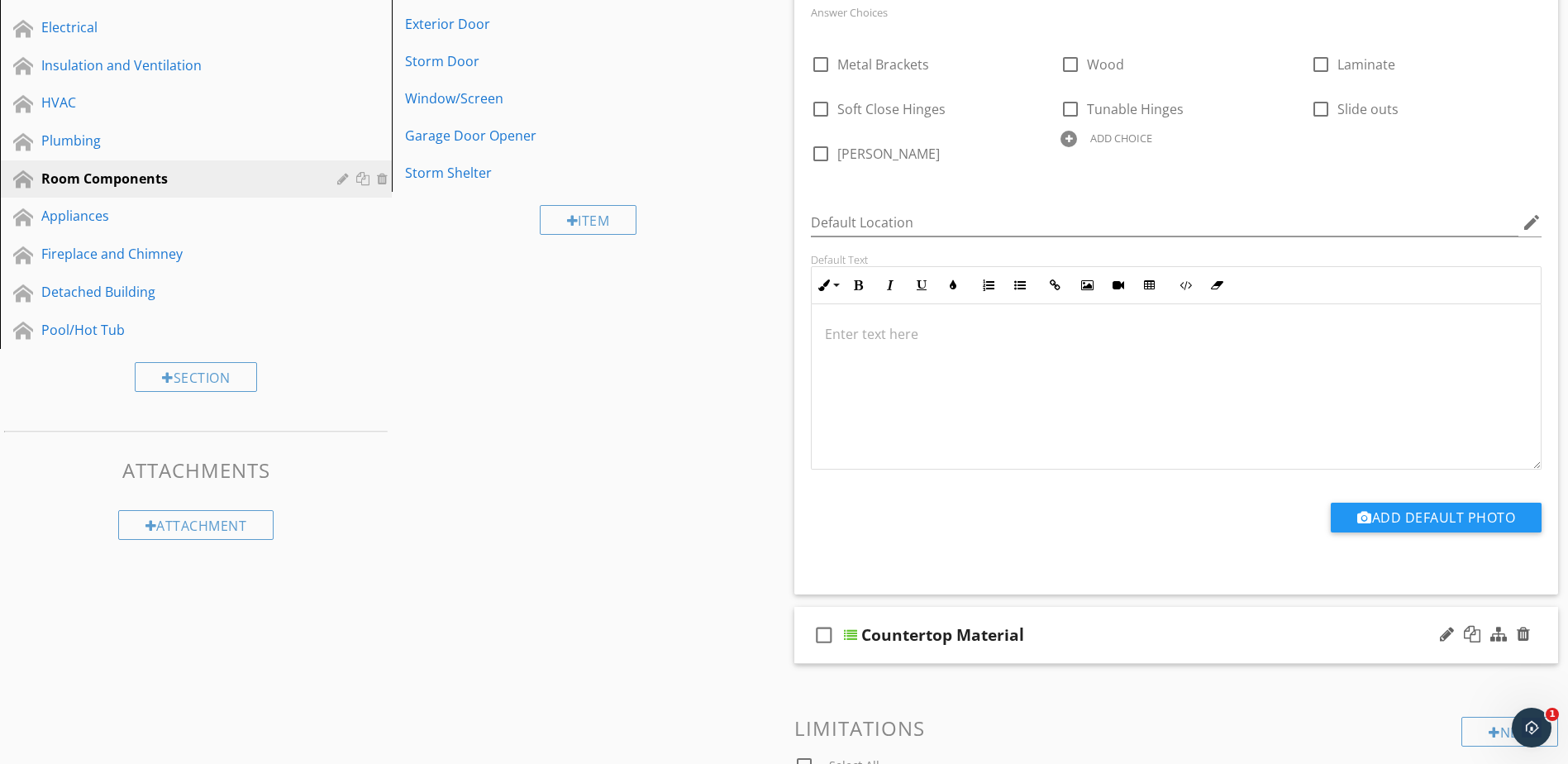
click at [849, 637] on div at bounding box center [851, 635] width 13 height 13
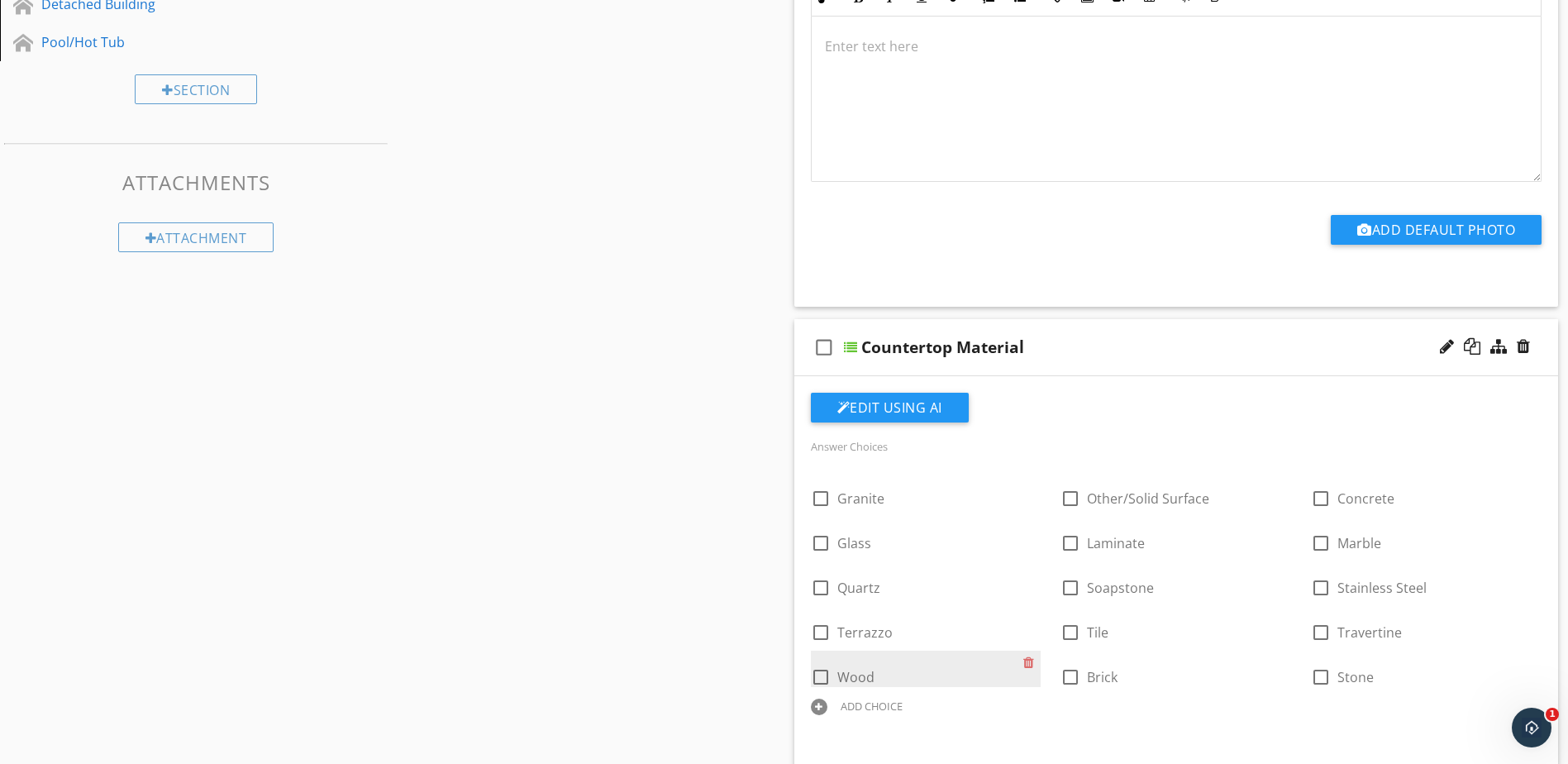
scroll to position [726, 0]
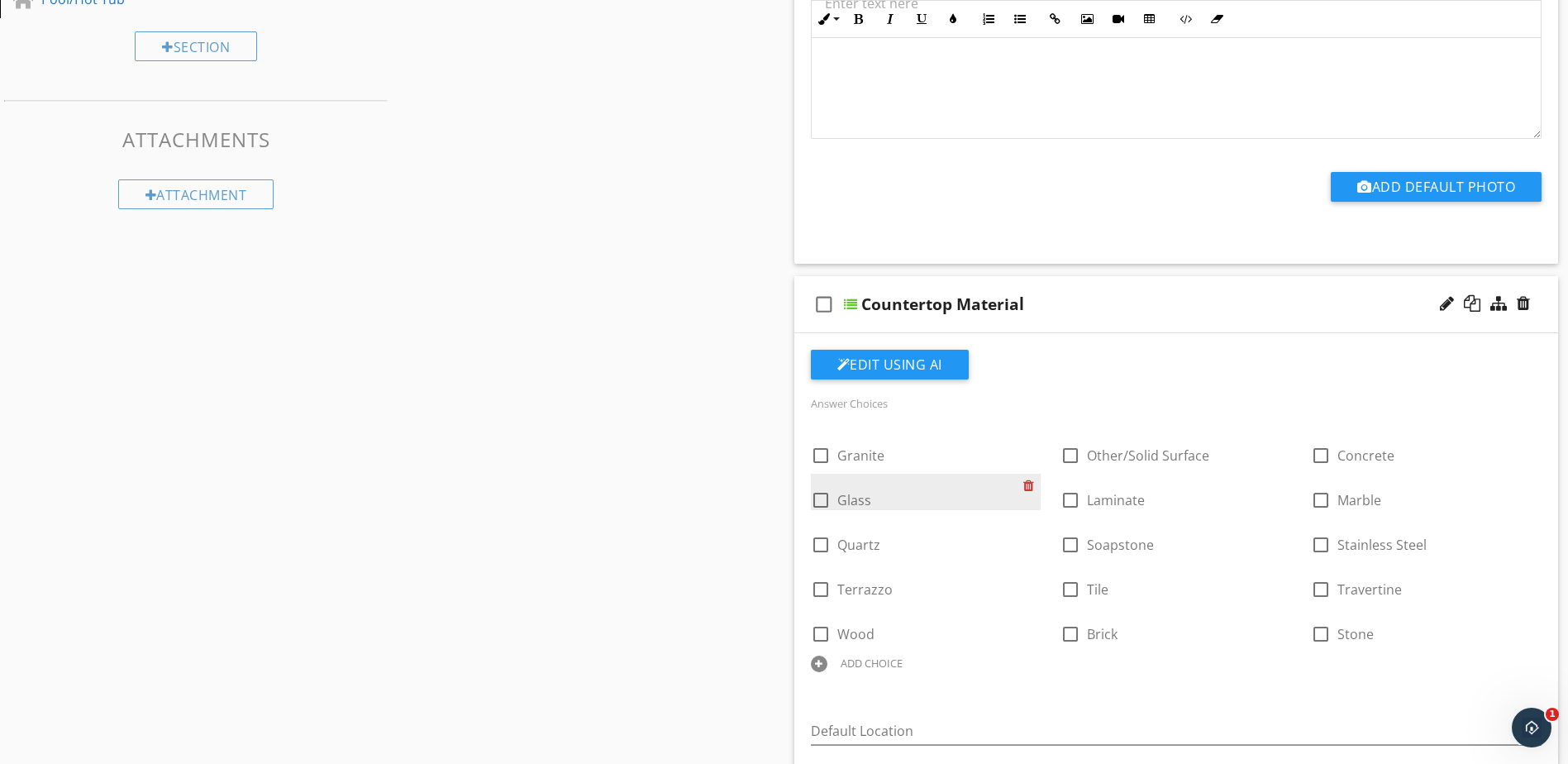
click at [1030, 485] on div at bounding box center [1031, 486] width 17 height 23
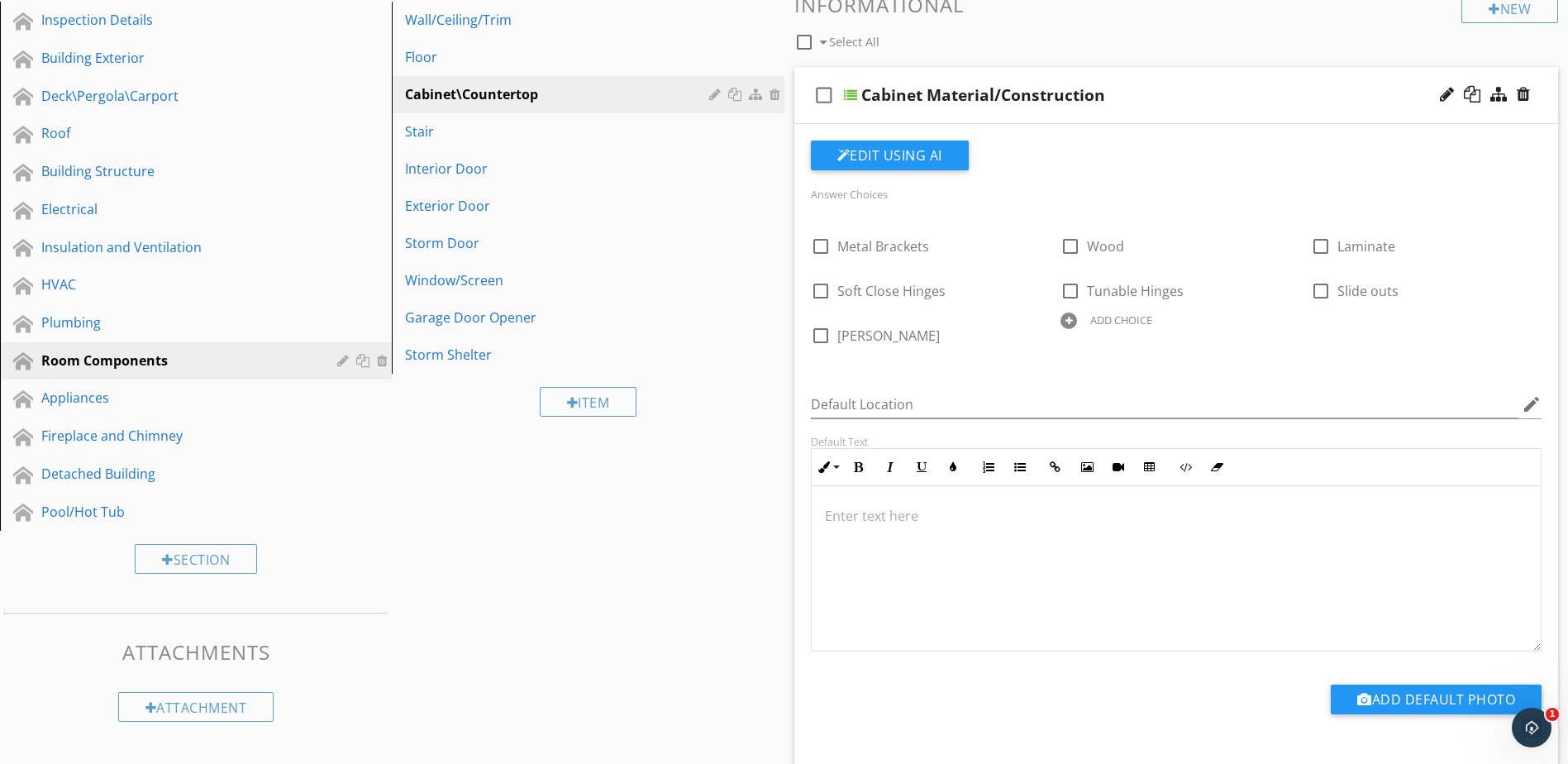
scroll to position [148, 0]
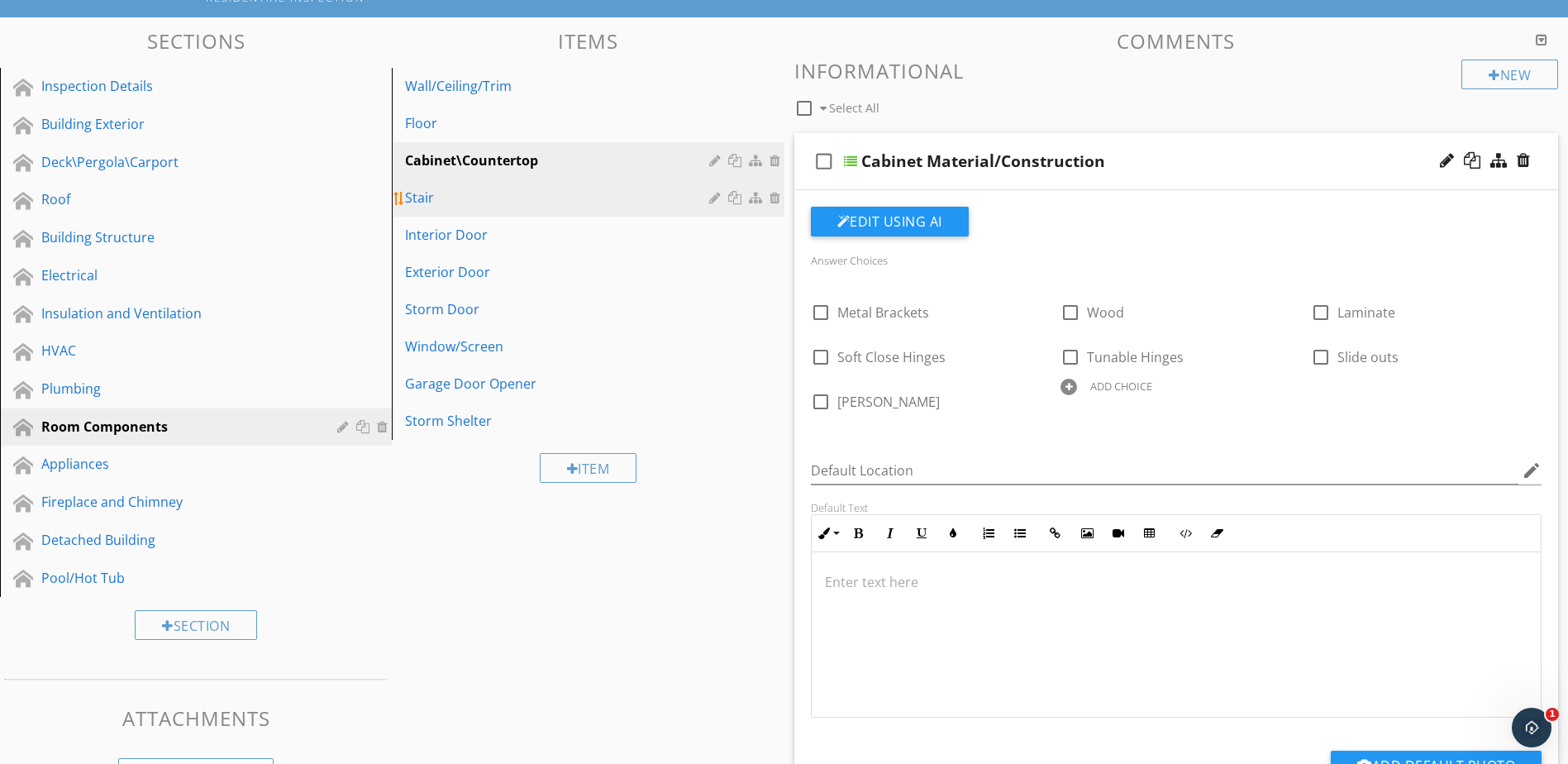
click at [479, 202] on div "Stair" at bounding box center [559, 198] width 309 height 20
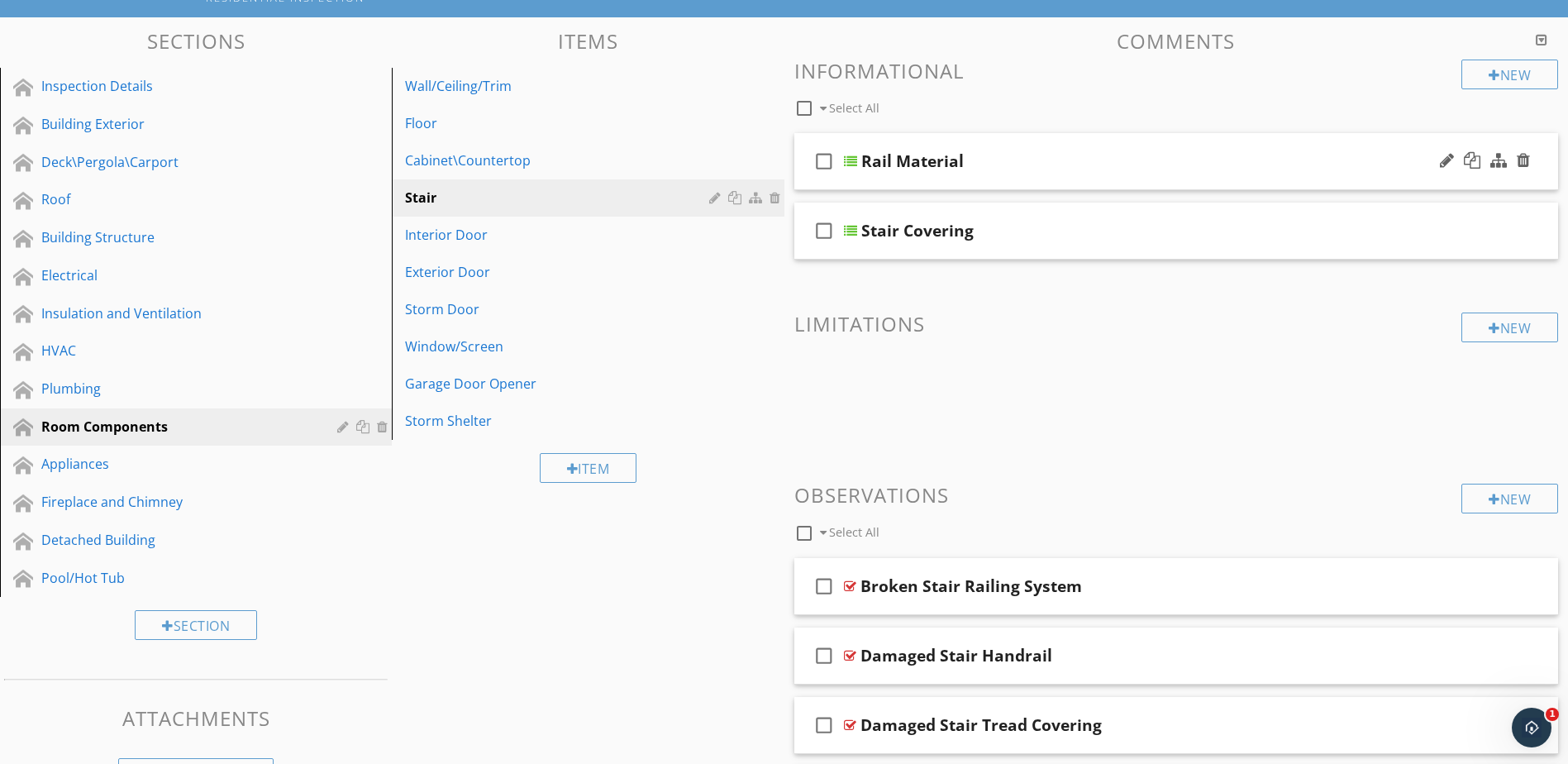
click at [851, 166] on div at bounding box center [851, 161] width 13 height 13
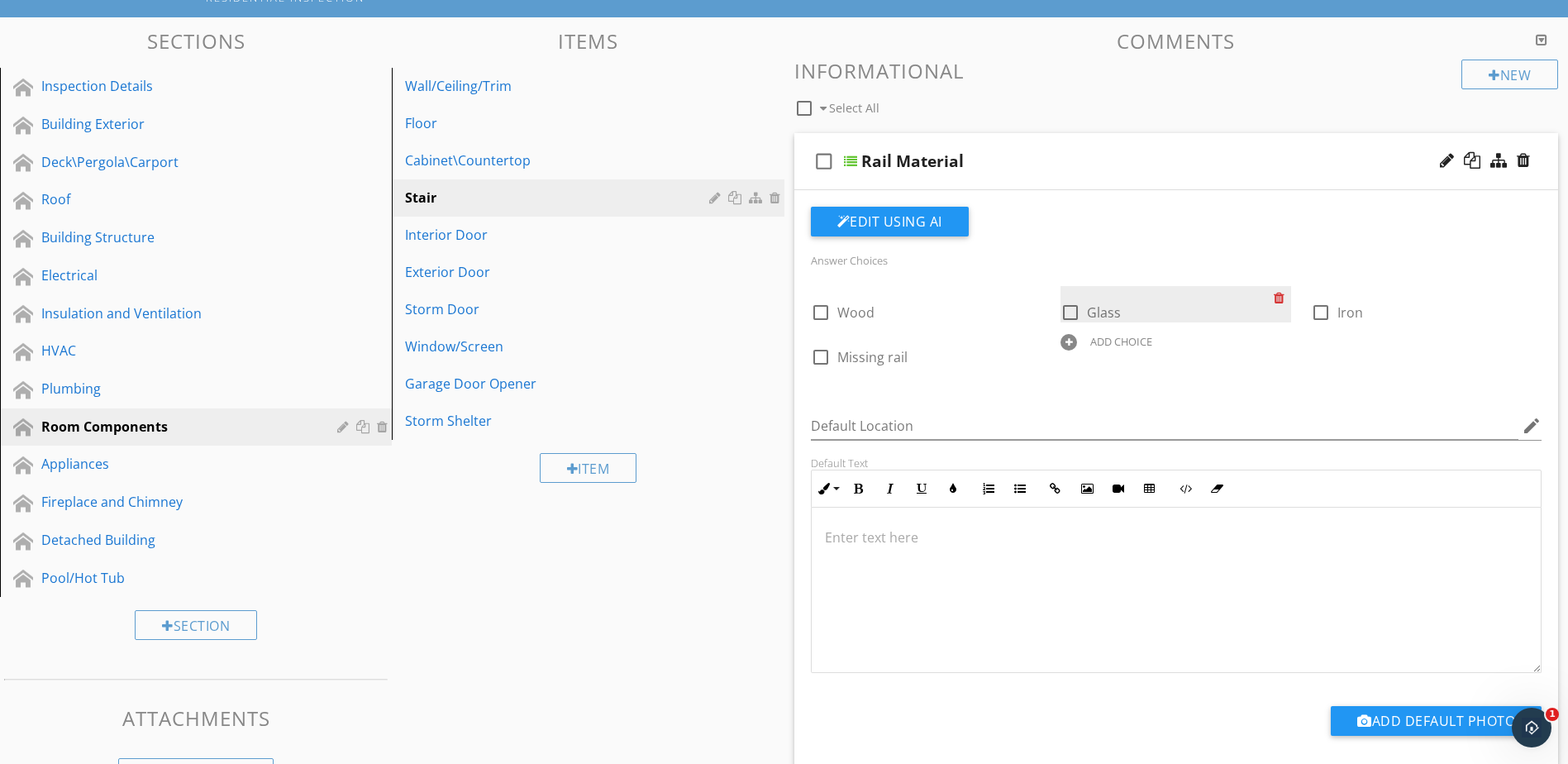
click at [1278, 299] on div at bounding box center [1282, 298] width 17 height 23
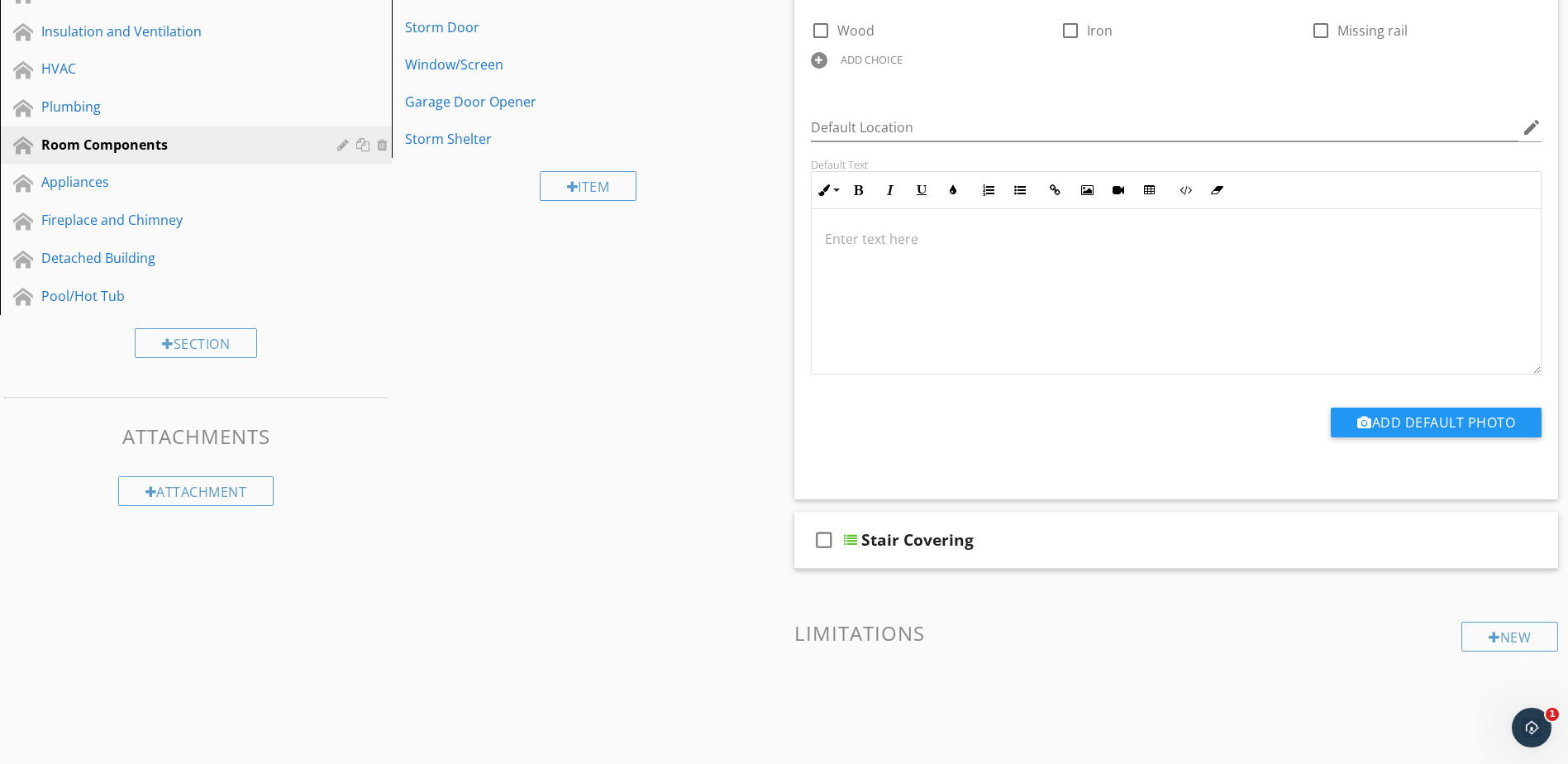
scroll to position [479, 0]
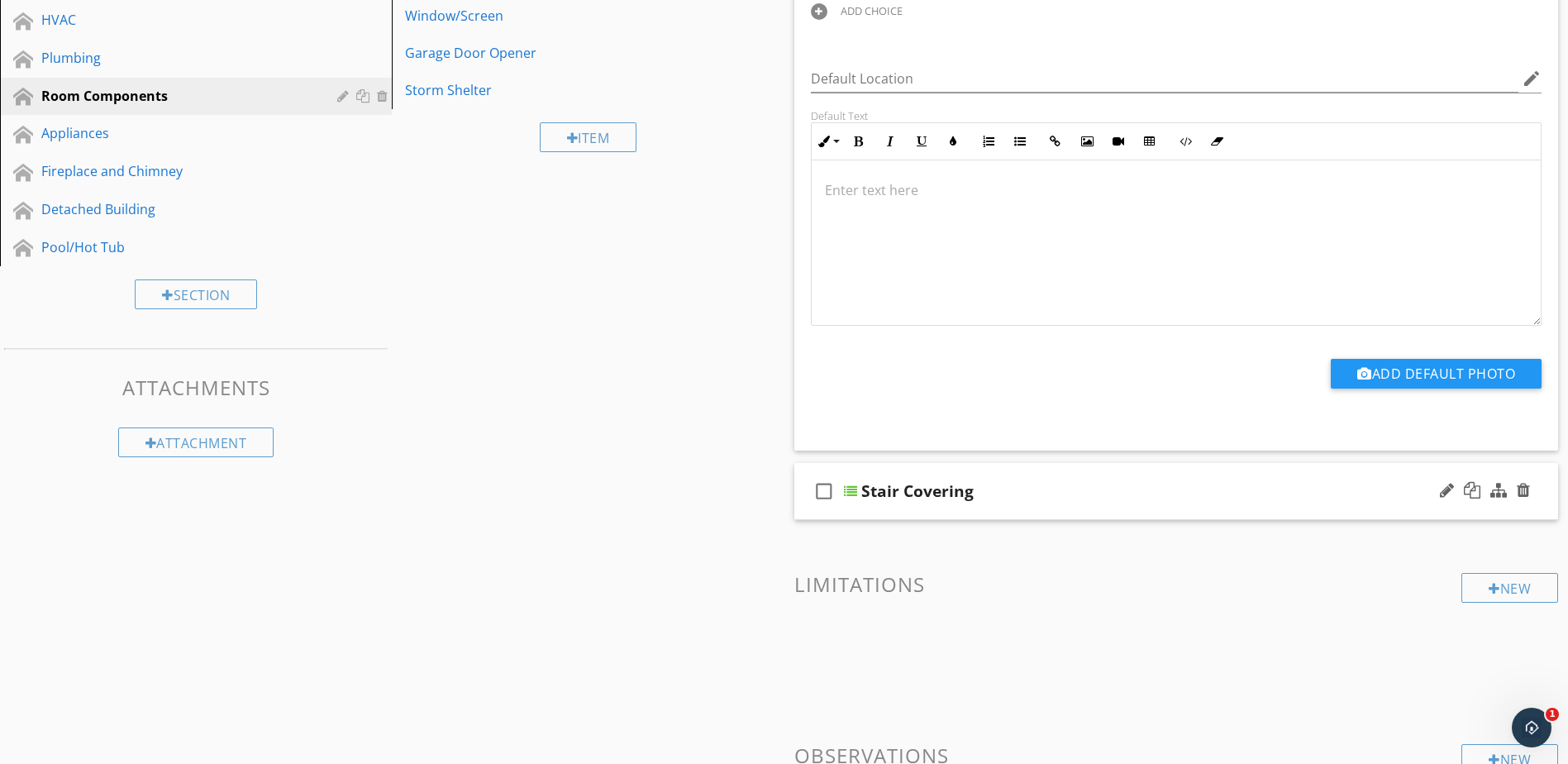
click at [852, 490] on div at bounding box center [851, 491] width 13 height 13
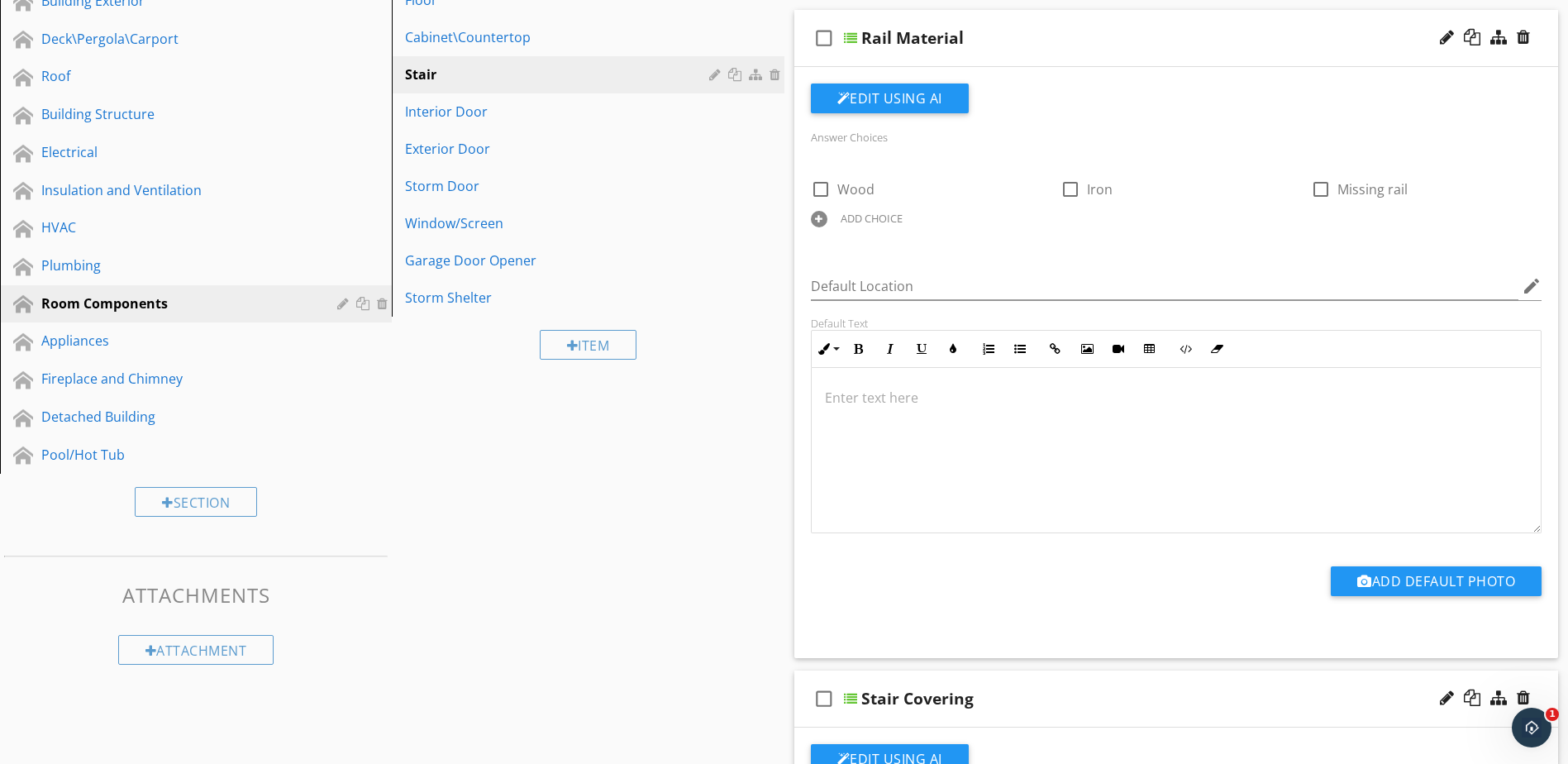
scroll to position [148, 0]
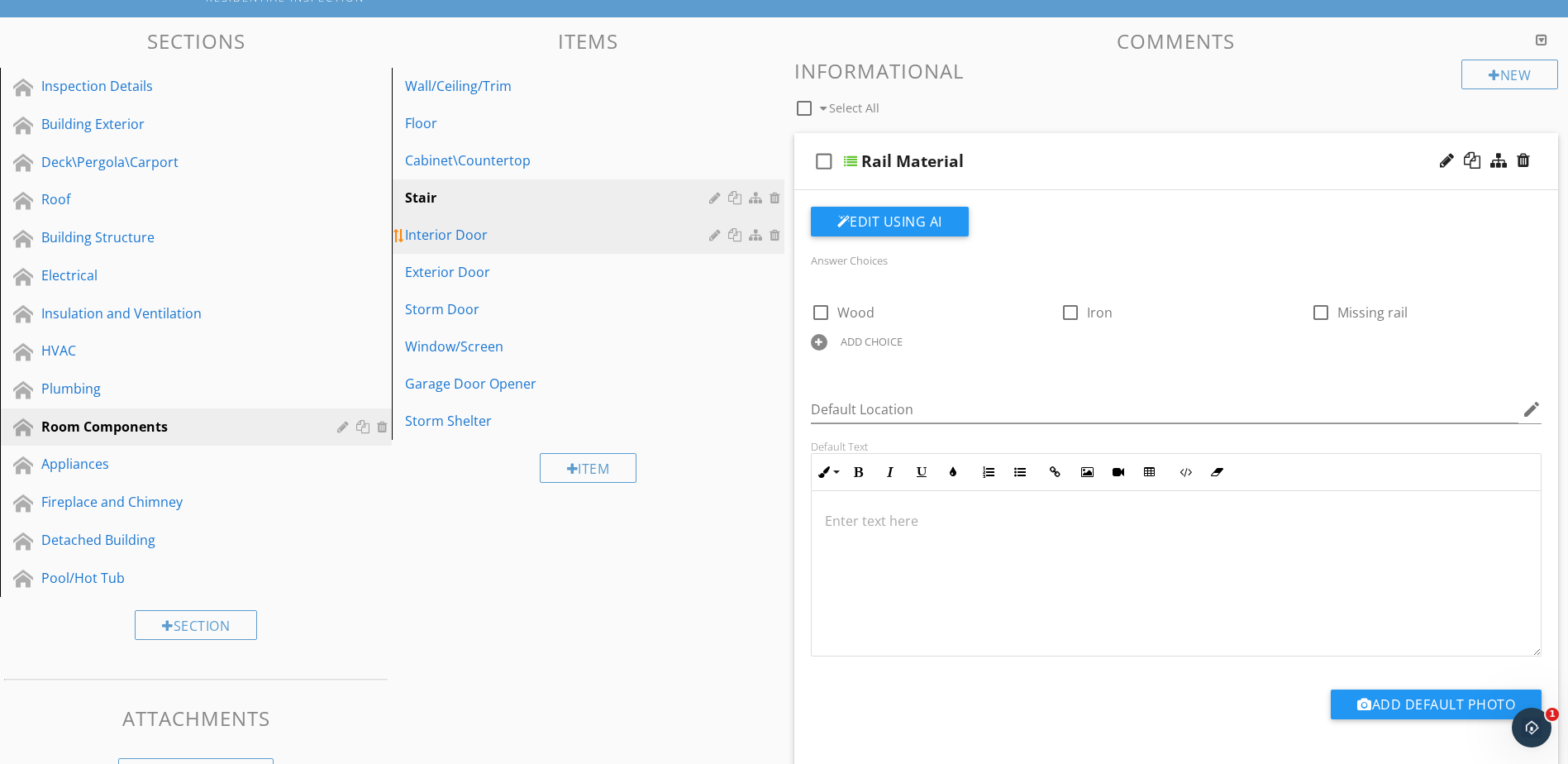
click at [607, 242] on div "Interior Door" at bounding box center [559, 234] width 309 height 20
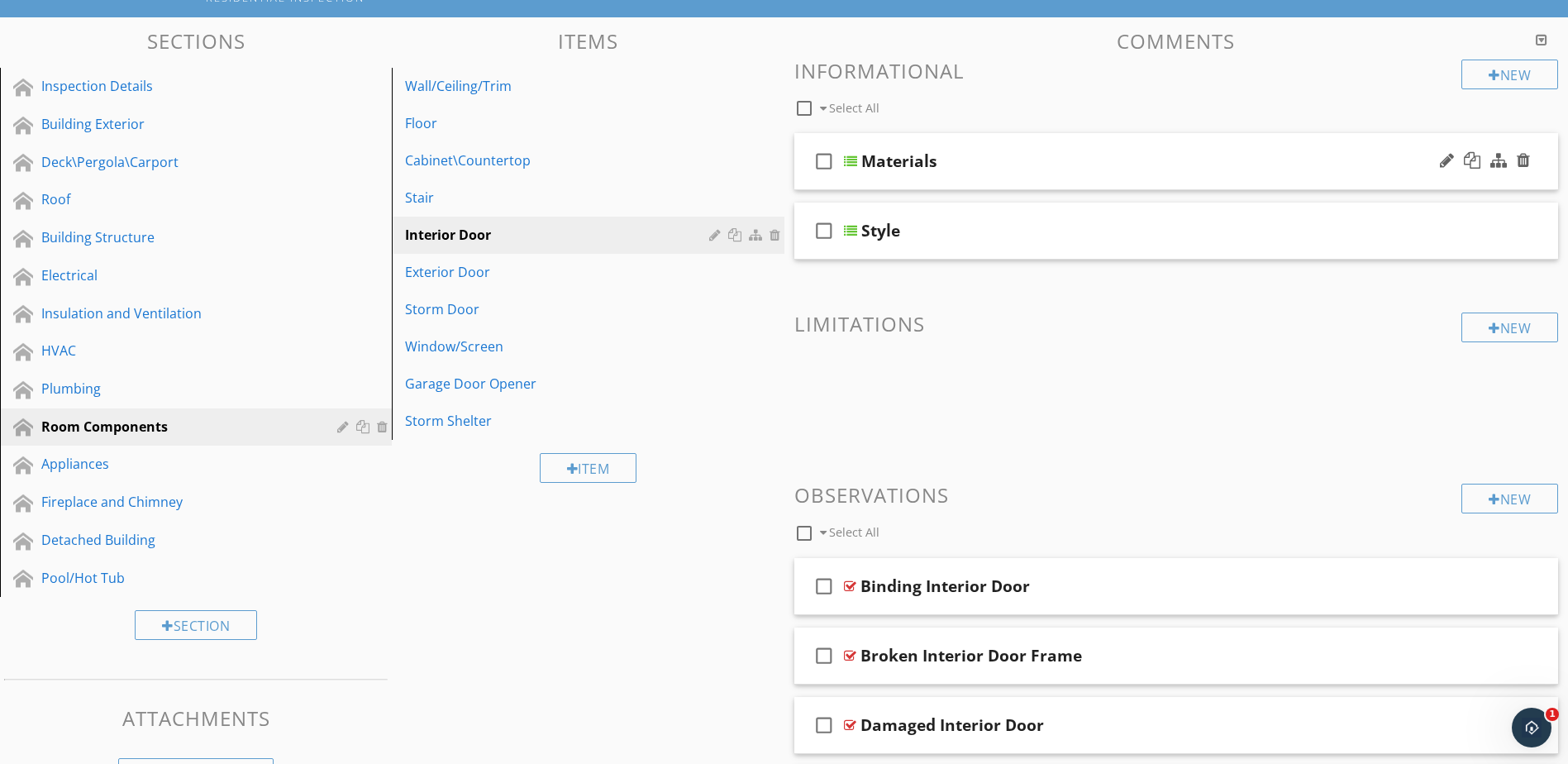
click at [848, 166] on div at bounding box center [851, 161] width 13 height 13
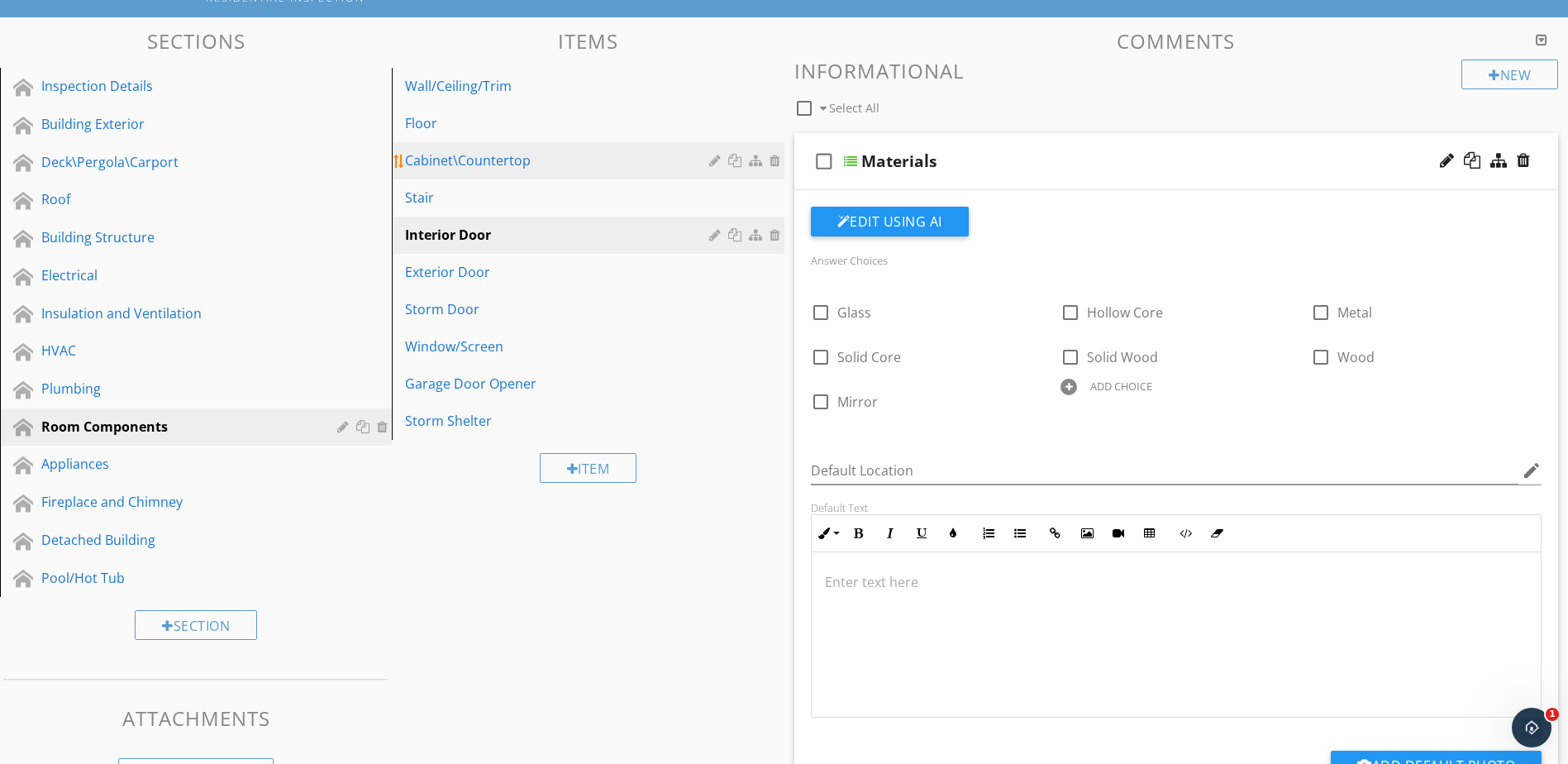
click at [671, 178] on link "Cabinet\Countertop" at bounding box center [590, 160] width 387 height 37
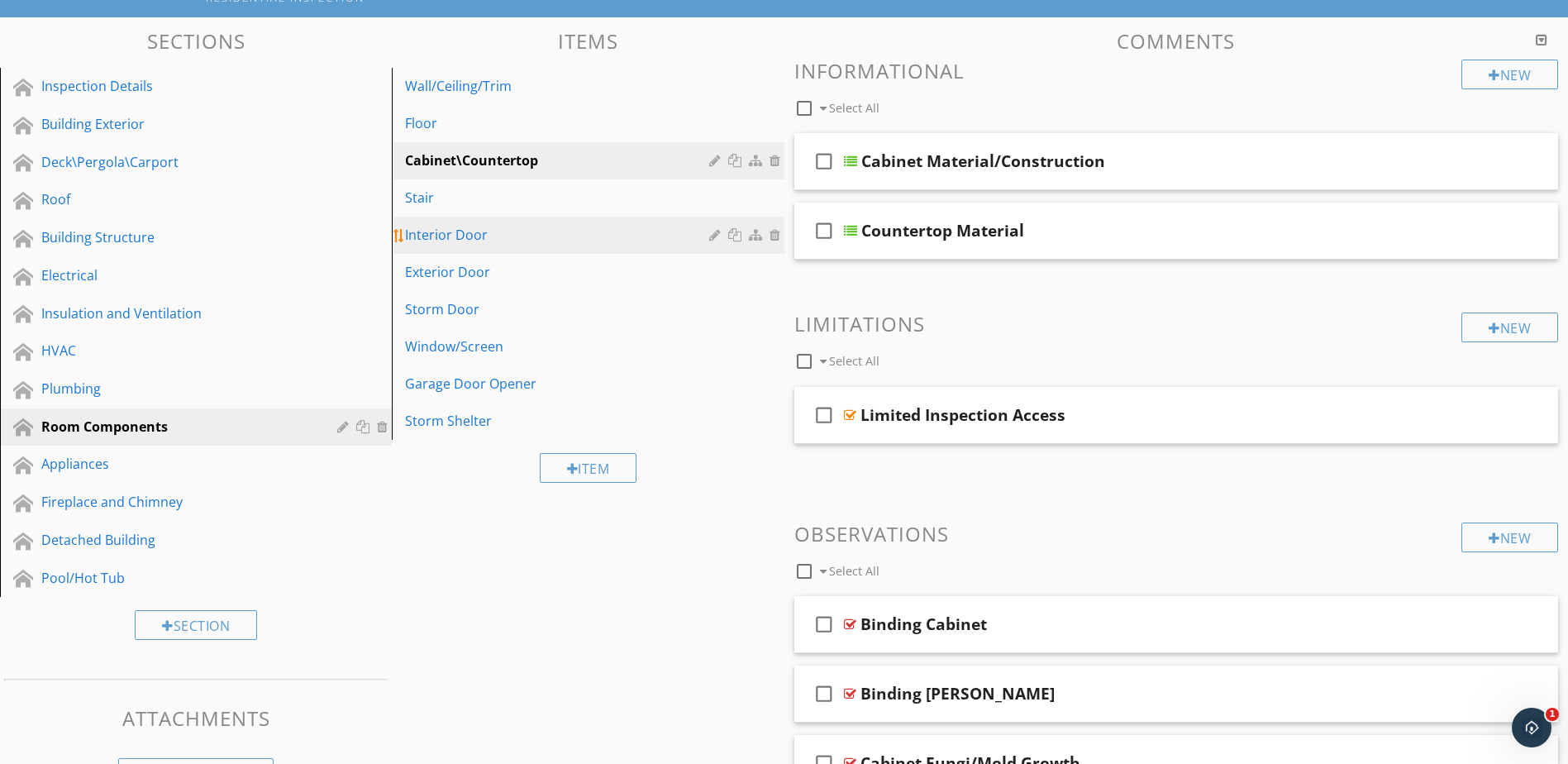
click at [649, 250] on link "Interior Door" at bounding box center [590, 234] width 387 height 37
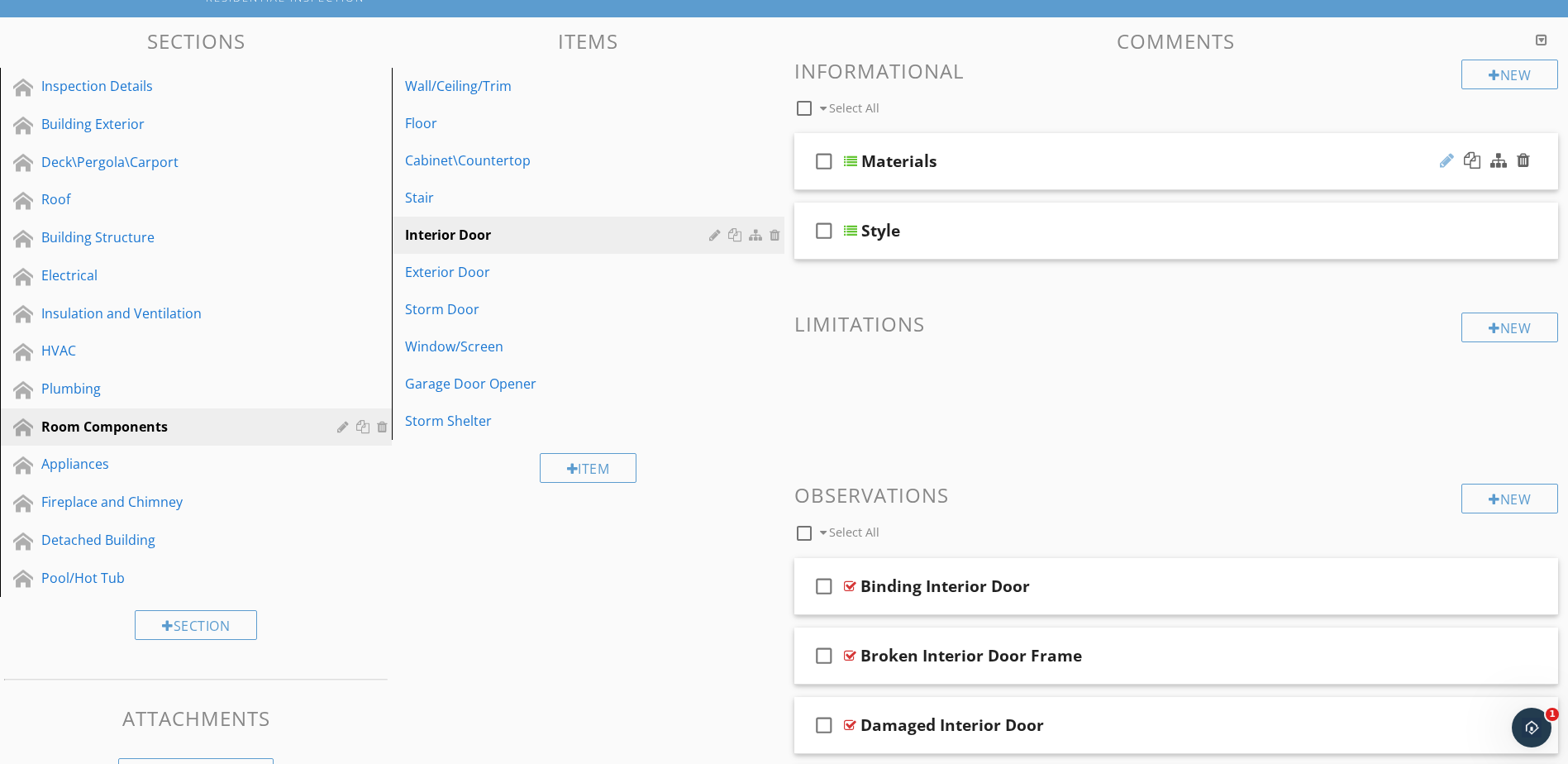
click at [1445, 158] on div at bounding box center [1447, 160] width 14 height 16
type input "Material"
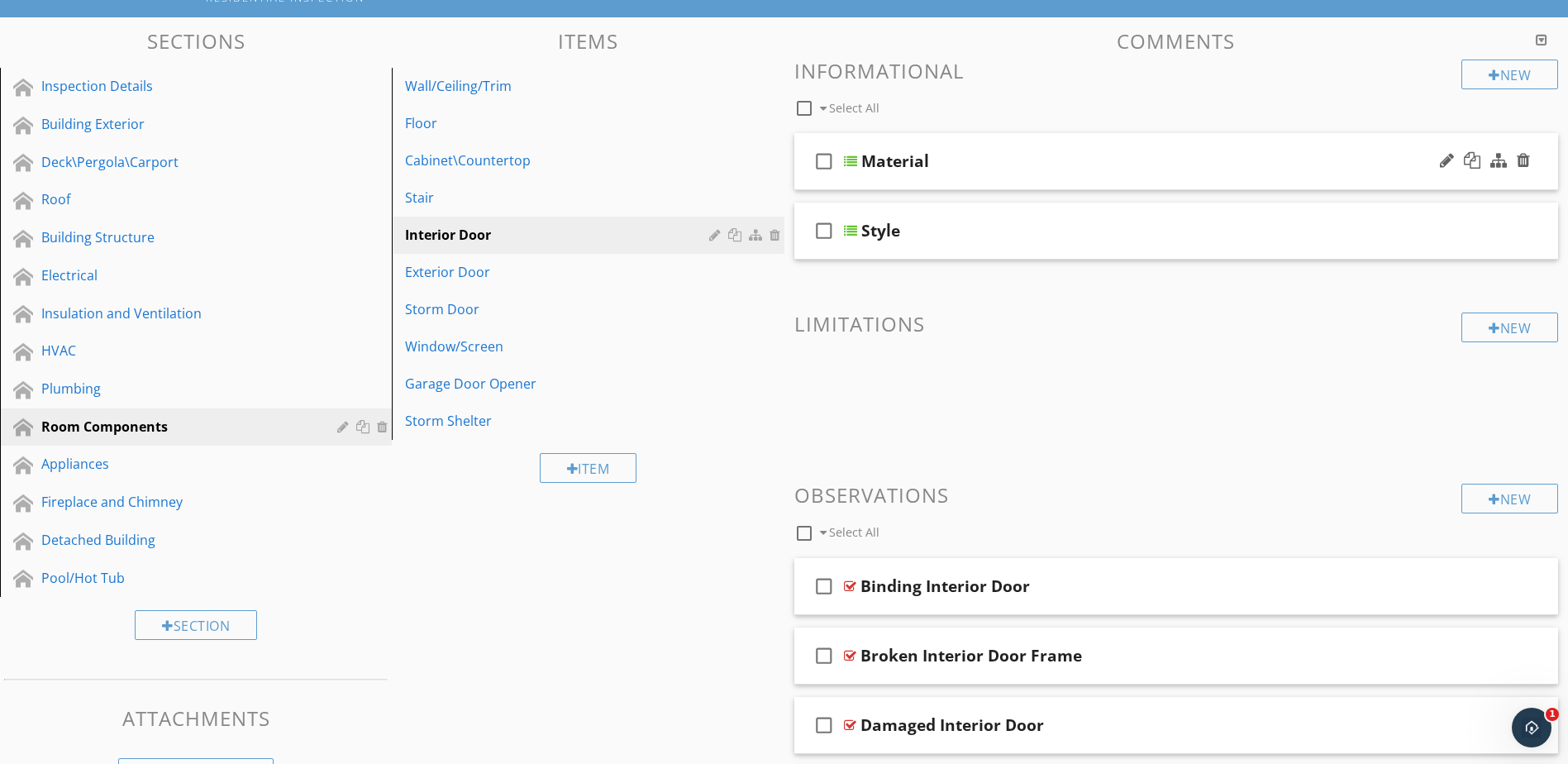
click at [852, 159] on div at bounding box center [851, 161] width 13 height 13
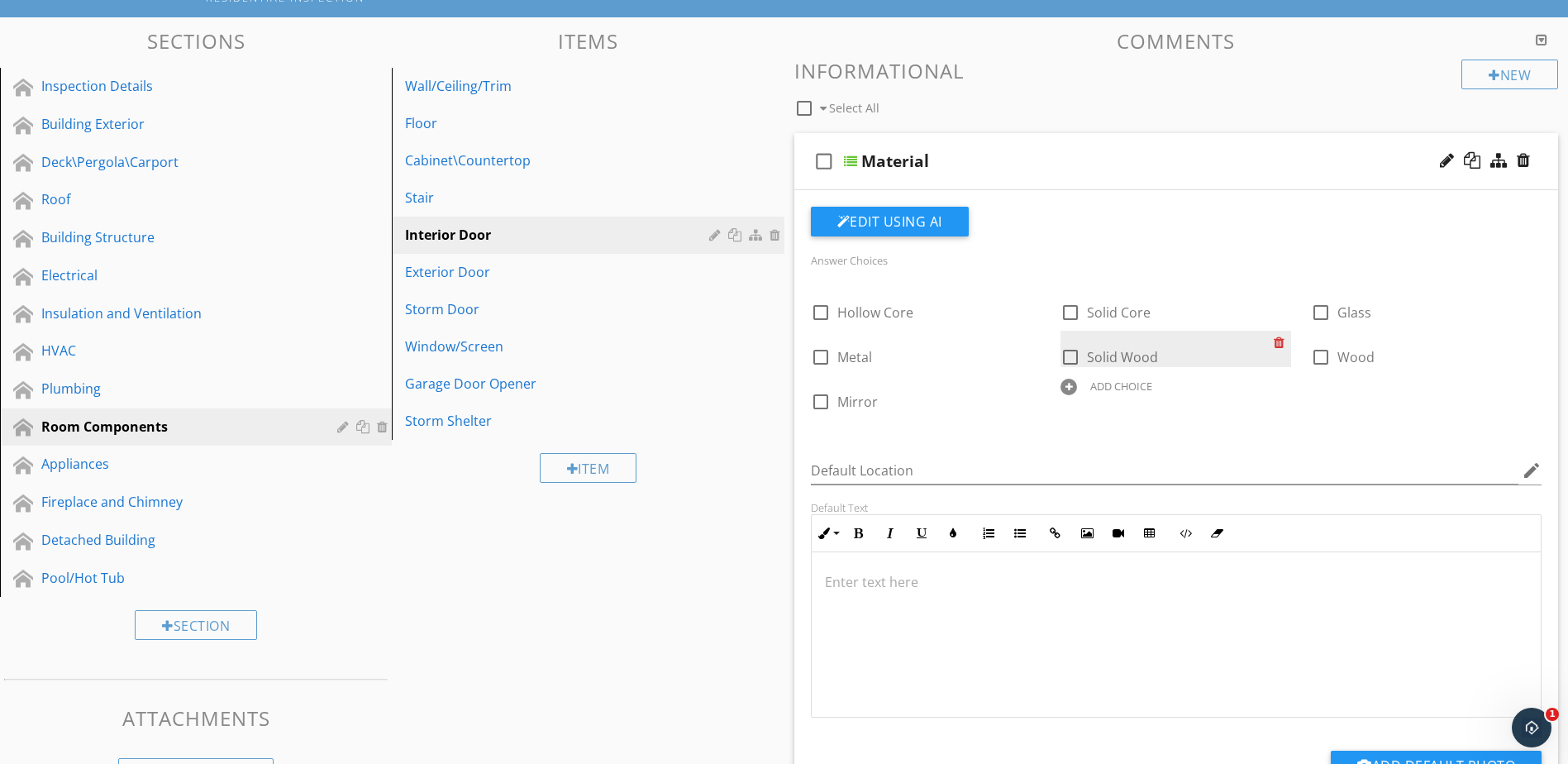
click at [1279, 344] on div at bounding box center [1282, 343] width 17 height 23
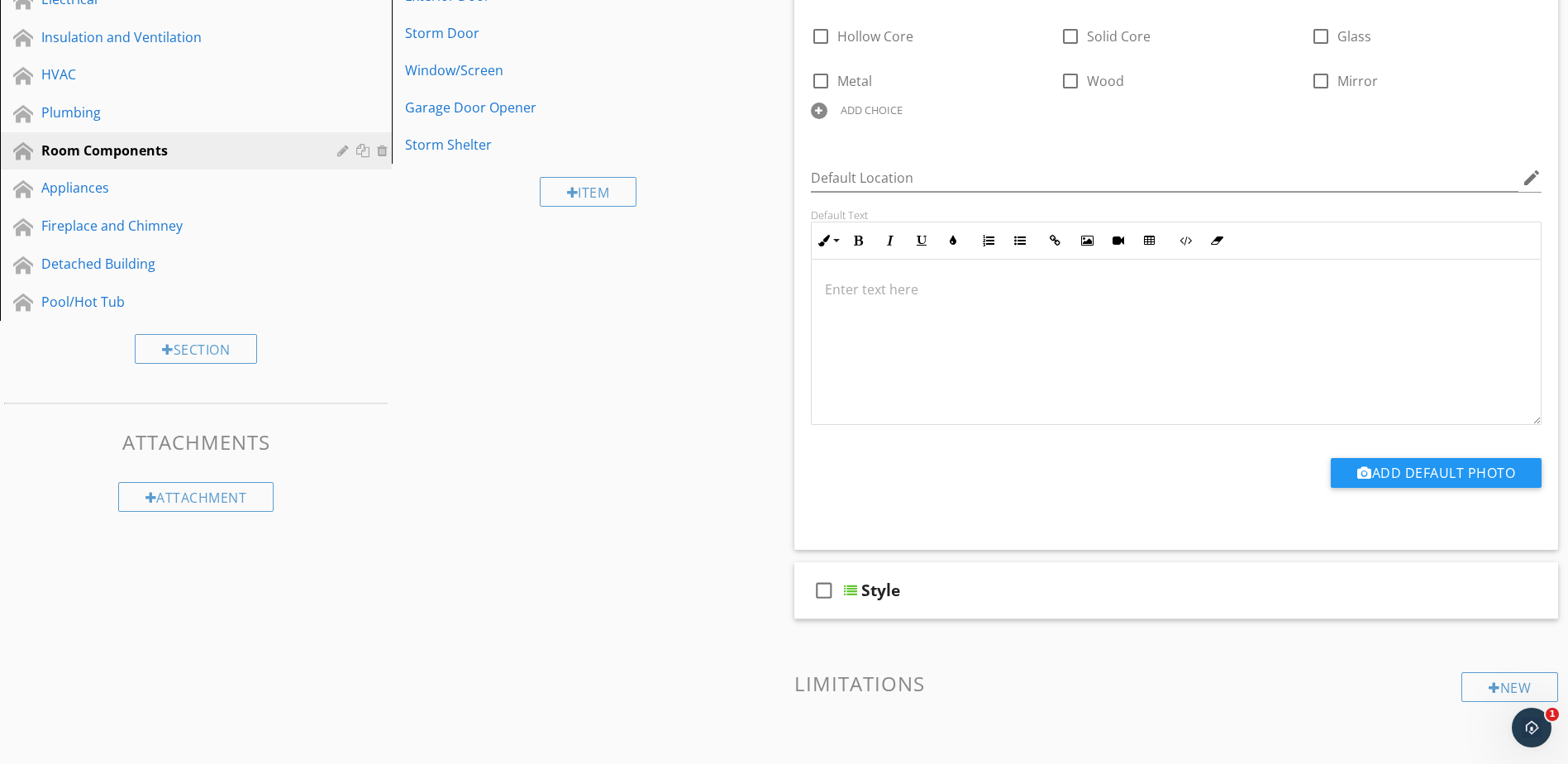
scroll to position [479, 0]
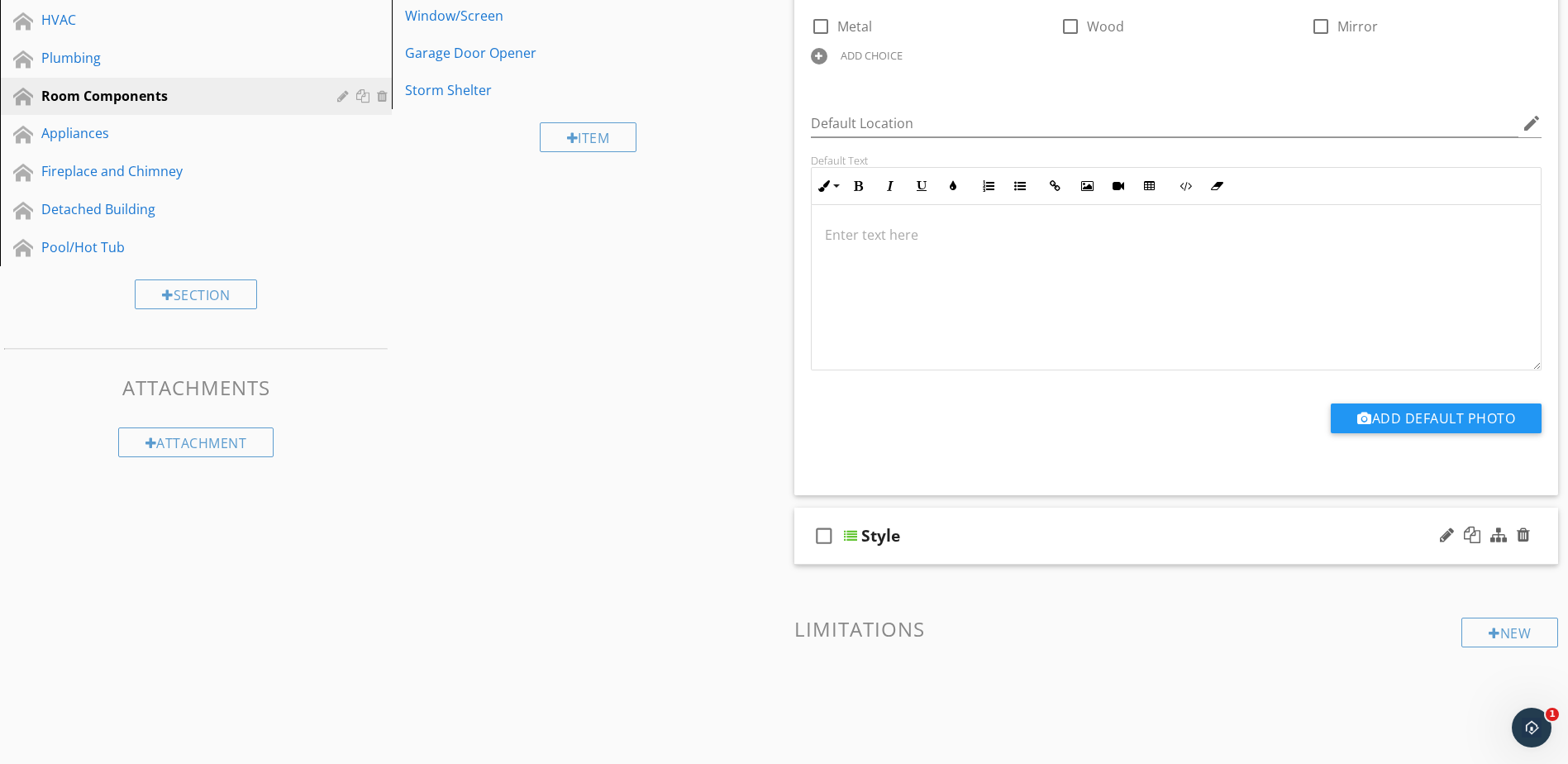
click at [851, 537] on div at bounding box center [851, 536] width 13 height 13
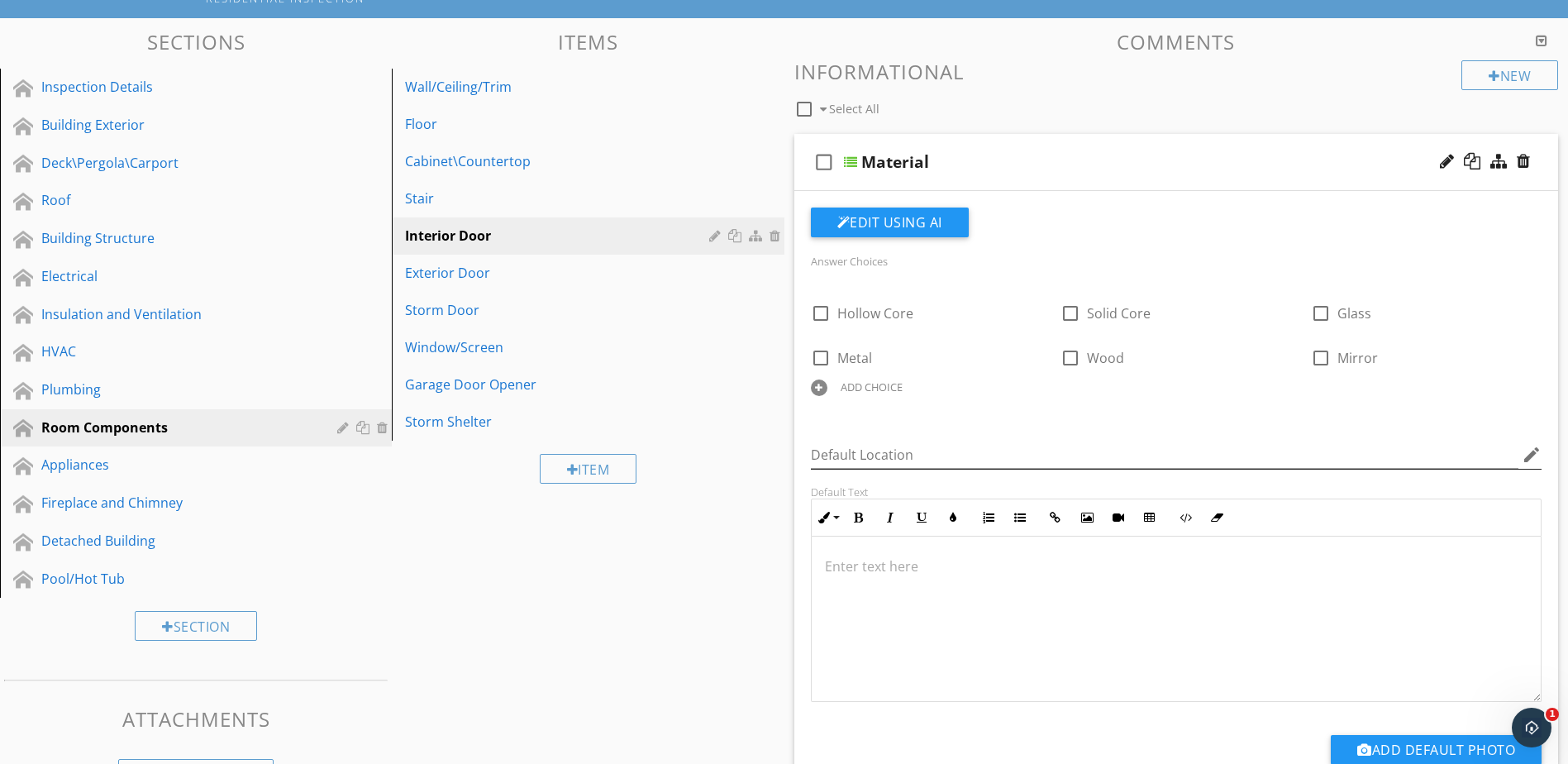
scroll to position [65, 0]
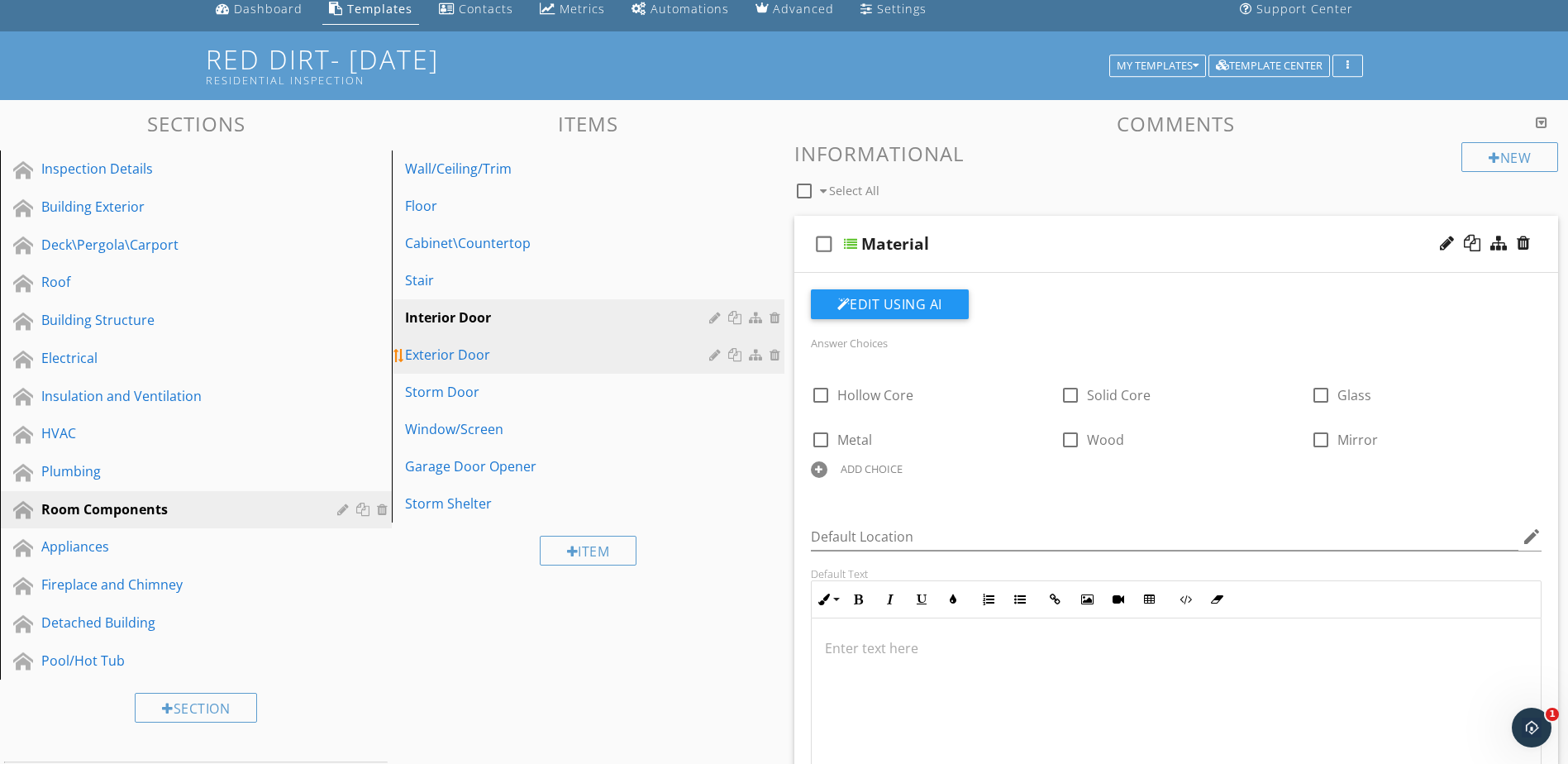
click at [701, 369] on link "Exterior Door" at bounding box center [590, 354] width 387 height 37
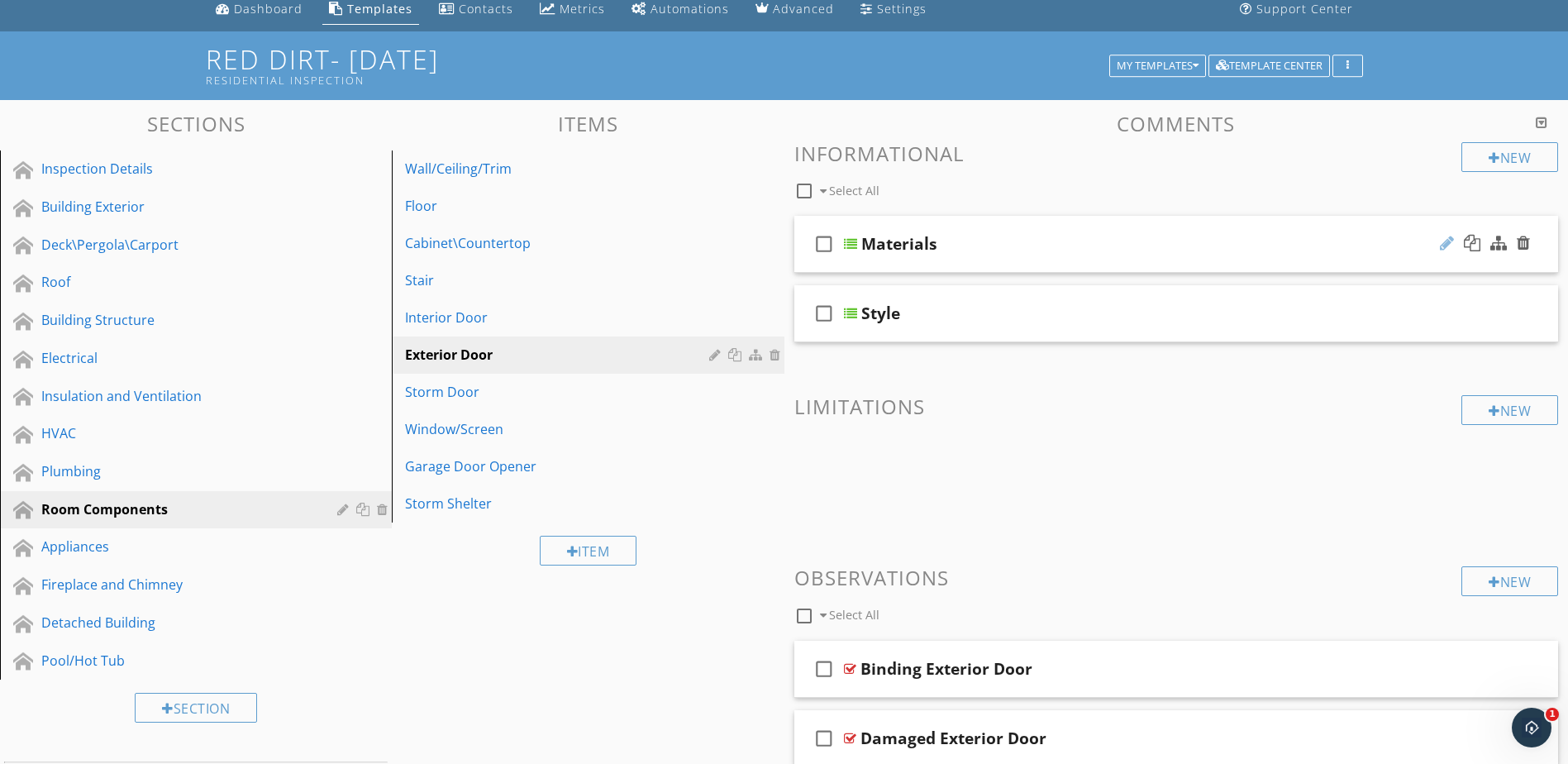
click at [1449, 242] on div at bounding box center [1447, 243] width 14 height 16
type input "Material"
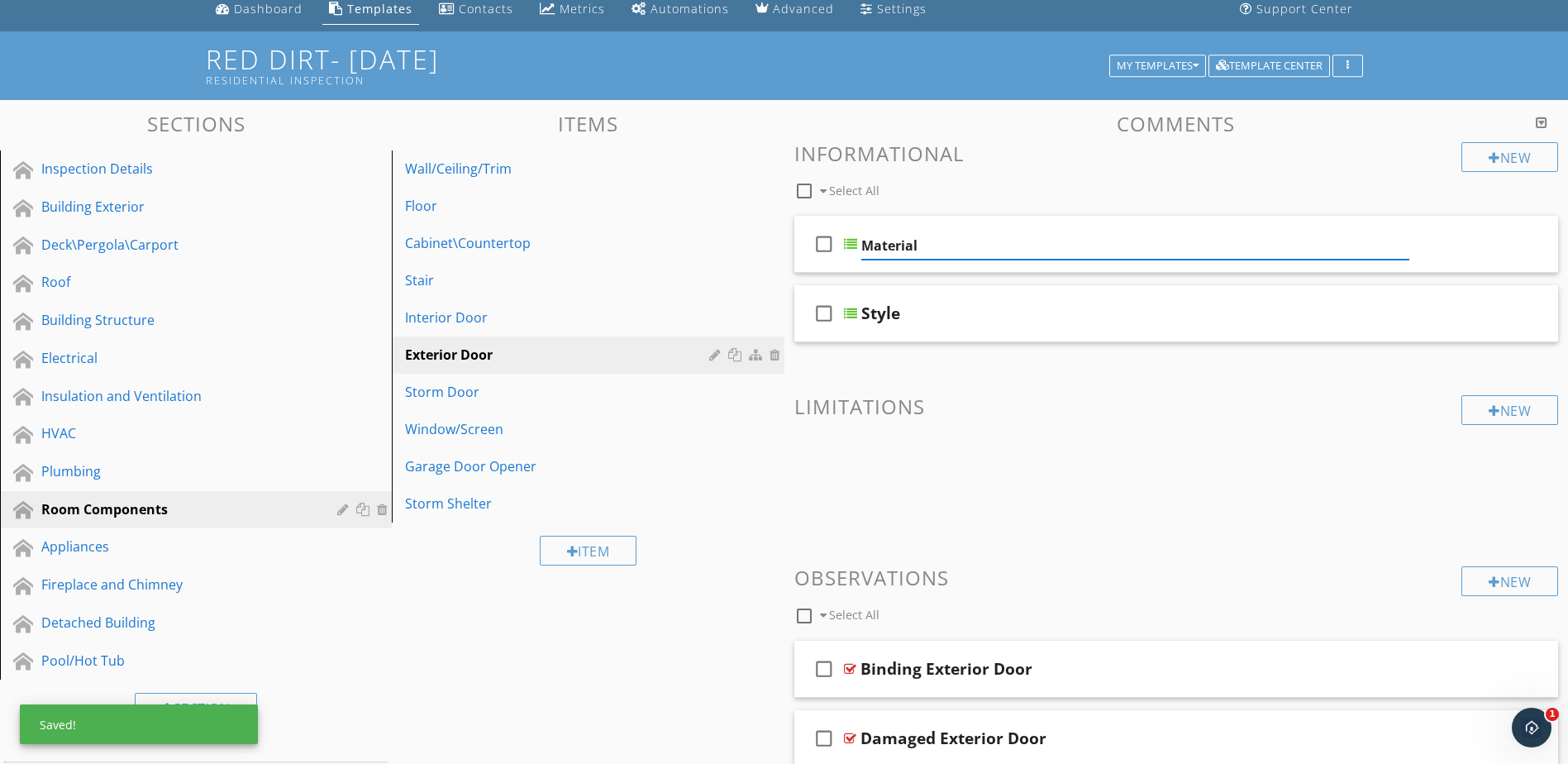
click at [854, 244] on div at bounding box center [851, 243] width 13 height 13
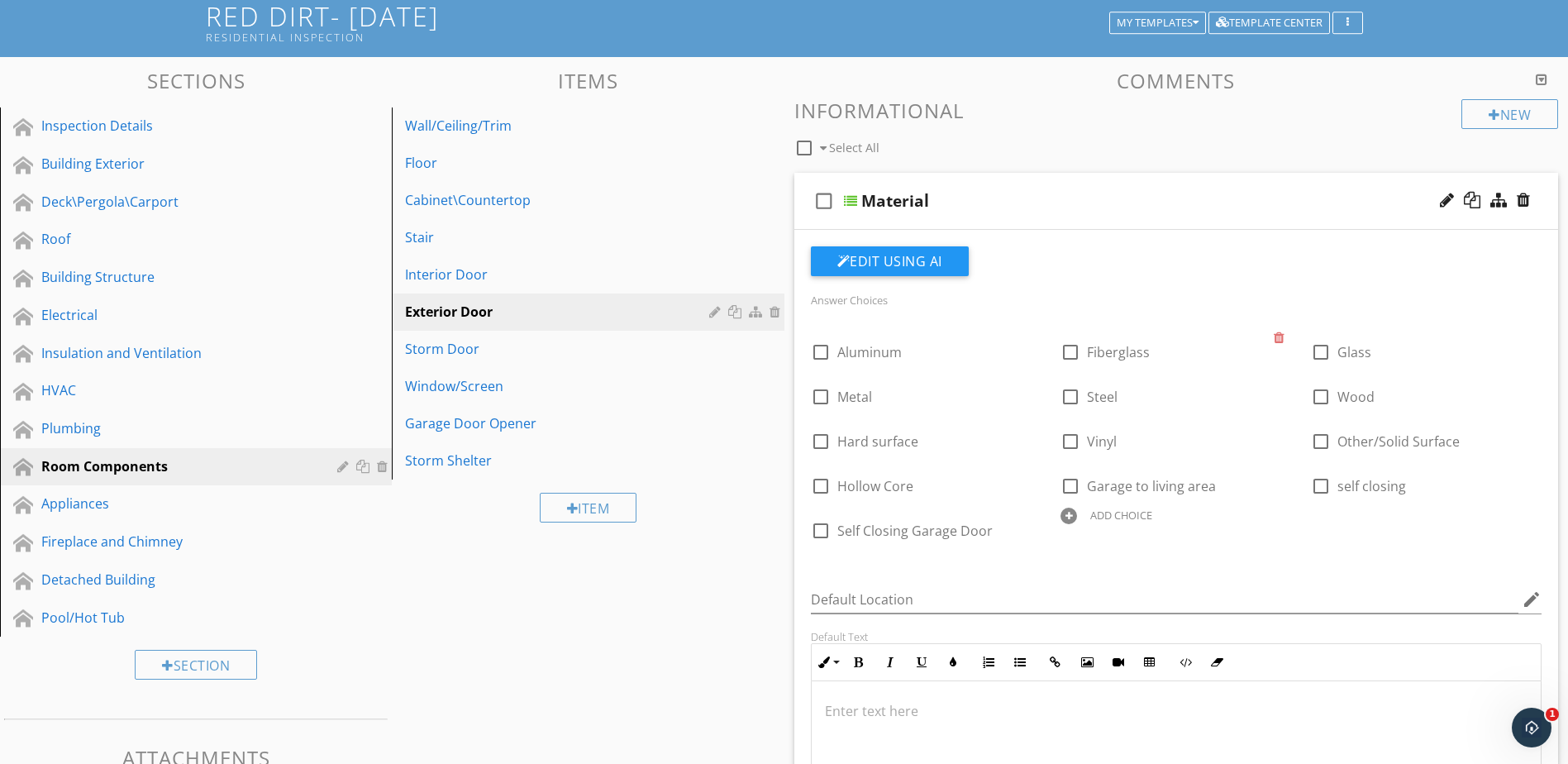
scroll to position [148, 0]
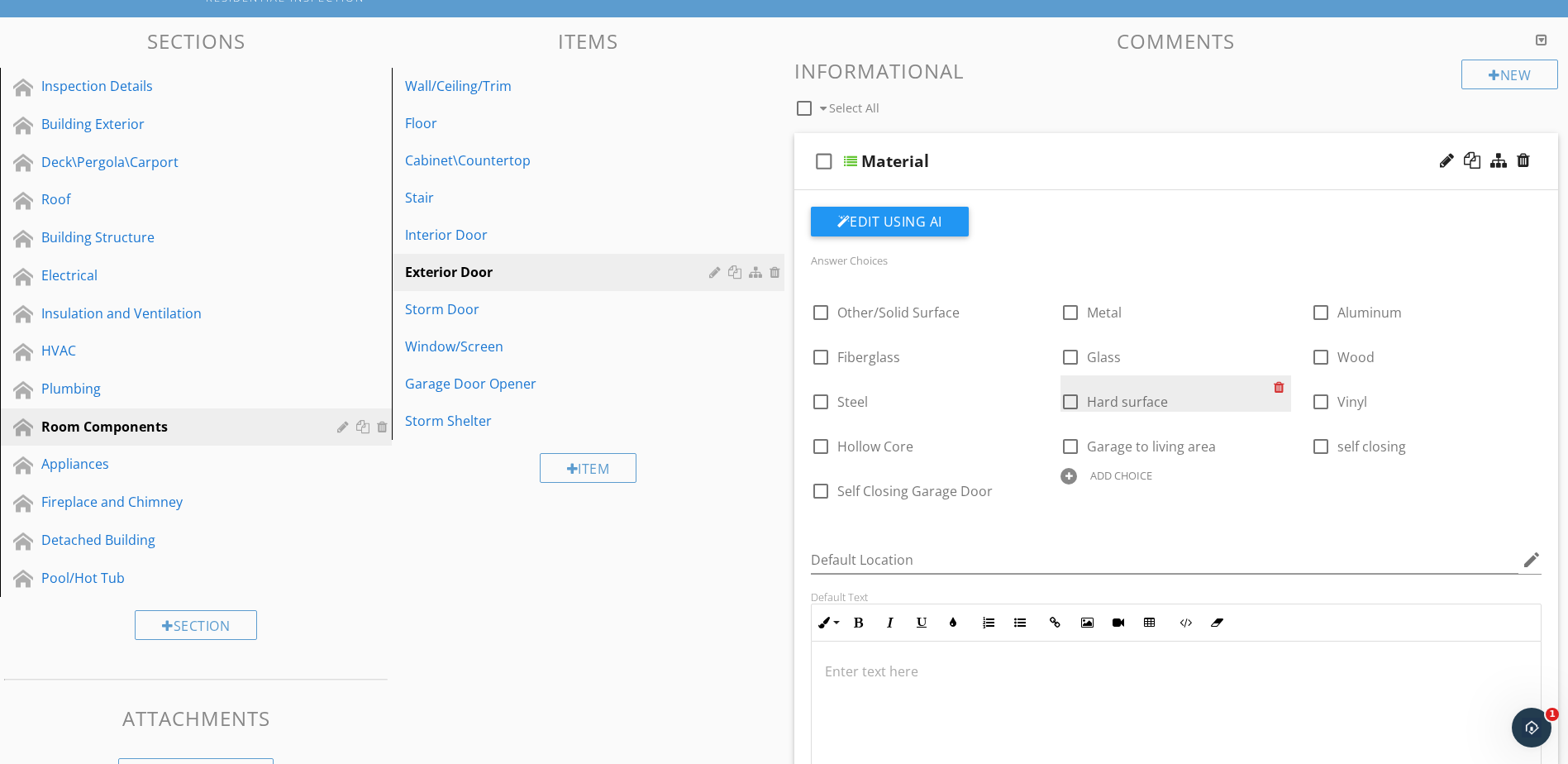
click at [1283, 386] on div at bounding box center [1282, 387] width 17 height 23
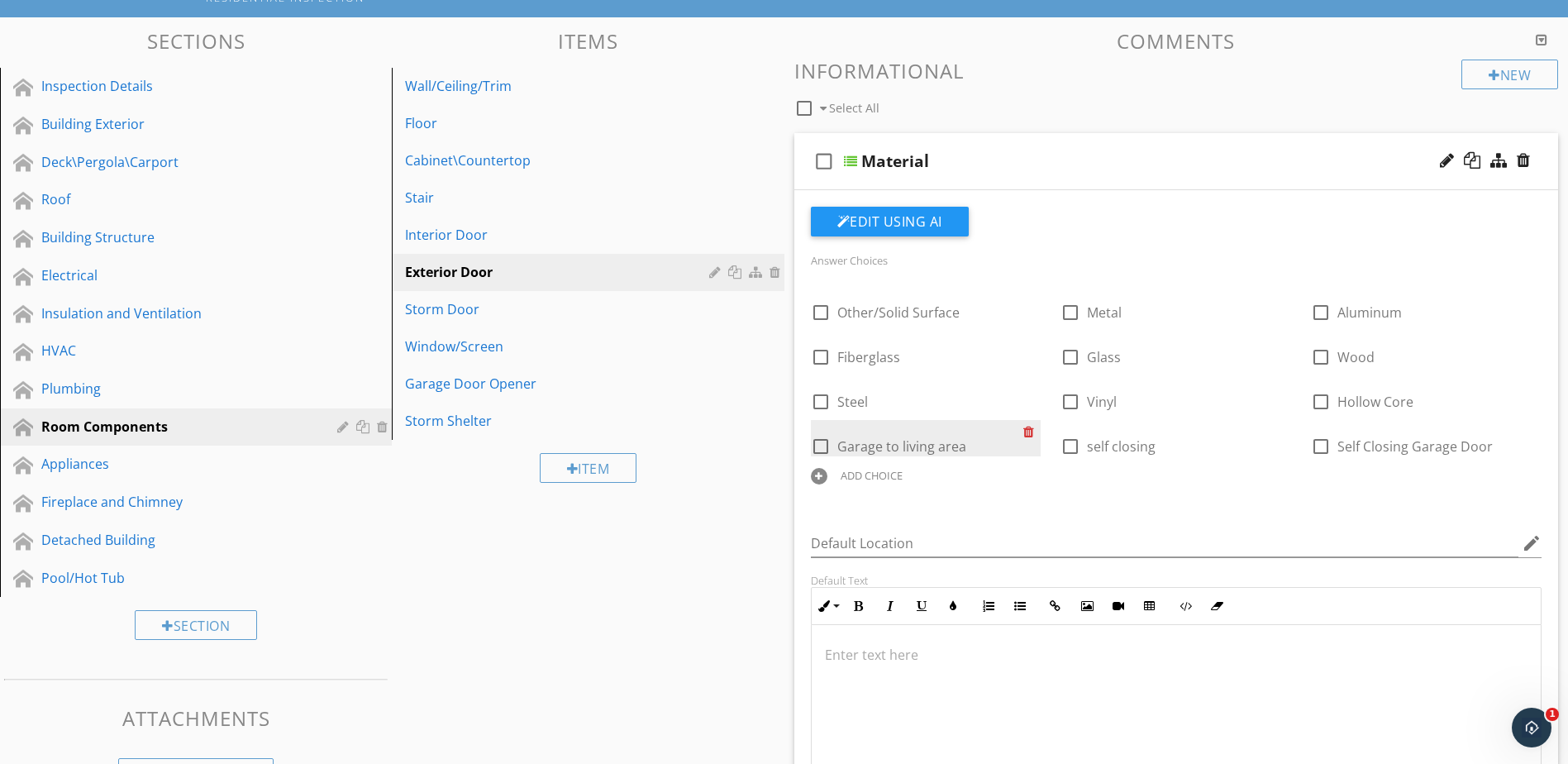
click at [1028, 432] on div at bounding box center [1031, 432] width 17 height 23
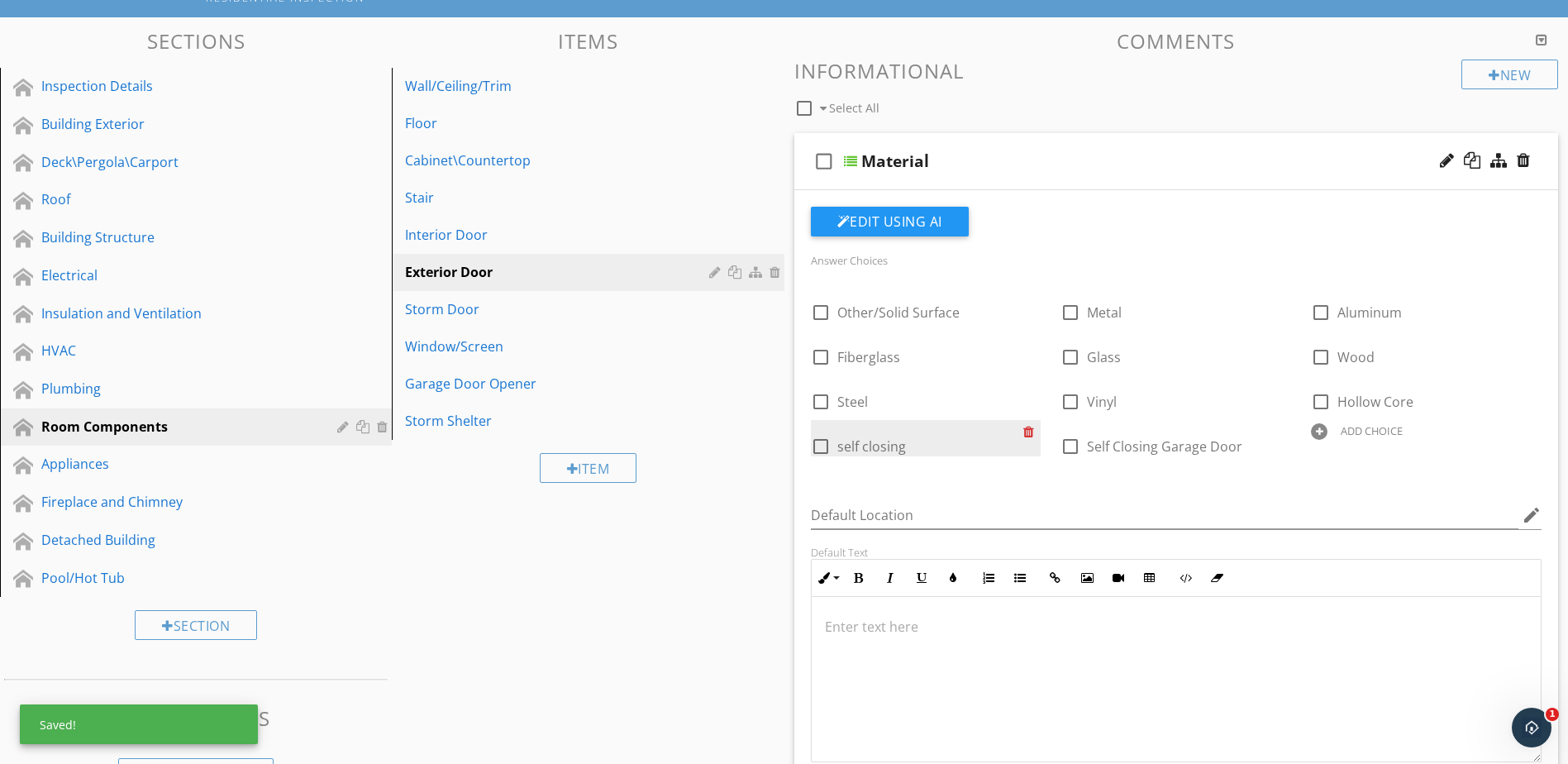
click at [1028, 432] on div at bounding box center [1031, 432] width 17 height 23
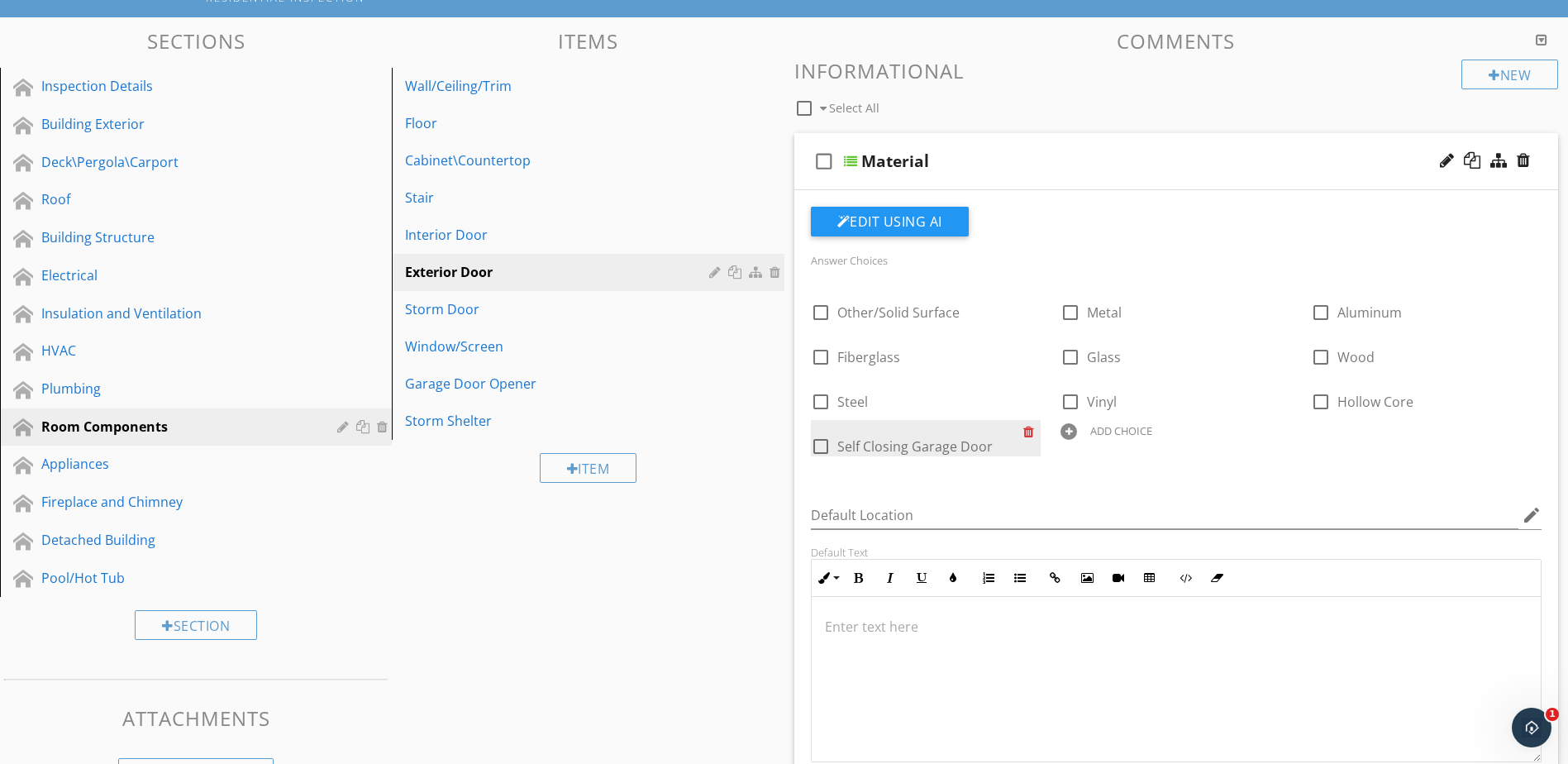
click at [1028, 432] on div at bounding box center [1031, 432] width 17 height 23
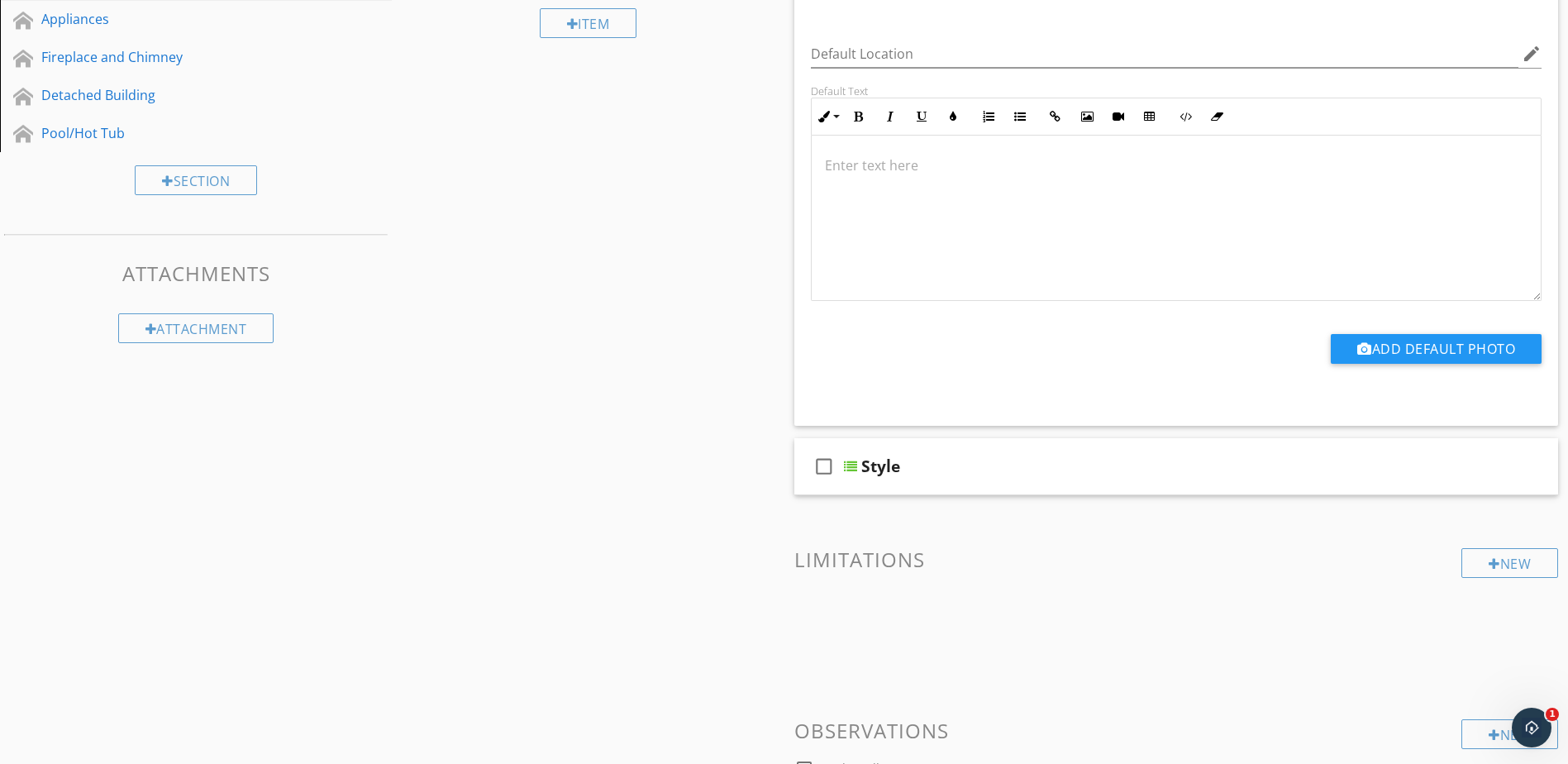
scroll to position [644, 0]
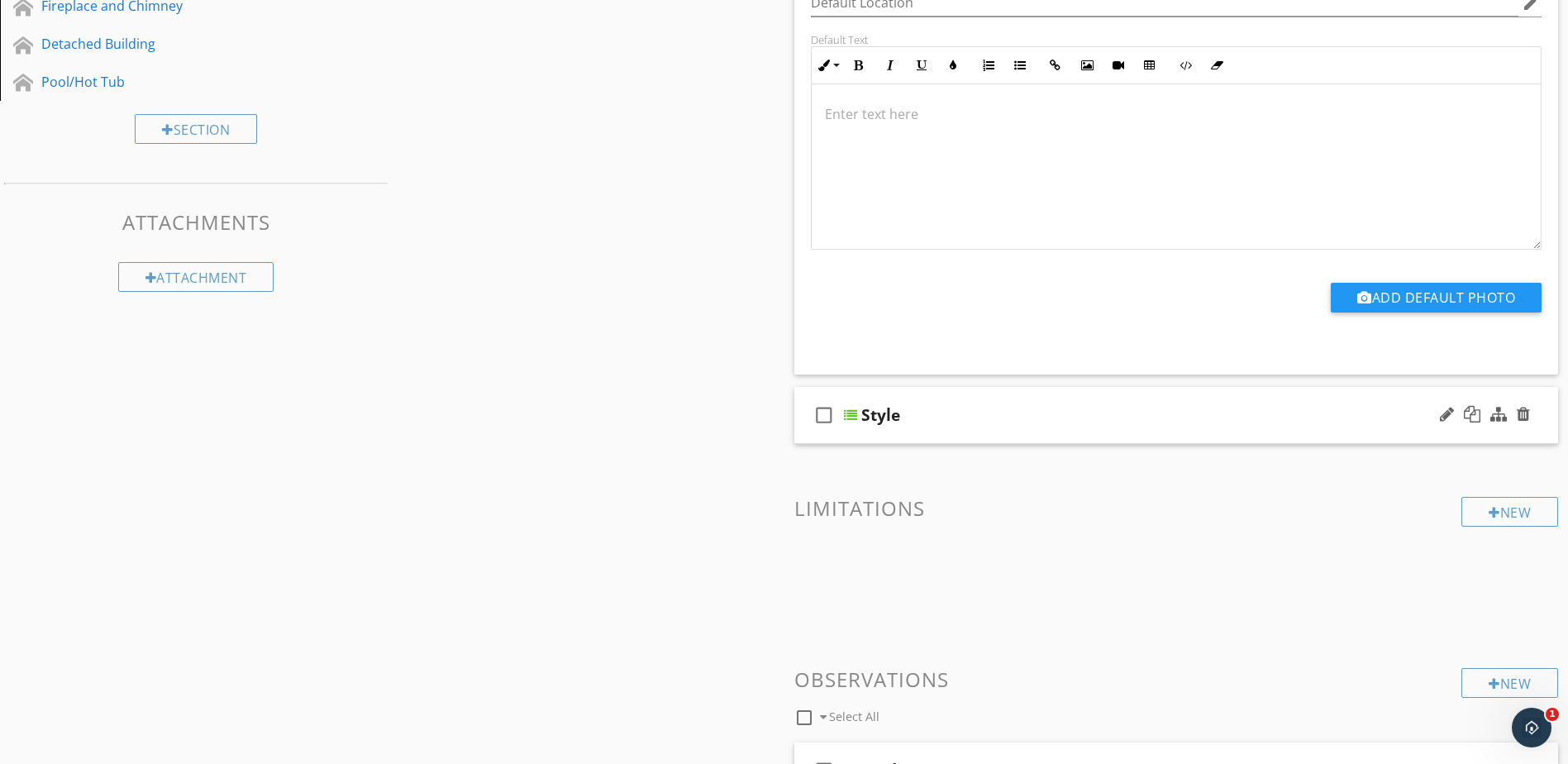
click at [851, 420] on div at bounding box center [851, 415] width 13 height 13
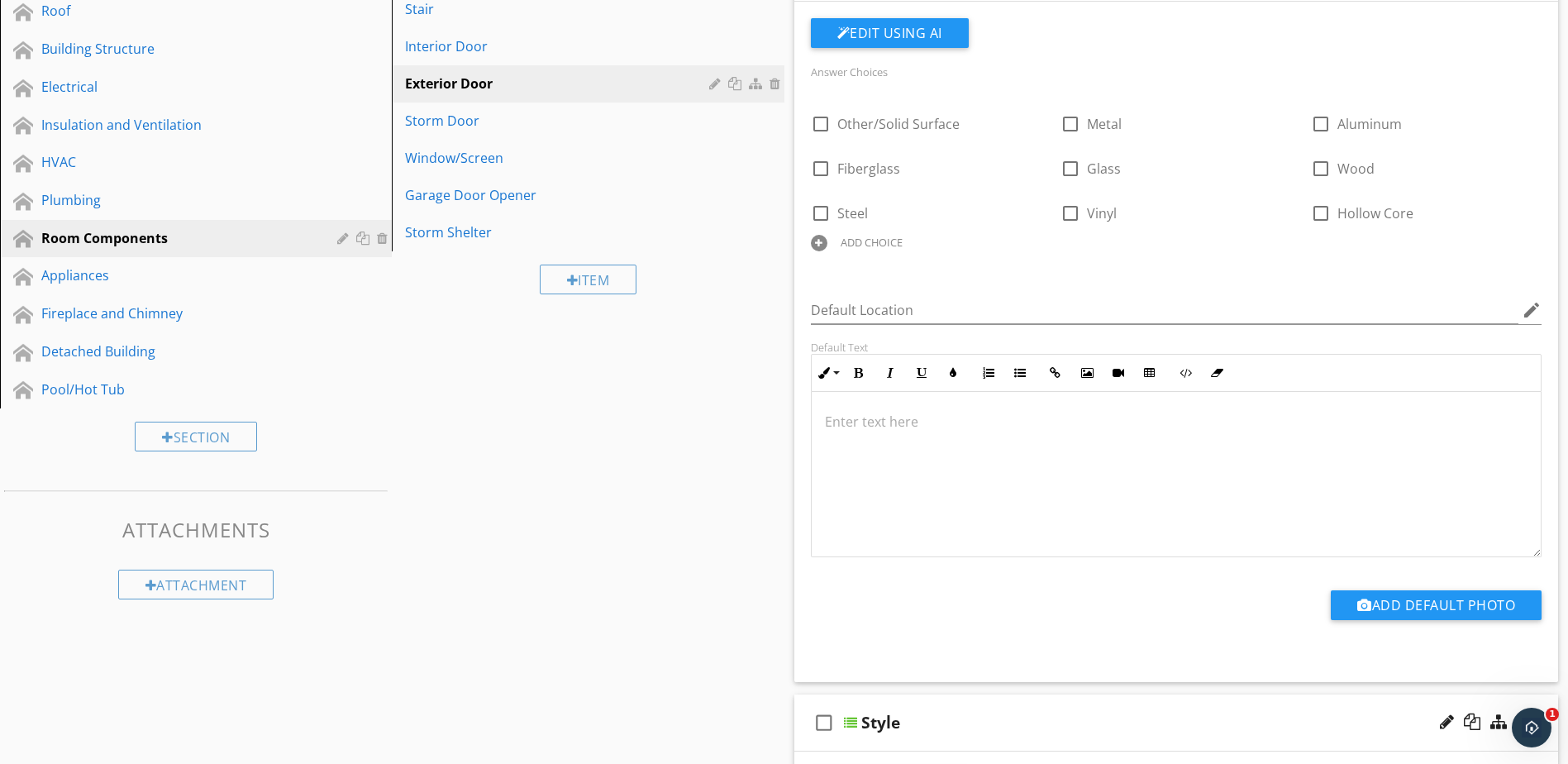
scroll to position [313, 0]
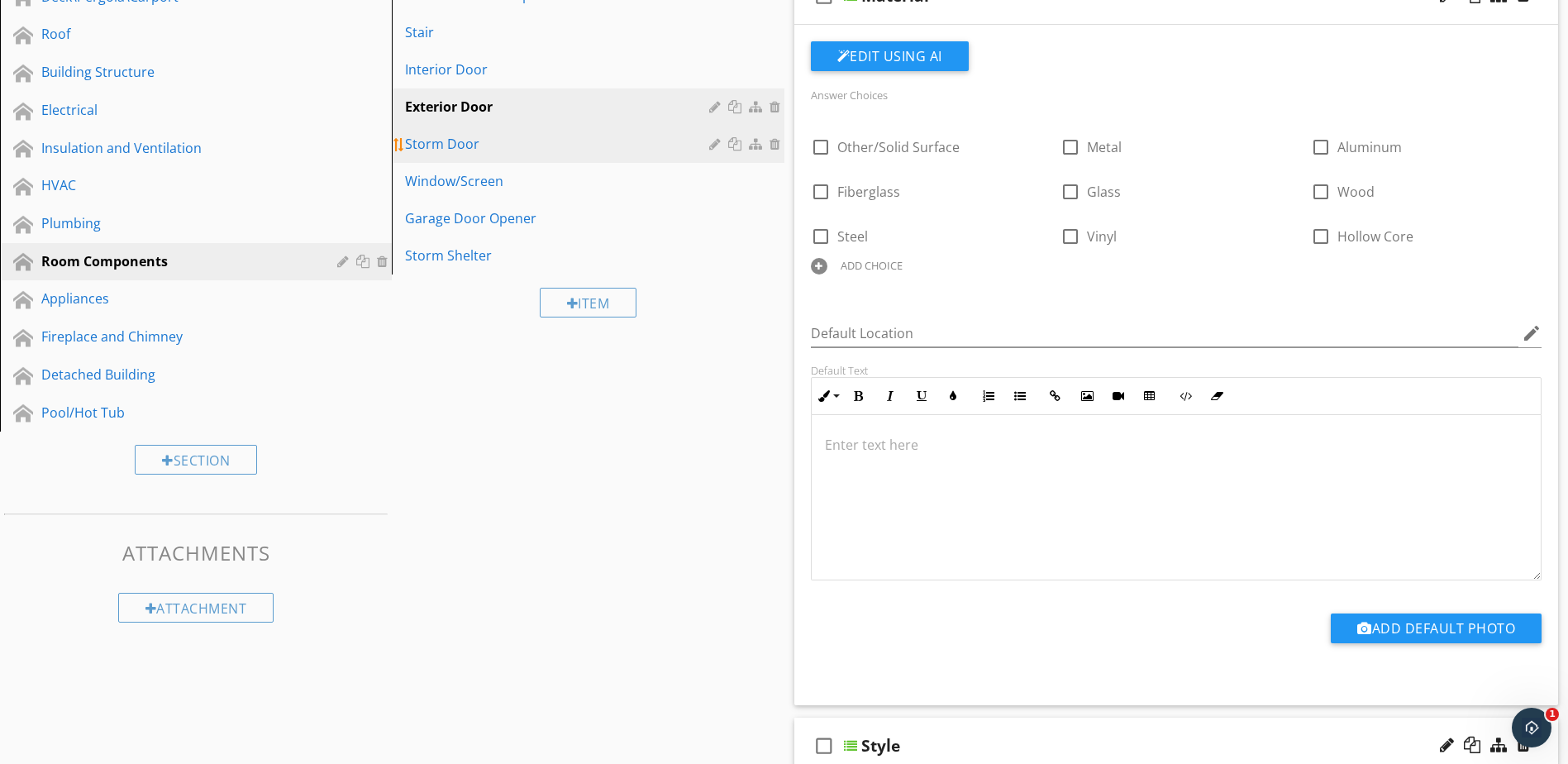
click at [682, 143] on div "Storm Door" at bounding box center [559, 144] width 309 height 20
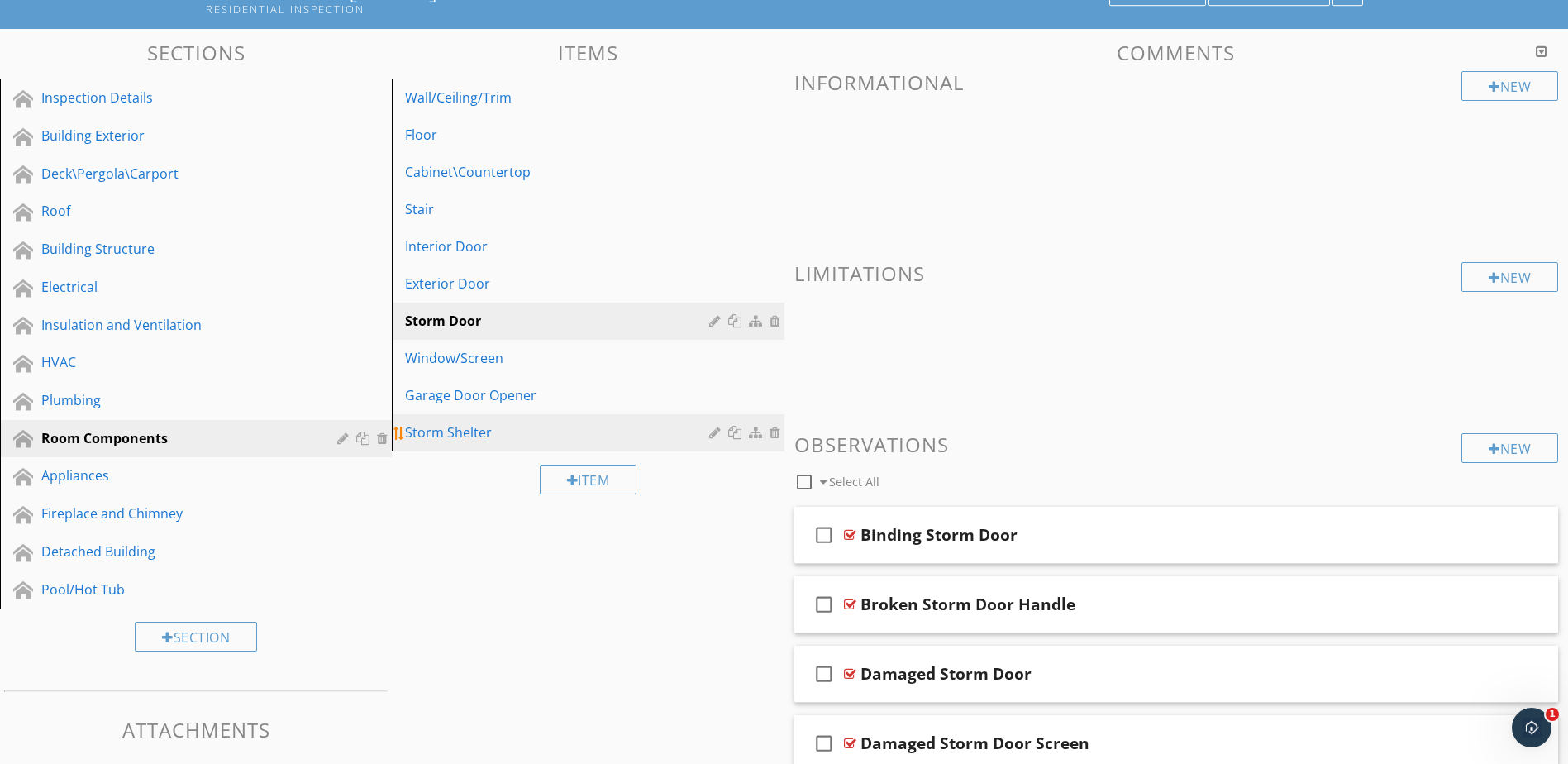
scroll to position [231, 0]
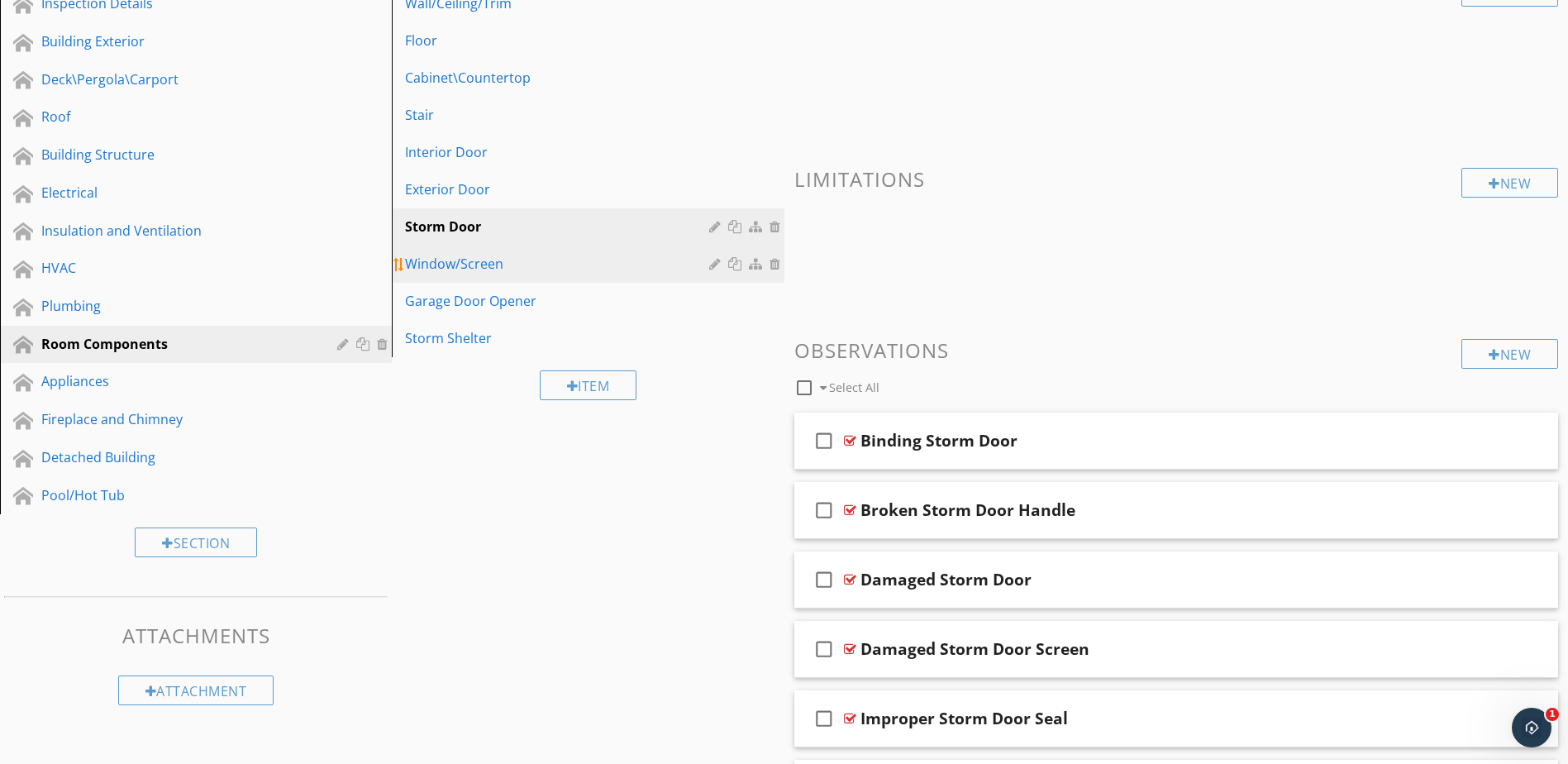
click at [578, 270] on div "Window/Screen" at bounding box center [559, 264] width 309 height 20
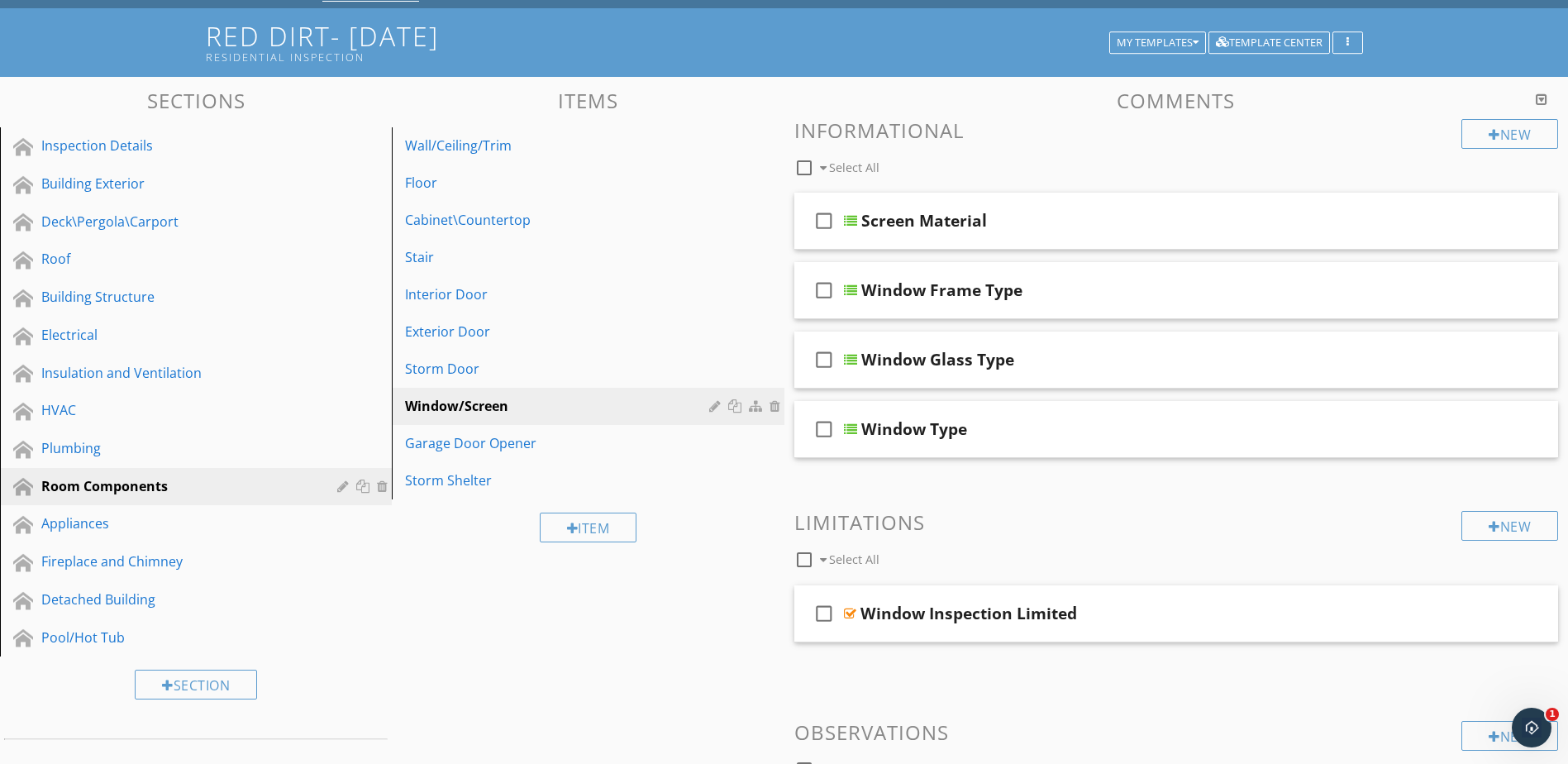
scroll to position [65, 0]
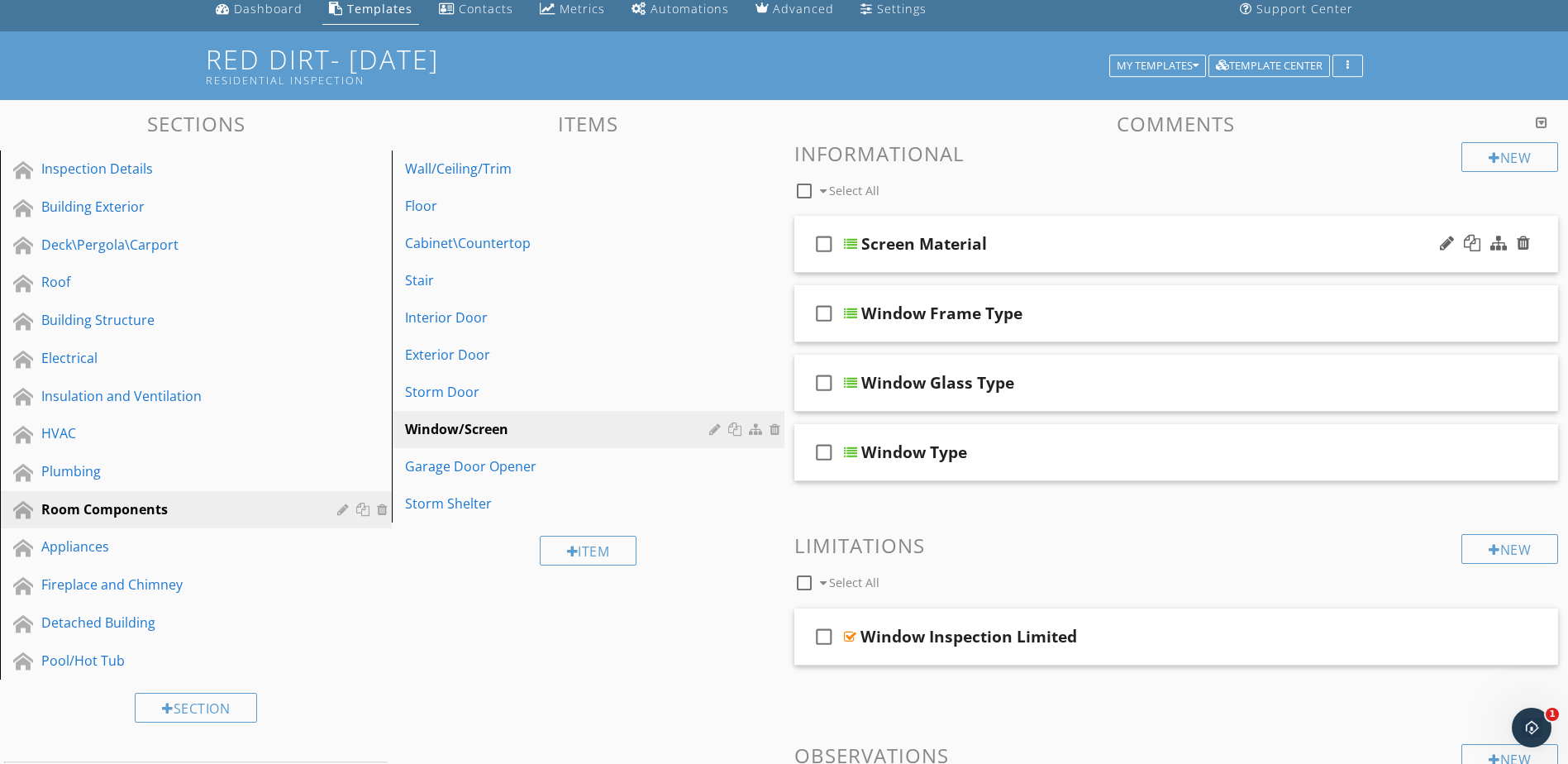
click at [853, 244] on div at bounding box center [851, 243] width 13 height 13
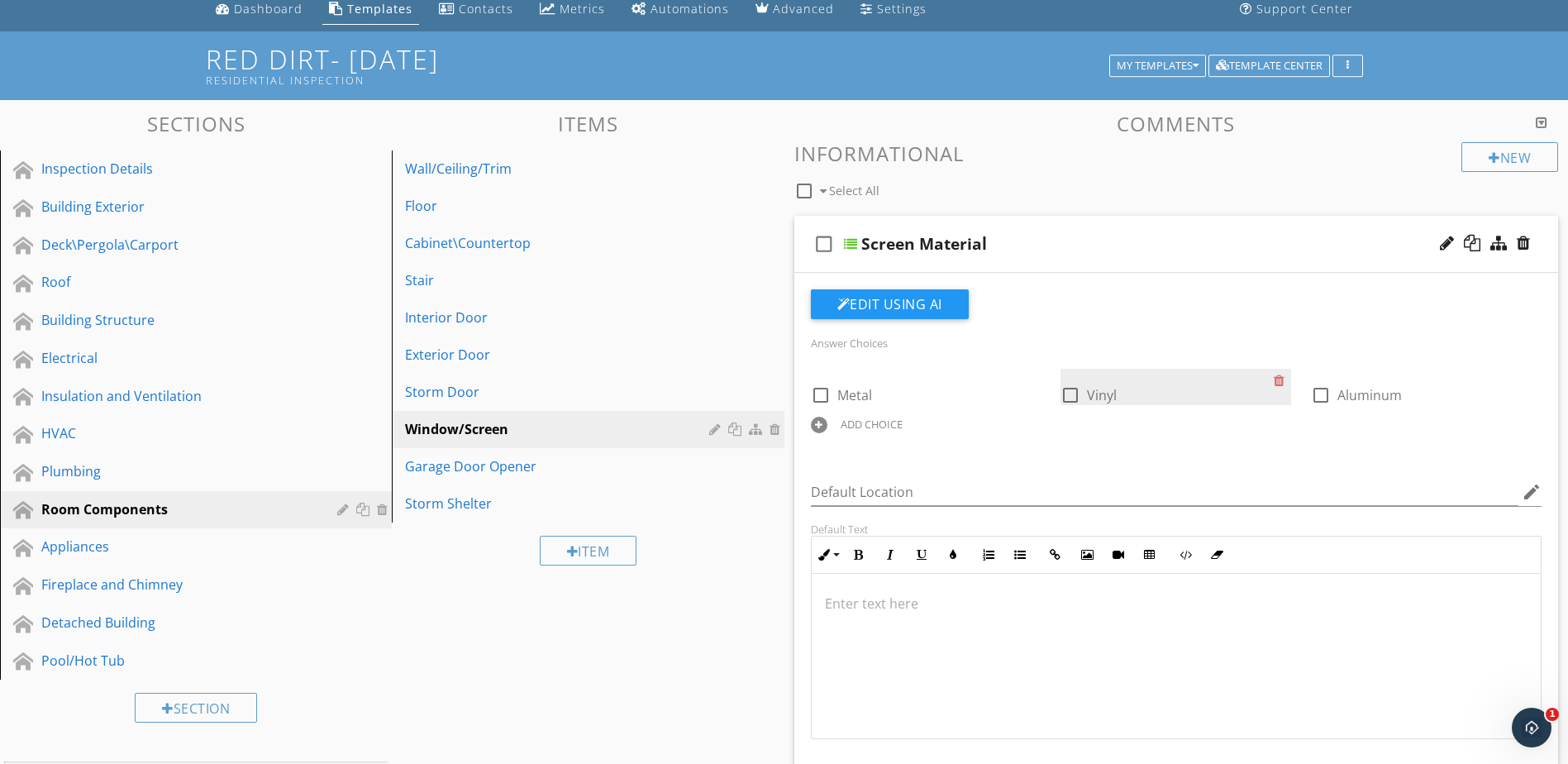
scroll to position [148, 0]
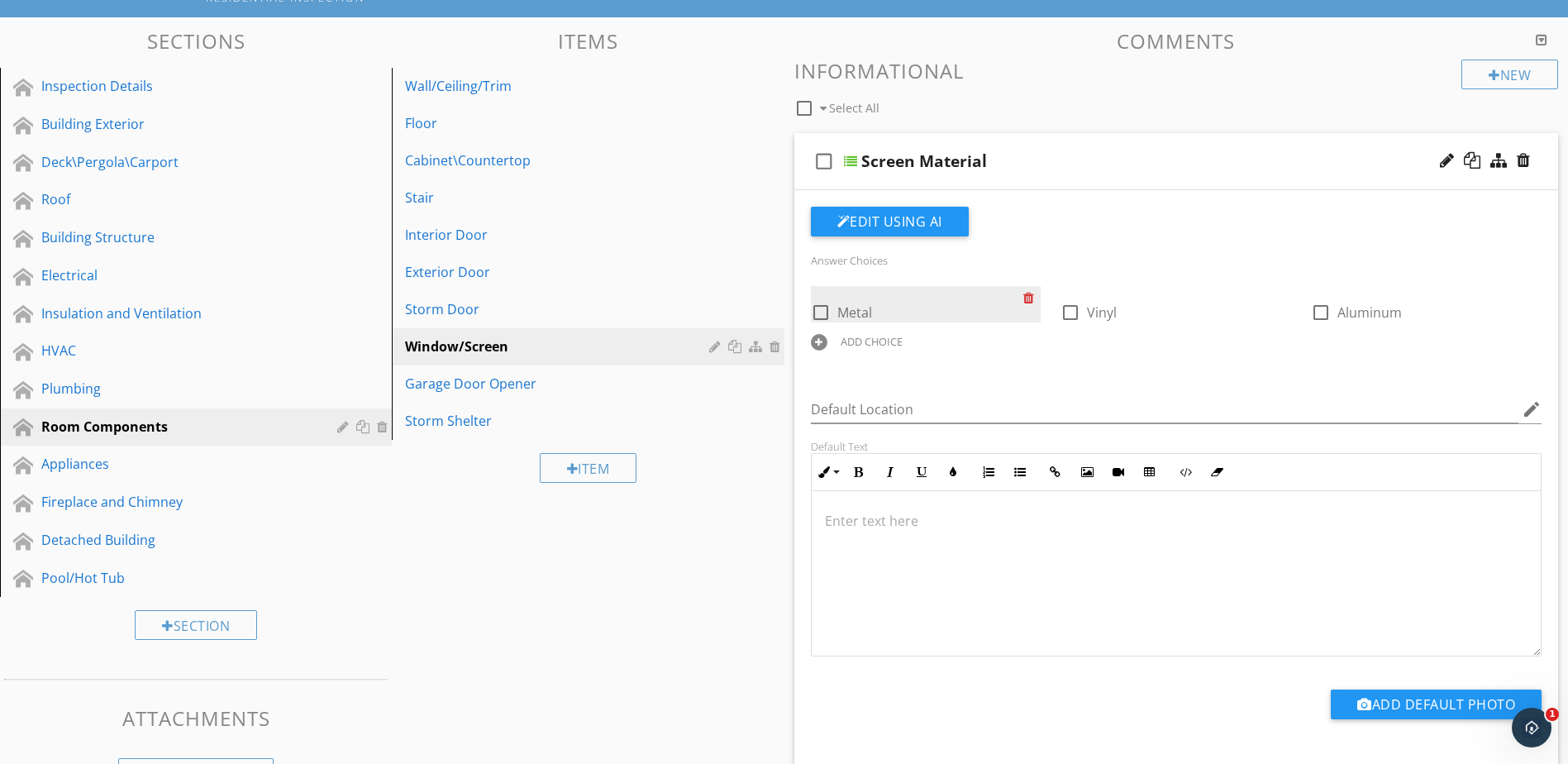
click at [1026, 301] on div at bounding box center [1031, 298] width 17 height 23
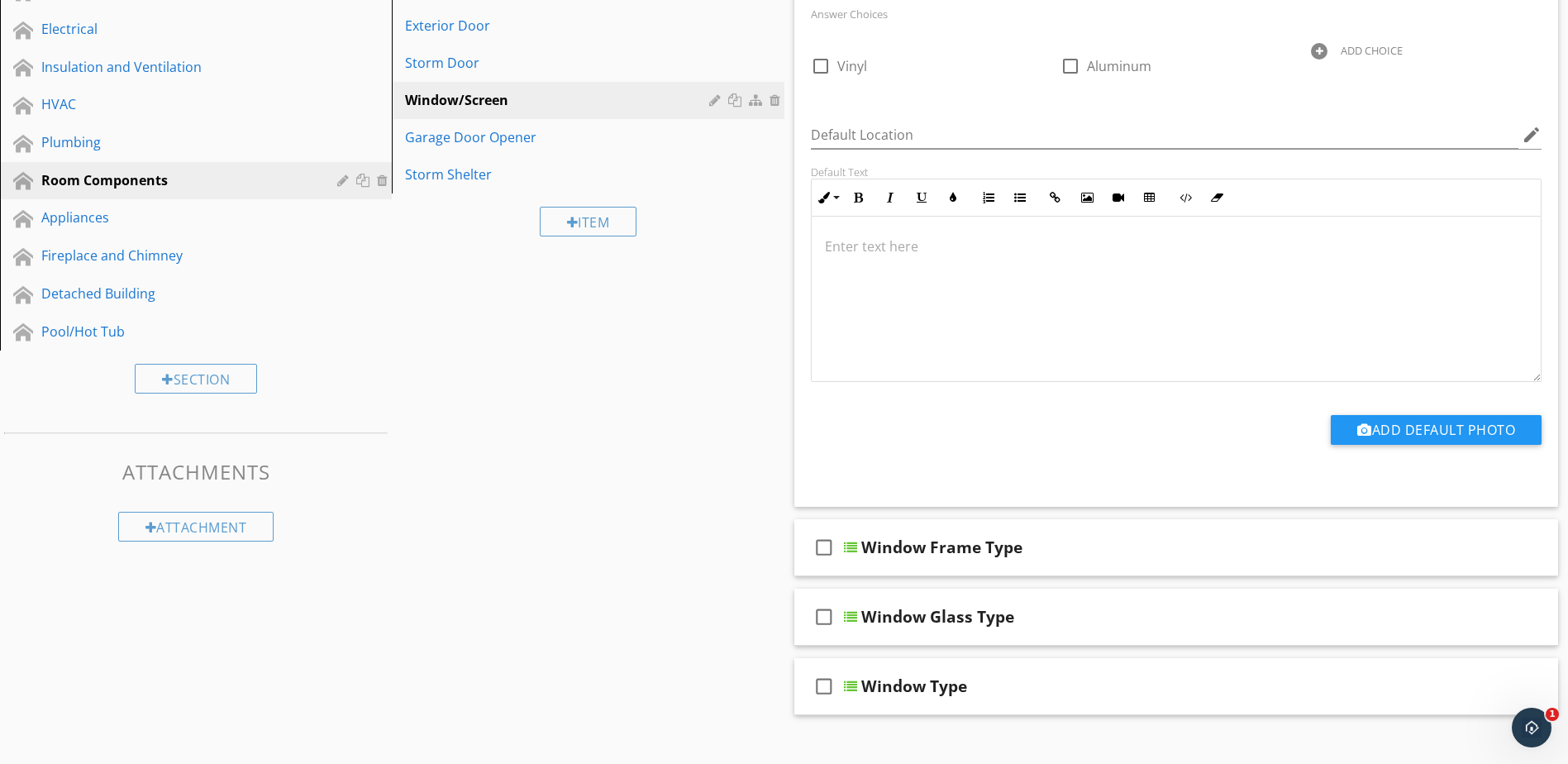
scroll to position [396, 0]
click at [853, 545] on div at bounding box center [851, 546] width 13 height 13
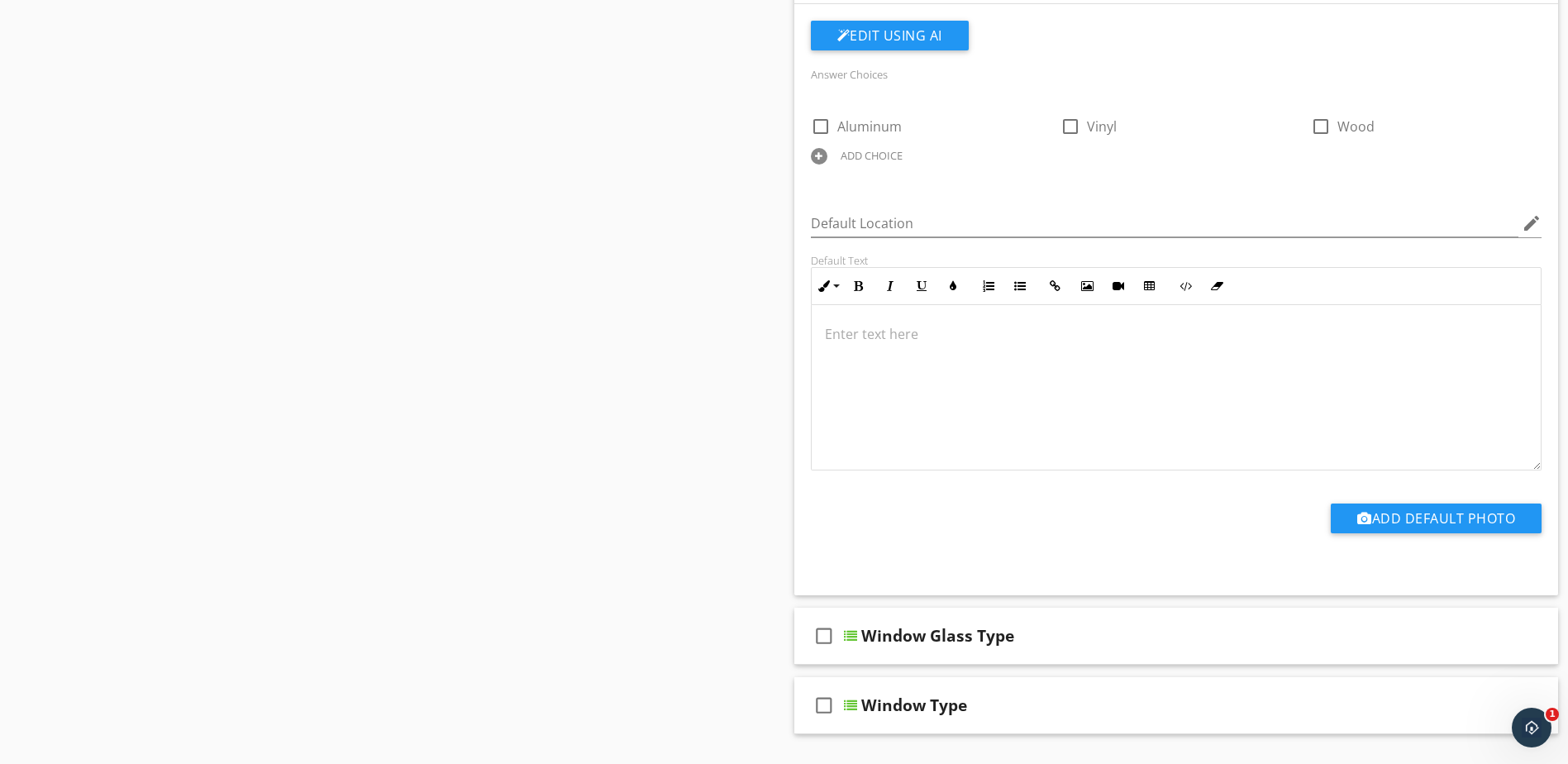
scroll to position [1057, 0]
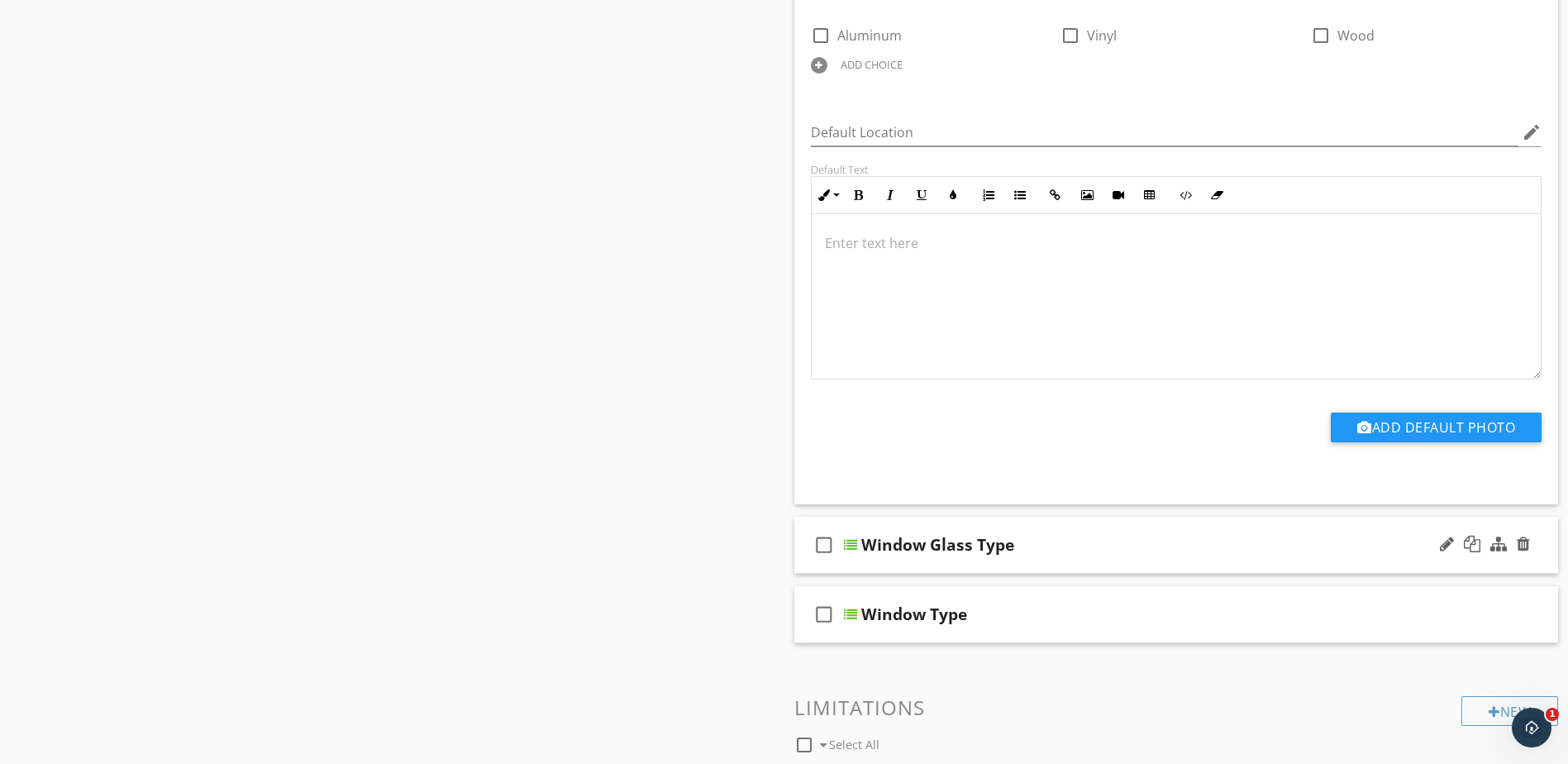
click at [854, 546] on div at bounding box center [851, 545] width 13 height 13
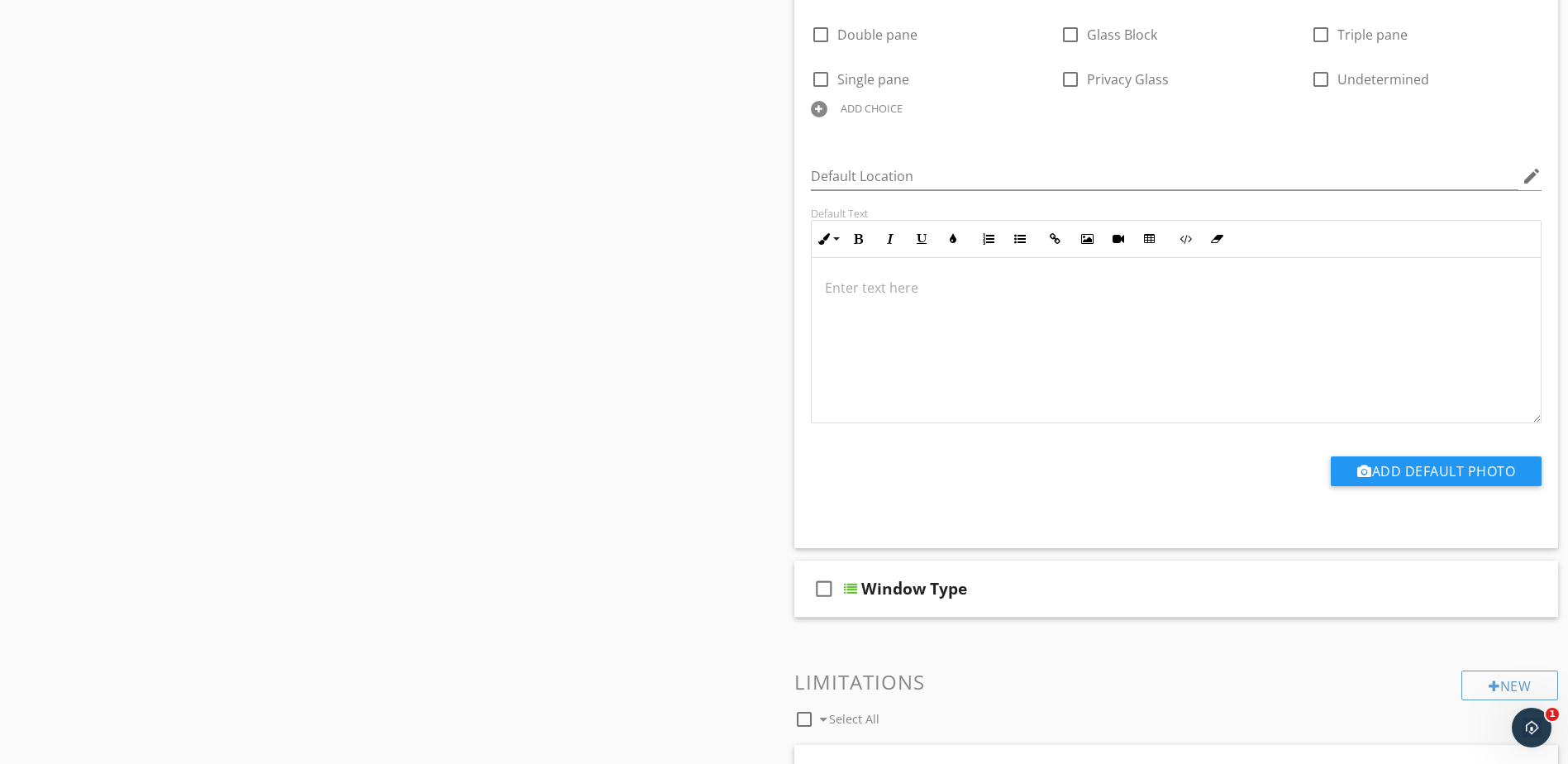
scroll to position [1802, 0]
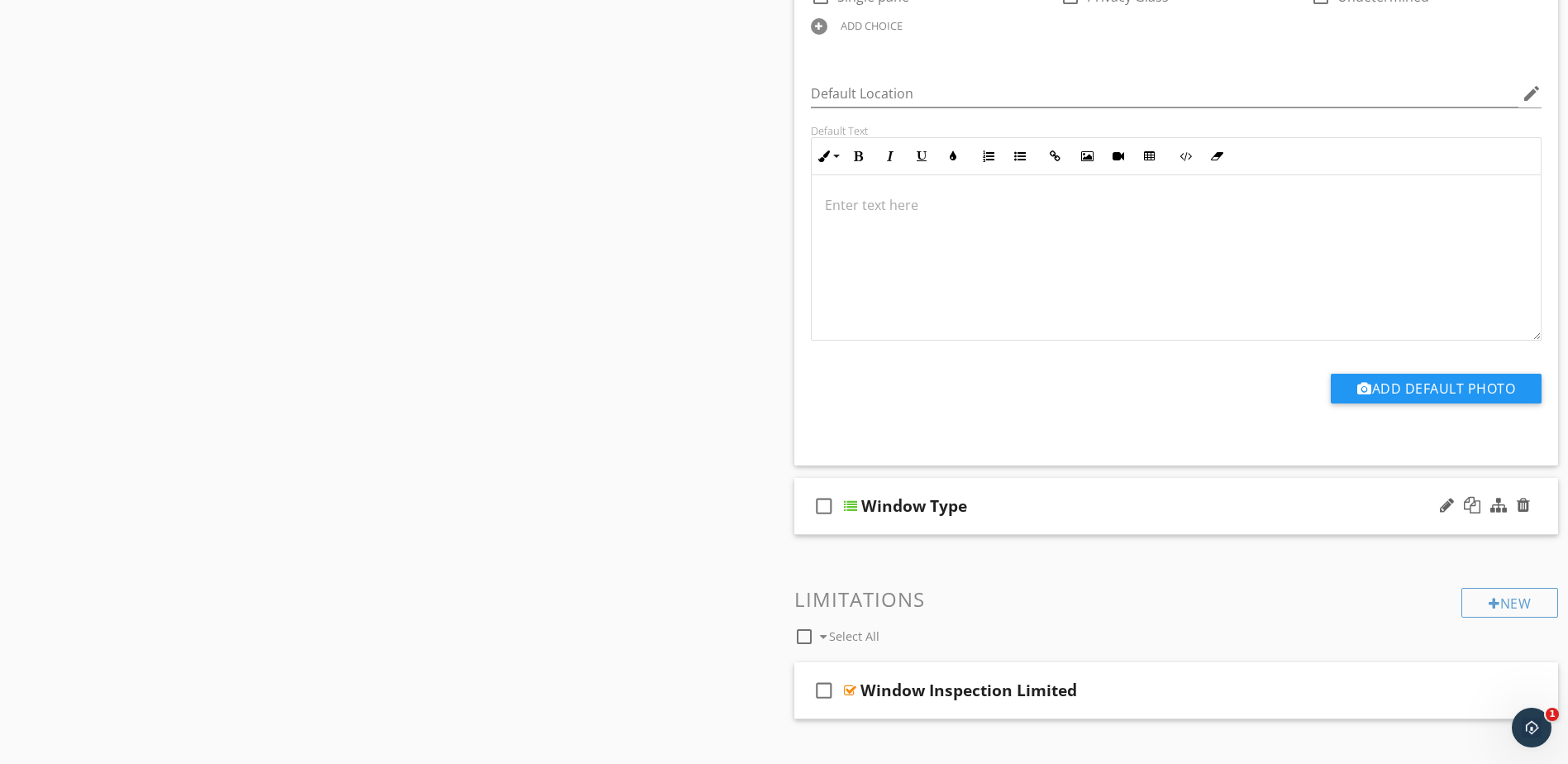
click at [857, 509] on div at bounding box center [851, 505] width 13 height 13
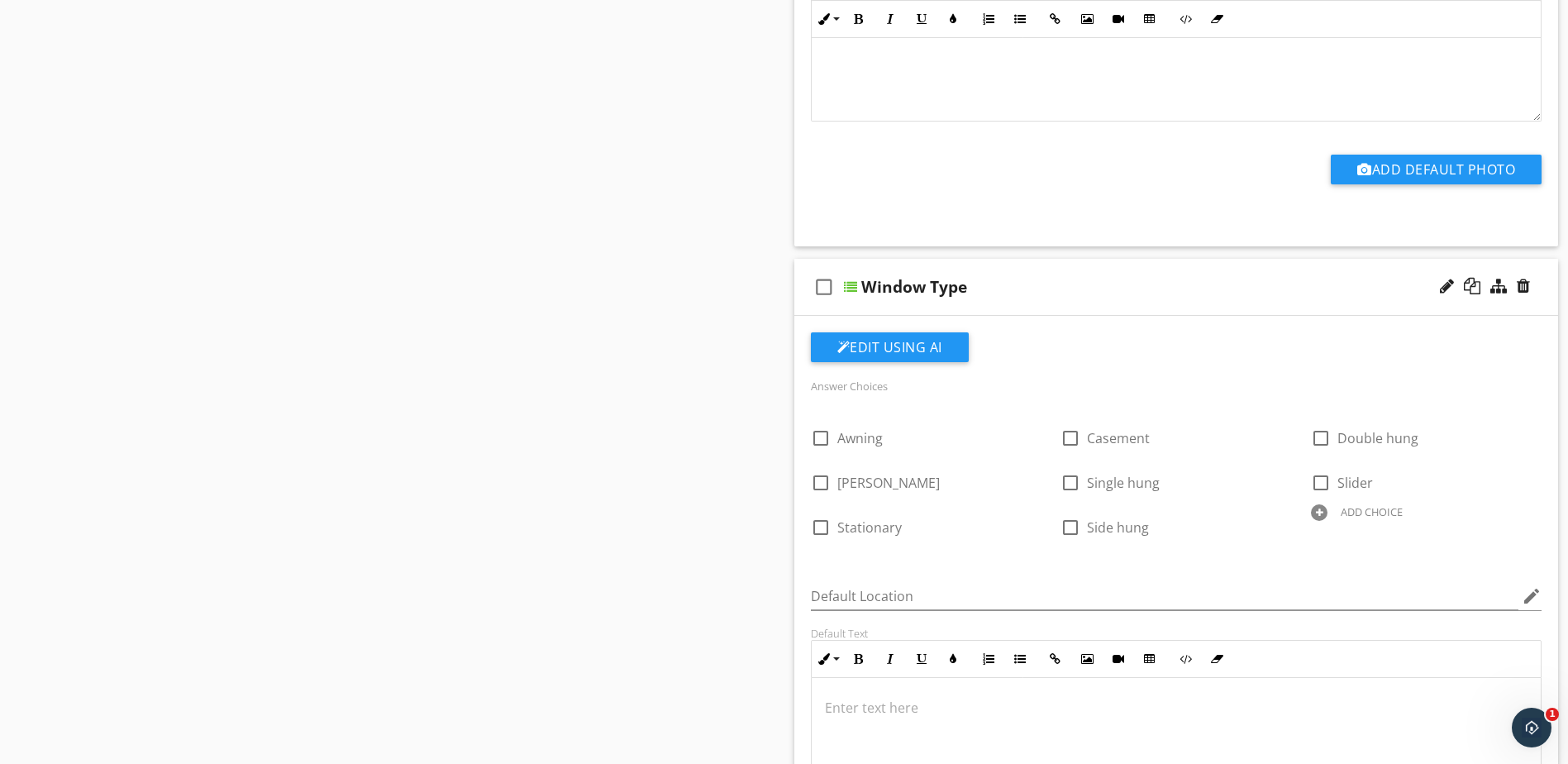
scroll to position [2050, 0]
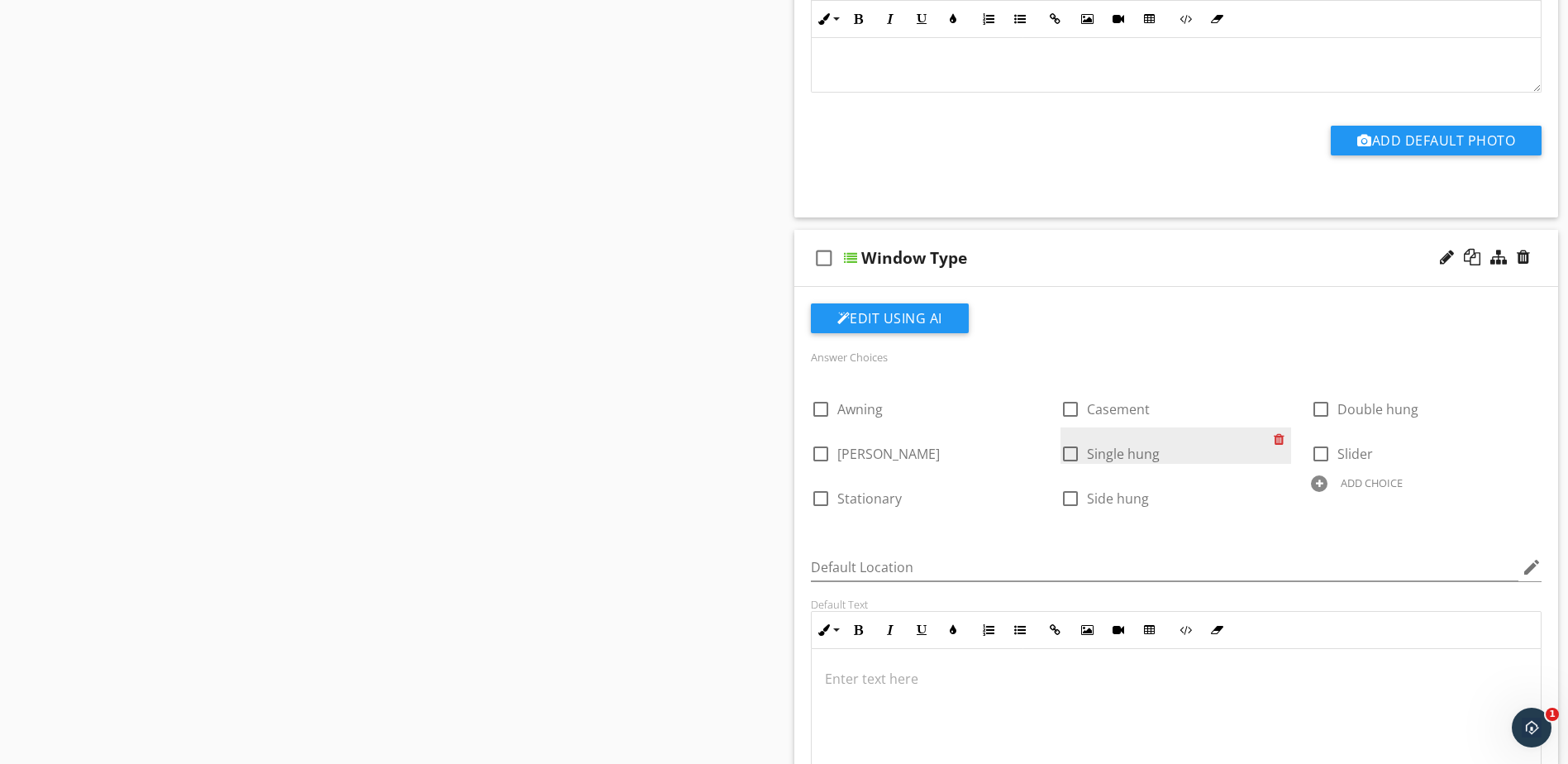
click at [1280, 440] on div at bounding box center [1282, 439] width 17 height 23
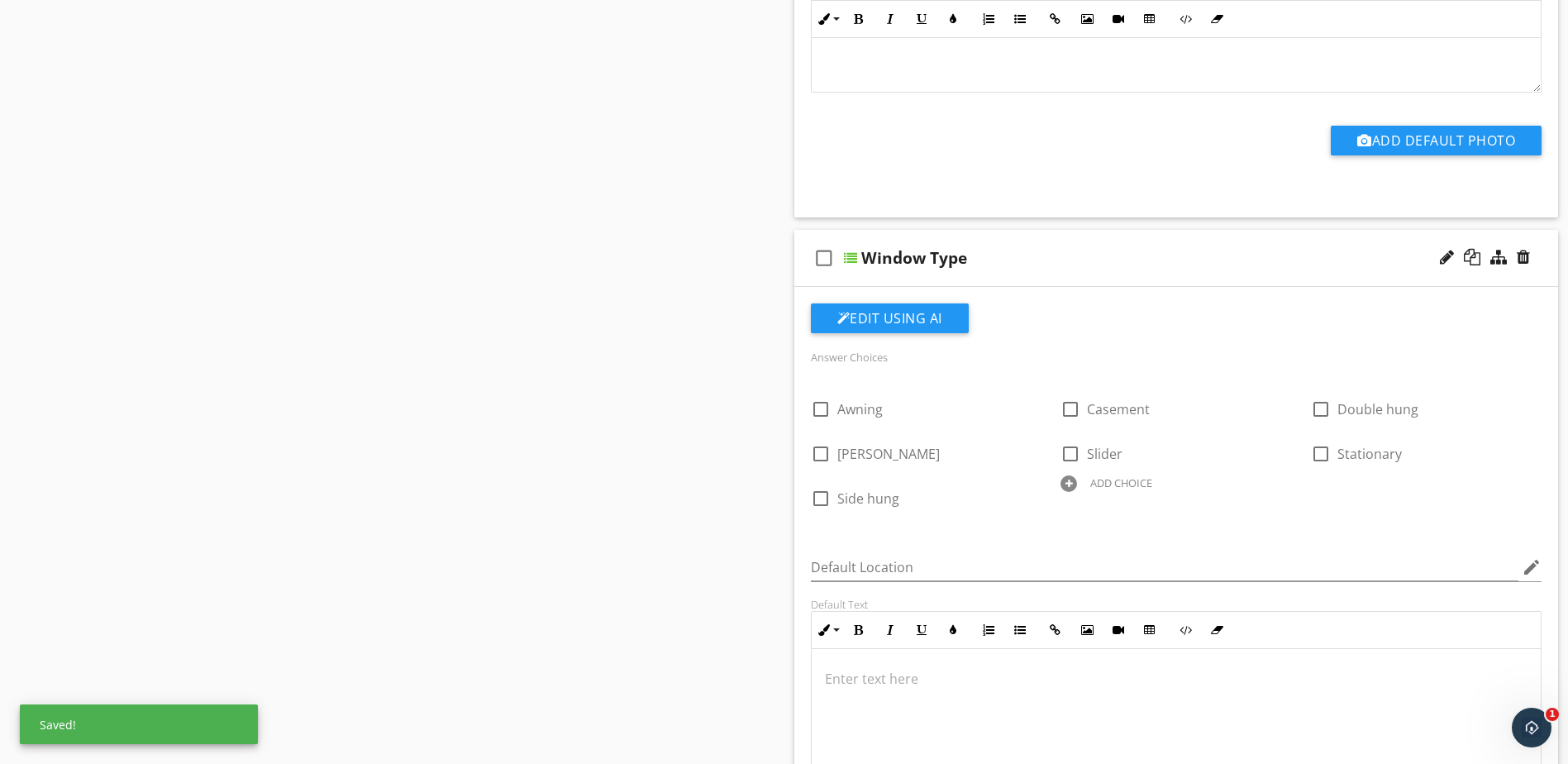
click at [1065, 480] on div at bounding box center [1069, 483] width 16 height 16
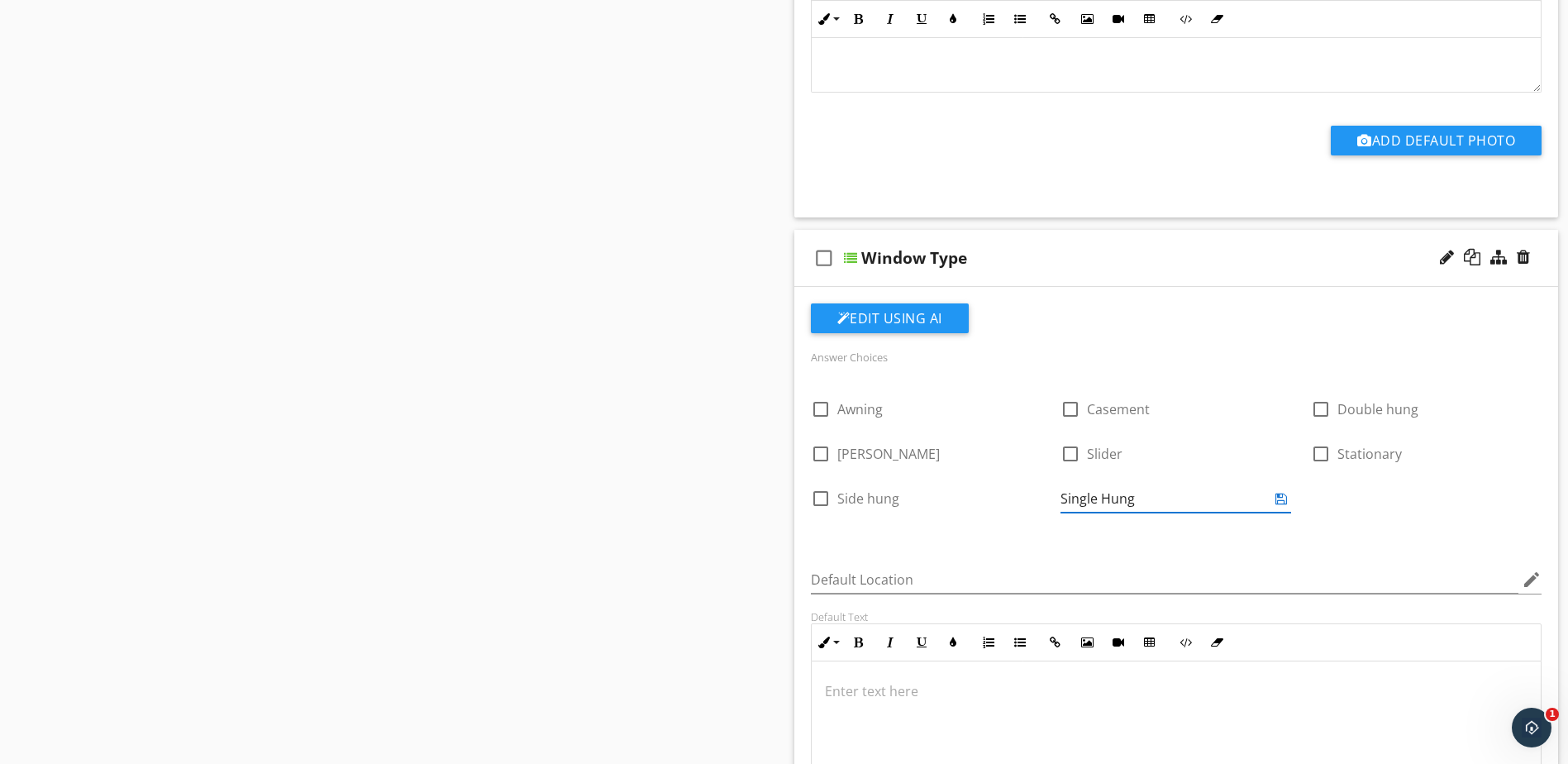
click at [1284, 496] on icon at bounding box center [1281, 498] width 12 height 13
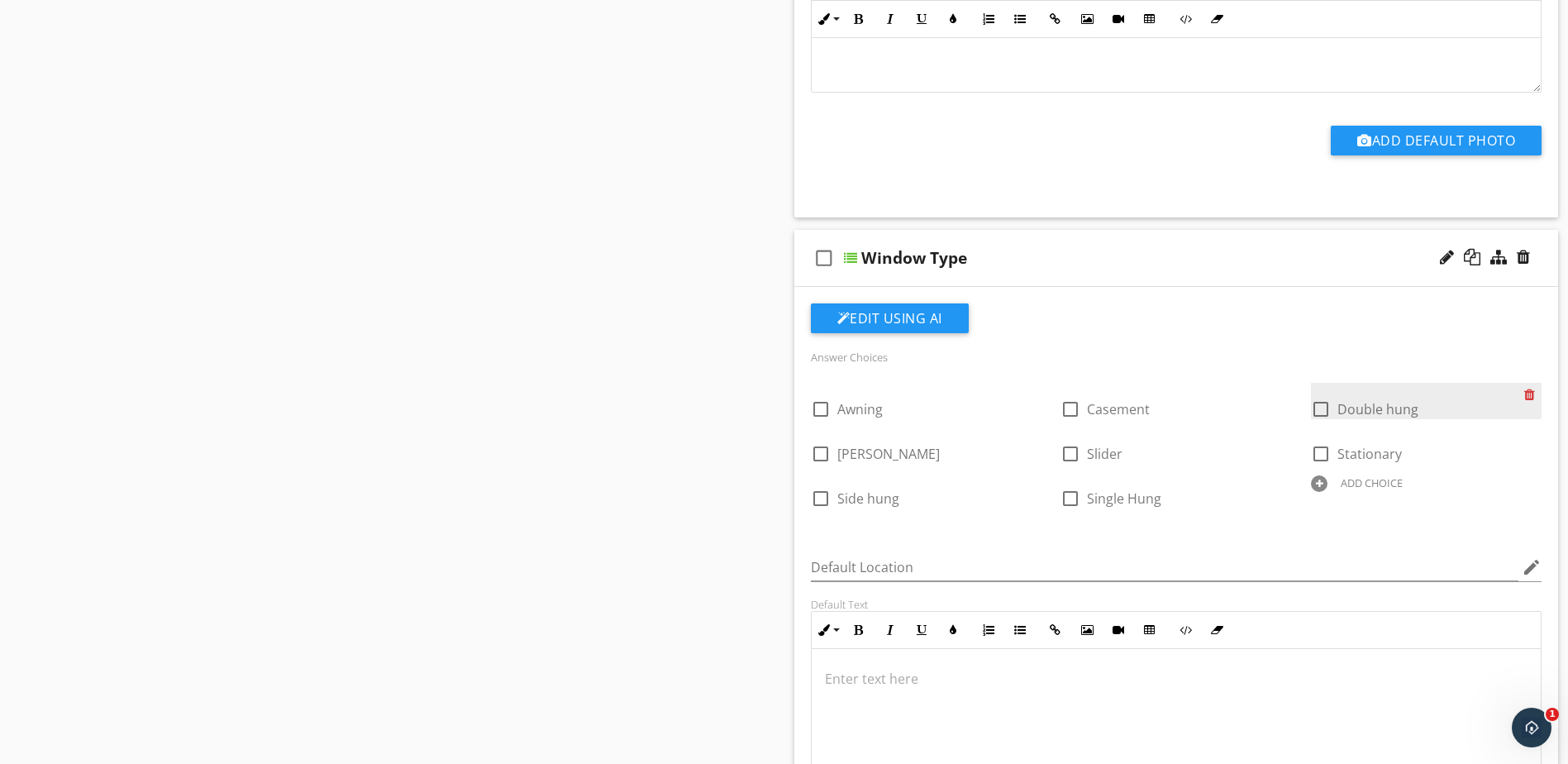
click at [1532, 393] on div at bounding box center [1532, 395] width 17 height 23
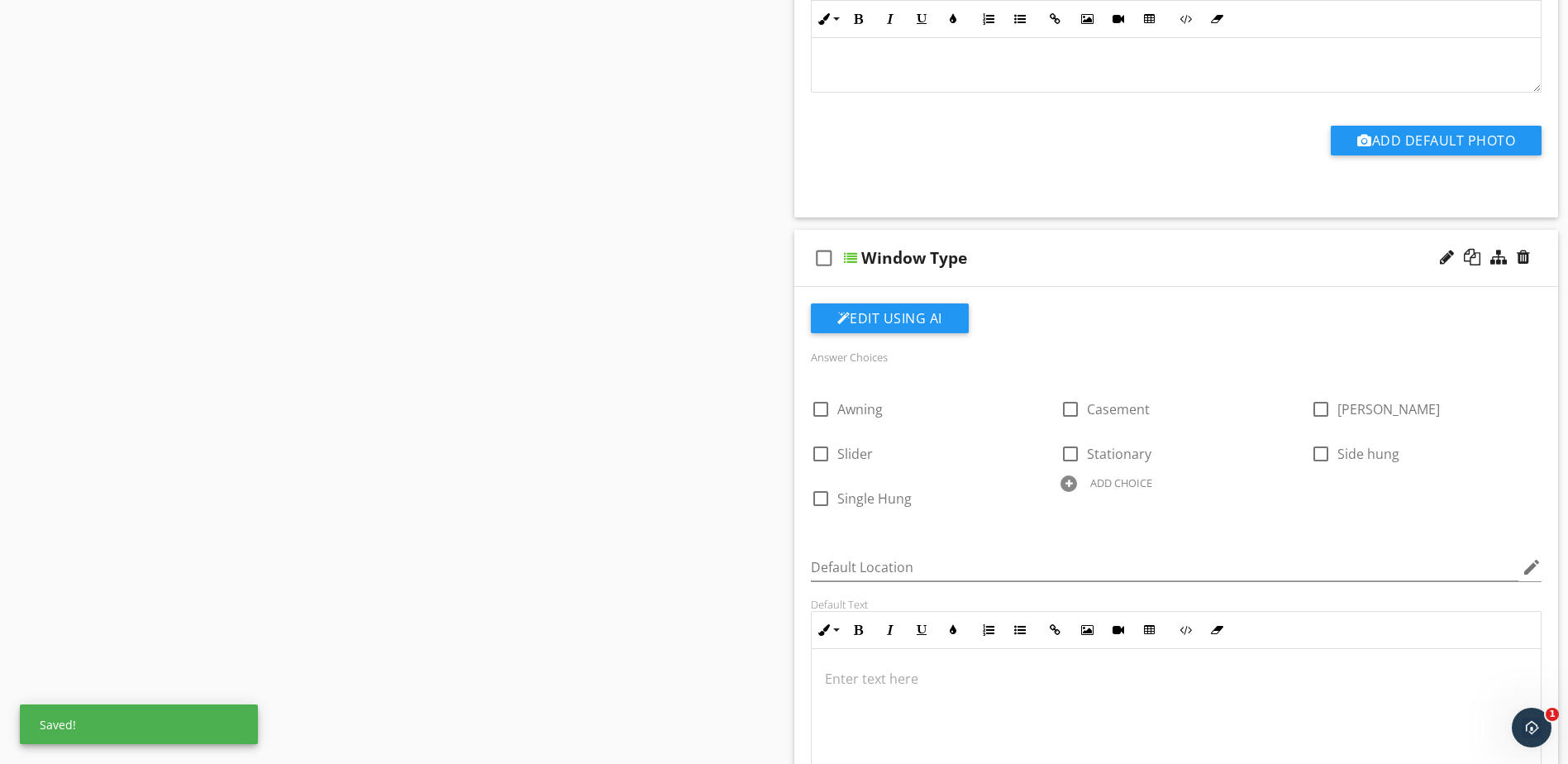
click at [1069, 486] on div at bounding box center [1069, 483] width 16 height 16
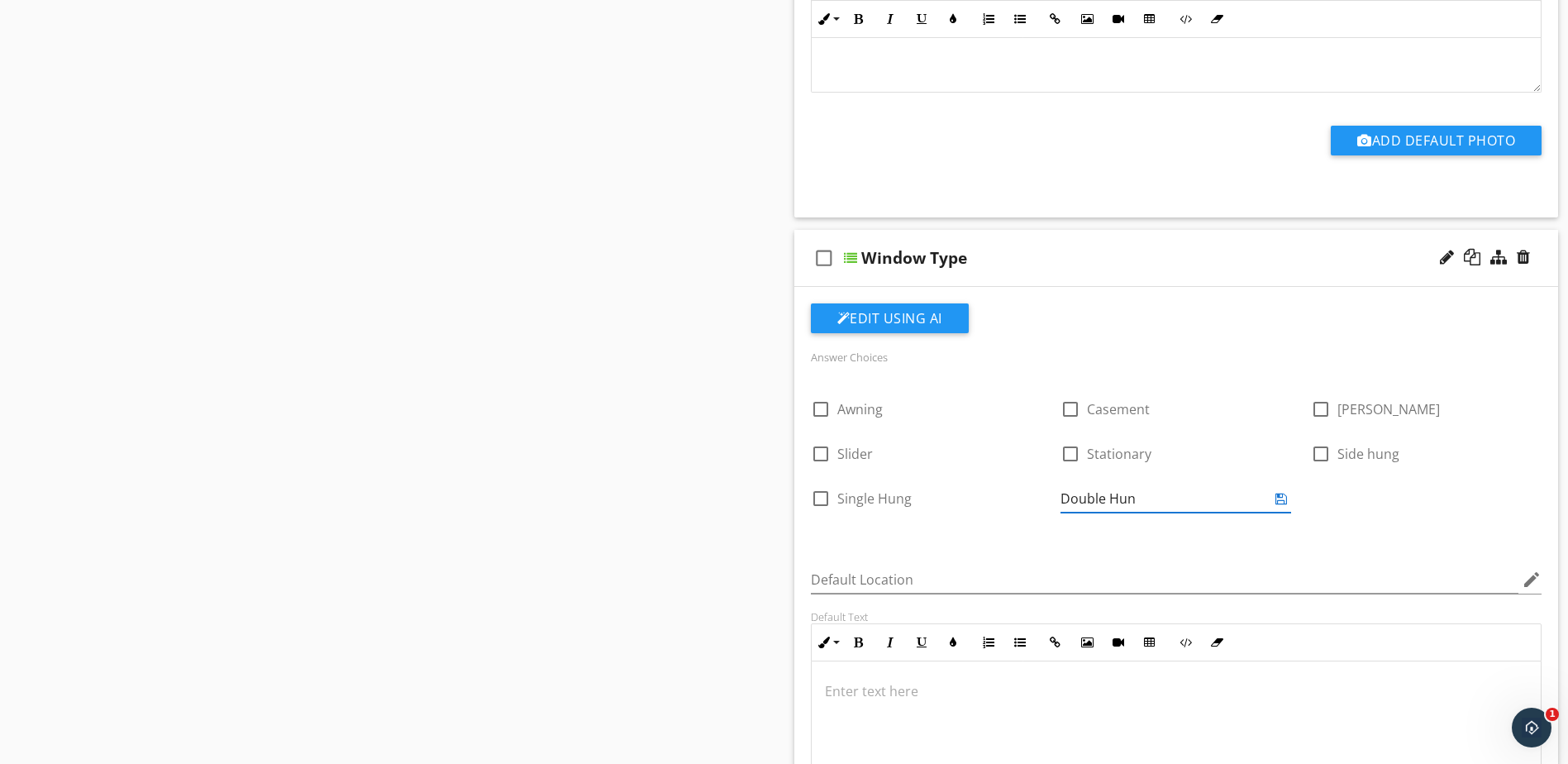
type input "Double Hung"
click at [1282, 496] on icon at bounding box center [1281, 498] width 12 height 13
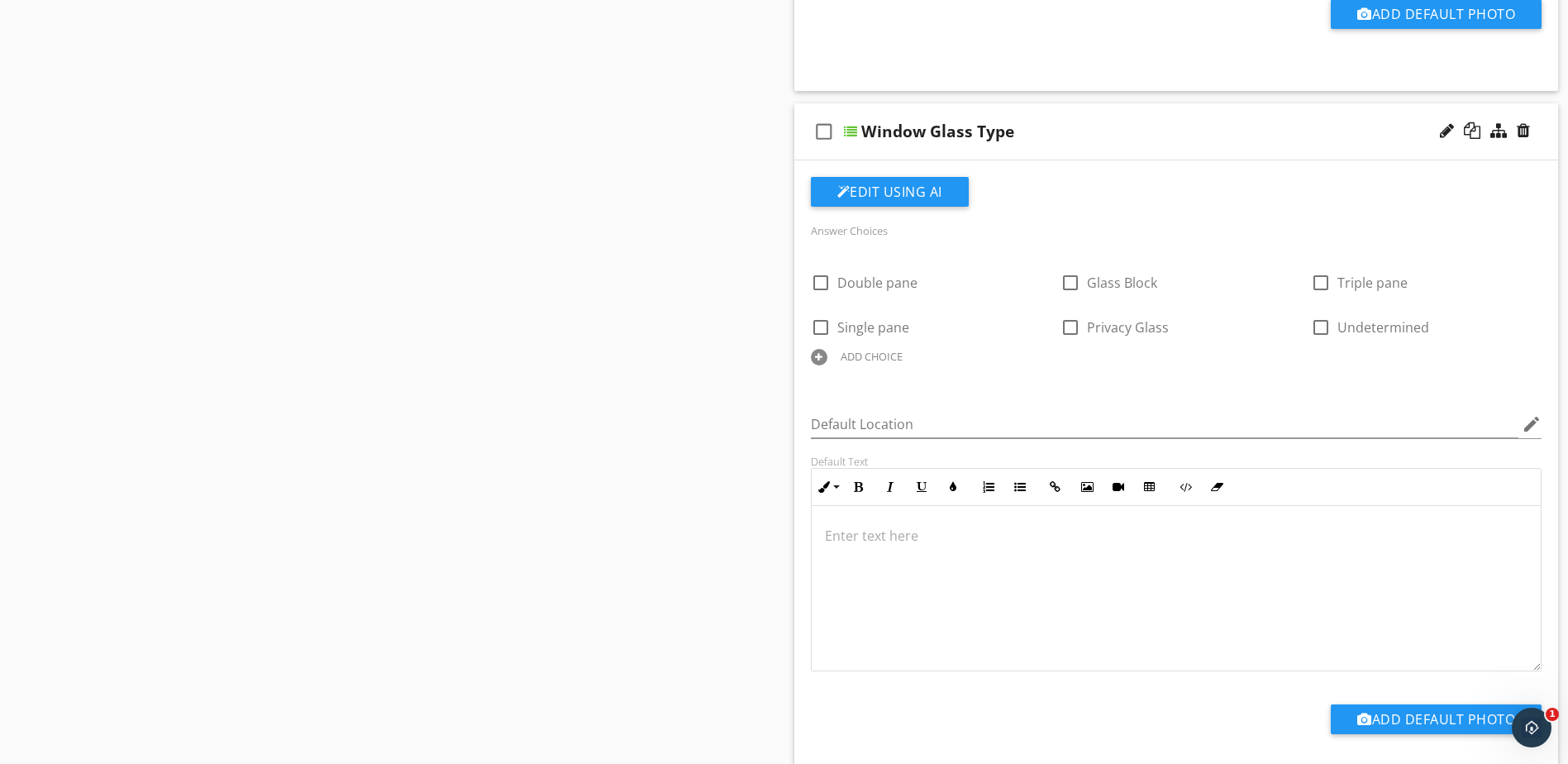
scroll to position [1388, 0]
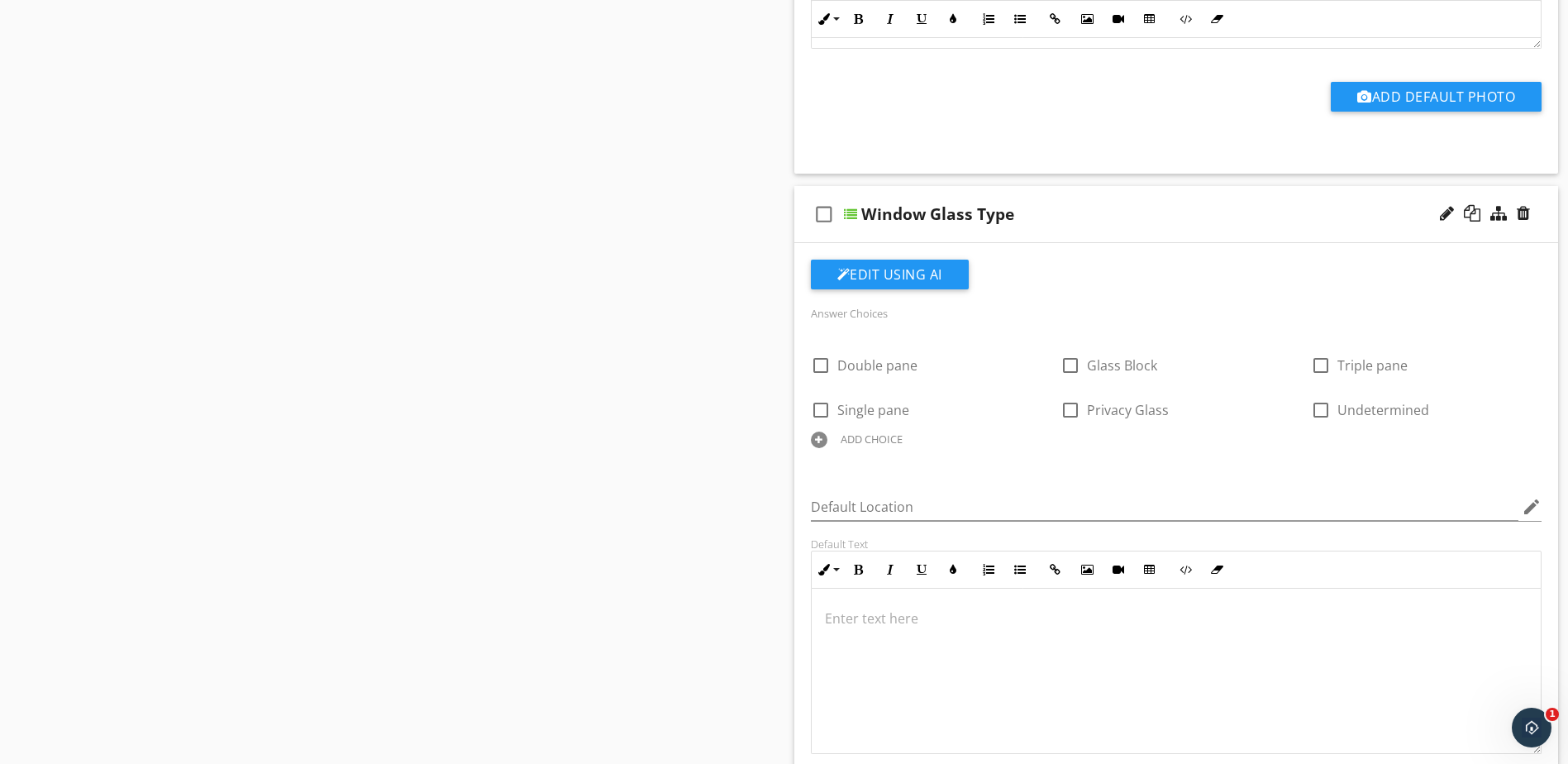
click at [890, 437] on div "ADD CHOICE" at bounding box center [871, 438] width 62 height 13
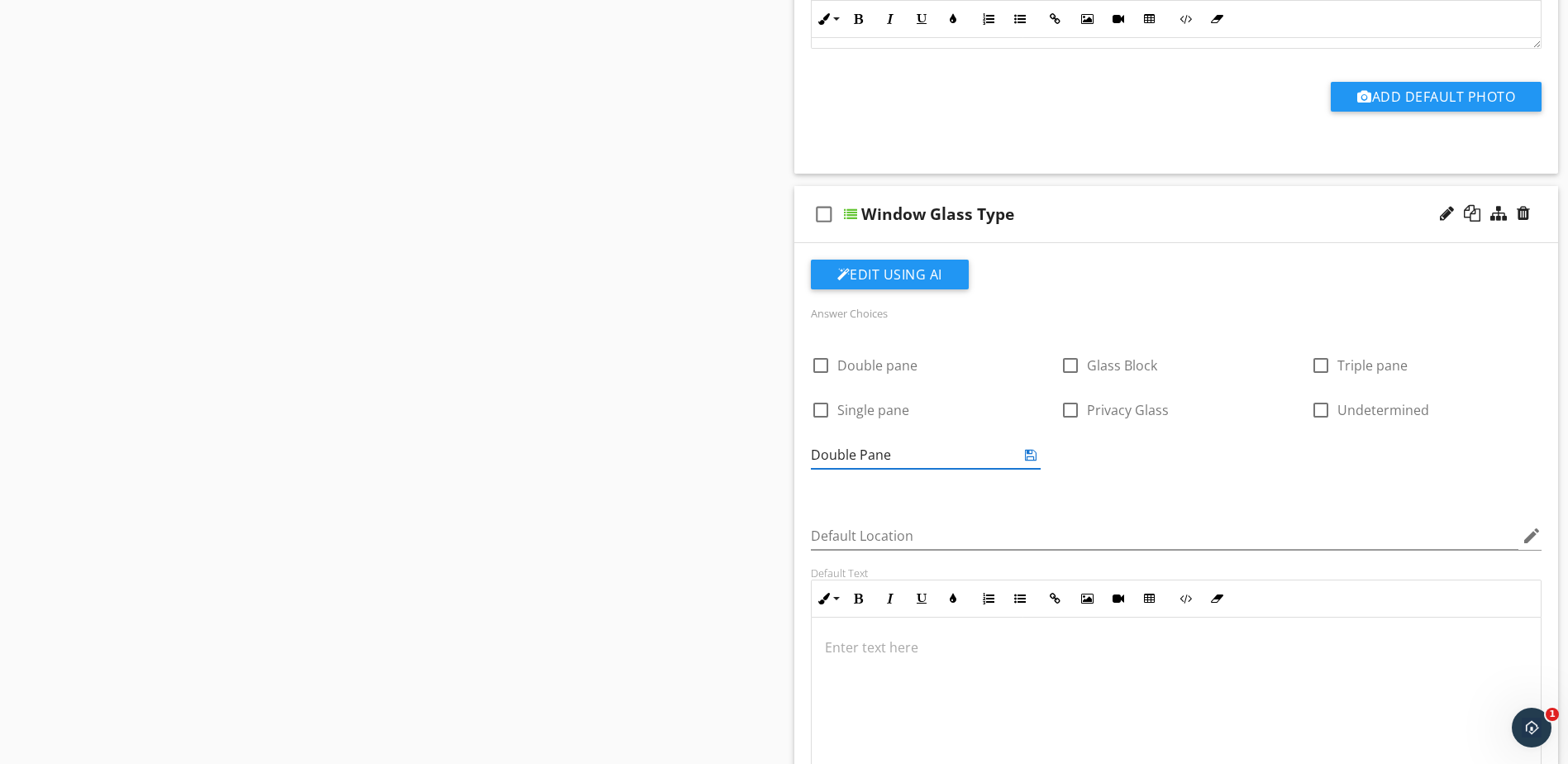
click at [1028, 454] on icon at bounding box center [1030, 454] width 12 height 13
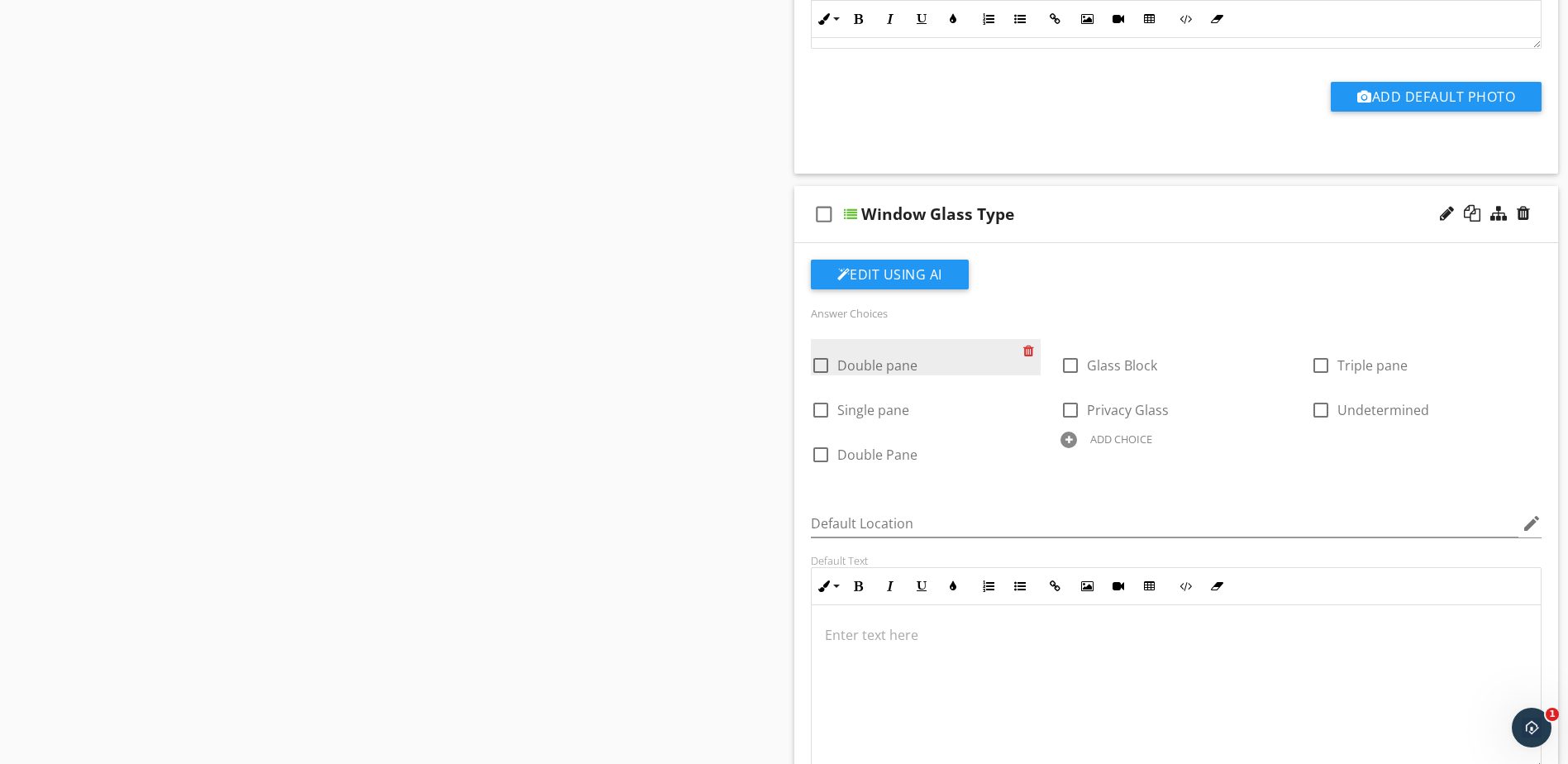
click at [1028, 353] on div at bounding box center [1031, 351] width 17 height 23
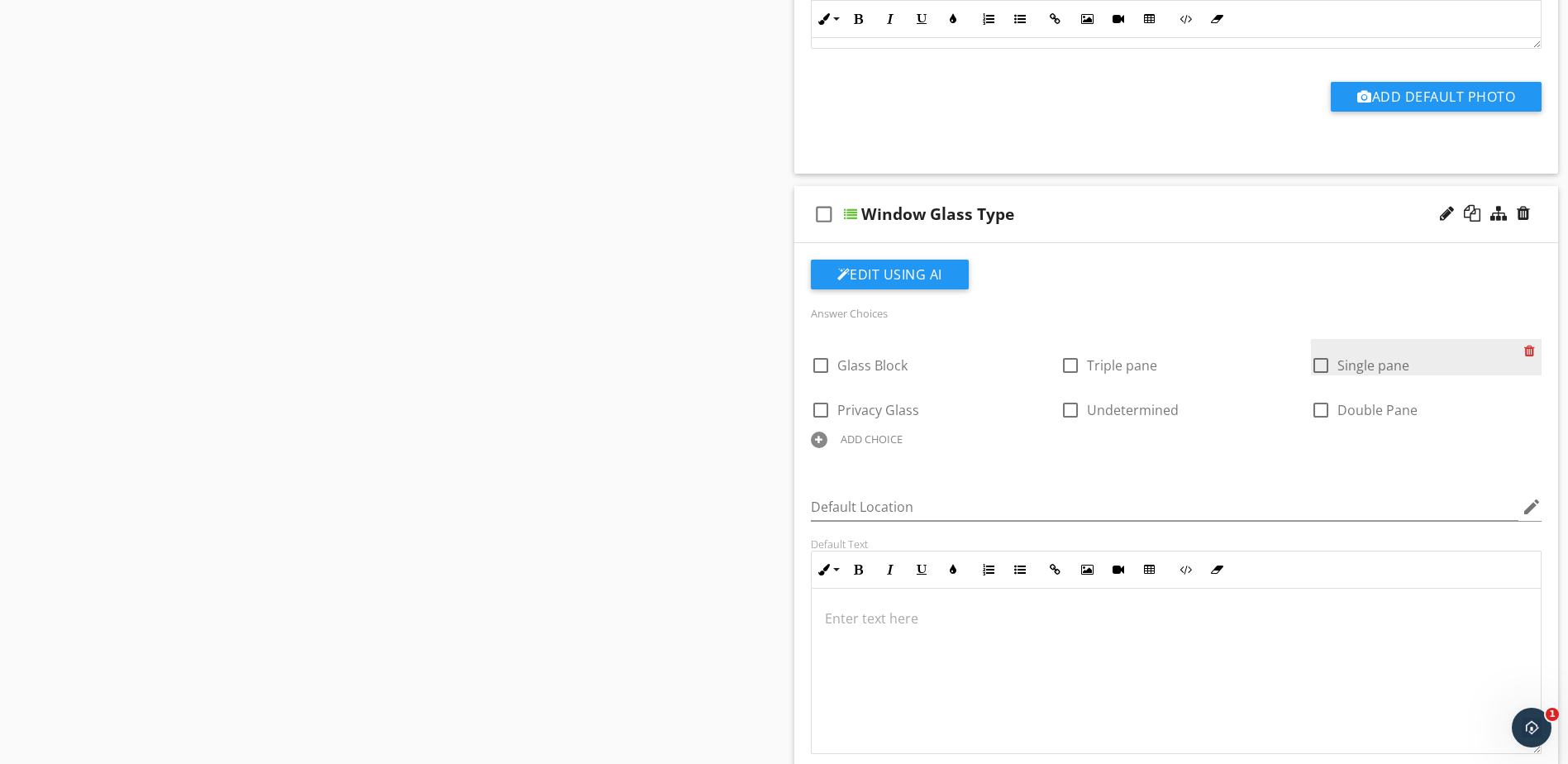
click at [1529, 348] on div at bounding box center [1532, 351] width 17 height 23
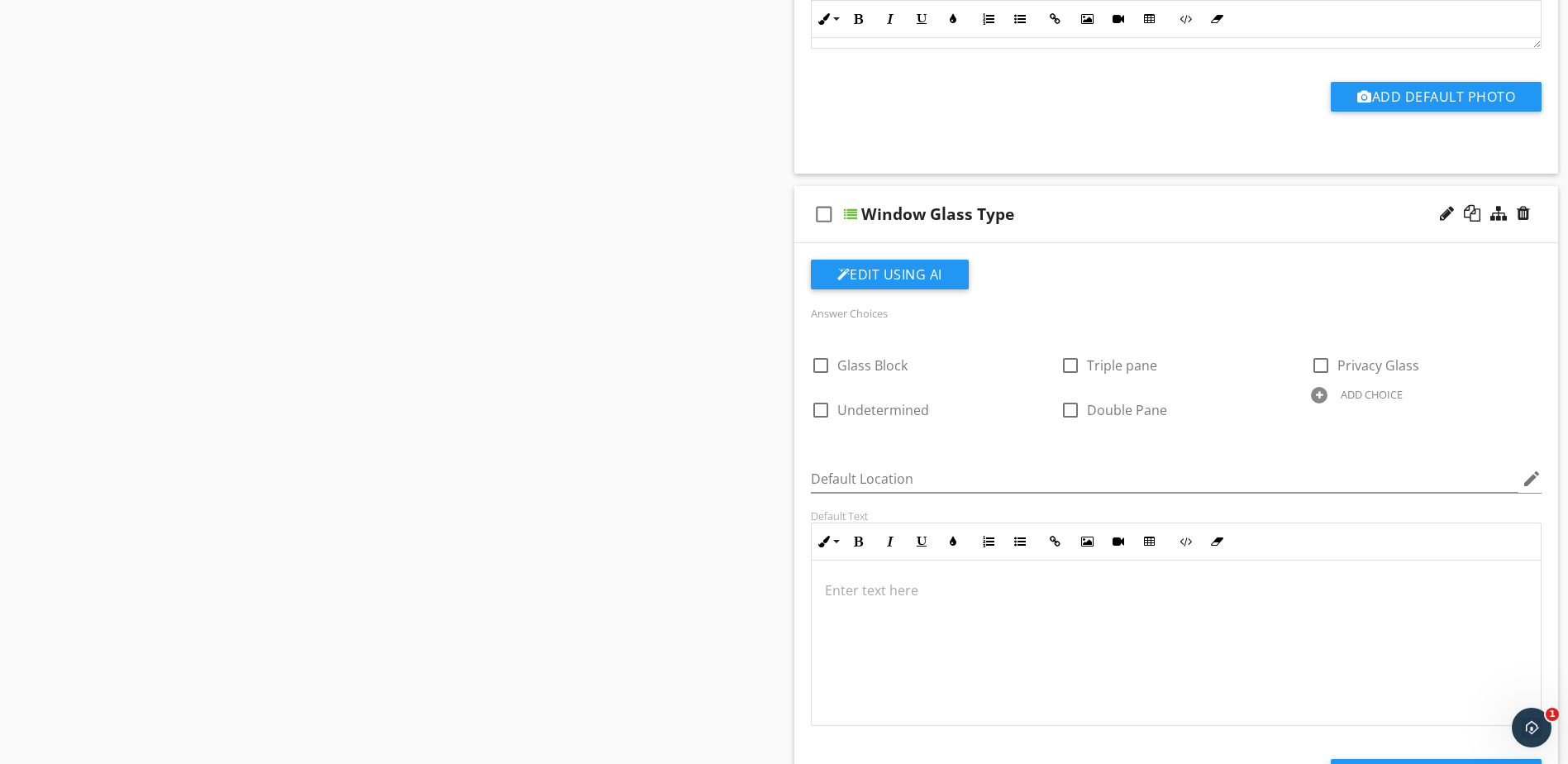
click at [1315, 397] on div at bounding box center [1319, 395] width 16 height 16
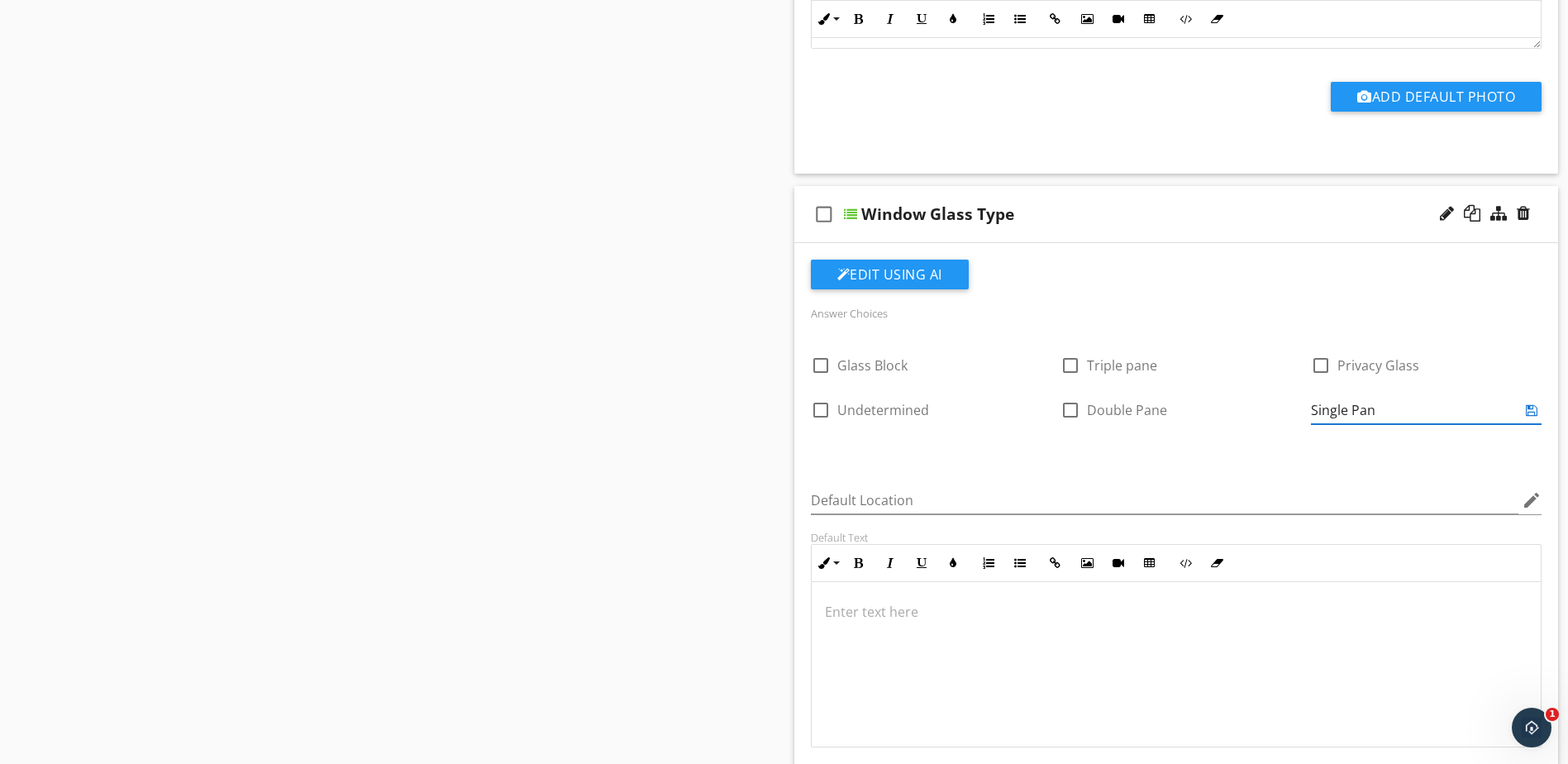
type input "Single Pane"
click at [1536, 409] on icon at bounding box center [1531, 410] width 12 height 13
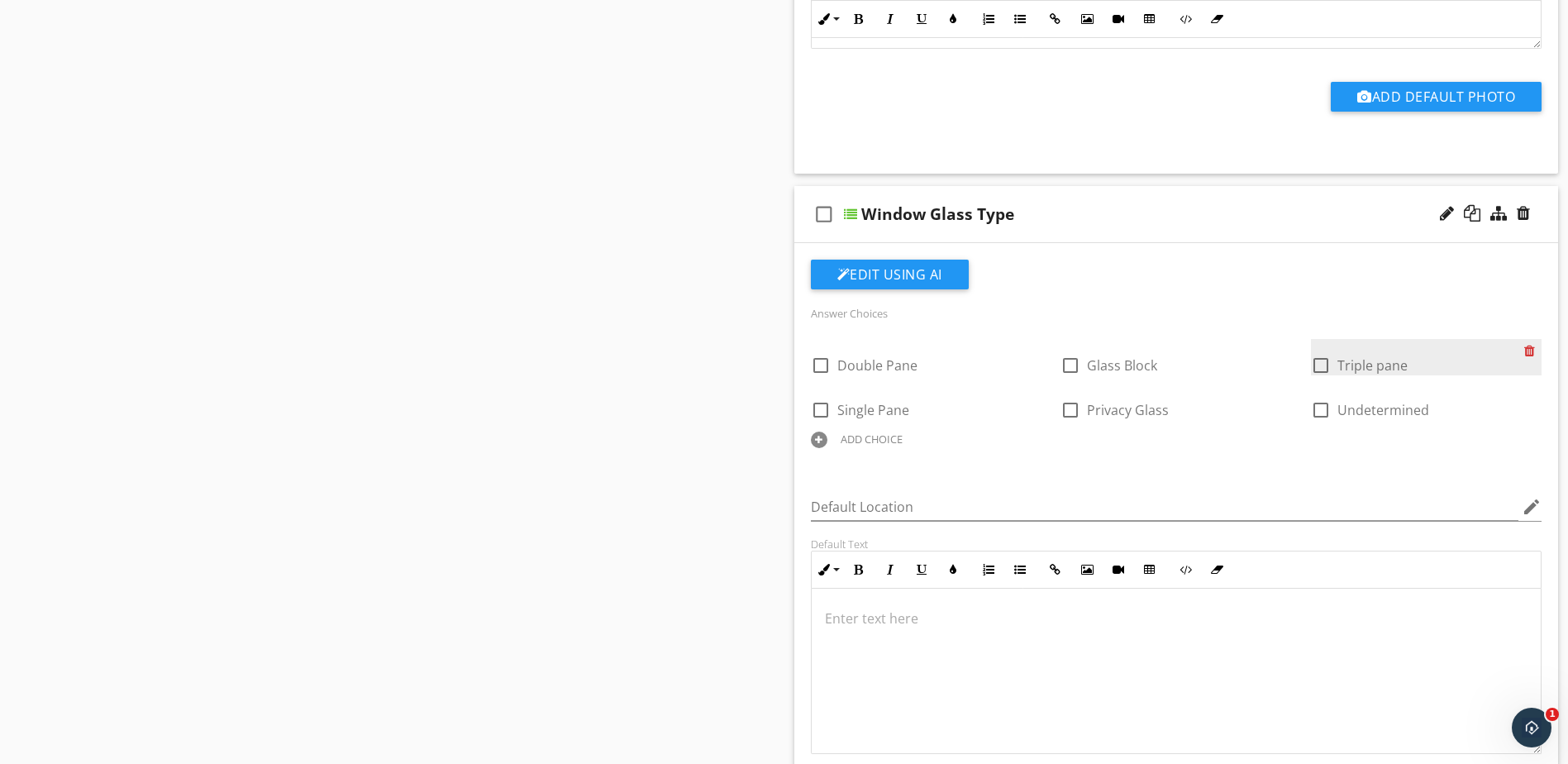
click at [1533, 352] on div at bounding box center [1532, 351] width 17 height 23
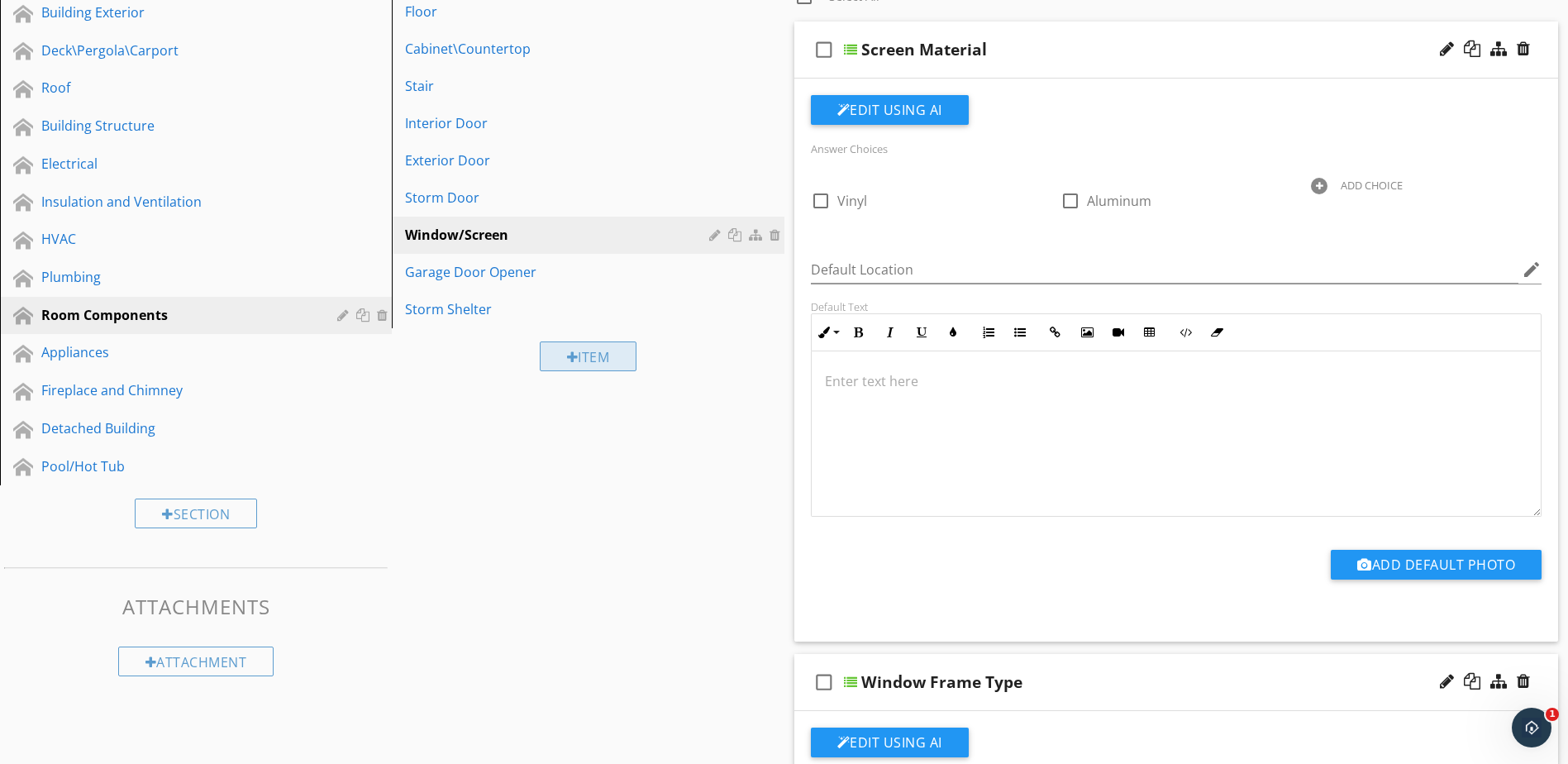
scroll to position [231, 0]
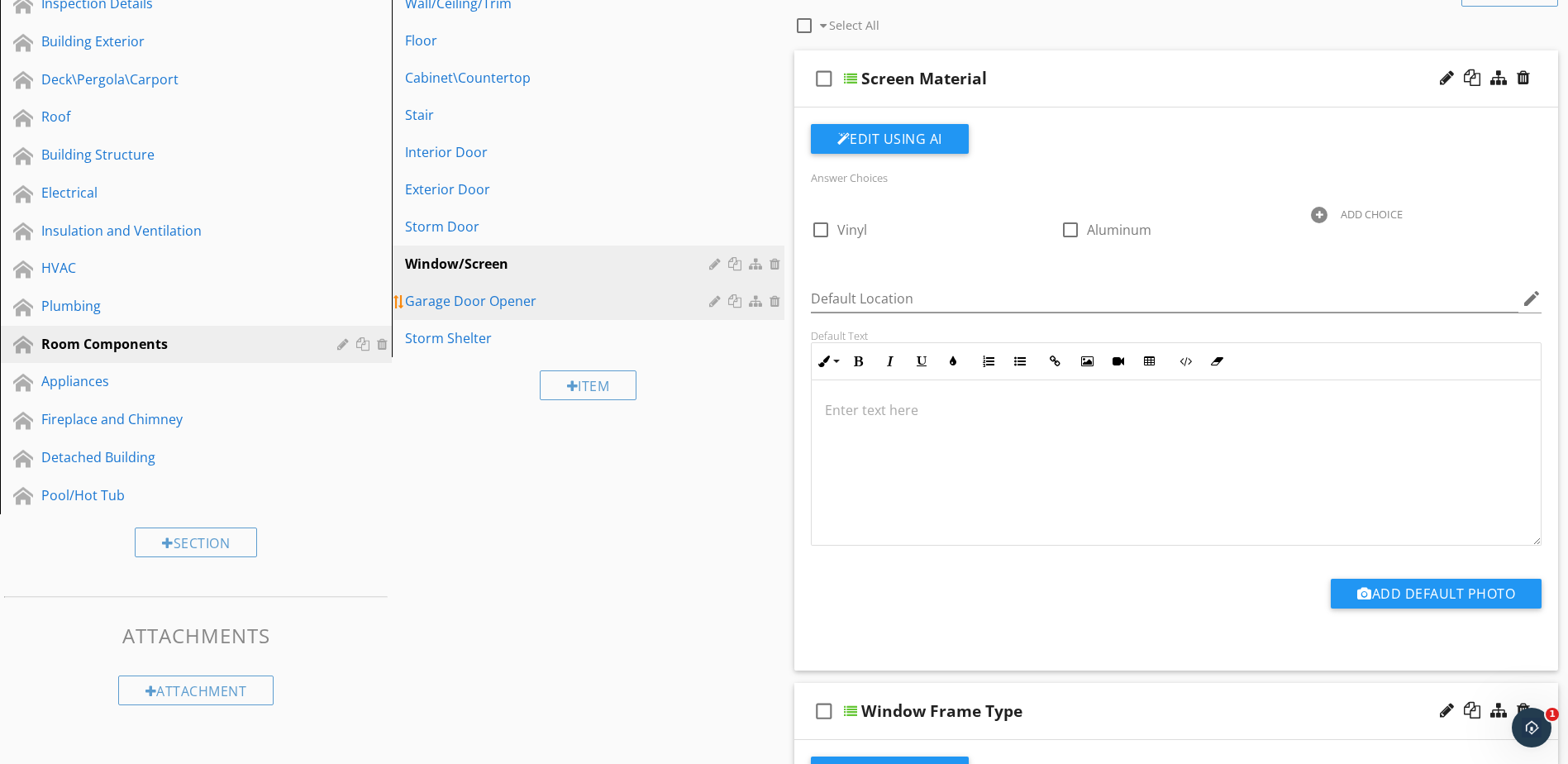
click at [615, 293] on div "Garage Door Opener" at bounding box center [559, 301] width 309 height 20
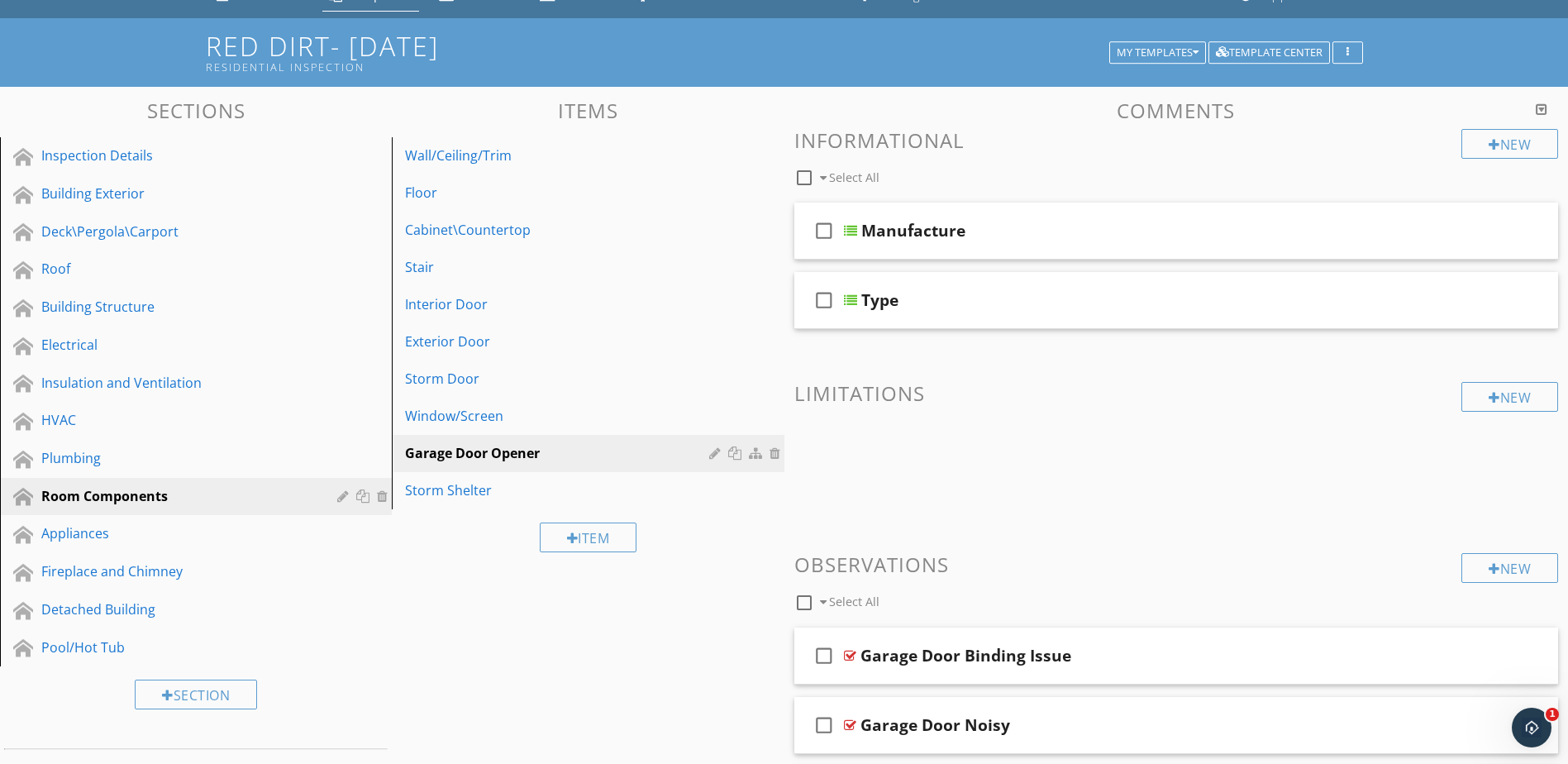
scroll to position [65, 0]
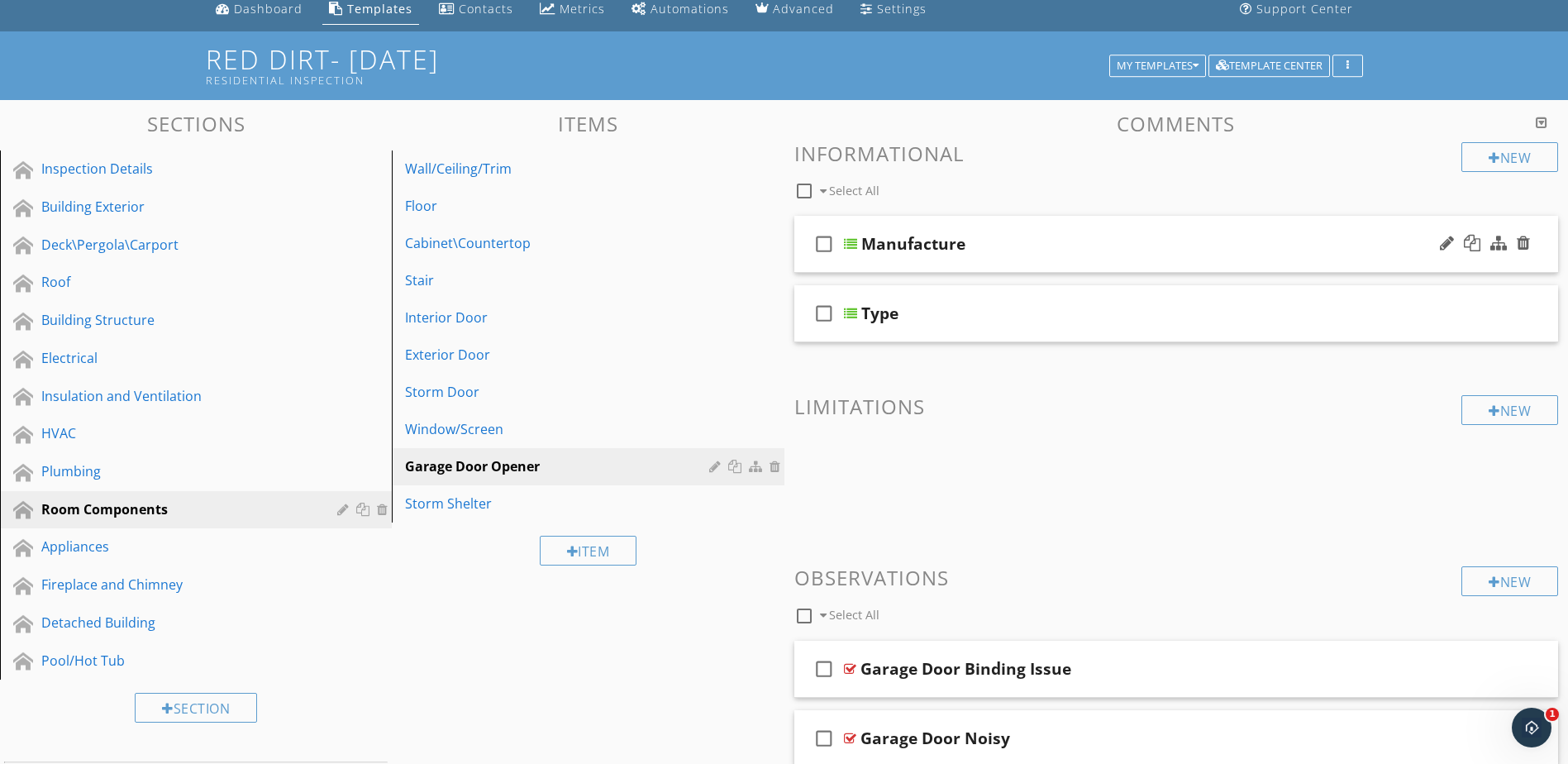
click at [848, 246] on div at bounding box center [851, 243] width 13 height 13
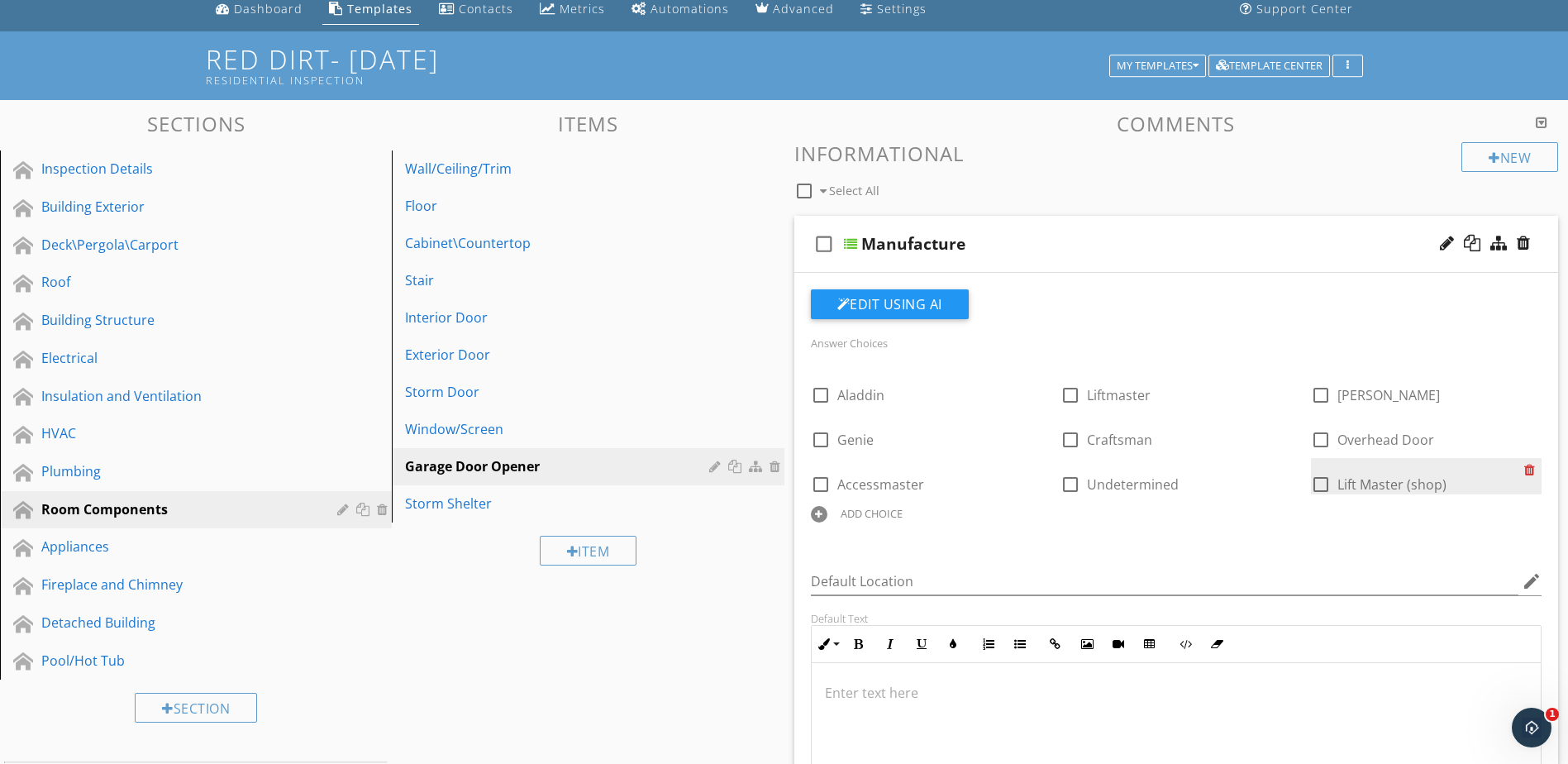
click at [1532, 471] on div at bounding box center [1532, 470] width 17 height 23
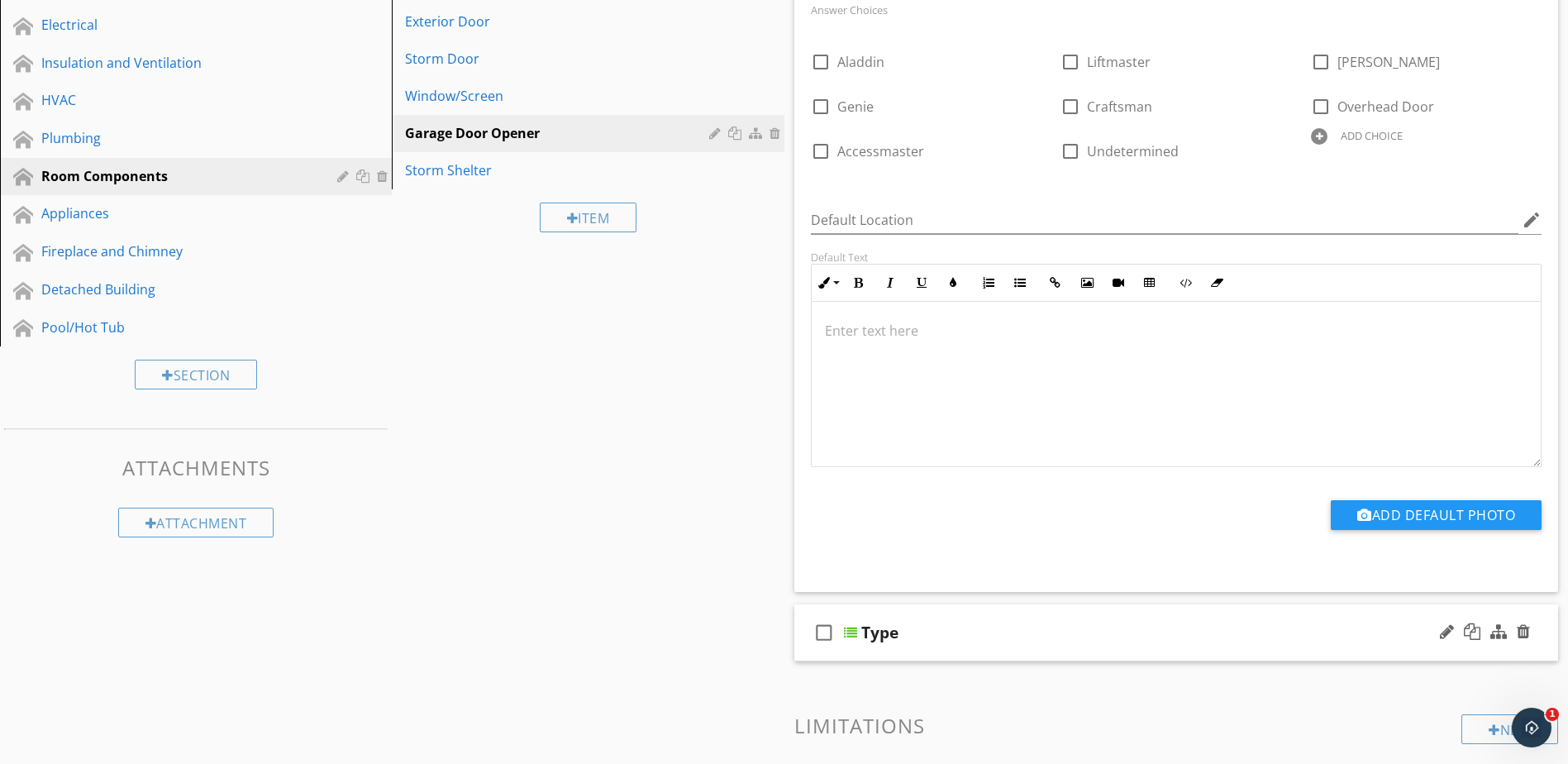
scroll to position [479, 0]
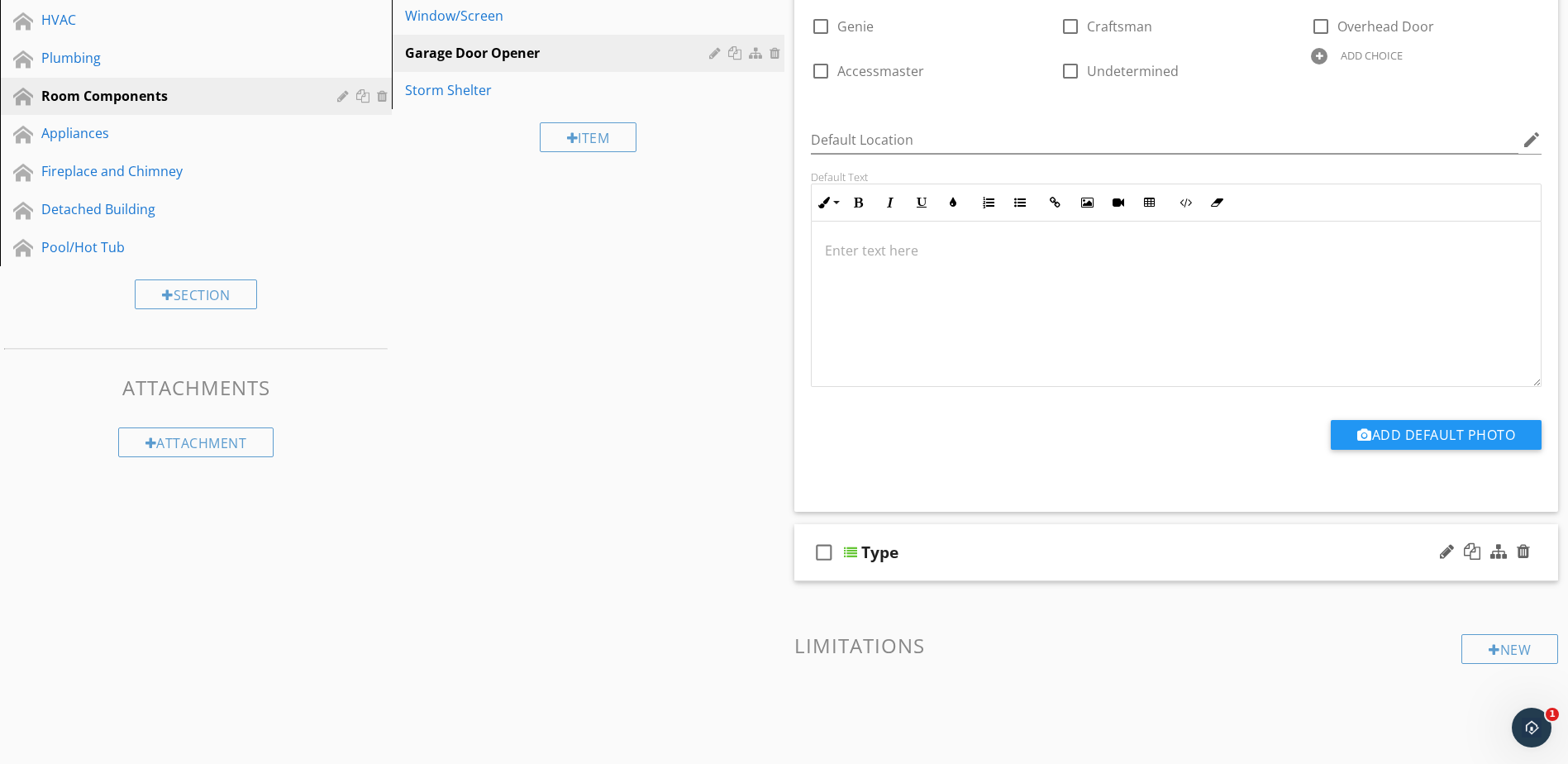
click at [848, 557] on div at bounding box center [851, 552] width 13 height 13
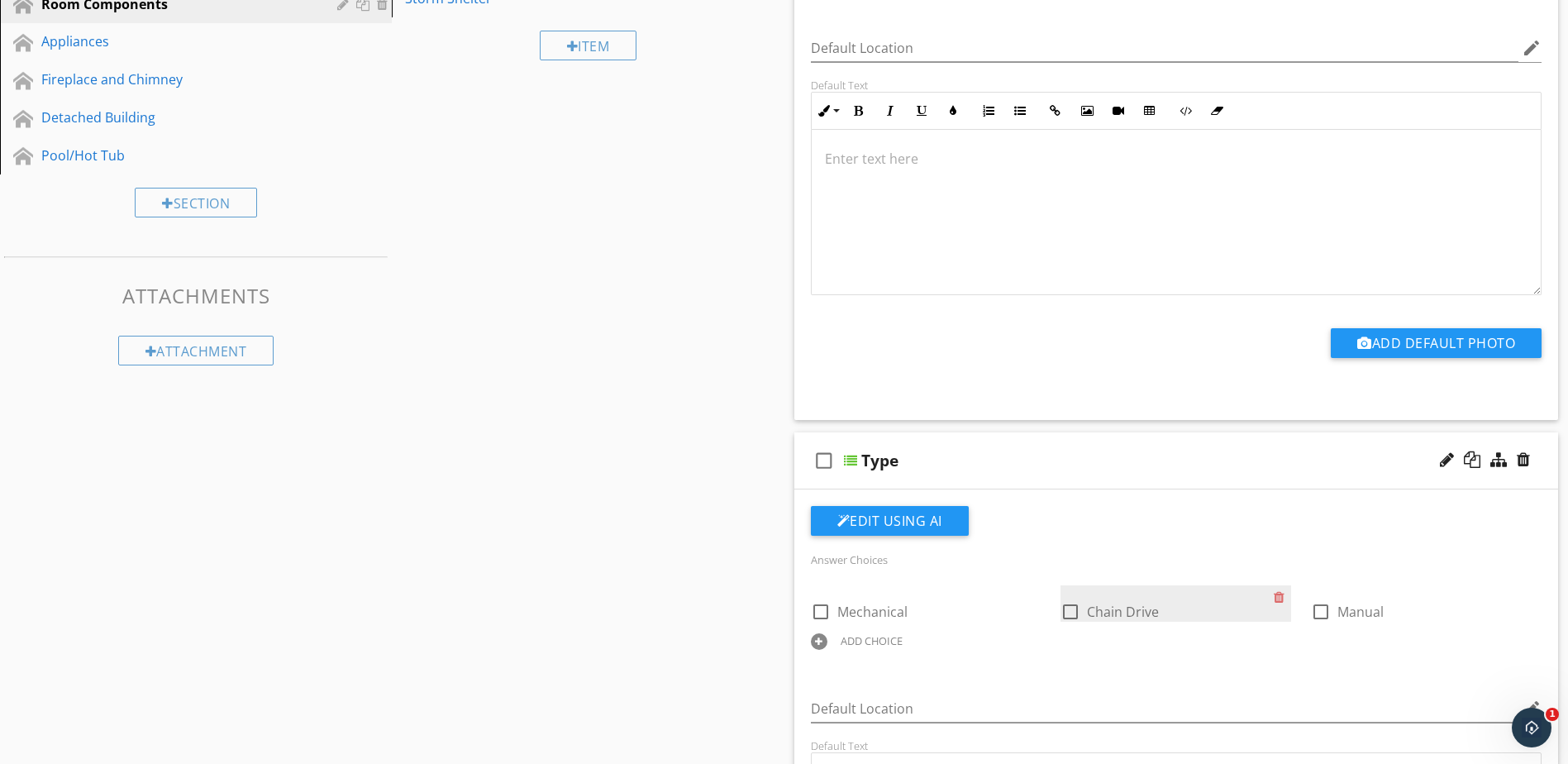
scroll to position [644, 0]
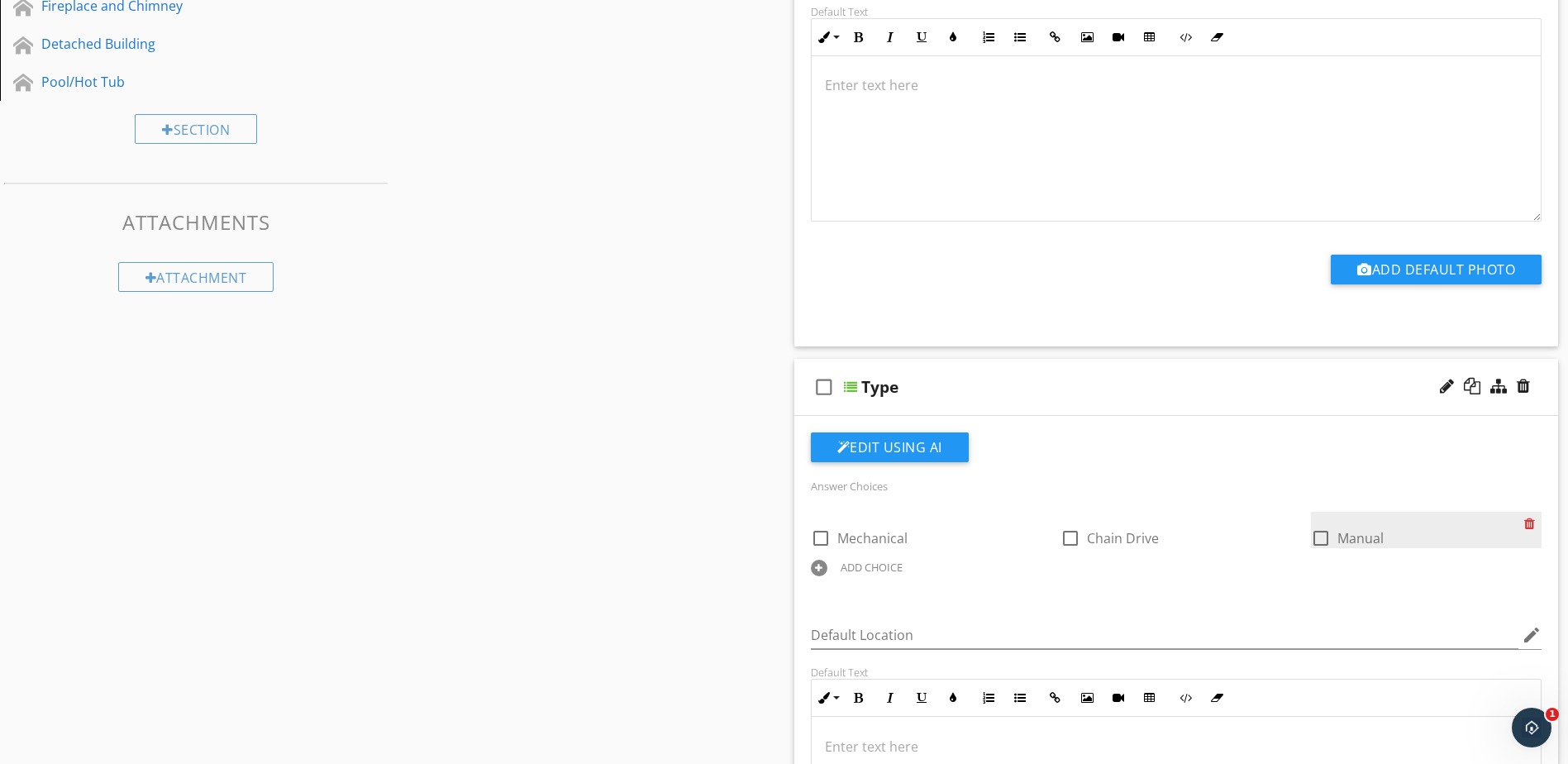
click at [1532, 526] on div at bounding box center [1532, 523] width 17 height 23
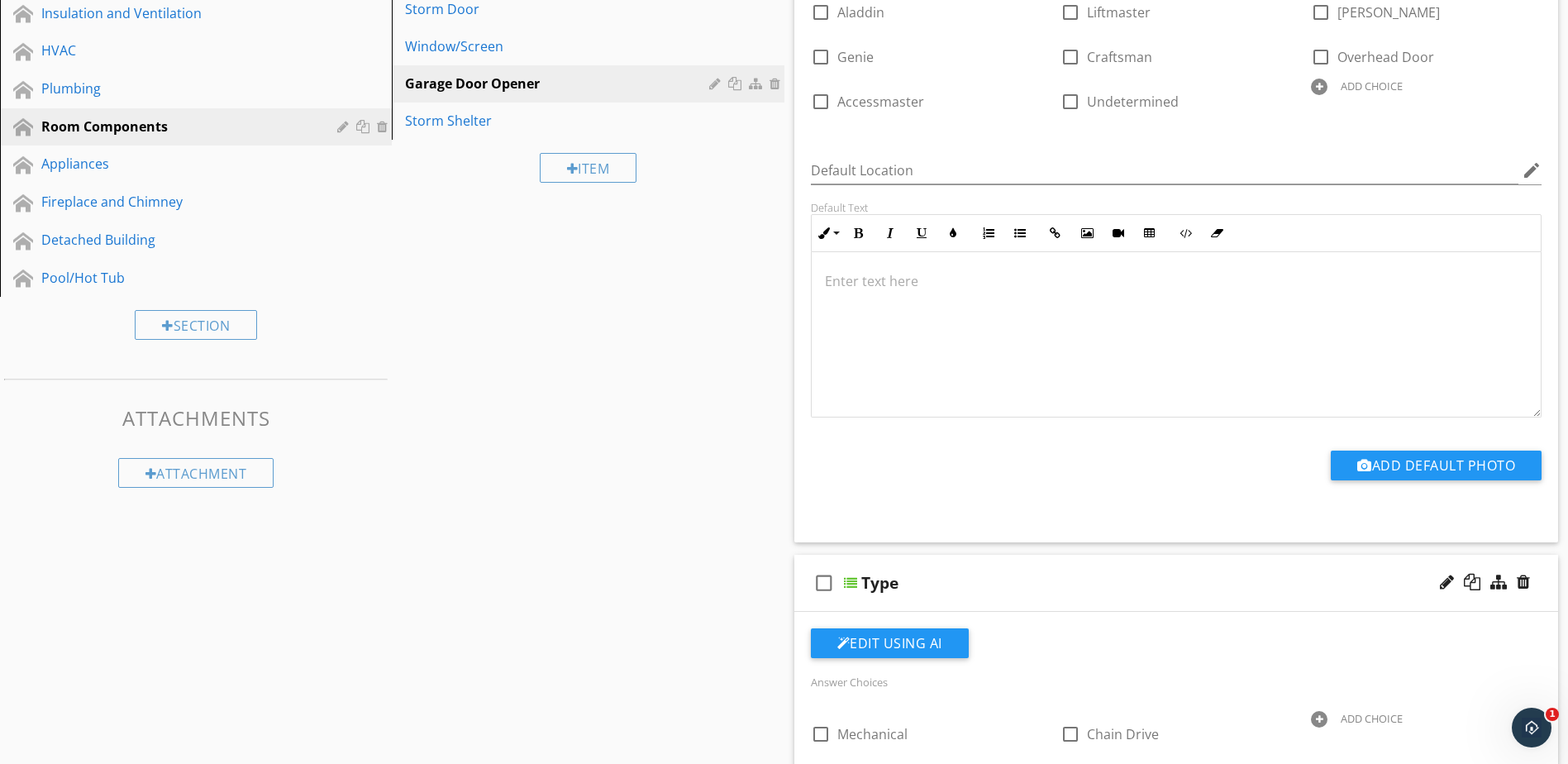
scroll to position [396, 0]
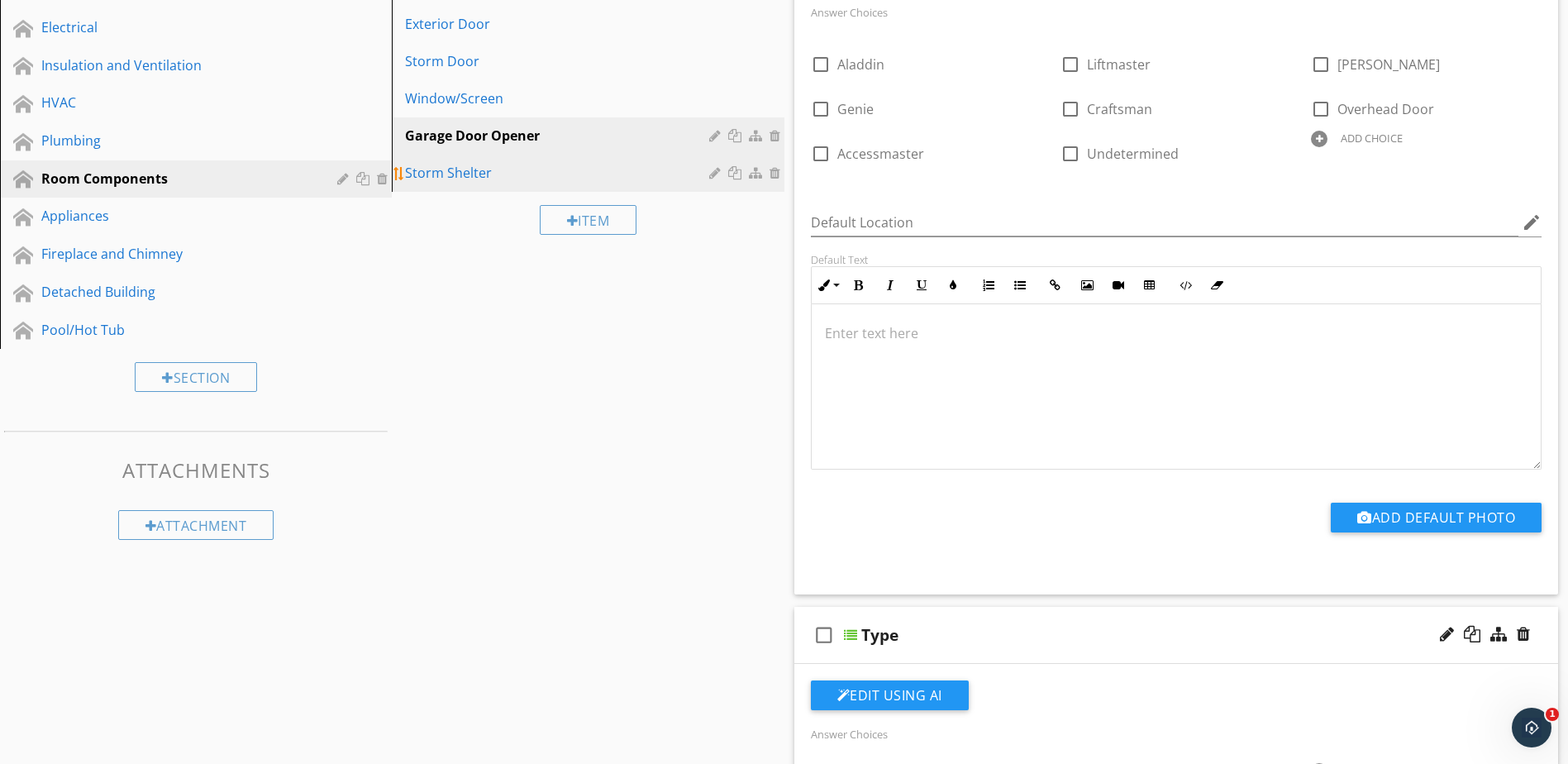
click at [480, 176] on div "Storm Shelter" at bounding box center [559, 173] width 309 height 20
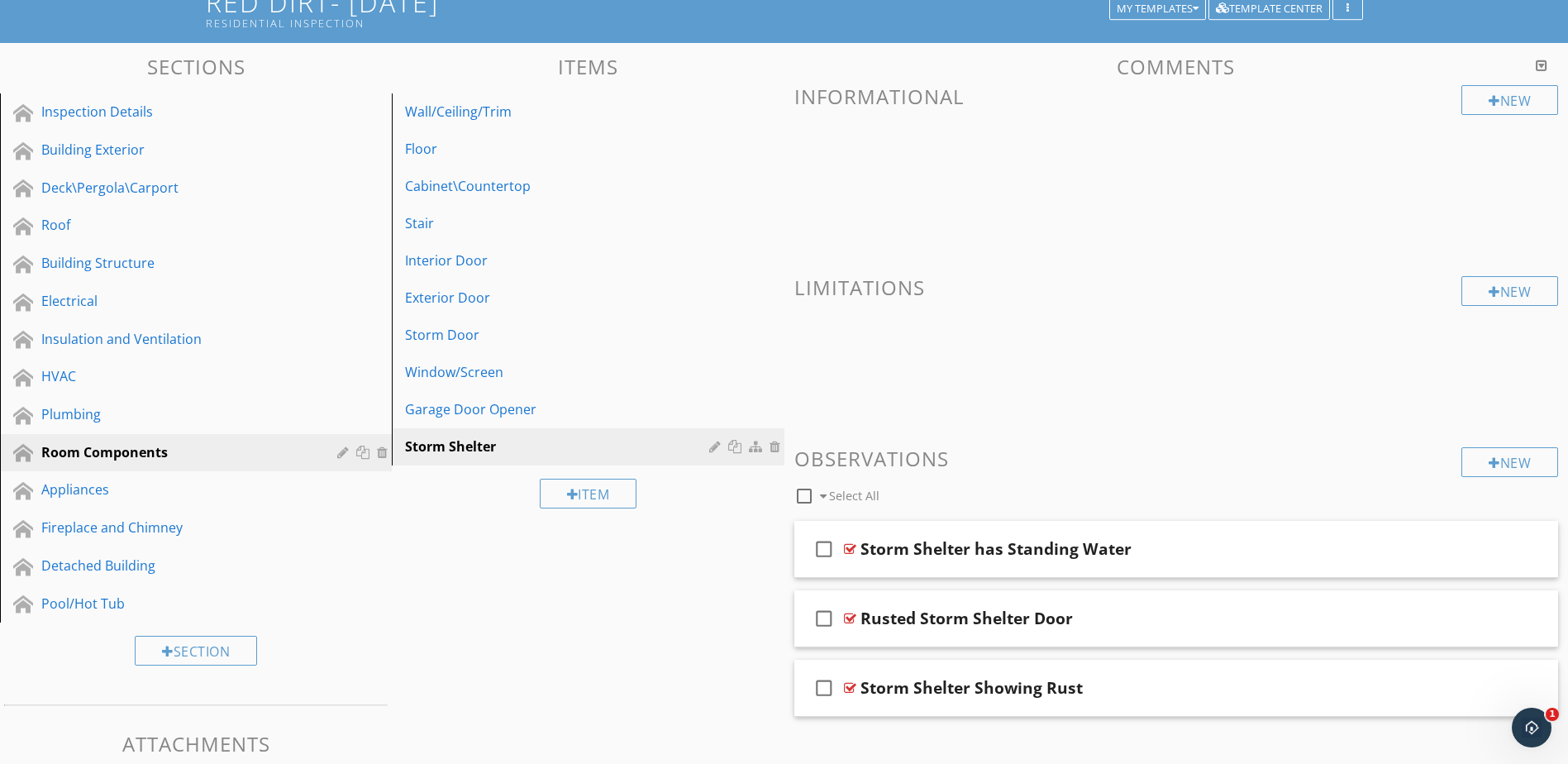
scroll to position [82, 0]
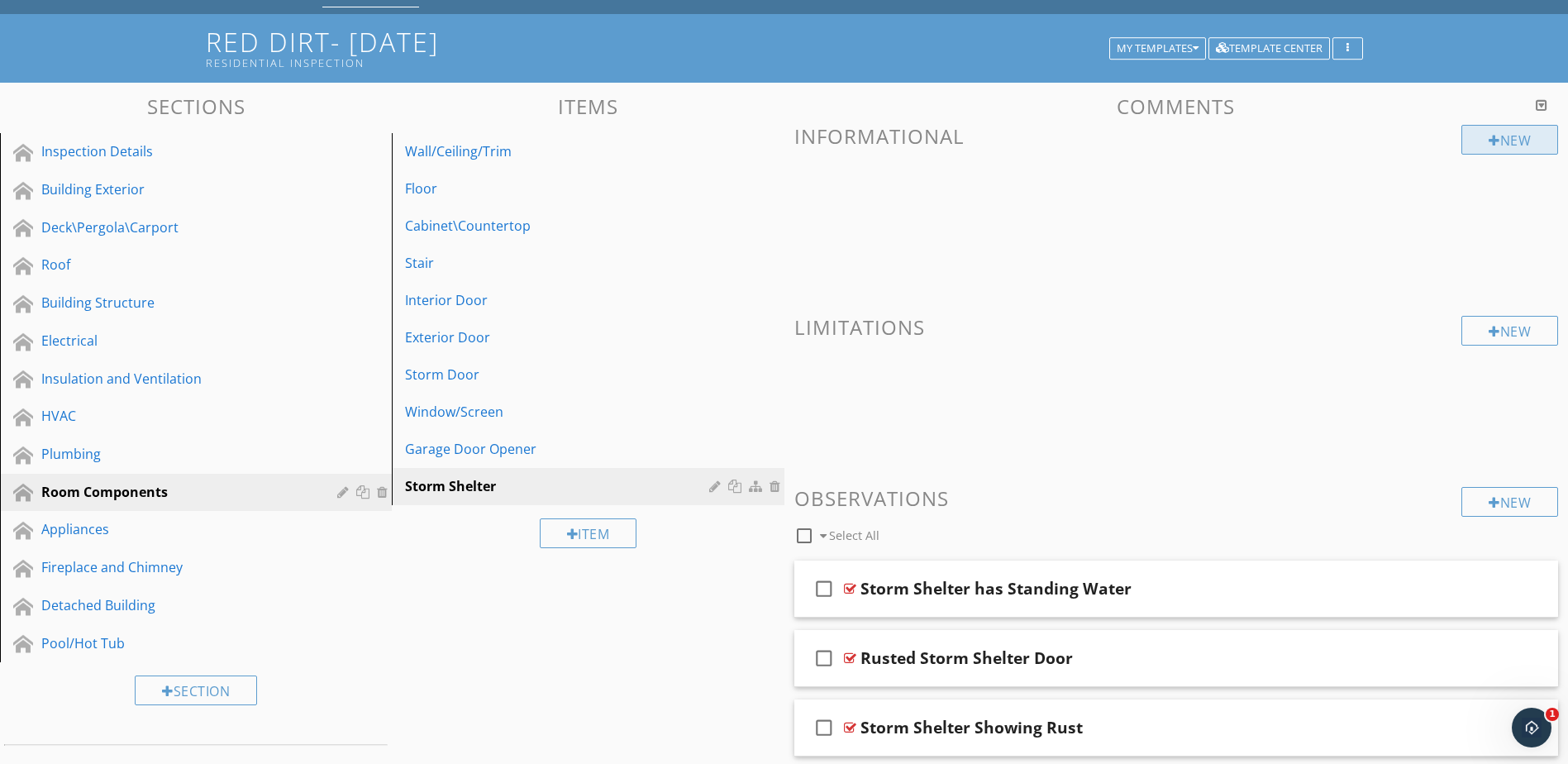
click at [1514, 135] on div "New" at bounding box center [1510, 140] width 97 height 30
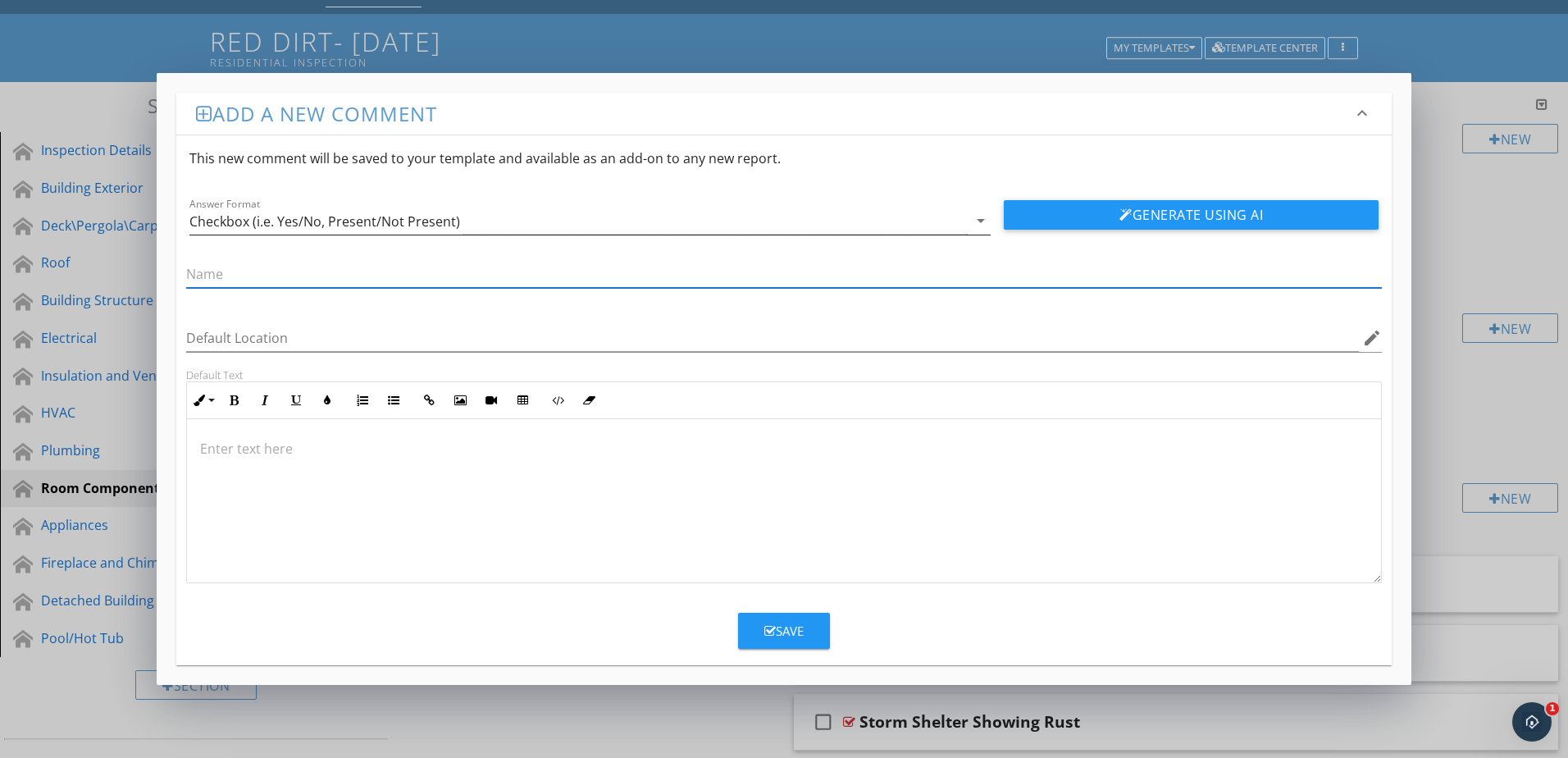
click at [981, 225] on icon "arrow_drop_down" at bounding box center [981, 221] width 20 height 20
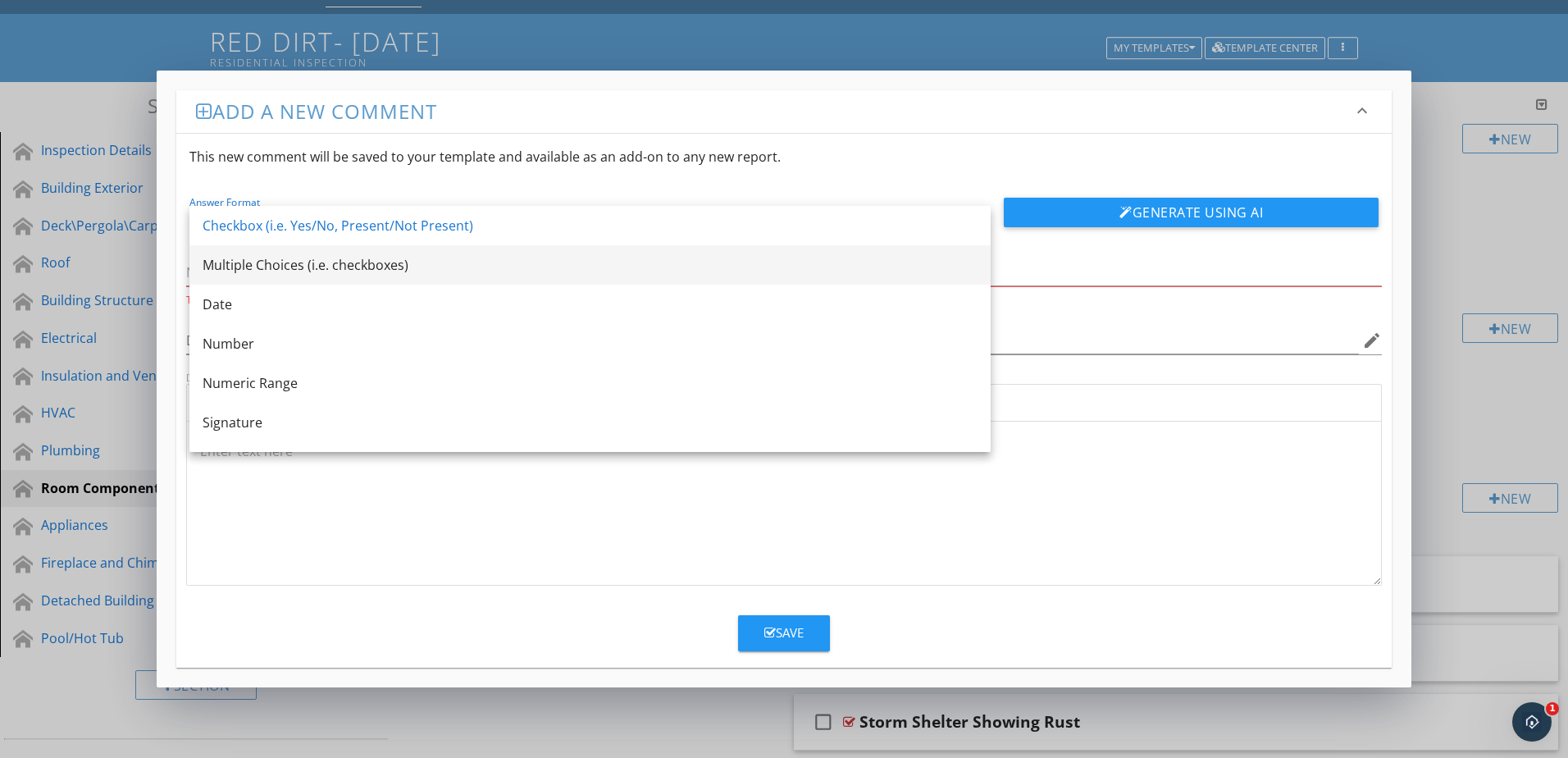
click at [936, 266] on div "Multiple Choices (i.e. checkboxes)" at bounding box center [590, 265] width 776 height 20
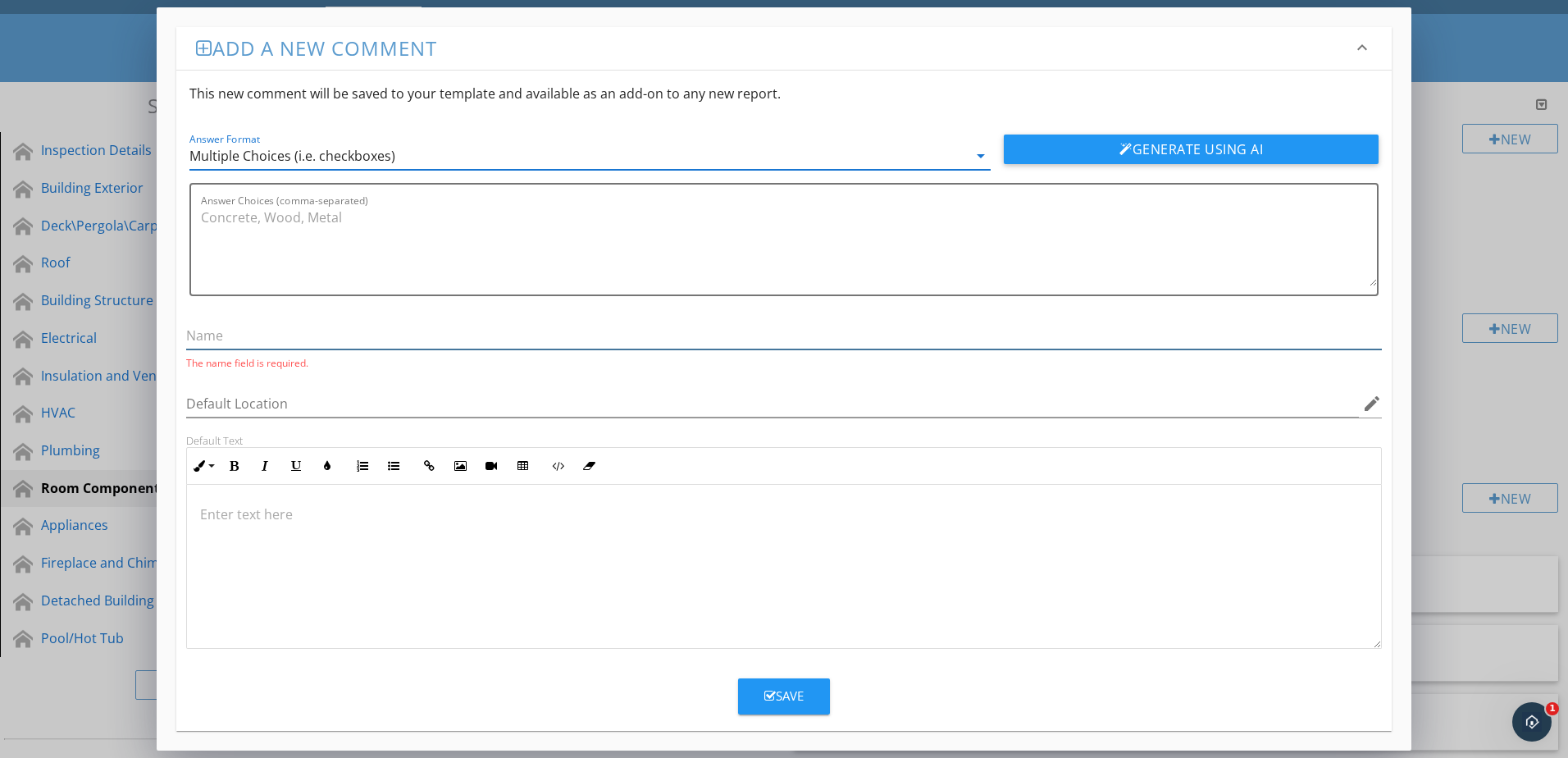
click at [577, 344] on input "text" at bounding box center [784, 336] width 1196 height 28
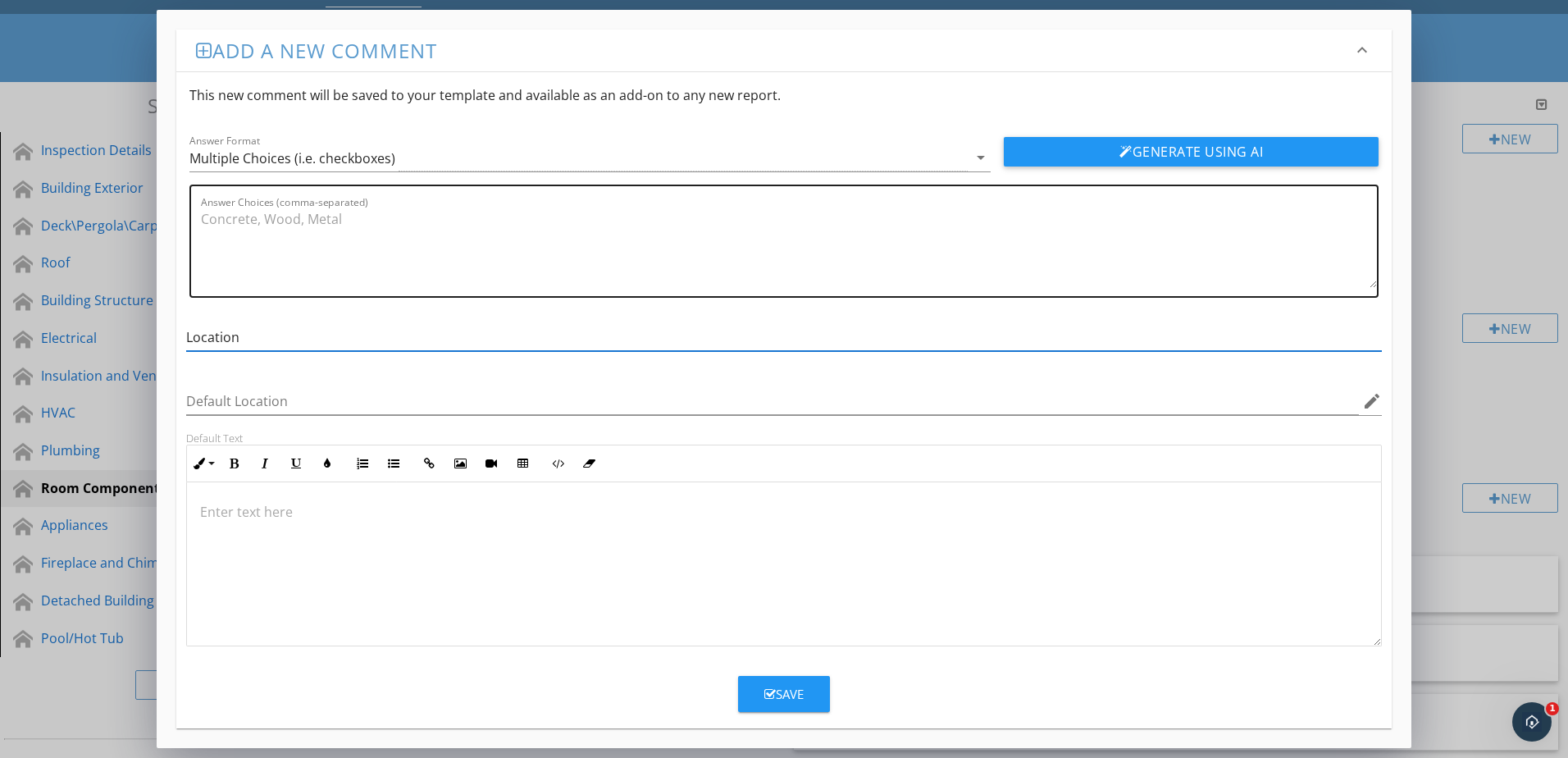
type input "Location"
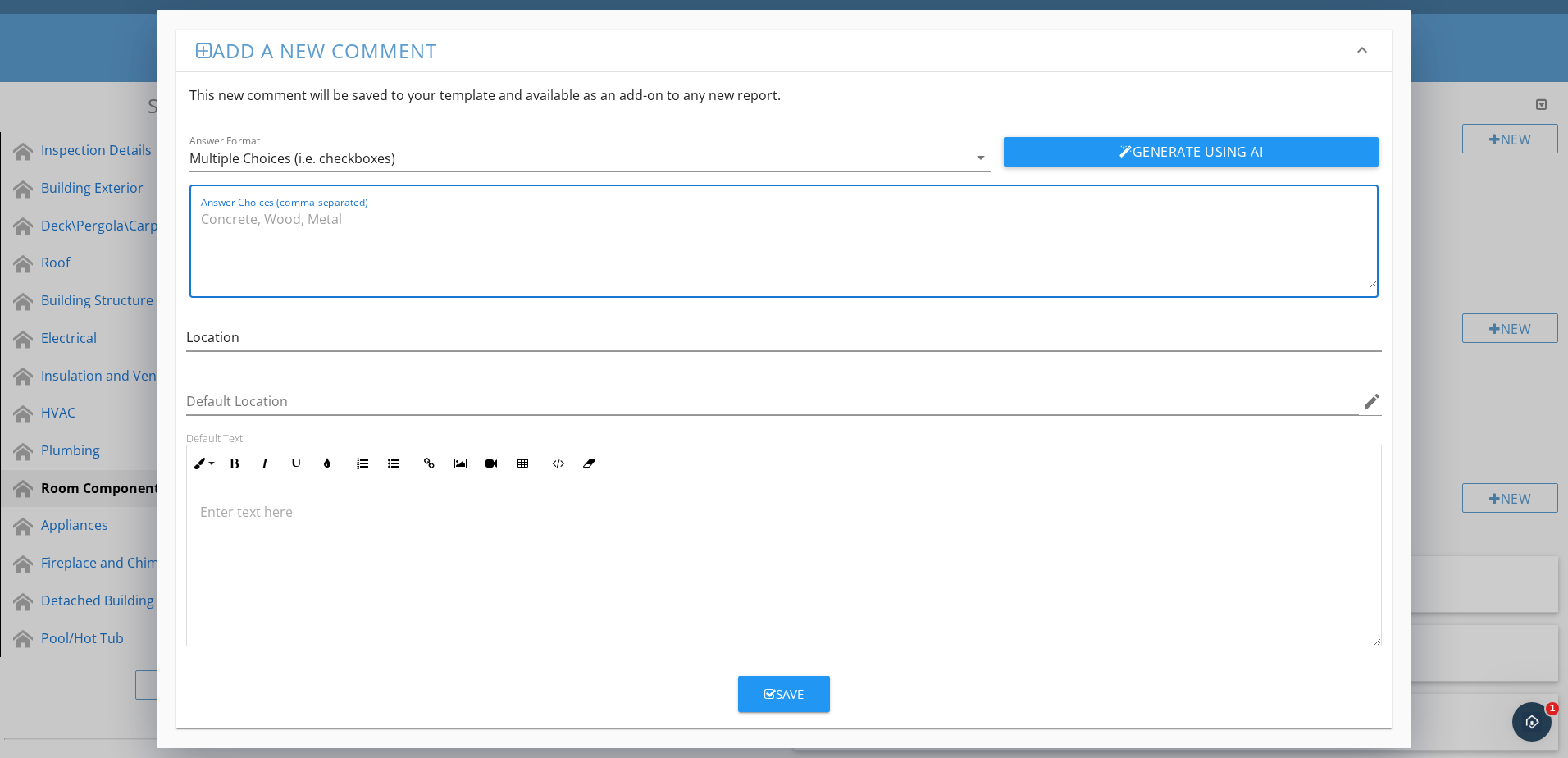
click at [339, 249] on textarea "Answer Choices (comma-separated)" at bounding box center [789, 247] width 1177 height 82
type textarea "Garage, Exterior Back, Exterior Front"
click at [786, 712] on button "Save" at bounding box center [784, 694] width 92 height 36
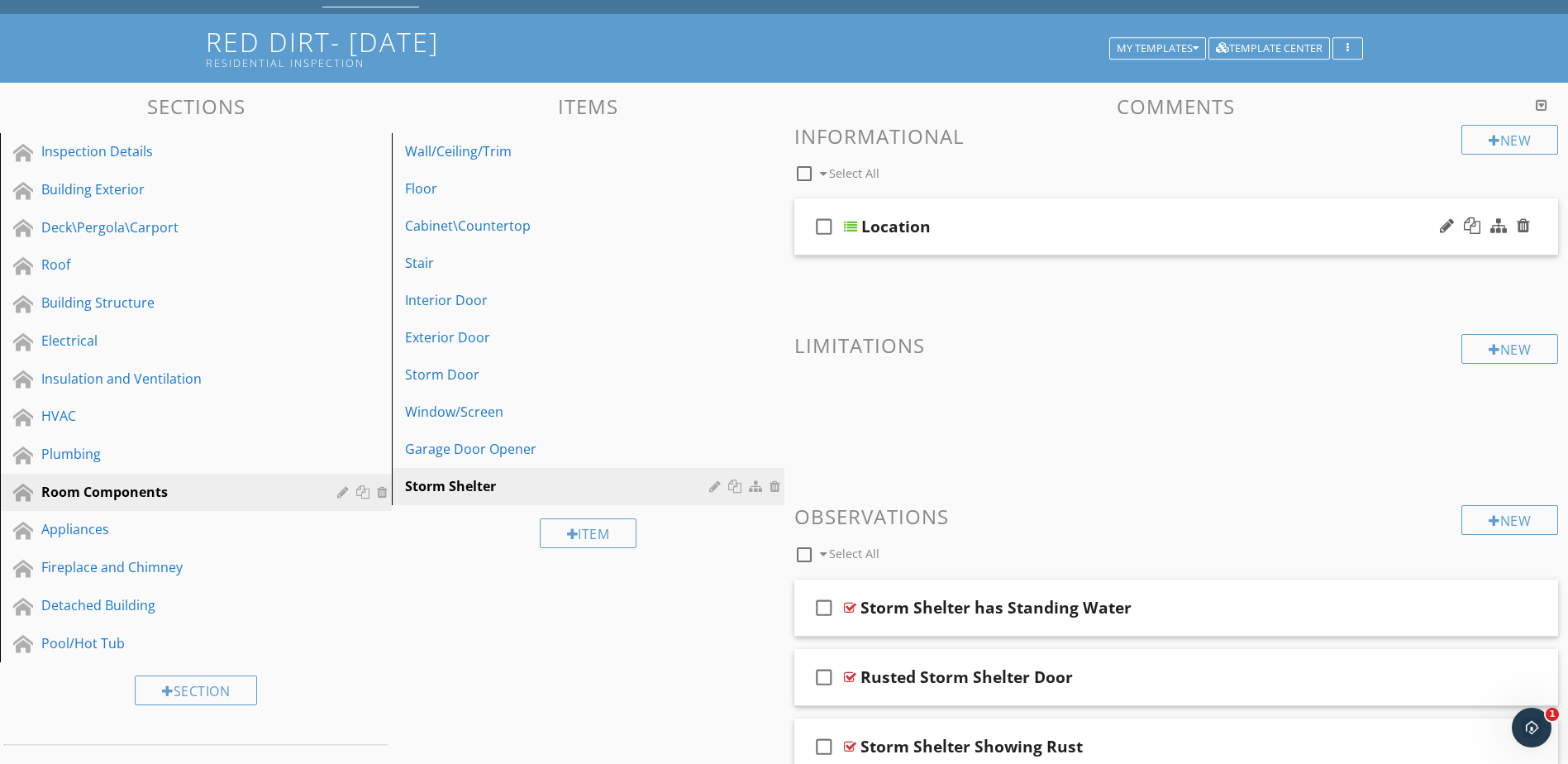
click at [848, 226] on div at bounding box center [851, 226] width 13 height 13
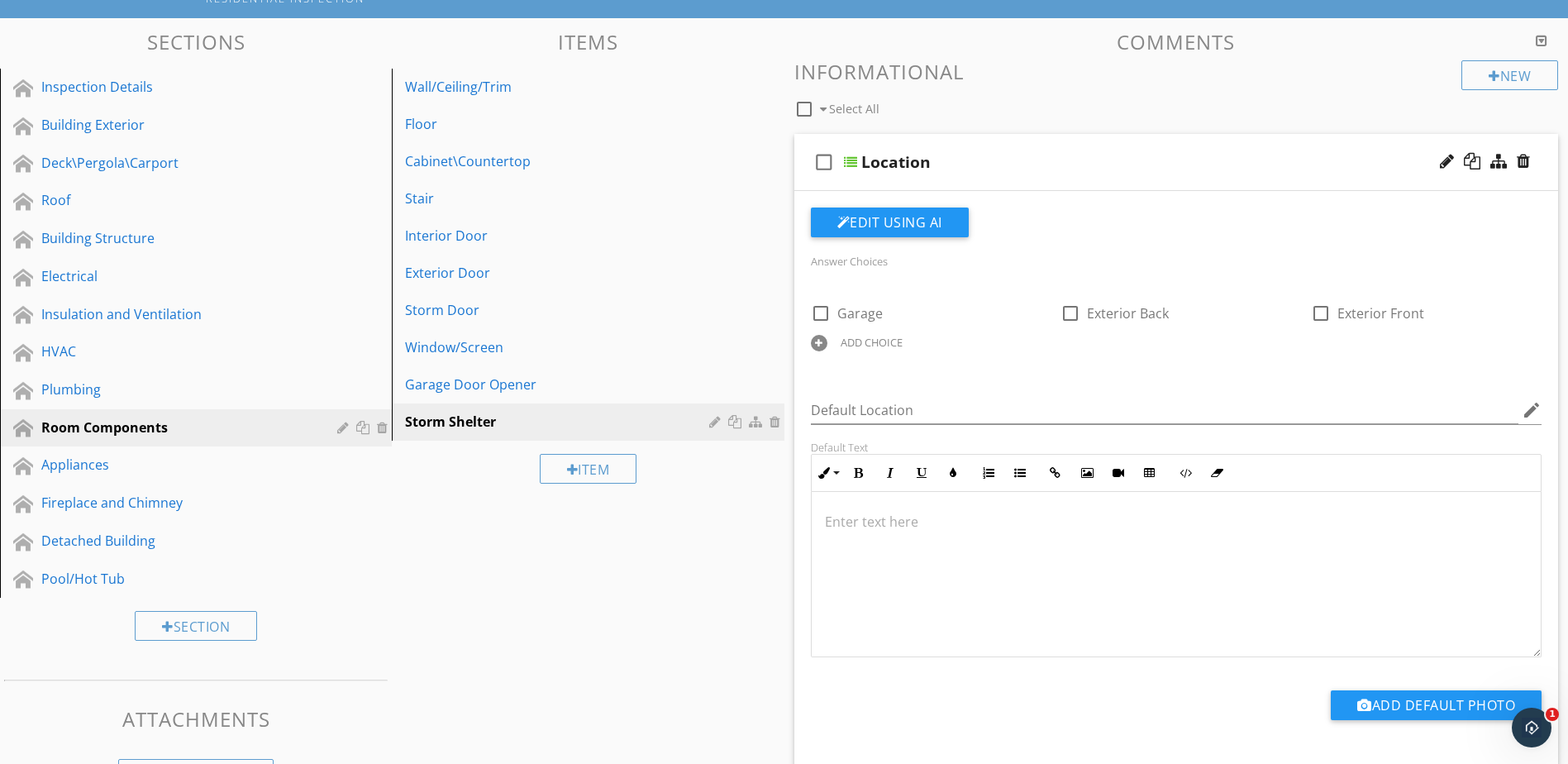
scroll to position [166, 0]
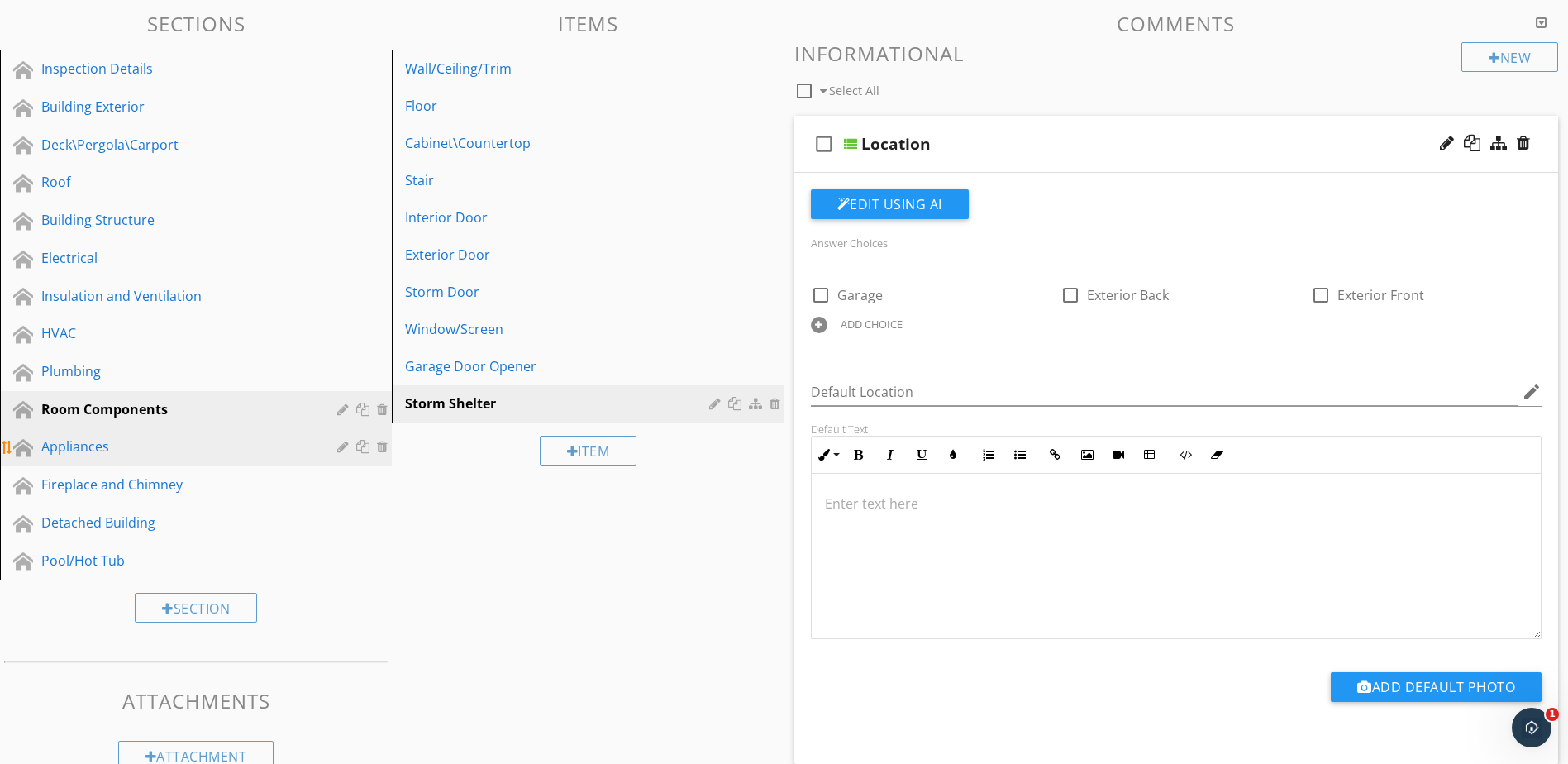
click at [267, 458] on div "Appliances" at bounding box center [208, 447] width 334 height 21
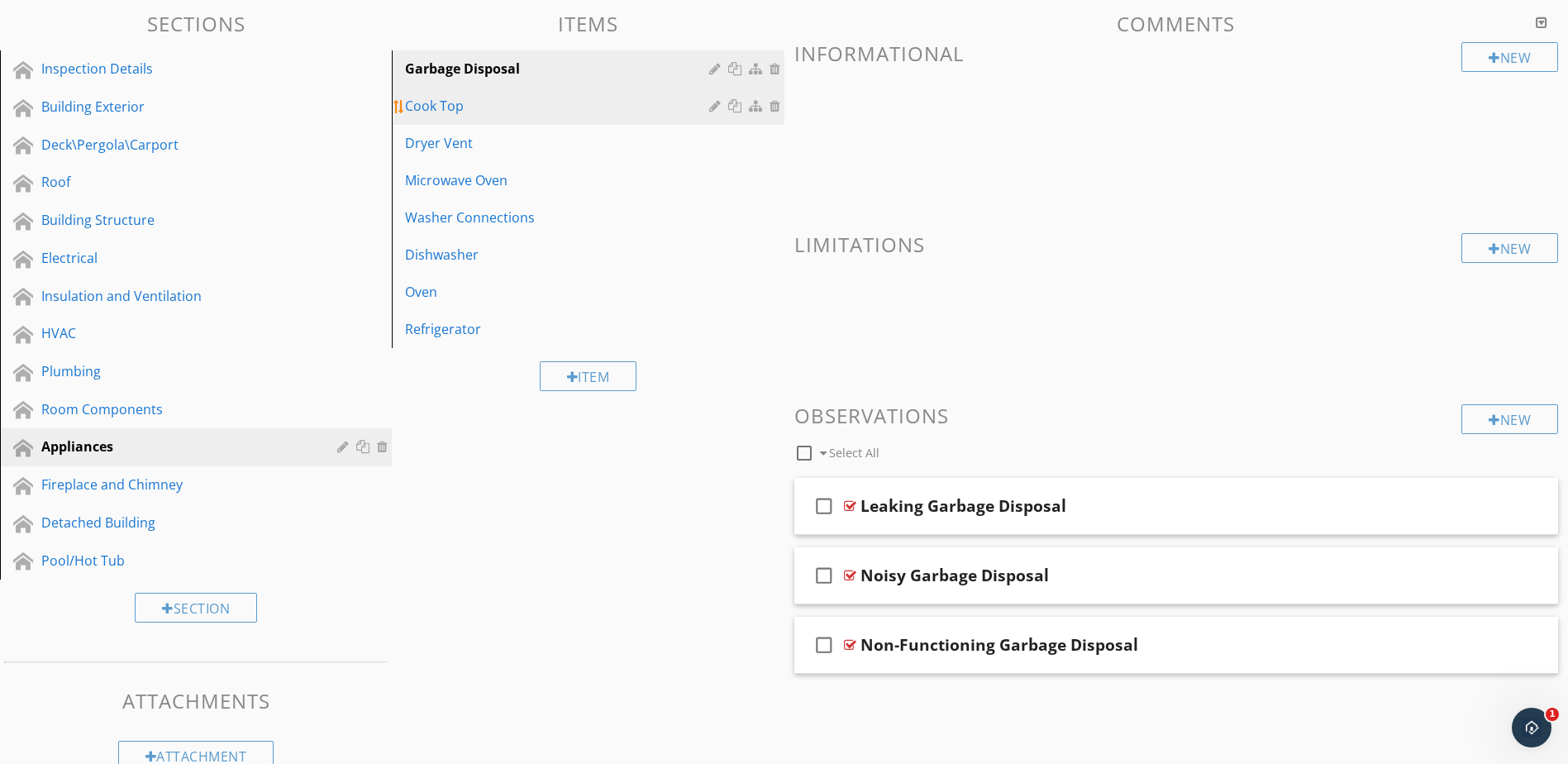
click at [521, 118] on link "Cook Top" at bounding box center [590, 106] width 387 height 37
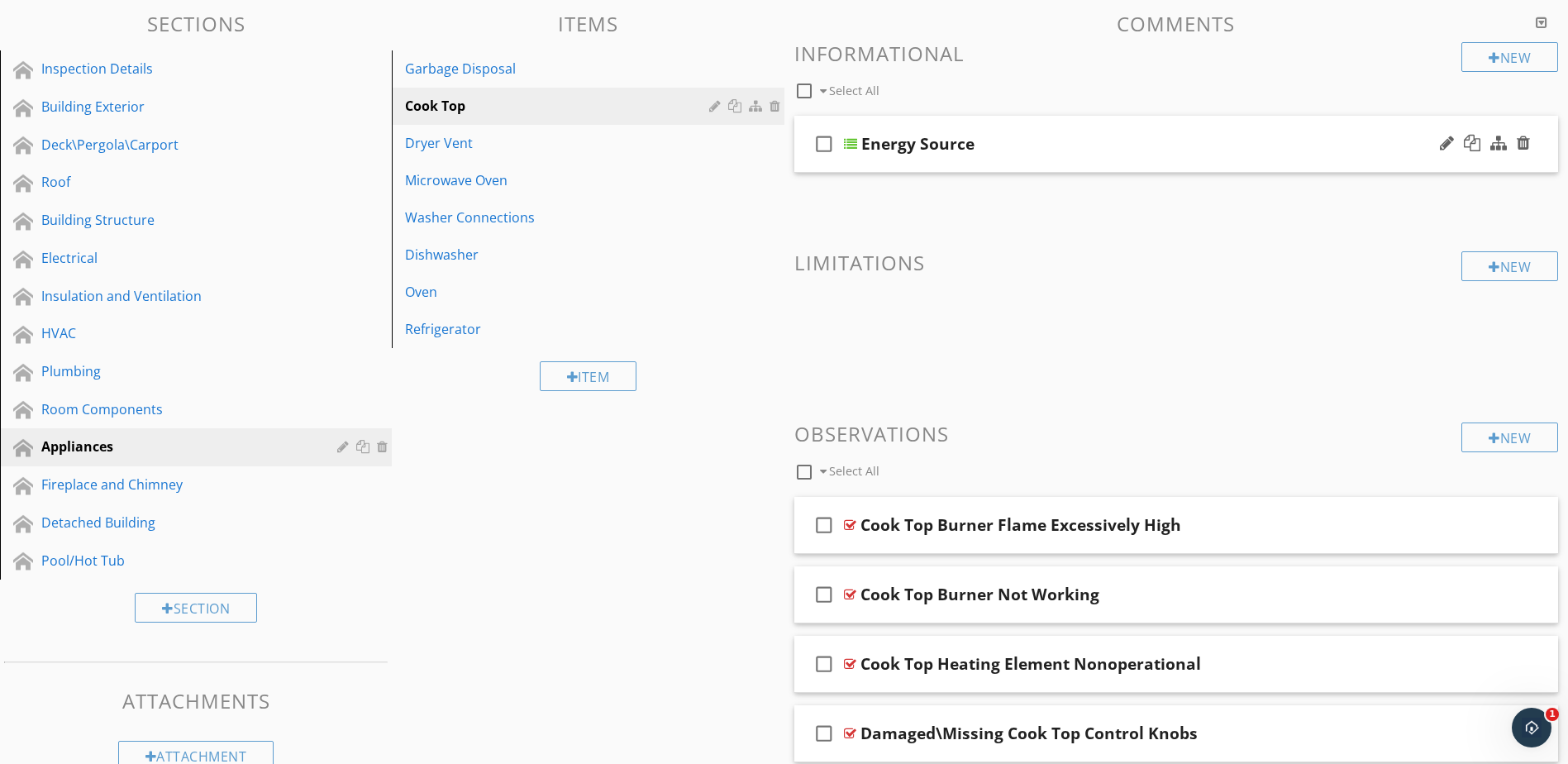
click at [852, 142] on div at bounding box center [851, 143] width 13 height 13
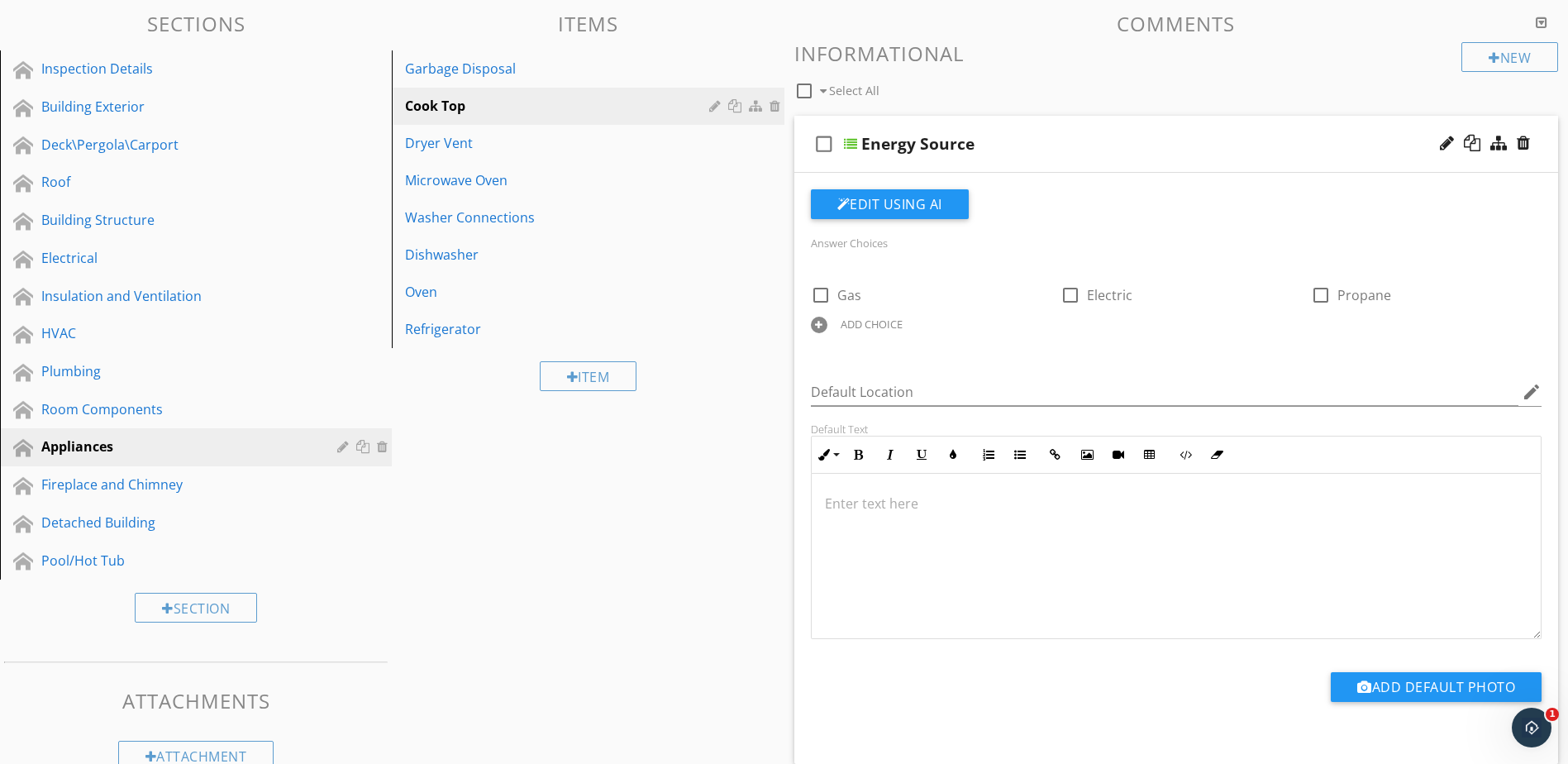
click at [876, 321] on div "ADD CHOICE" at bounding box center [871, 324] width 62 height 13
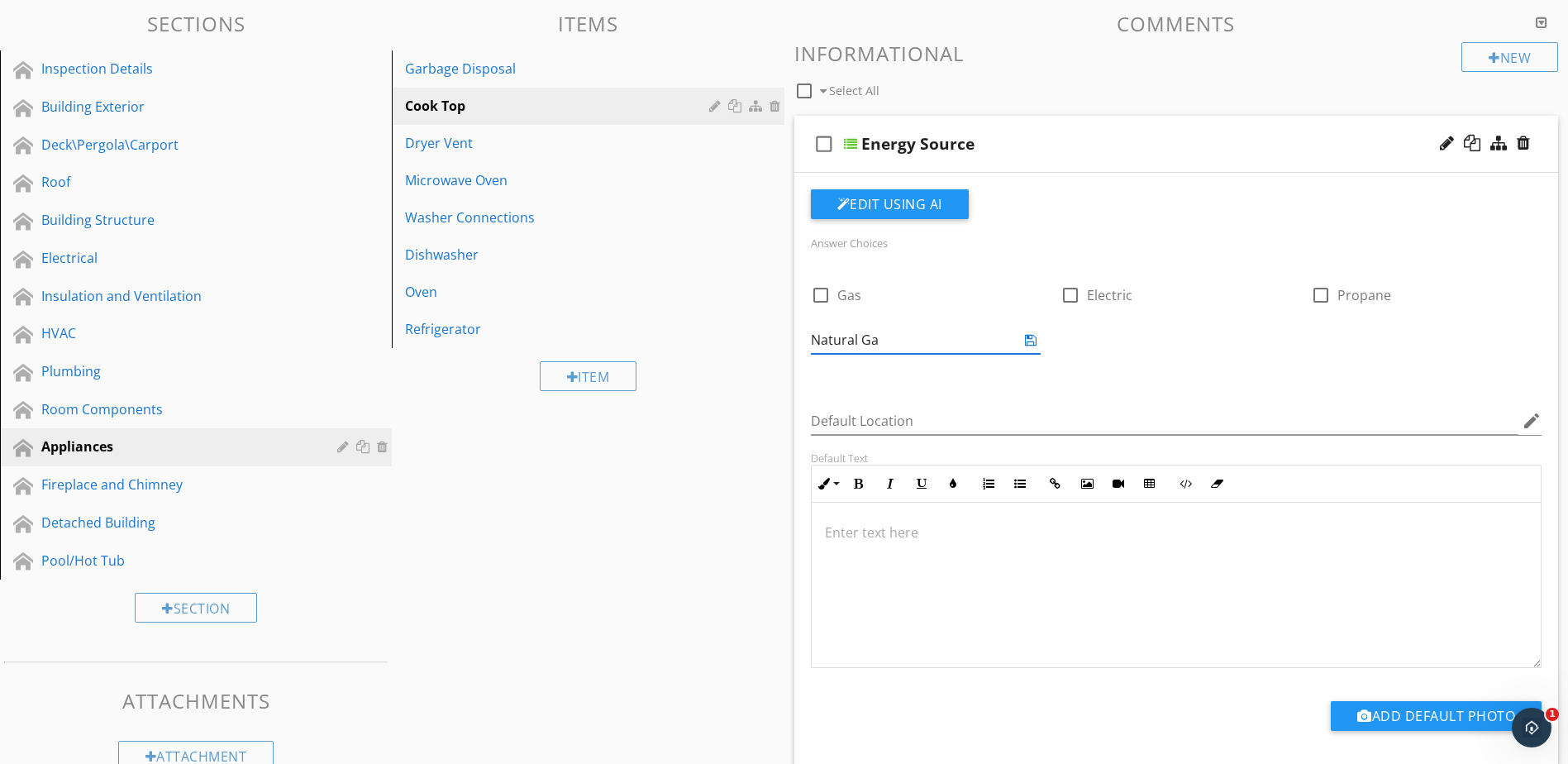
type input "Natural Gas"
click at [1030, 340] on icon at bounding box center [1030, 340] width 12 height 13
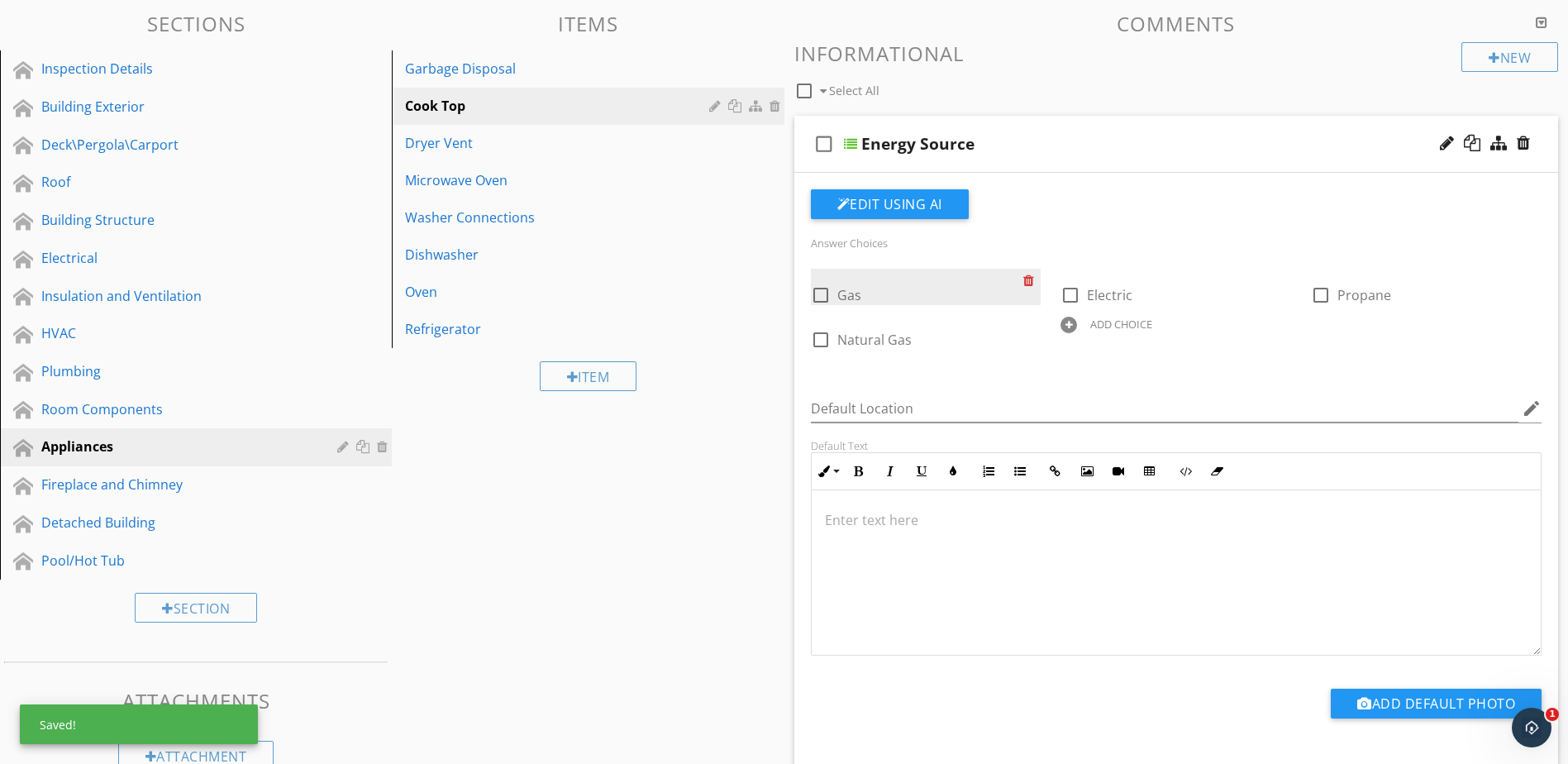
click at [1028, 281] on div at bounding box center [1031, 280] width 17 height 23
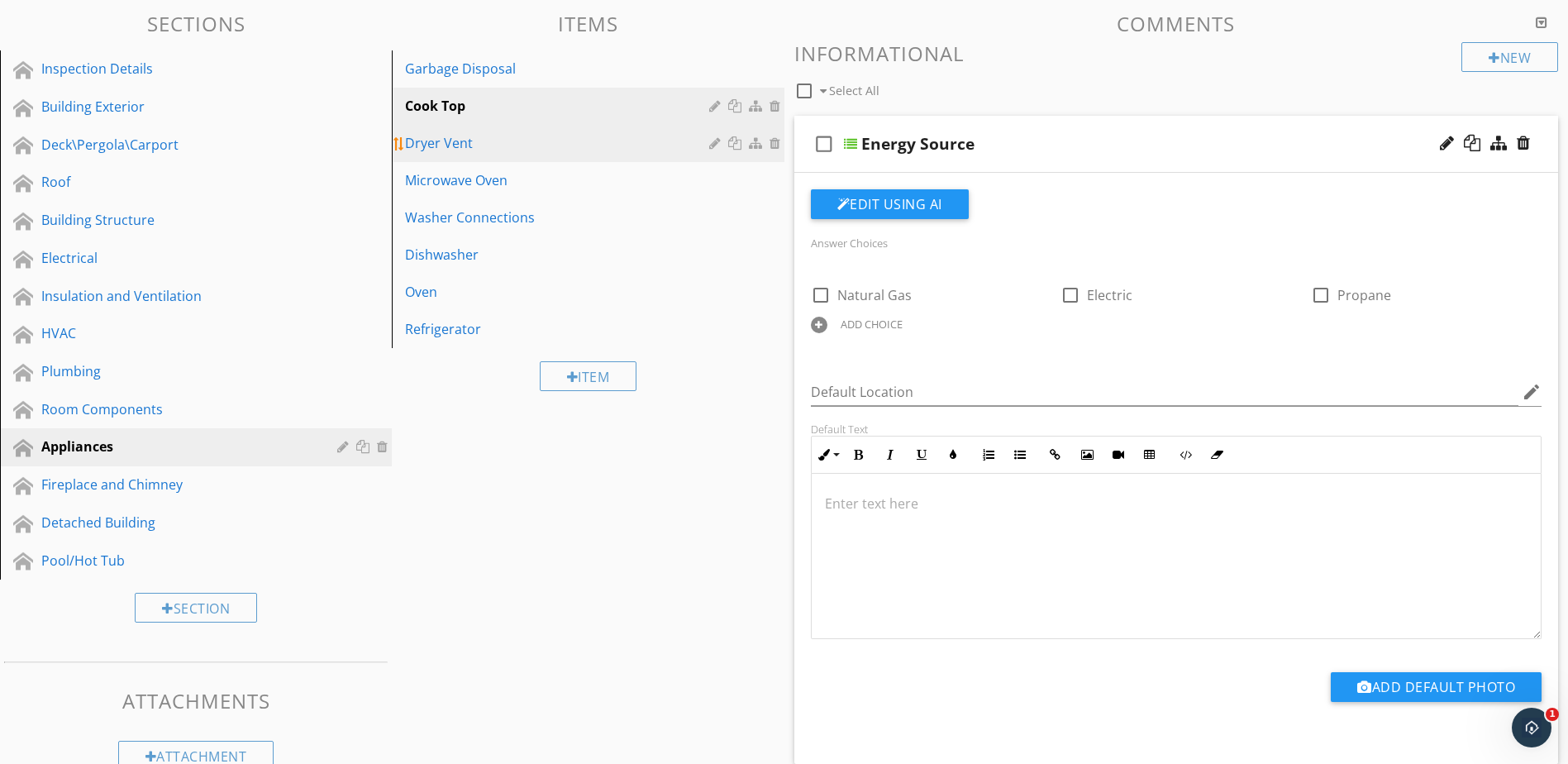
click at [682, 146] on div "Dryer Vent" at bounding box center [559, 143] width 309 height 20
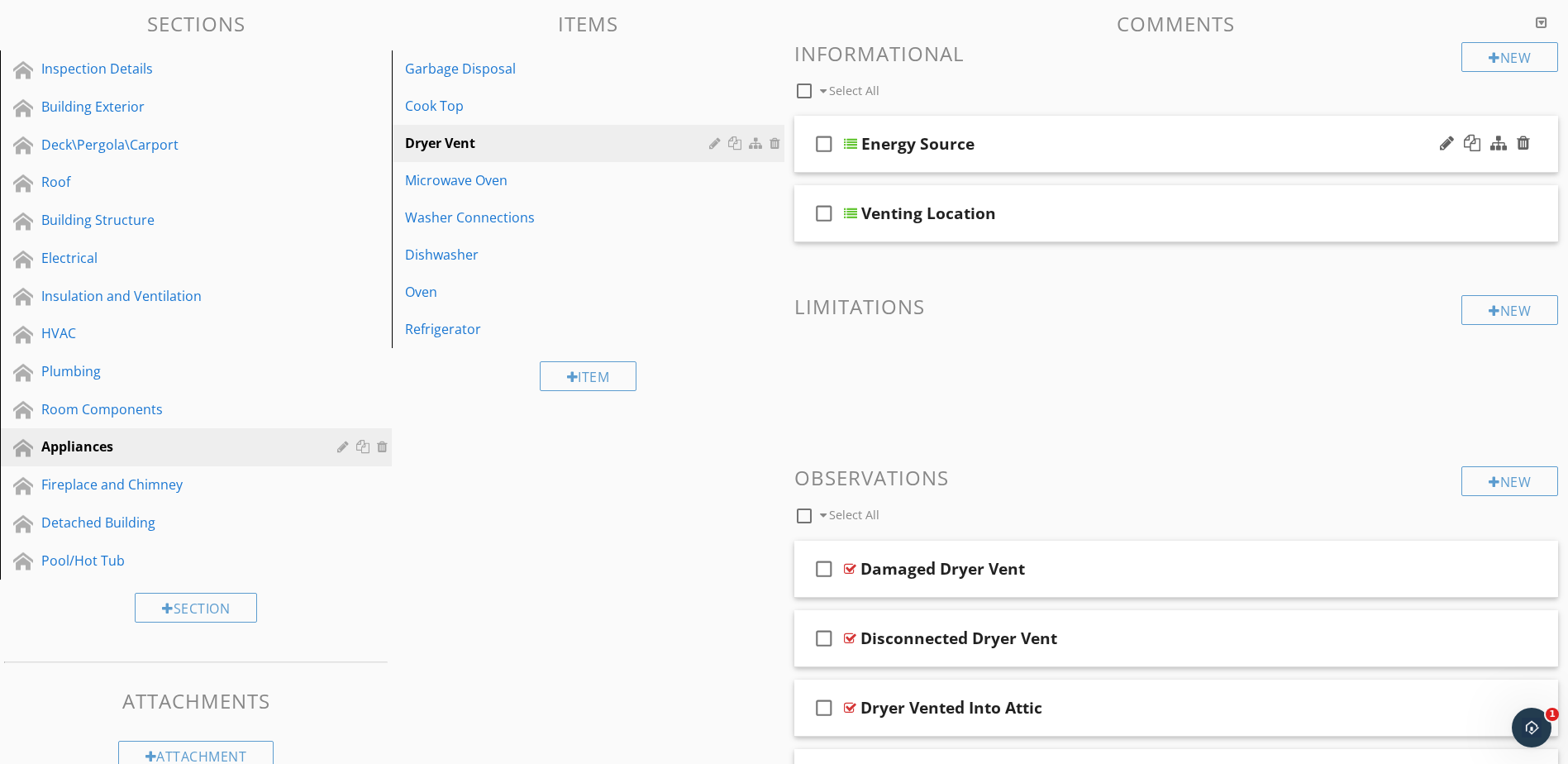
click at [851, 144] on div at bounding box center [851, 143] width 13 height 13
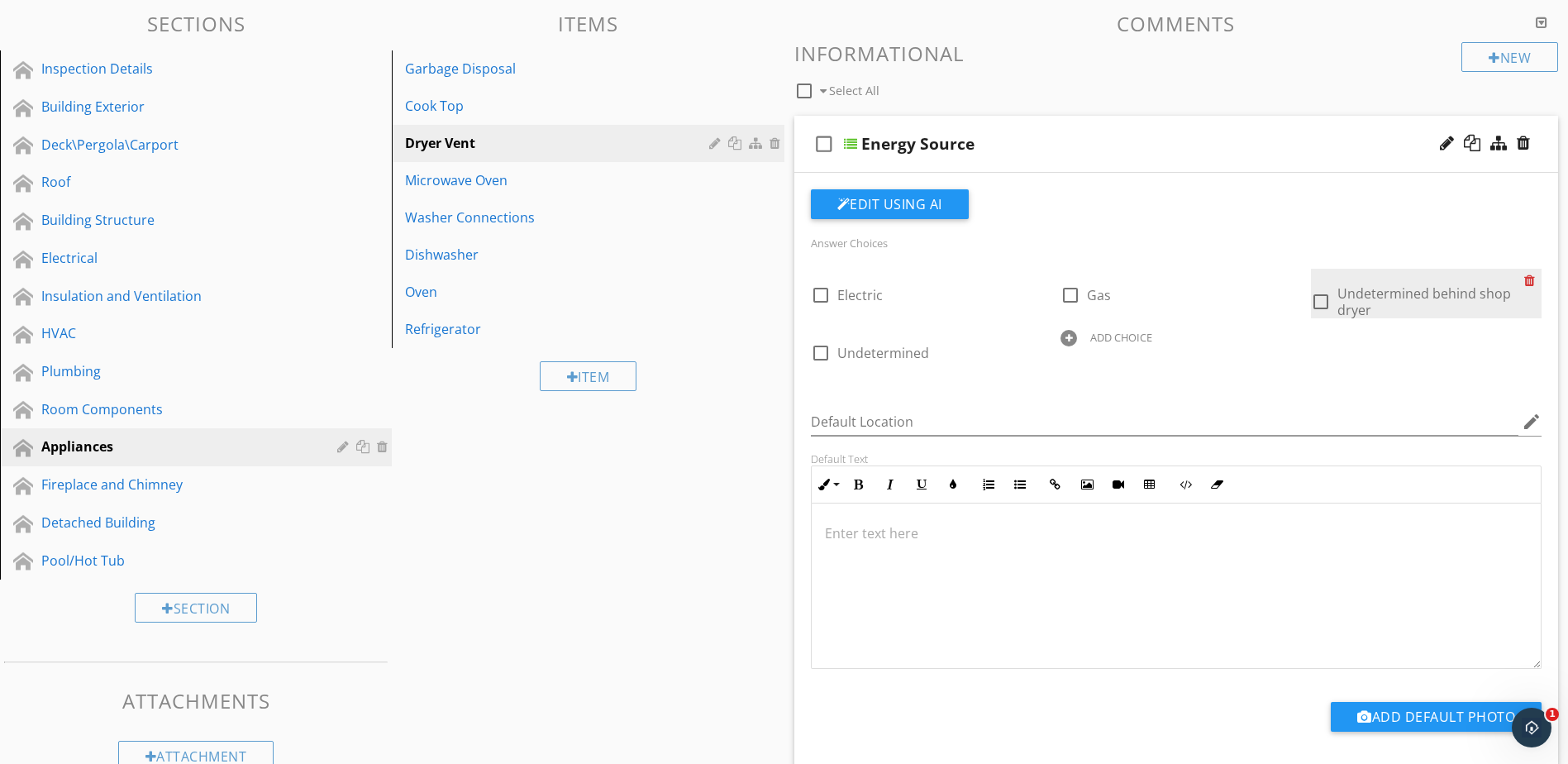
click at [1530, 279] on div at bounding box center [1532, 280] width 17 height 23
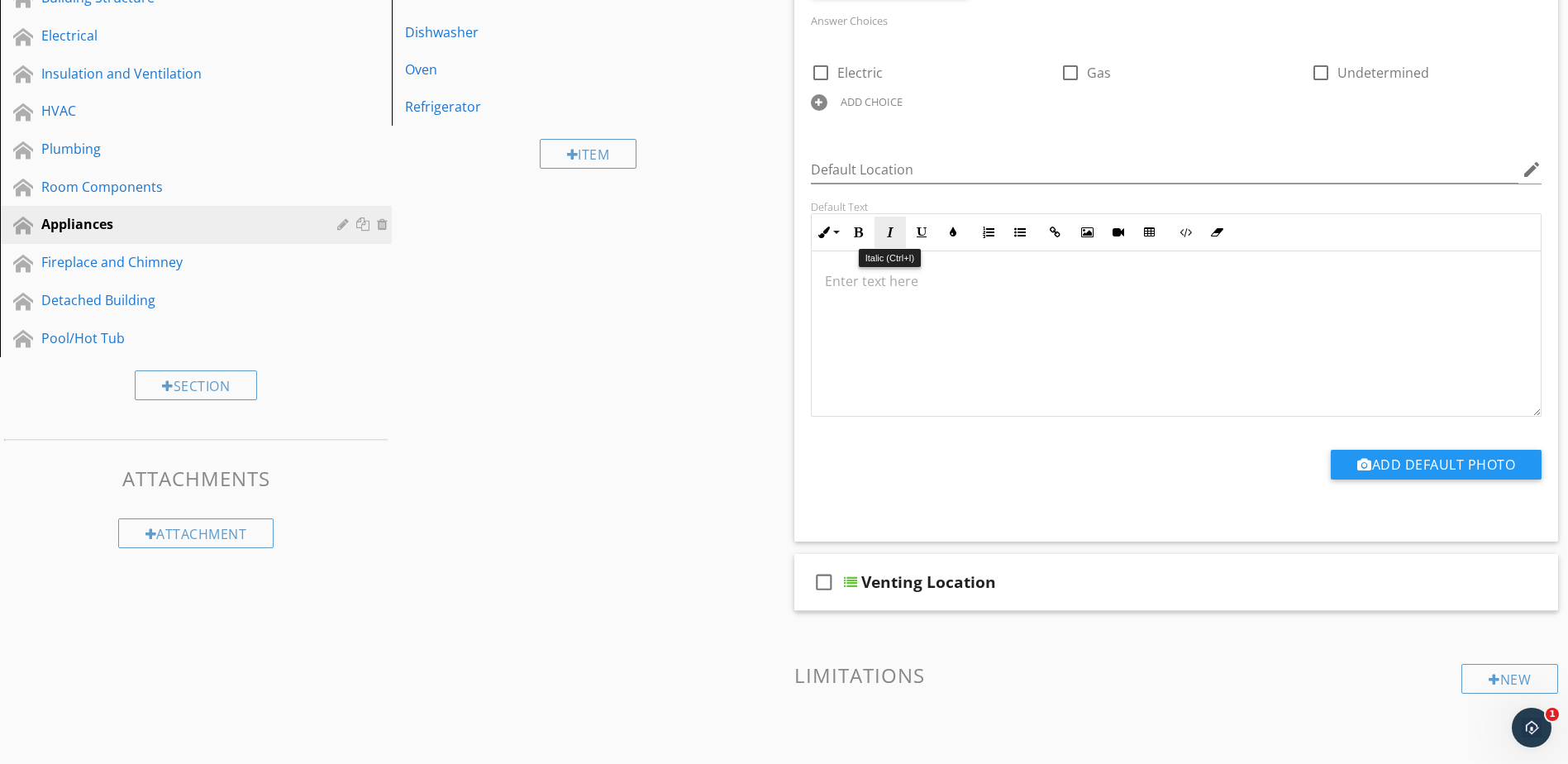
scroll to position [413, 0]
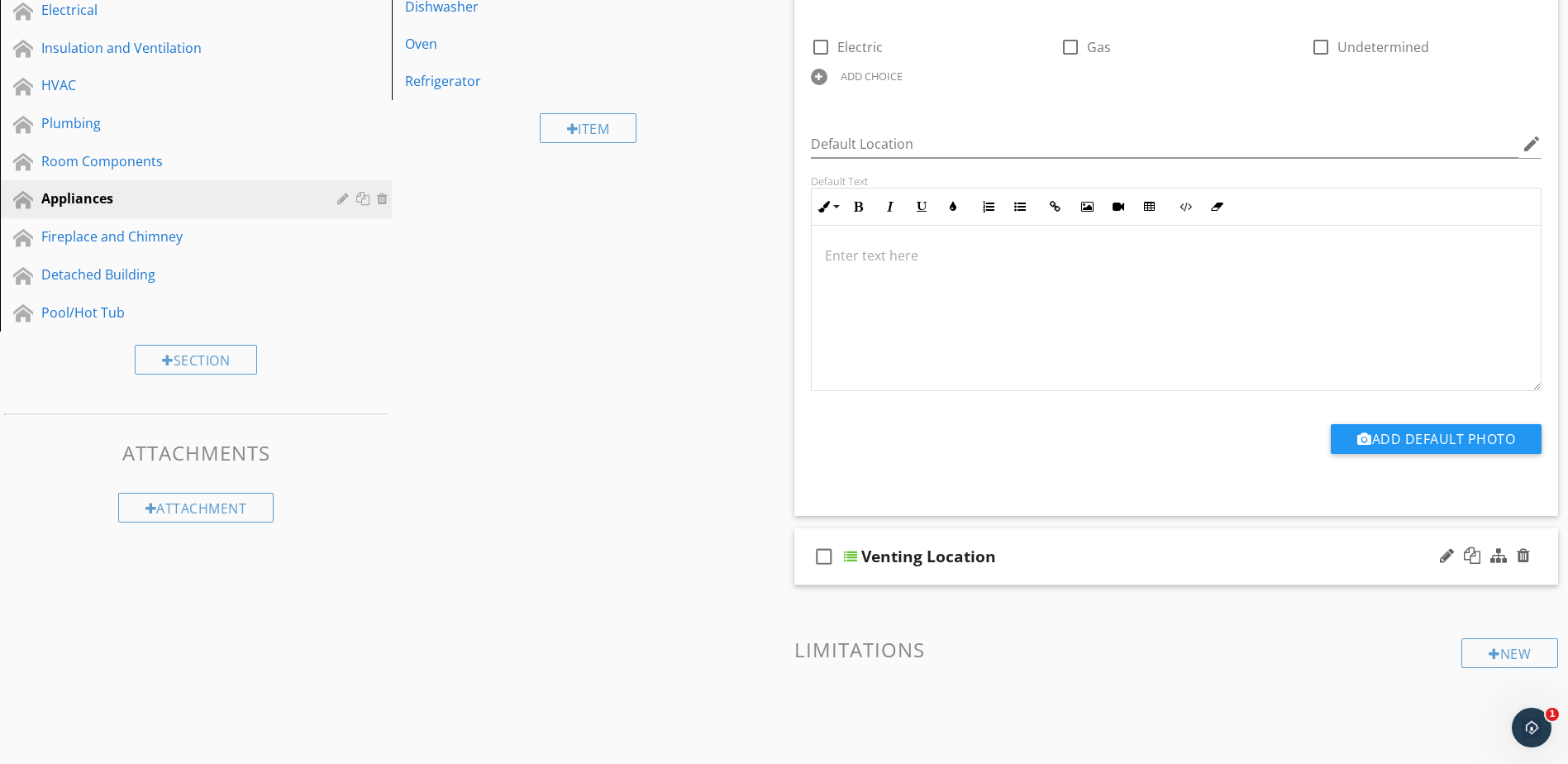
click at [850, 557] on div at bounding box center [851, 556] width 13 height 13
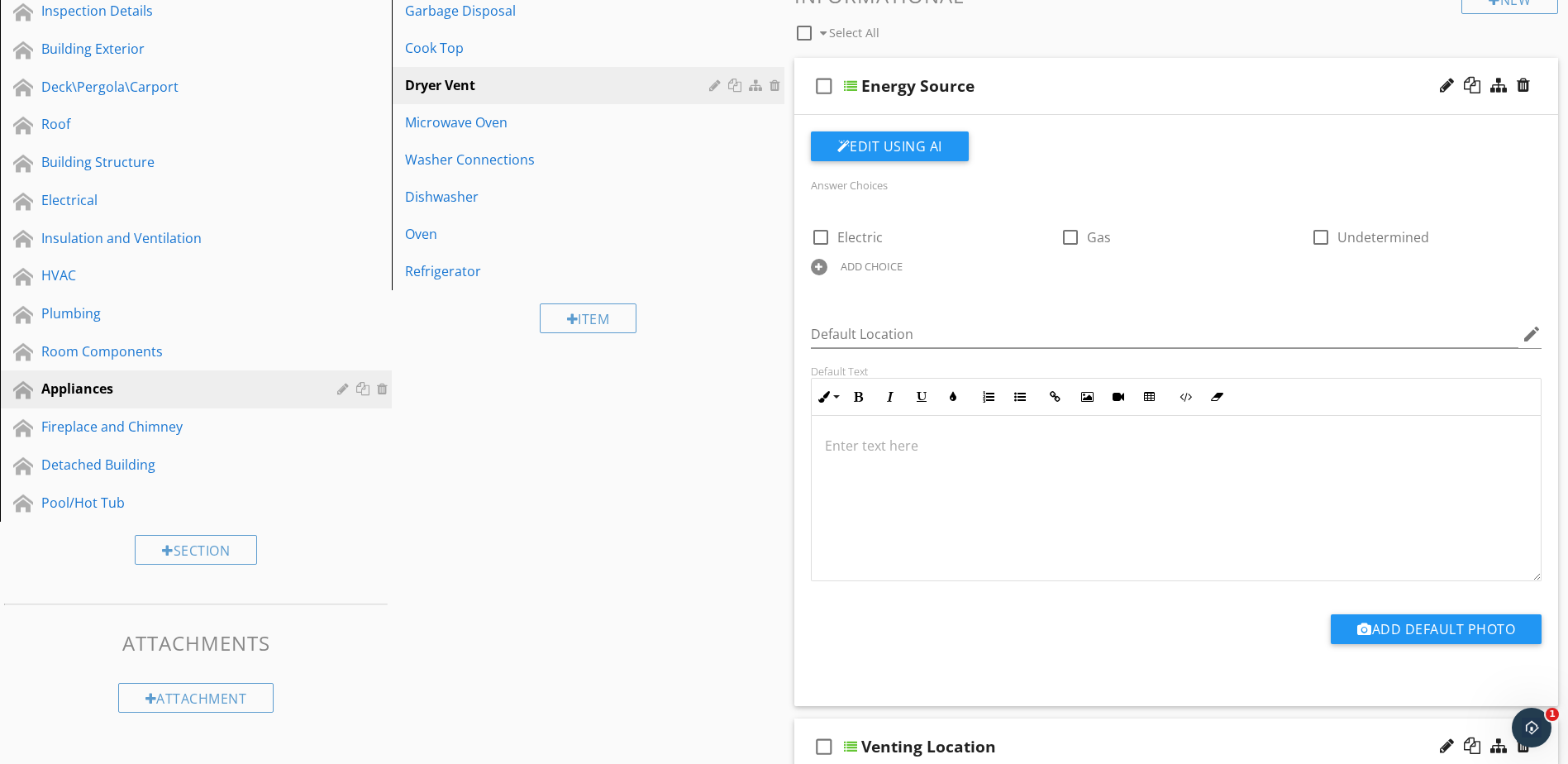
scroll to position [166, 0]
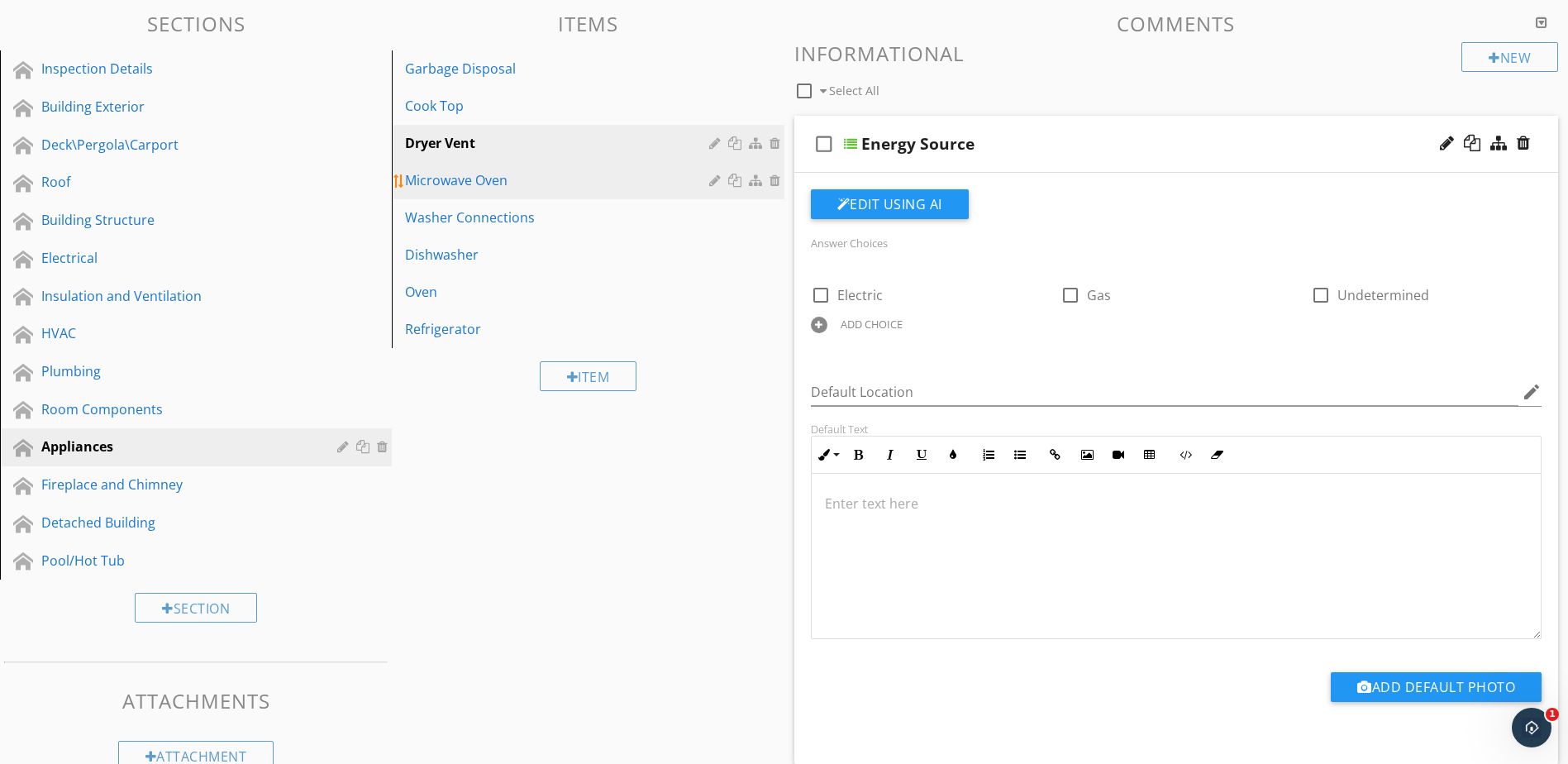
click at [631, 192] on link "Microwave Oven" at bounding box center [590, 180] width 387 height 37
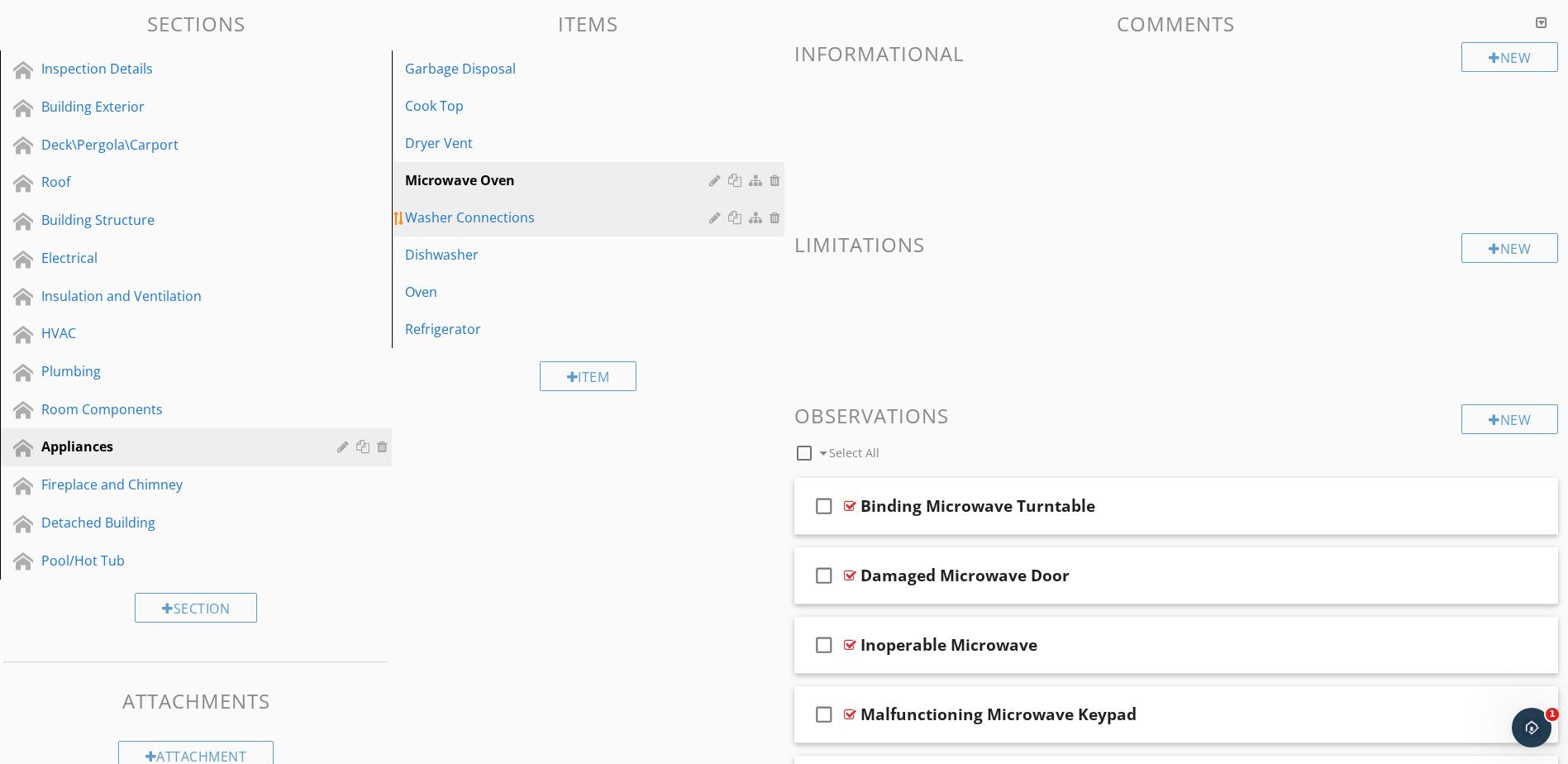
click at [557, 227] on div "Washer Connections" at bounding box center [559, 217] width 309 height 20
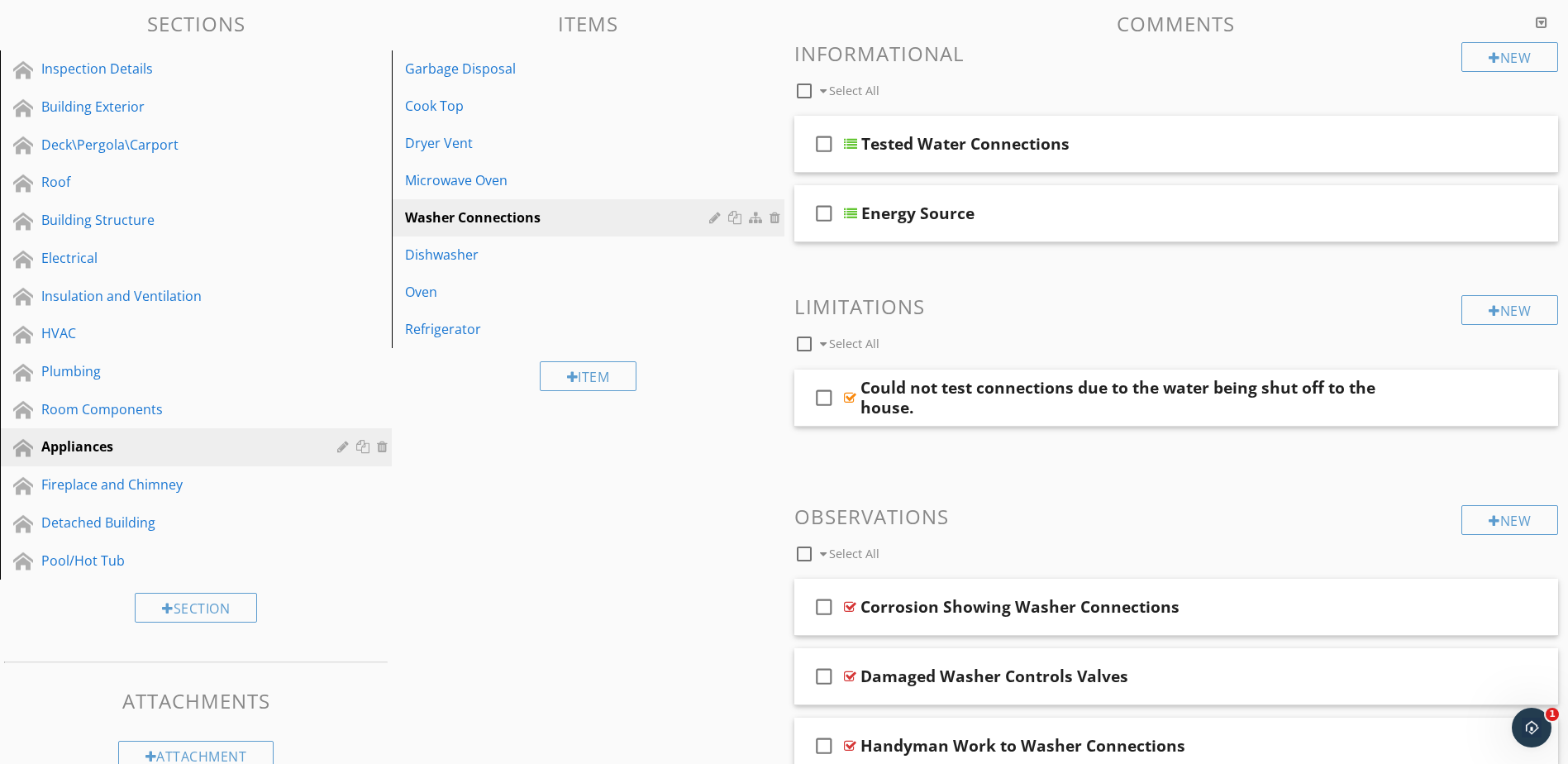
scroll to position [82, 0]
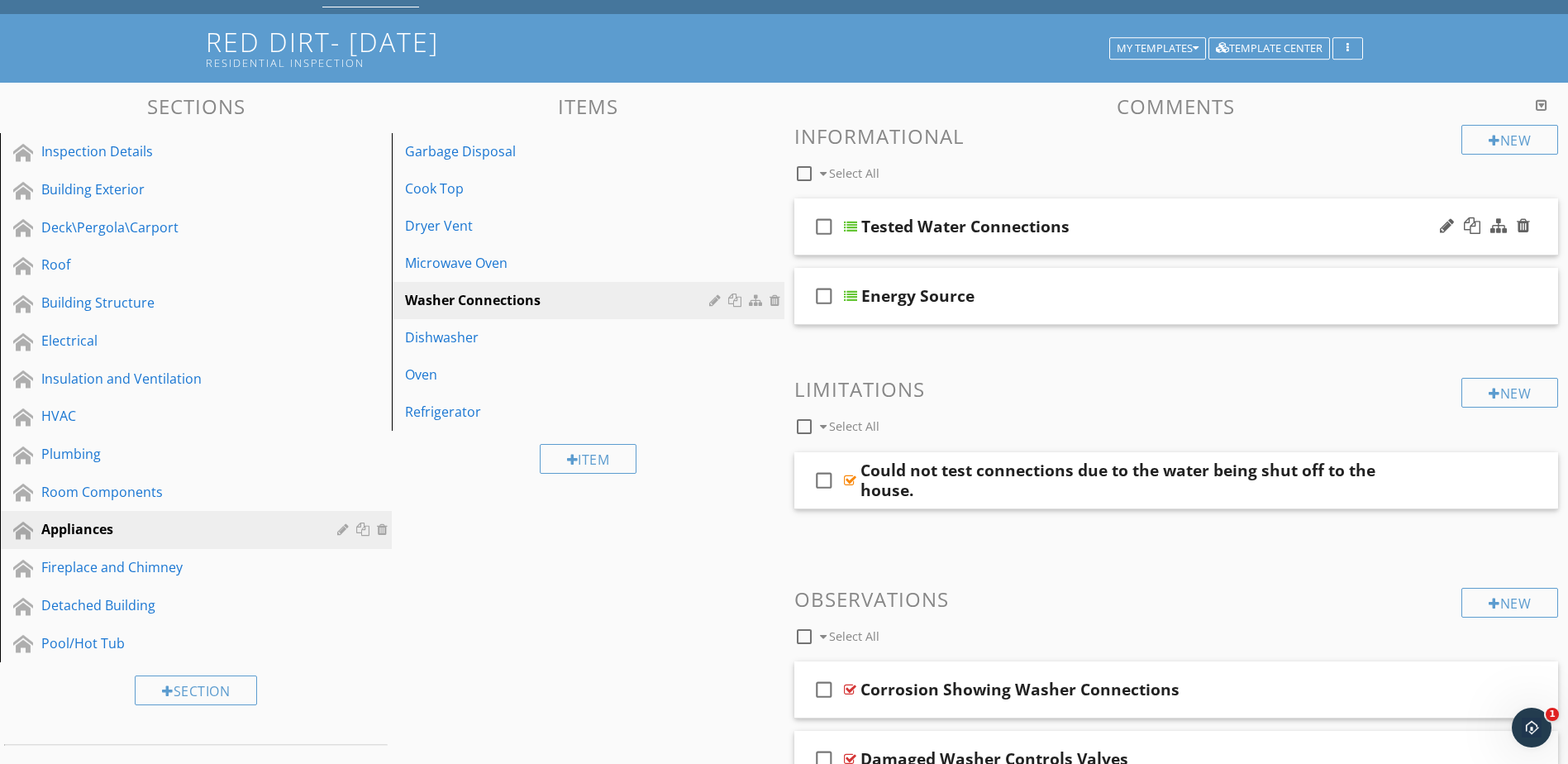
click at [856, 225] on div at bounding box center [851, 226] width 13 height 13
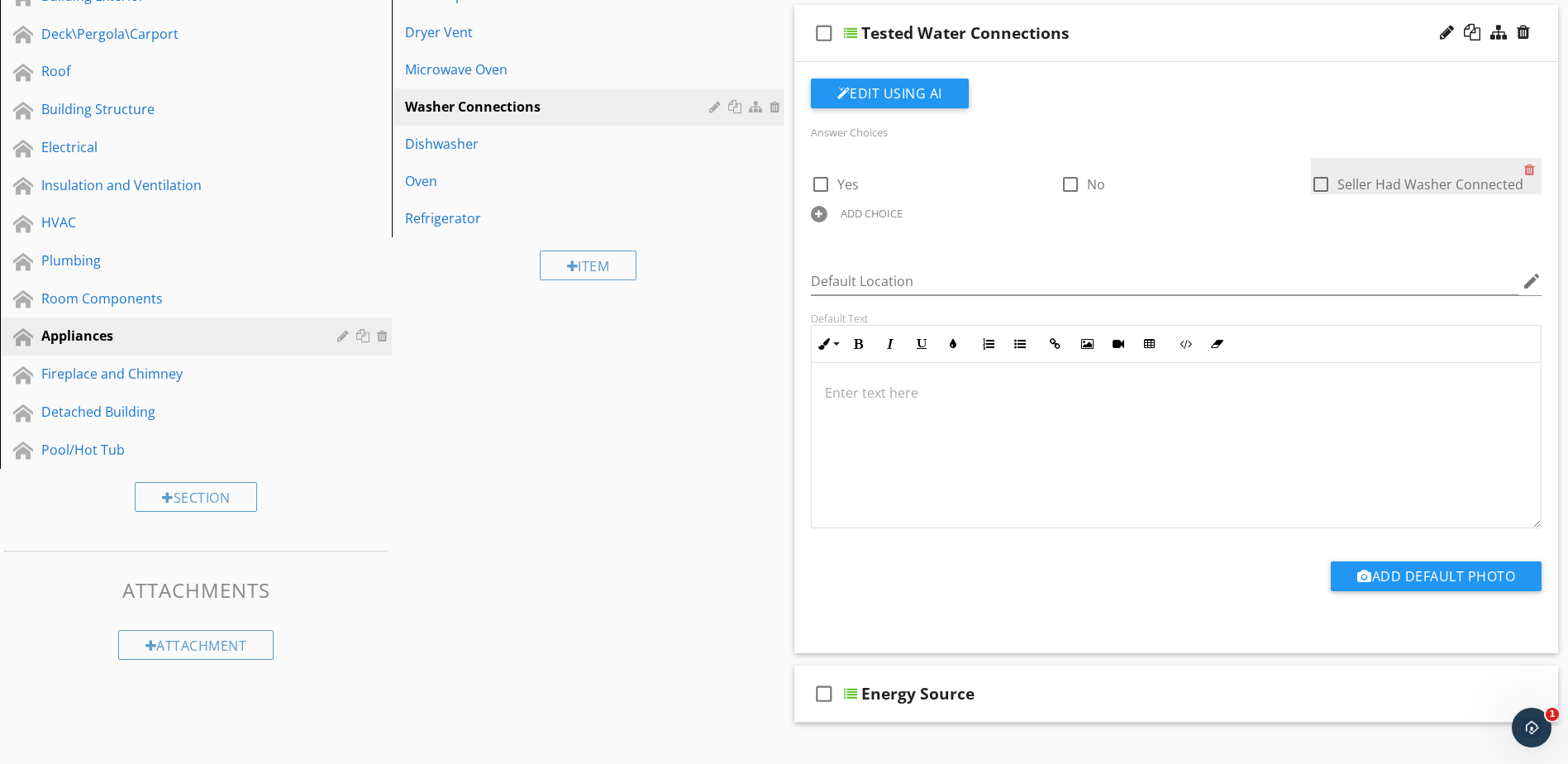
scroll to position [248, 0]
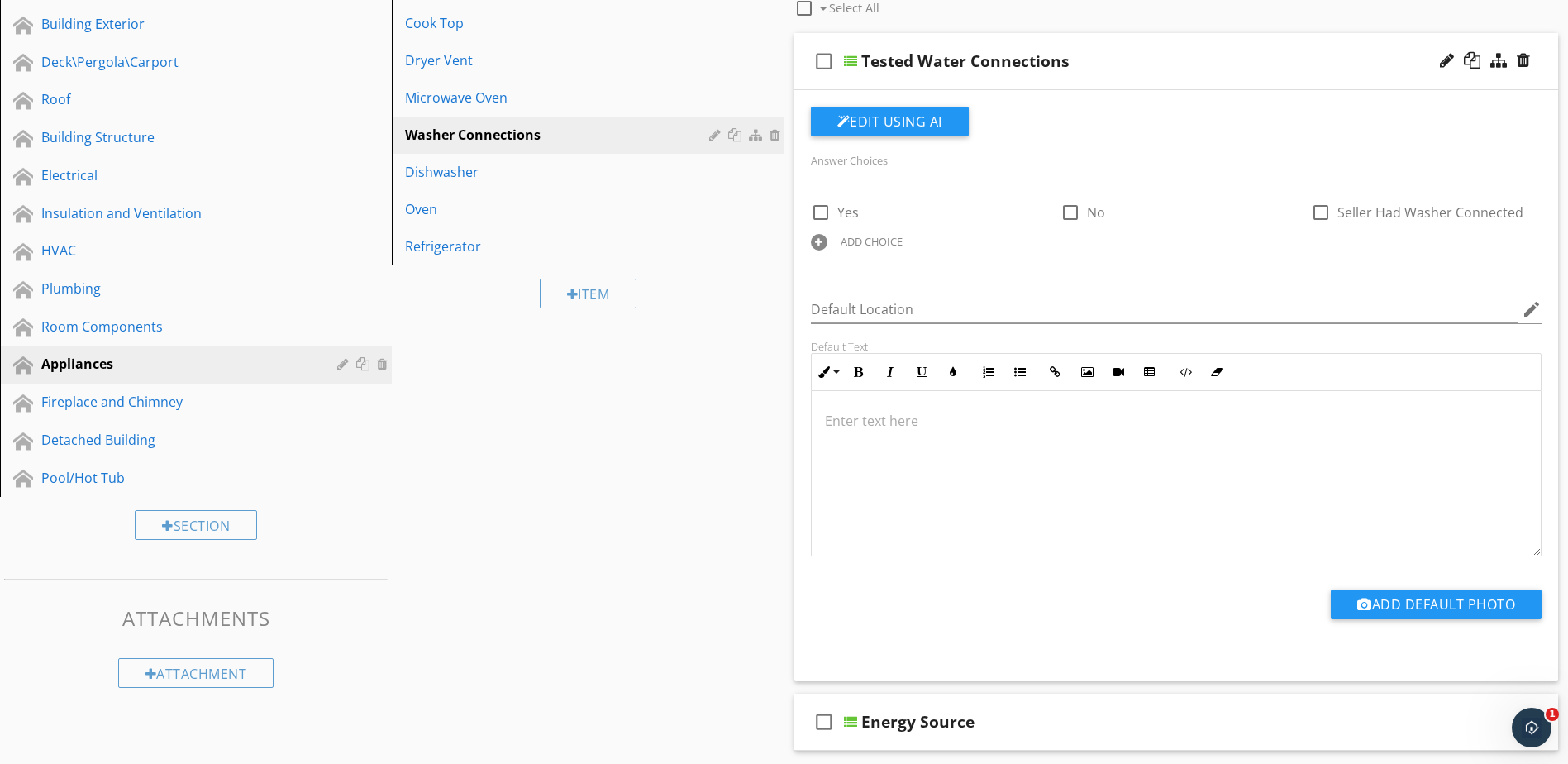
click at [891, 241] on div "ADD CHOICE" at bounding box center [871, 242] width 62 height 13
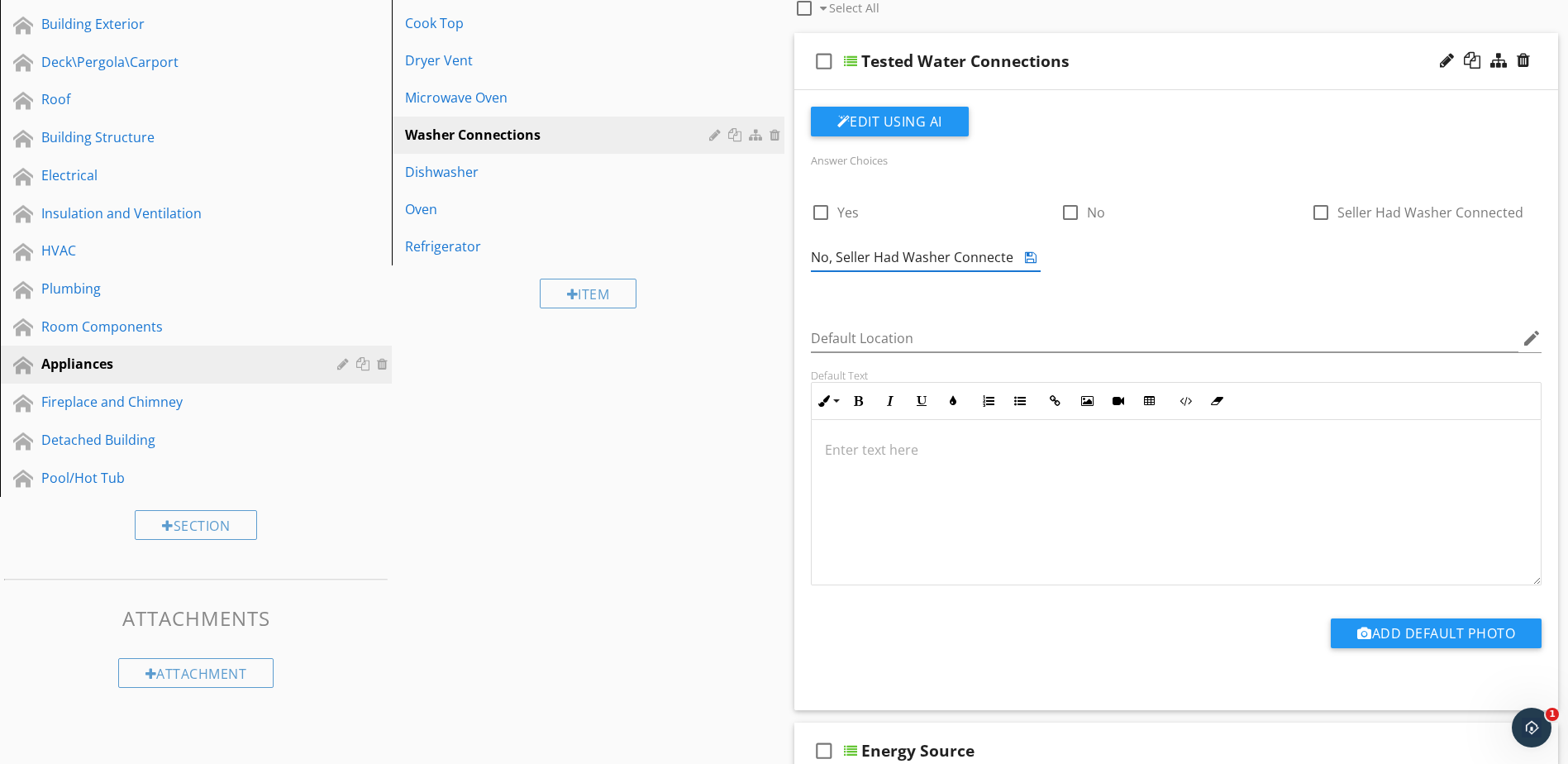
type input "No, Seller Had Washer Connected"
click at [1030, 264] on icon at bounding box center [1030, 257] width 12 height 13
click at [1529, 199] on div at bounding box center [1532, 198] width 17 height 23
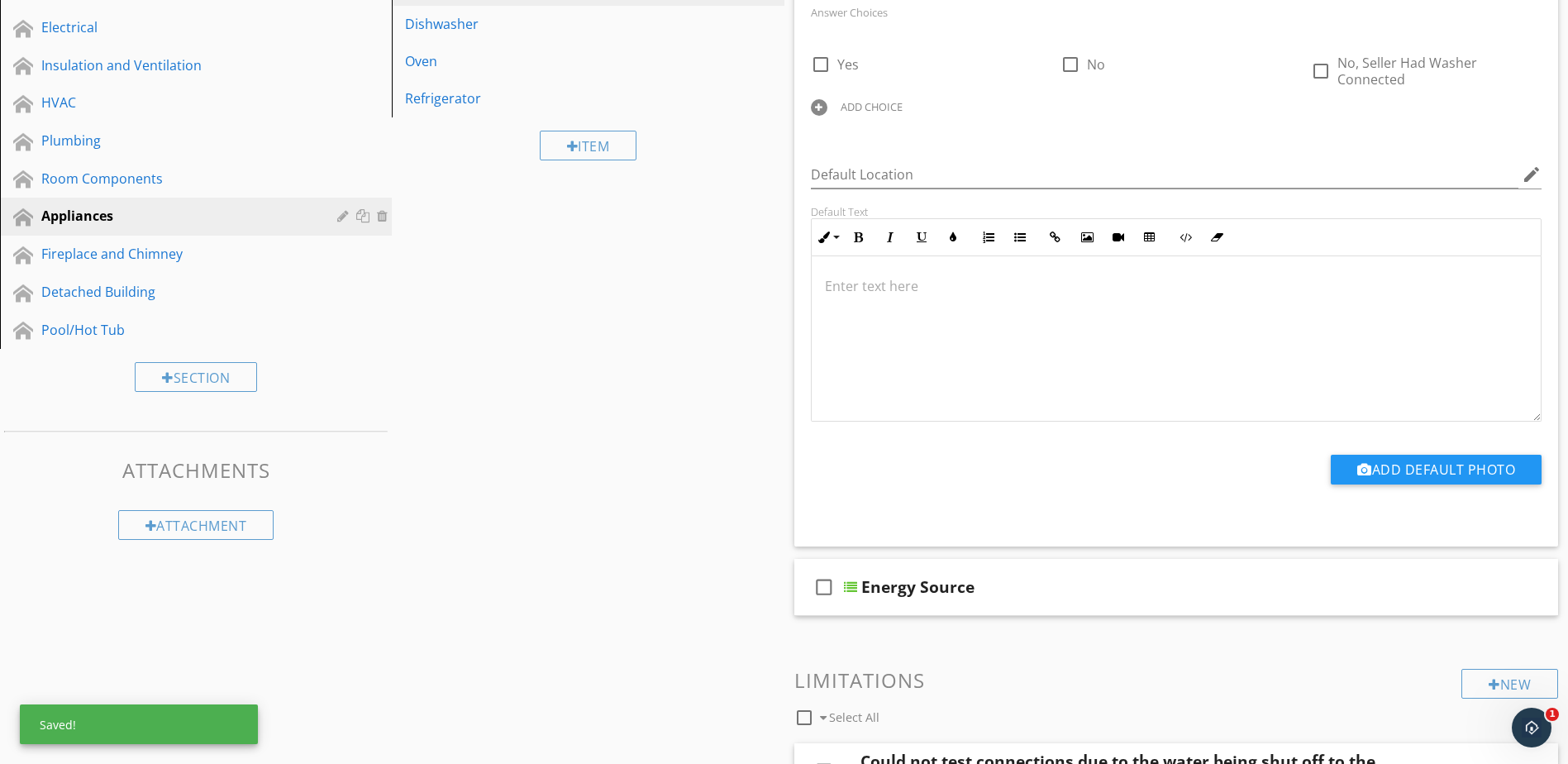
scroll to position [413, 0]
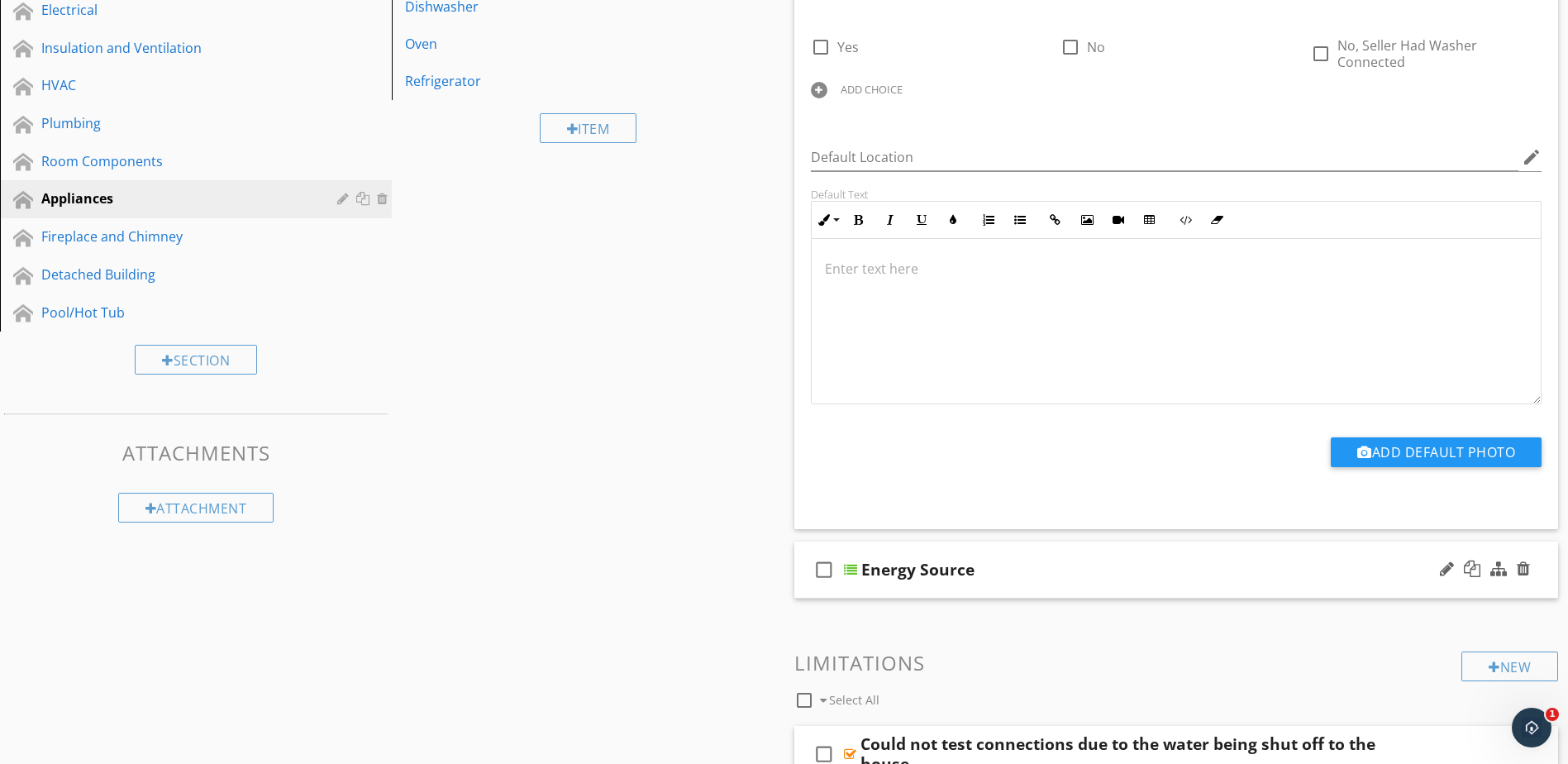
click at [851, 568] on div at bounding box center [851, 569] width 13 height 13
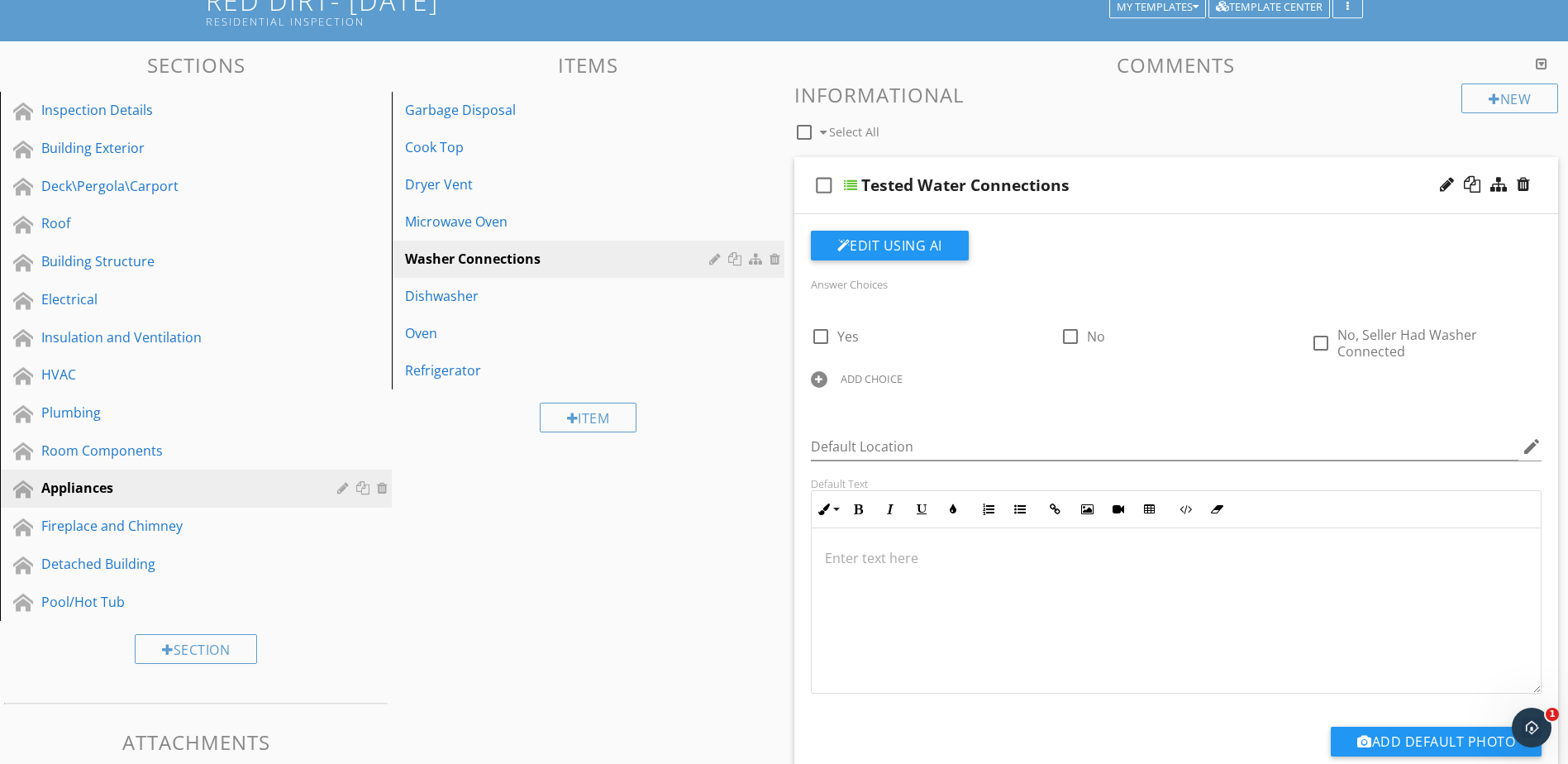
scroll to position [82, 0]
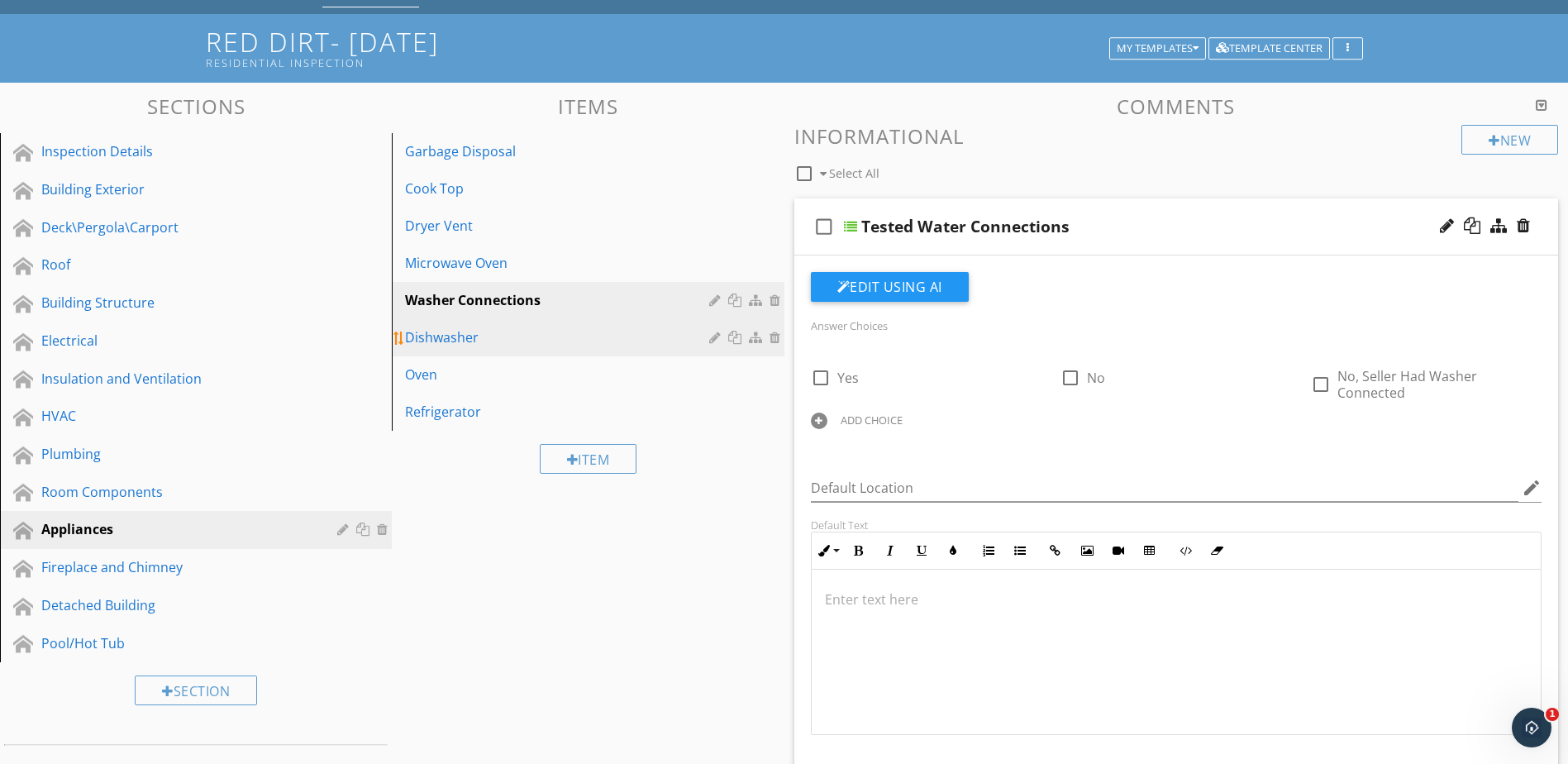
click at [622, 344] on div "Dishwasher" at bounding box center [559, 337] width 309 height 20
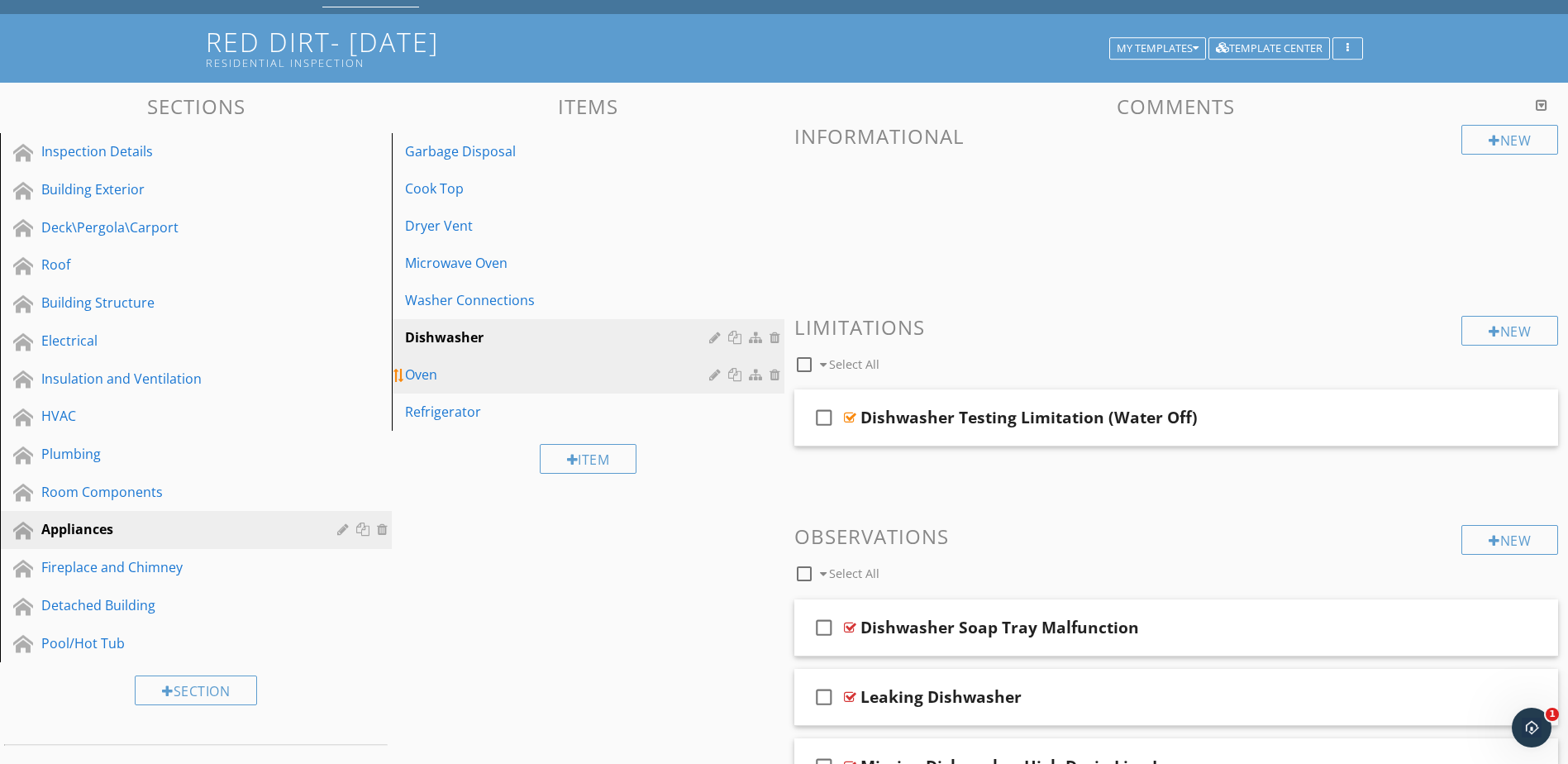
click at [614, 371] on div "Oven" at bounding box center [559, 375] width 309 height 20
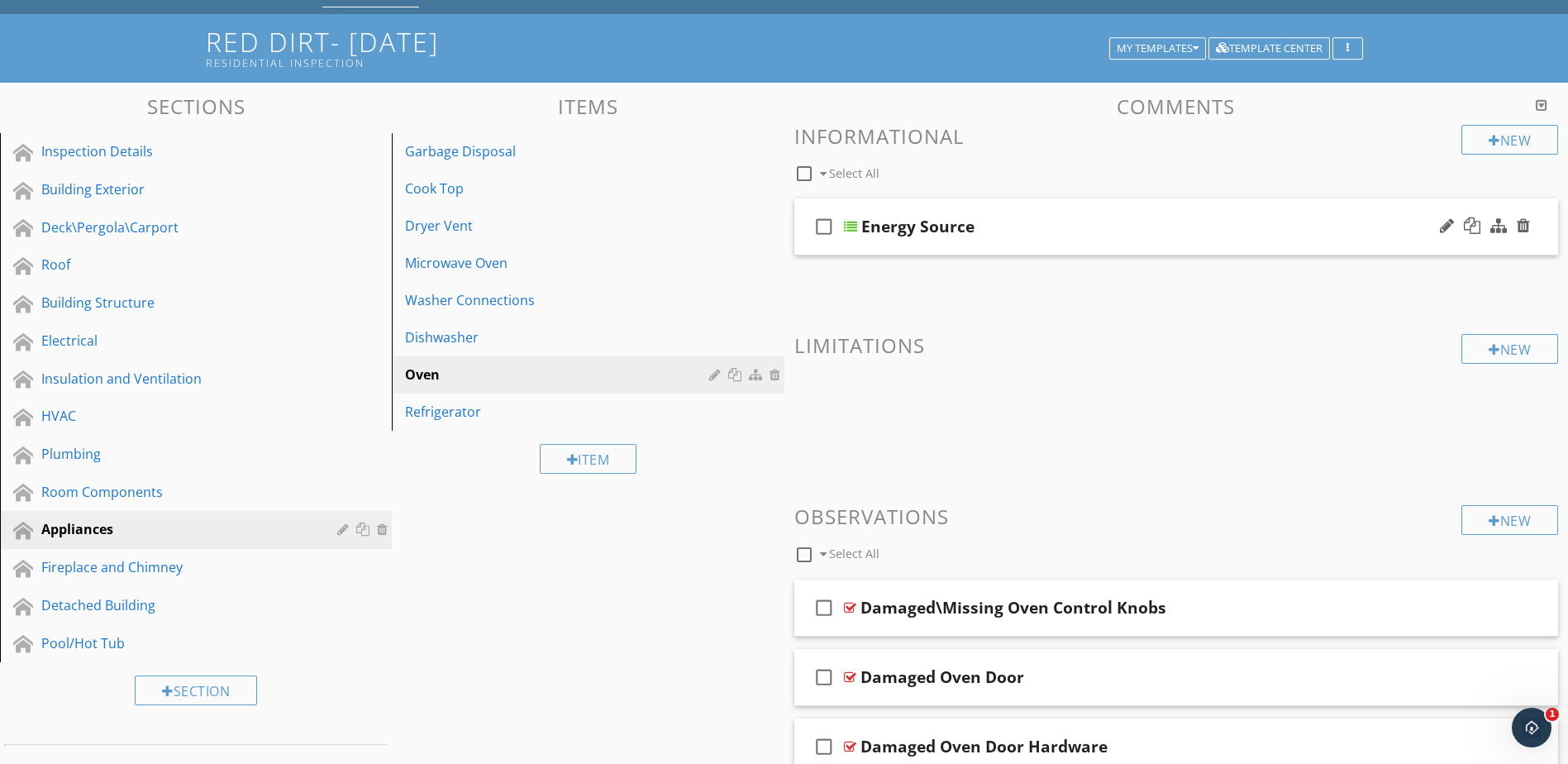
click at [852, 225] on div at bounding box center [851, 226] width 13 height 13
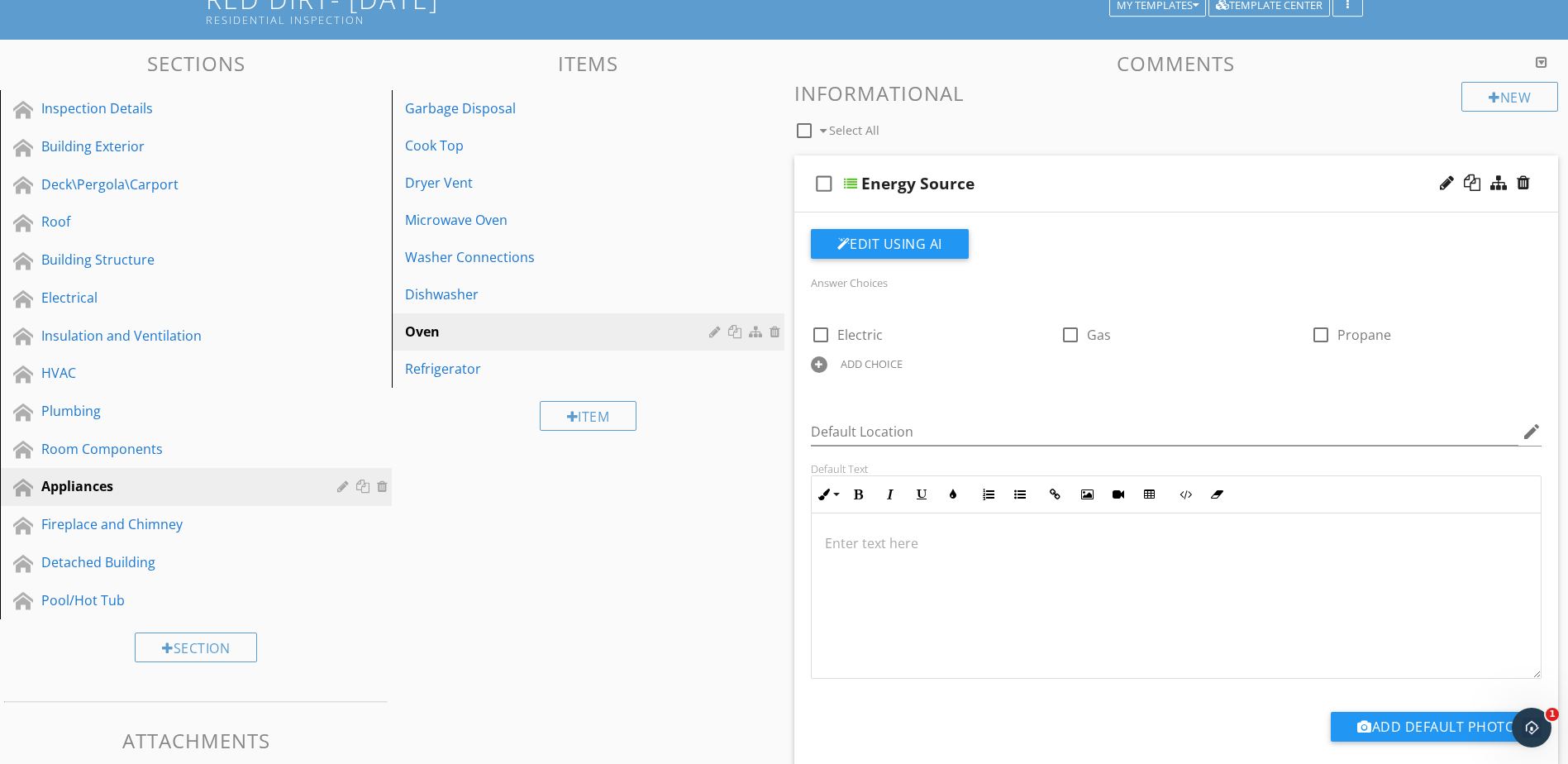
scroll to position [166, 0]
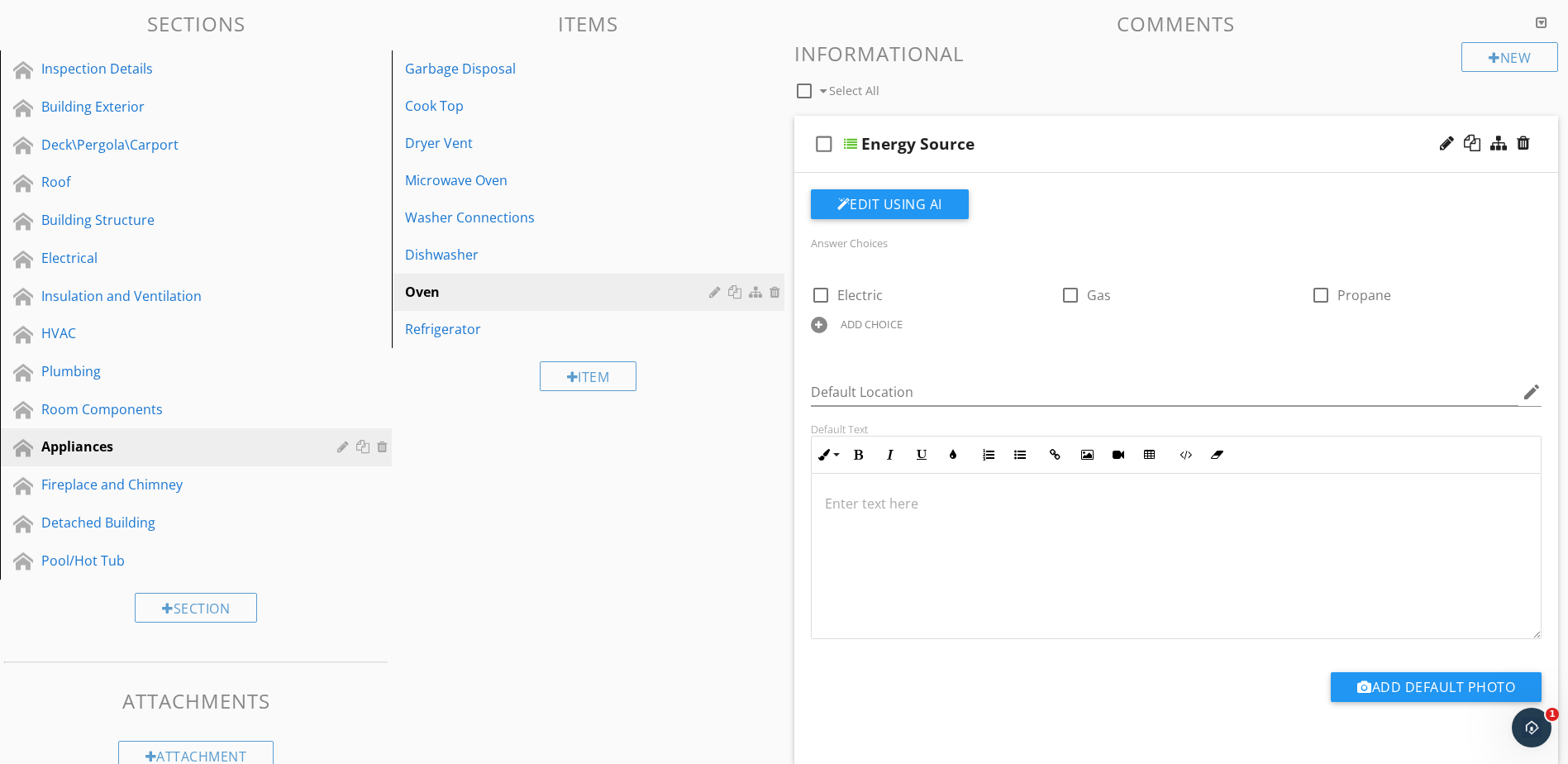
click at [885, 322] on div "ADD CHOICE" at bounding box center [871, 324] width 62 height 13
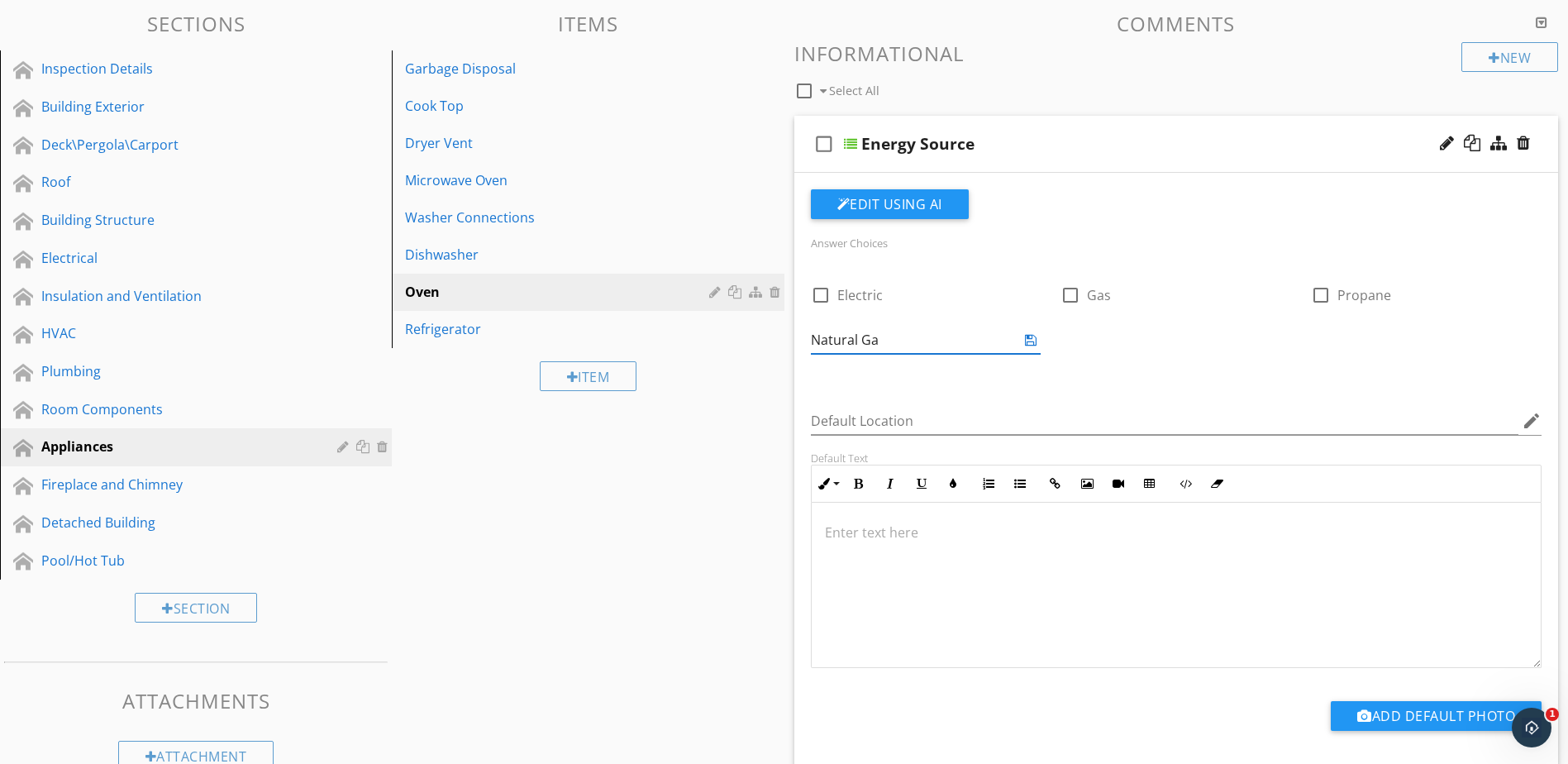
type input "Natural Gas"
click at [1030, 339] on icon at bounding box center [1030, 340] width 12 height 13
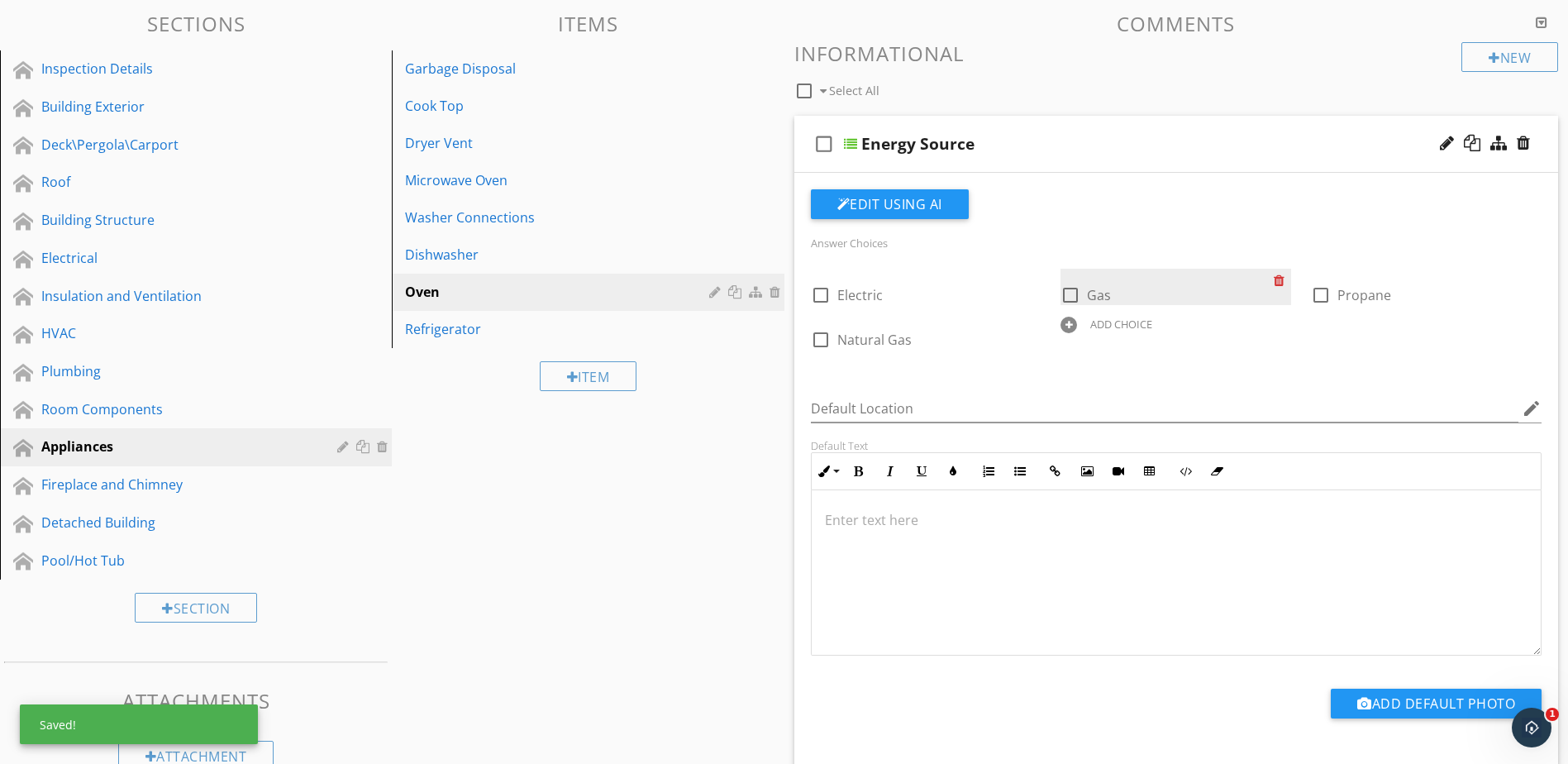
click at [1278, 279] on div at bounding box center [1282, 280] width 17 height 23
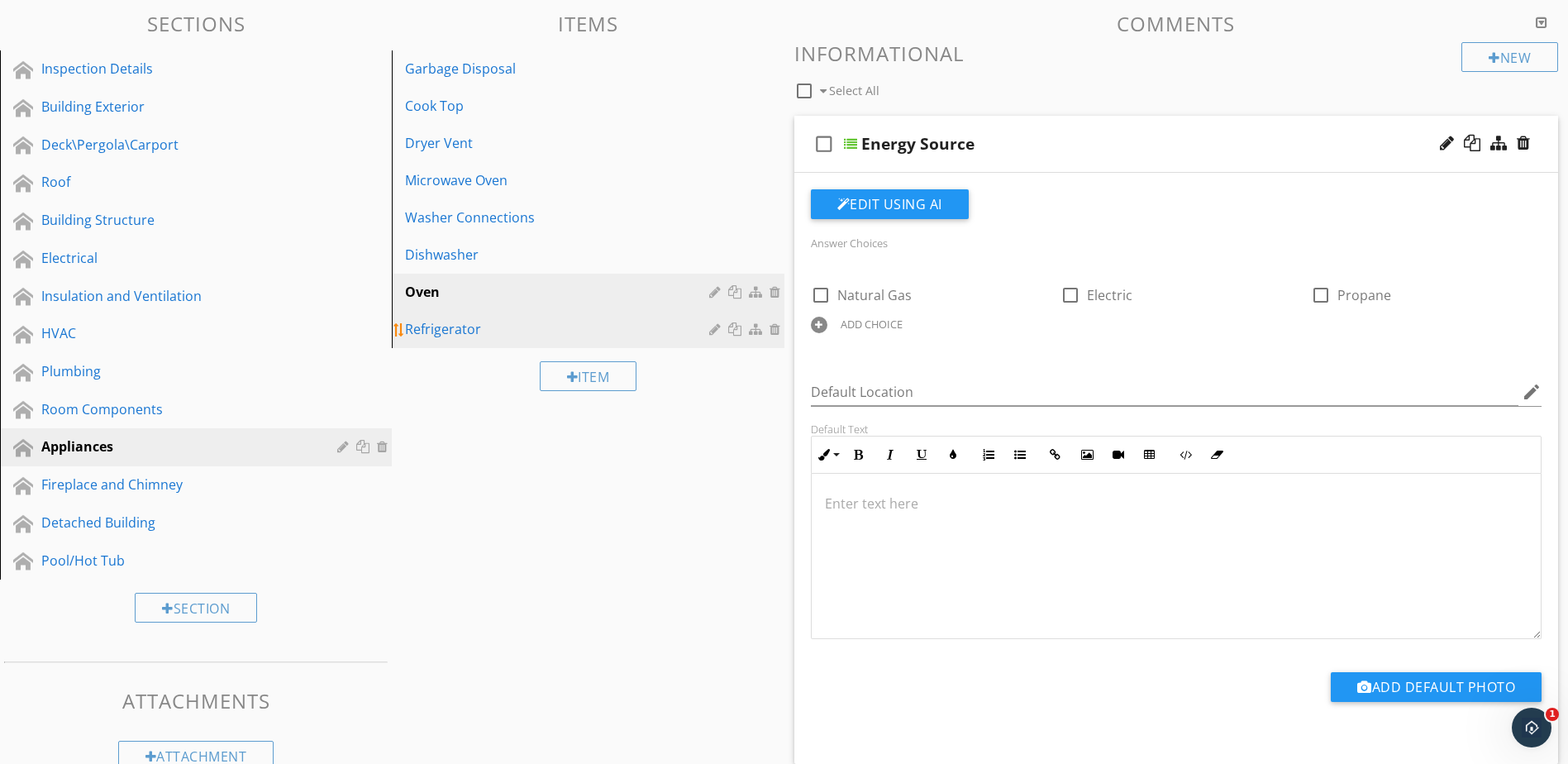
click at [494, 332] on div "Refrigerator" at bounding box center [559, 329] width 309 height 20
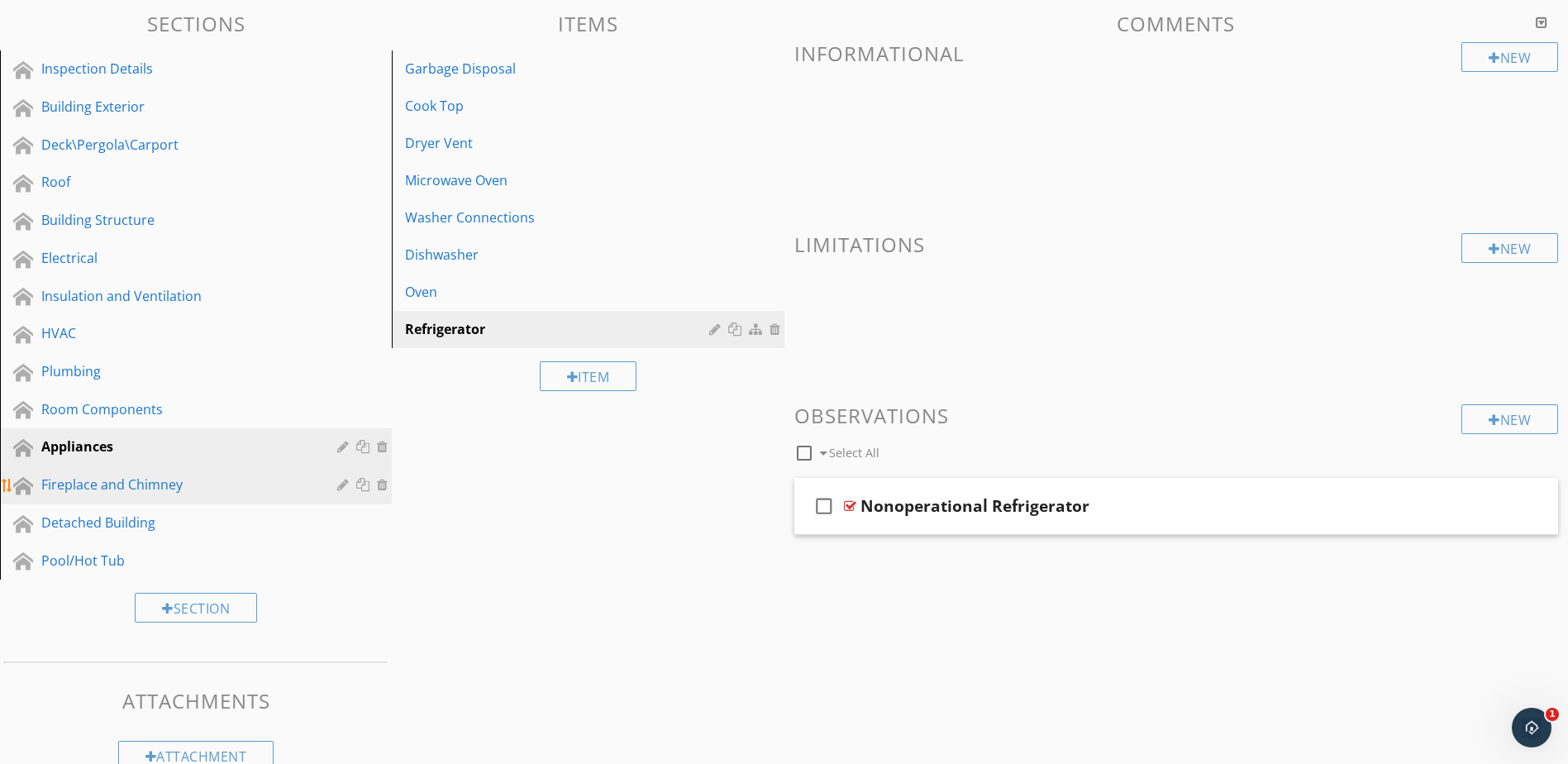
click at [245, 488] on div "Fireplace and Chimney" at bounding box center [177, 485] width 272 height 20
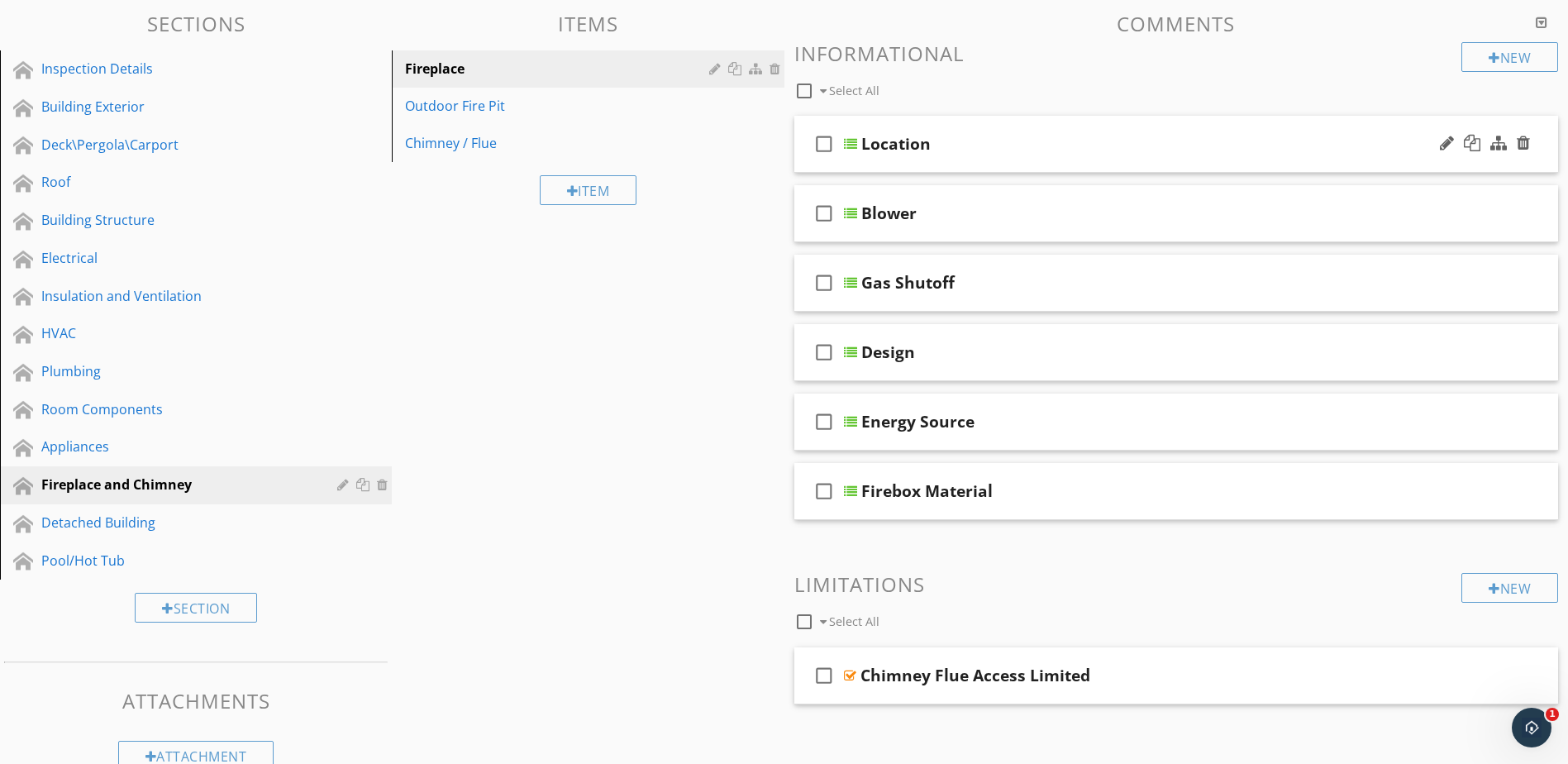
click at [853, 142] on div at bounding box center [851, 143] width 13 height 13
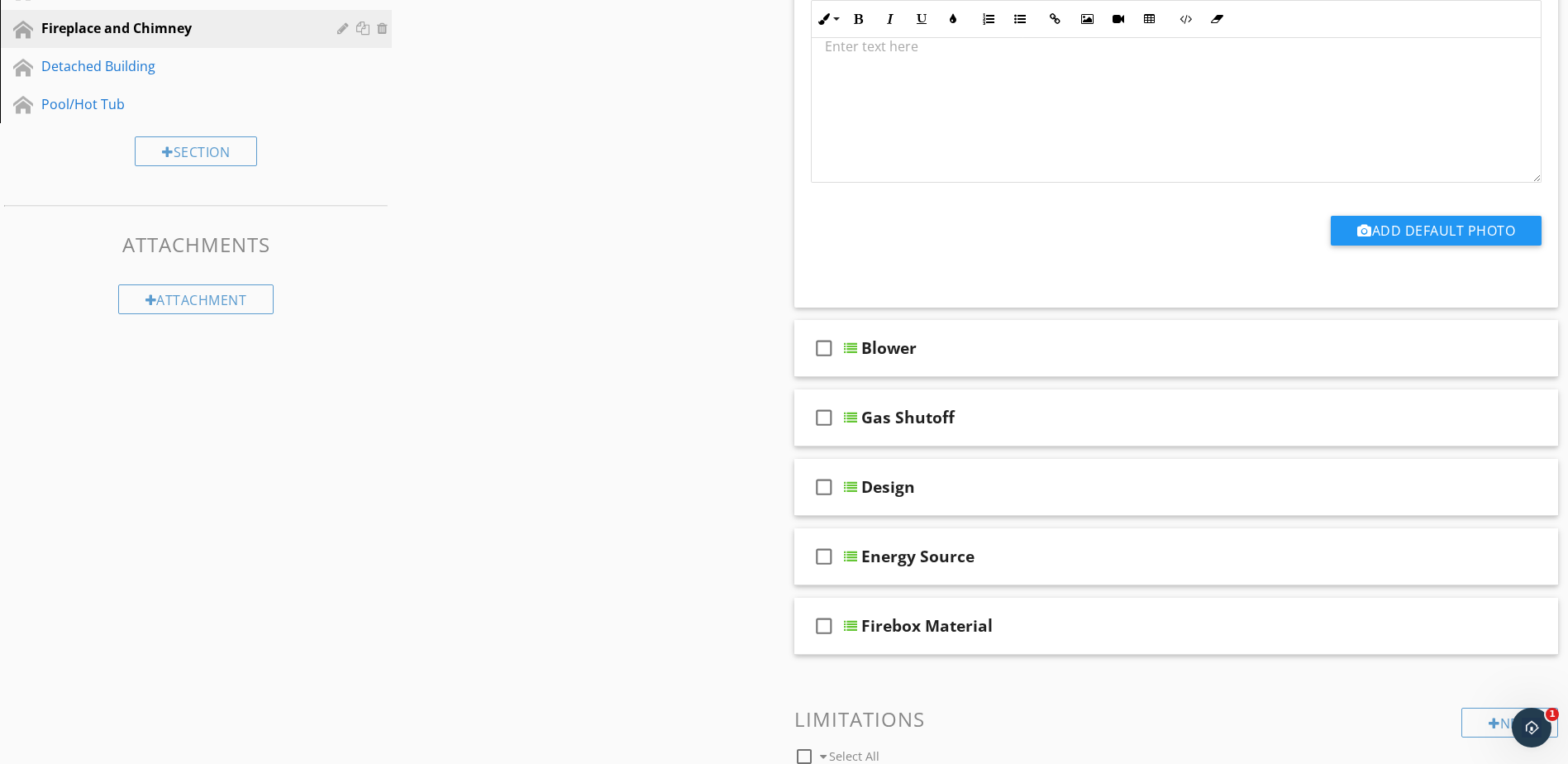
scroll to position [661, 0]
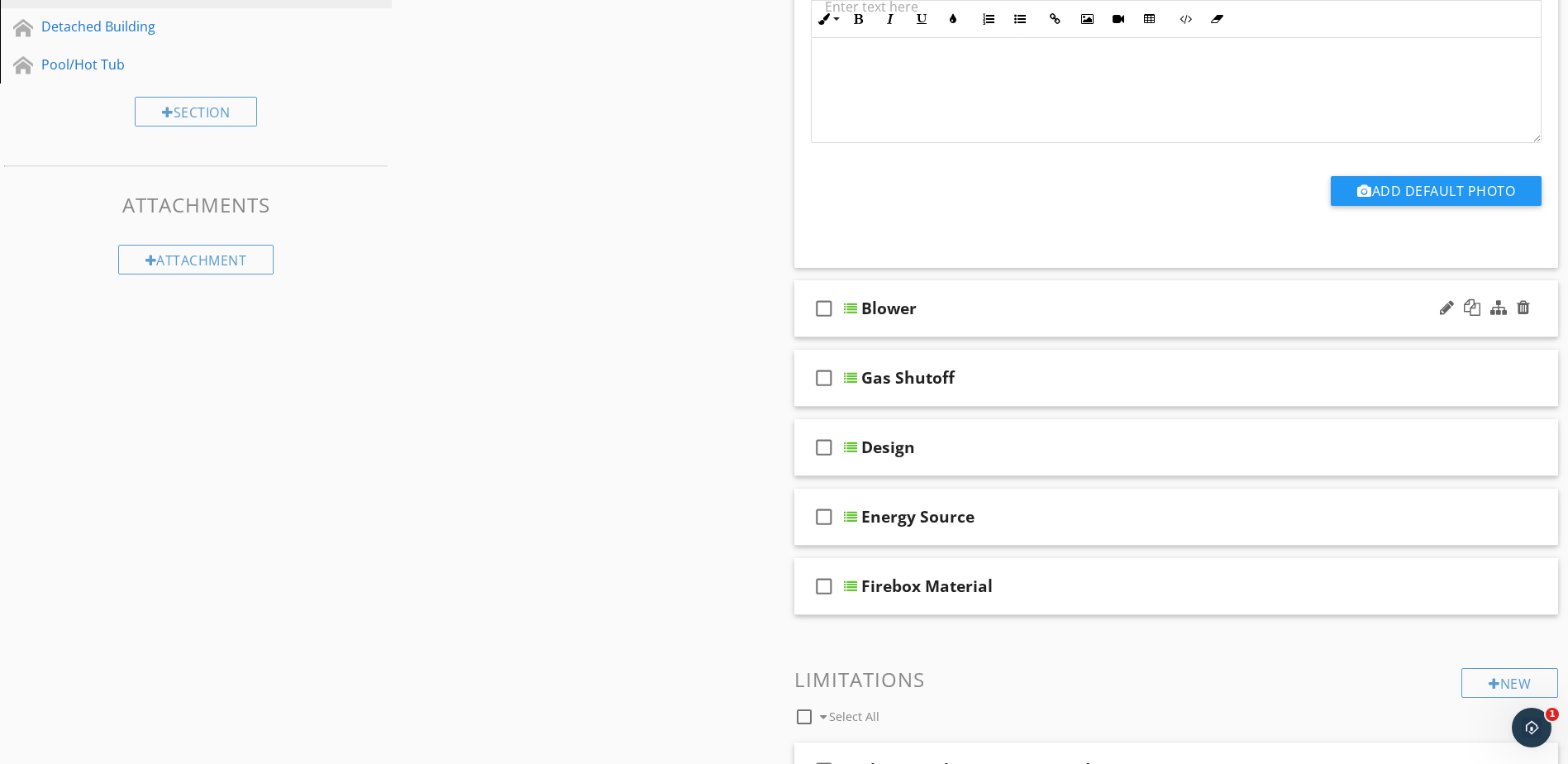
click at [857, 303] on div at bounding box center [851, 308] width 13 height 13
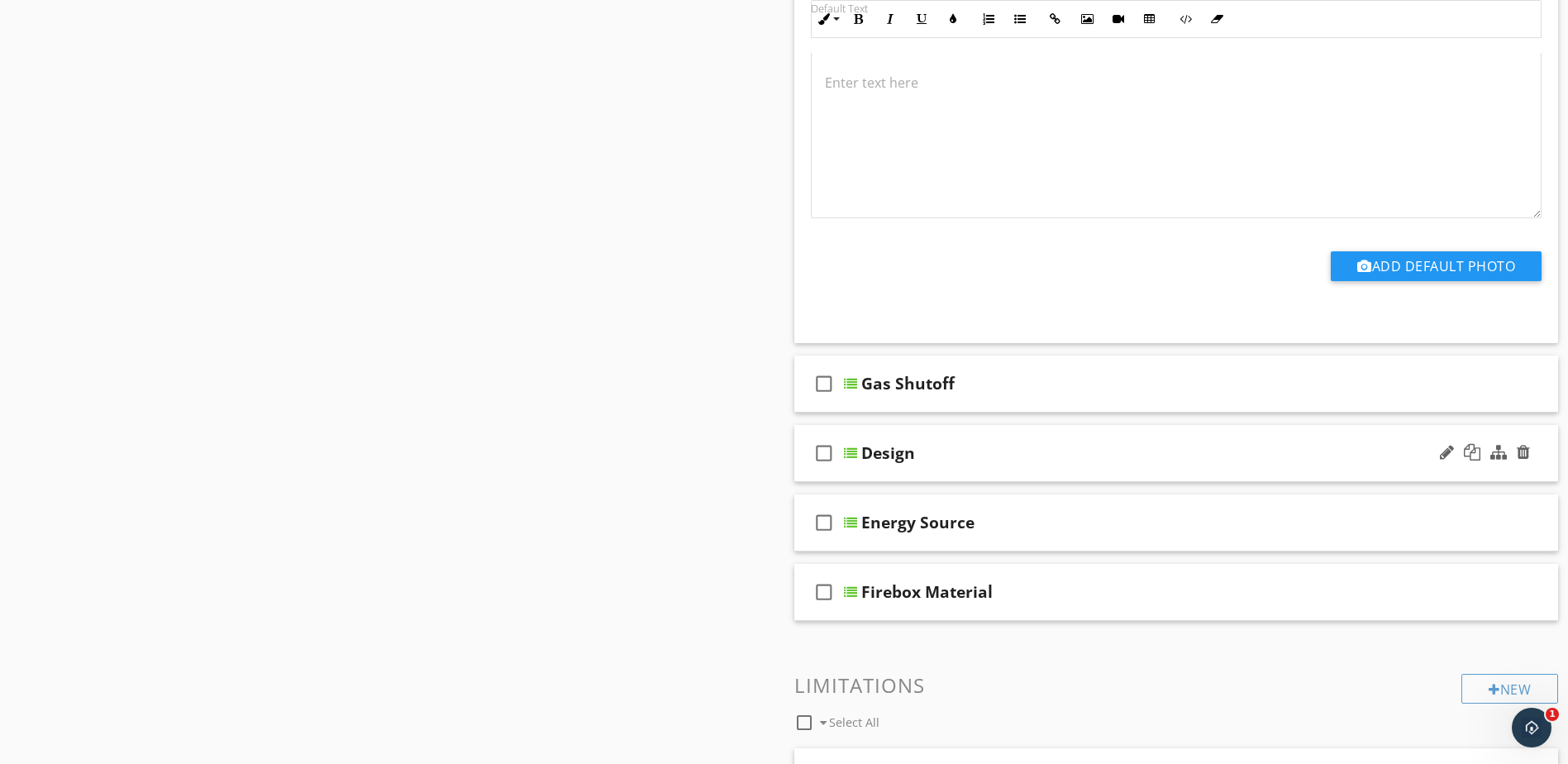
scroll to position [1241, 0]
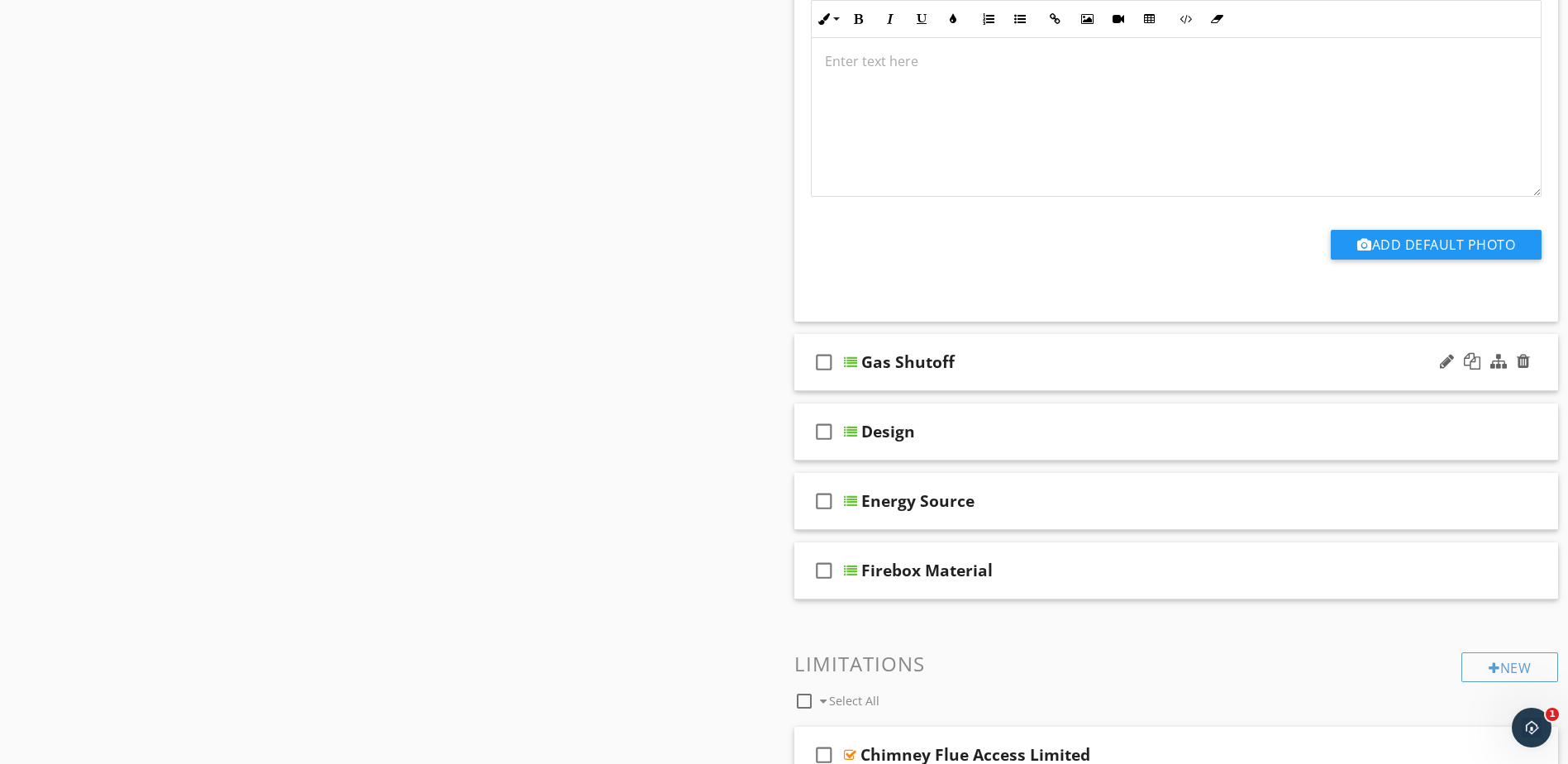
click at [849, 353] on div "check_box_outline_blank Gas Shutoff" at bounding box center [1176, 362] width 765 height 57
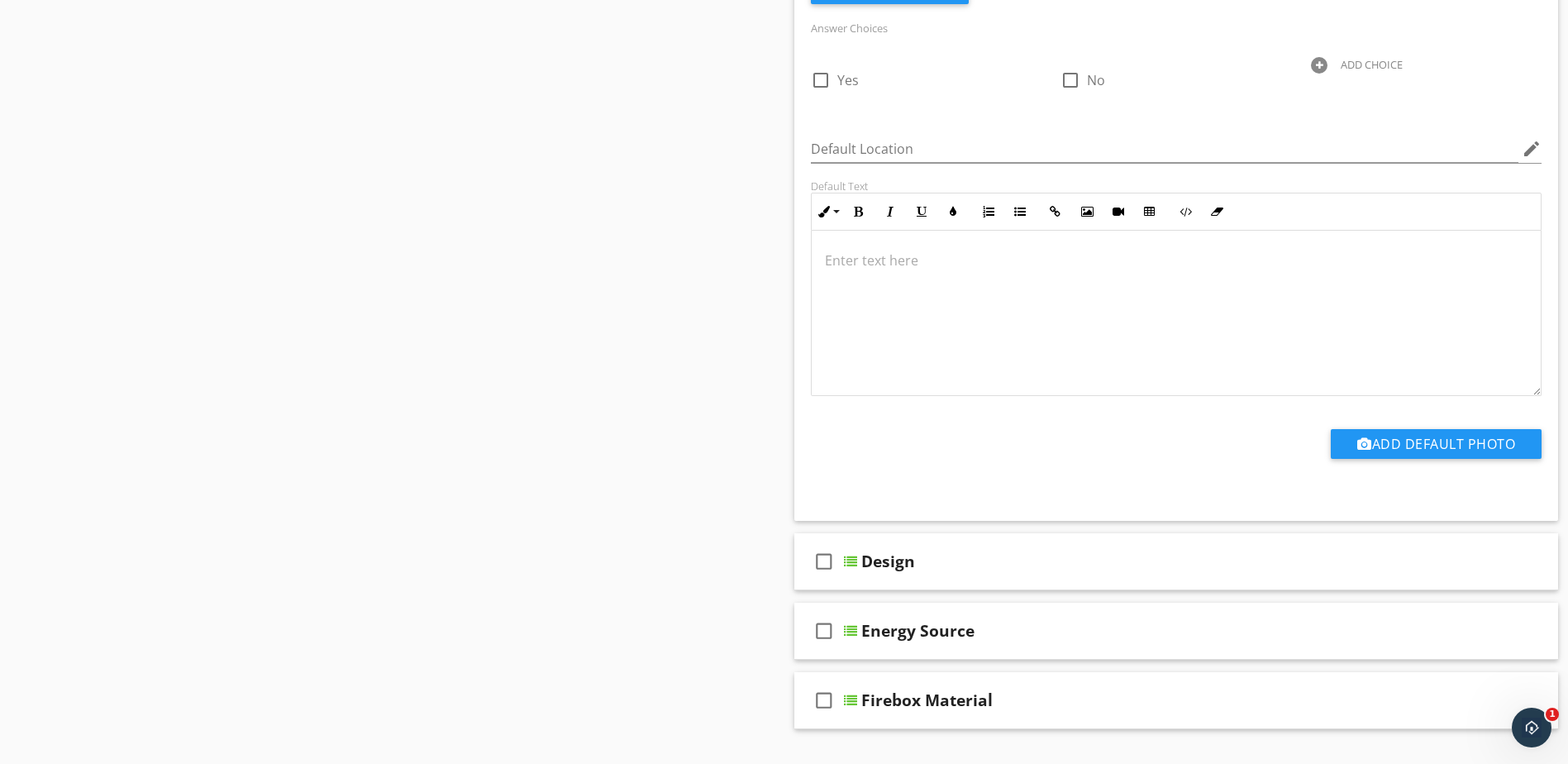
scroll to position [1820, 0]
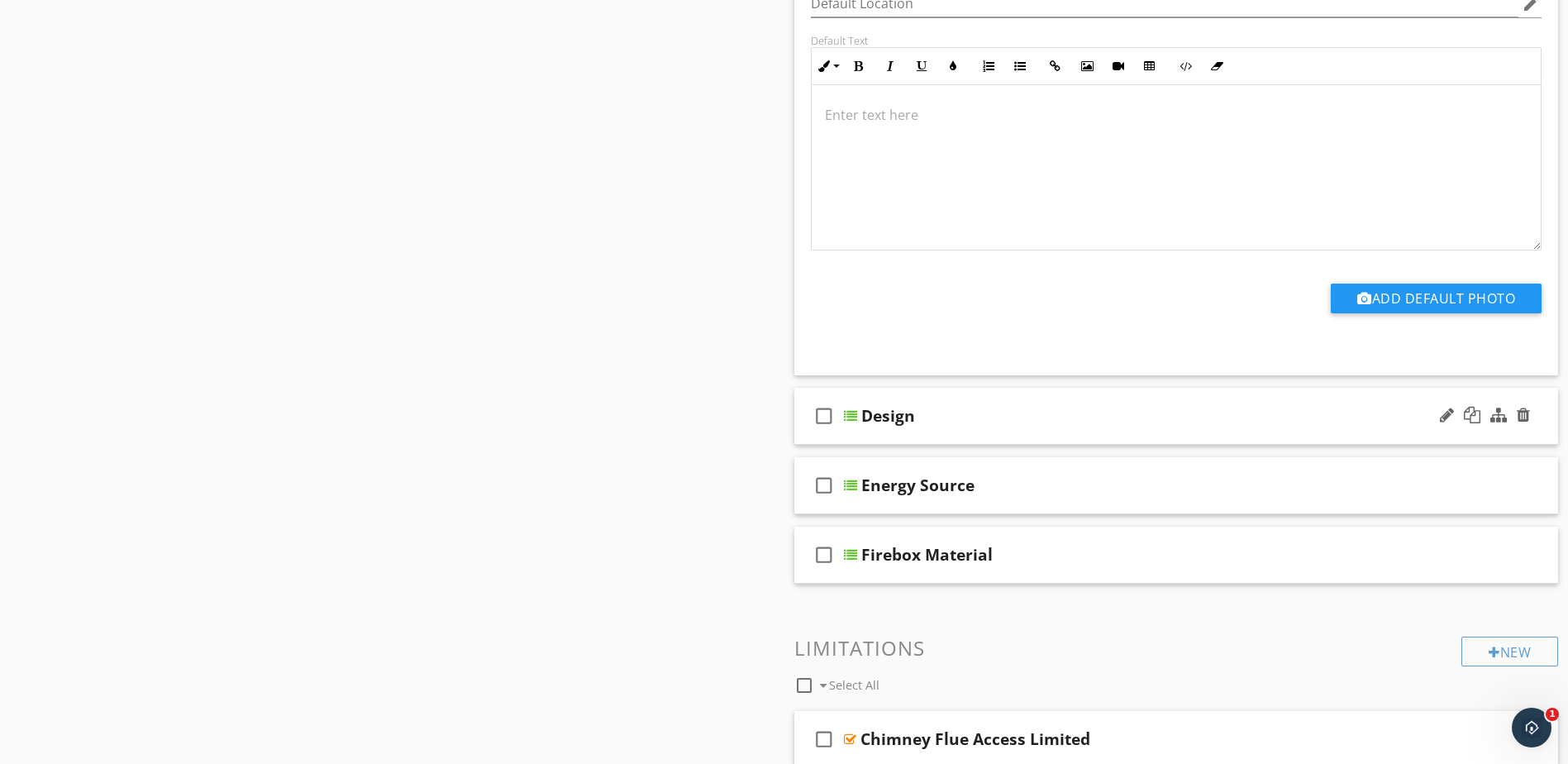
click at [844, 413] on div at bounding box center [851, 416] width 13 height 13
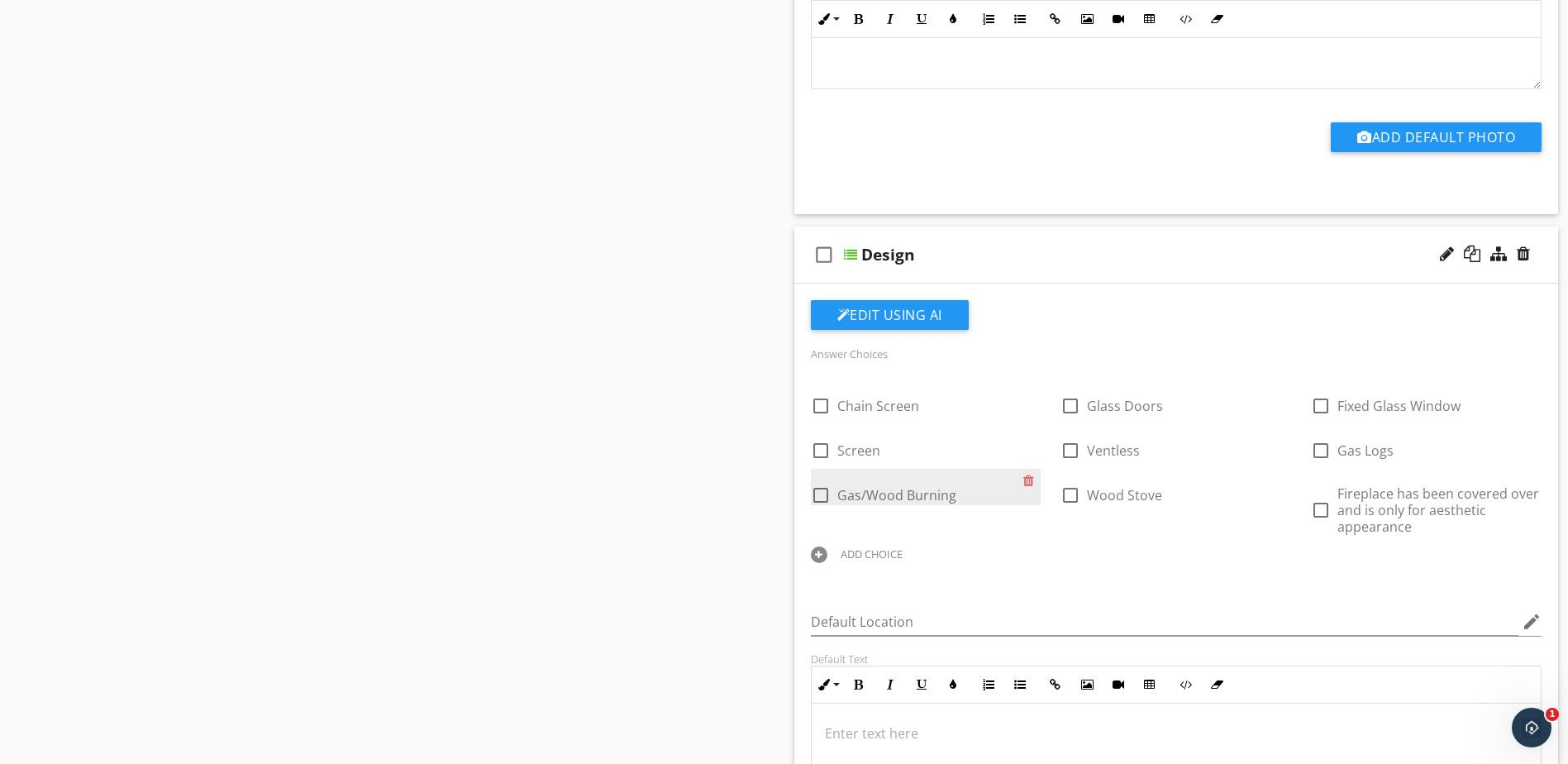
scroll to position [1984, 0]
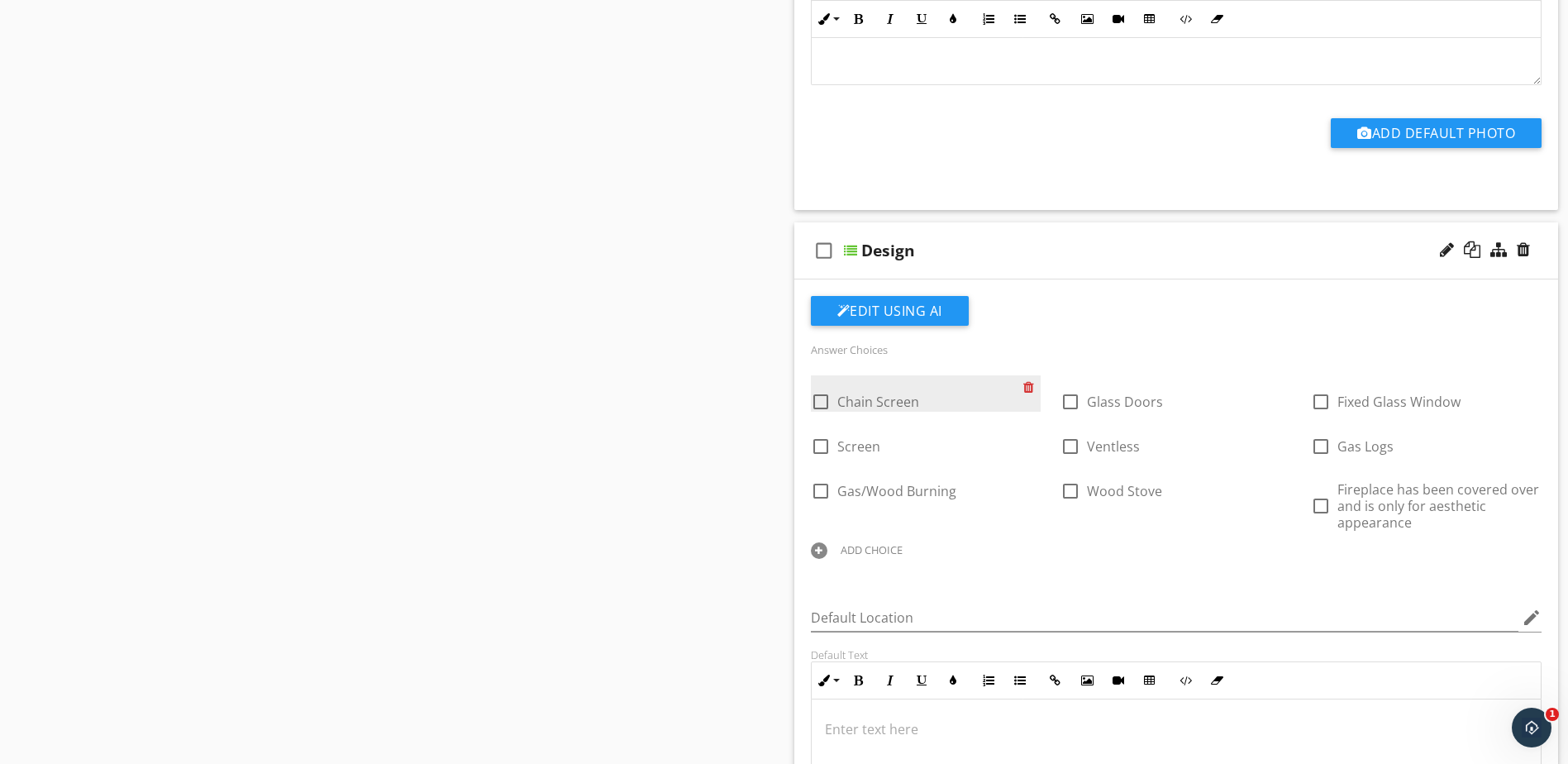
click at [1029, 385] on div at bounding box center [1031, 387] width 17 height 23
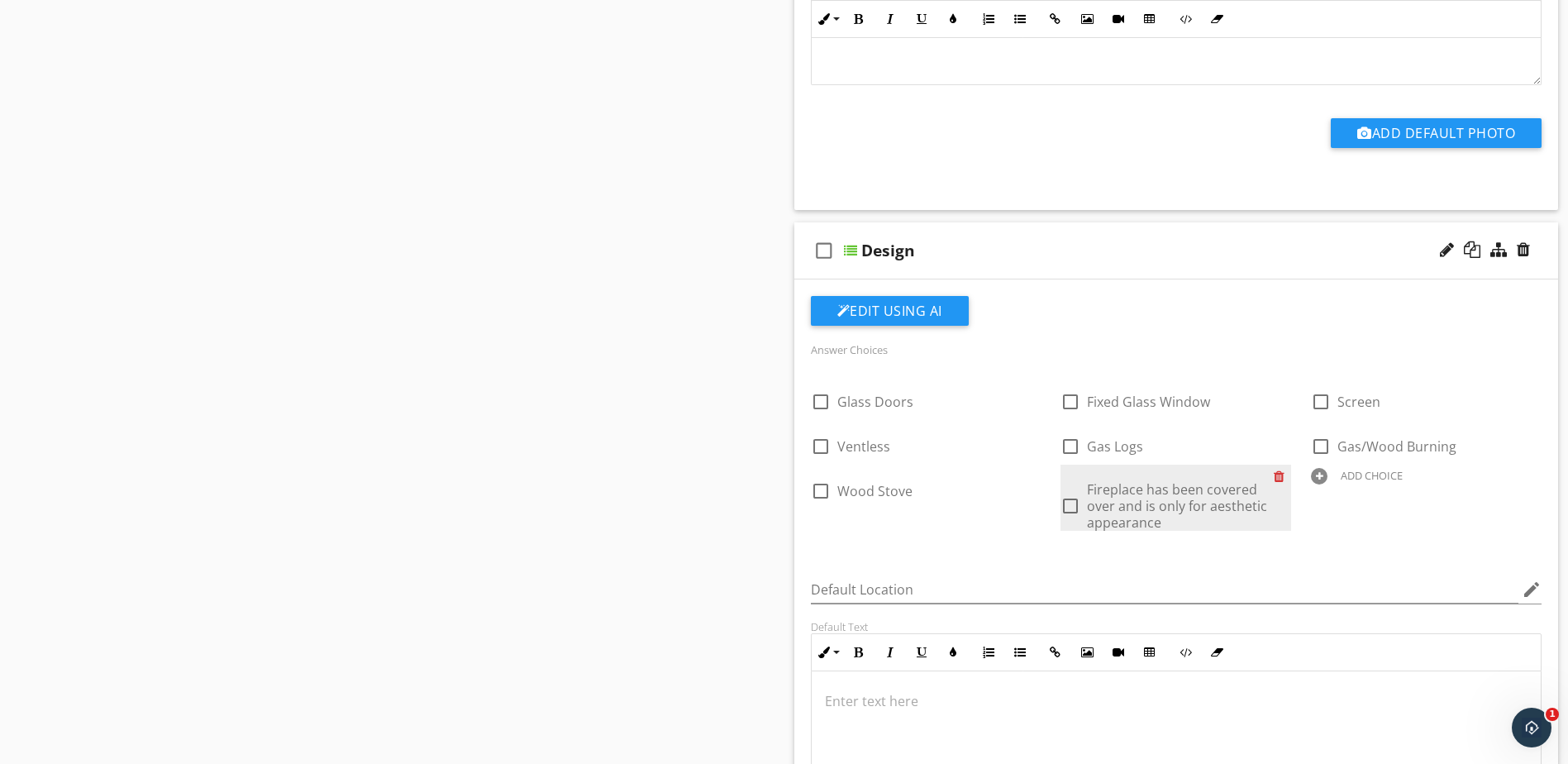
click at [1277, 479] on div at bounding box center [1282, 476] width 17 height 23
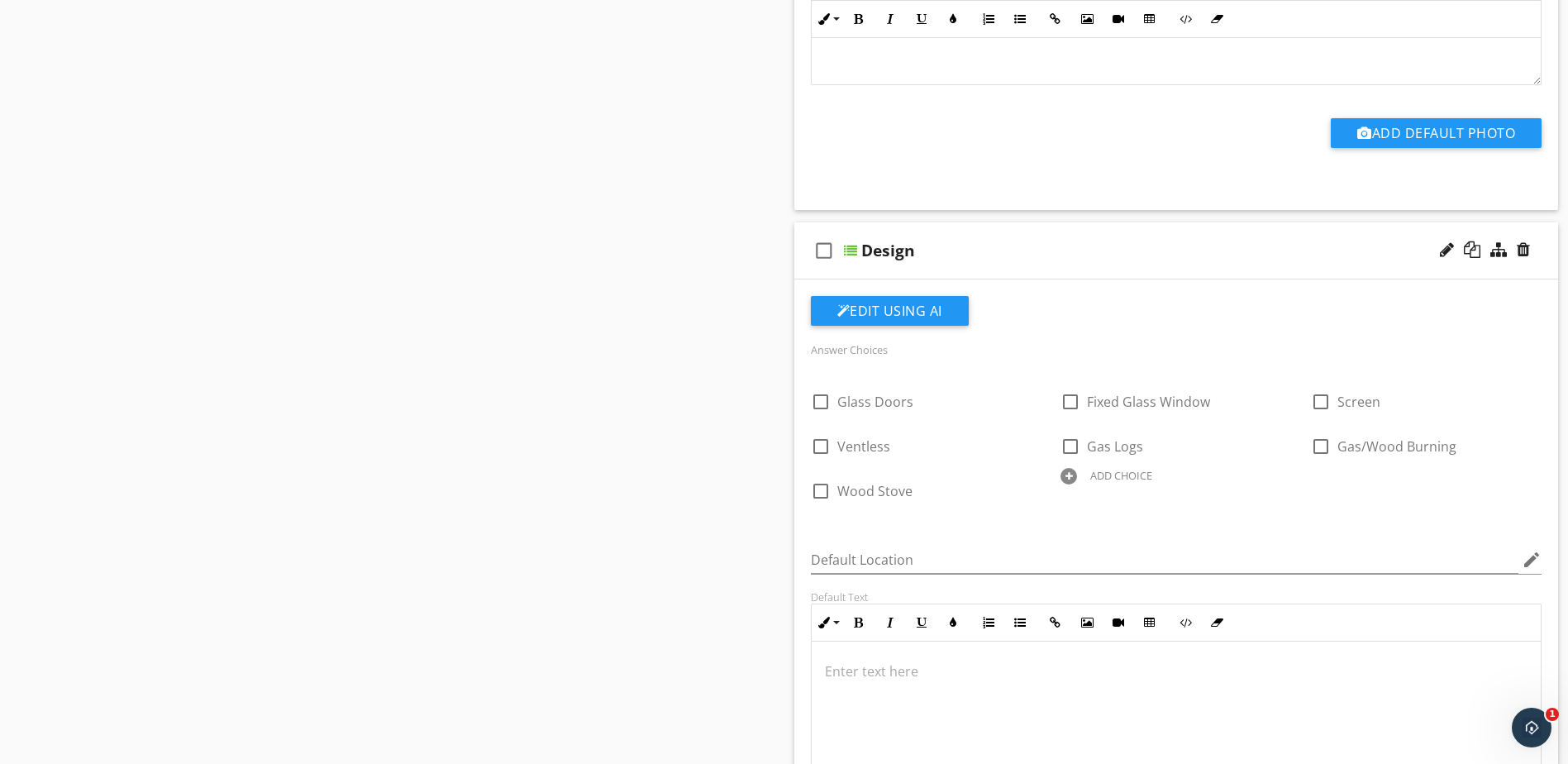
click at [1065, 476] on div at bounding box center [1069, 476] width 16 height 16
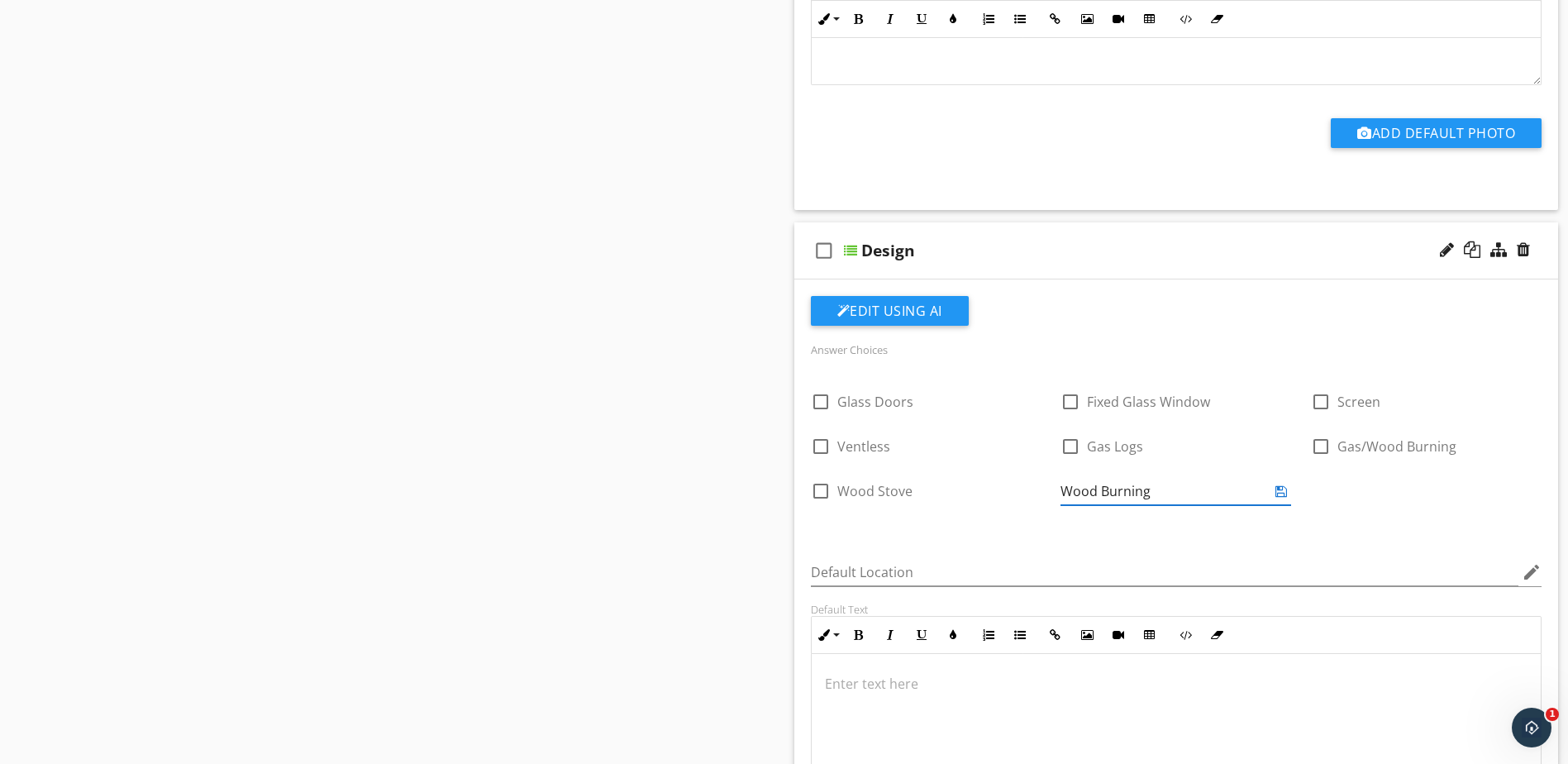
type input "Wood Burning"
click at [1283, 490] on icon at bounding box center [1281, 491] width 12 height 13
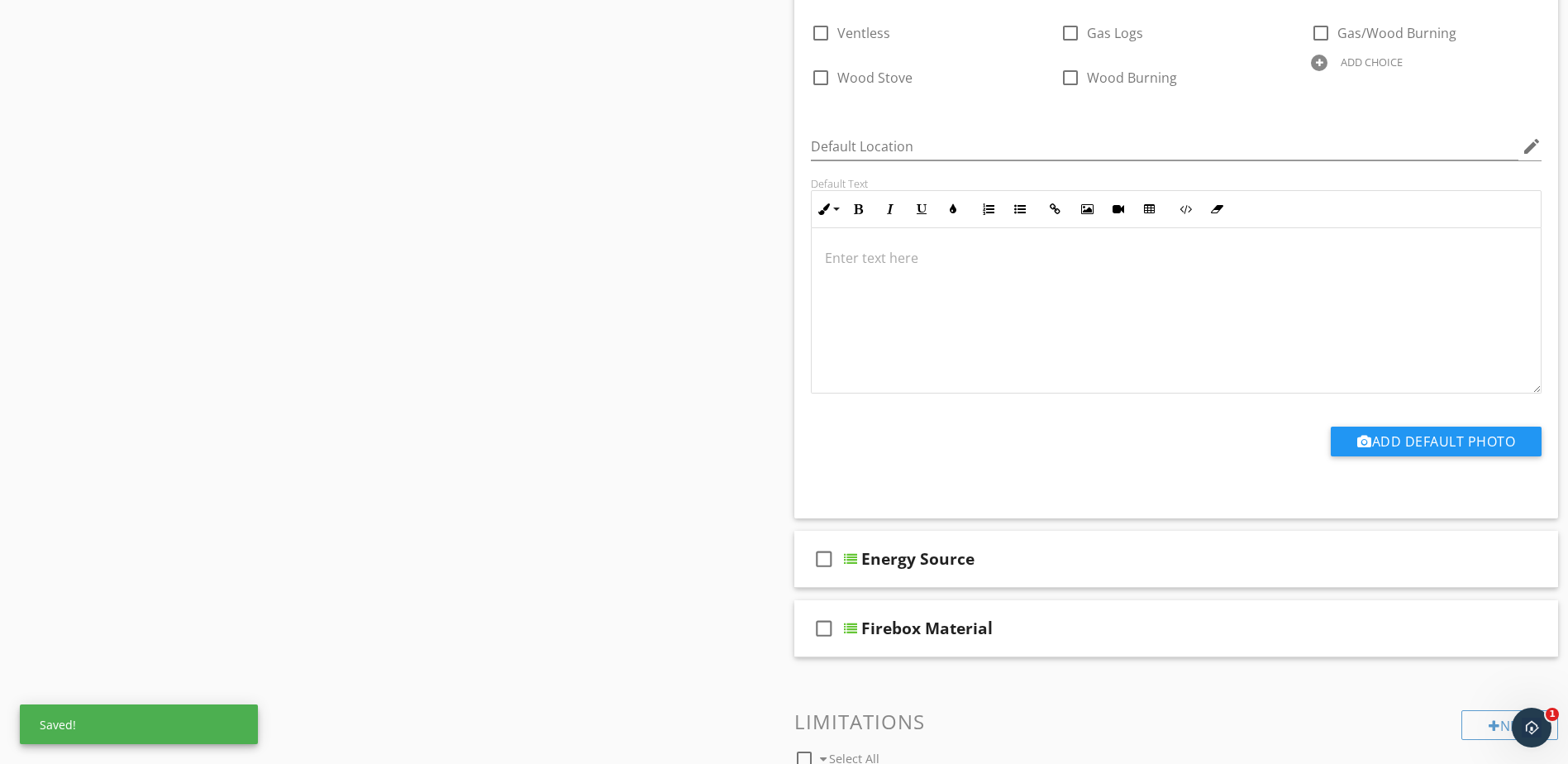
scroll to position [2563, 0]
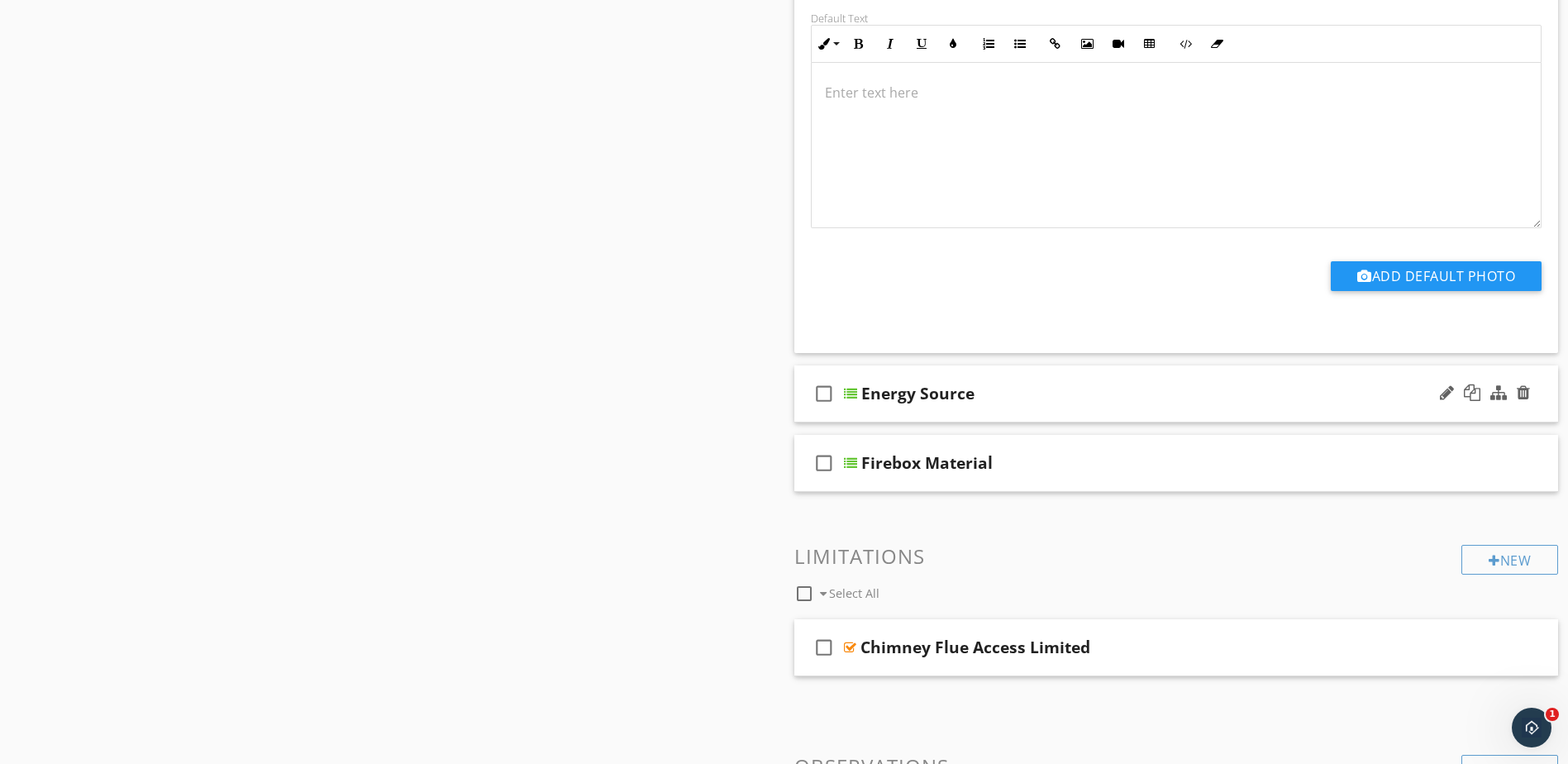
click at [853, 393] on div at bounding box center [851, 394] width 13 height 13
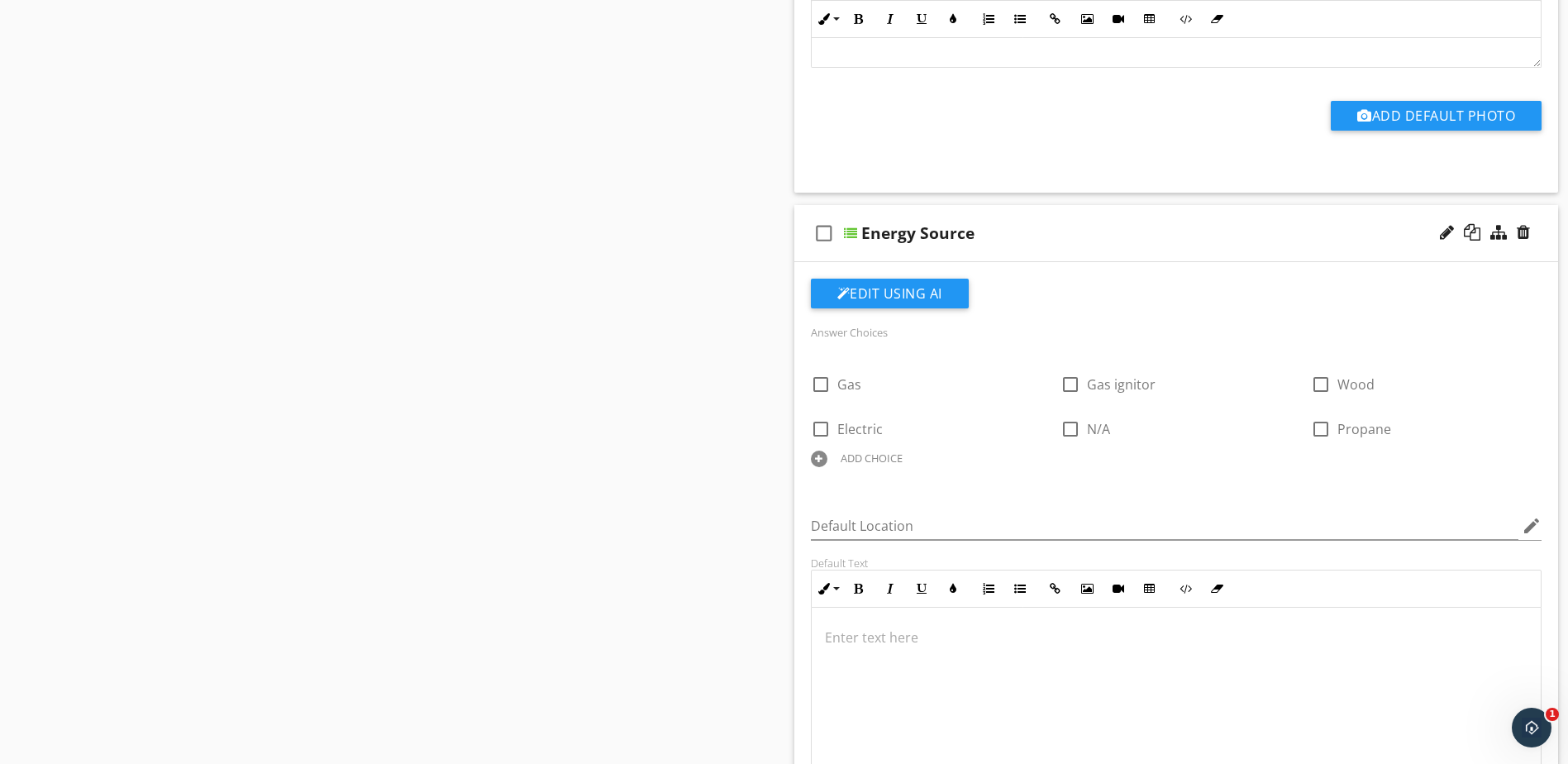
scroll to position [2729, 0]
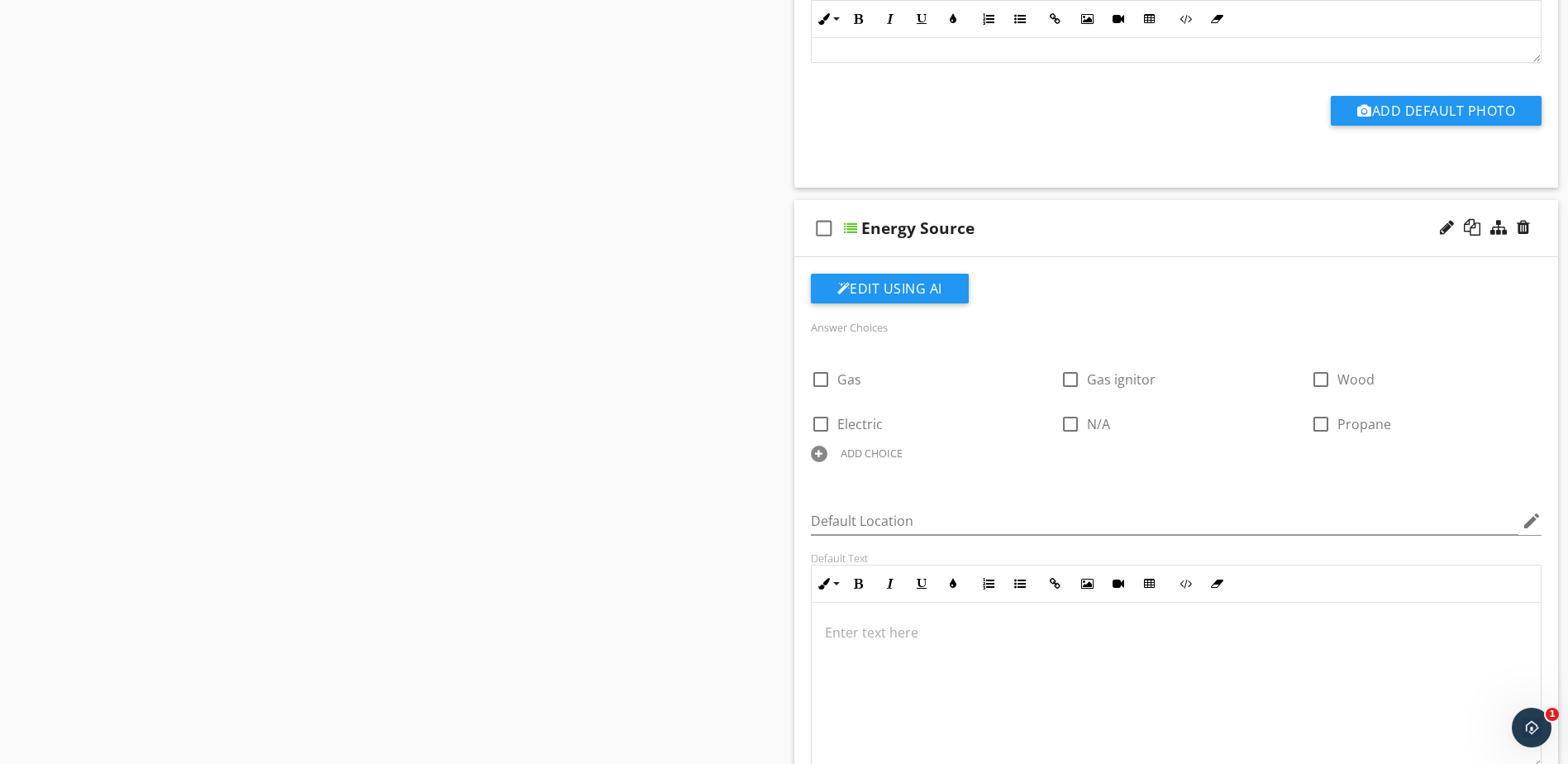
click at [889, 450] on div "ADD CHOICE" at bounding box center [871, 453] width 62 height 13
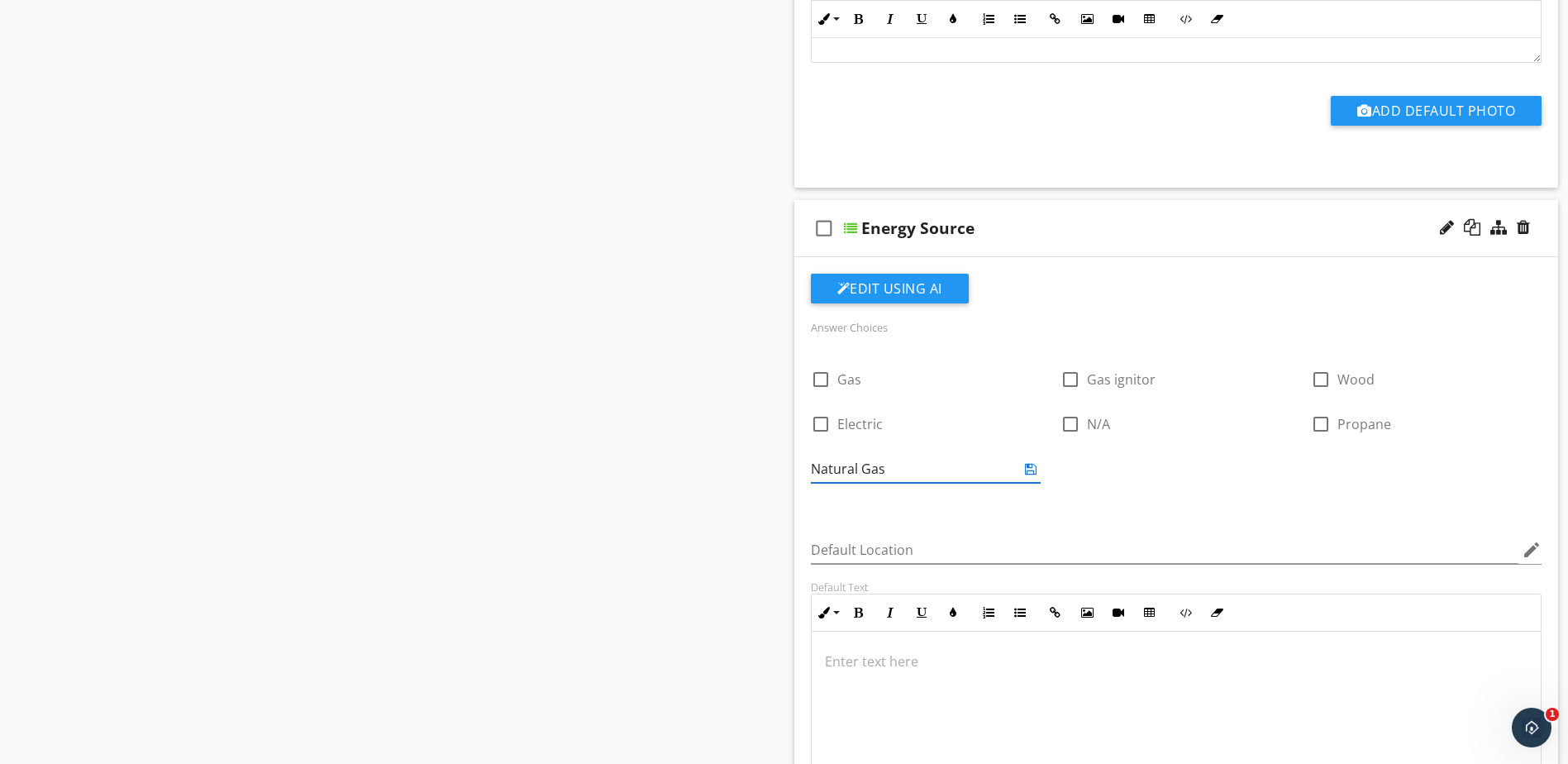
type input "Natural Gas"
click at [1033, 474] on icon at bounding box center [1030, 469] width 12 height 13
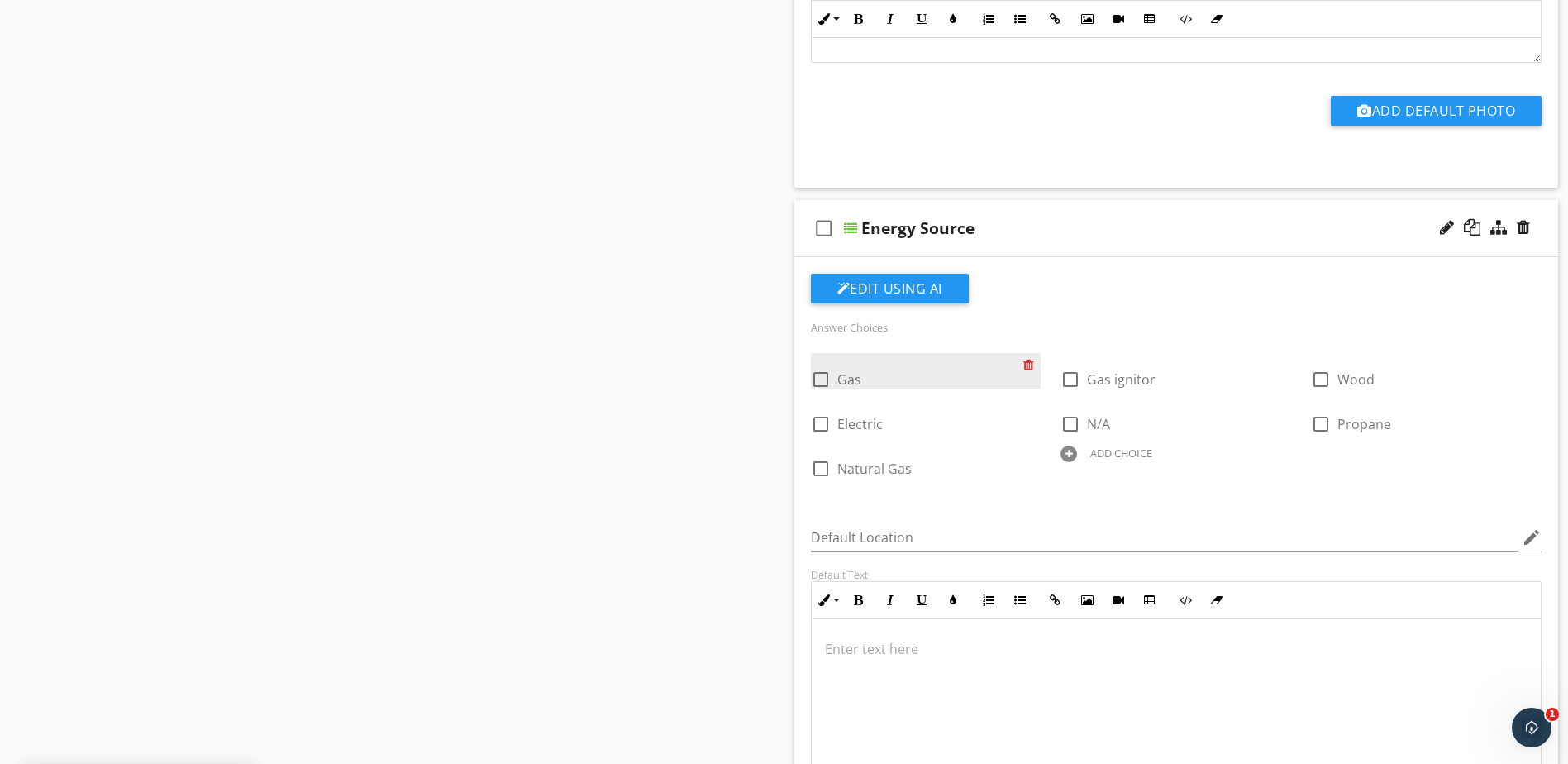
click at [1028, 365] on div at bounding box center [1031, 365] width 17 height 23
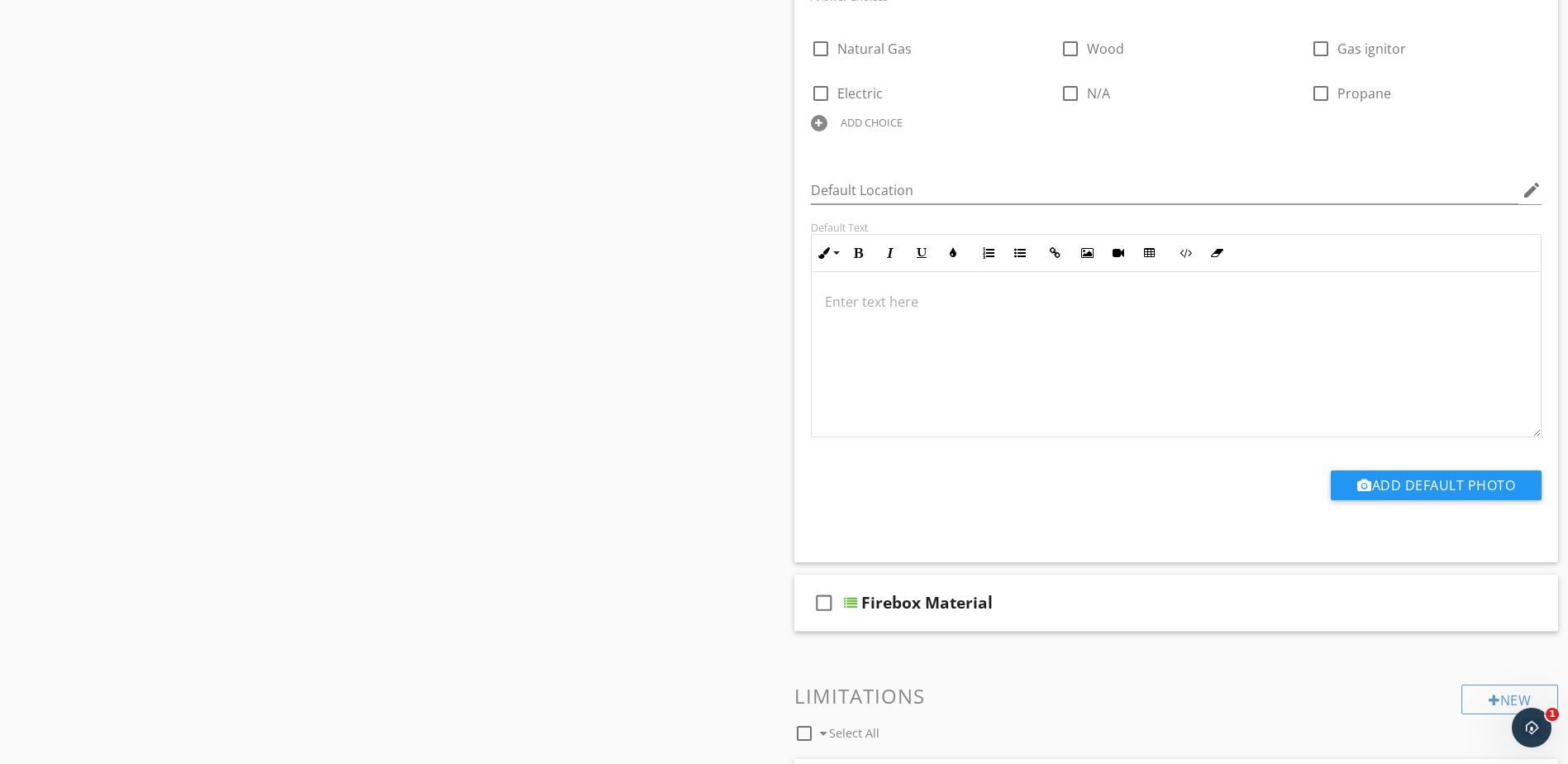
scroll to position [3143, 0]
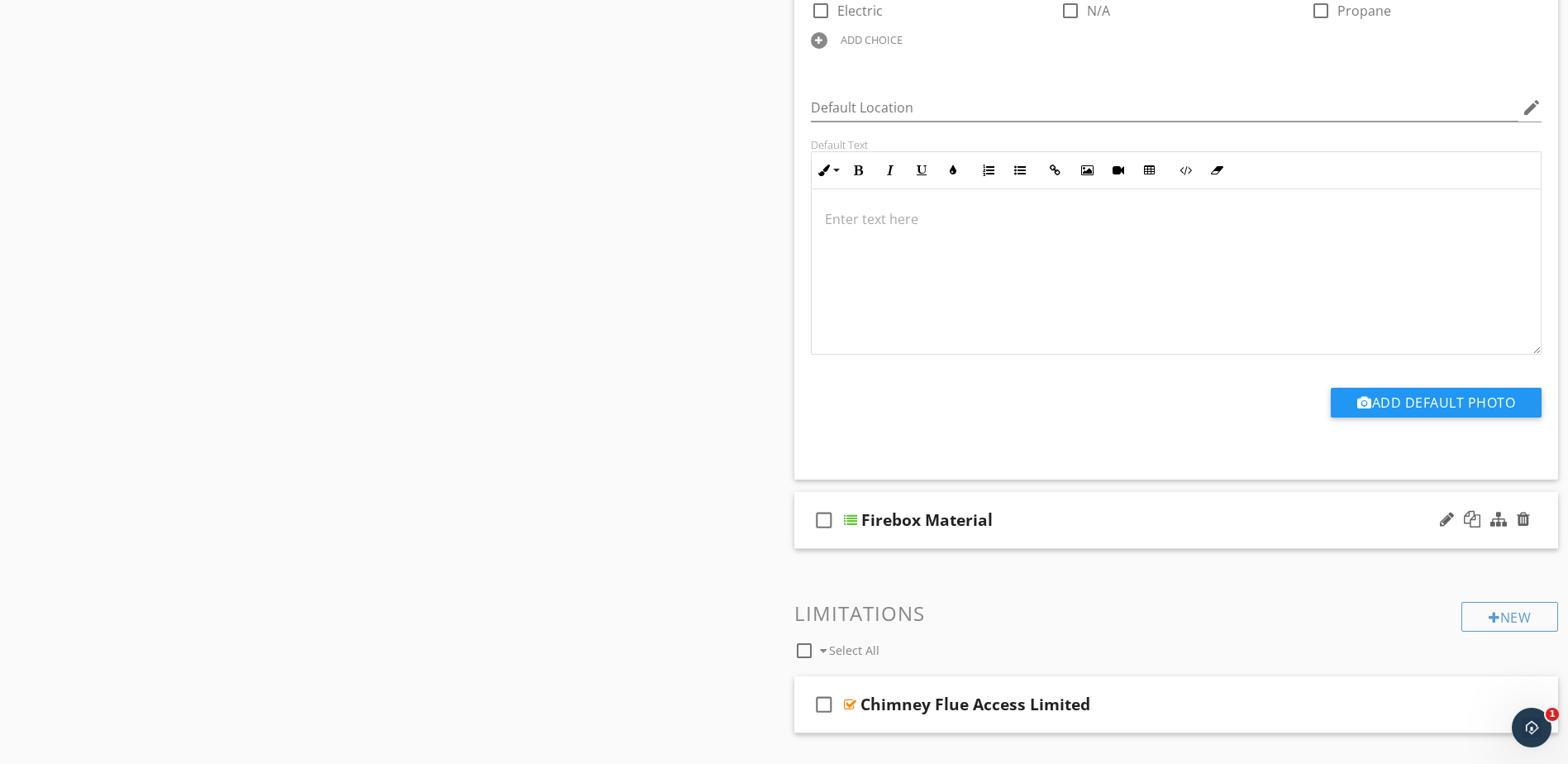
click at [848, 520] on div at bounding box center [851, 520] width 13 height 13
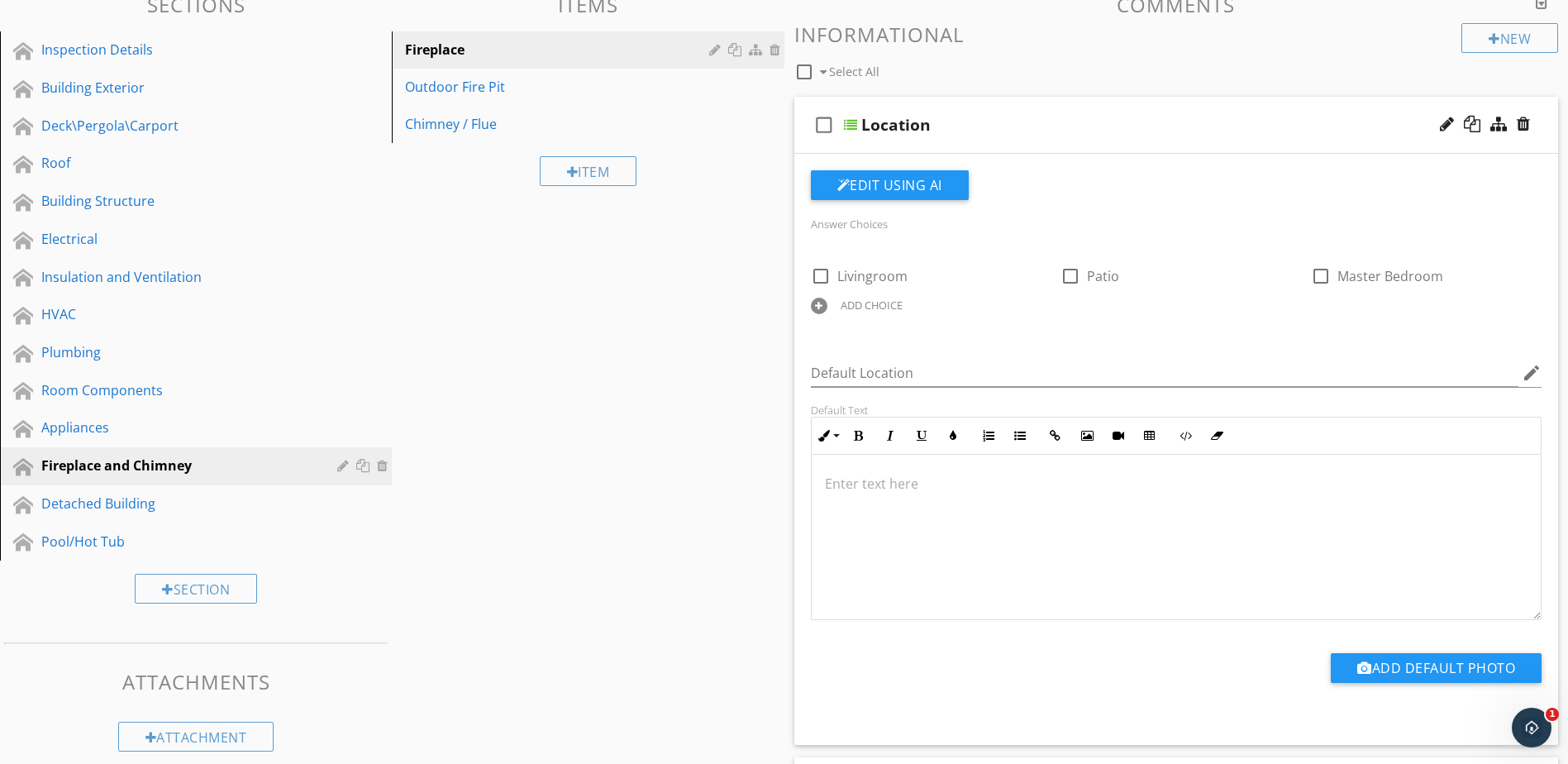
scroll to position [82, 0]
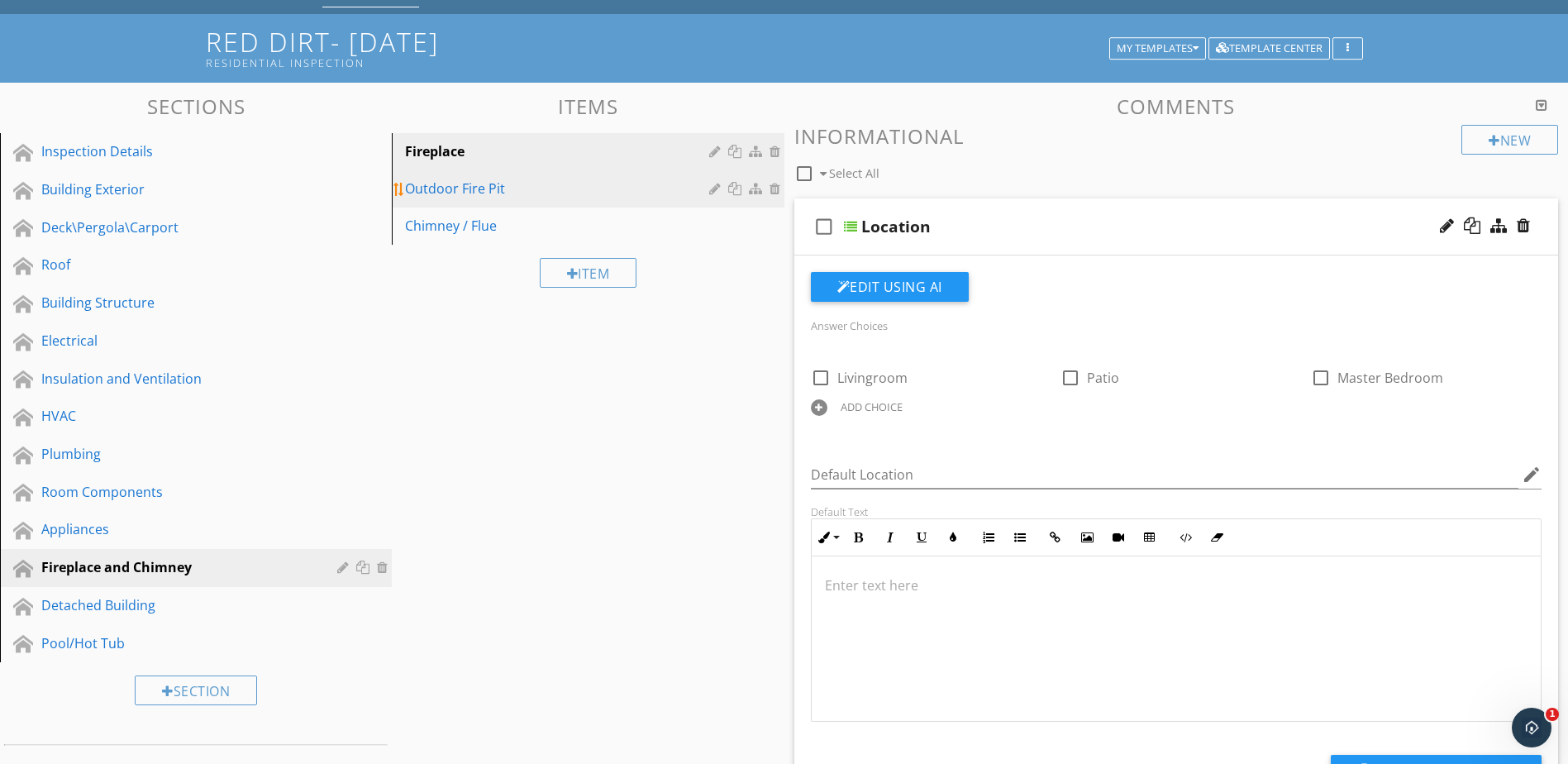
click at [472, 183] on div "Outdoor Fire Pit" at bounding box center [559, 189] width 309 height 20
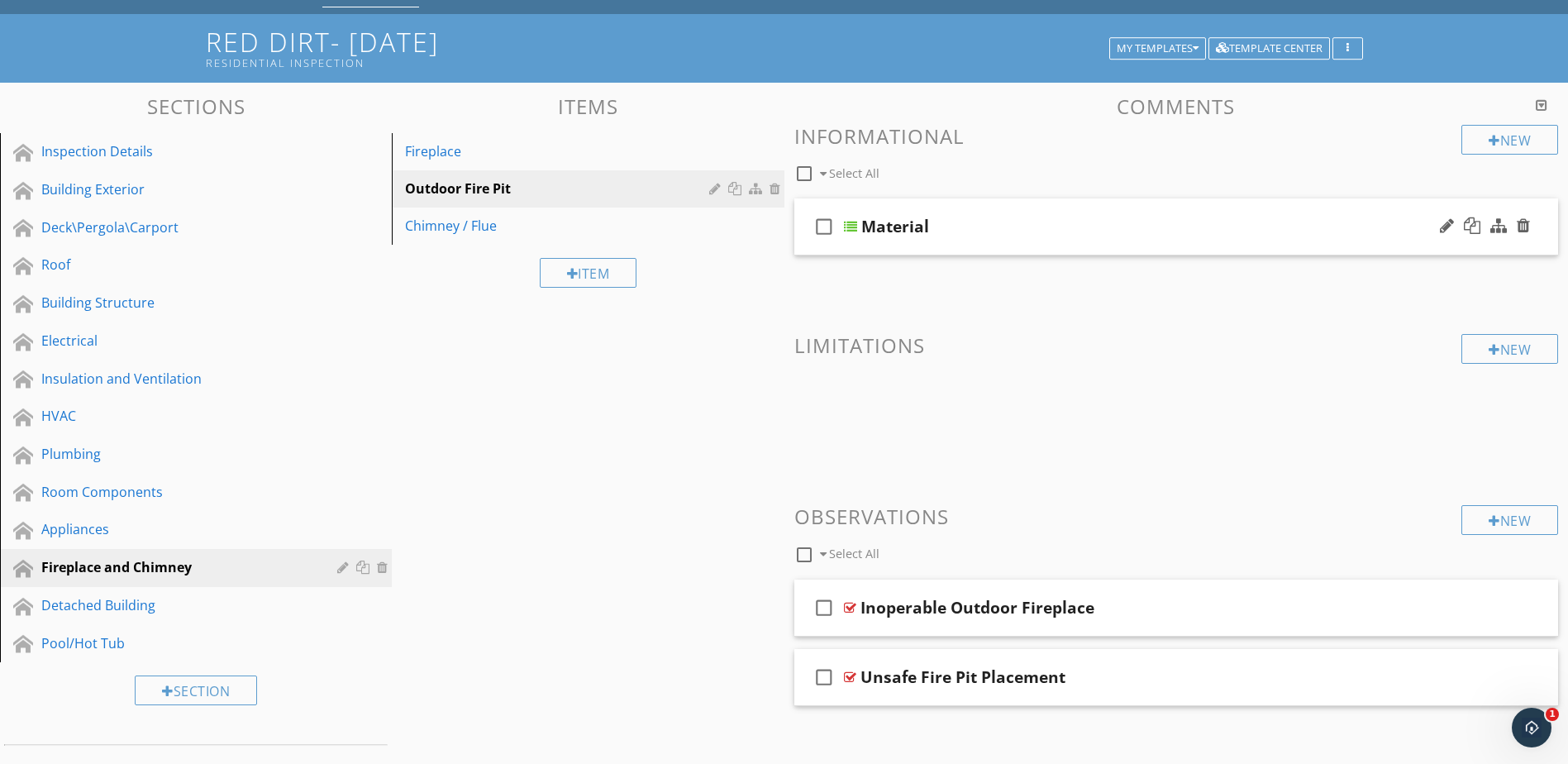
click at [851, 224] on div at bounding box center [851, 226] width 13 height 13
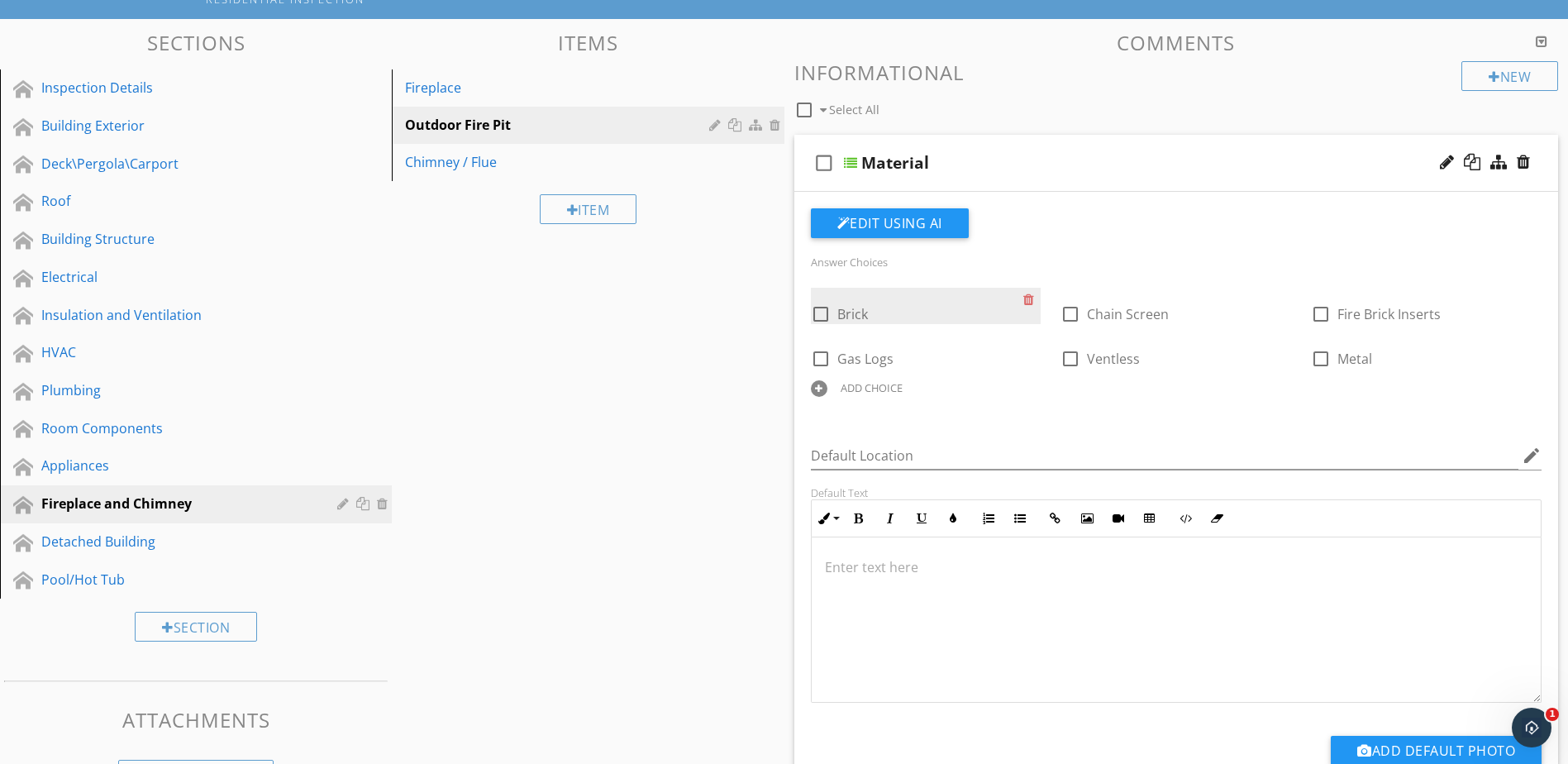
scroll to position [166, 0]
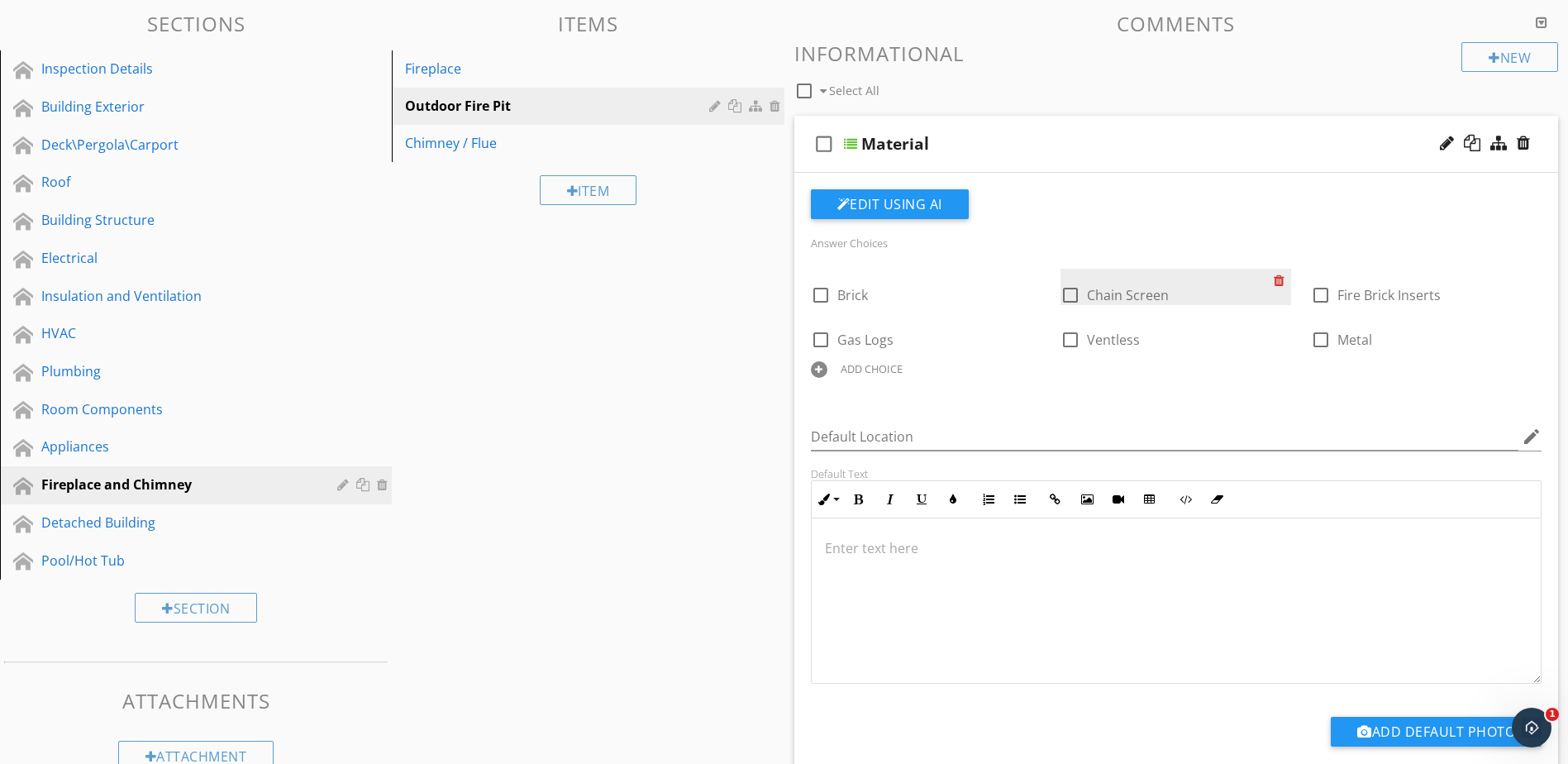
click at [1279, 277] on div at bounding box center [1282, 280] width 17 height 23
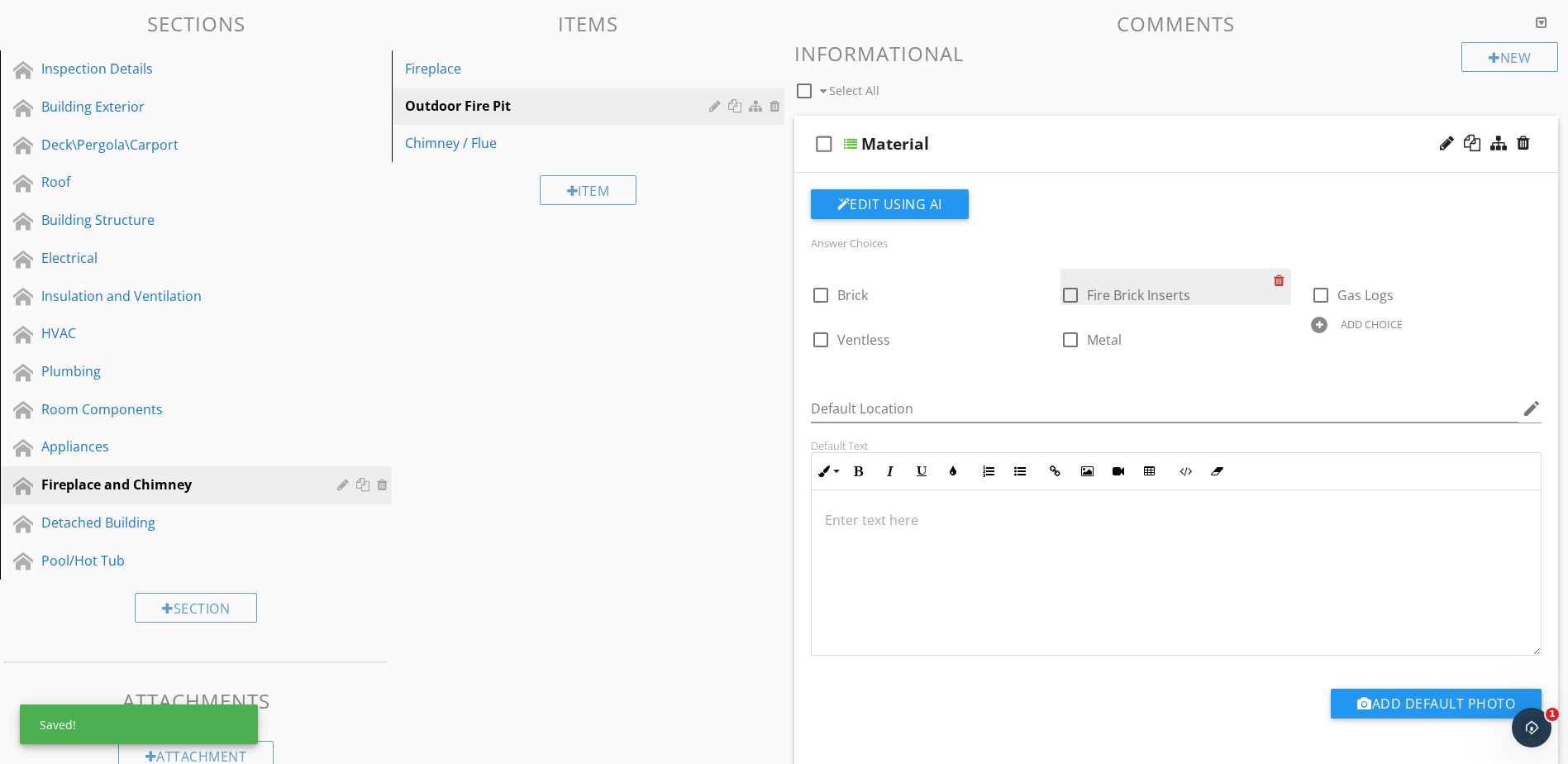
click at [1279, 277] on div at bounding box center [1282, 280] width 17 height 23
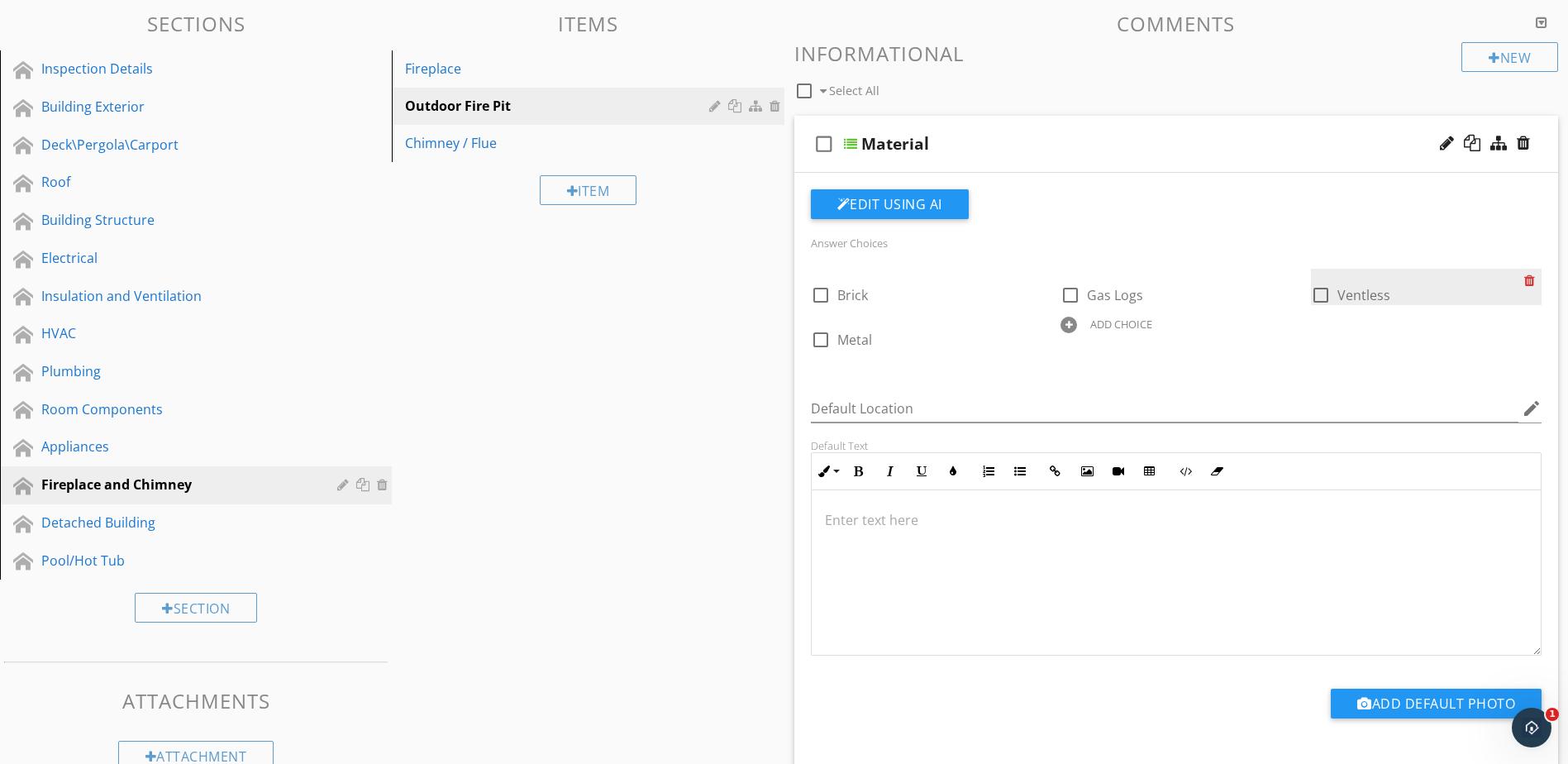
click at [1530, 281] on div at bounding box center [1532, 280] width 17 height 23
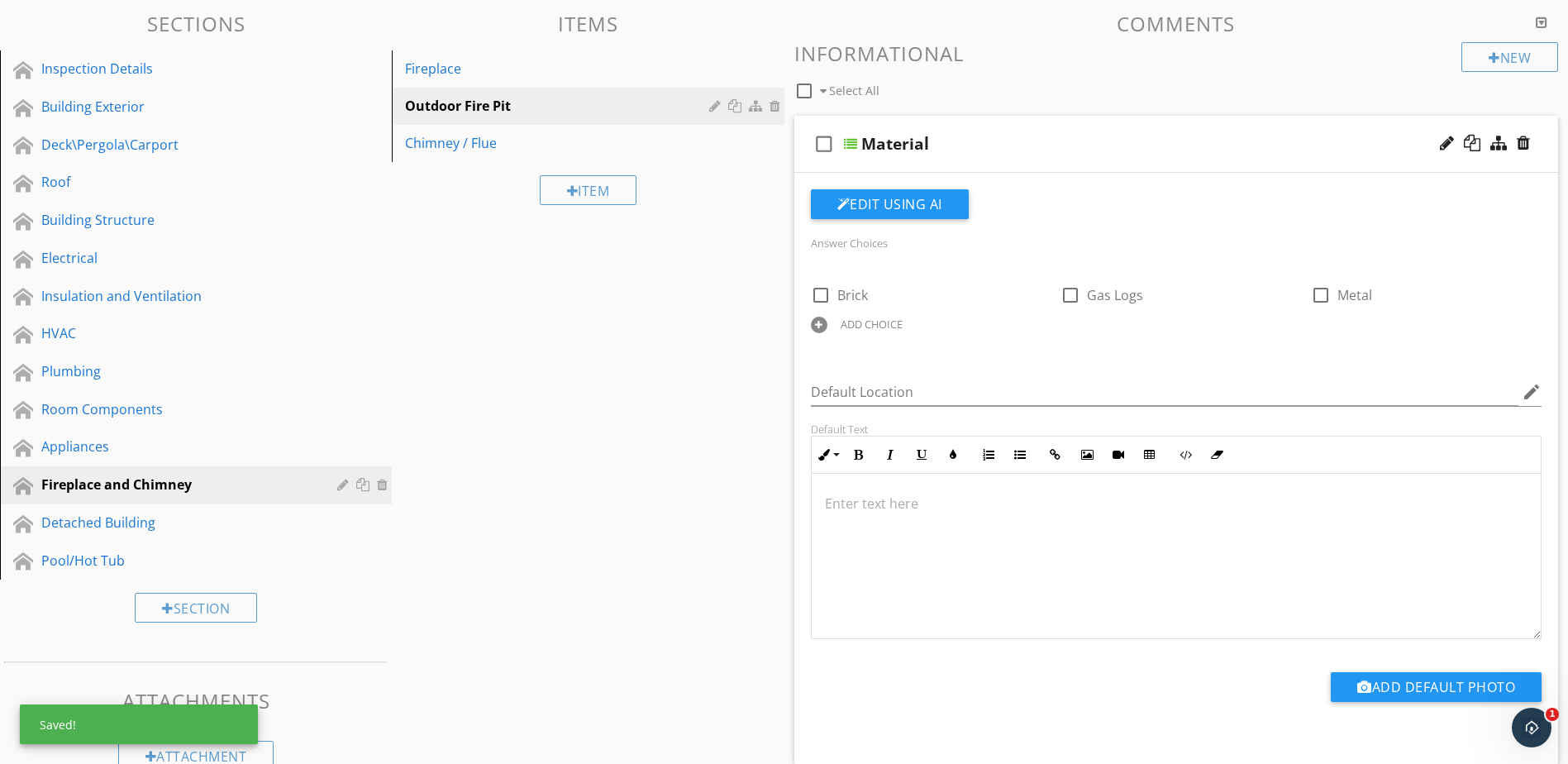
click at [869, 321] on div "ADD CHOICE" at bounding box center [871, 324] width 62 height 13
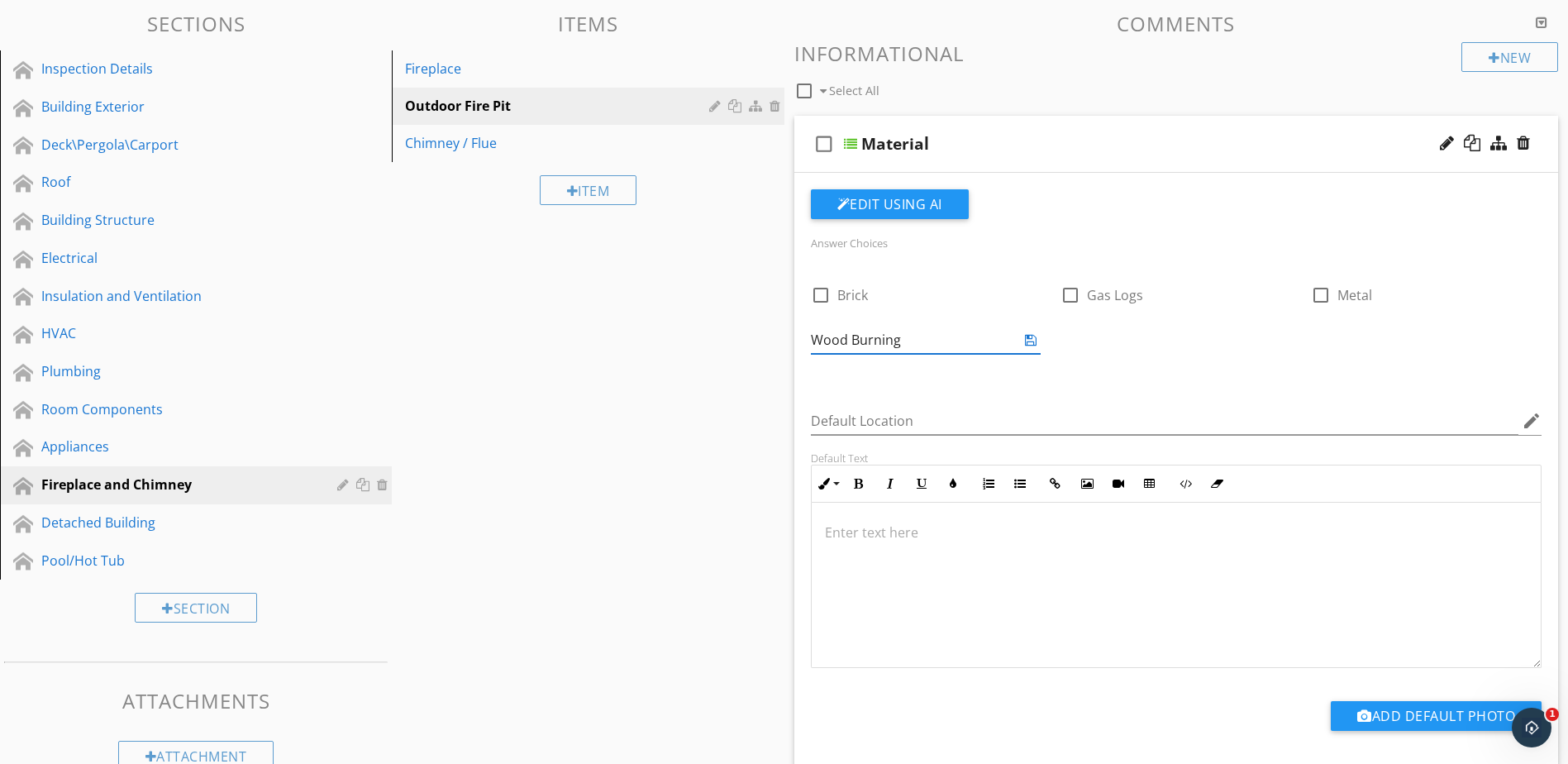
type input "Wood Burning"
click at [1030, 340] on icon at bounding box center [1030, 340] width 12 height 13
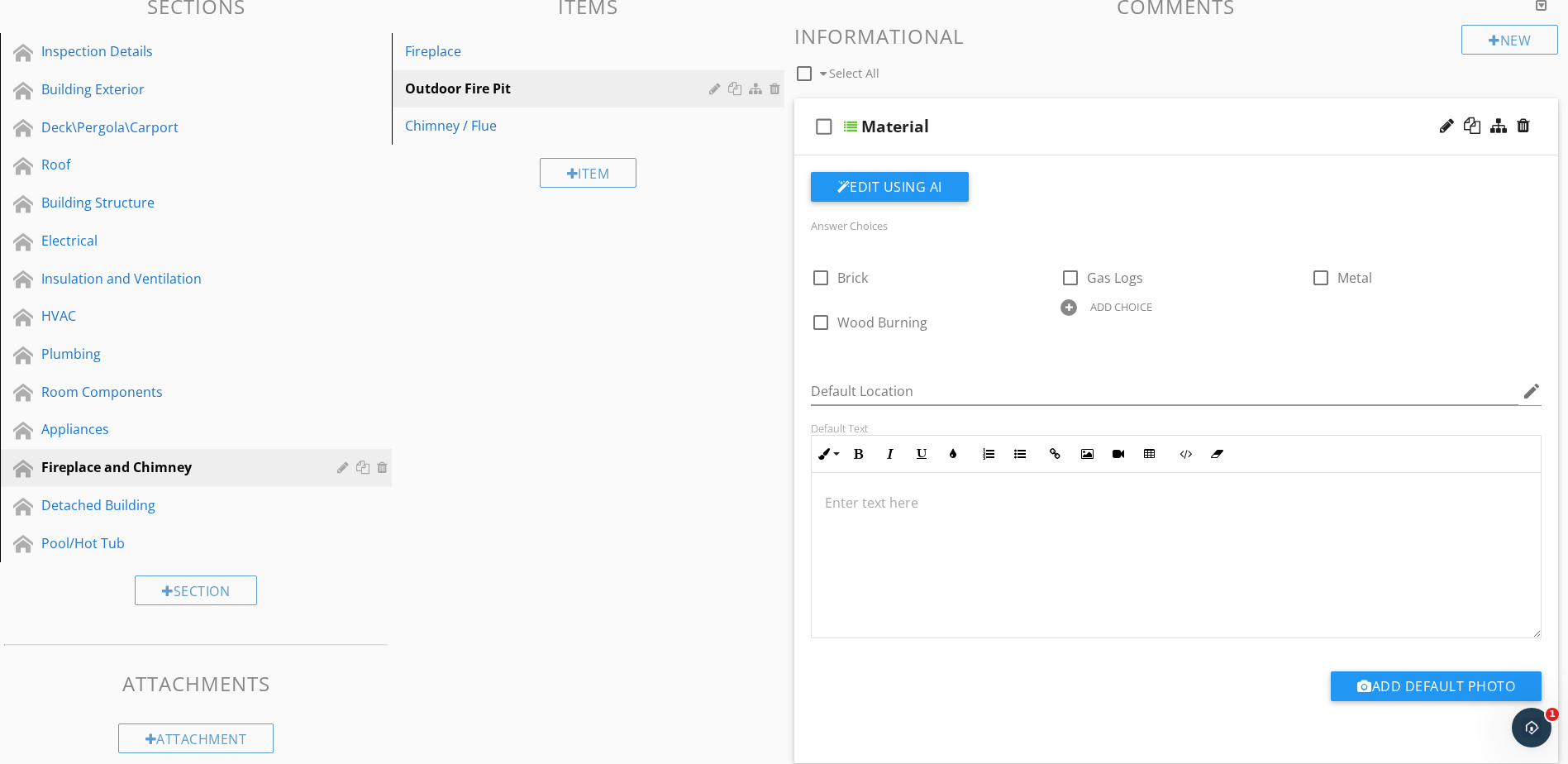
scroll to position [181, 0]
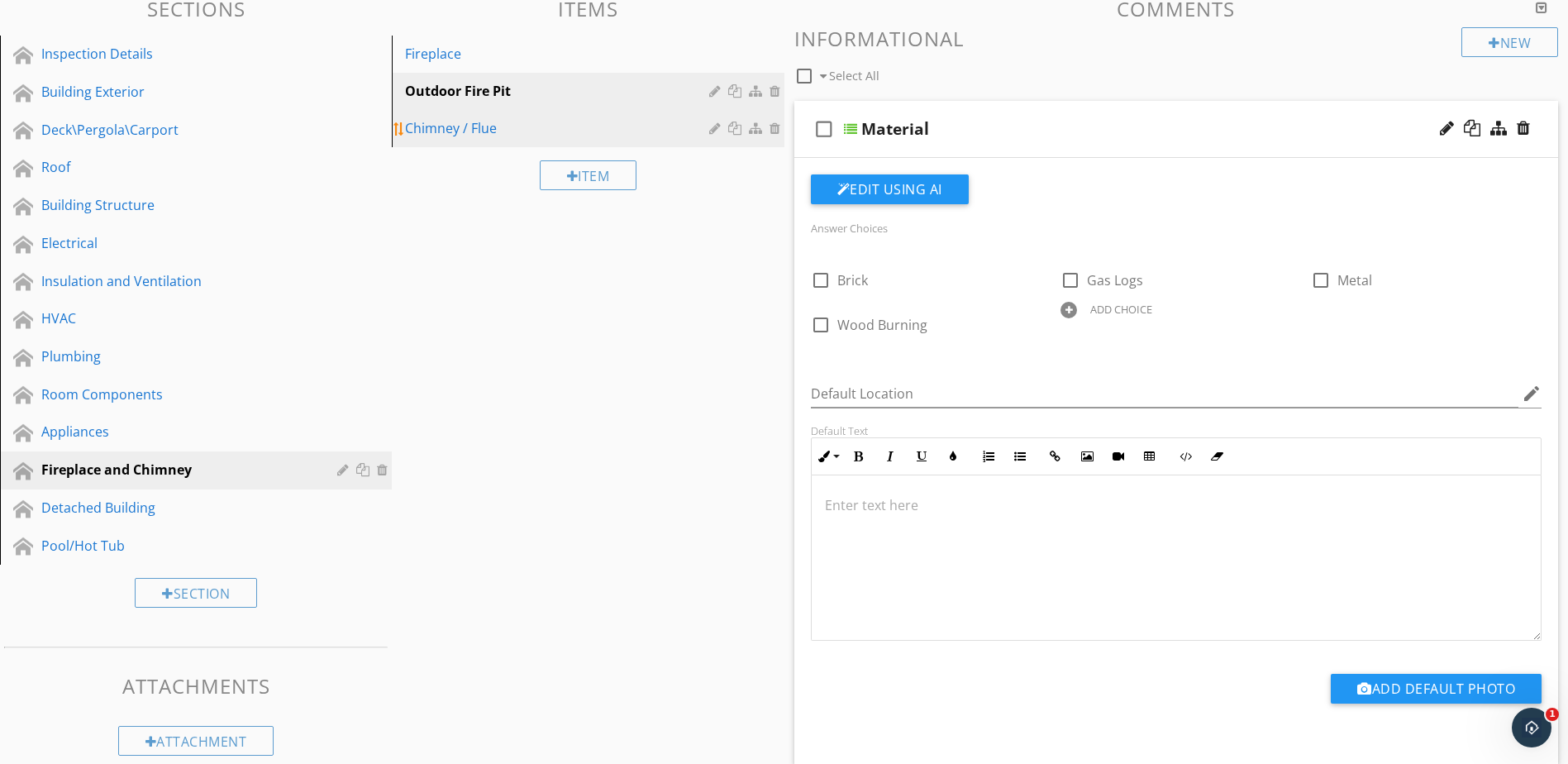
click at [443, 143] on link "Chimney / Flue" at bounding box center [590, 128] width 387 height 37
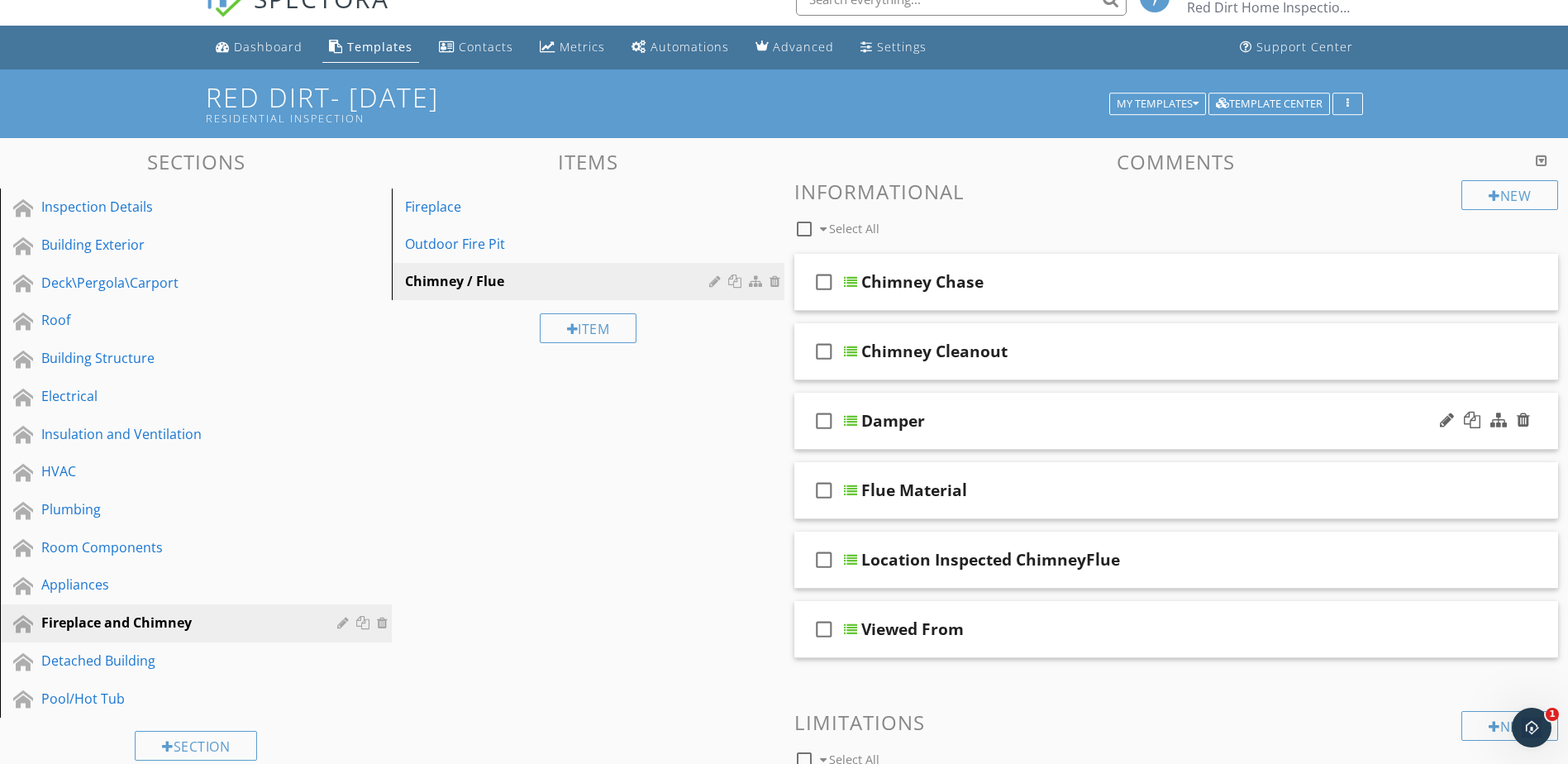
scroll to position [15, 0]
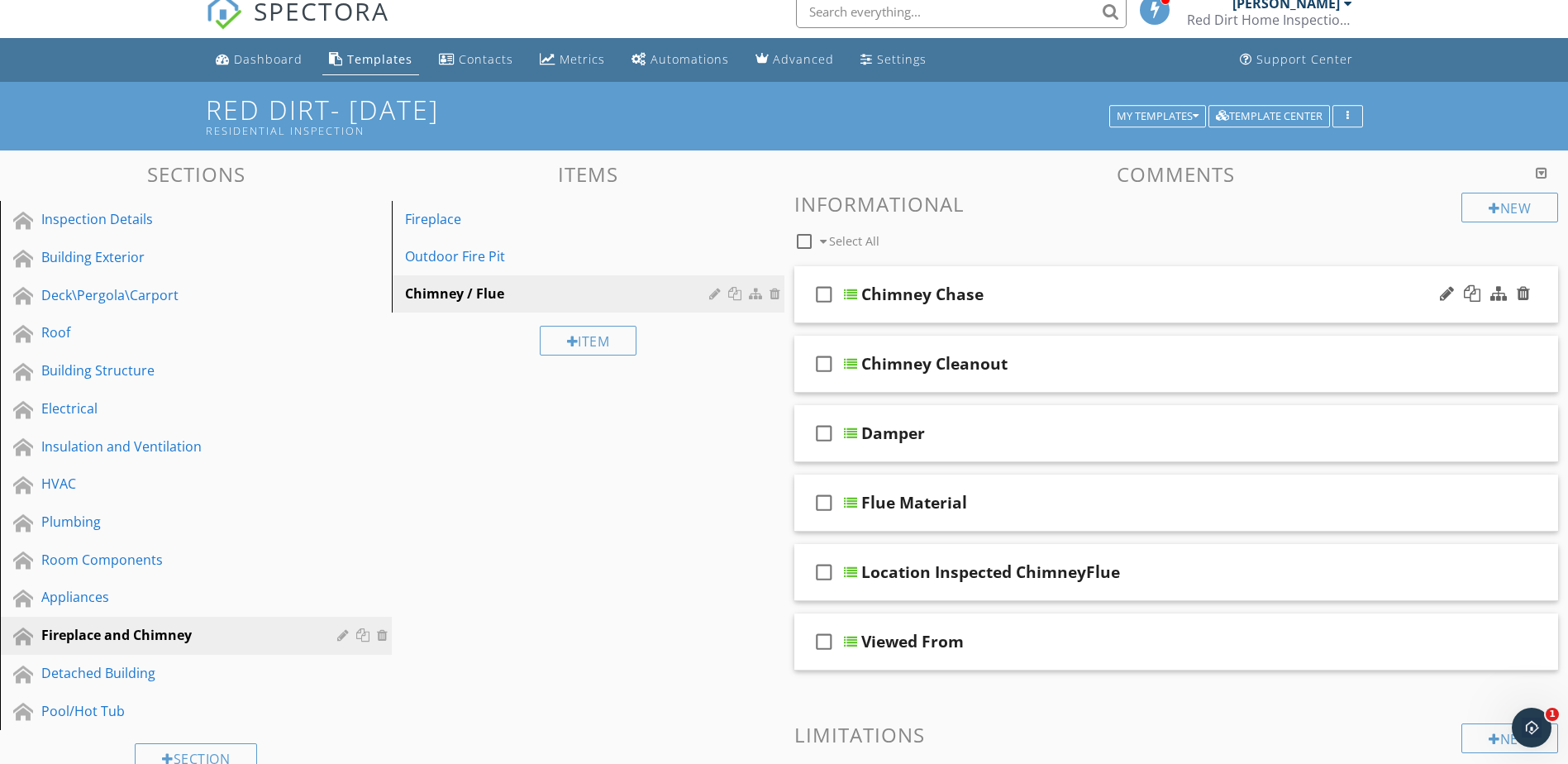
click at [857, 293] on div at bounding box center [851, 294] width 13 height 13
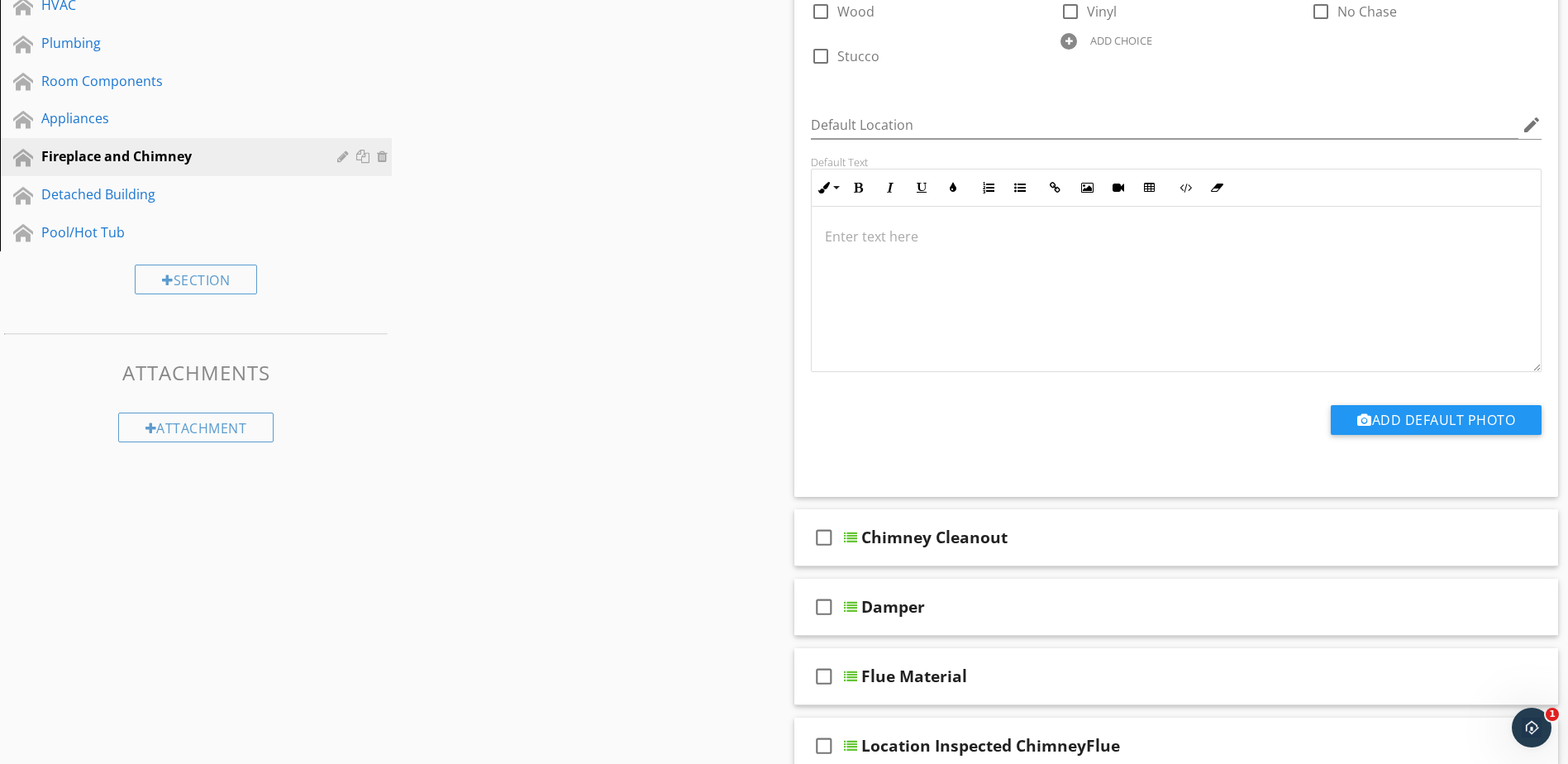
scroll to position [511, 0]
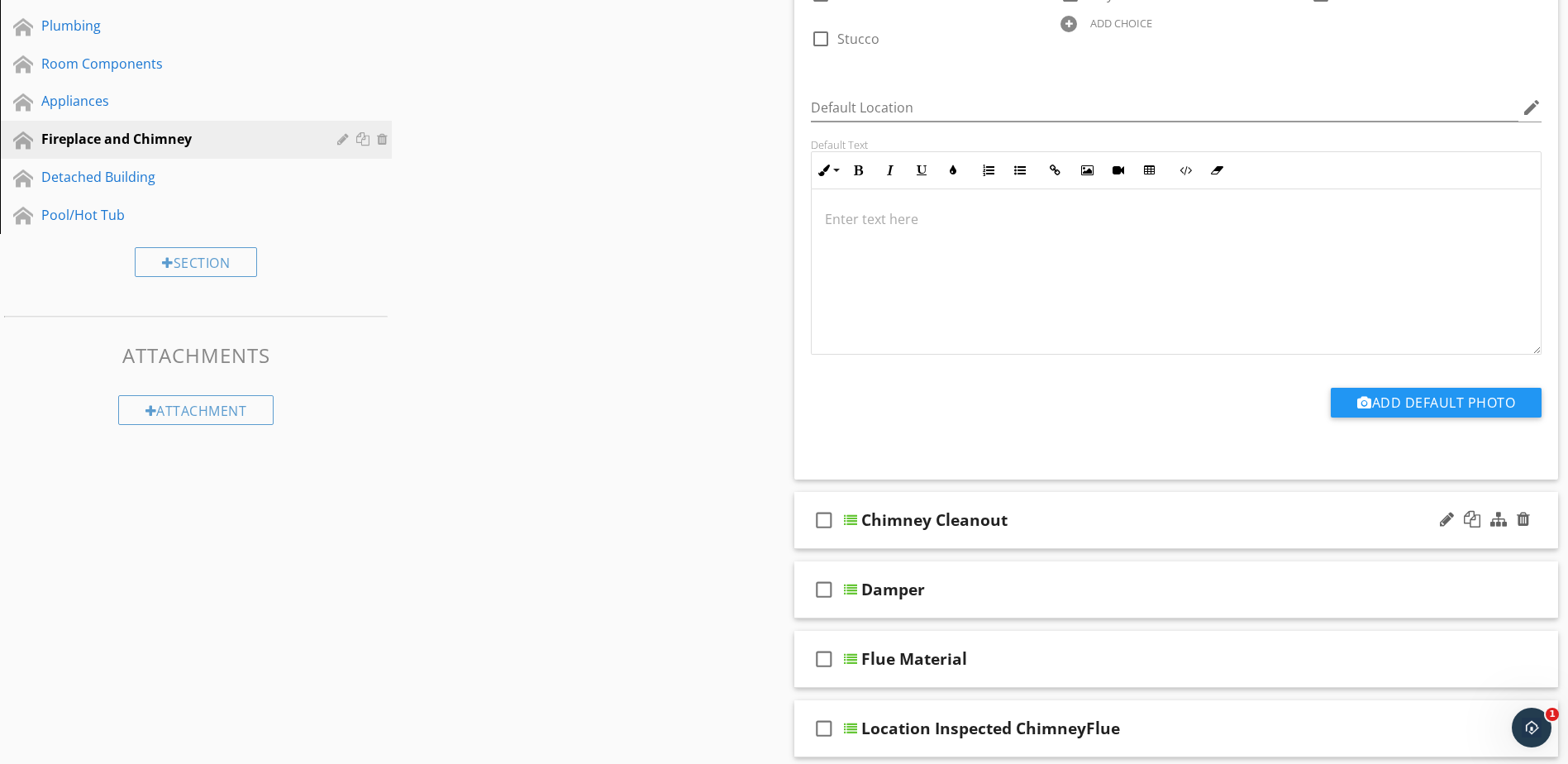
click at [846, 519] on div at bounding box center [851, 520] width 13 height 13
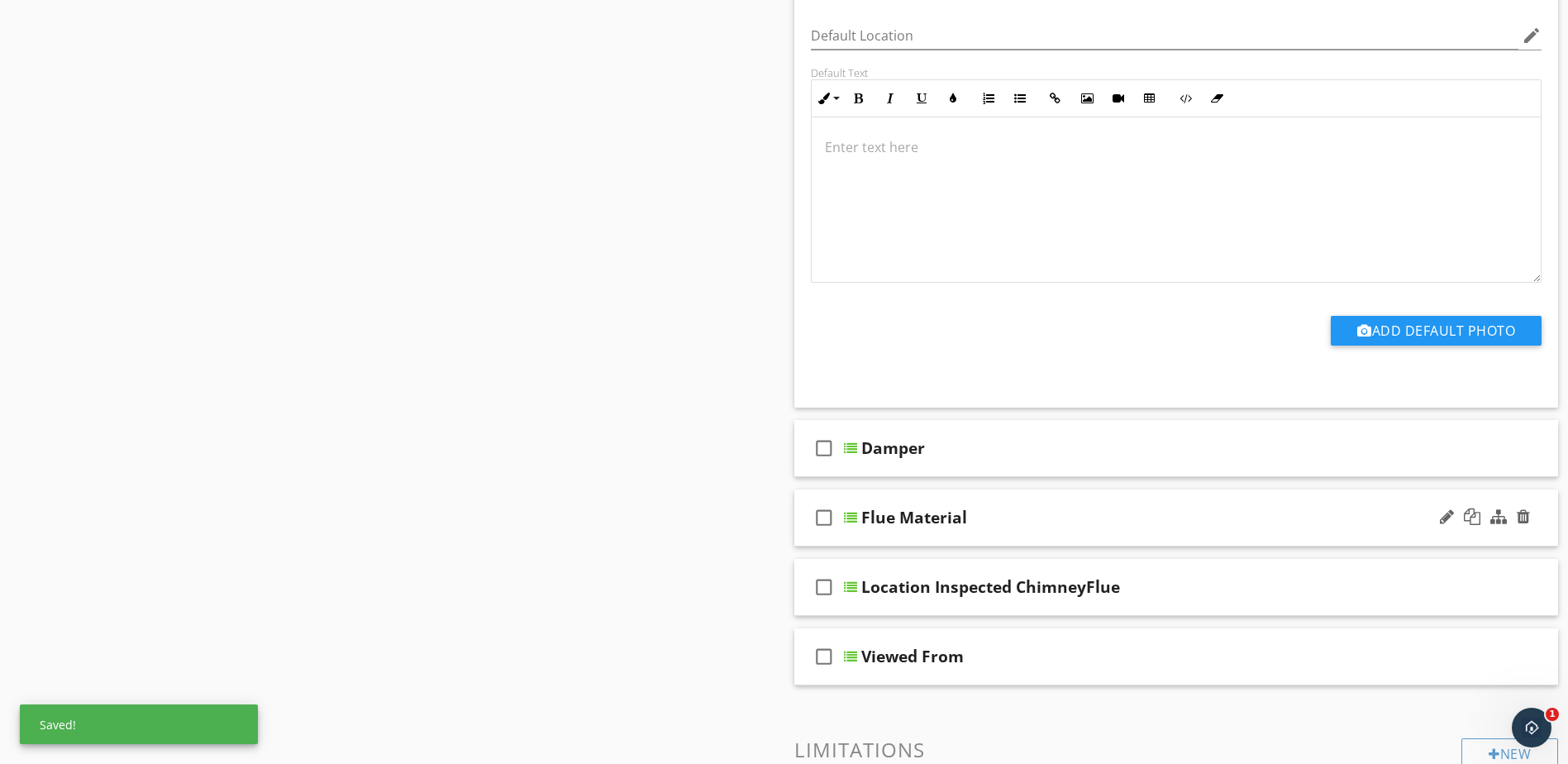
scroll to position [1255, 0]
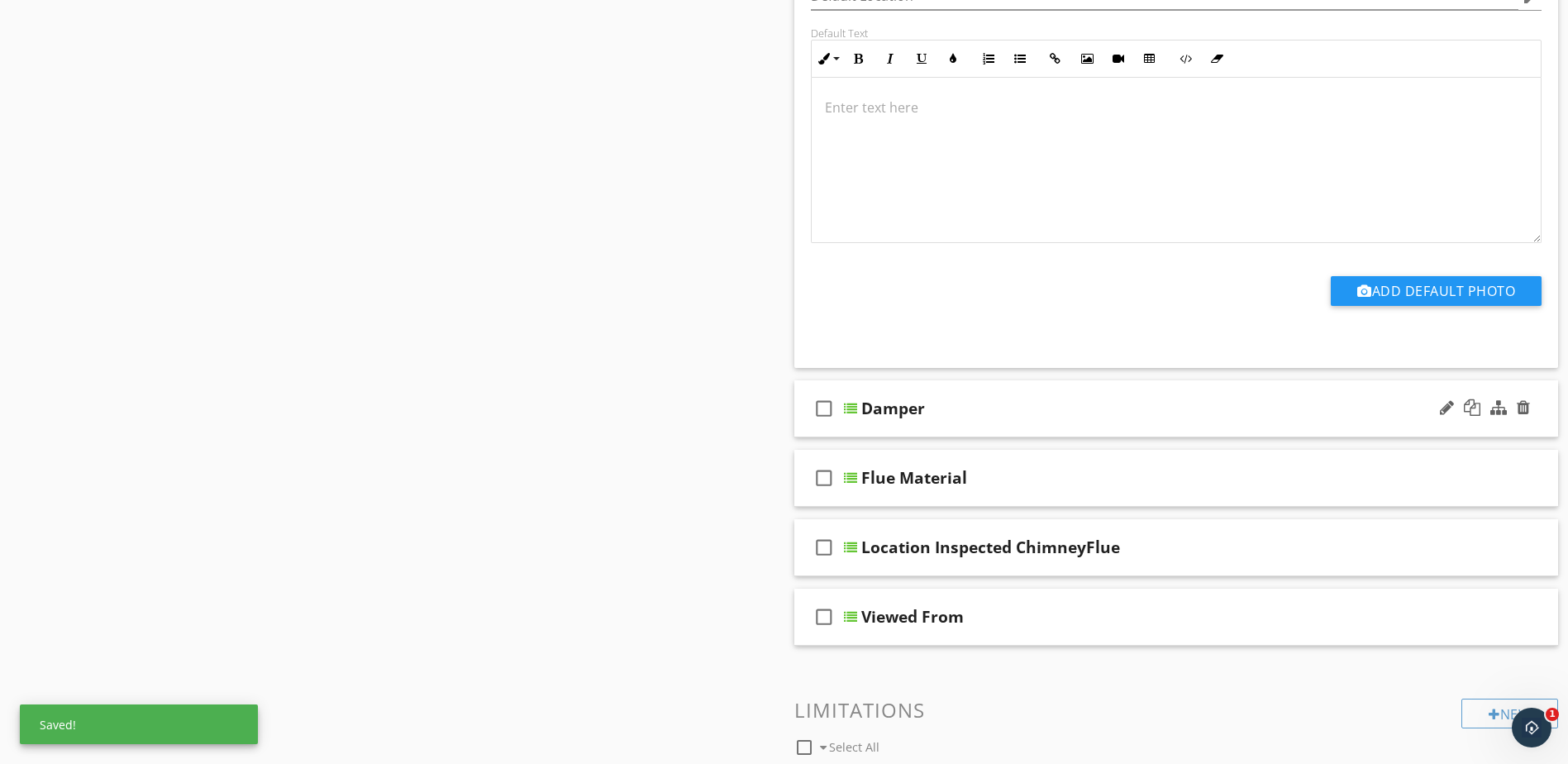
click at [846, 408] on div at bounding box center [851, 408] width 13 height 13
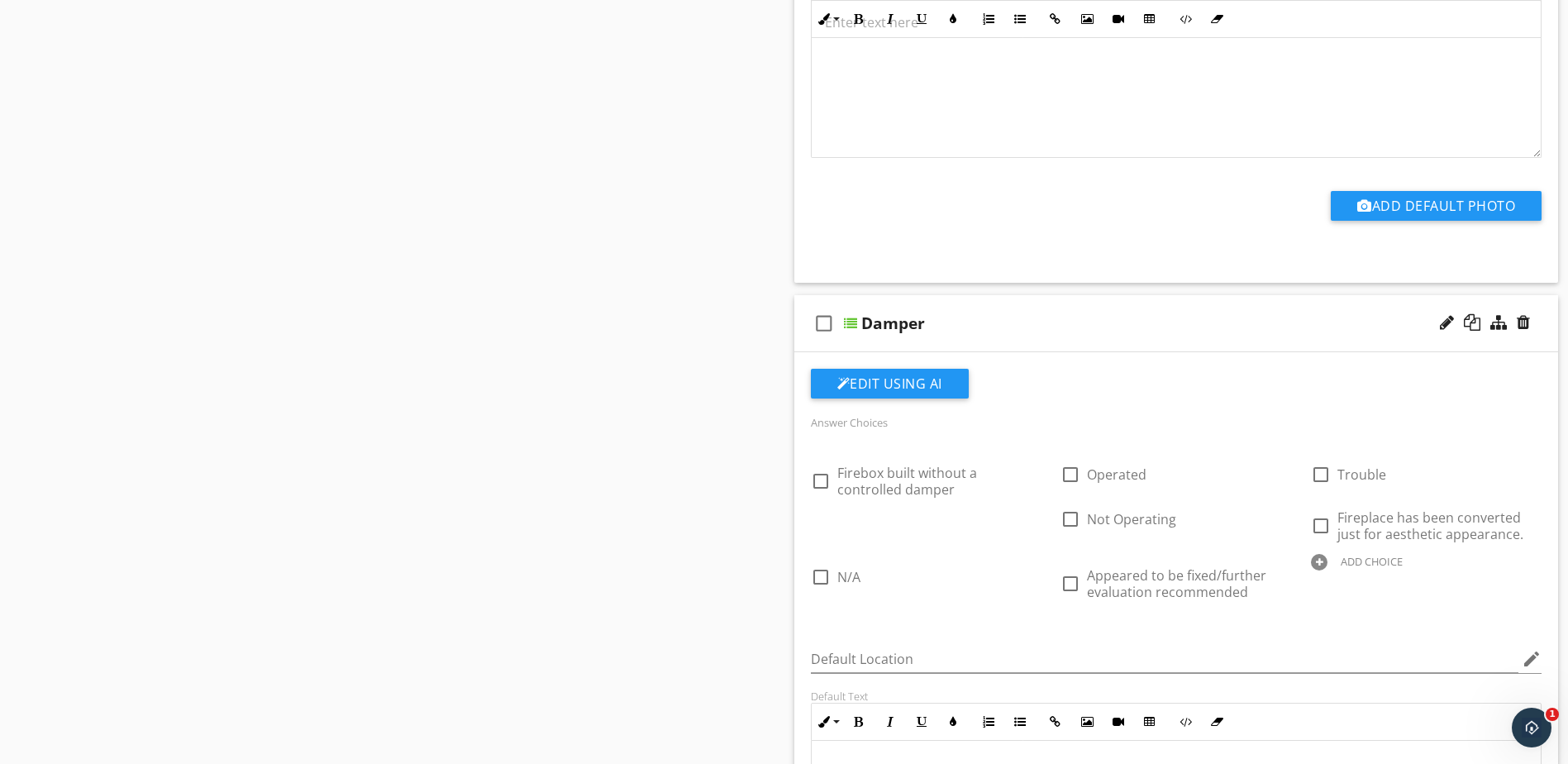
scroll to position [1421, 0]
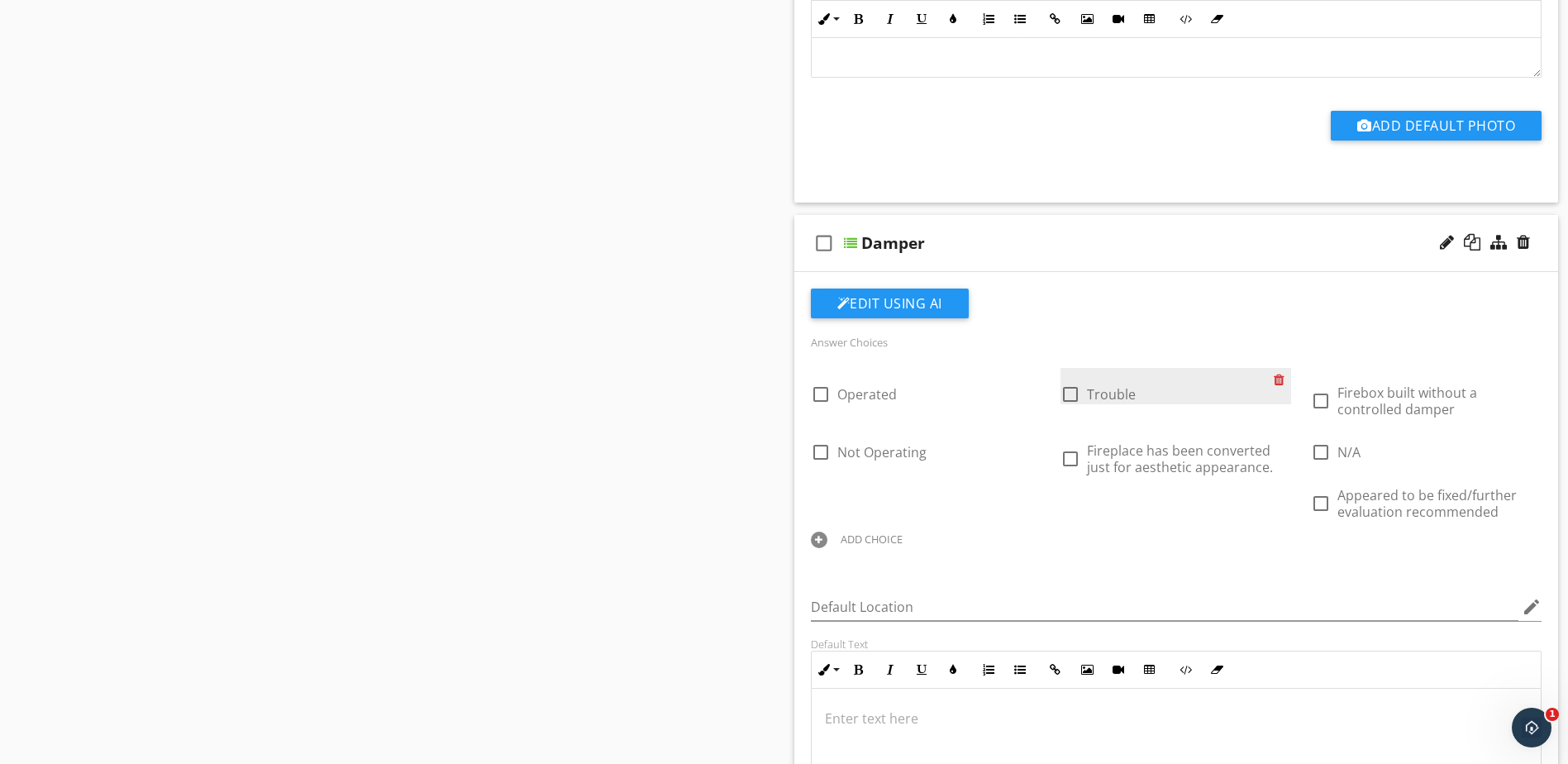
click at [1282, 383] on div at bounding box center [1282, 379] width 17 height 23
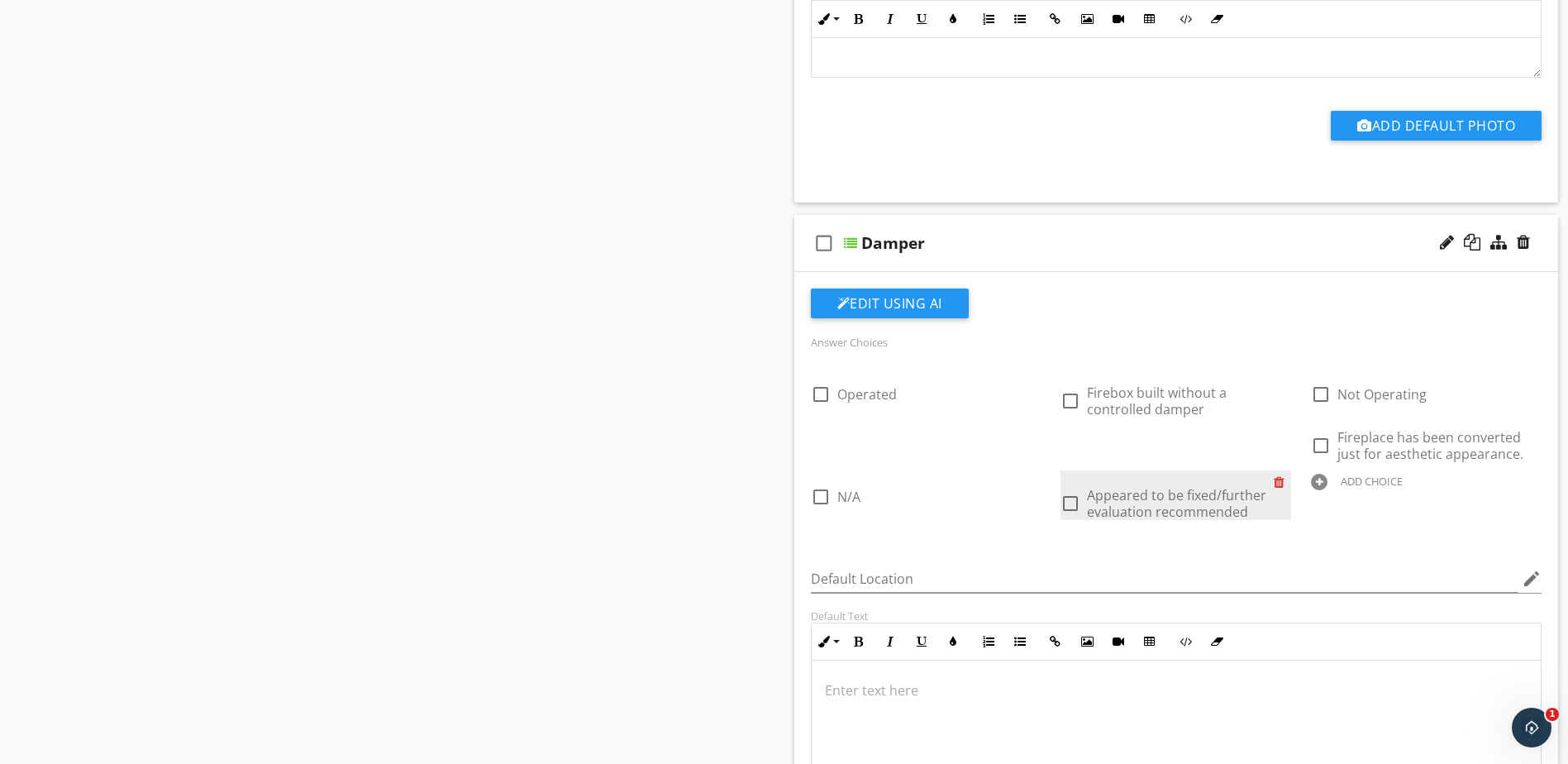
click at [1281, 480] on div at bounding box center [1282, 482] width 17 height 23
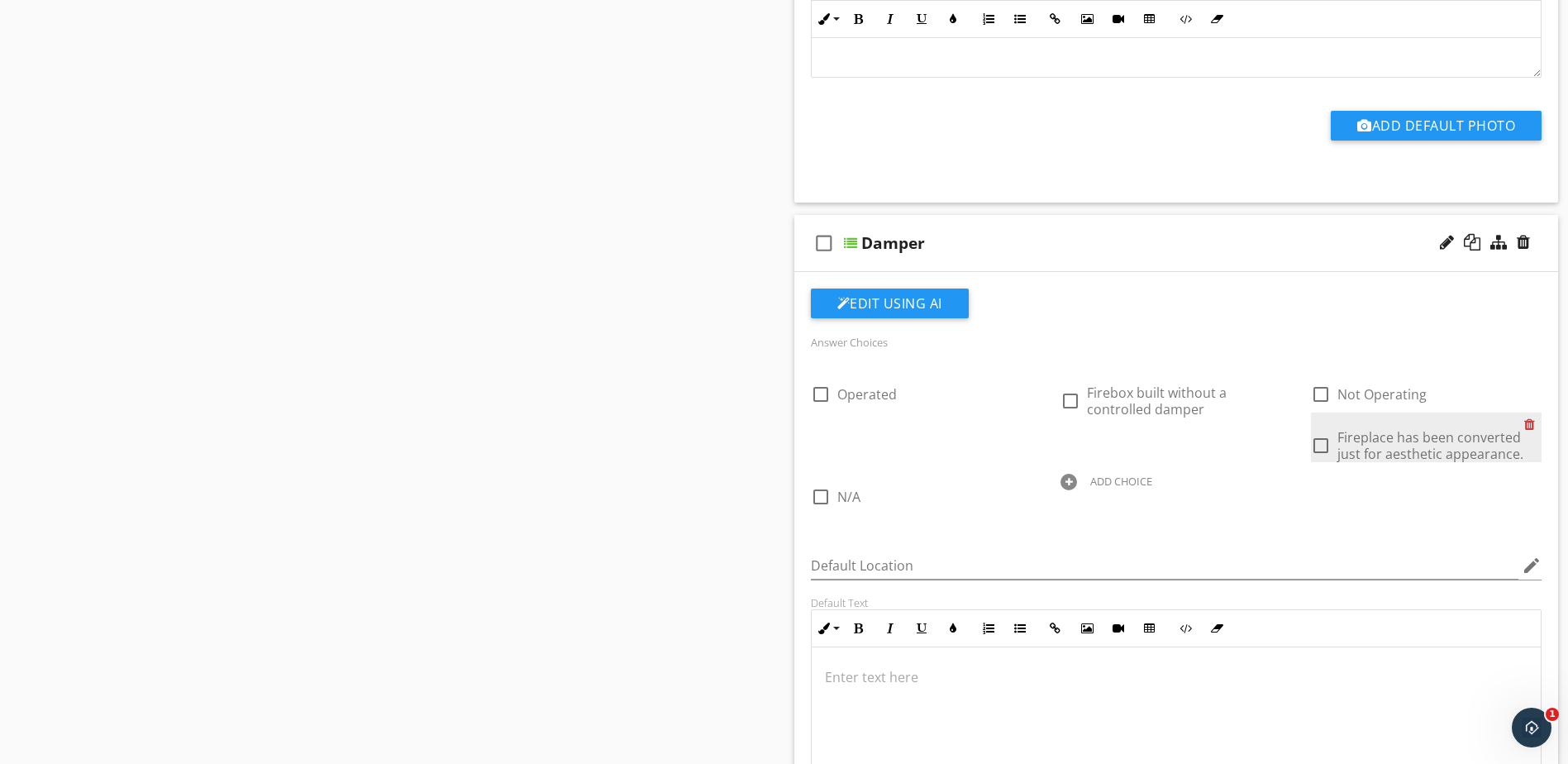
click at [1532, 423] on div at bounding box center [1532, 424] width 17 height 23
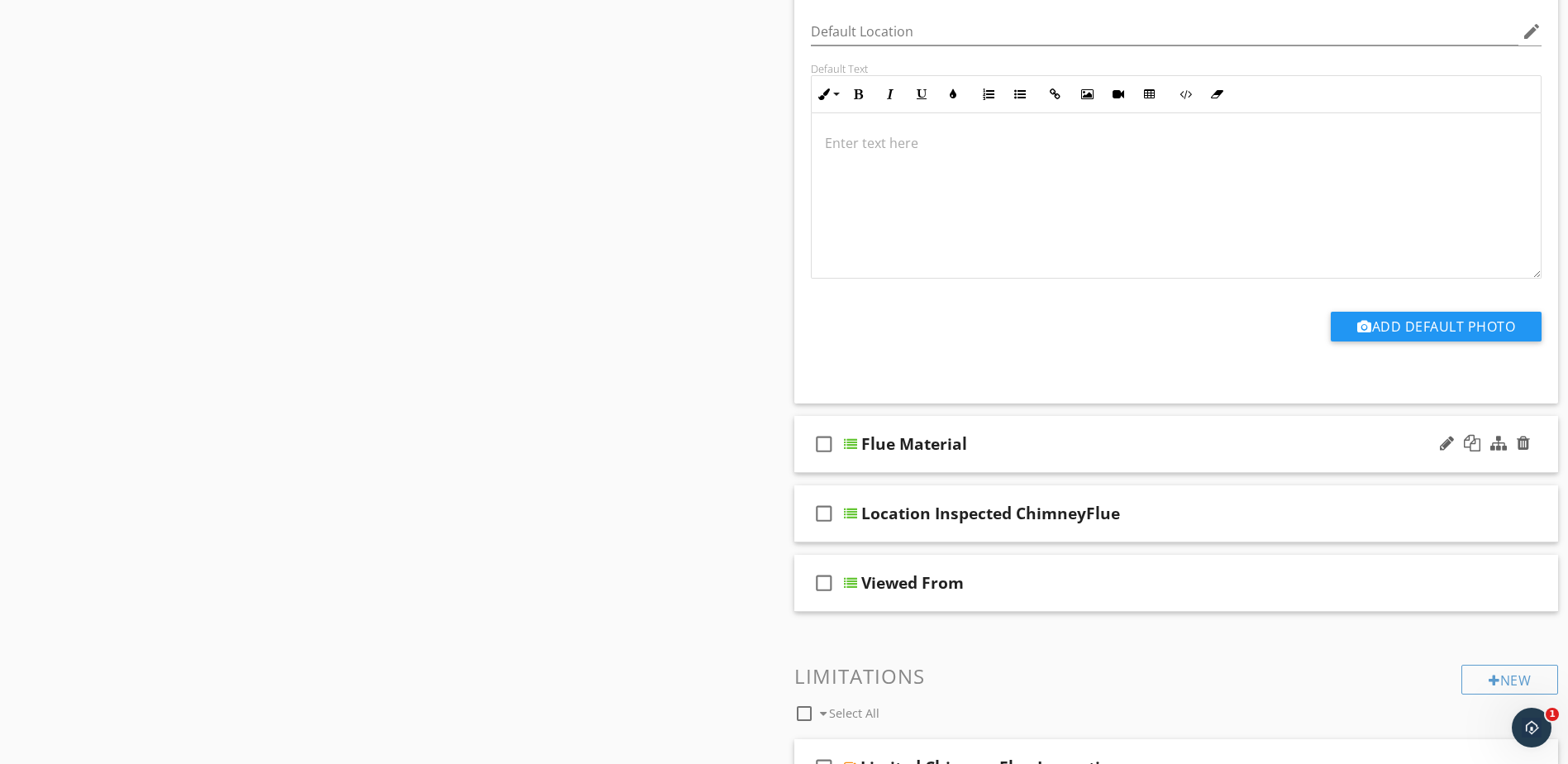
scroll to position [1917, 0]
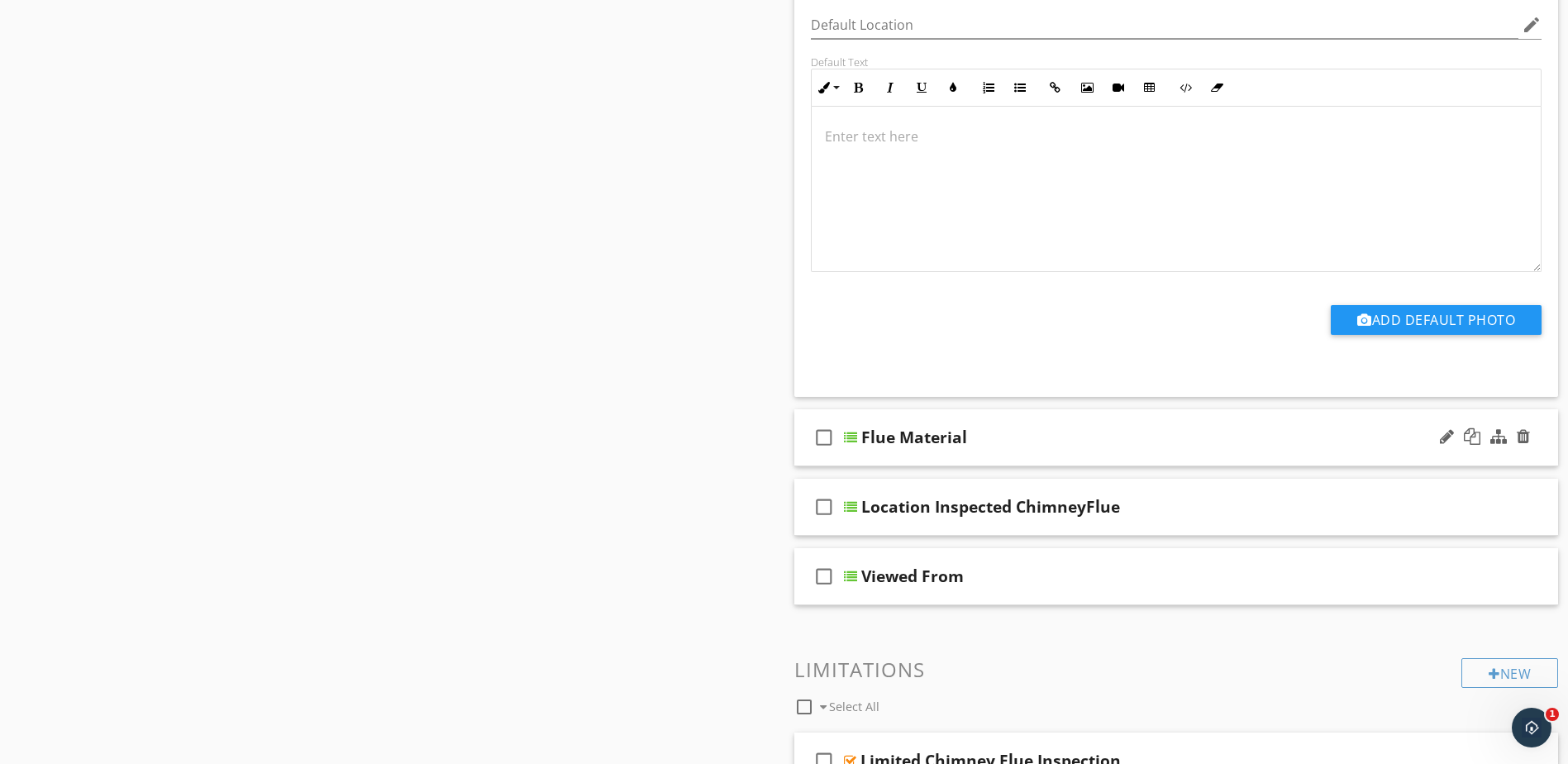
click at [852, 437] on div at bounding box center [851, 437] width 13 height 13
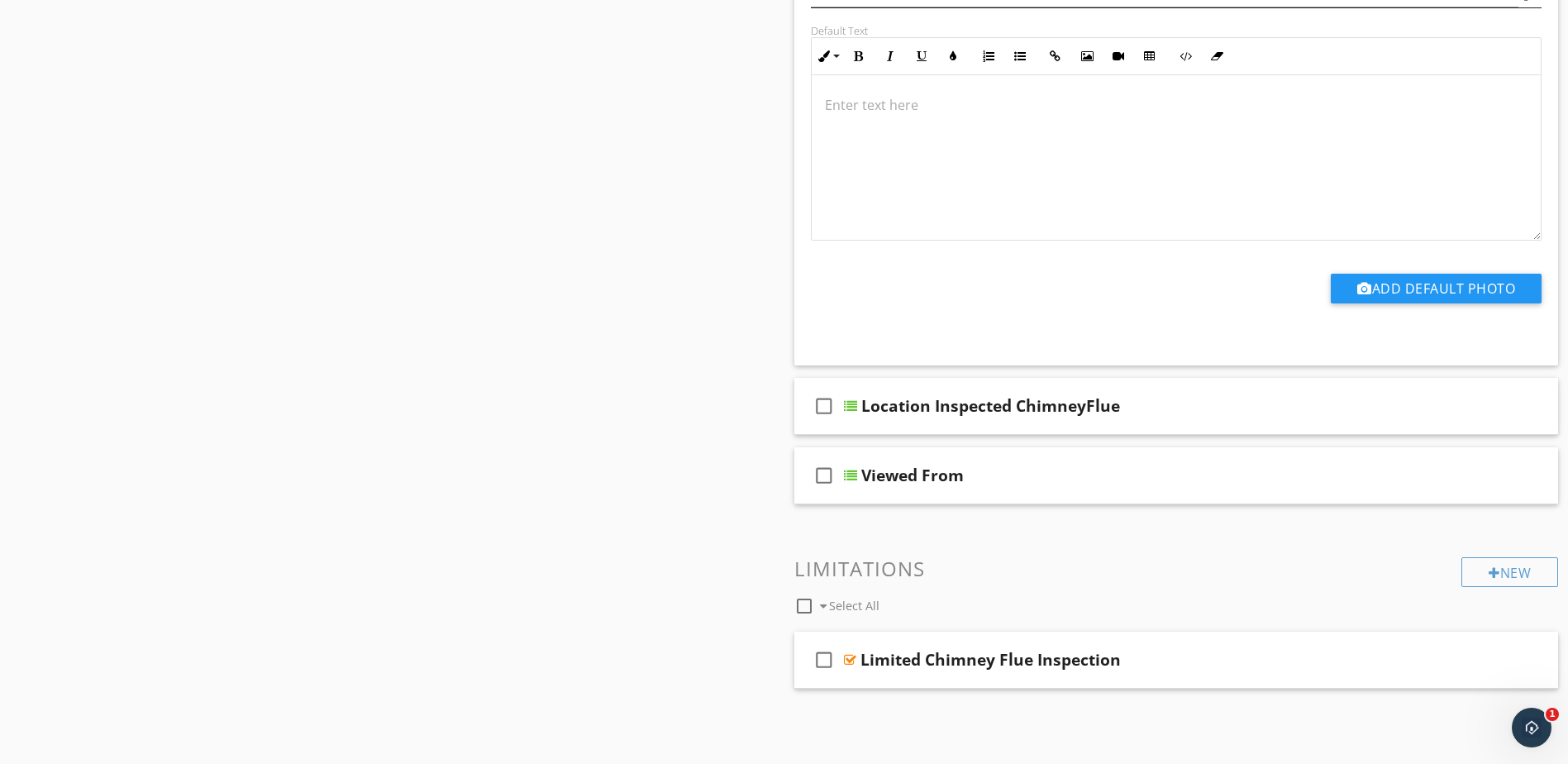
scroll to position [2661, 0]
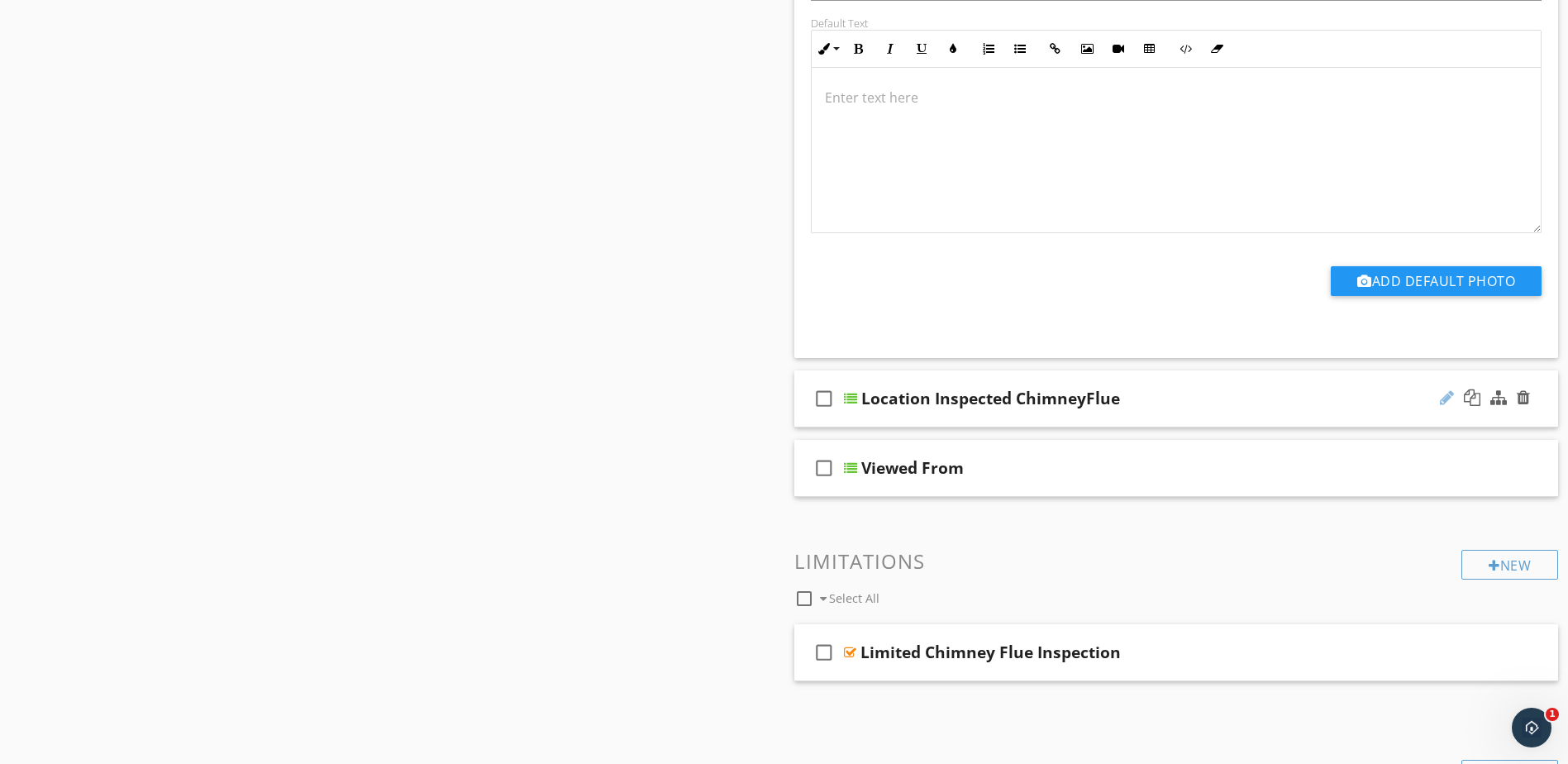
click at [1448, 392] on div at bounding box center [1447, 397] width 14 height 16
type input "Location Inspected Chimney Flue"
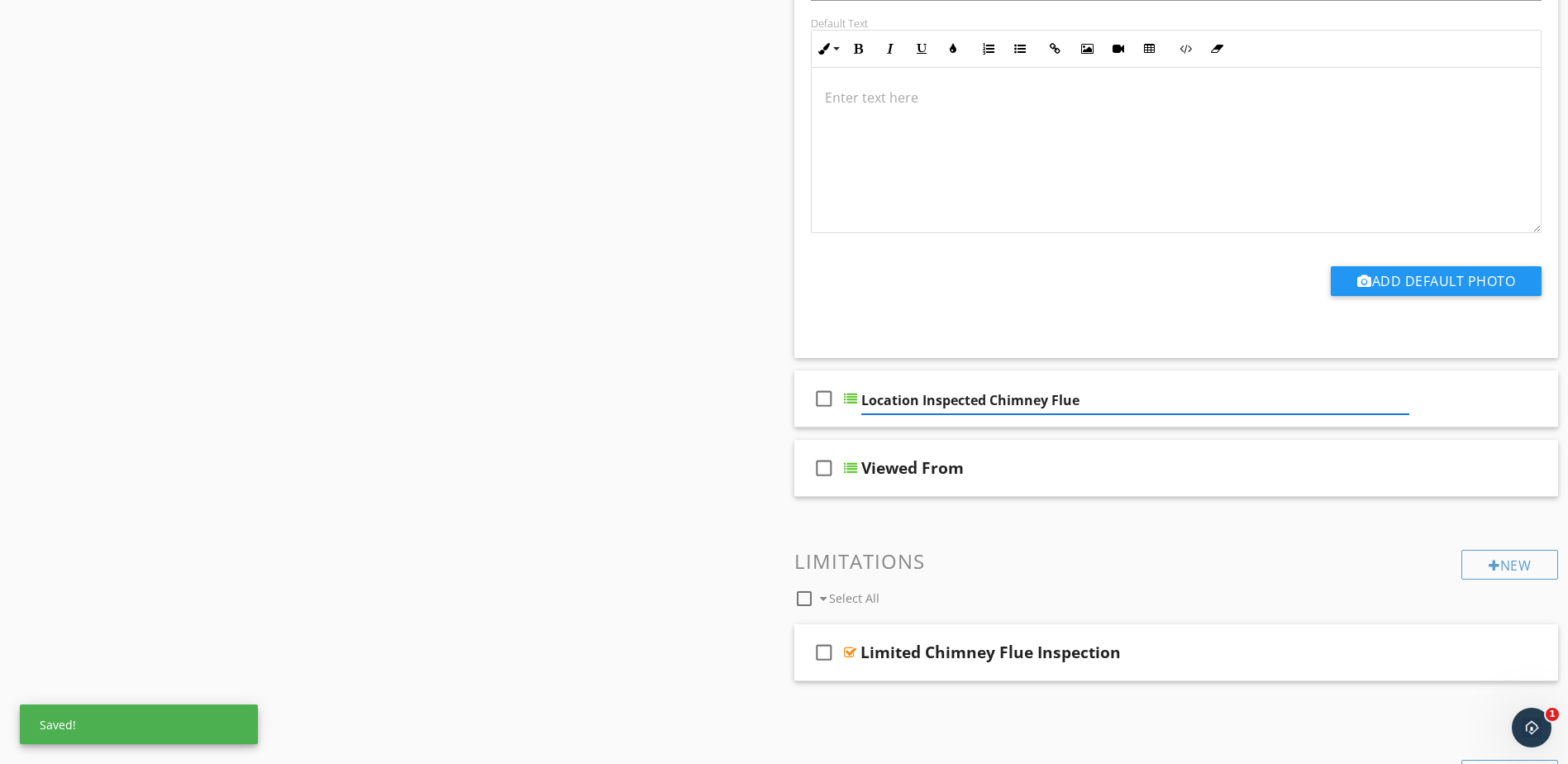
click at [1041, 585] on div "check_box_outline_blank Select All" at bounding box center [1128, 594] width 668 height 31
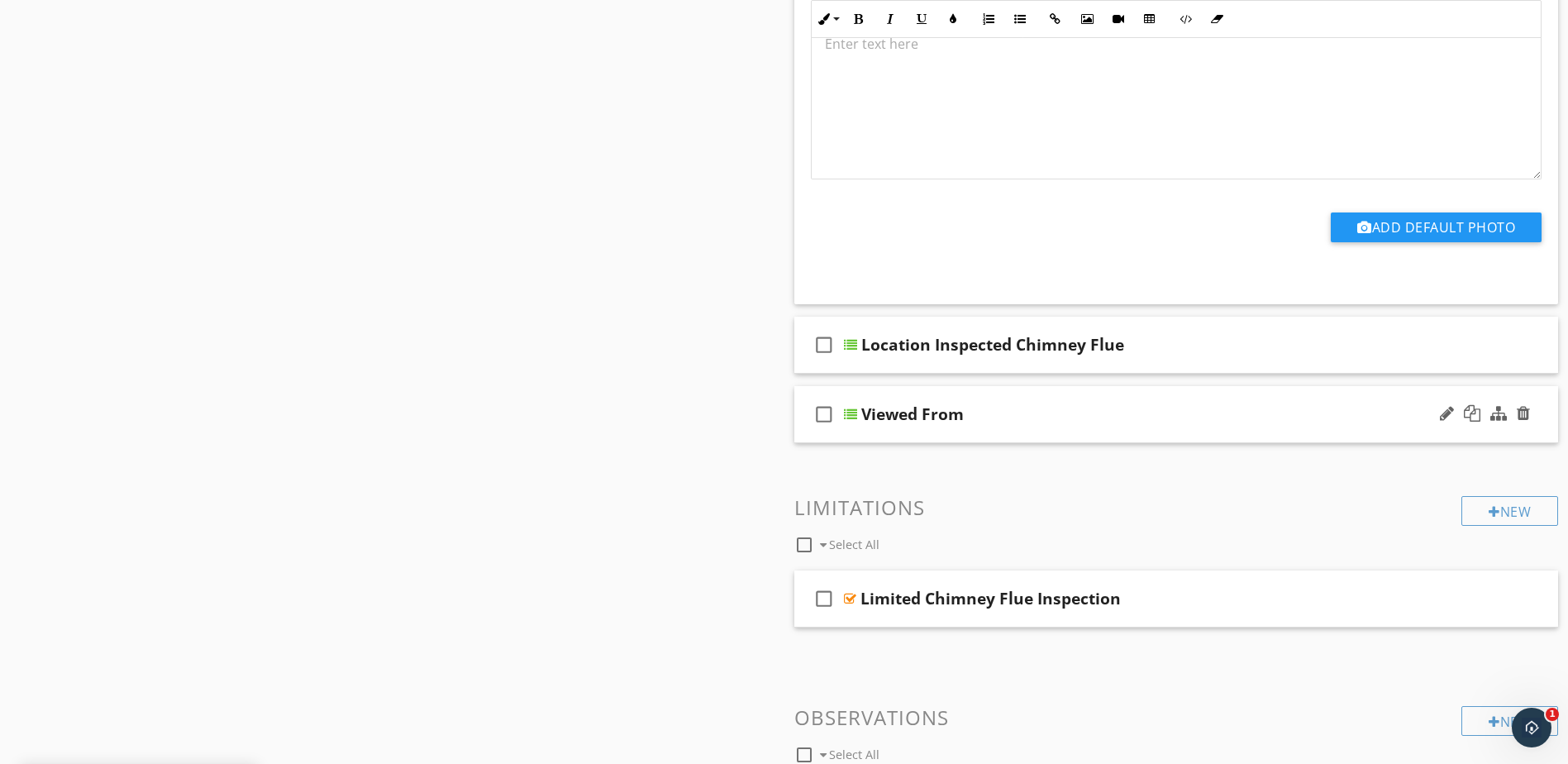
scroll to position [2744, 0]
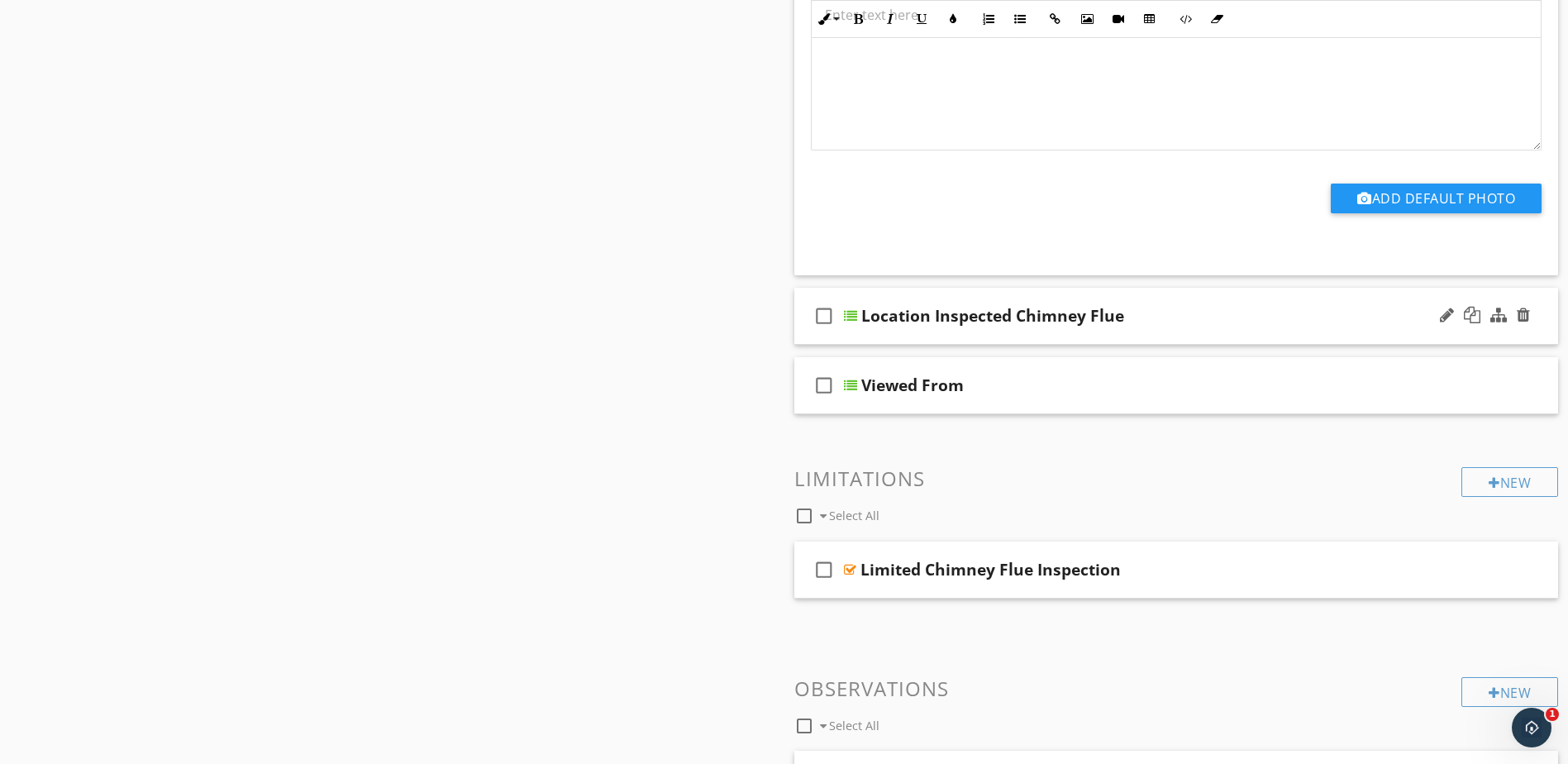
click at [856, 316] on div at bounding box center [851, 316] width 13 height 13
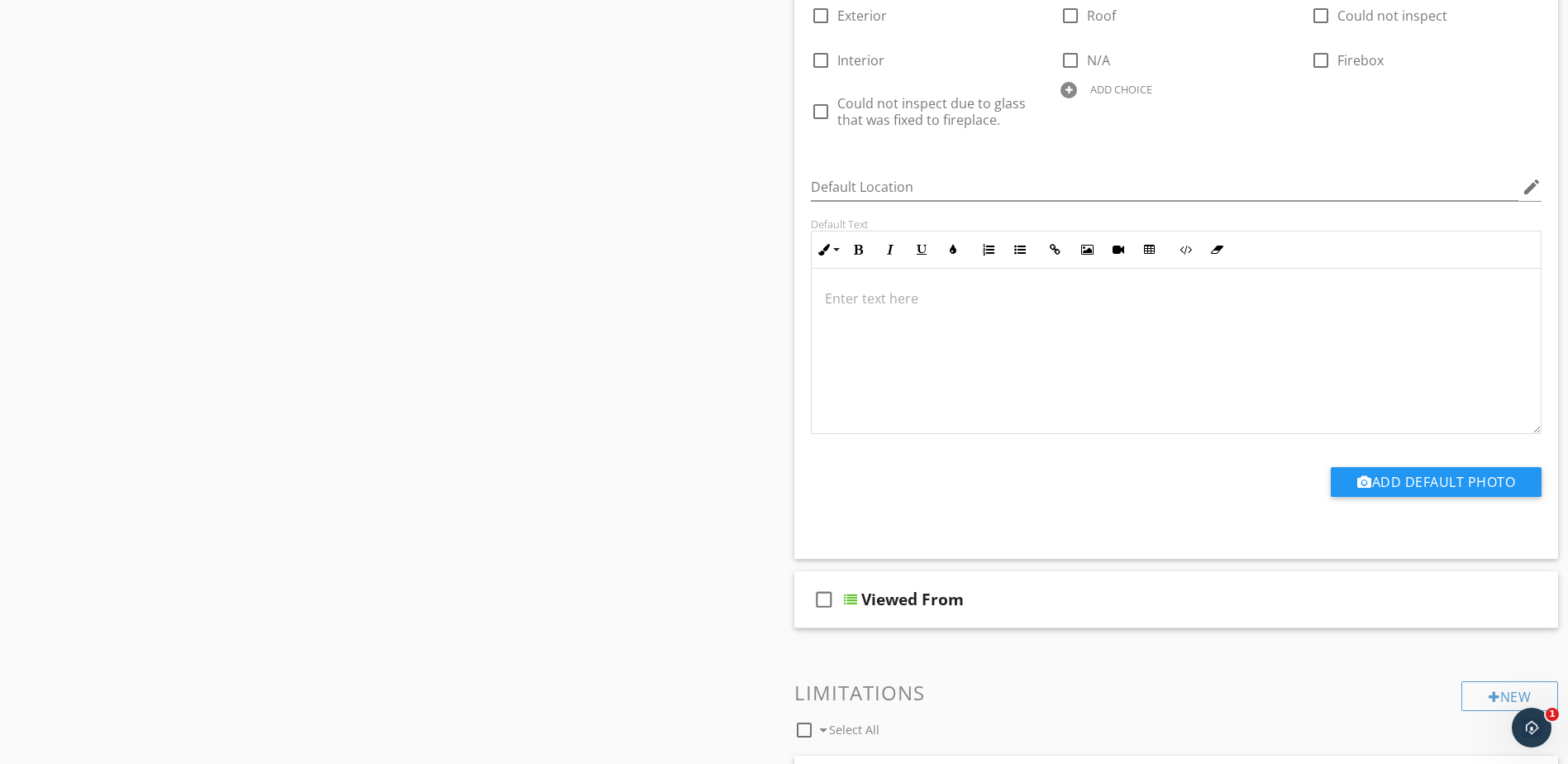
scroll to position [3405, 0]
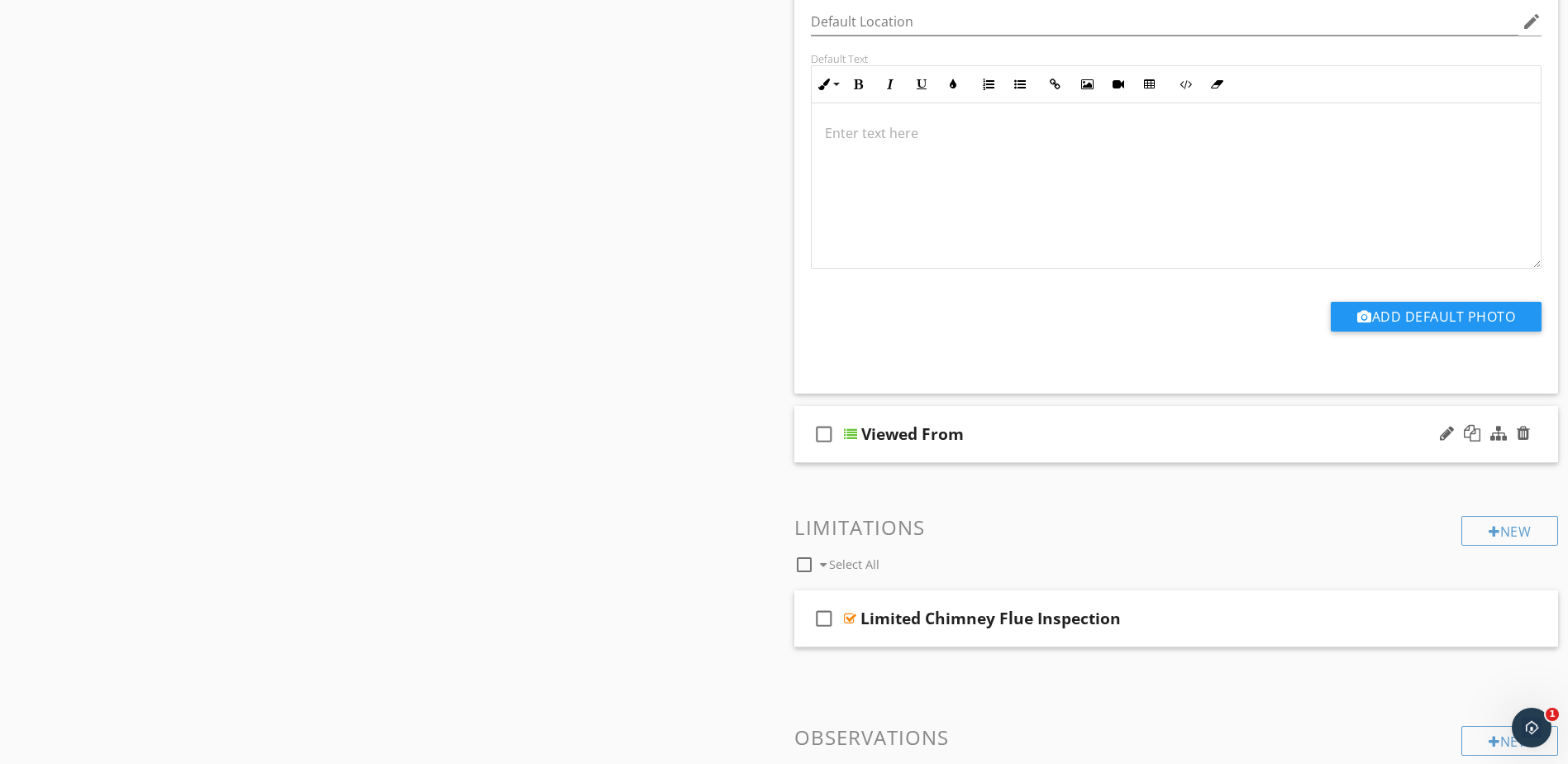
click at [849, 434] on div at bounding box center [851, 434] width 13 height 13
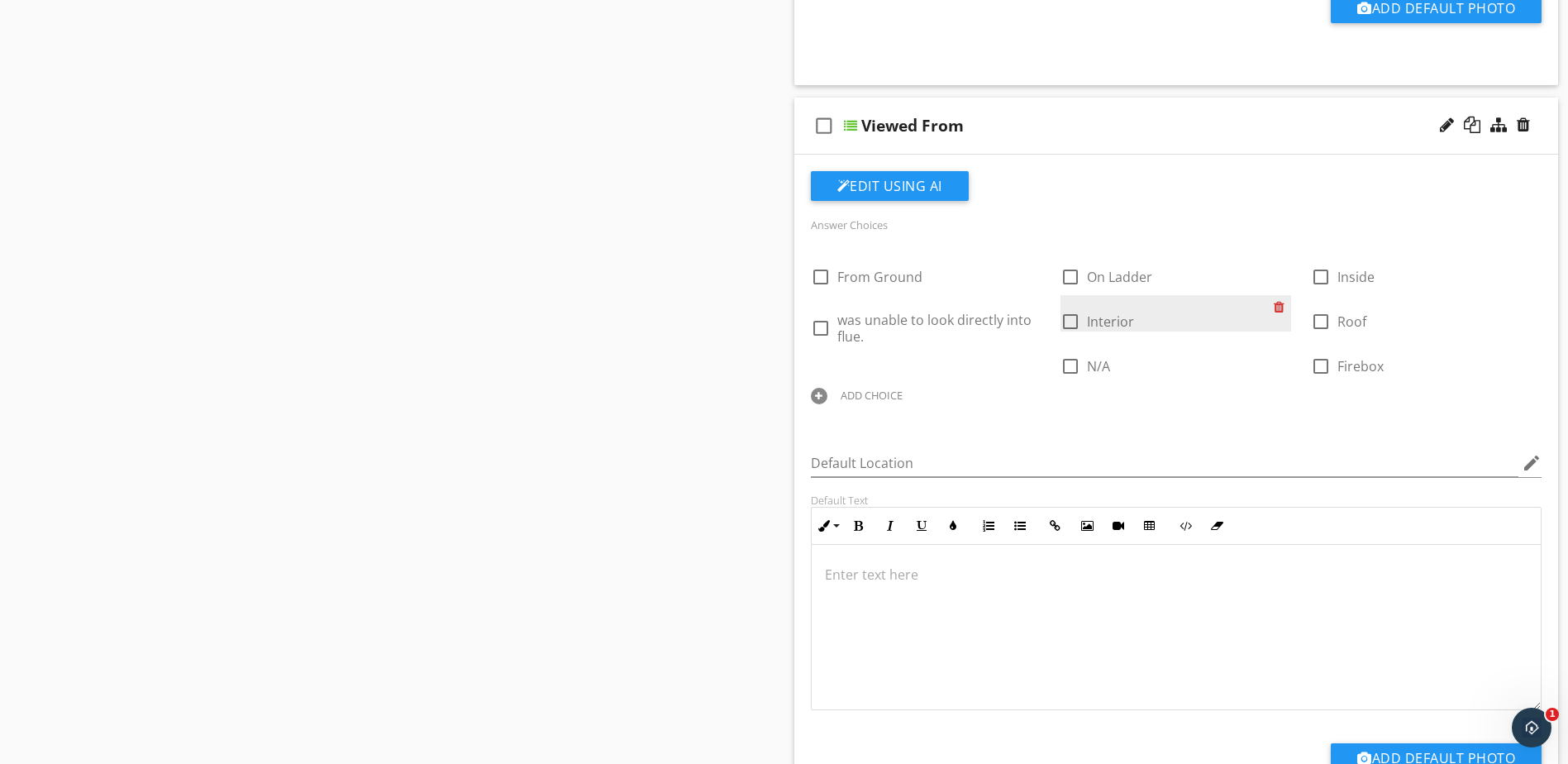
scroll to position [3736, 0]
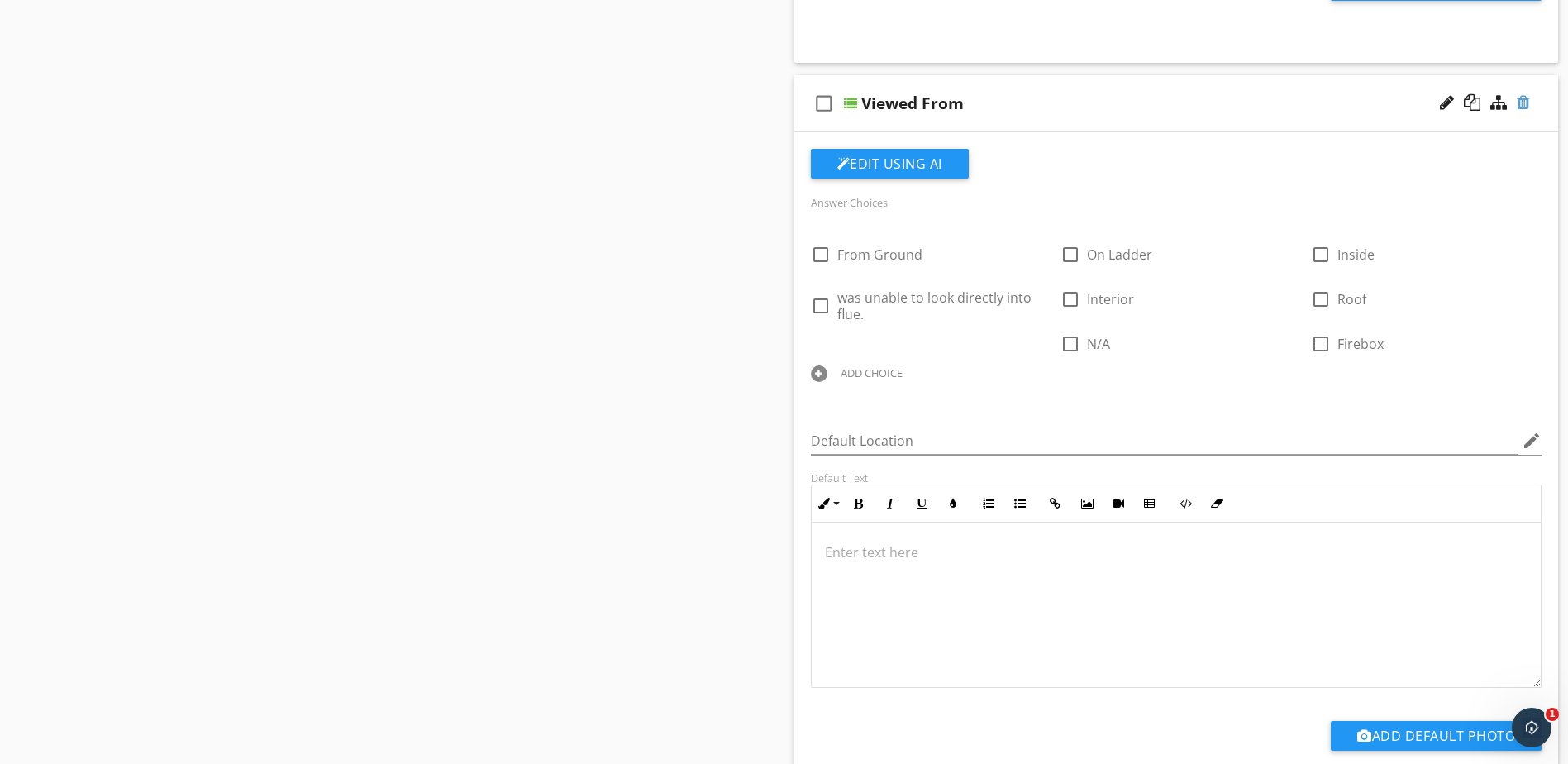
click at [1524, 101] on div at bounding box center [1523, 102] width 13 height 16
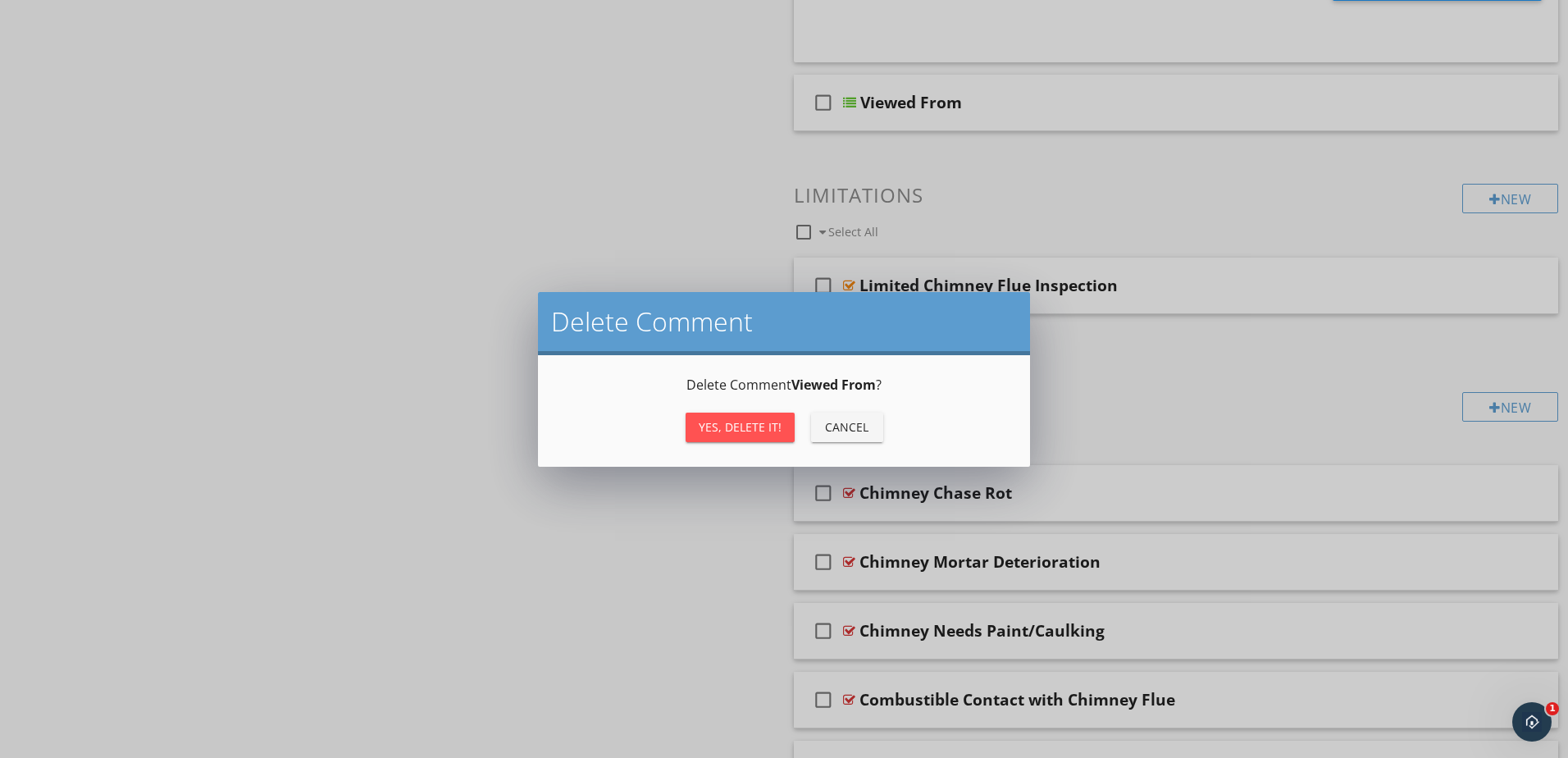
click at [717, 421] on div "Yes, Delete it!" at bounding box center [740, 426] width 83 height 17
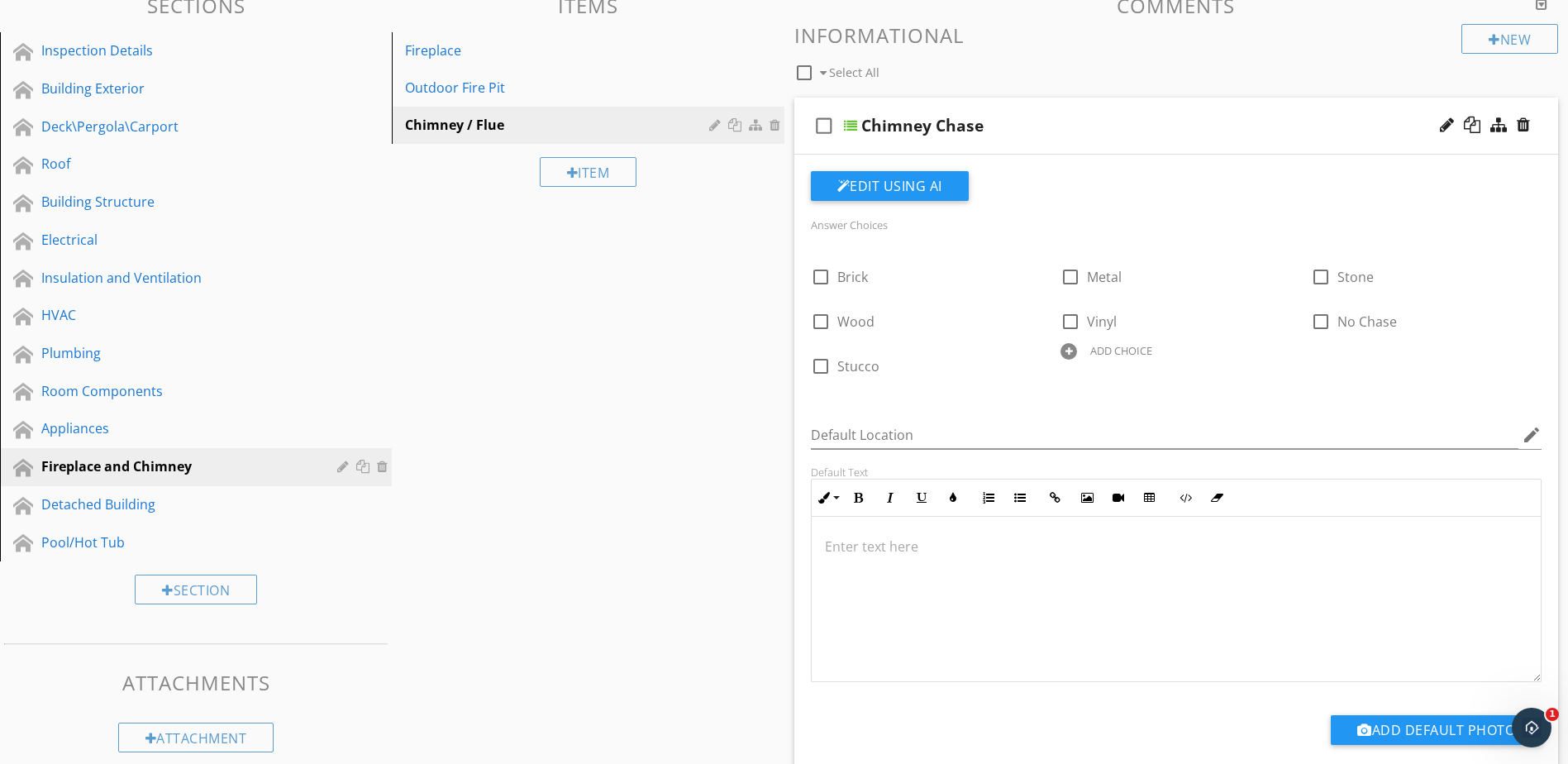
scroll to position [157, 0]
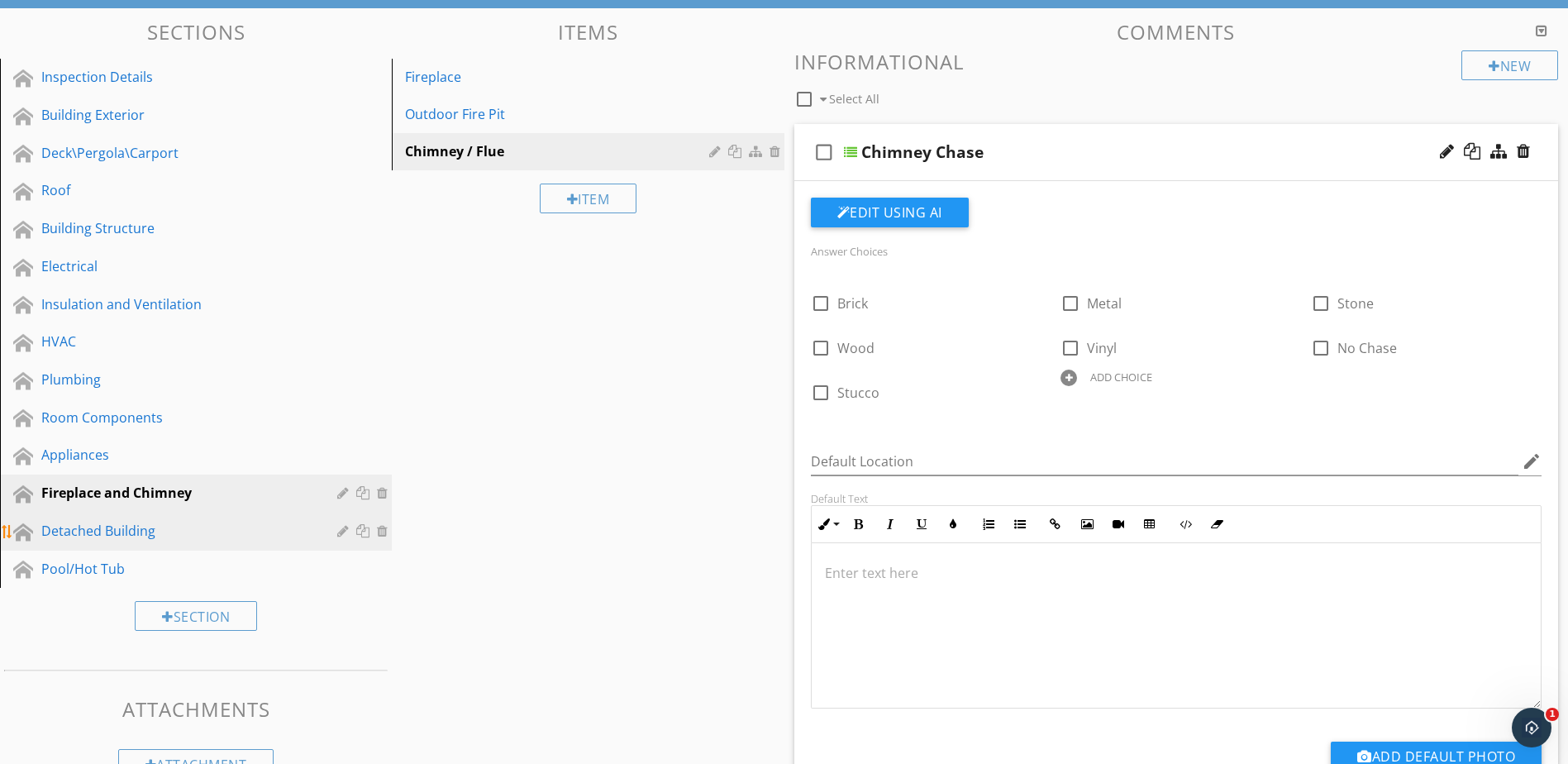
click at [106, 519] on link "Detached Building" at bounding box center [199, 531] width 387 height 38
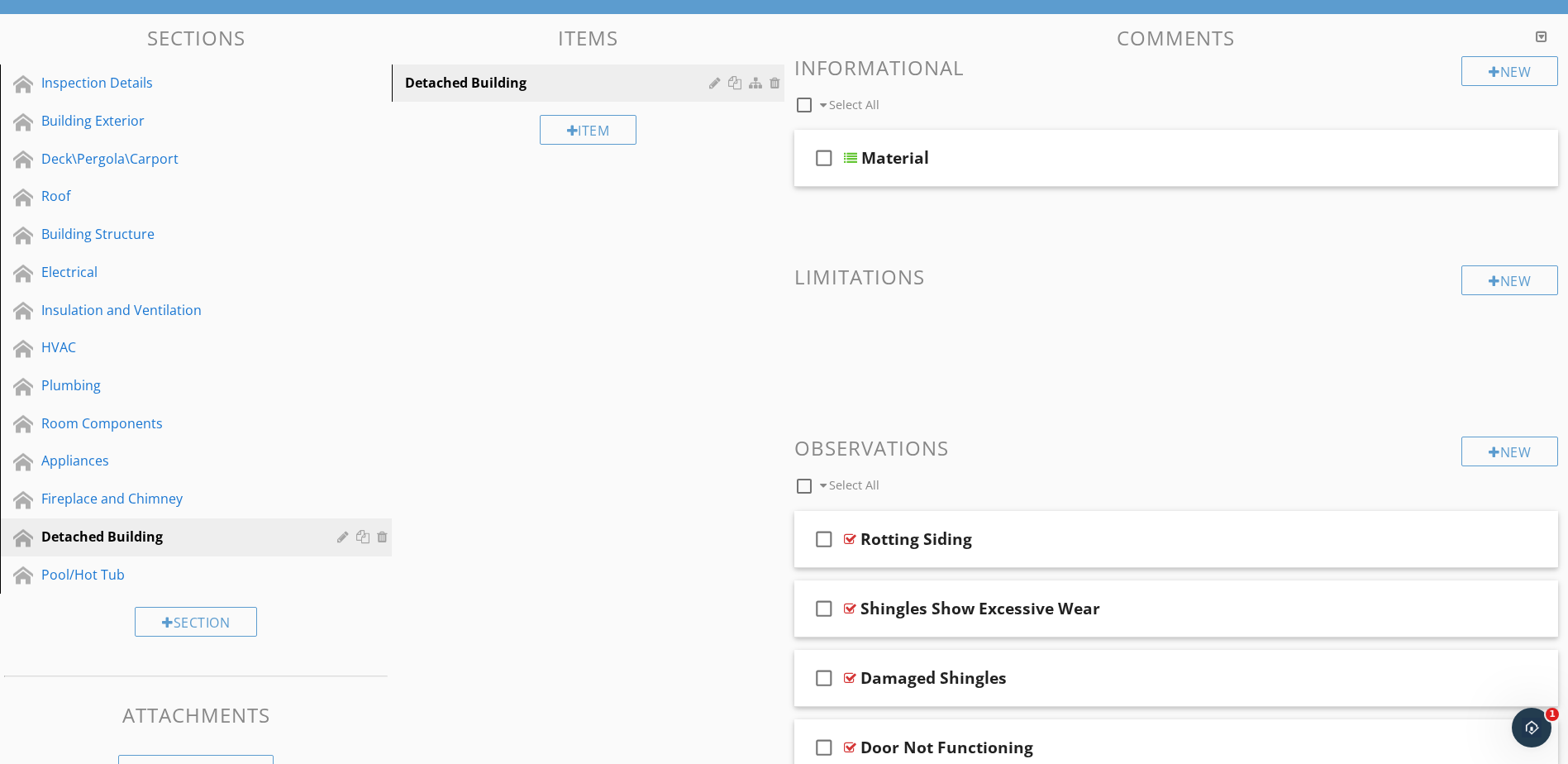
scroll to position [150, 0]
click at [225, 572] on div "Pool/Hot Tub" at bounding box center [177, 575] width 272 height 20
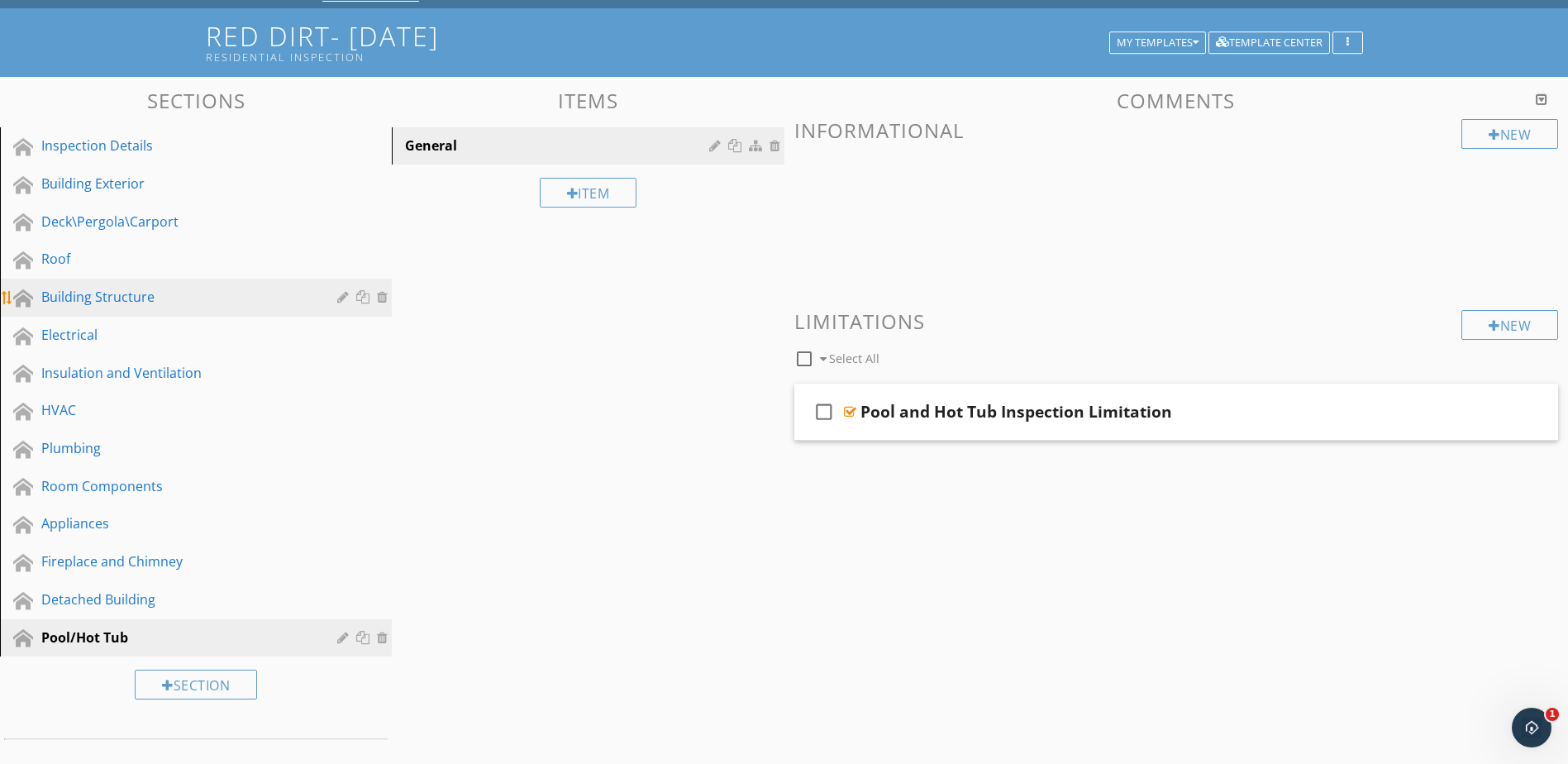
scroll to position [68, 0]
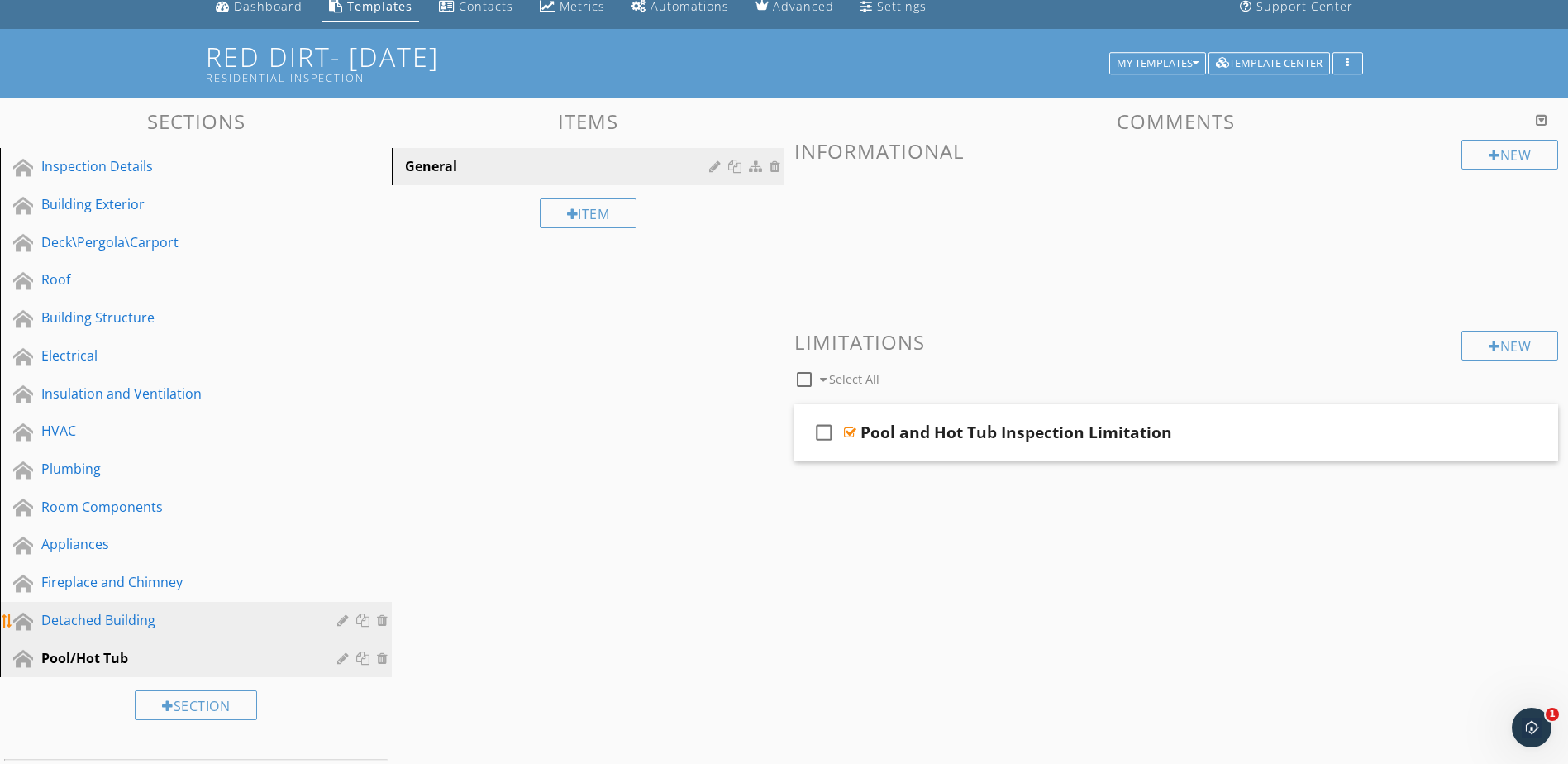
click at [267, 638] on link "Detached Building" at bounding box center [199, 621] width 387 height 38
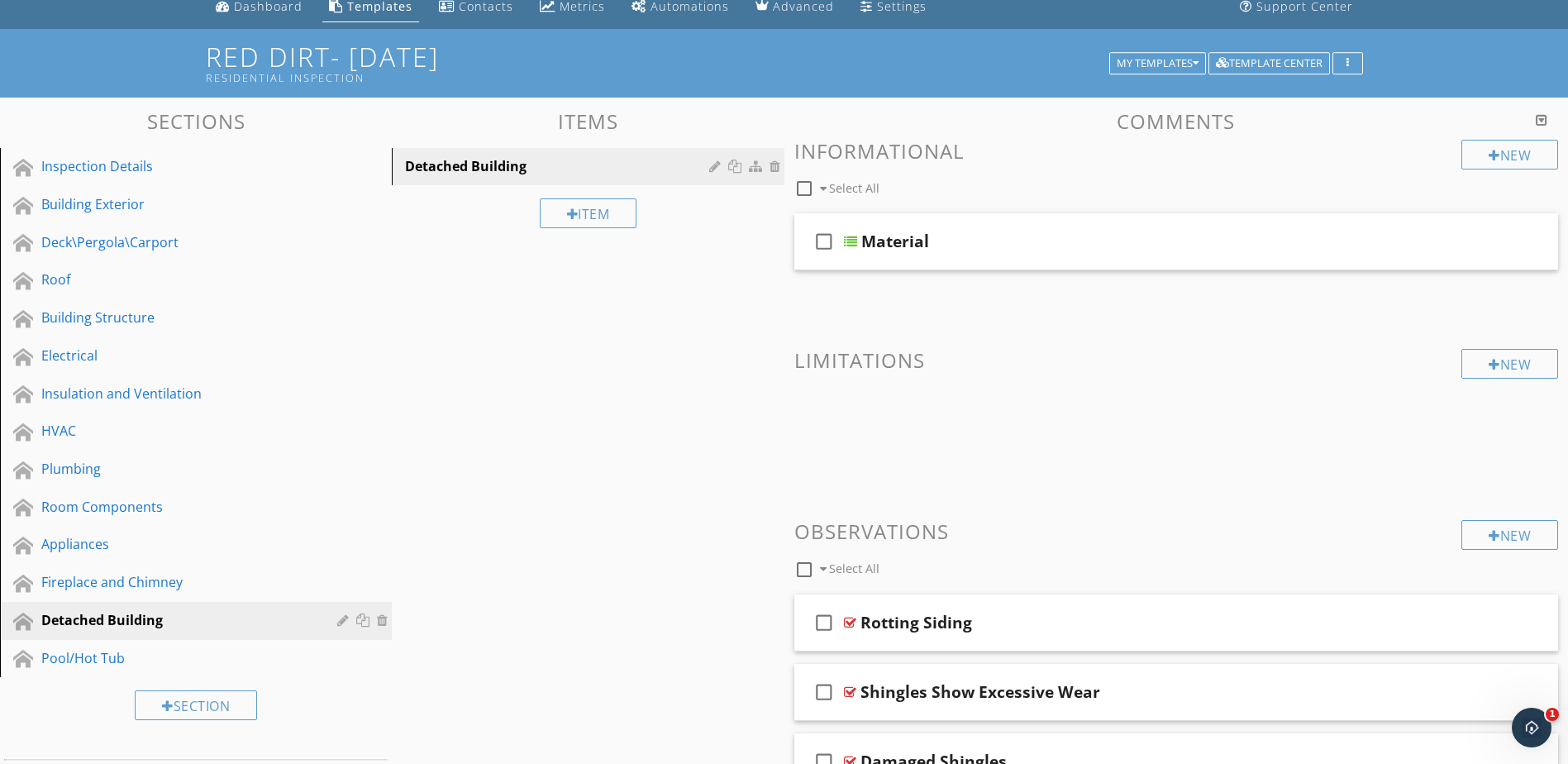
scroll to position [0, 0]
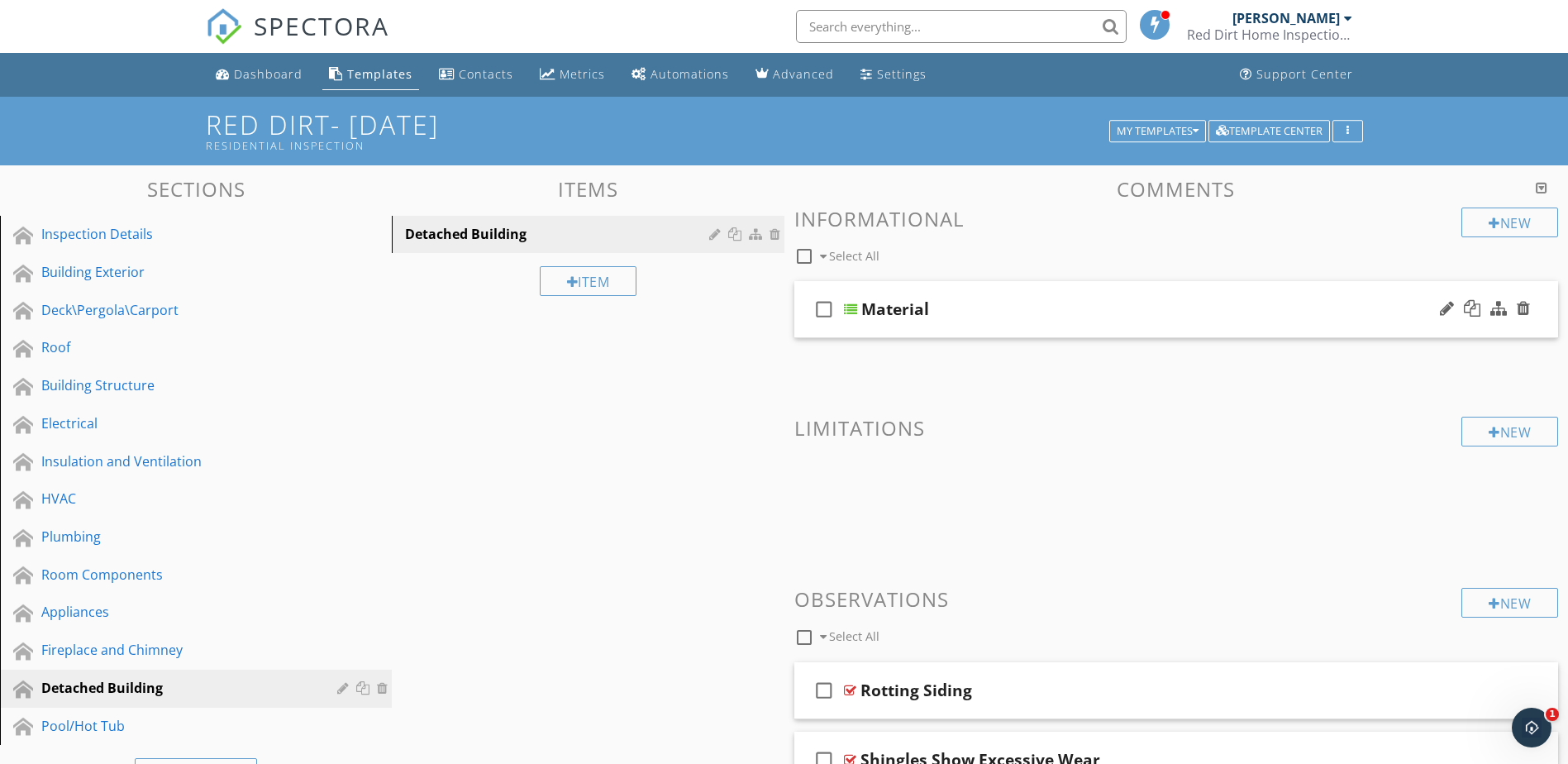
click at [855, 305] on div at bounding box center [851, 309] width 13 height 13
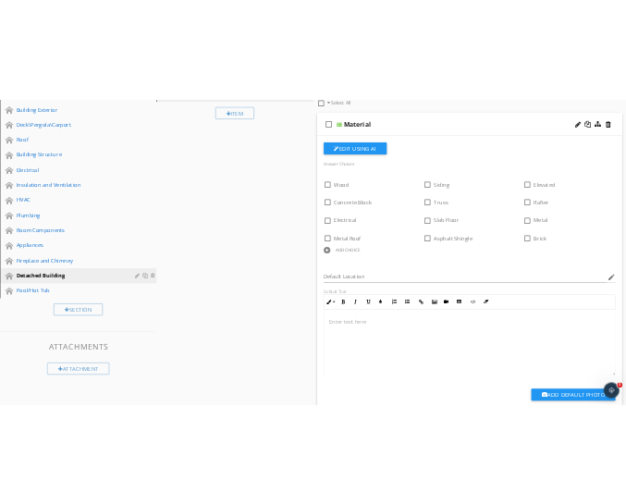
scroll to position [185, 0]
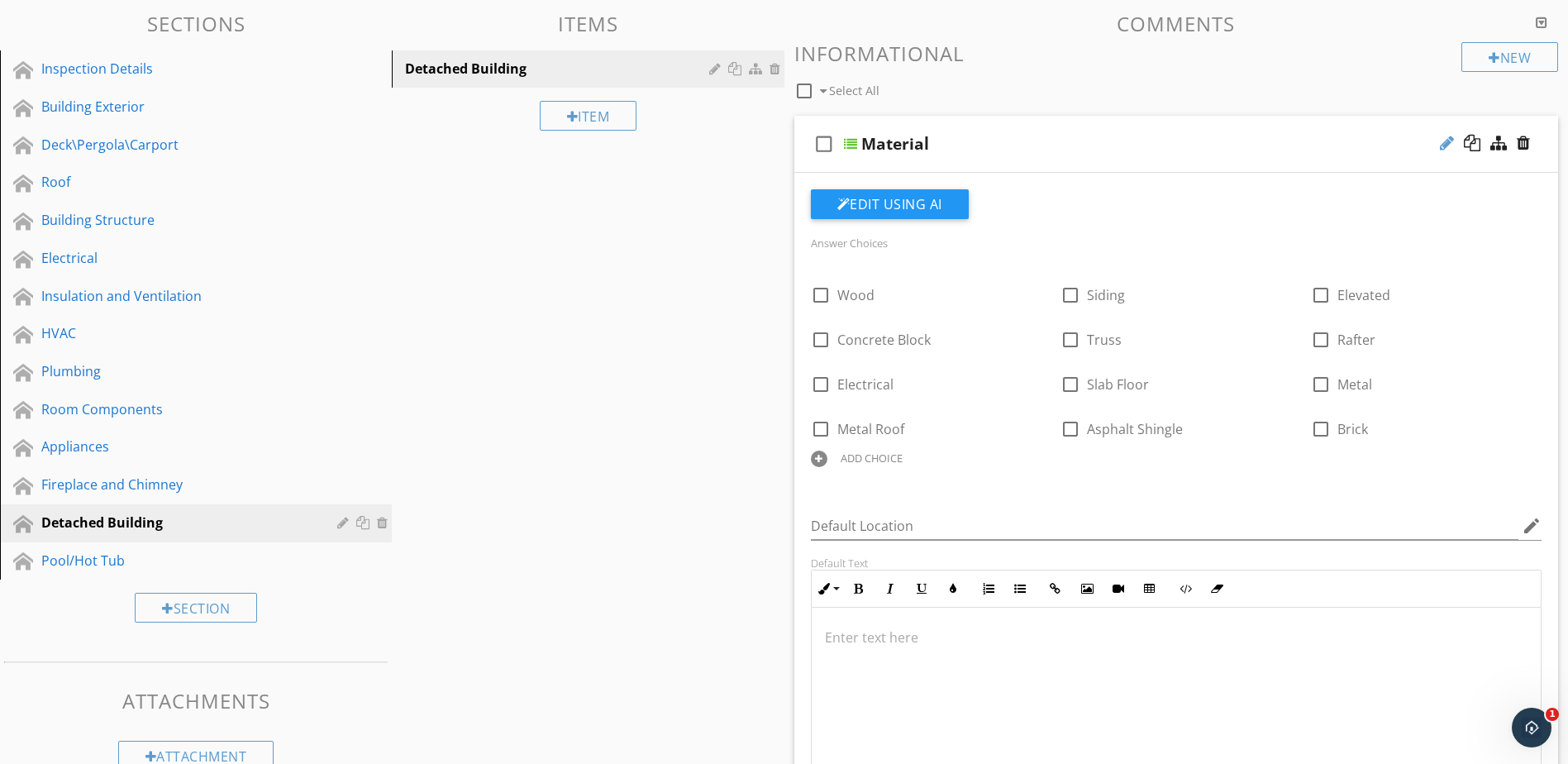
click at [1441, 145] on div at bounding box center [1447, 143] width 14 height 16
type input "M"
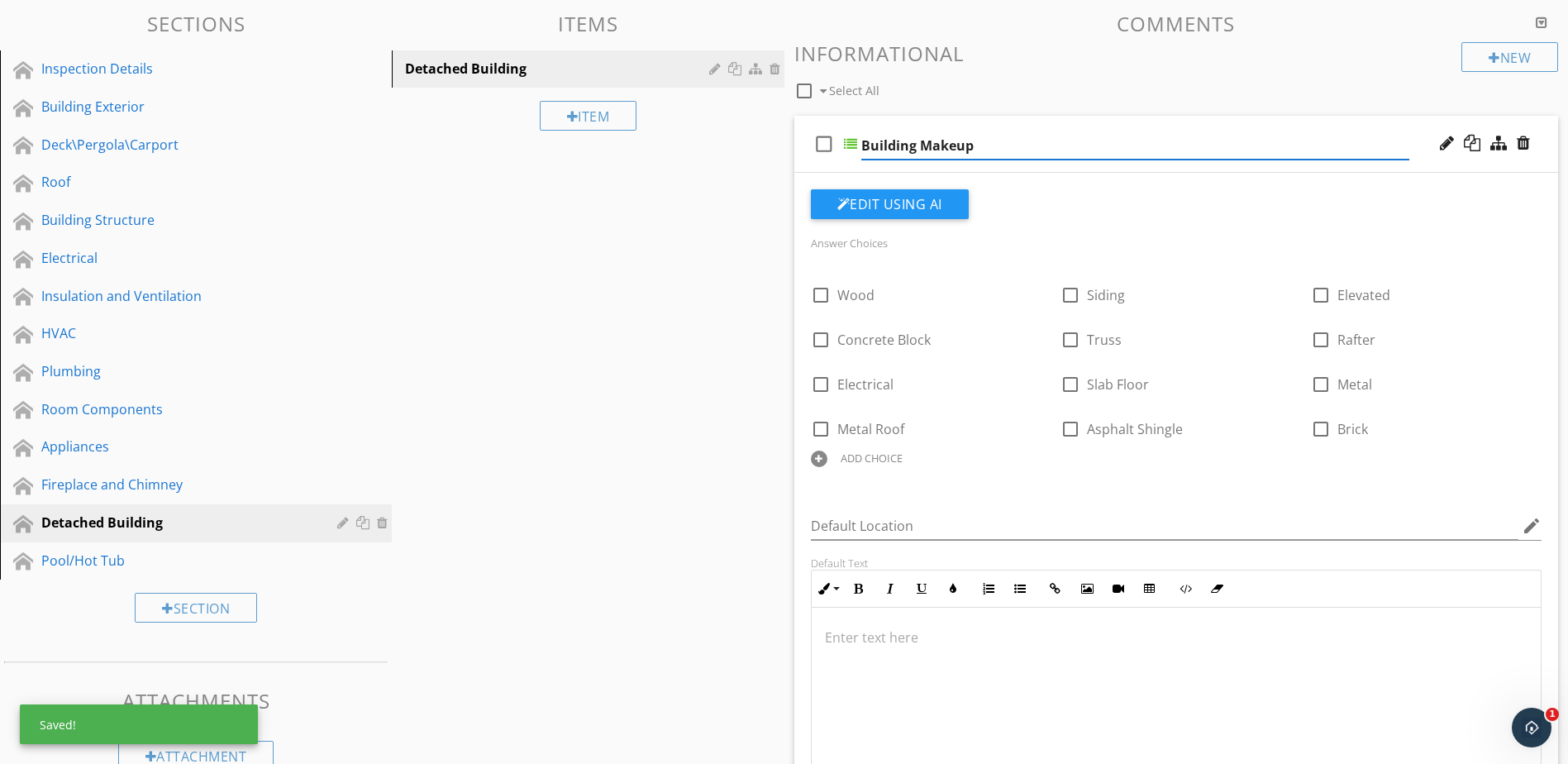
type input "Building Makeup"
